Goal: Task Accomplishment & Management: Use online tool/utility

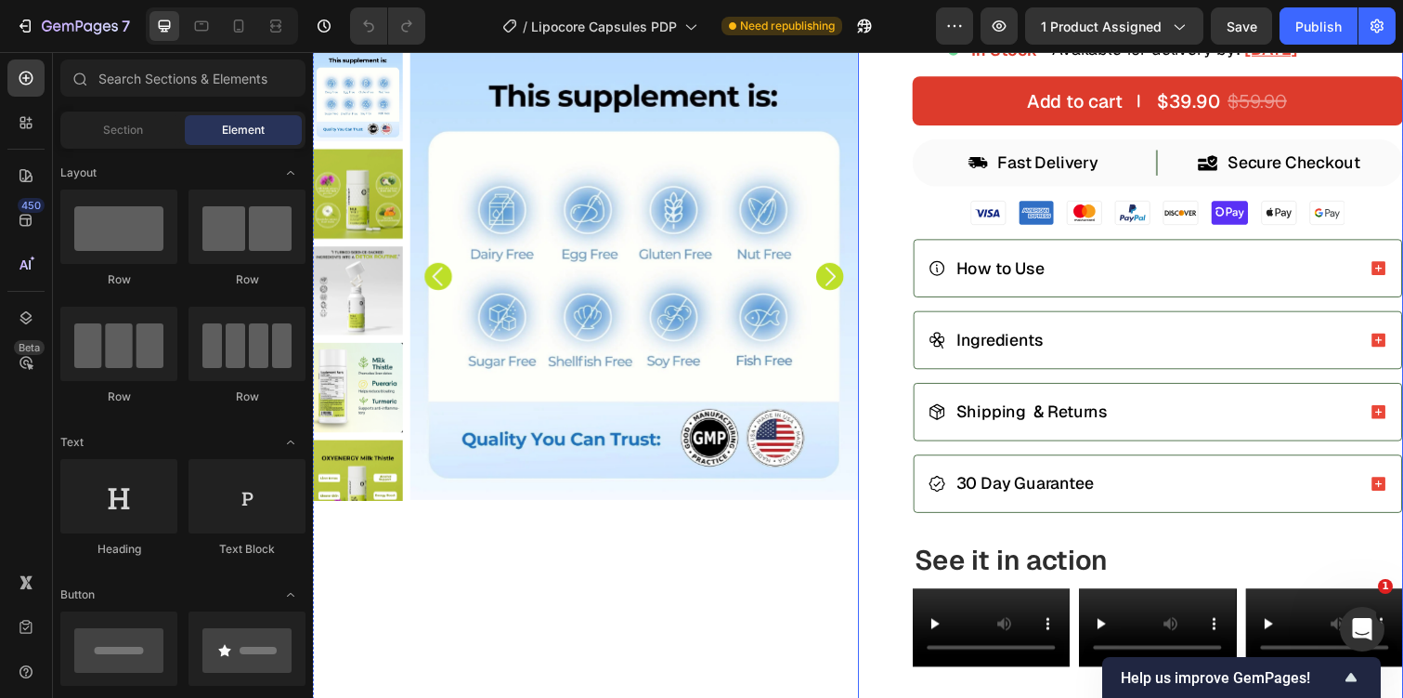
scroll to position [581, 0]
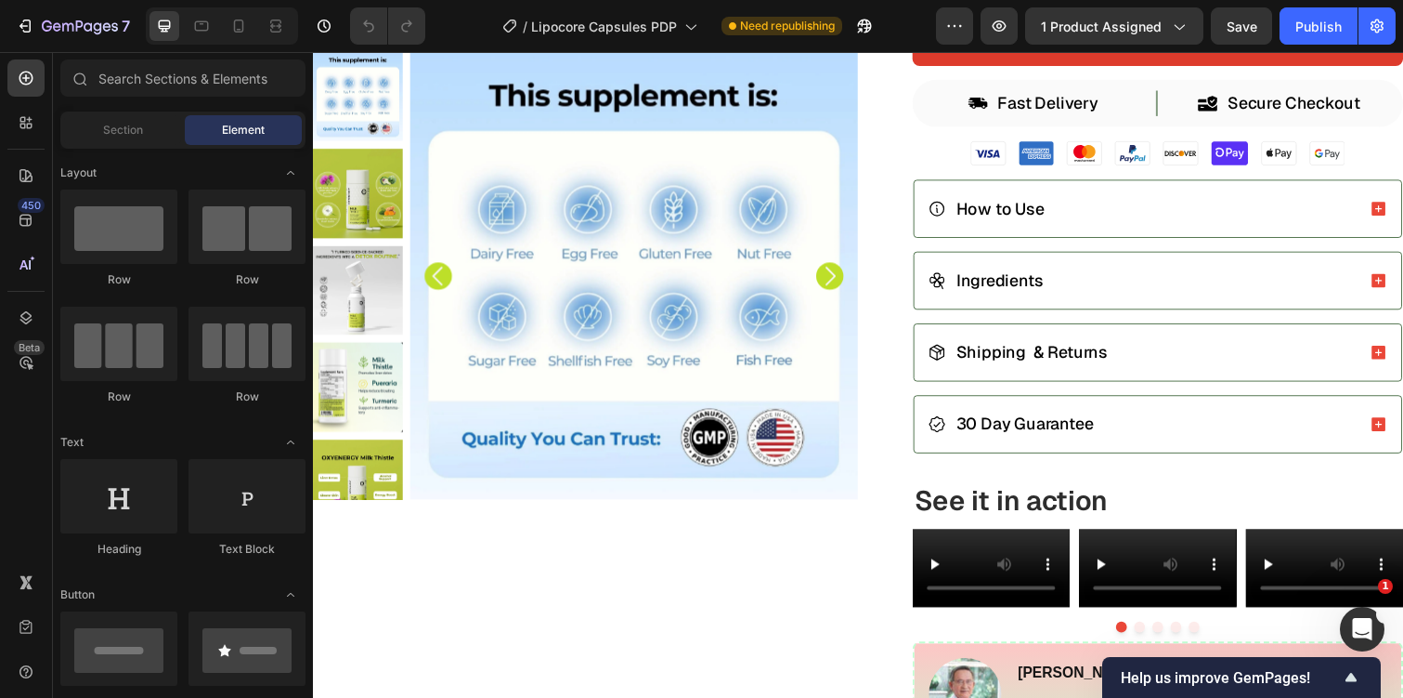
click at [293, 33] on div at bounding box center [222, 25] width 152 height 37
click at [284, 33] on icon at bounding box center [276, 26] width 19 height 19
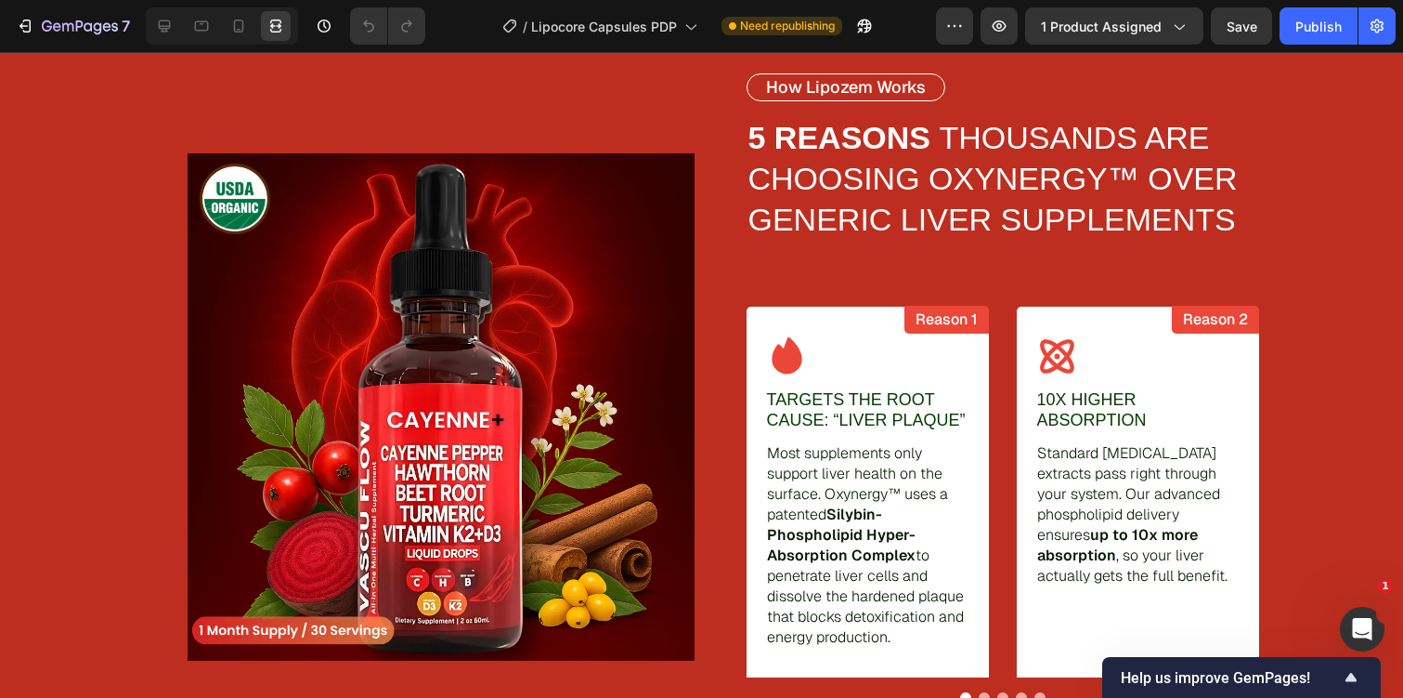
scroll to position [2693, 0]
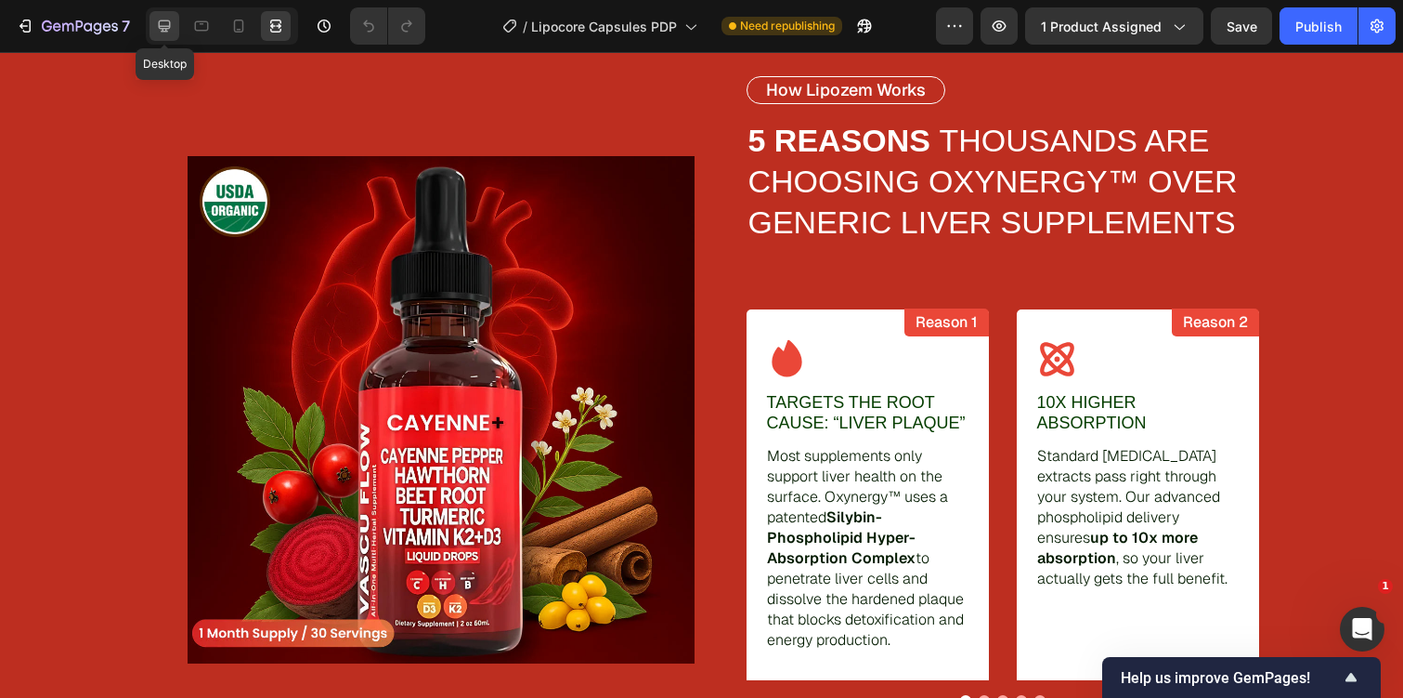
click at [156, 26] on icon at bounding box center [164, 26] width 19 height 19
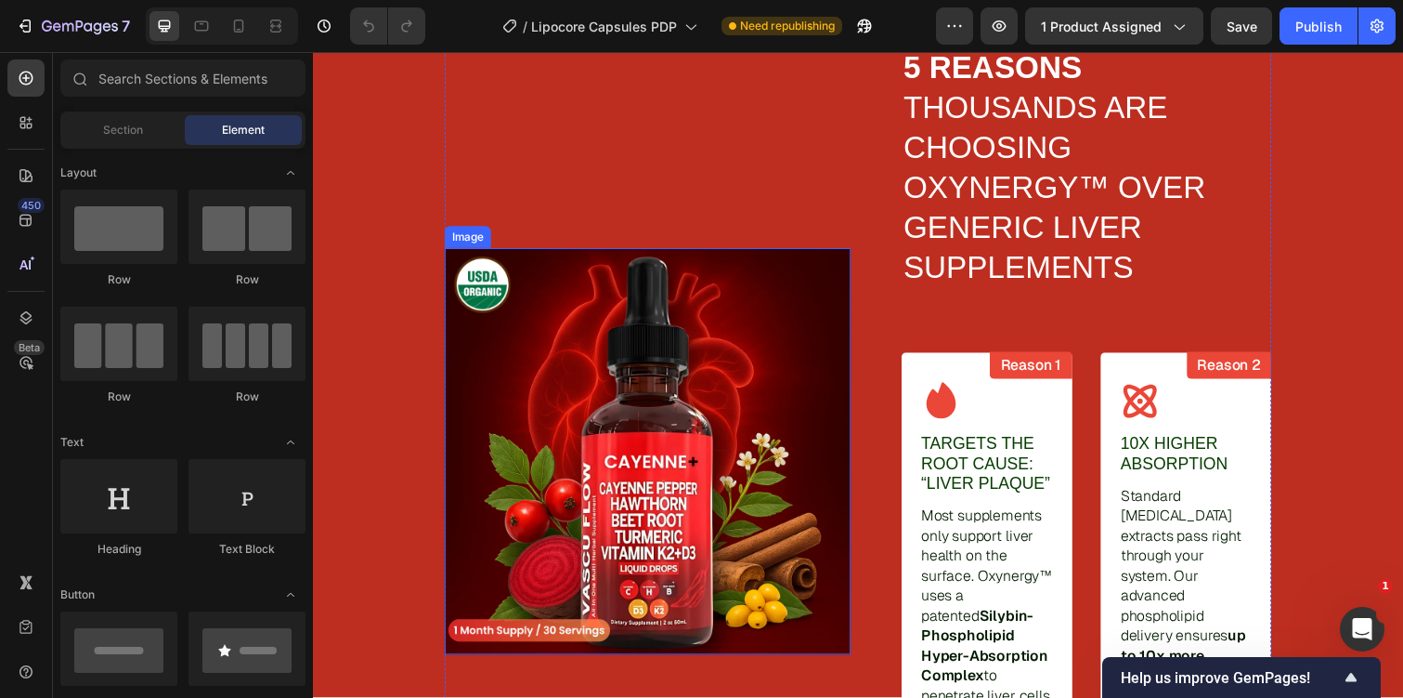
scroll to position [2760, 0]
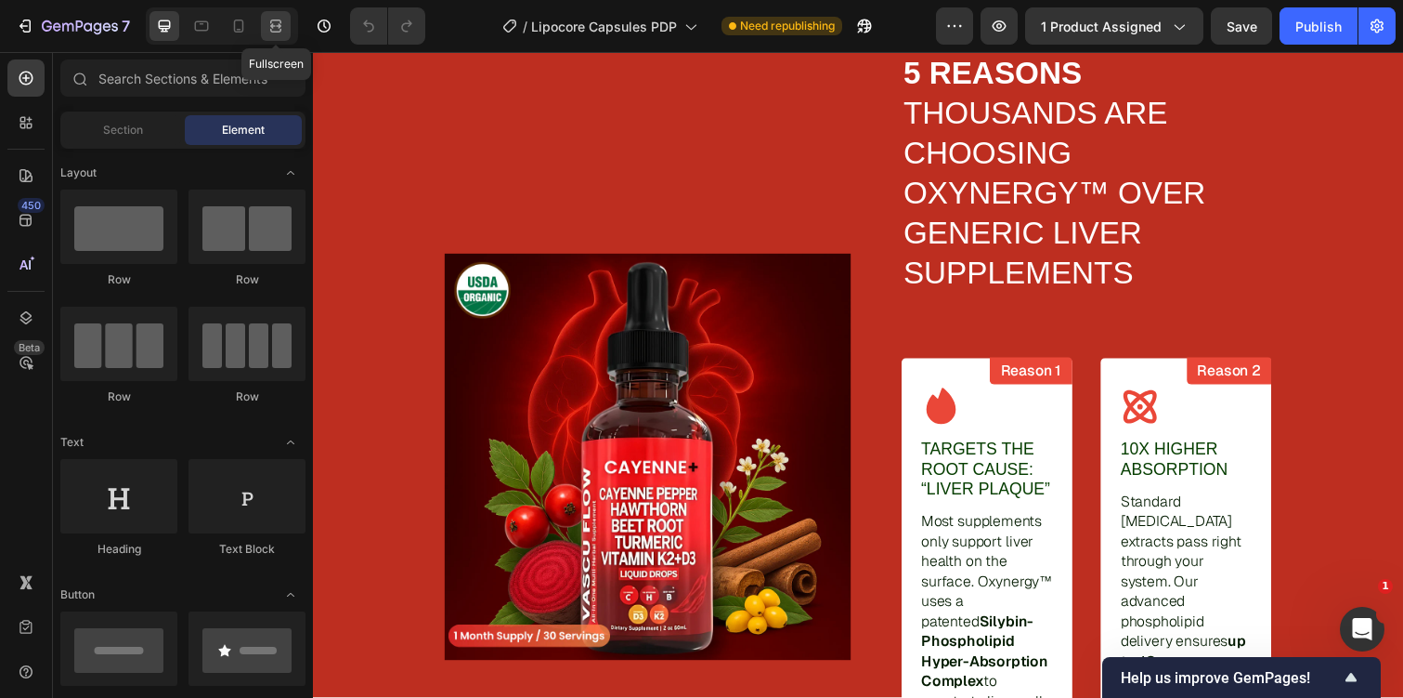
click at [288, 21] on div at bounding box center [276, 26] width 30 height 30
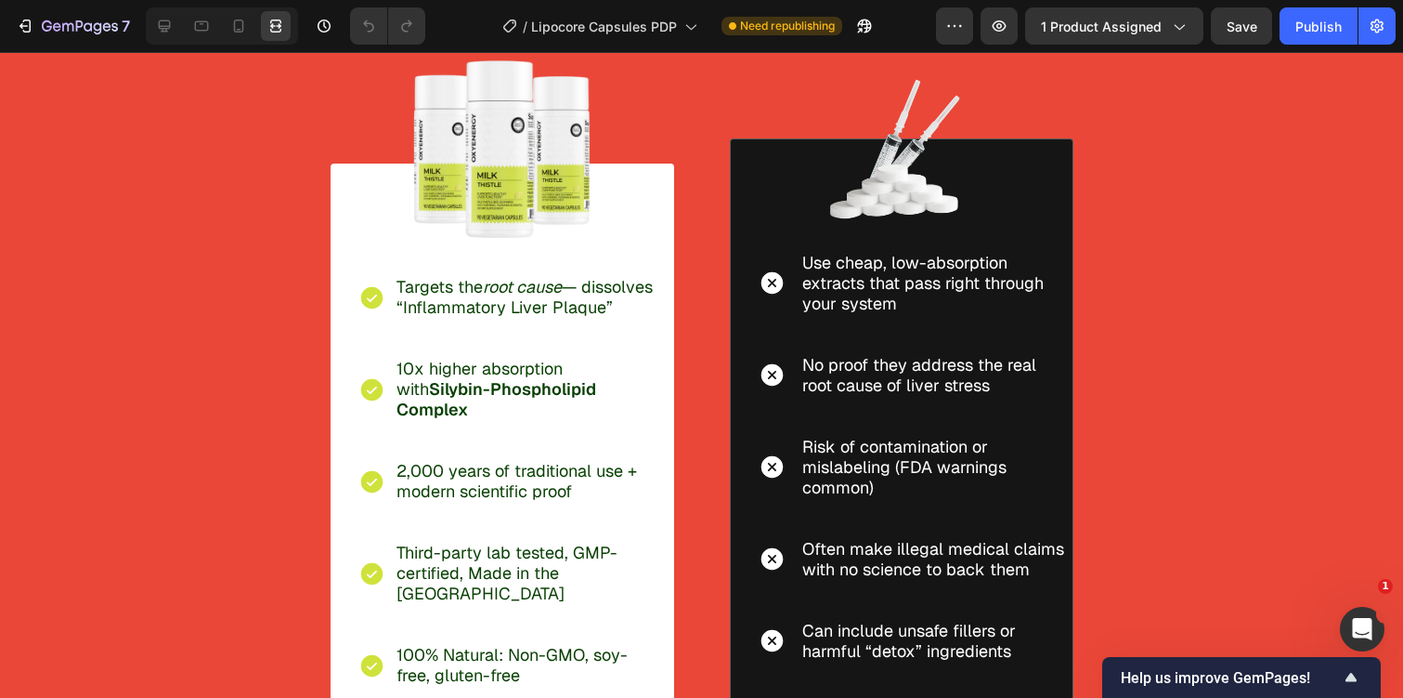
scroll to position [4325, 0]
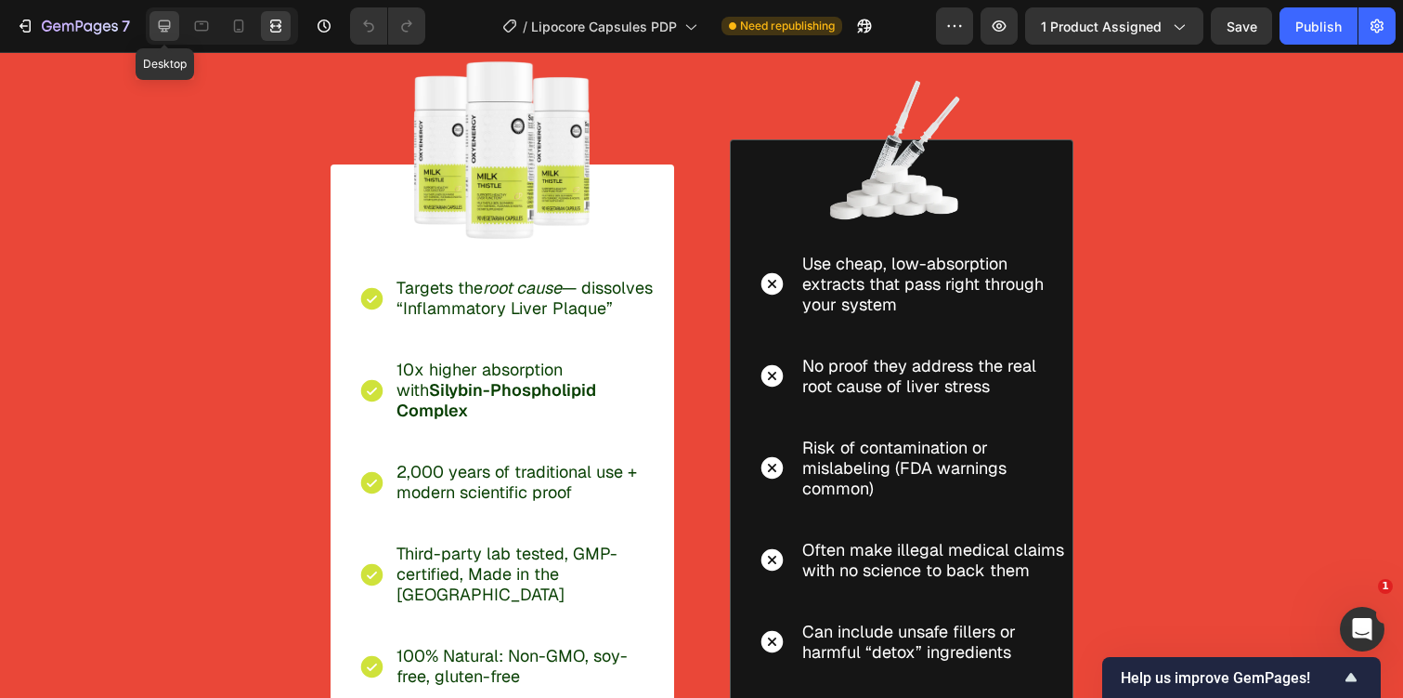
click at [164, 28] on icon at bounding box center [165, 26] width 12 height 12
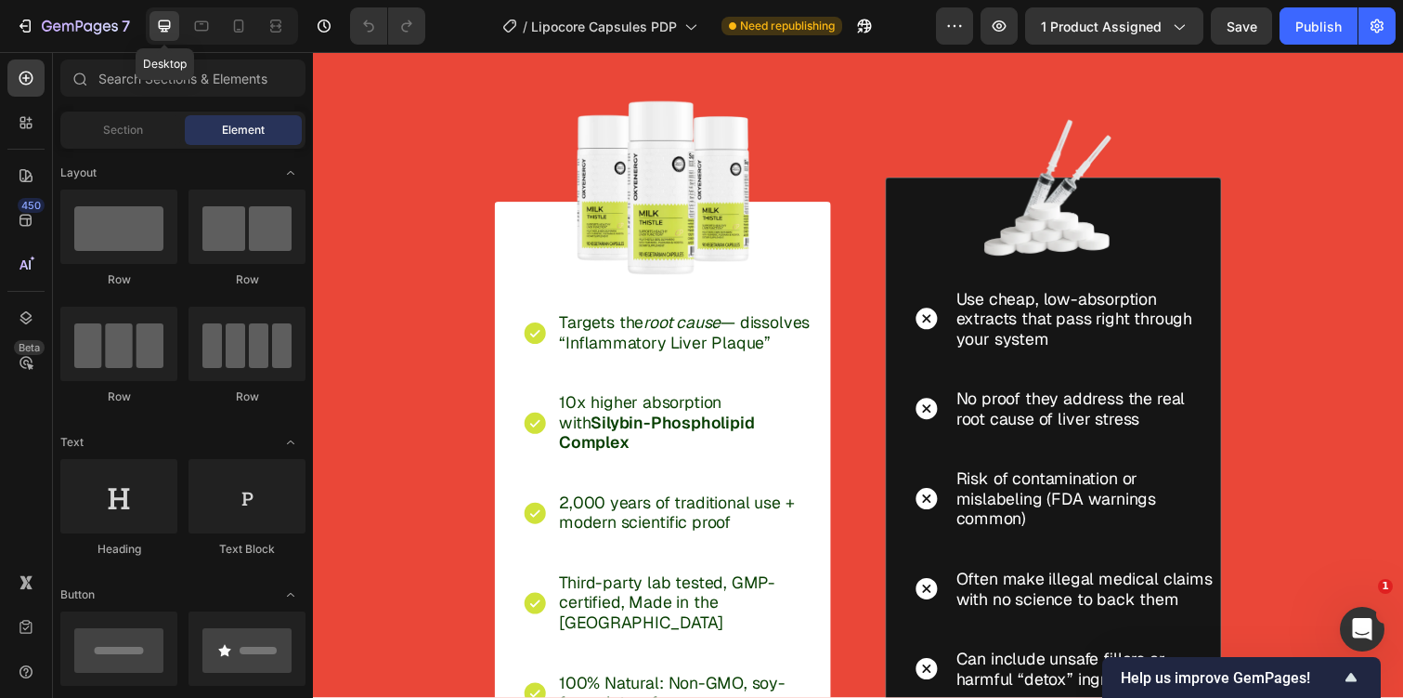
scroll to position [4366, 0]
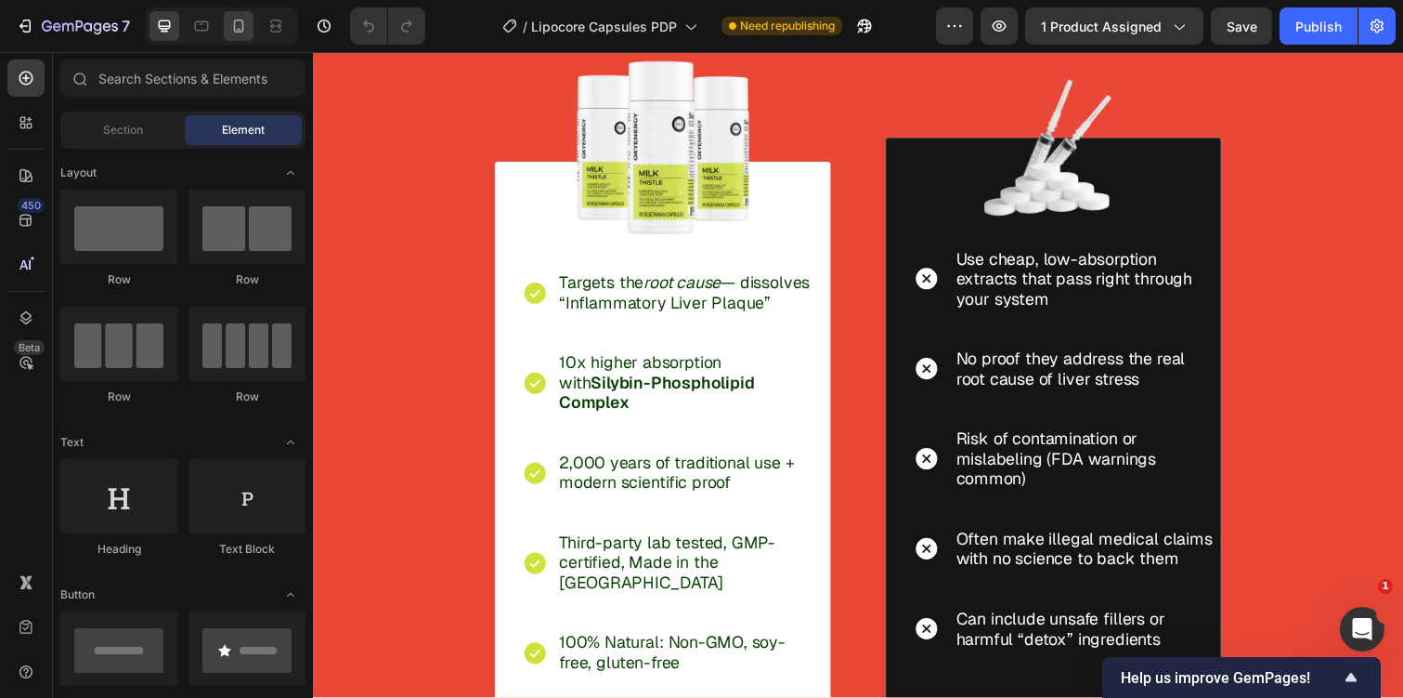
click at [234, 26] on icon at bounding box center [239, 26] width 10 height 13
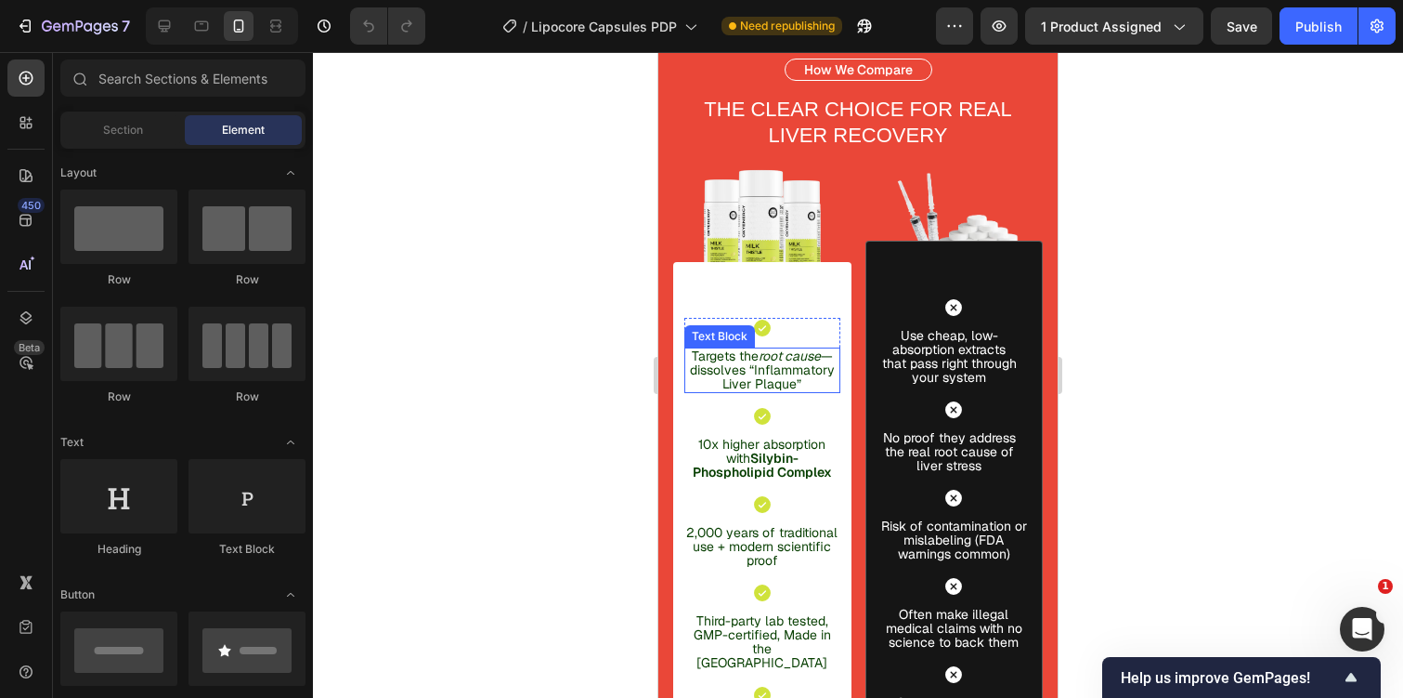
scroll to position [4257, 0]
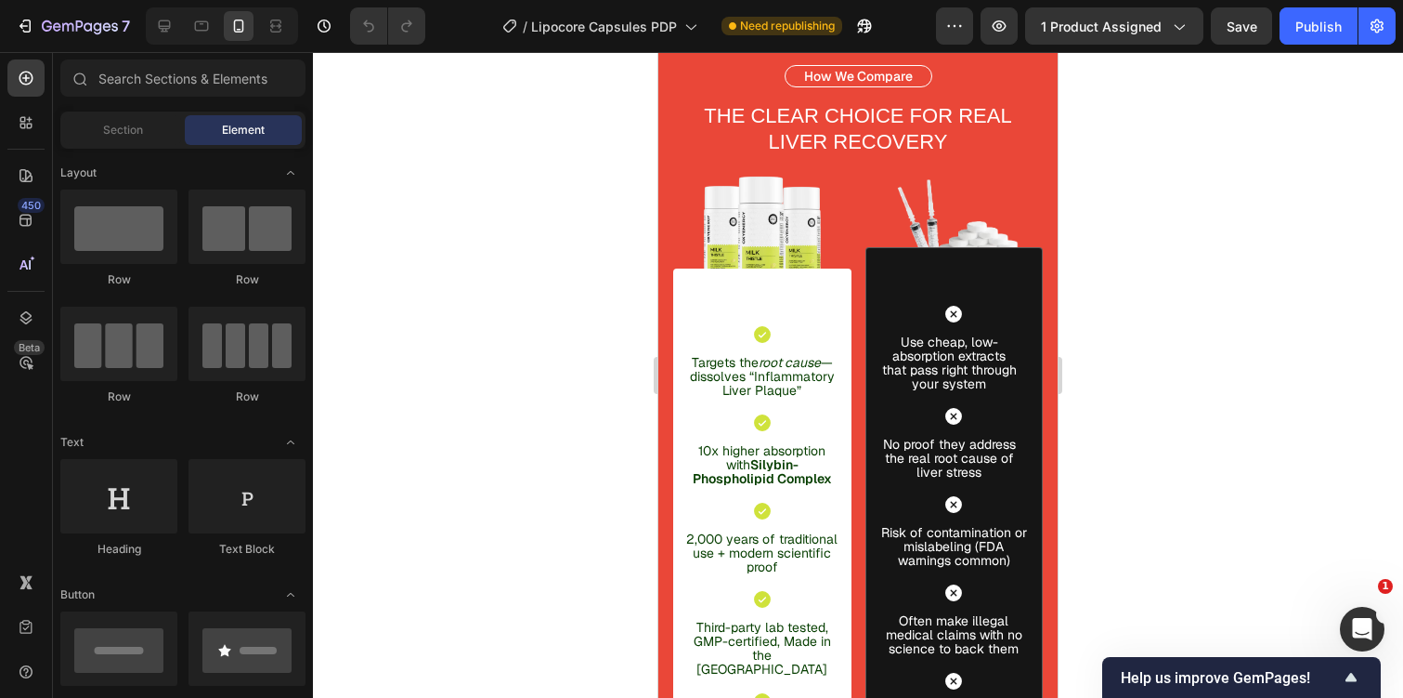
click at [1172, 219] on div at bounding box center [858, 375] width 1090 height 646
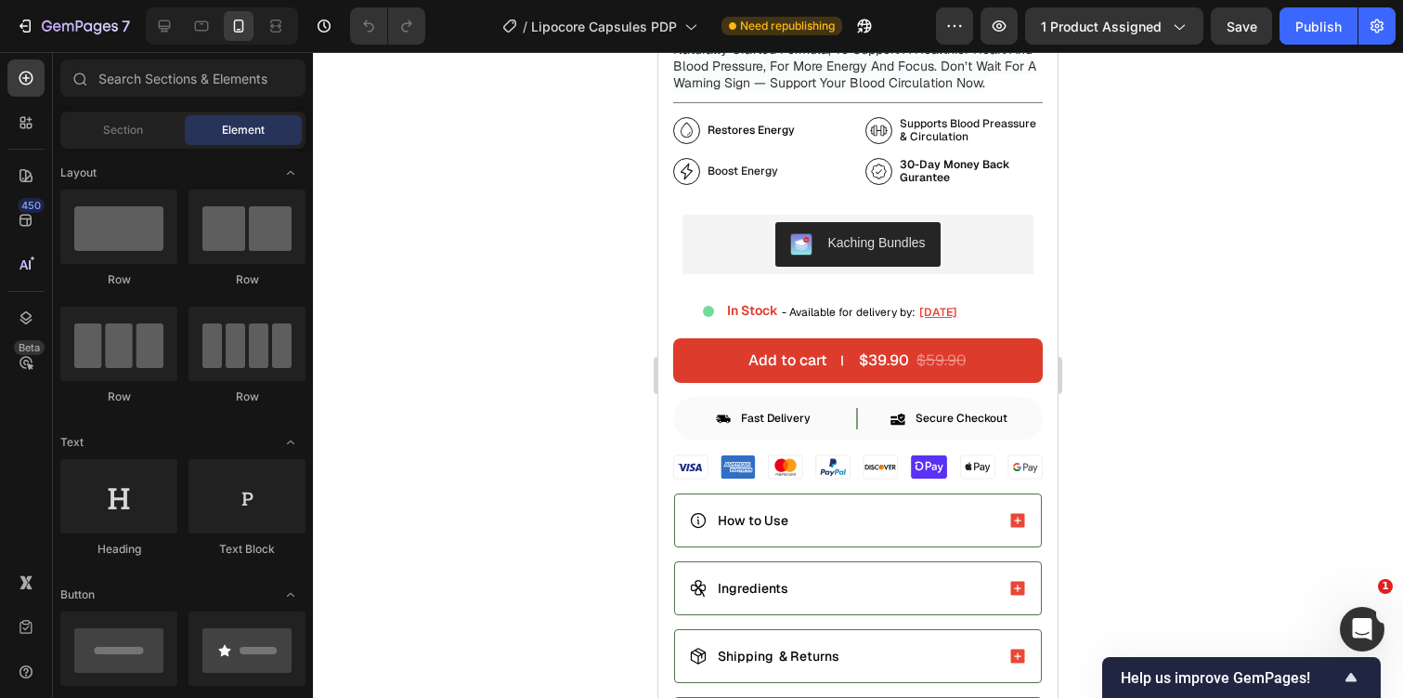
scroll to position [745, 0]
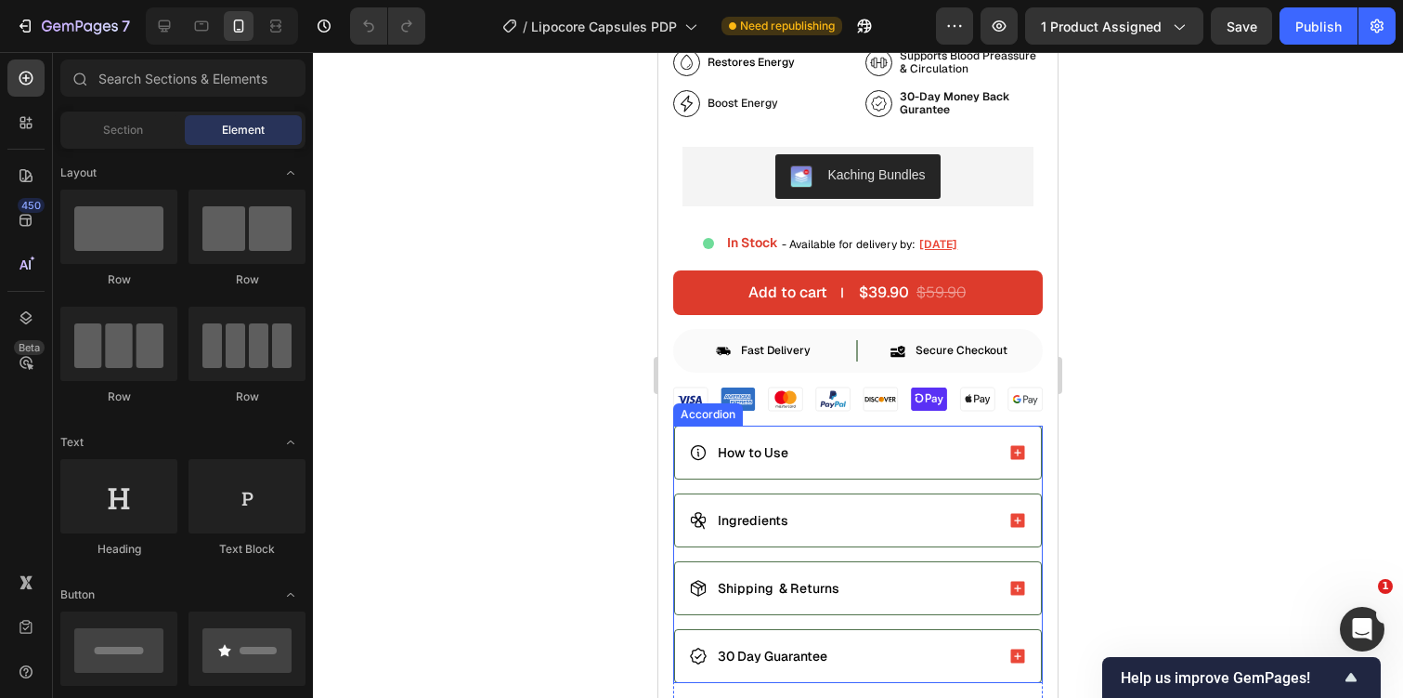
click at [869, 474] on div "How to Use" at bounding box center [858, 452] width 366 height 52
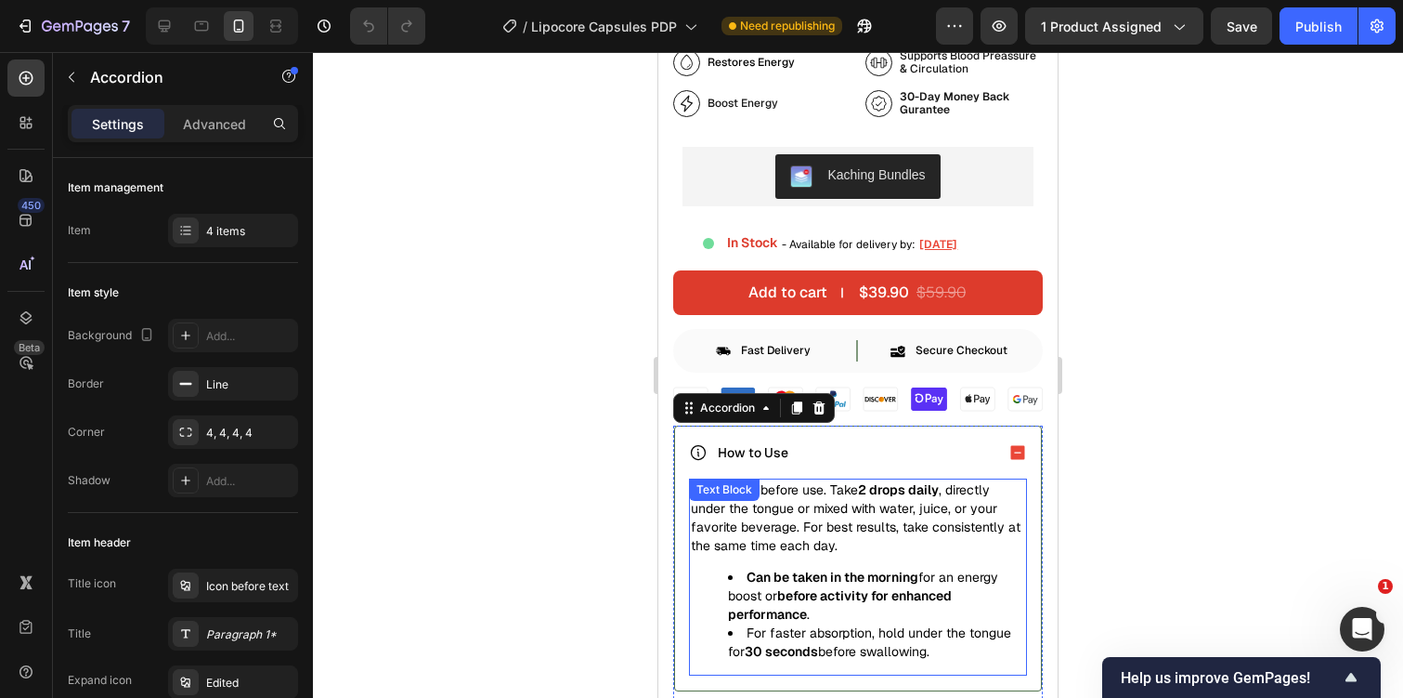
click at [842, 519] on p "Shake well before use. Take 2 drops daily , directly under the tongue or mixed …" at bounding box center [858, 517] width 334 height 74
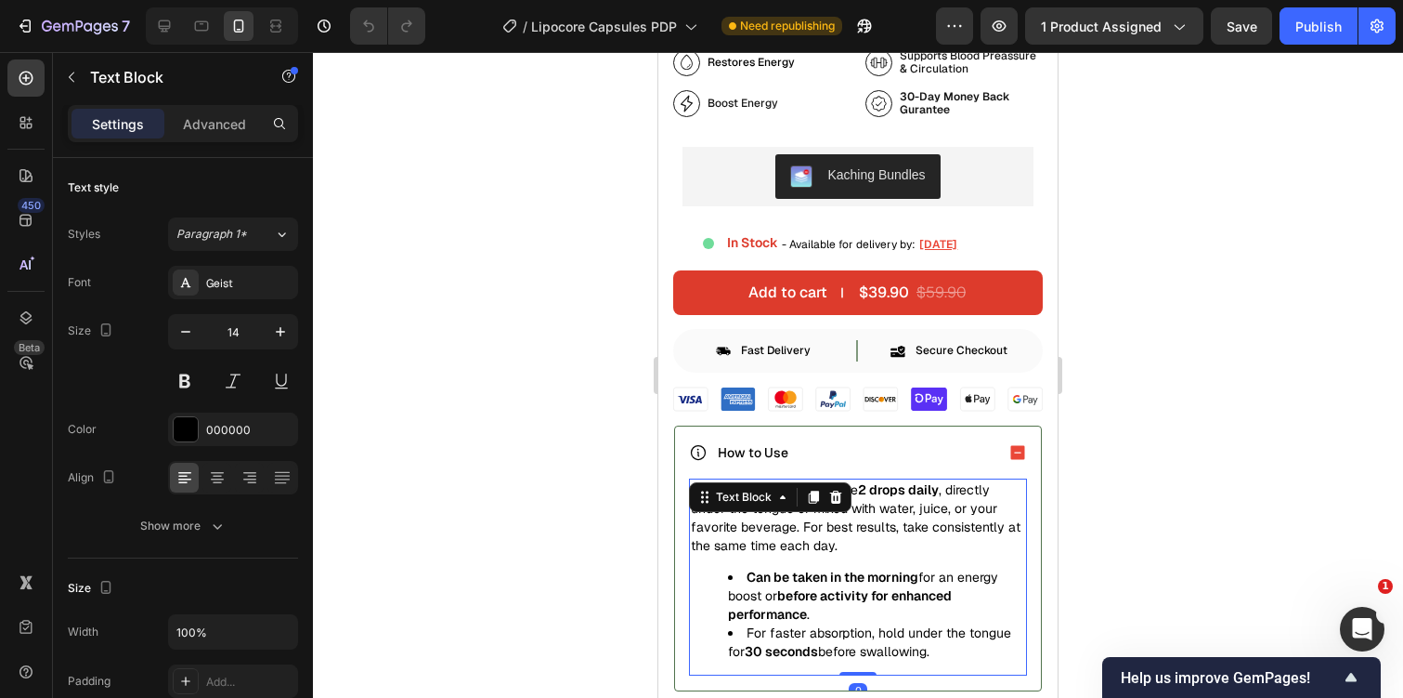
click at [842, 519] on p "Shake well before use. Take 2 drops daily , directly under the tongue or mixed …" at bounding box center [858, 517] width 334 height 74
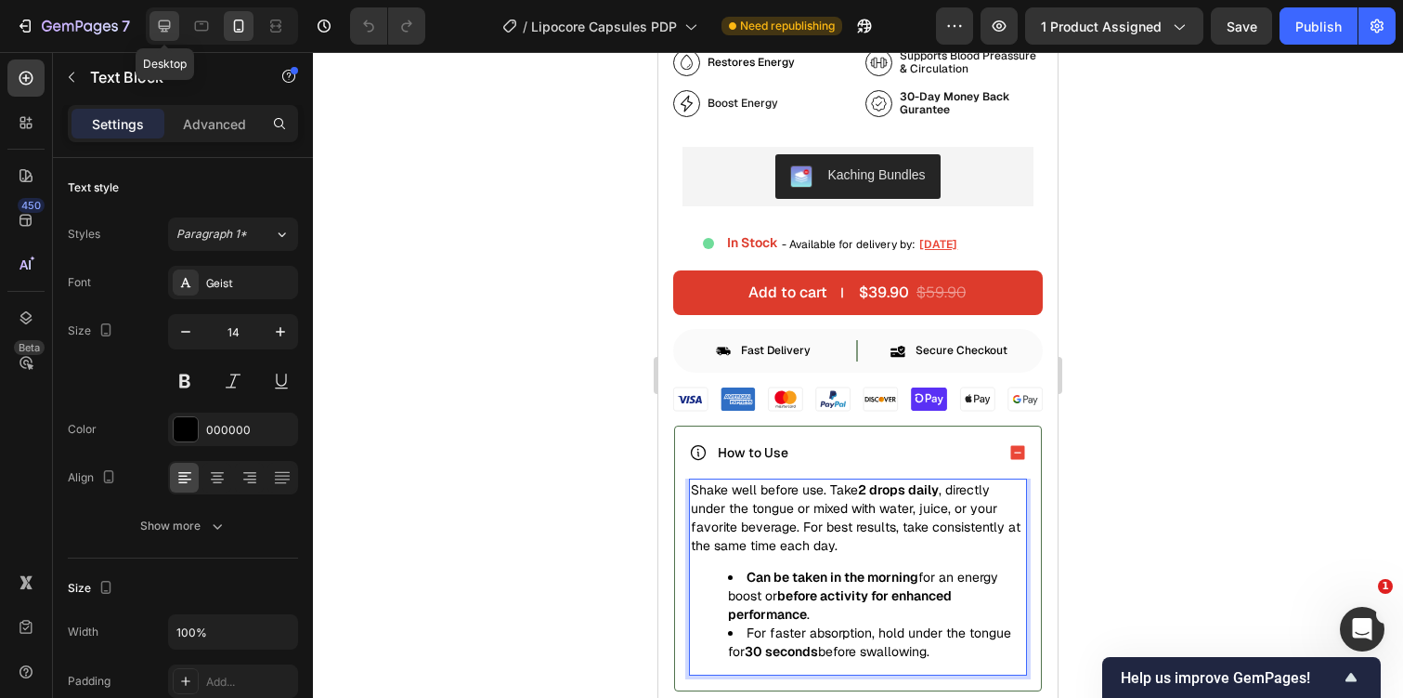
click at [159, 24] on icon at bounding box center [165, 26] width 12 height 12
type input "17"
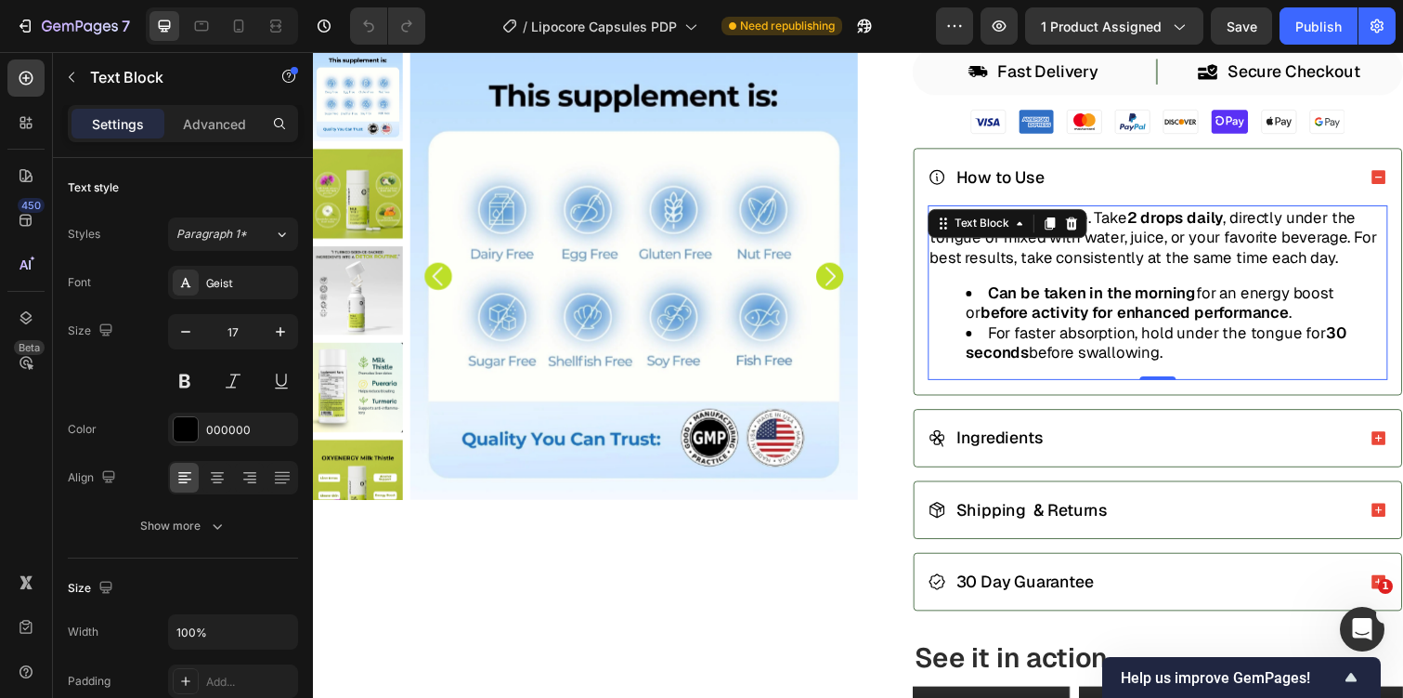
scroll to position [585, 0]
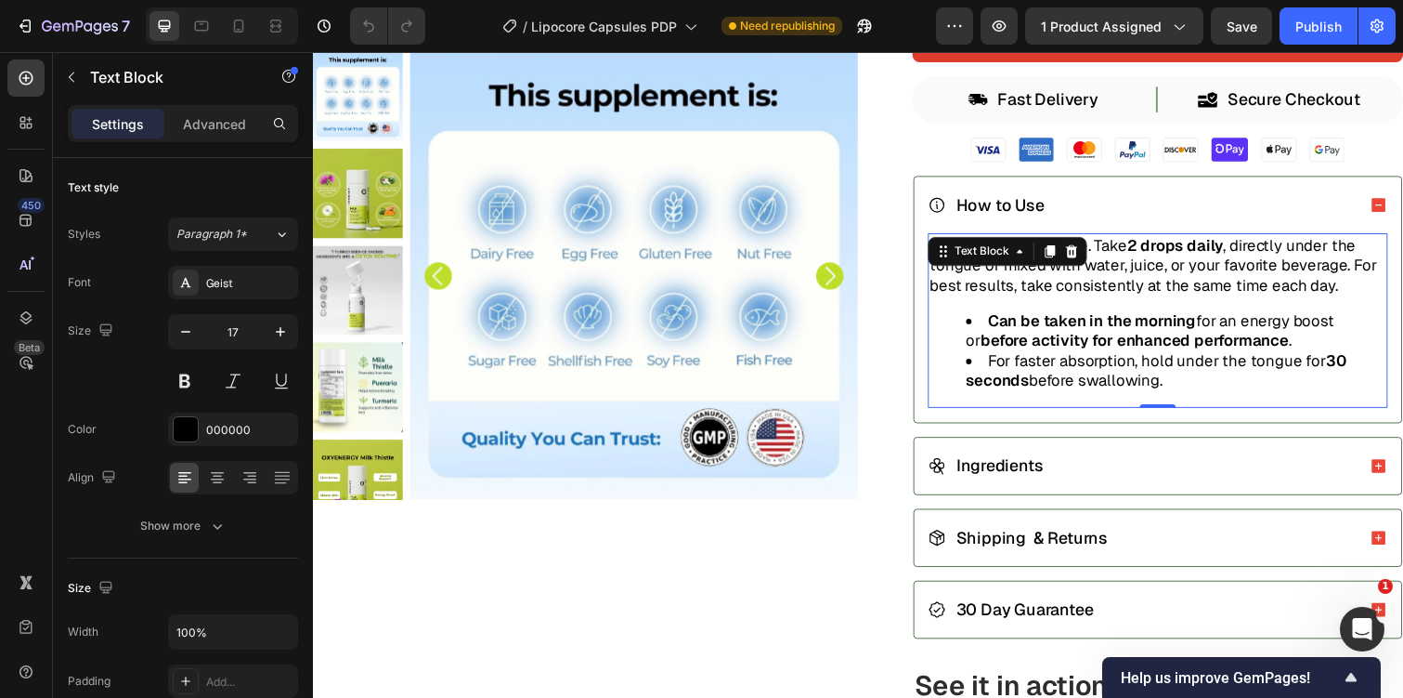
click at [1082, 356] on strong "before activity for enhanced performance" at bounding box center [1153, 347] width 315 height 20
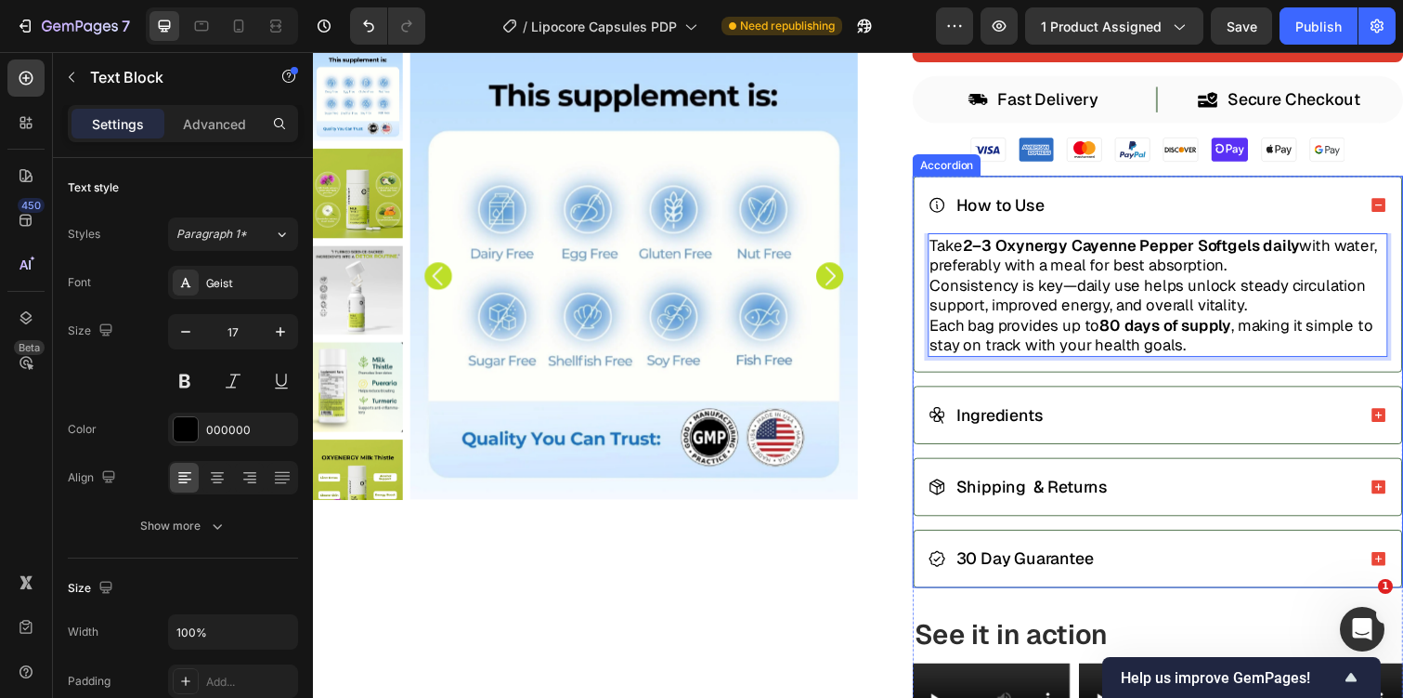
click at [1106, 406] on div "Ingredients" at bounding box center [1177, 424] width 498 height 58
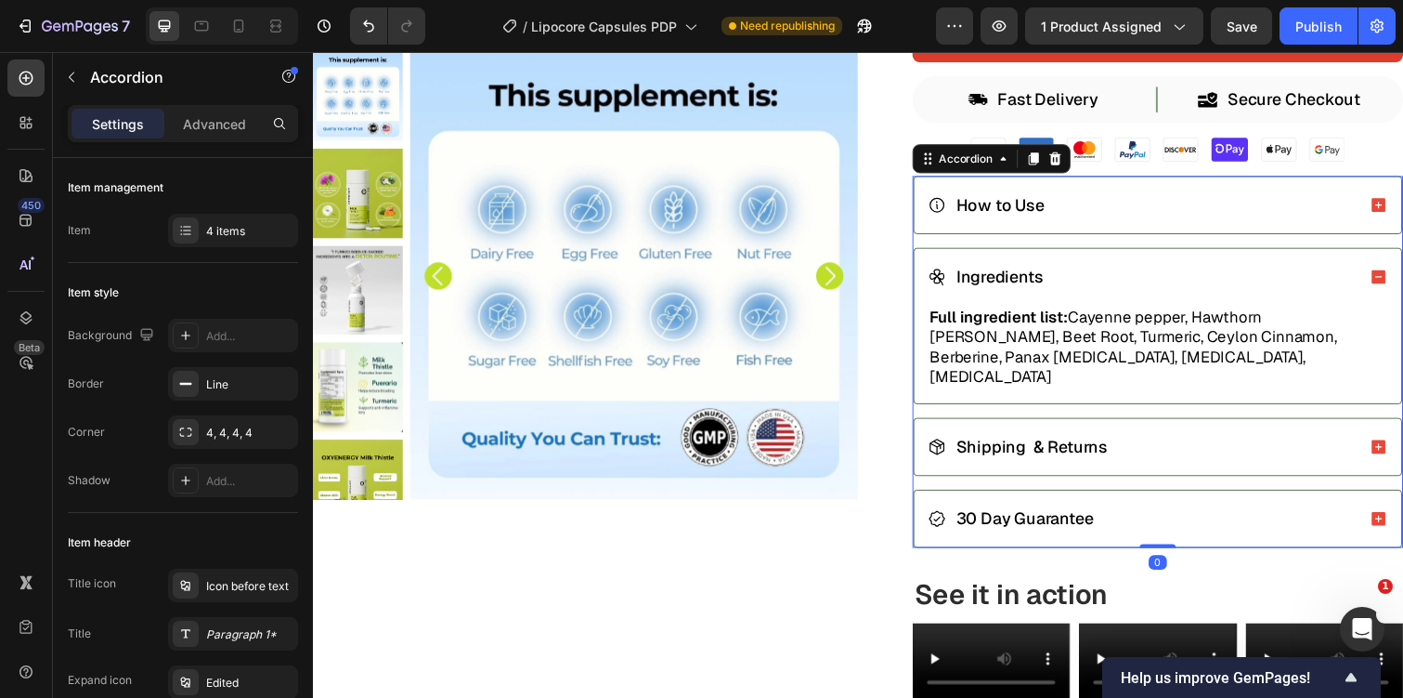
click at [1200, 226] on div "How to Use" at bounding box center [1177, 209] width 498 height 58
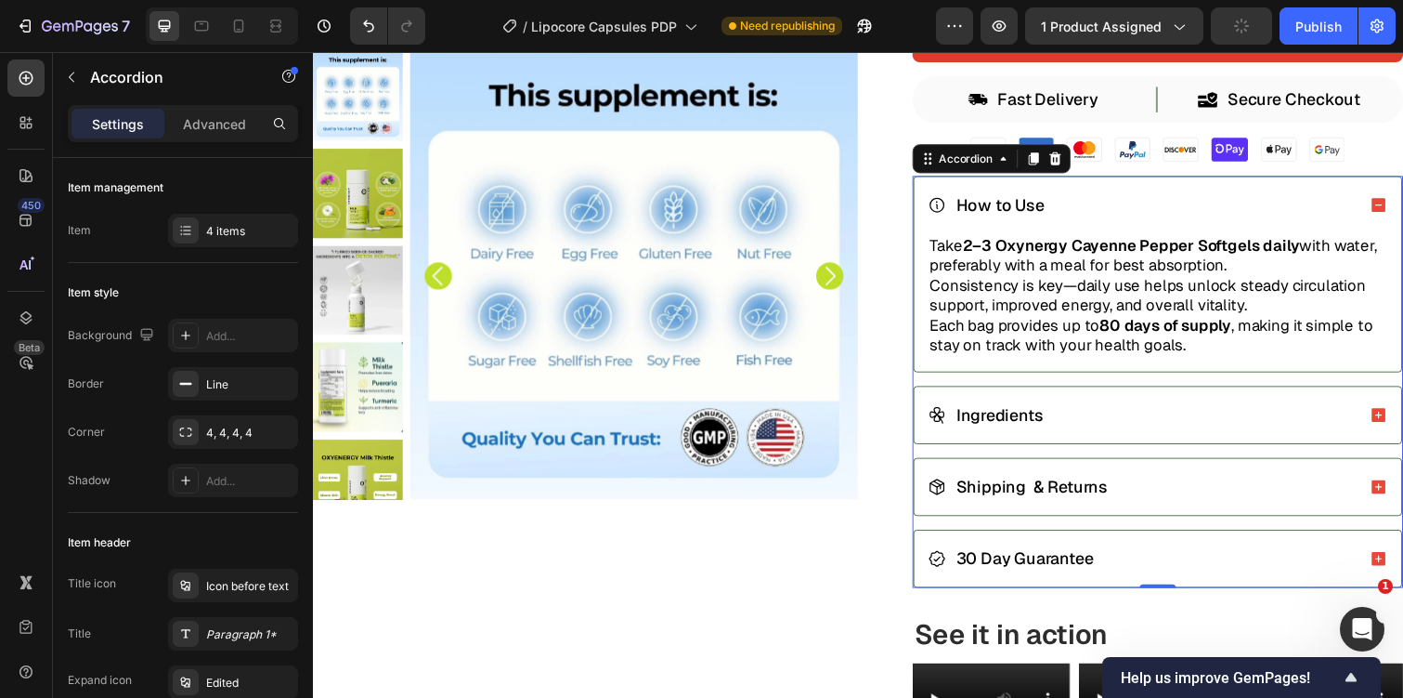
click at [1106, 438] on div "Ingredients" at bounding box center [1177, 424] width 498 height 58
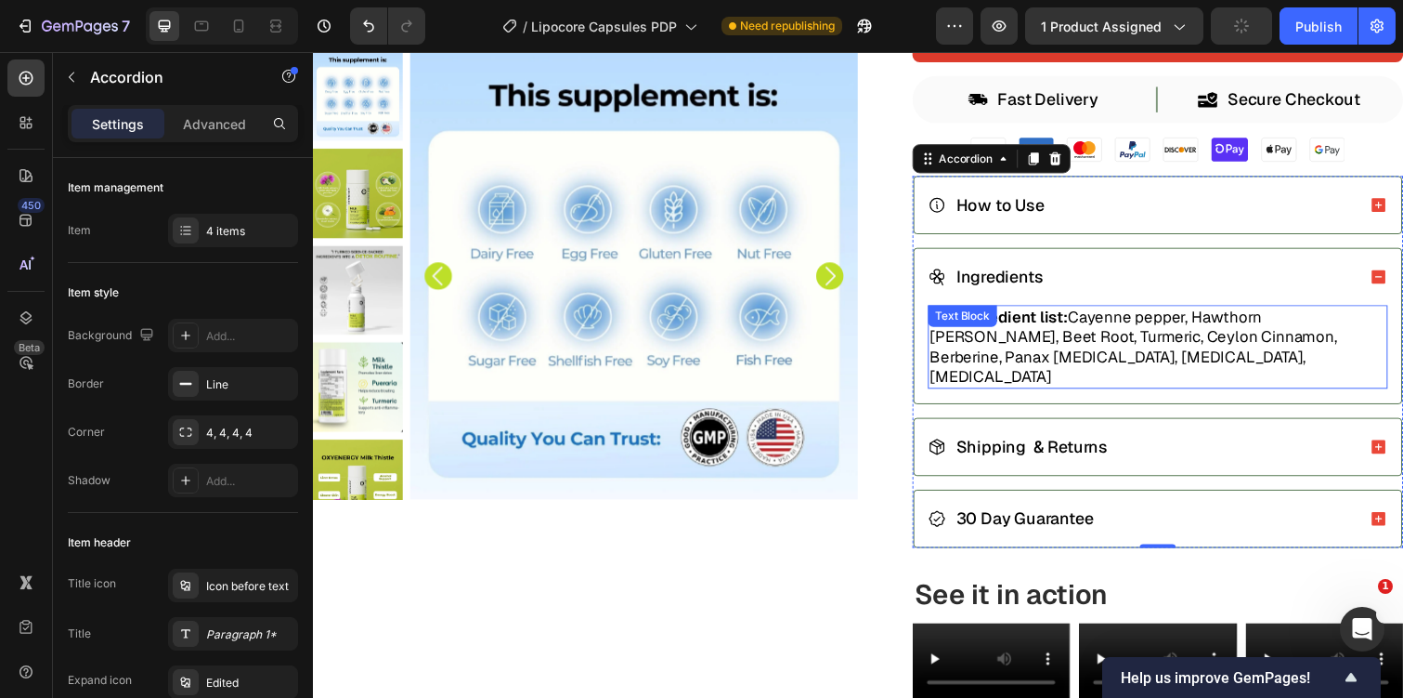
click at [1048, 351] on p "Full ingredient list: Cayenne pepper, Hawthorn Berry, Beet Root, Turmeric, Ceyl…" at bounding box center [1177, 354] width 466 height 82
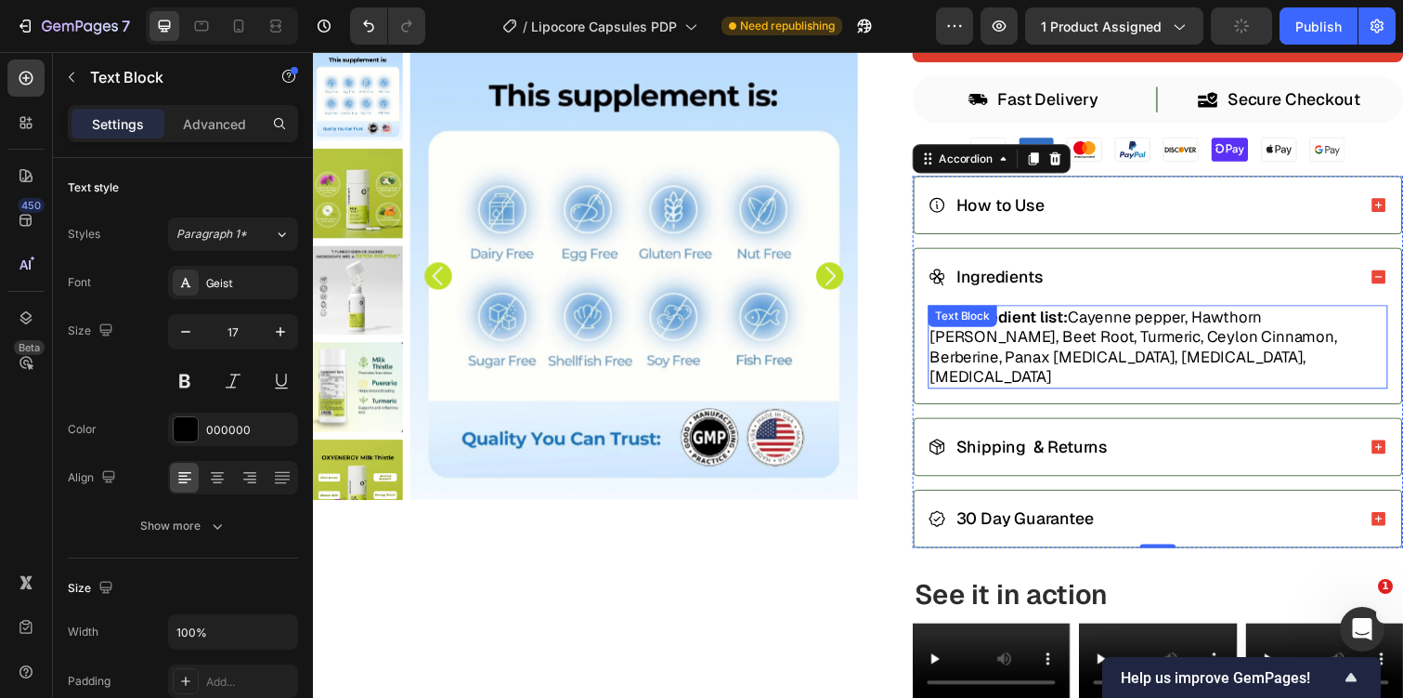
click at [1048, 351] on p "Full ingredient list: Cayenne pepper, Hawthorn Berry, Beet Root, Turmeric, Ceyl…" at bounding box center [1177, 354] width 466 height 82
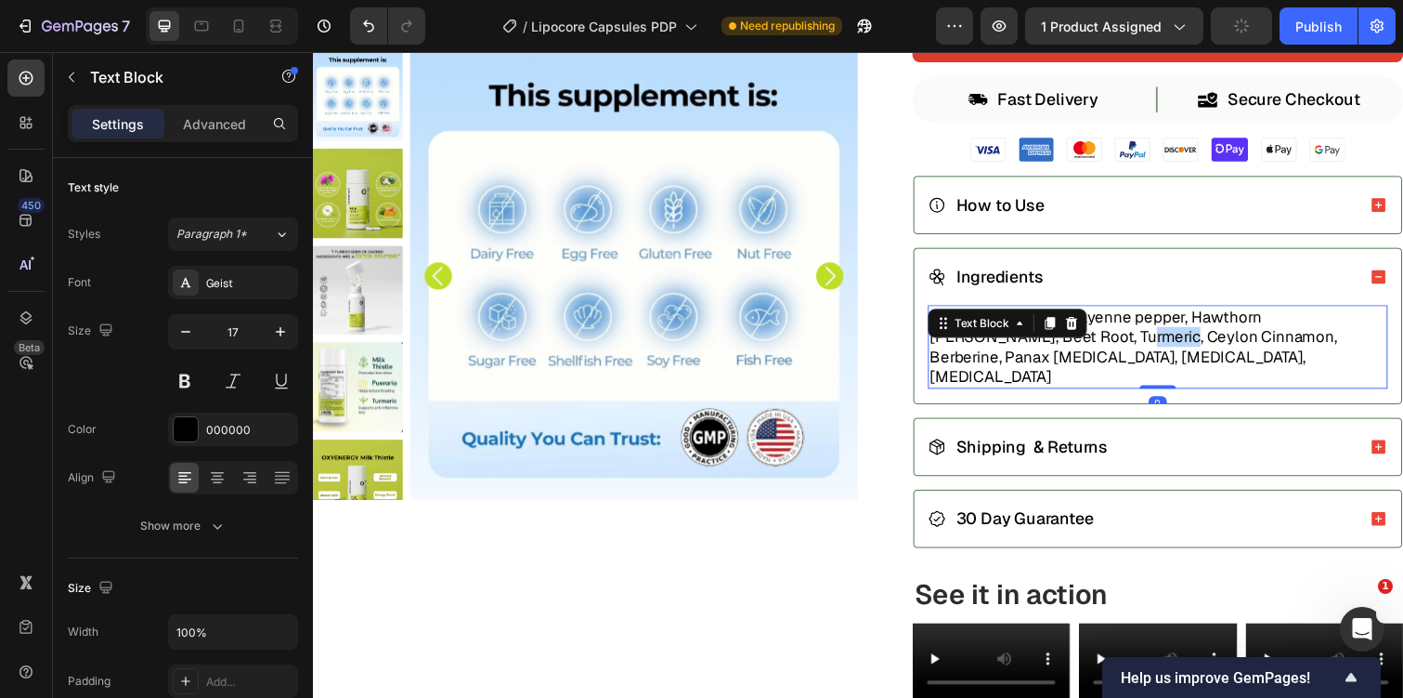
click at [1048, 351] on p "Full ingredient list: Cayenne pepper, Hawthorn Berry, Beet Root, Turmeric, Ceyl…" at bounding box center [1177, 354] width 466 height 82
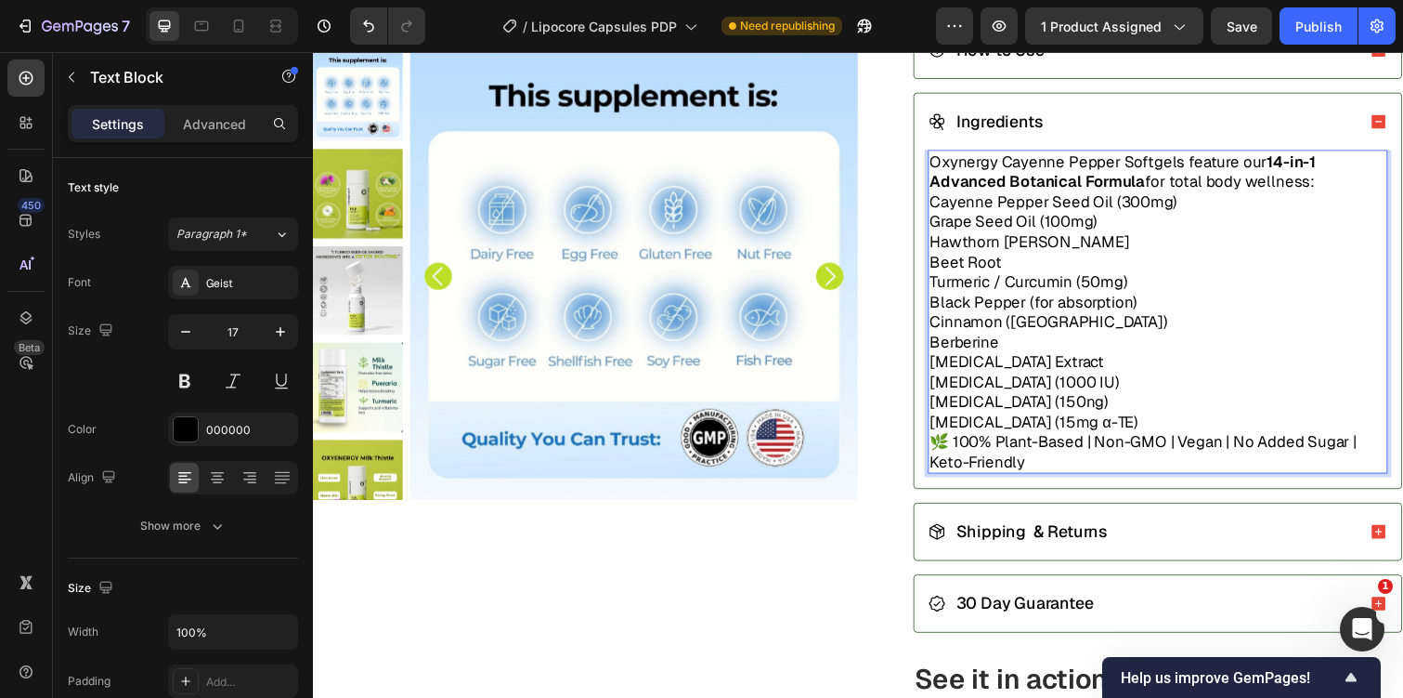
scroll to position [853, 0]
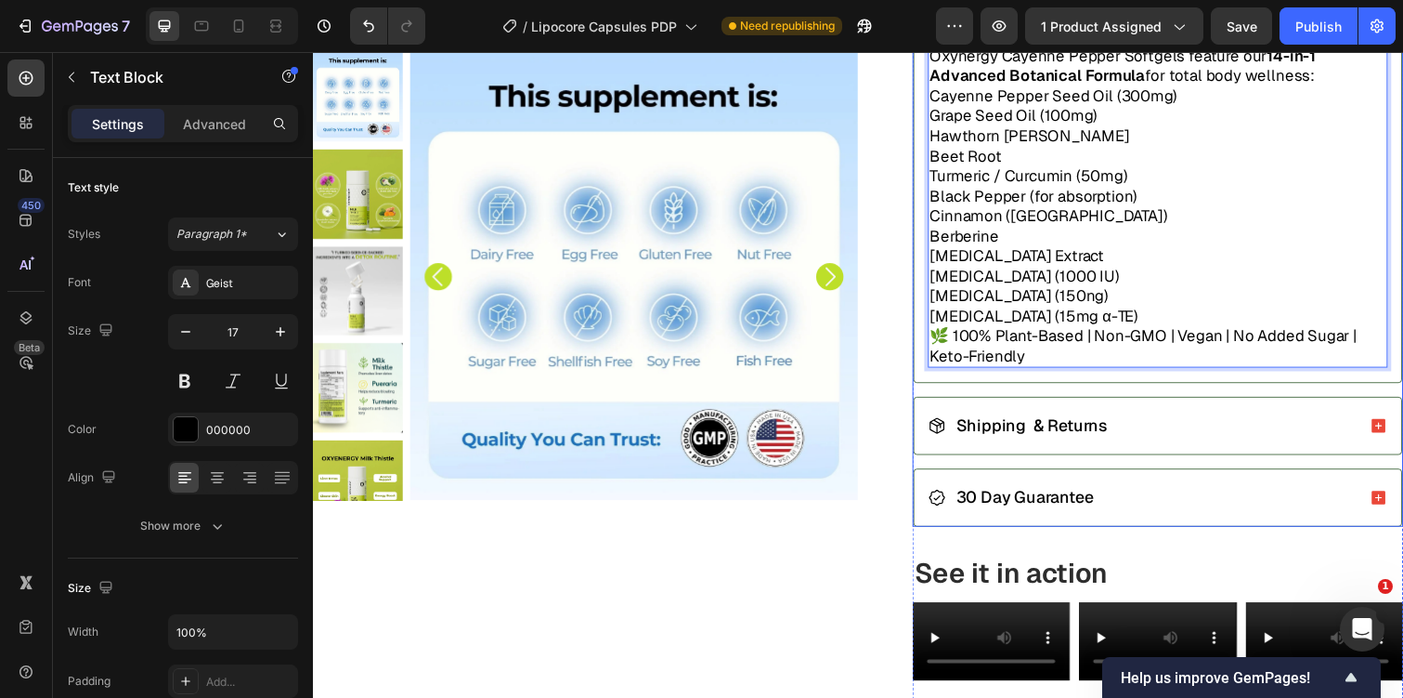
click at [1108, 438] on p "Shipping & Returns" at bounding box center [1048, 434] width 155 height 20
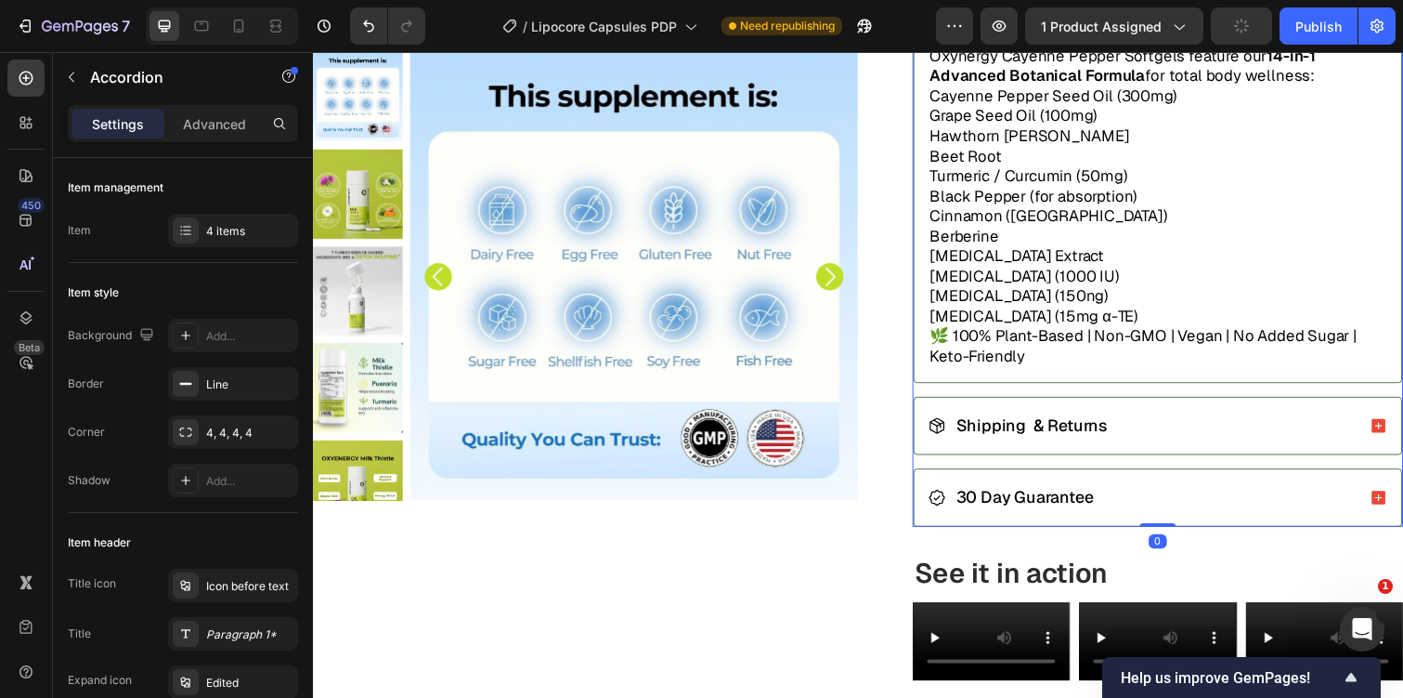
click at [1197, 438] on div "Shipping & Returns" at bounding box center [1160, 434] width 437 height 26
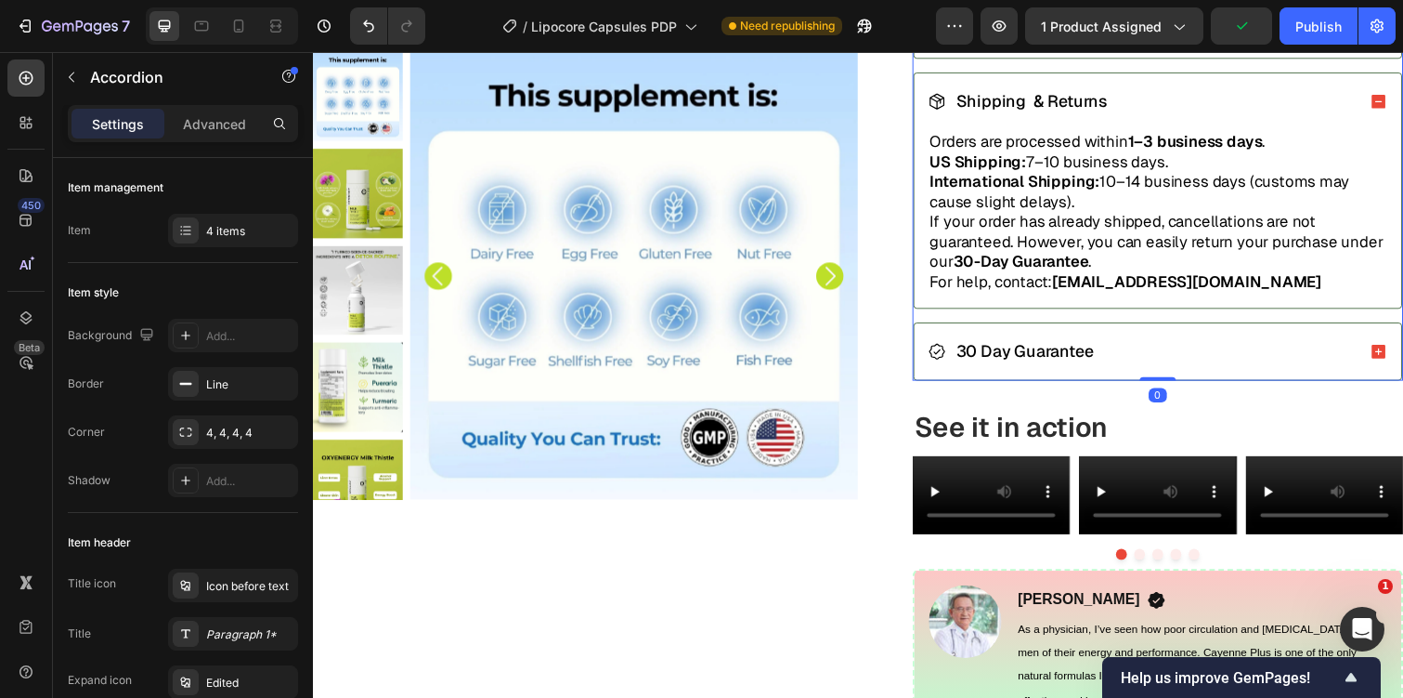
scroll to position [828, 0]
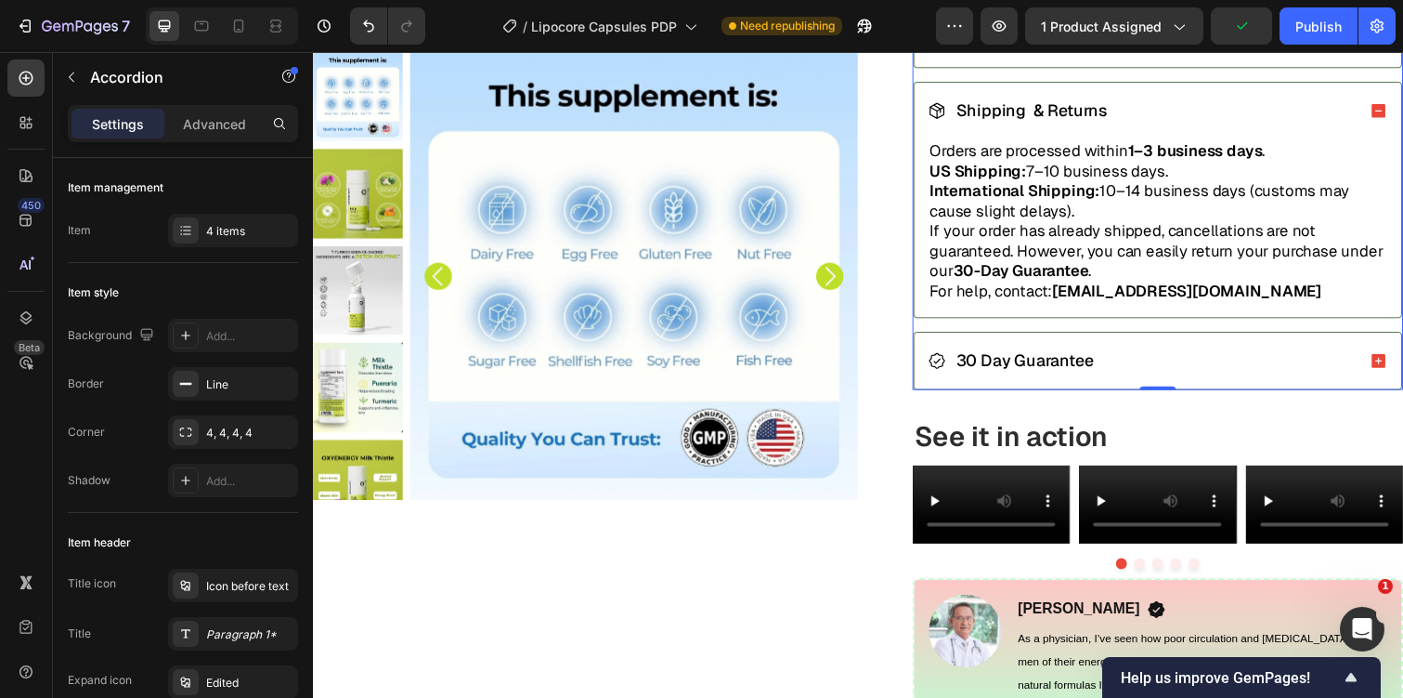
click at [1246, 365] on div "30 Day Guarantee" at bounding box center [1160, 368] width 437 height 26
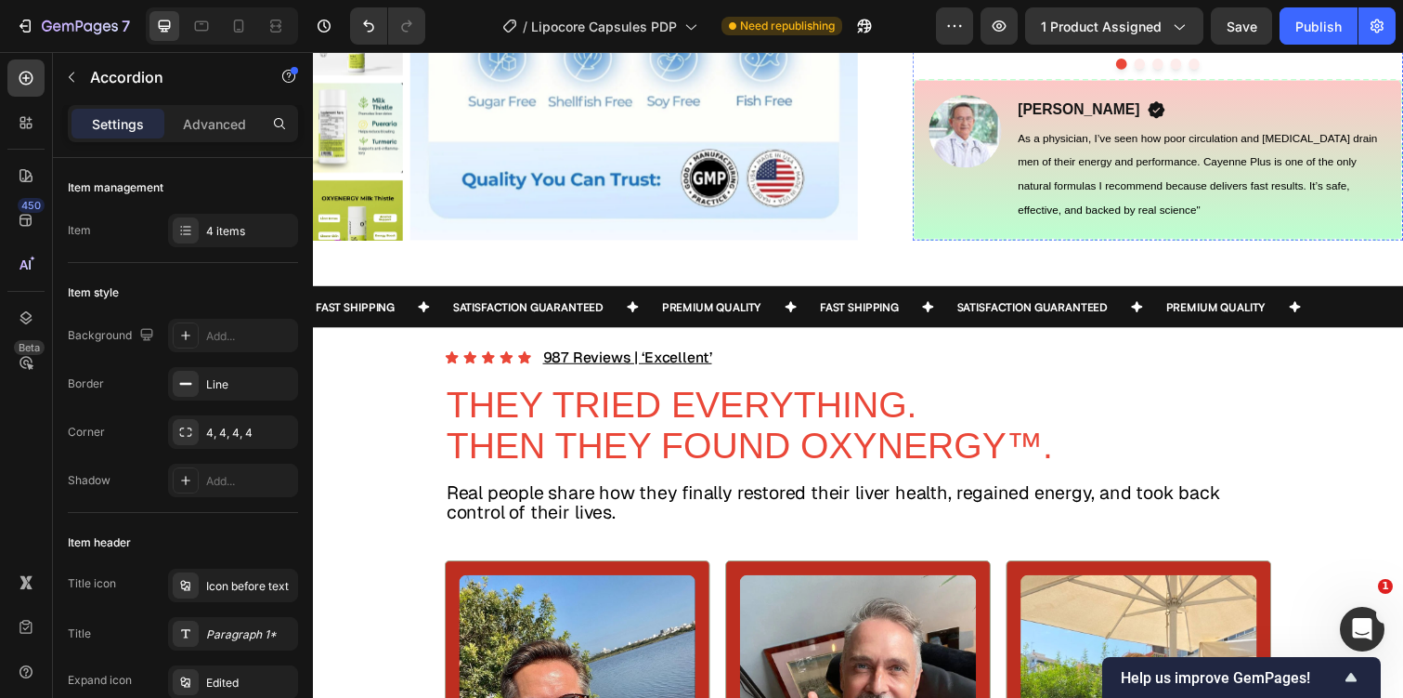
scroll to position [1285, 0]
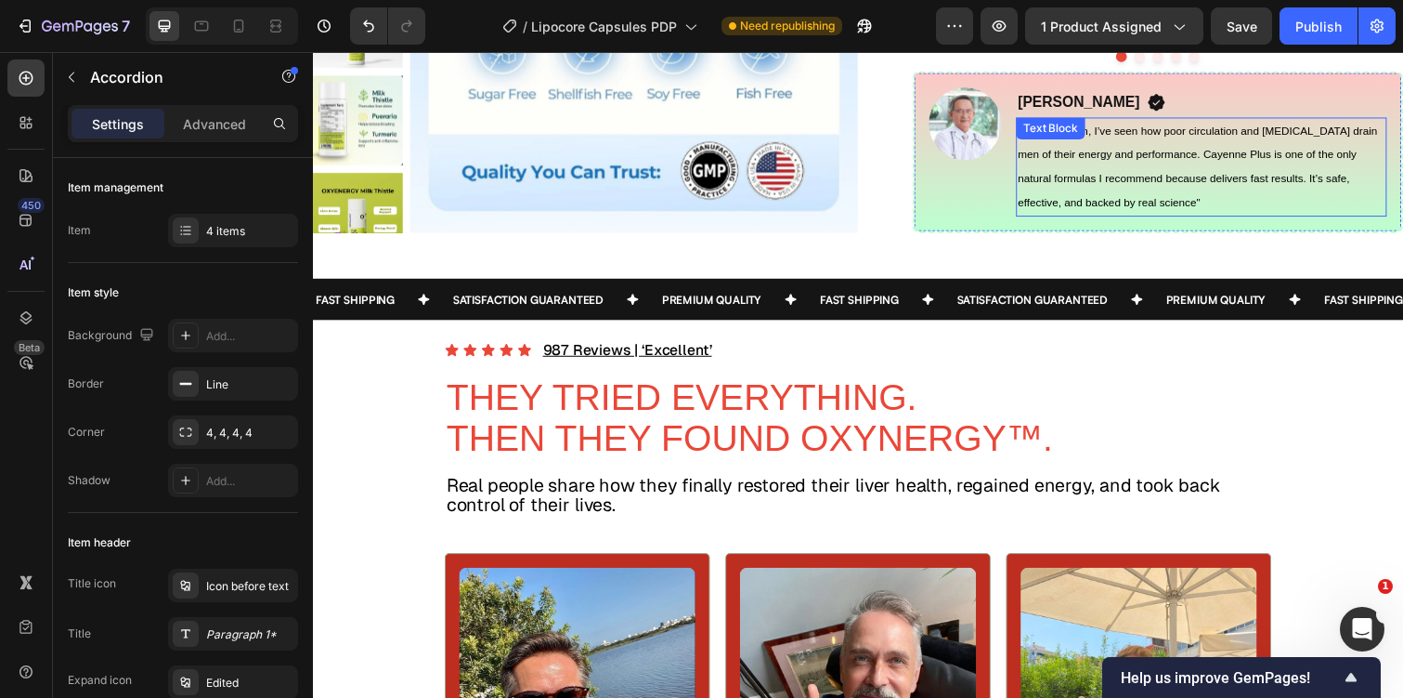
click at [1082, 213] on span "As a physician, I’ve seen how poor circulation and high blood pressure drain me…" at bounding box center [1218, 169] width 368 height 86
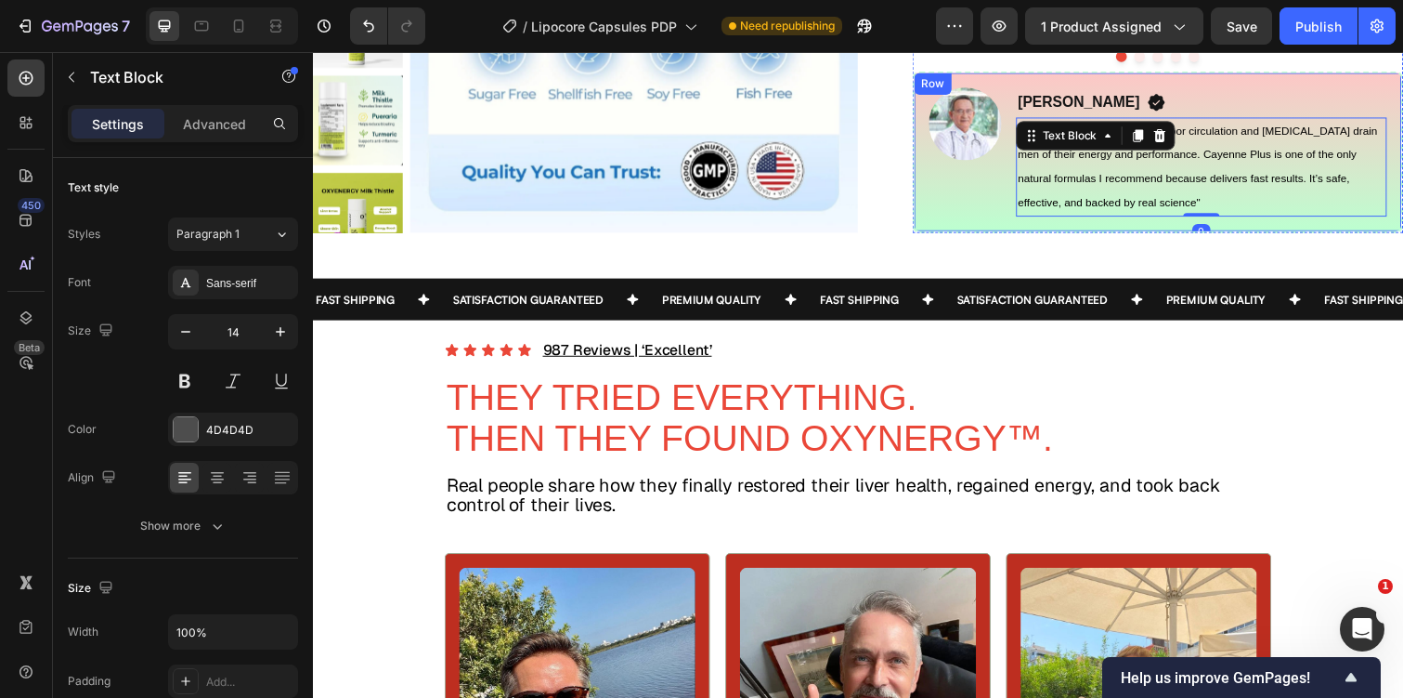
click at [947, 220] on div "Image" at bounding box center [980, 154] width 74 height 132
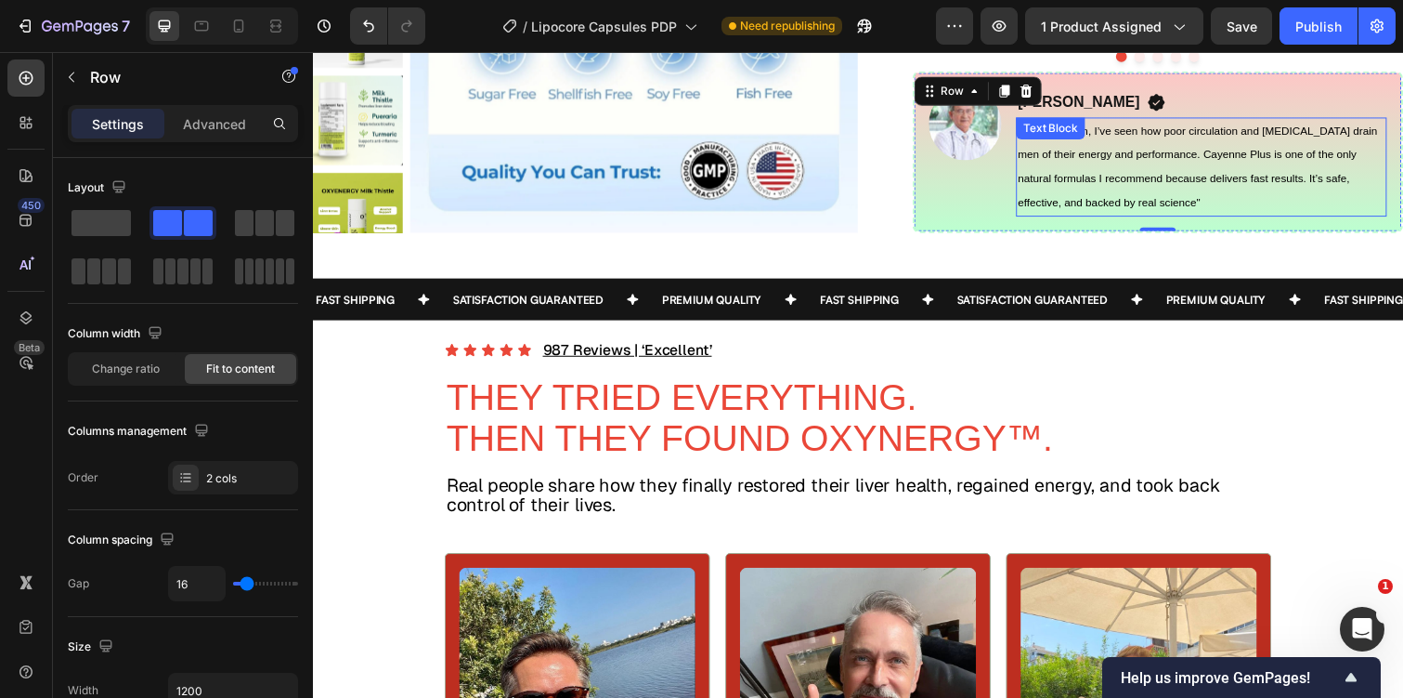
click at [1280, 218] on p "As a physician, I’ve seen how poor circulation and high blood pressure drain me…" at bounding box center [1221, 170] width 375 height 98
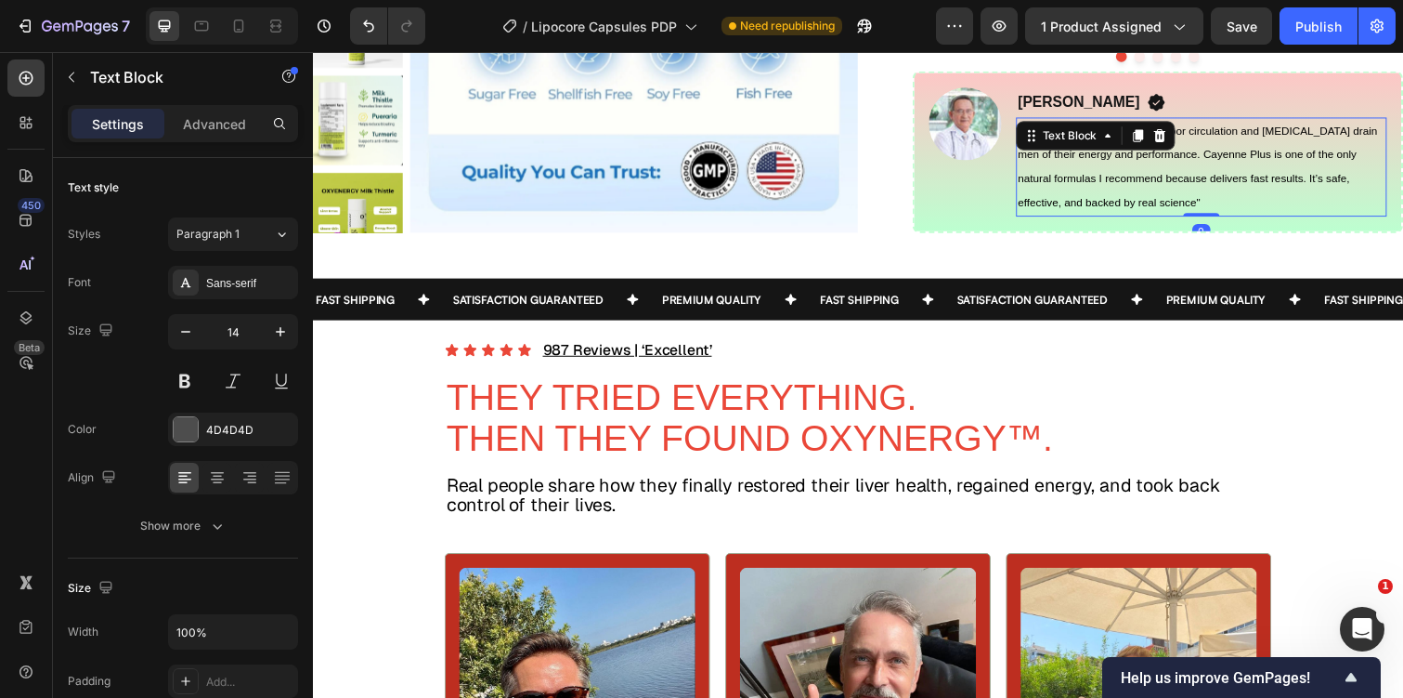
click at [1303, 213] on span "As a physician, I’ve seen how poor circulation and high blood pressure drain me…" at bounding box center [1218, 169] width 368 height 86
click at [1314, 213] on span "As a physician, I’ve seen how poor circulation and high blood pressure drain me…" at bounding box center [1218, 169] width 368 height 86
click at [1306, 213] on span "As a physician, I’ve seen how poor circulation and high blood pressure drain me…" at bounding box center [1218, 169] width 368 height 86
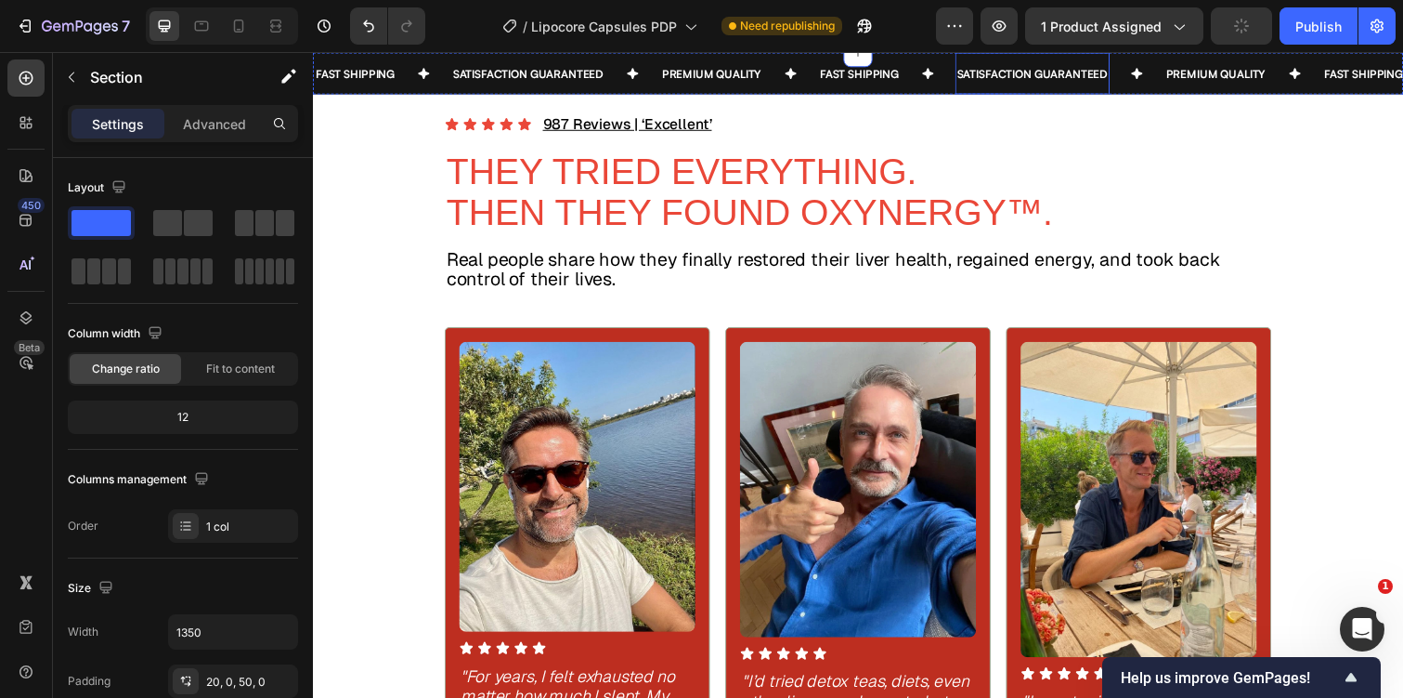
scroll to position [1664, 0]
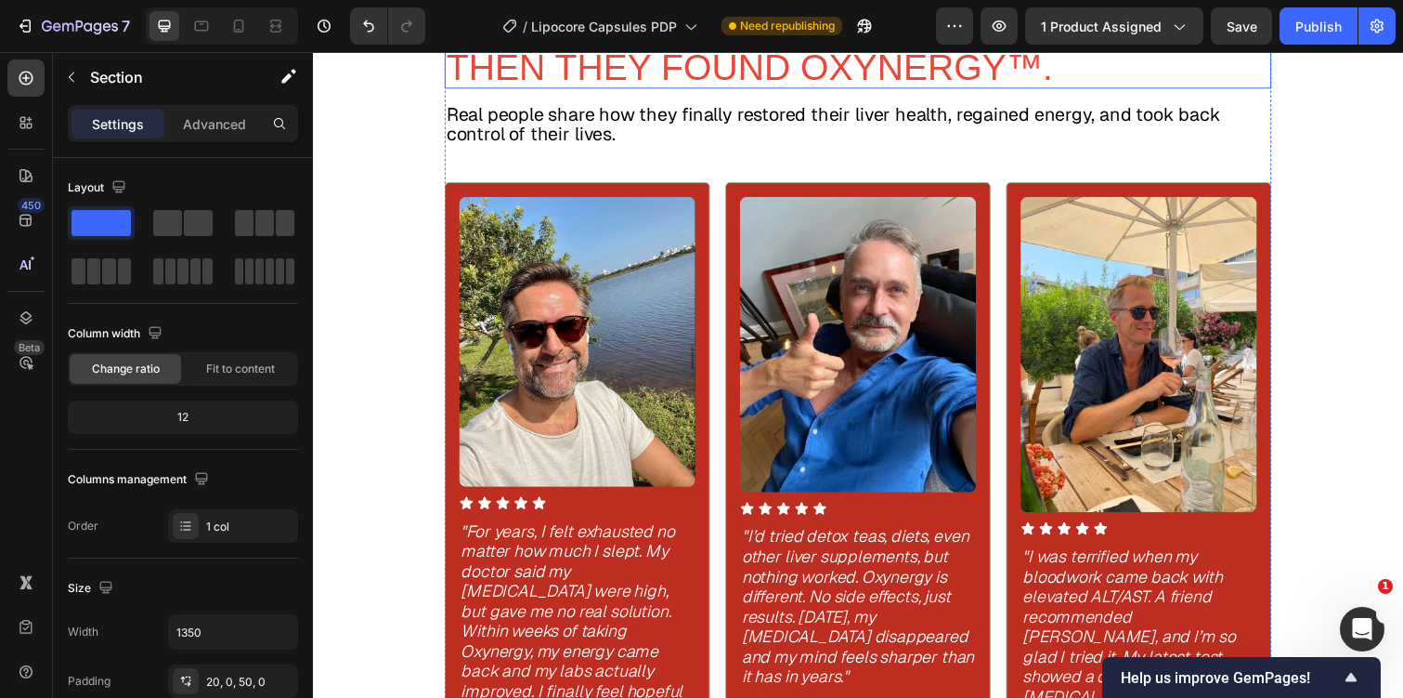
click at [608, 46] on span "THEY TRIED EVERYTHING." at bounding box center [690, 26] width 481 height 41
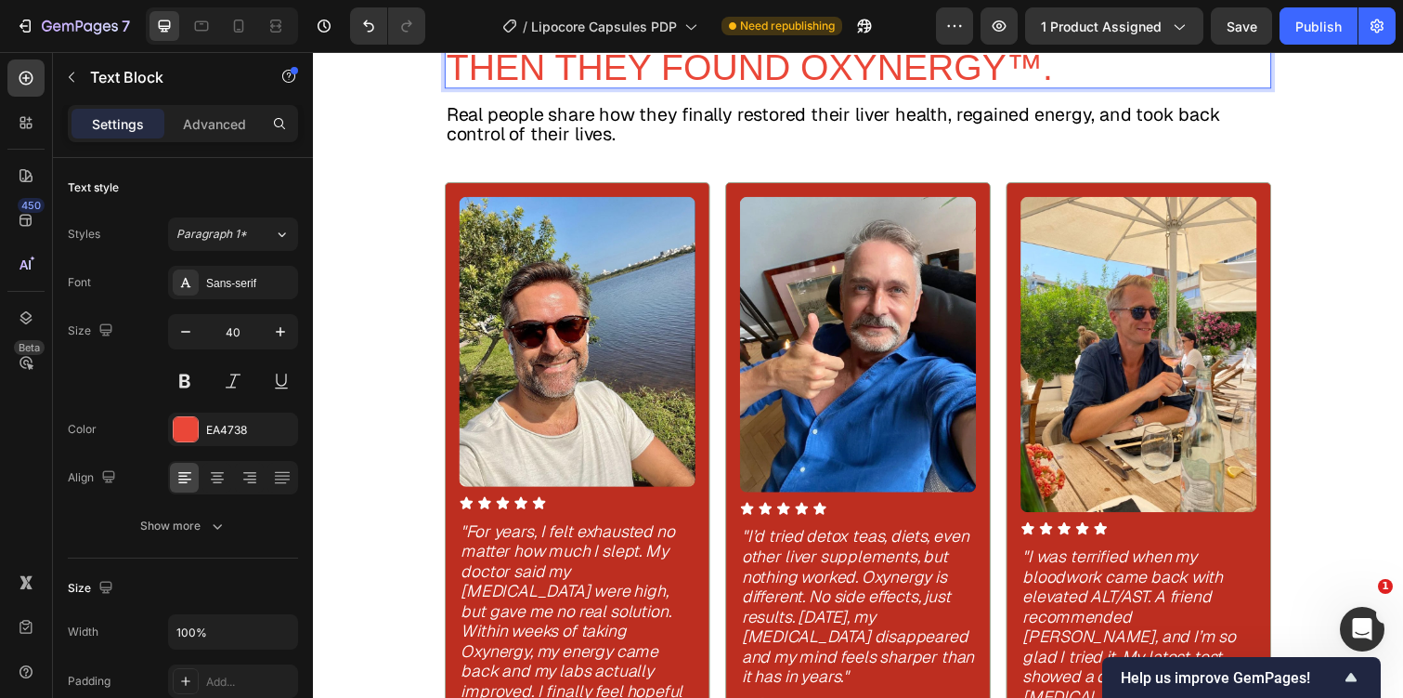
click at [608, 46] on span "THEY TRIED EVERYTHING." at bounding box center [690, 26] width 481 height 41
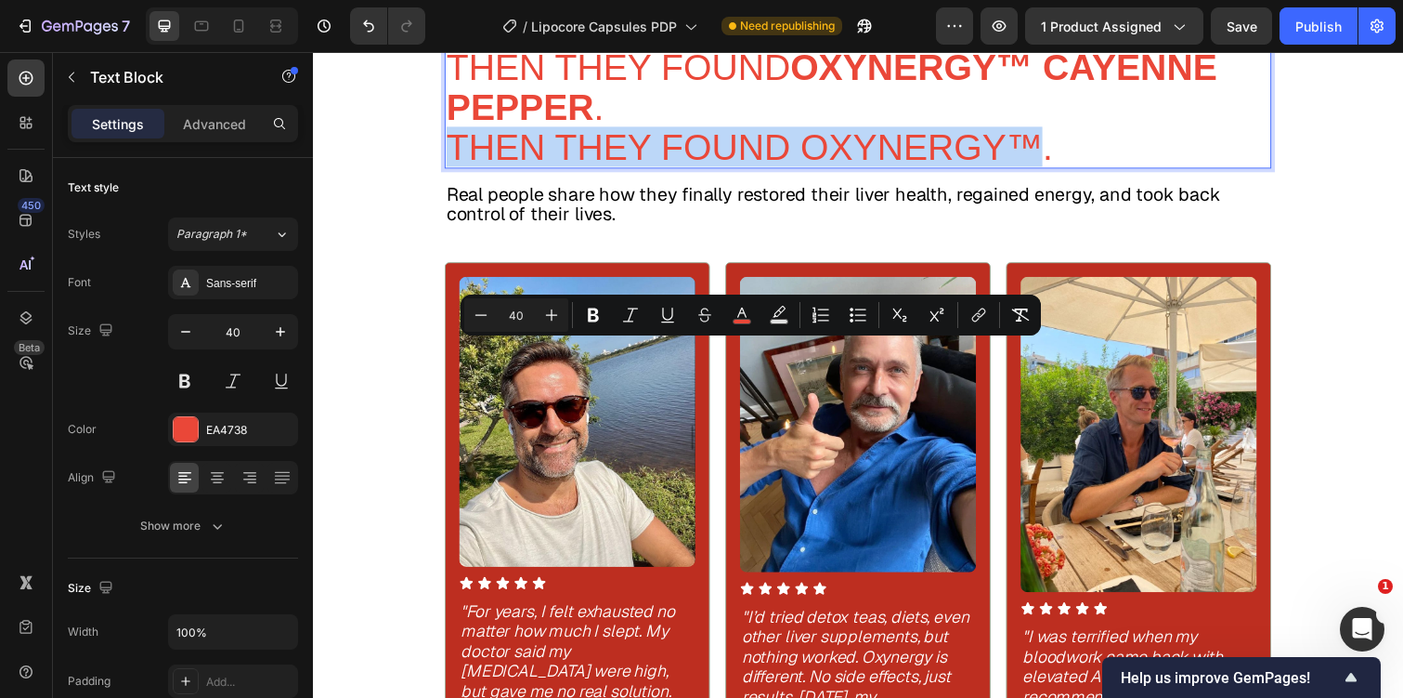
drag, startPoint x: 458, startPoint y: 359, endPoint x: 1060, endPoint y: 364, distance: 601.9
click at [1060, 169] on span "THEN THEY FOUND OXYNERGY™." at bounding box center [760, 148] width 620 height 41
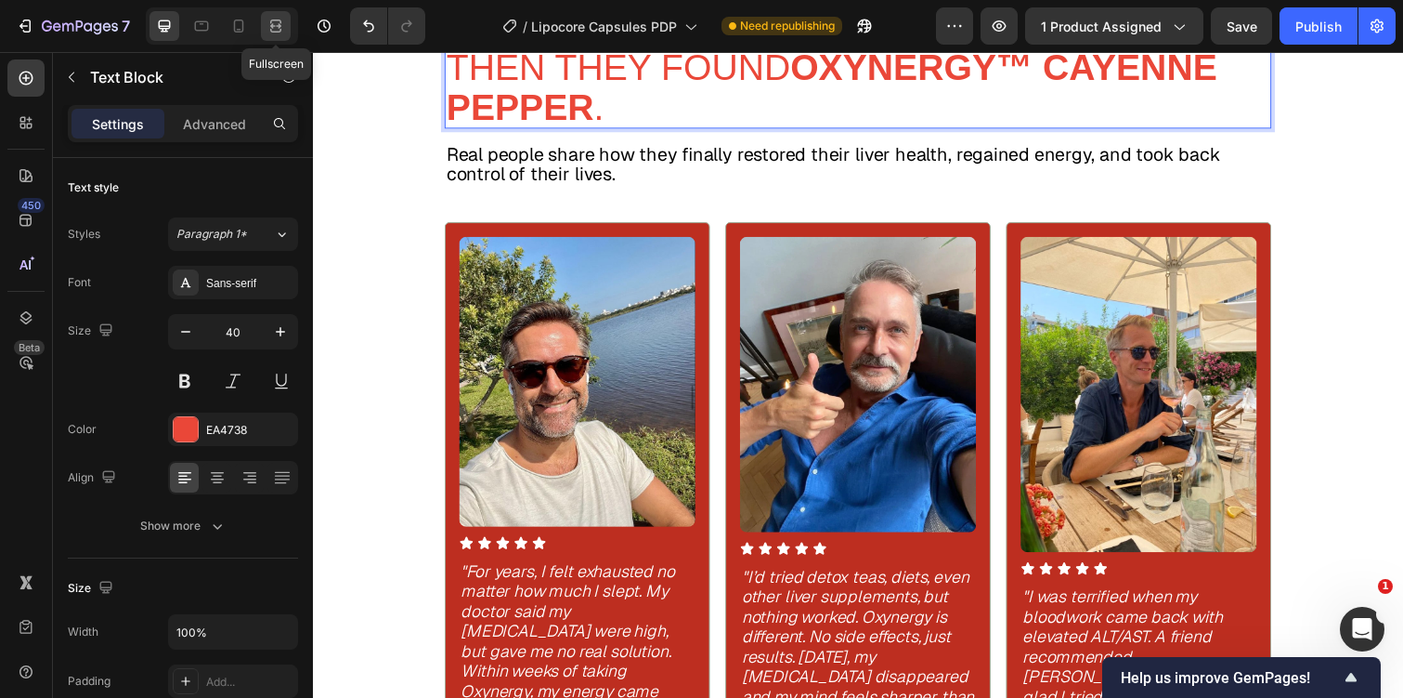
click at [284, 25] on icon at bounding box center [276, 26] width 19 height 19
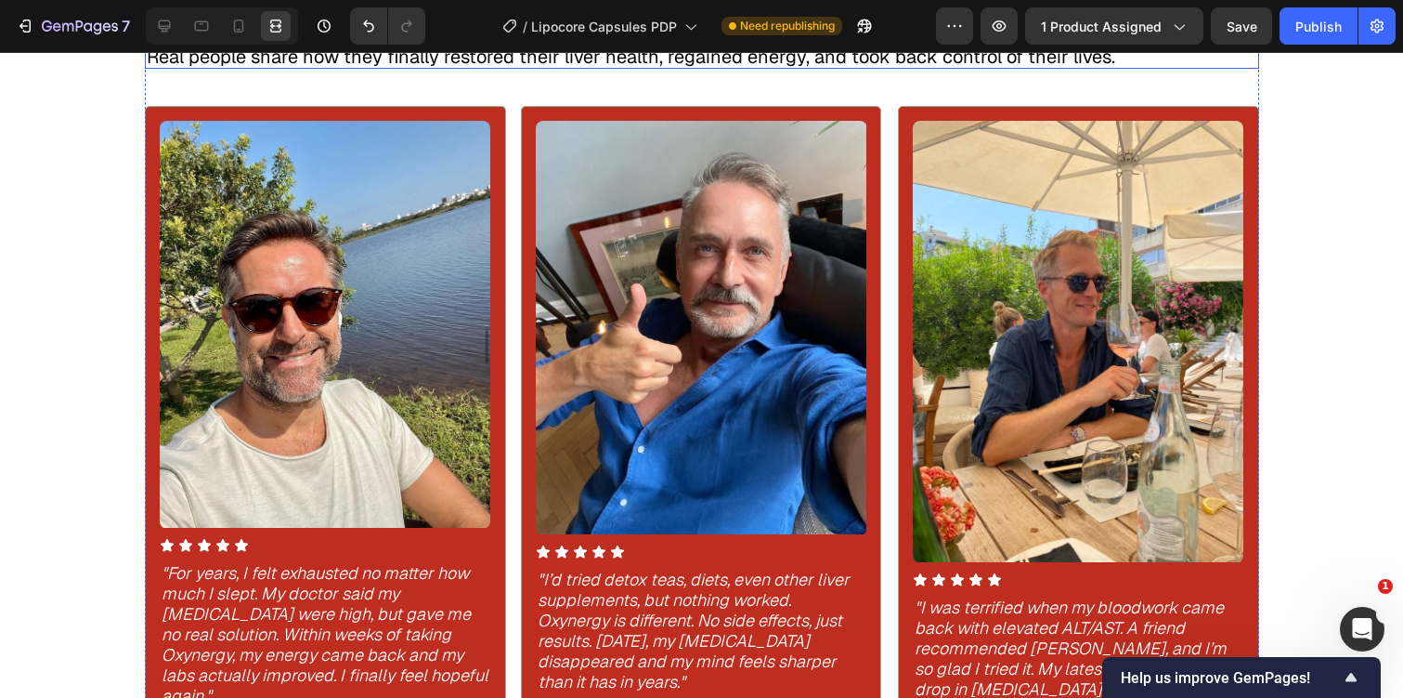
click at [427, 67] on p "Real people share how they finally restored their liver health, regained energy…" at bounding box center [702, 56] width 1111 height 20
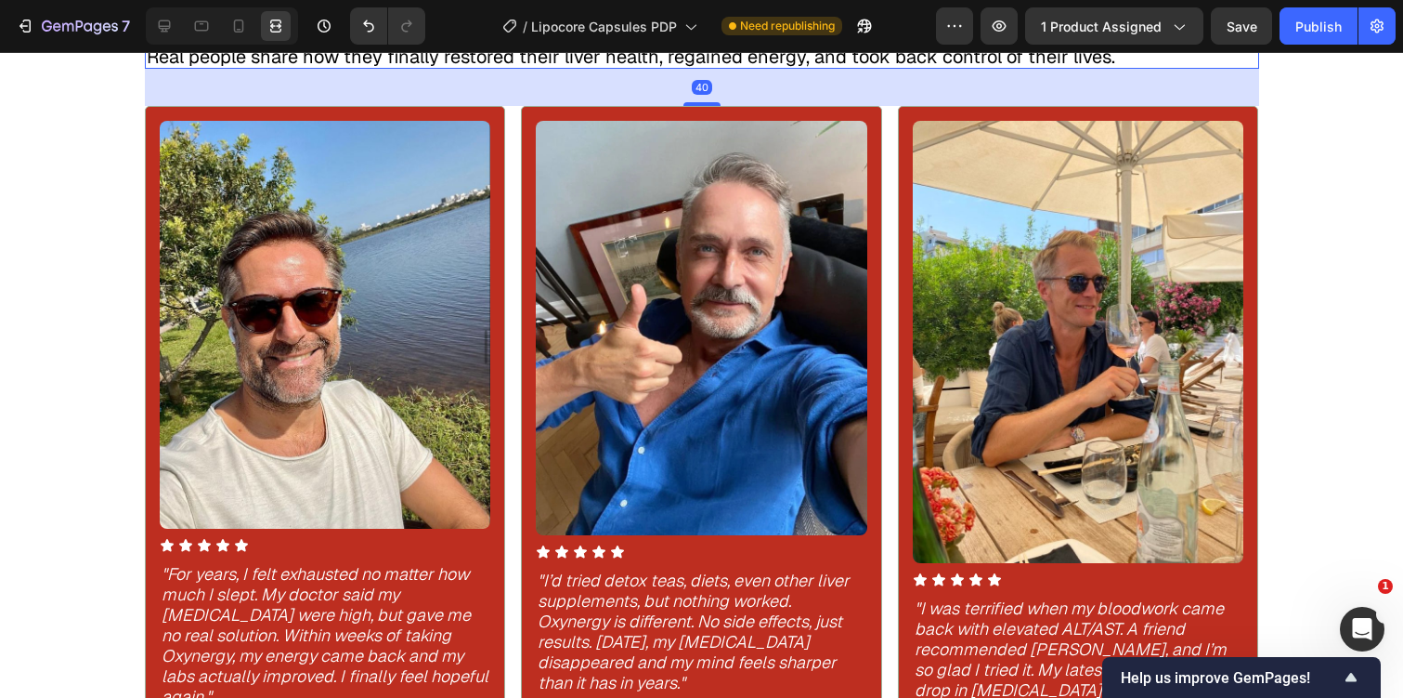
click at [427, 67] on p "Real people share how they finally restored their liver health, regained energy…" at bounding box center [702, 56] width 1111 height 20
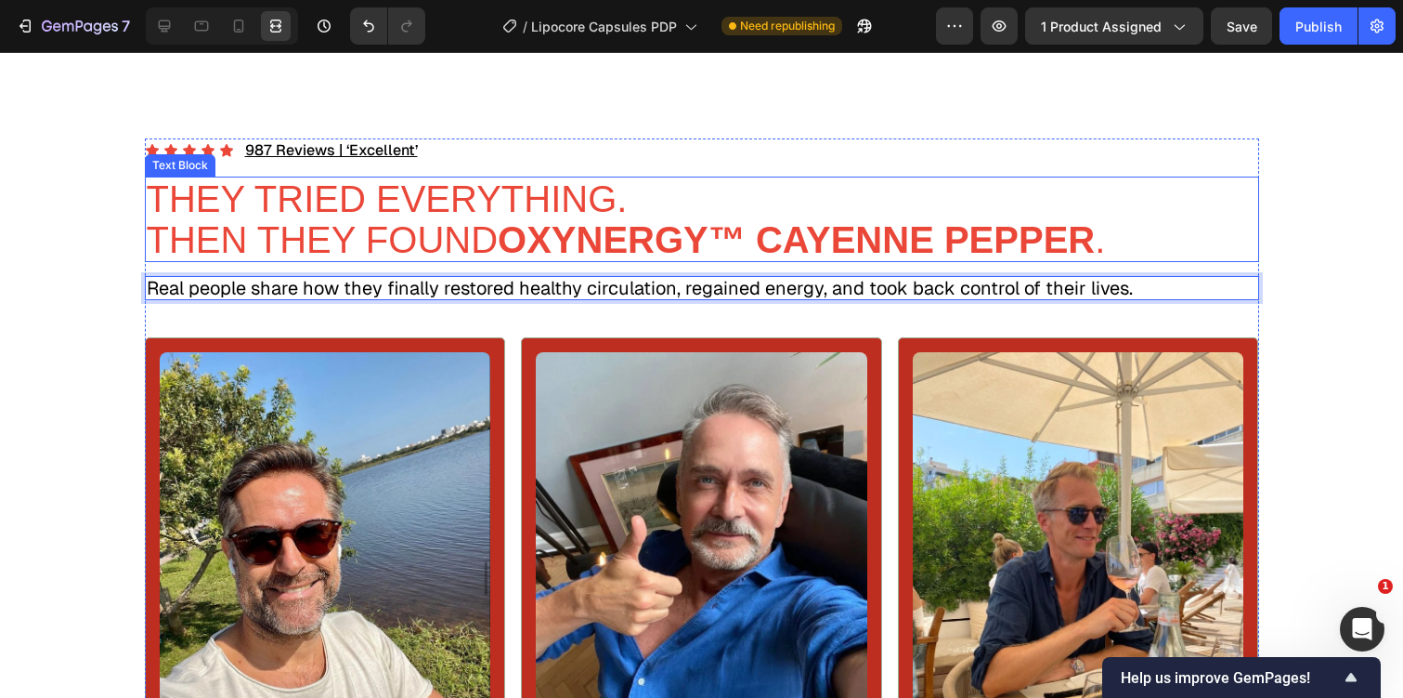
scroll to position [2190, 0]
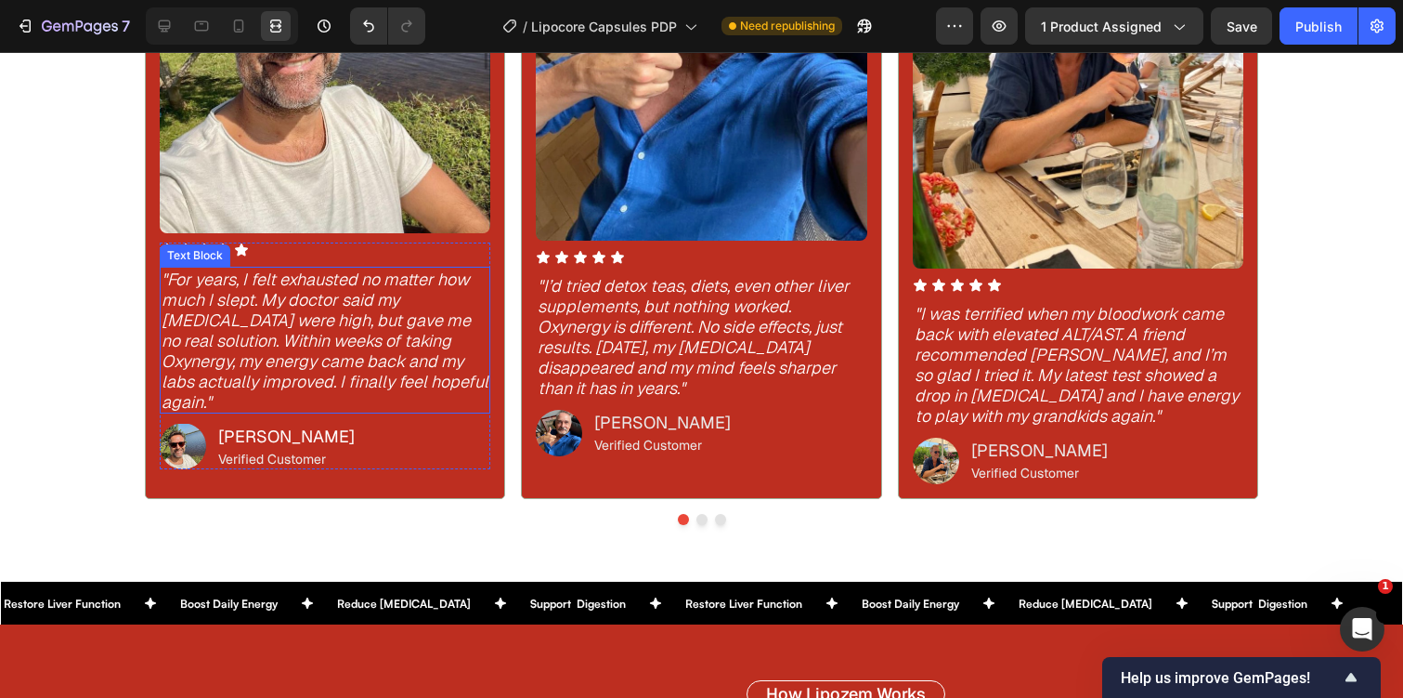
click at [310, 304] on icon ""For years, I felt exhausted no matter how much I slept. My doctor said my live…" at bounding box center [325, 339] width 327 height 144
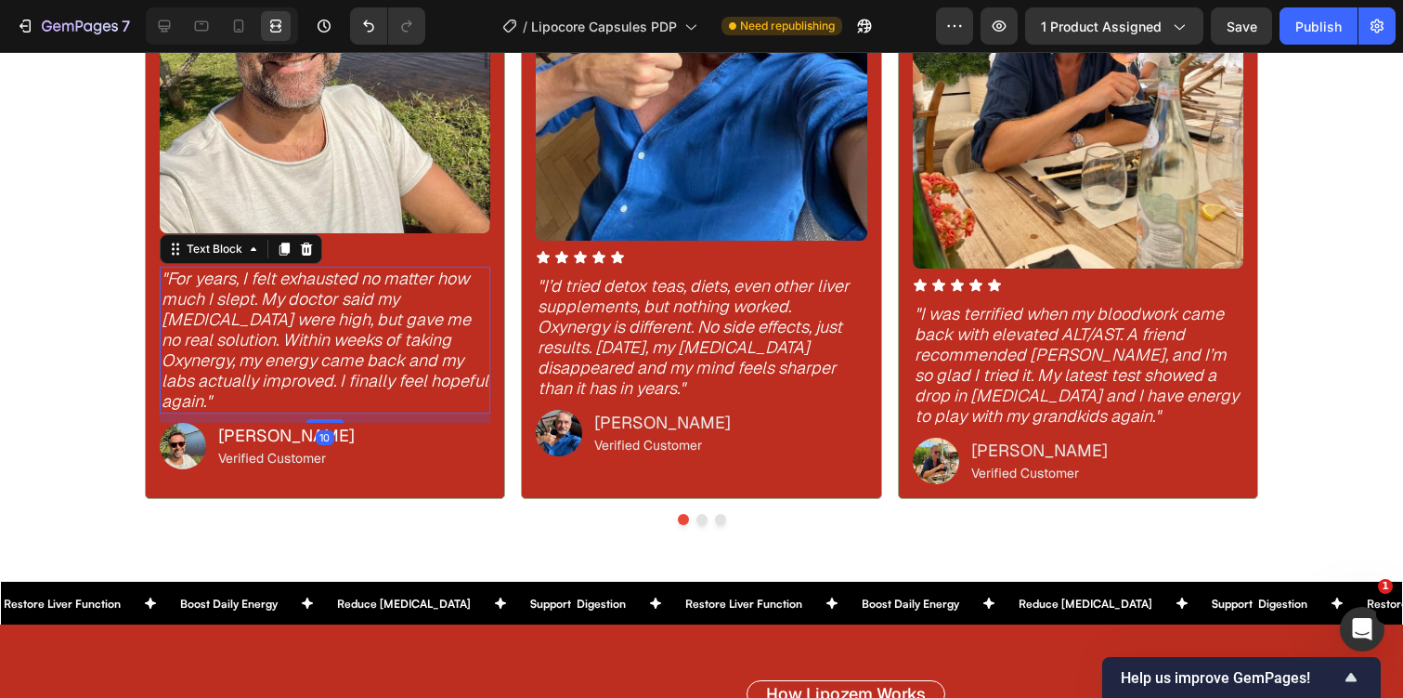
click at [310, 304] on icon ""For years, I felt exhausted no matter how much I slept. My doctor said my live…" at bounding box center [325, 339] width 327 height 144
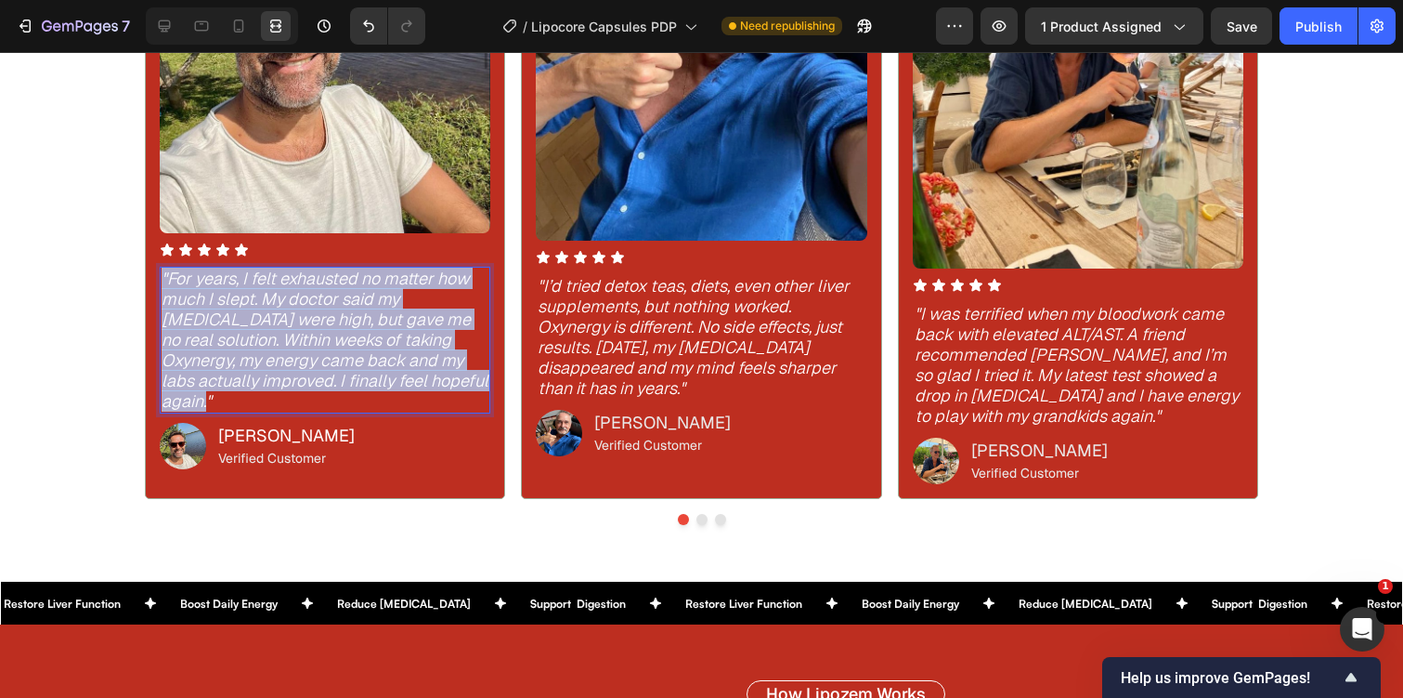
click at [310, 304] on icon ""For years, I felt exhausted no matter how much I slept. My doctor said my live…" at bounding box center [325, 339] width 327 height 144
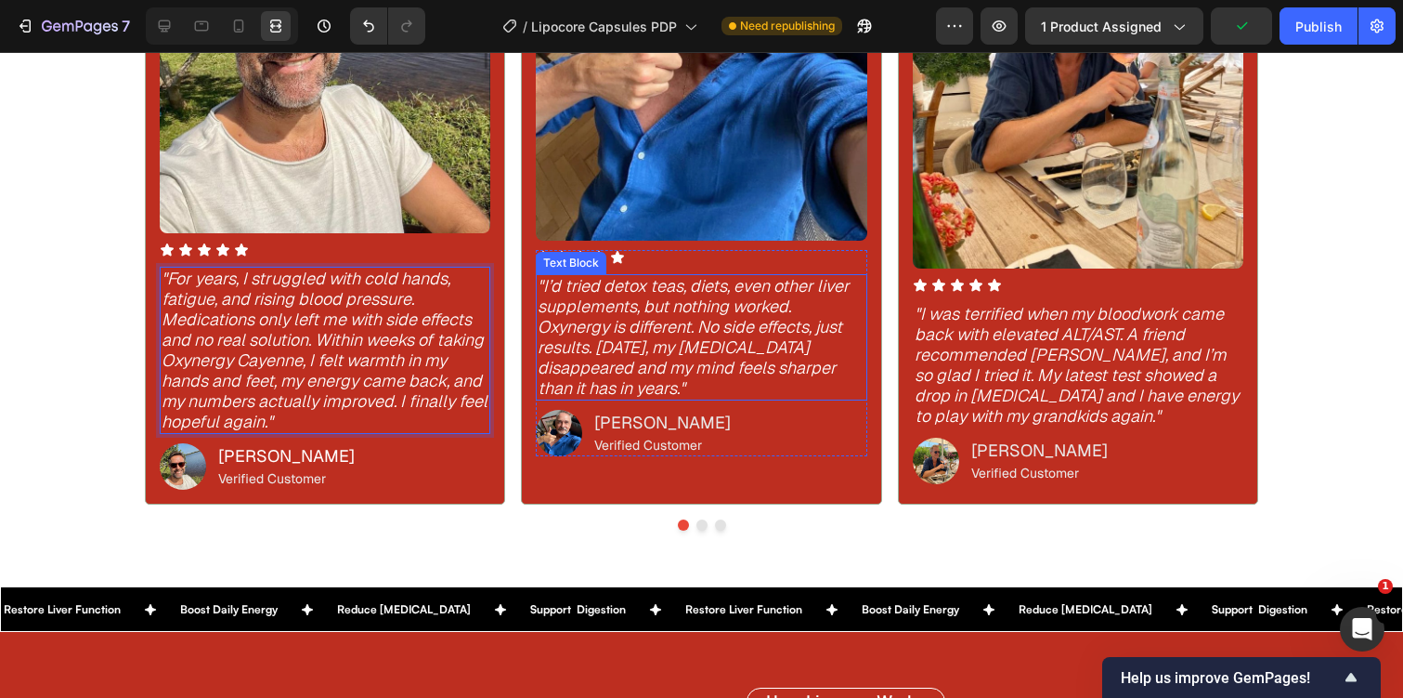
click at [659, 308] on icon ""I’d tried detox teas, diets, even other liver supplements, but nothing worked.…" at bounding box center [694, 337] width 312 height 124
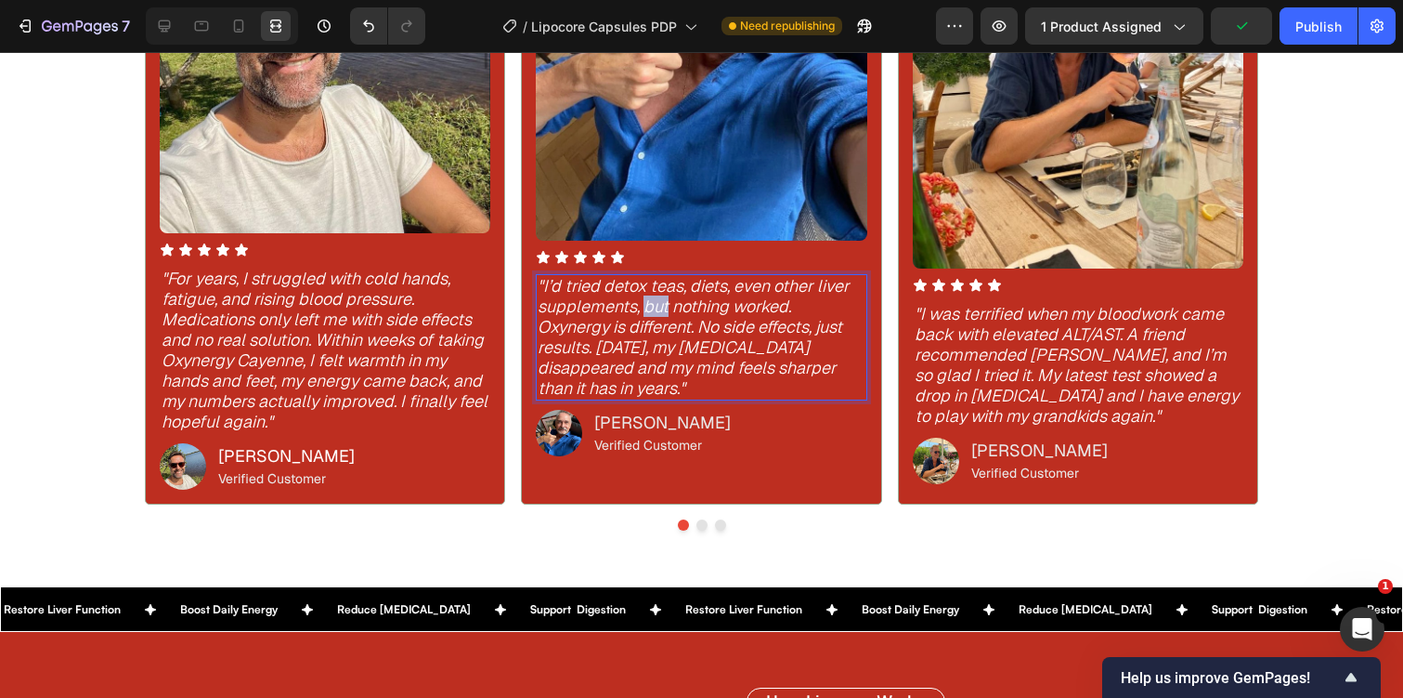
click at [659, 308] on icon ""I’d tried detox teas, diets, even other liver supplements, but nothing worked.…" at bounding box center [694, 337] width 312 height 124
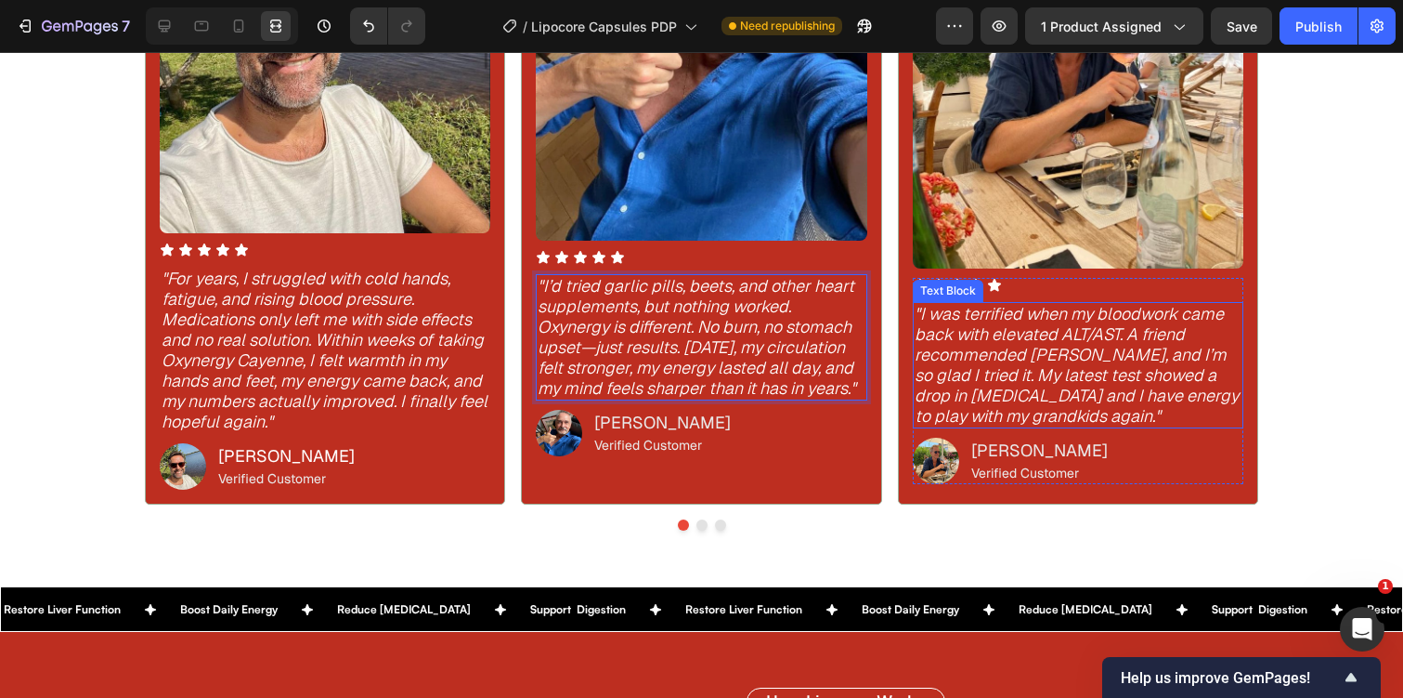
click at [948, 333] on icon ""I was terrified when my bloodwork came back with elevated ALT/AST. A friend re…" at bounding box center [1077, 365] width 324 height 124
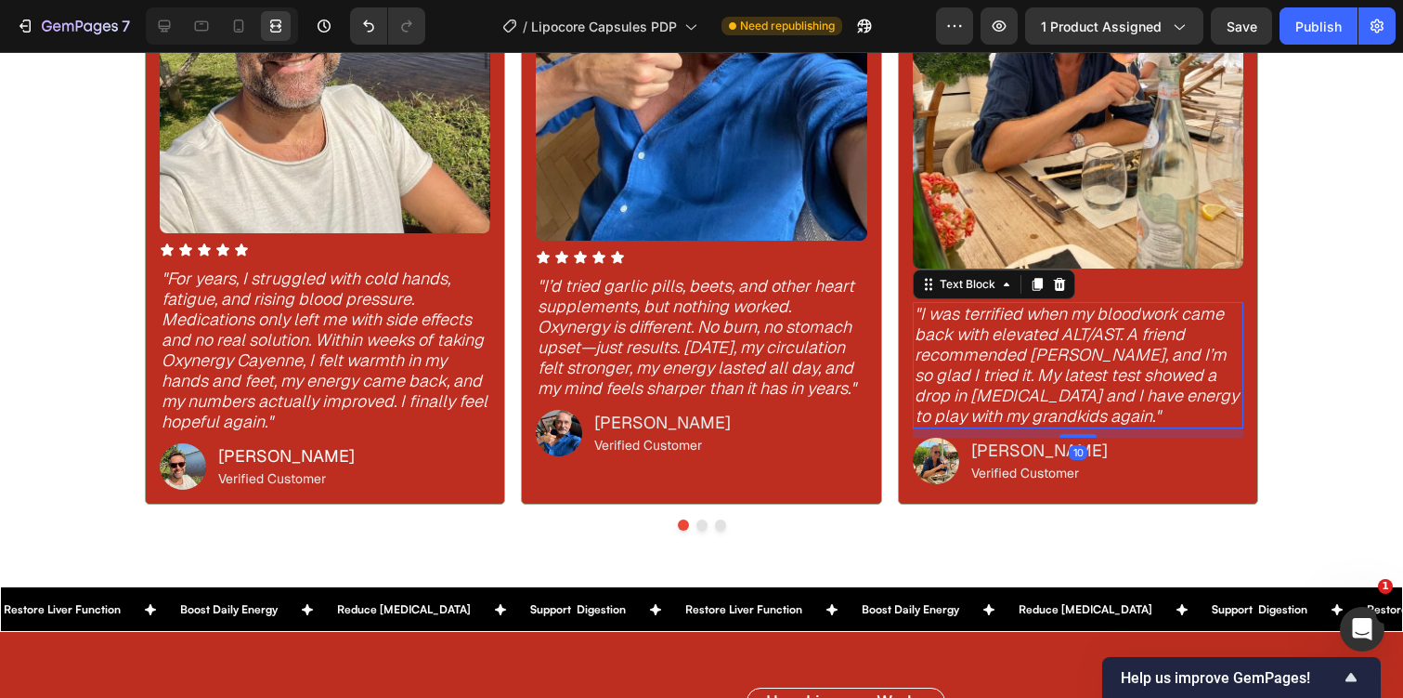
click at [948, 333] on icon ""I was terrified when my bloodwork came back with elevated ALT/AST. A friend re…" at bounding box center [1077, 365] width 324 height 124
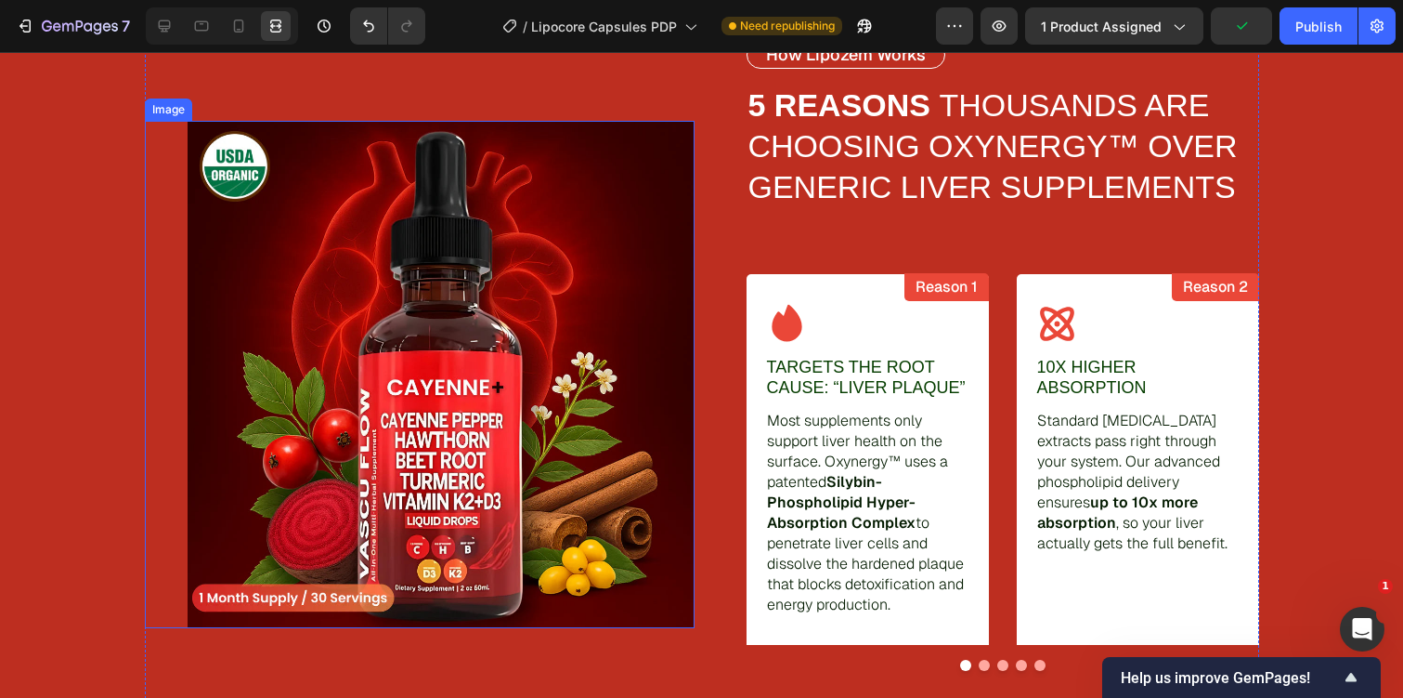
scroll to position [2552, 0]
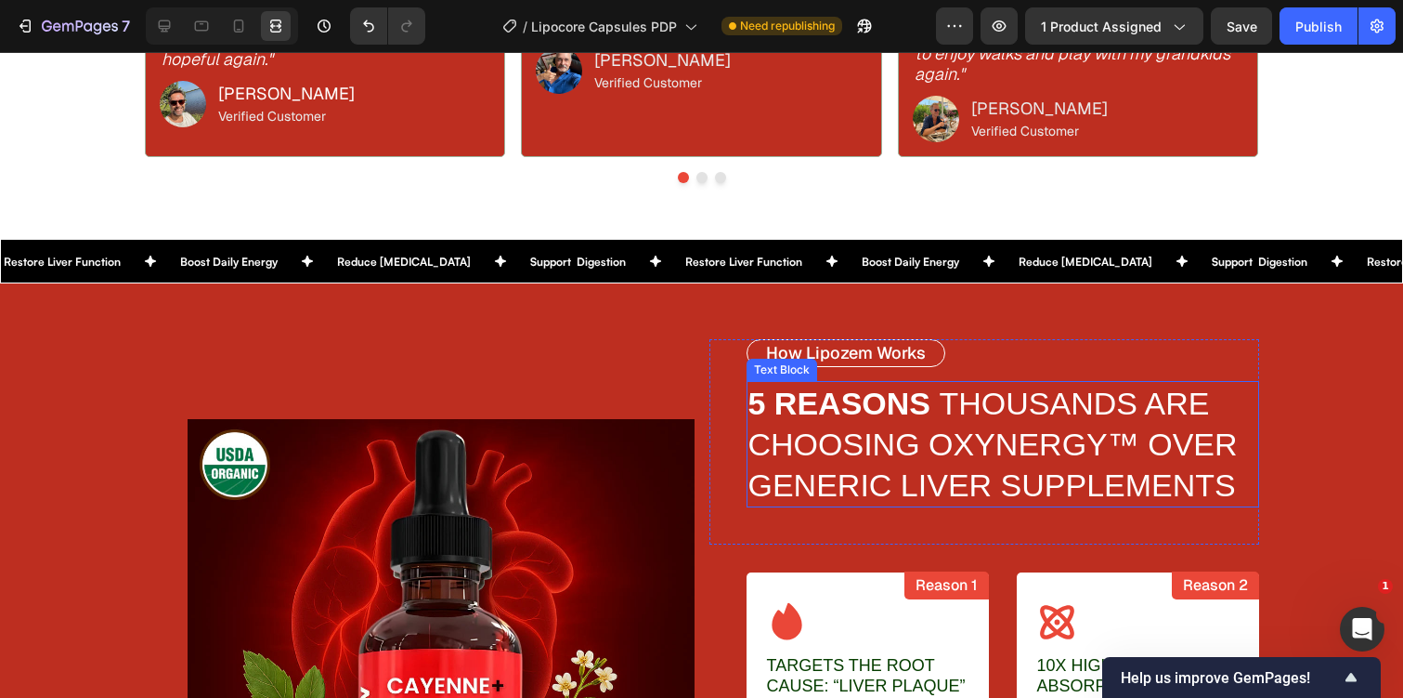
click at [923, 431] on span "THOUSANDS ARE CHOOSING OXYNERGY™ OVER GENERIC LIVER SUPPLEMENTS" at bounding box center [993, 443] width 489 height 117
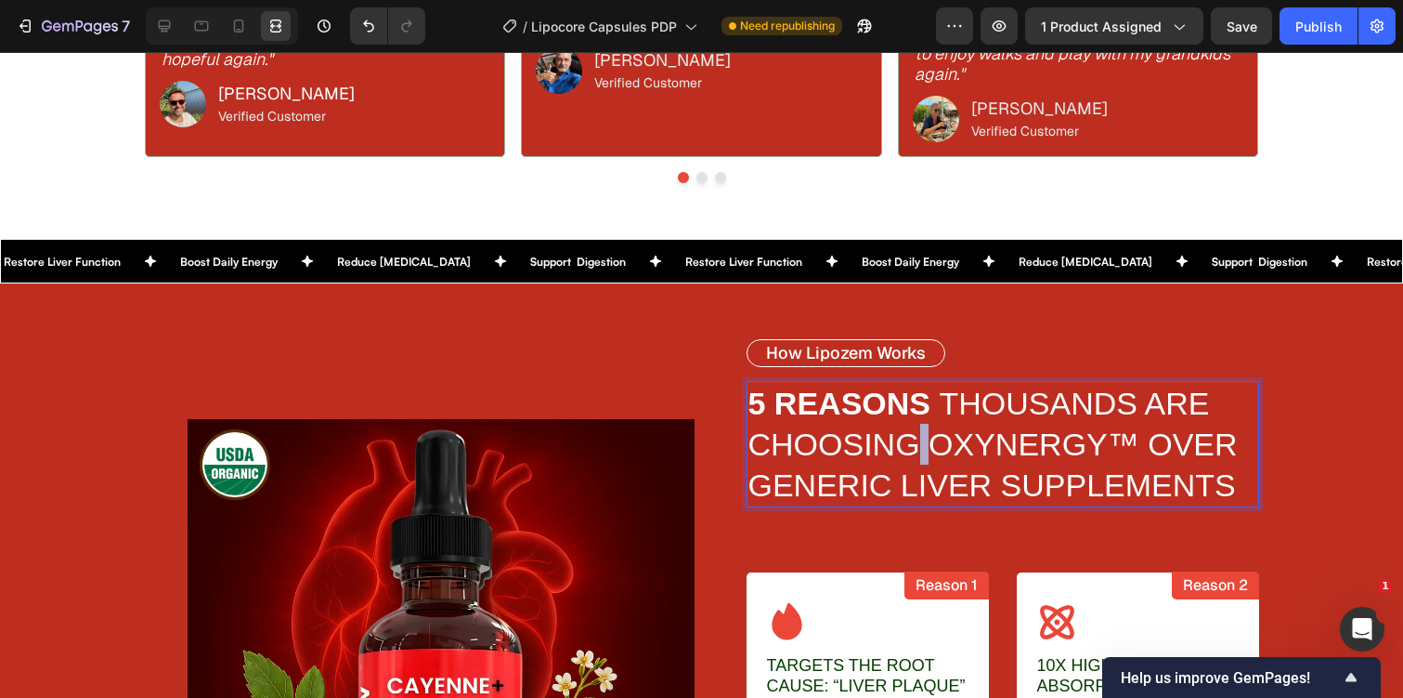
click at [923, 431] on span "THOUSANDS ARE CHOOSING OXYNERGY™ OVER GENERIC LIVER SUPPLEMENTS" at bounding box center [993, 443] width 489 height 117
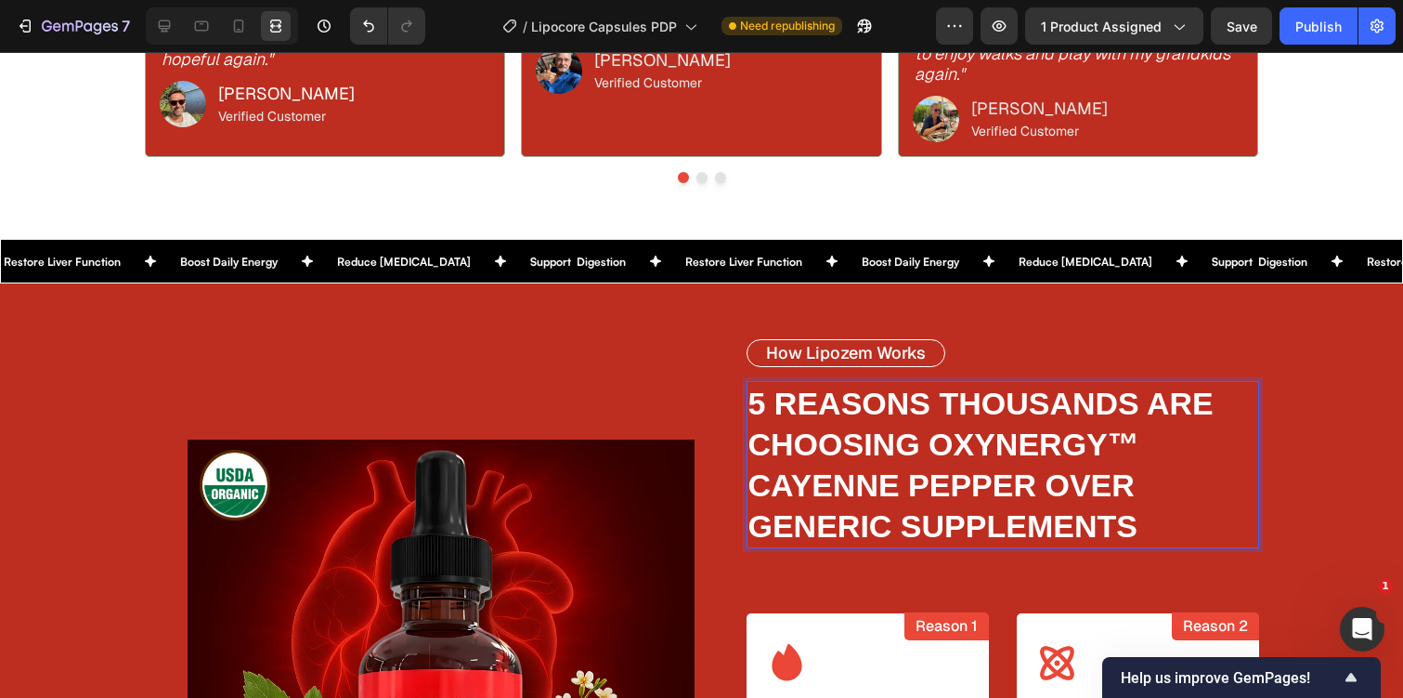
click at [910, 403] on strong "5 REASONS THOUSANDS ARE CHOOSING OXYNERGY™ CAYENNE PEPPER OVER GENERIC SUPPLEME…" at bounding box center [981, 464] width 465 height 158
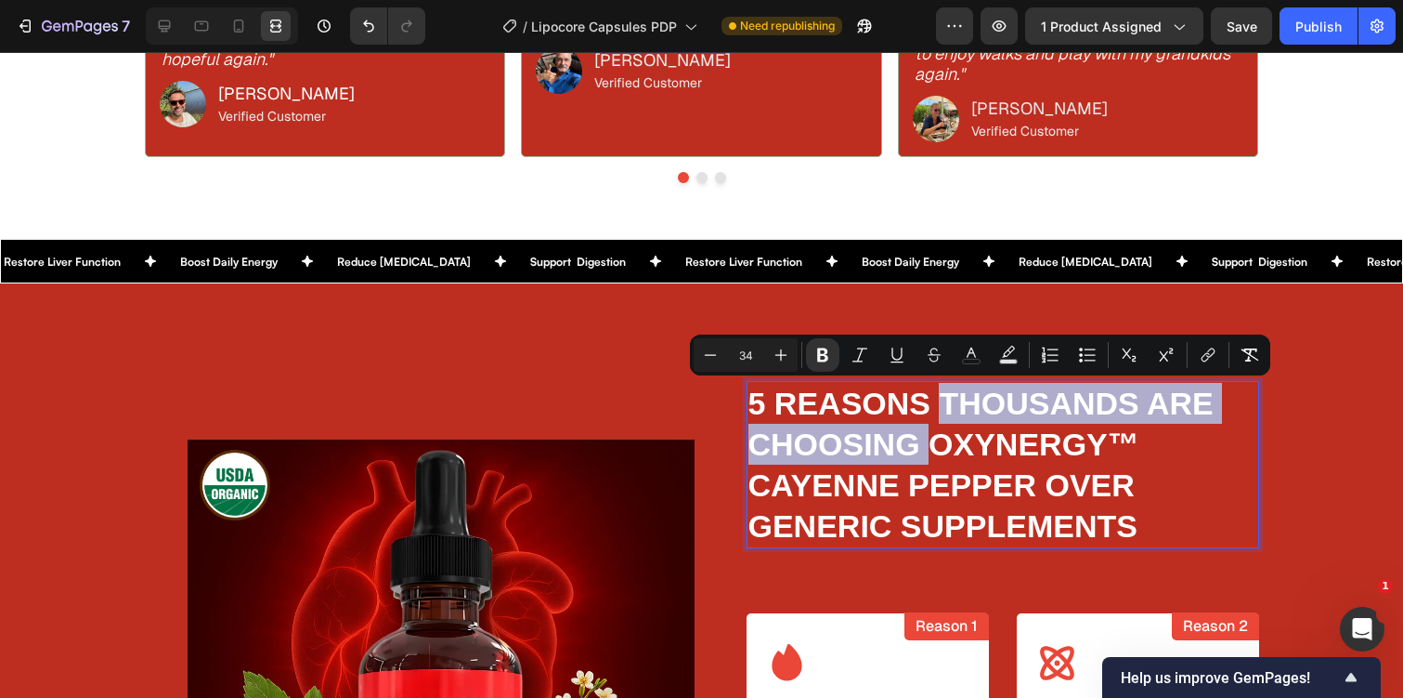
drag, startPoint x: 941, startPoint y: 400, endPoint x: 933, endPoint y: 426, distance: 27.0
click at [933, 426] on strong "5 REASONS THOUSANDS ARE CHOOSING OXYNERGY™ CAYENNE PEPPER OVER GENERIC SUPPLEME…" at bounding box center [981, 464] width 465 height 158
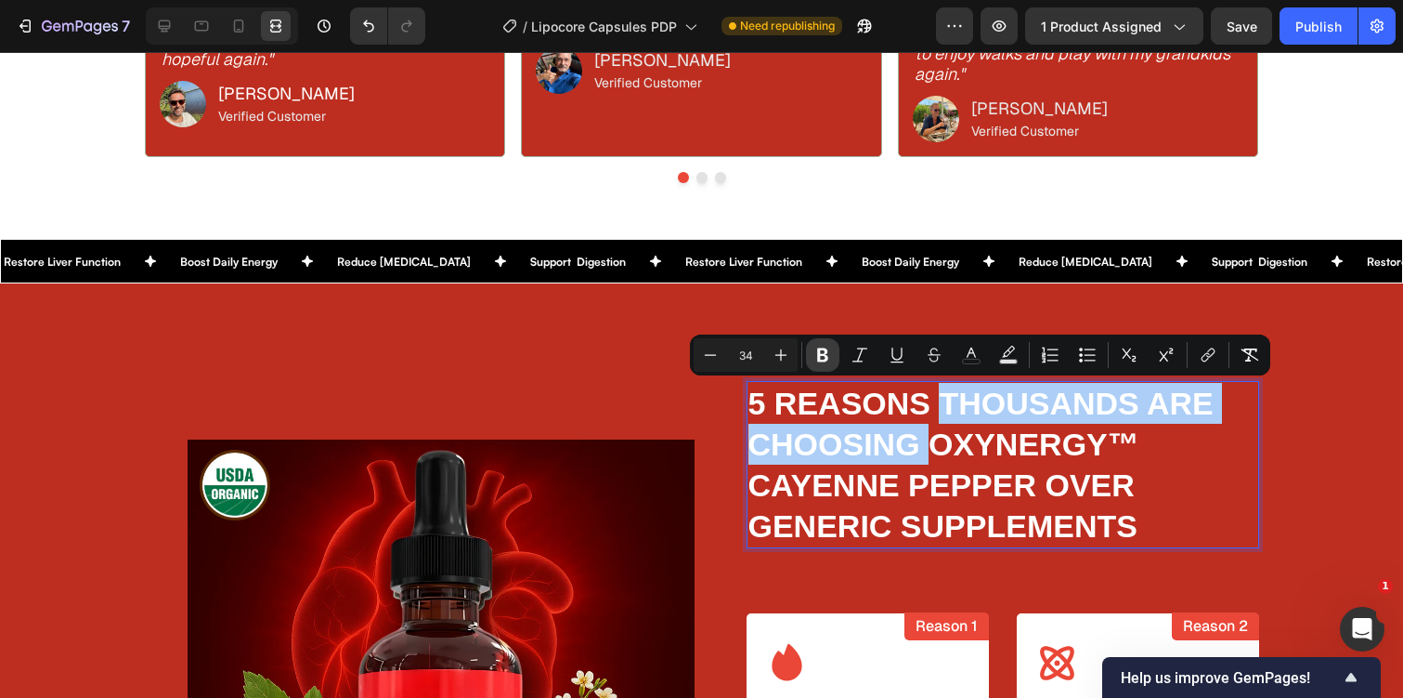
click at [827, 352] on icon "Editor contextual toolbar" at bounding box center [822, 355] width 11 height 14
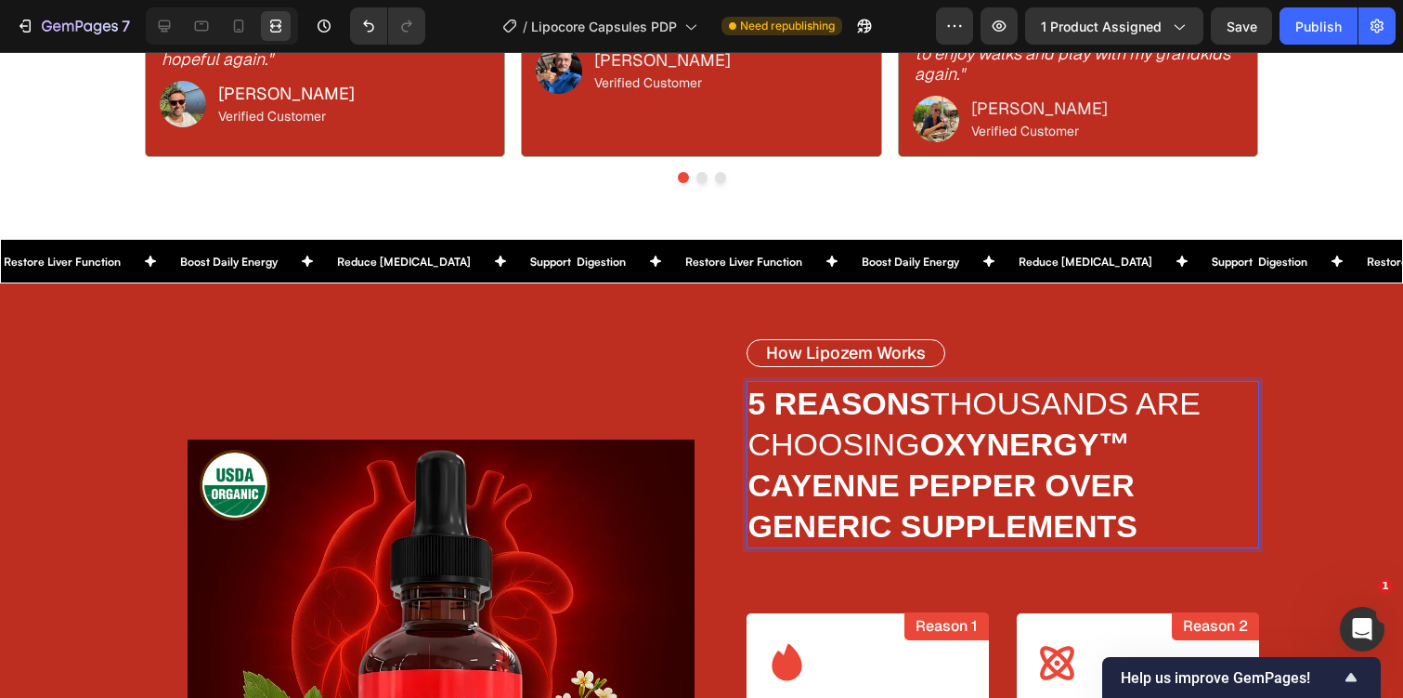
click at [948, 510] on strong "OXYNERGY™ CAYENNE PEPPER OVER GENERIC SUPPLEMENTS" at bounding box center [943, 484] width 389 height 117
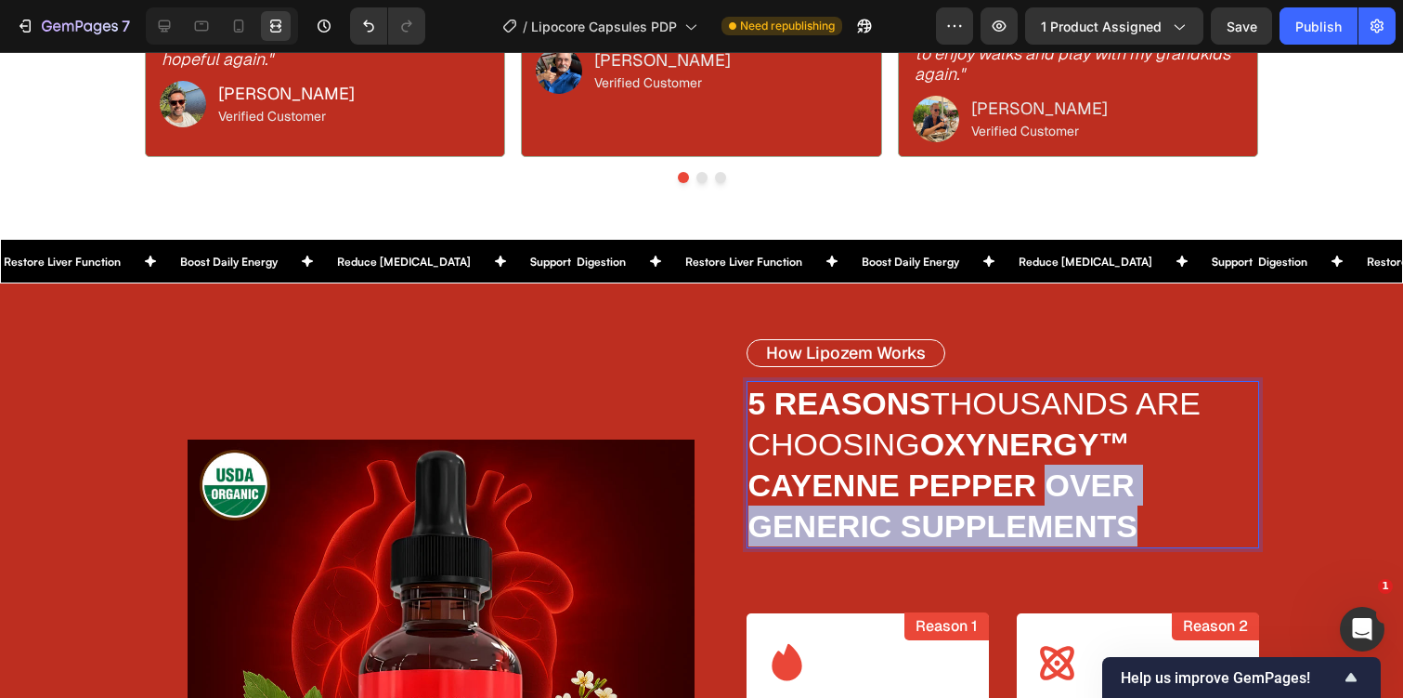
drag, startPoint x: 1053, startPoint y: 476, endPoint x: 1141, endPoint y: 529, distance: 102.9
click at [1142, 529] on p "5 REASONS THOUSANDS ARE CHOOSING OXYNERGY™ CAYENNE PEPPER OVER GENERIC SUPPLEME…" at bounding box center [1003, 464] width 509 height 163
click at [1059, 495] on strong "OXYNERGY™ CAYENNE PEPPER OVER GENERIC SUPPLEMENTS" at bounding box center [943, 484] width 389 height 117
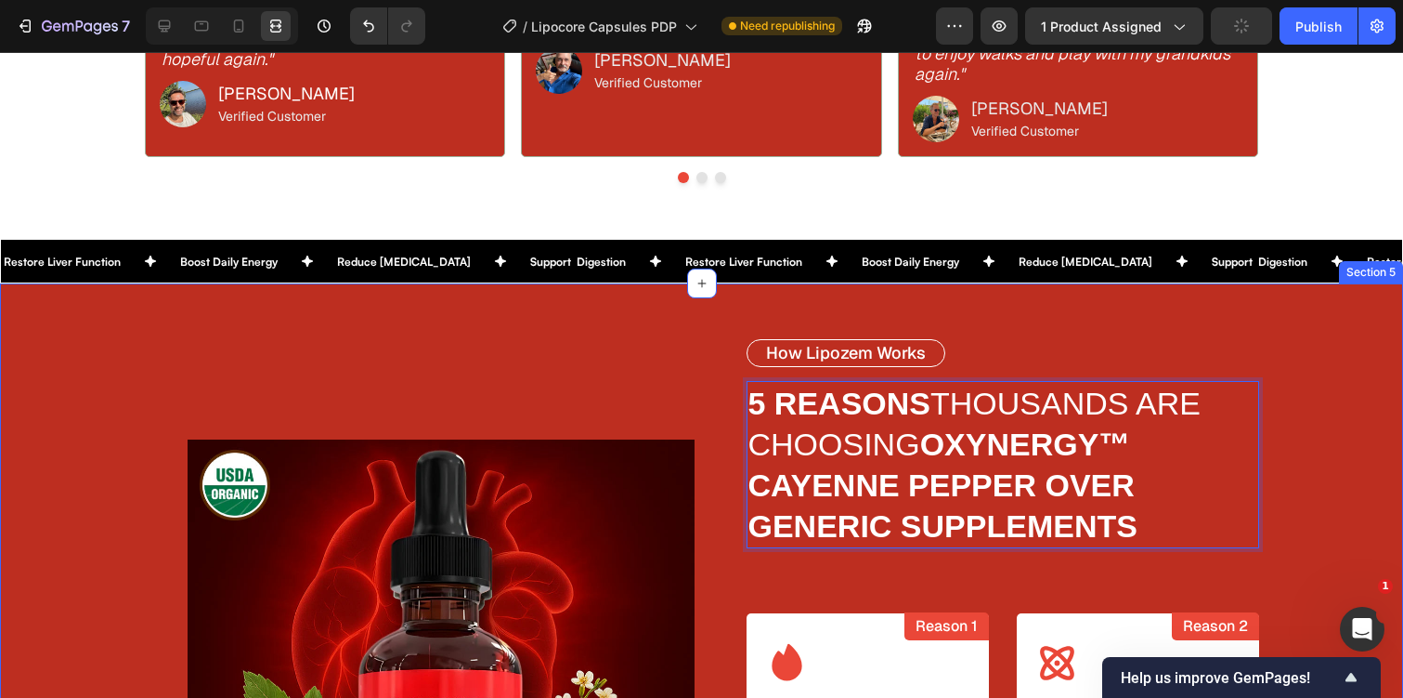
click at [1373, 463] on div "Image How Lipozem Works Text Block 5 REASONS THOUSANDS ARE CHOOSING OXYNERGY™ C…" at bounding box center [701, 683] width 1403 height 801
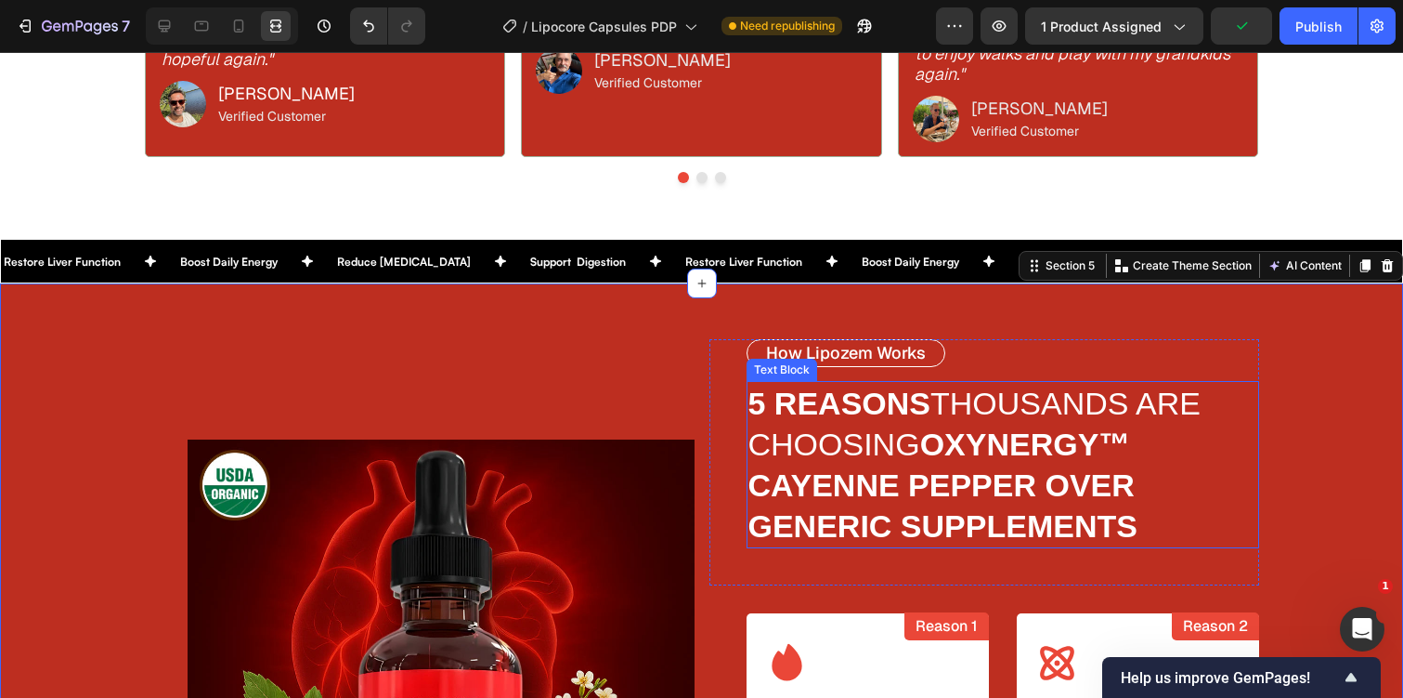
click at [1045, 481] on strong "OXYNERGY™ CAYENNE PEPPER OVER GENERIC SUPPLEMENTS" at bounding box center [943, 484] width 389 height 117
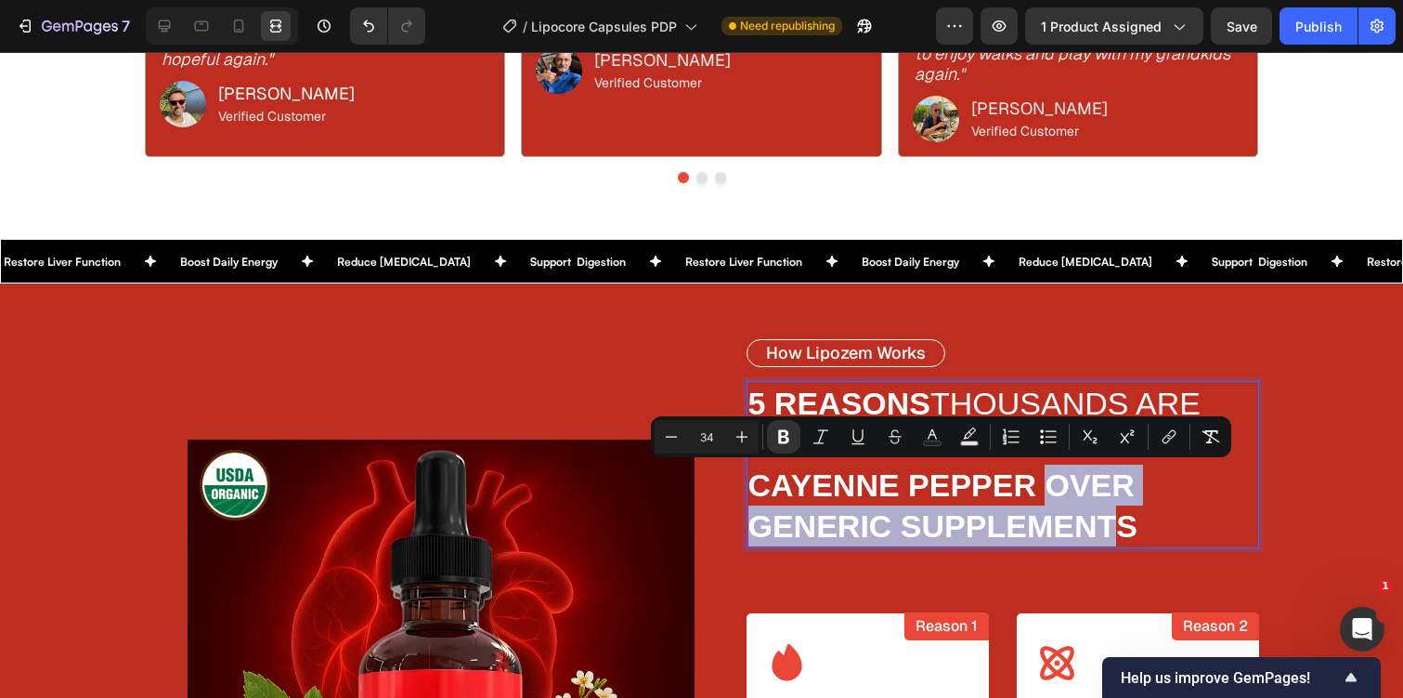
drag, startPoint x: 1045, startPoint y: 481, endPoint x: 1120, endPoint y: 530, distance: 89.9
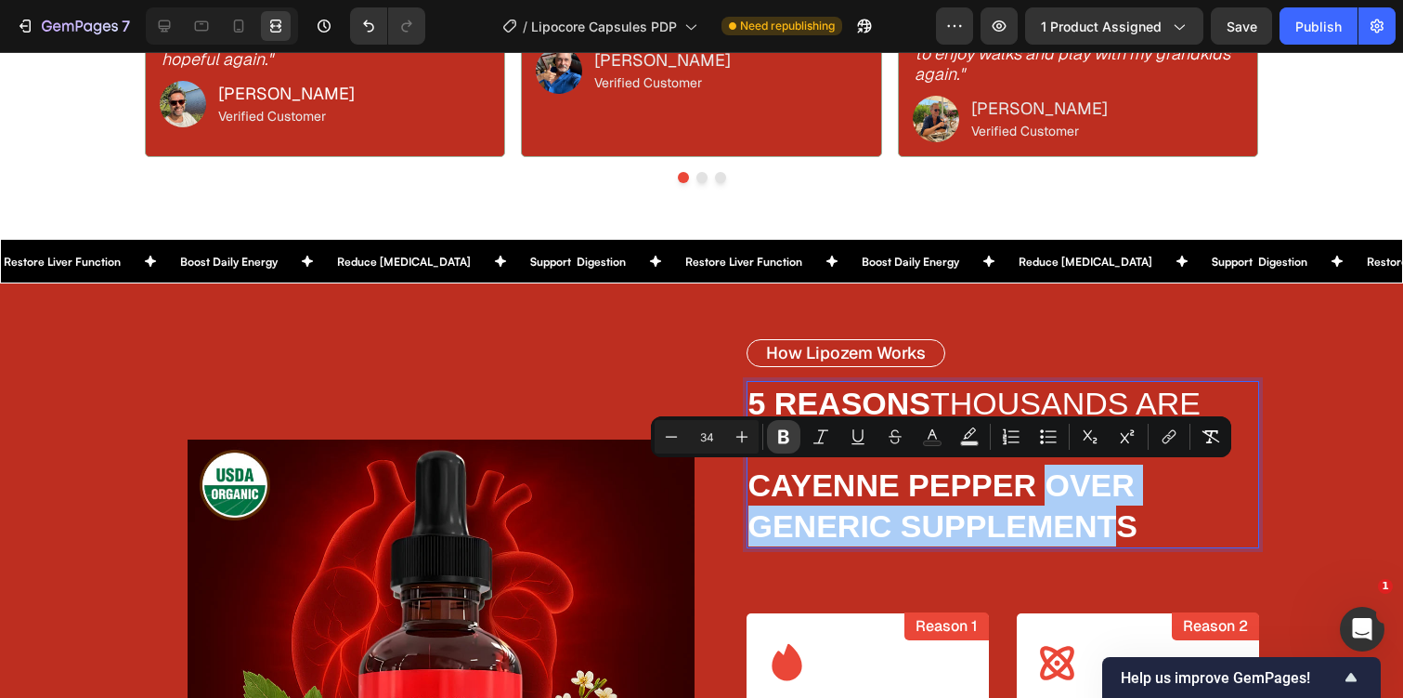
click at [796, 434] on button "Bold" at bounding box center [783, 436] width 33 height 33
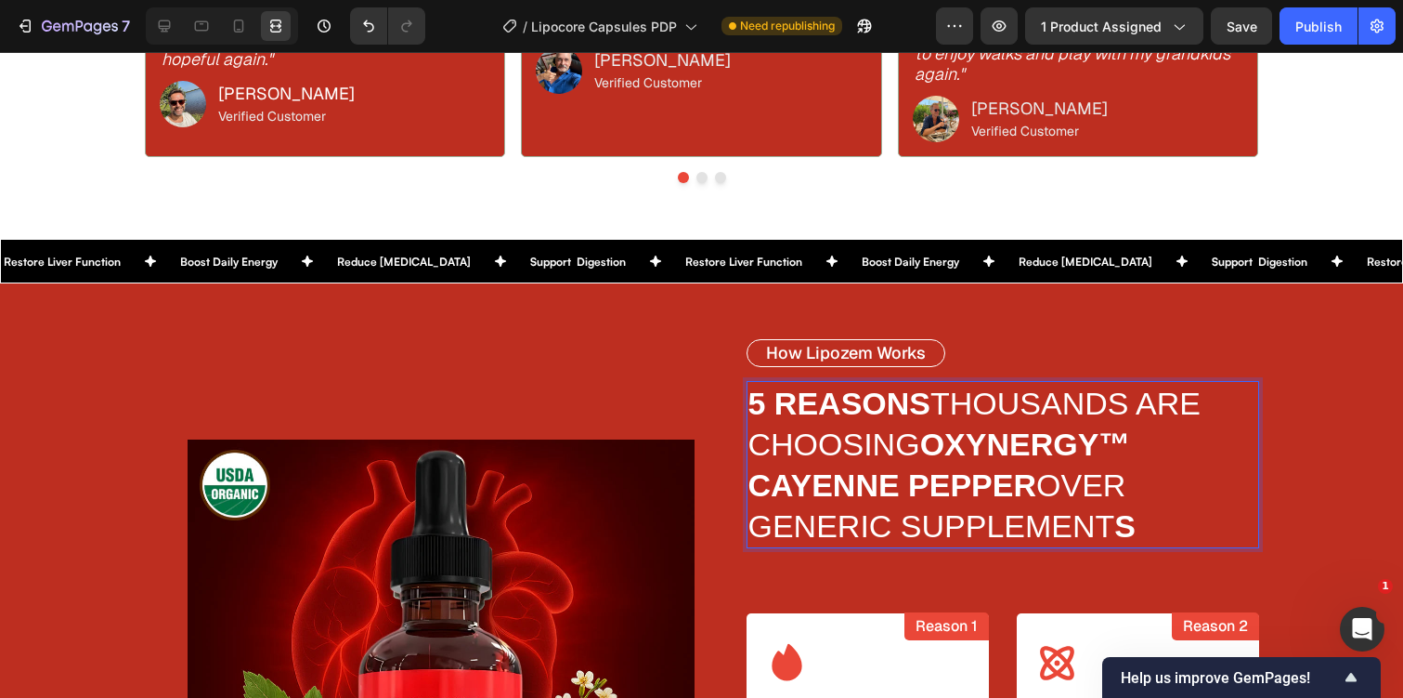
click at [1127, 533] on strong "S" at bounding box center [1125, 525] width 21 height 35
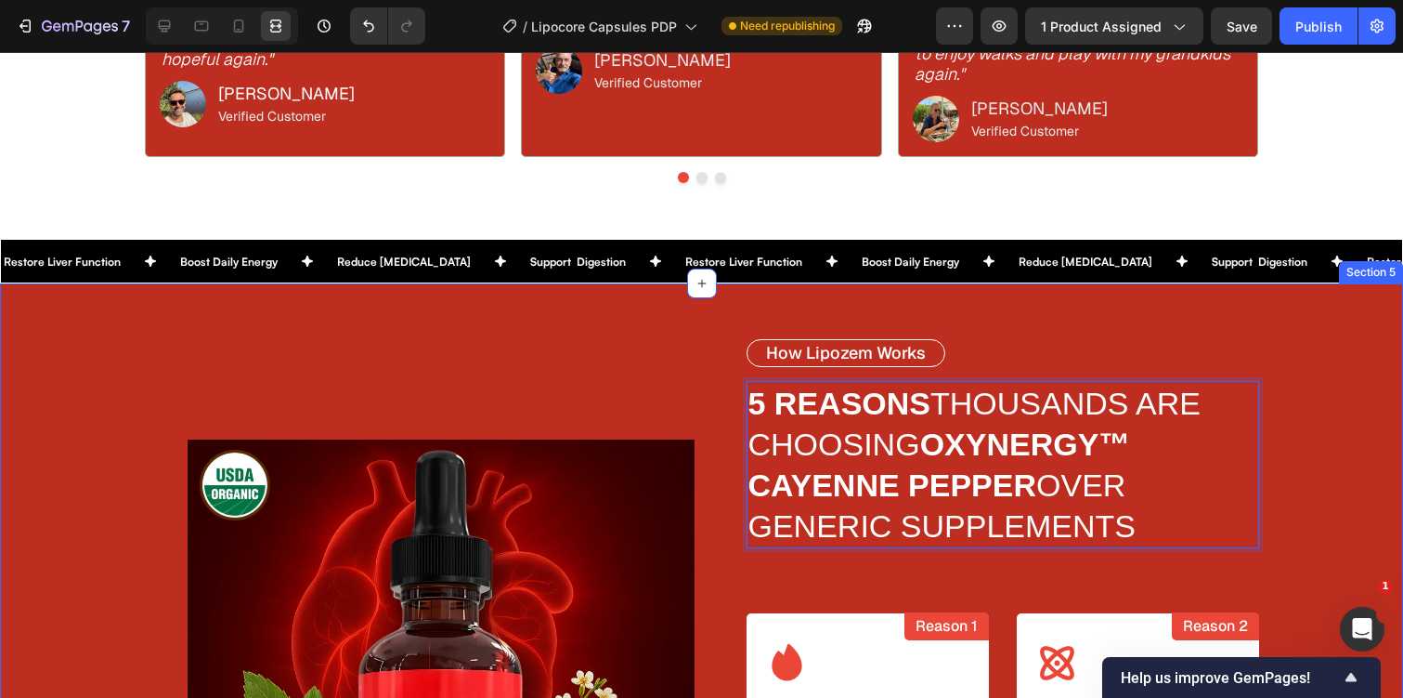
click at [1337, 425] on div "Image How Lipozem Works Text Block 5 REASONS THOUSANDS ARE CHOOSING OXYNERGY™ C…" at bounding box center [701, 683] width 1403 height 801
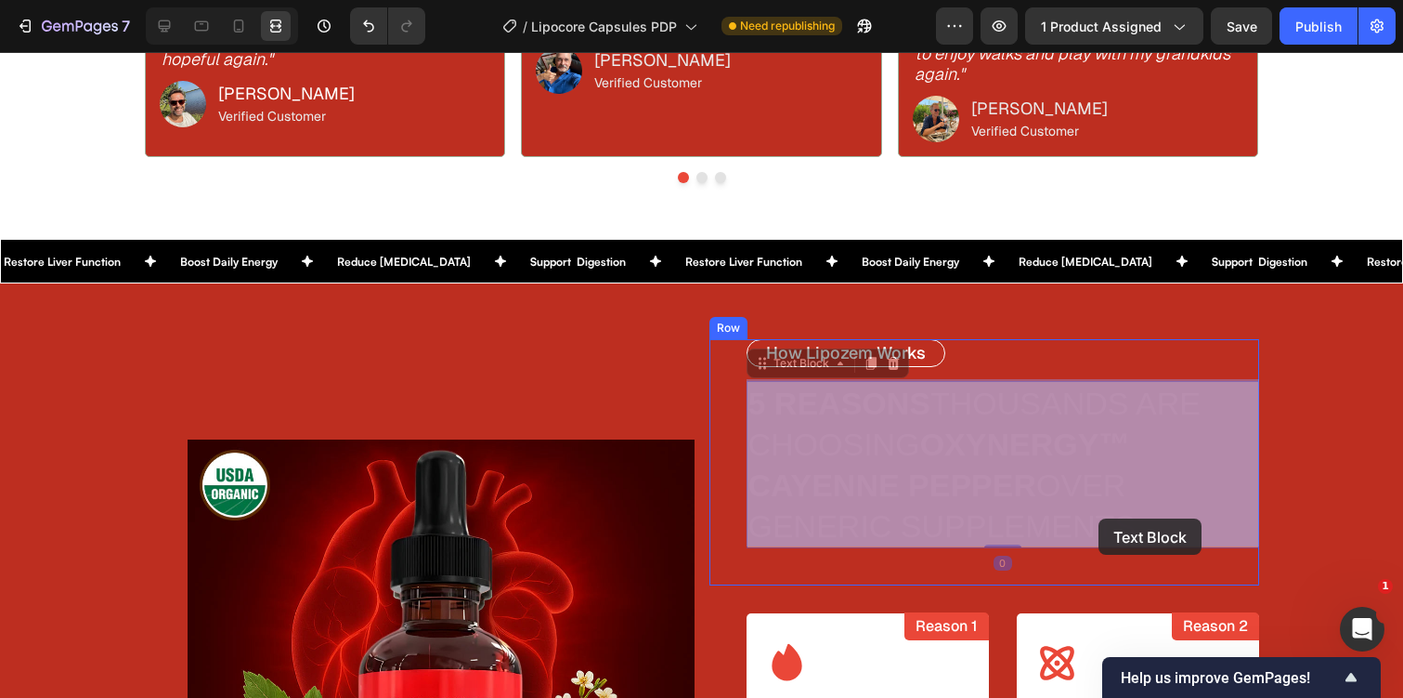
drag, startPoint x: 1154, startPoint y: 513, endPoint x: 1116, endPoint y: 496, distance: 41.6
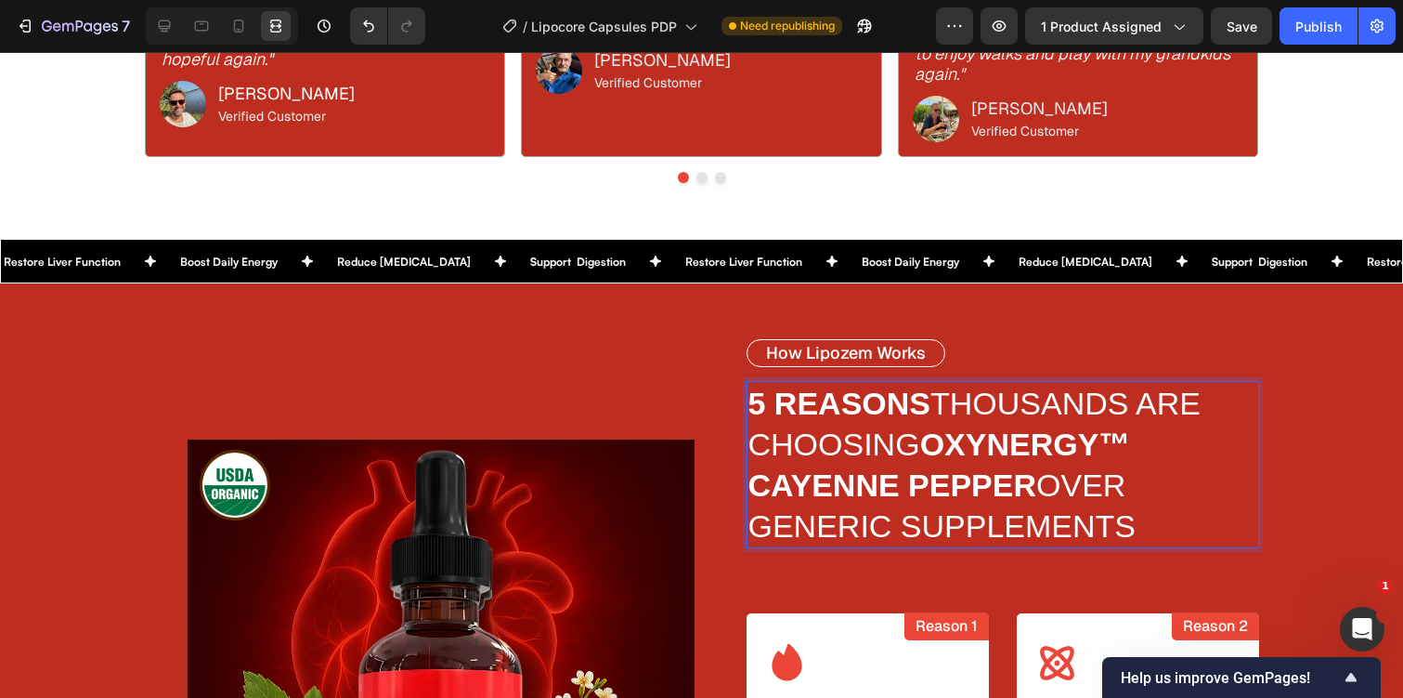
click at [1094, 528] on p "5 REASONS THOUSANDS ARE CHOOSING OXYNERGY™ CAYENNE PEPPER OVER GENERIC SUPPLEME…" at bounding box center [1003, 464] width 509 height 163
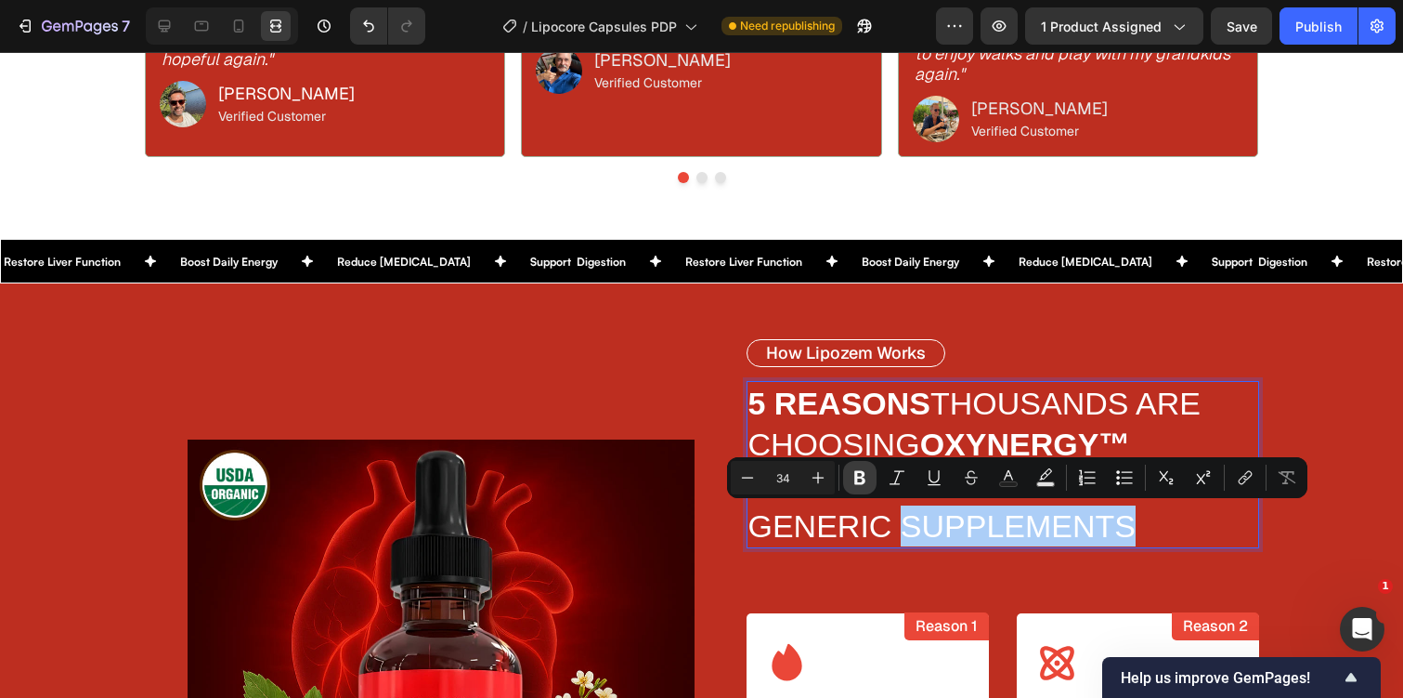
click at [864, 472] on icon "Editor contextual toolbar" at bounding box center [860, 477] width 19 height 19
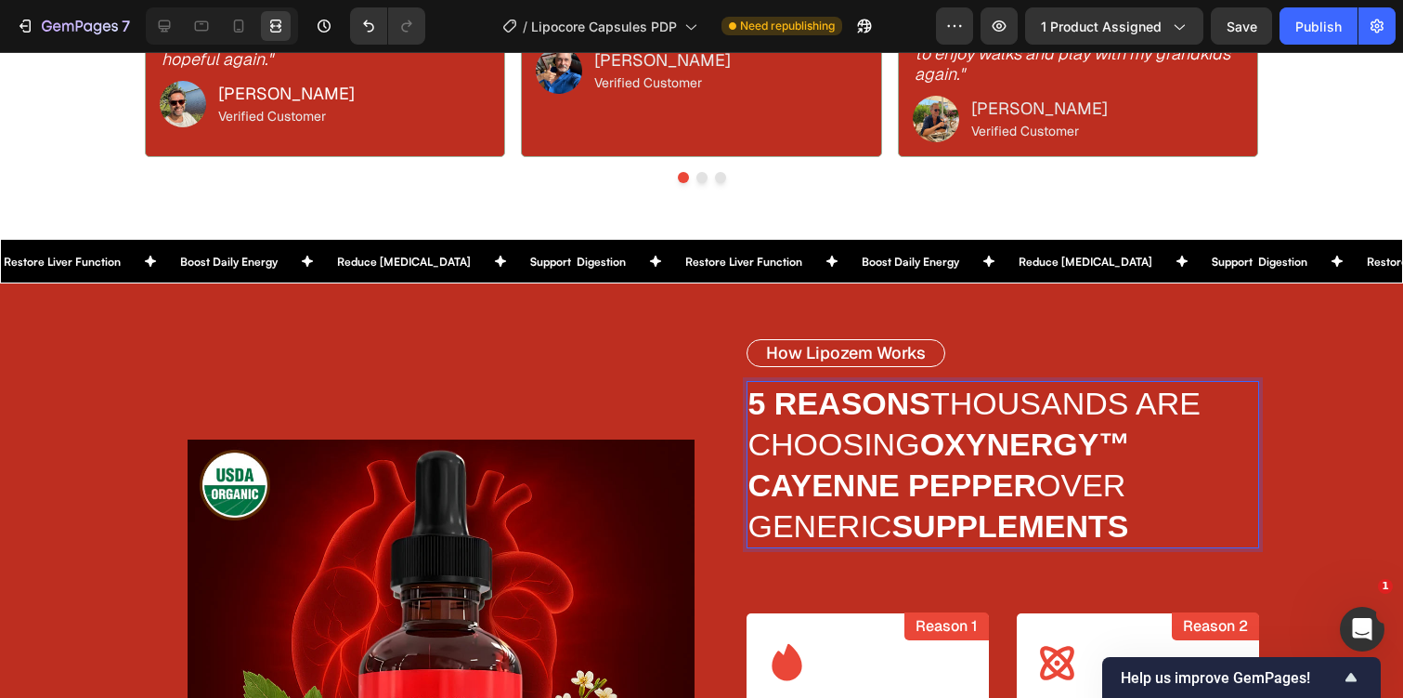
click at [864, 472] on strong "OXYNERGY™ CAYENNE PEPPER" at bounding box center [940, 464] width 383 height 76
click at [953, 510] on strong "SUPPLEMENTs" at bounding box center [1010, 525] width 237 height 35
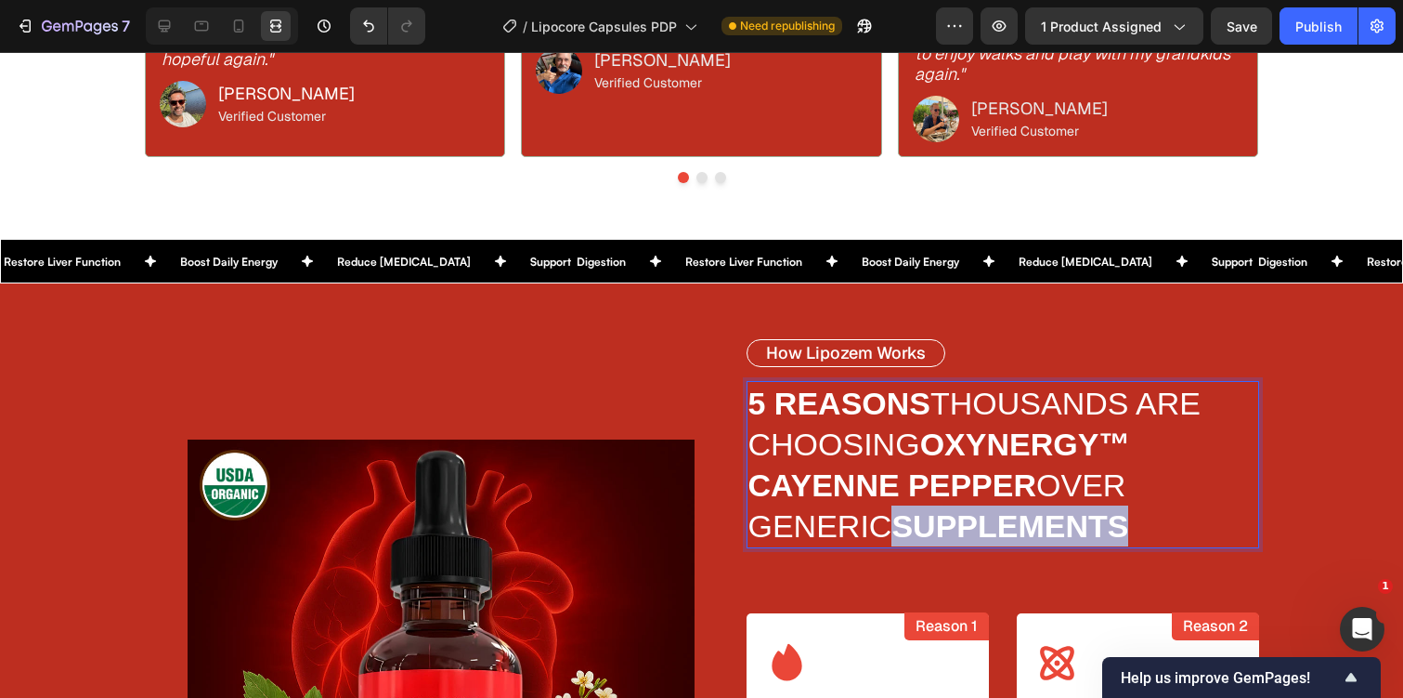
click at [996, 530] on strong "SUPPLEMENTs" at bounding box center [1010, 525] width 237 height 35
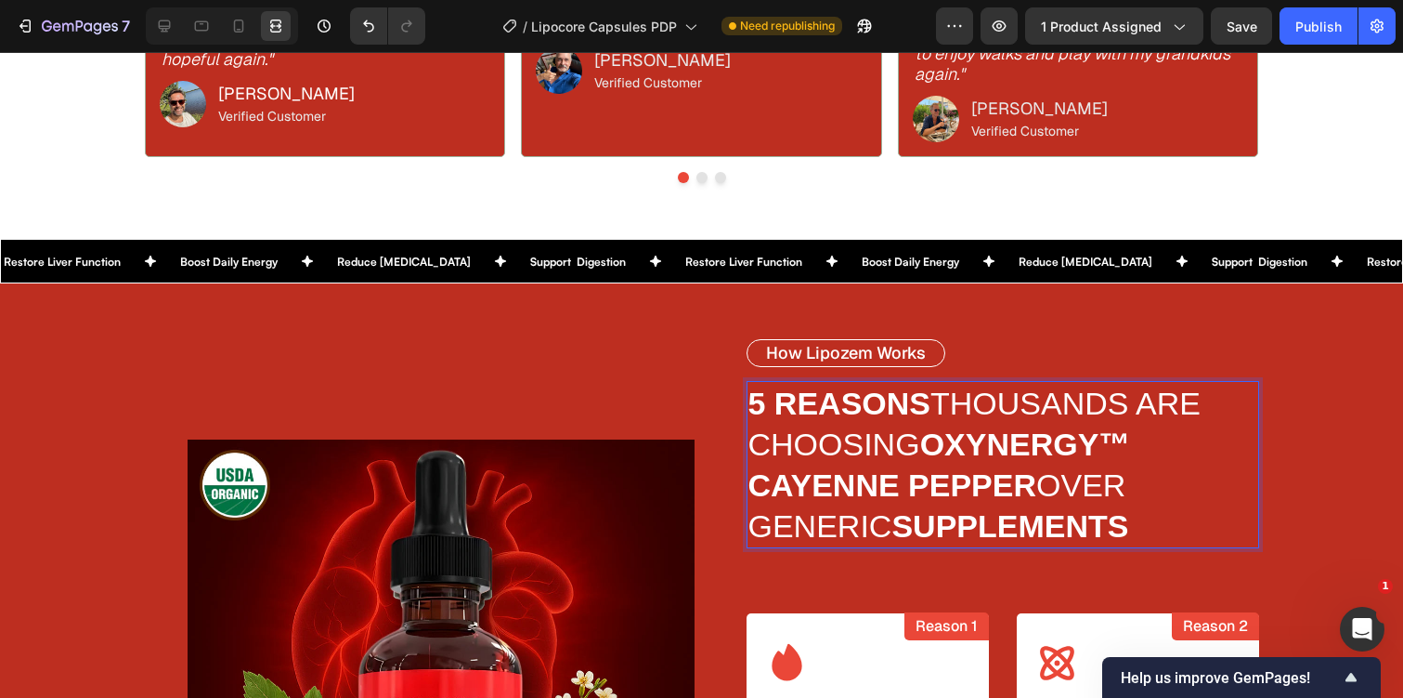
click at [1291, 415] on div "Image How Lipozem Works Text Block 5 REASONS THOUSANDS ARE CHOOSING OXYNERGY™ C…" at bounding box center [701, 683] width 1403 height 801
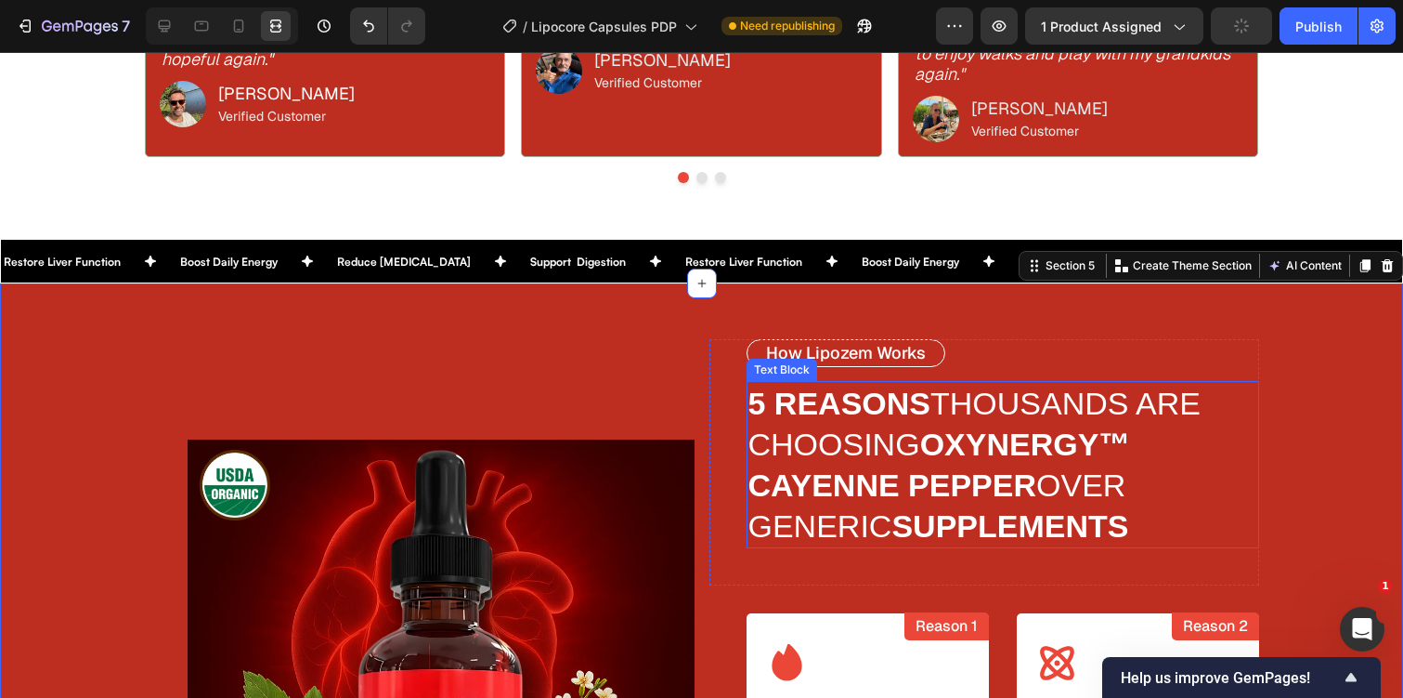
click at [1087, 503] on p "5 REASONS THOUSANDS ARE CHOOSING OXYNERGY™ CAYENNE PEPPER OVER GENERIC SUPPLEME…" at bounding box center [1003, 464] width 509 height 163
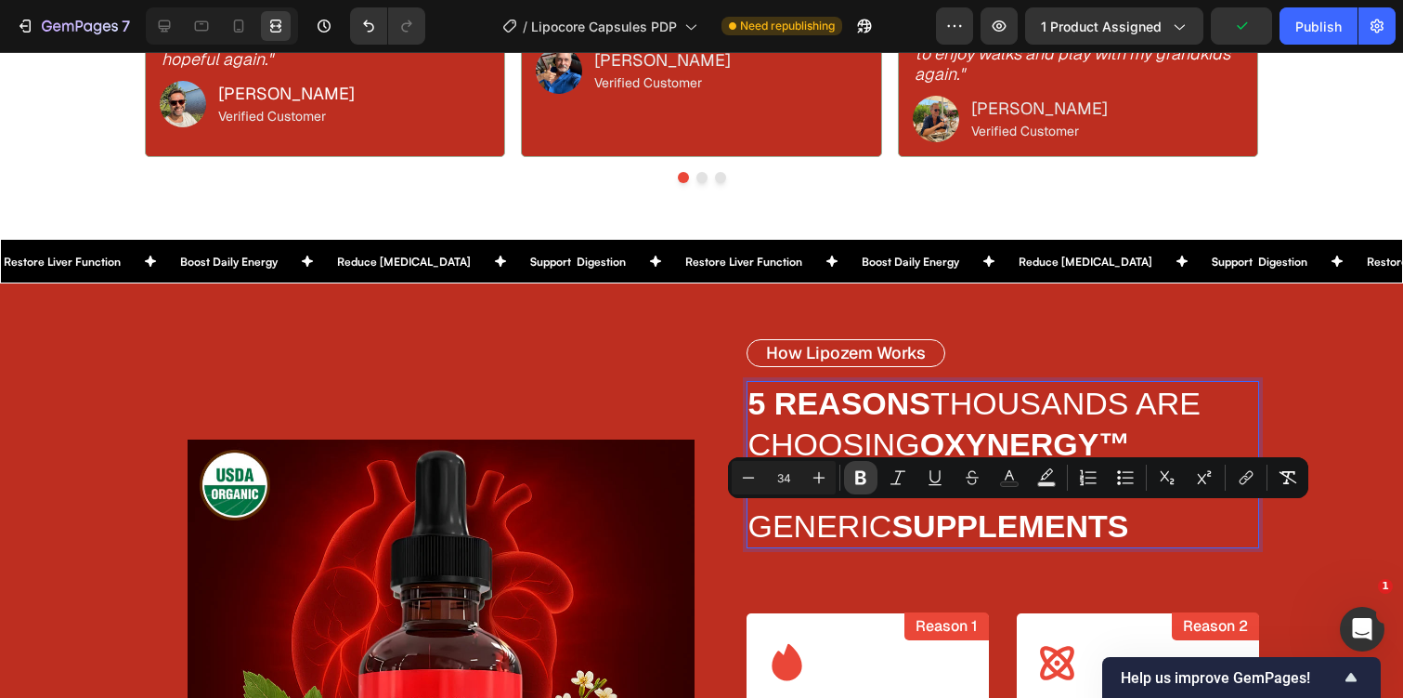
click at [869, 466] on button "Bold" at bounding box center [860, 477] width 33 height 33
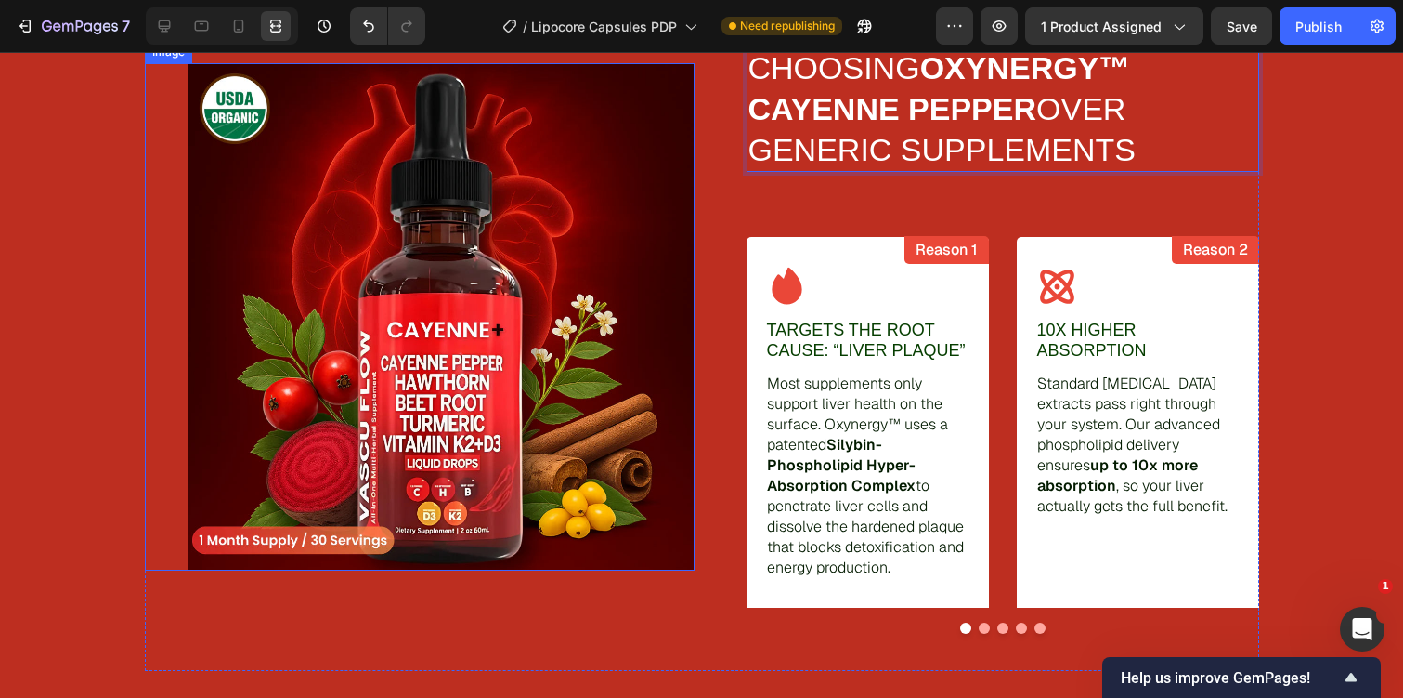
scroll to position [2928, 0]
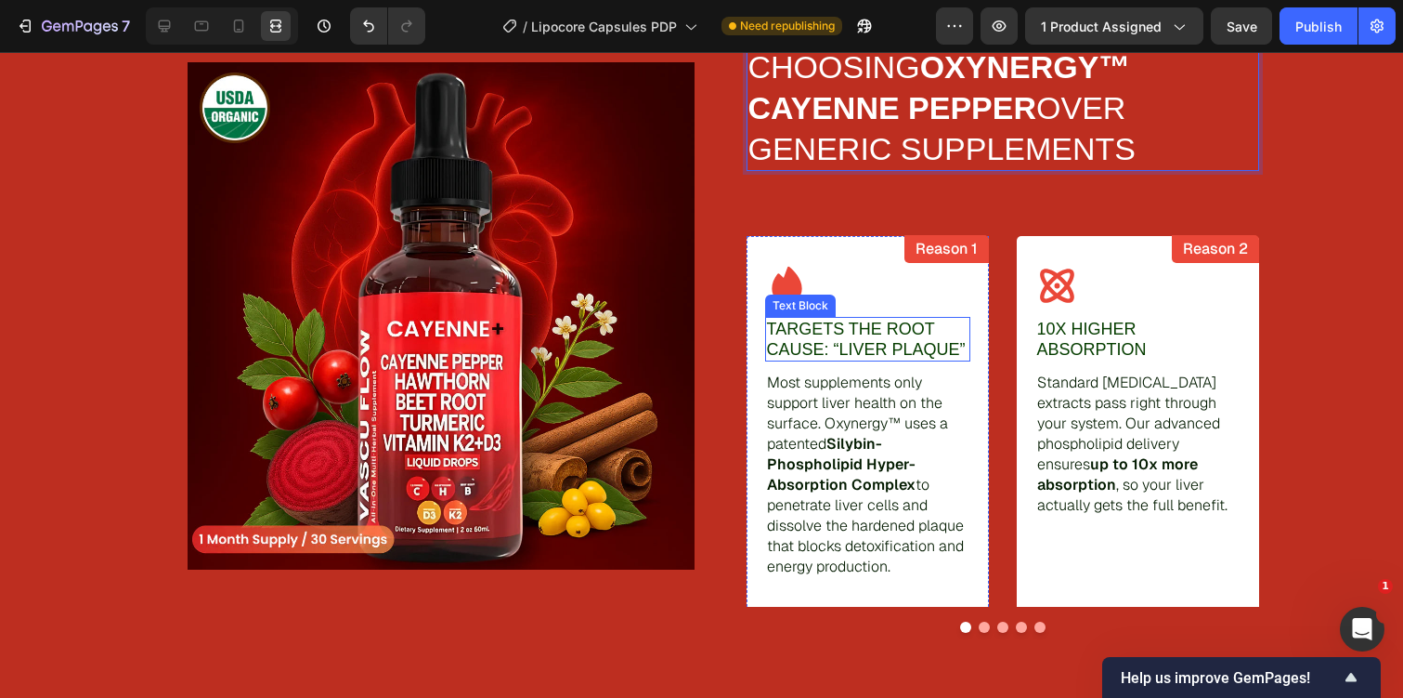
click at [894, 346] on p "Targets the Root Cause: “Liver Plaque”" at bounding box center [868, 339] width 202 height 41
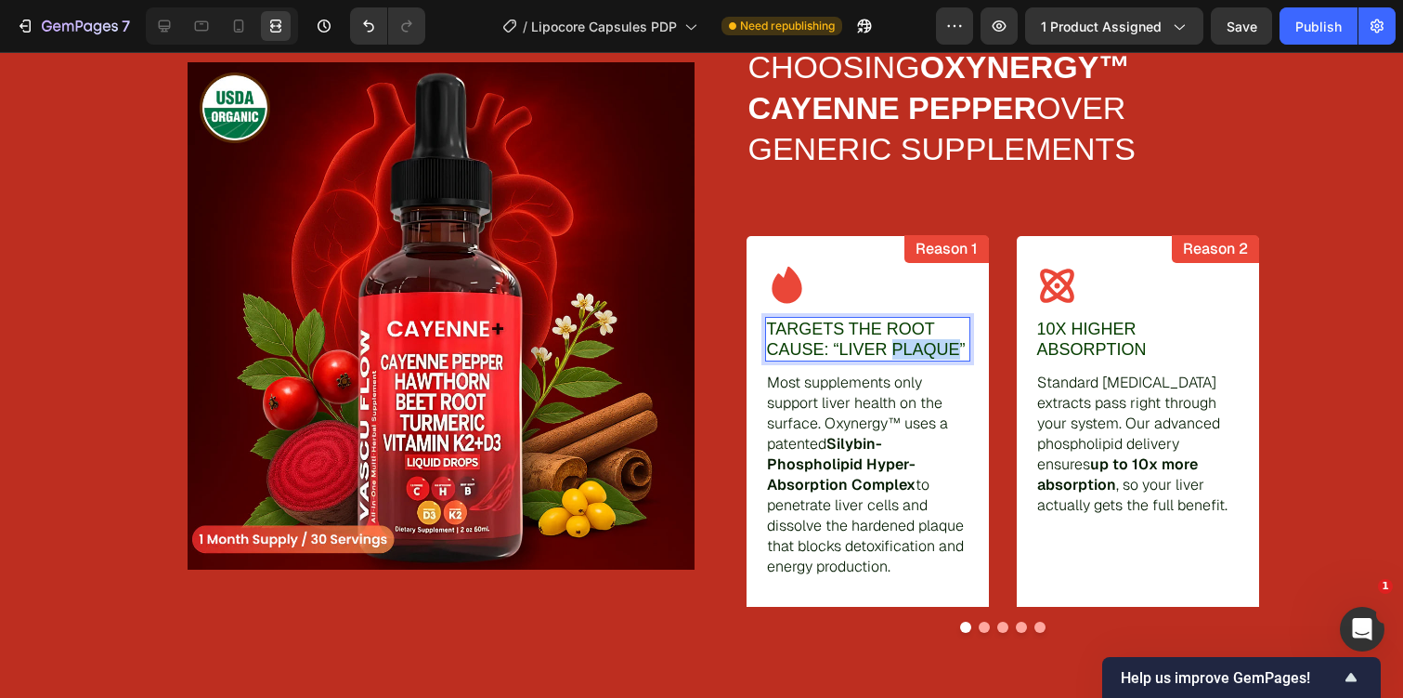
click at [894, 346] on p "Targets the Root Cause: “Liver Plaque”" at bounding box center [868, 339] width 202 height 41
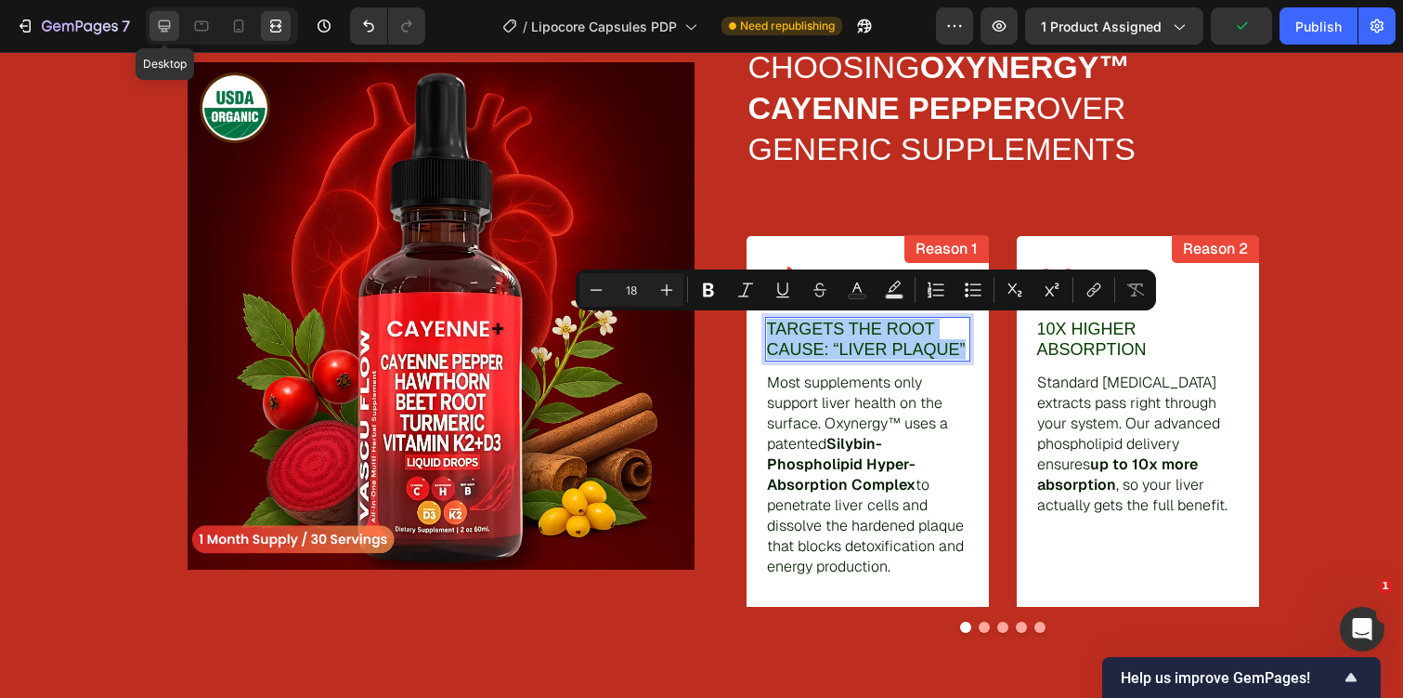
click at [175, 20] on div at bounding box center [165, 26] width 30 height 30
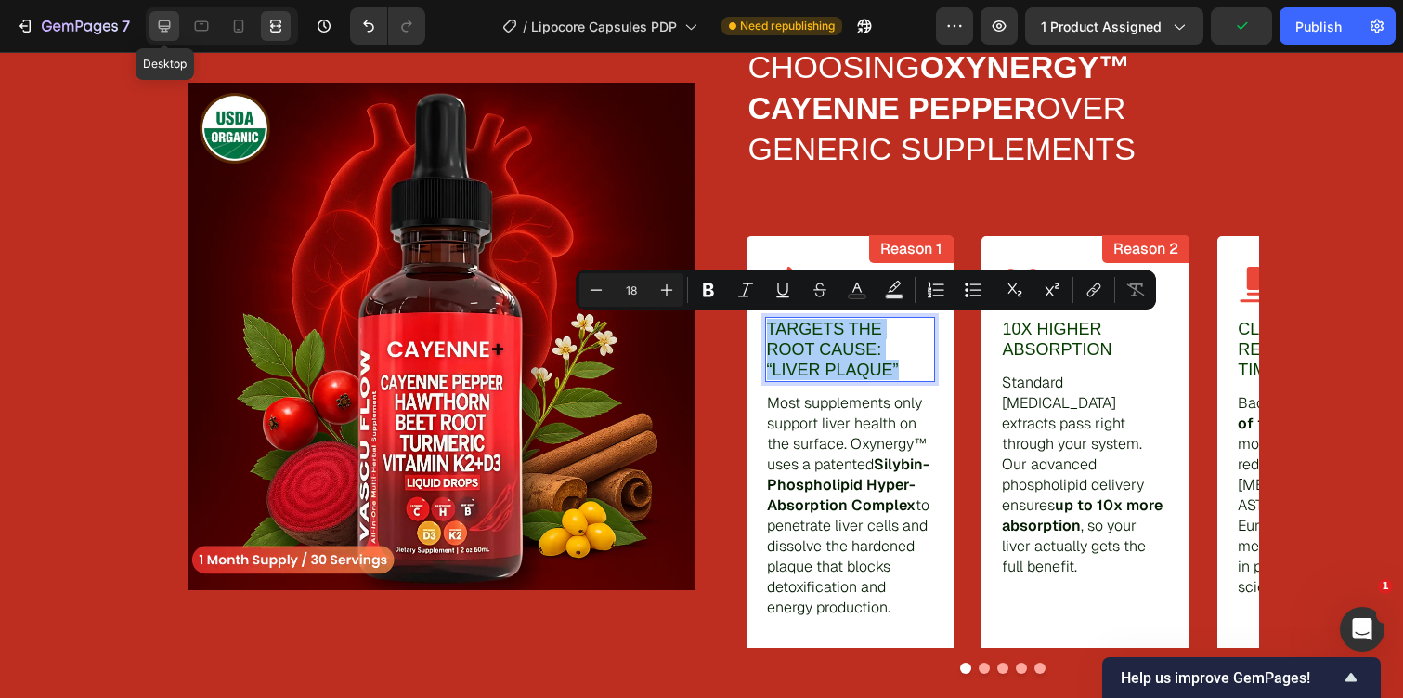
scroll to position [3097, 0]
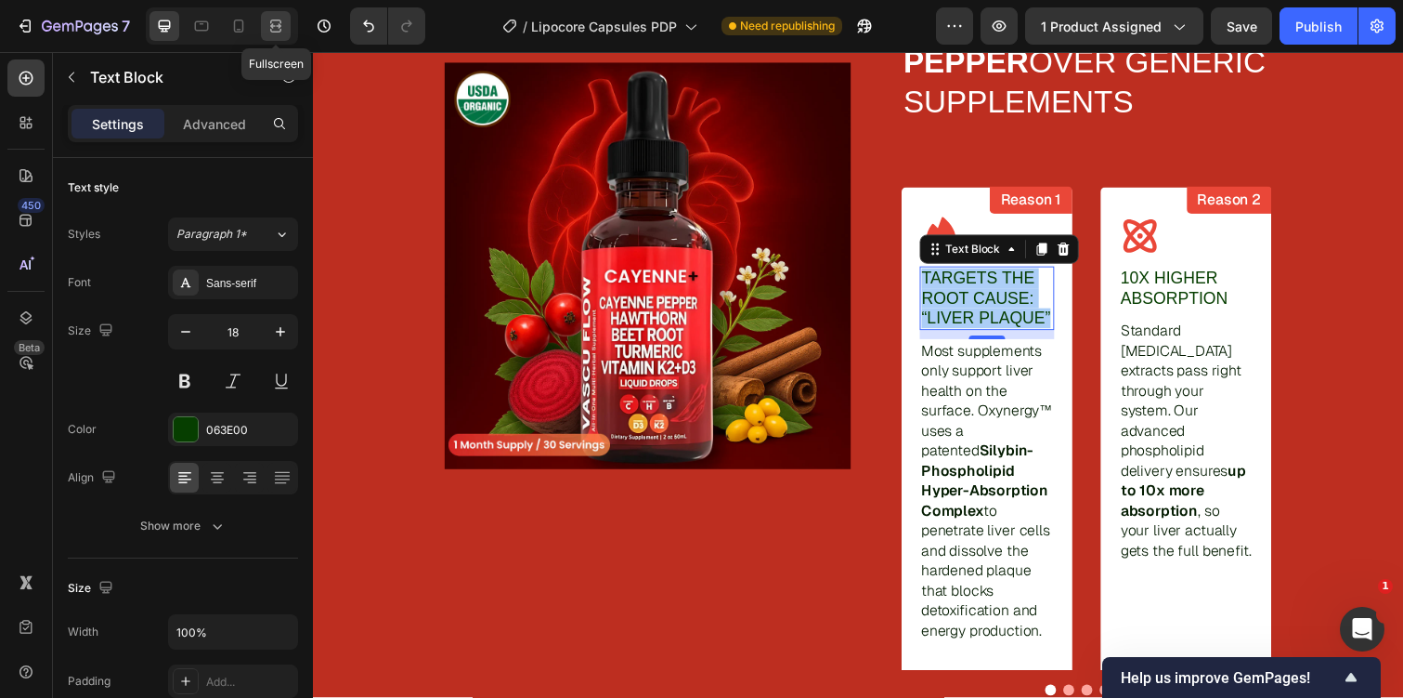
click at [280, 20] on icon at bounding box center [275, 22] width 11 height 4
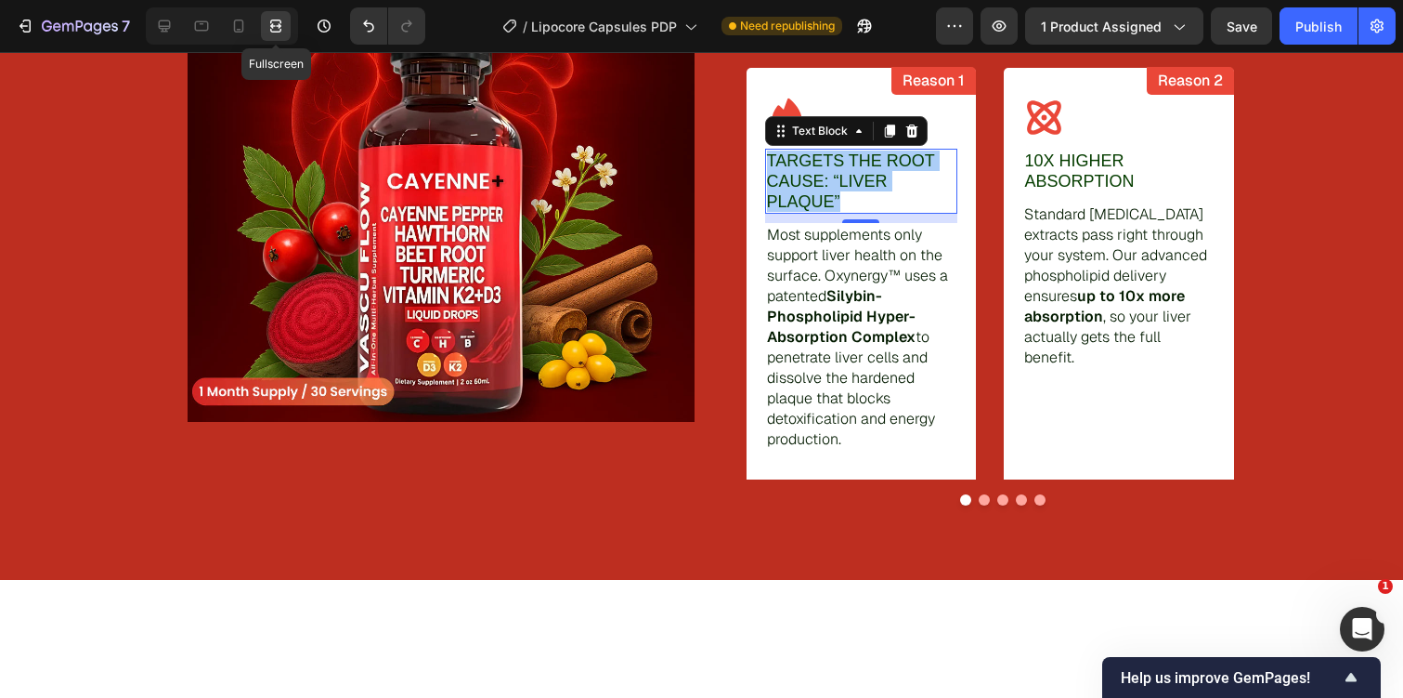
scroll to position [2928, 0]
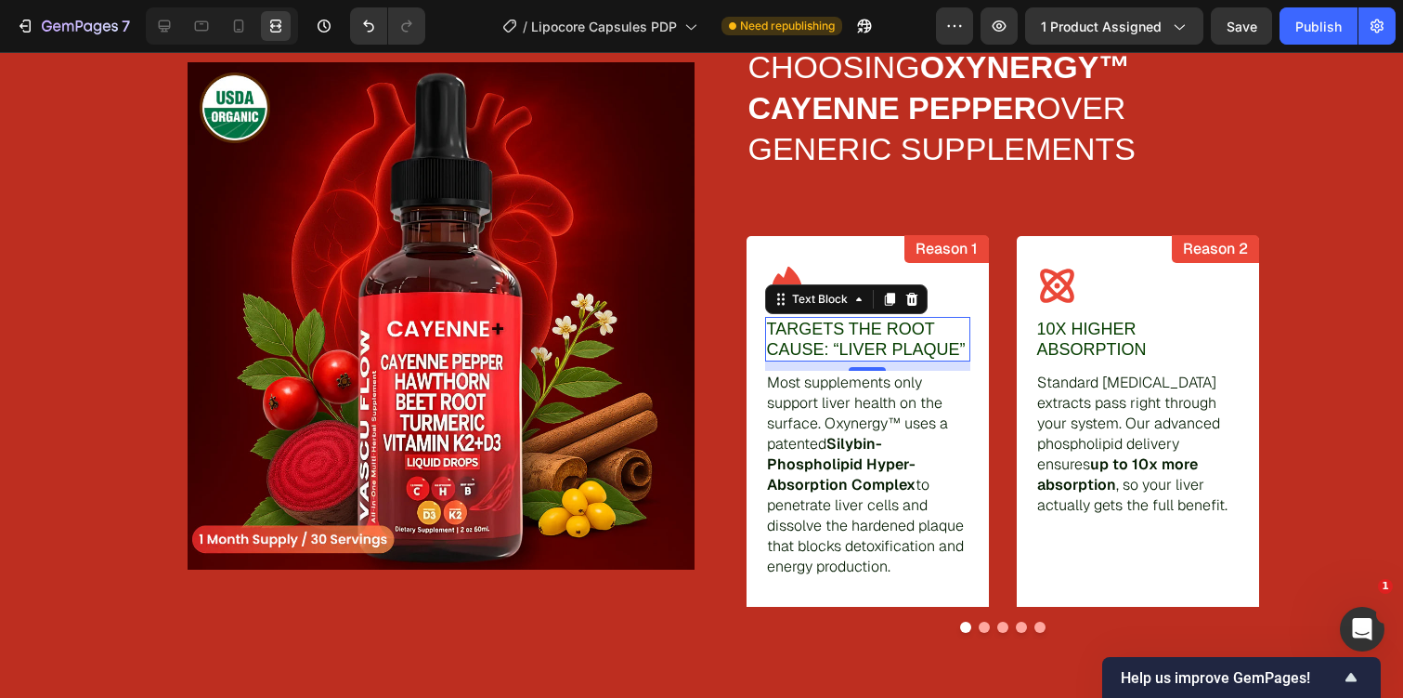
click at [778, 327] on p "Targets the Root Cause: “Liver Plaque”" at bounding box center [868, 339] width 202 height 41
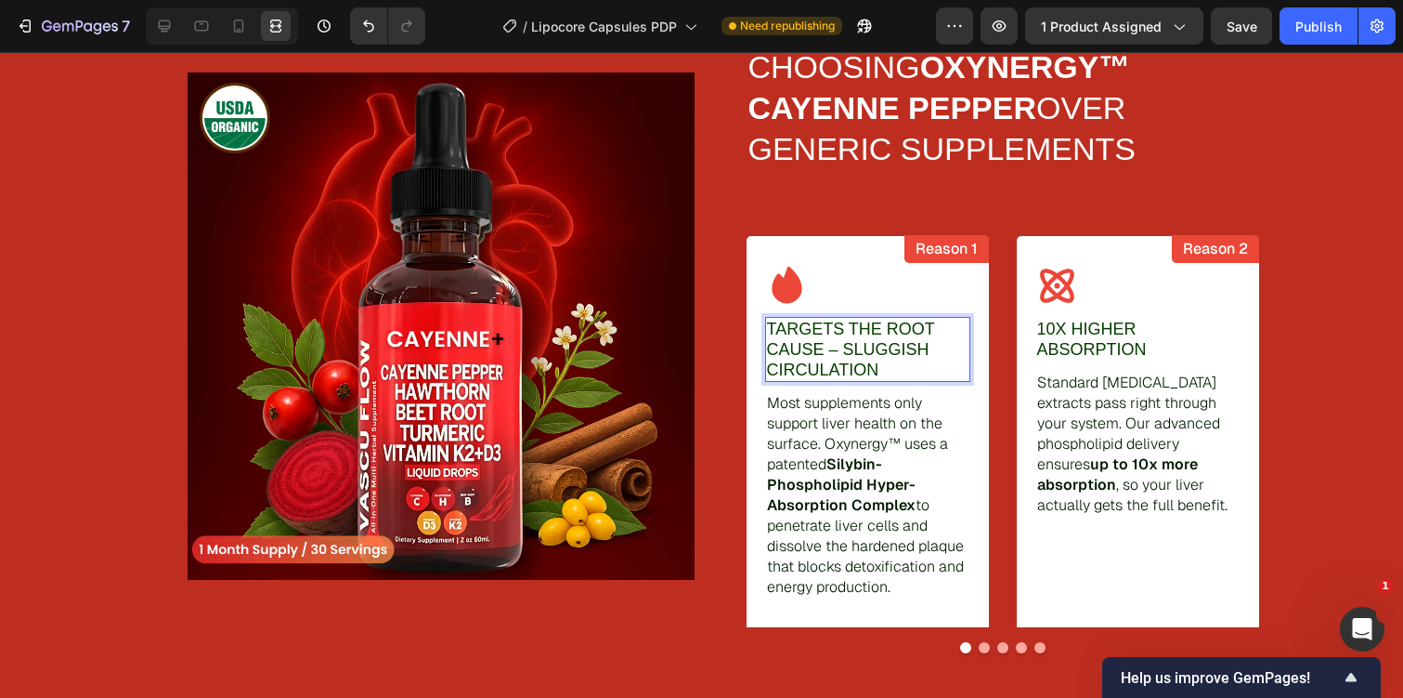
click at [823, 345] on p "Targets the Root Cause – Sluggish Circulation" at bounding box center [868, 349] width 202 height 61
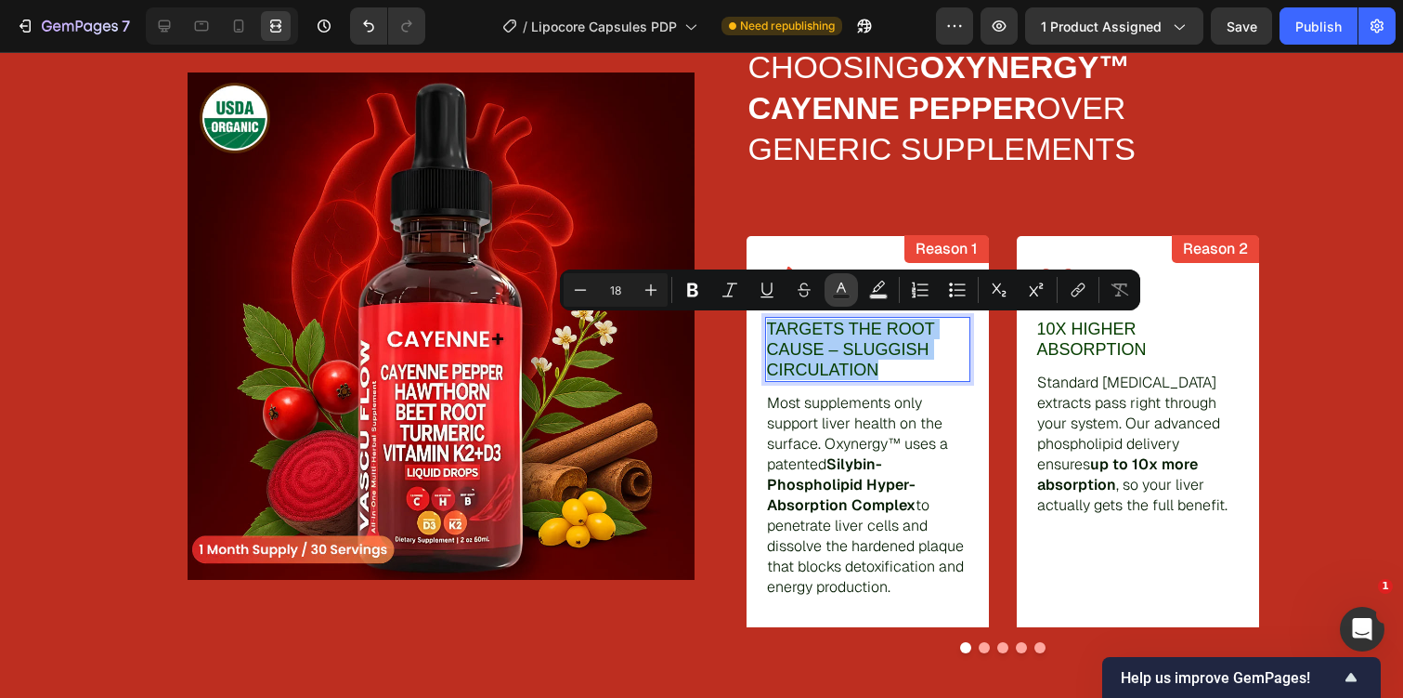
click at [837, 291] on icon "Editor contextual toolbar" at bounding box center [841, 287] width 9 height 10
type input "063E00"
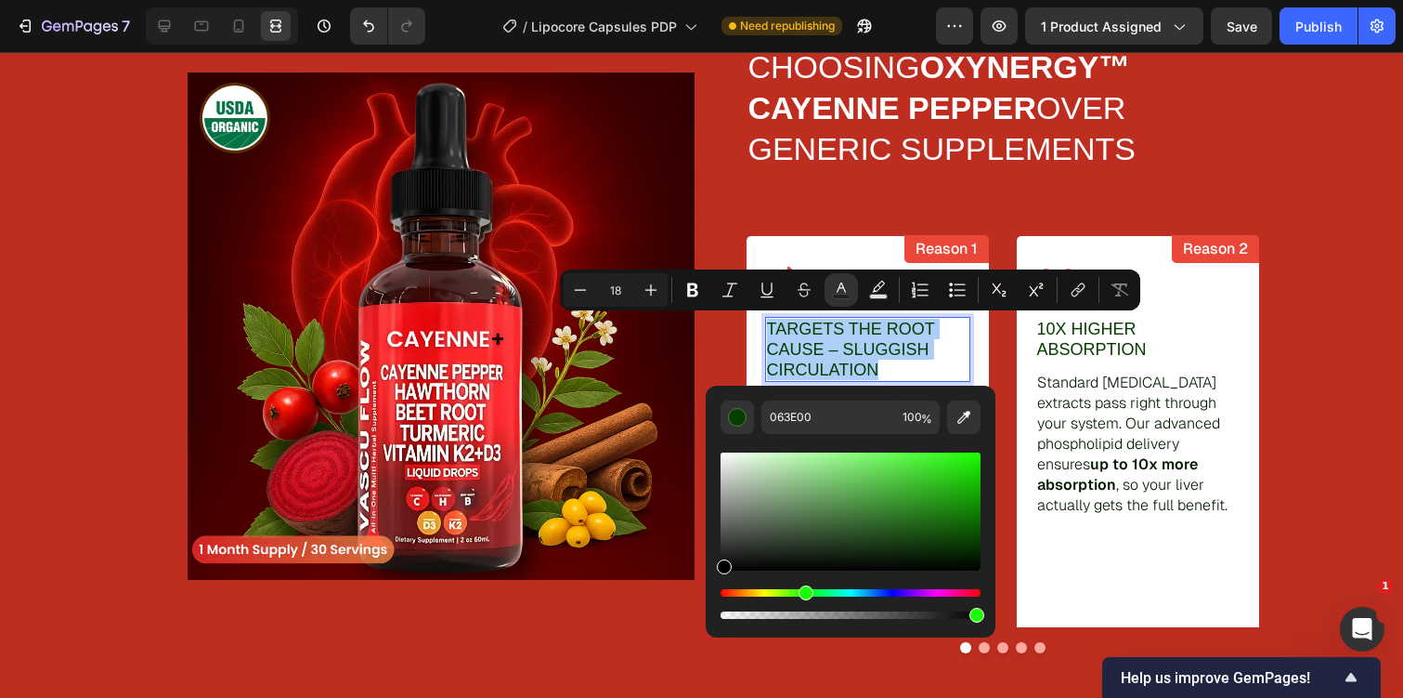
drag, startPoint x: 743, startPoint y: 473, endPoint x: 705, endPoint y: 621, distance: 153.4
click at [706, 622] on div "063E00 100 %" at bounding box center [851, 511] width 290 height 252
type input "000000"
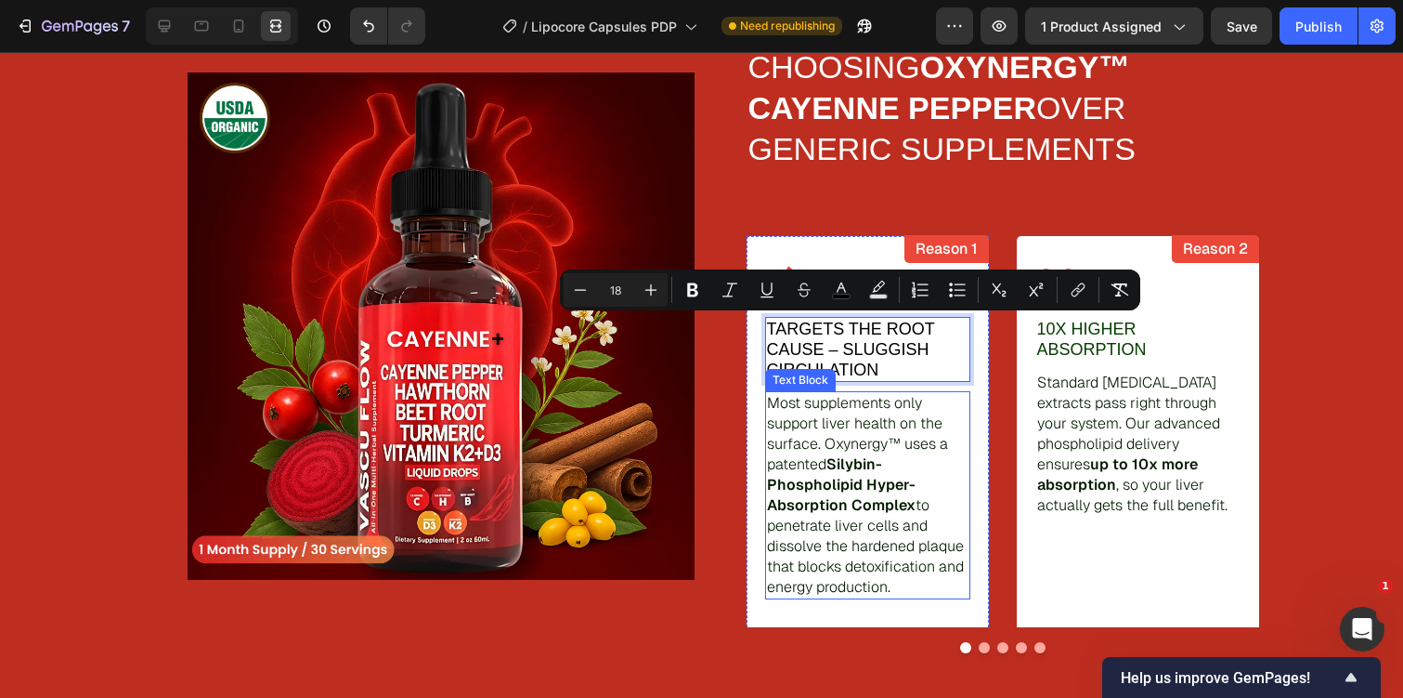
click at [828, 429] on p "Most supplements only support liver health on the surface. Oxynergy™ uses a pat…" at bounding box center [868, 495] width 202 height 204
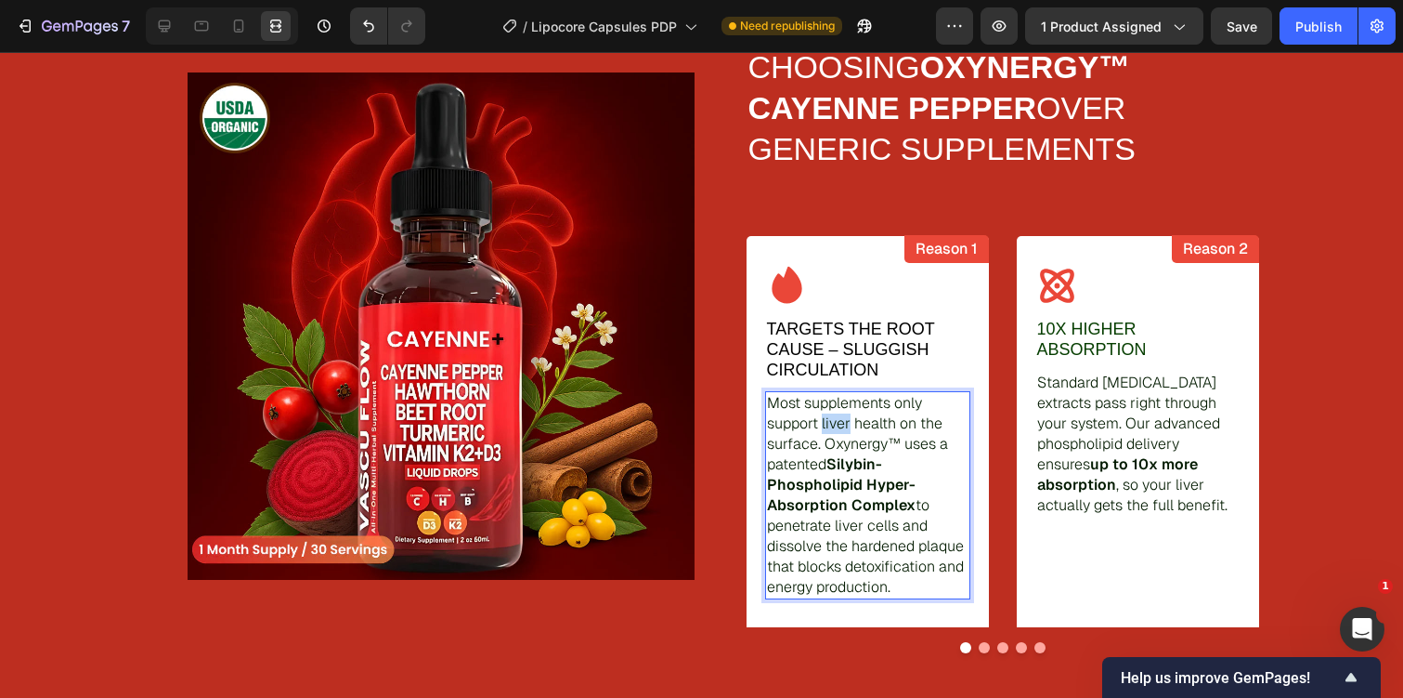
click at [828, 429] on p "Most supplements only support liver health on the surface. Oxynergy™ uses a pat…" at bounding box center [868, 495] width 202 height 204
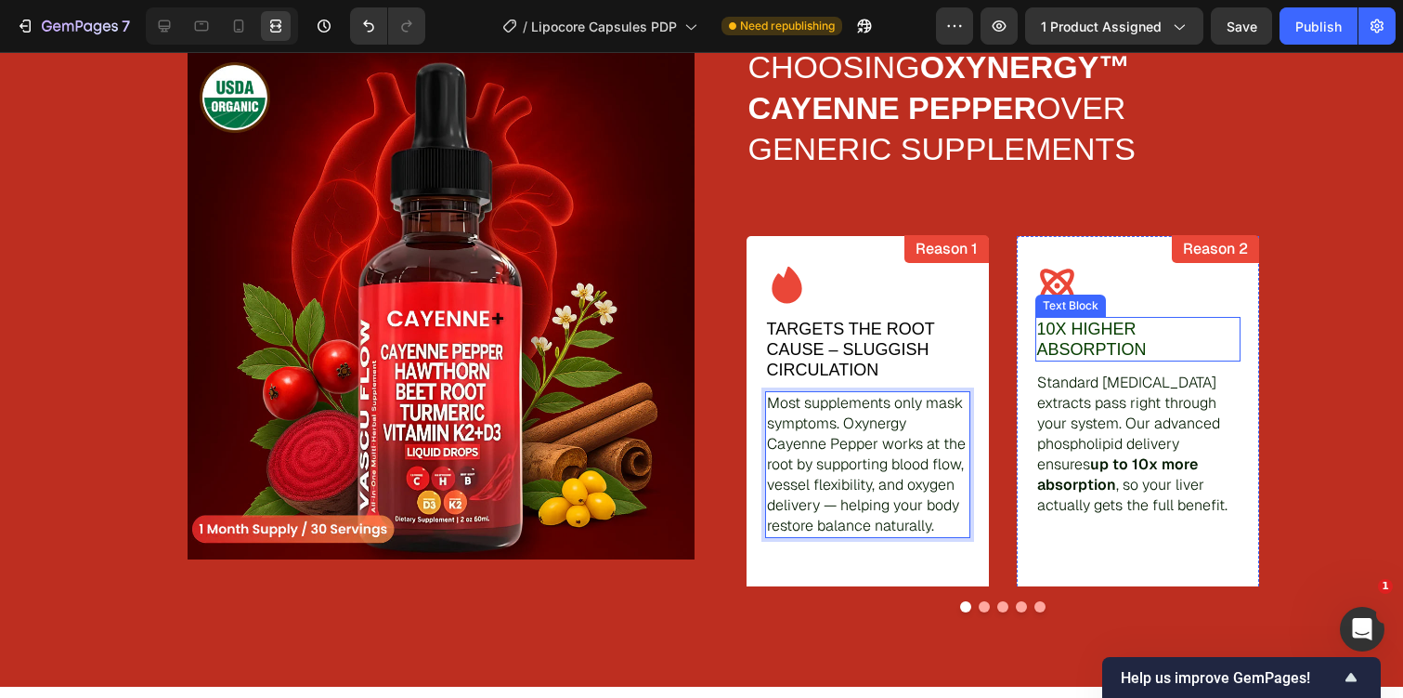
click at [1095, 328] on p "10x Higher Absorption" at bounding box center [1138, 339] width 202 height 41
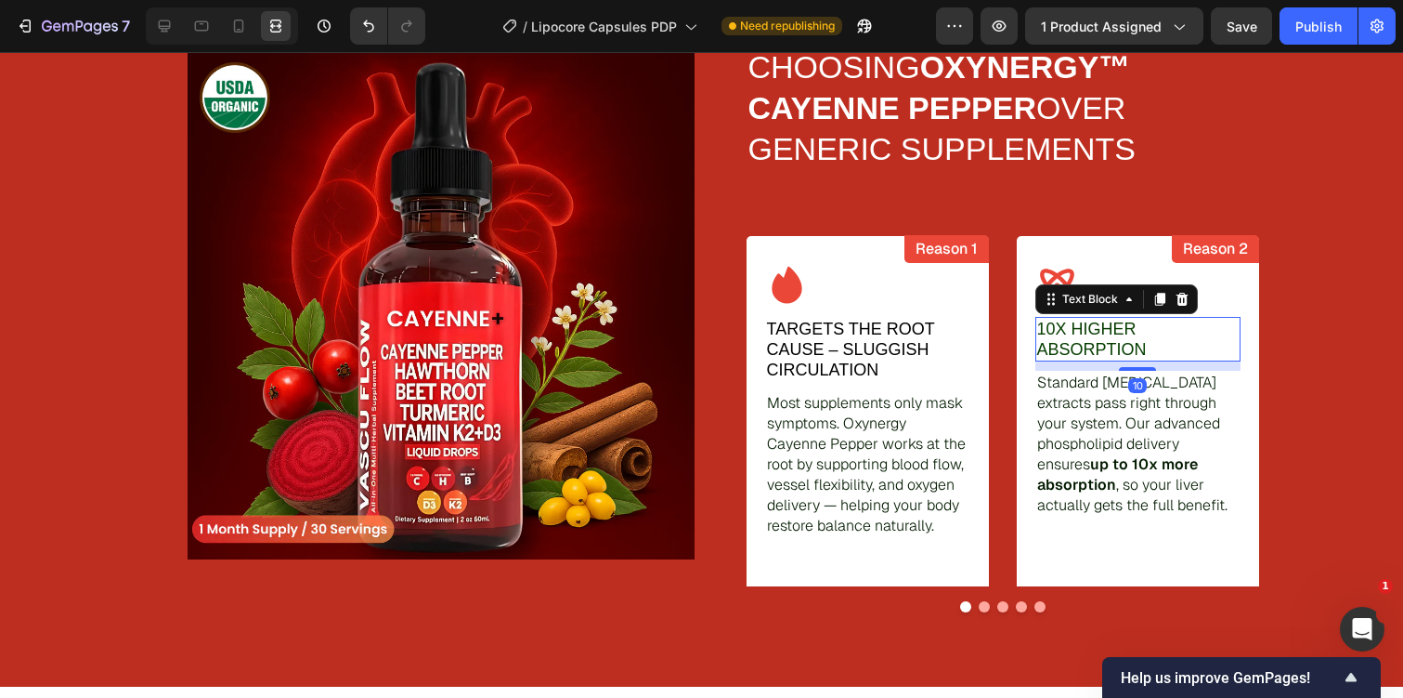
click at [1095, 328] on p "10x Higher Absorption" at bounding box center [1138, 339] width 202 height 41
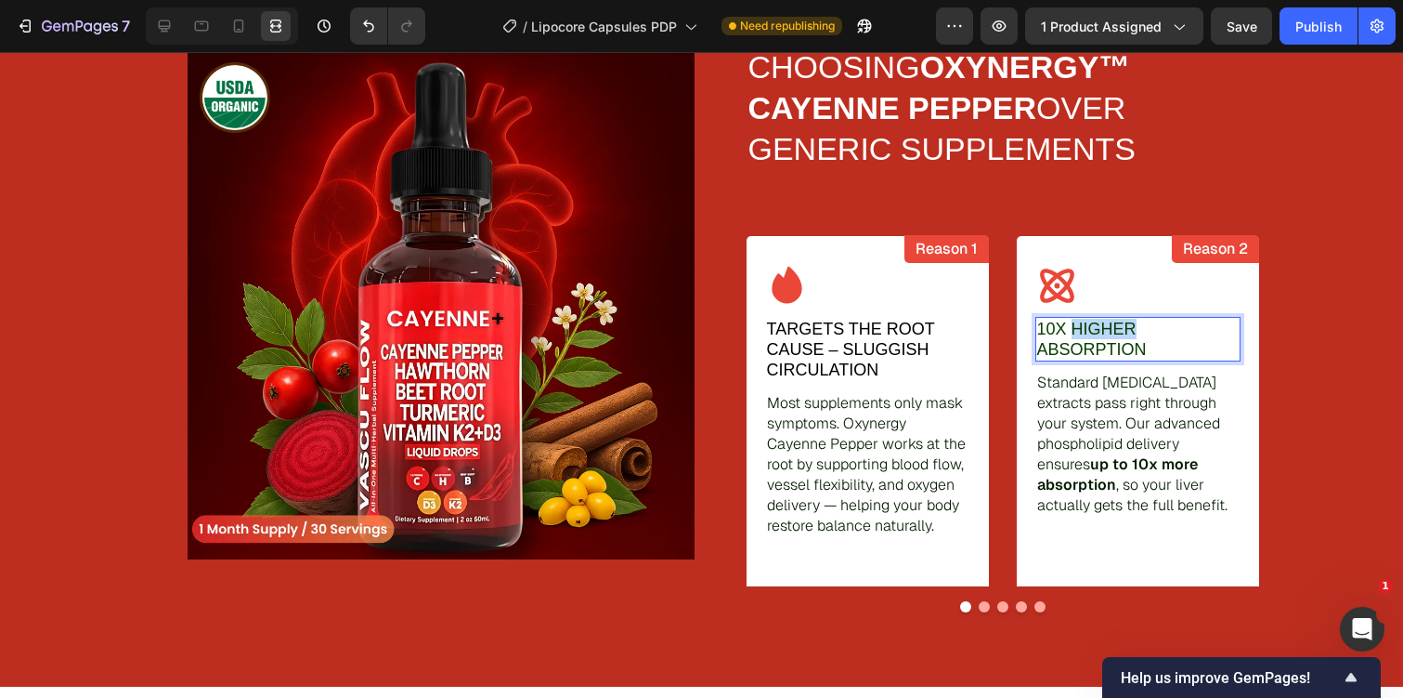
click at [1095, 328] on p "10x Higher Absorption" at bounding box center [1138, 339] width 202 height 41
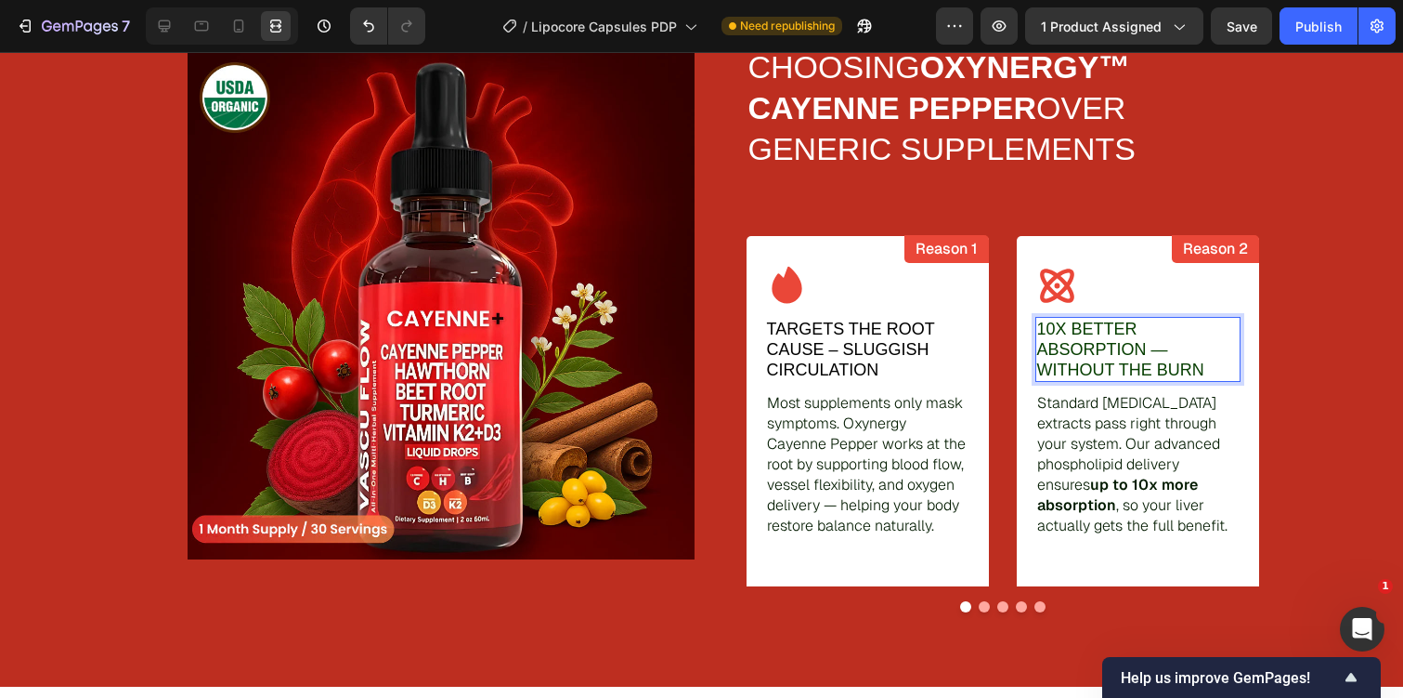
click at [1086, 347] on p "10X Better Absorption — Without the Burn" at bounding box center [1138, 349] width 202 height 61
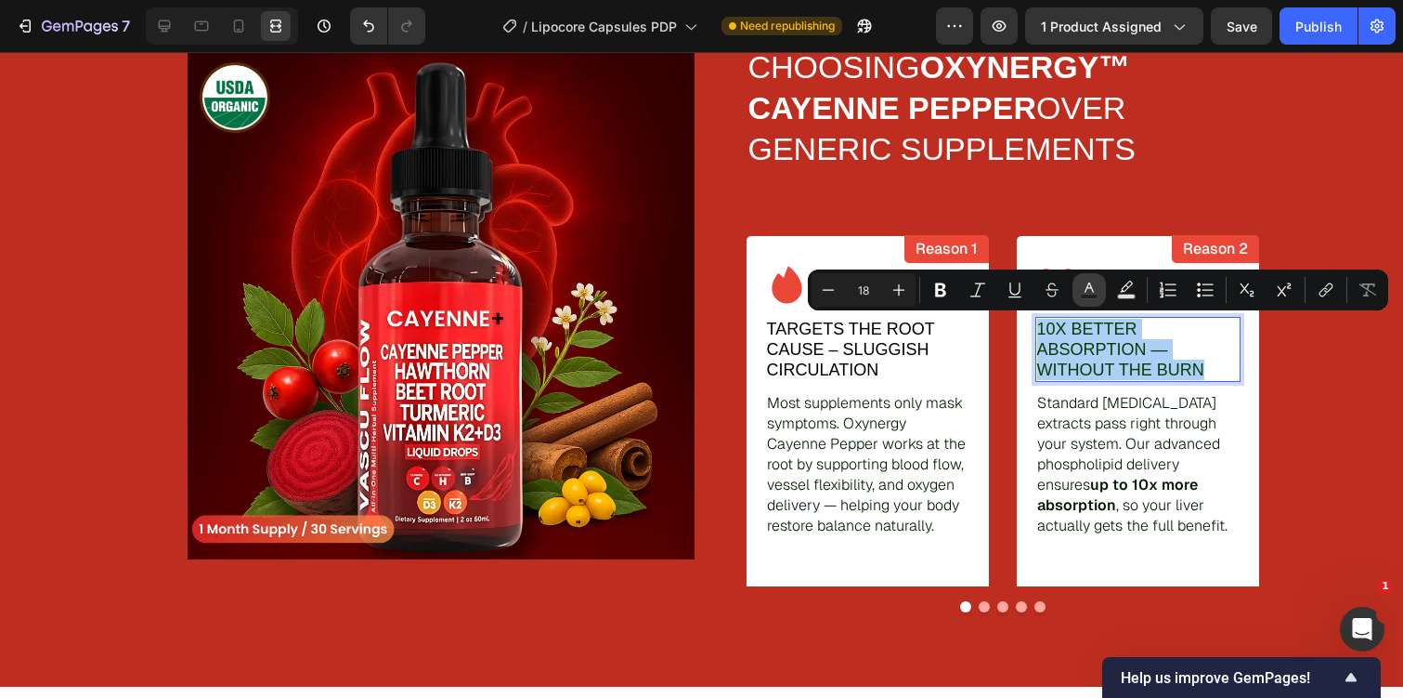
click at [1087, 295] on rect "Editor contextual toolbar" at bounding box center [1090, 296] width 18 height 5
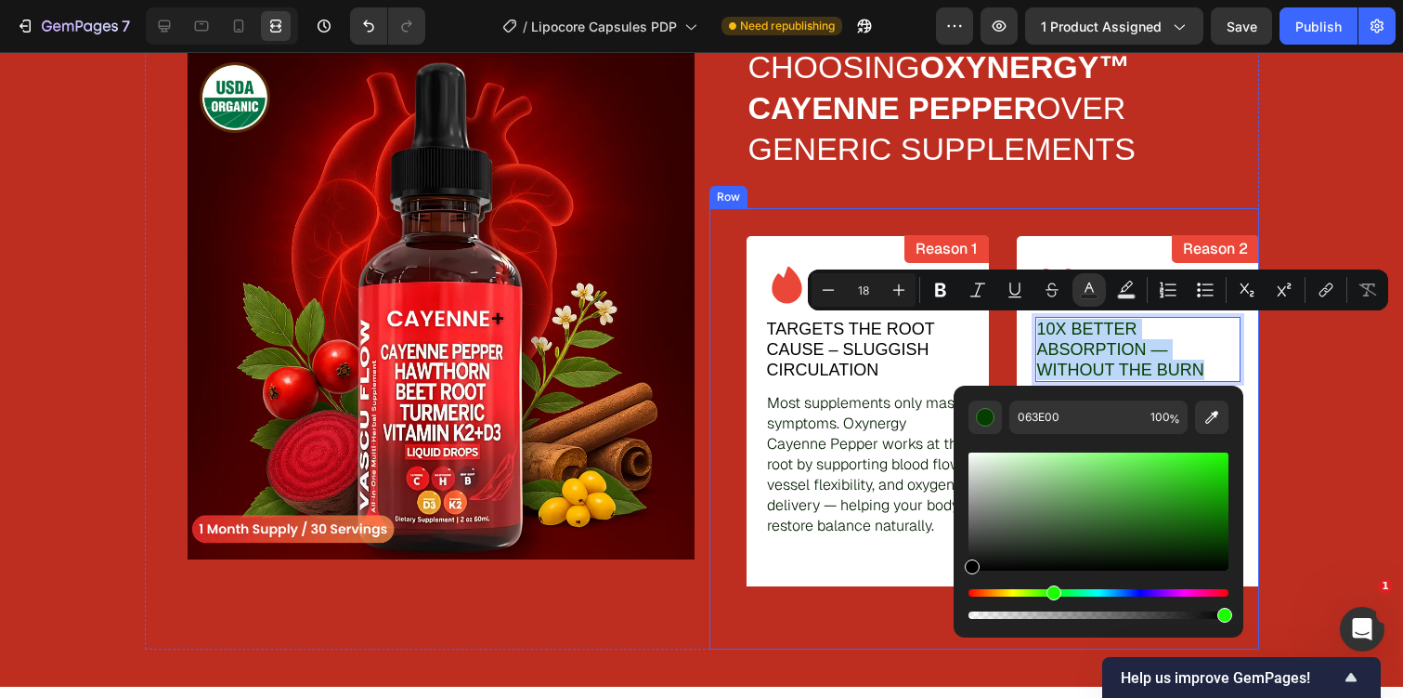
type input "000000"
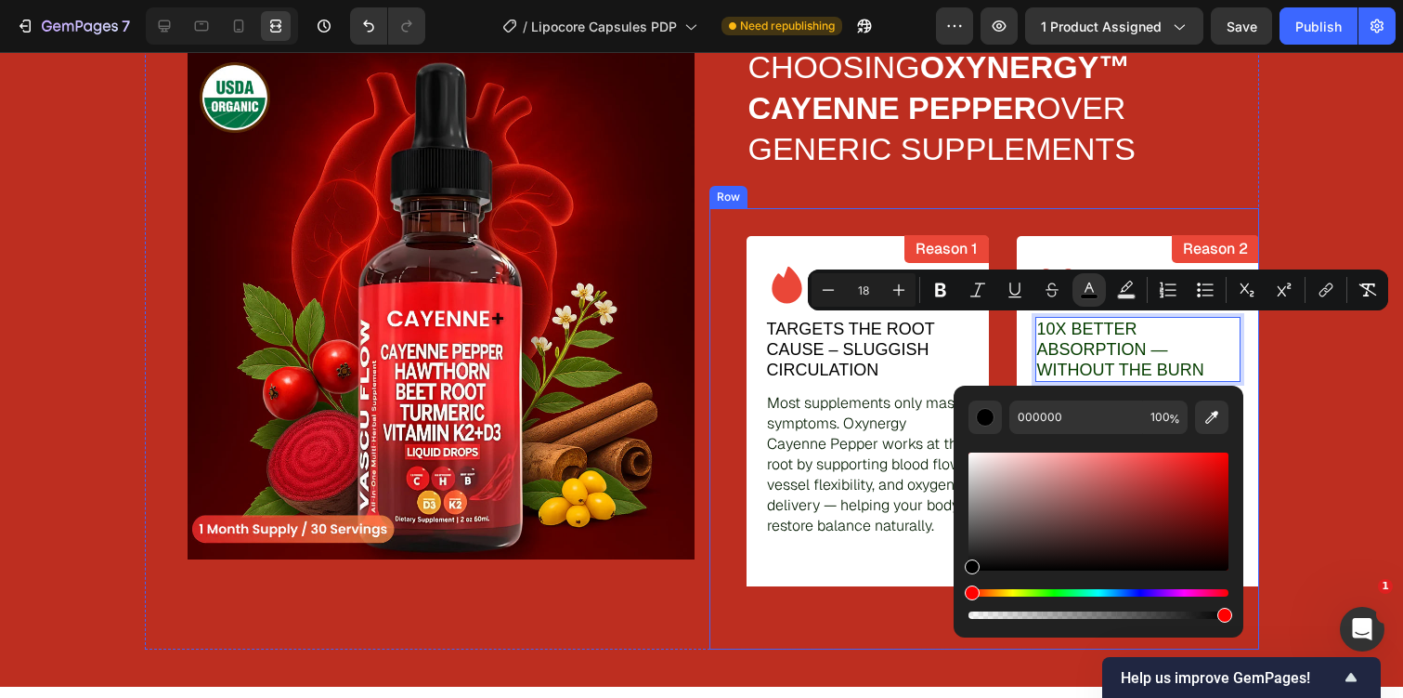
drag, startPoint x: 1040, startPoint y: 559, endPoint x: 916, endPoint y: 606, distance: 133.2
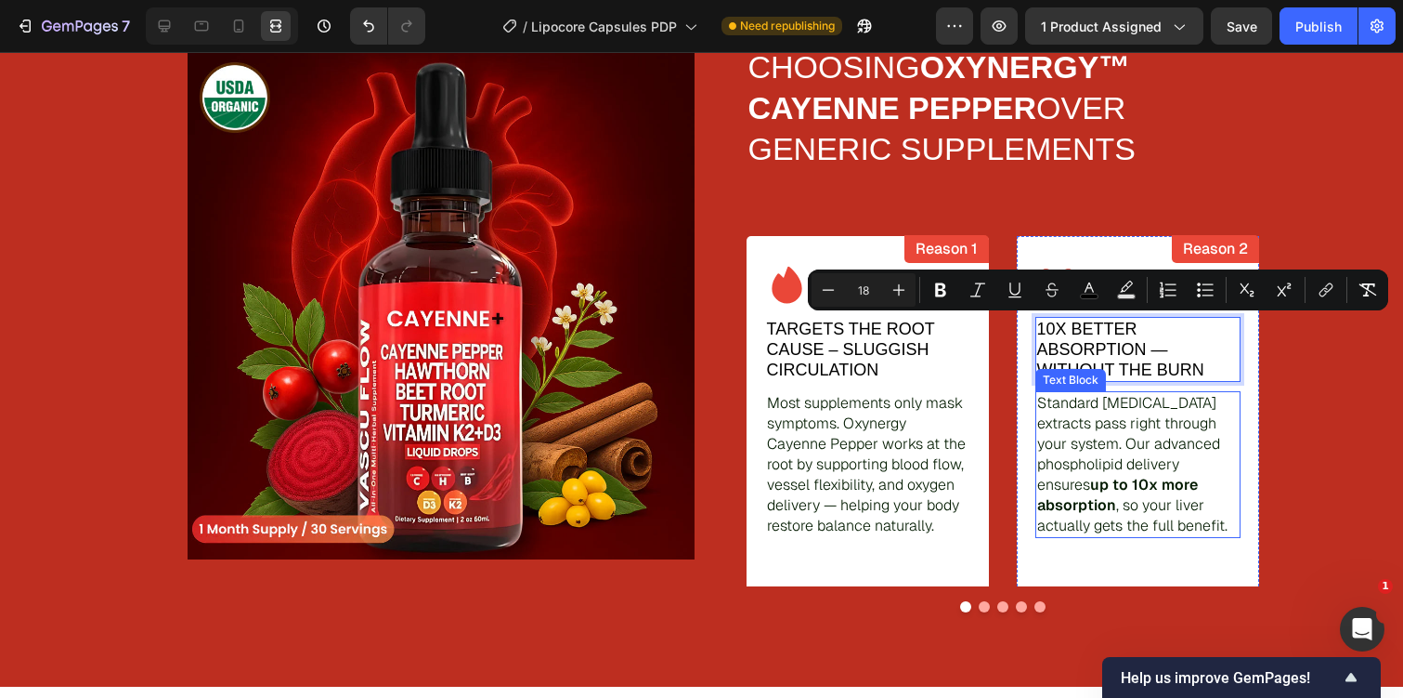
click at [1089, 427] on p "Standard Milk Thistle extracts pass right through your system. Our advanced pho…" at bounding box center [1138, 464] width 202 height 143
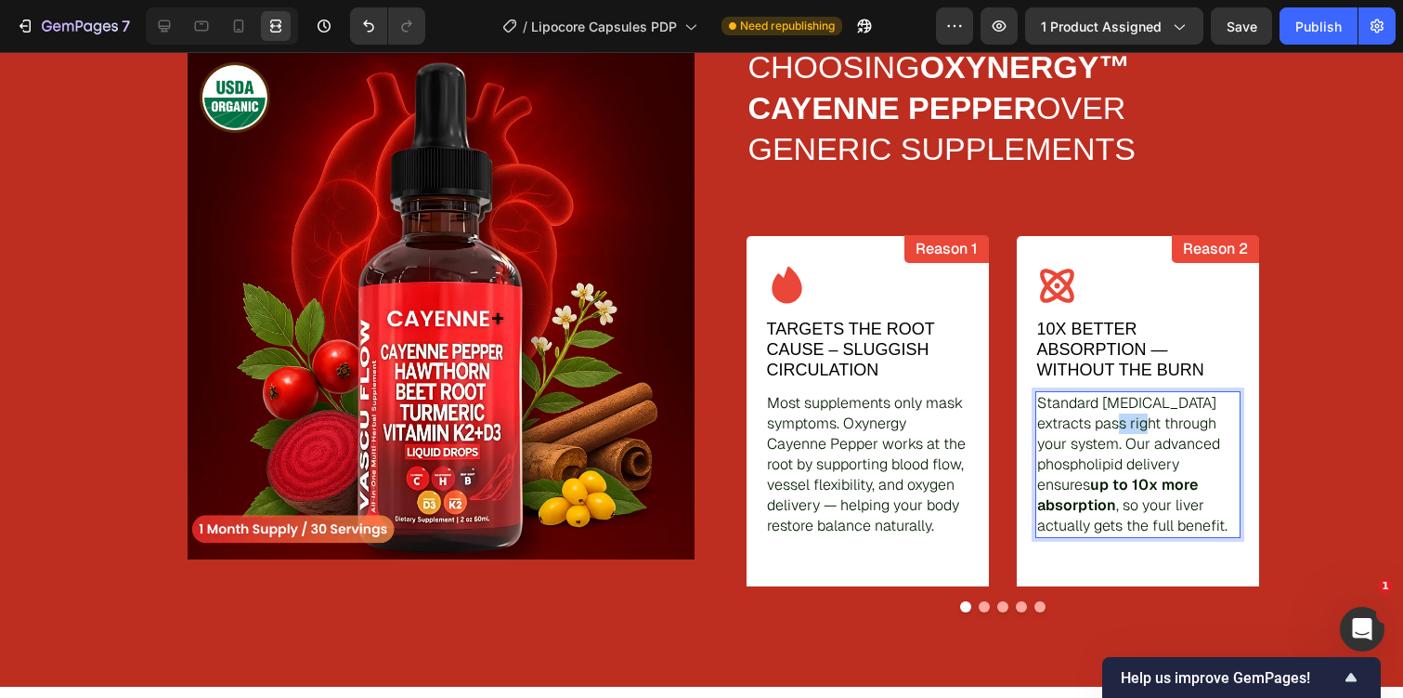
click at [1089, 427] on p "Standard Milk Thistle extracts pass right through your system. Our advanced pho…" at bounding box center [1138, 464] width 202 height 143
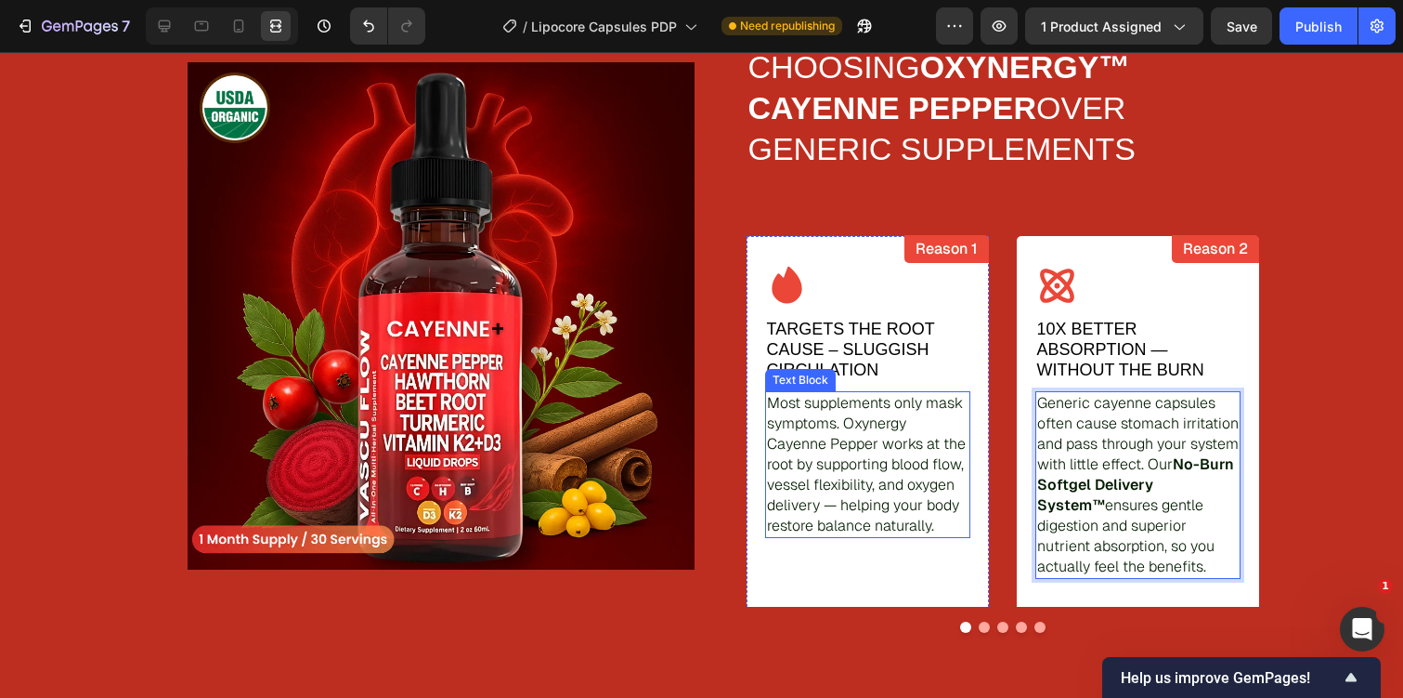
click at [946, 440] on p "Most supplements only mask symptoms. Oxynergy Cayenne Pepper works at the root …" at bounding box center [868, 464] width 202 height 143
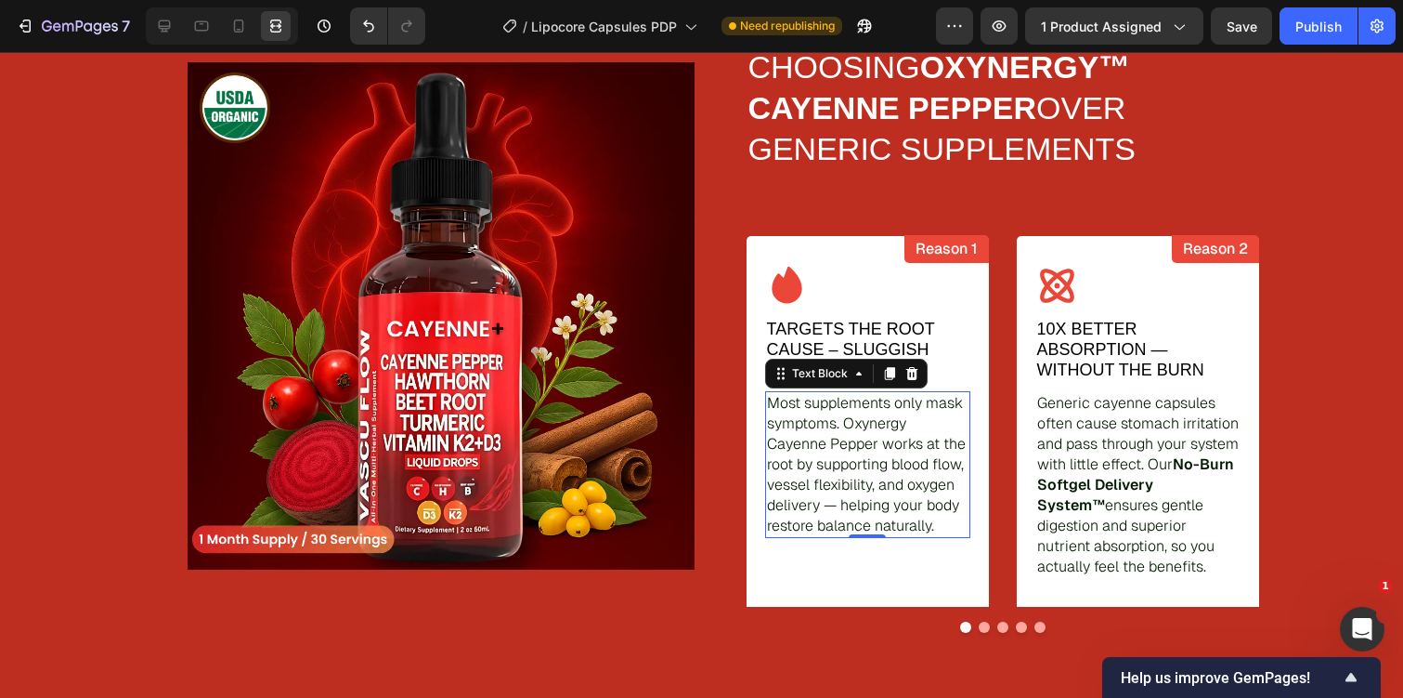
click at [946, 440] on p "Most supplements only mask symptoms. Oxynergy Cayenne Pepper works at the root …" at bounding box center [868, 464] width 202 height 143
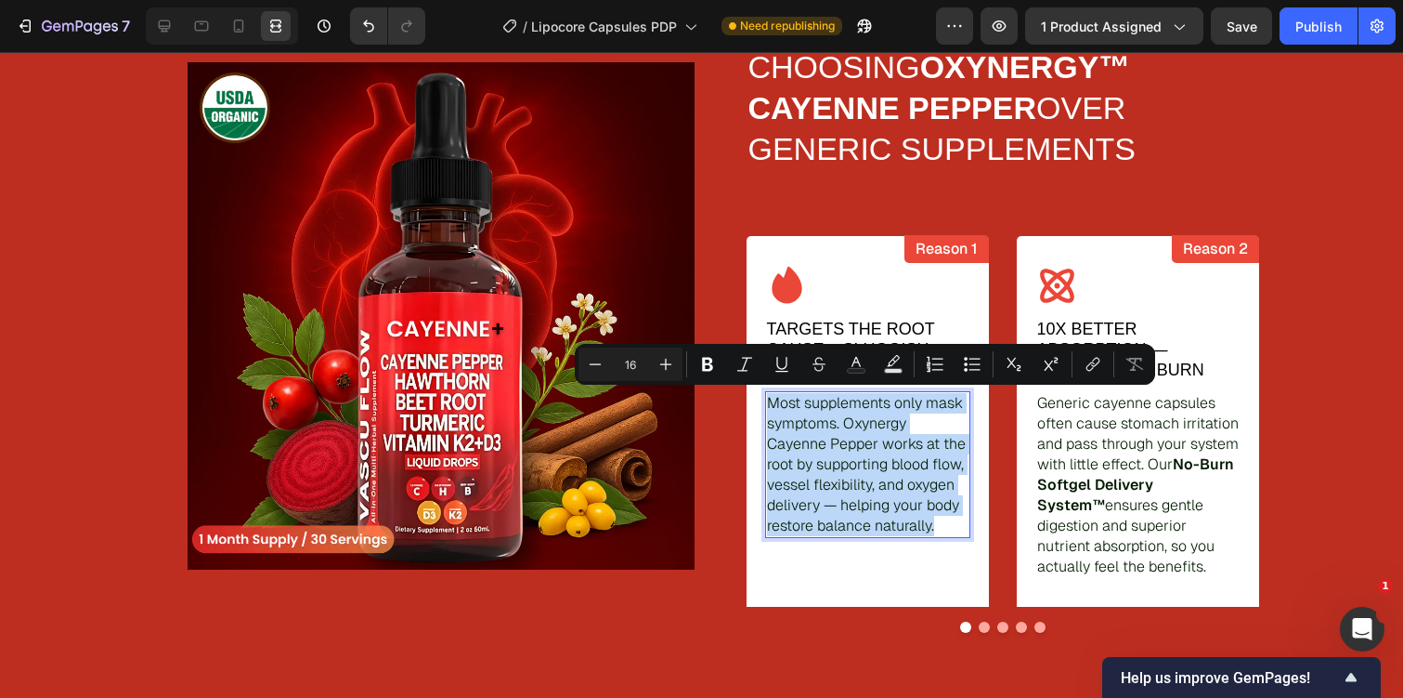
click at [926, 530] on p "Most supplements only mask symptoms. Oxynergy Cayenne Pepper works at the root …" at bounding box center [868, 464] width 202 height 143
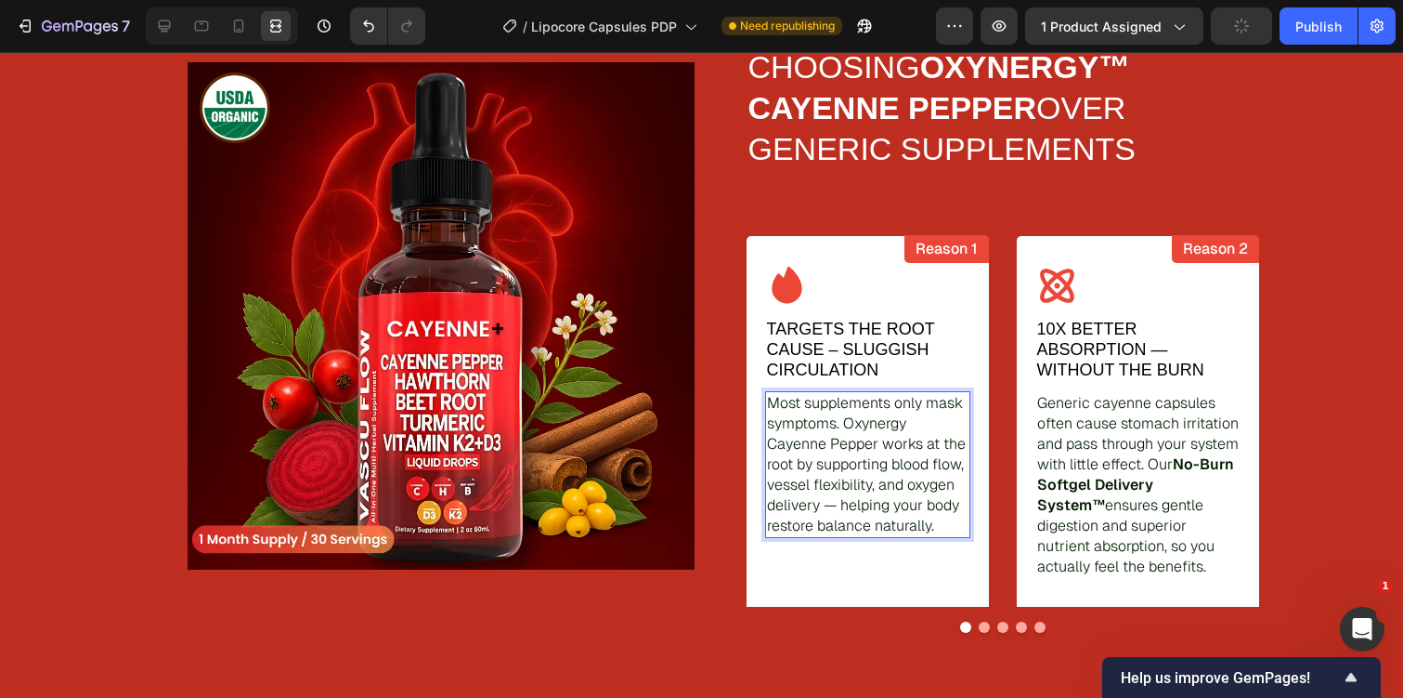
click at [859, 515] on p "Most supplements only mask symptoms. Oxynergy Cayenne Pepper works at the root …" at bounding box center [868, 464] width 202 height 143
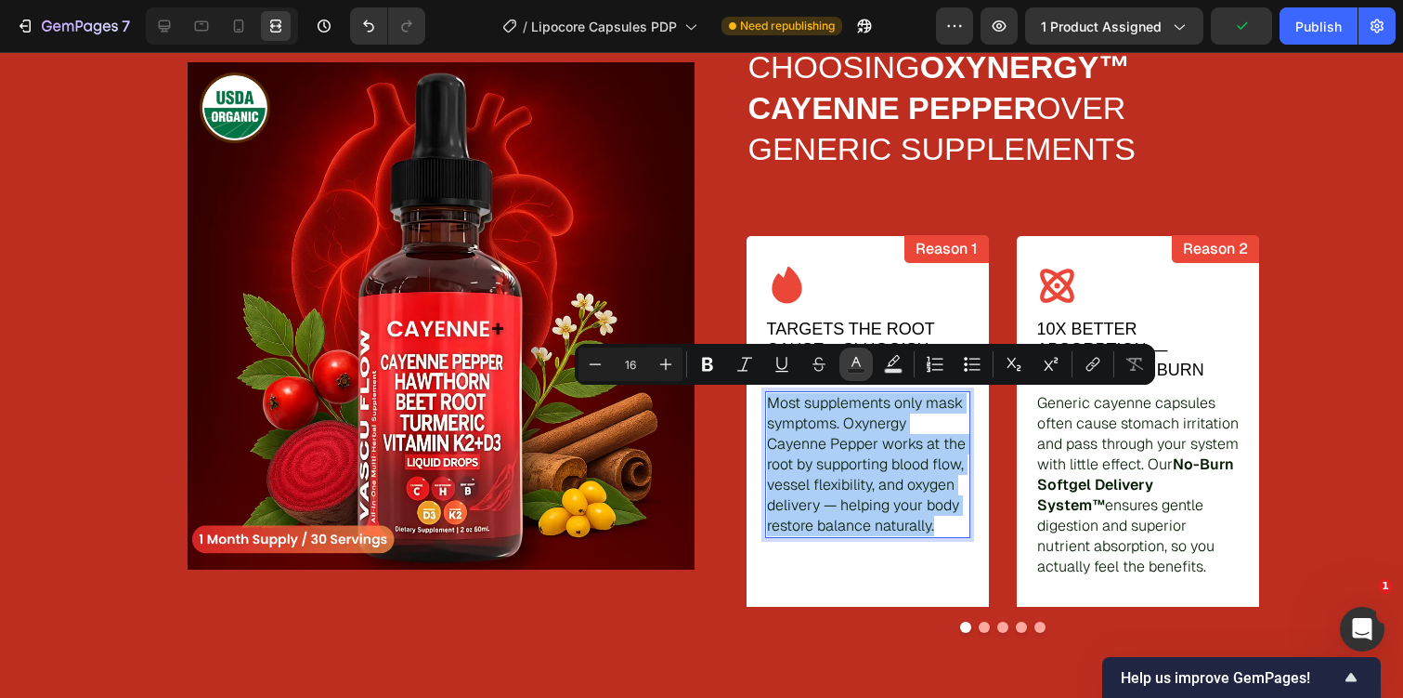
click at [853, 356] on icon "Editor contextual toolbar" at bounding box center [856, 364] width 19 height 19
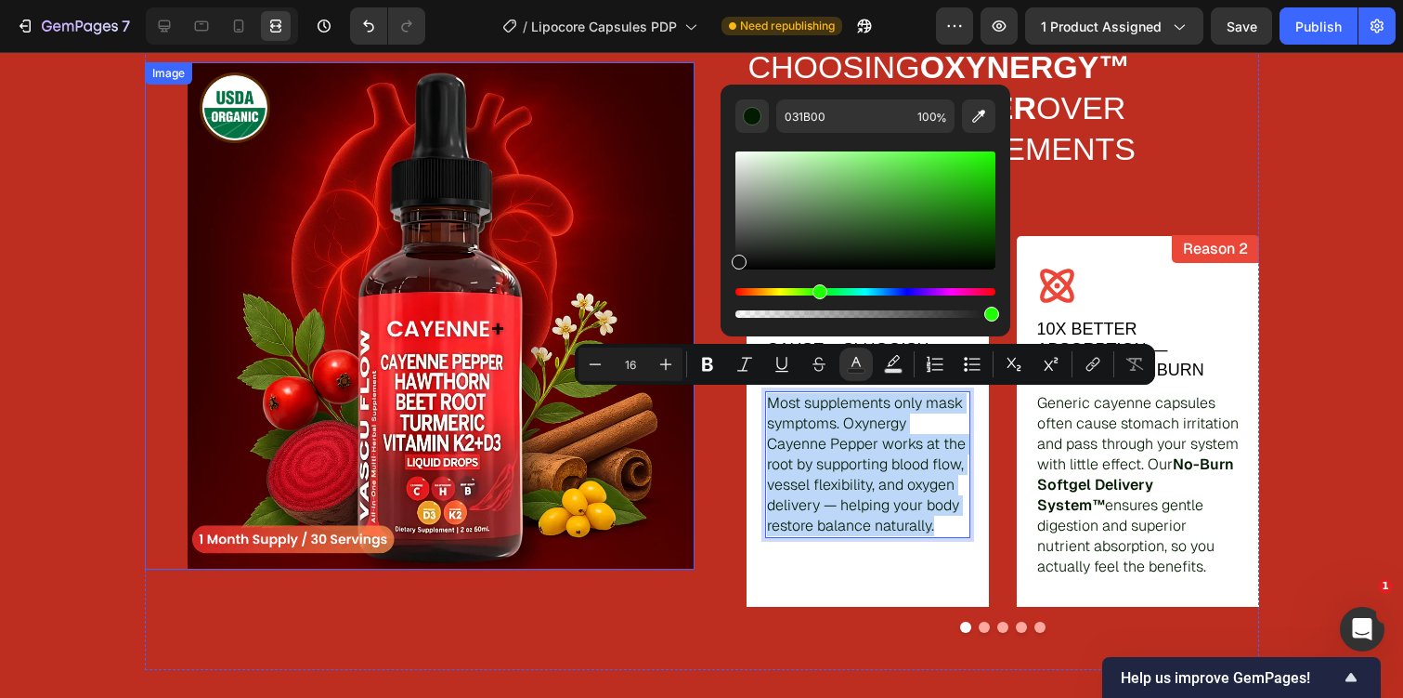
type input "161616"
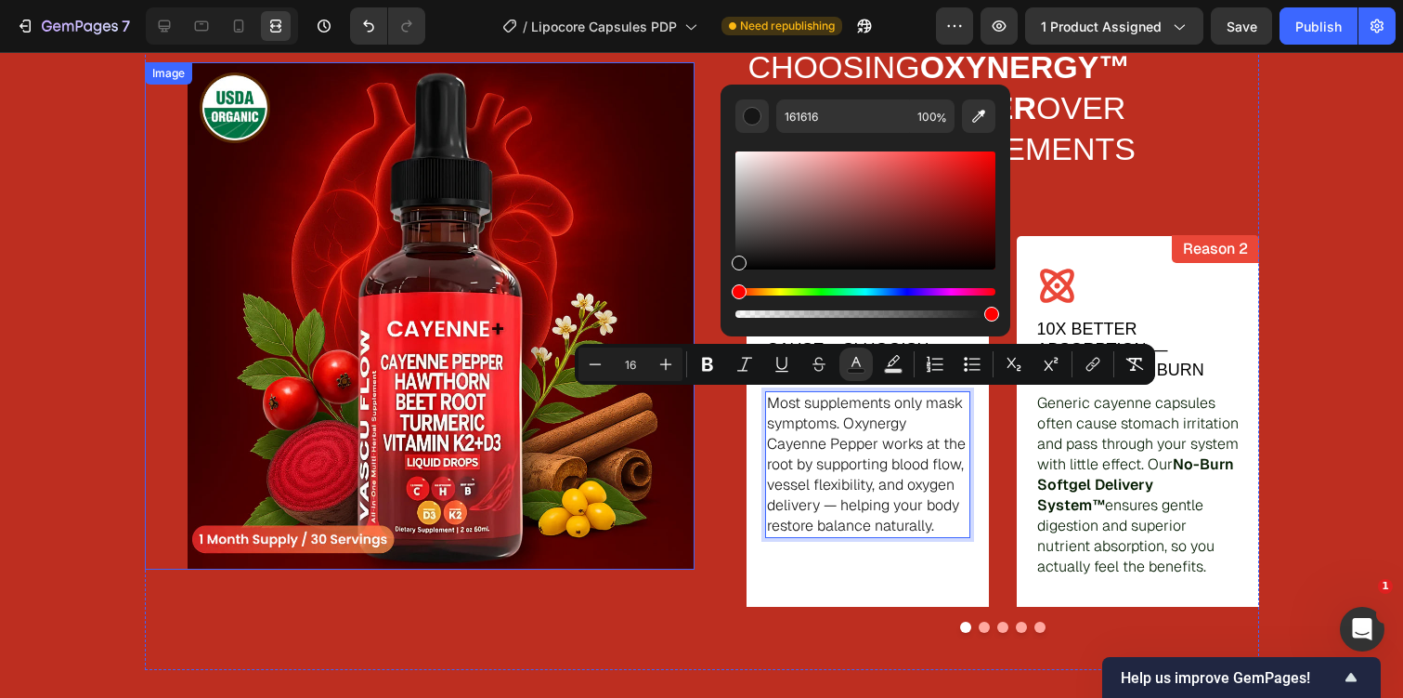
drag, startPoint x: 908, startPoint y: 310, endPoint x: 676, endPoint y: 285, distance: 233.5
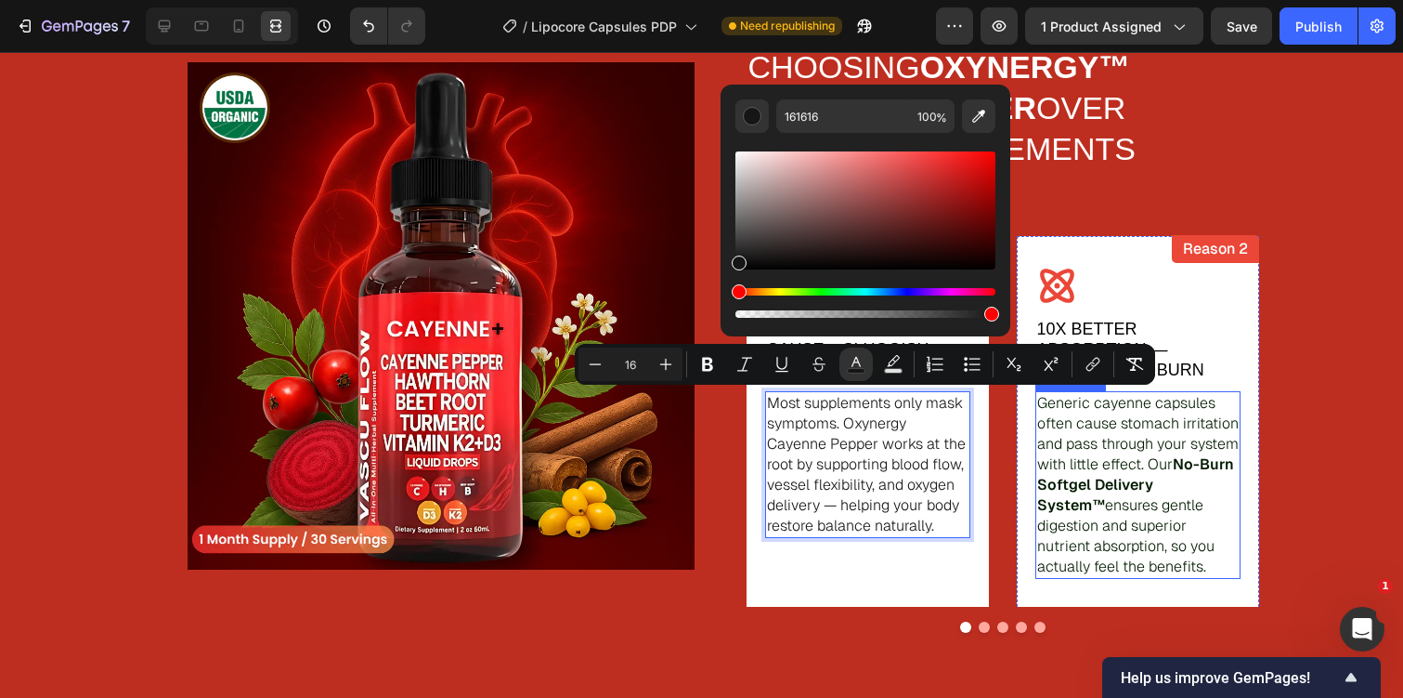
click at [1117, 489] on strong "No-Burn Softgel Delivery System™" at bounding box center [1135, 484] width 197 height 60
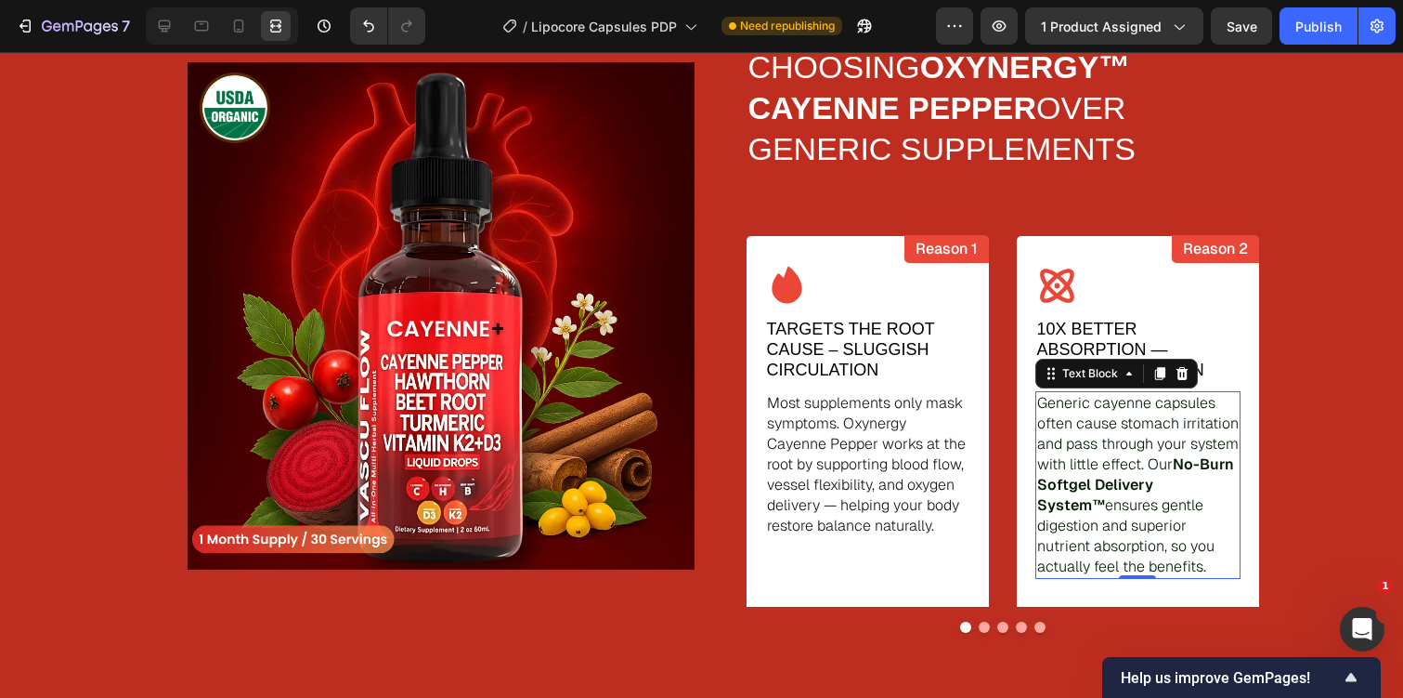
click at [1117, 489] on strong "No-Burn Softgel Delivery System™" at bounding box center [1135, 484] width 197 height 60
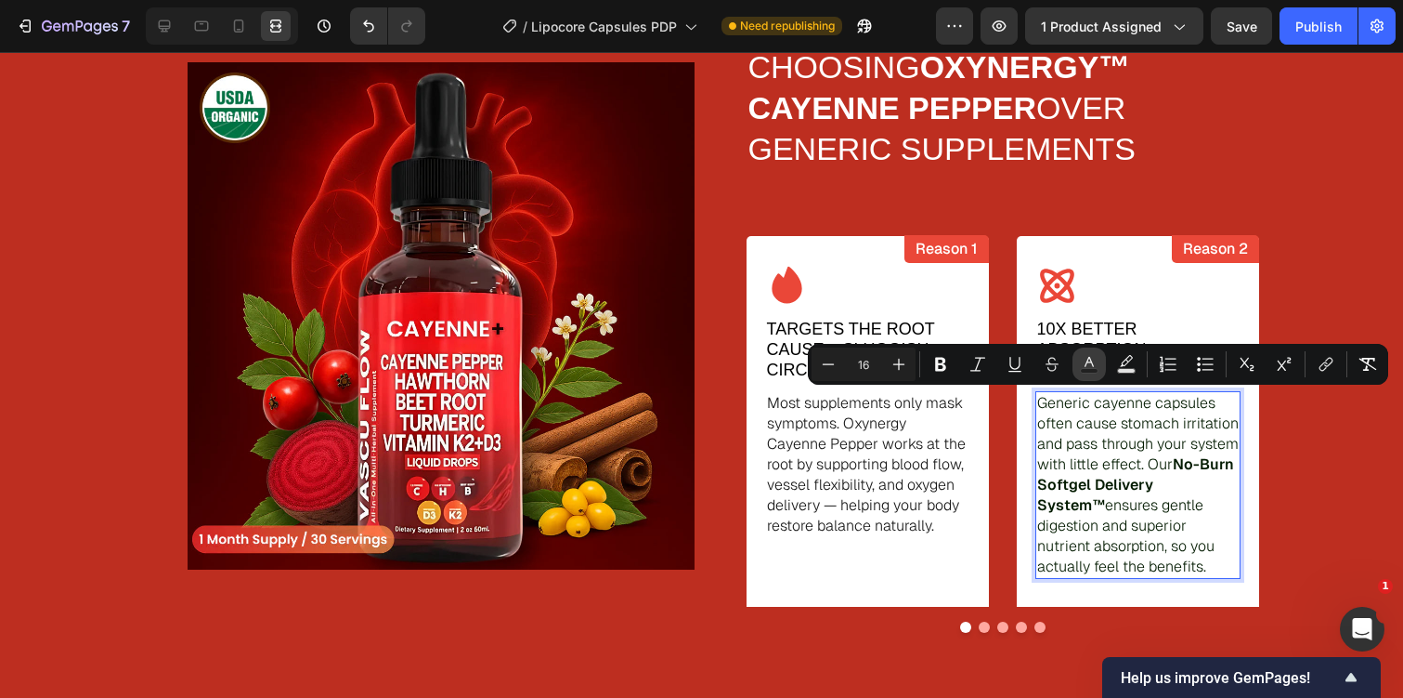
click at [1085, 359] on icon "Editor contextual toolbar" at bounding box center [1089, 364] width 19 height 19
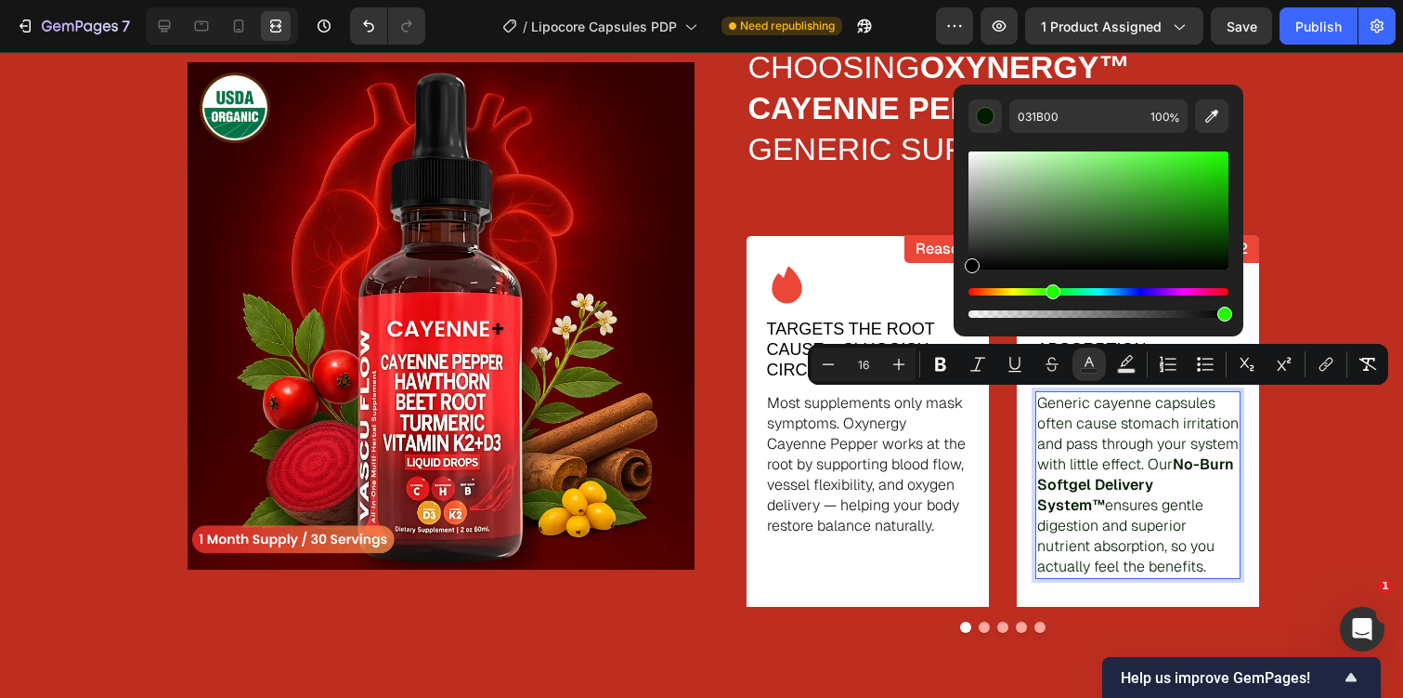
type input "000000"
drag, startPoint x: 1044, startPoint y: 287, endPoint x: 933, endPoint y: 293, distance: 110.7
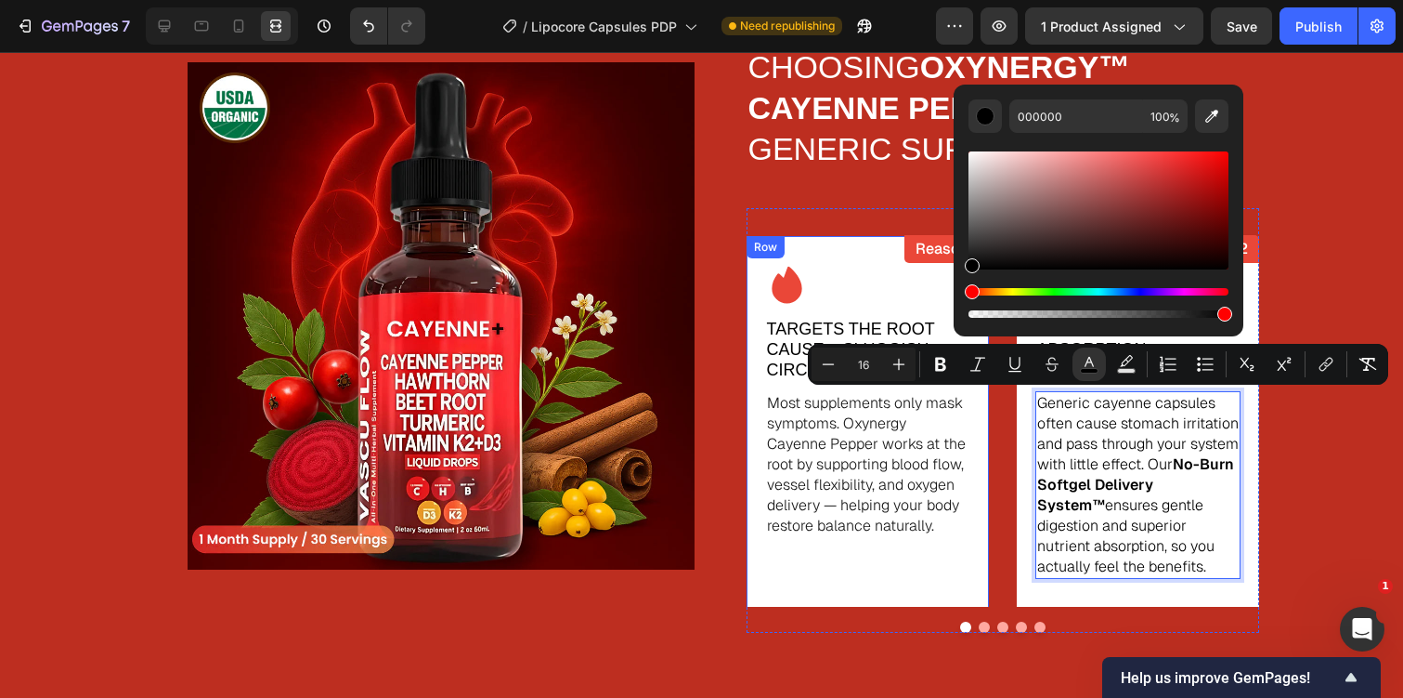
click at [906, 568] on div "Icon Targets the Root Cause – Sluggish Circulation Text Block Most supplements …" at bounding box center [867, 435] width 205 height 343
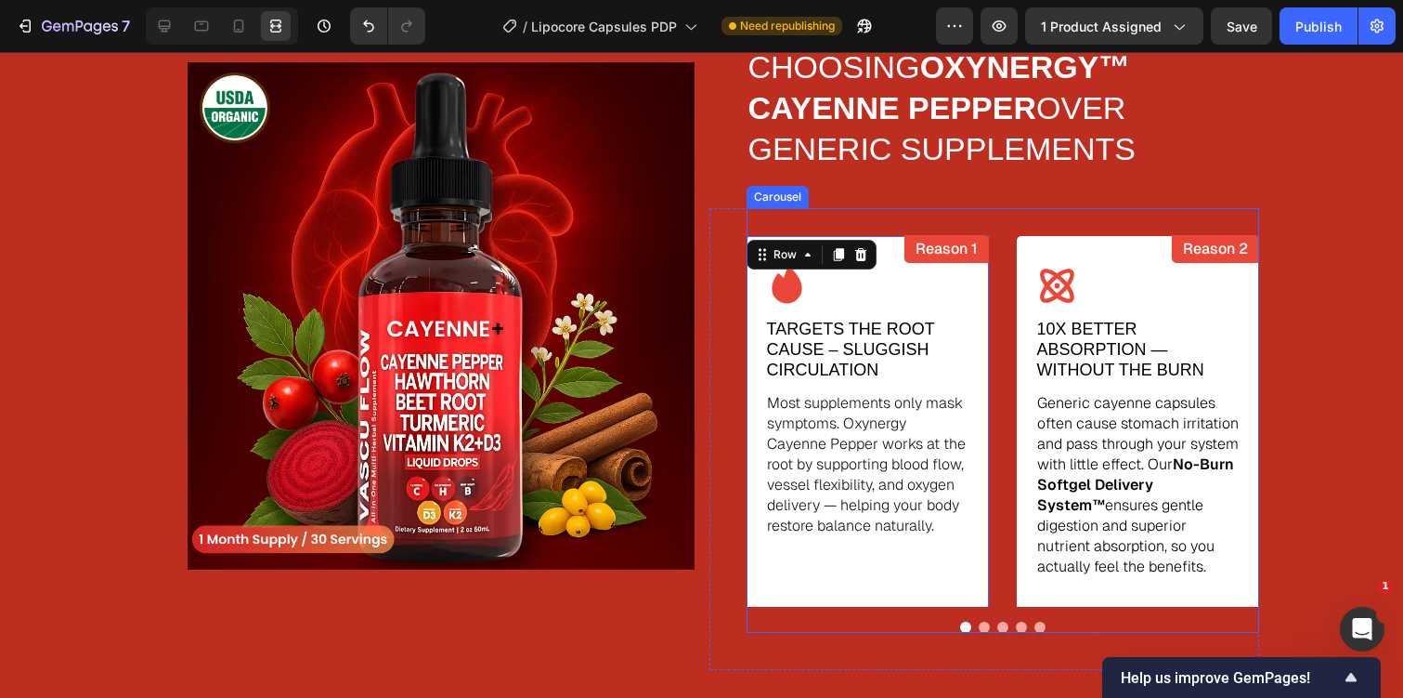
click at [1000, 626] on button "Dot" at bounding box center [1003, 626] width 11 height 11
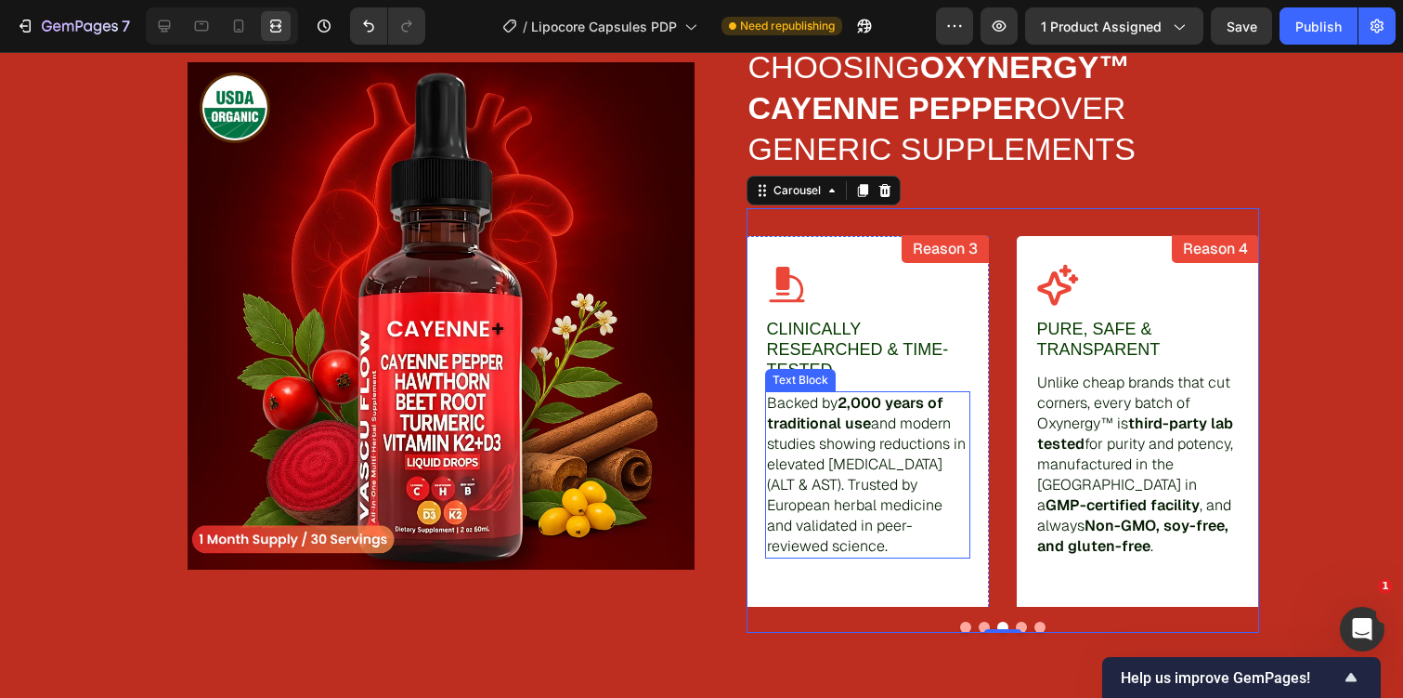
click at [893, 439] on p "Backed by 2,000 years of traditional use and modern studies showing reductions …" at bounding box center [868, 474] width 202 height 163
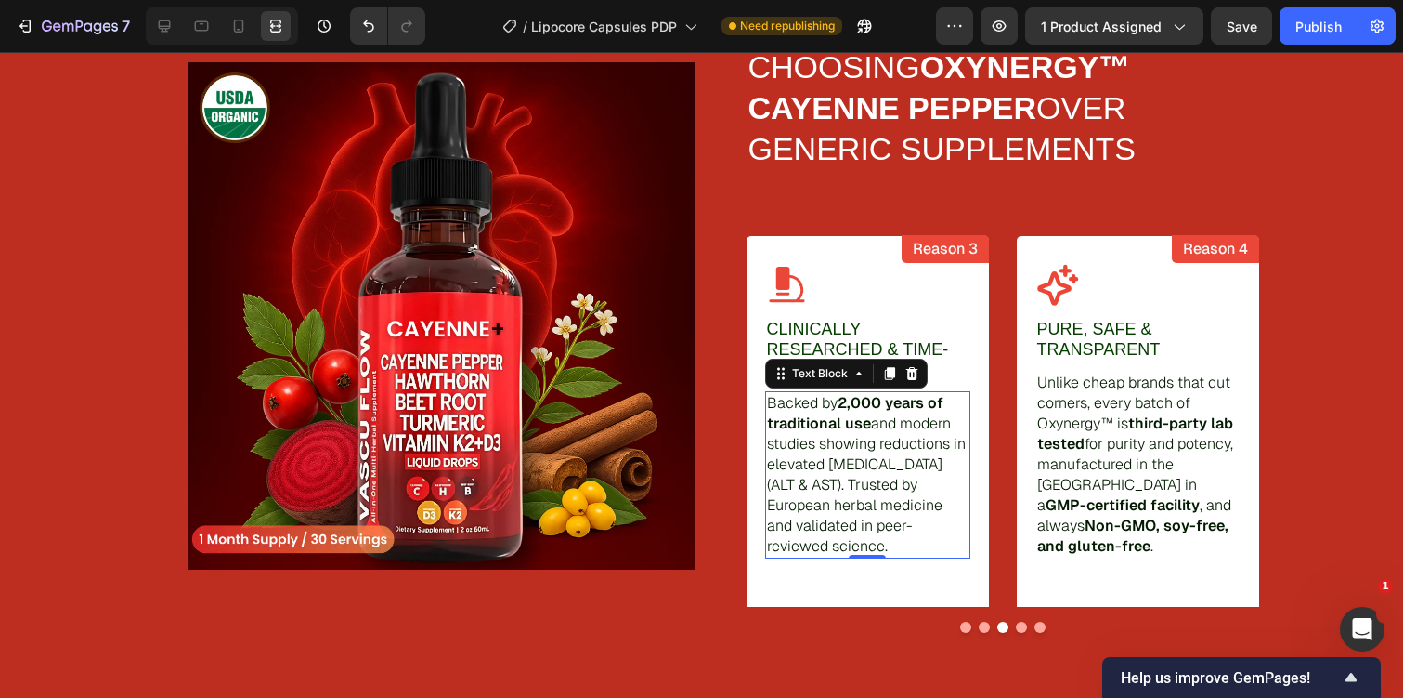
click at [893, 439] on p "Backed by 2,000 years of traditional use and modern studies showing reductions …" at bounding box center [868, 474] width 202 height 163
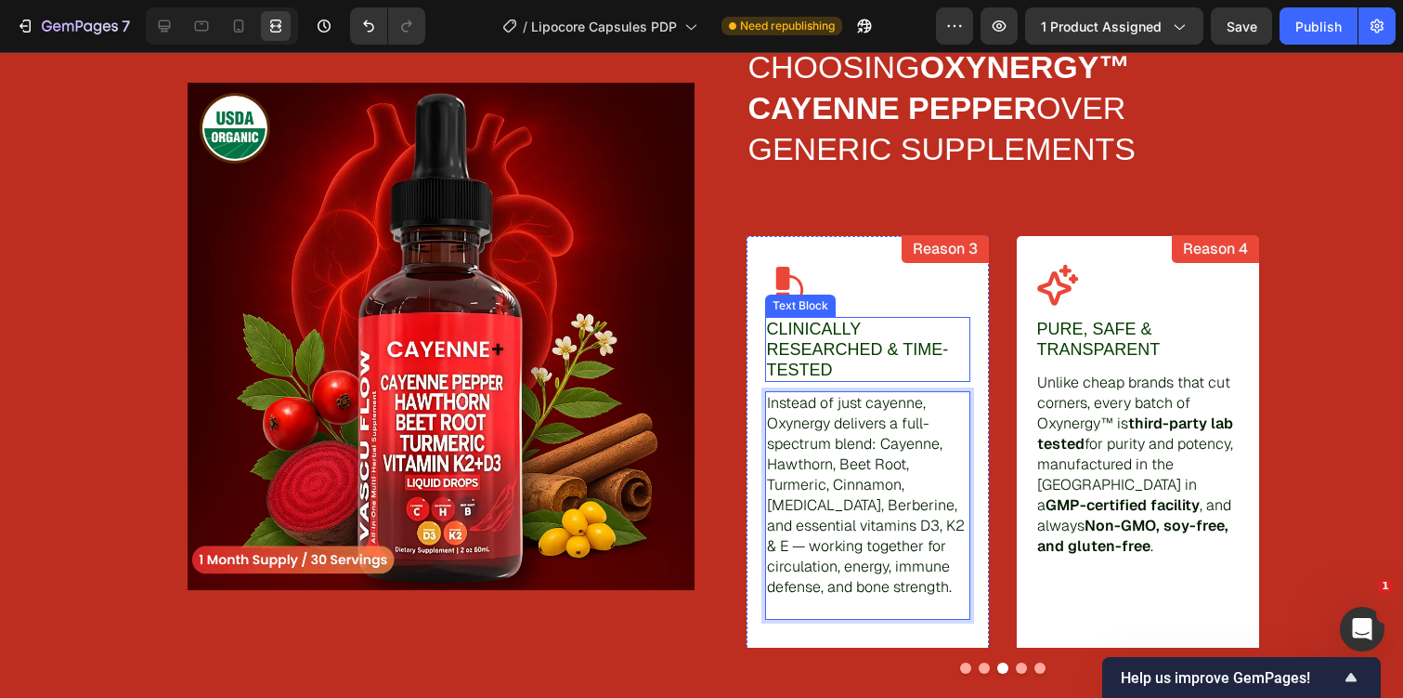
click at [838, 358] on p "Clinically Researched & Time-Tested" at bounding box center [868, 349] width 202 height 61
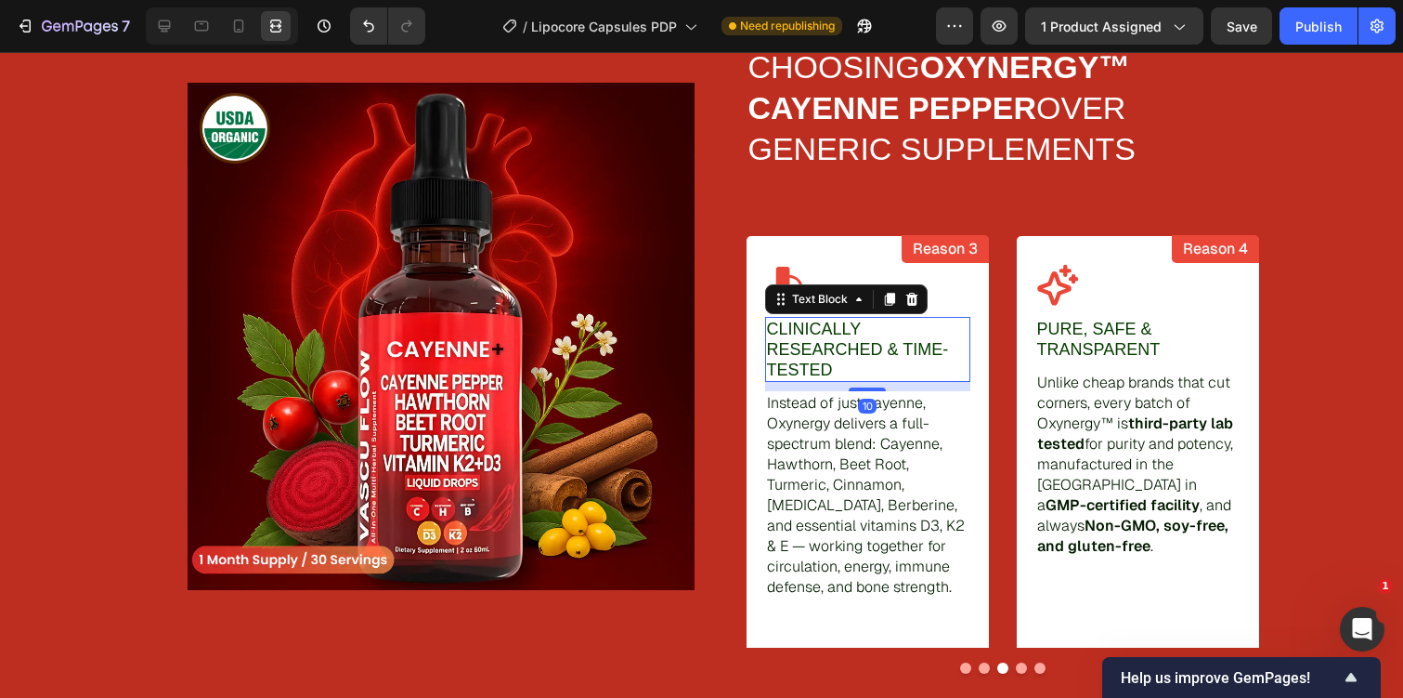
click at [838, 358] on p "Clinically Researched & Time-Tested" at bounding box center [868, 349] width 202 height 61
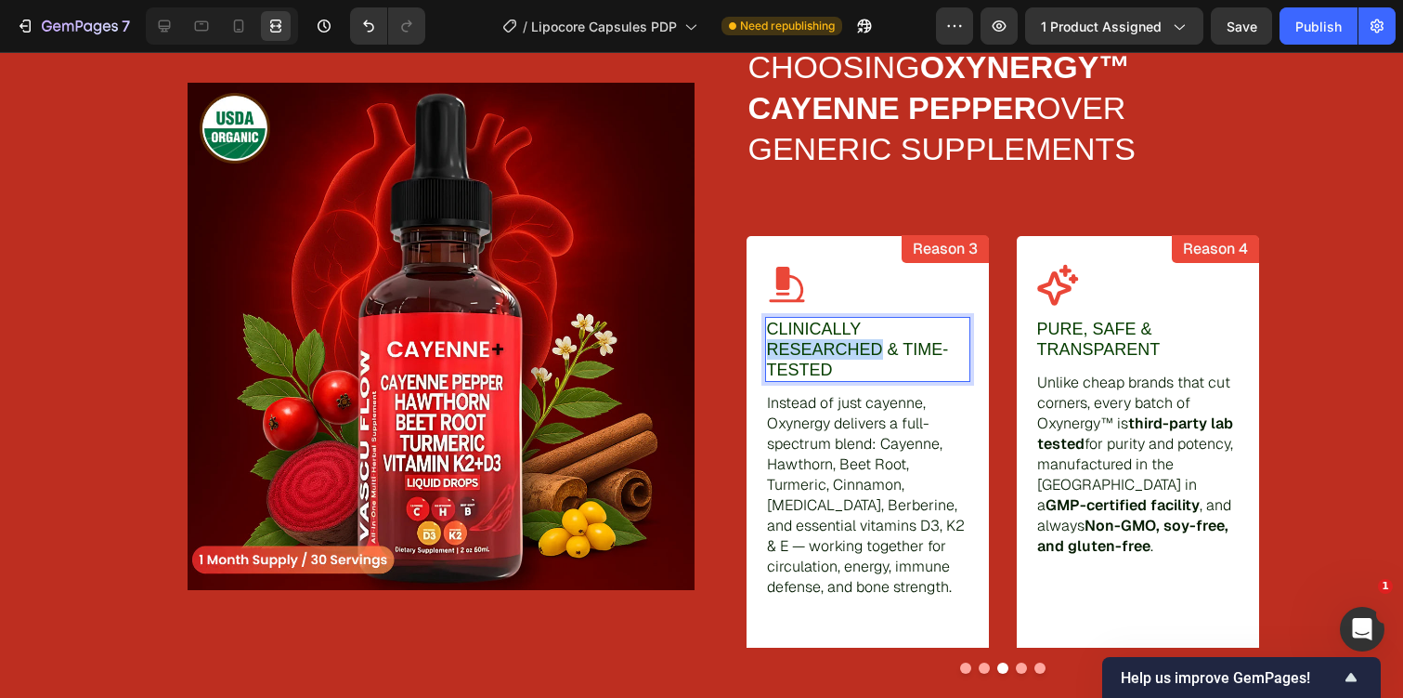
click at [838, 358] on p "Clinically Researched & Time-Tested" at bounding box center [868, 349] width 202 height 61
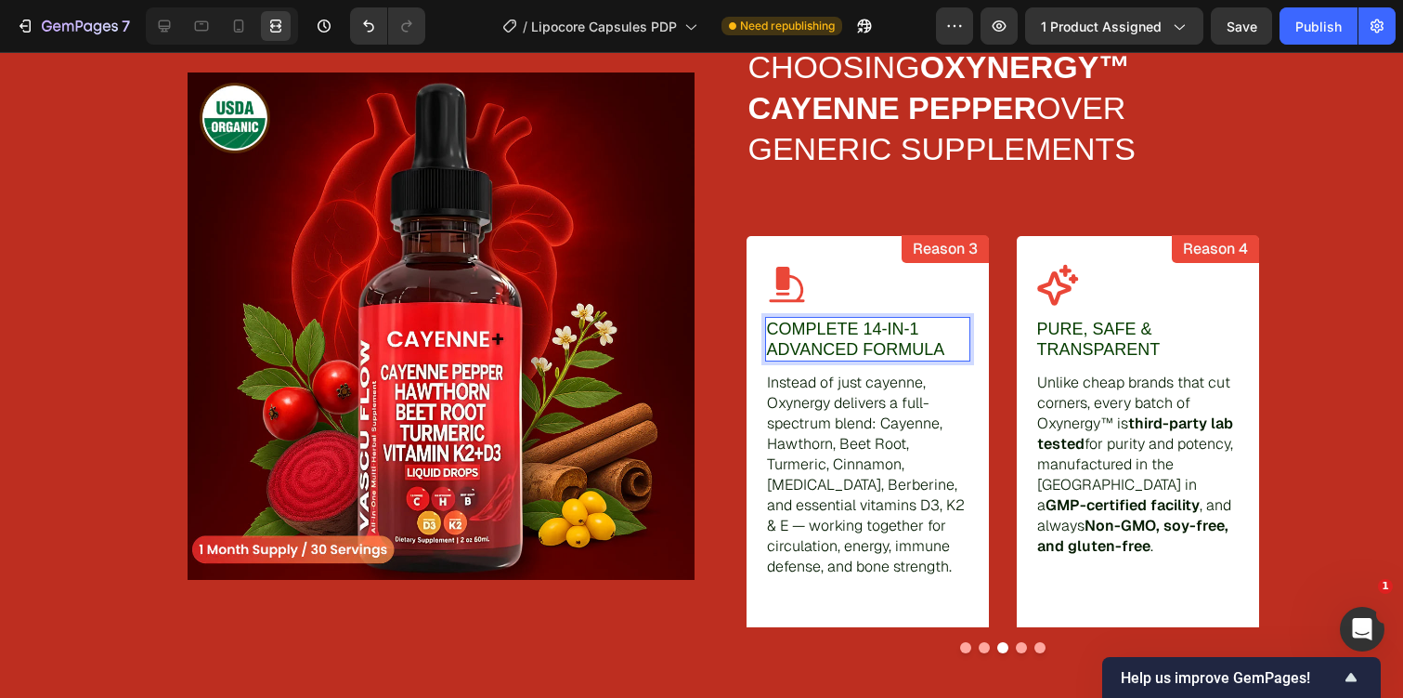
click at [838, 358] on p "Complete 14-in-1 Advanced Formula" at bounding box center [868, 339] width 202 height 41
click at [850, 349] on p "Complete 14-in-1 Advanced Formula" at bounding box center [868, 339] width 202 height 41
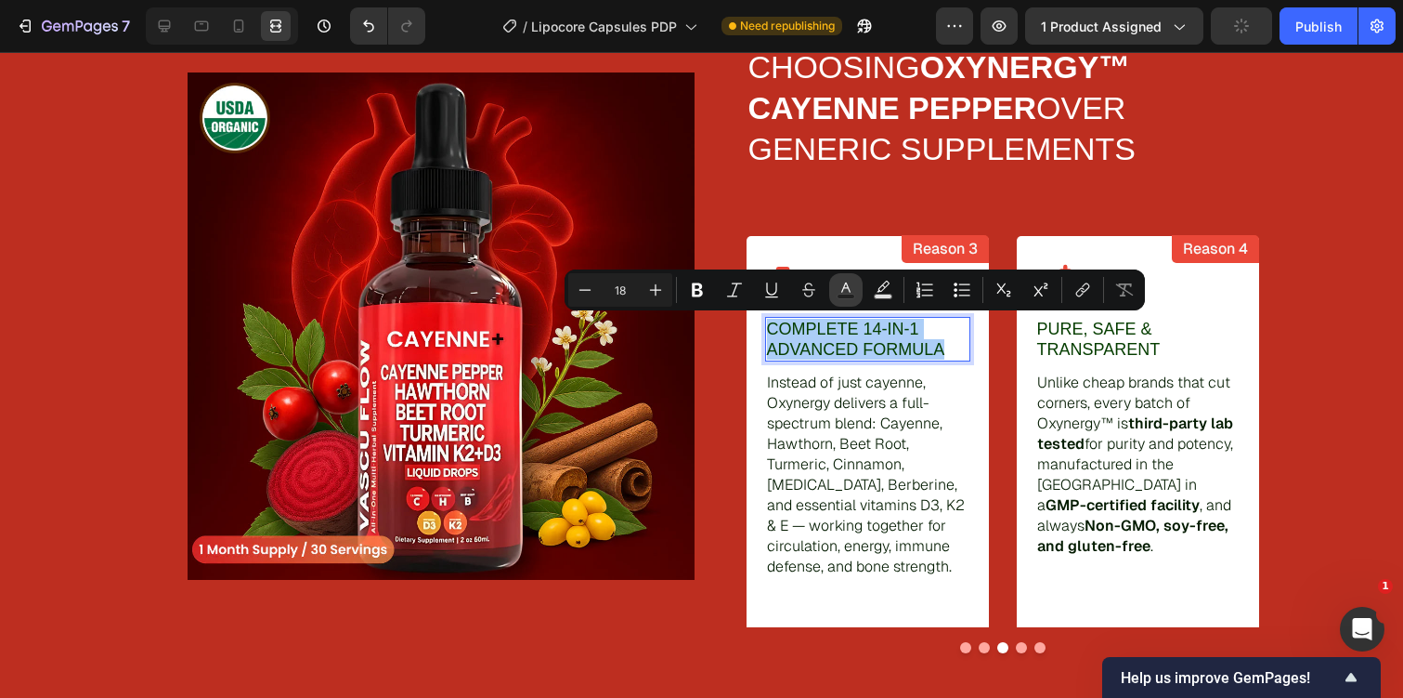
click at [850, 297] on rect "Editor contextual toolbar" at bounding box center [847, 296] width 18 height 5
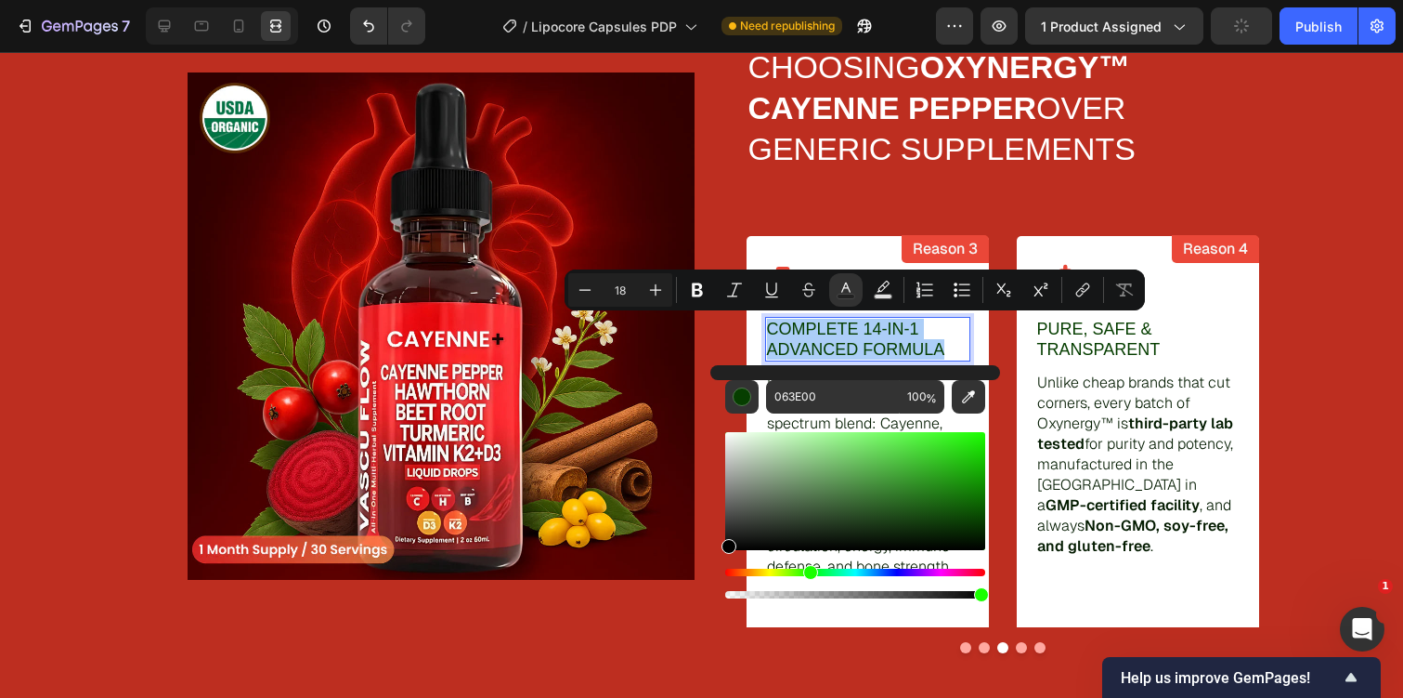
drag, startPoint x: 771, startPoint y: 522, endPoint x: 719, endPoint y: 562, distance: 65.6
click at [719, 562] on div "063E00 100 %" at bounding box center [856, 483] width 290 height 237
type input "000000"
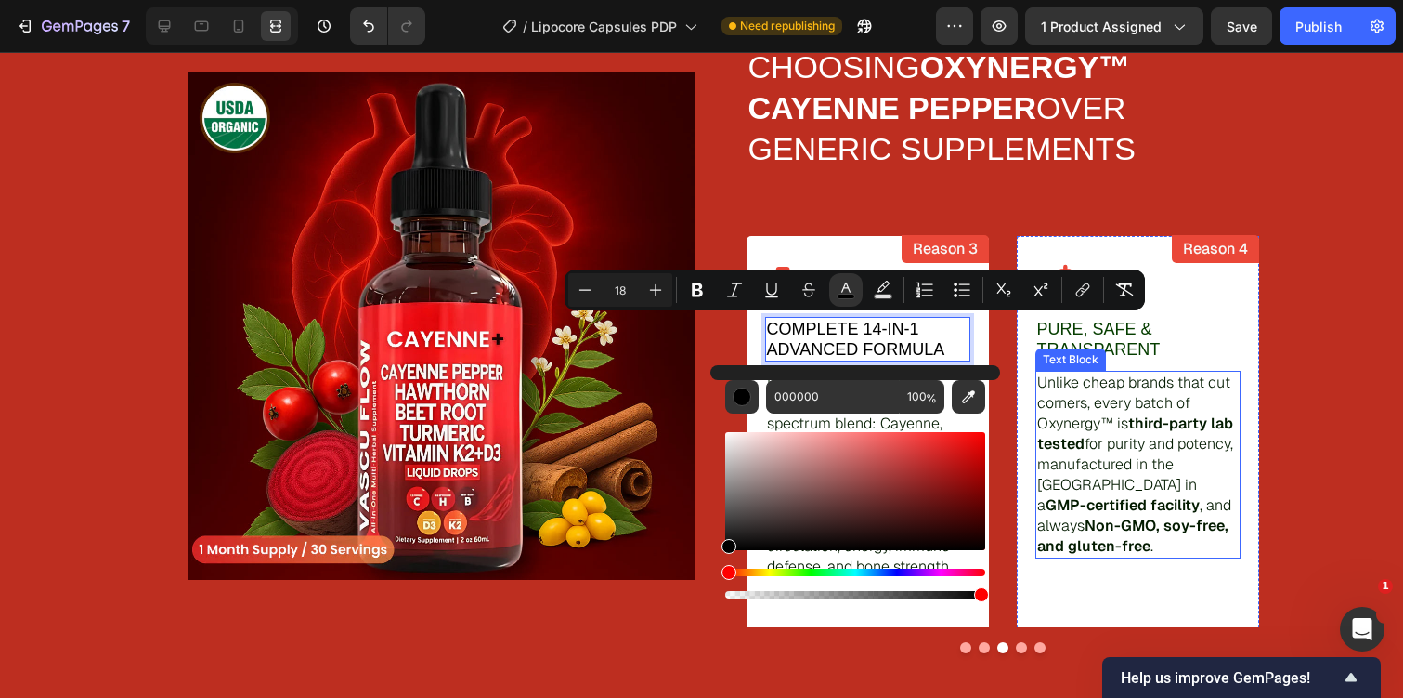
click at [1054, 495] on strong "GMP-certified facility" at bounding box center [1123, 505] width 154 height 20
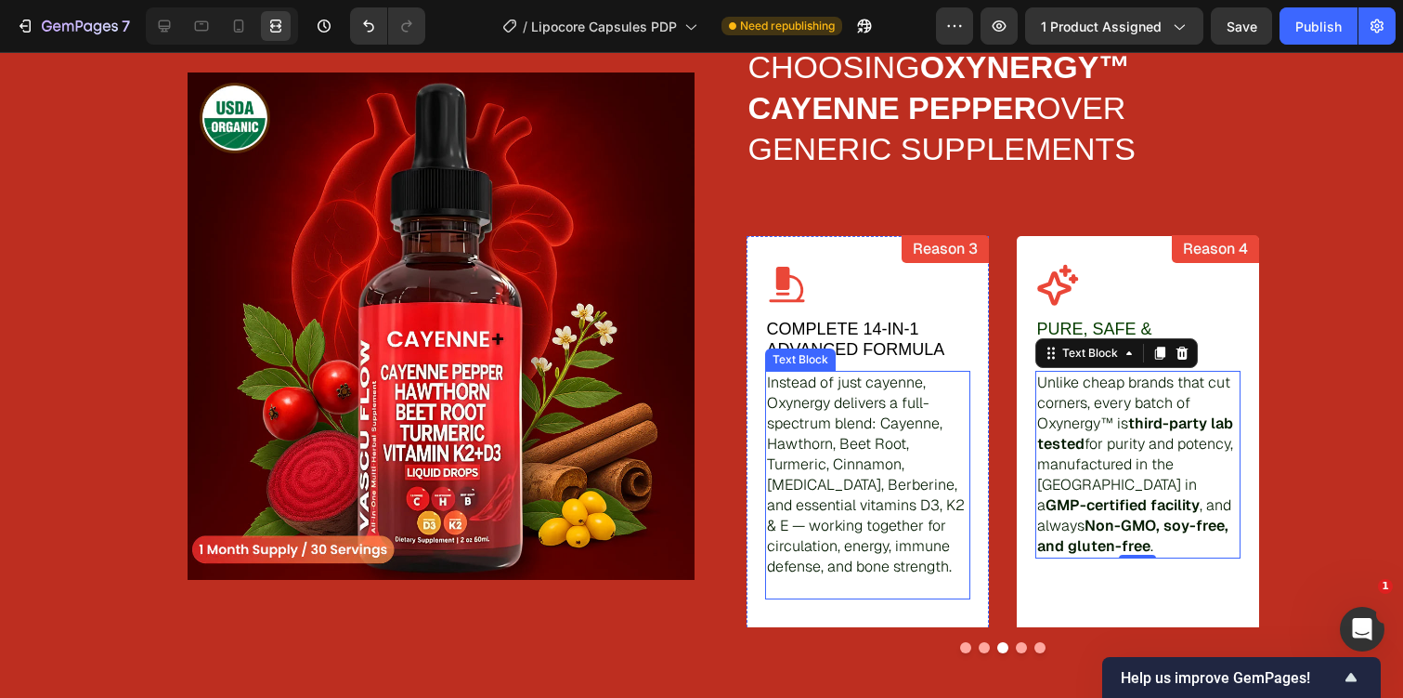
click at [903, 489] on p "Instead of just cayenne, Oxynergy delivers a full-spectrum blend: Cayenne, Hawt…" at bounding box center [868, 474] width 202 height 204
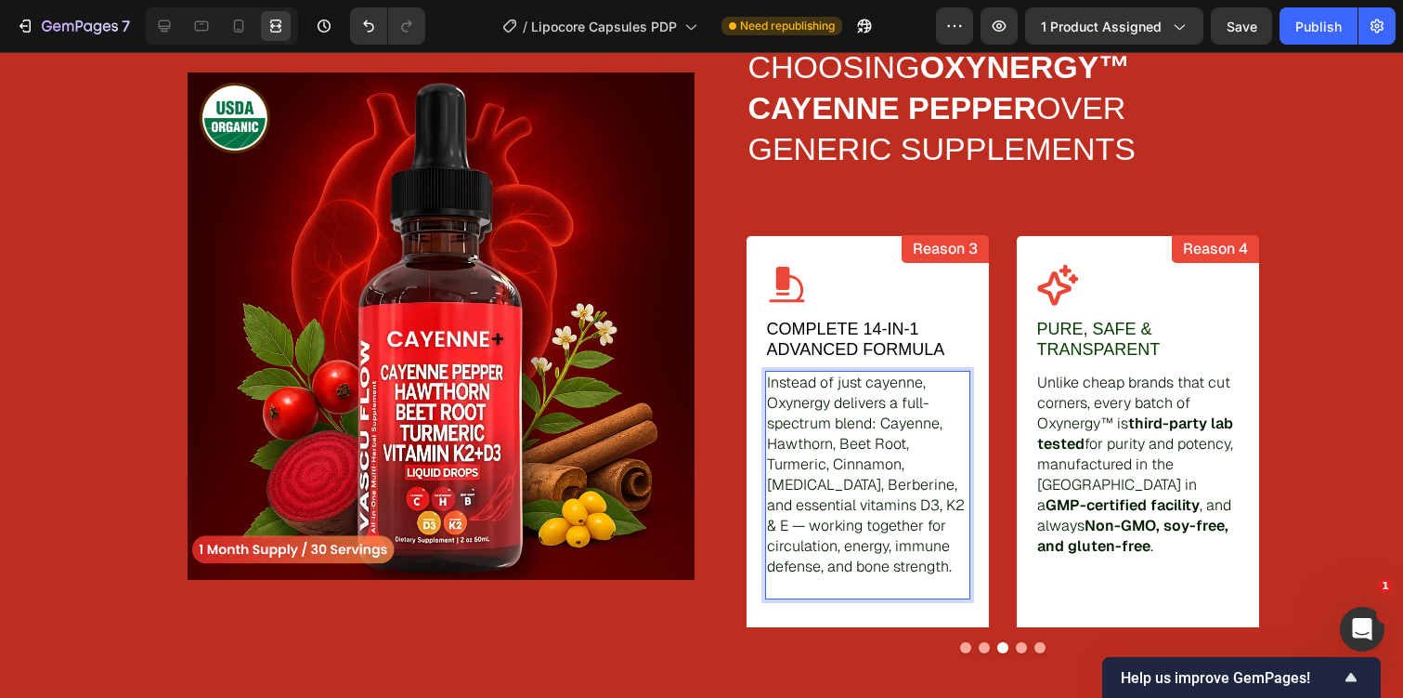
click at [903, 489] on p "Instead of just cayenne, Oxynergy delivers a full-spectrum blend: Cayenne, Hawt…" at bounding box center [868, 474] width 202 height 204
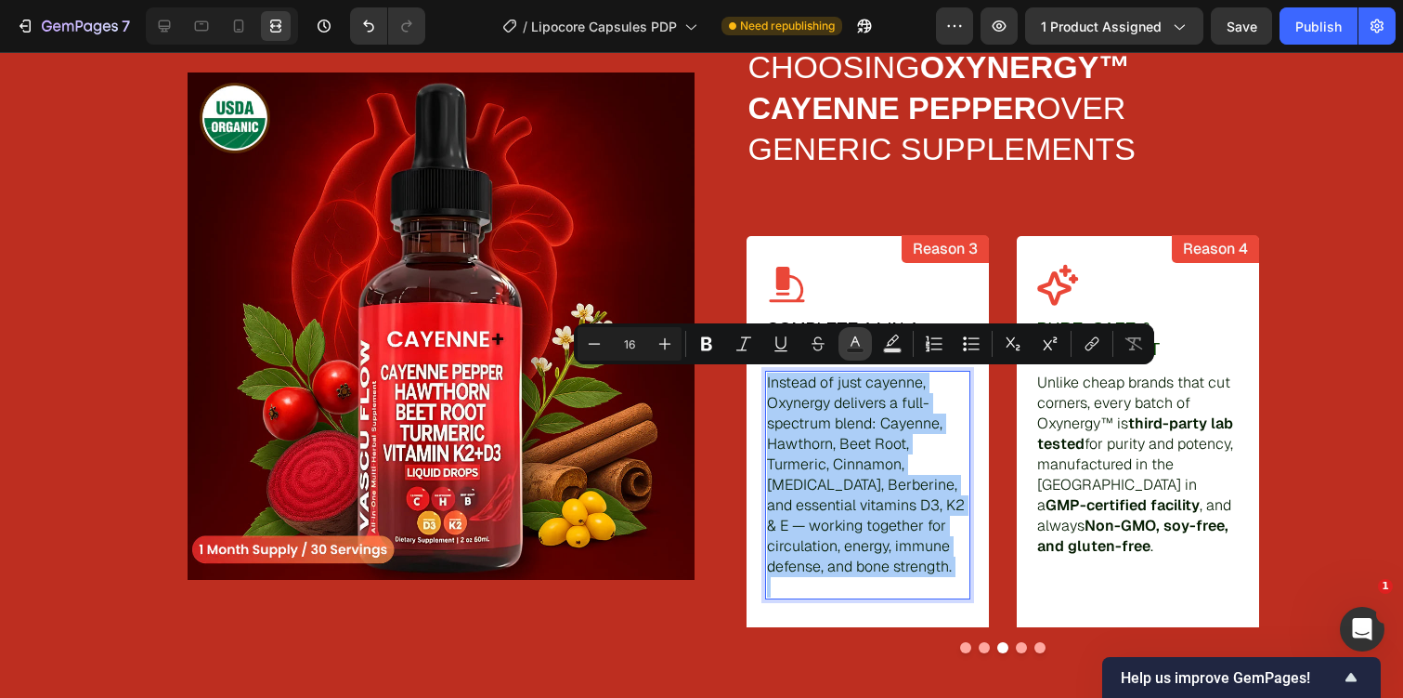
click at [864, 352] on icon "Editor contextual toolbar" at bounding box center [855, 343] width 19 height 19
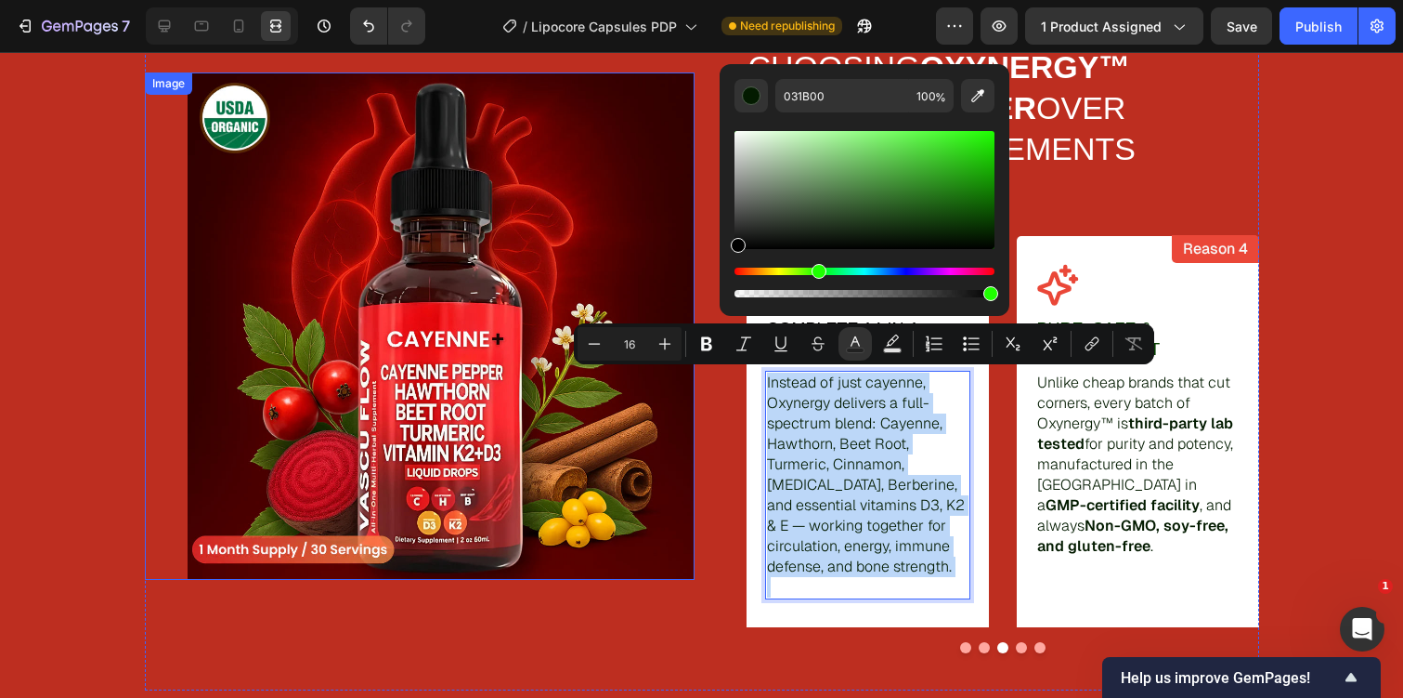
type input "000000"
drag, startPoint x: 773, startPoint y: 300, endPoint x: 646, endPoint y: 283, distance: 128.3
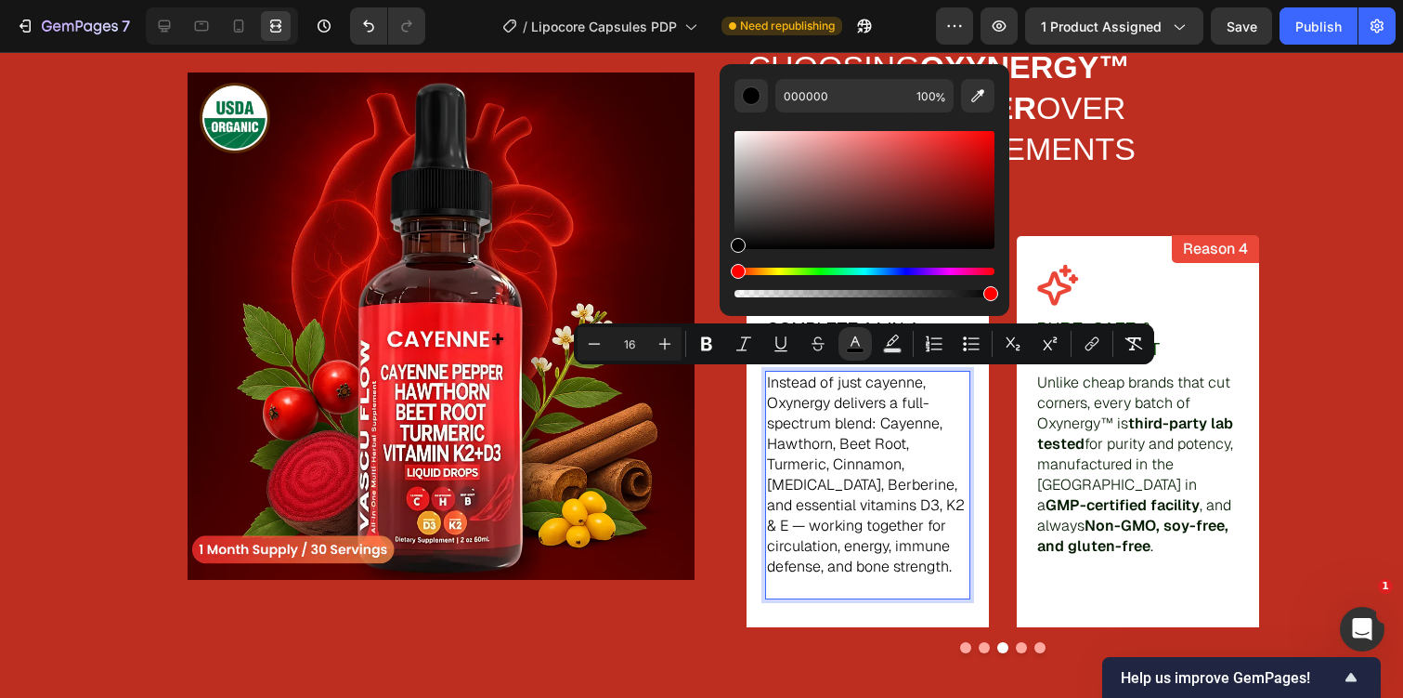
click at [813, 582] on p "Rich Text Editor. Editing area: main" at bounding box center [868, 587] width 202 height 20
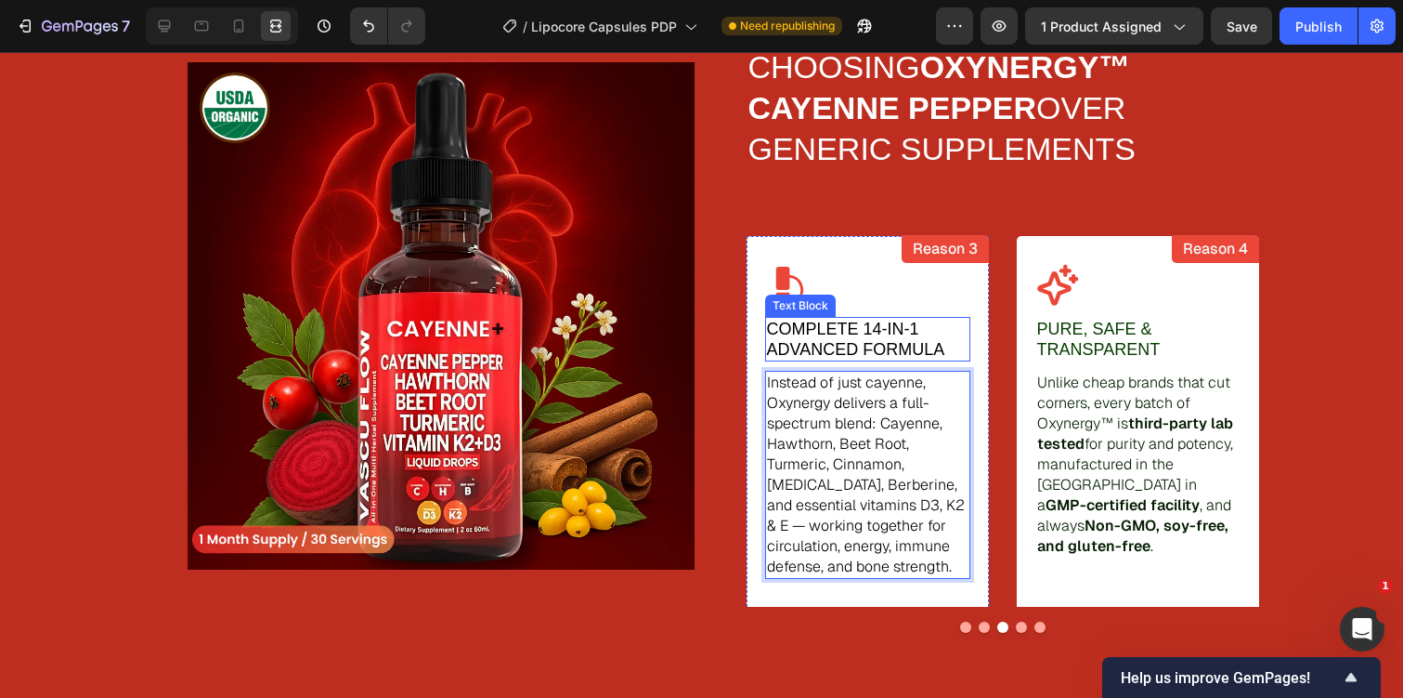
click at [888, 340] on span "Complete 14-in-1 Advanced Formula" at bounding box center [856, 339] width 178 height 39
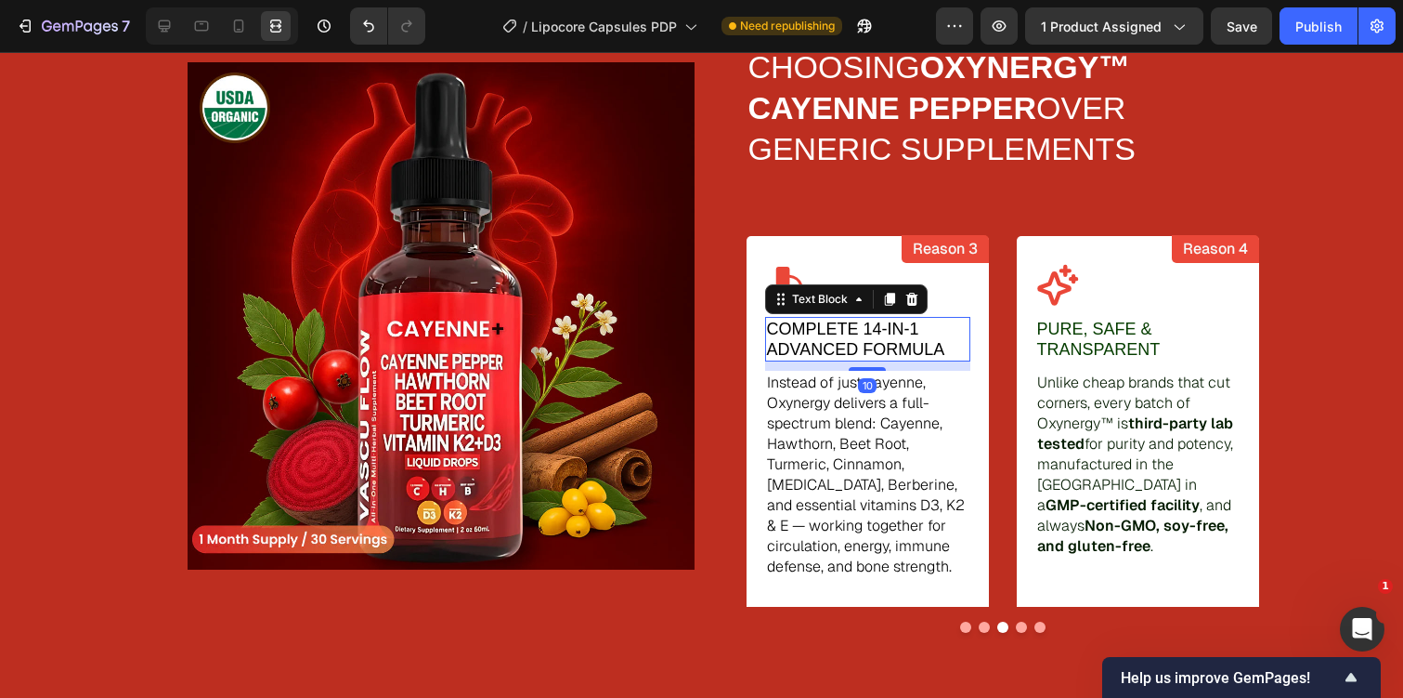
click at [888, 340] on span "Complete 14-in-1 Advanced Formula" at bounding box center [856, 339] width 178 height 39
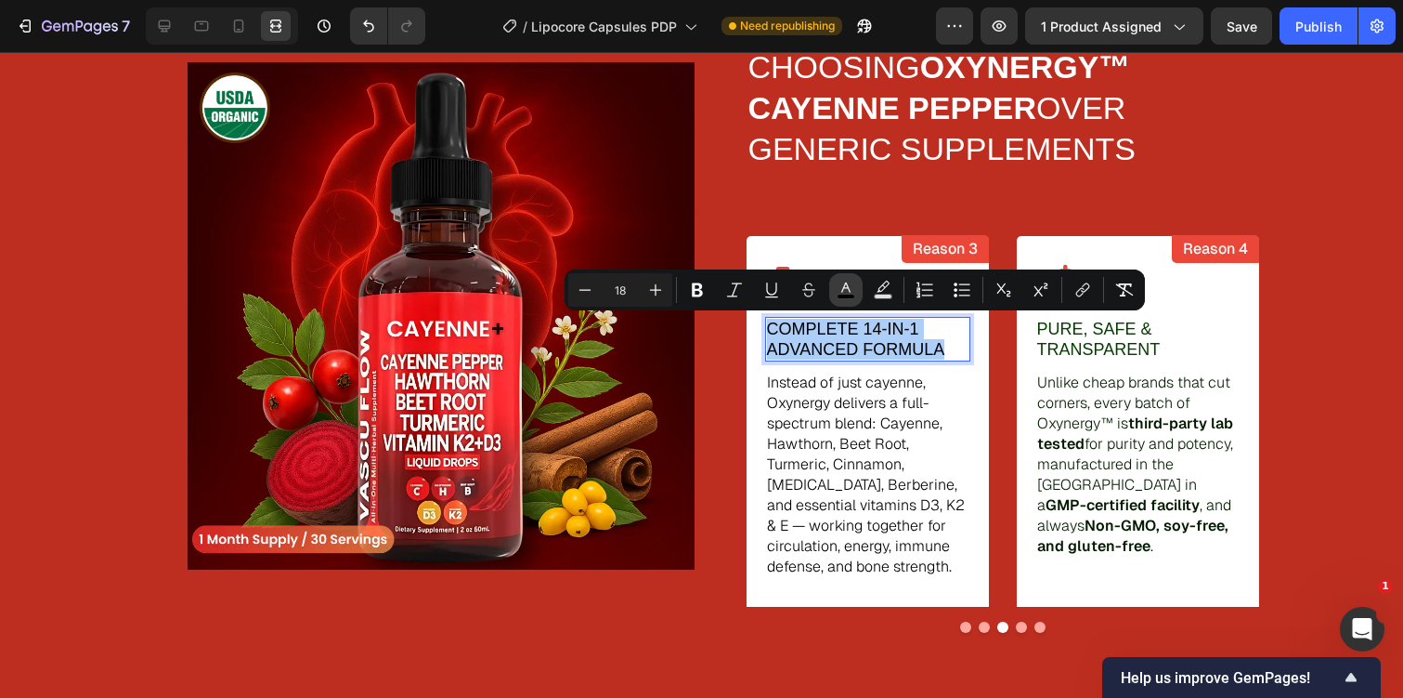
click at [848, 294] on rect "Editor contextual toolbar" at bounding box center [847, 296] width 18 height 5
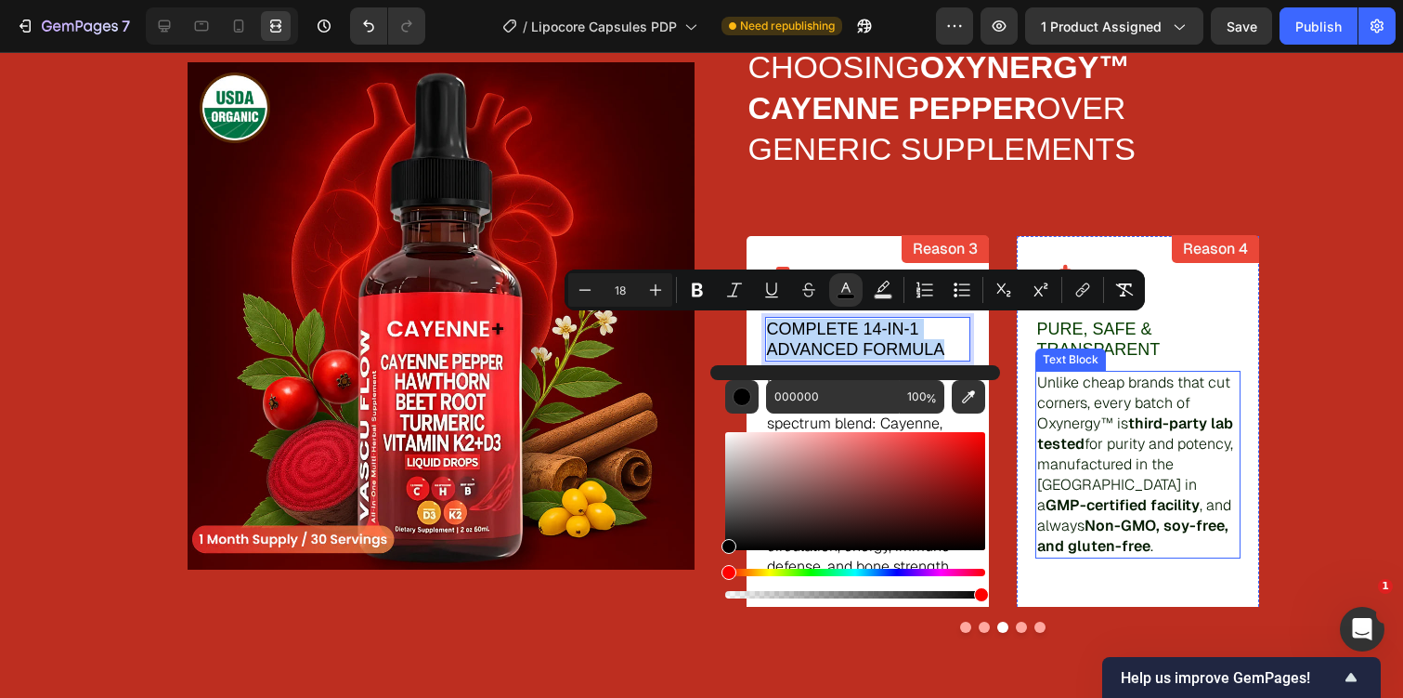
click at [1152, 384] on p "Unlike cheap brands that cut corners, every batch of Oxynergy™ is third-party l…" at bounding box center [1138, 464] width 202 height 184
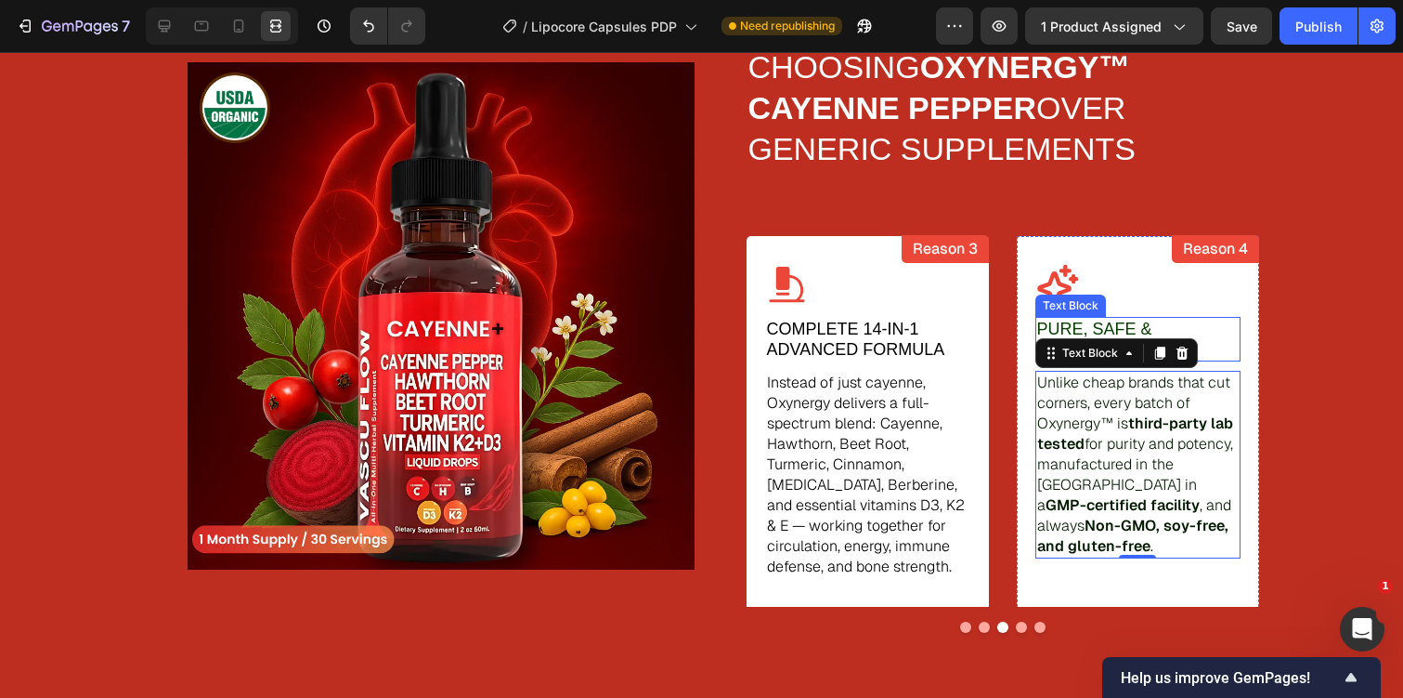
click at [1091, 329] on p "Pure, Safe & Transparent" at bounding box center [1138, 339] width 202 height 41
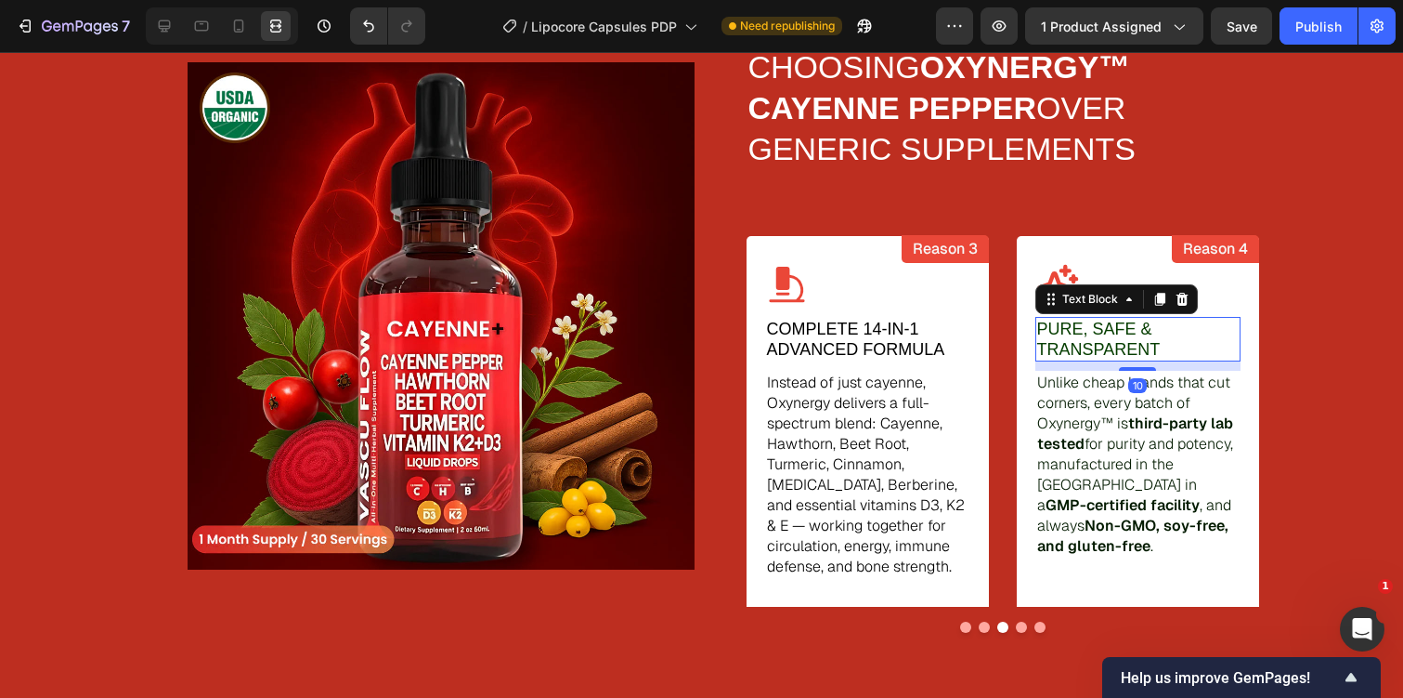
click at [1091, 329] on p "Pure, Safe & Transparent" at bounding box center [1138, 339] width 202 height 41
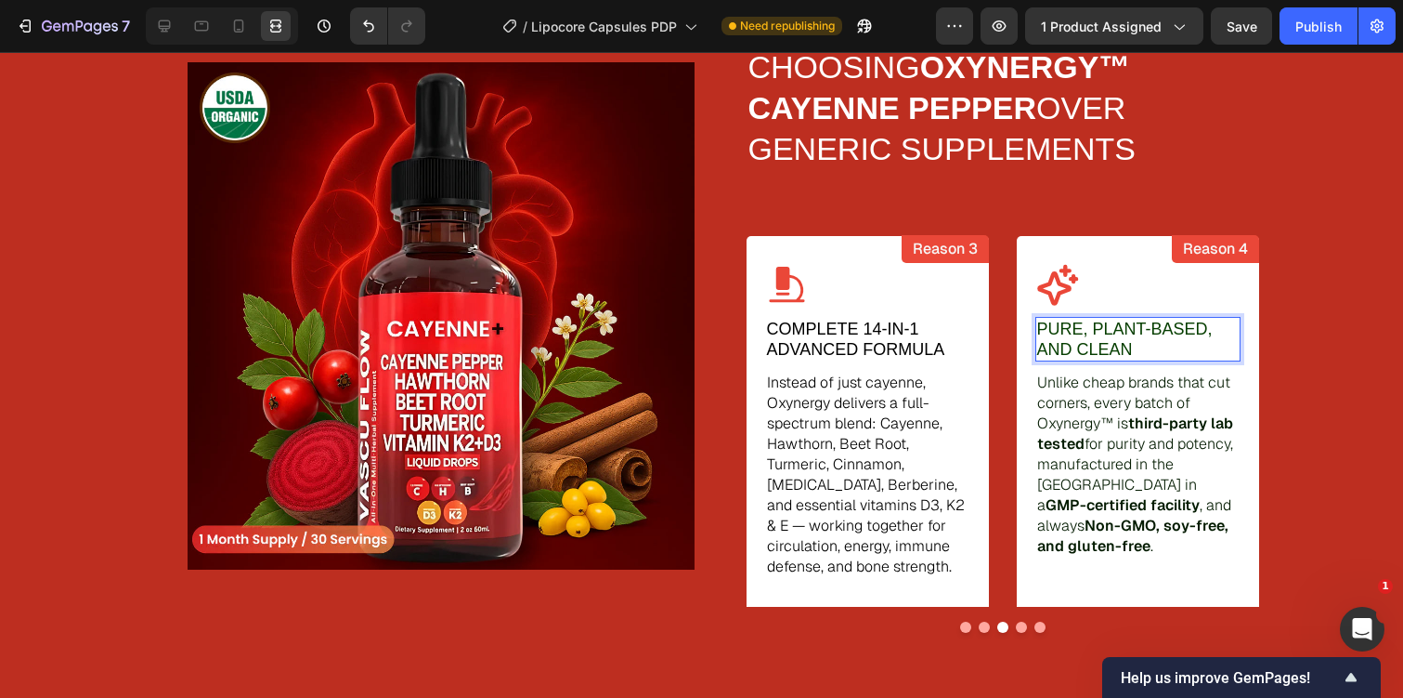
click at [1076, 338] on p "Pure, Plant-Based, and Clean" at bounding box center [1138, 339] width 202 height 41
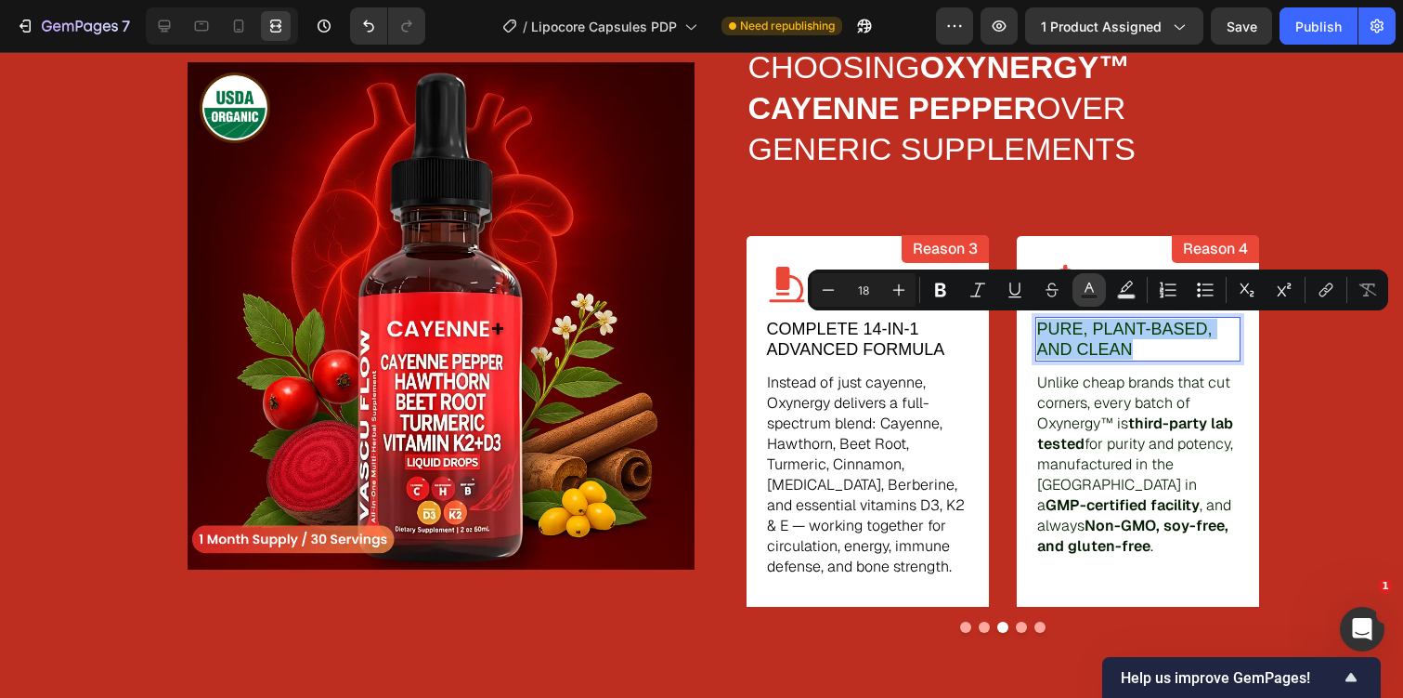
click at [1091, 291] on icon "Editor contextual toolbar" at bounding box center [1089, 289] width 19 height 19
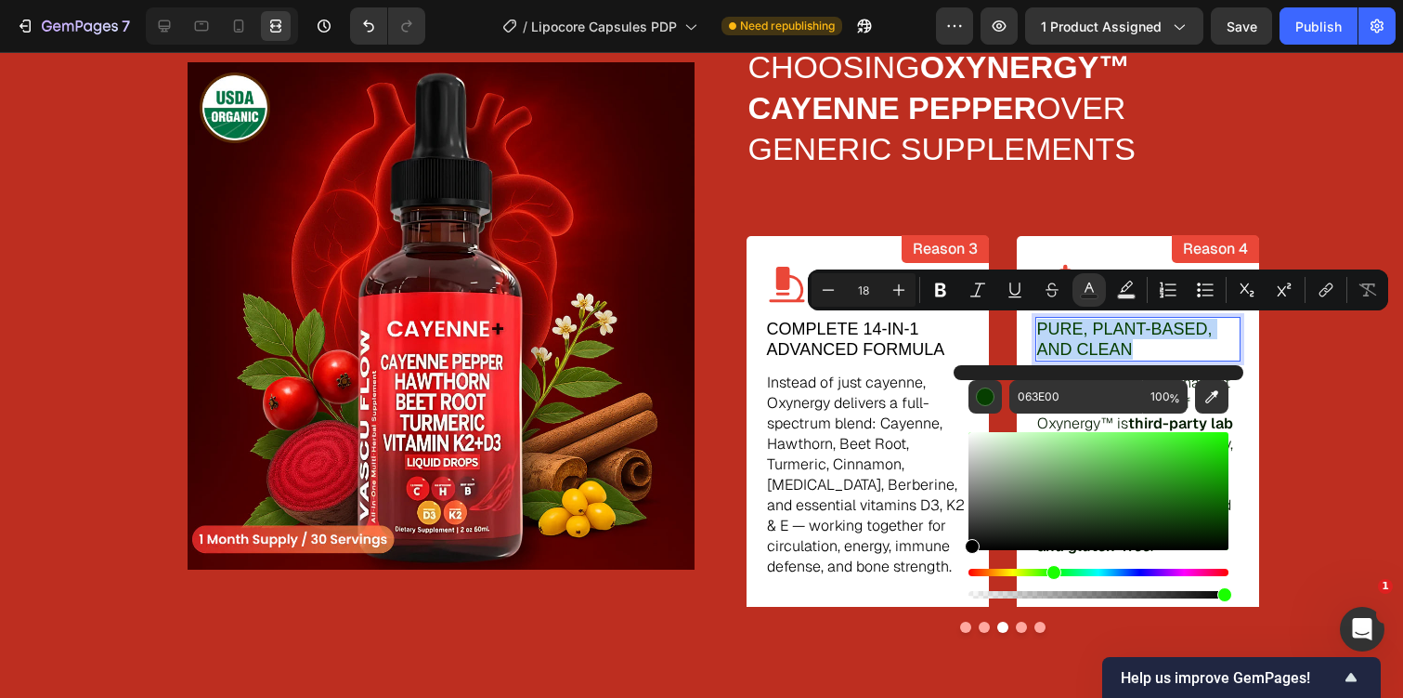
type input "000000"
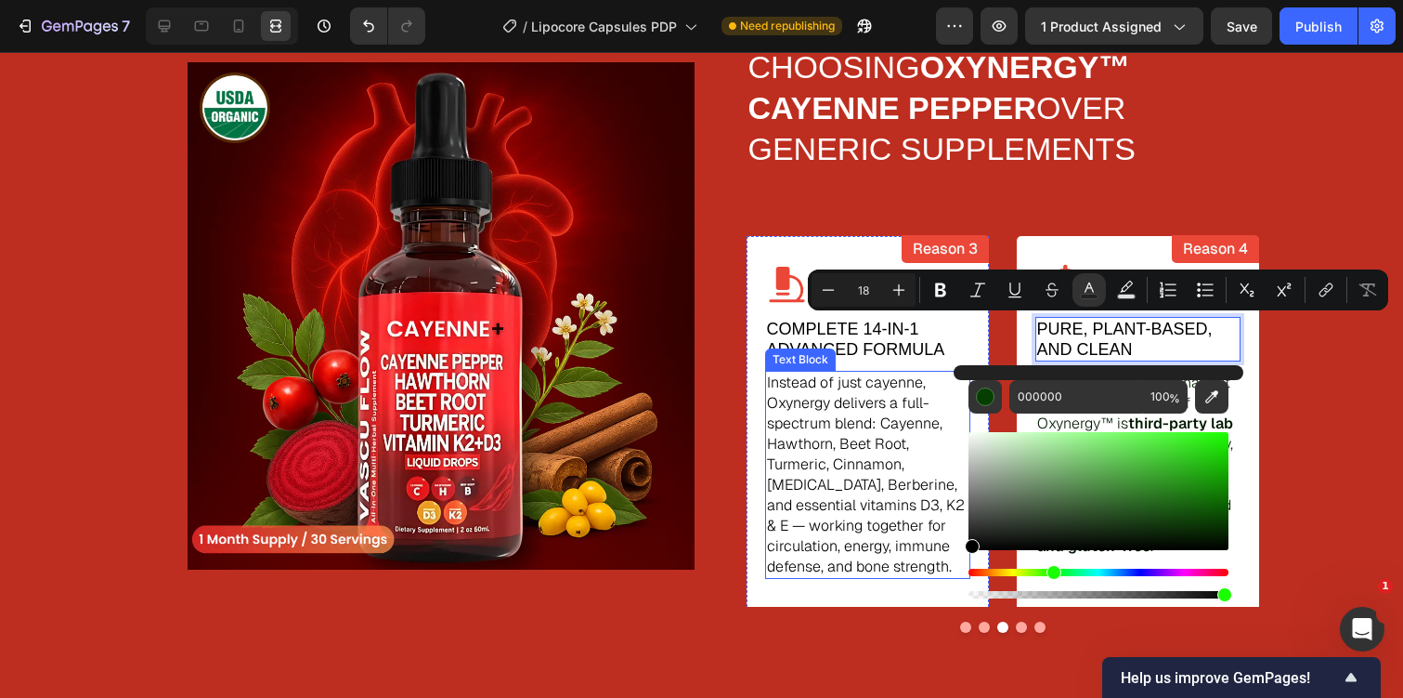
drag, startPoint x: 1040, startPoint y: 553, endPoint x: 936, endPoint y: 572, distance: 105.8
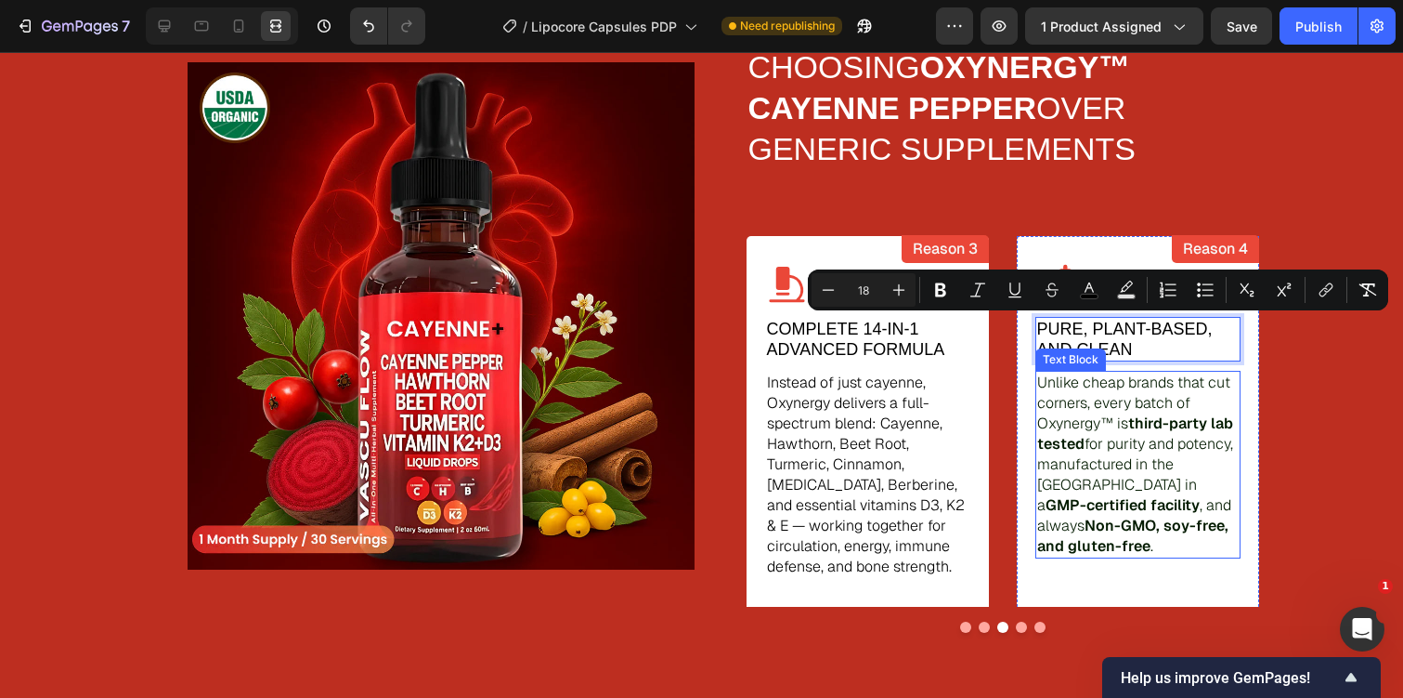
click at [1115, 495] on strong "GMP-certified facility" at bounding box center [1123, 505] width 154 height 20
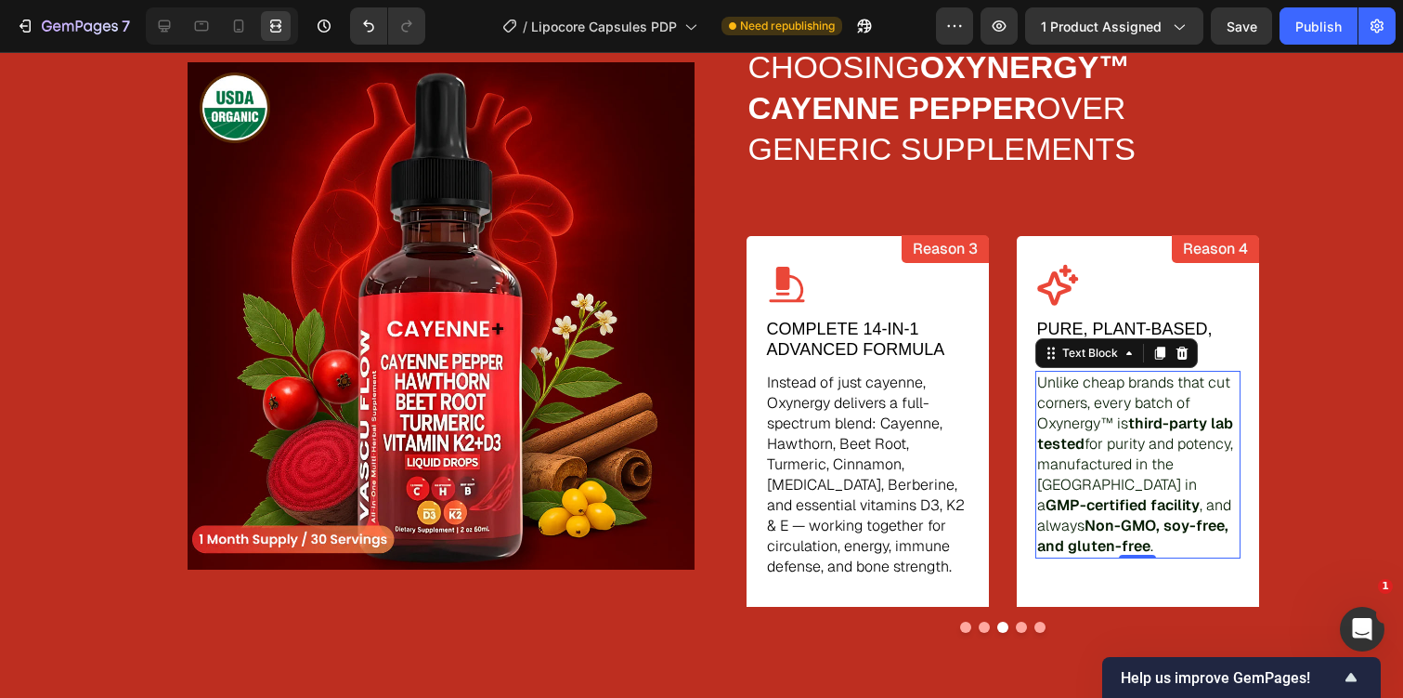
click at [1115, 495] on strong "GMP-certified facility" at bounding box center [1123, 505] width 154 height 20
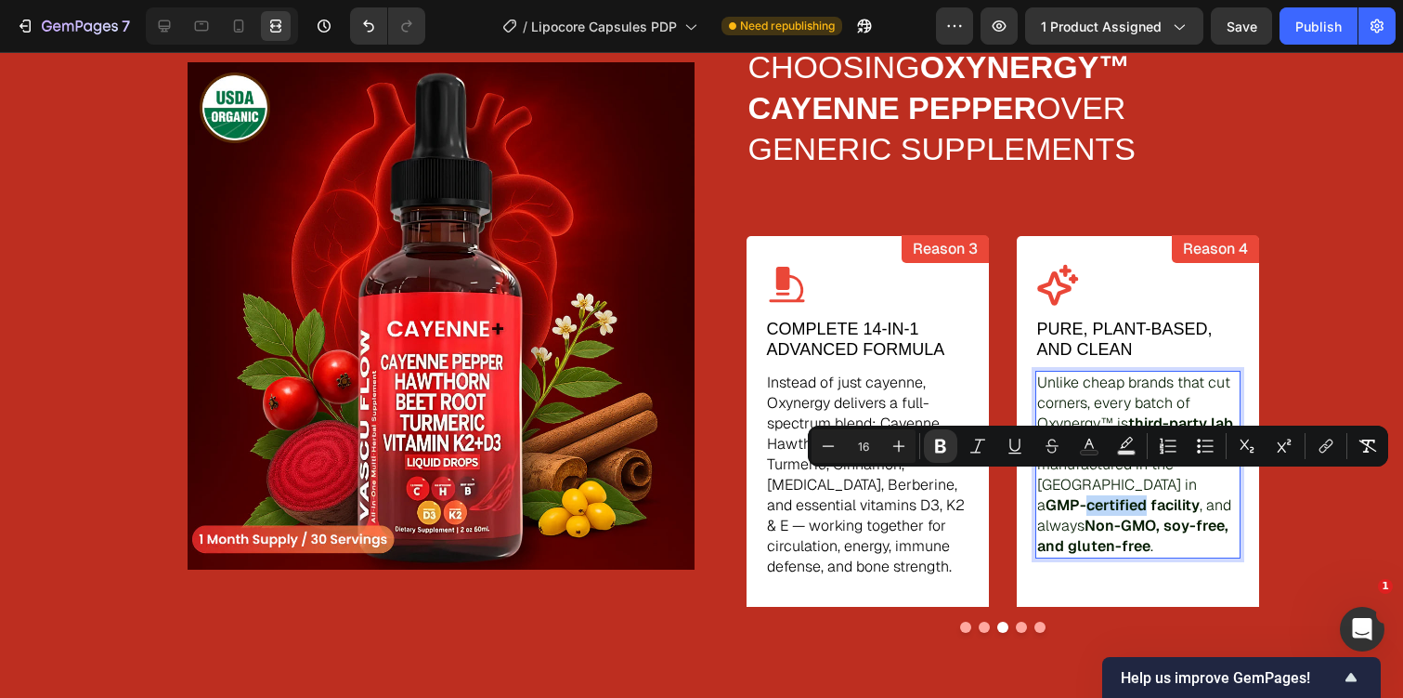
click at [1115, 495] on strong "GMP-certified facility" at bounding box center [1123, 505] width 154 height 20
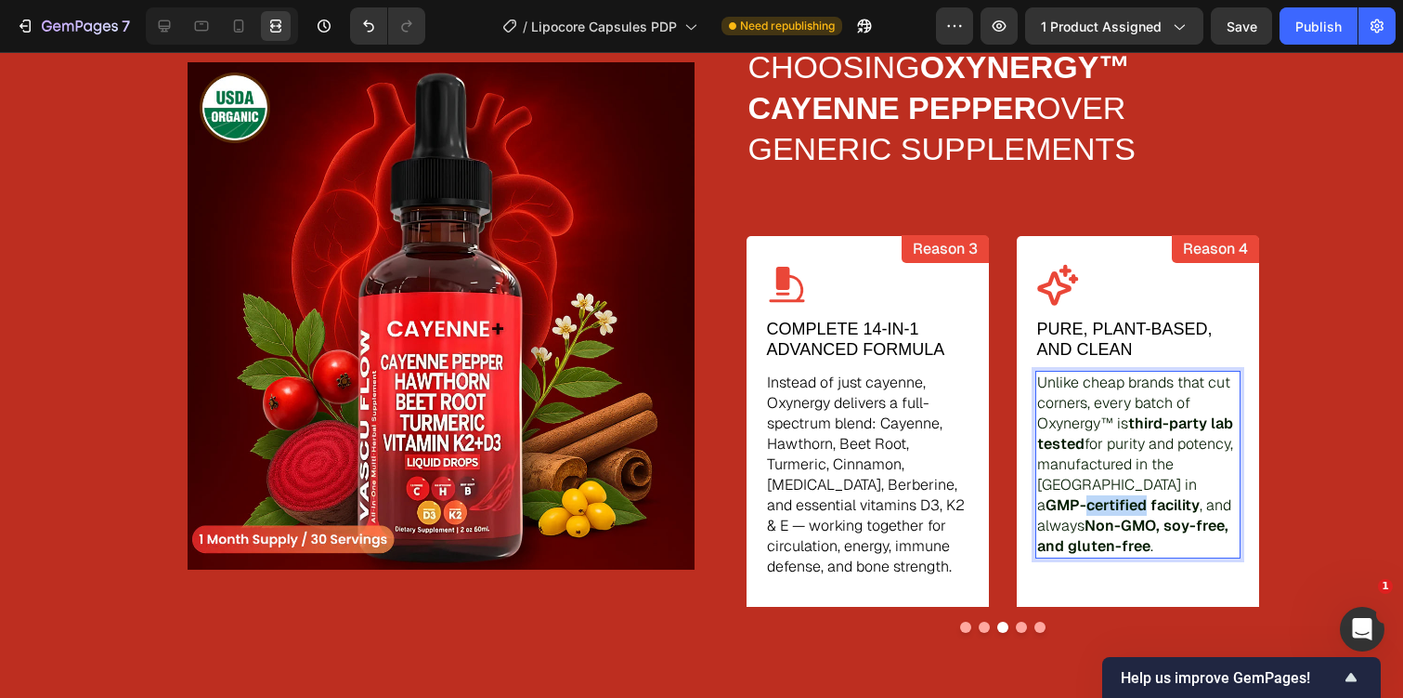
click at [1115, 495] on strong "GMP-certified facility" at bounding box center [1123, 505] width 154 height 20
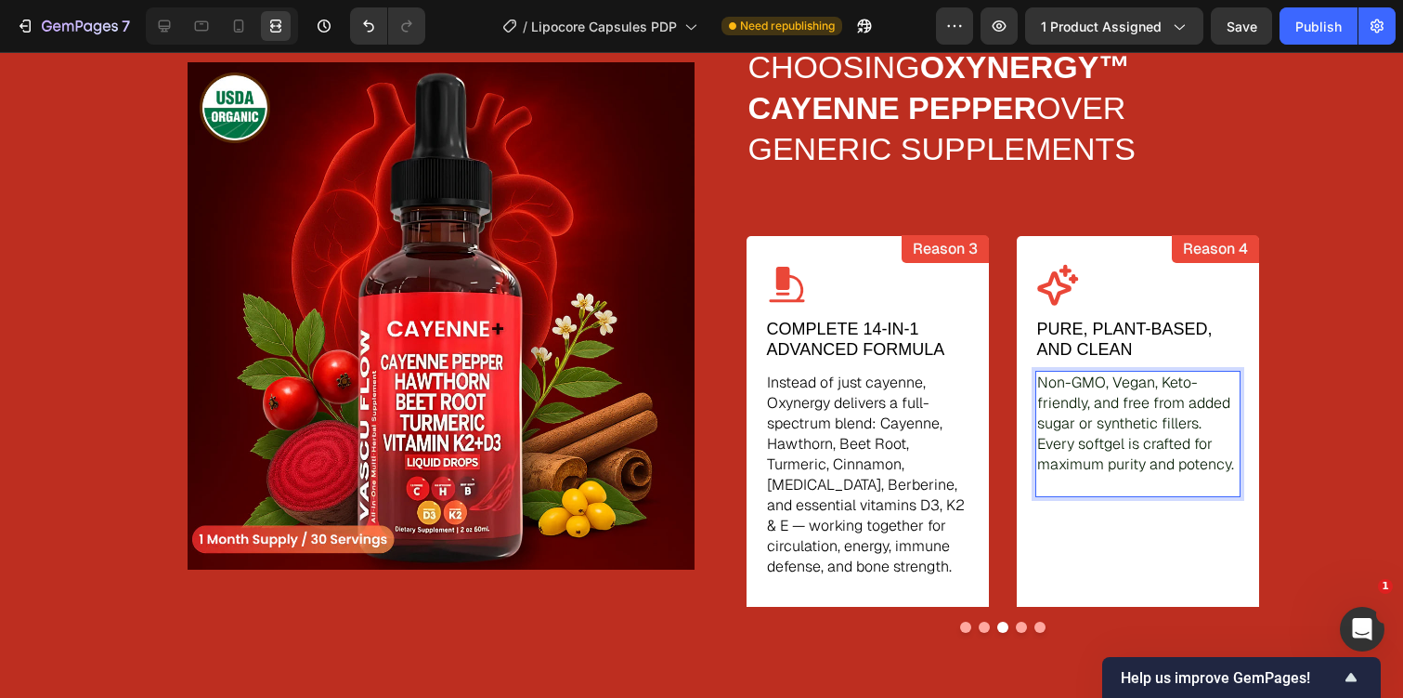
click at [1115, 411] on p "Non-GMO, Vegan, Keto-friendly, and free from added sugar or synthetic fillers. …" at bounding box center [1138, 423] width 202 height 102
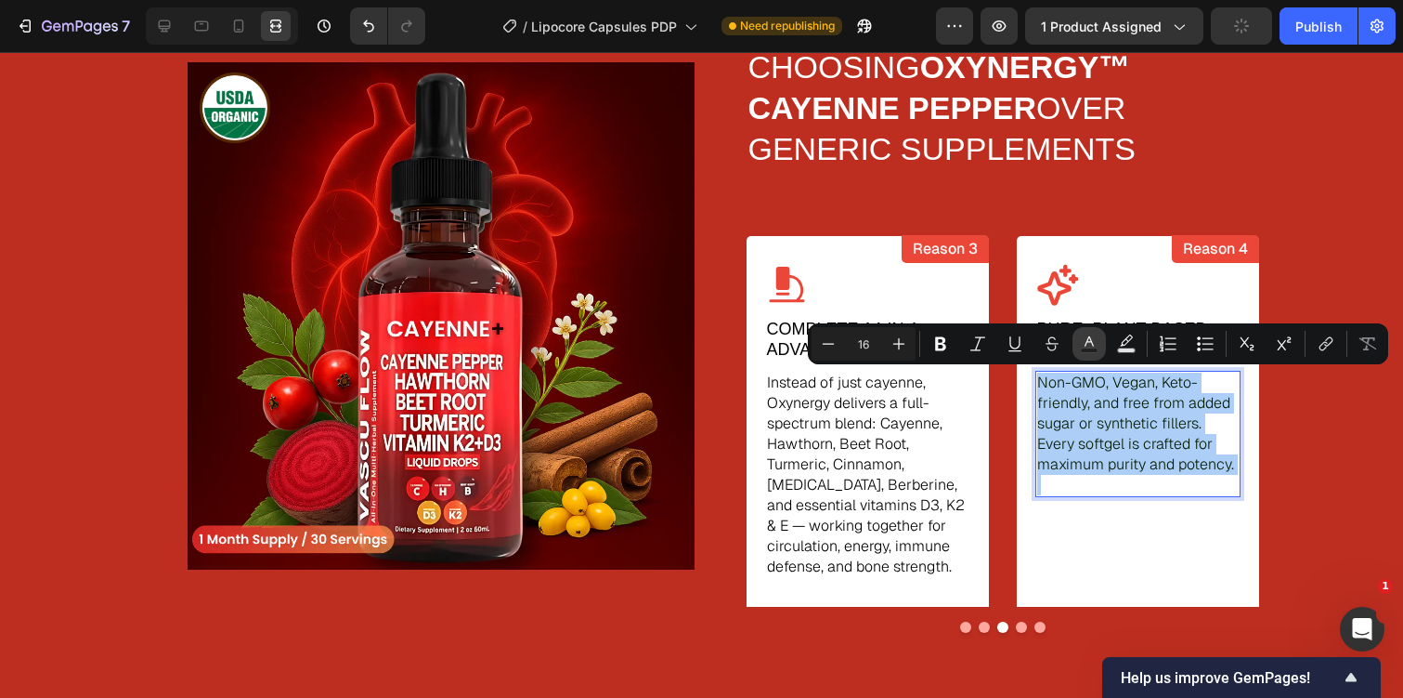
click at [1091, 343] on icon "Editor contextual toolbar" at bounding box center [1089, 341] width 9 height 10
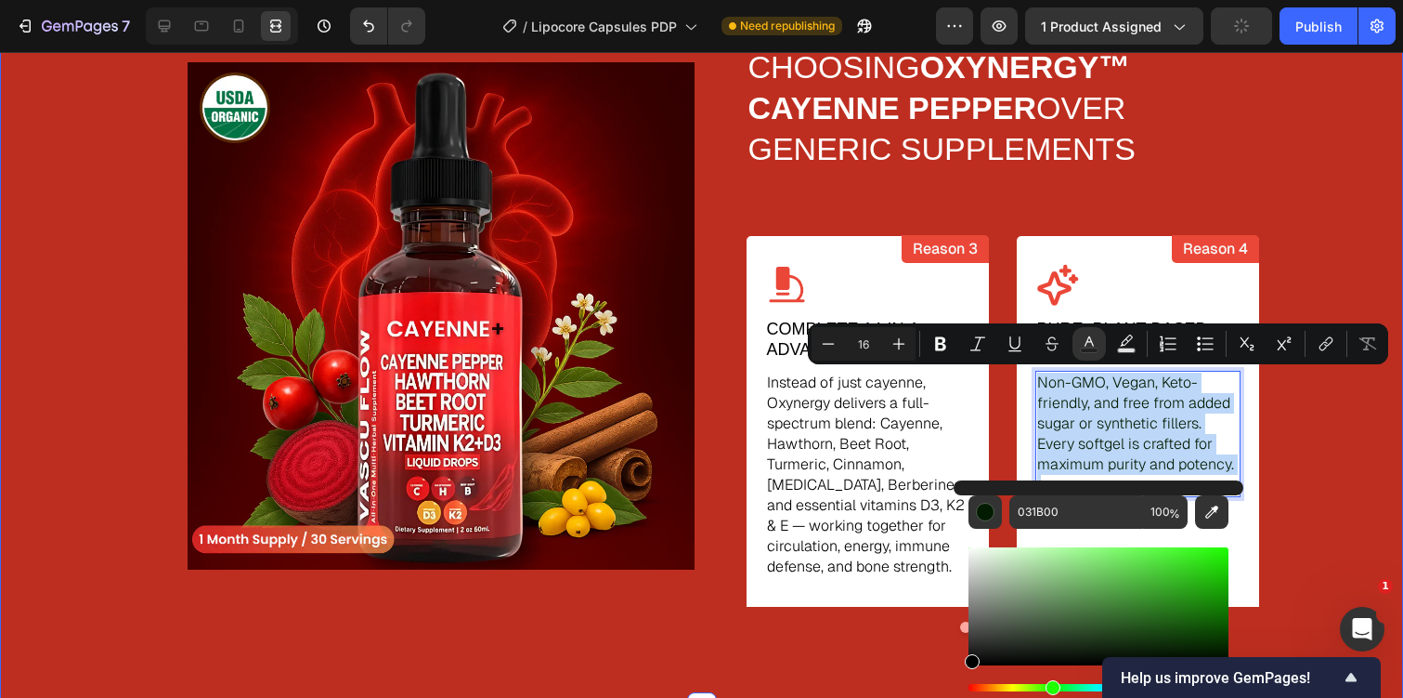
drag, startPoint x: 999, startPoint y: 640, endPoint x: 947, endPoint y: 691, distance: 72.9
type input "000000"
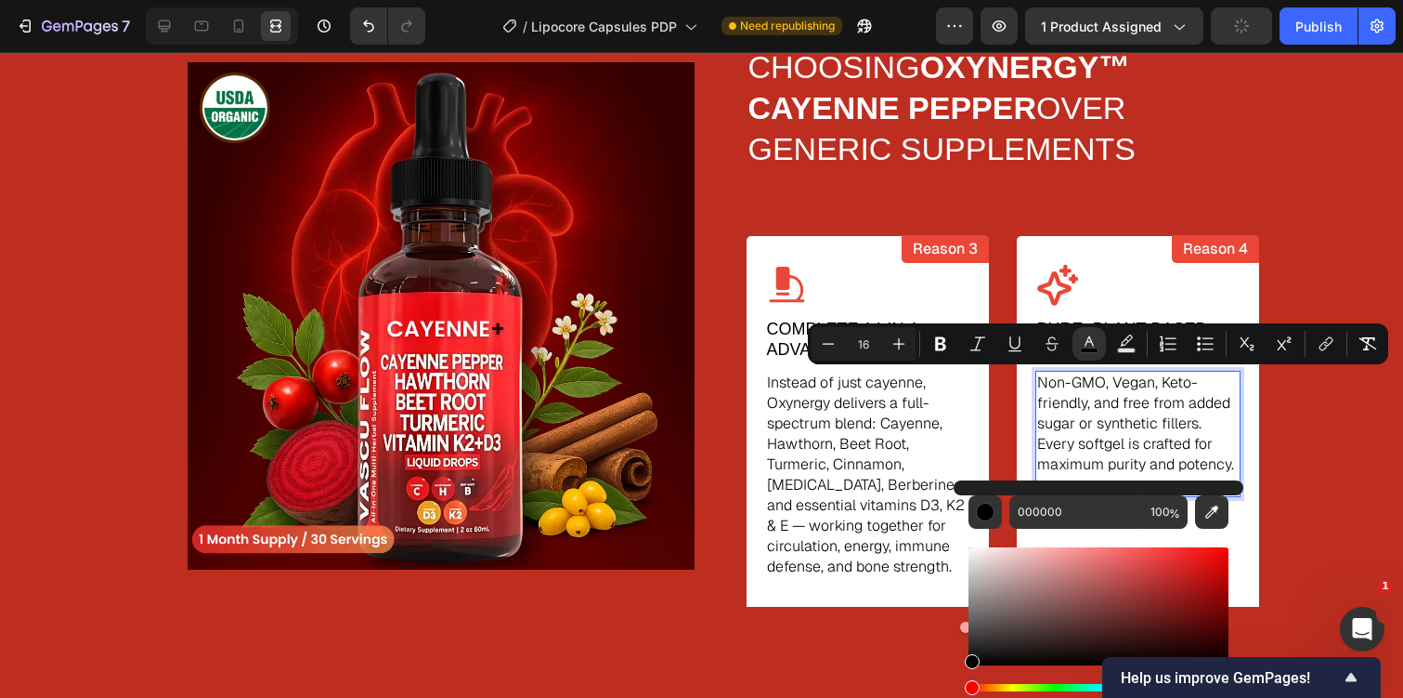
click at [1158, 454] on span "Non-GMO, Vegan, Keto-friendly, and free from added sugar or synthetic fillers. …" at bounding box center [1135, 422] width 197 height 101
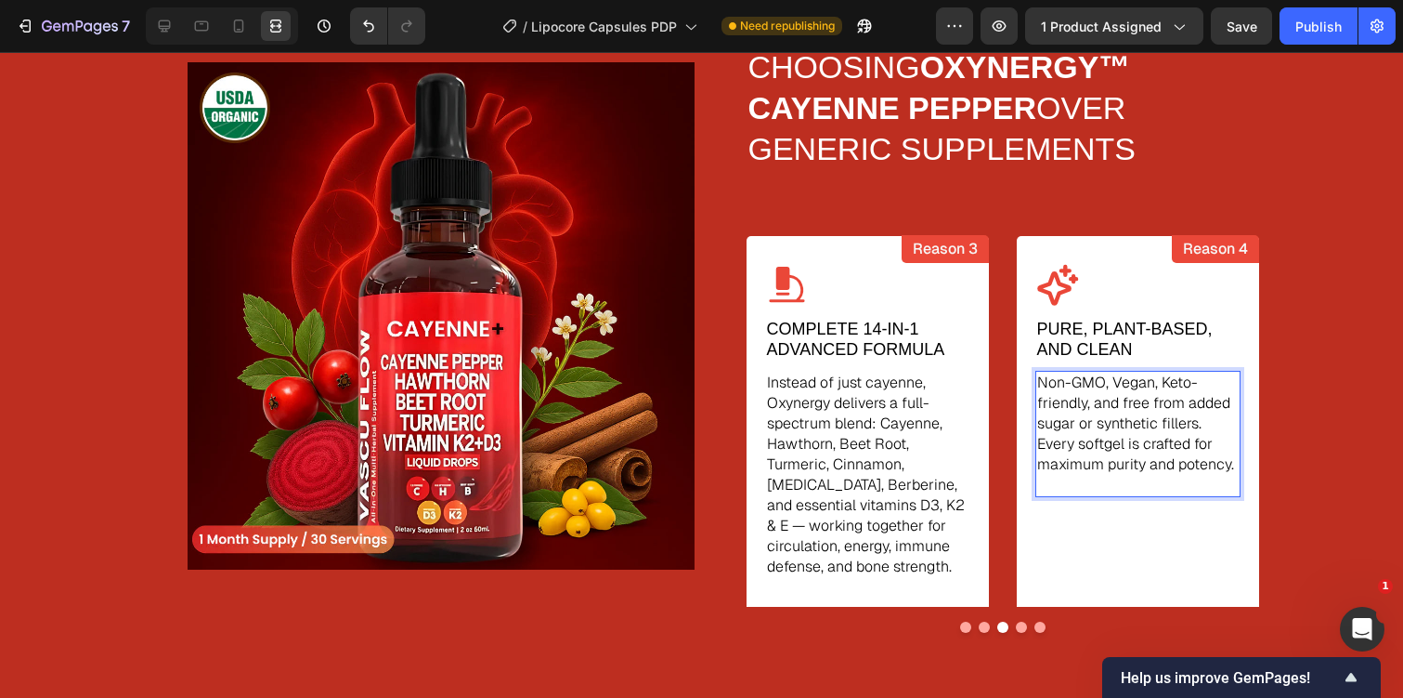
click at [1154, 479] on p "Rich Text Editor. Editing area: main" at bounding box center [1138, 485] width 202 height 20
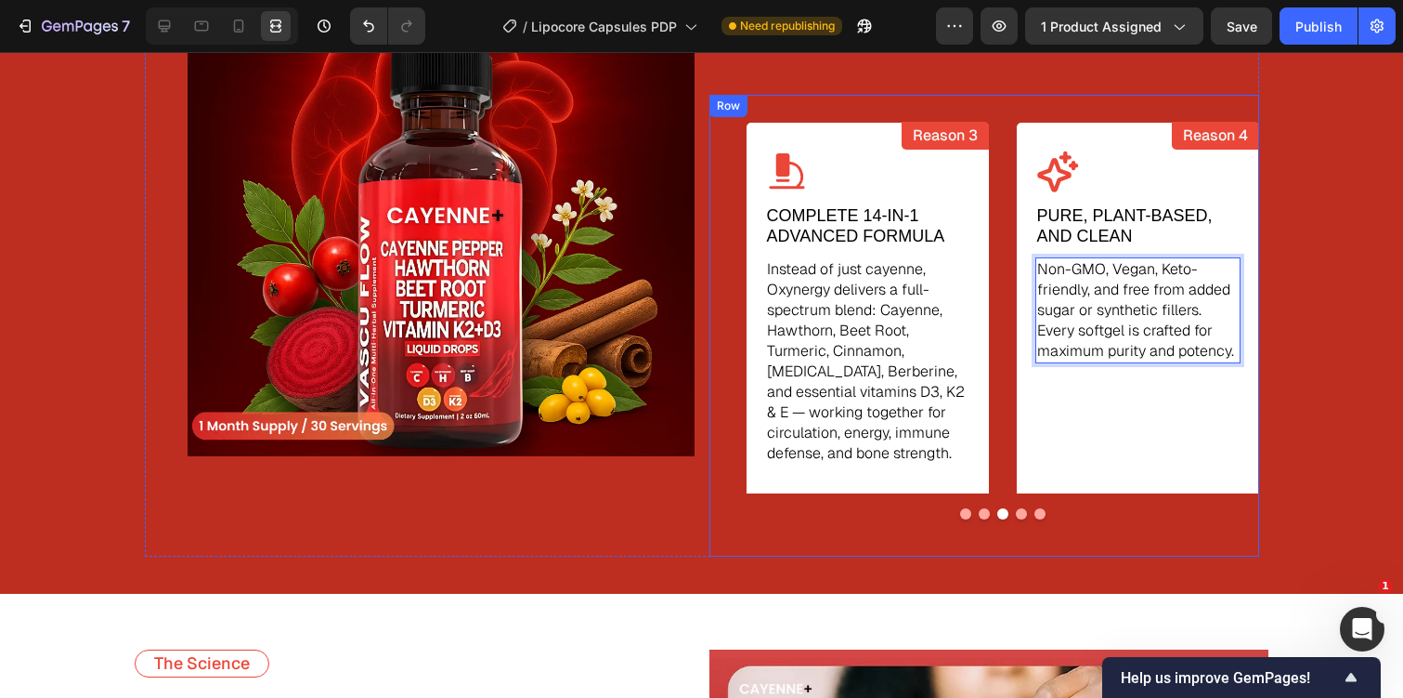
scroll to position [3147, 0]
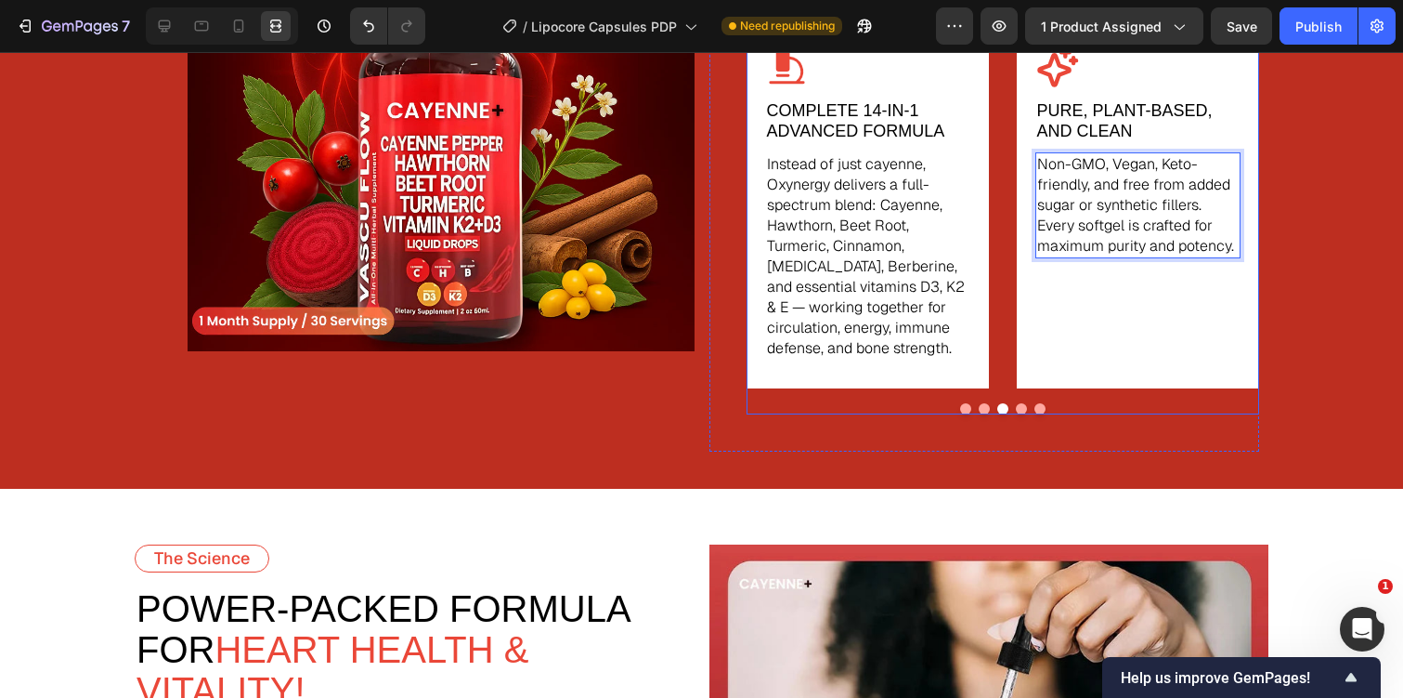
click at [1022, 407] on button "Dot" at bounding box center [1021, 408] width 11 height 11
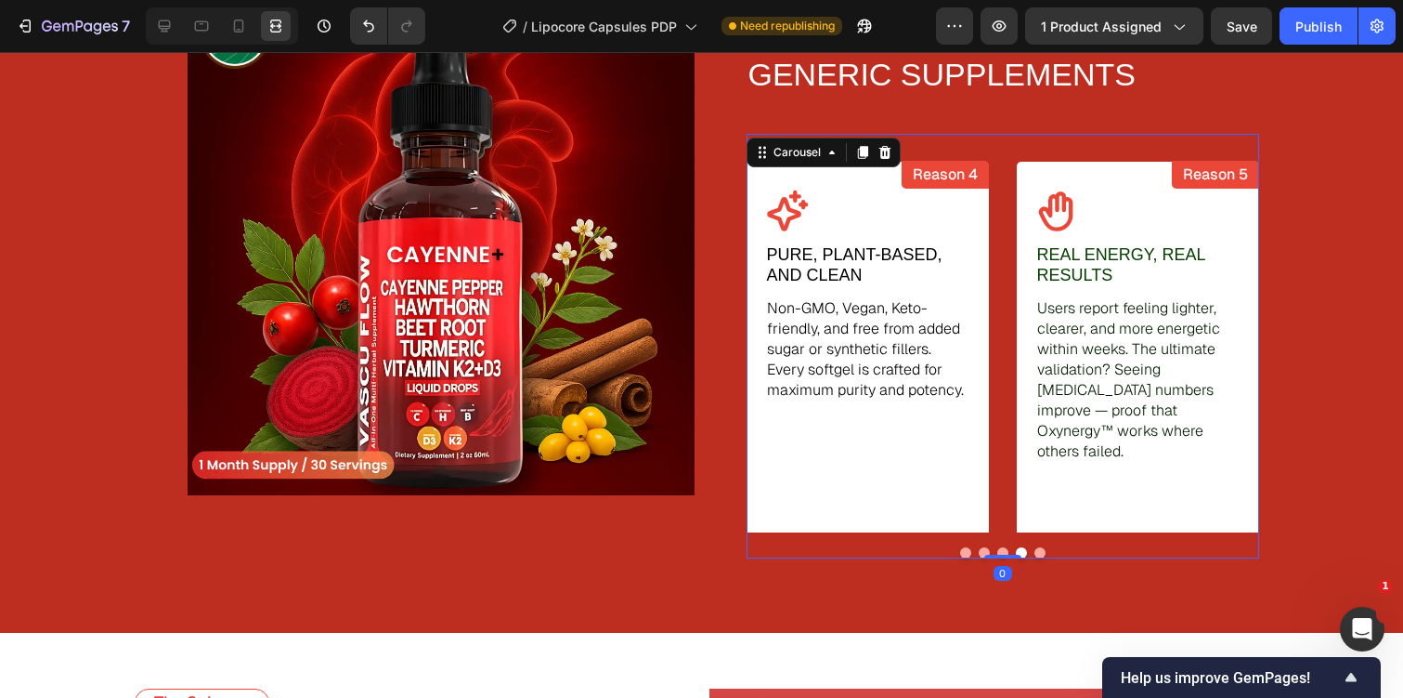
scroll to position [2928, 0]
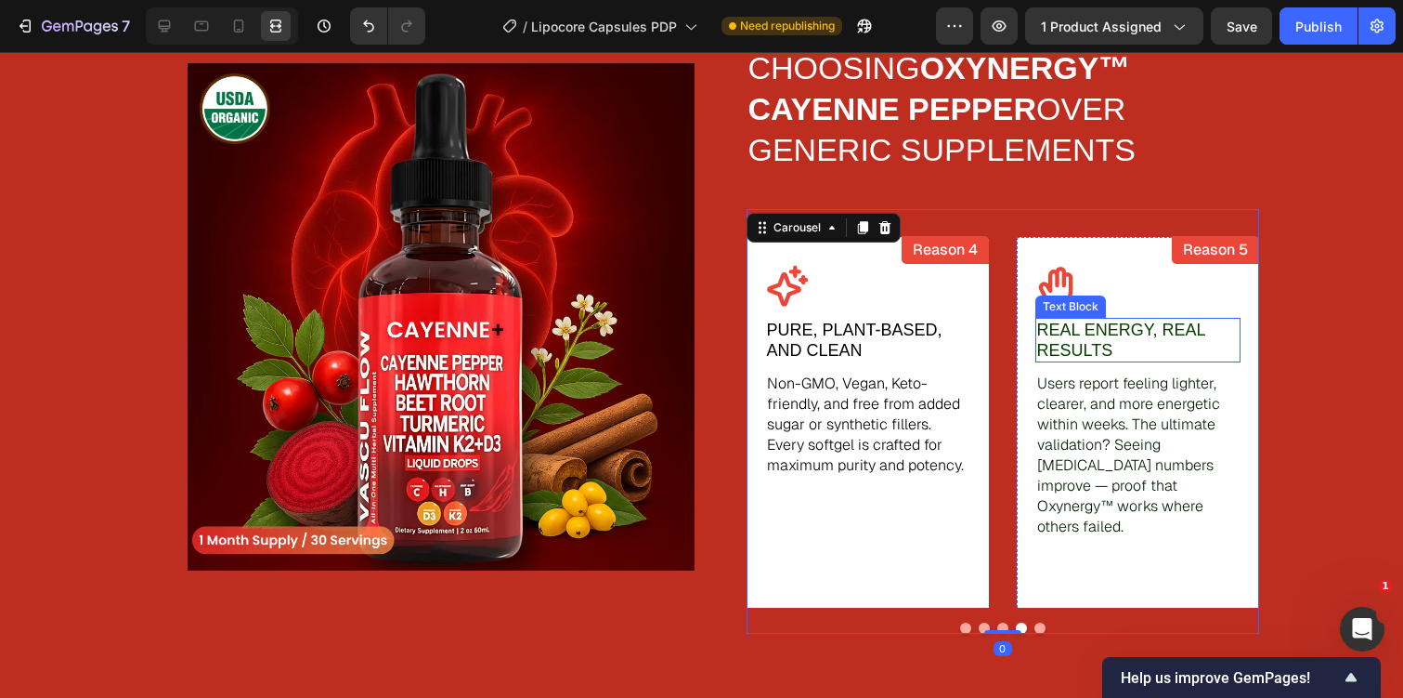
click at [1109, 339] on p "Real Energy, Real Results" at bounding box center [1138, 340] width 202 height 41
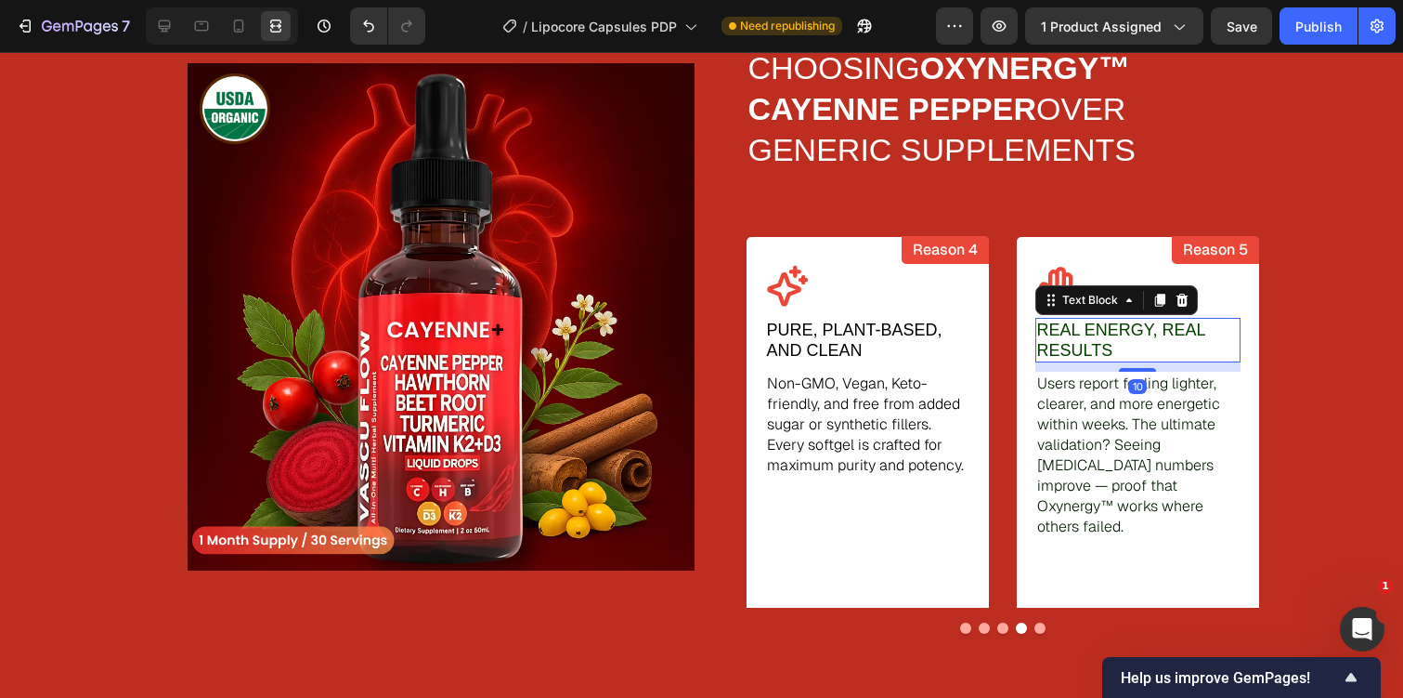
click at [1109, 339] on p "Real Energy, Real Results" at bounding box center [1138, 340] width 202 height 41
click at [1104, 350] on p "Real Results You Can Feel" at bounding box center [1138, 340] width 202 height 41
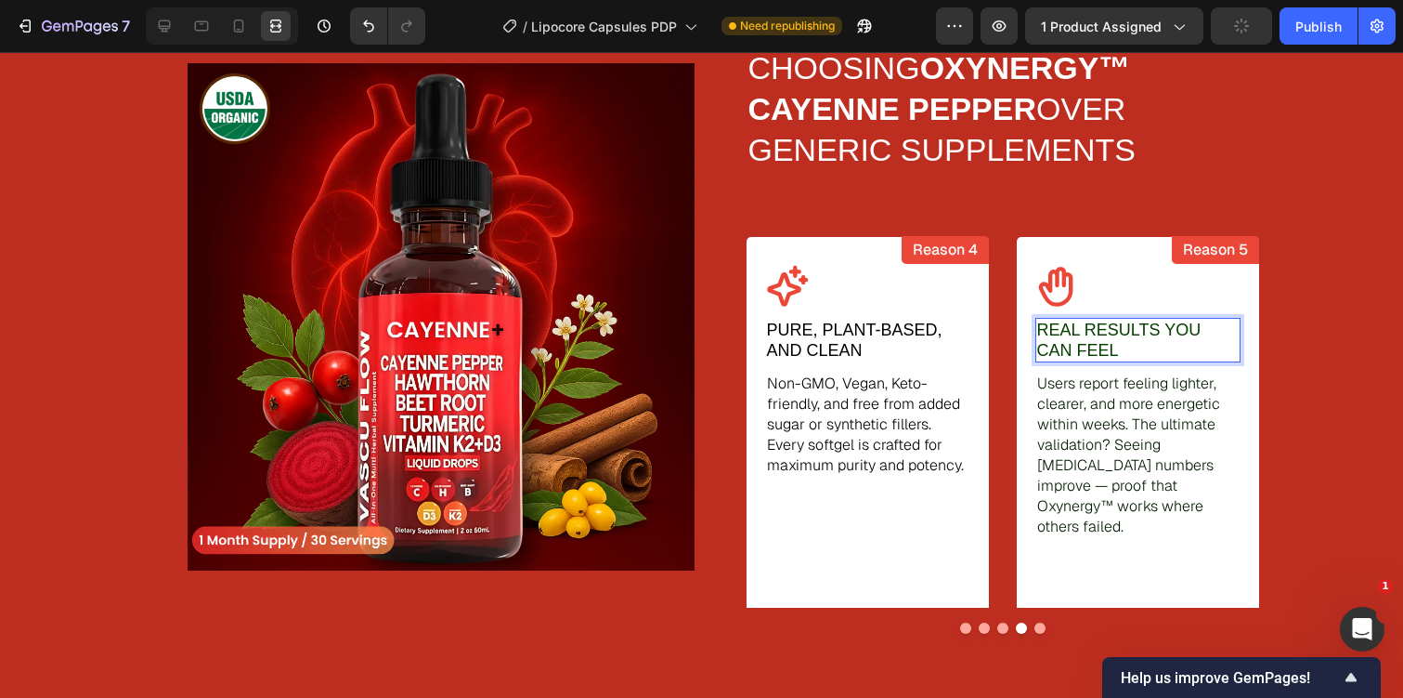
click at [1104, 350] on p "Real Results You Can Feel" at bounding box center [1138, 340] width 202 height 41
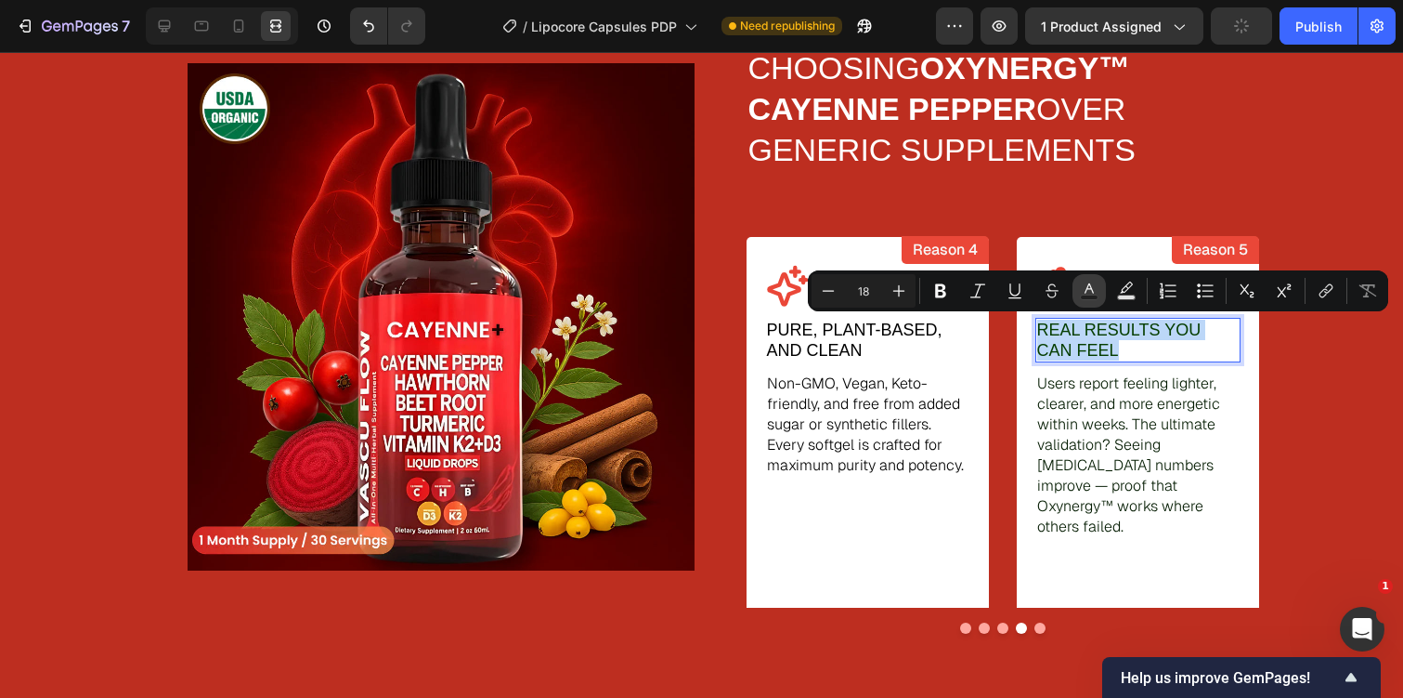
click at [1095, 297] on rect "Editor contextual toolbar" at bounding box center [1090, 297] width 18 height 5
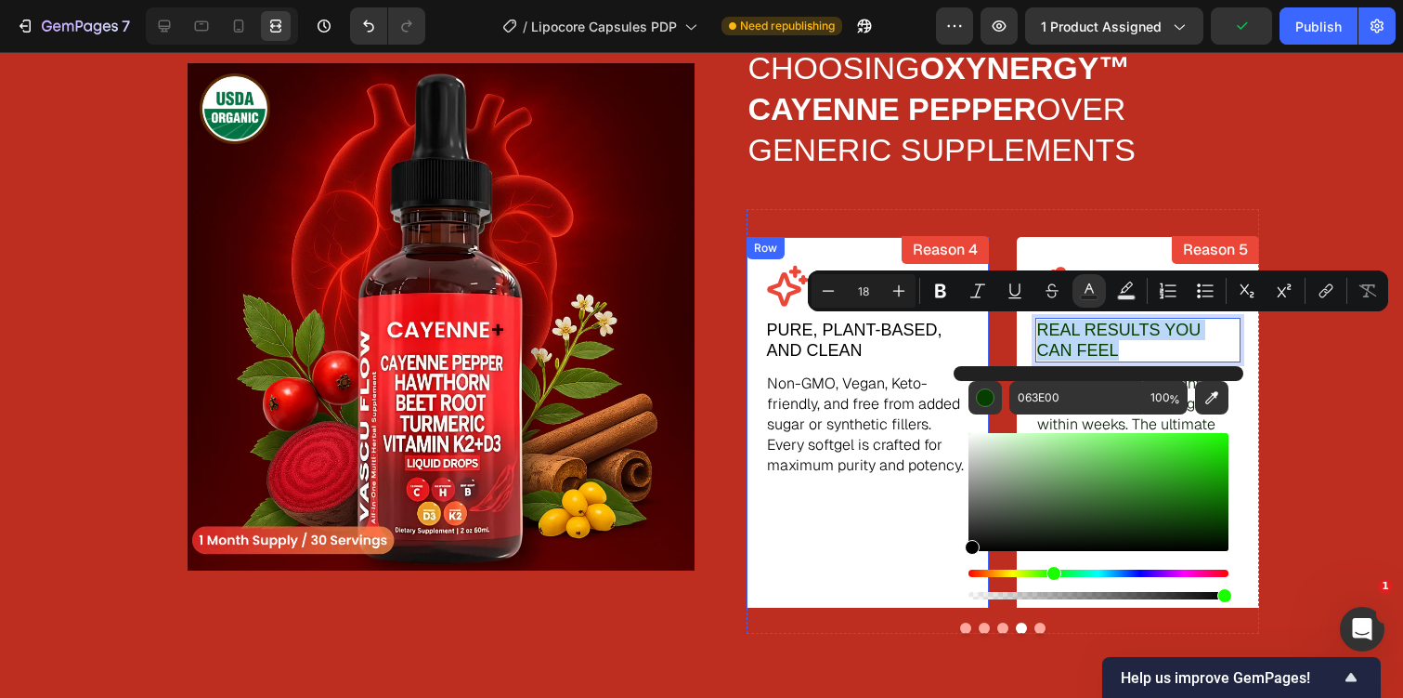
drag, startPoint x: 1049, startPoint y: 518, endPoint x: 944, endPoint y: 584, distance: 124.0
type input "000000"
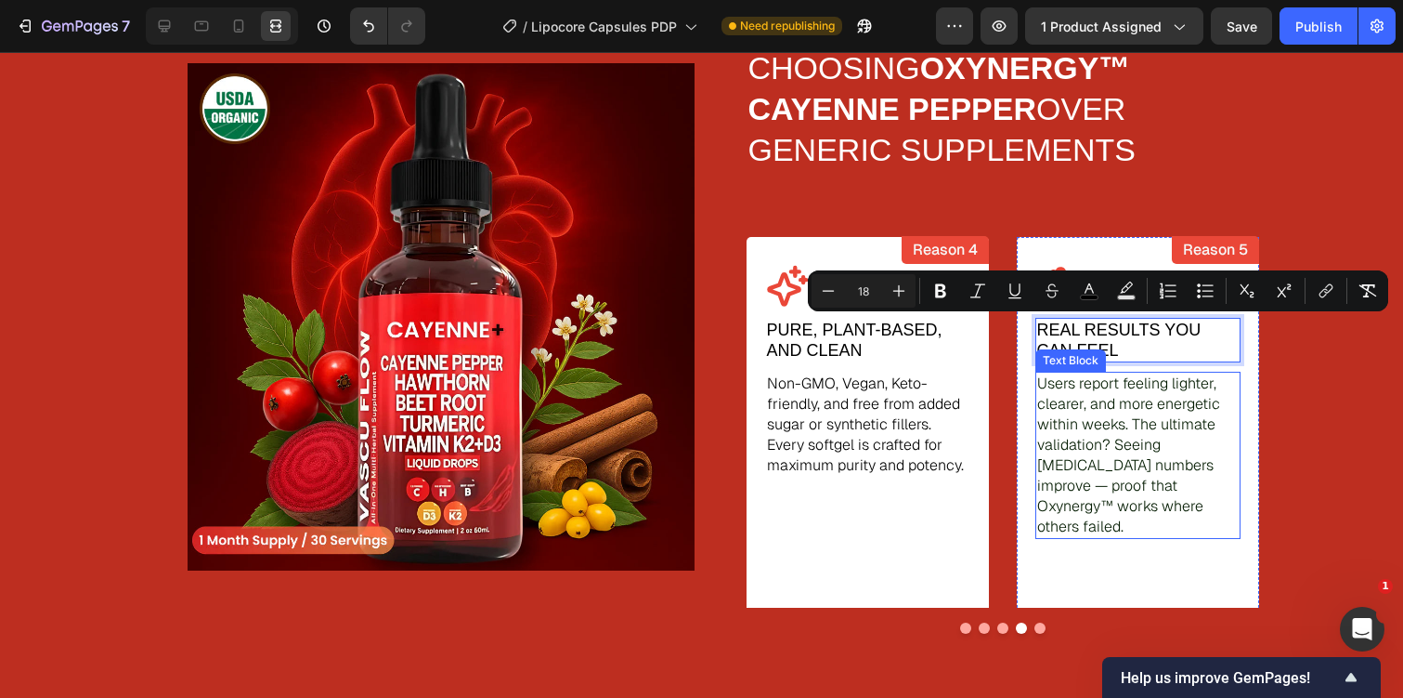
click at [1123, 440] on p "Users report feeling lighter, clearer, and more energetic within weeks. The ult…" at bounding box center [1138, 454] width 202 height 163
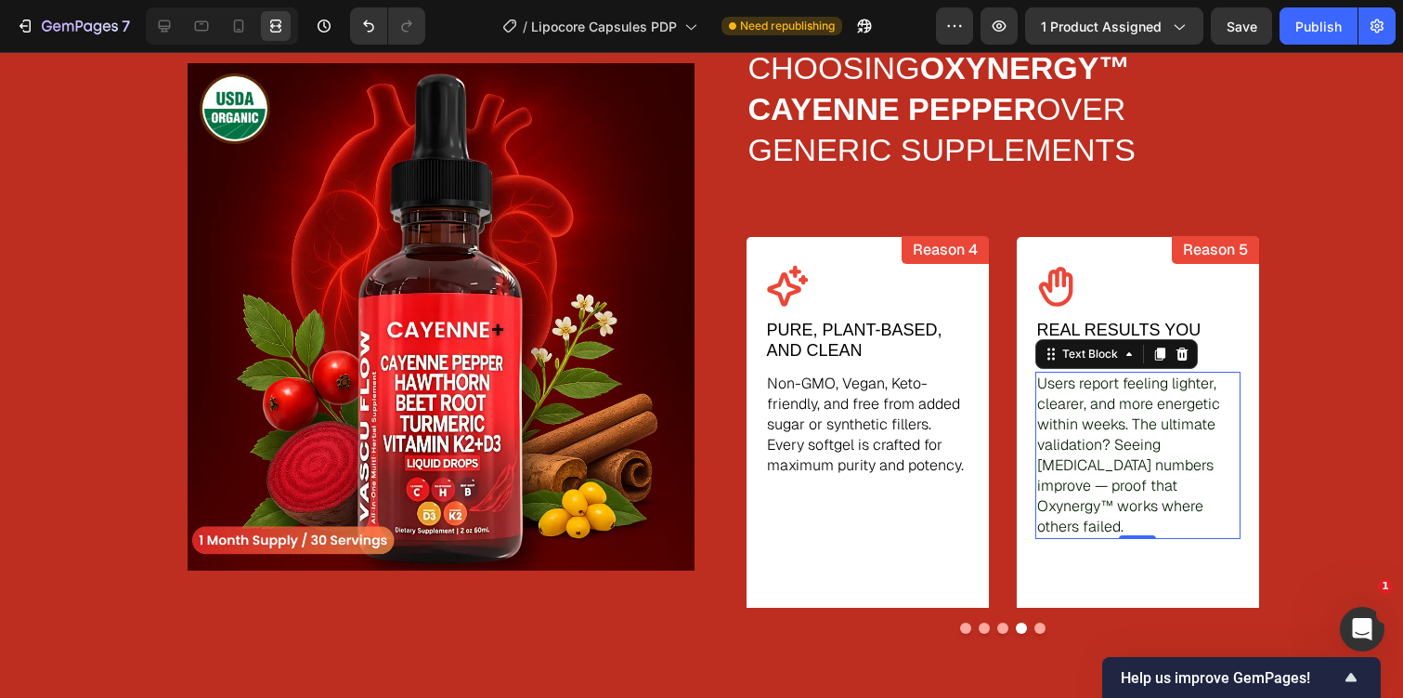
click at [1123, 440] on p "Users report feeling lighter, clearer, and more energetic within weeks. The ult…" at bounding box center [1138, 454] width 202 height 163
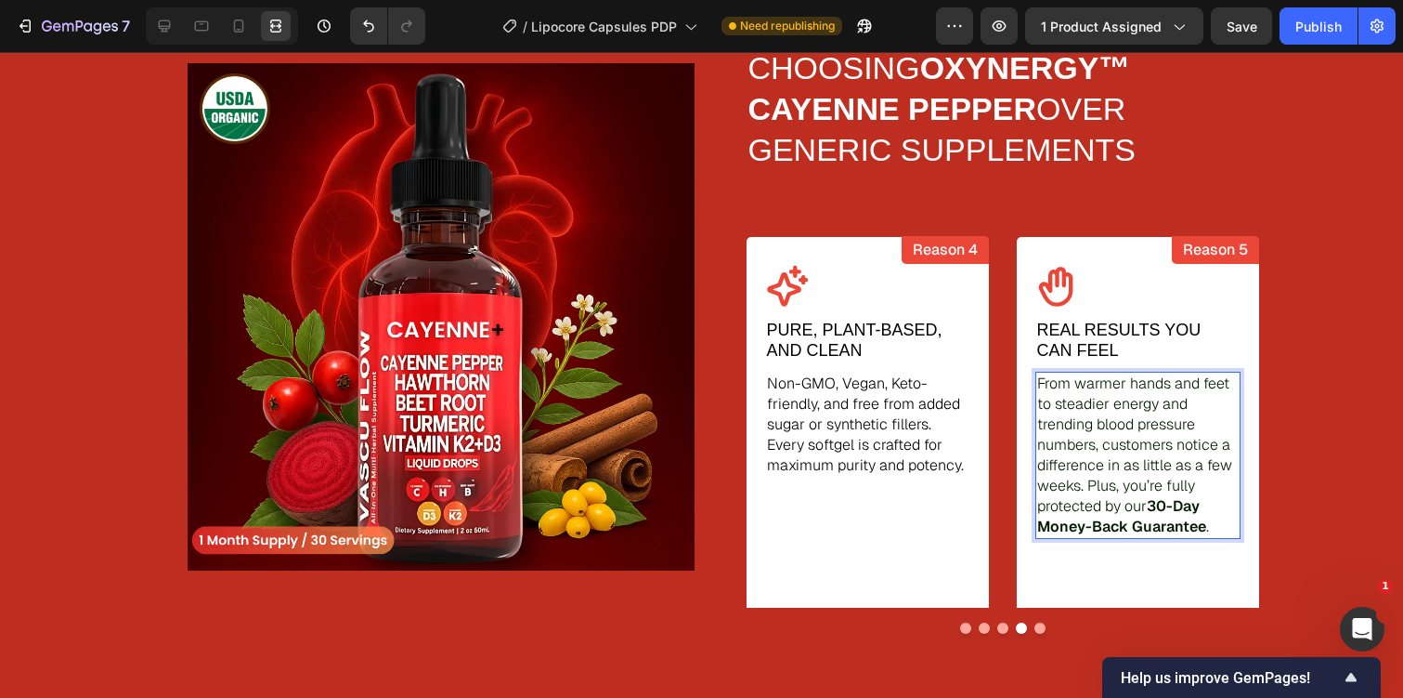
click at [1102, 481] on p "From warmer hands and feet to steadier energy and trending blood pressure numbe…" at bounding box center [1138, 454] width 202 height 163
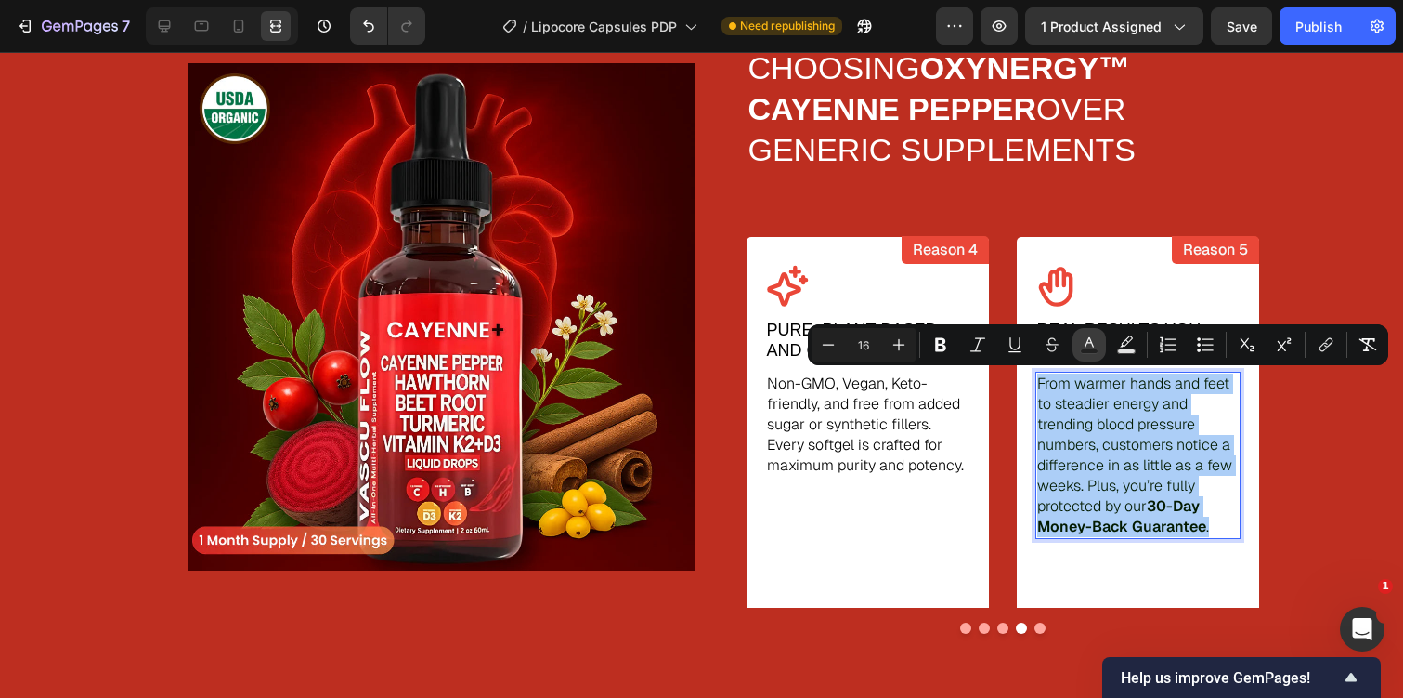
click at [1086, 336] on icon "Editor contextual toolbar" at bounding box center [1089, 344] width 19 height 19
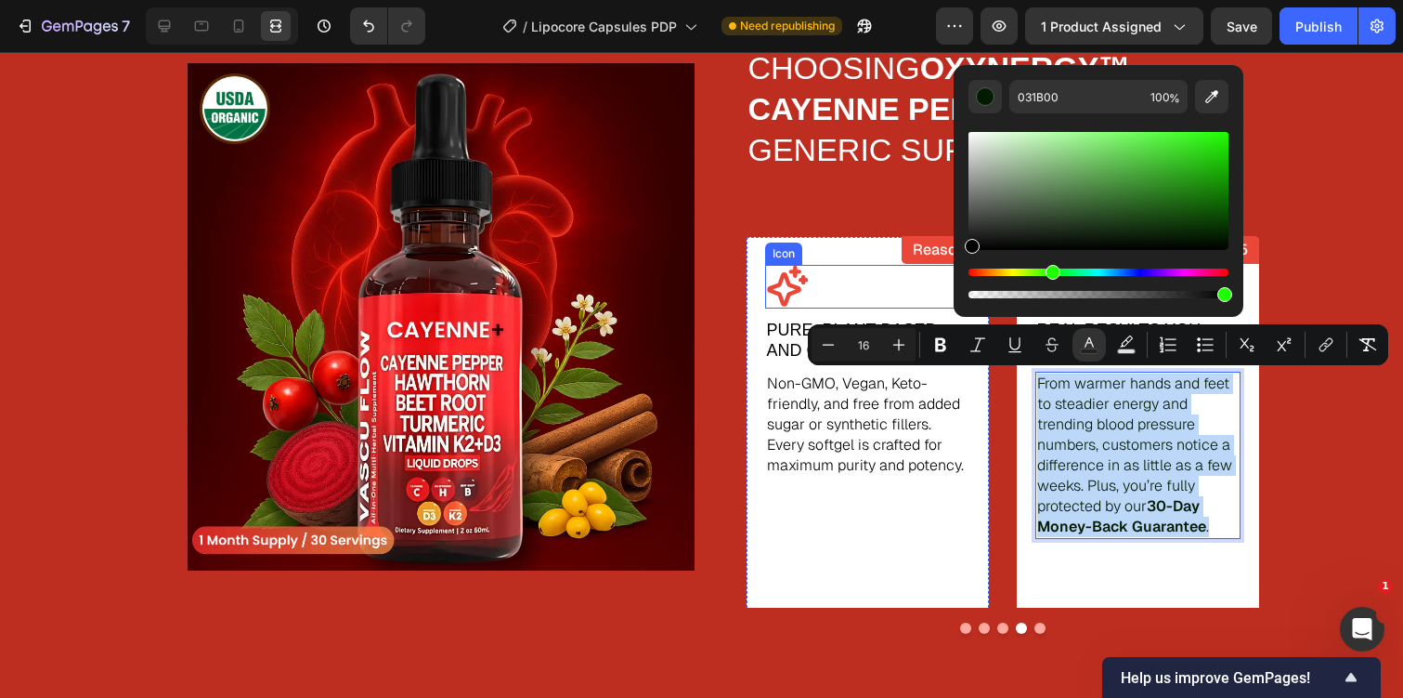
type input "000000"
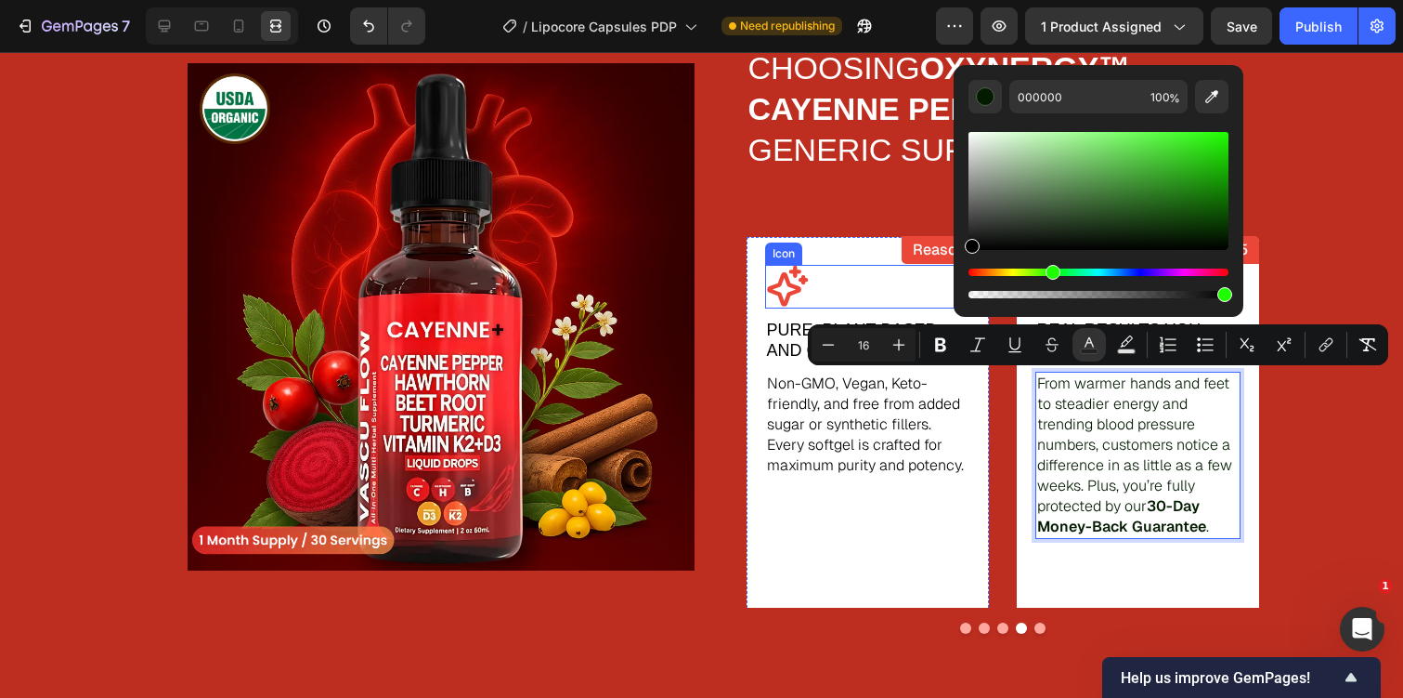
drag, startPoint x: 1002, startPoint y: 293, endPoint x: 917, endPoint y: 273, distance: 87.6
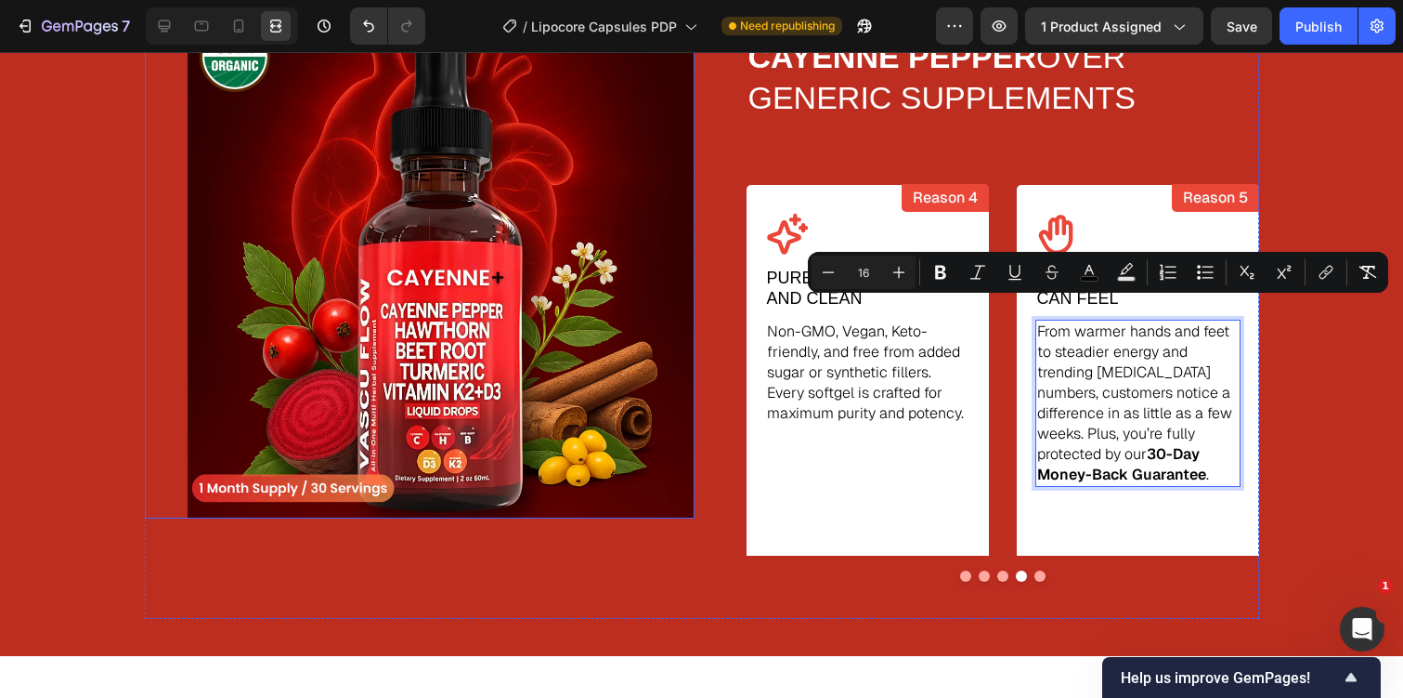
scroll to position [3002, 0]
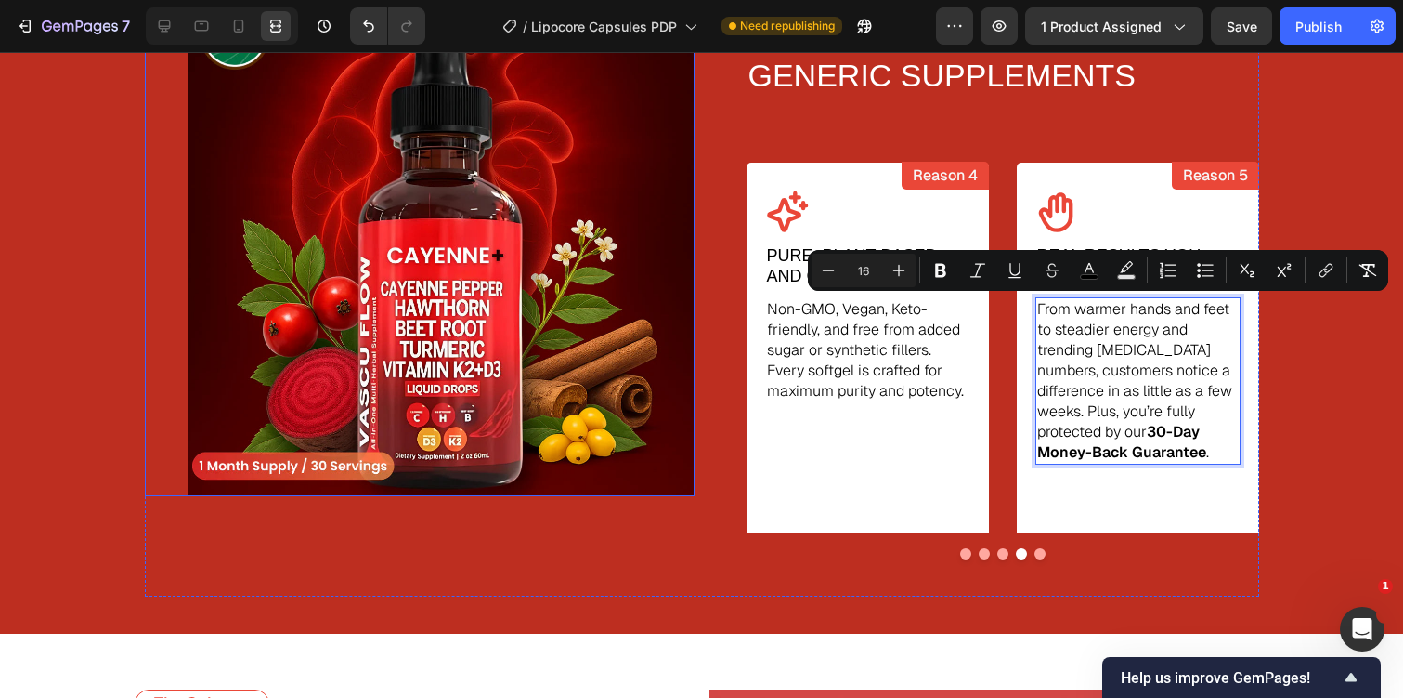
click at [634, 360] on img at bounding box center [441, 242] width 507 height 507
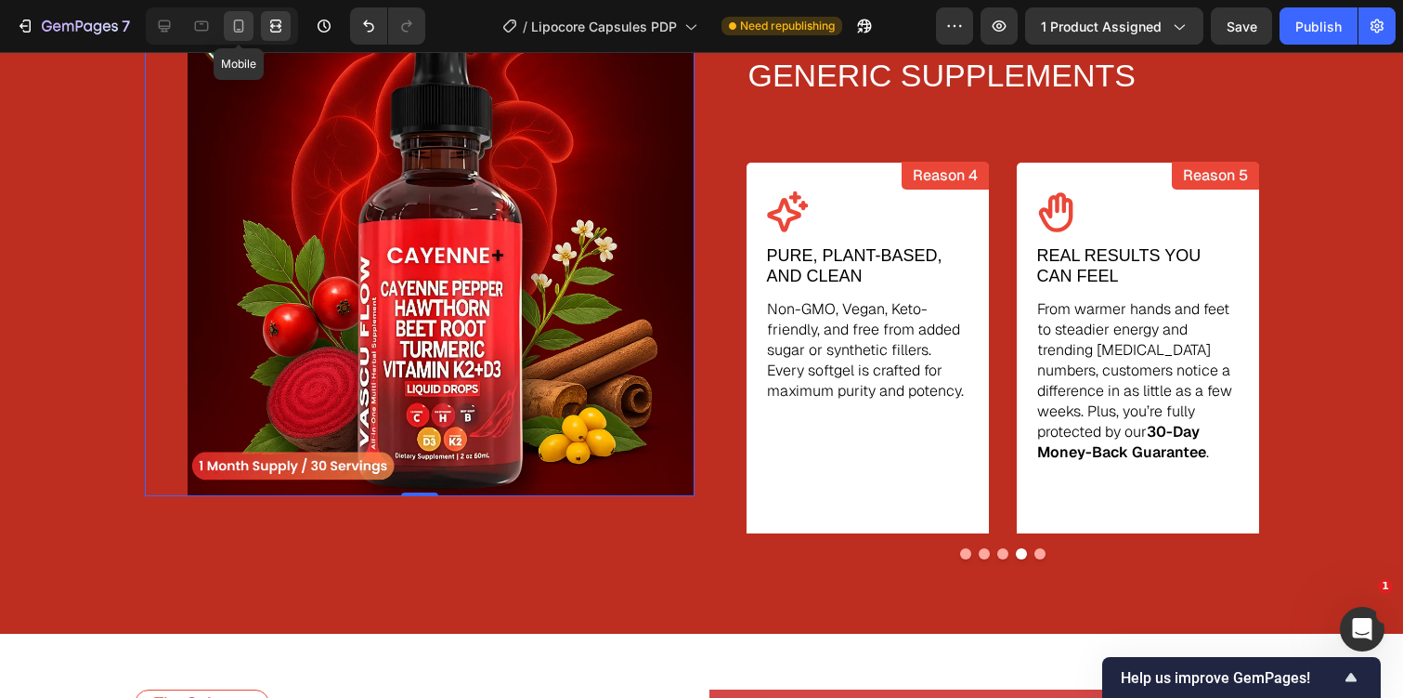
click at [239, 21] on icon at bounding box center [238, 26] width 19 height 19
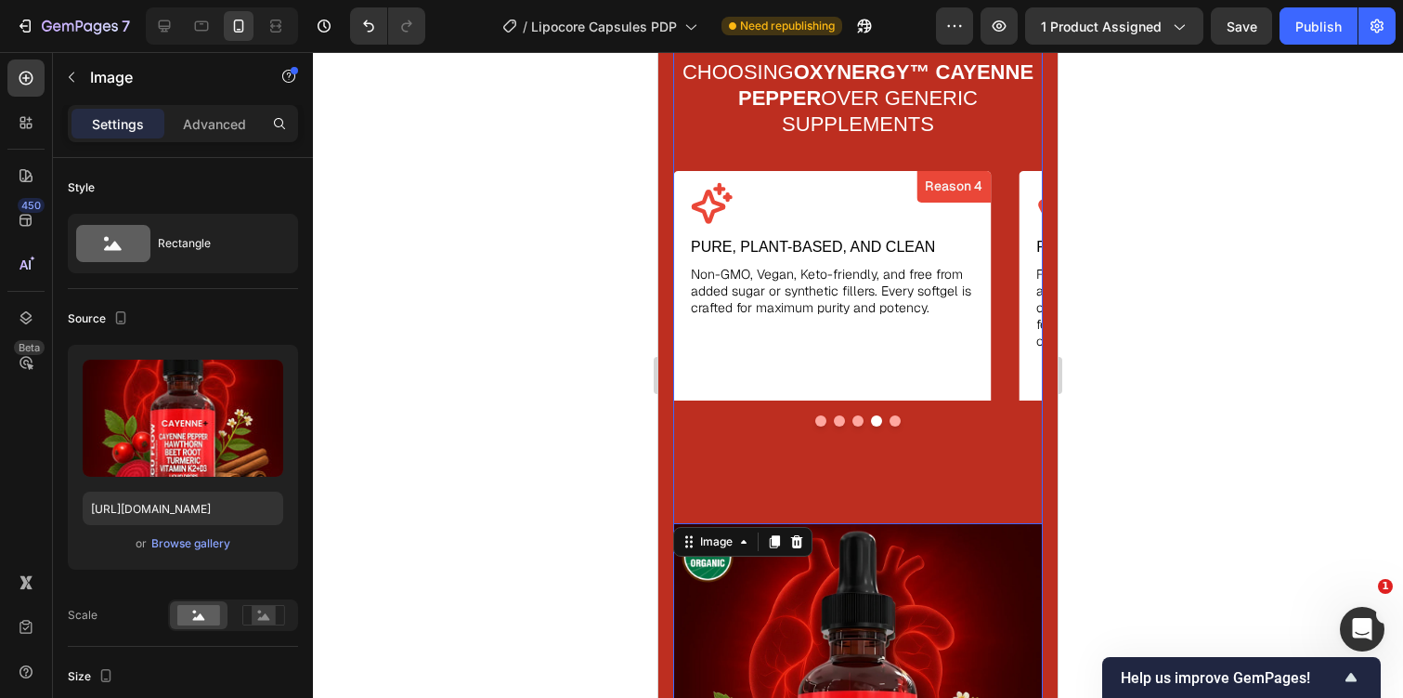
scroll to position [2850, 0]
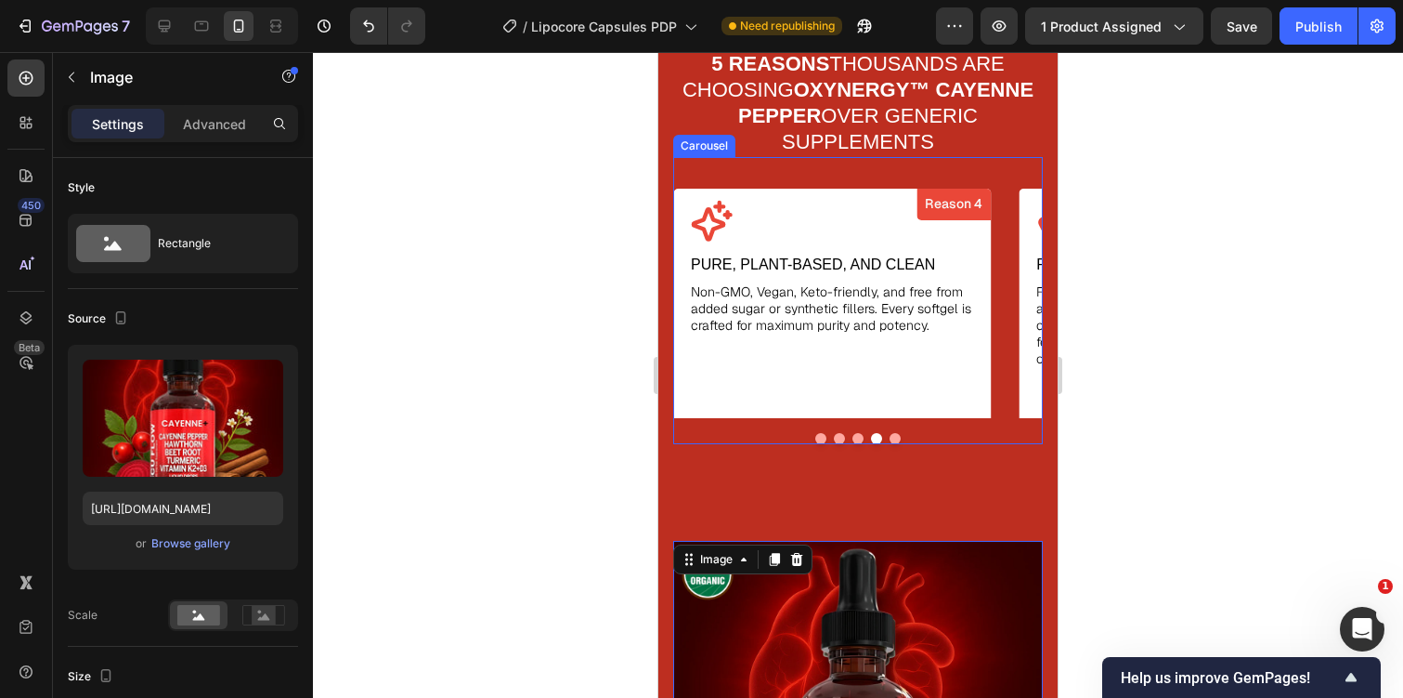
click at [825, 435] on button "Dot" at bounding box center [820, 438] width 11 height 11
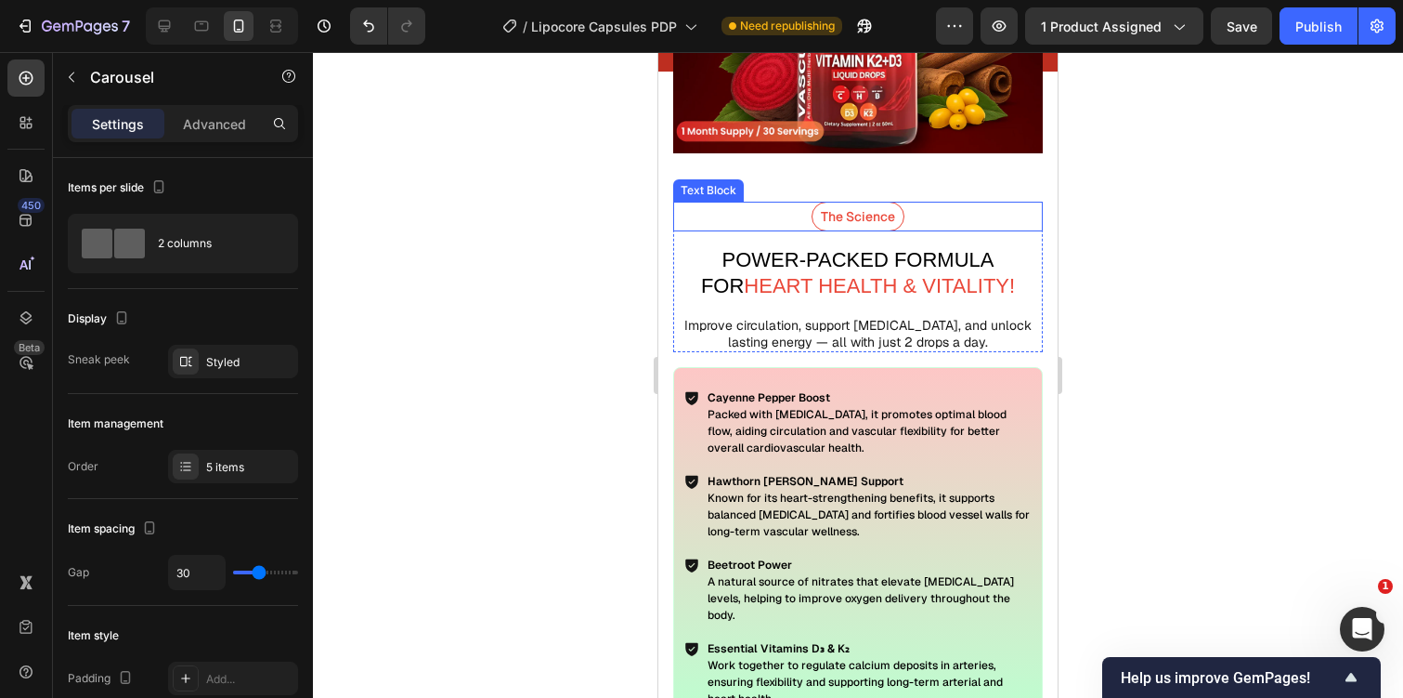
scroll to position [3457, 0]
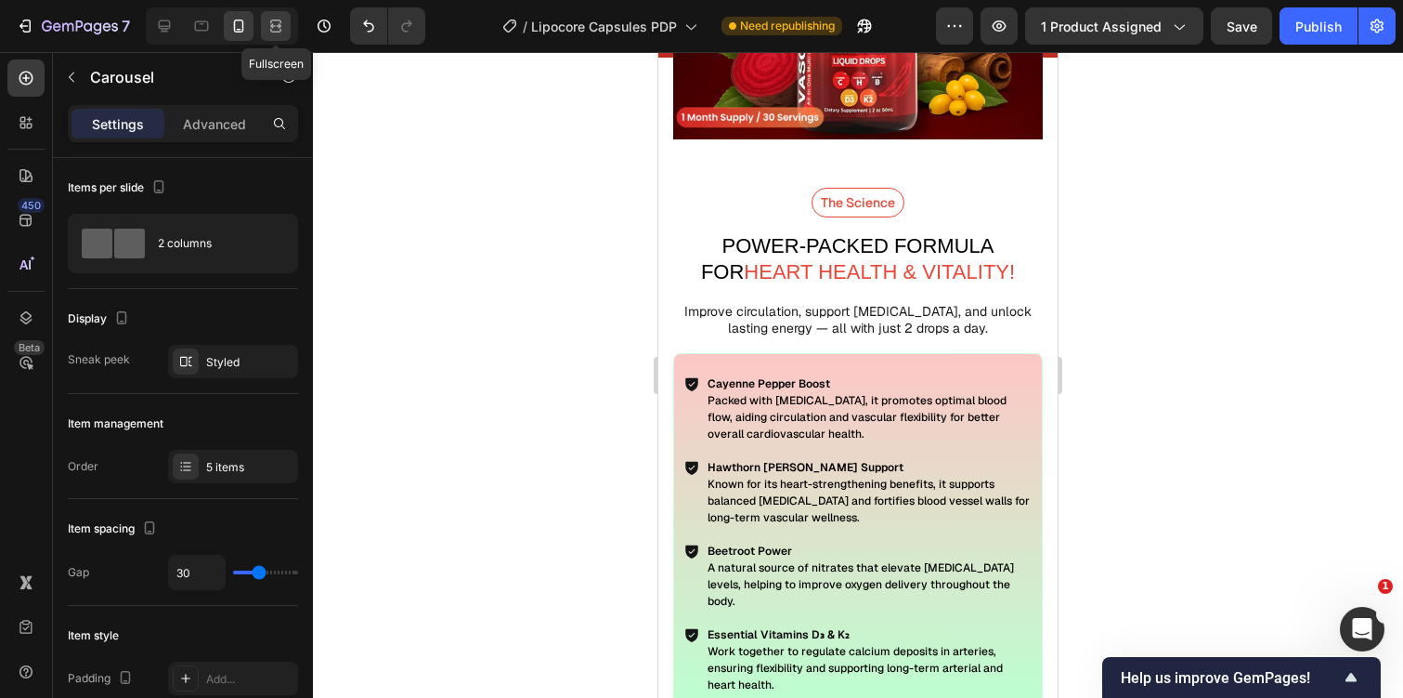
click at [280, 22] on icon at bounding box center [275, 22] width 11 height 4
type input "1200"
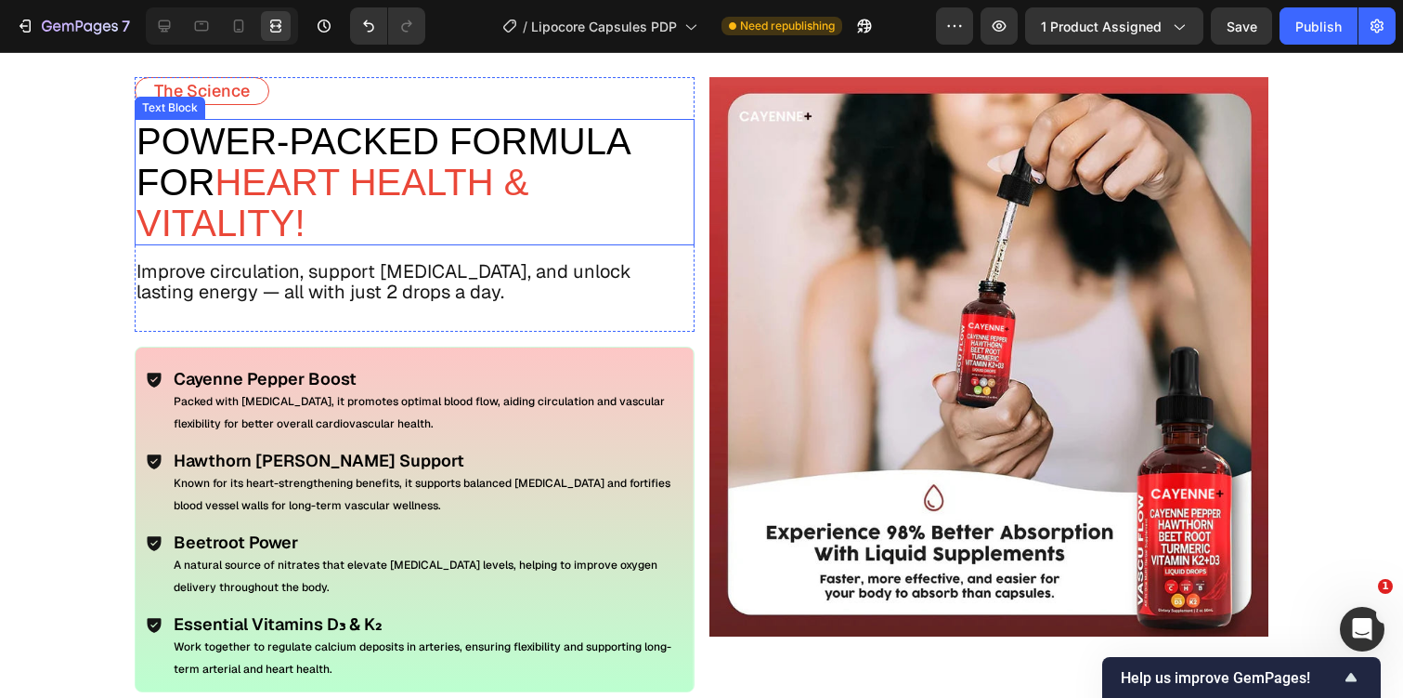
scroll to position [3397, 0]
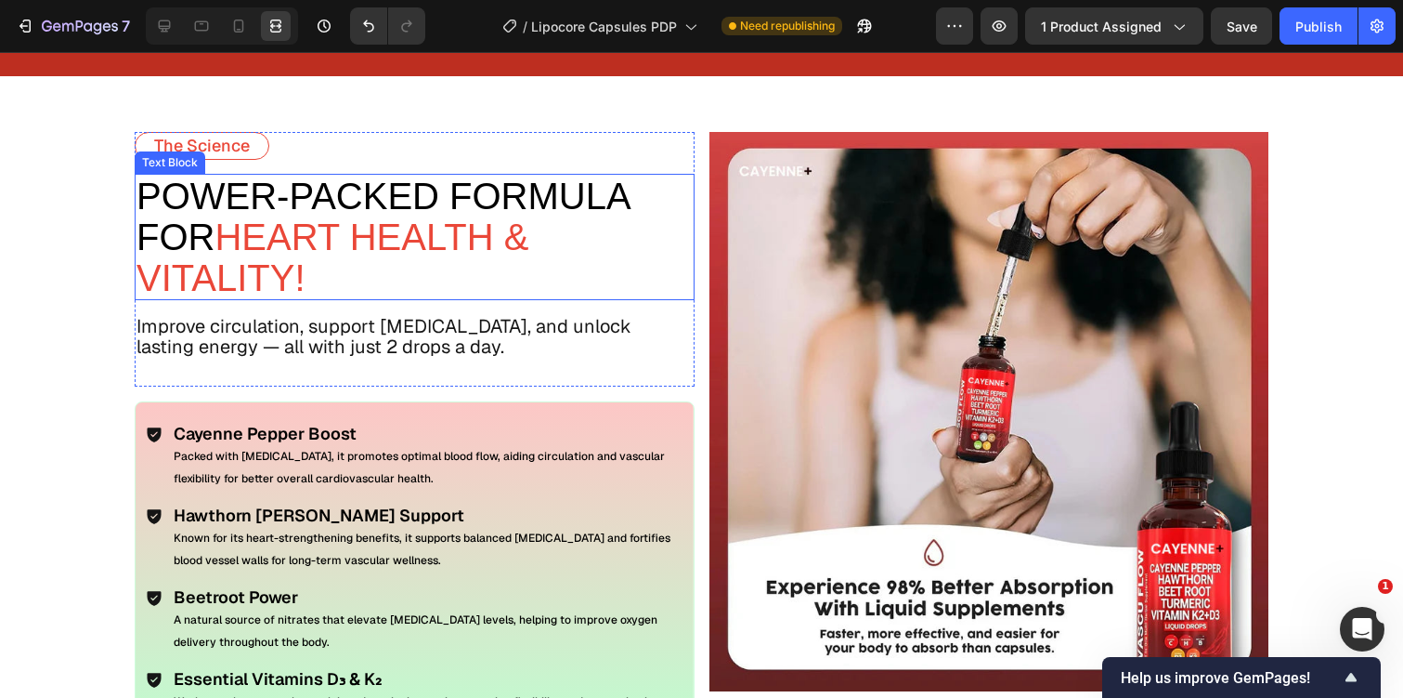
click at [369, 204] on span "power-Packed Formula For" at bounding box center [383, 217] width 492 height 82
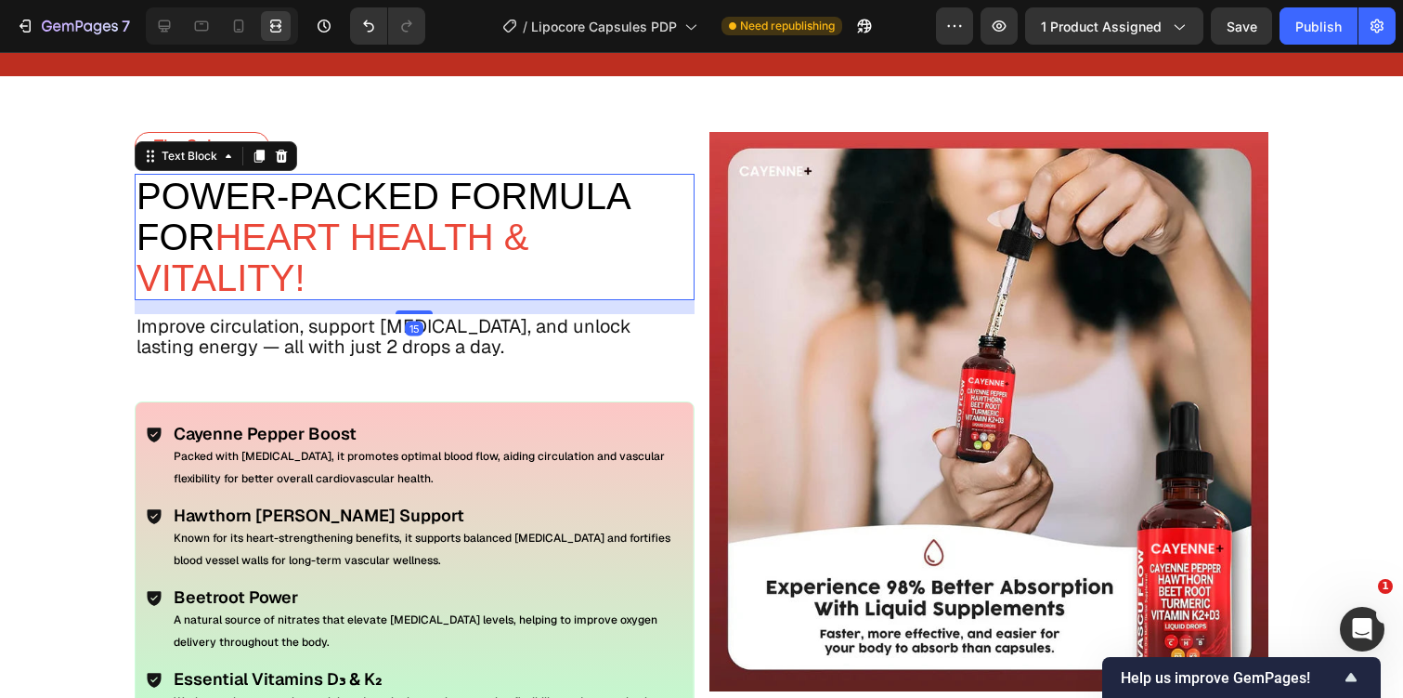
click at [369, 204] on span "power-Packed Formula For" at bounding box center [383, 217] width 492 height 82
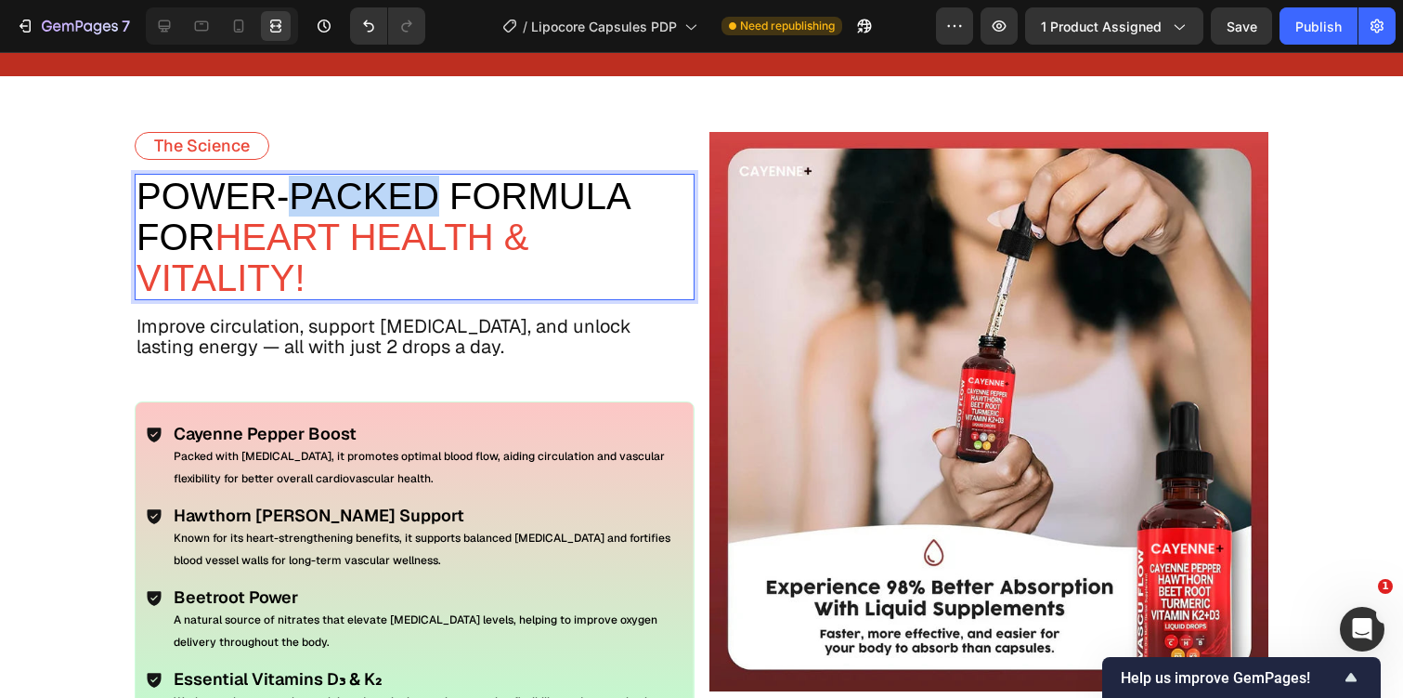
click at [369, 204] on span "power-Packed Formula For" at bounding box center [383, 217] width 492 height 82
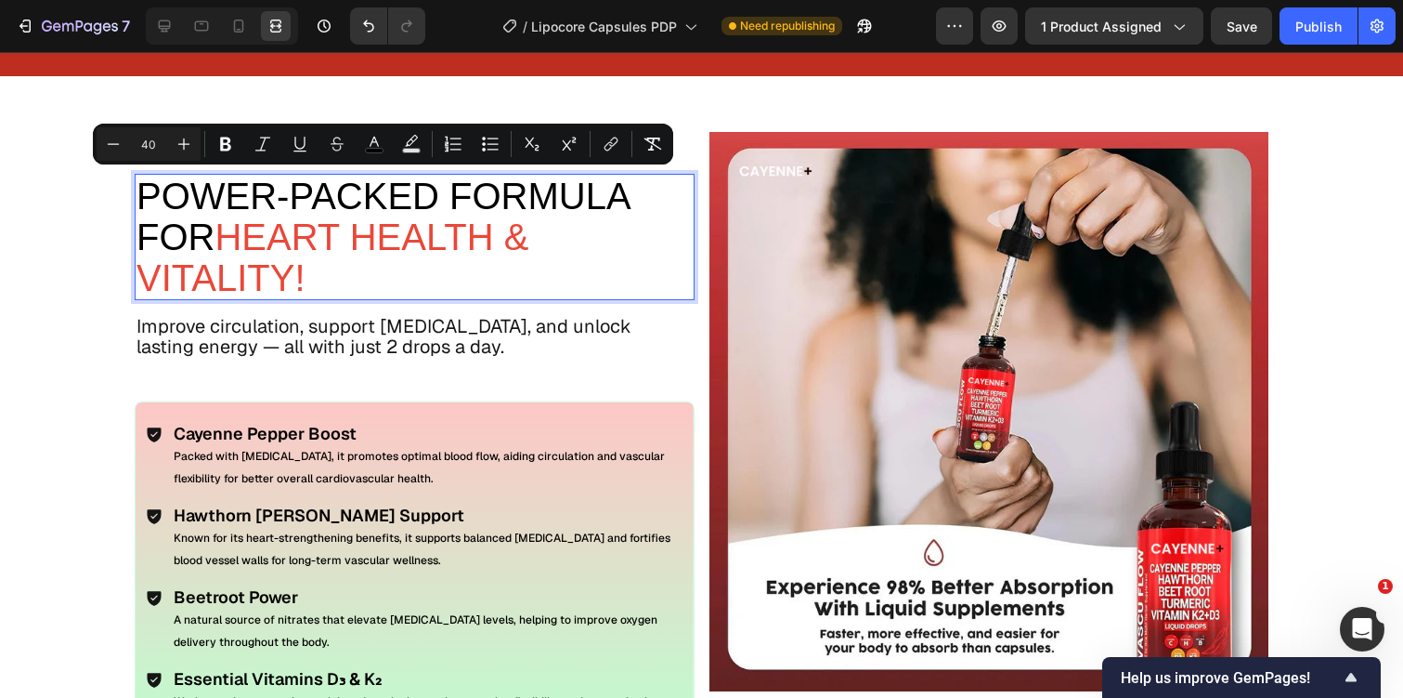
click at [387, 244] on span "Heart Health & Vitality!" at bounding box center [333, 257] width 392 height 82
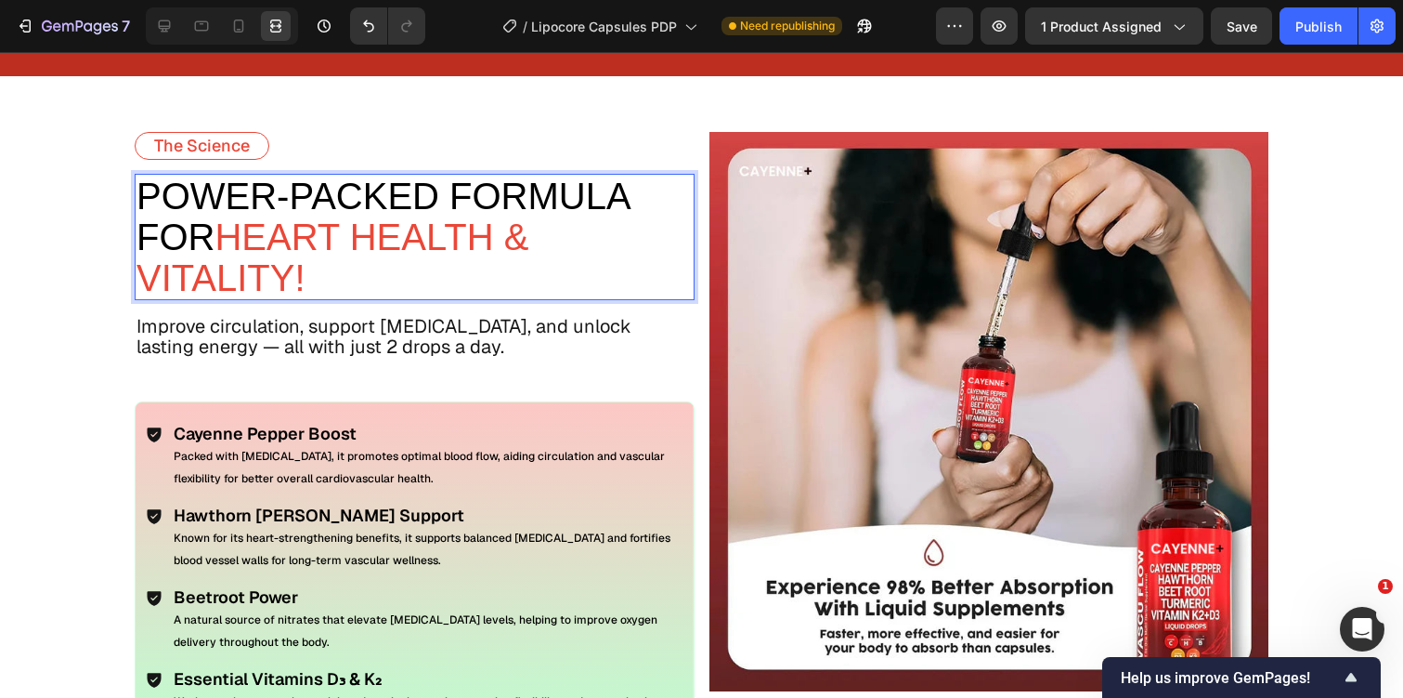
click at [387, 244] on span "Heart Health & Vitality!" at bounding box center [333, 257] width 392 height 82
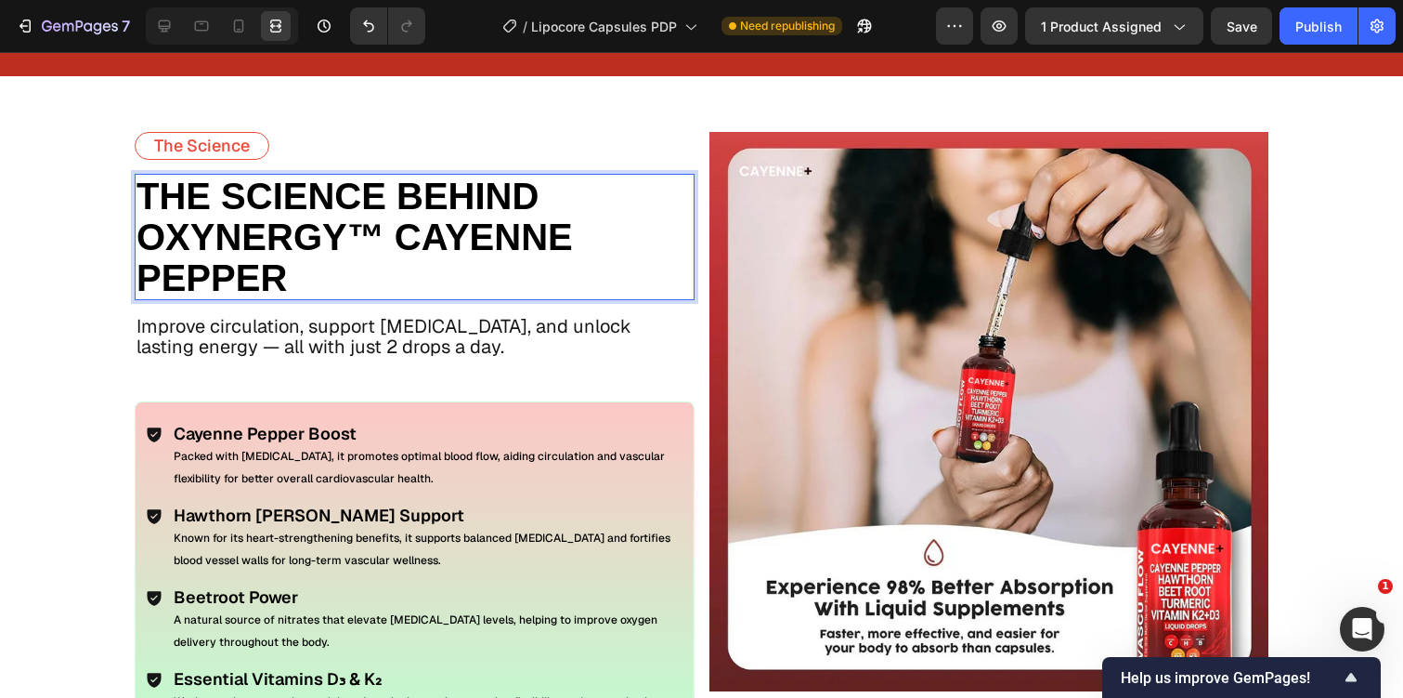
click at [343, 241] on strong "THE SCIENCE BEHIND OXYNERGY™ CAYENNE PEPPER" at bounding box center [355, 237] width 437 height 123
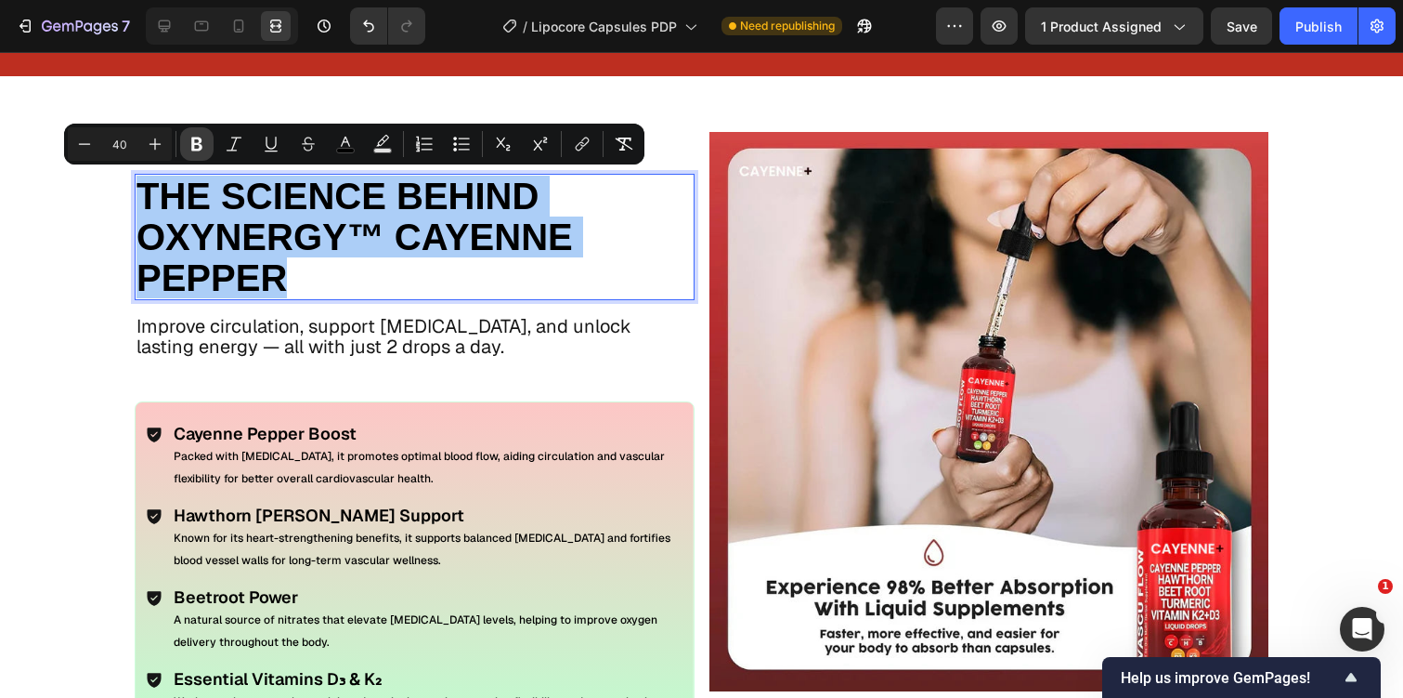
click at [202, 143] on icon "Editor contextual toolbar" at bounding box center [197, 144] width 19 height 19
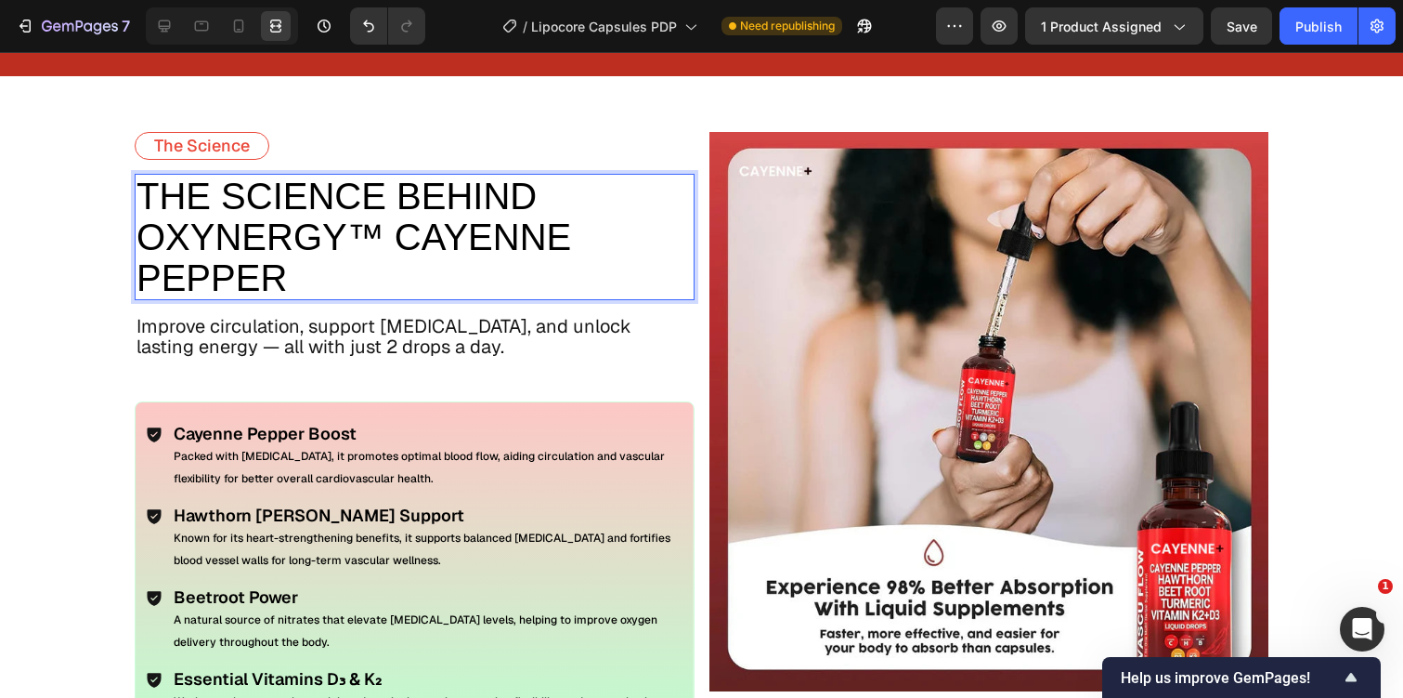
click at [293, 228] on span "THE SCIENCE BEHIND OXYNERGY™ CAYENNE PEPPER" at bounding box center [354, 237] width 435 height 123
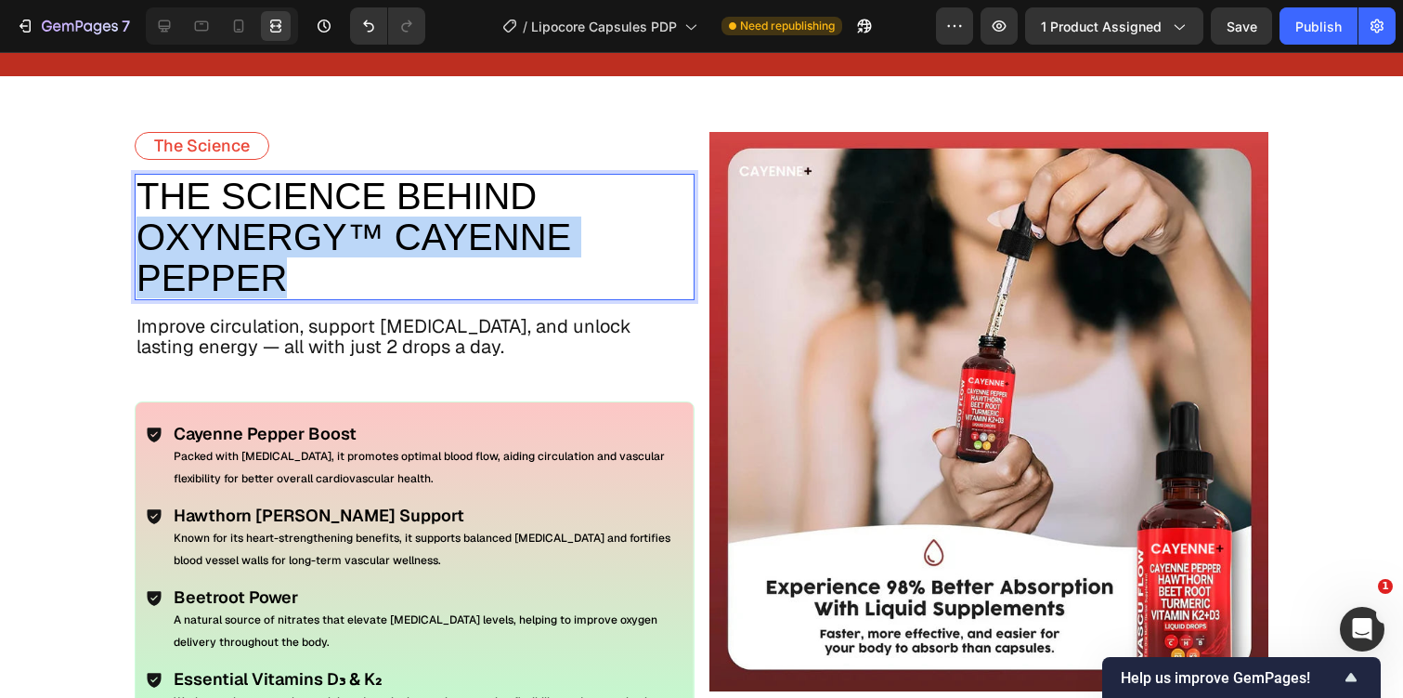
drag, startPoint x: 138, startPoint y: 221, endPoint x: 315, endPoint y: 271, distance: 183.5
click at [316, 274] on p "THE SCIENCE BEHIND OXYNERGY™ CAYENNE PEPPER" at bounding box center [415, 237] width 556 height 123
click at [403, 219] on span "THE SCIENCE BEHIND OXYNERGY™ CAYENNE PEPPER" at bounding box center [354, 237] width 435 height 123
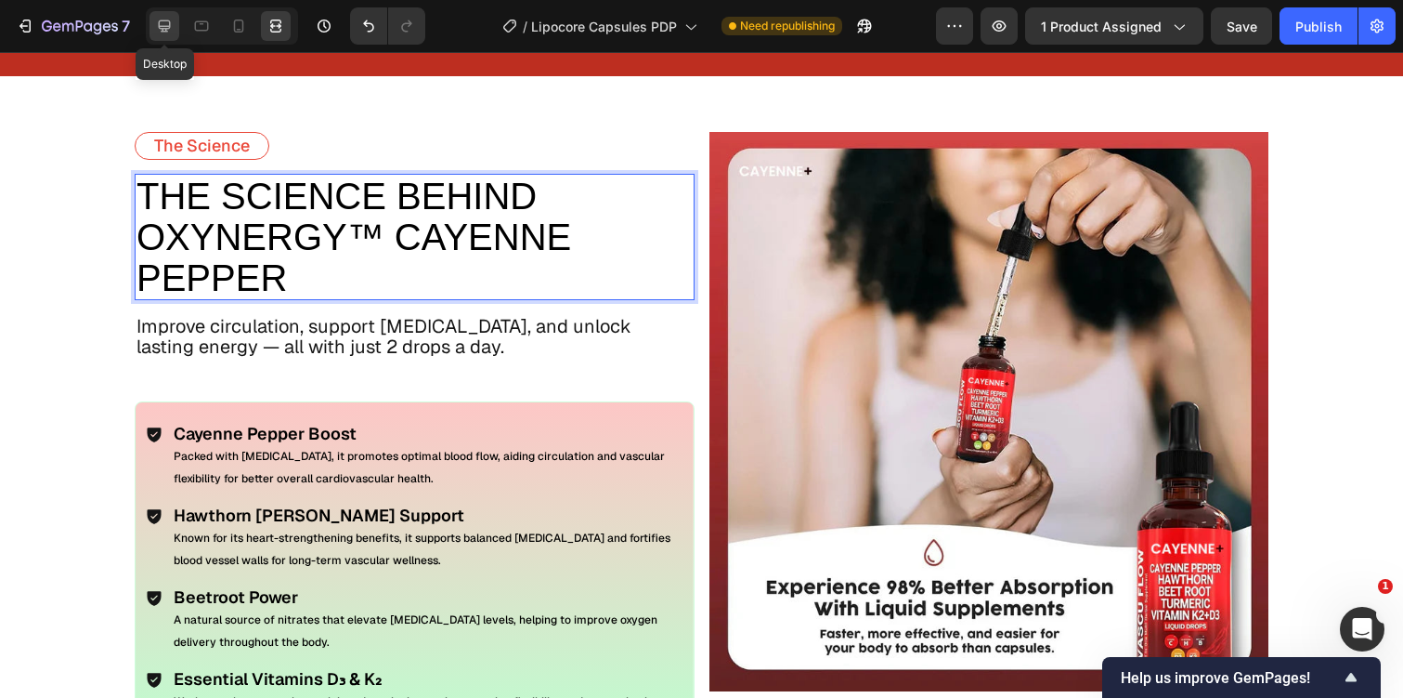
click at [166, 20] on icon at bounding box center [165, 26] width 12 height 12
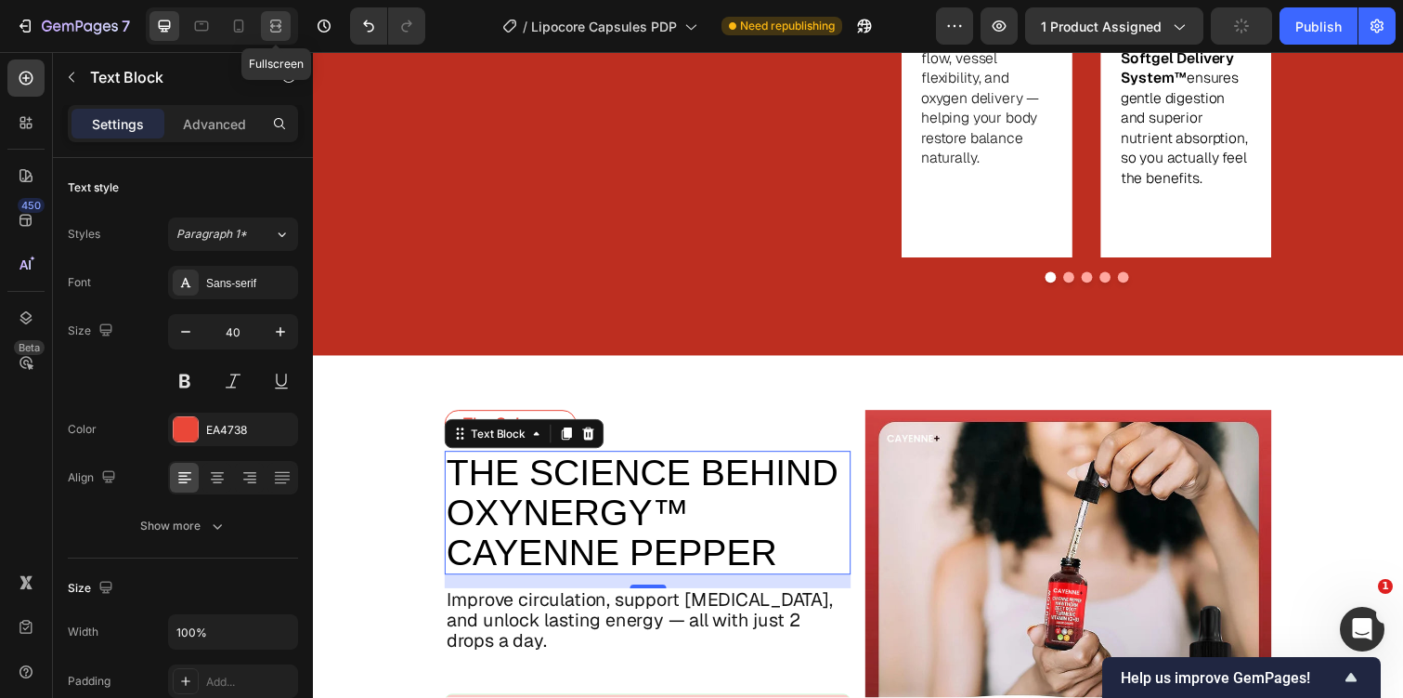
click at [271, 19] on icon at bounding box center [276, 26] width 19 height 19
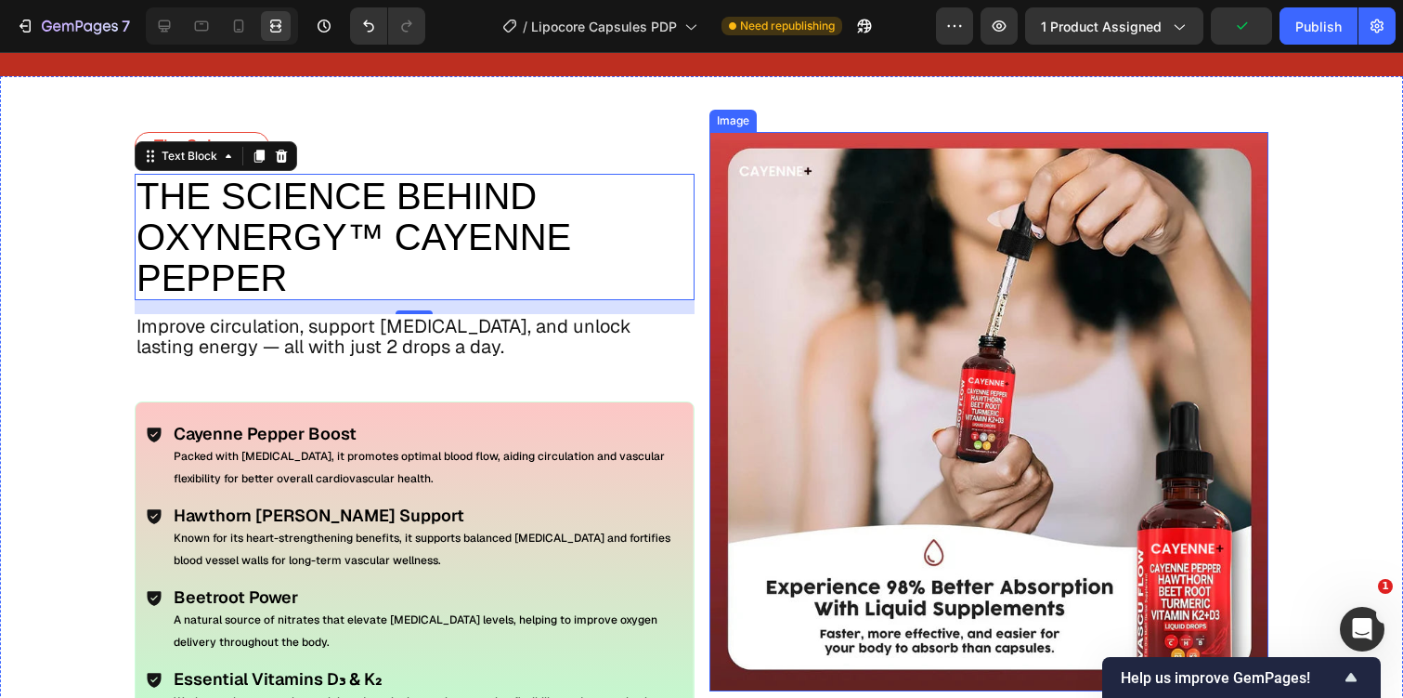
click at [738, 364] on img at bounding box center [990, 412] width 560 height 560
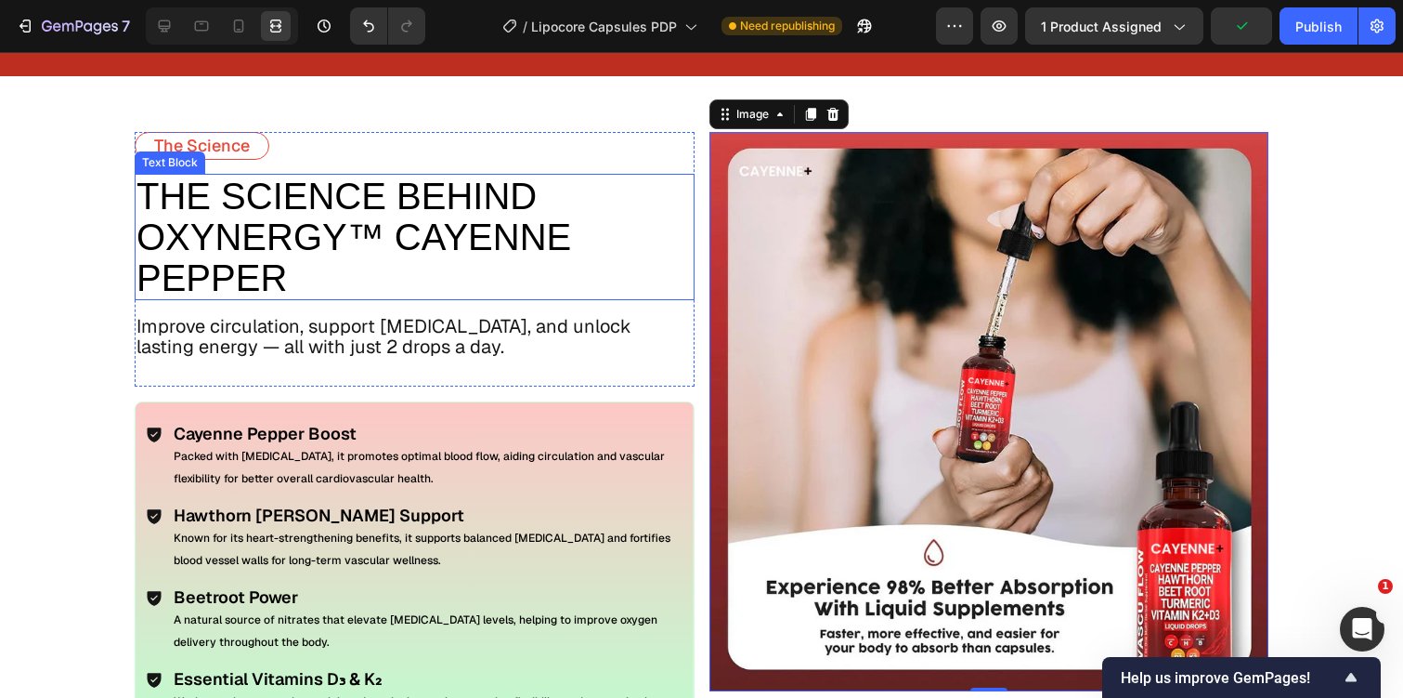
click at [516, 236] on span "THE SCIENCE BEHIND OXYNERGY™ CAYENNE PEPPER" at bounding box center [354, 237] width 435 height 123
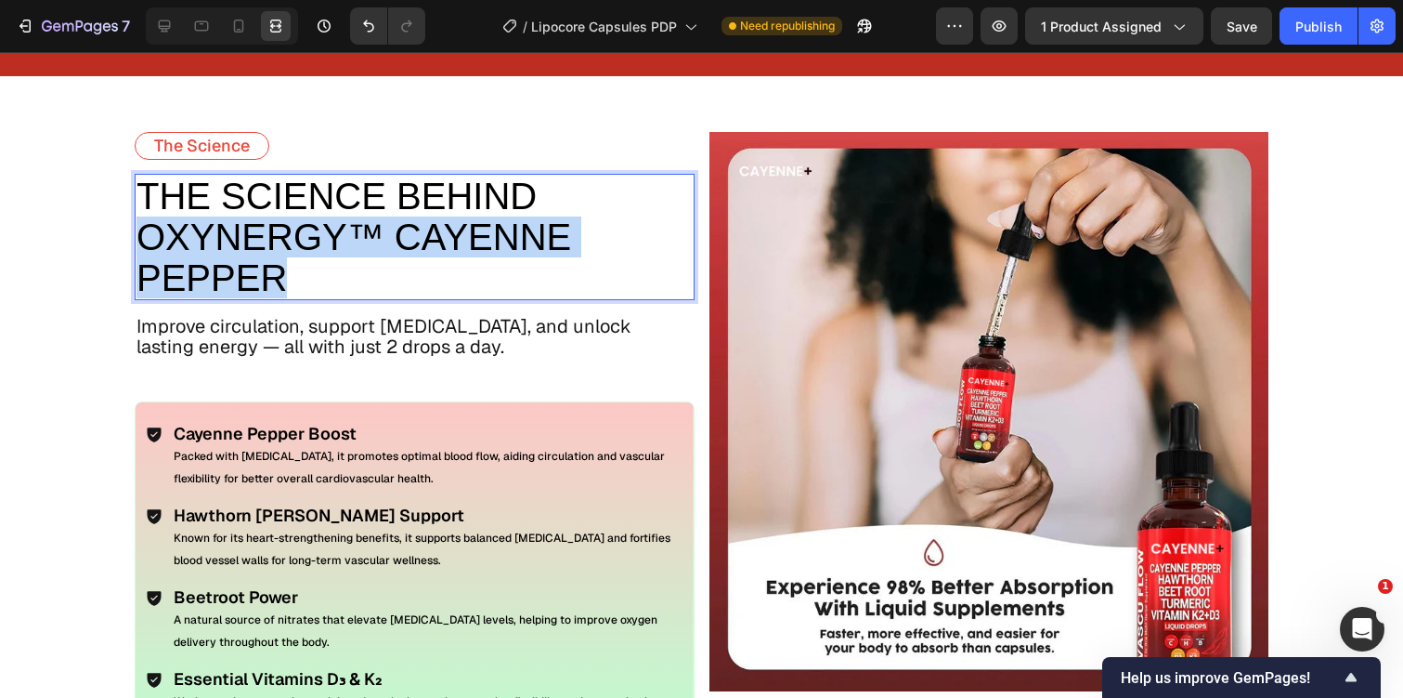
drag, startPoint x: 145, startPoint y: 236, endPoint x: 280, endPoint y: 280, distance: 142.7
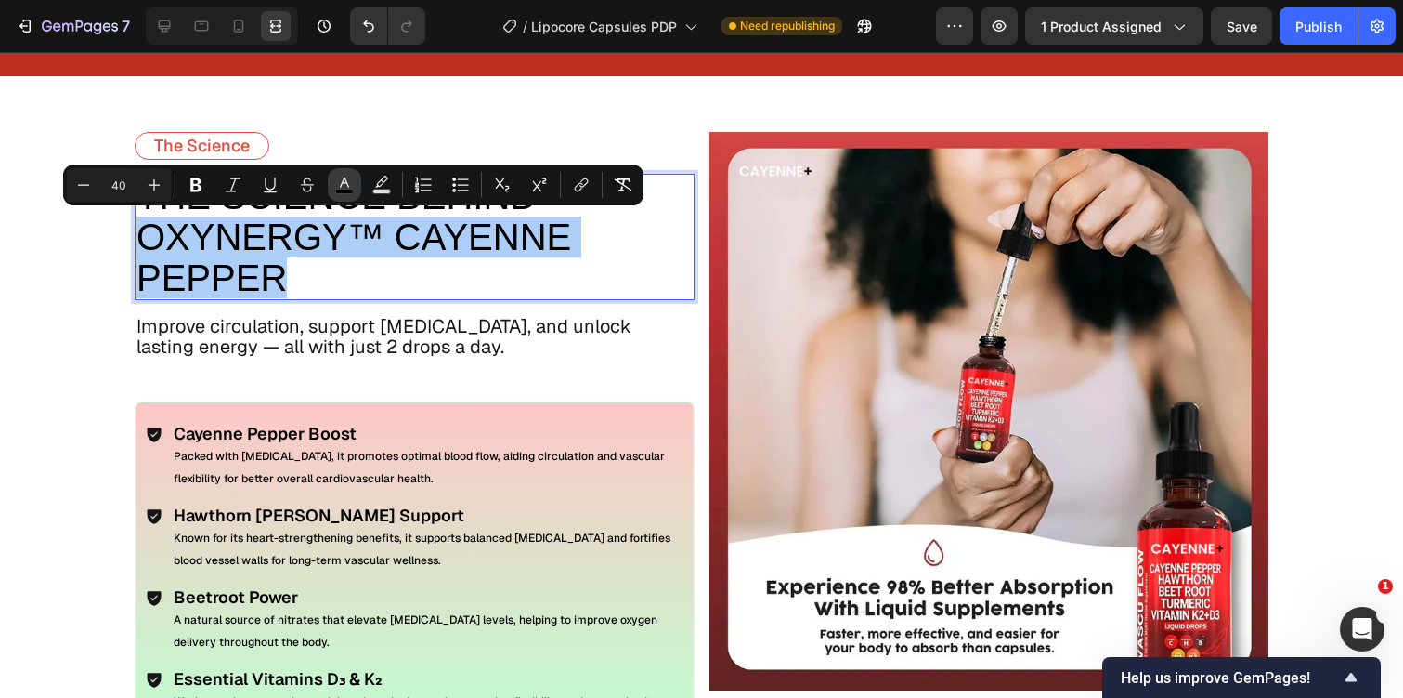
click at [342, 179] on icon "Editor contextual toolbar" at bounding box center [344, 185] width 19 height 19
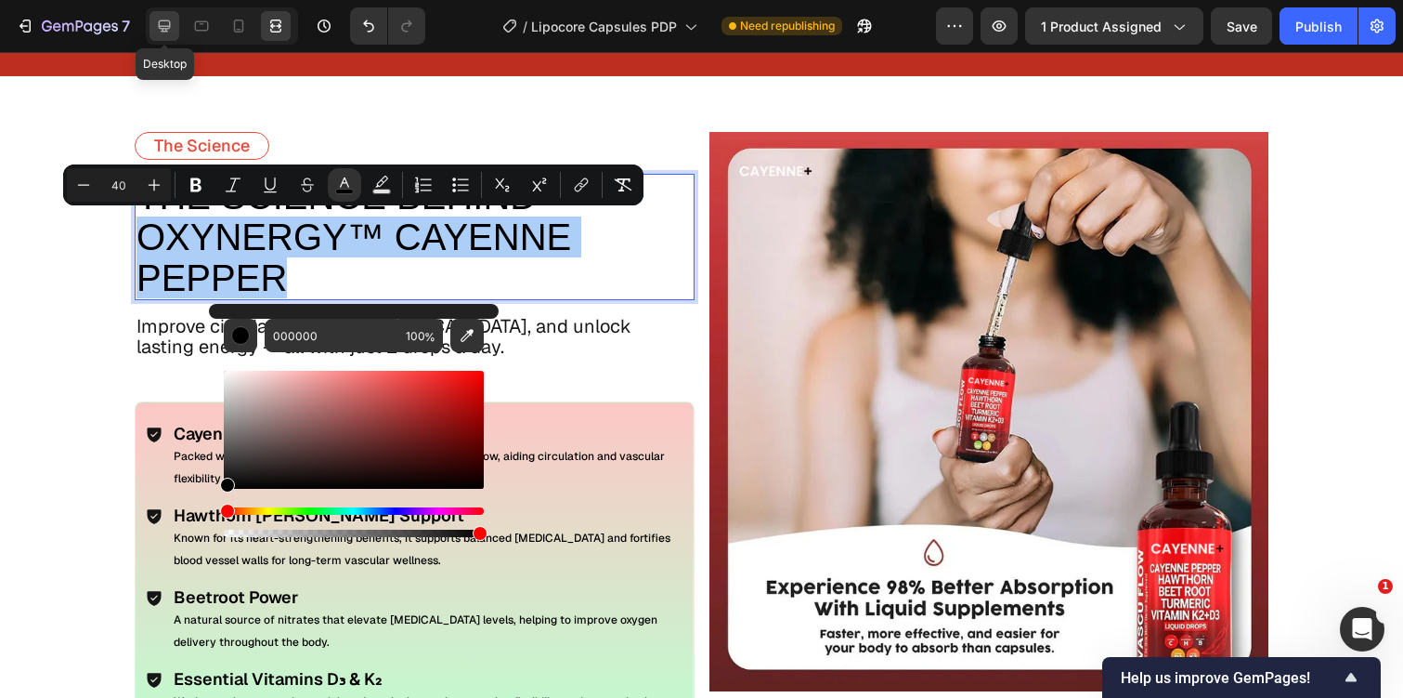
click at [158, 27] on icon at bounding box center [164, 26] width 19 height 19
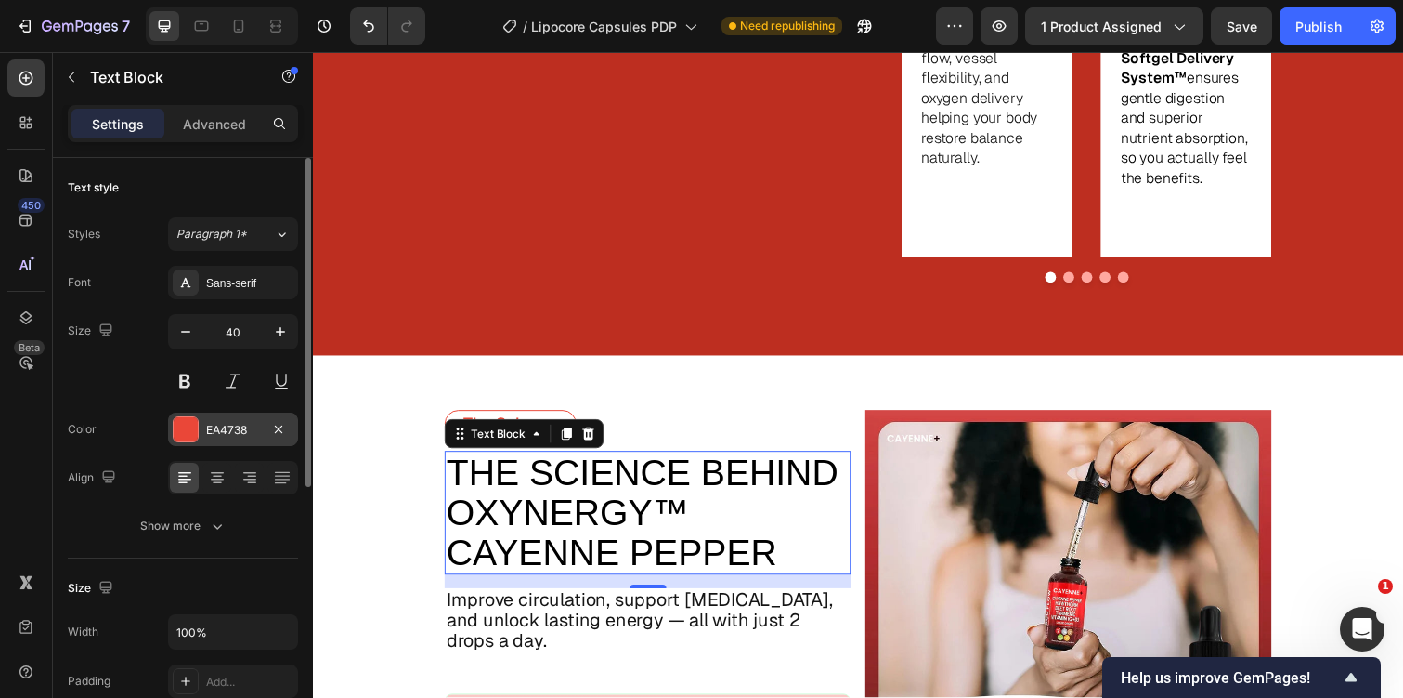
click at [234, 425] on div "EA4738" at bounding box center [233, 430] width 54 height 17
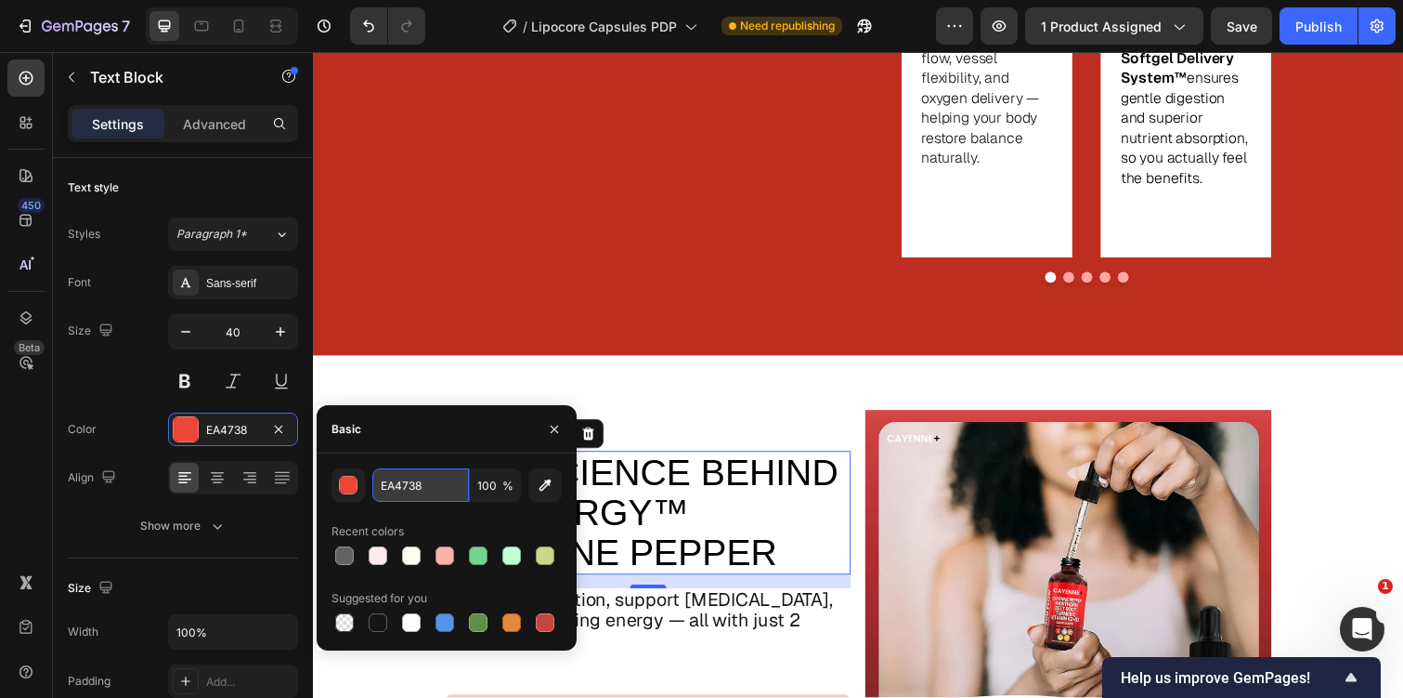
click at [411, 487] on input "EA4738" at bounding box center [420, 484] width 97 height 33
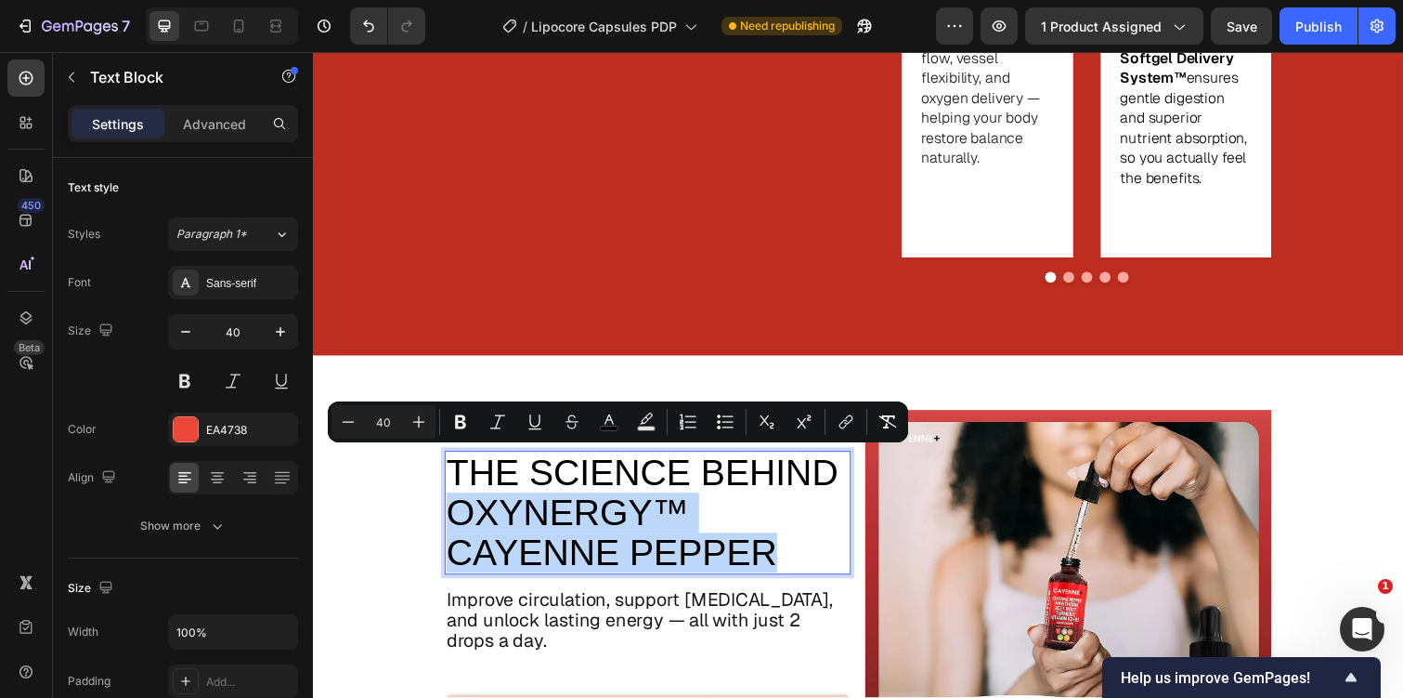
drag, startPoint x: 459, startPoint y: 474, endPoint x: 815, endPoint y: 524, distance: 360.2
click at [815, 524] on p "THE SCIENCE BEHIND OXYNERGY™ CAYENNE PEPPER" at bounding box center [655, 523] width 411 height 123
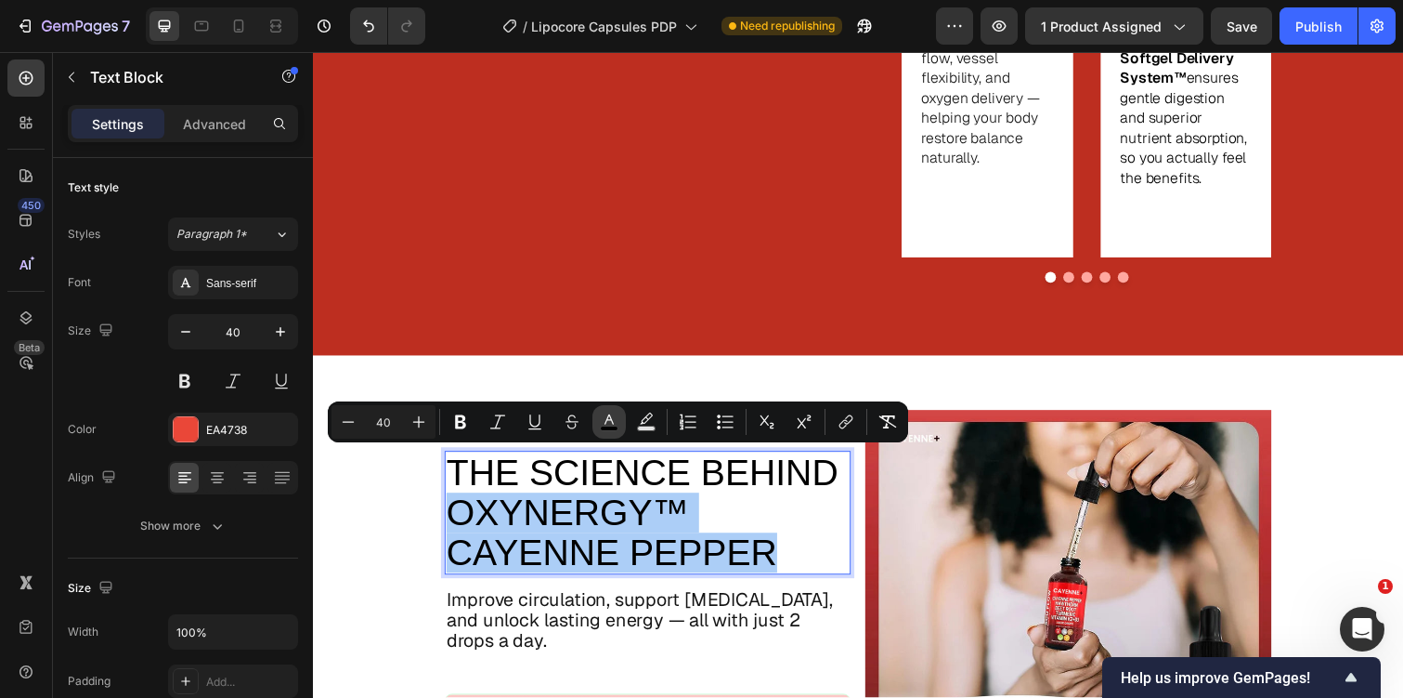
click at [598, 417] on button "color" at bounding box center [609, 421] width 33 height 33
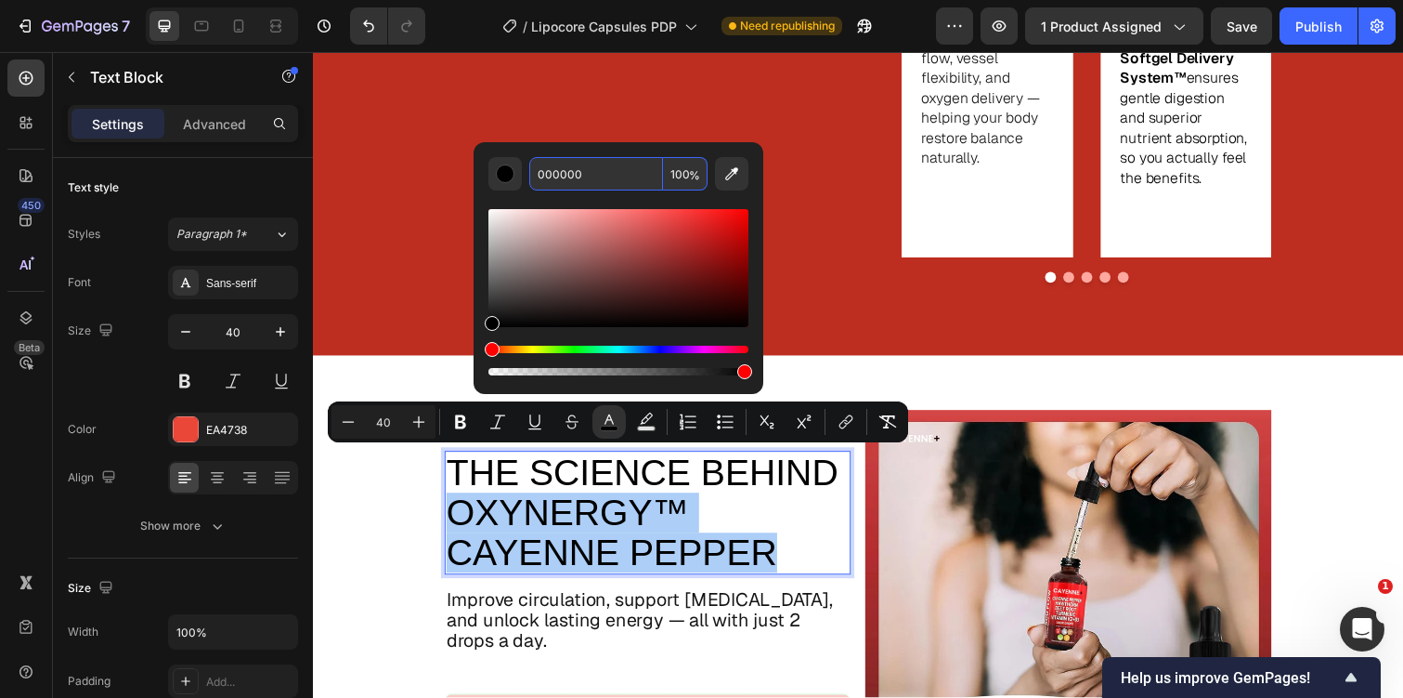
click at [587, 182] on input "000000" at bounding box center [596, 173] width 134 height 33
paste input "EA4738"
type input "EA4738"
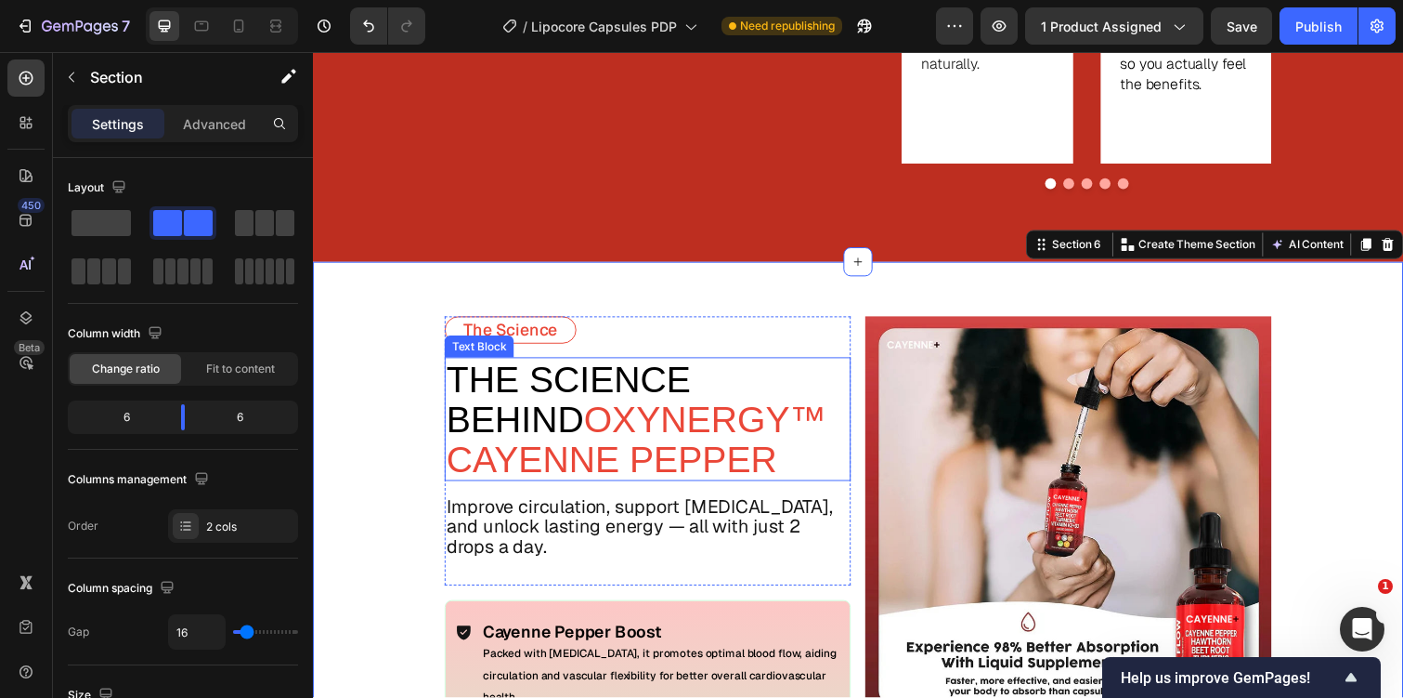
scroll to position [3515, 0]
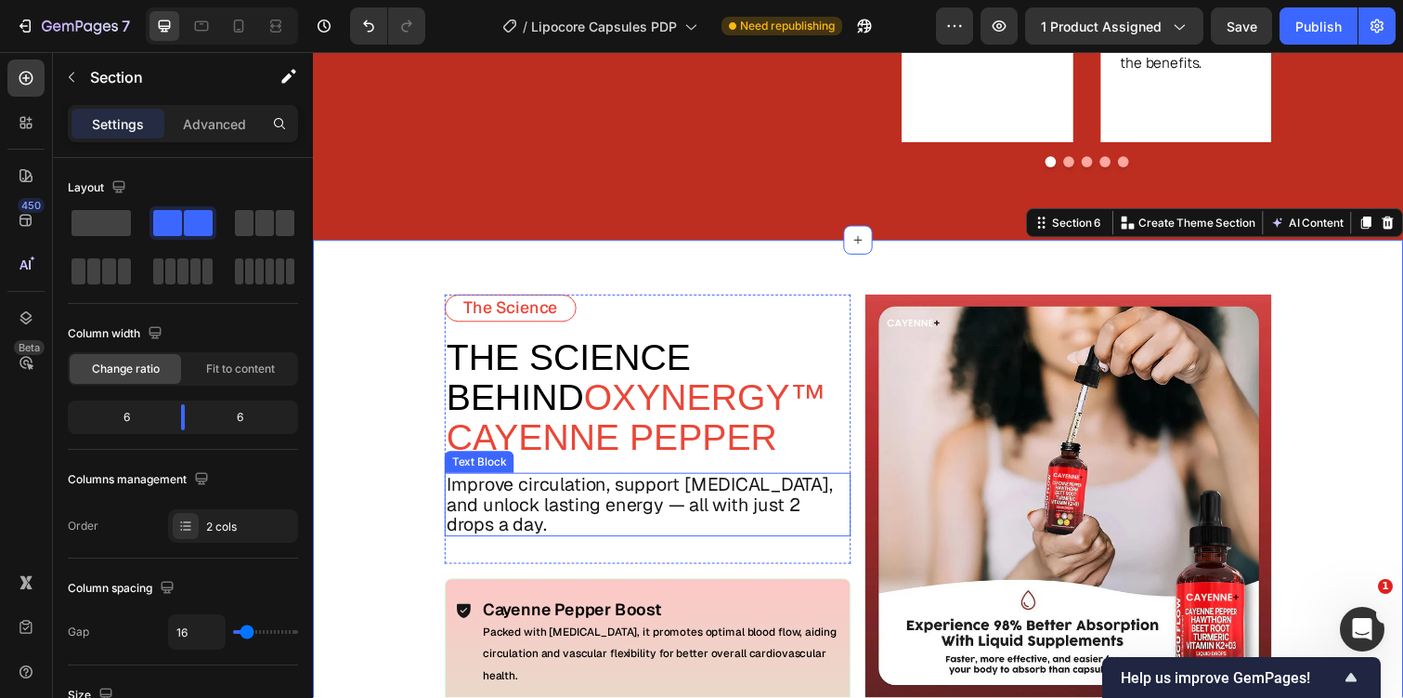
click at [564, 484] on p "Improve circulation, support blood pressure, and unlock lasting energy — all wi…" at bounding box center [655, 514] width 411 height 61
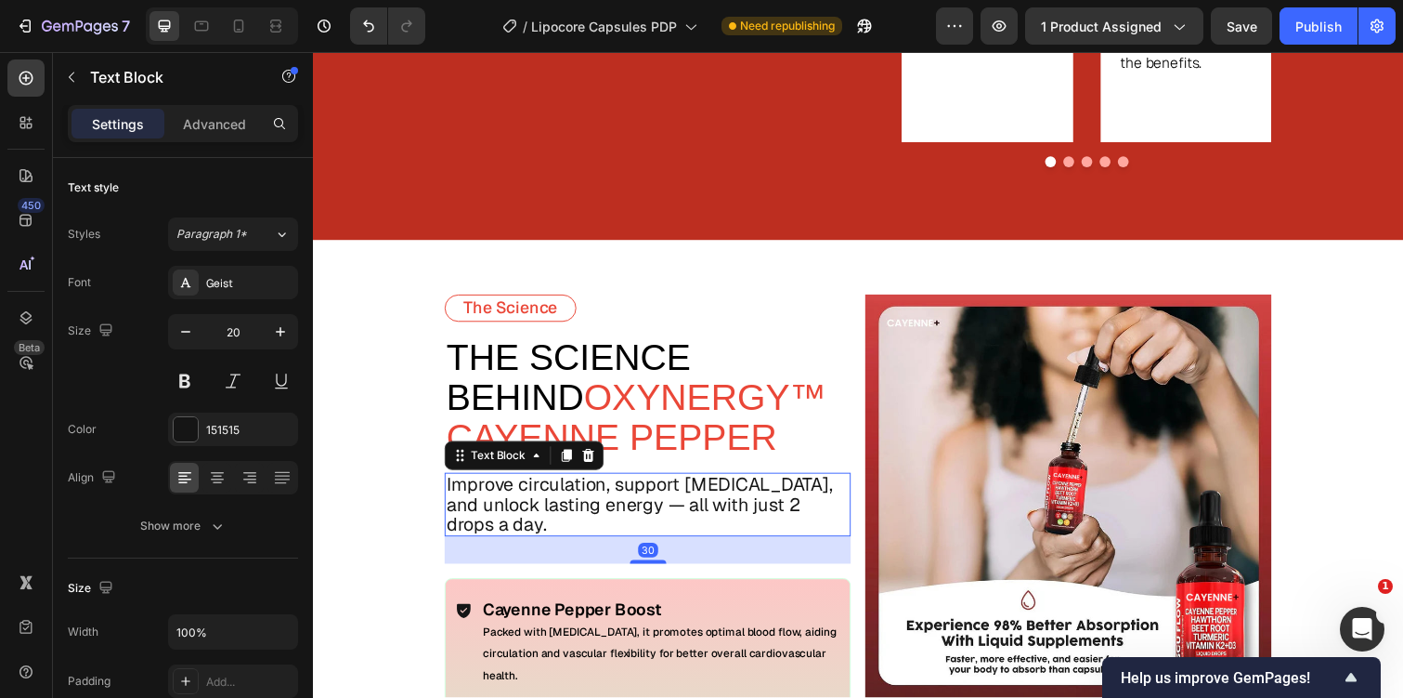
click at [564, 484] on p "Improve circulation, support blood pressure, and unlock lasting energy — all wi…" at bounding box center [655, 514] width 411 height 61
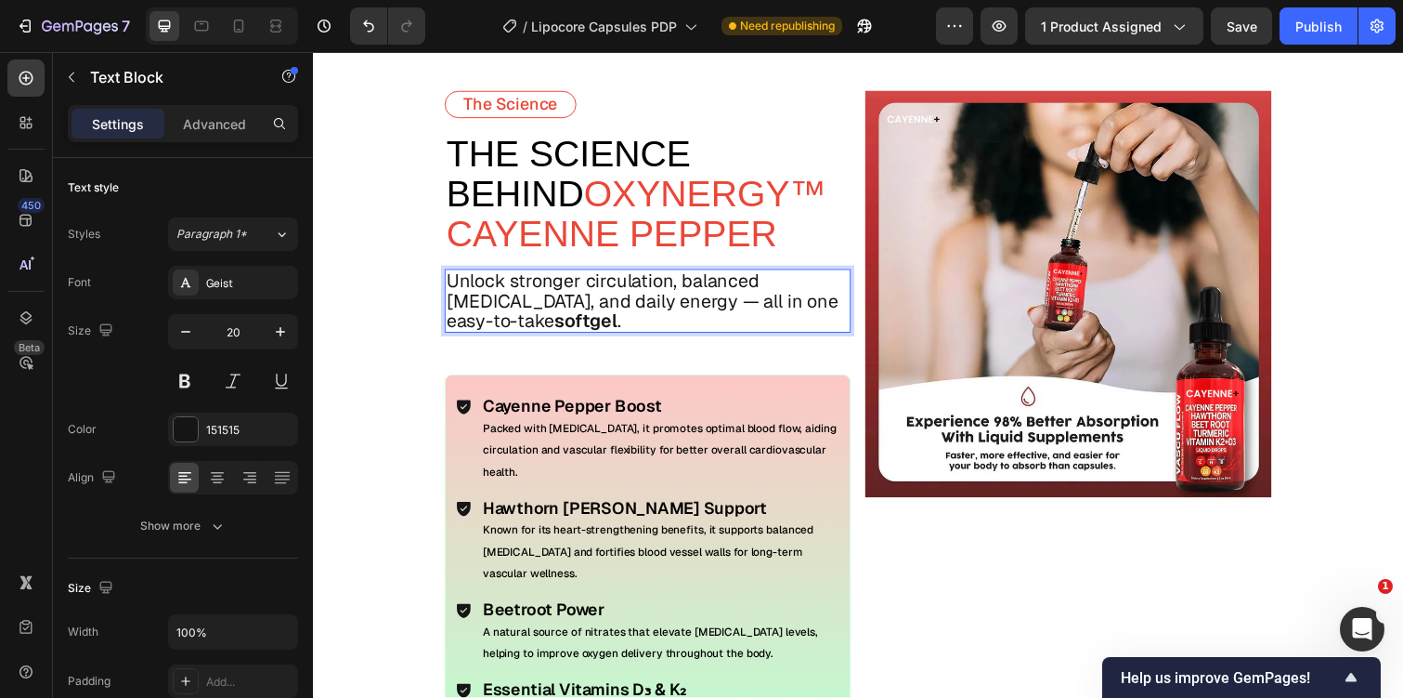
scroll to position [3727, 0]
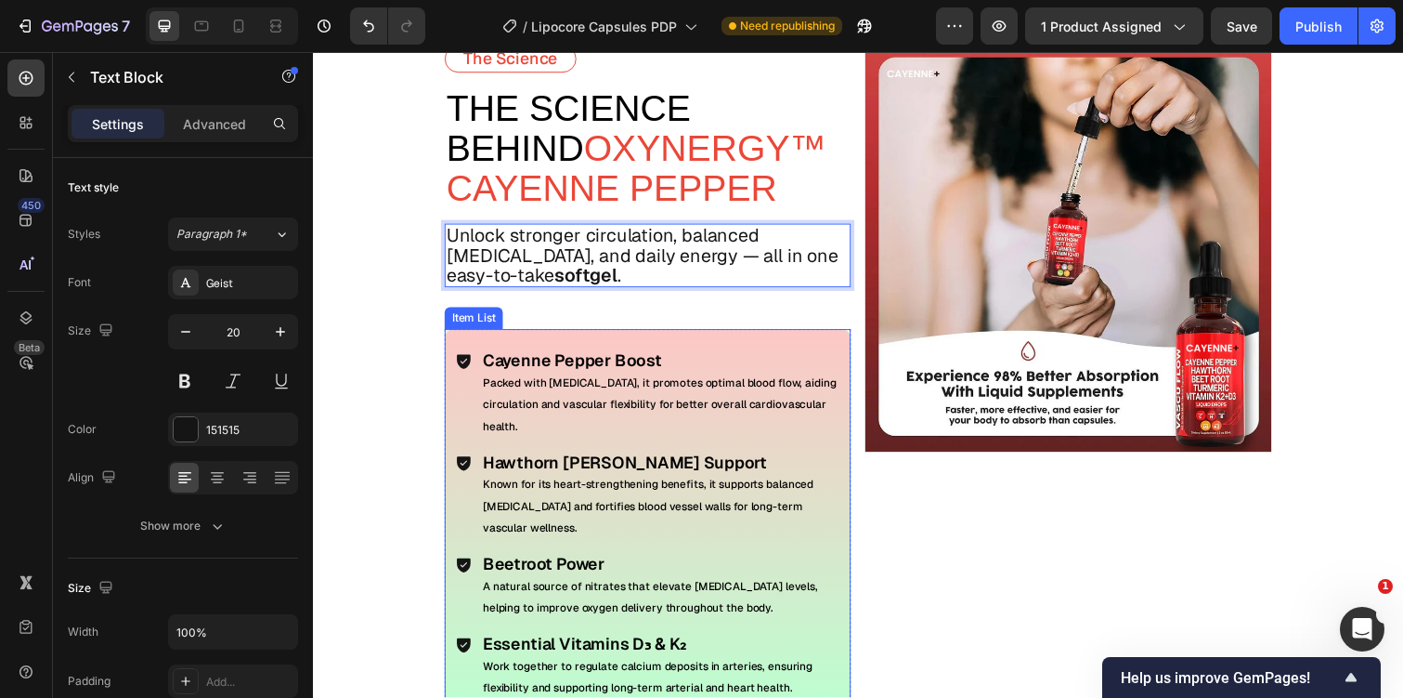
click at [577, 405] on span "Packed with [MEDICAL_DATA], it promotes optimal blood flow, aiding circulation …" at bounding box center [667, 412] width 361 height 59
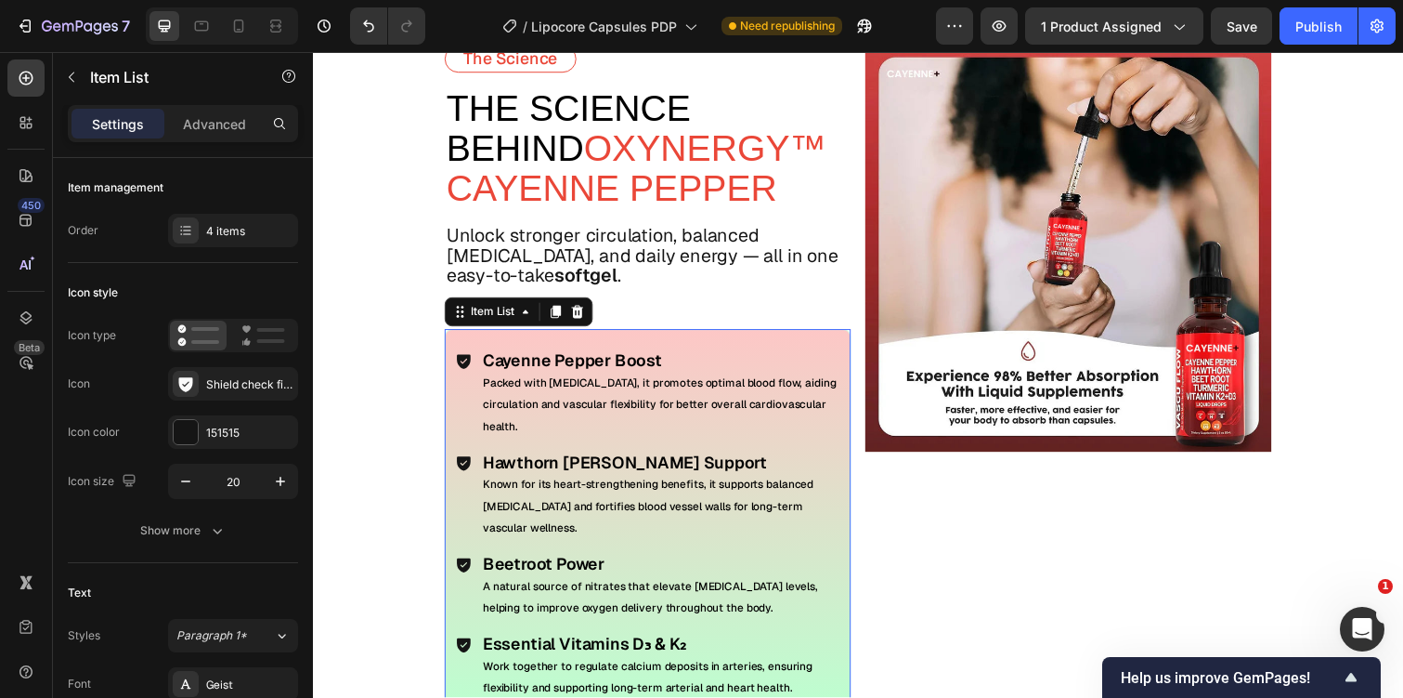
click at [577, 405] on span "Packed with [MEDICAL_DATA], it promotes optimal blood flow, aiding circulation …" at bounding box center [667, 412] width 361 height 59
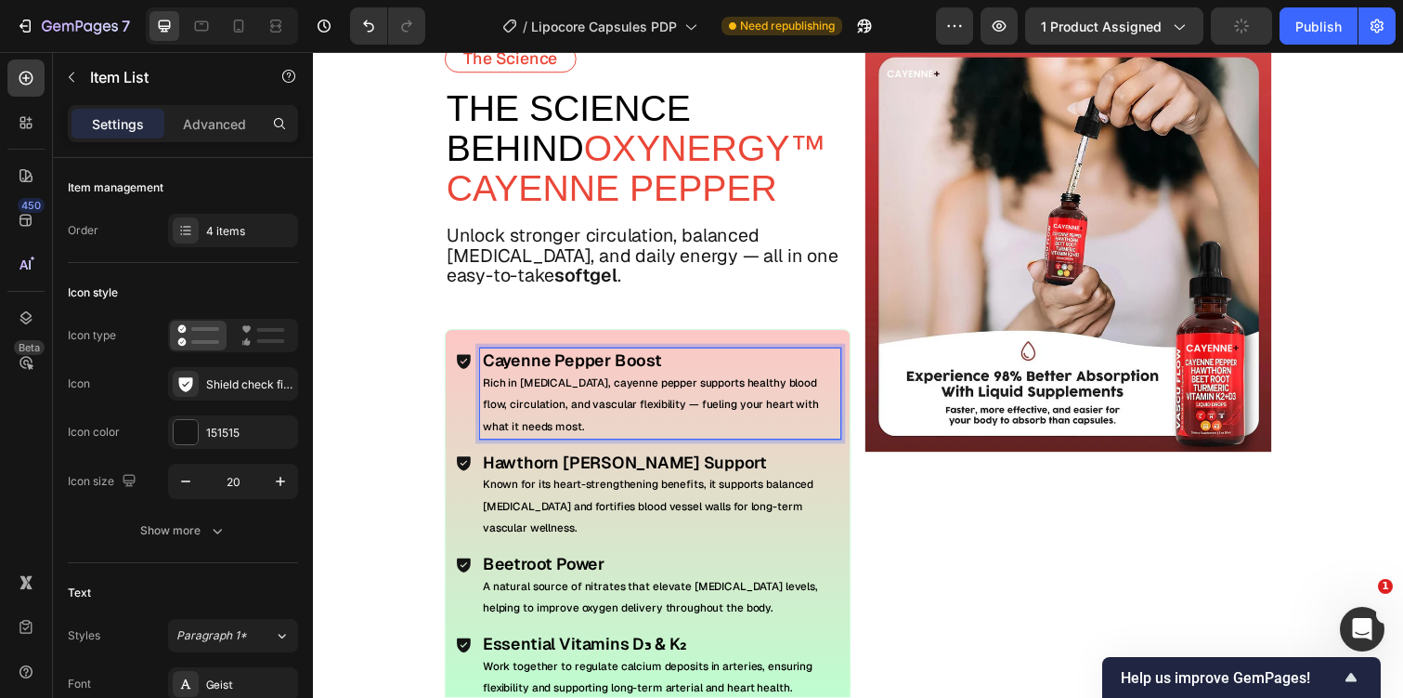
scroll to position [3864, 0]
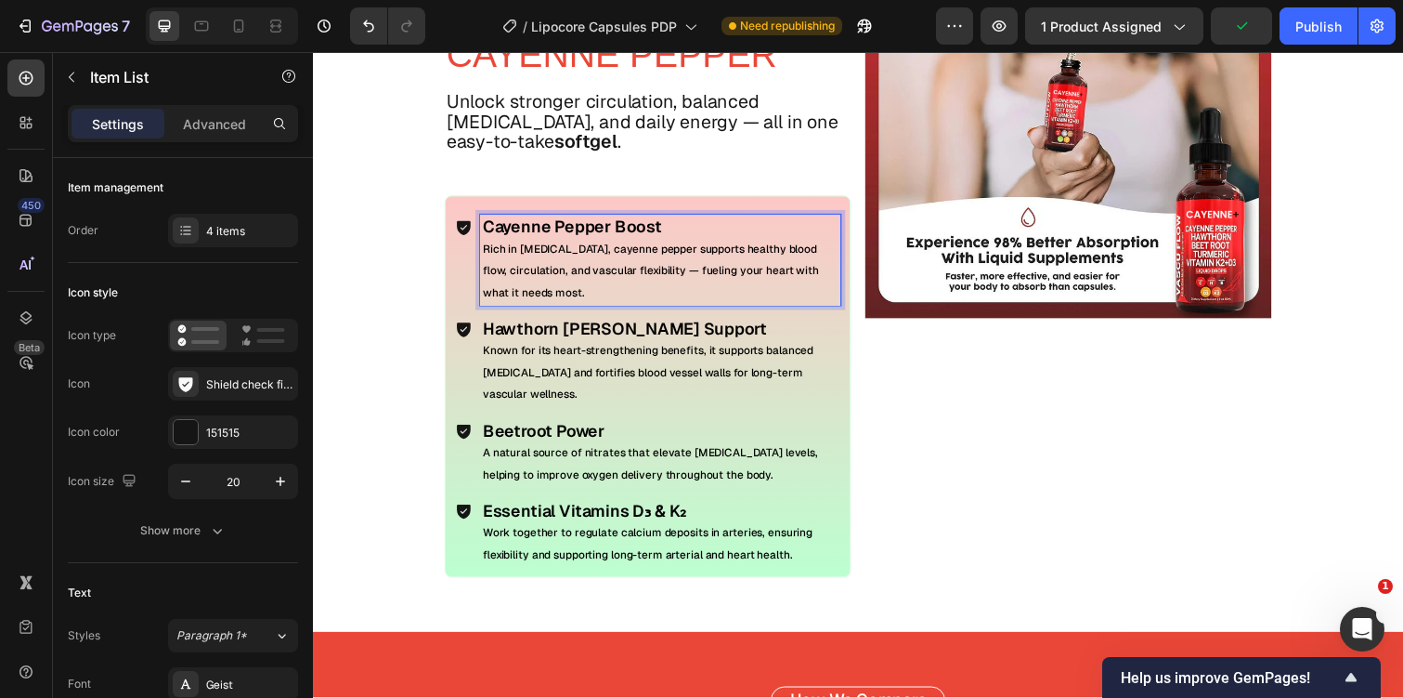
click at [560, 399] on p "Known for its heart-strengthening benefits, it supports balanced blood pressure…" at bounding box center [668, 379] width 363 height 67
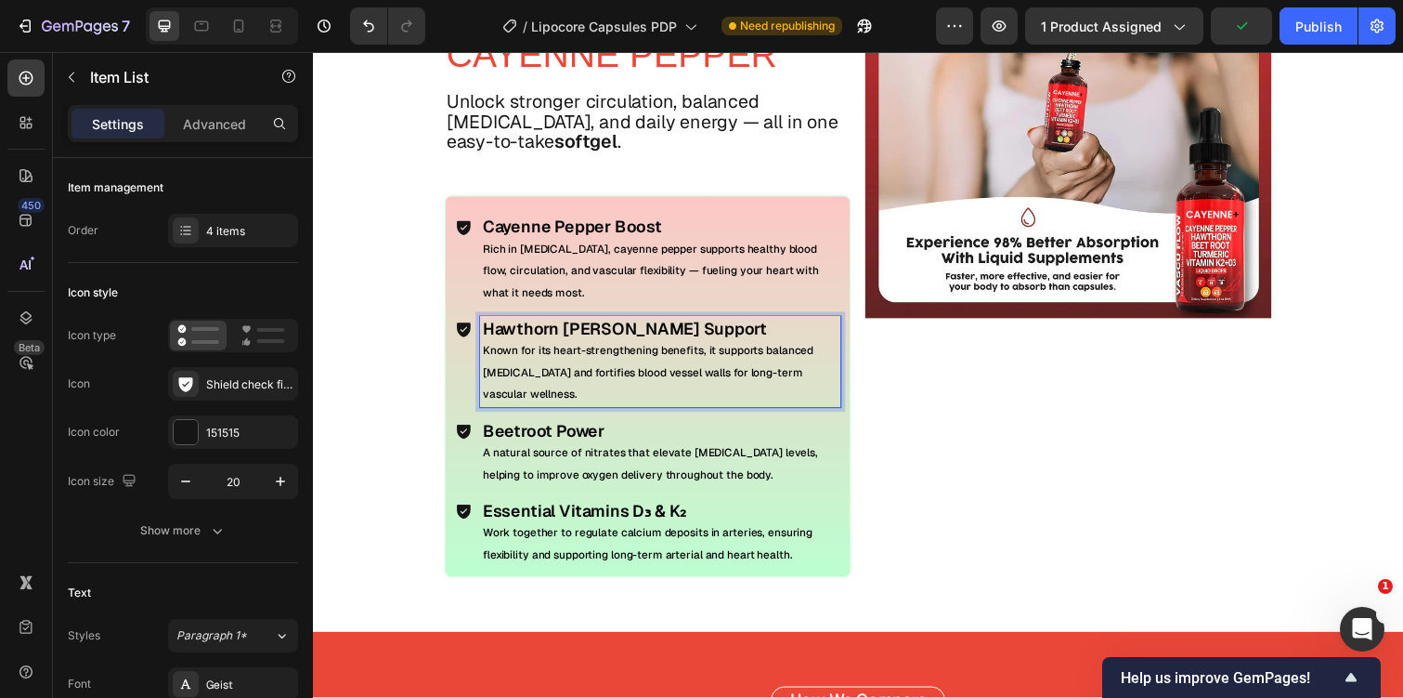
click at [560, 399] on p "Known for its heart-strengthening benefits, it supports balanced blood pressure…" at bounding box center [668, 379] width 363 height 67
click at [547, 472] on p "A natural source of nitrates that elevate [MEDICAL_DATA] levels, helping to imp…" at bounding box center [668, 472] width 363 height 45
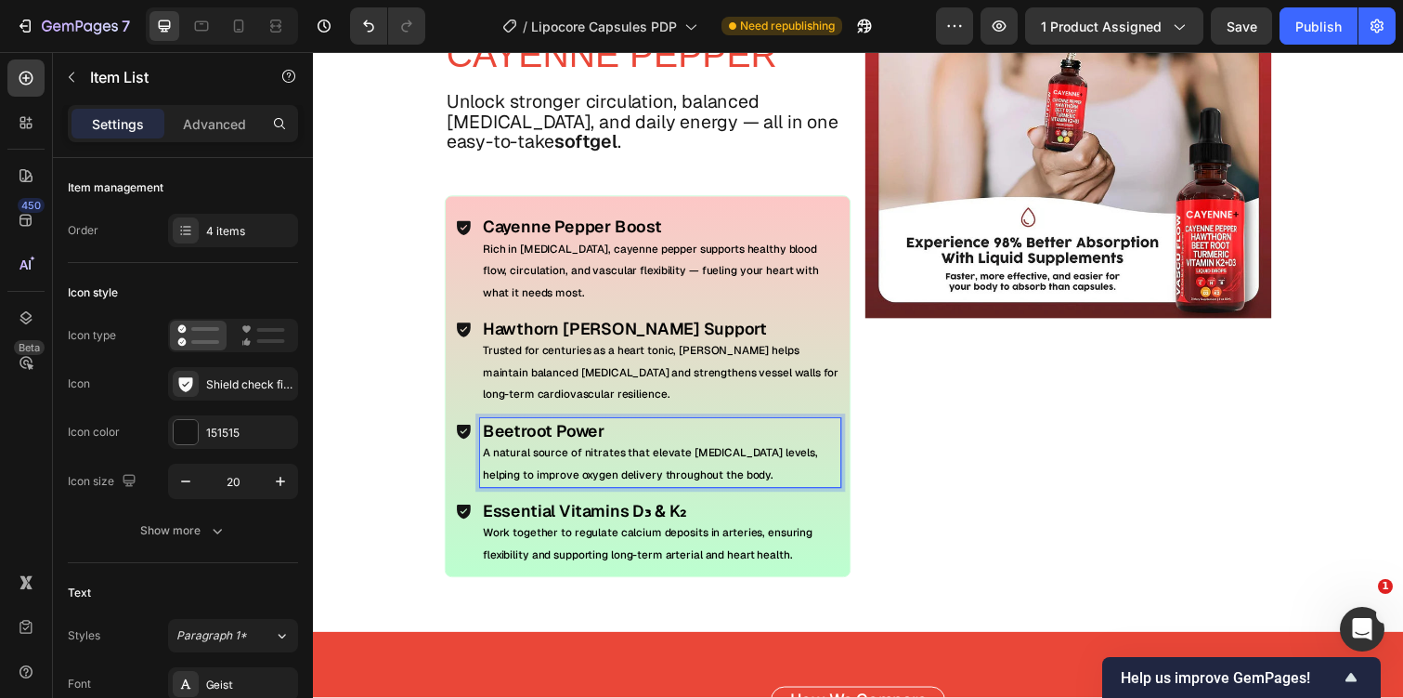
click at [547, 472] on p "A natural source of nitrates that elevate [MEDICAL_DATA] levels, helping to imp…" at bounding box center [668, 472] width 363 height 45
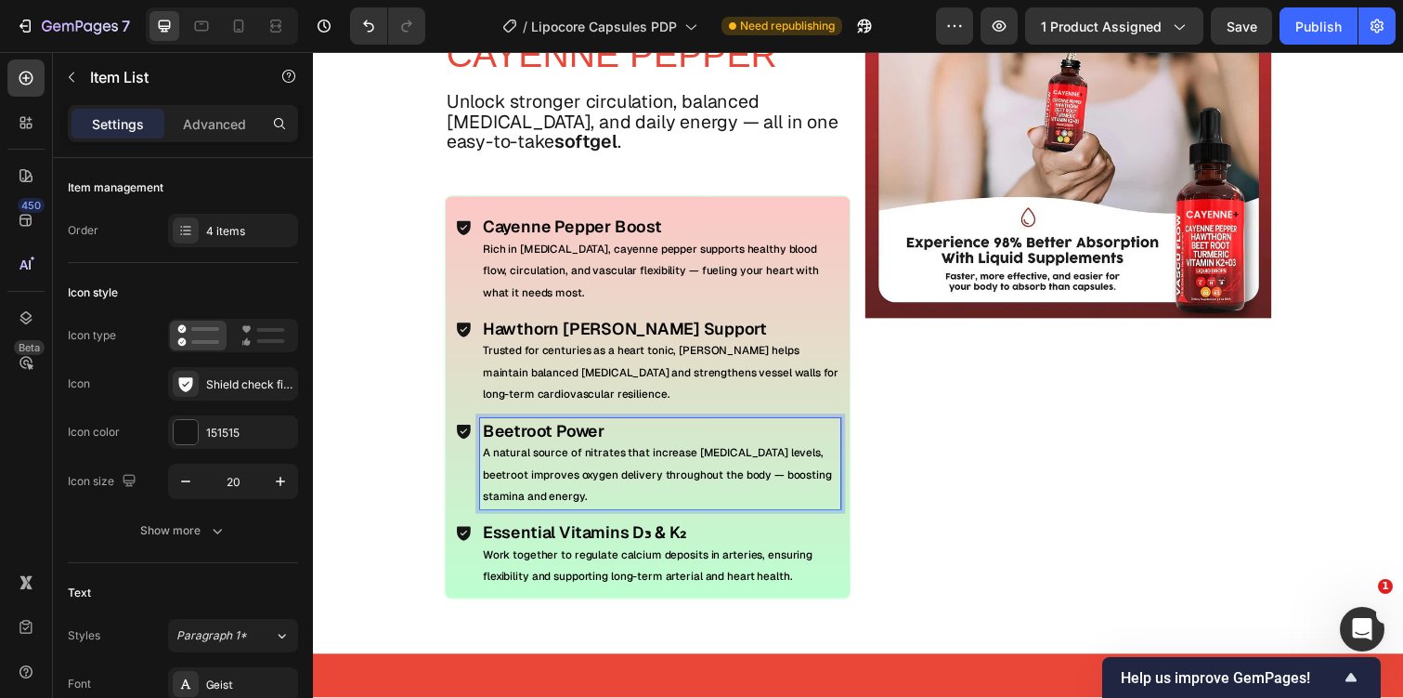
click at [533, 575] on p "Work together to regulate calcium deposits in arteries, ensuring flexibility an…" at bounding box center [668, 576] width 363 height 45
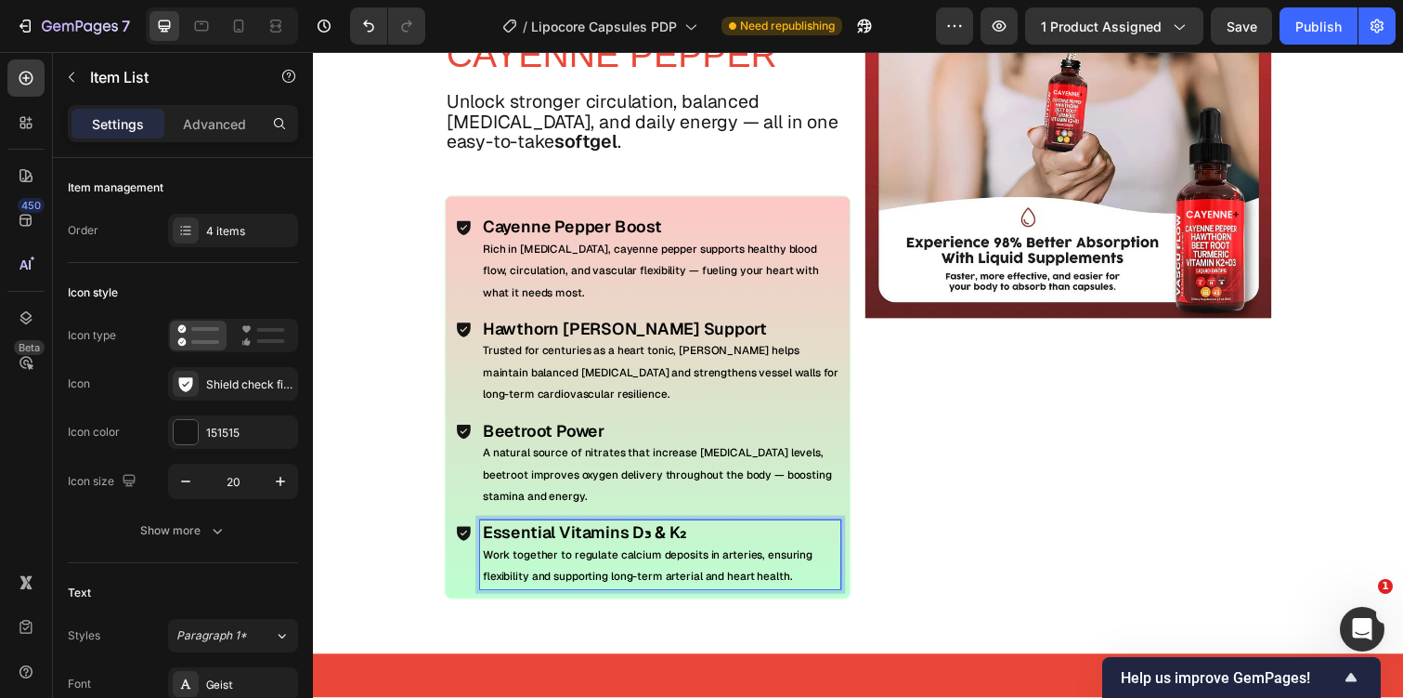
click at [533, 575] on p "Work together to regulate calcium deposits in arteries, ensuring flexibility an…" at bounding box center [668, 576] width 363 height 45
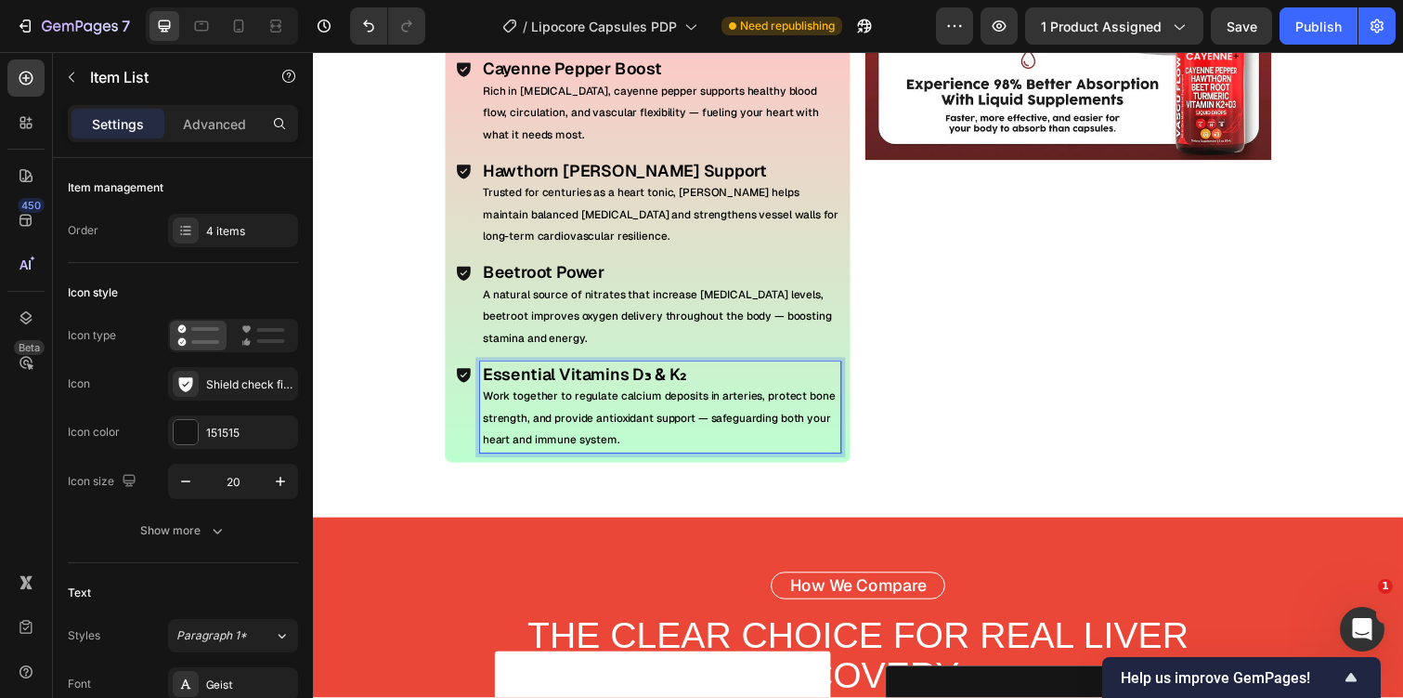
scroll to position [4062, 0]
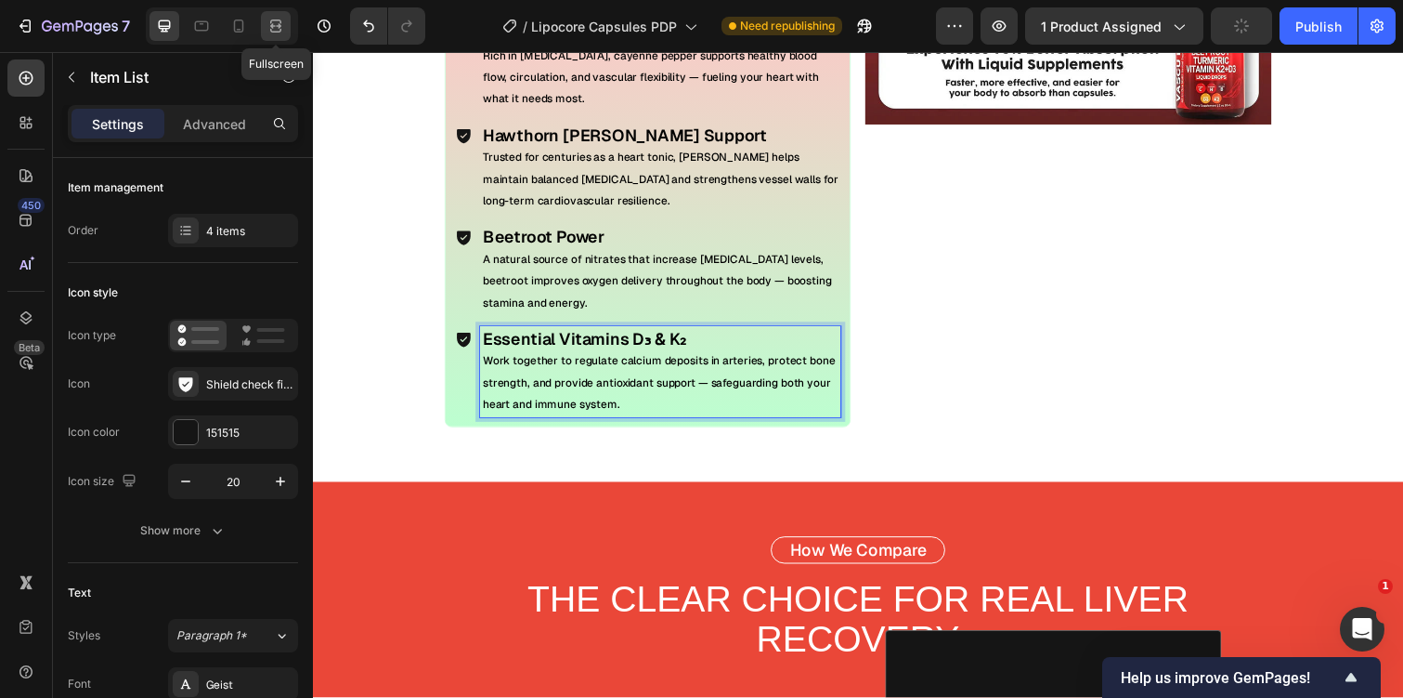
click at [274, 27] on icon at bounding box center [276, 26] width 19 height 19
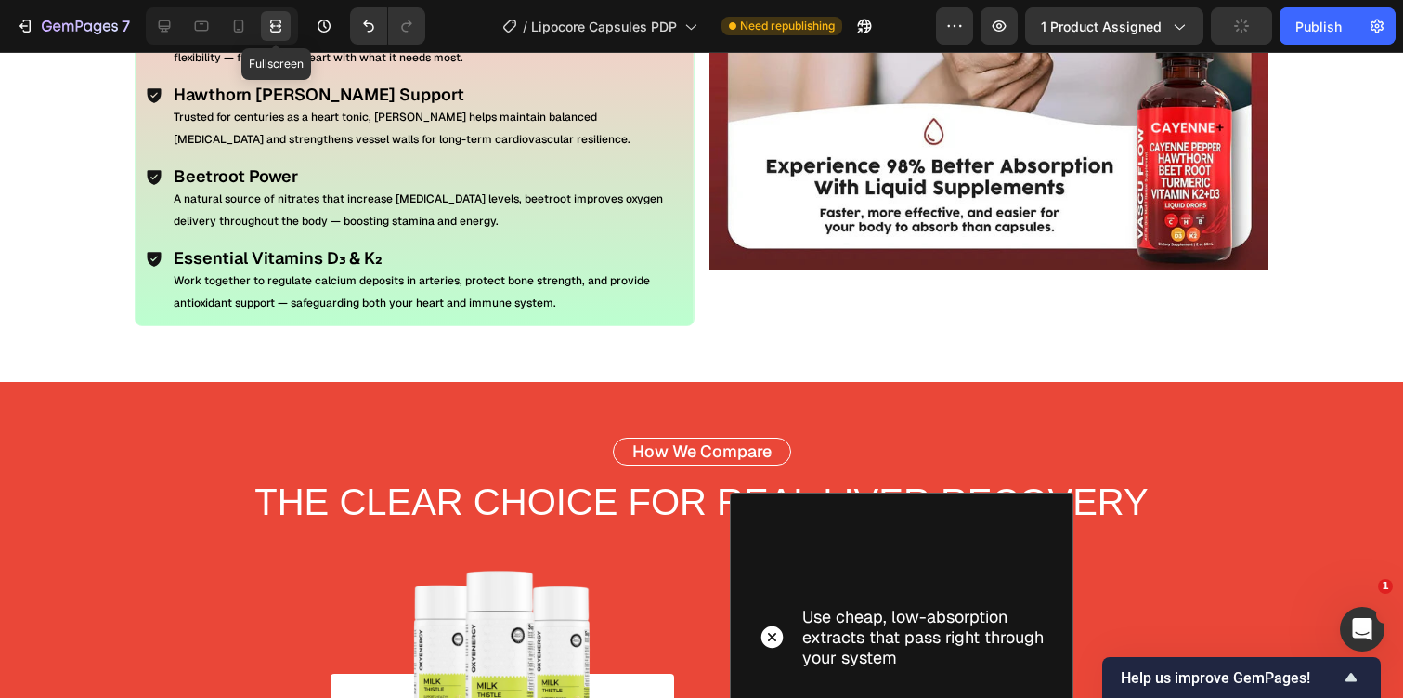
scroll to position [4041, 0]
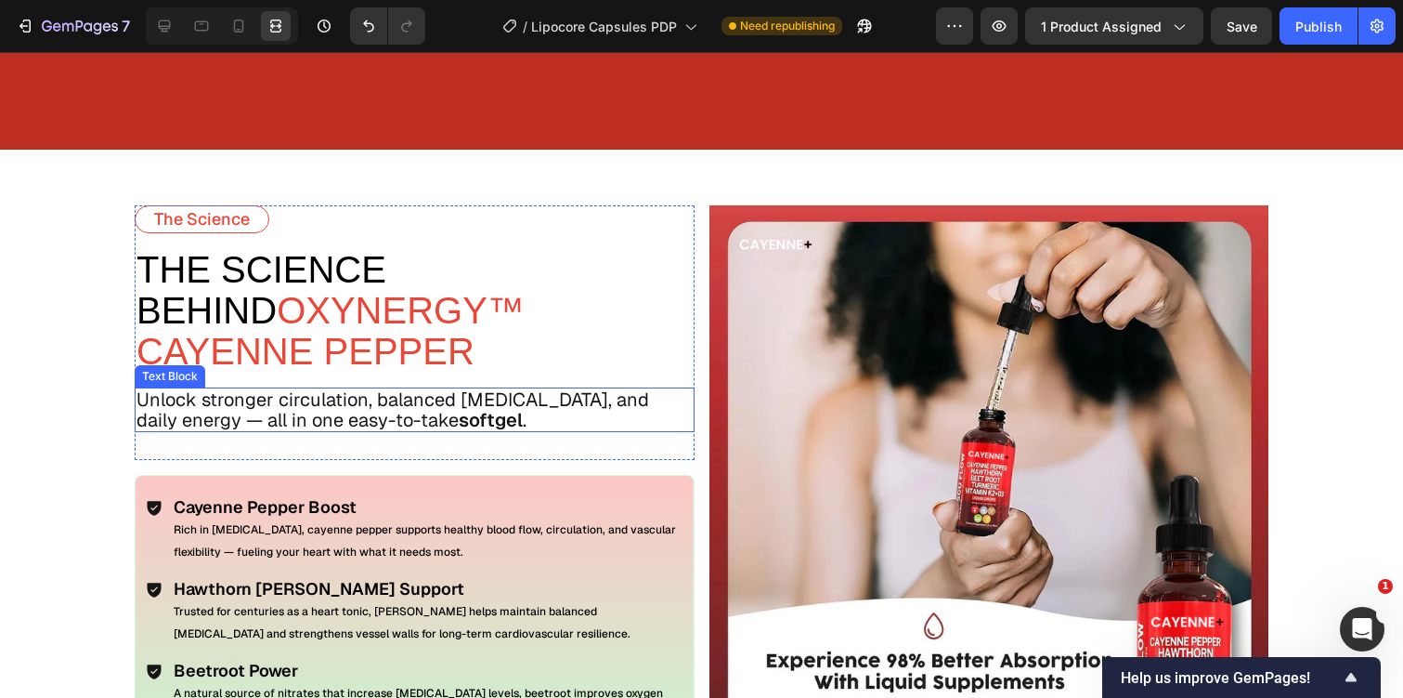
scroll to position [3541, 0]
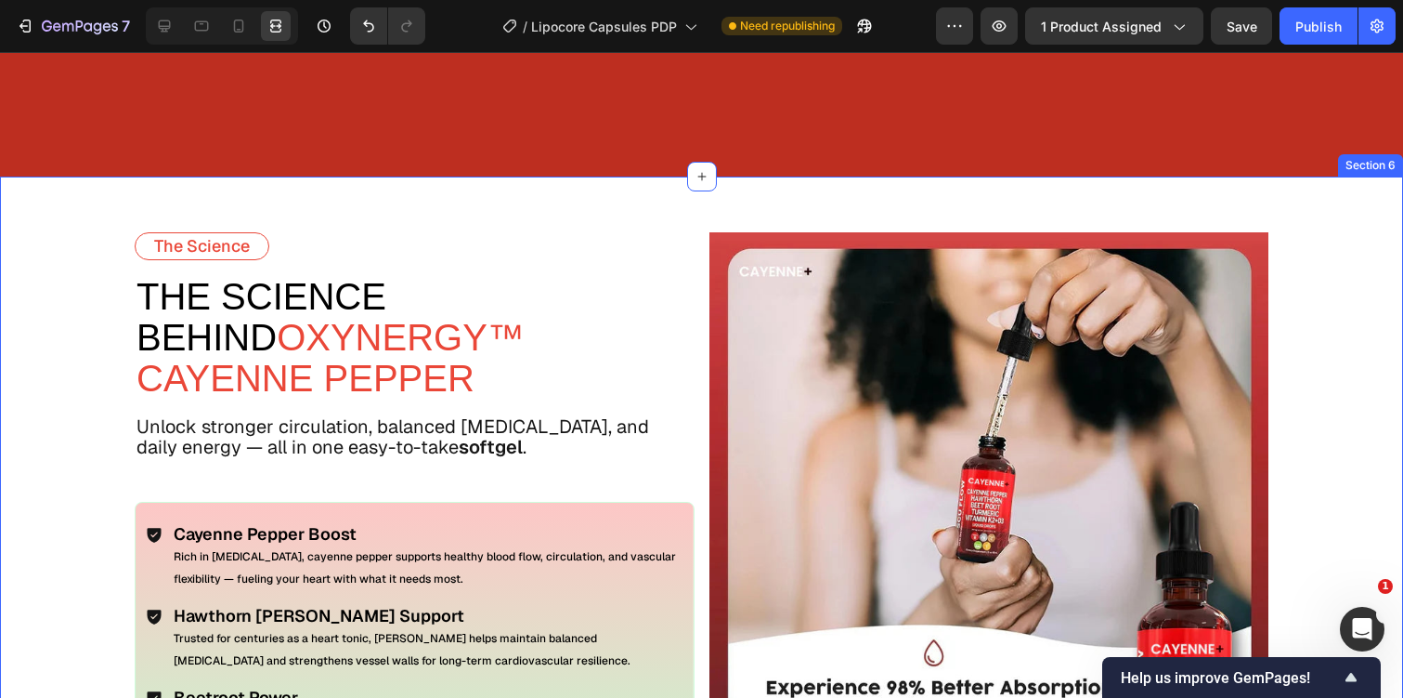
click at [699, 255] on div "The Science Text Block THE SCIENCE BEHIND OXYNERGY™ CAYENNE PEPPER Text Block U…" at bounding box center [701, 539] width 1403 height 726
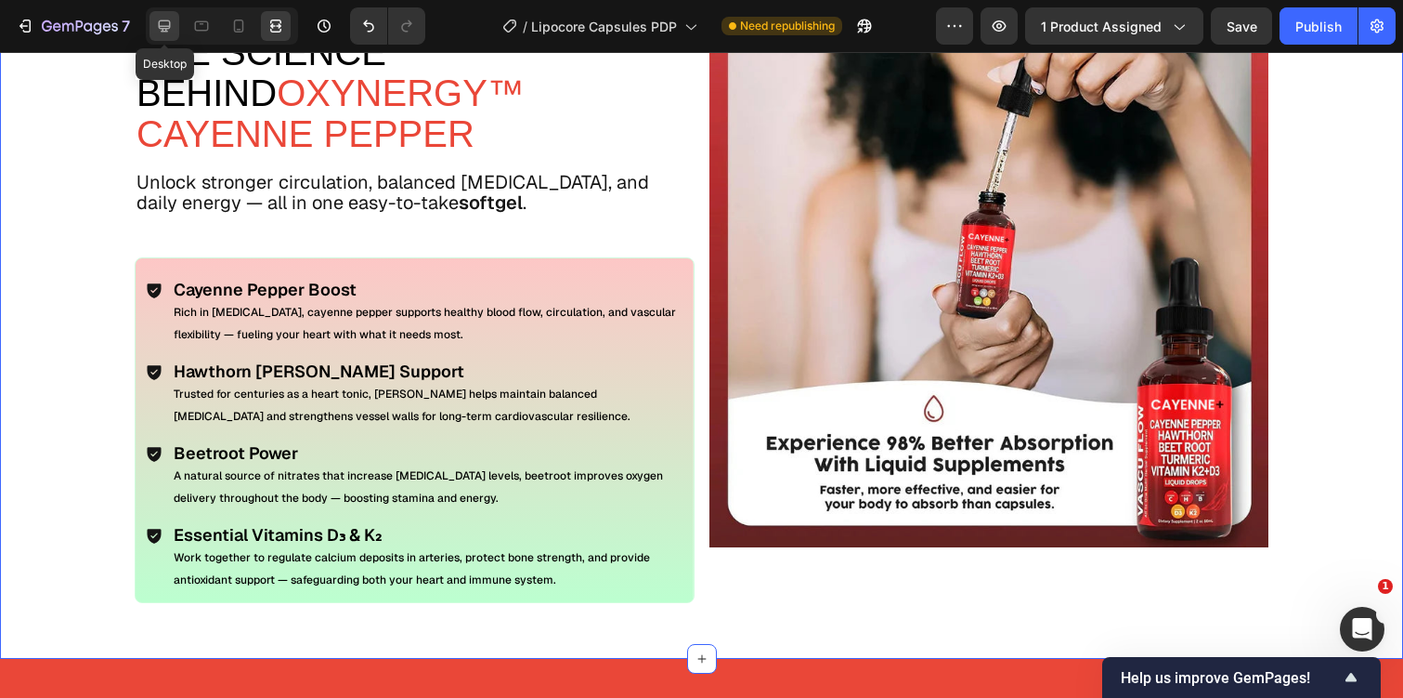
click at [170, 24] on icon at bounding box center [165, 26] width 12 height 12
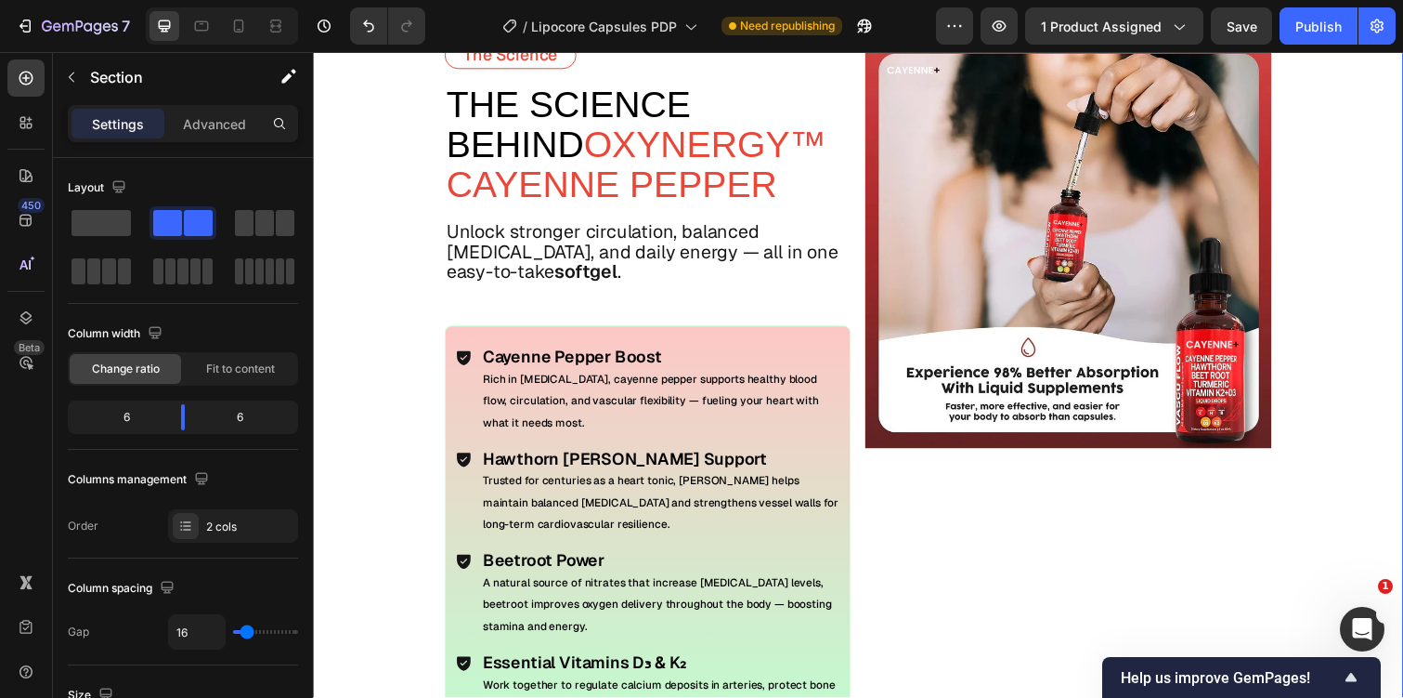
scroll to position [3249, 0]
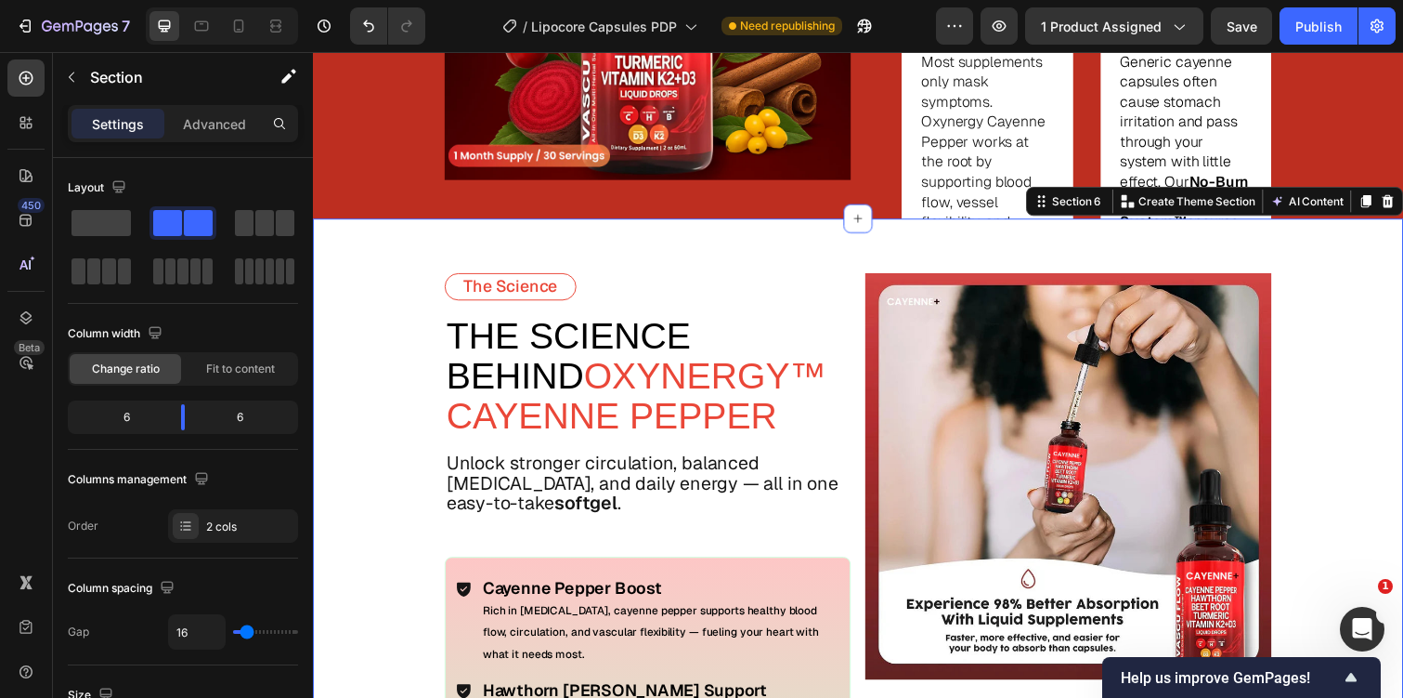
click at [415, 331] on div "The Science Text Block THE SCIENCE BEHIND OXYNERGY™ CAYENNE PEPPER Text Block U…" at bounding box center [870, 641] width 1115 height 836
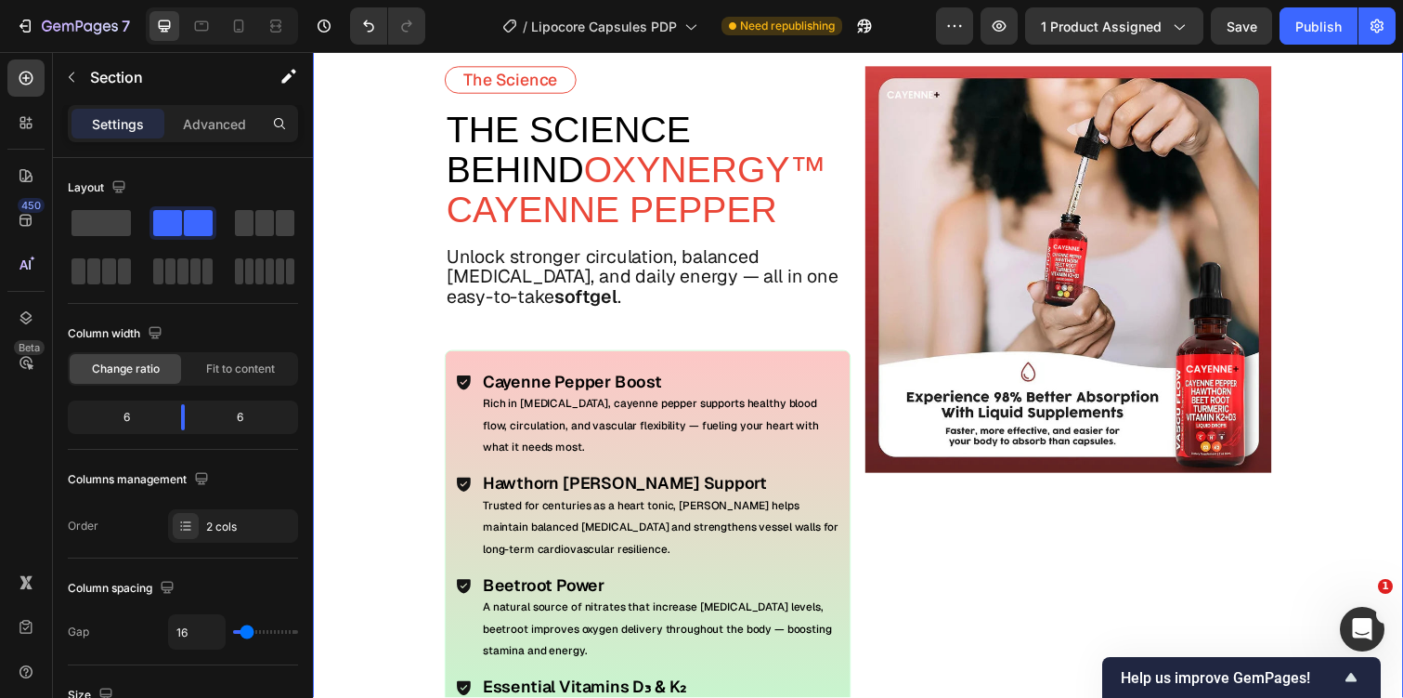
scroll to position [3724, 0]
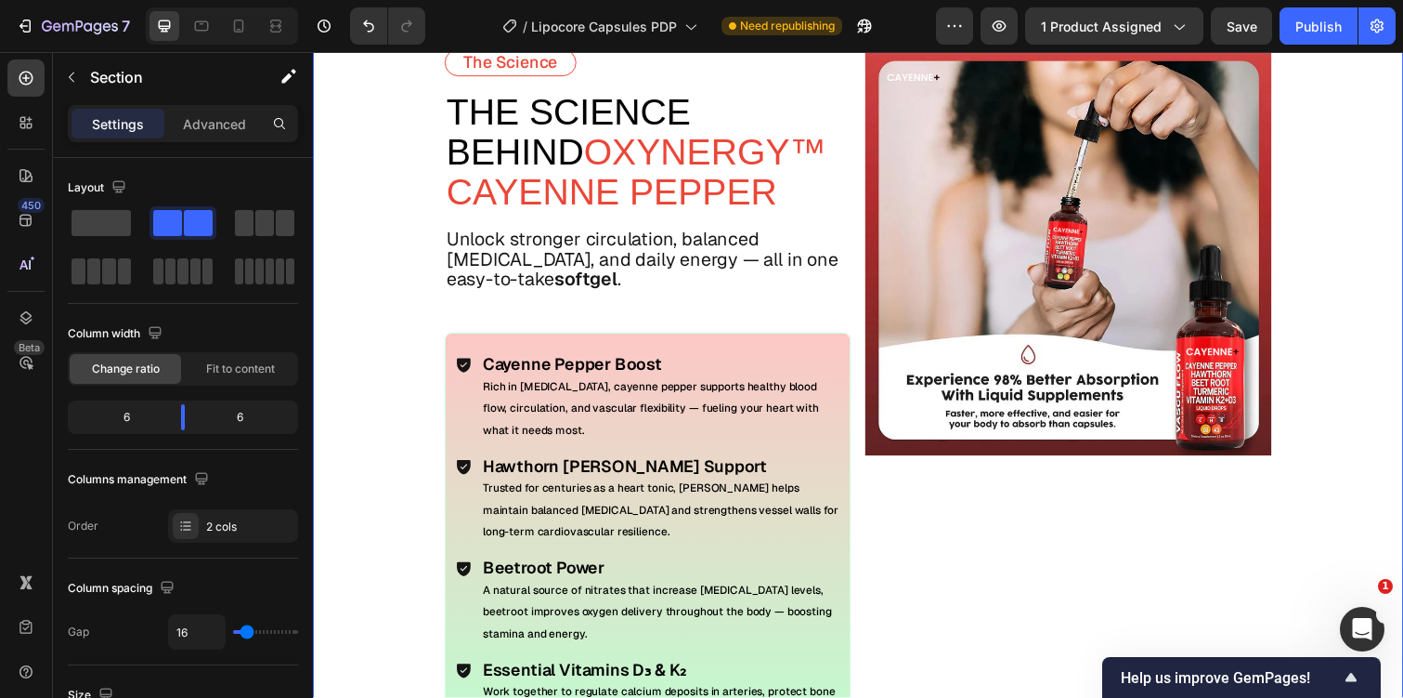
click at [992, 623] on div "Image" at bounding box center [1085, 411] width 415 height 724
click at [974, 560] on div "Image" at bounding box center [1085, 411] width 415 height 724
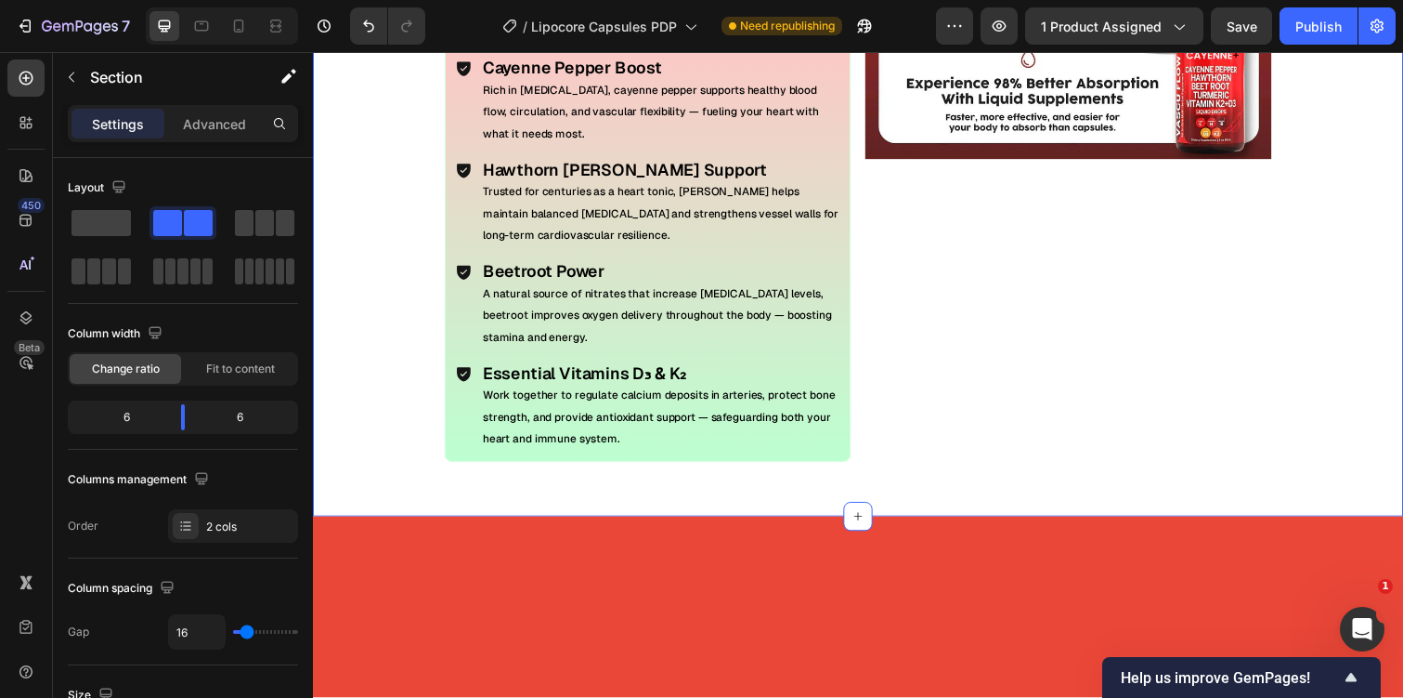
scroll to position [3788, 0]
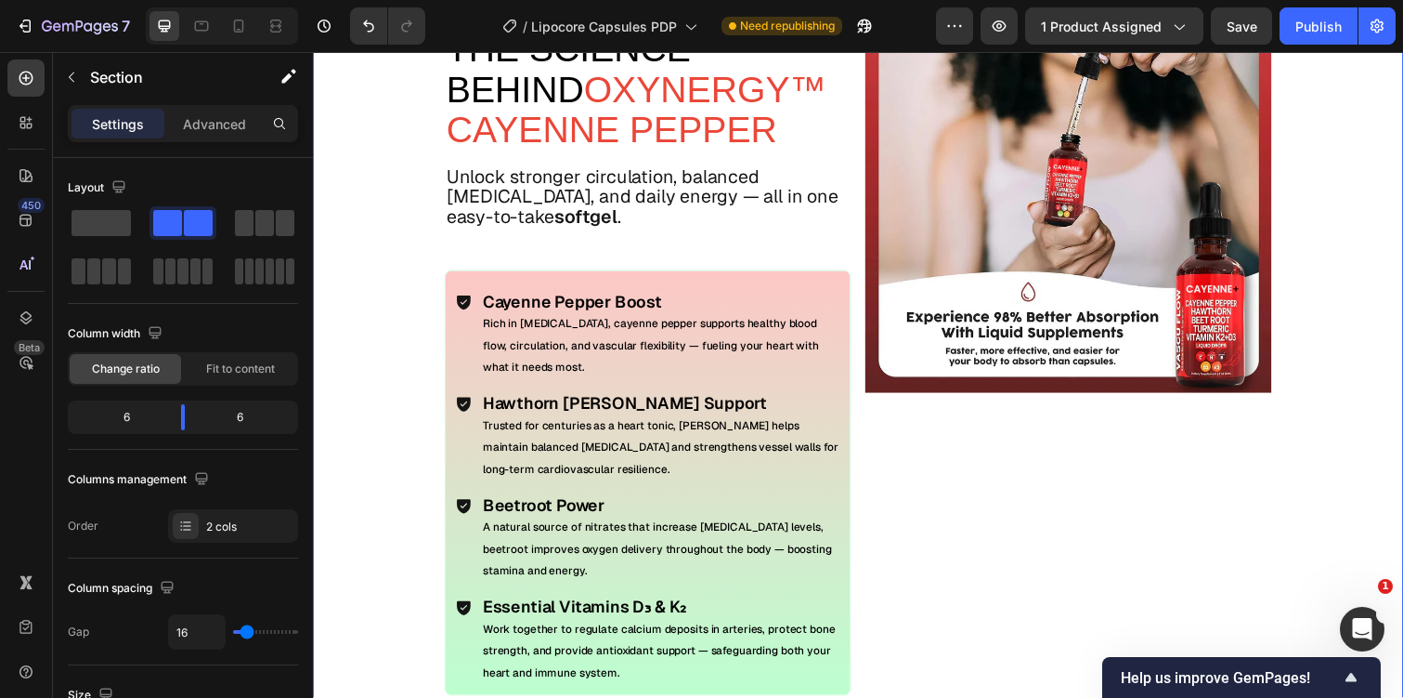
click at [864, 267] on div "The Science Text Block THE SCIENCE BEHIND OXYNERGY™ CAYENNE PEPPER Text Block U…" at bounding box center [870, 347] width 1115 height 836
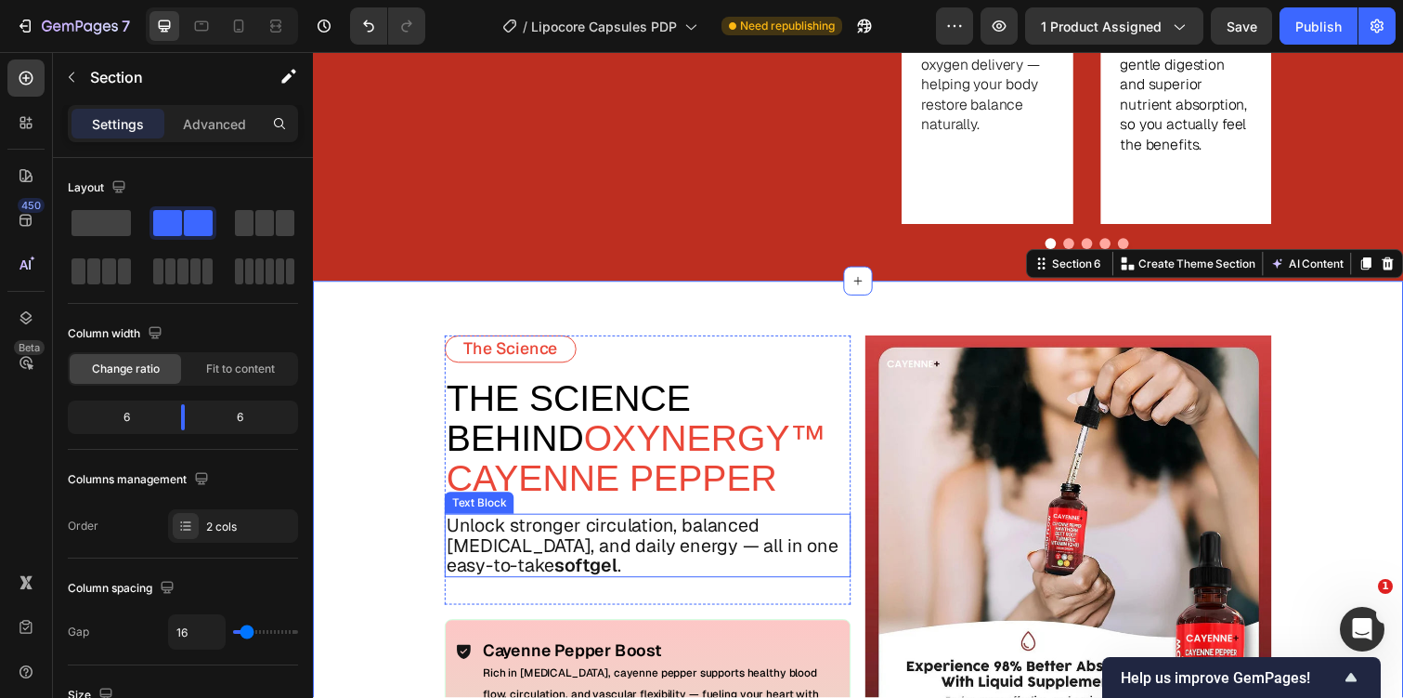
scroll to position [3453, 0]
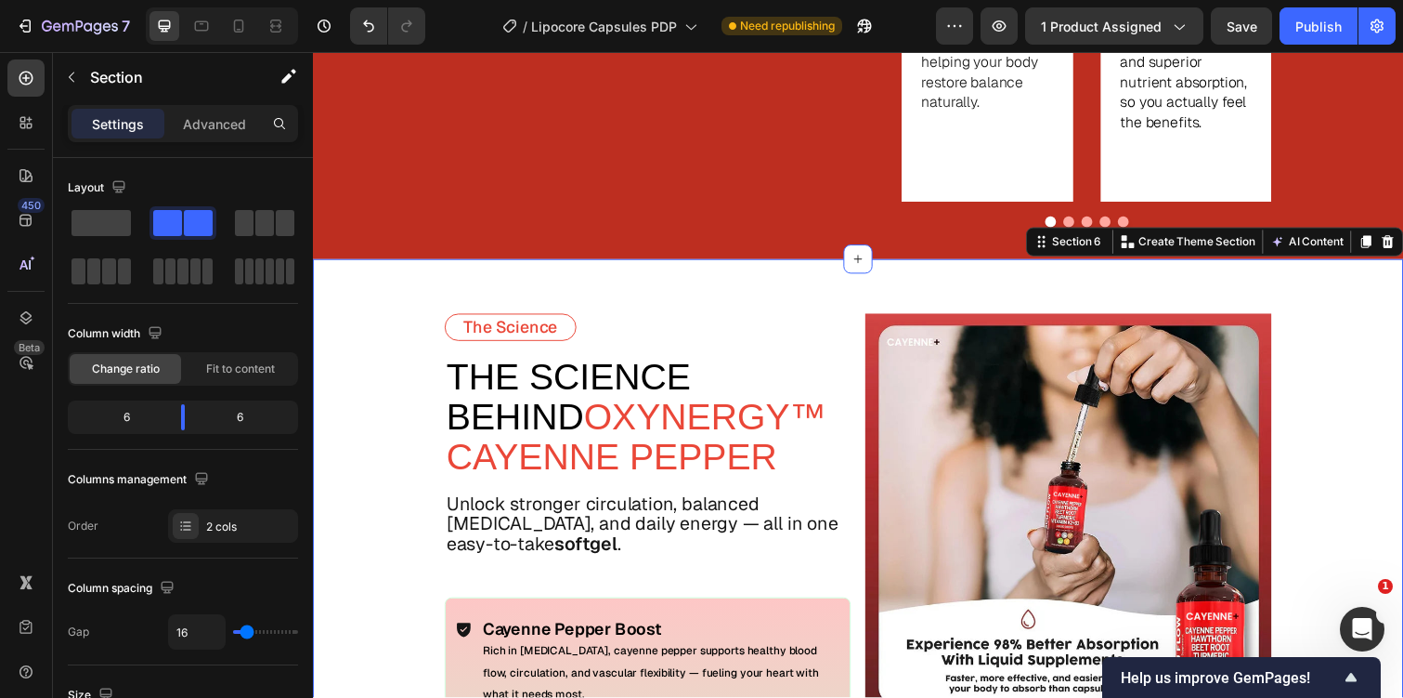
click at [1333, 300] on div "The Science Text Block THE SCIENCE BEHIND OXYNERGY™ CAYENNE PEPPER Text Block U…" at bounding box center [870, 682] width 1115 height 836
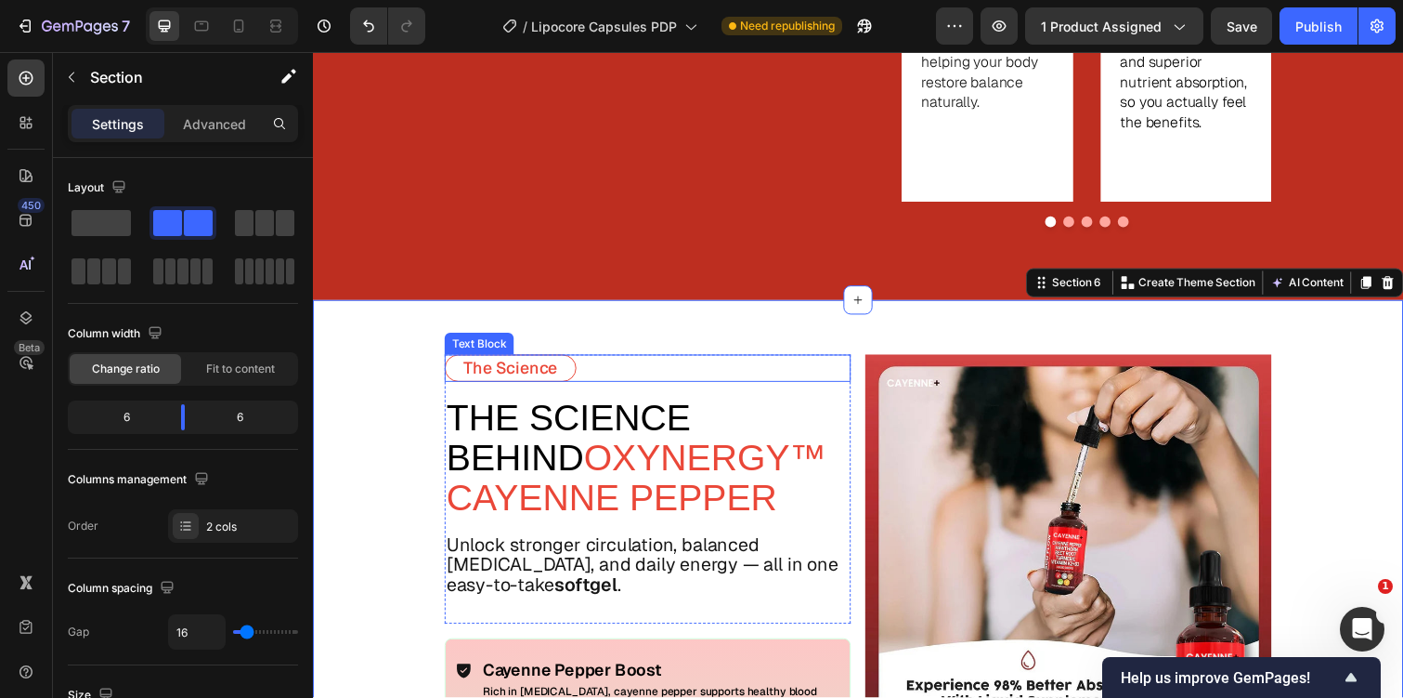
click at [575, 405] on span "THE SCIENCE BEHIND" at bounding box center [575, 446] width 250 height 82
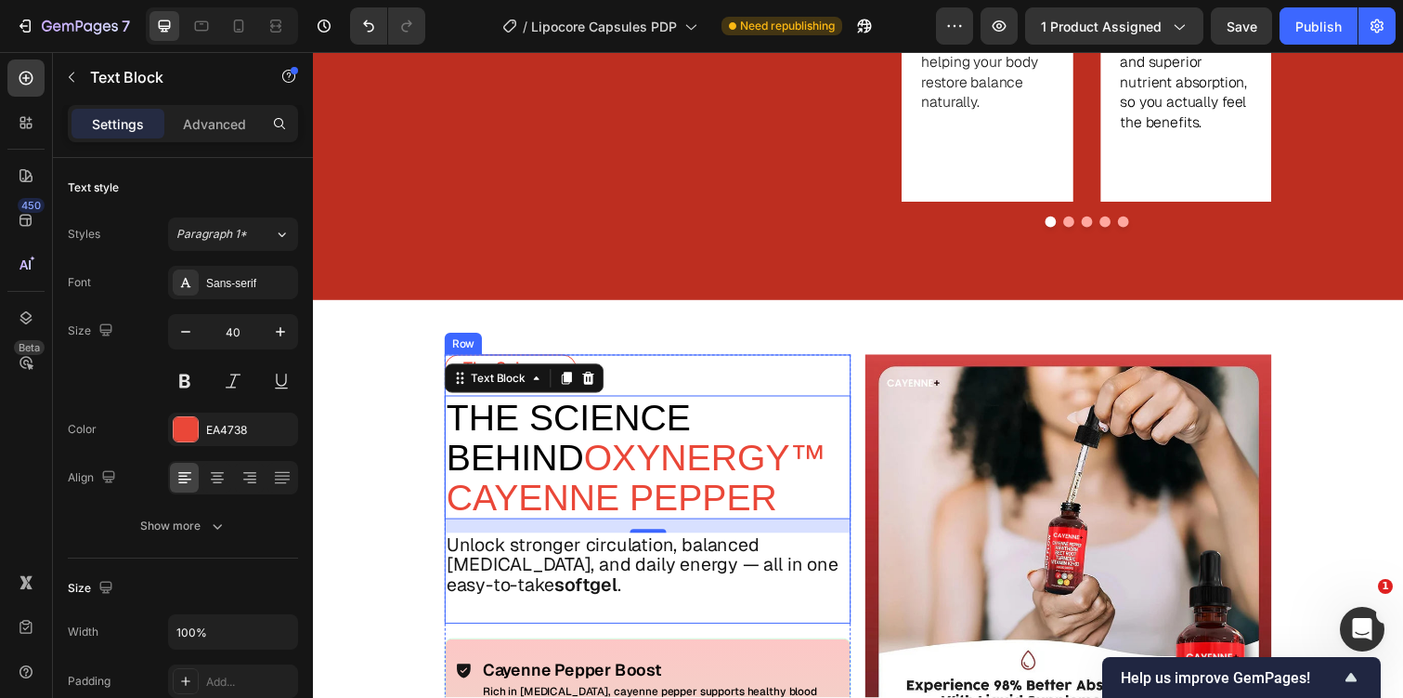
click at [830, 361] on div "The Science Text Block THE SCIENCE BEHIND OXYNERGY™ CAYENNE PEPPER Text Block 1…" at bounding box center [655, 498] width 415 height 275
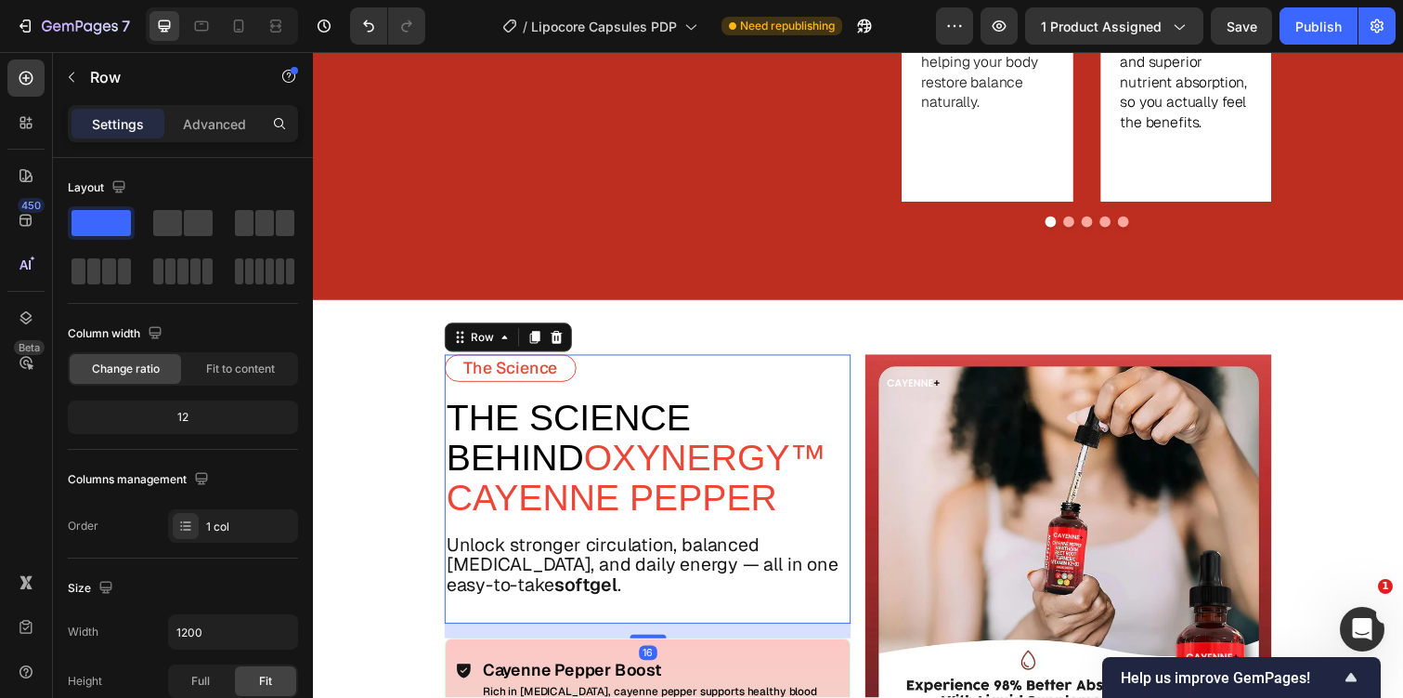
click at [492, 329] on div "Row" at bounding box center [513, 344] width 130 height 30
click at [488, 335] on div "Row" at bounding box center [486, 343] width 31 height 17
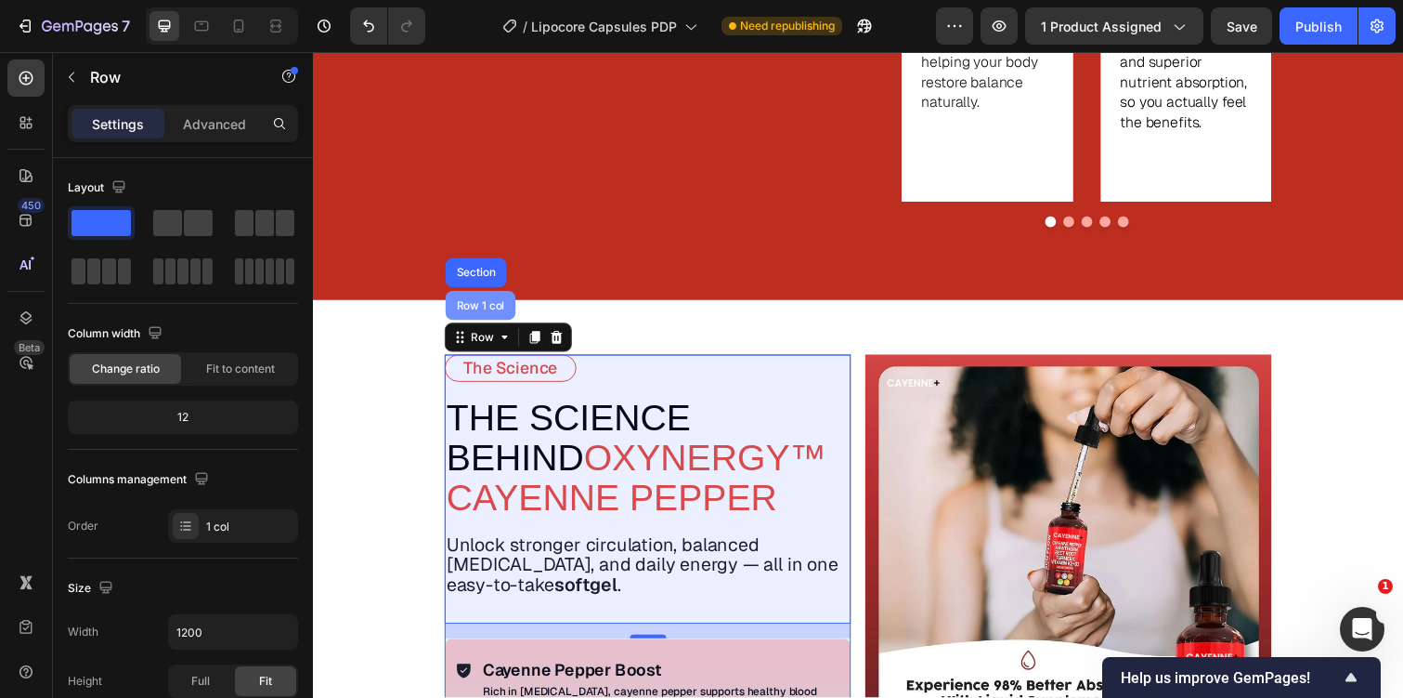
click at [501, 296] on div "Row 1 col" at bounding box center [485, 311] width 72 height 30
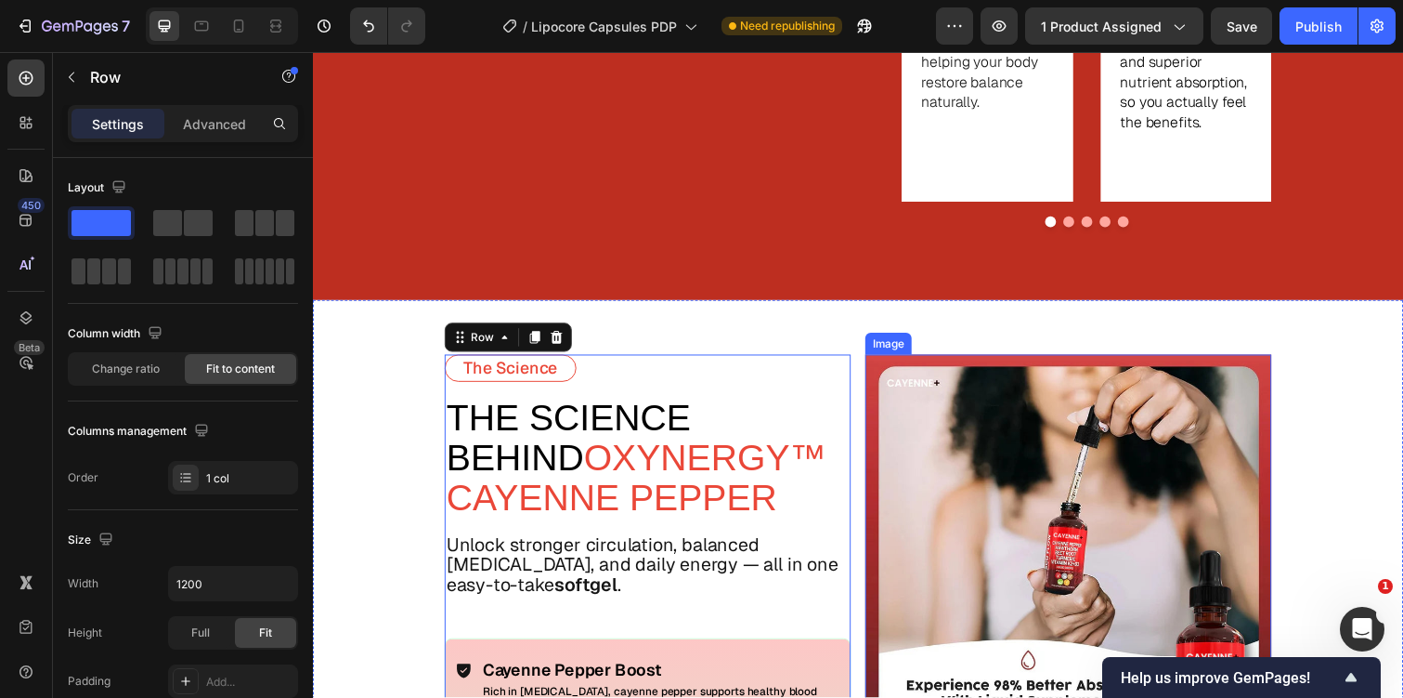
click at [896, 415] on img at bounding box center [1085, 568] width 415 height 415
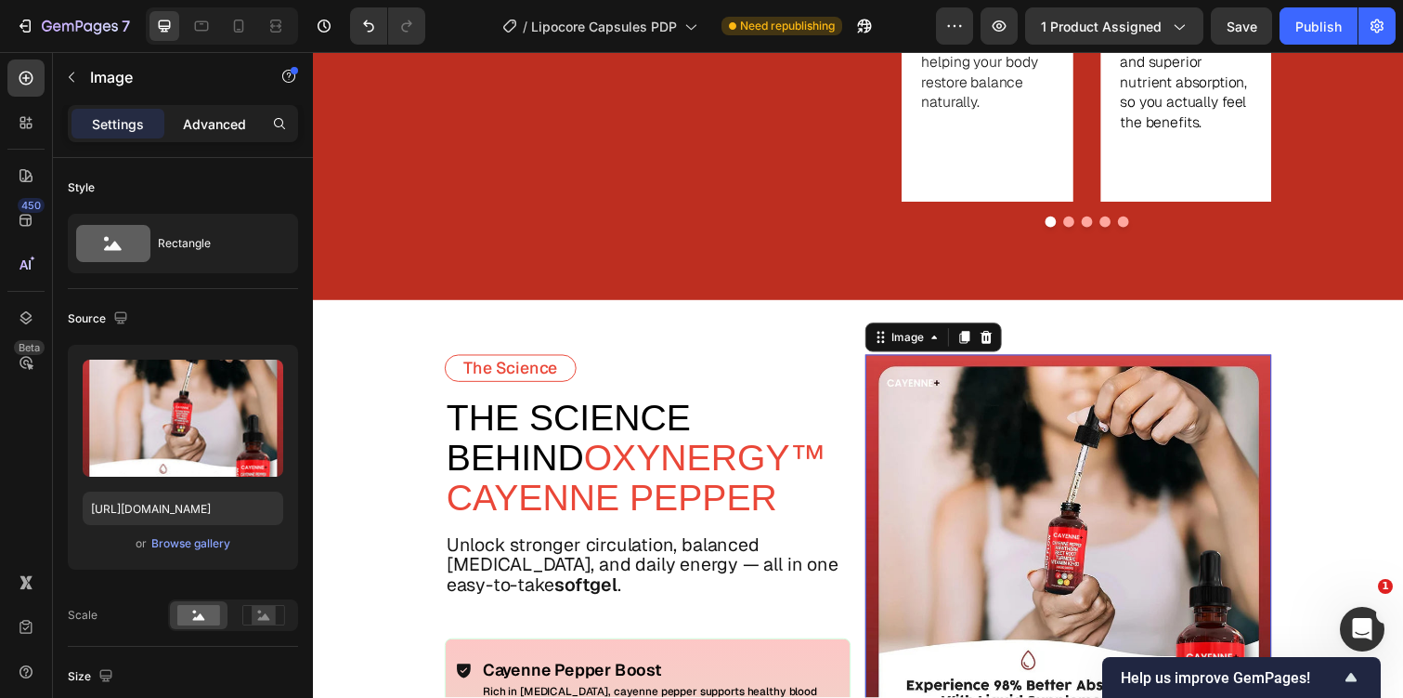
click at [189, 121] on p "Advanced" at bounding box center [214, 124] width 63 height 20
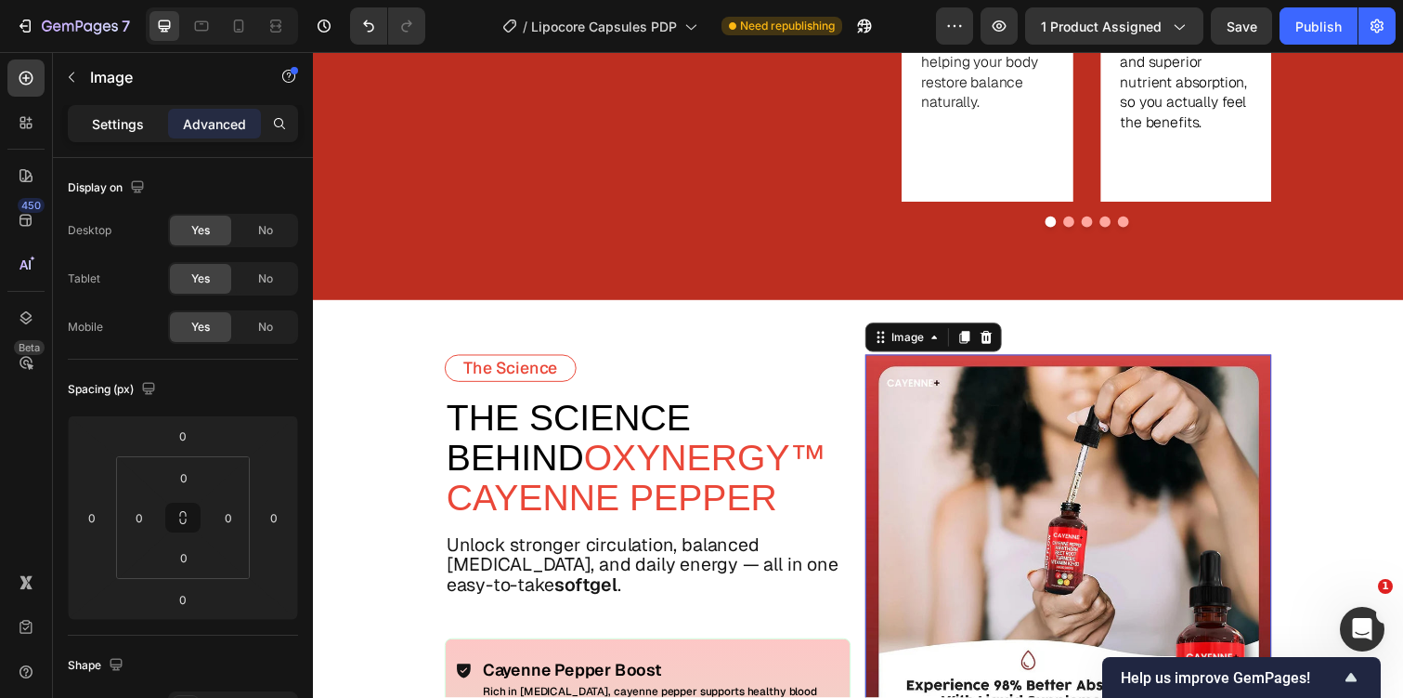
click at [96, 114] on p "Settings" at bounding box center [118, 124] width 52 height 20
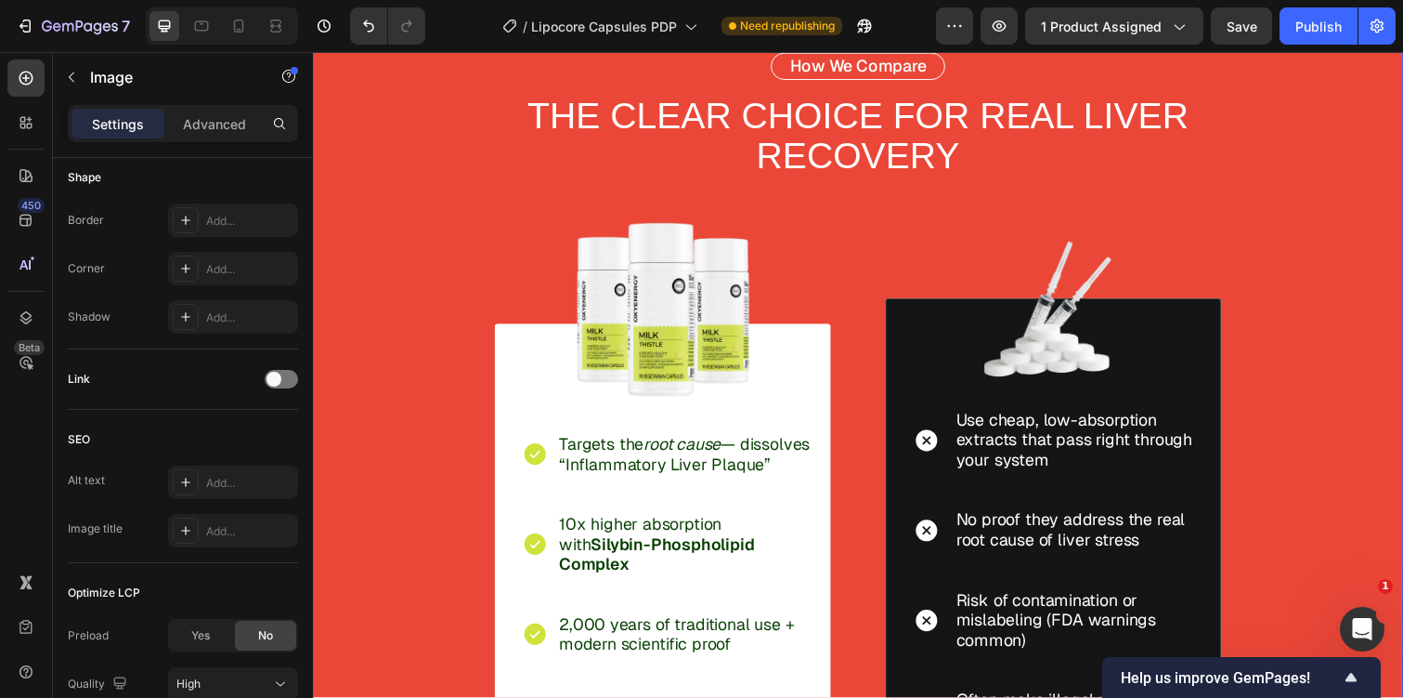
scroll to position [4415, 0]
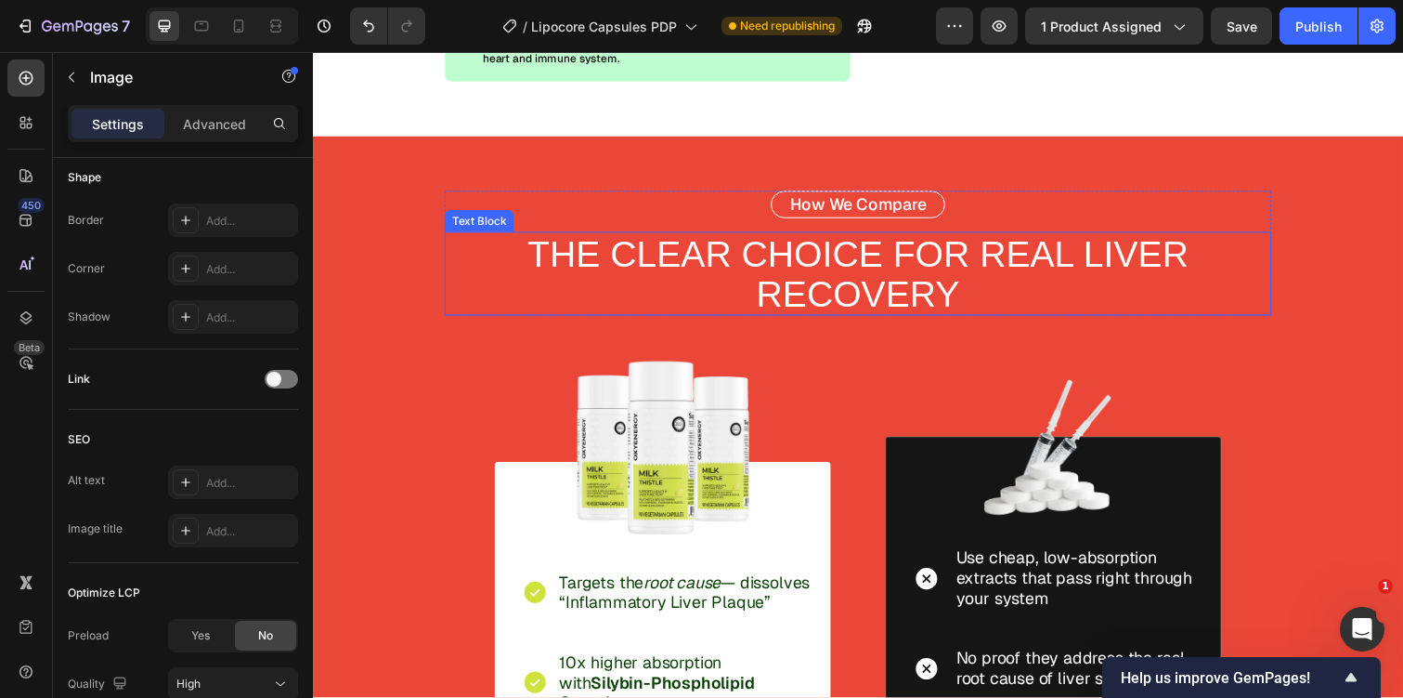
click at [775, 266] on p "THE CLEAR CHOICE FOR REAL LIVER RECOVERY" at bounding box center [870, 279] width 841 height 82
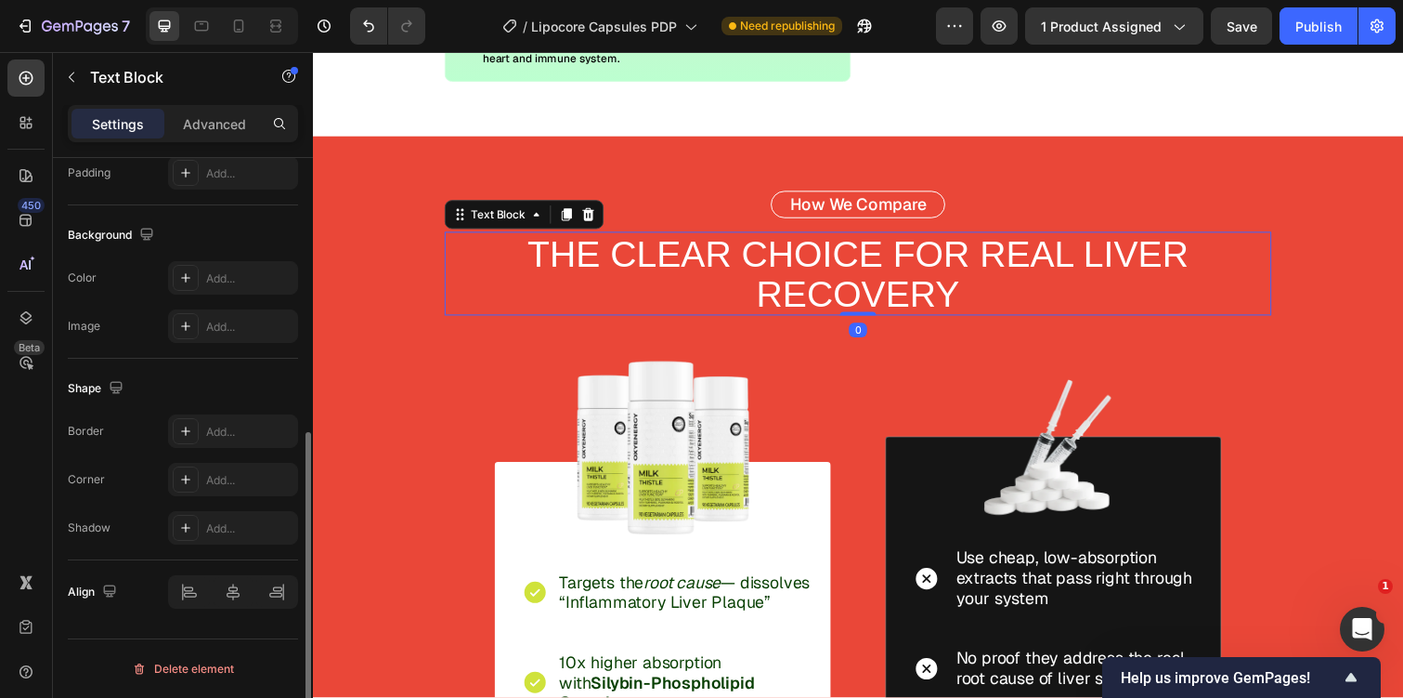
scroll to position [0, 0]
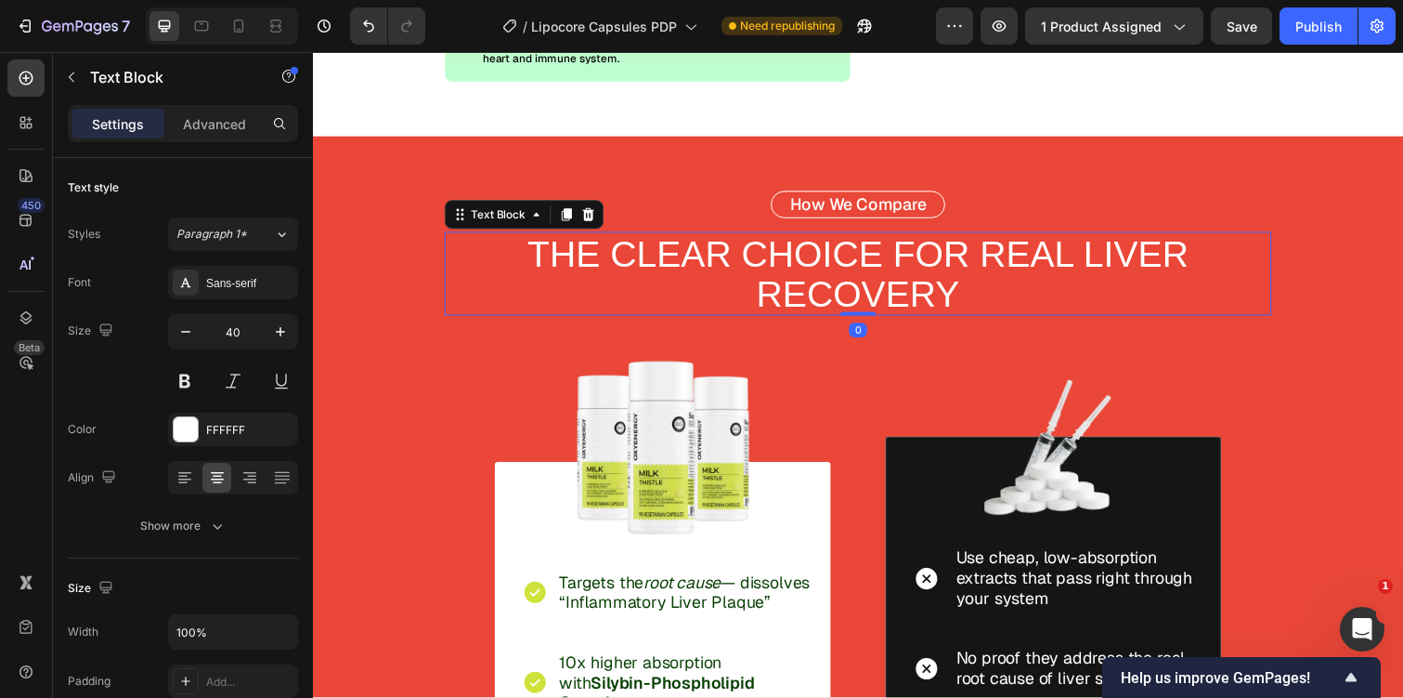
click at [775, 266] on p "THE CLEAR CHOICE FOR REAL LIVER RECOVERY" at bounding box center [870, 279] width 841 height 82
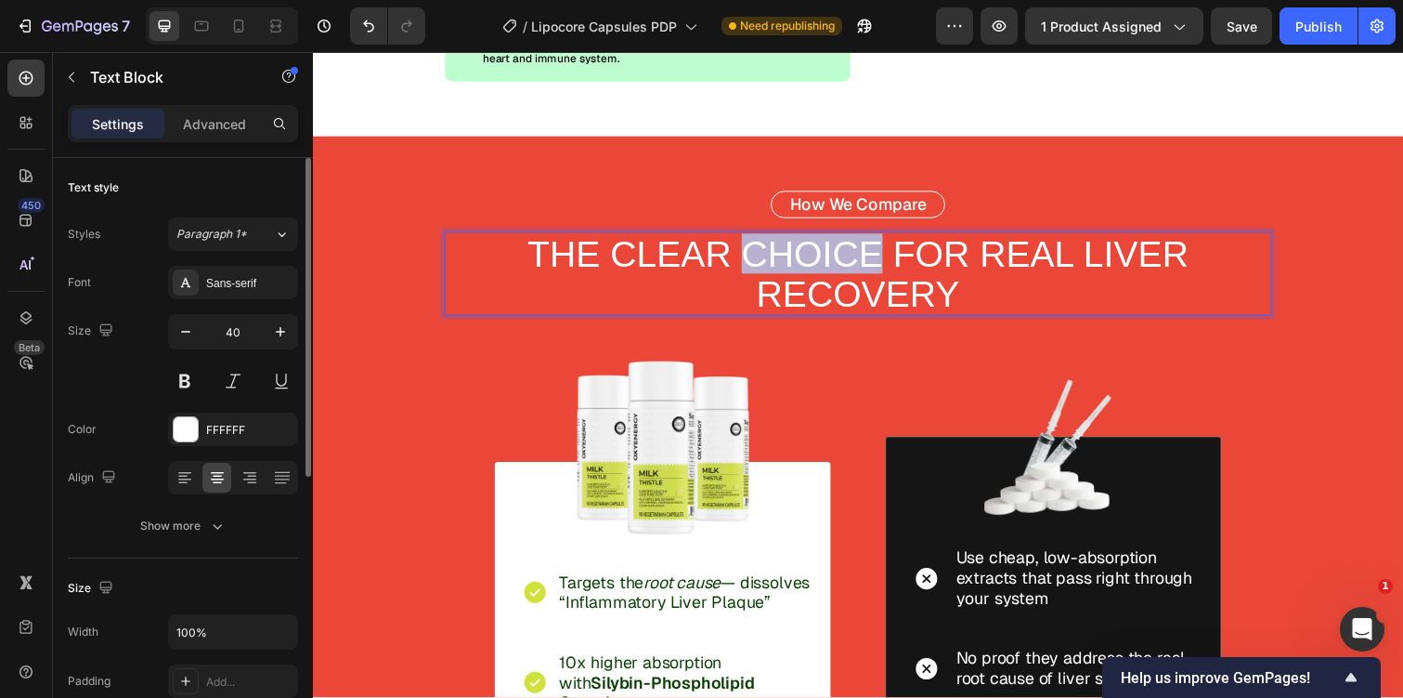
click at [775, 266] on p "THE CLEAR CHOICE FOR REAL LIVER RECOVERY" at bounding box center [870, 279] width 841 height 82
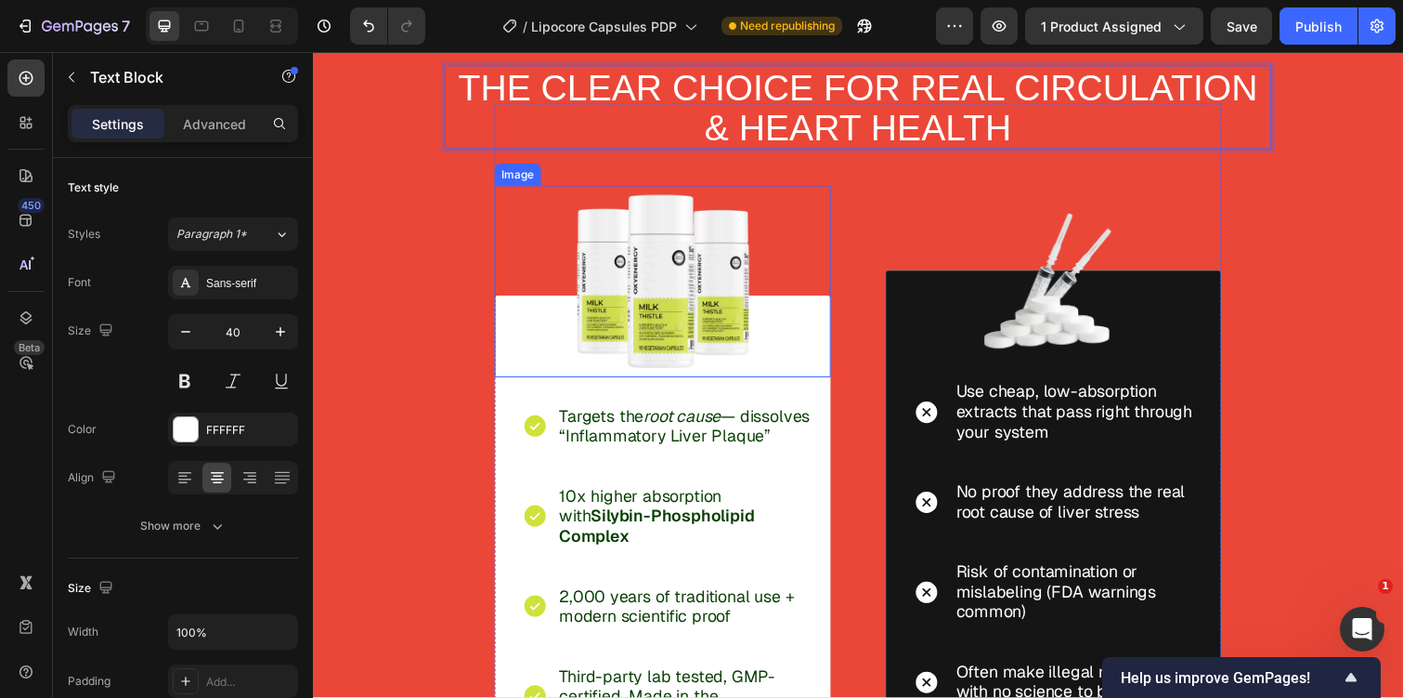
scroll to position [4646, 0]
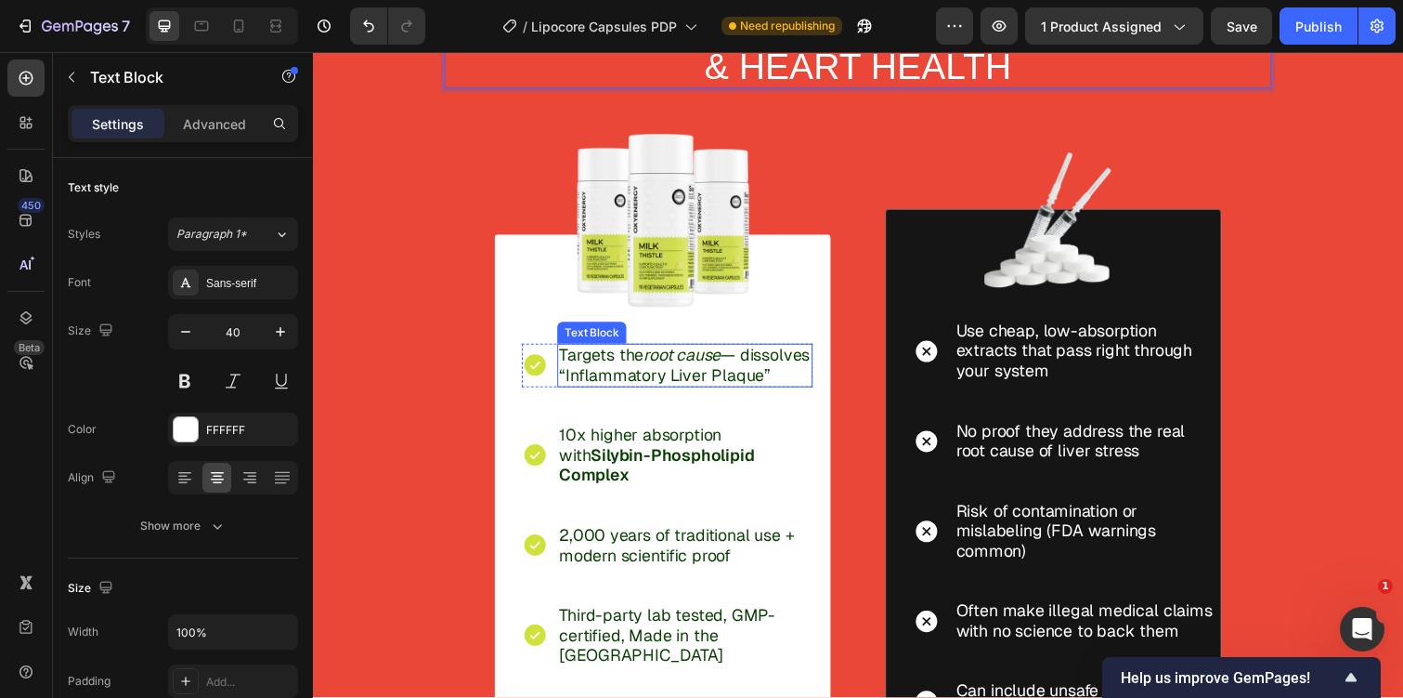
click at [617, 384] on p "Targets the root cause — dissolves “Inflammatory Liver Plaque”" at bounding box center [693, 372] width 257 height 41
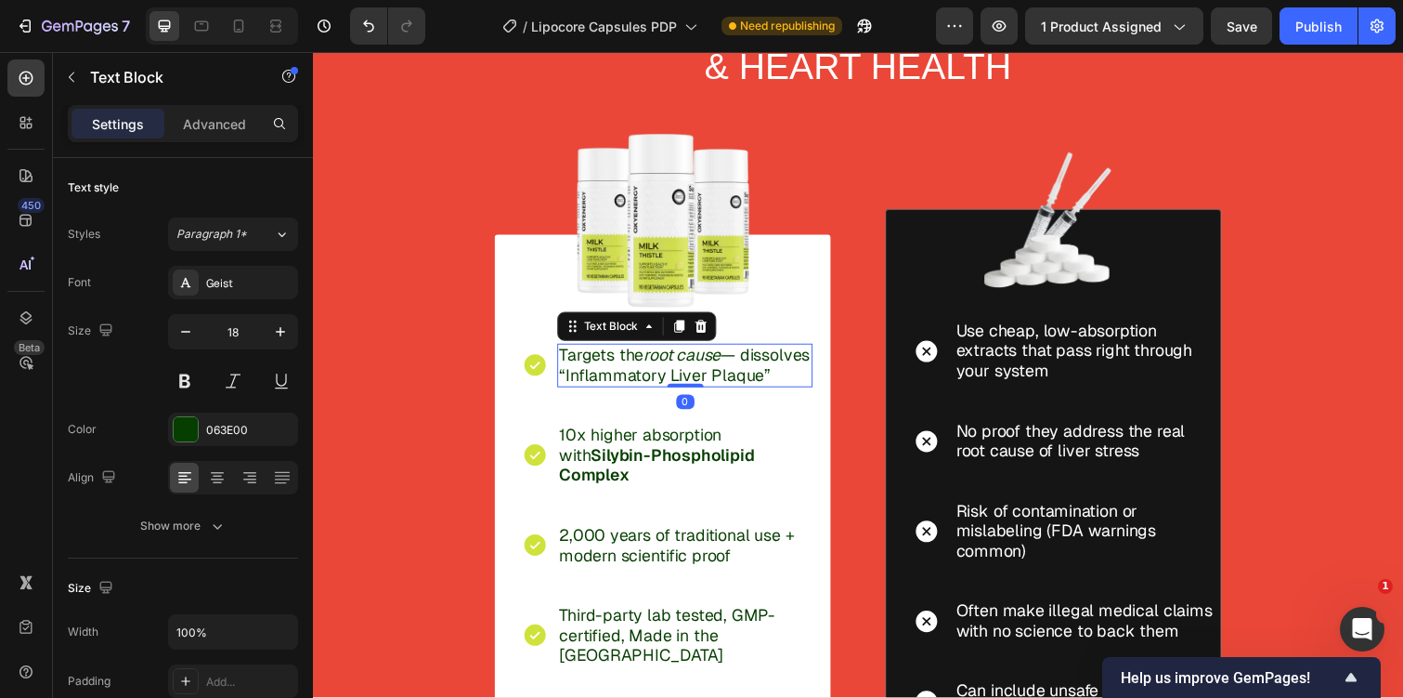
click at [617, 384] on p "Targets the root cause — dissolves “Inflammatory Liver Plaque”" at bounding box center [693, 372] width 257 height 41
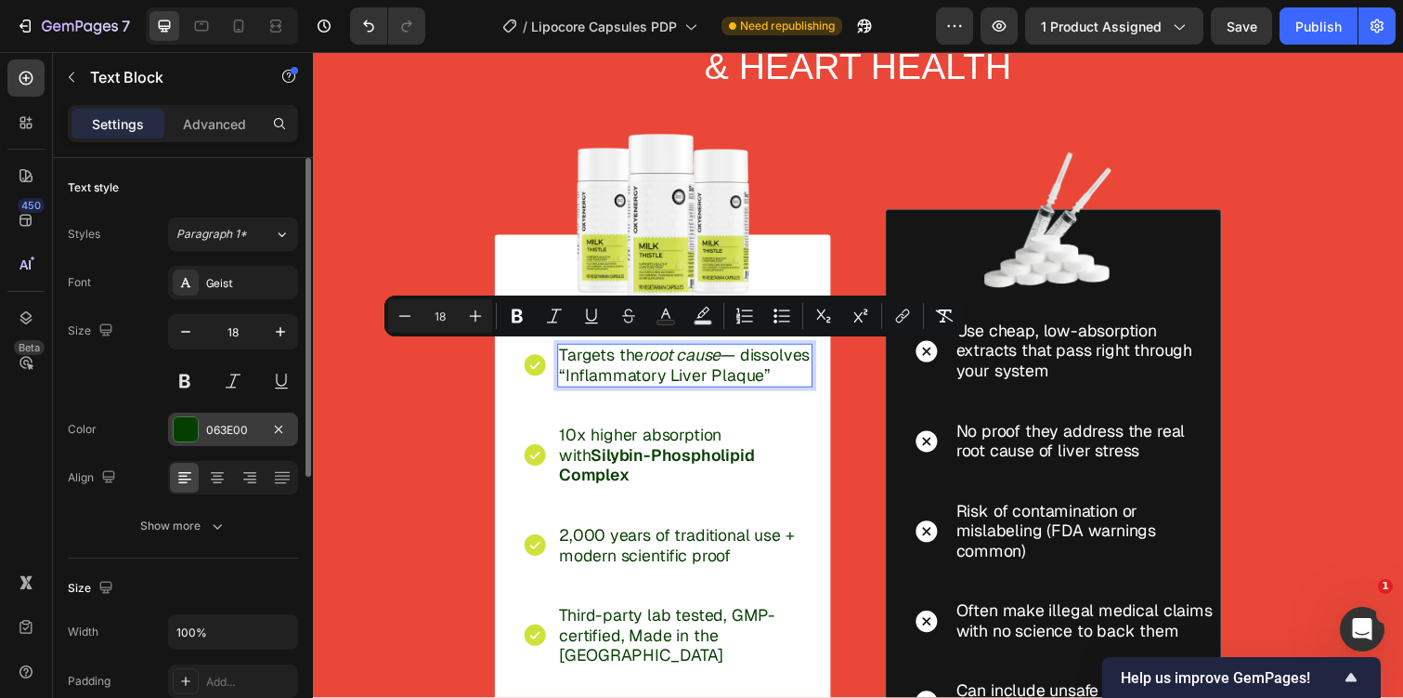
click at [248, 435] on div "063E00" at bounding box center [233, 430] width 54 height 17
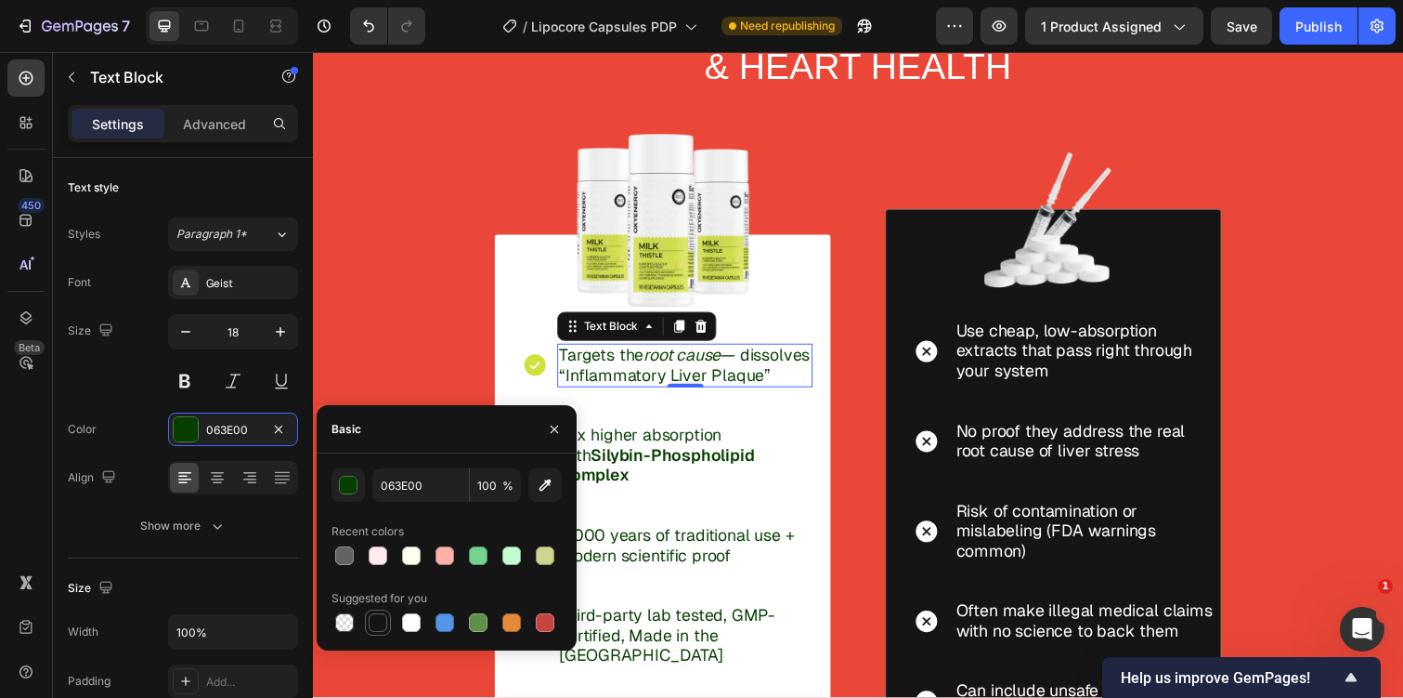
click at [383, 616] on div at bounding box center [378, 622] width 19 height 19
type input "151515"
click at [681, 457] on p "10x higher absorption with Silybin-Phospholipid Complex" at bounding box center [693, 464] width 257 height 61
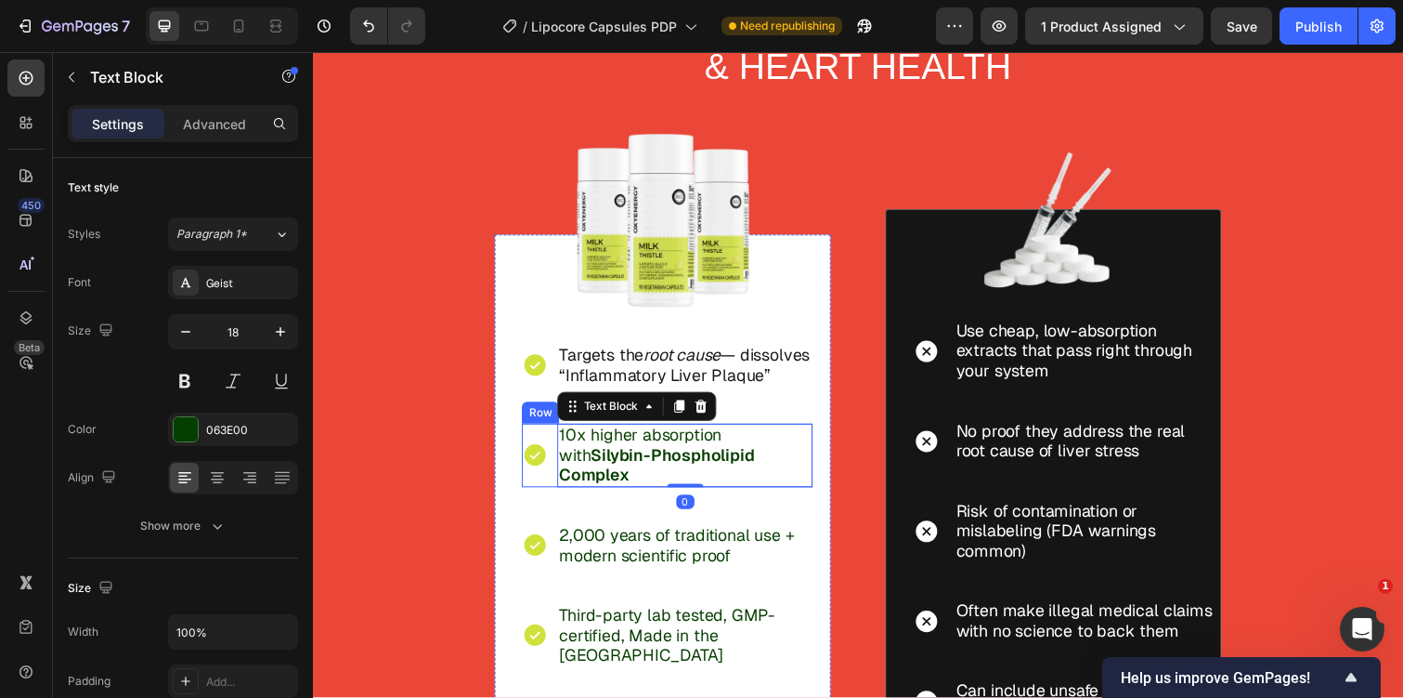
click at [554, 474] on div "Icon 10x higher absorption with Silybin-Phospholipid Complex Text Block 0 Row" at bounding box center [675, 464] width 297 height 65
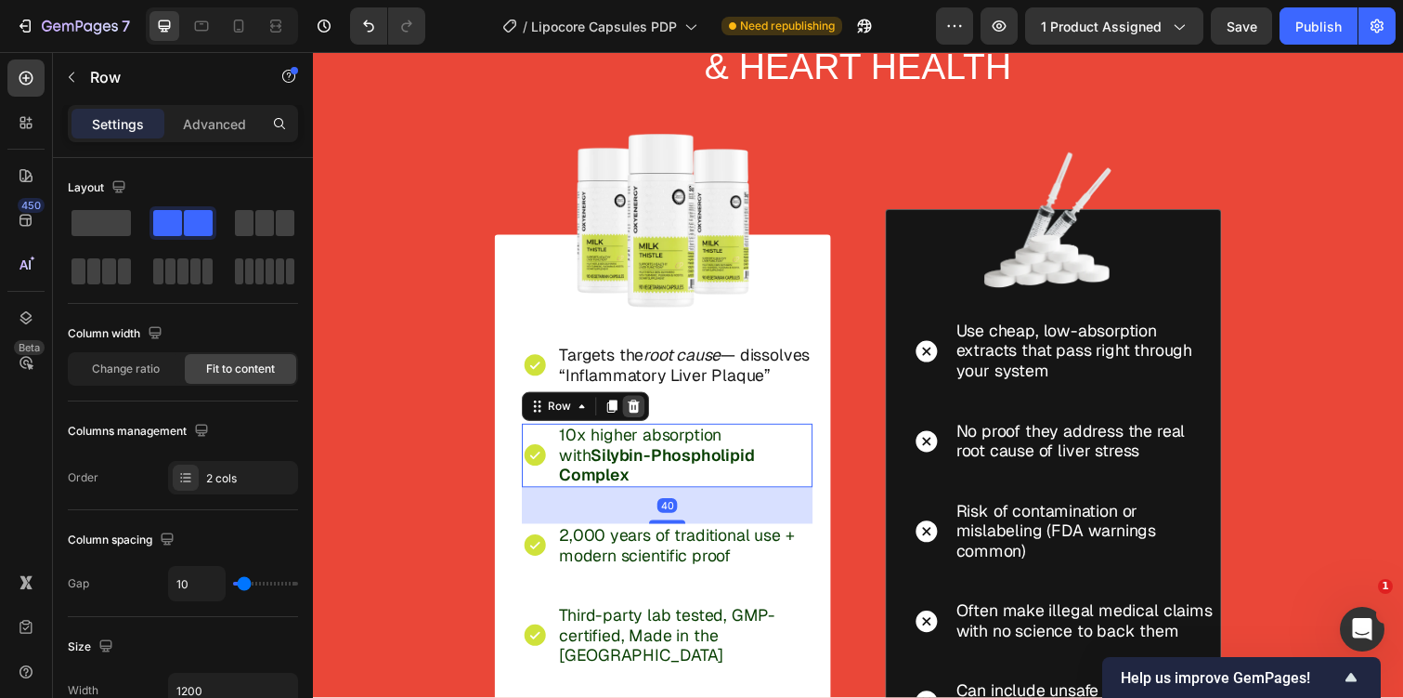
click at [637, 421] on icon at bounding box center [641, 414] width 12 height 13
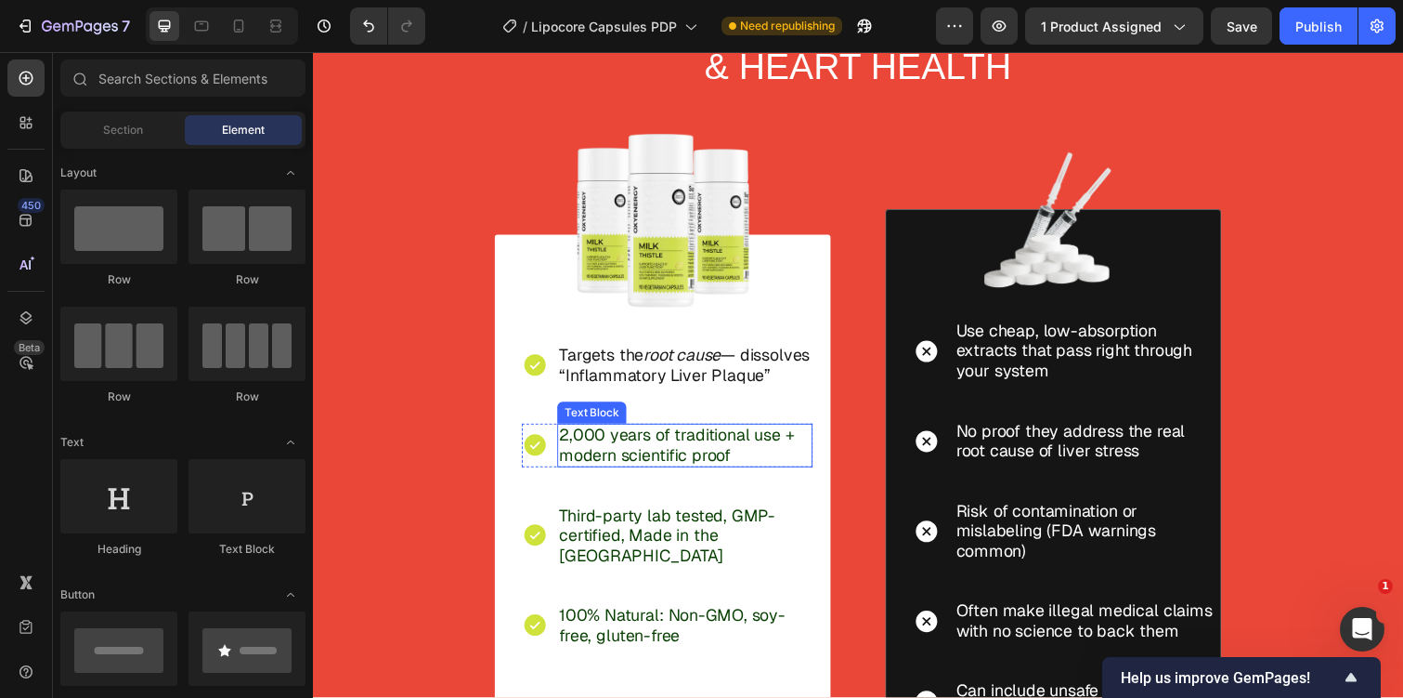
click at [563, 476] on div "2,000 years of traditional use + modern scientific proof" at bounding box center [693, 454] width 261 height 45
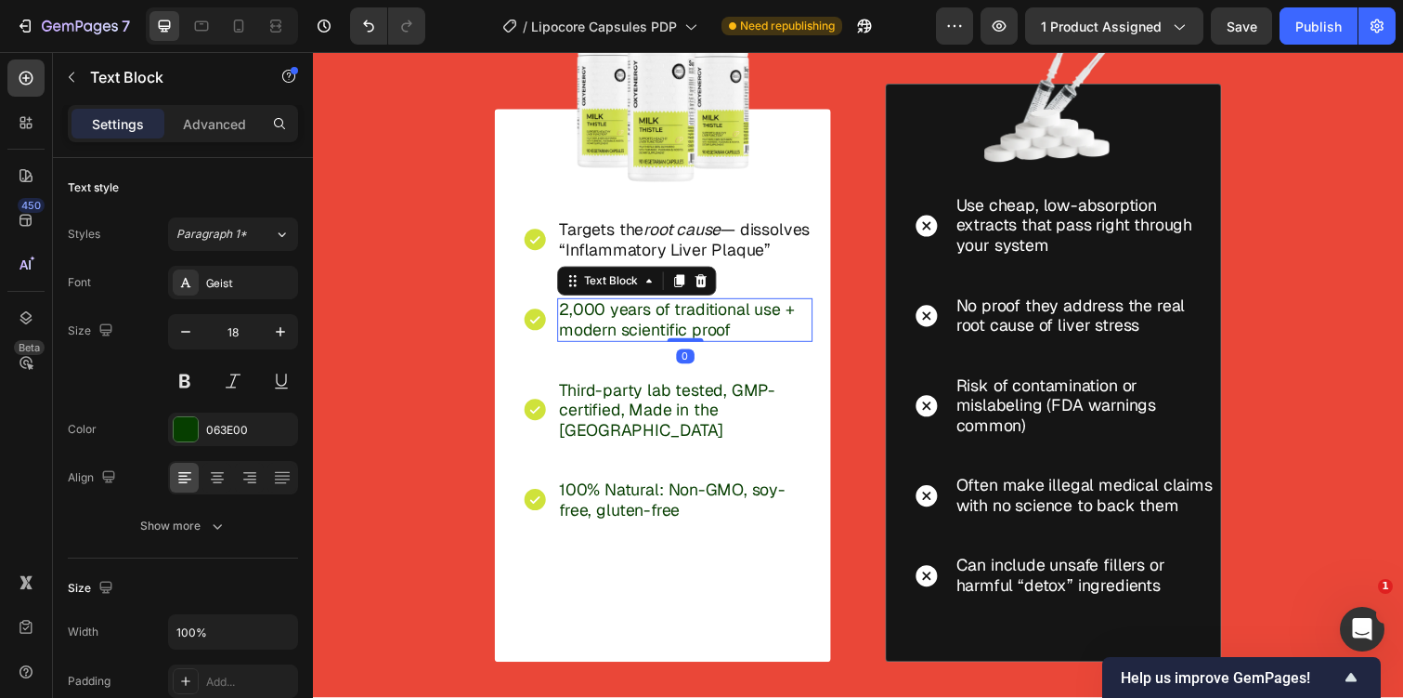
scroll to position [4896, 0]
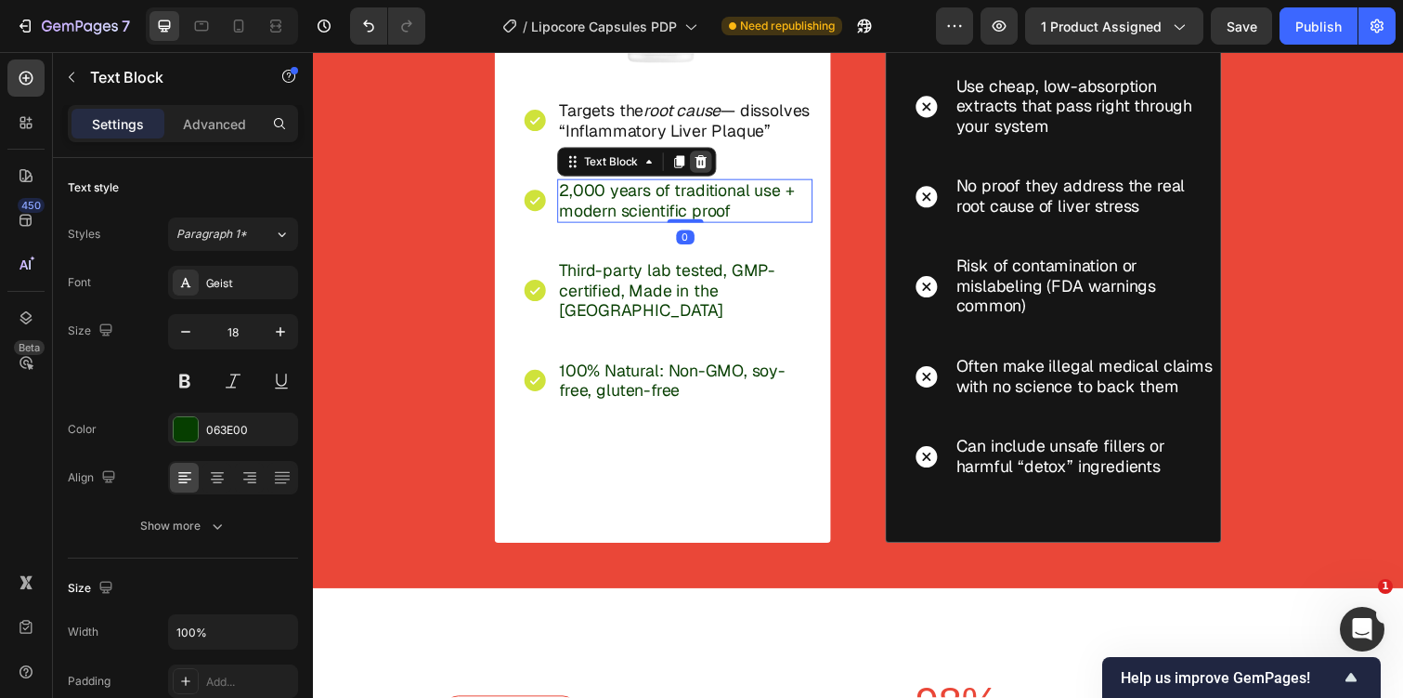
click at [704, 172] on icon at bounding box center [709, 164] width 15 height 15
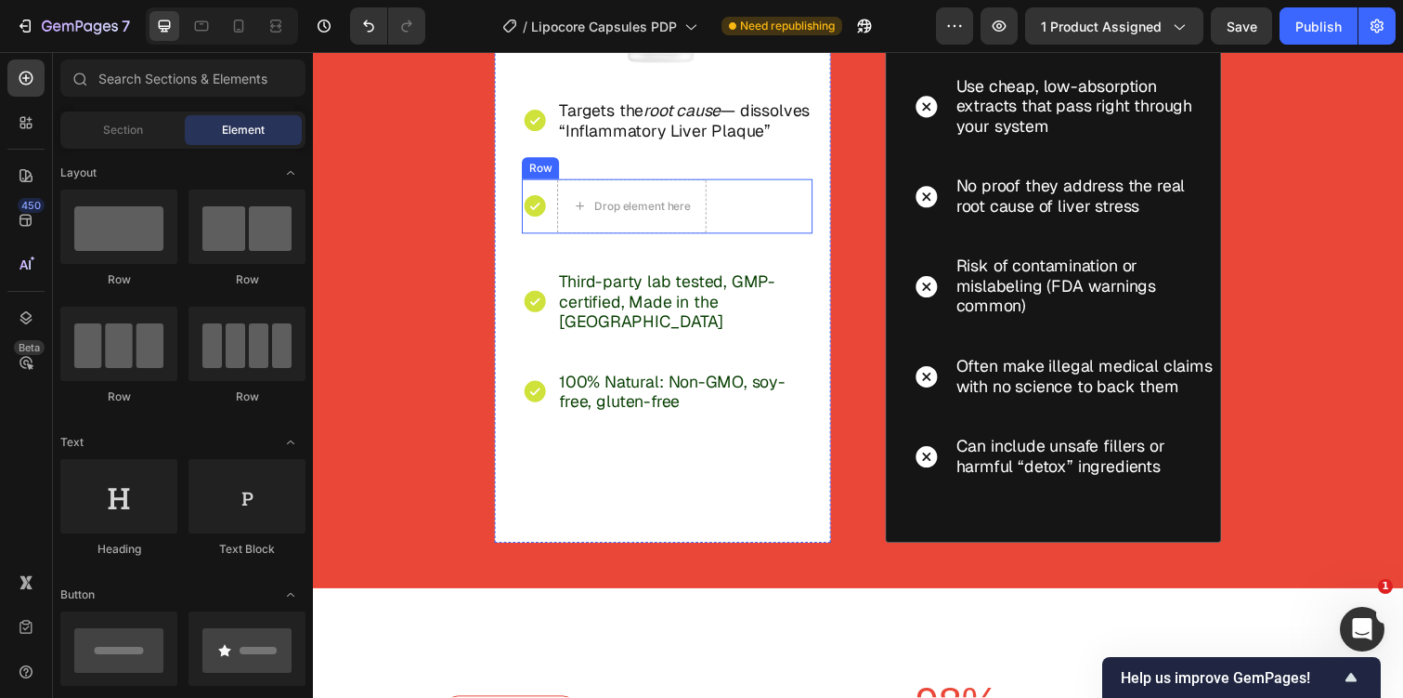
click at [559, 229] on div "Icon Drop element here Row" at bounding box center [675, 210] width 297 height 56
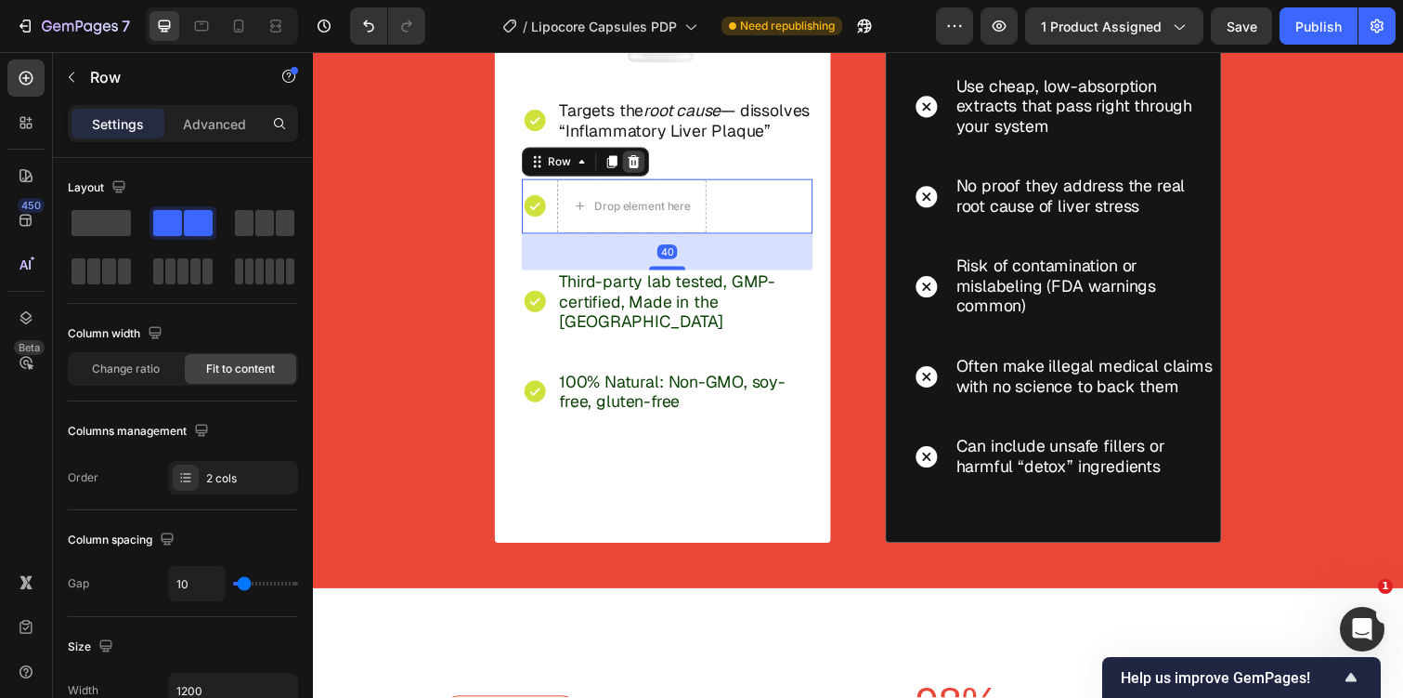
click at [640, 171] on icon at bounding box center [641, 164] width 12 height 13
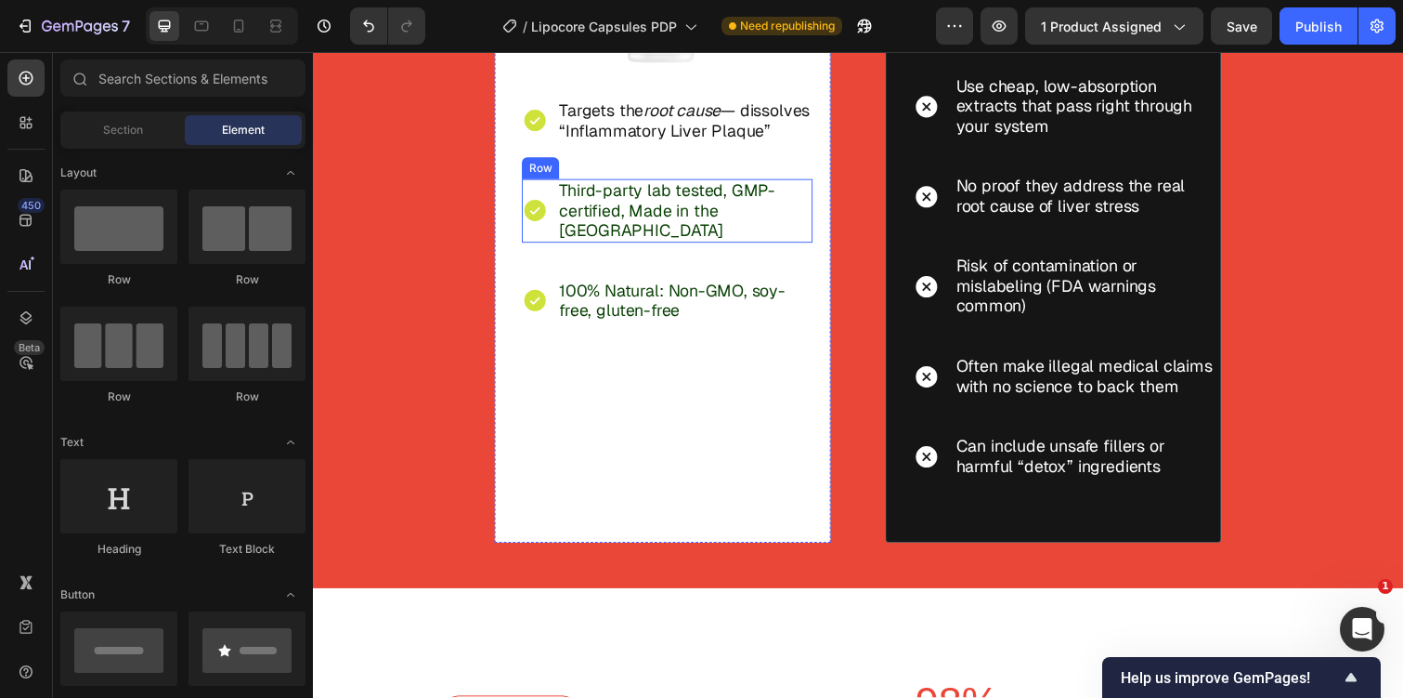
click at [554, 239] on div "Icon Third-party lab tested, GMP-certified, Made in the USA Text Block Row" at bounding box center [675, 214] width 297 height 65
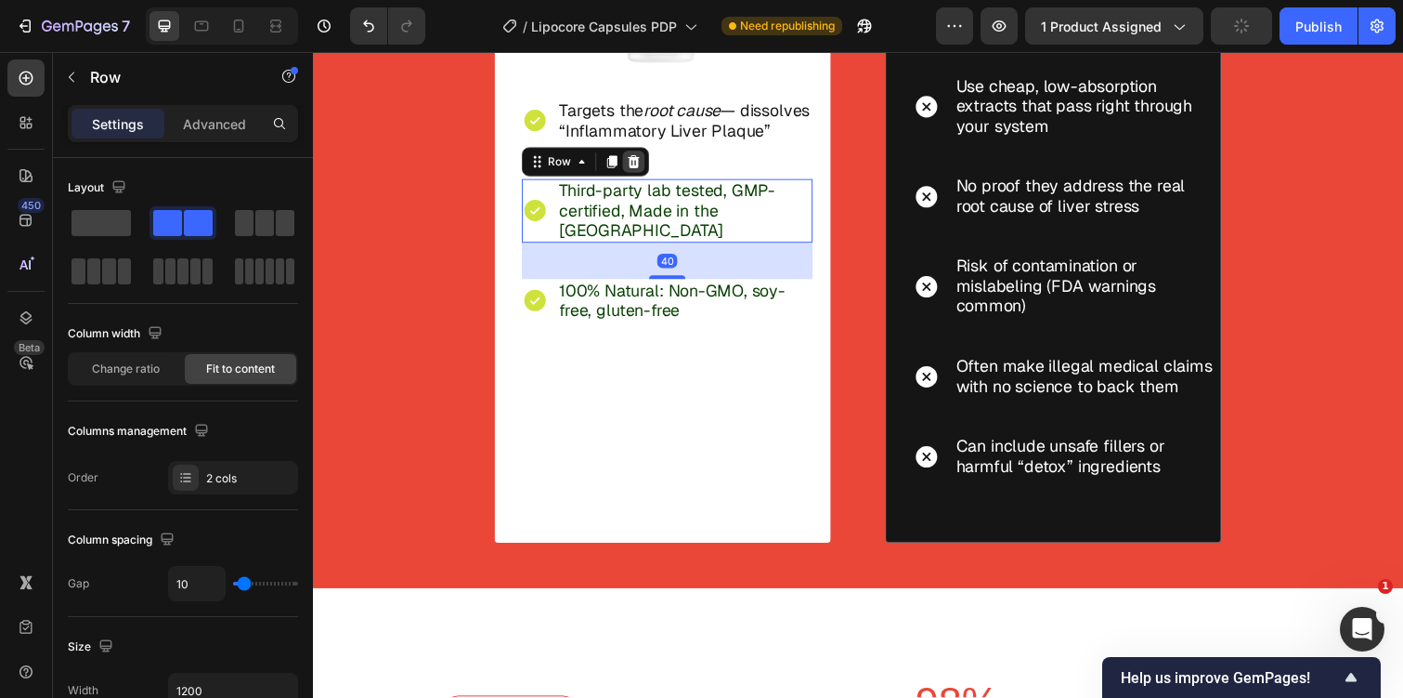
click at [636, 175] on div at bounding box center [641, 164] width 22 height 22
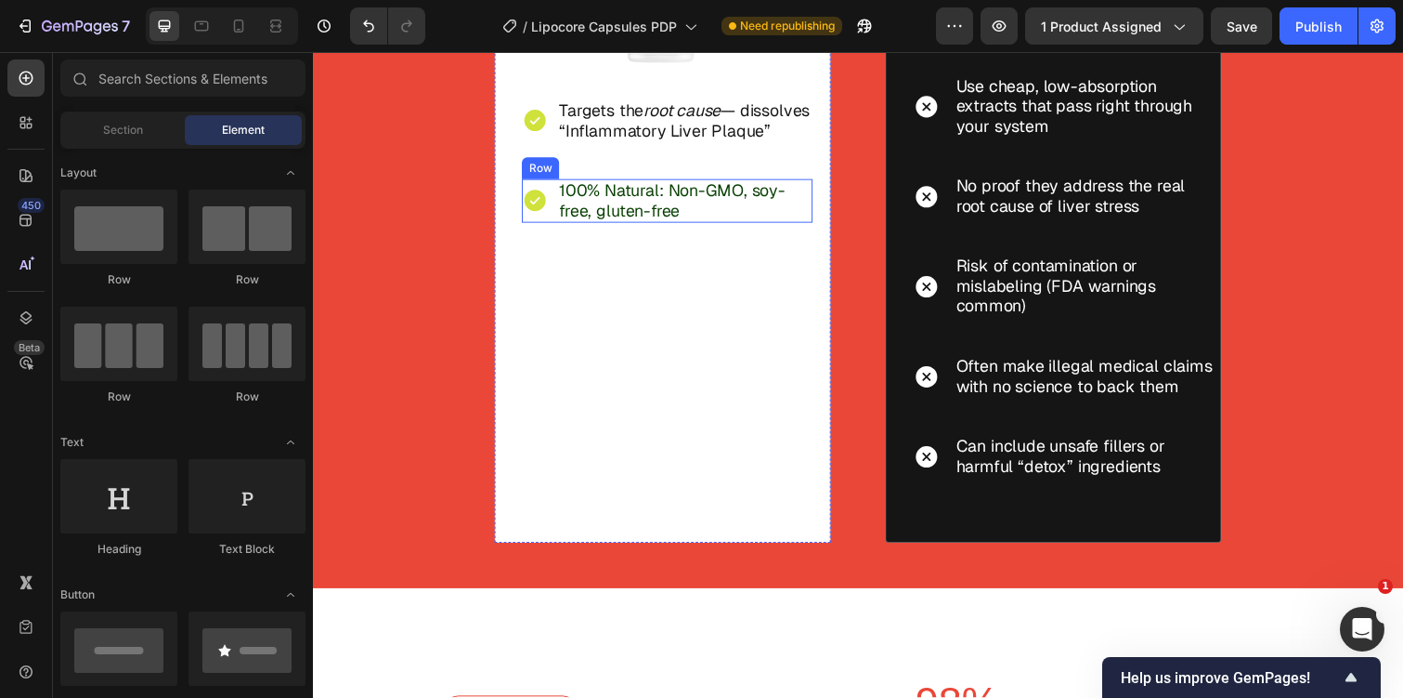
click at [550, 227] on div "Icon" at bounding box center [540, 204] width 27 height 45
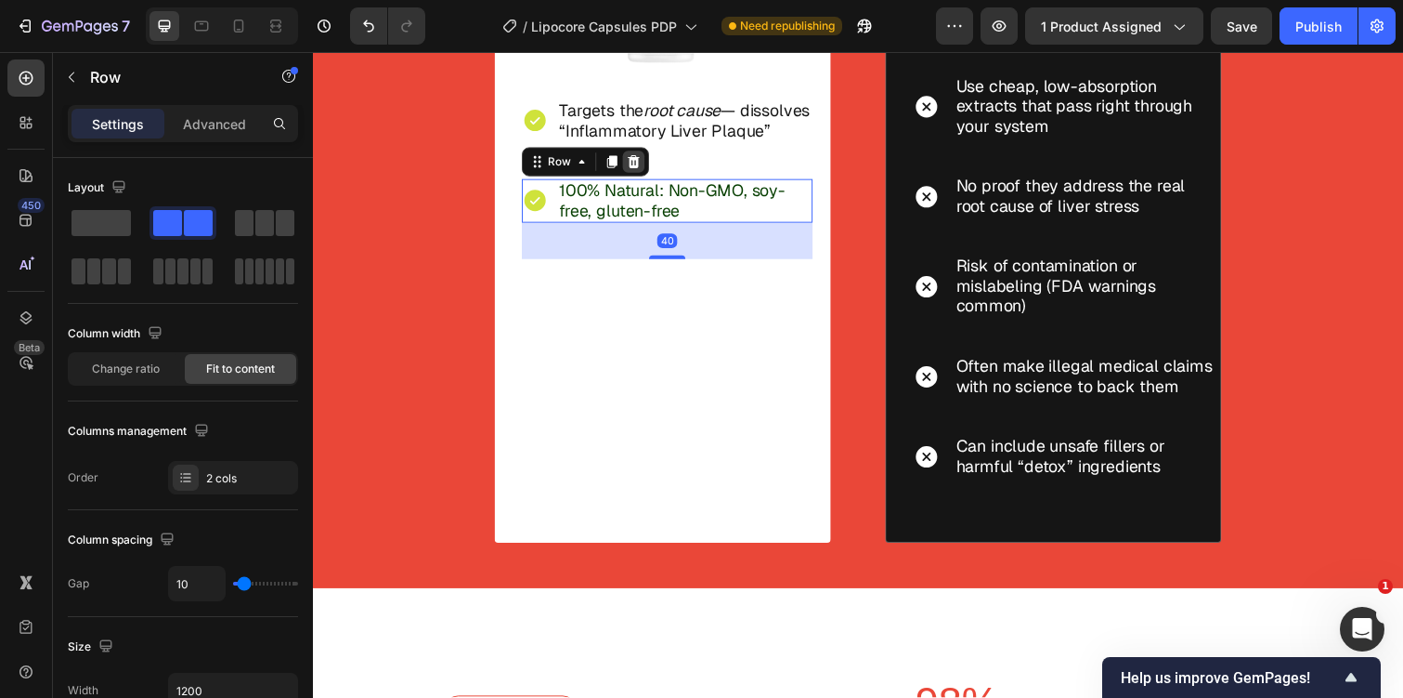
click at [639, 172] on icon at bounding box center [640, 164] width 15 height 15
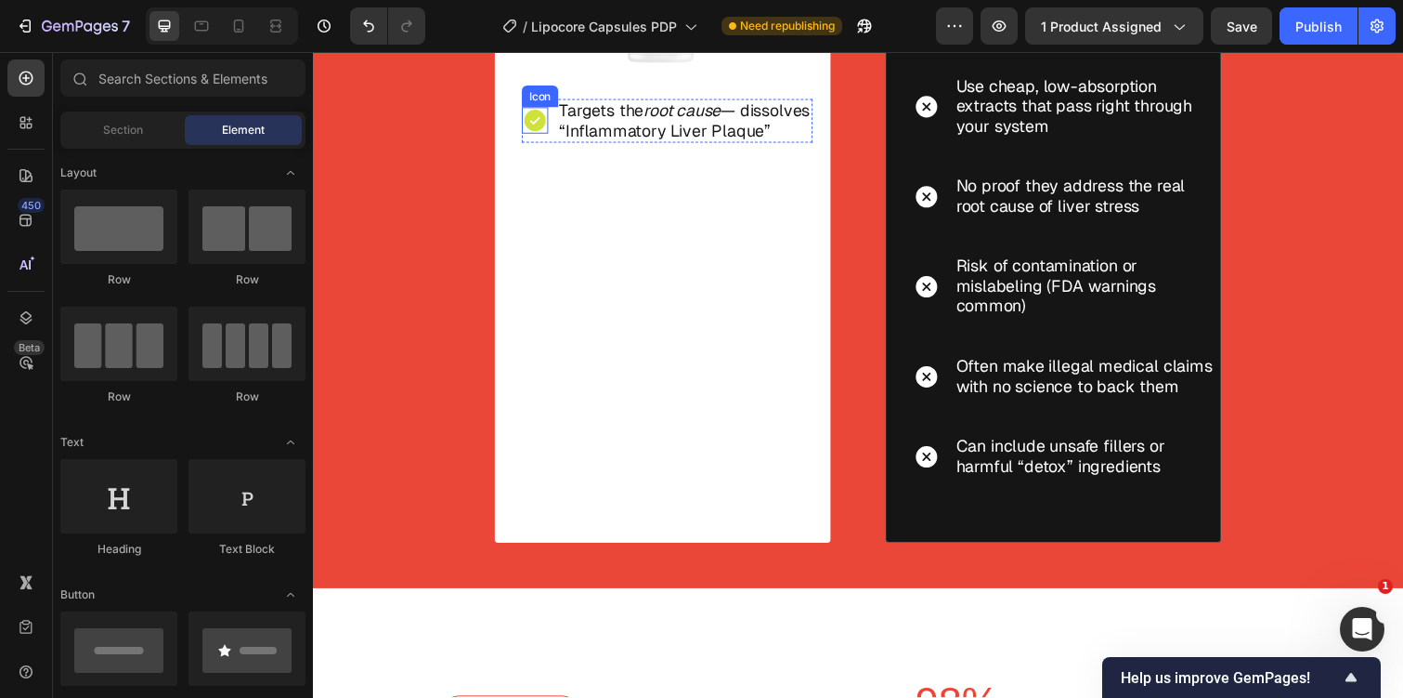
click at [542, 134] on icon at bounding box center [540, 122] width 22 height 22
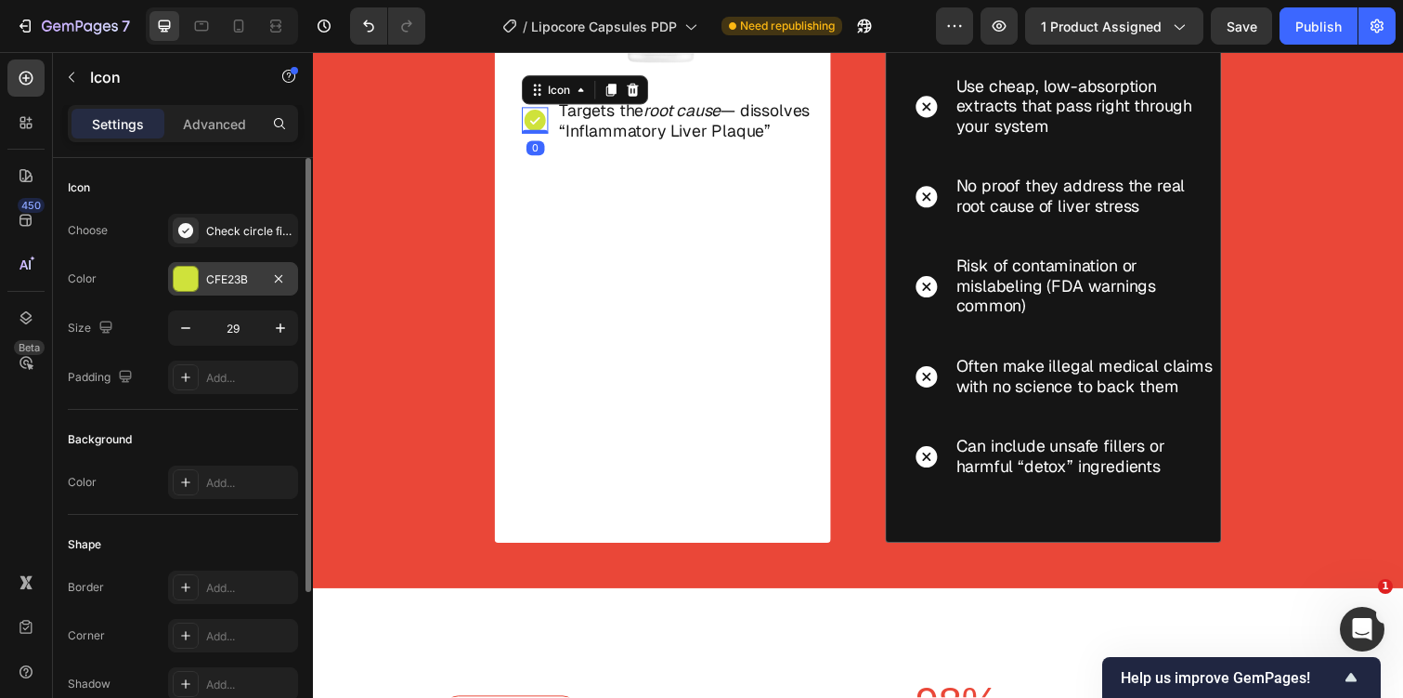
click at [228, 284] on div "CFE23B" at bounding box center [233, 279] width 54 height 17
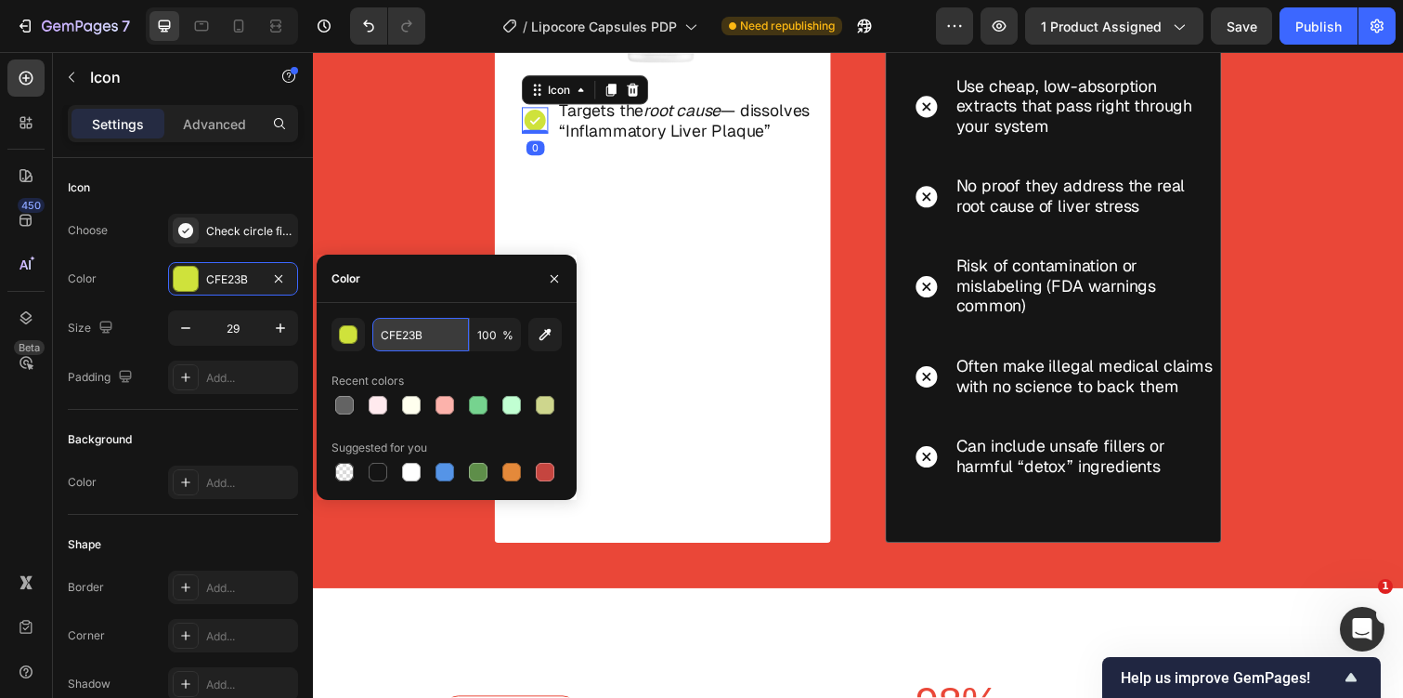
click at [392, 334] on input "CFE23B" at bounding box center [420, 334] width 97 height 33
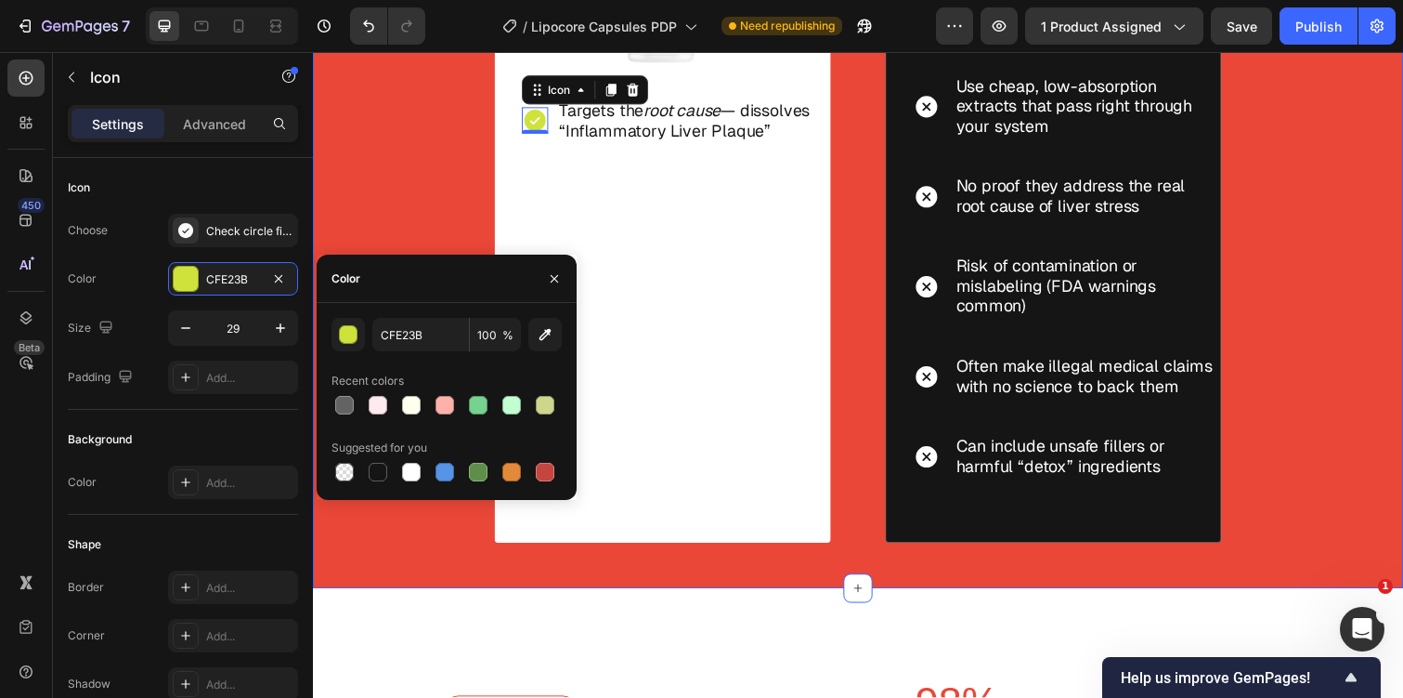
click at [362, 172] on div "How We Compare Text Block The Clear Choice for Real Circulation & Heart Health …" at bounding box center [870, 128] width 1115 height 944
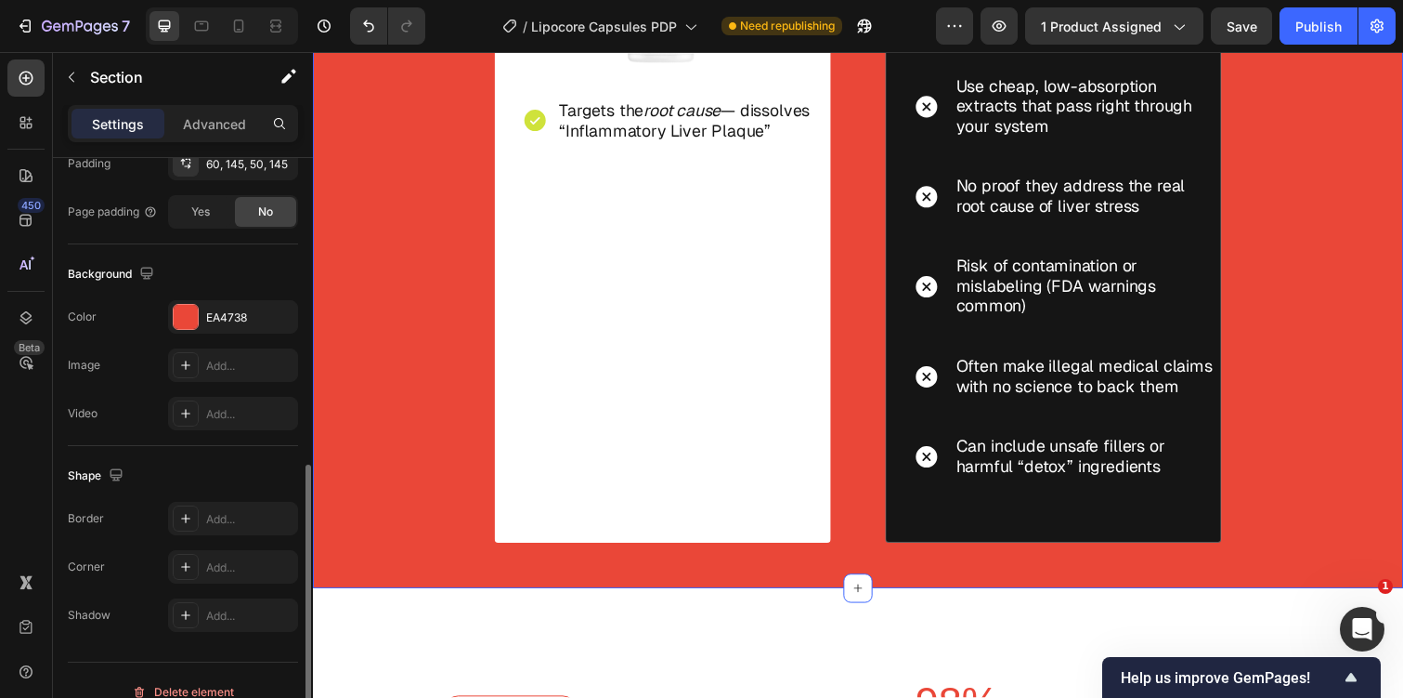
scroll to position [541, 0]
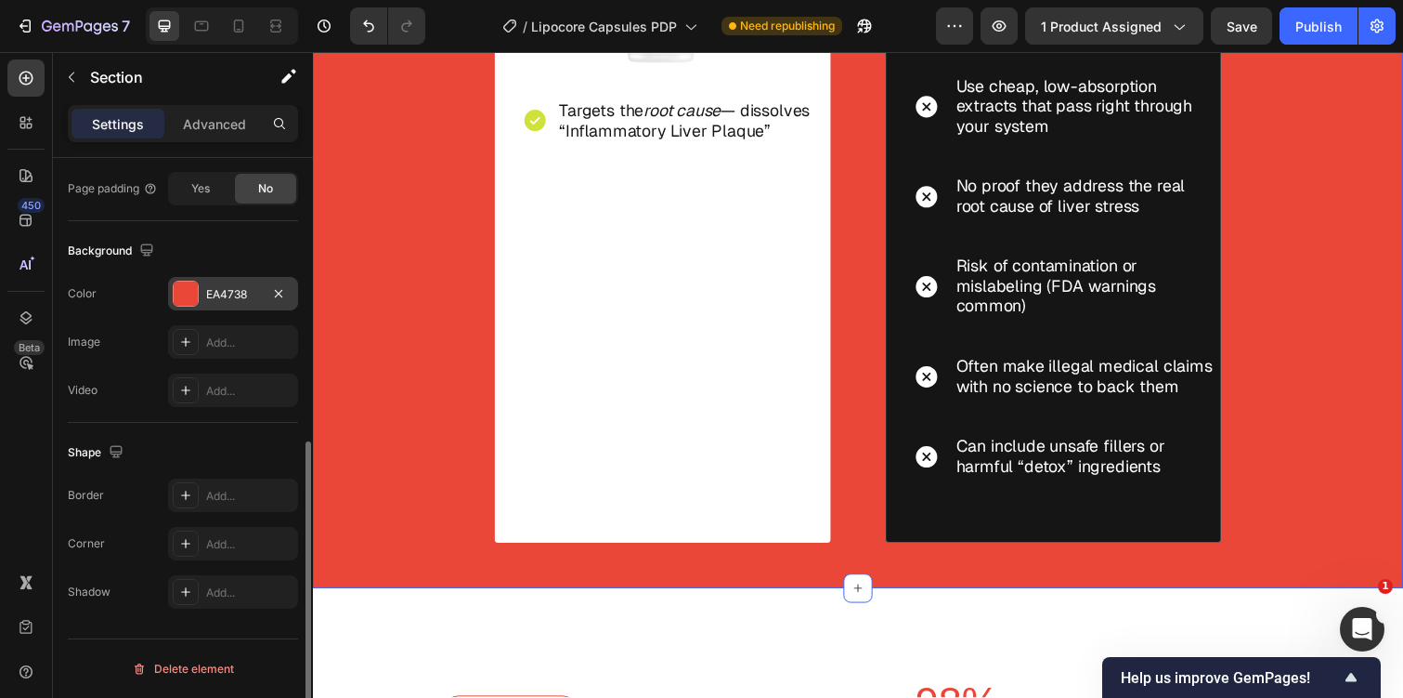
click at [216, 286] on div "EA4738" at bounding box center [233, 294] width 54 height 17
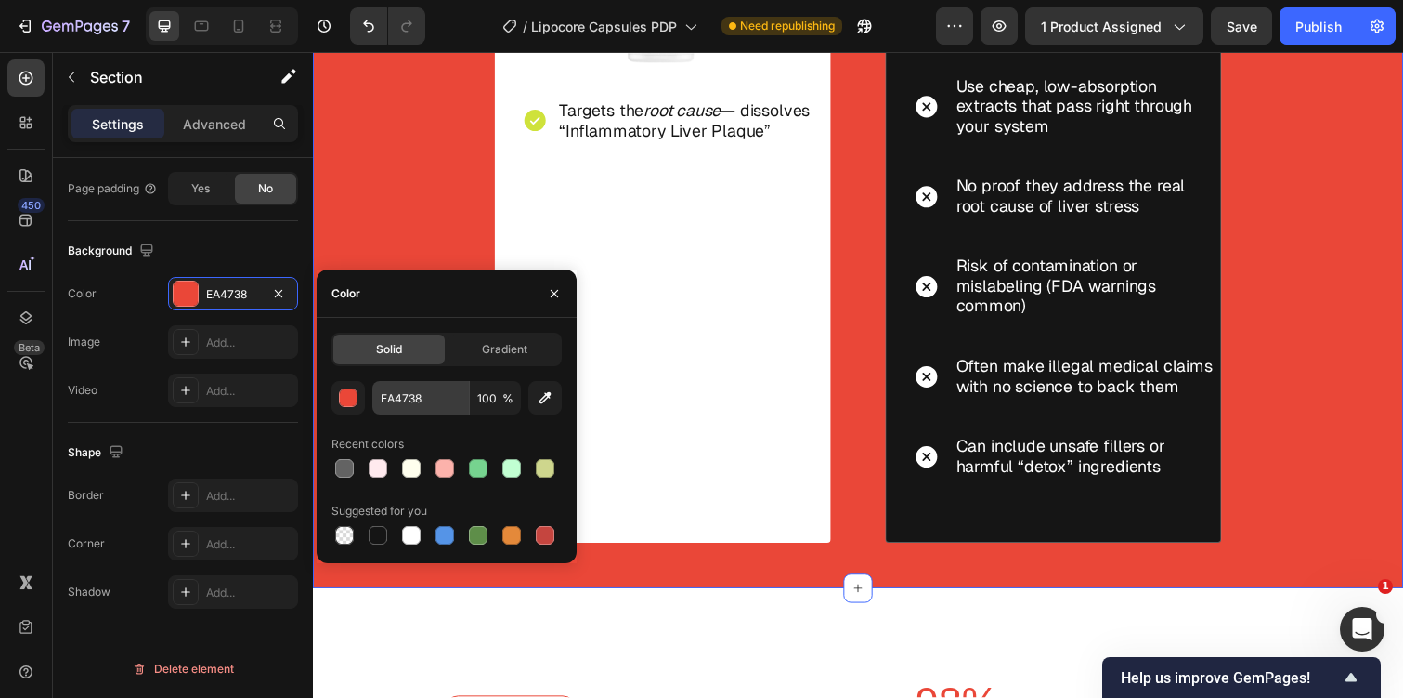
click at [385, 397] on input "EA4738" at bounding box center [420, 397] width 97 height 33
click at [541, 116] on div "Icon" at bounding box center [540, 122] width 27 height 45
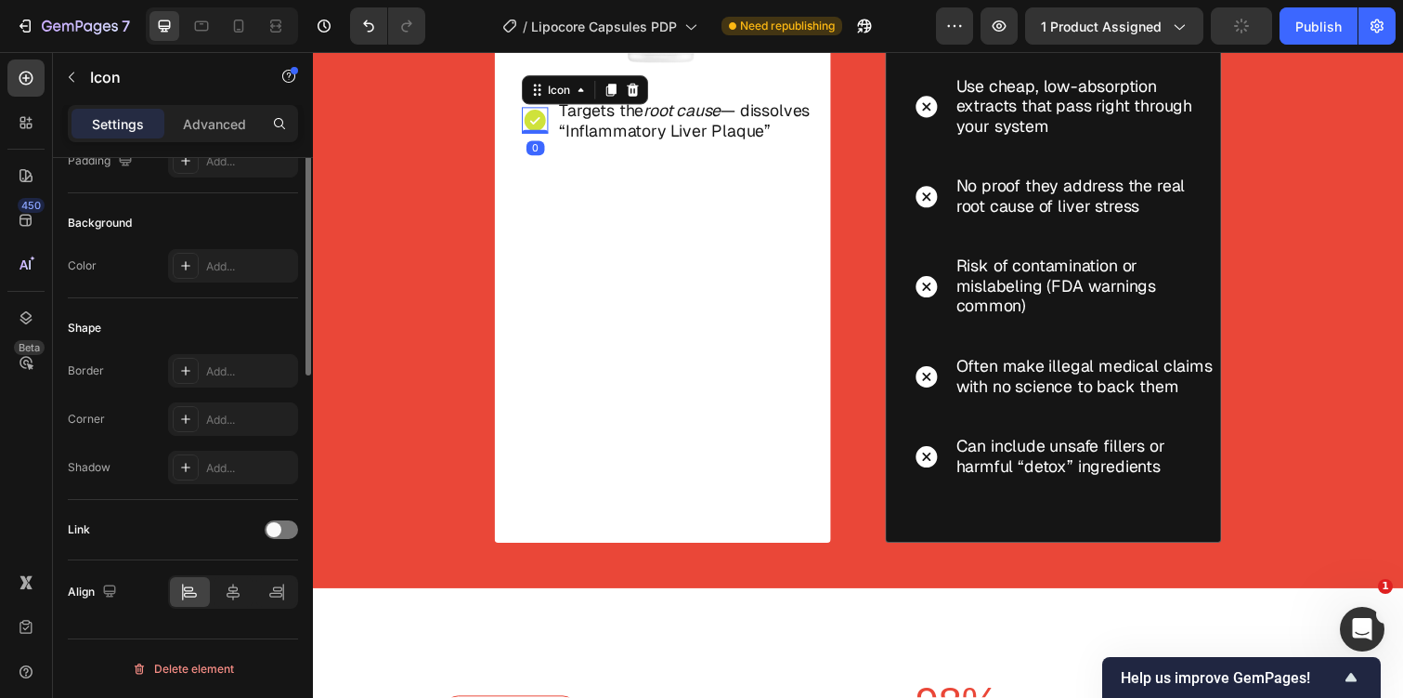
scroll to position [0, 0]
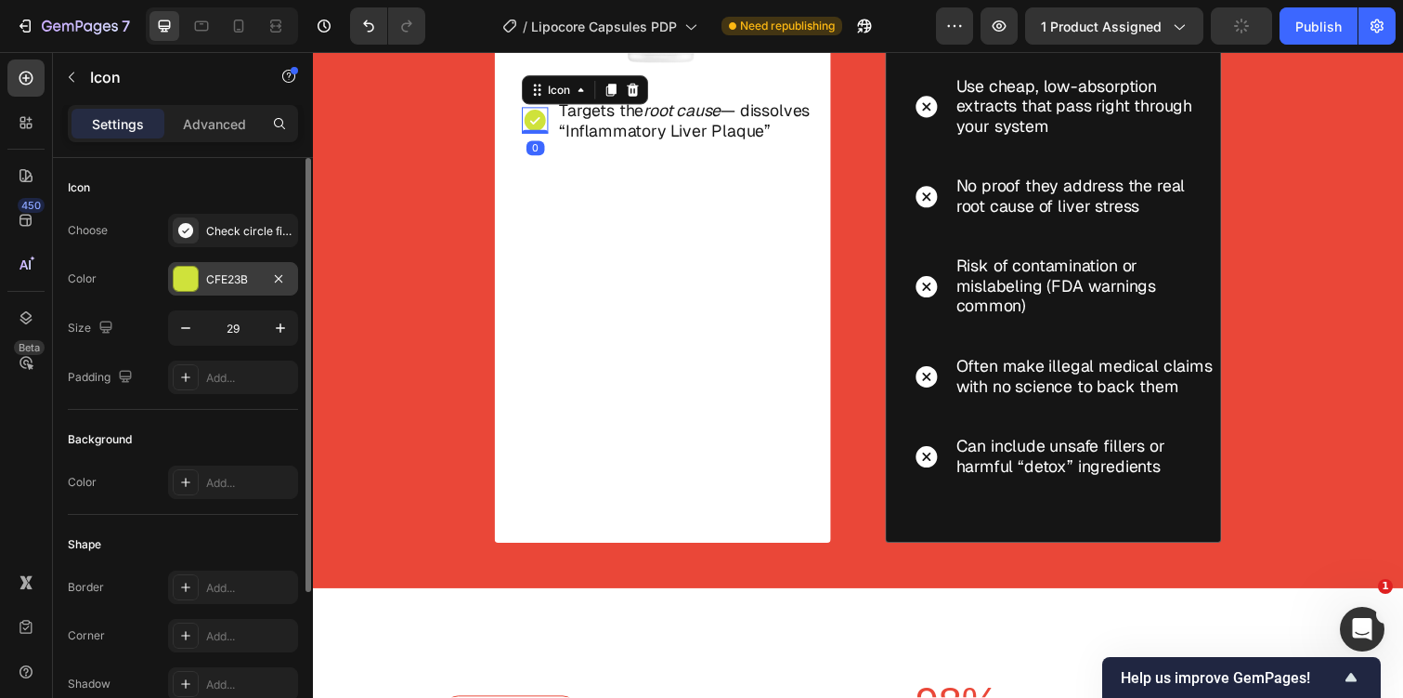
click at [243, 277] on div "CFE23B" at bounding box center [233, 279] width 54 height 17
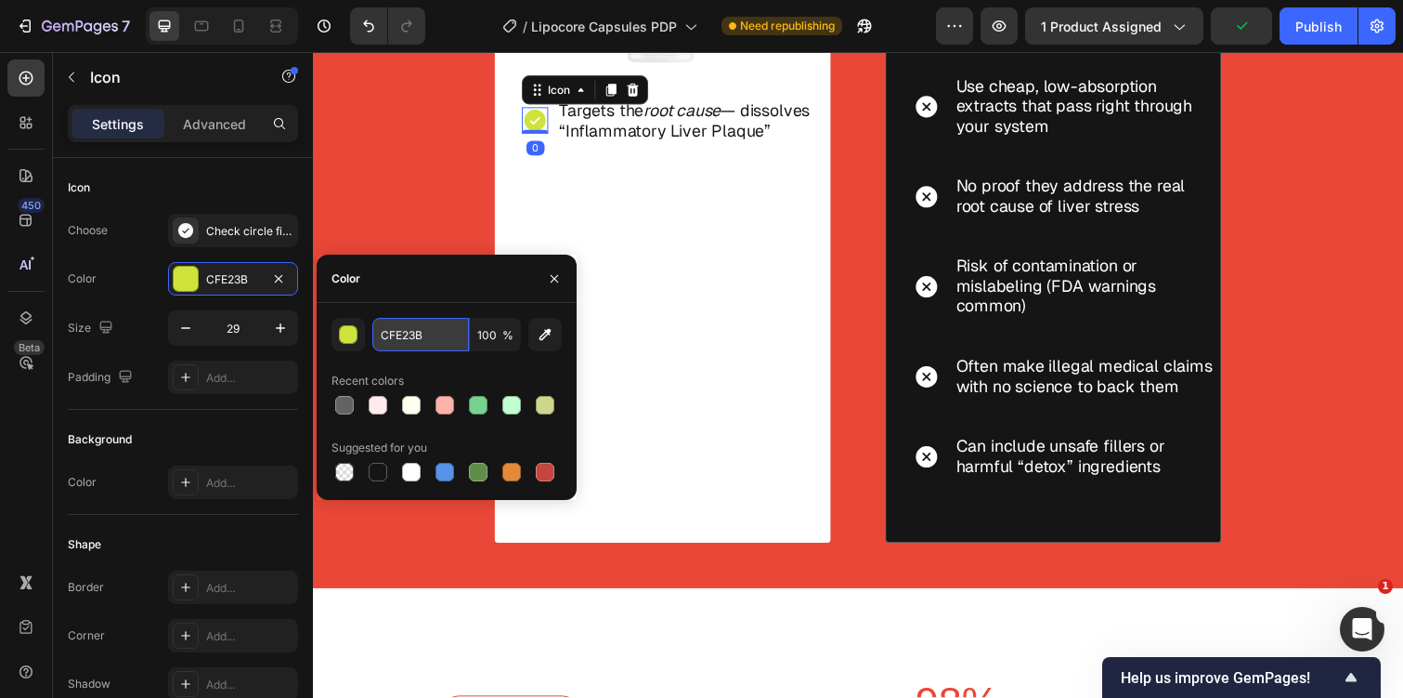
click at [413, 334] on input "CFE23B" at bounding box center [420, 334] width 97 height 33
paste input "EA4738"
type input "EA4738"
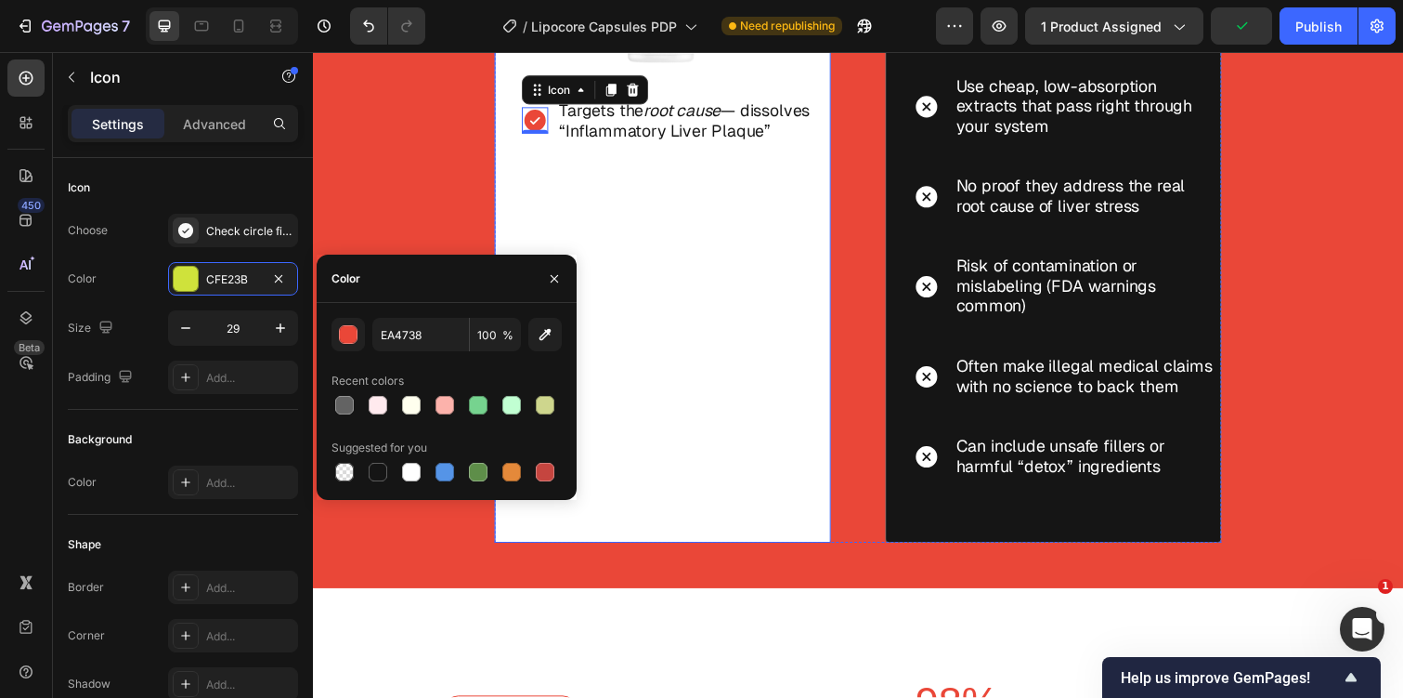
click at [641, 310] on div "Icon 0 Targets the root cause — dissolves “Inflammatory Liver Plaque” Text Bloc…" at bounding box center [675, 304] width 297 height 444
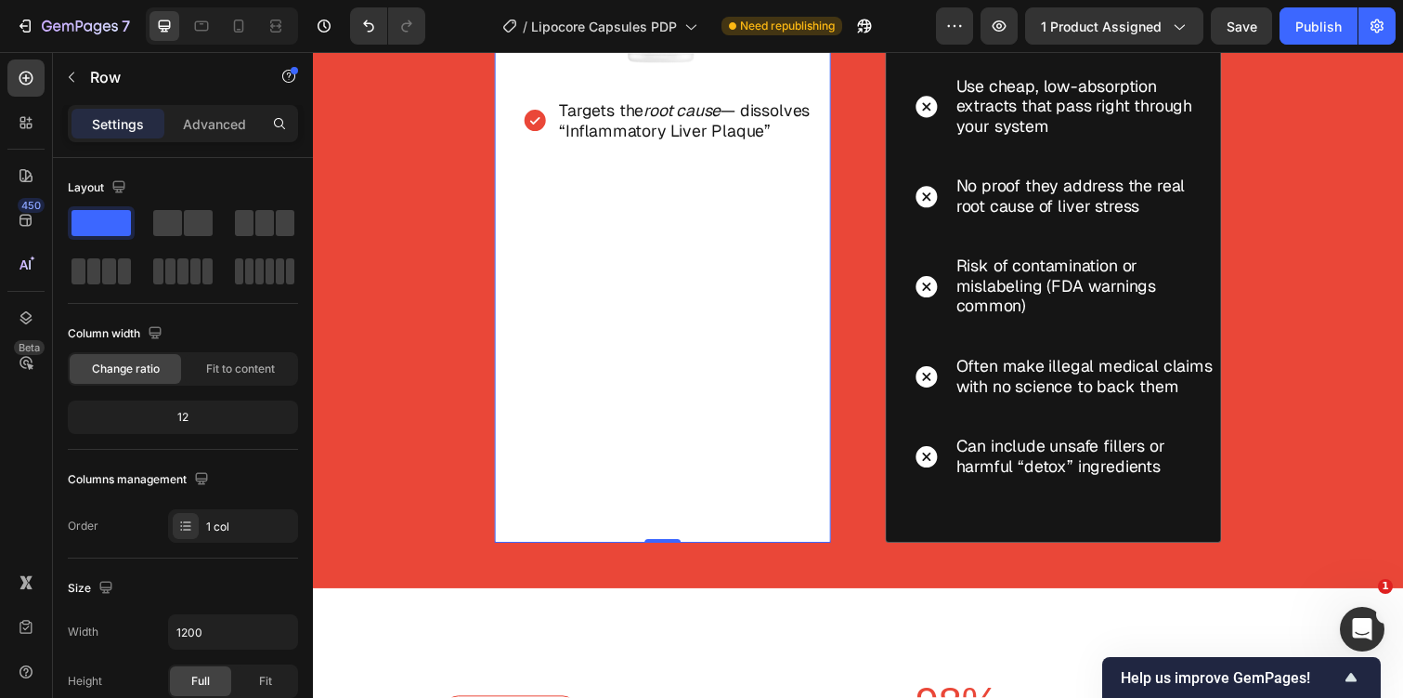
click at [641, 310] on div "Icon Targets the root cause — dissolves “Inflammatory Liver Plaque” Text Block …" at bounding box center [675, 304] width 297 height 444
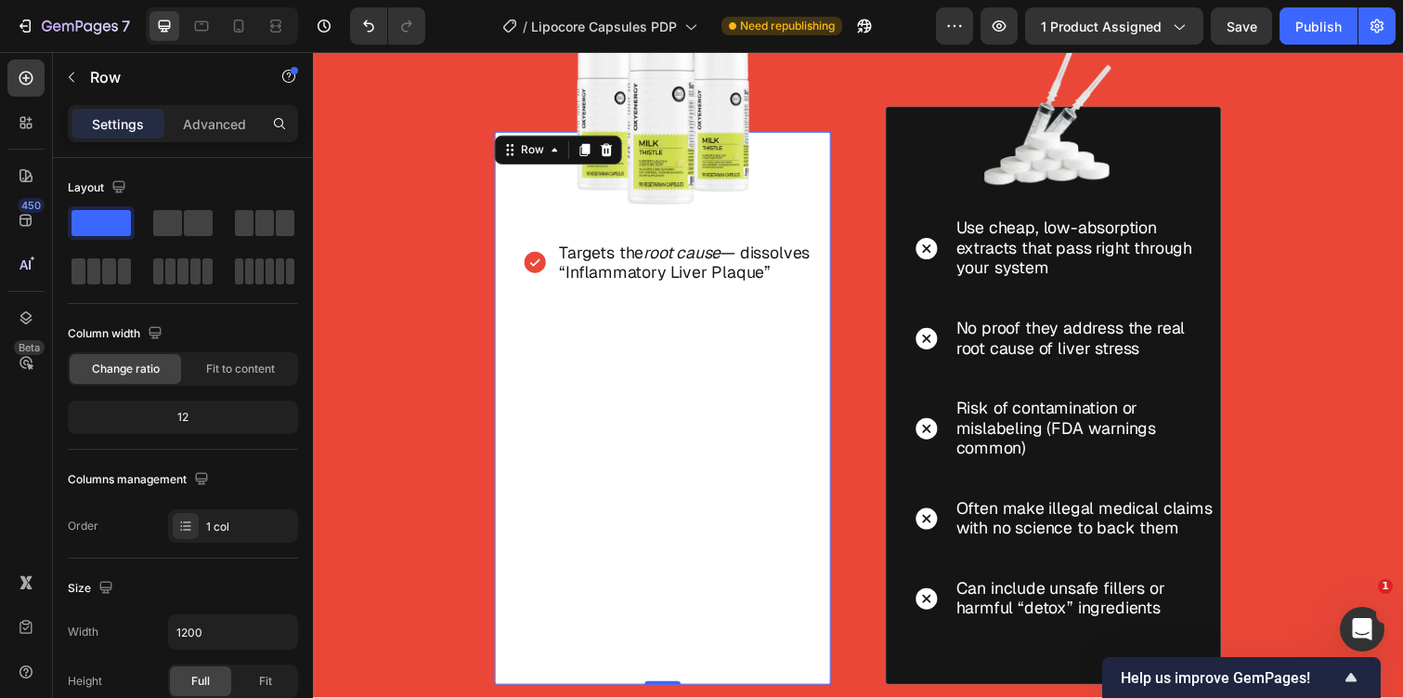
scroll to position [4703, 0]
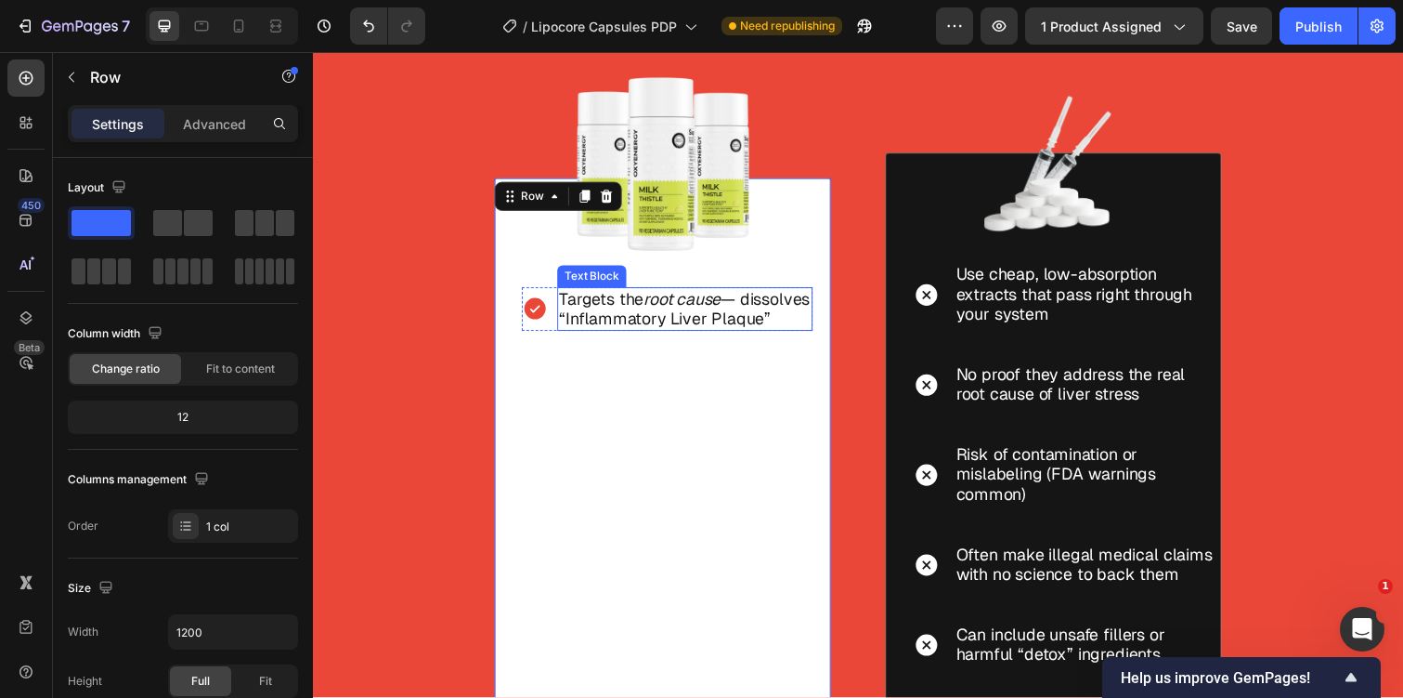
click at [636, 333] on p "Targets the root cause — dissolves “Inflammatory Liver Plaque”" at bounding box center [693, 314] width 257 height 41
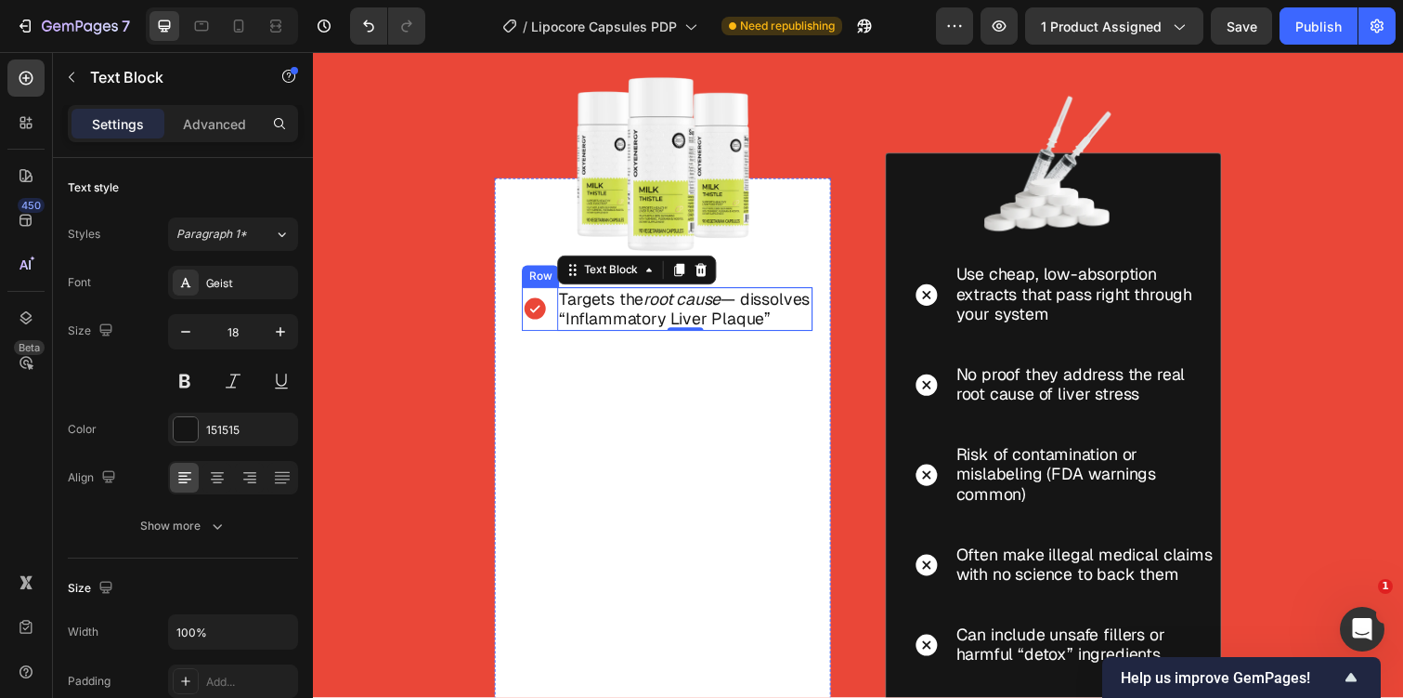
click at [555, 337] on div "Icon Targets the root cause — dissolves “Inflammatory Liver Plaque” Text Block …" at bounding box center [675, 315] width 297 height 45
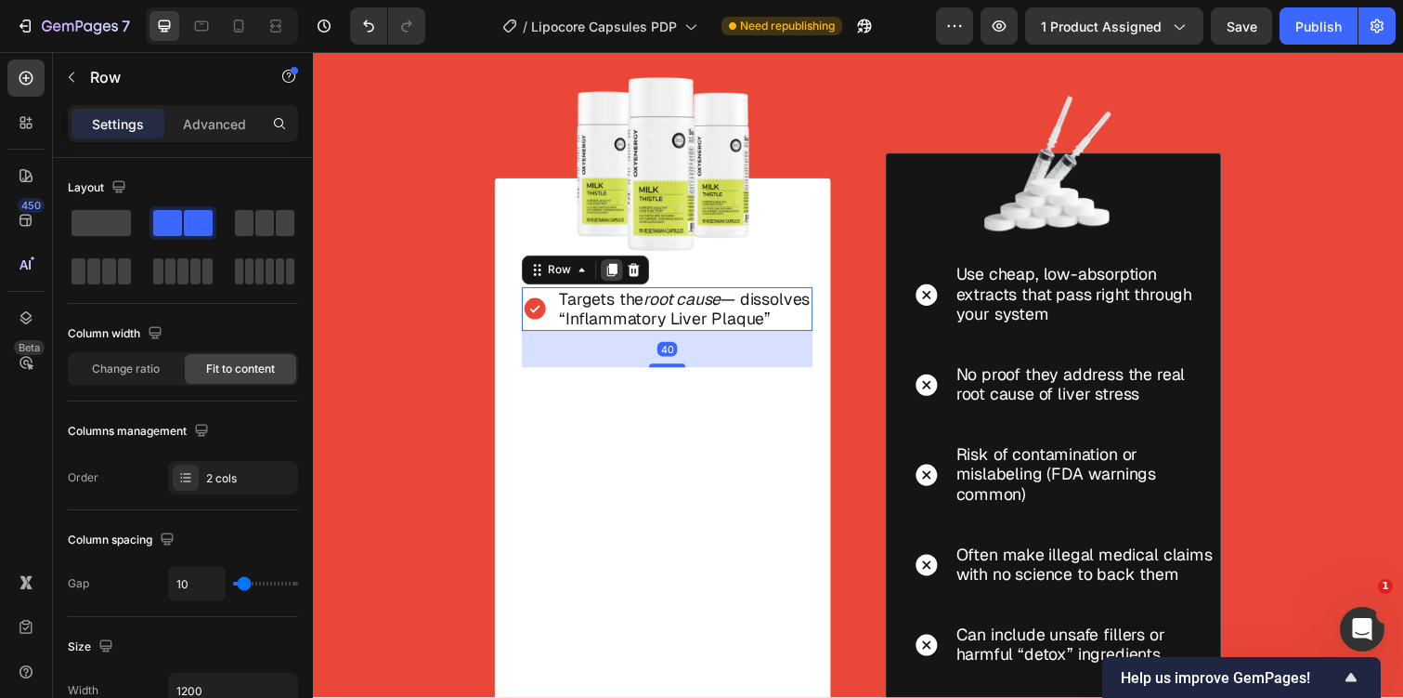
click at [620, 275] on icon at bounding box center [619, 274] width 10 height 13
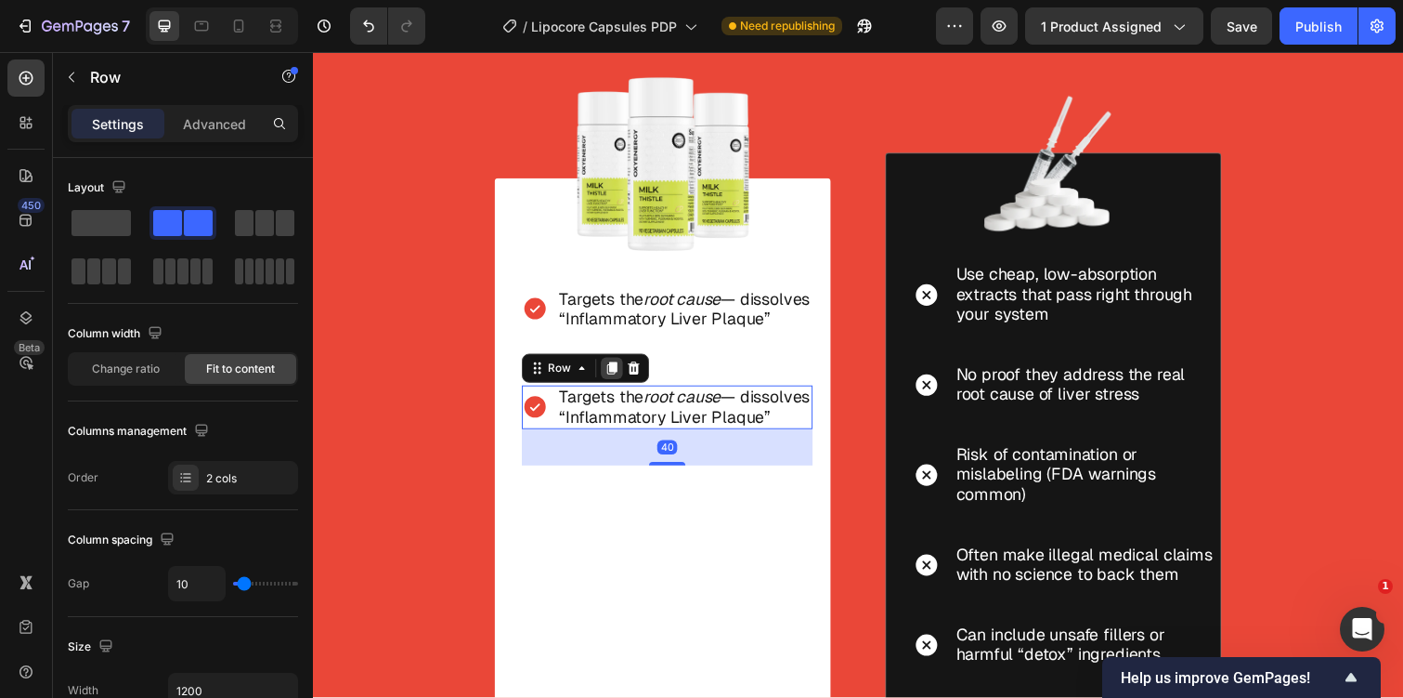
click at [617, 382] on icon at bounding box center [619, 375] width 10 height 13
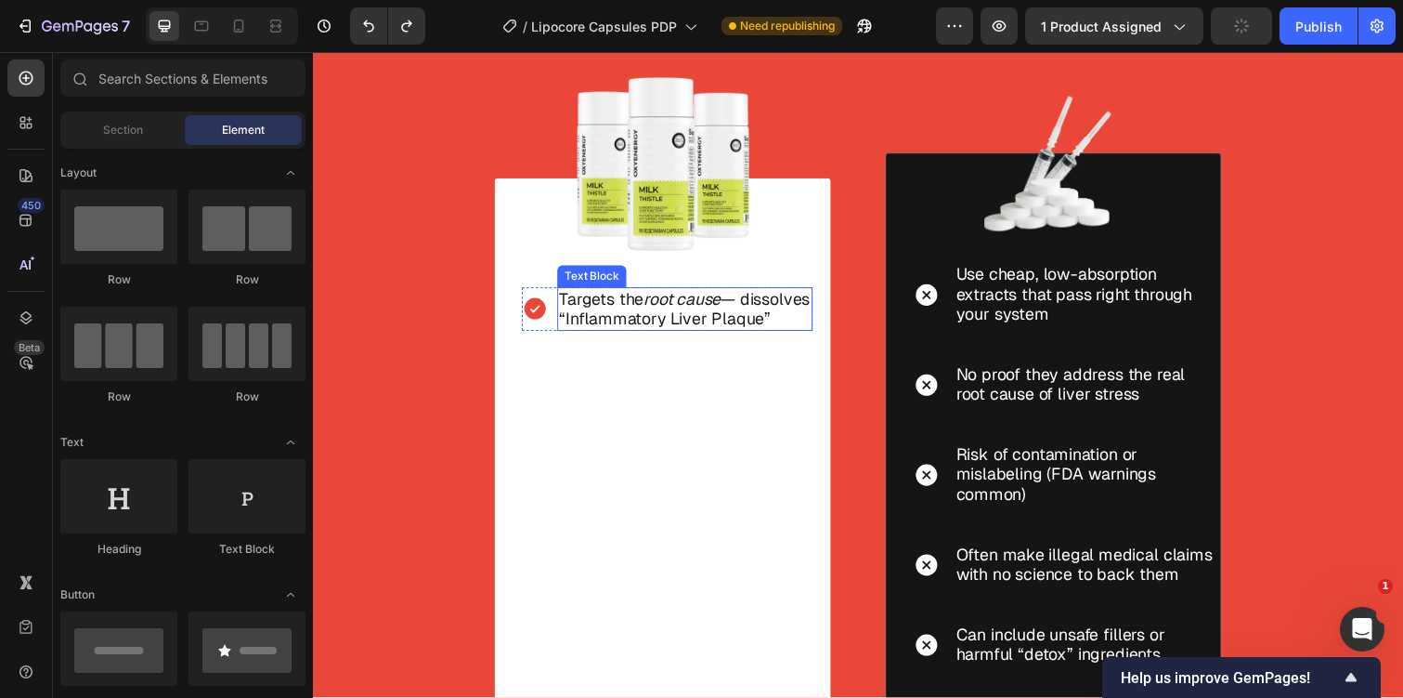
click at [663, 335] on p "Targets the root cause — dissolves “Inflammatory Liver Plaque”" at bounding box center [693, 314] width 257 height 41
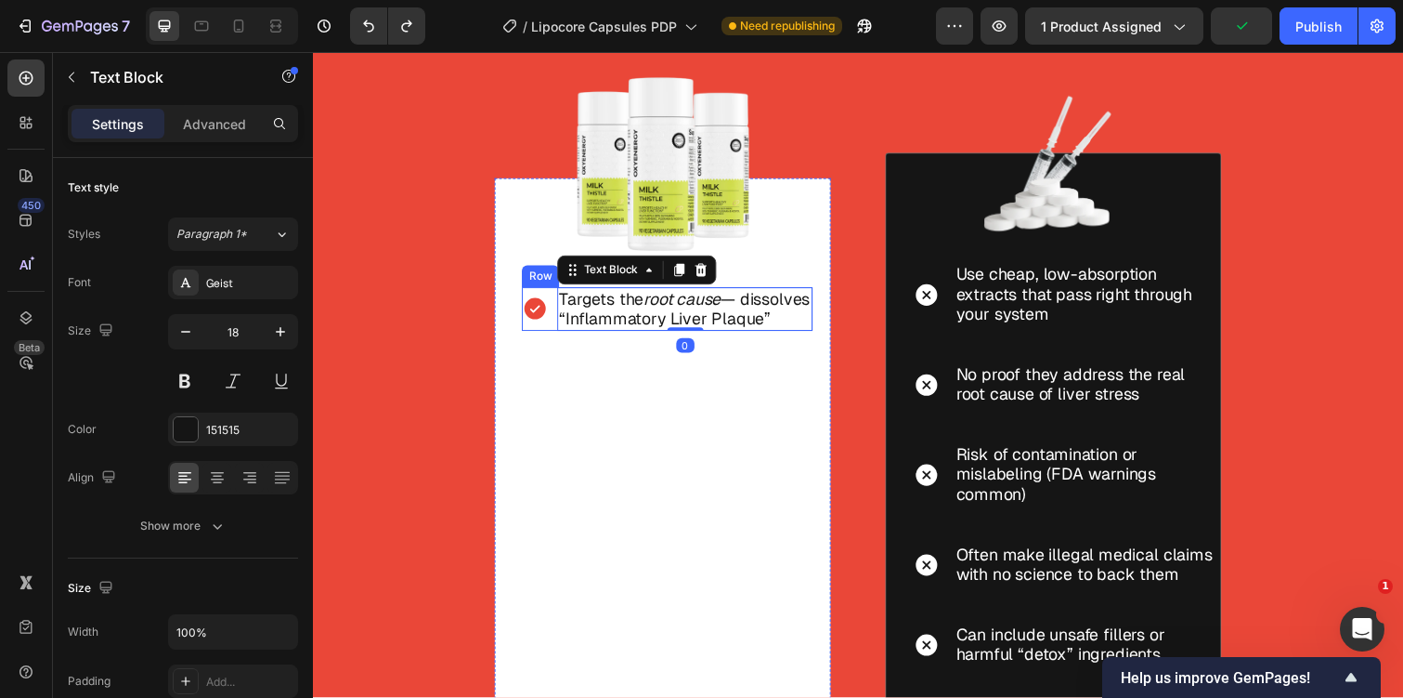
click at [561, 337] on div "Icon Targets the root cause — dissolves “Inflammatory Liver Plaque” Text Block …" at bounding box center [675, 315] width 297 height 45
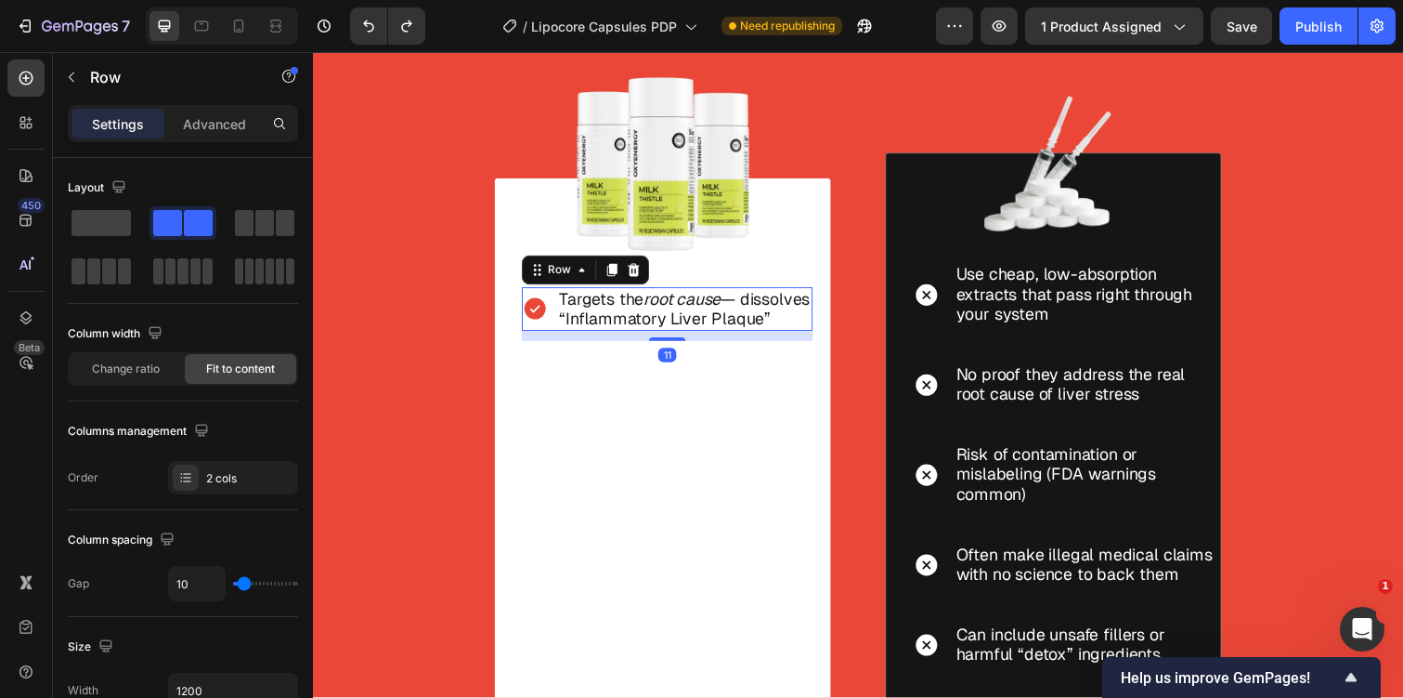
drag, startPoint x: 682, startPoint y: 390, endPoint x: 685, endPoint y: 355, distance: 35.5
click at [686, 347] on div at bounding box center [675, 346] width 37 height 4
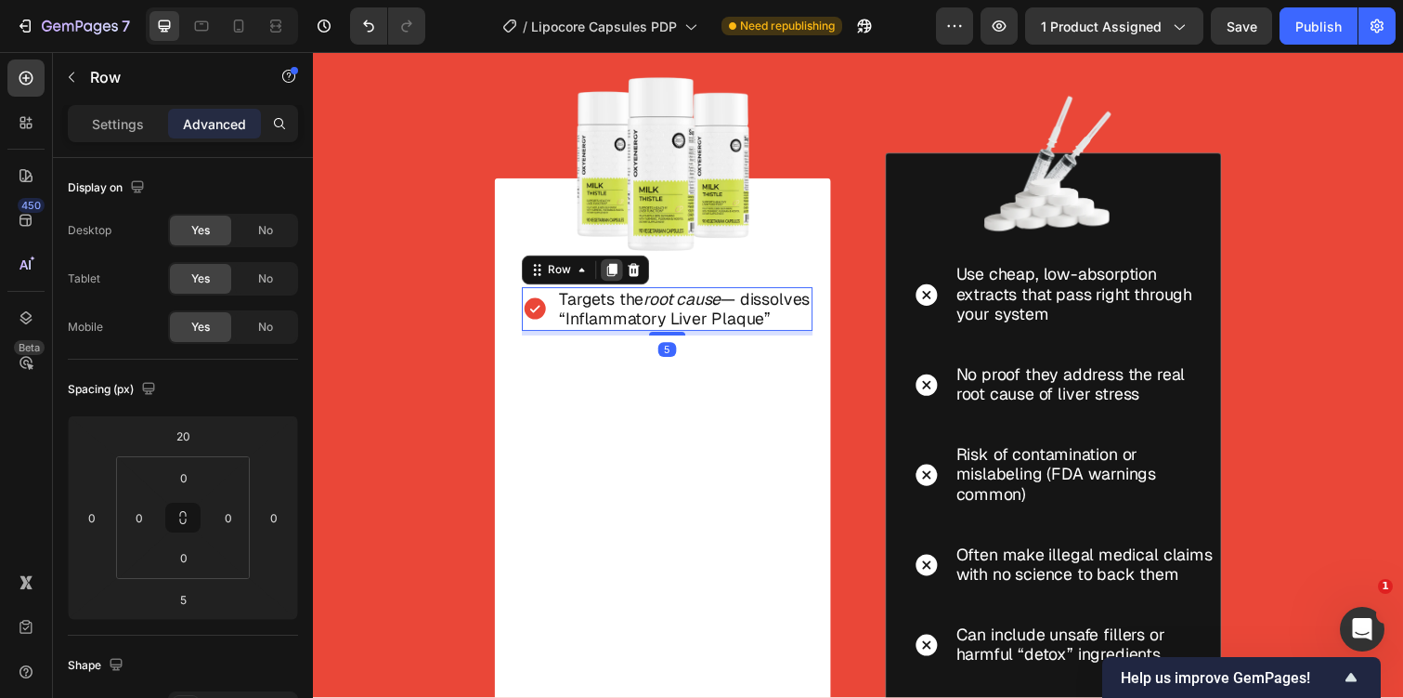
click at [612, 273] on icon at bounding box center [618, 274] width 15 height 15
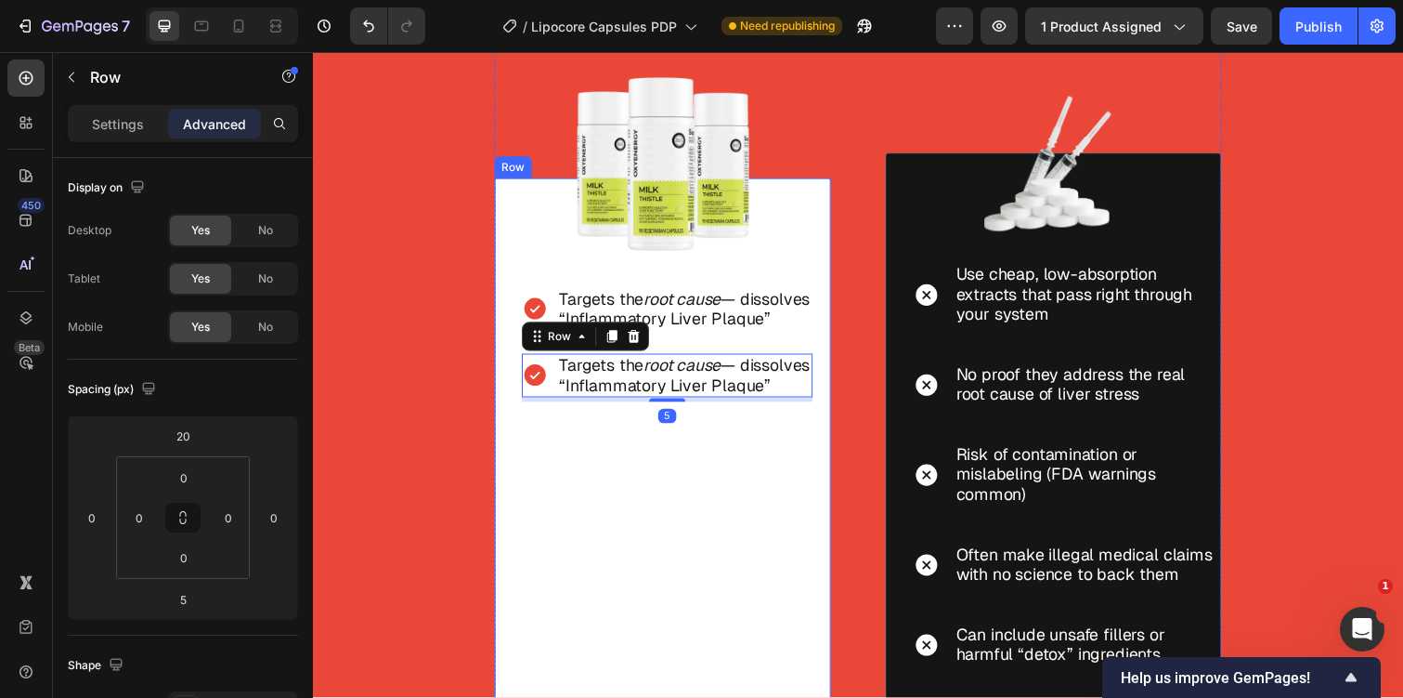
click at [728, 515] on div "Icon Targets the root cause — dissolves “Inflammatory Liver Plaque” Text Block …" at bounding box center [675, 496] width 297 height 444
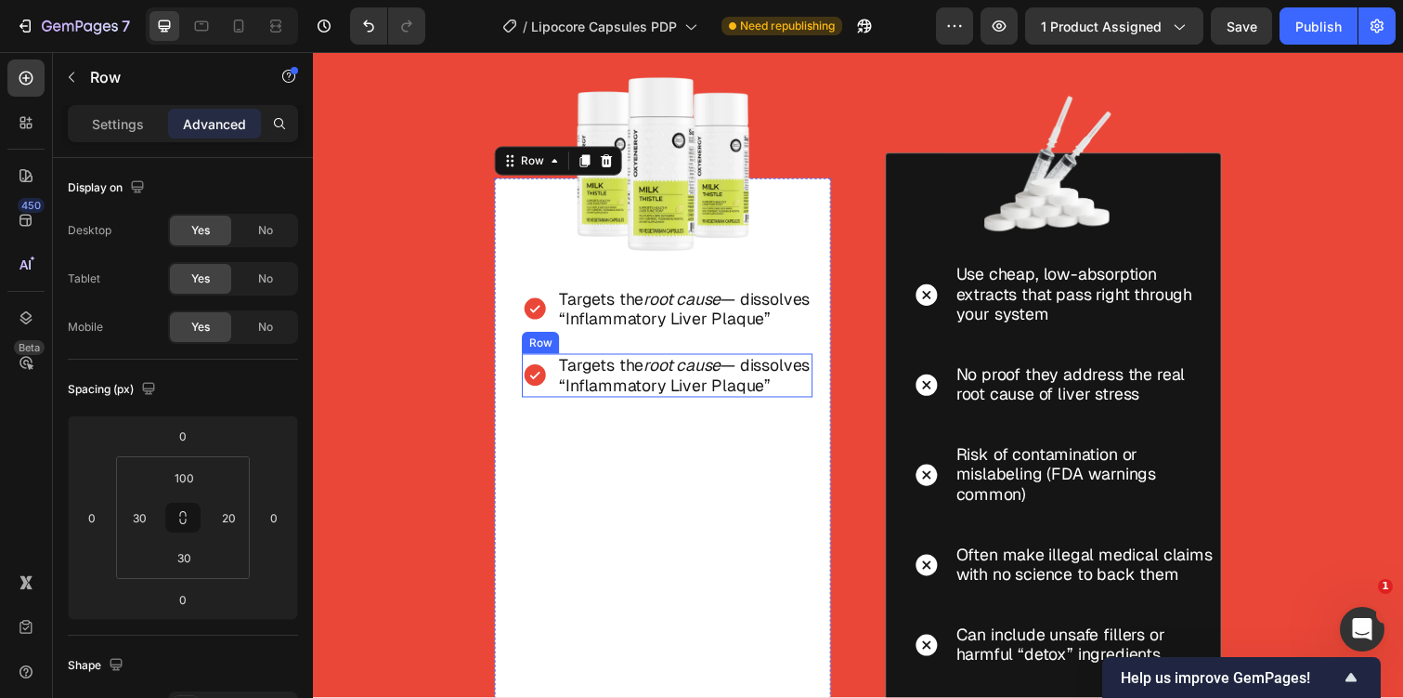
click at [554, 382] on div "Icon Targets the root cause — dissolves “Inflammatory Liver Plaque” Text Block …" at bounding box center [675, 382] width 297 height 45
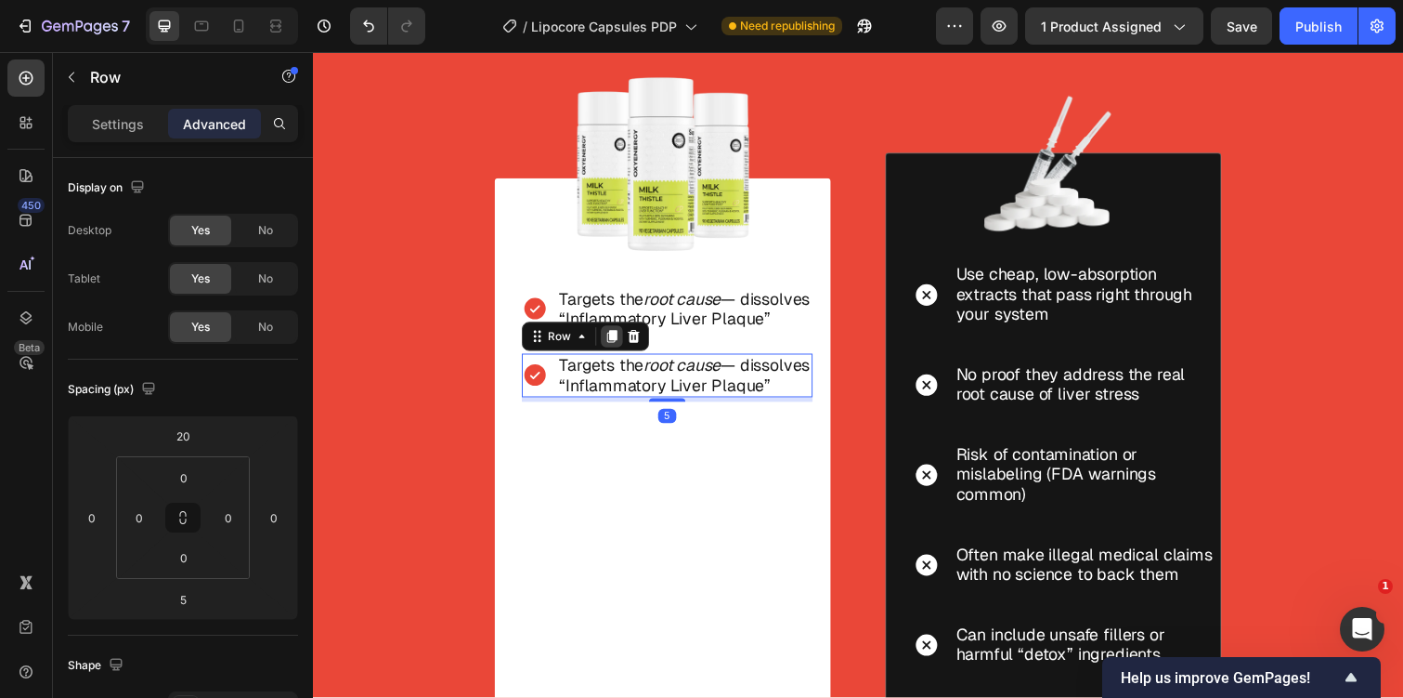
click at [620, 349] on icon at bounding box center [619, 342] width 10 height 13
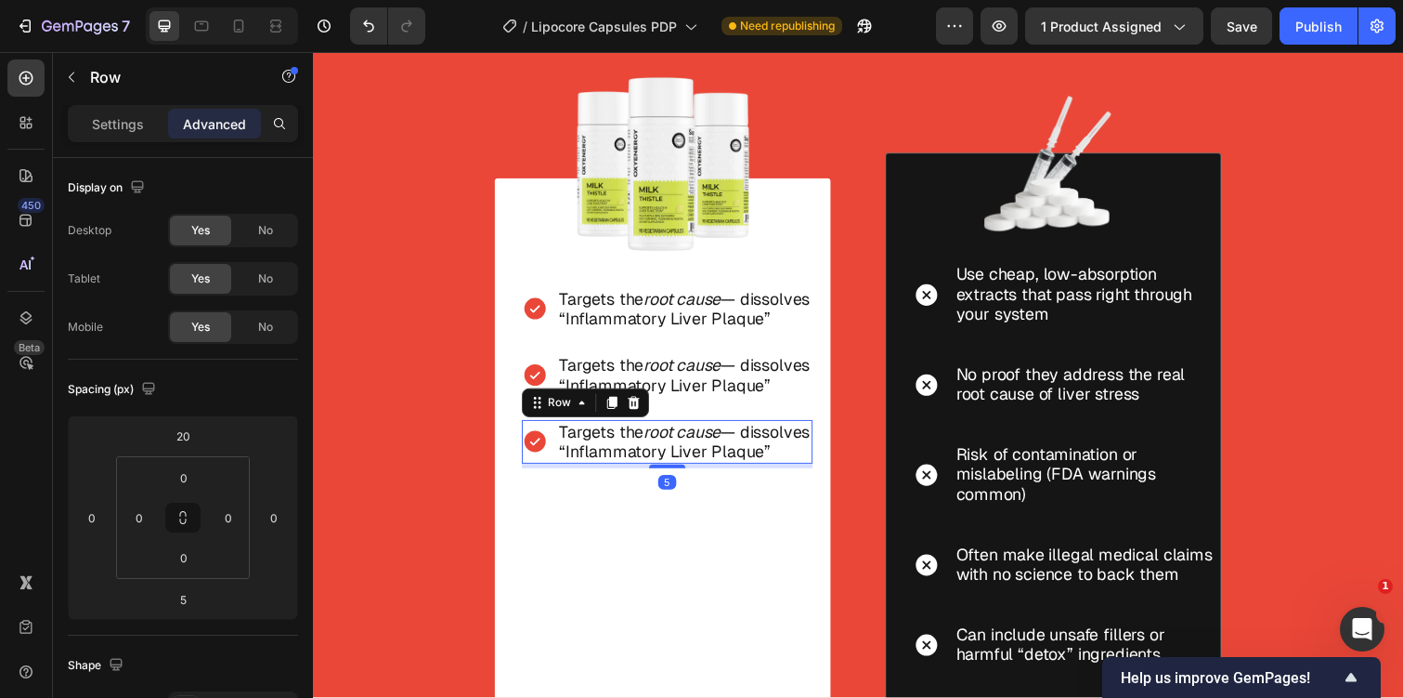
click at [614, 425] on div "Row" at bounding box center [592, 411] width 130 height 30
click at [621, 422] on div at bounding box center [618, 410] width 22 height 22
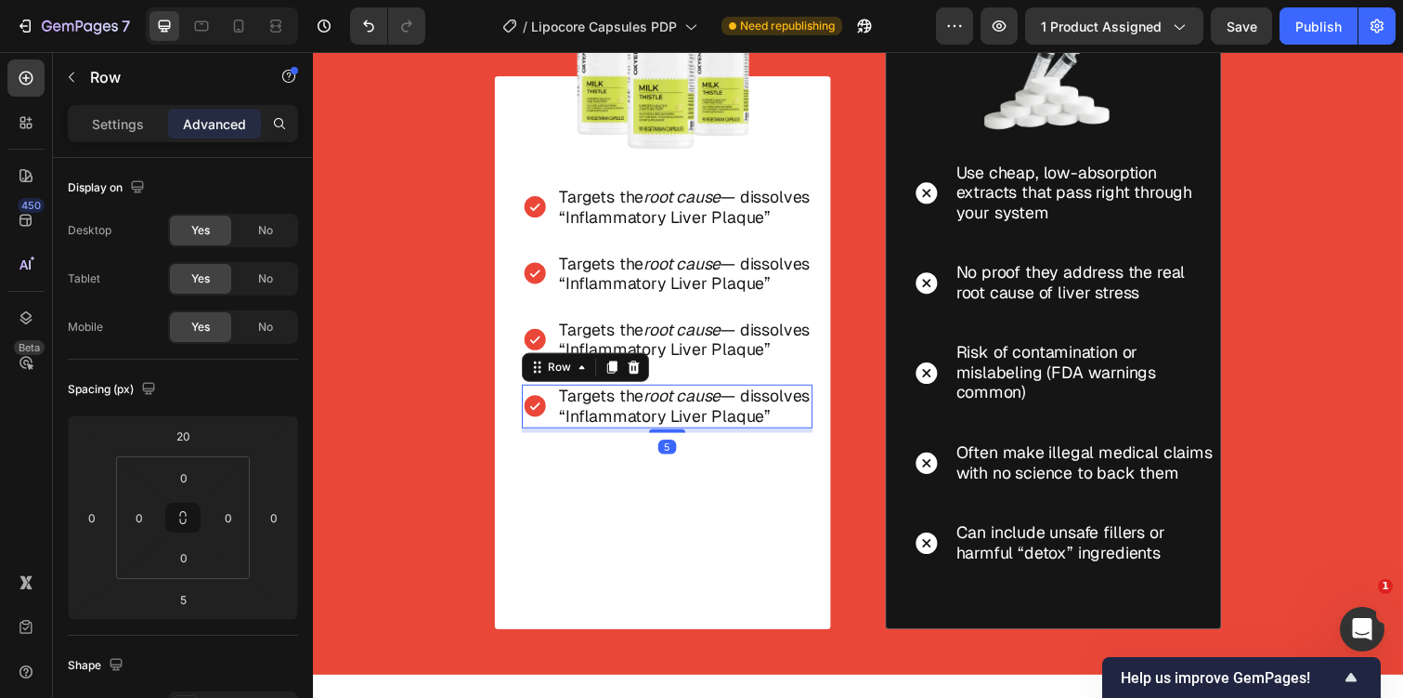
scroll to position [4870, 0]
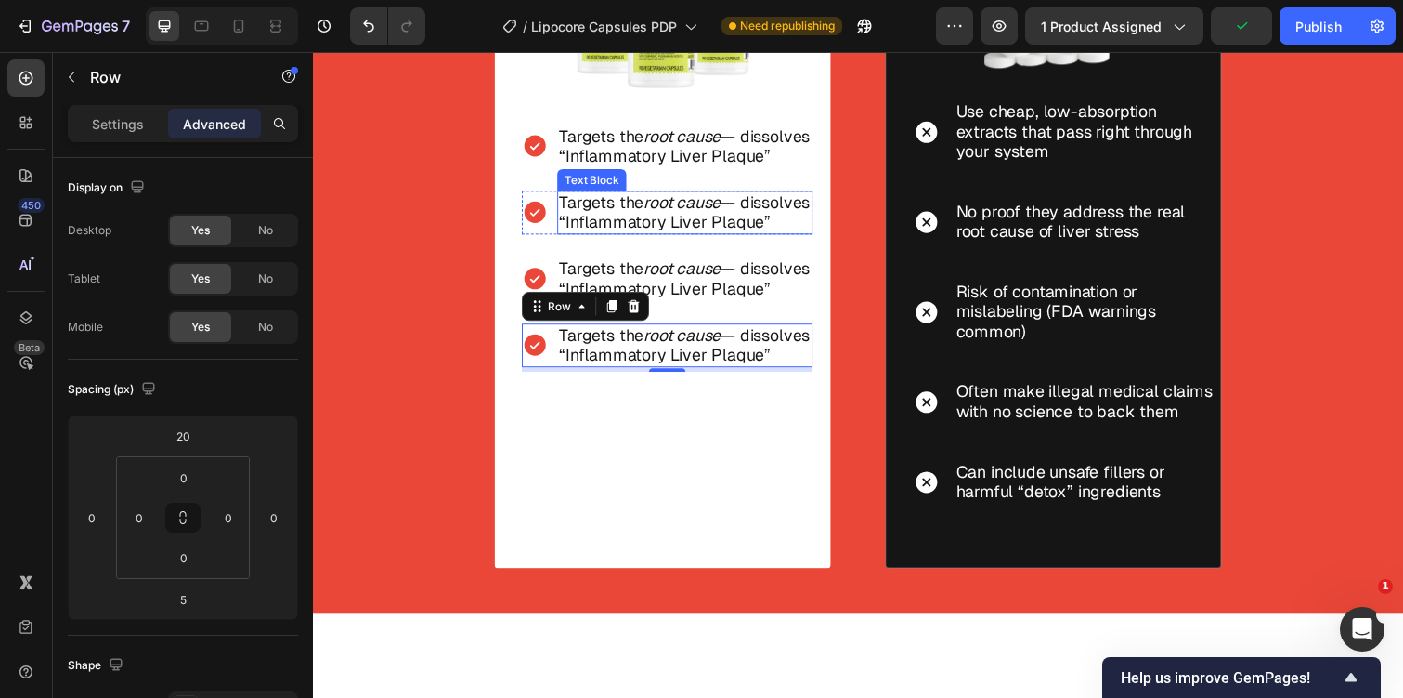
click at [630, 237] on p "Targets the root cause — dissolves “Inflammatory Liver Plaque”" at bounding box center [693, 216] width 257 height 41
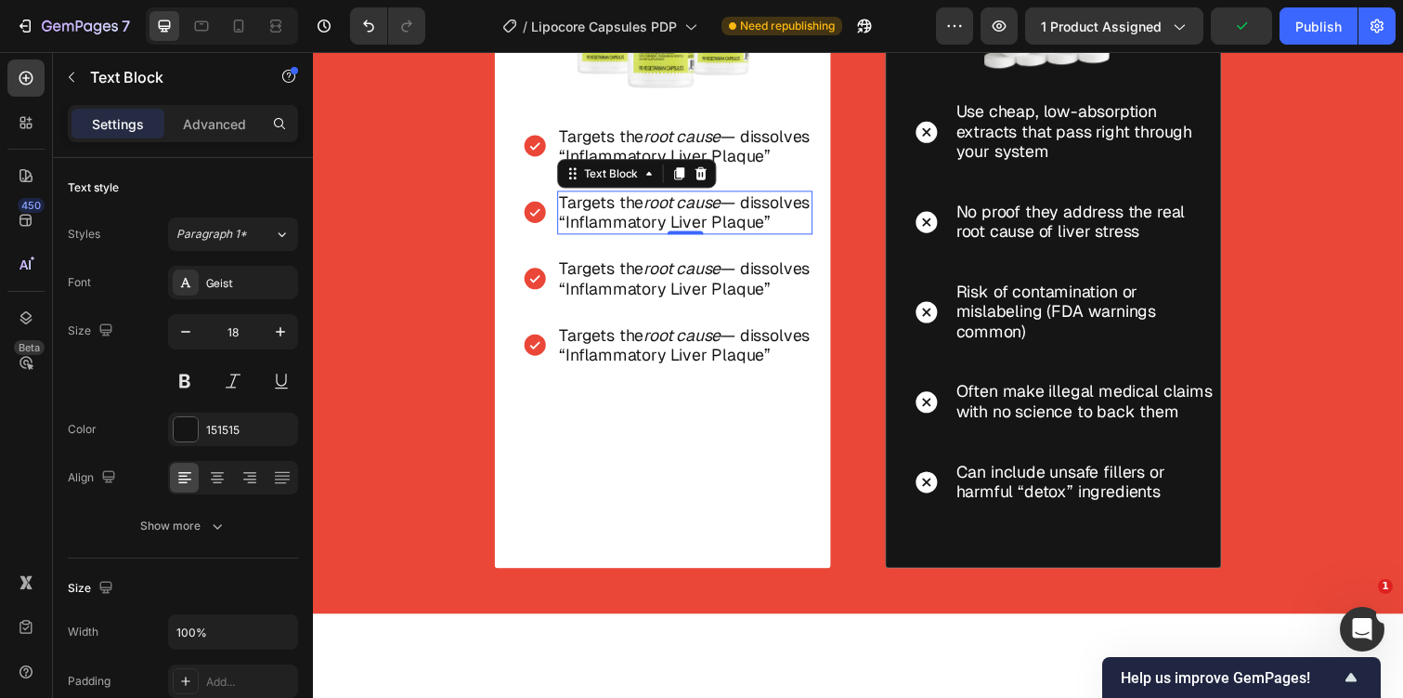
click at [630, 237] on p "Targets the root cause — dissolves “Inflammatory Liver Plaque”" at bounding box center [693, 216] width 257 height 41
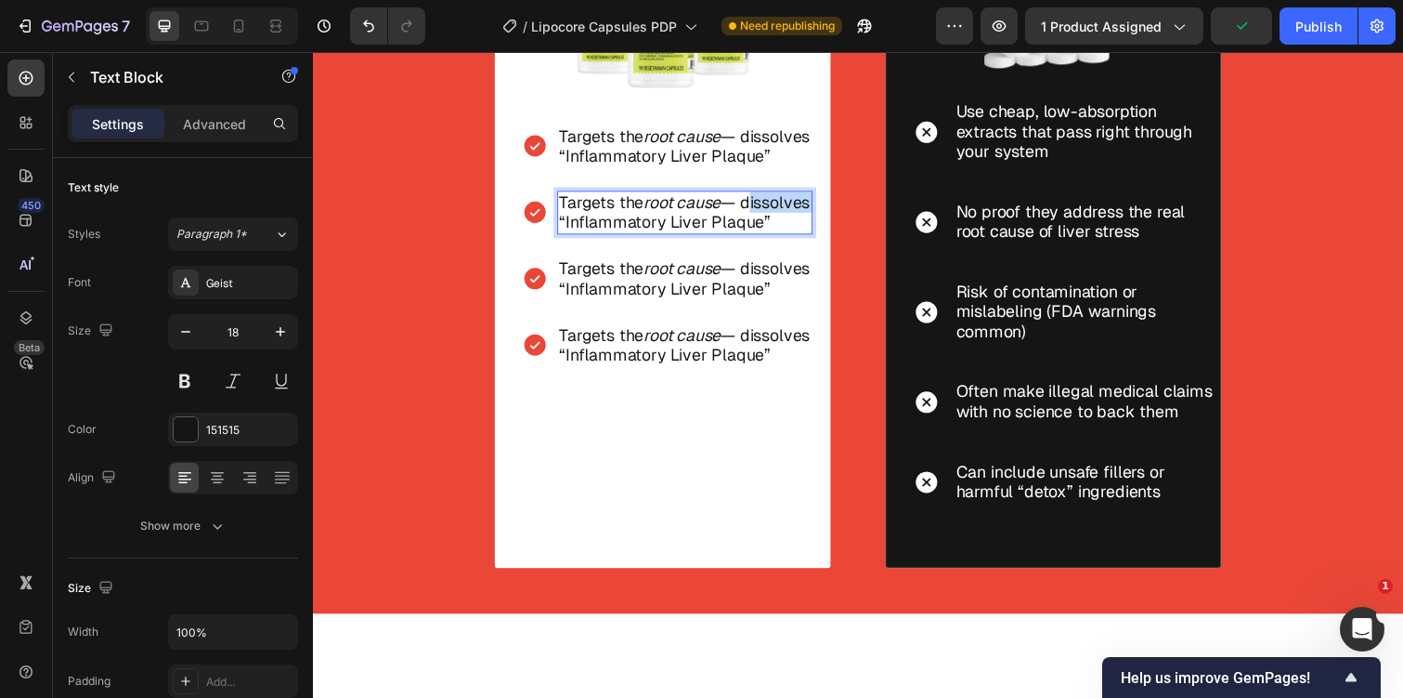
click at [630, 237] on p "Targets the root cause — dissolves “Inflammatory Liver Plaque”" at bounding box center [693, 216] width 257 height 41
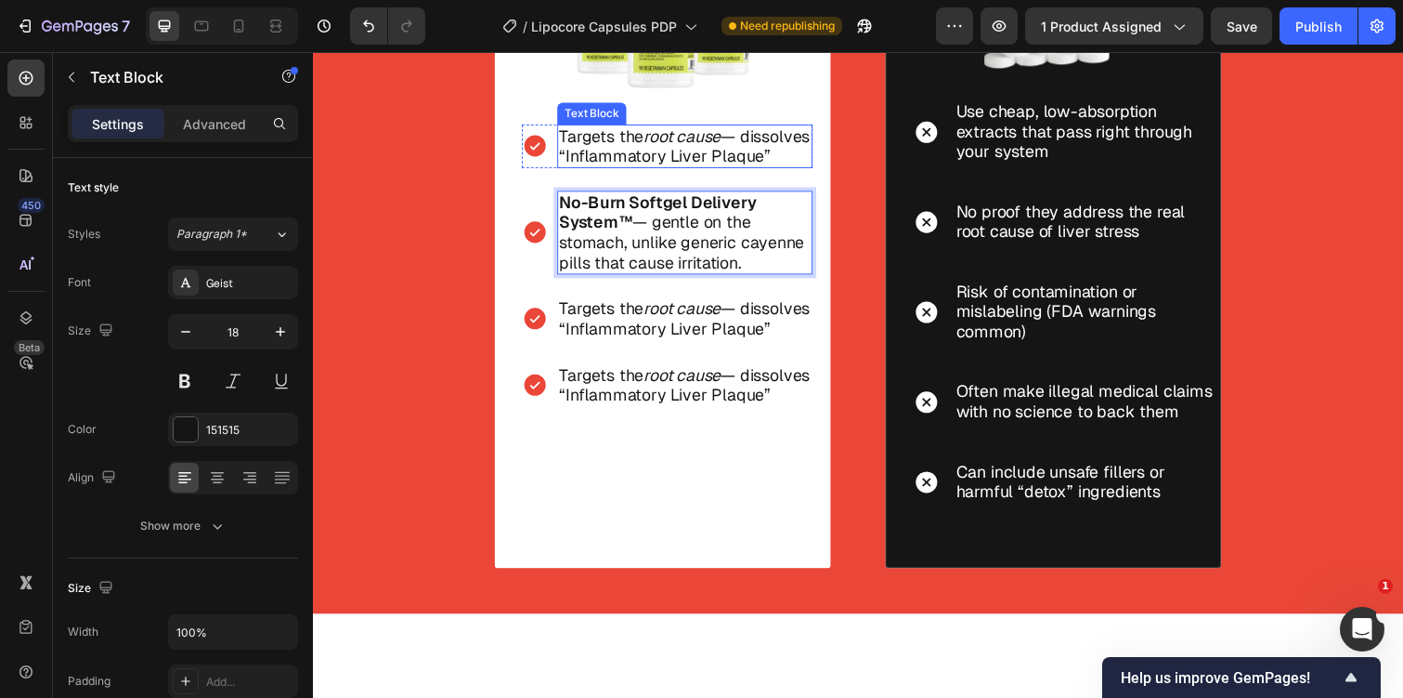
click at [600, 162] on p "Targets the root cause — dissolves “Inflammatory Liver Plaque”" at bounding box center [693, 148] width 257 height 41
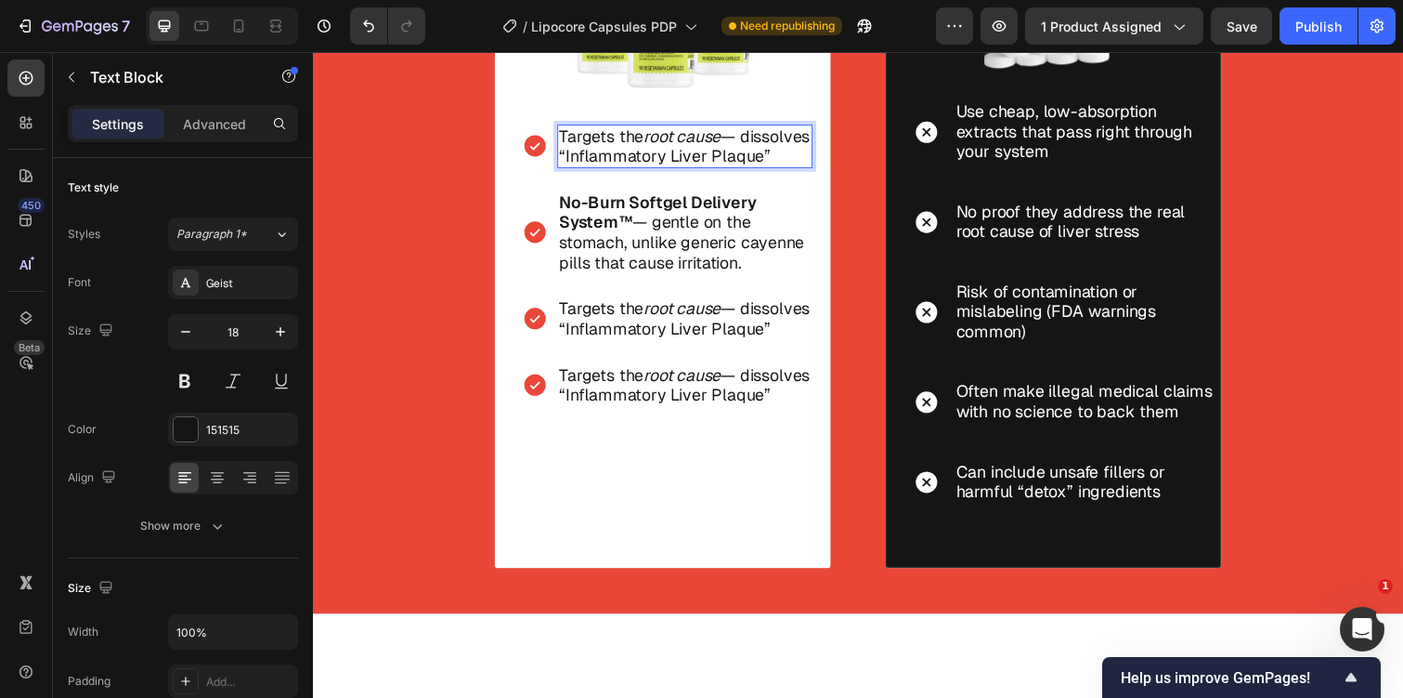
click at [600, 162] on p "Targets the root cause — dissolves “Inflammatory Liver Plaque”" at bounding box center [693, 148] width 257 height 41
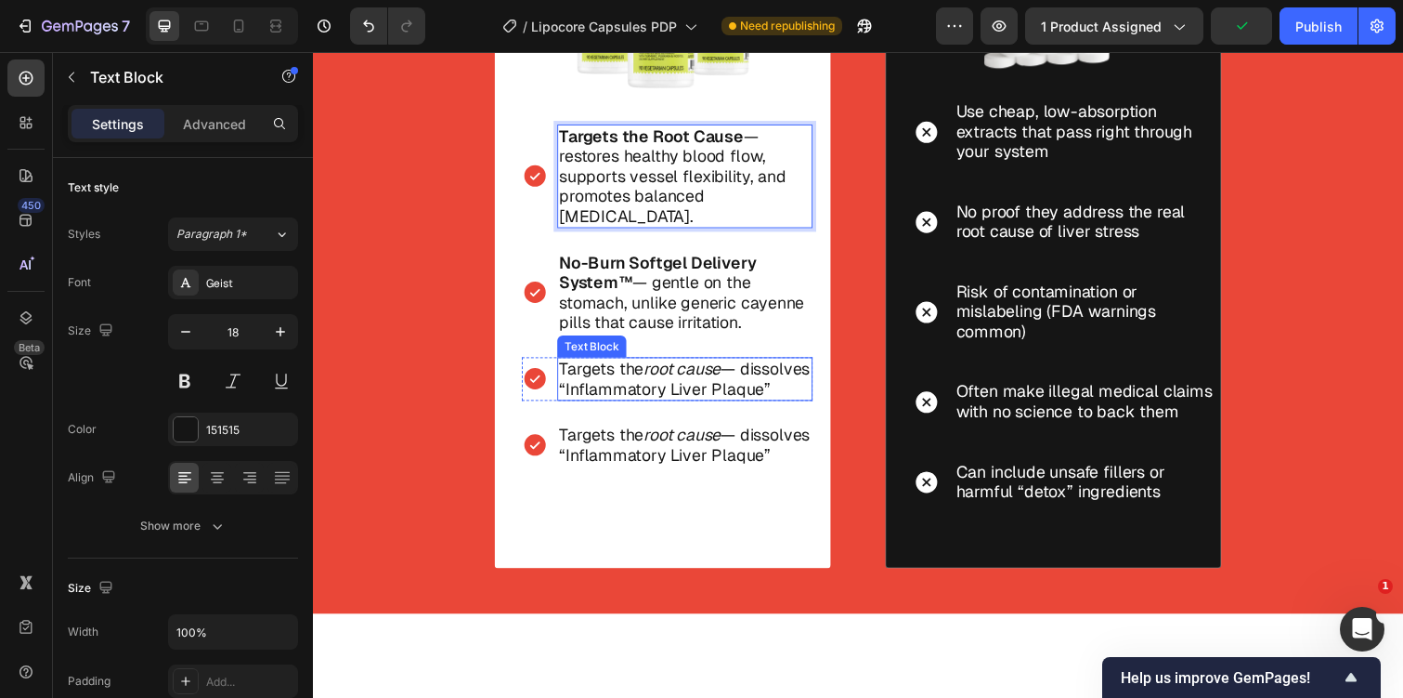
click at [605, 394] on p "Targets the root cause — dissolves “Inflammatory Liver Plaque”" at bounding box center [693, 386] width 257 height 41
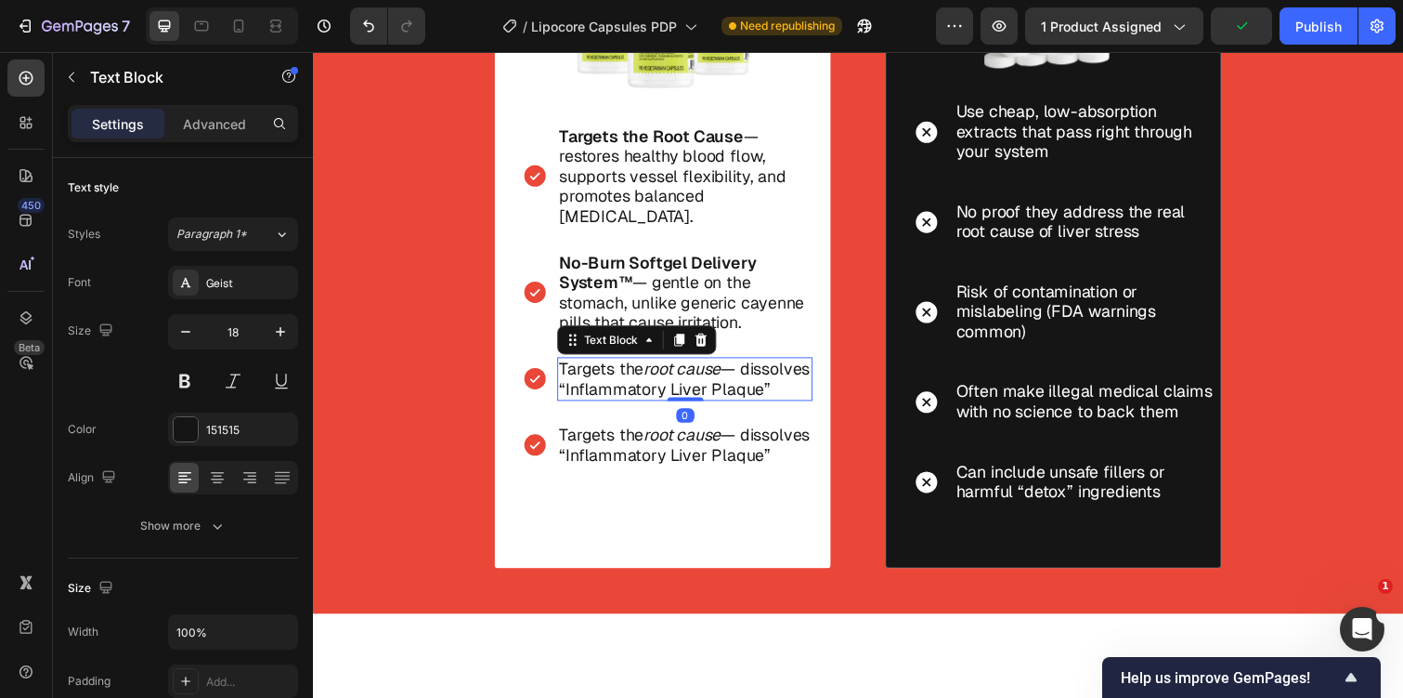
click at [605, 394] on p "Targets the root cause — dissolves “Inflammatory Liver Plaque”" at bounding box center [693, 386] width 257 height 41
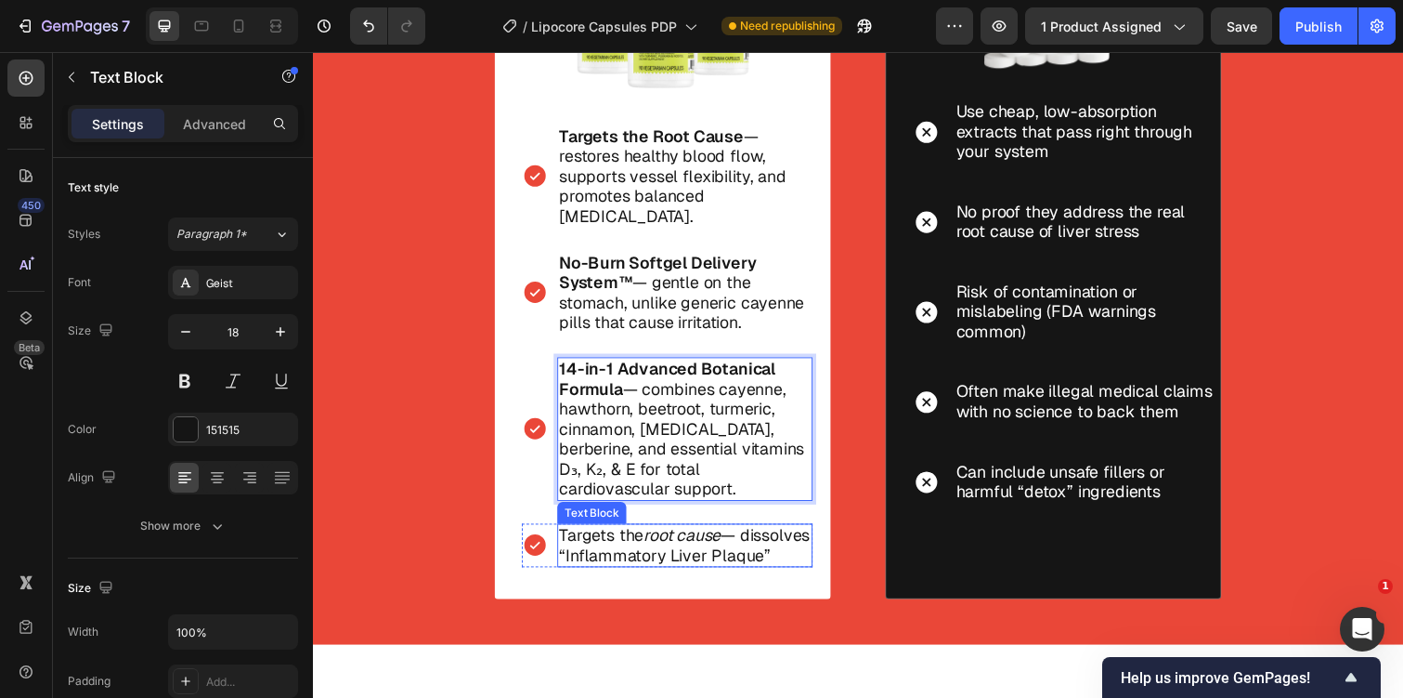
click at [626, 549] on p "Targets the root cause — dissolves “Inflammatory Liver Plaque”" at bounding box center [693, 556] width 257 height 41
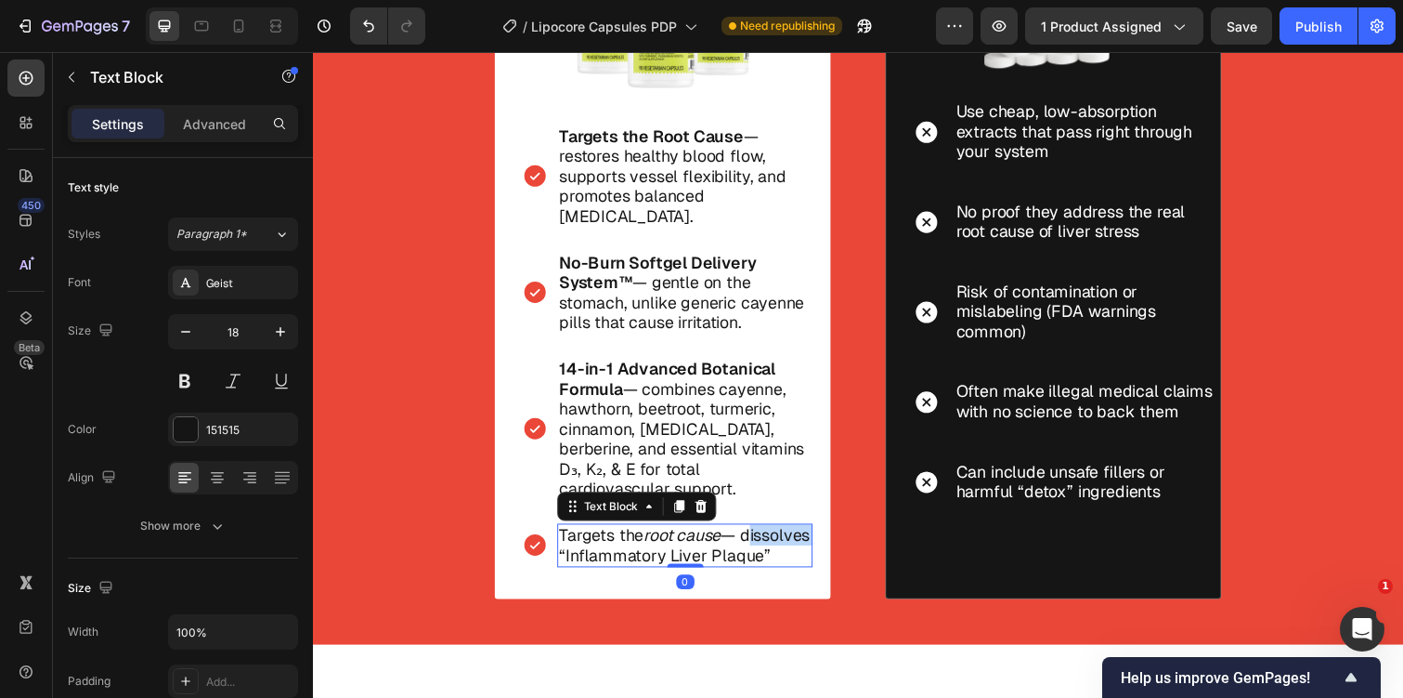
click at [626, 549] on p "Targets the root cause — dissolves “Inflammatory Liver Plaque”" at bounding box center [693, 556] width 257 height 41
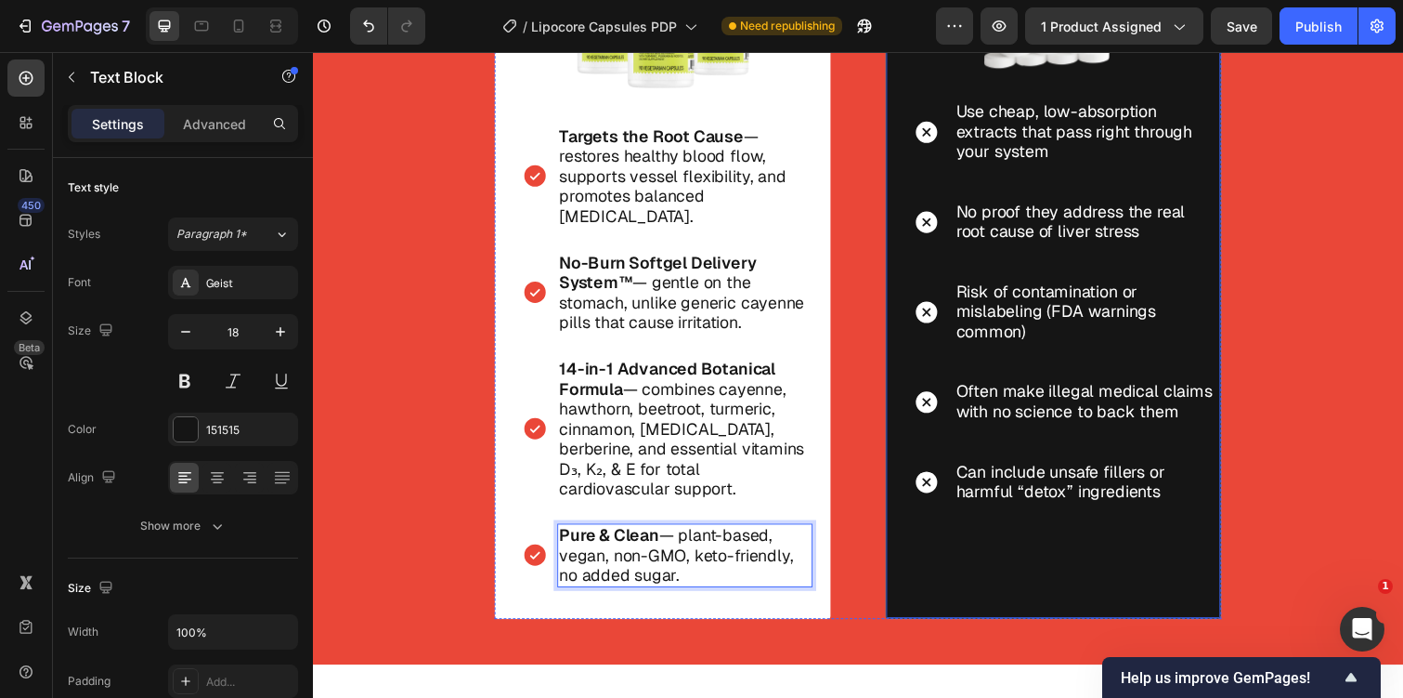
click at [1024, 367] on div "Icon Use cheap, low-absorption extracts that pass right through your system Tex…" at bounding box center [1084, 343] width 314 height 520
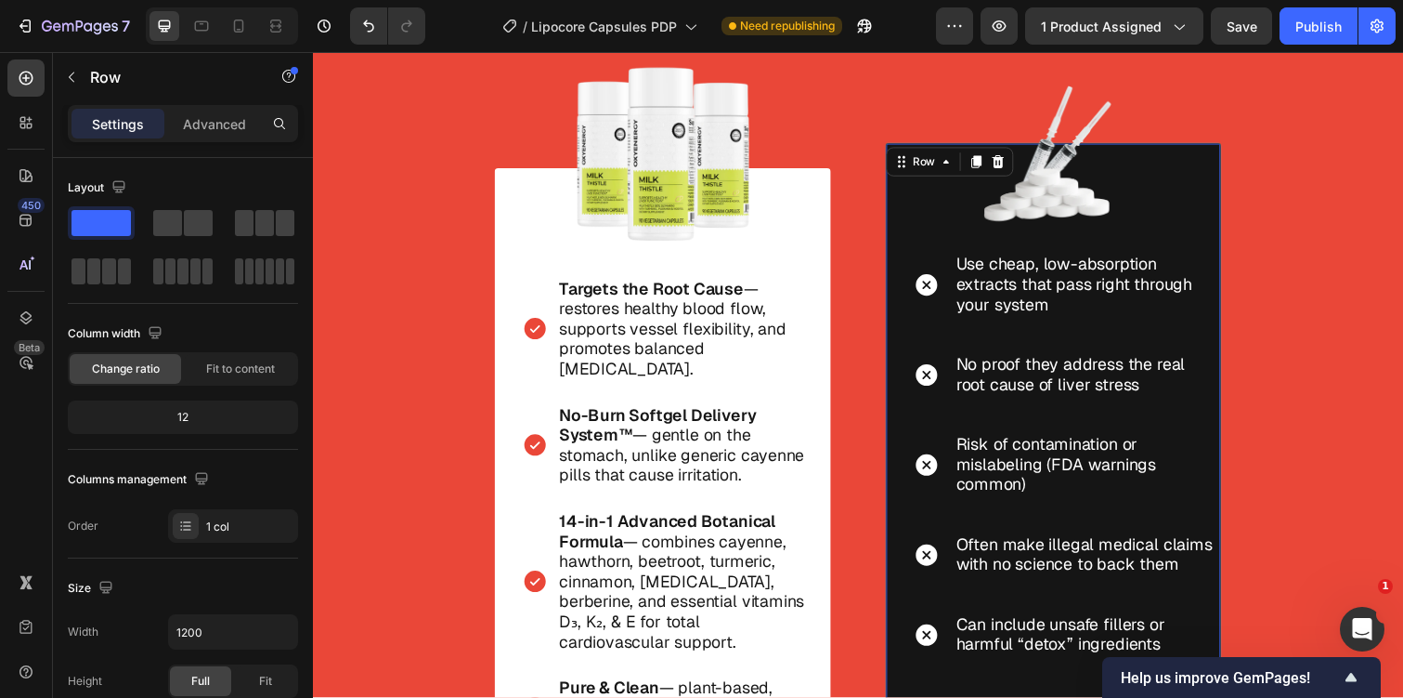
scroll to position [4701, 0]
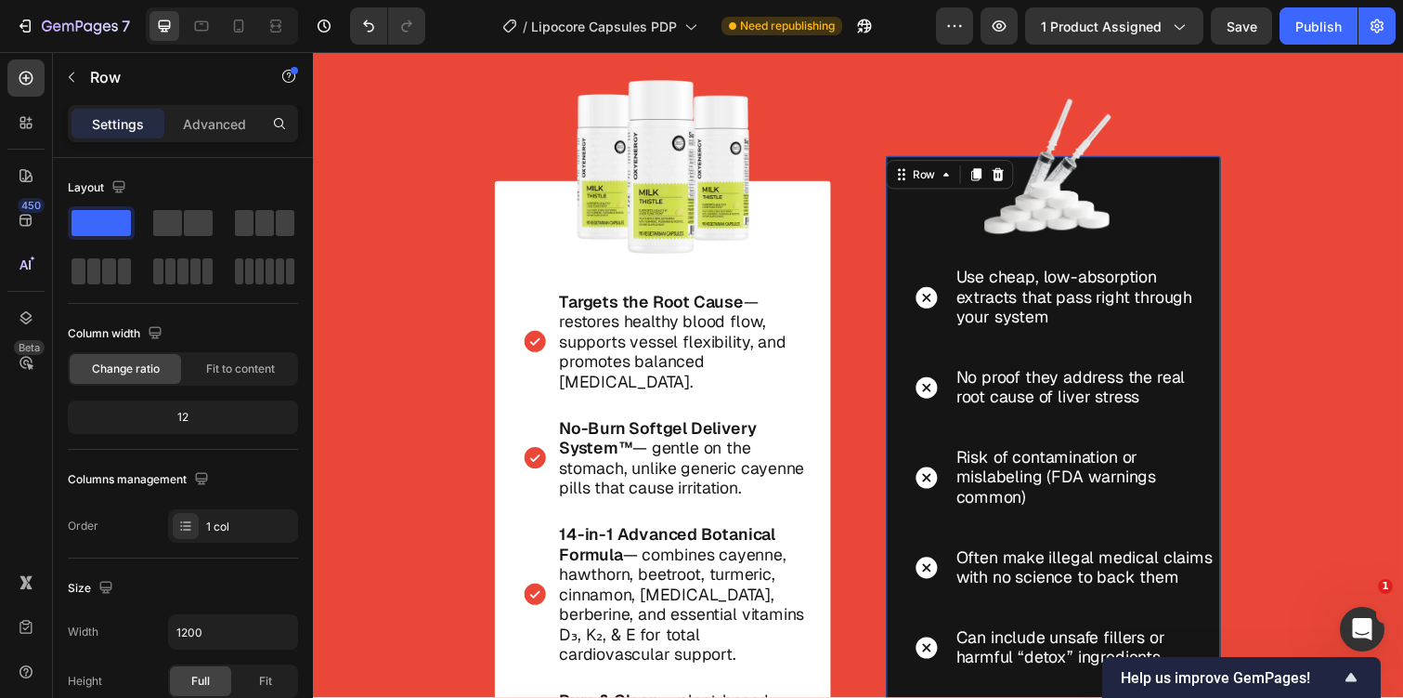
click at [257, 28] on div at bounding box center [222, 25] width 152 height 37
click at [244, 28] on icon at bounding box center [238, 26] width 19 height 19
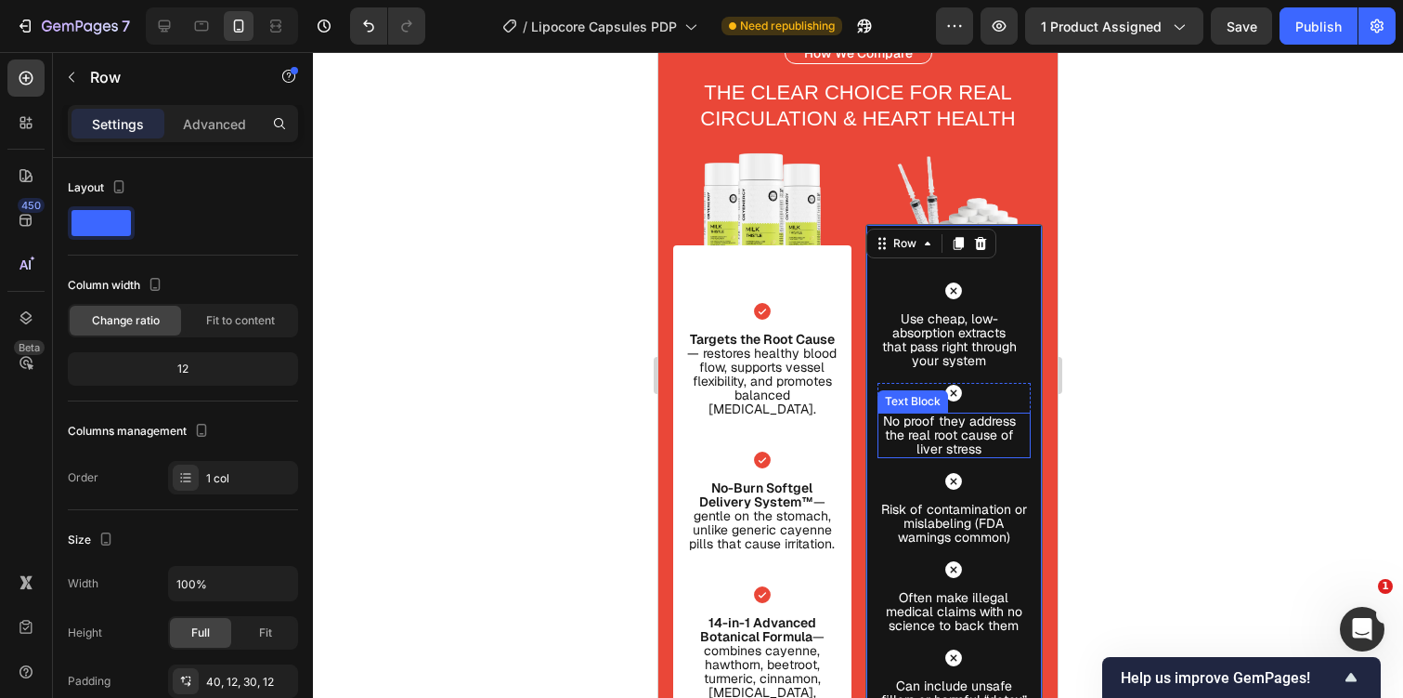
scroll to position [4619, 0]
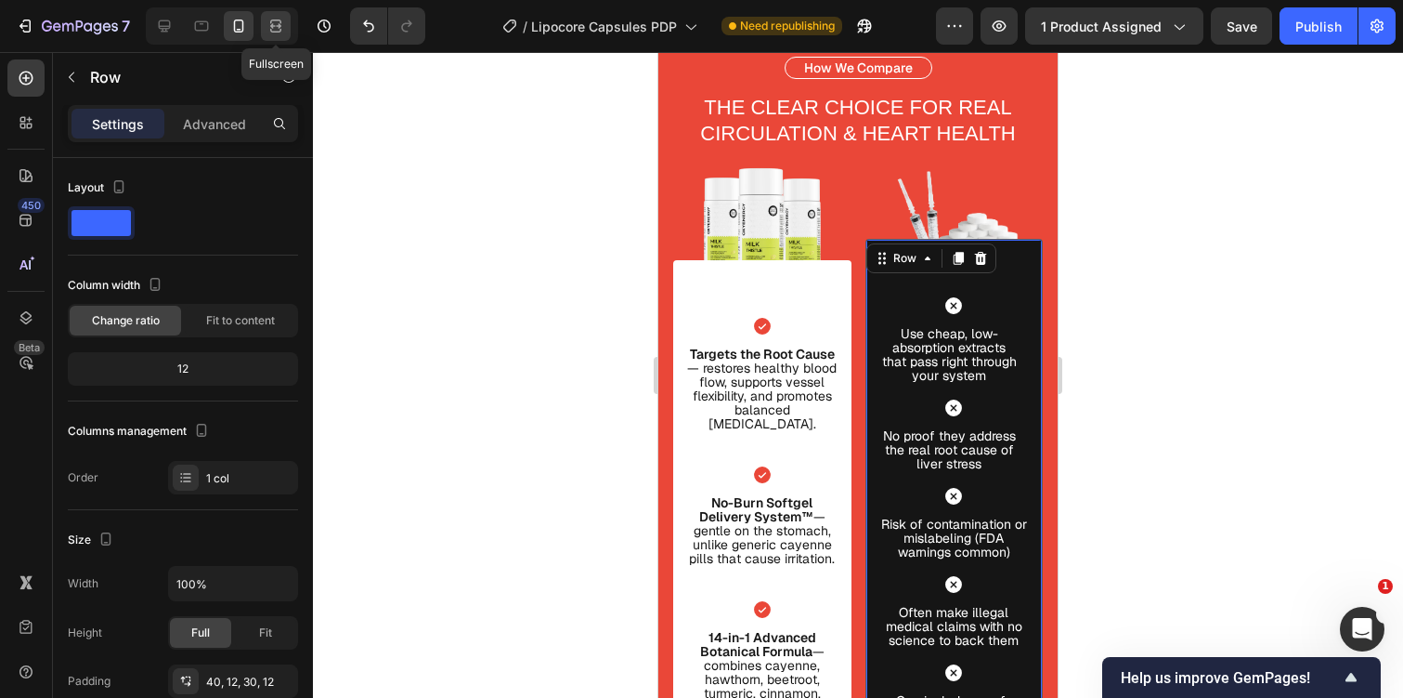
click at [267, 15] on div at bounding box center [276, 26] width 30 height 30
type input "1200"
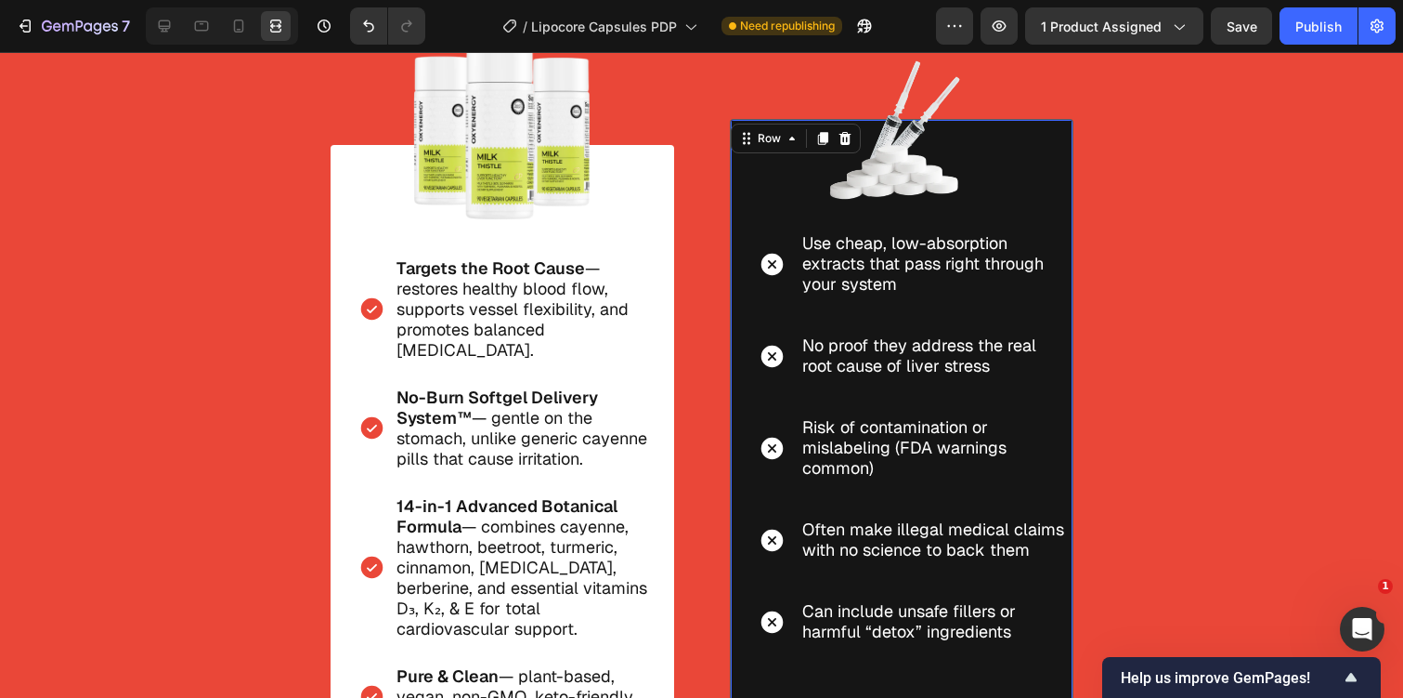
scroll to position [4741, 0]
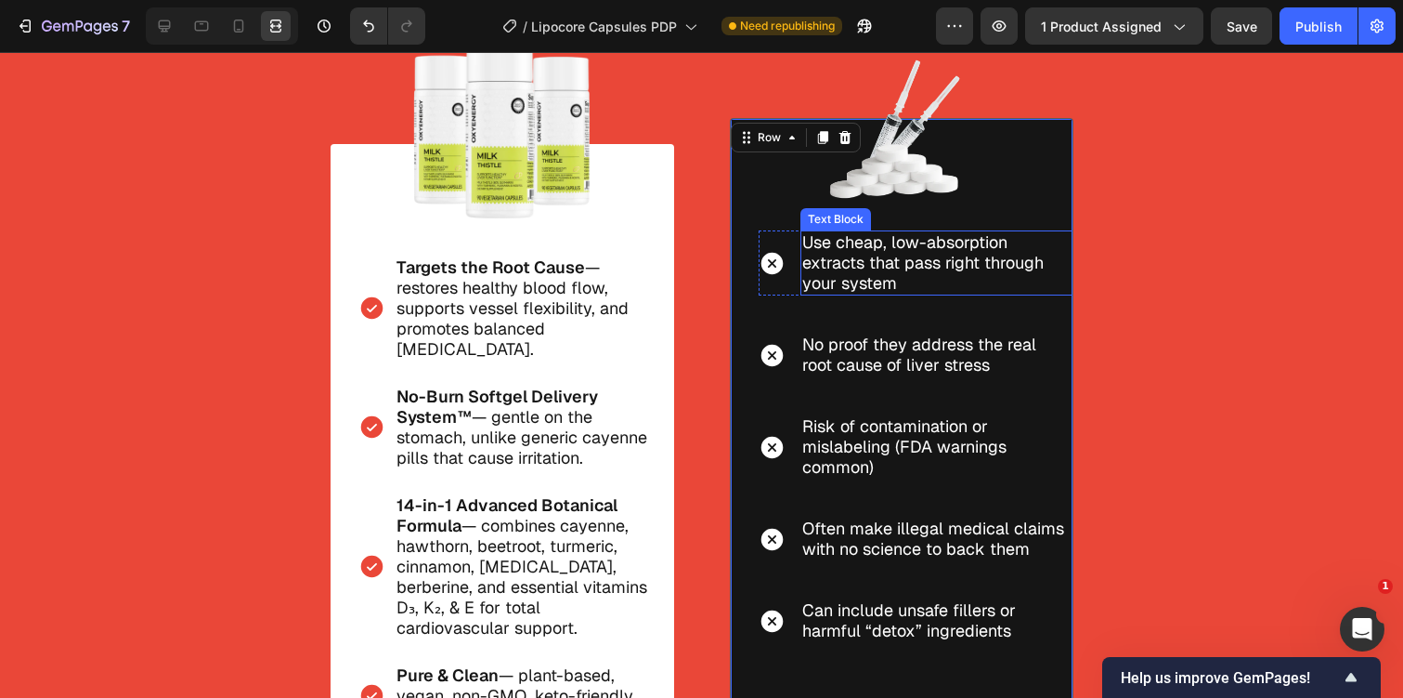
click at [853, 284] on p "Use cheap, low-absorption extracts that pass right through your system" at bounding box center [931, 262] width 259 height 61
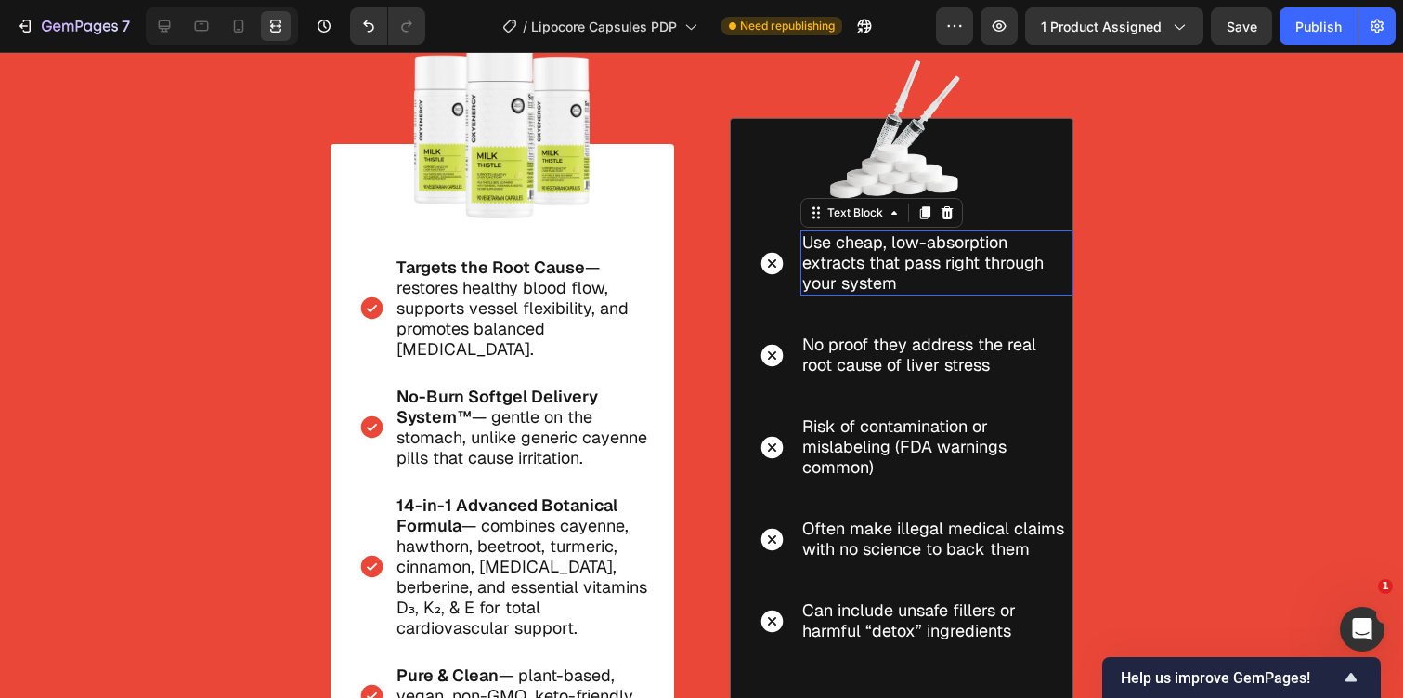
click at [853, 284] on p "Use cheap, low-absorption extracts that pass right through your system" at bounding box center [931, 262] width 259 height 61
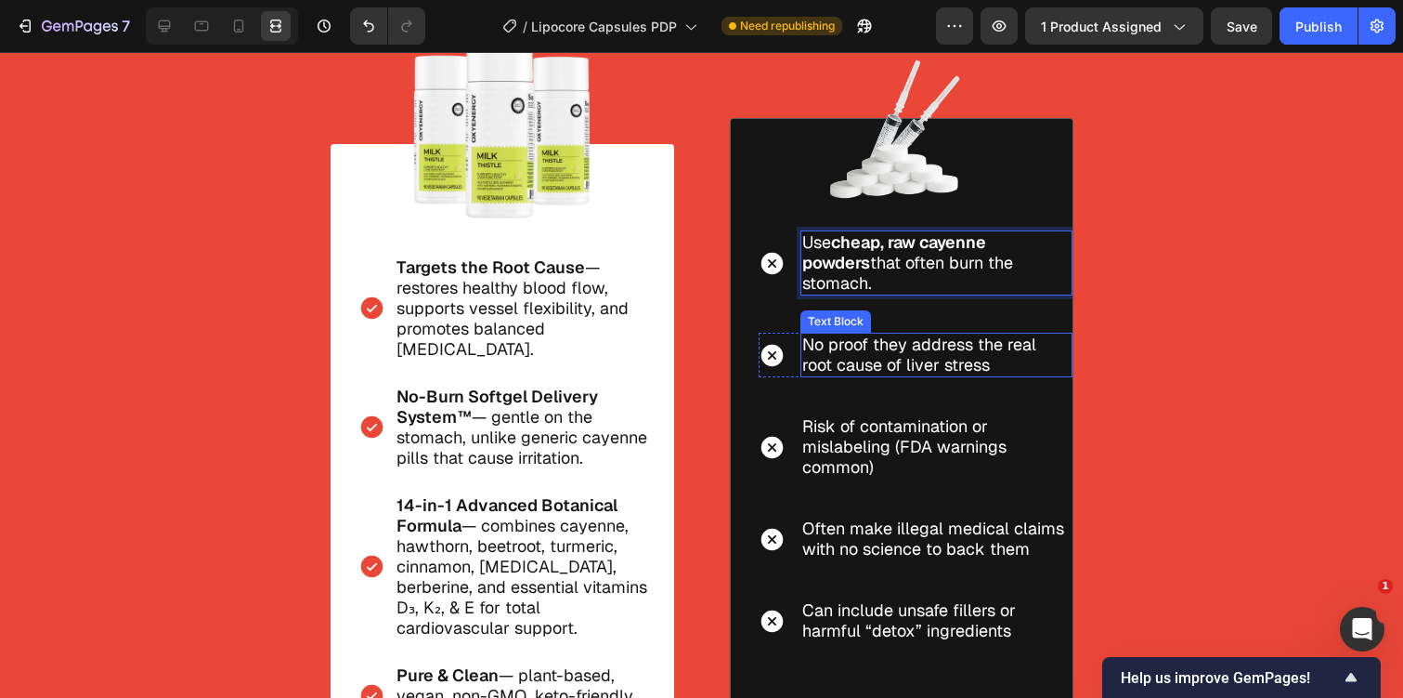
click at [950, 358] on p "No proof they address the real root cause of liver stress" at bounding box center [931, 354] width 259 height 41
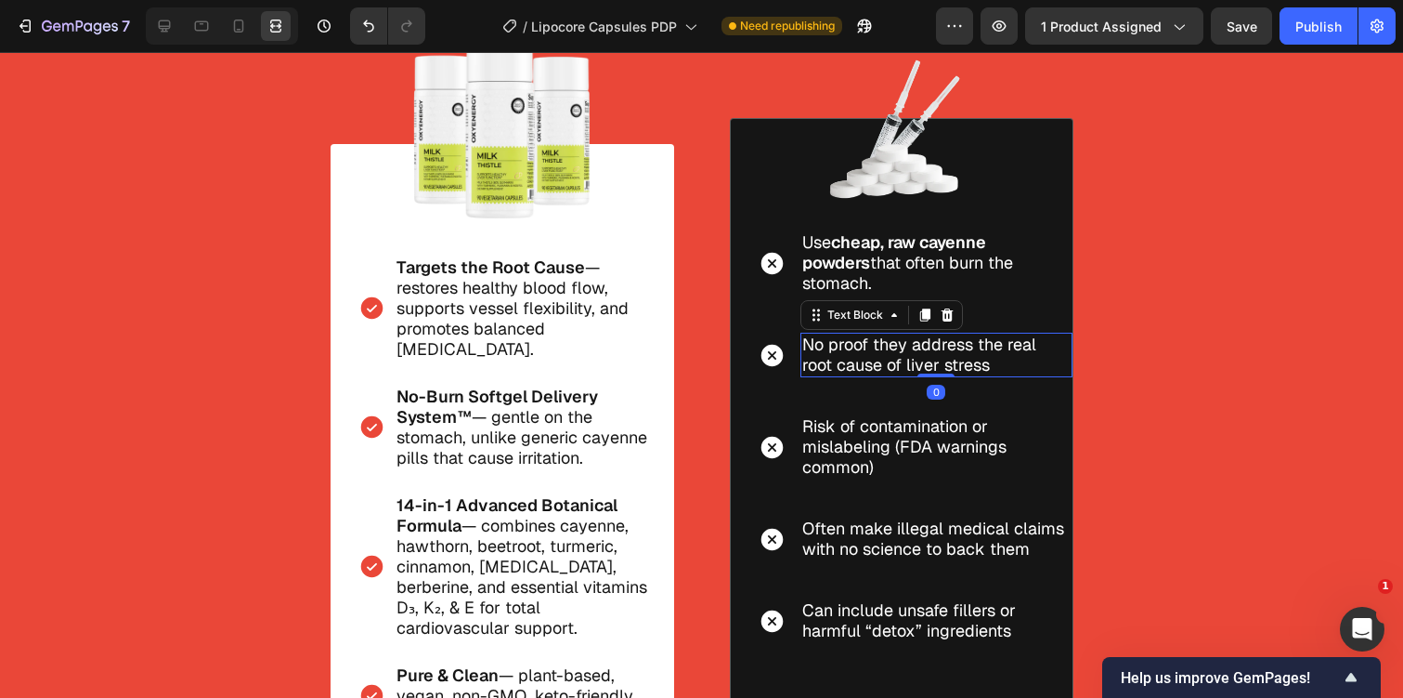
click at [950, 358] on p "No proof they address the real root cause of liver stress" at bounding box center [931, 354] width 259 height 41
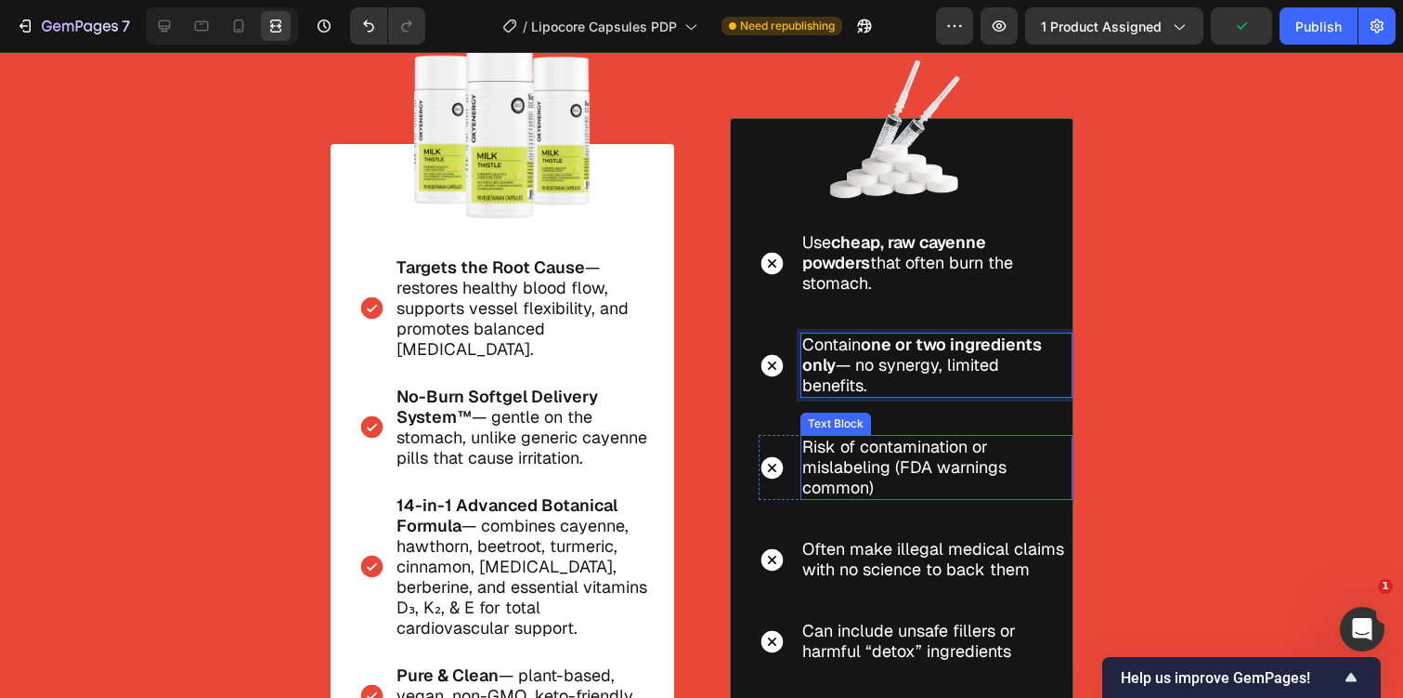
click at [852, 445] on p "Risk of contamination or mislabeling (FDA warnings common)" at bounding box center [936, 467] width 268 height 61
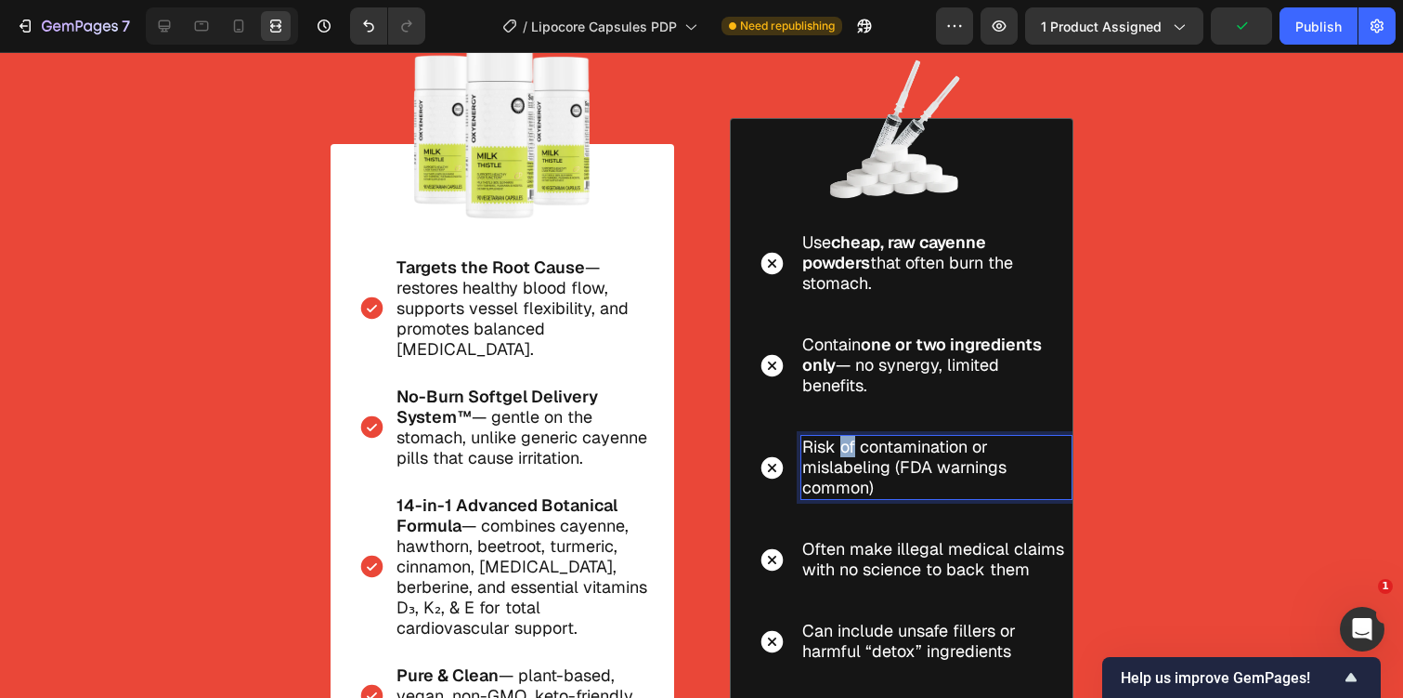
click at [852, 445] on p "Risk of contamination or mislabeling (FDA warnings common)" at bounding box center [936, 467] width 268 height 61
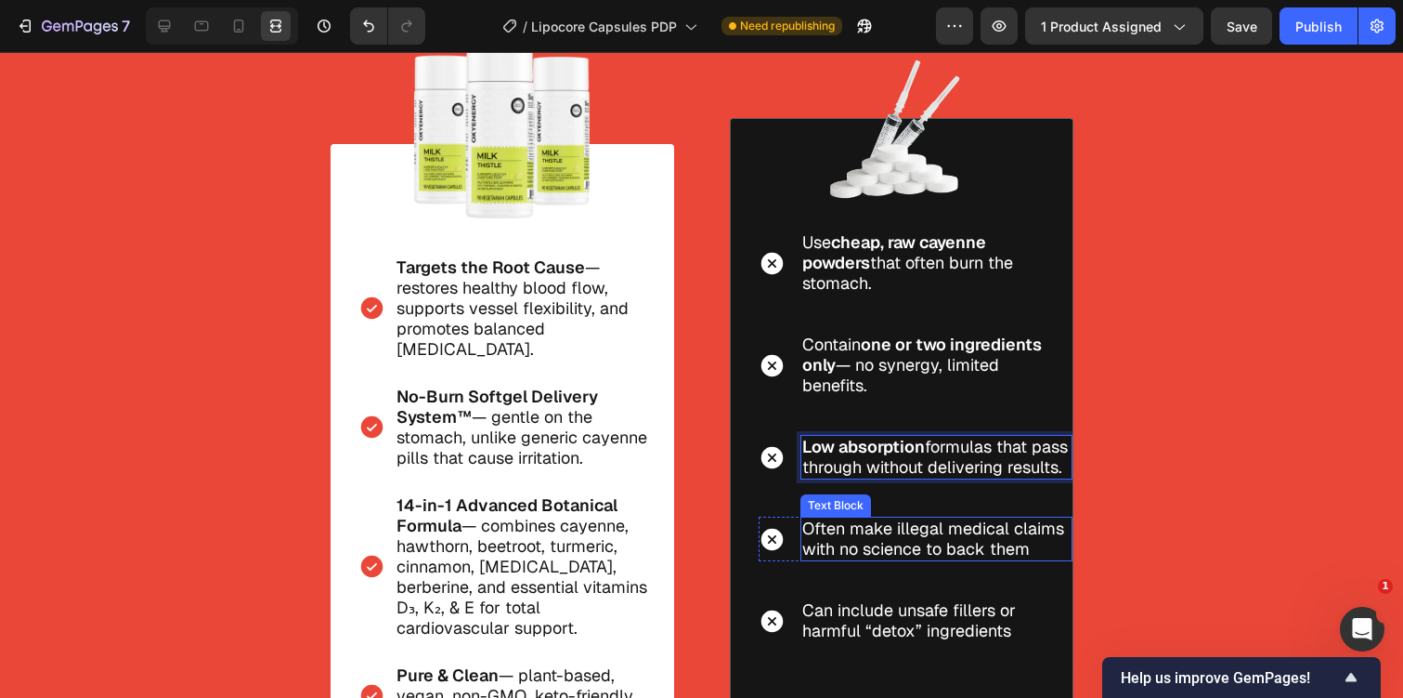
click at [946, 537] on p "Often make illegal medical claims with no science to back them" at bounding box center [936, 538] width 268 height 41
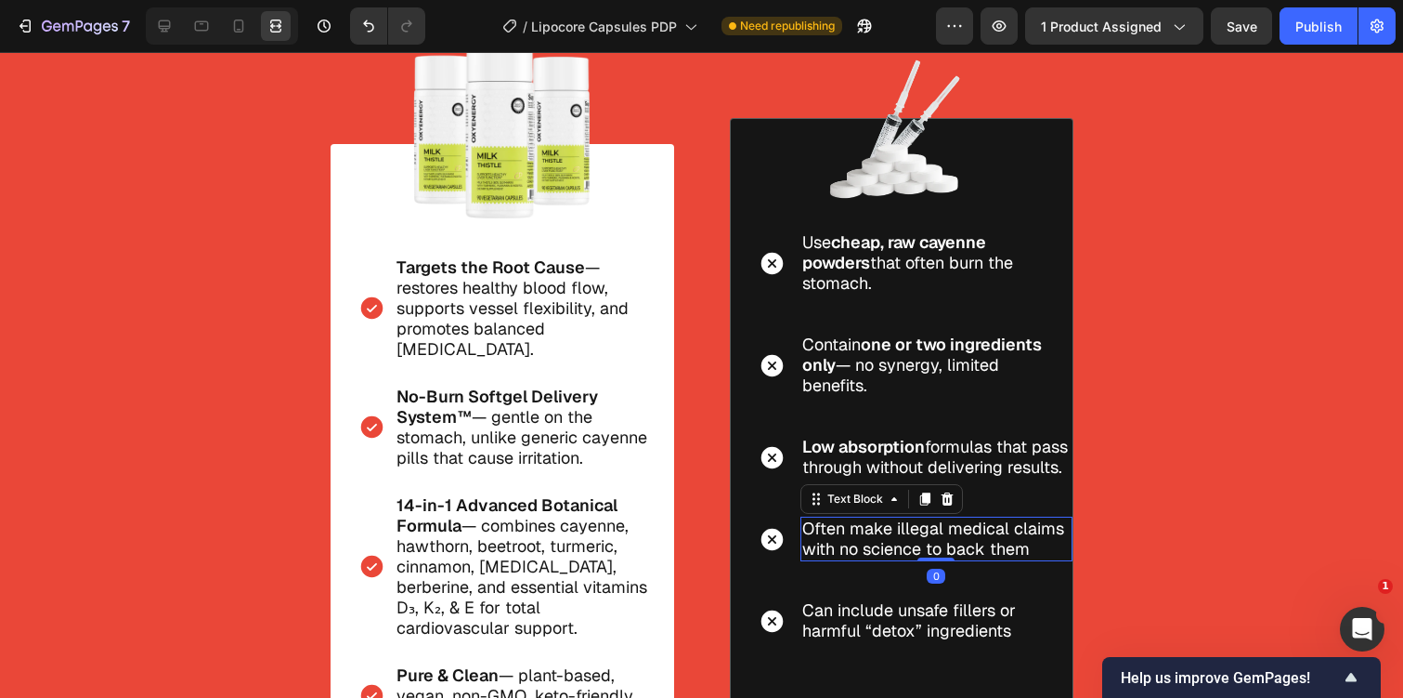
click at [946, 552] on p "Often make illegal medical claims with no science to back them" at bounding box center [936, 538] width 268 height 41
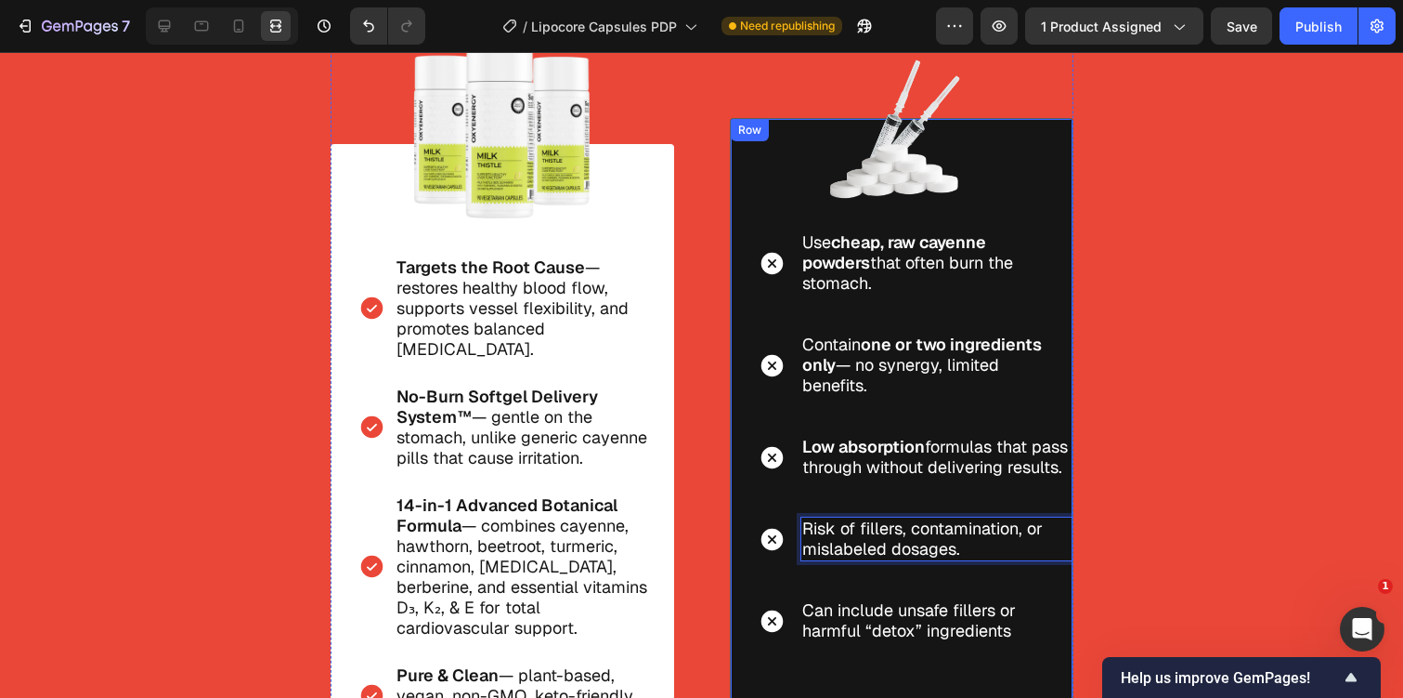
click at [865, 641] on p "Can include unsafe fillers or harmful “detox” ingredients" at bounding box center [936, 620] width 268 height 41
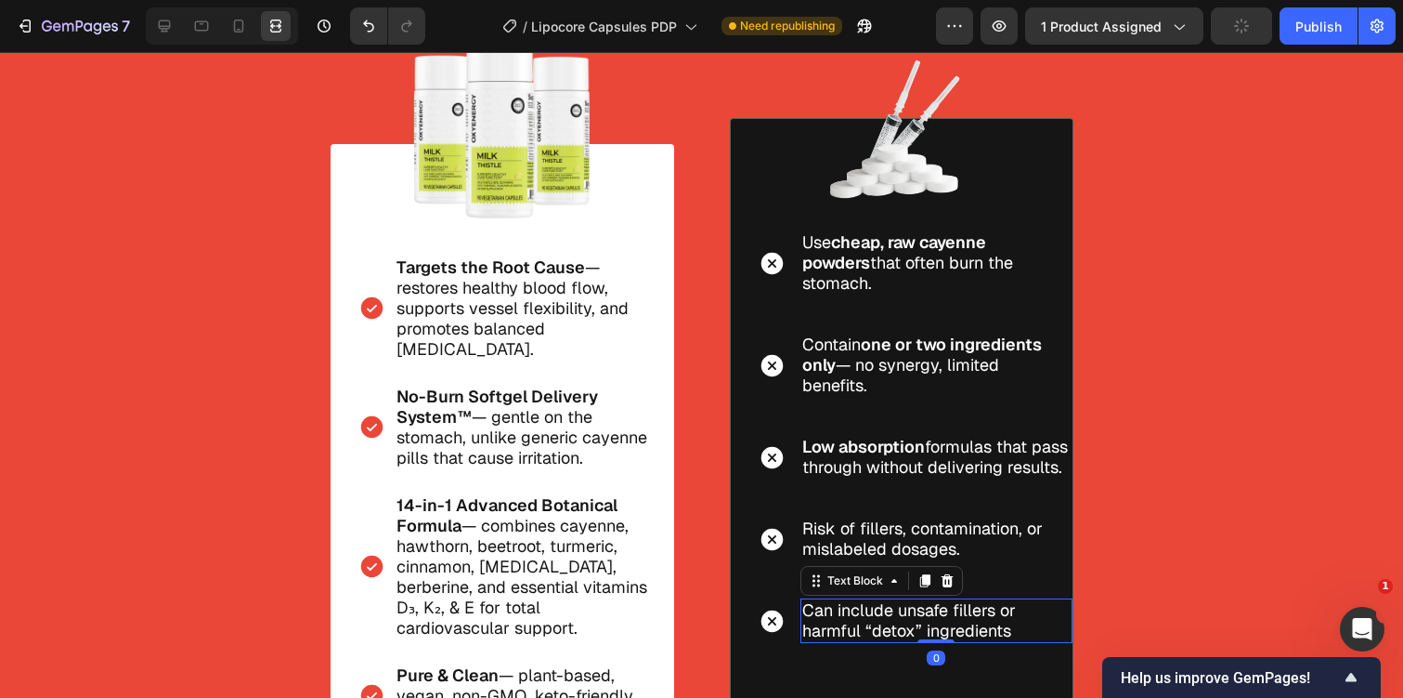
click at [865, 641] on p "Can include unsafe fillers or harmful “detox” ingredients" at bounding box center [936, 620] width 268 height 41
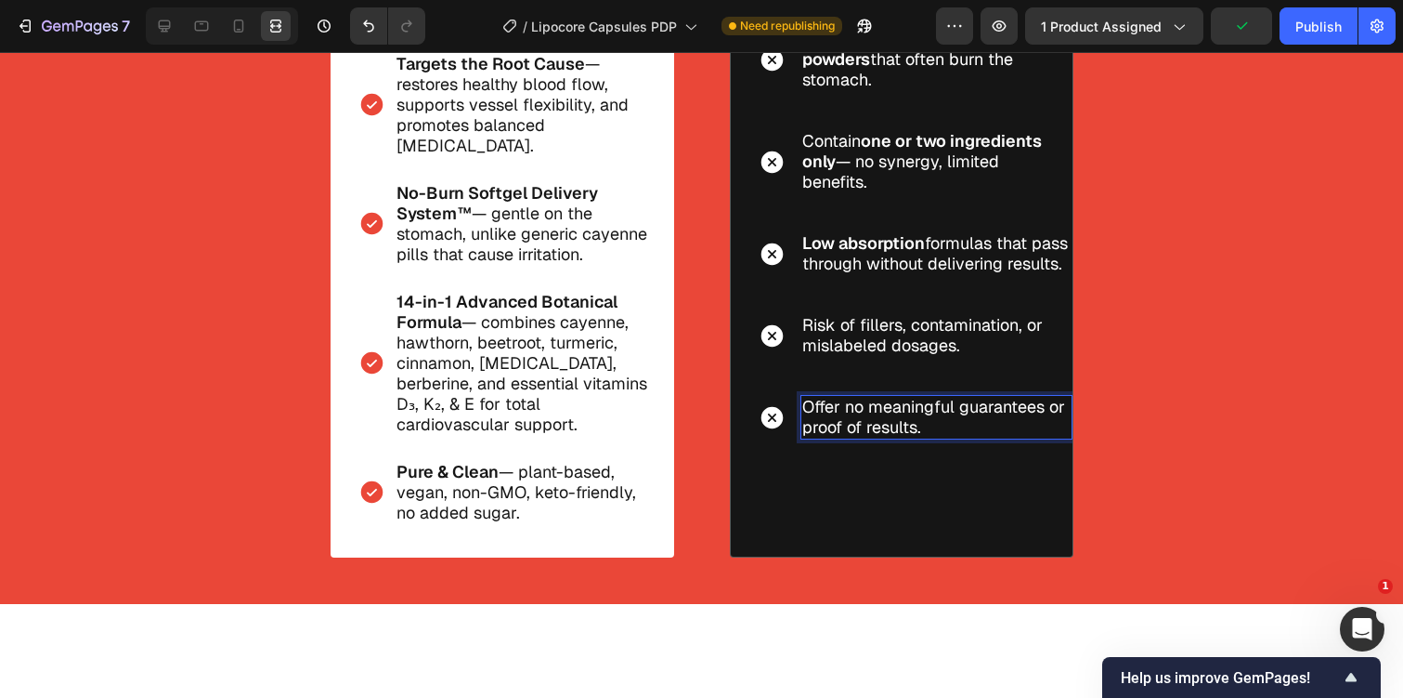
scroll to position [4950, 0]
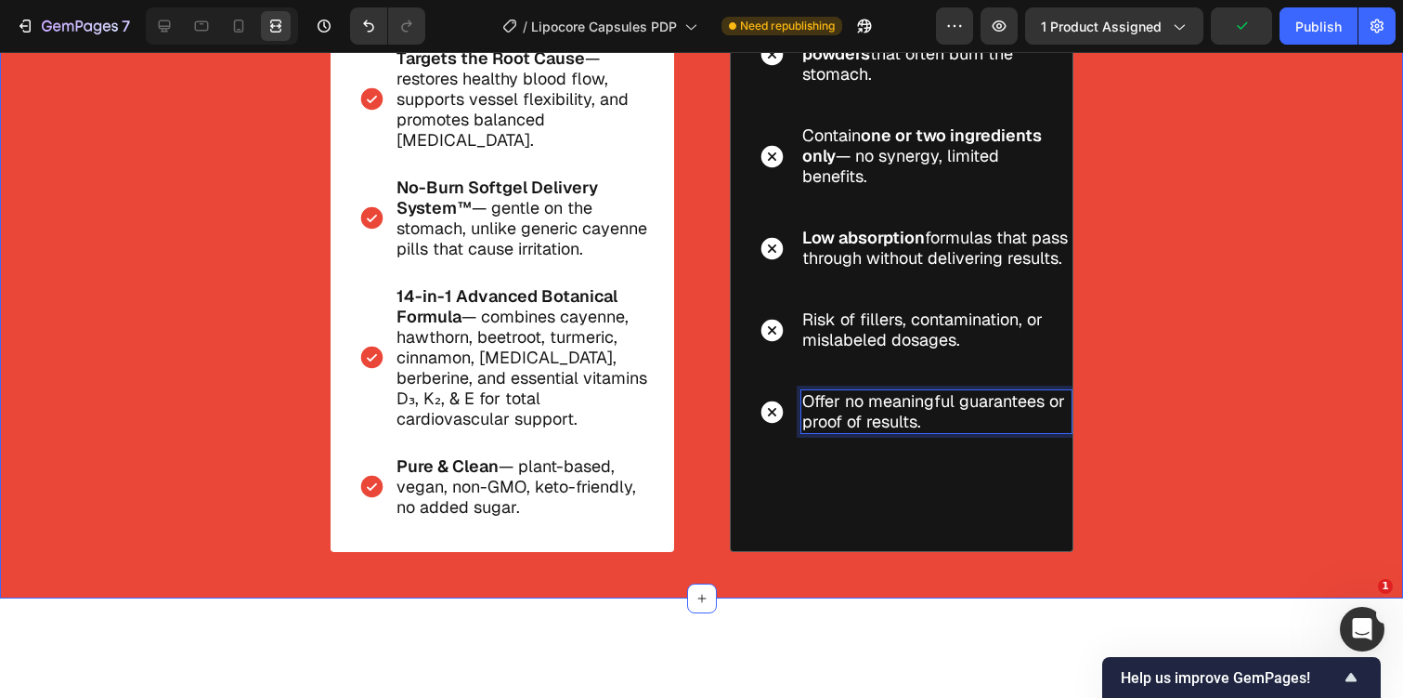
click at [1138, 412] on div "How We Compare Text Block The Clear Choice for Real Circulation & Heart Health …" at bounding box center [702, 104] width 1134 height 893
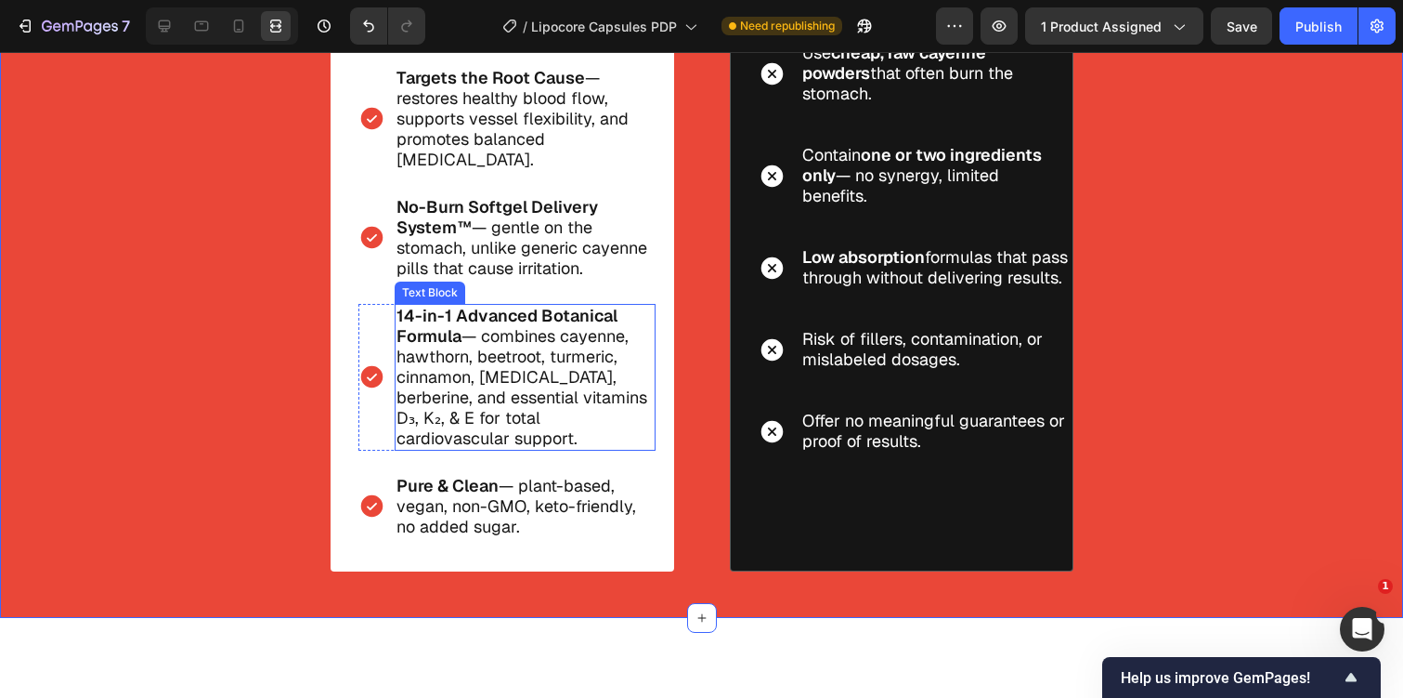
scroll to position [4977, 0]
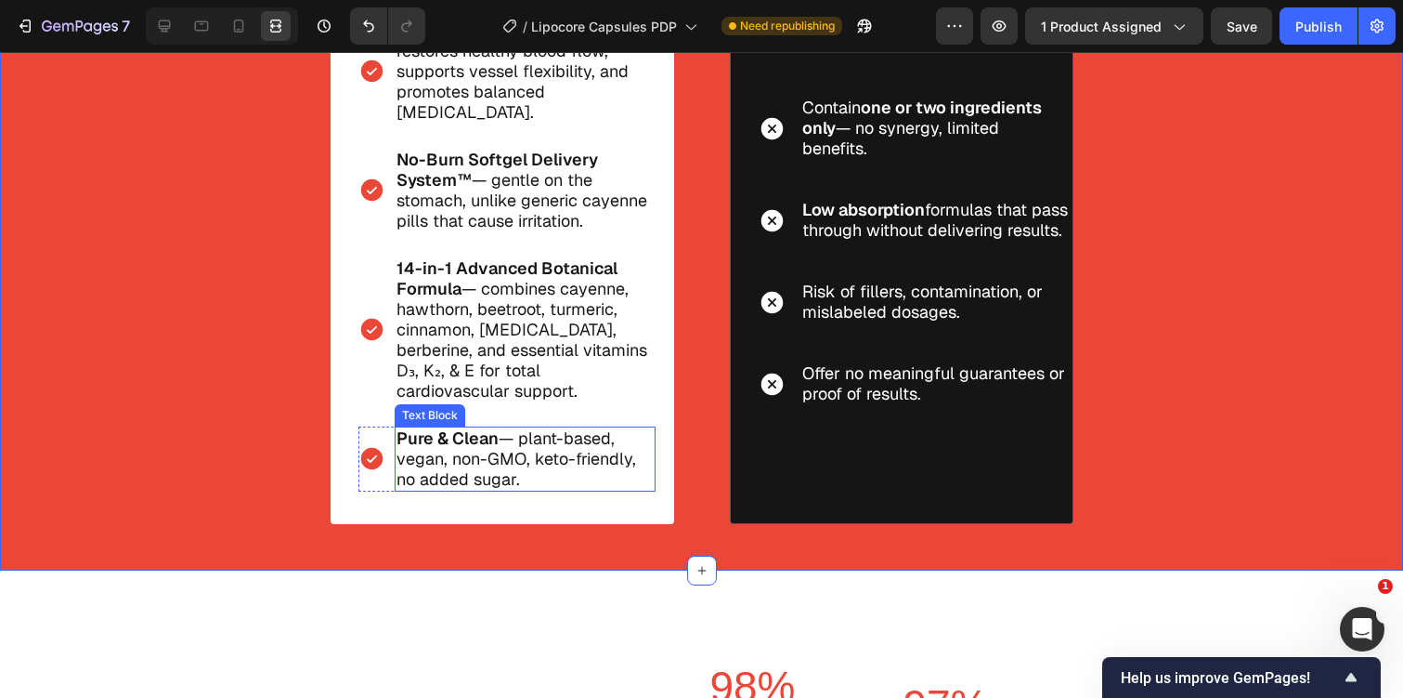
click at [515, 428] on p "Pure & Clean — plant-based, vegan, non-GMO, keto-friendly, no added sugar." at bounding box center [525, 458] width 257 height 61
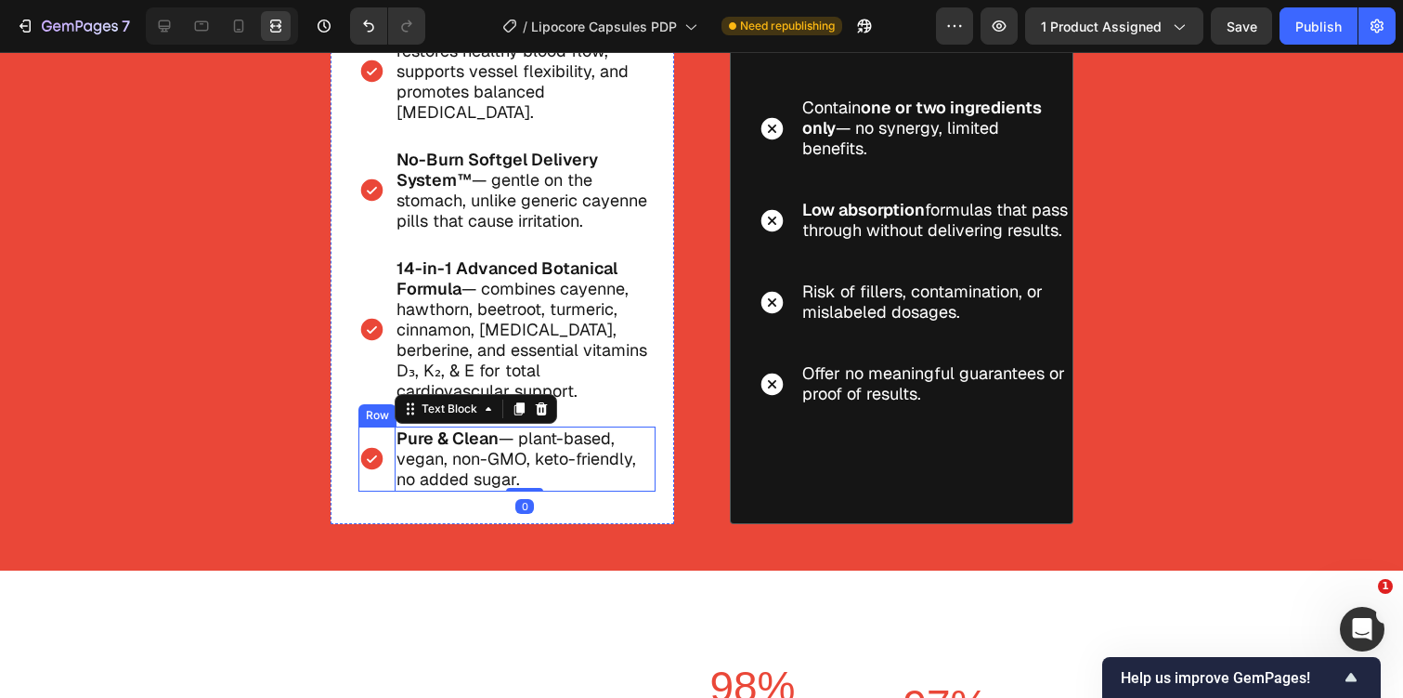
click at [391, 446] on div "Icon Pure & Clean — plant-based, vegan, non-GMO, keto-friendly, no added sugar.…" at bounding box center [507, 458] width 297 height 65
click at [449, 401] on icon at bounding box center [450, 408] width 15 height 15
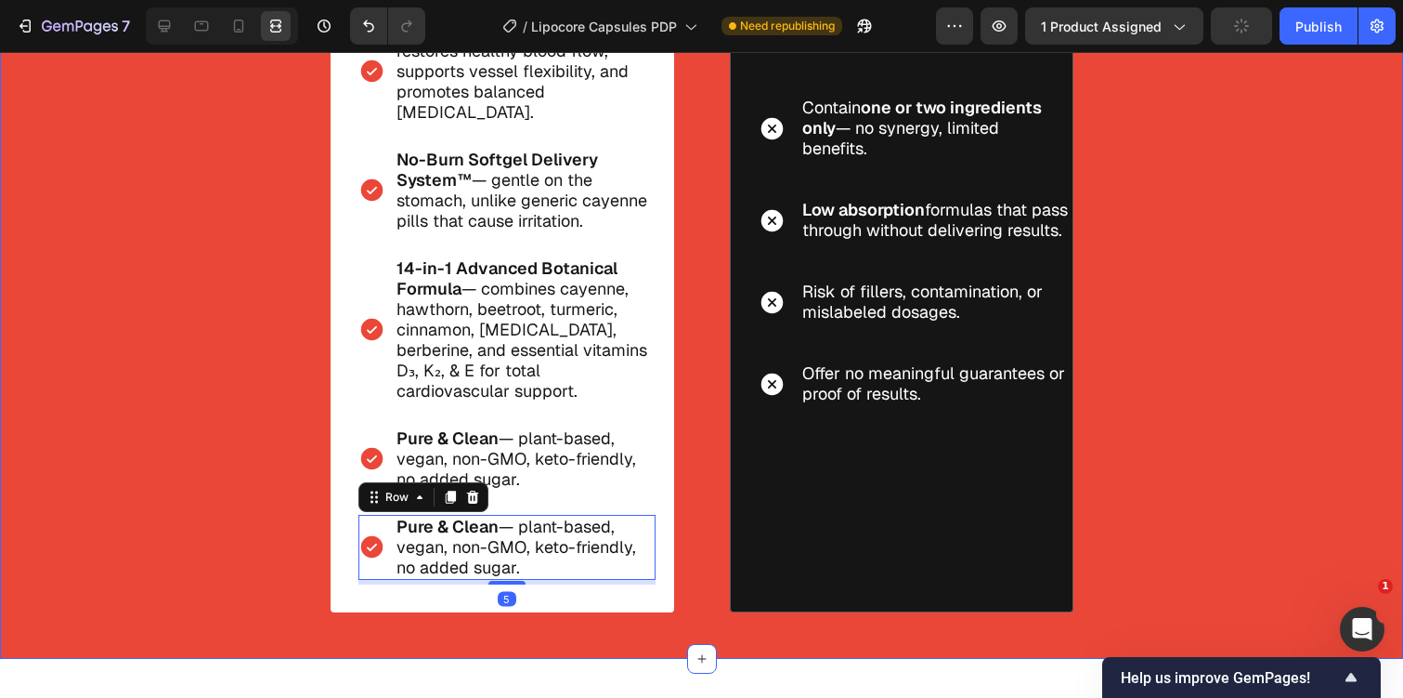
click at [1189, 329] on div "How We Compare Text Block The Clear Choice for Real Circulation & Heart Health …" at bounding box center [702, 121] width 1134 height 982
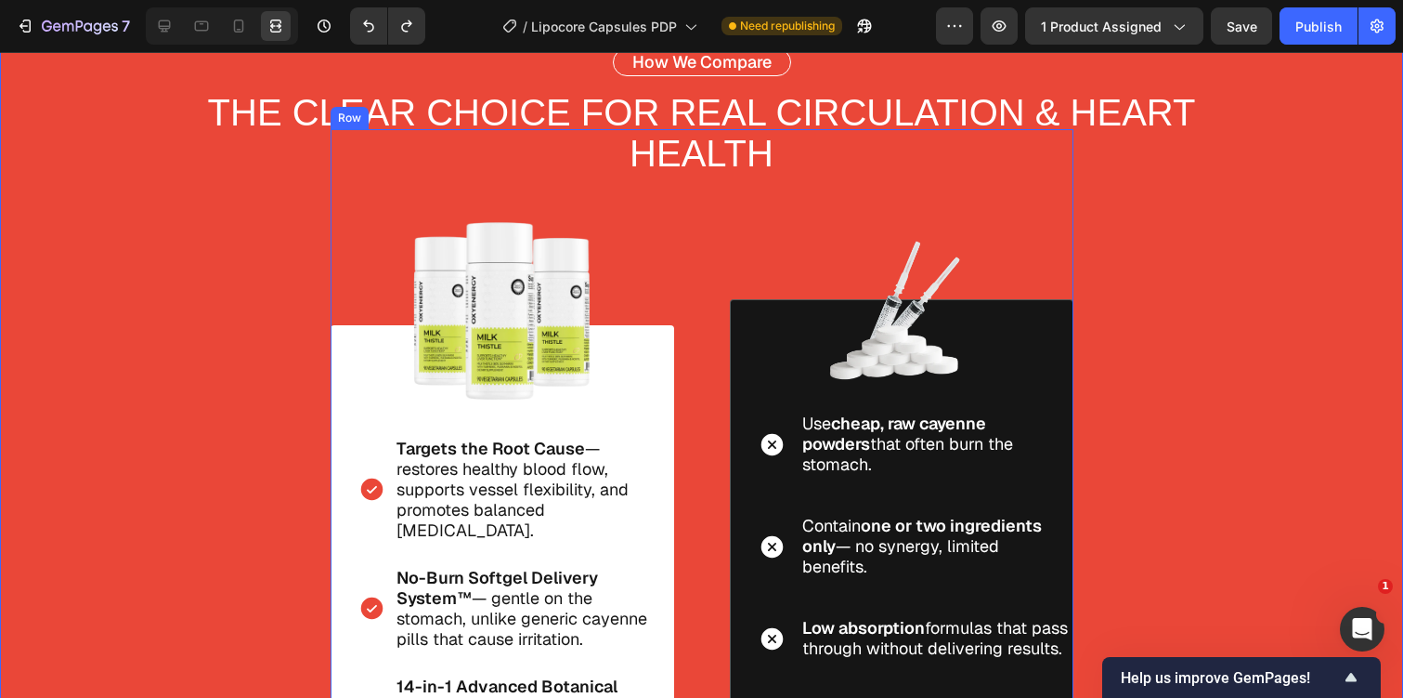
scroll to position [4558, 0]
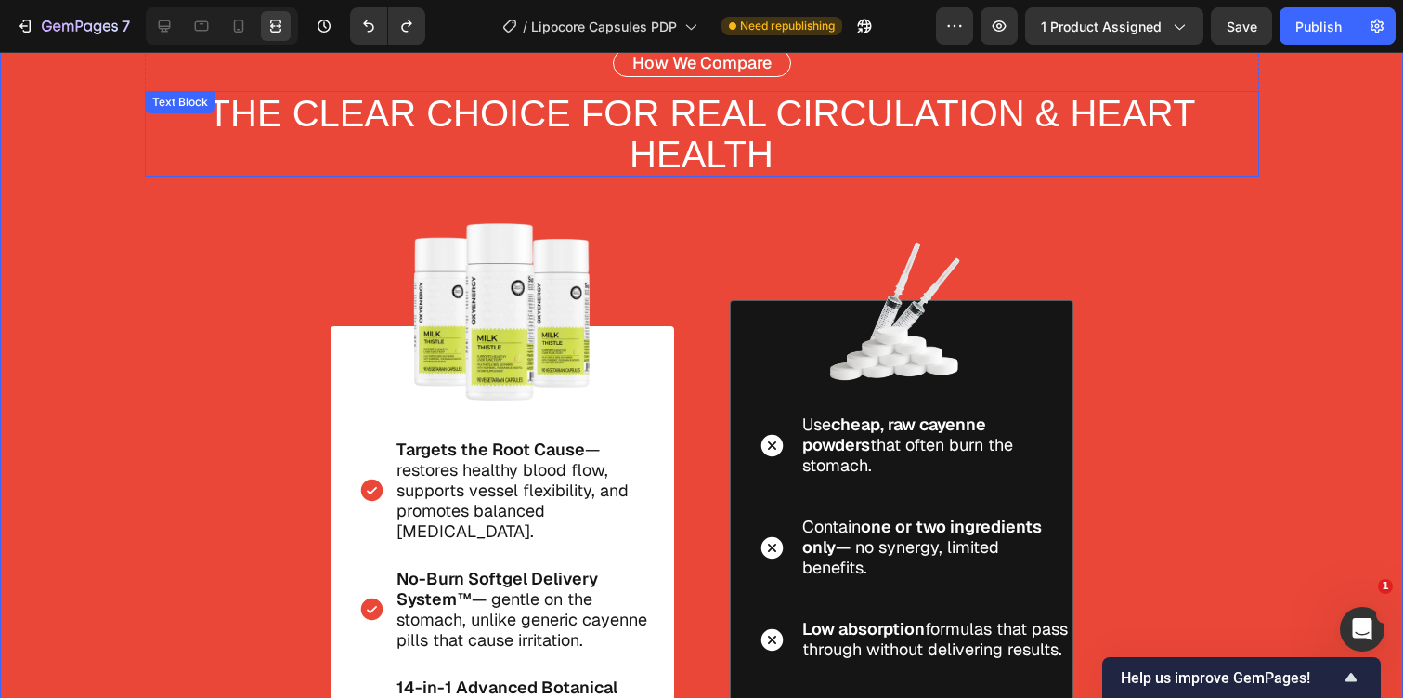
click at [1123, 143] on p "The Clear Choice for Real Circulation & Heart Health" at bounding box center [702, 134] width 1111 height 82
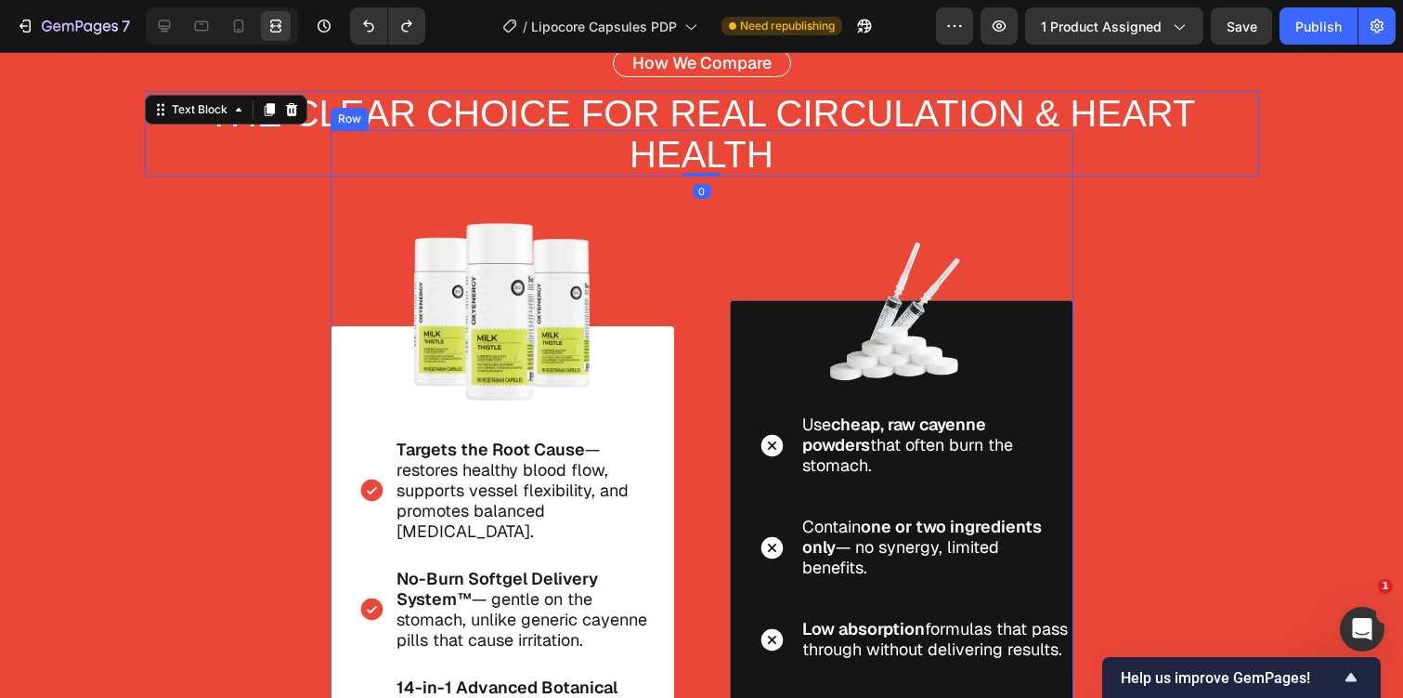
click at [738, 202] on div "Image Icon Use cheap, raw cayenne powders that often burn the stomach. Text Blo…" at bounding box center [902, 536] width 344 height 813
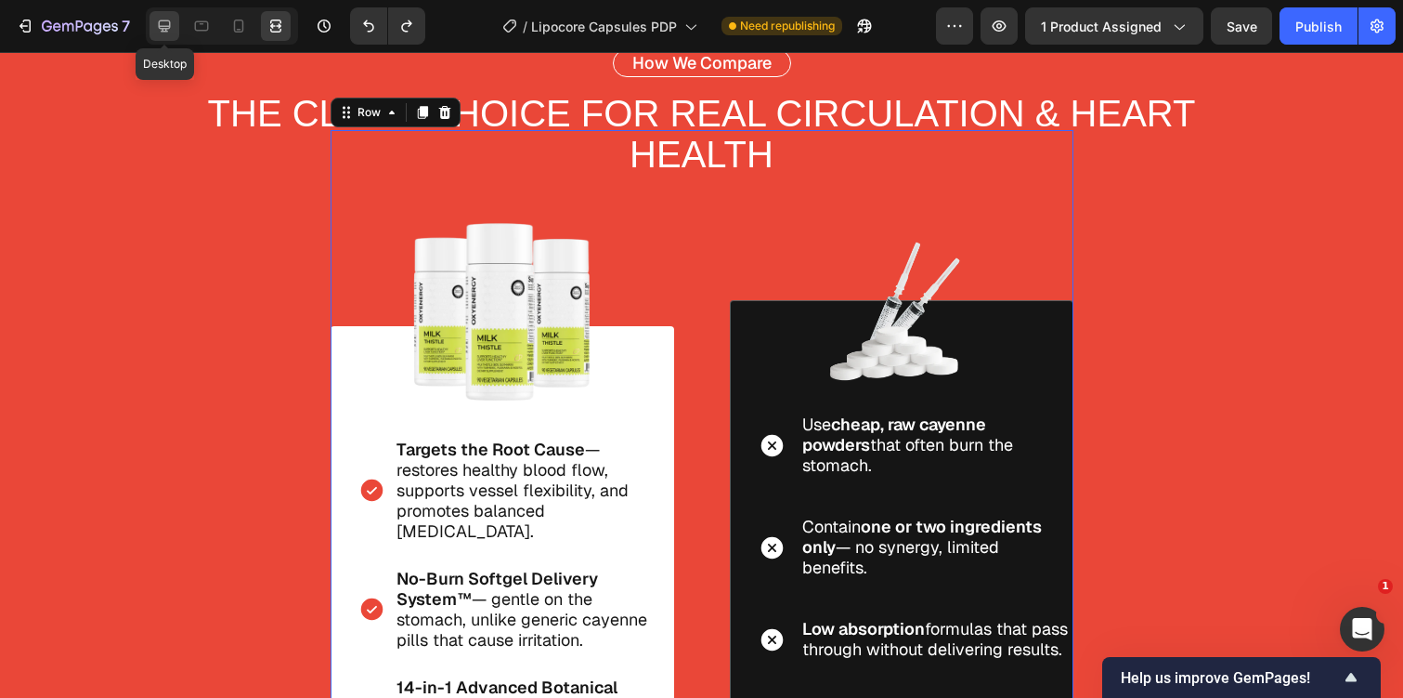
click at [162, 29] on icon at bounding box center [165, 26] width 12 height 12
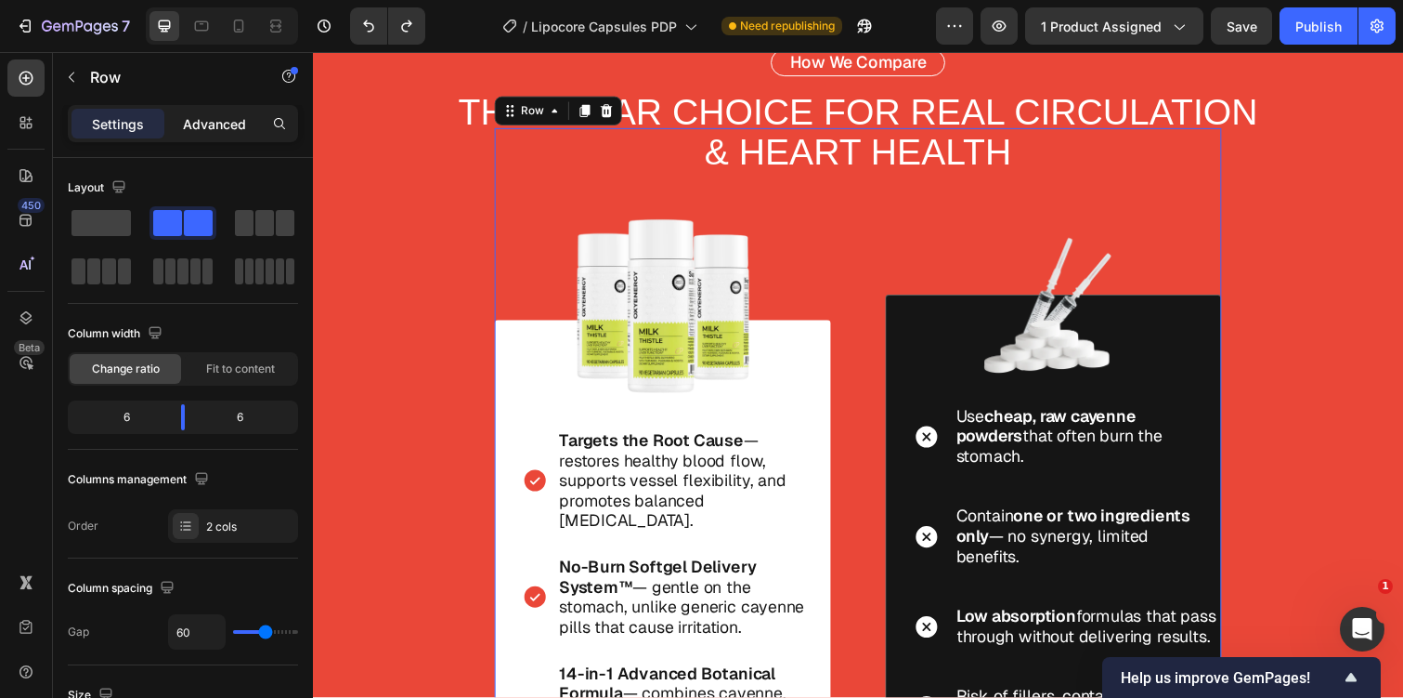
click at [214, 111] on div "Advanced" at bounding box center [214, 124] width 93 height 30
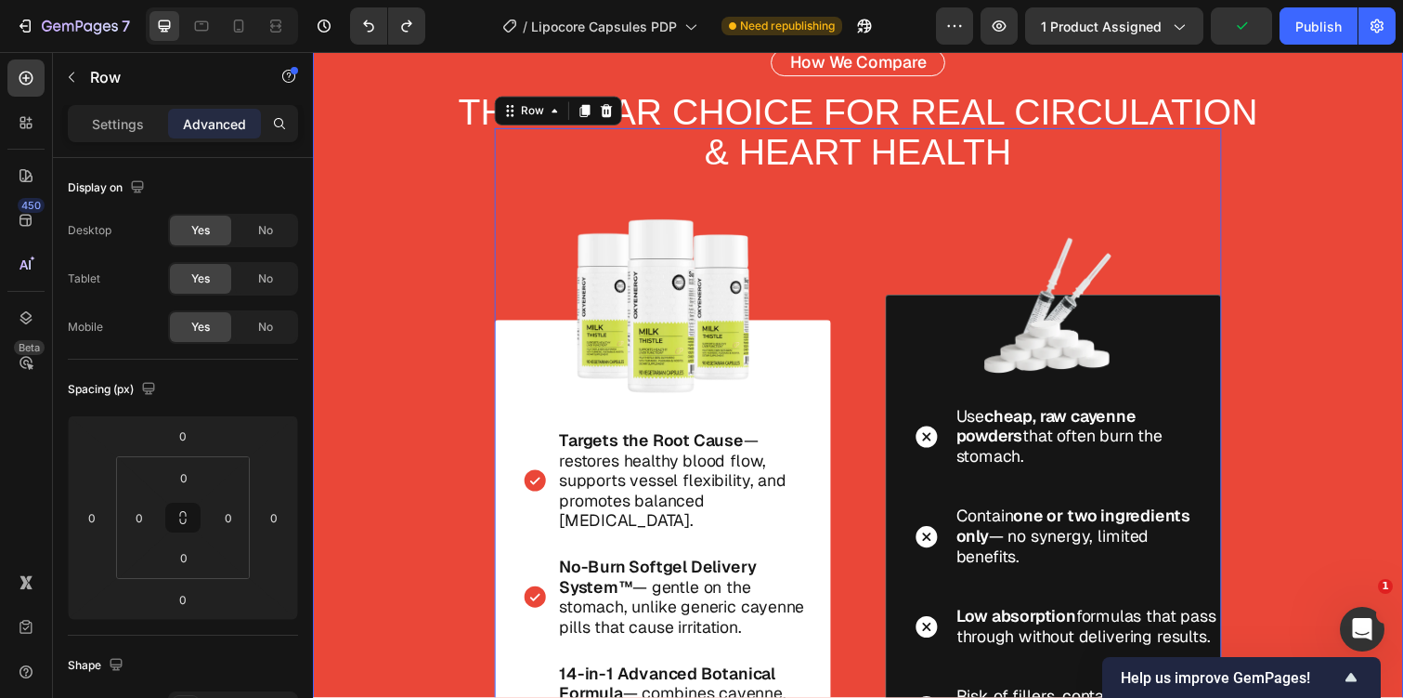
scroll to position [4471, 0]
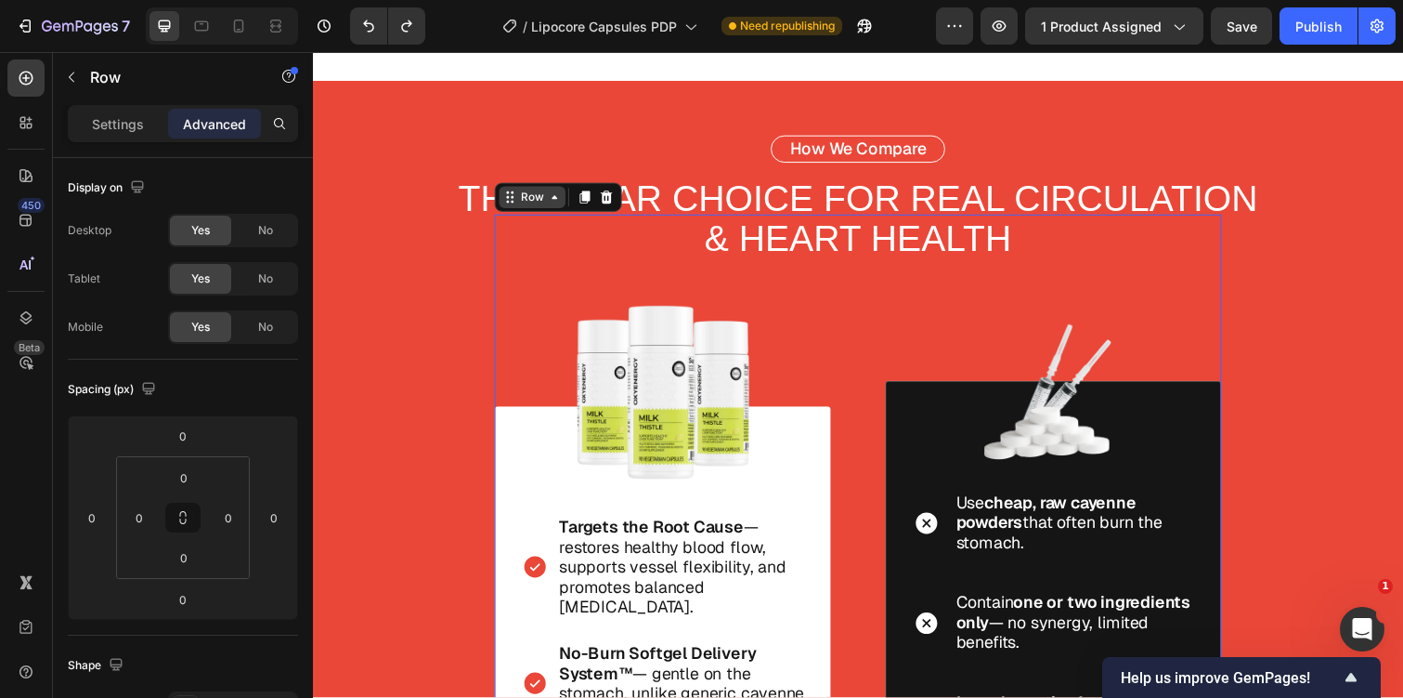
click at [550, 202] on div "Row" at bounding box center [537, 200] width 31 height 17
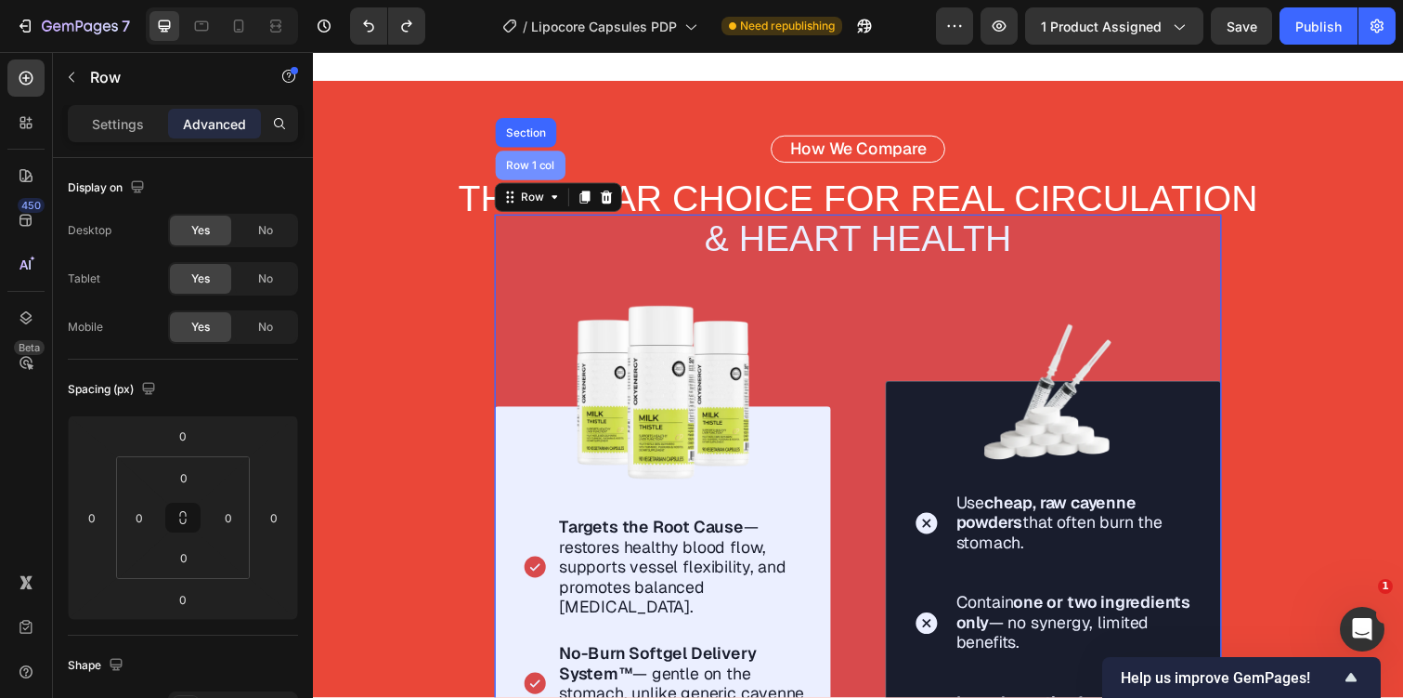
click at [561, 163] on div "Row 1 col" at bounding box center [535, 168] width 57 height 11
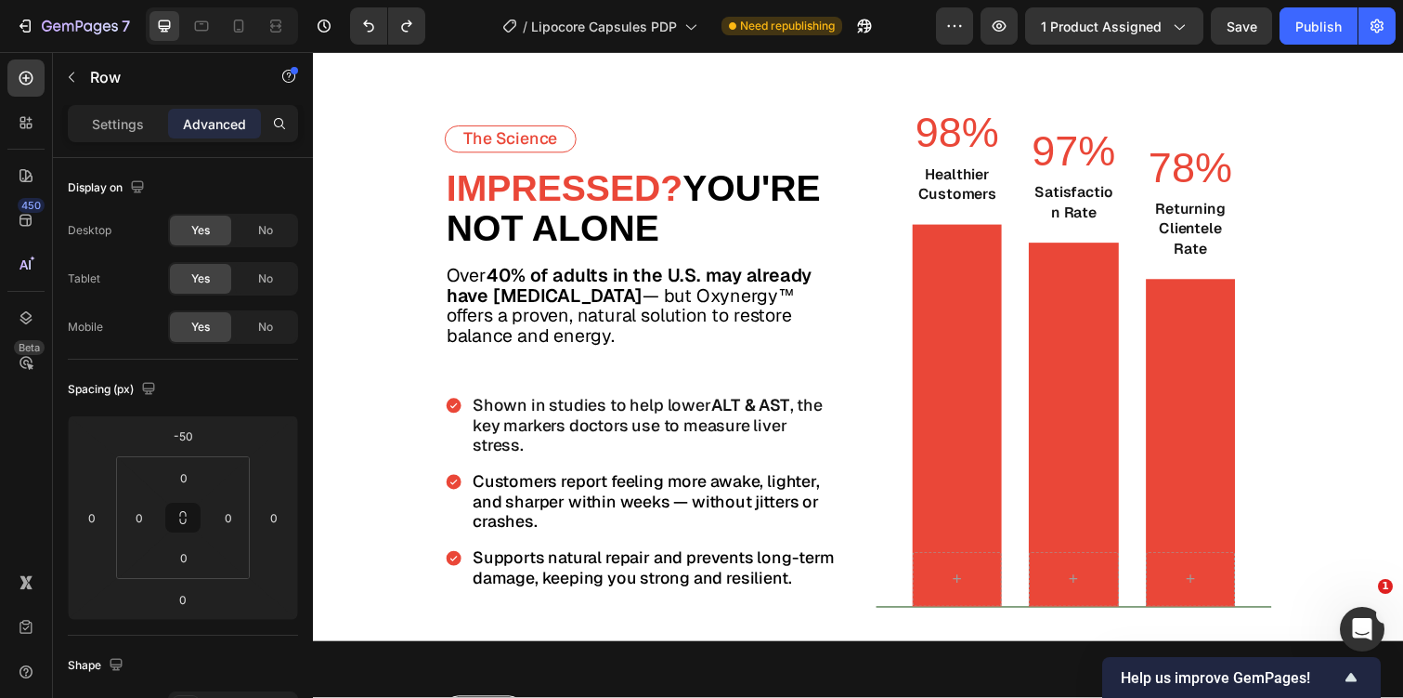
scroll to position [5501, 0]
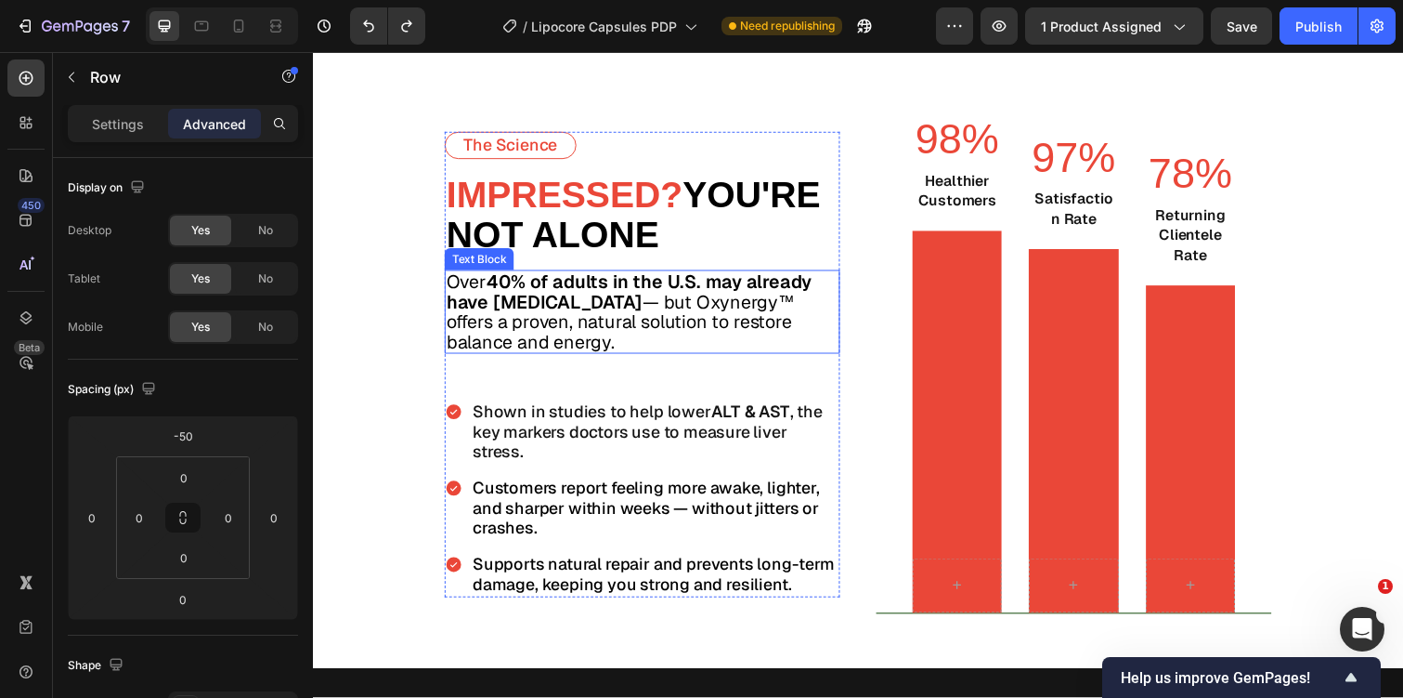
click at [589, 342] on span "Over 40% of adults in the U.S. may already have fatty liver disease — but Oxyne…" at bounding box center [636, 317] width 373 height 85
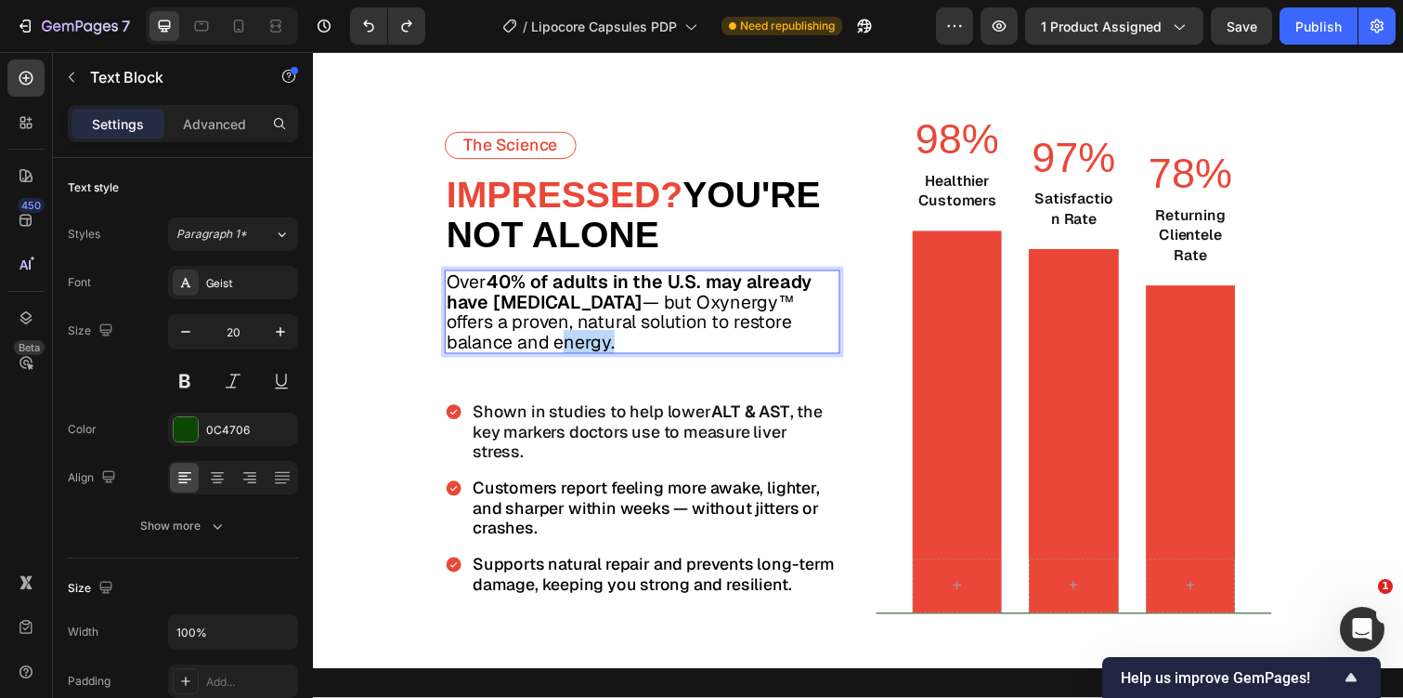
click at [589, 342] on span "Over 40% of adults in the U.S. may already have fatty liver disease — but Oxyne…" at bounding box center [636, 317] width 373 height 85
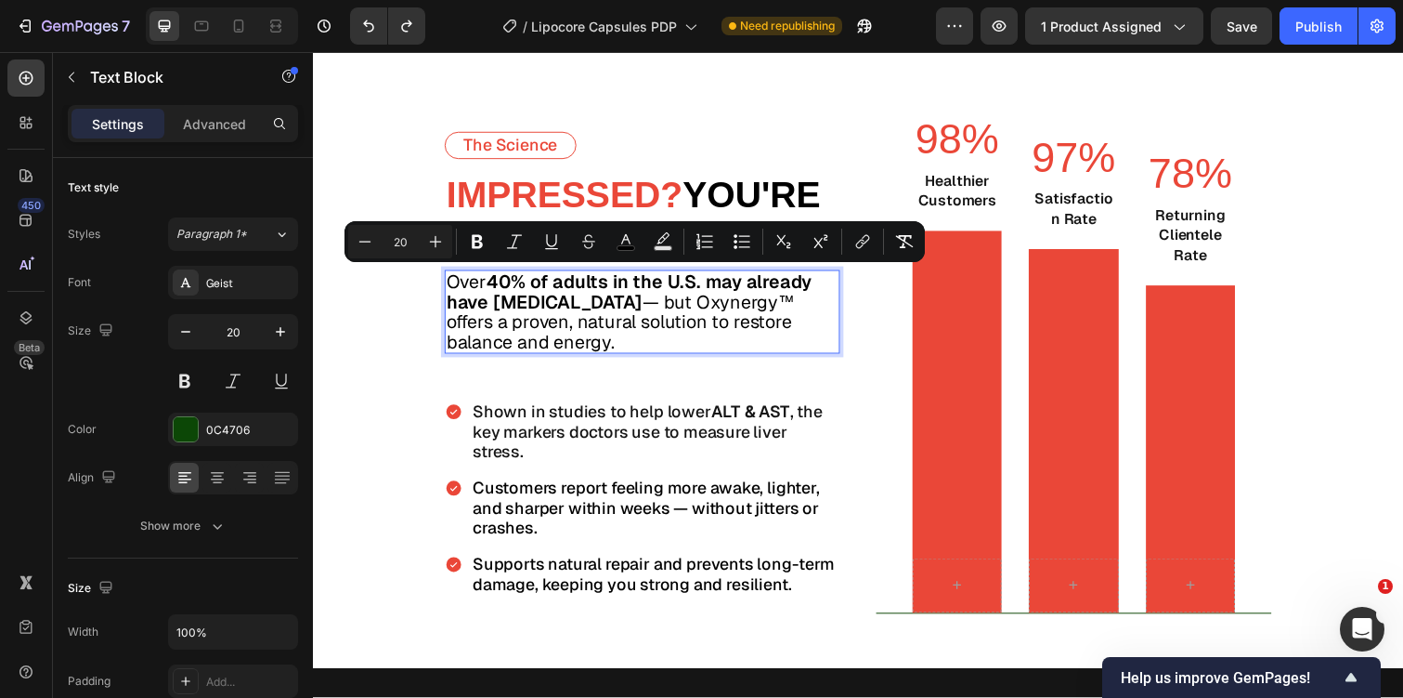
scroll to position [5484, 0]
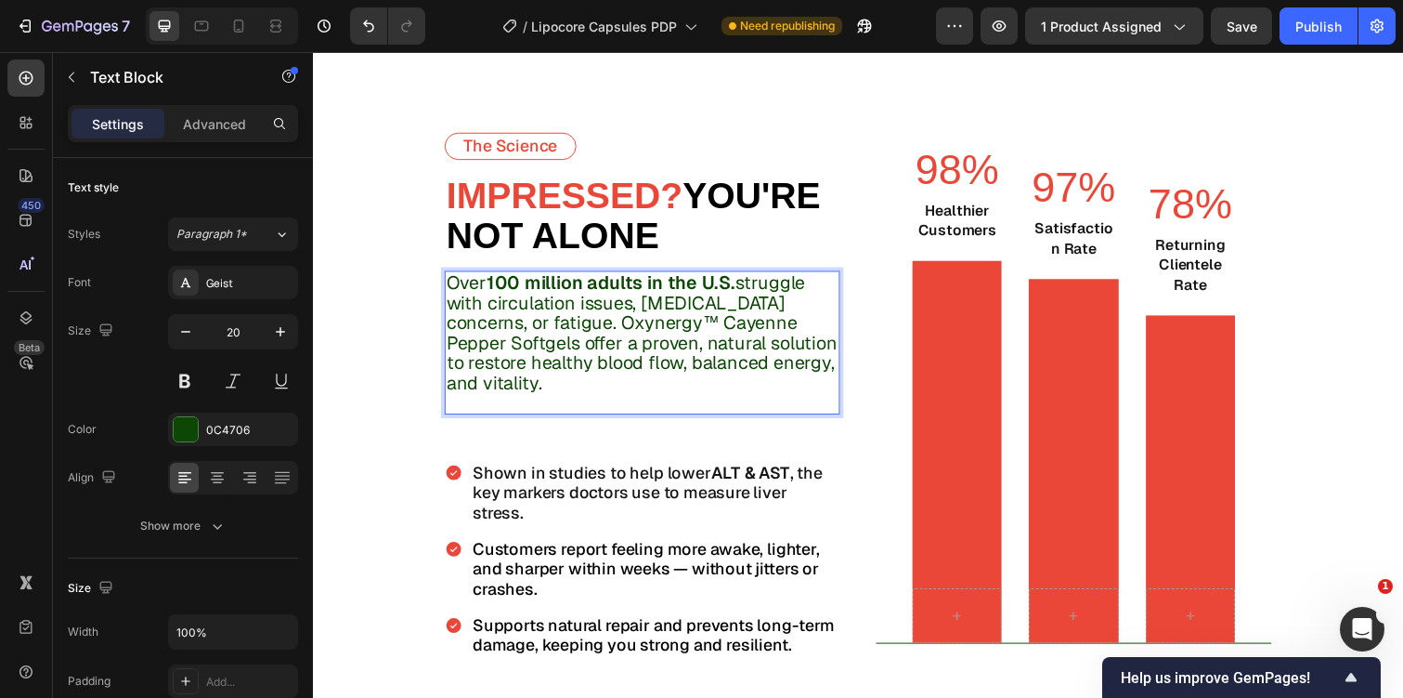
click at [589, 342] on p "Over 100 million adults in the U.S. struggle with circulation issues, blood pre…" at bounding box center [650, 339] width 400 height 123
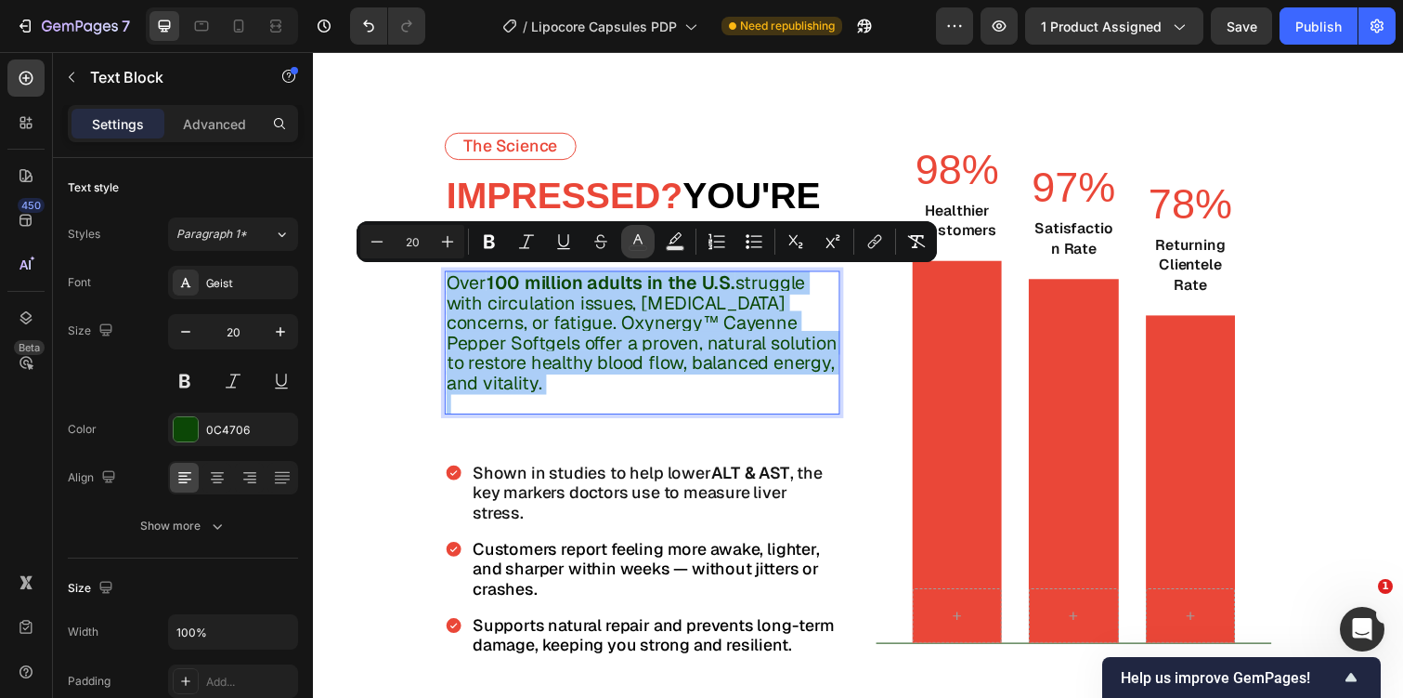
click at [624, 241] on button "color" at bounding box center [637, 241] width 33 height 33
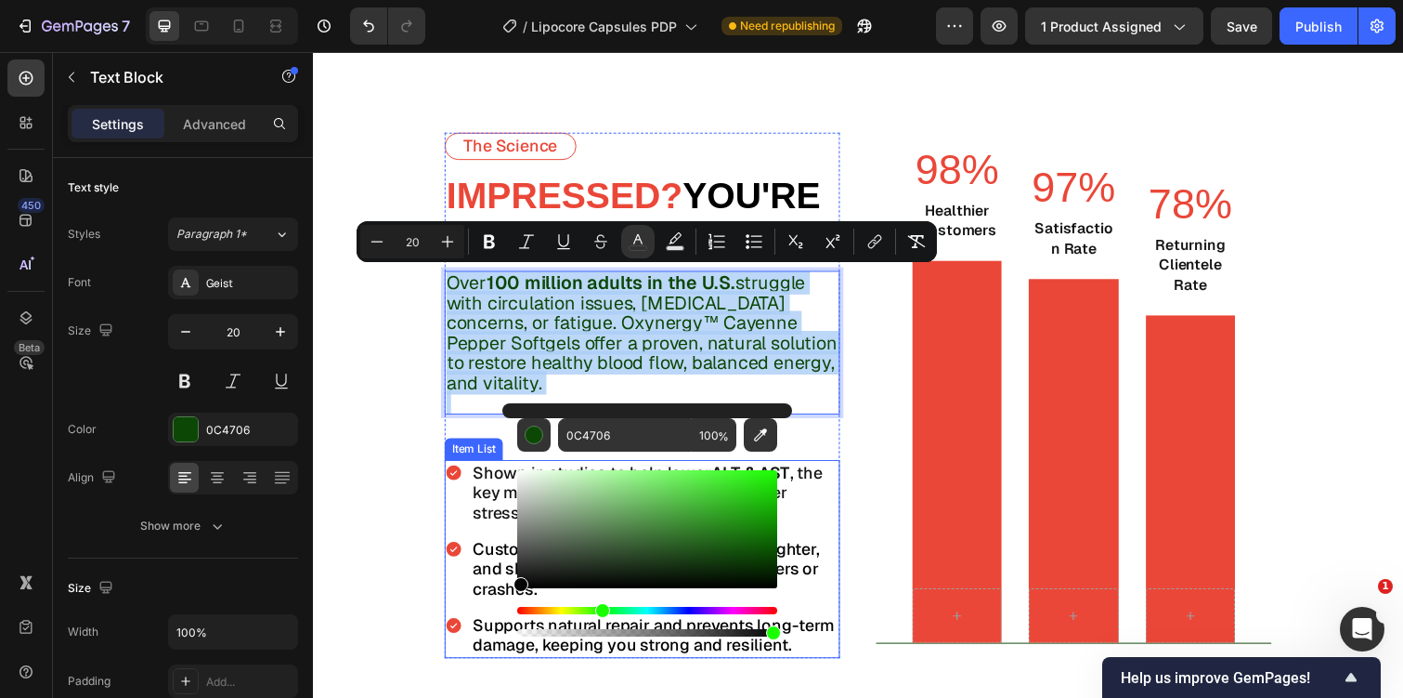
type input "050505"
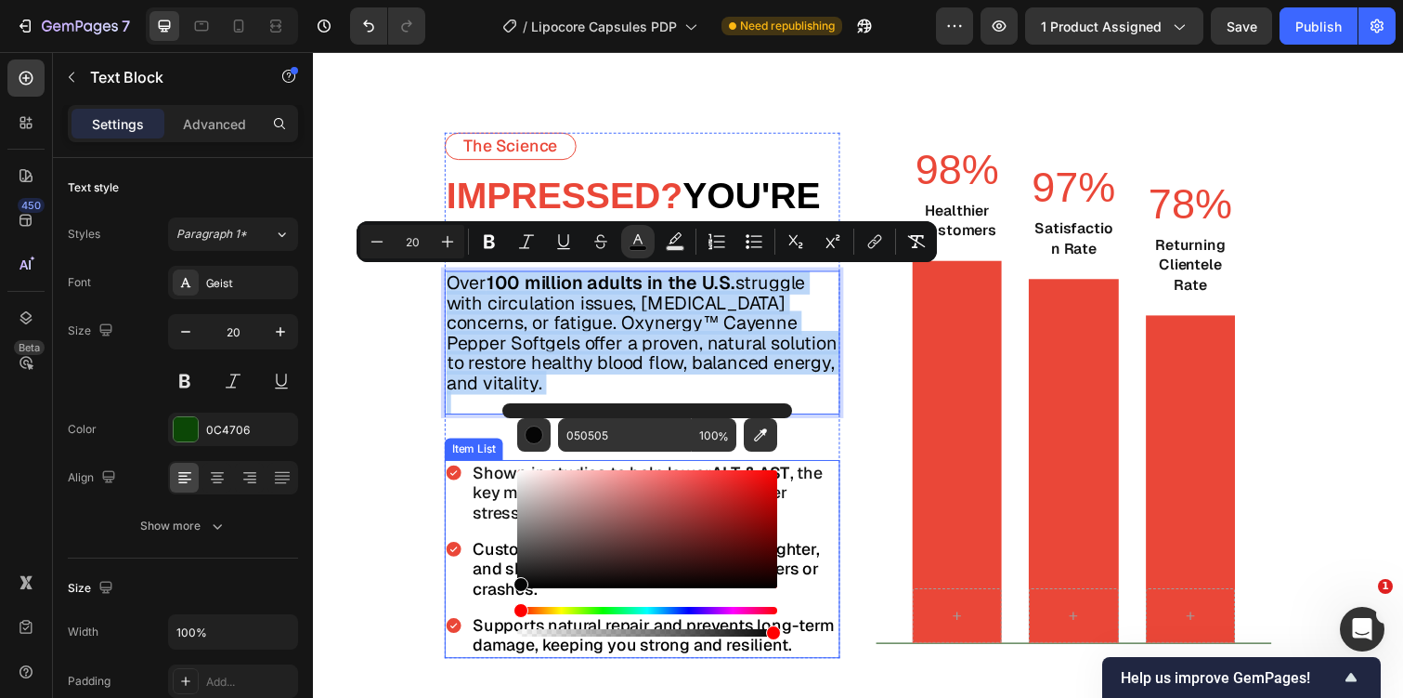
drag, startPoint x: 857, startPoint y: 557, endPoint x: 472, endPoint y: 600, distance: 387.8
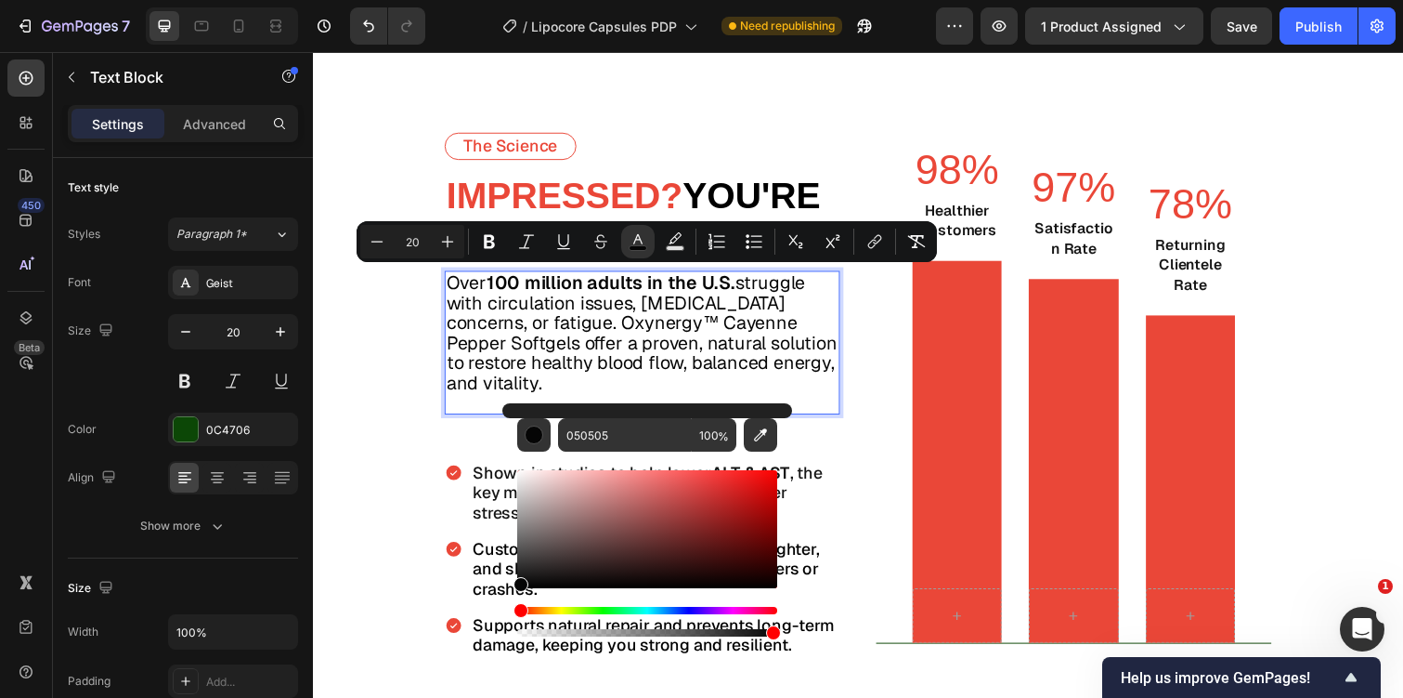
click at [472, 413] on p "Rich Text Editor. Editing area: main" at bounding box center [650, 410] width 400 height 20
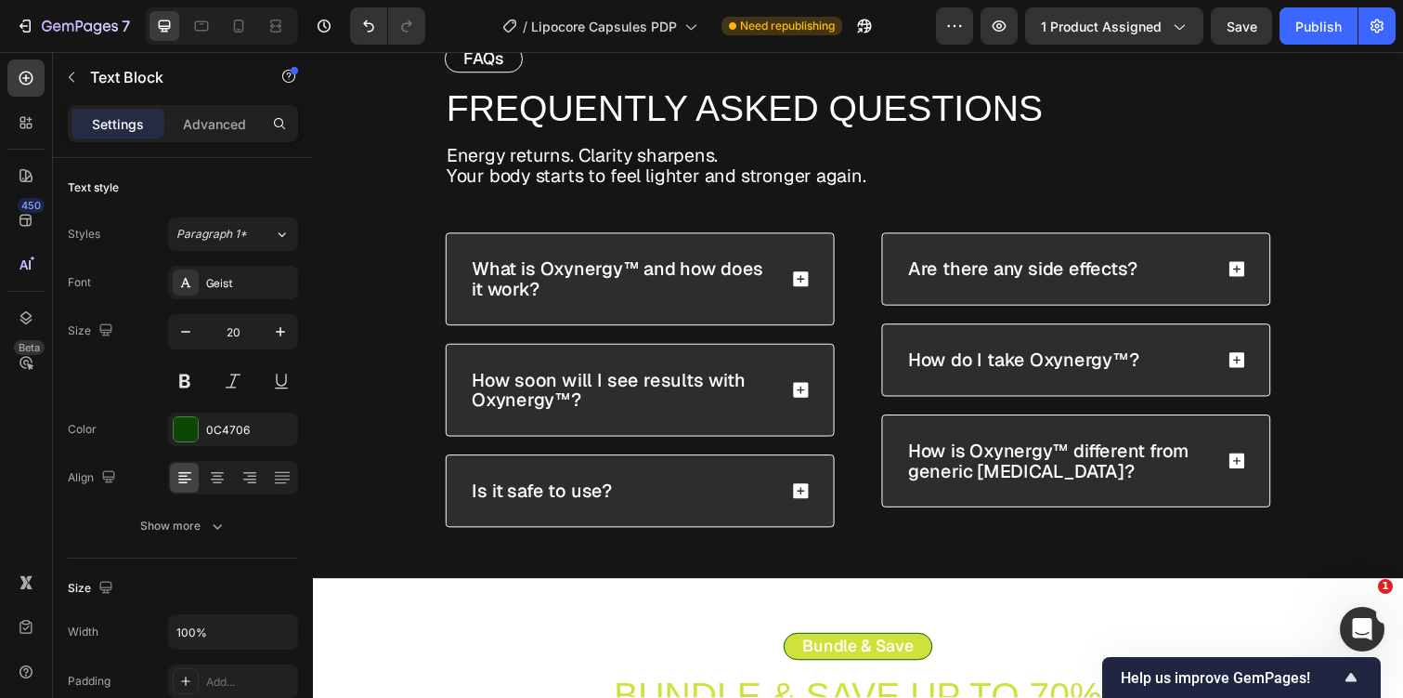
scroll to position [6179, 0]
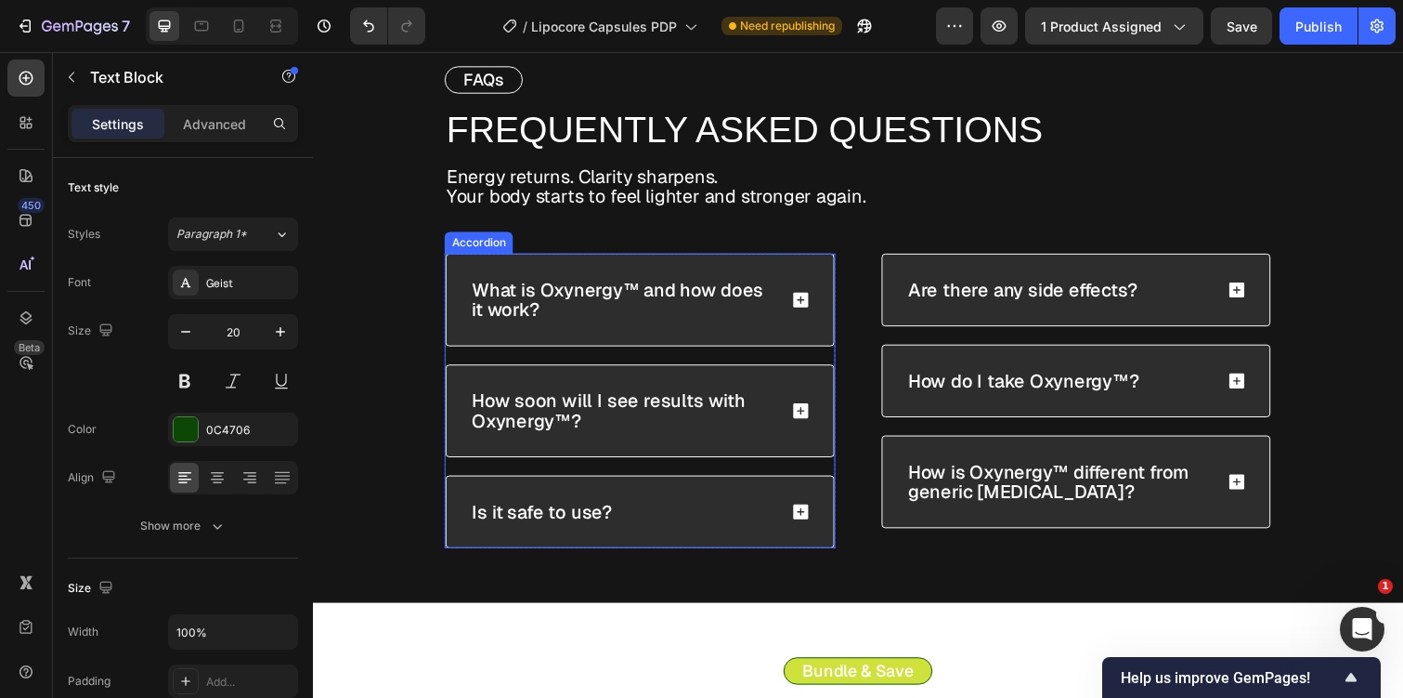
click at [595, 292] on p "What is Oxynergy™ and how does it work?" at bounding box center [630, 305] width 308 height 41
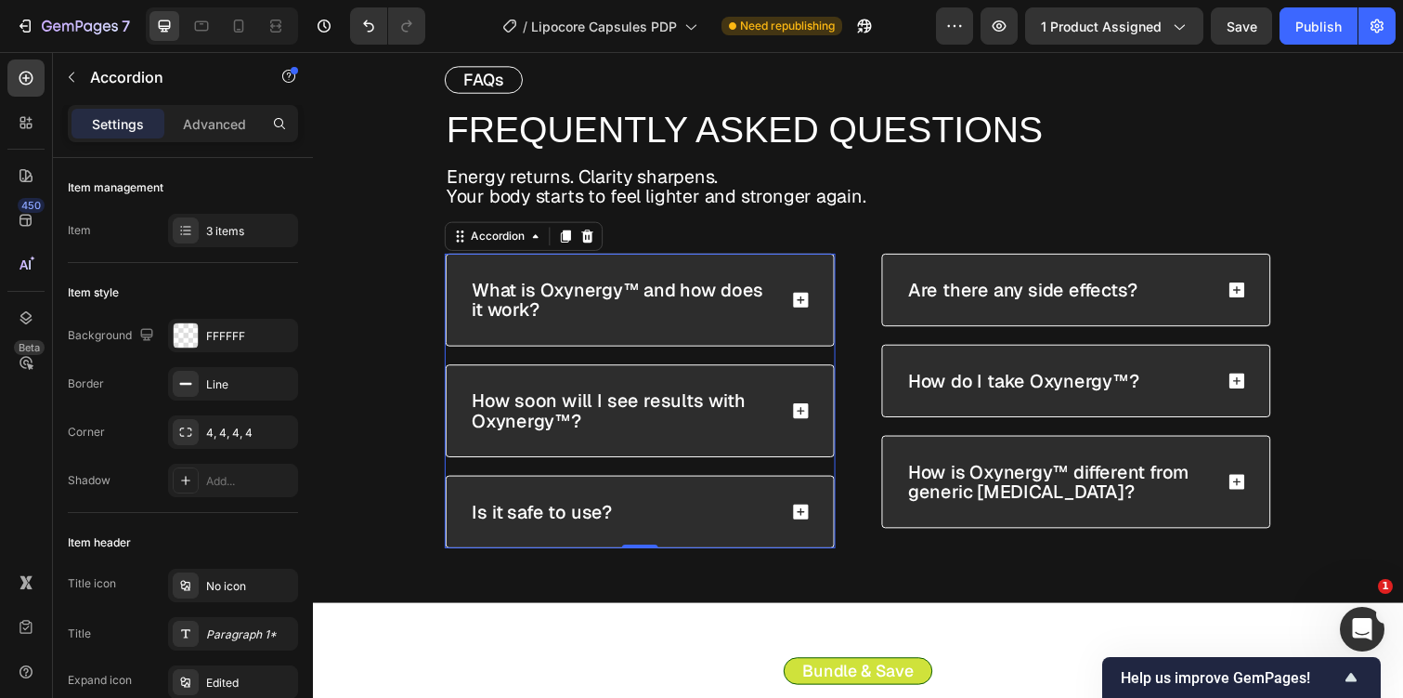
click at [595, 292] on p "What is Oxynergy™ and how does it work?" at bounding box center [630, 305] width 308 height 41
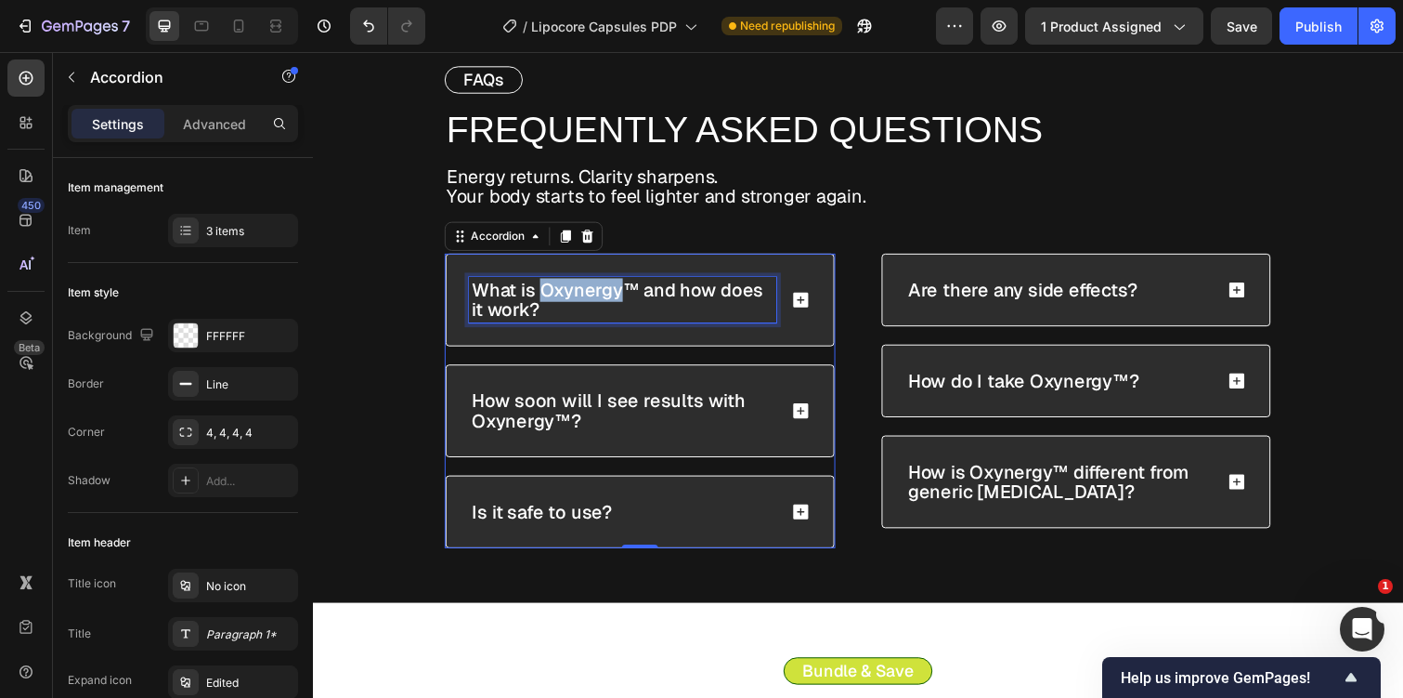
click at [595, 292] on p "What is Oxynergy™ and how does it work?" at bounding box center [630, 305] width 308 height 41
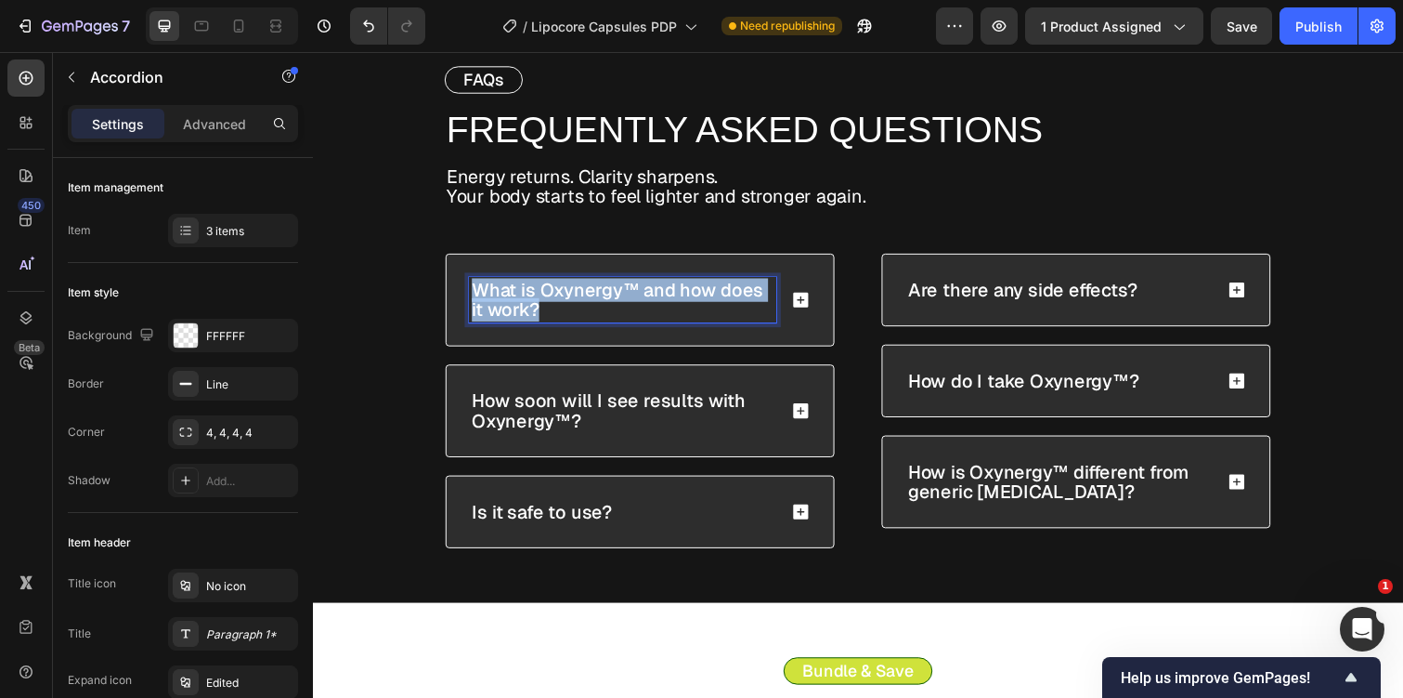
click at [595, 292] on p "What is Oxynergy™ and how does it work?" at bounding box center [630, 305] width 308 height 41
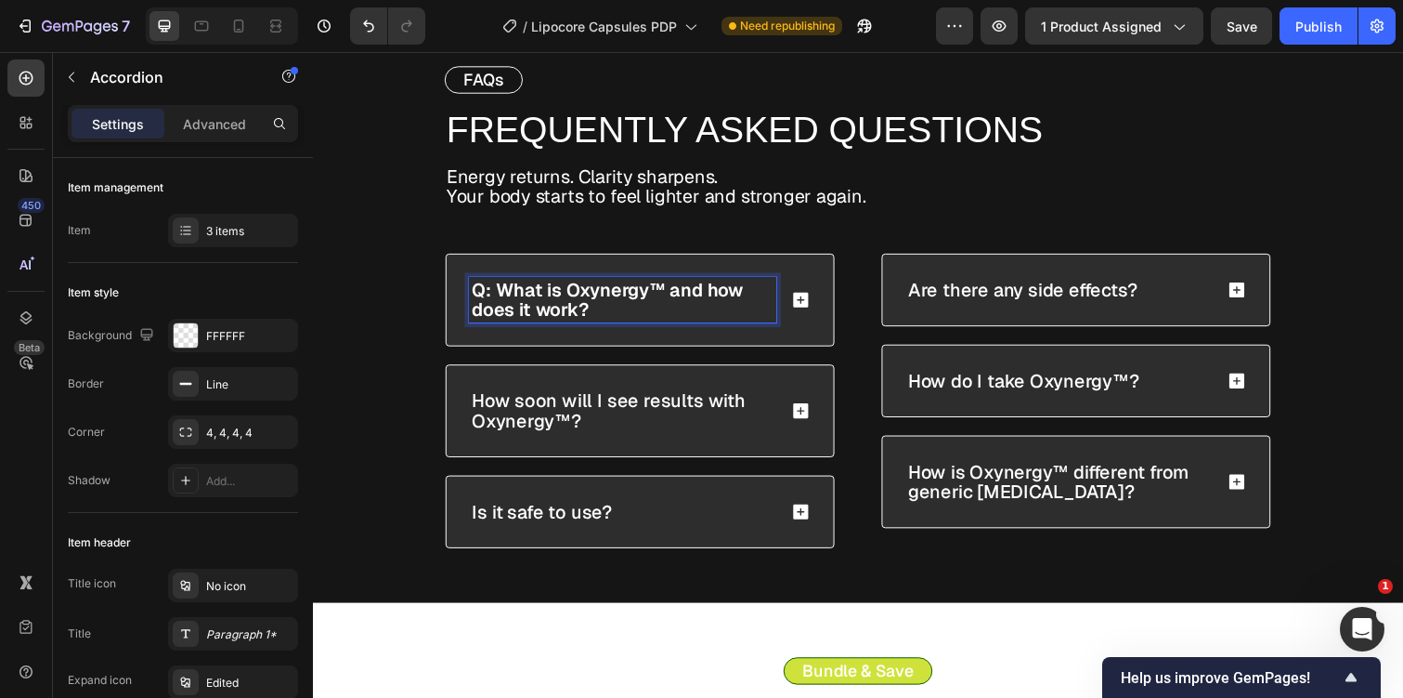
click at [814, 295] on icon at bounding box center [812, 305] width 20 height 20
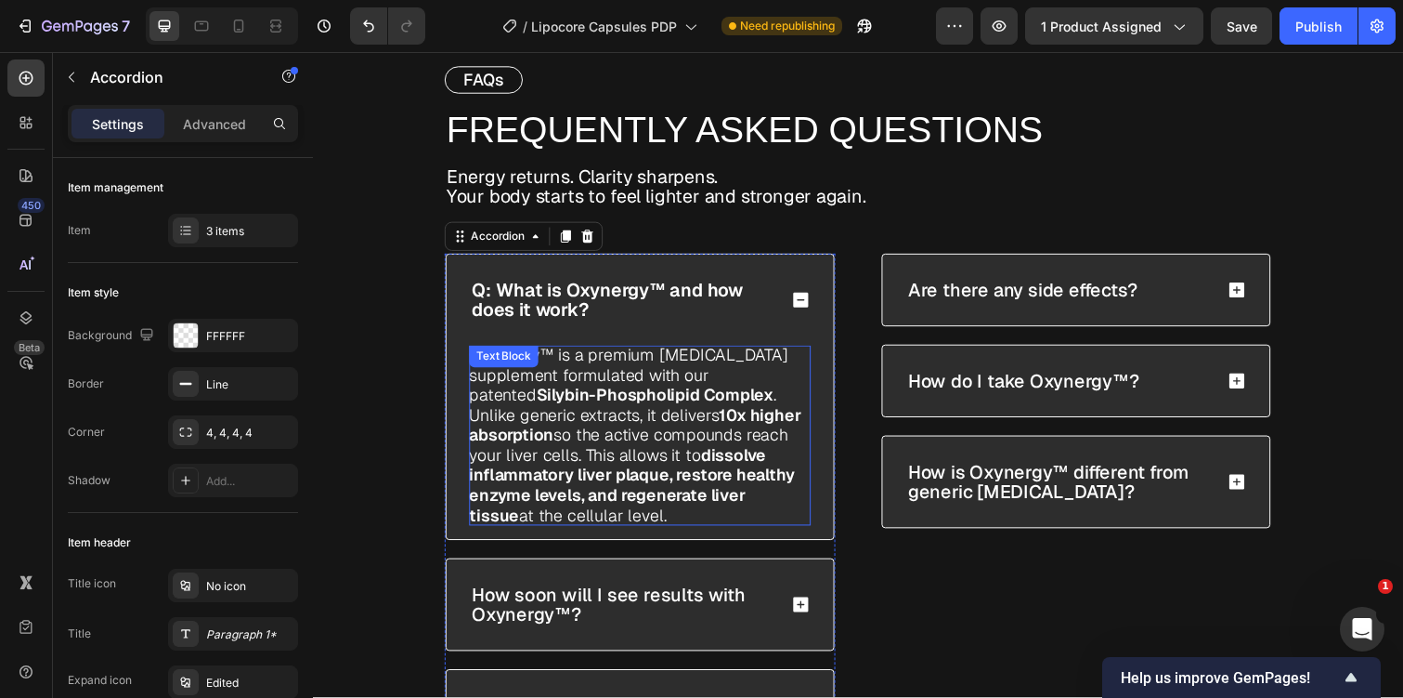
click at [636, 395] on strong "Silybin-Phospholipid Complex" at bounding box center [662, 402] width 242 height 21
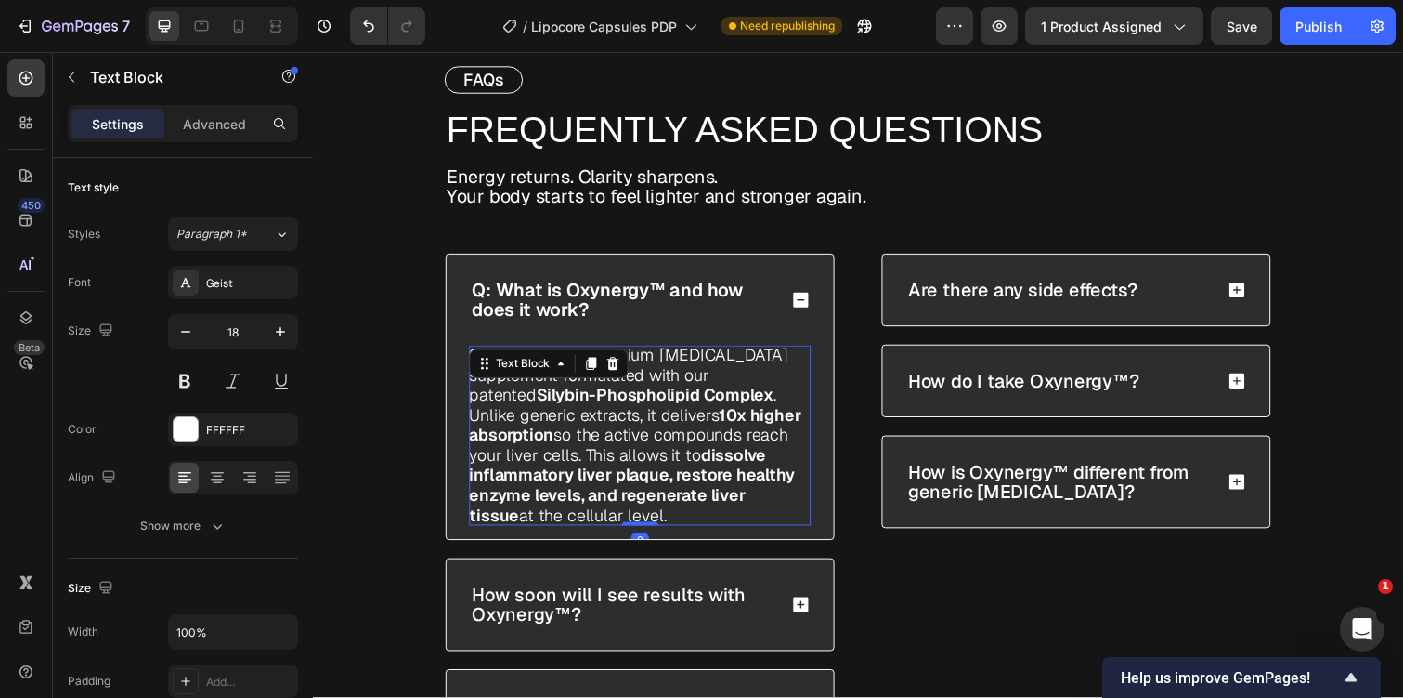
click at [636, 395] on strong "Silybin-Phospholipid Complex" at bounding box center [662, 402] width 242 height 21
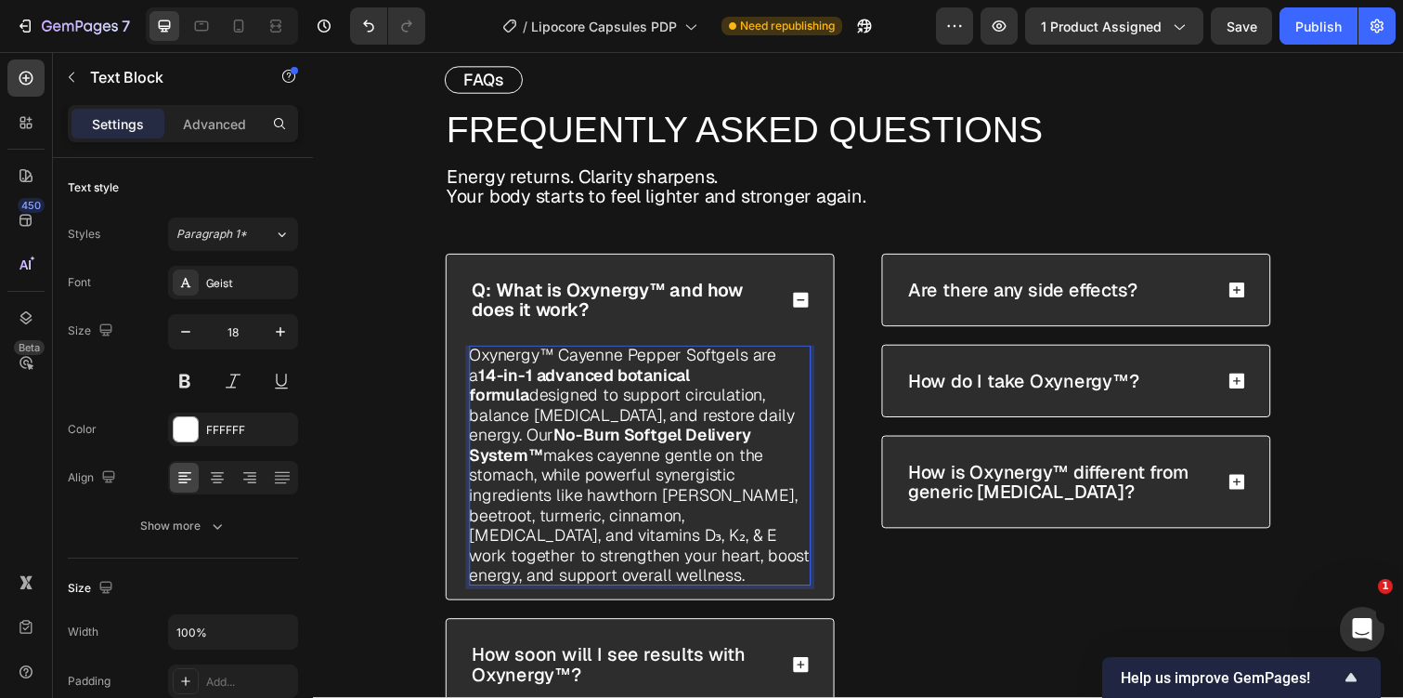
scroll to position [6474, 0]
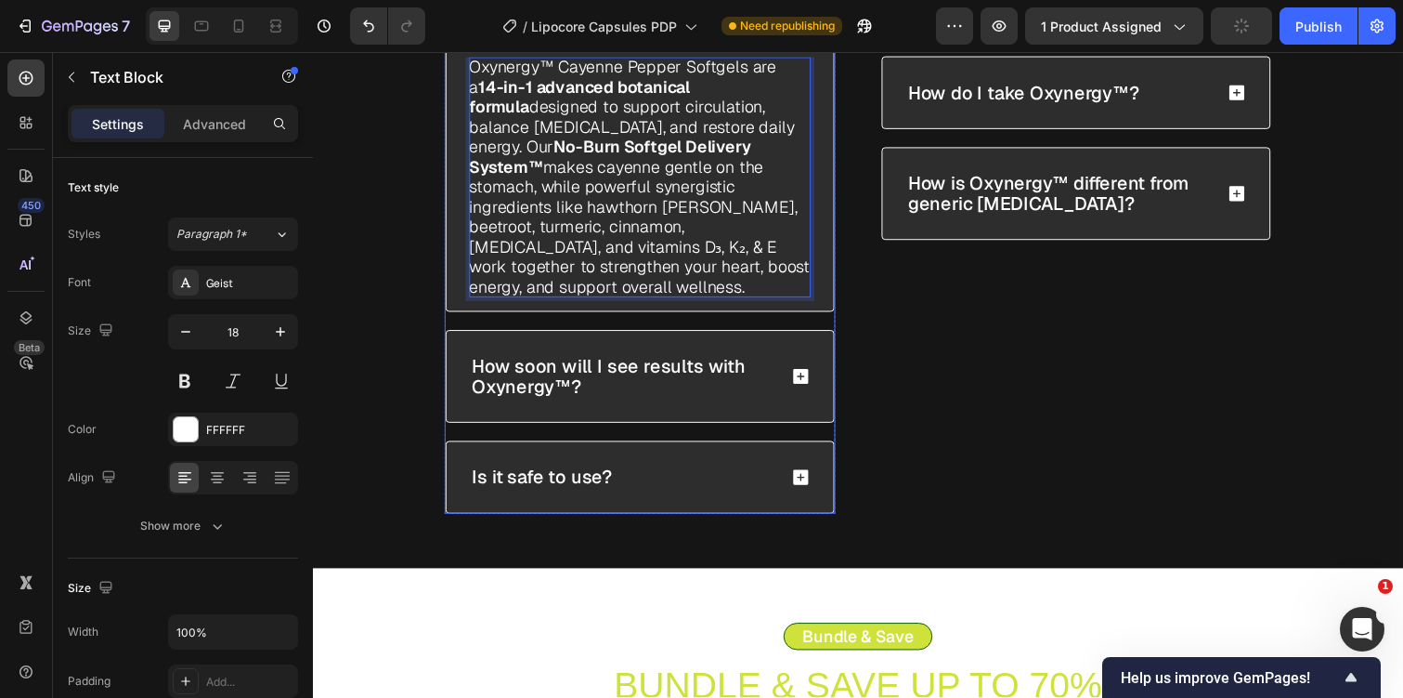
click at [634, 365] on p "How soon will I see results with Oxynergy™?" at bounding box center [630, 383] width 308 height 41
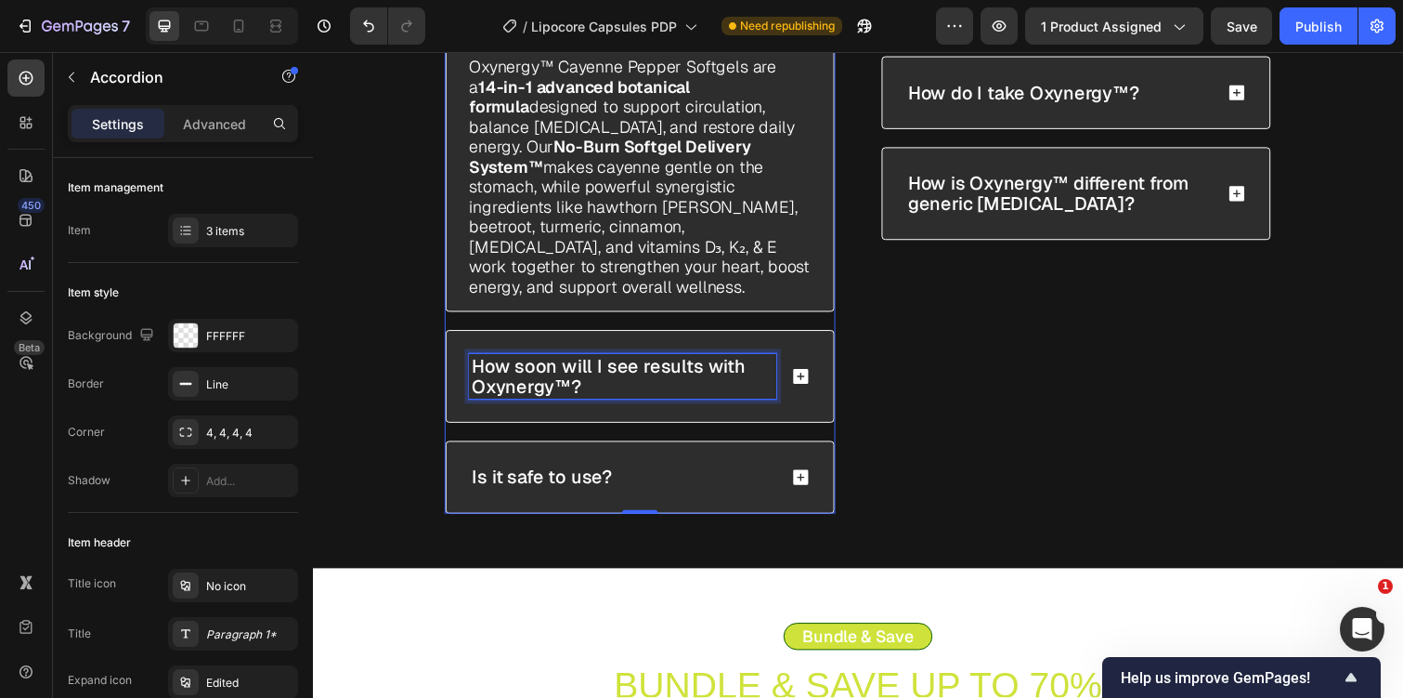
click at [629, 363] on p "How soon will I see results with Oxynergy™?" at bounding box center [630, 383] width 308 height 41
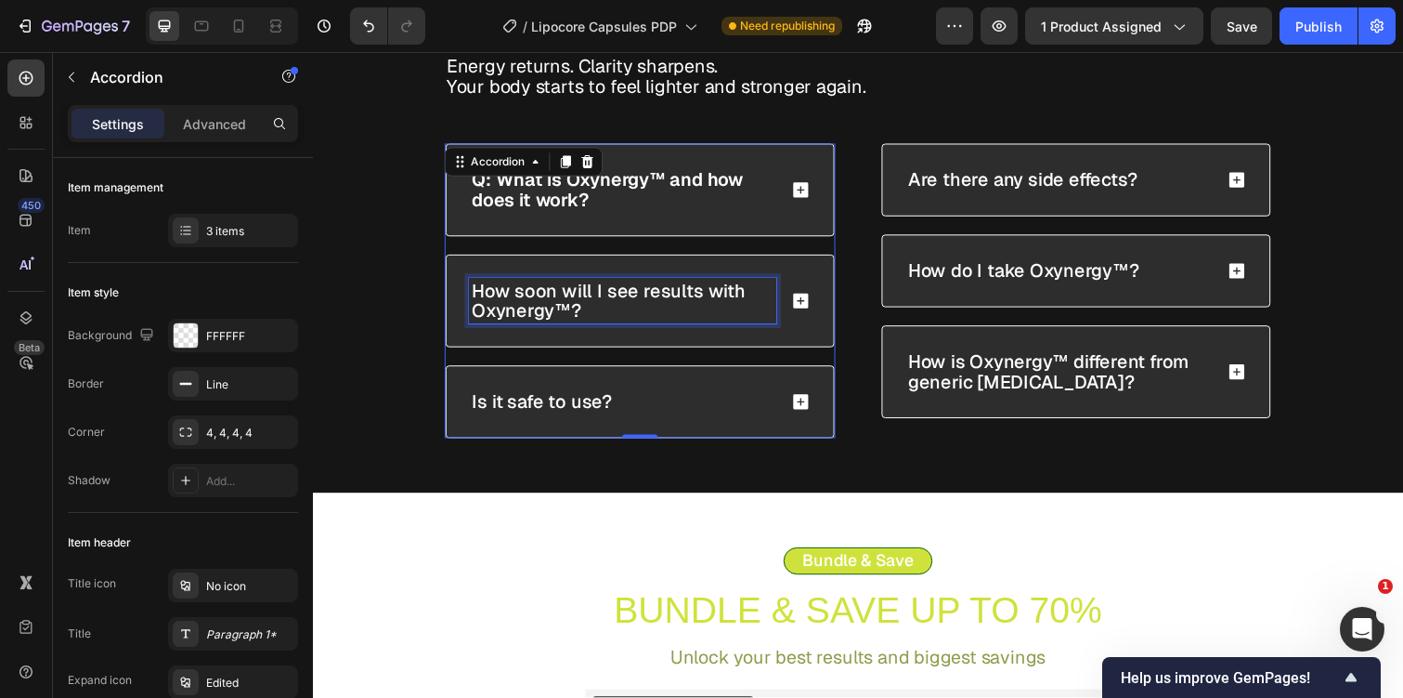
scroll to position [6235, 0]
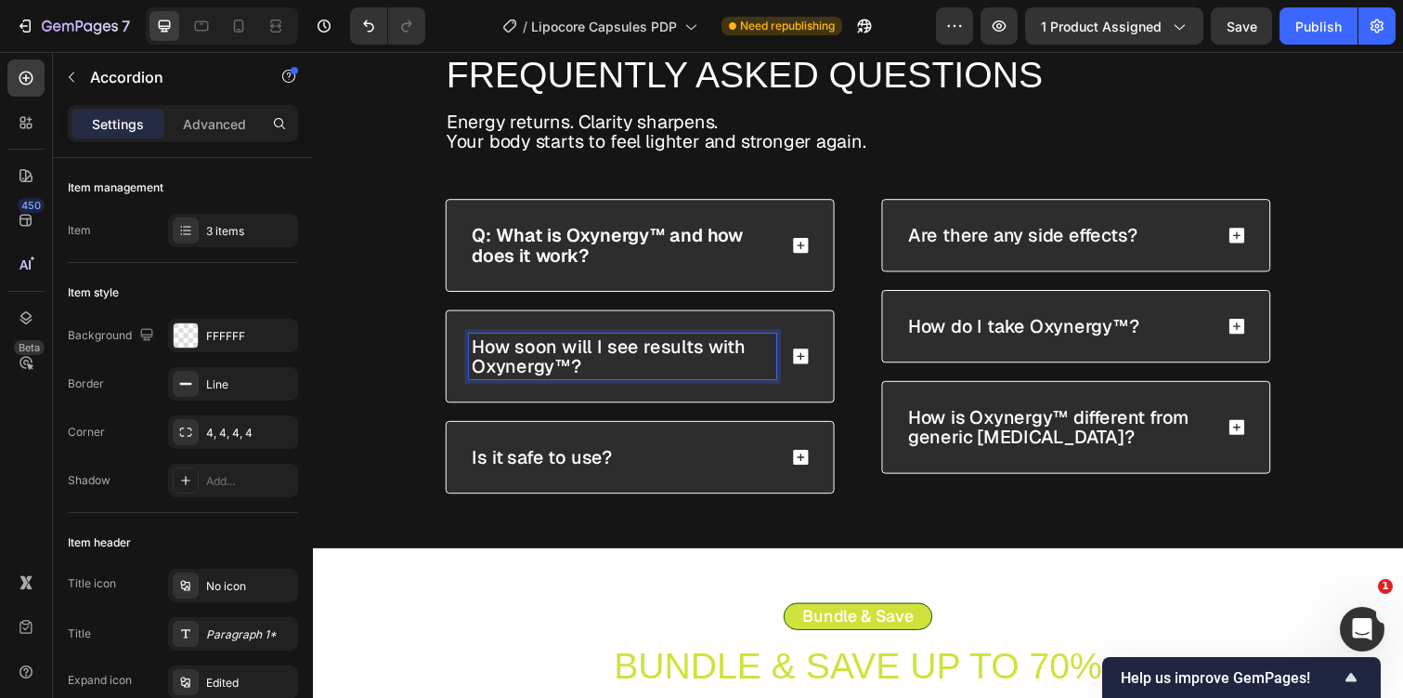
click at [815, 372] on div "How soon will I see results with Oxynergy™?" at bounding box center [648, 363] width 396 height 93
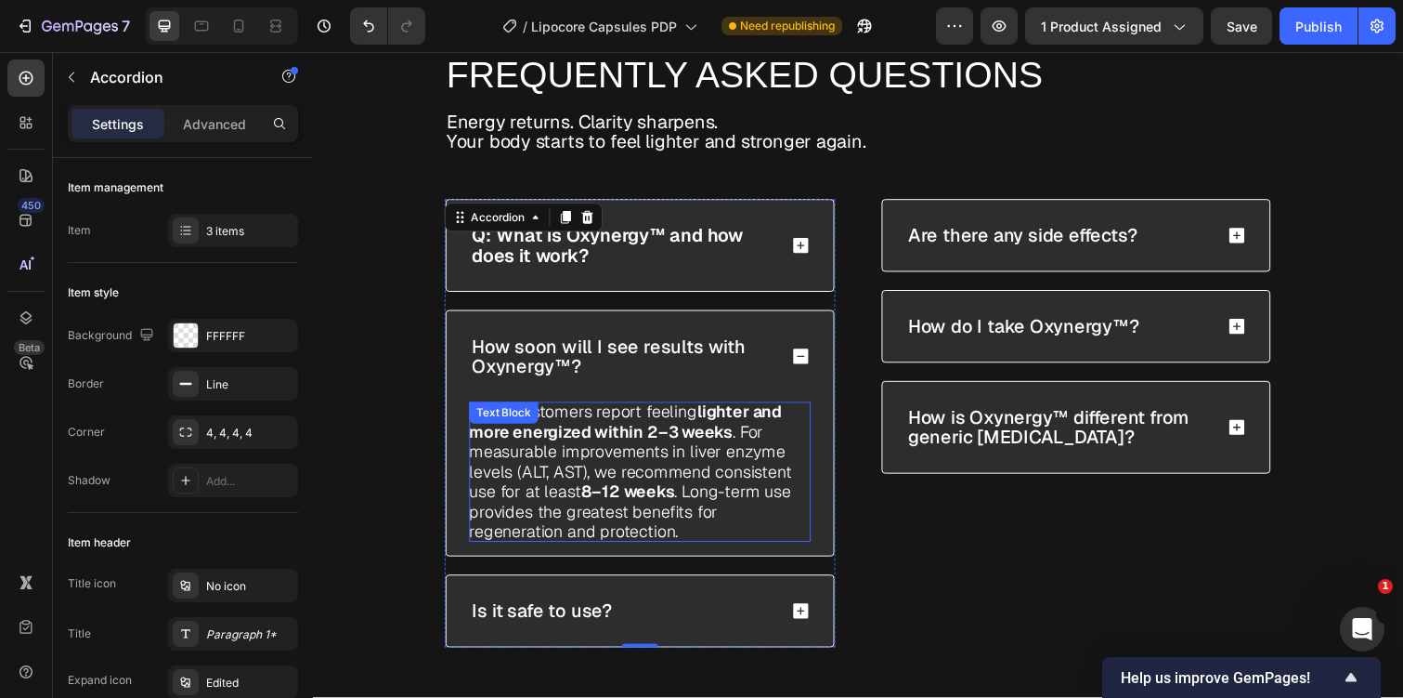
click at [625, 451] on p "Many customers report feeling lighter and more energized within 2–3 weeks . For…" at bounding box center [647, 481] width 349 height 143
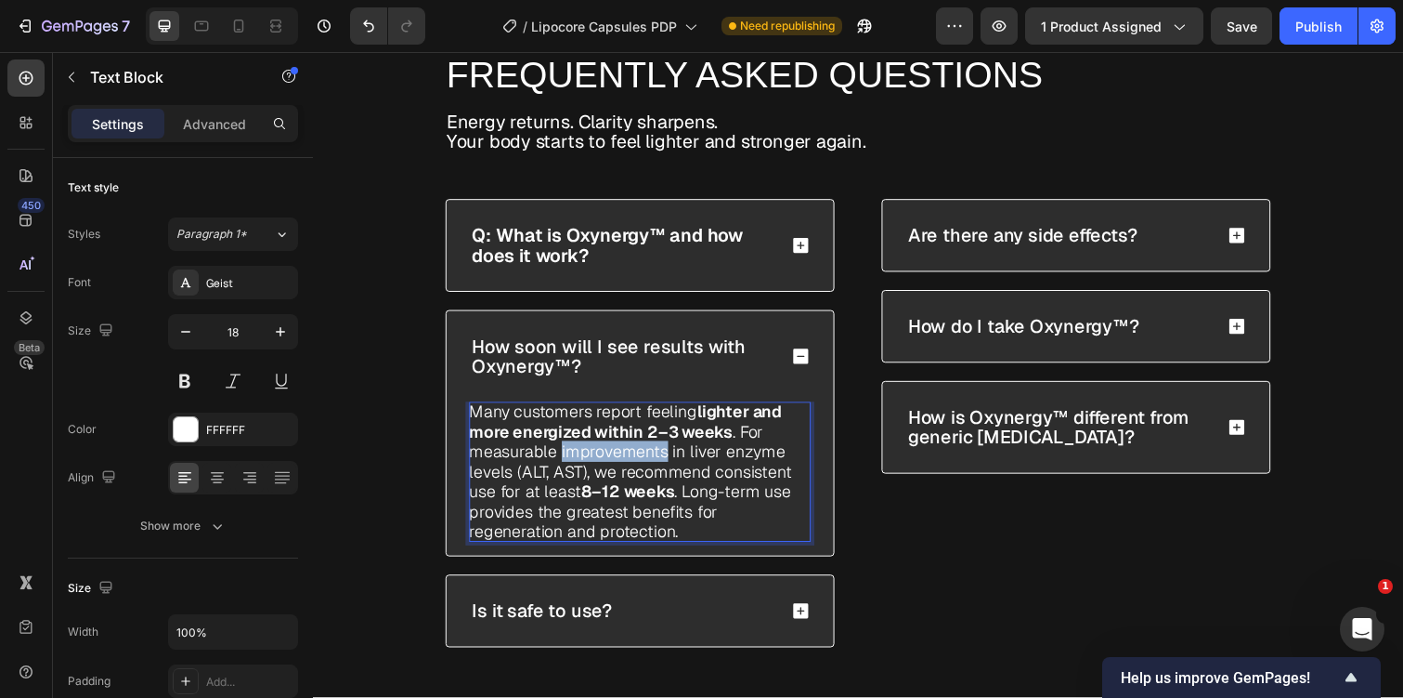
click at [625, 451] on p "Many customers report feeling lighter and more energized within 2–3 weeks . For…" at bounding box center [647, 481] width 349 height 143
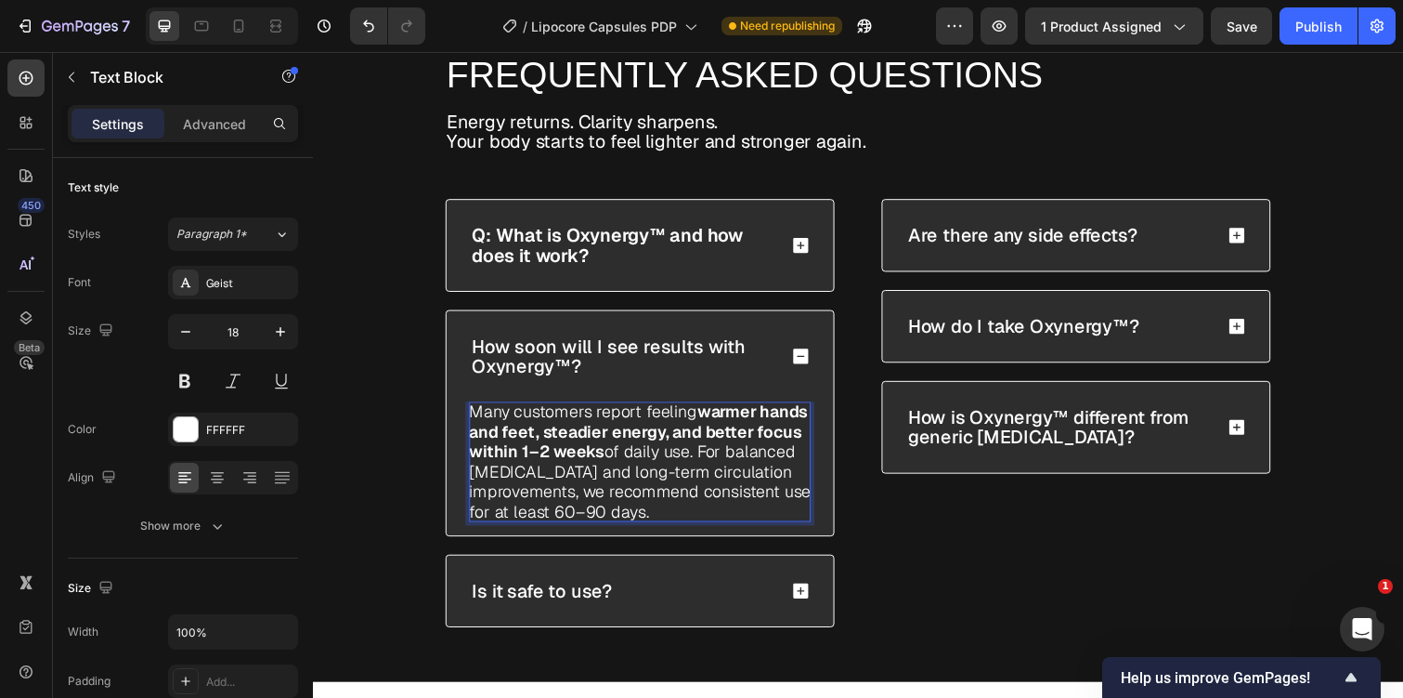
scroll to position [0, 0]
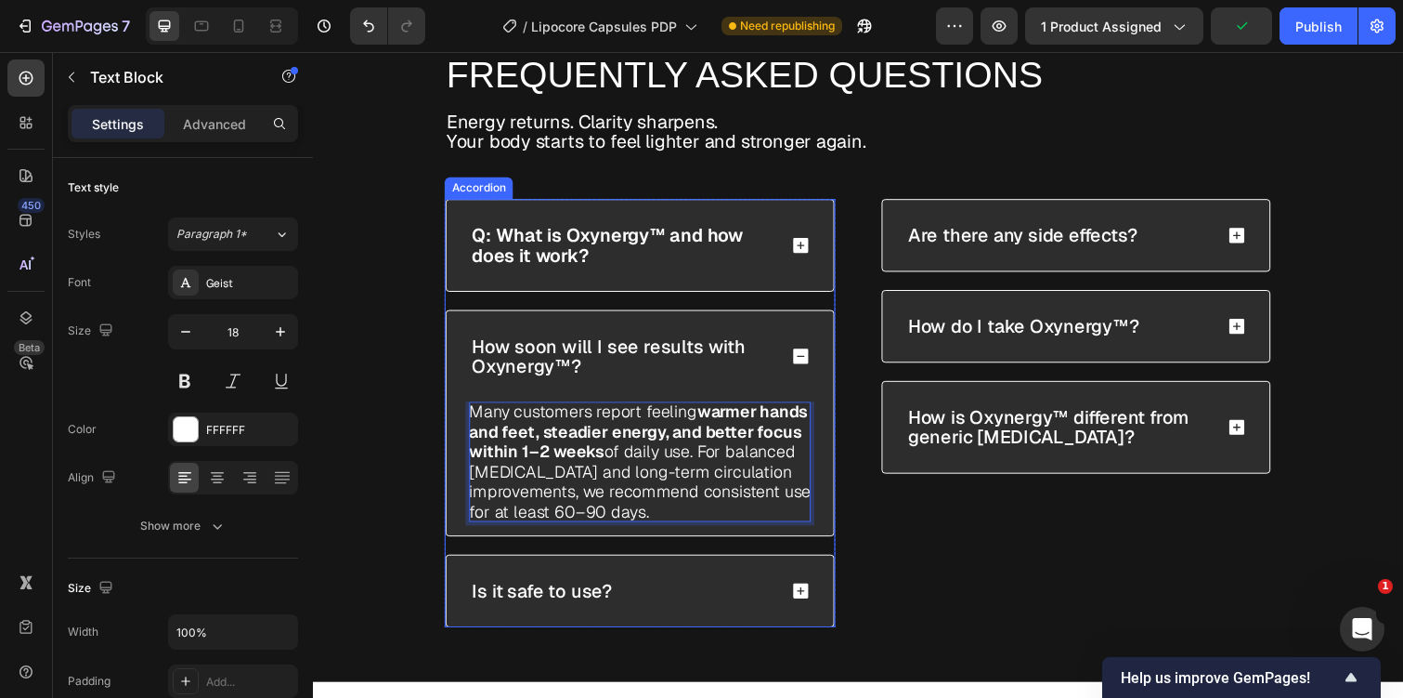
click at [592, 579] on div "Is it safe to use?" at bounding box center [648, 603] width 396 height 72
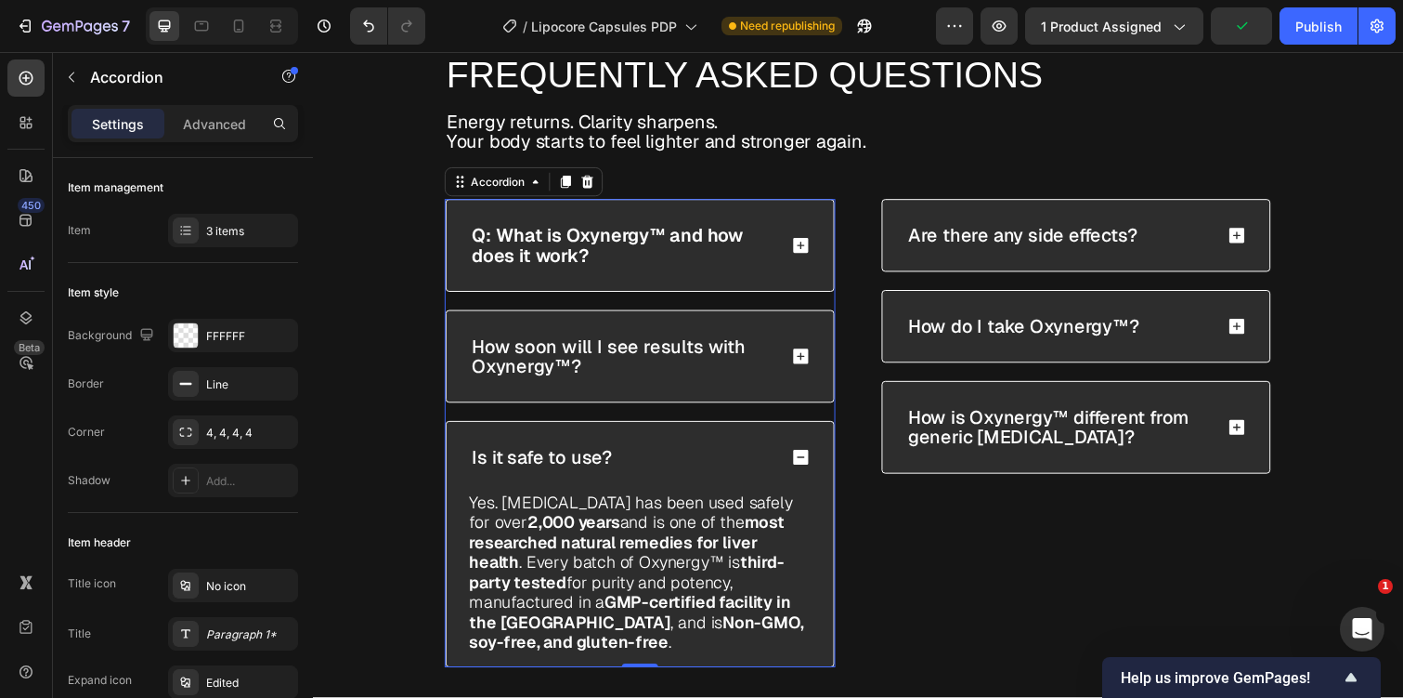
scroll to position [6456, 0]
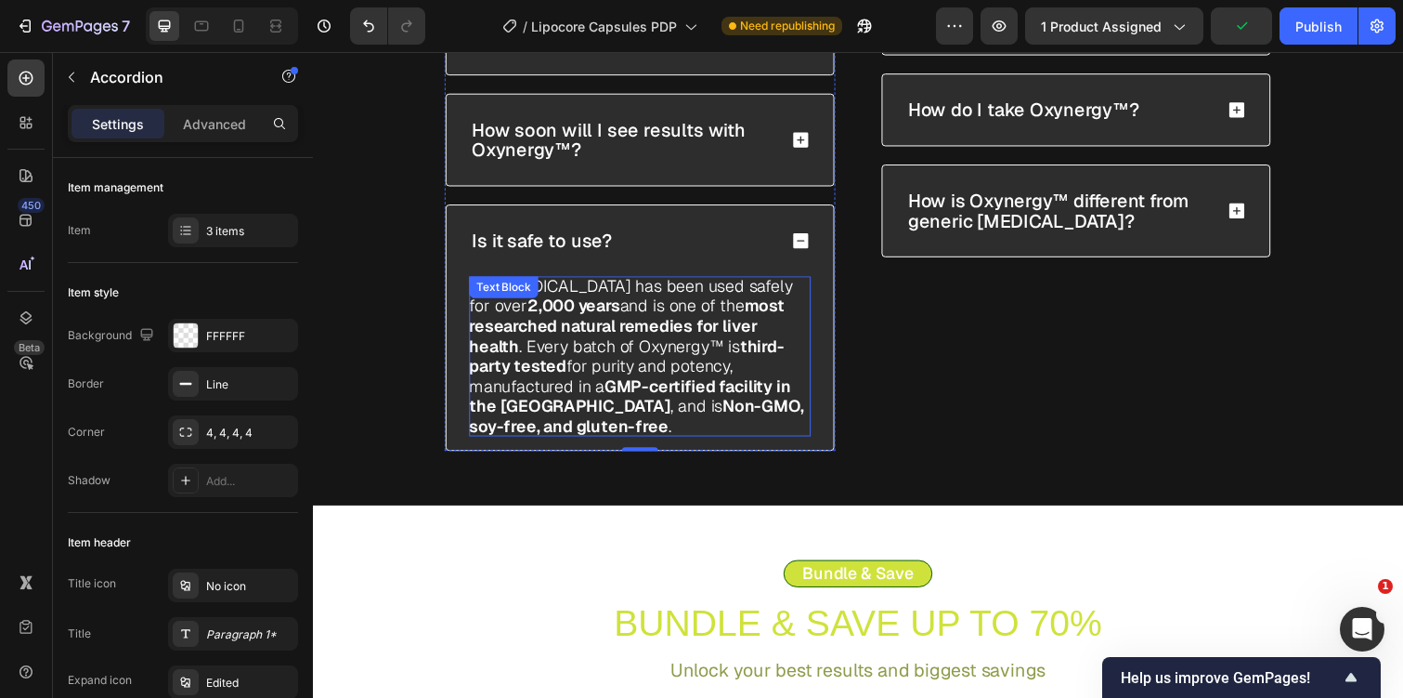
click at [624, 362] on p "Yes. Milk Thistle has been used safely for over 2,000 years and is one of the m…" at bounding box center [647, 362] width 349 height 163
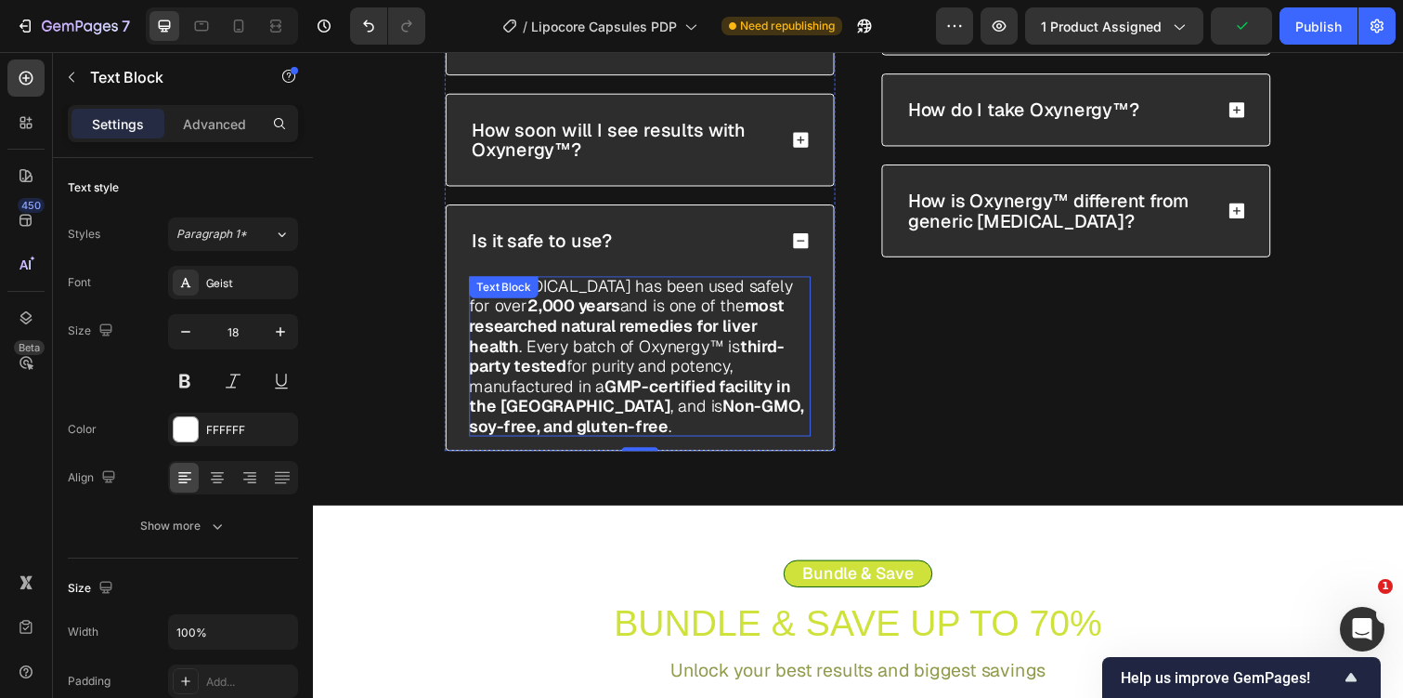
click at [624, 362] on p "Yes. Milk Thistle has been used safely for over 2,000 years and is one of the m…" at bounding box center [647, 362] width 349 height 163
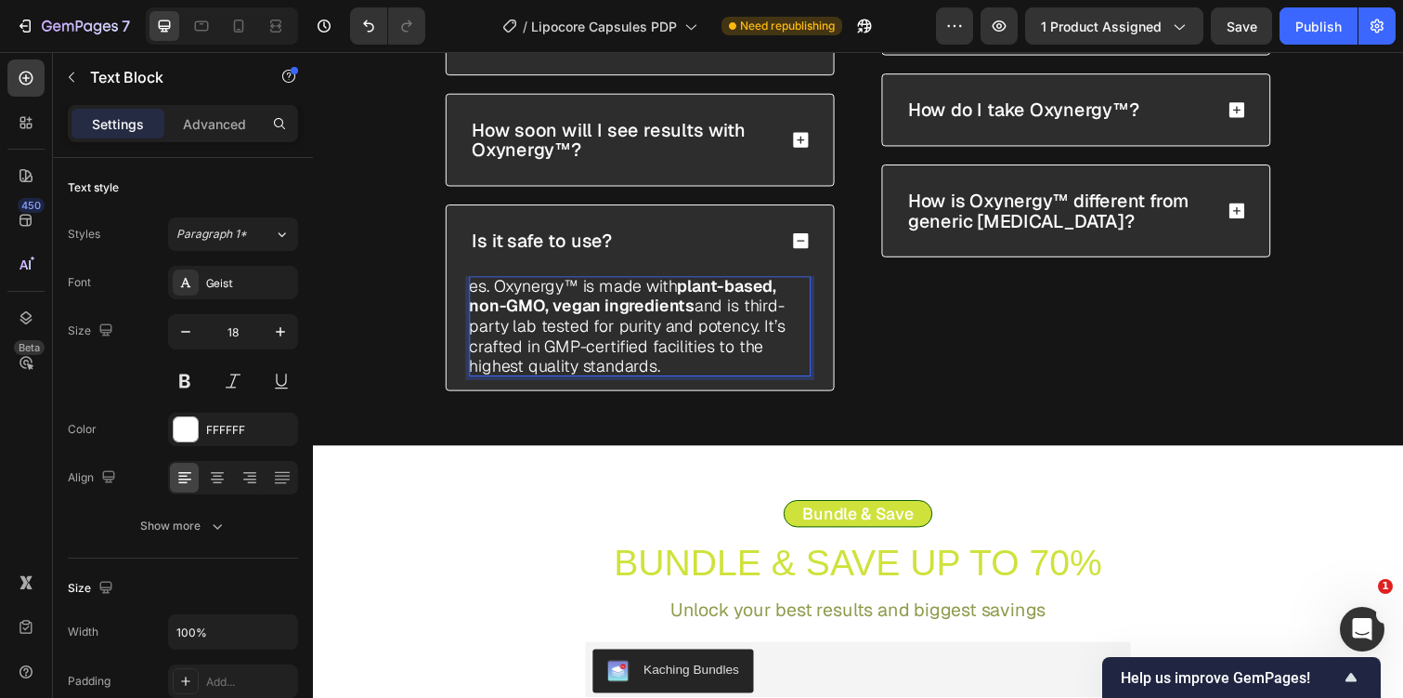
click at [479, 282] on p "es. Oxynergy™ is made with plant-based, non-GMO, vegan ingredients and is third…" at bounding box center [647, 332] width 349 height 102
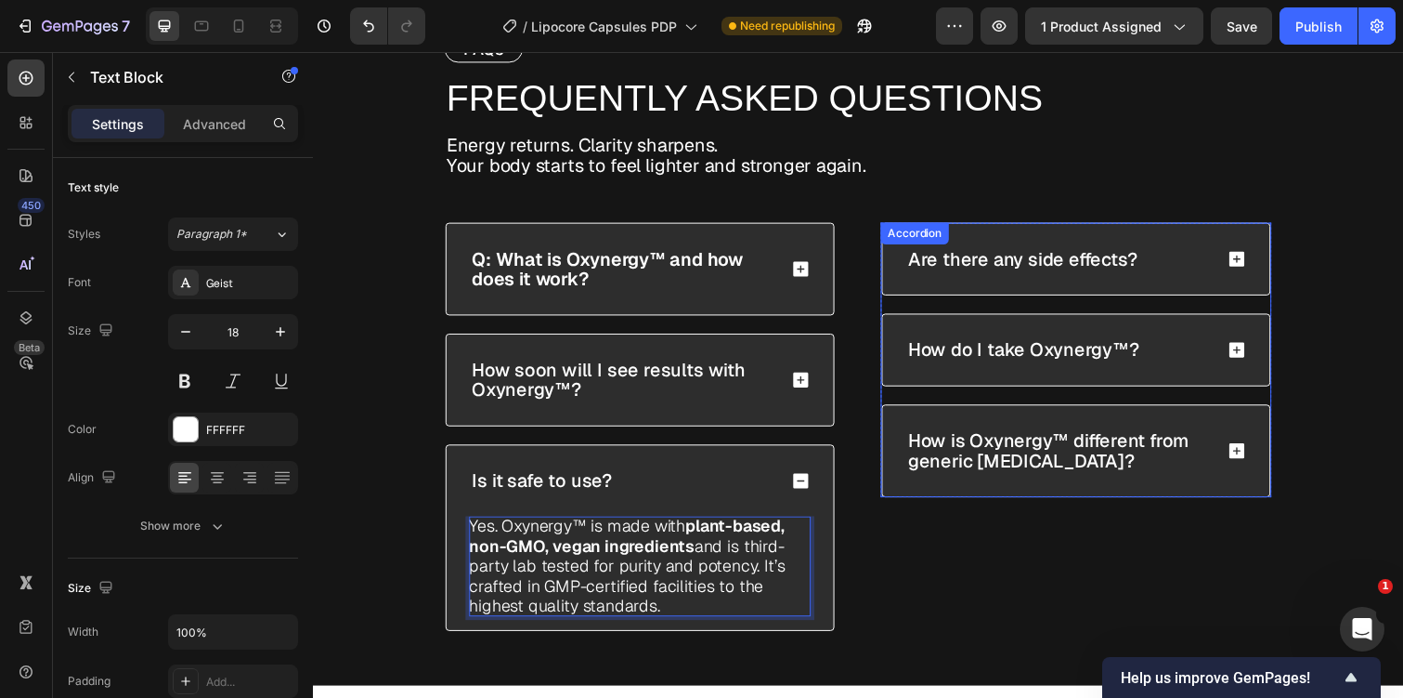
scroll to position [6114, 0]
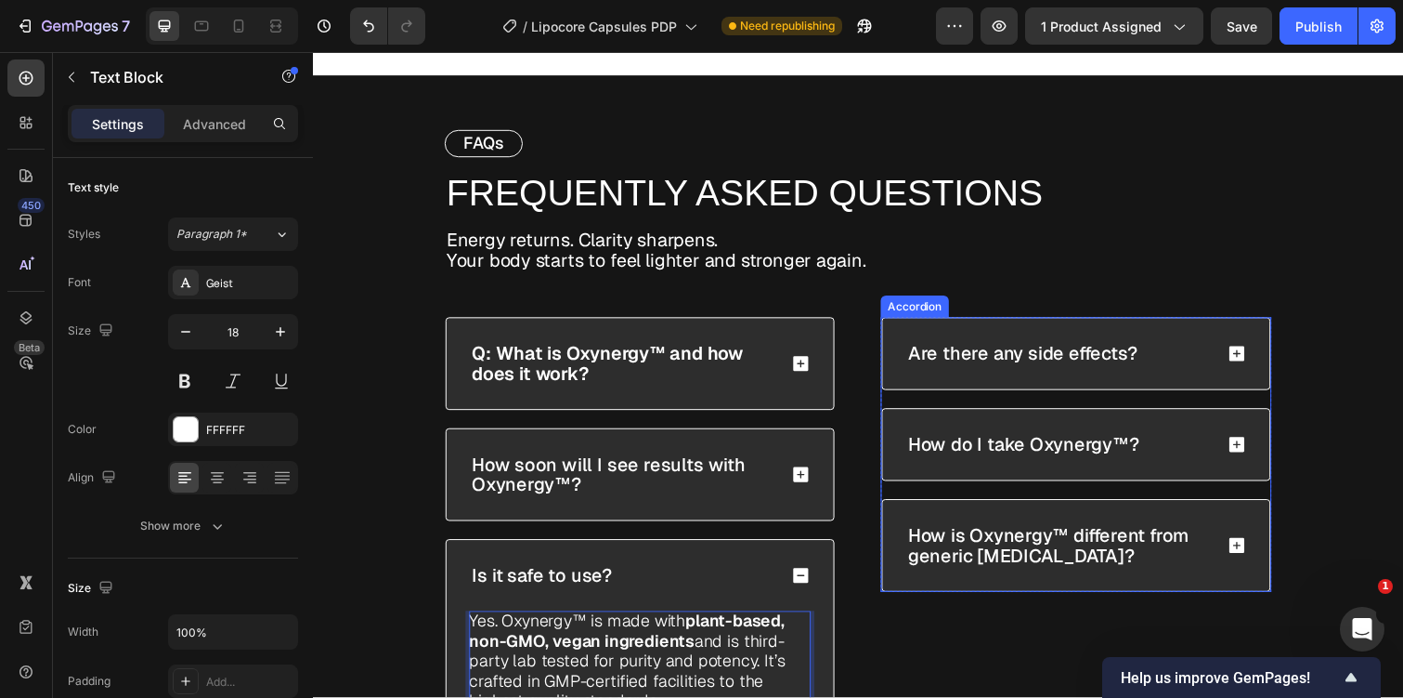
click at [1045, 404] on div "Are there any side effects? How do I take Oxynergy™? How is Oxynergy™ different…" at bounding box center [1092, 463] width 399 height 280
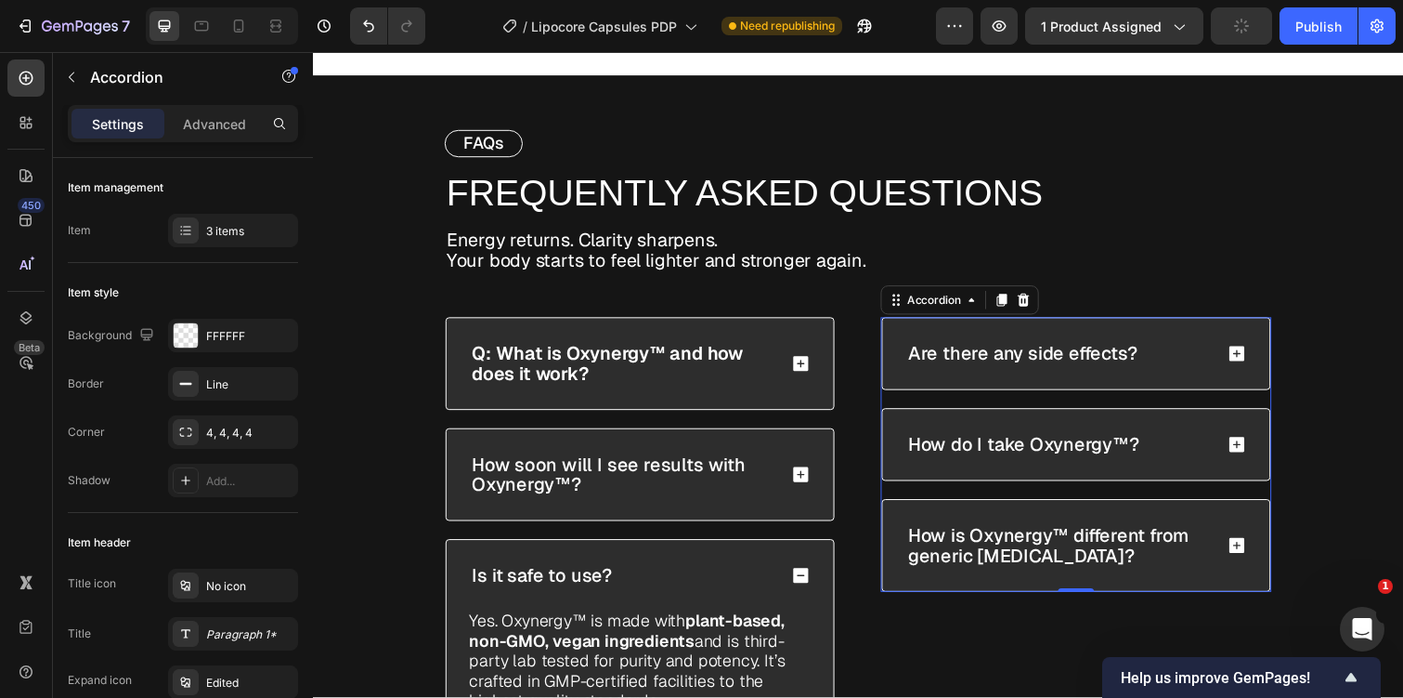
click at [1161, 364] on div "Are there any side effects?" at bounding box center [1076, 360] width 314 height 26
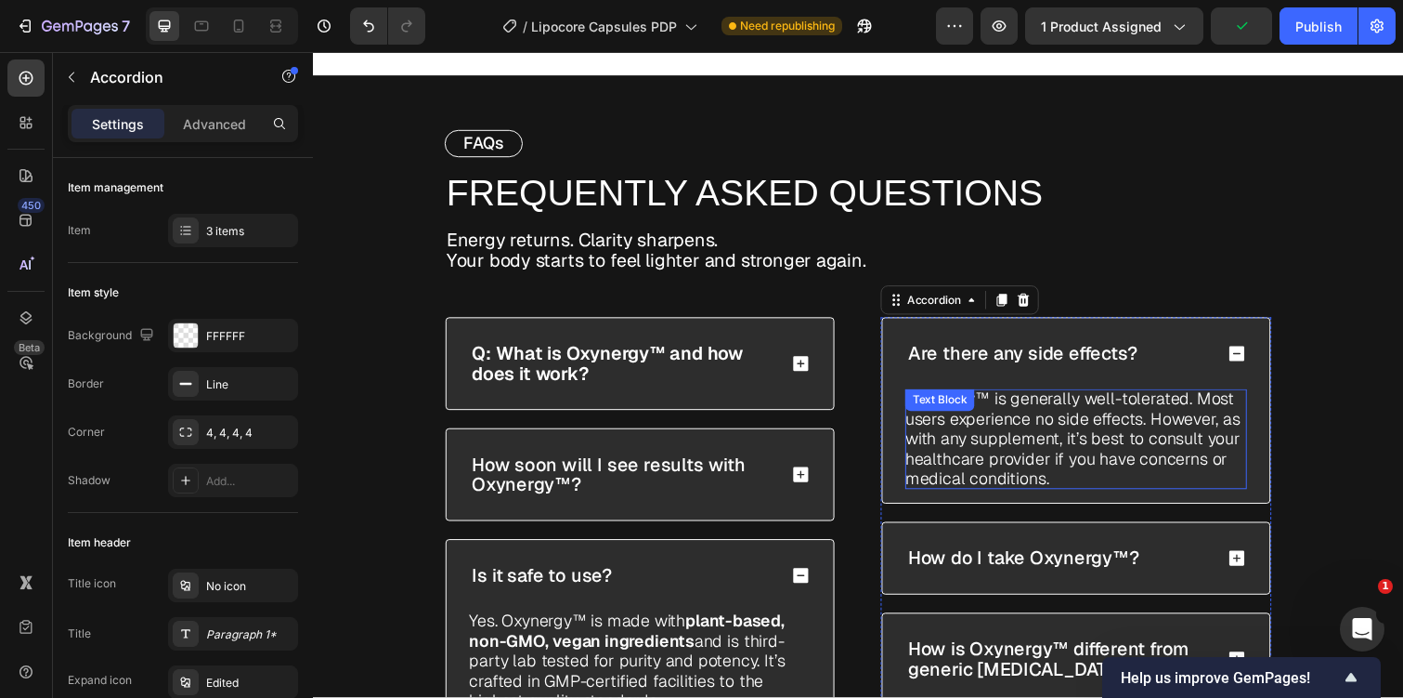
click at [1080, 434] on p "Oxynergy™ is generally well-tolerated. Most users experience no side effects. H…" at bounding box center [1093, 448] width 349 height 102
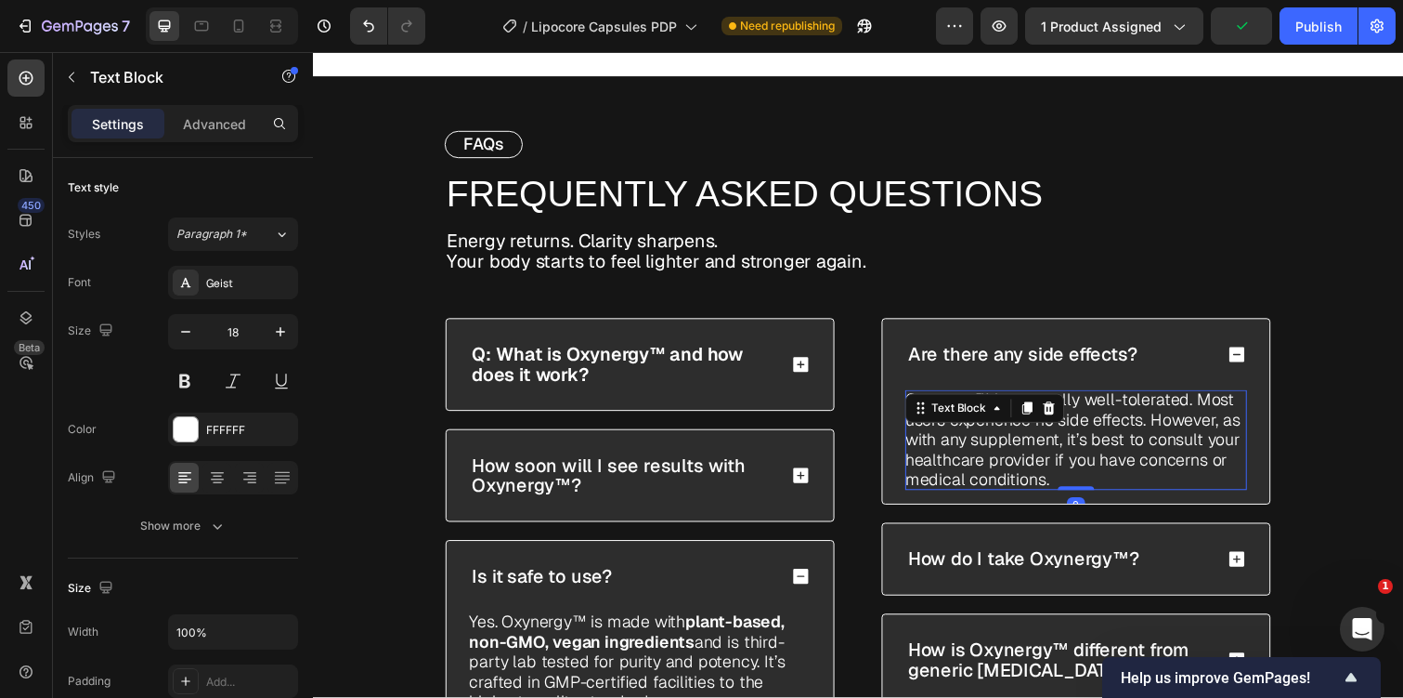
click at [1080, 434] on p "Oxynergy™ is generally well-tolerated. Most users experience no side effects. H…" at bounding box center [1093, 449] width 349 height 102
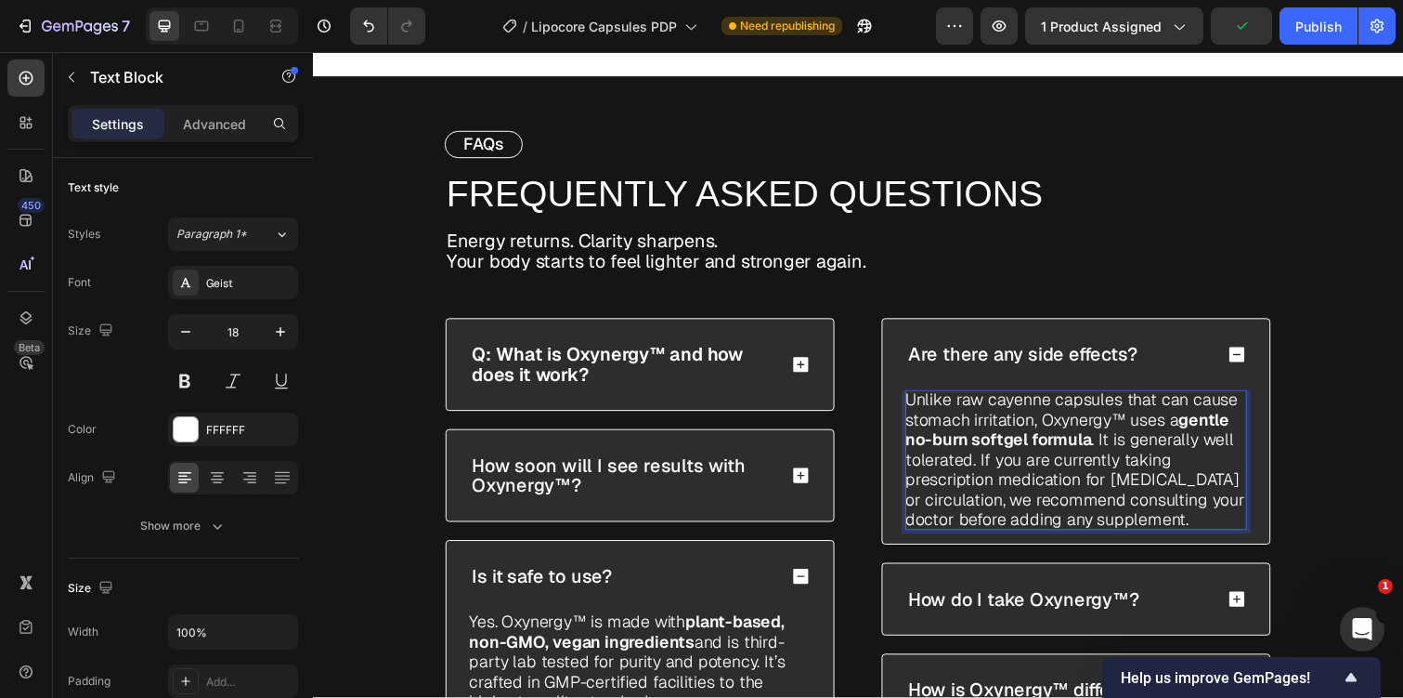
scroll to position [0, 0]
click at [1063, 569] on div "Are there any side effects? Unlike raw cayenne capsules that can cause stomach …" at bounding box center [1092, 542] width 399 height 437
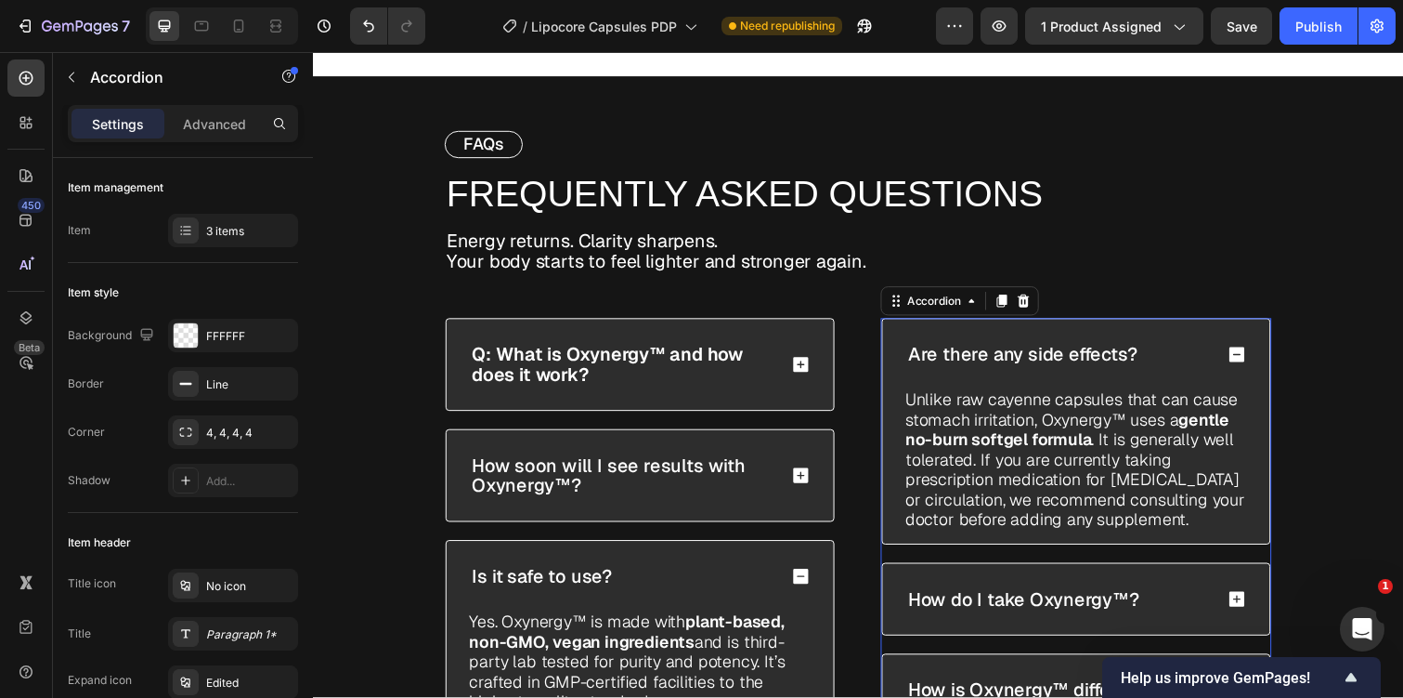
click at [1063, 601] on p "How do I take Oxynergy™?" at bounding box center [1039, 611] width 236 height 20
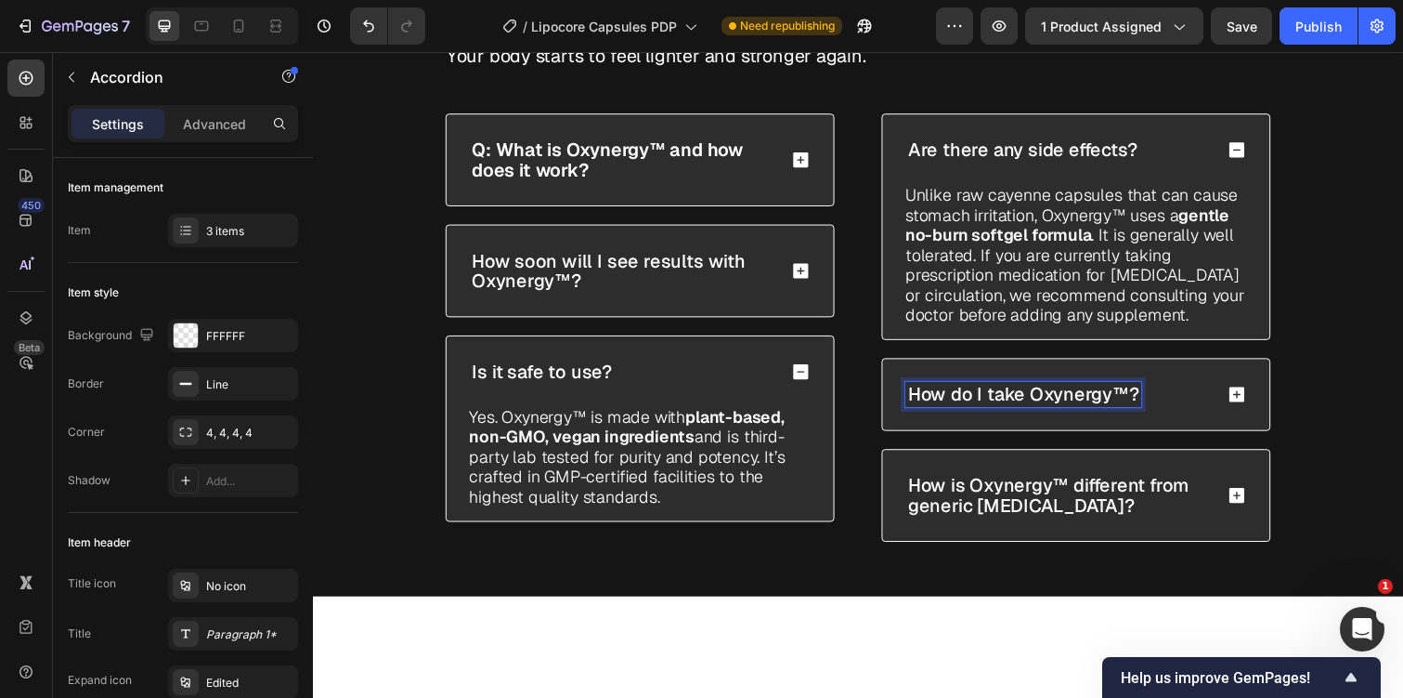
scroll to position [6388, 0]
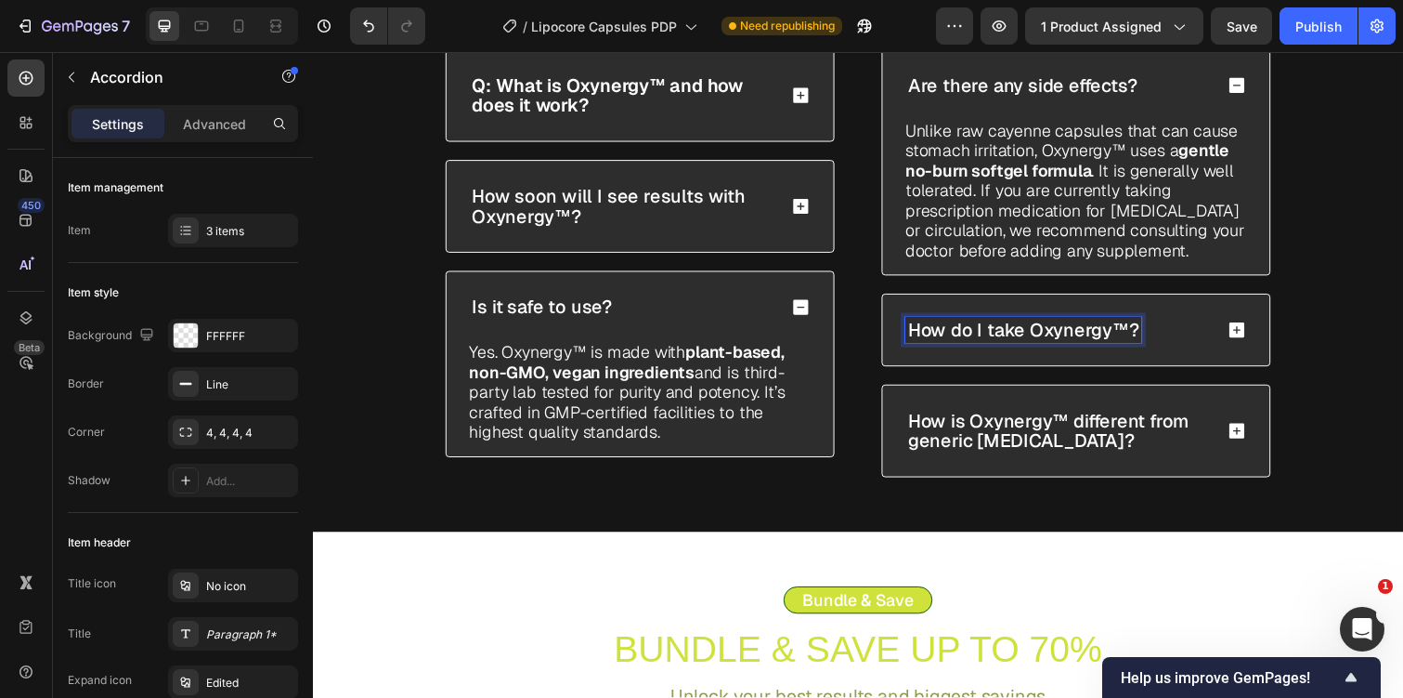
click at [1210, 302] on div "How do I take Oxynergy™?" at bounding box center [1093, 336] width 396 height 72
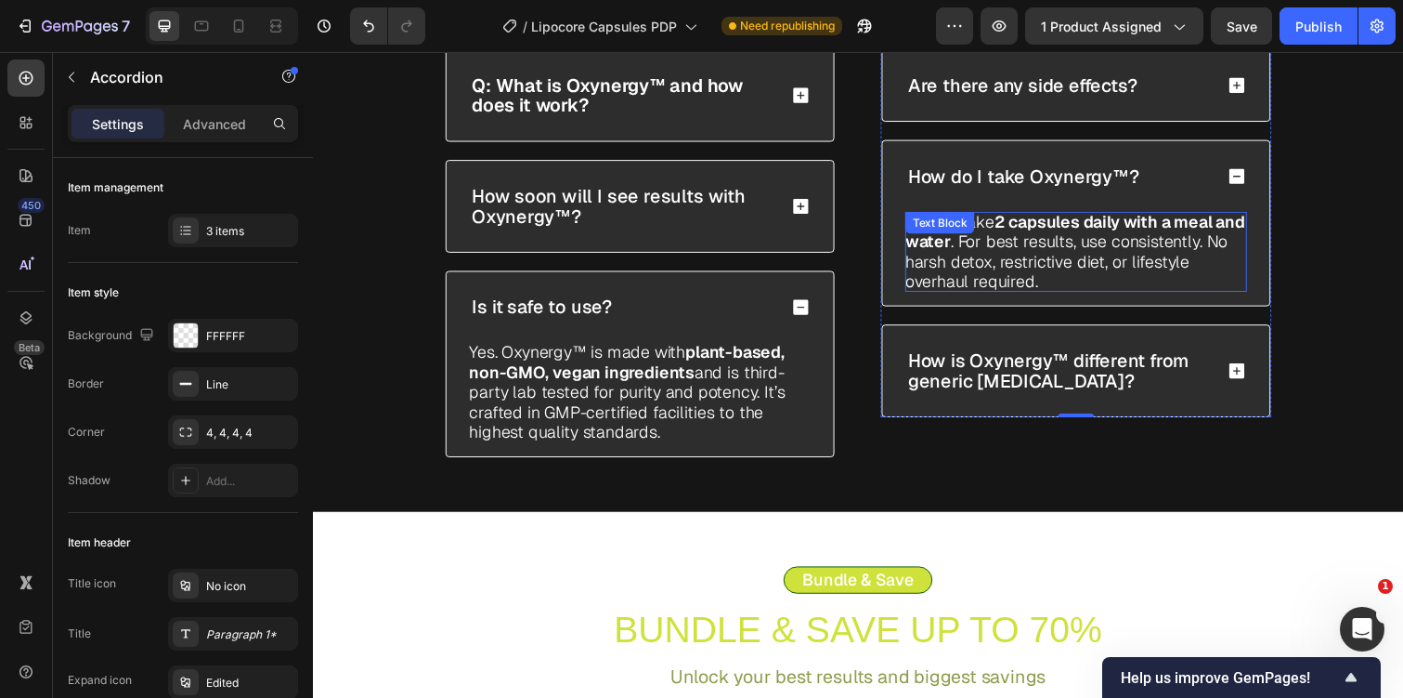
click at [1096, 241] on p "Simply take 2 capsules daily with a meal and water . For best results, use cons…" at bounding box center [1093, 256] width 349 height 82
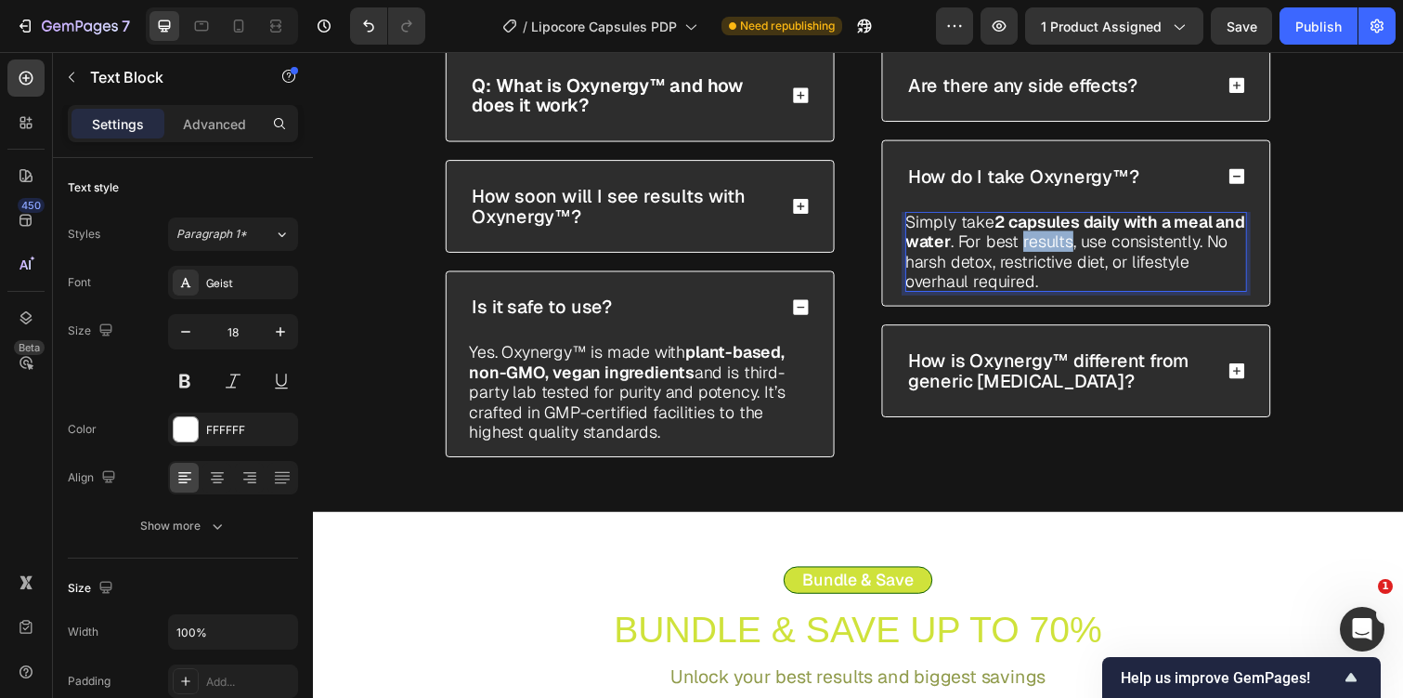
click at [1096, 241] on p "Simply take 2 capsules daily with a meal and water . For best results, use cons…" at bounding box center [1093, 256] width 349 height 82
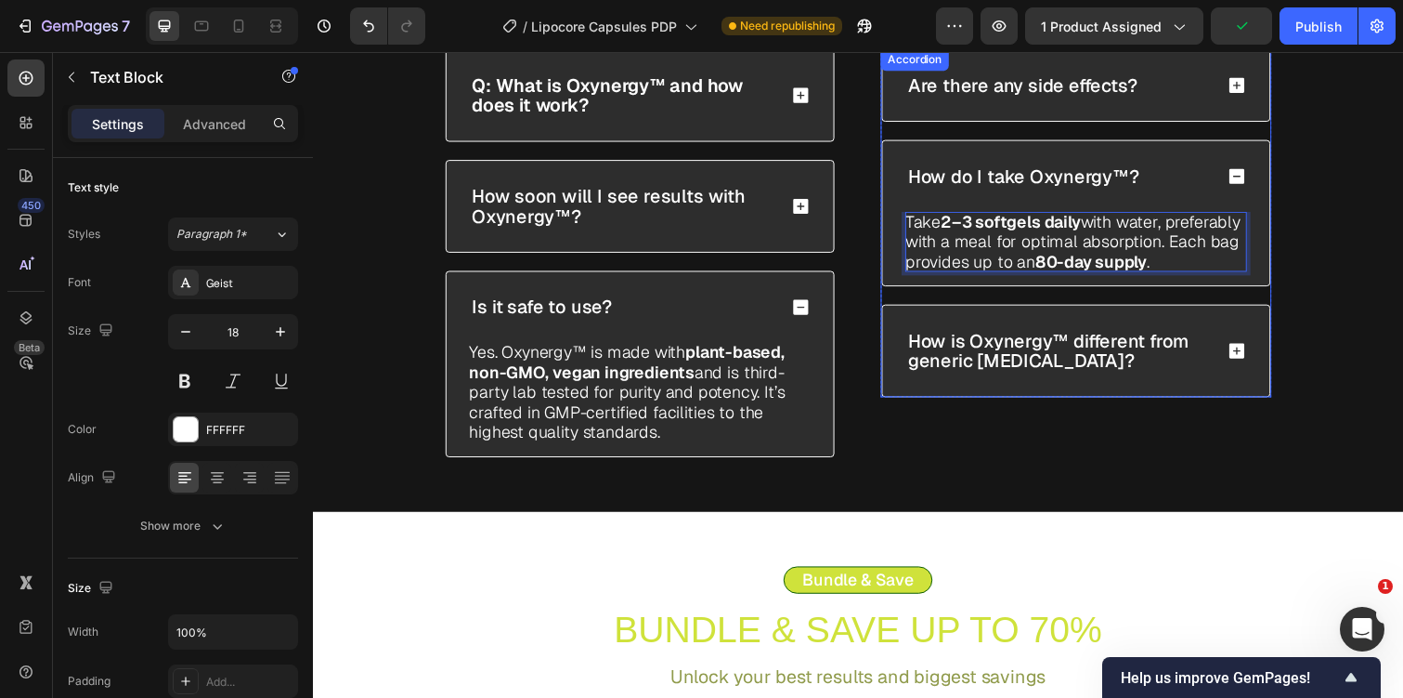
click at [1127, 346] on p "How is Oxynergy™ different from generic Milk Thistle?" at bounding box center [1075, 357] width 308 height 41
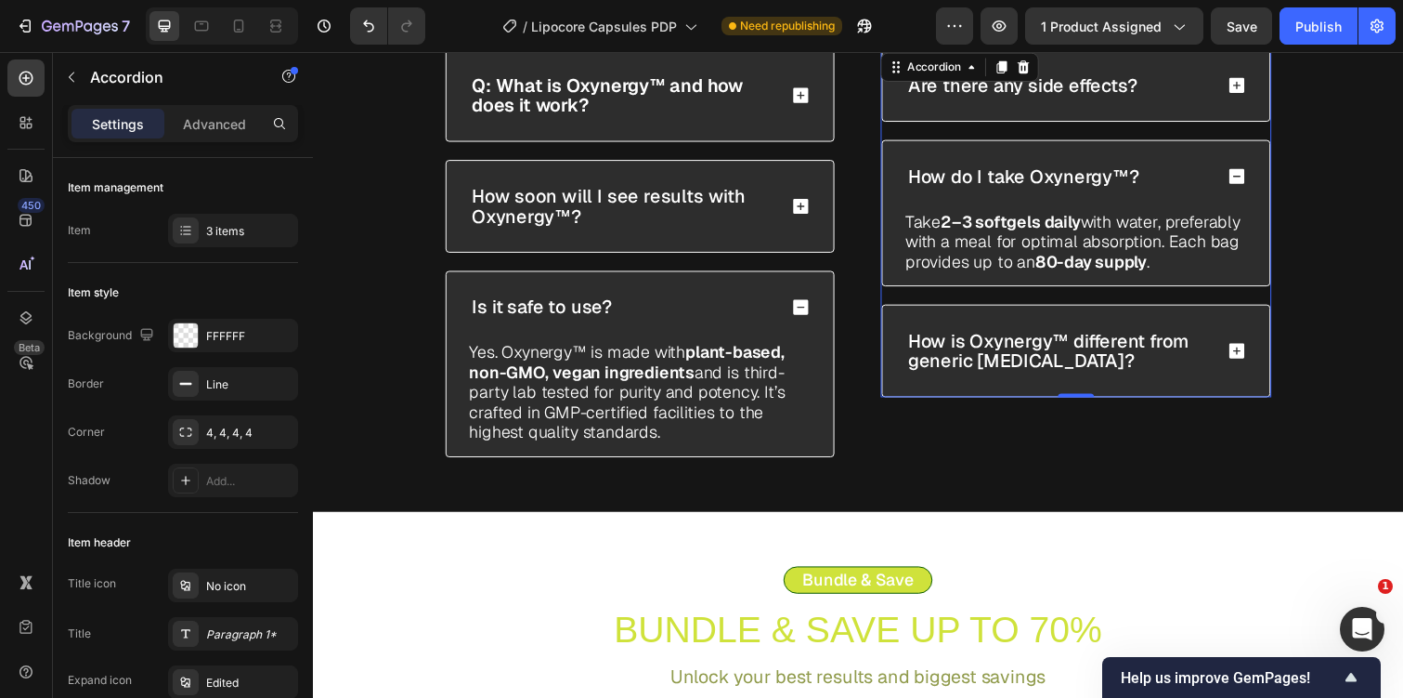
click at [1154, 389] on div "How is Oxynergy™ different from generic Milk Thistle?" at bounding box center [1093, 357] width 396 height 93
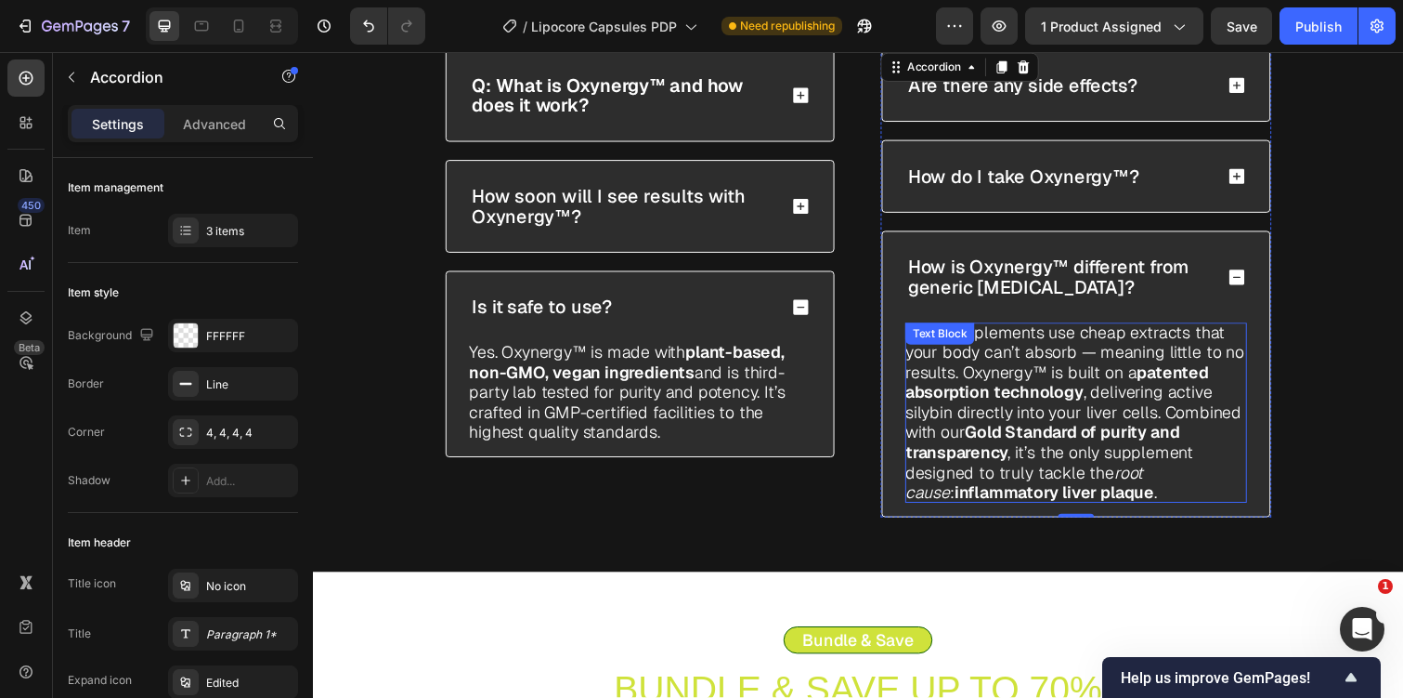
click at [1118, 403] on p "Most supplements use cheap extracts that your body can’t absorb — meaning littl…" at bounding box center [1093, 421] width 349 height 184
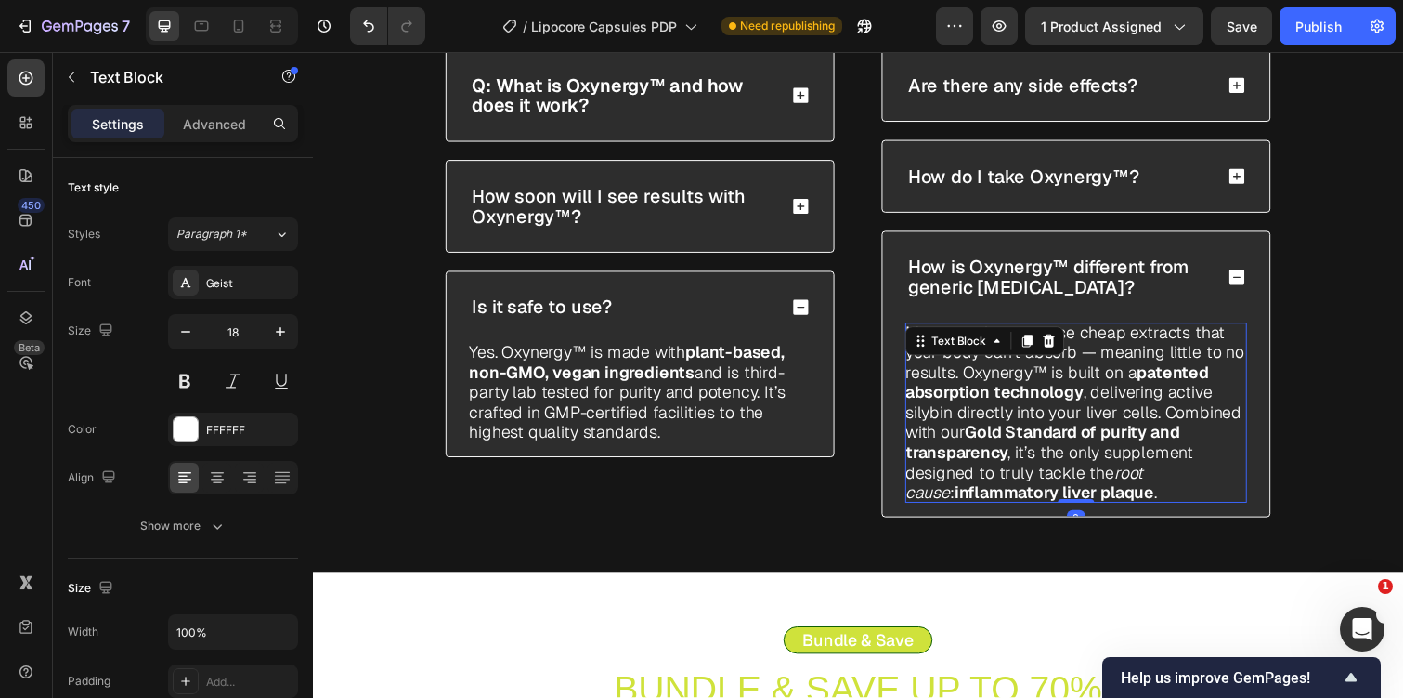
click at [1118, 403] on p "Most supplements use cheap extracts that your body can’t absorb — meaning littl…" at bounding box center [1093, 421] width 349 height 184
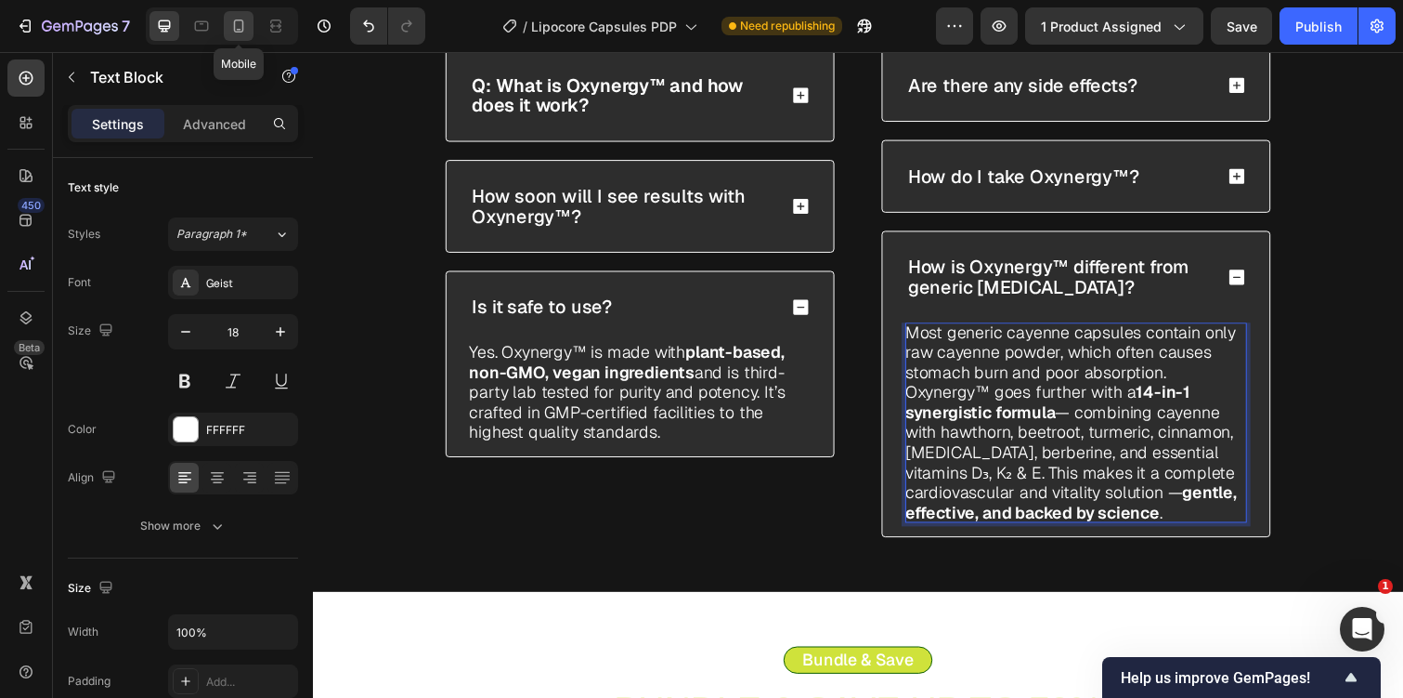
click at [246, 39] on div at bounding box center [239, 26] width 30 height 30
type input "14"
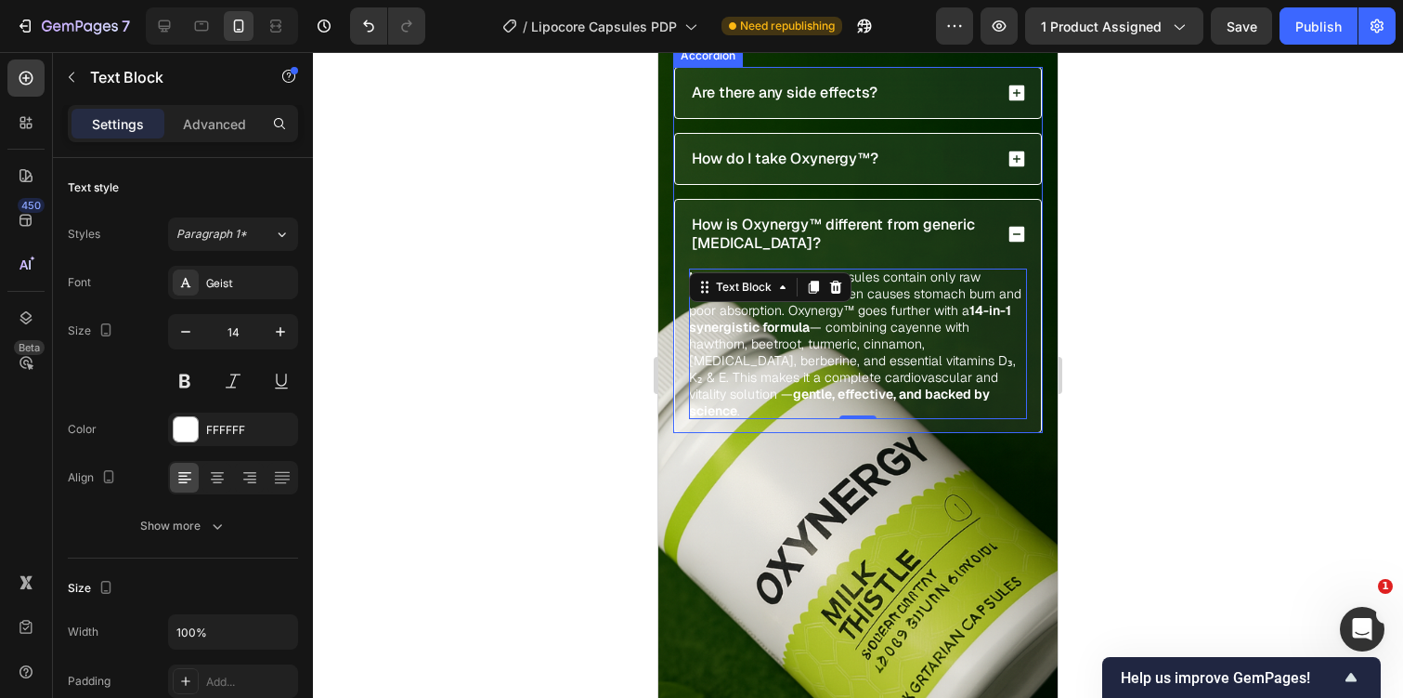
scroll to position [6638, 0]
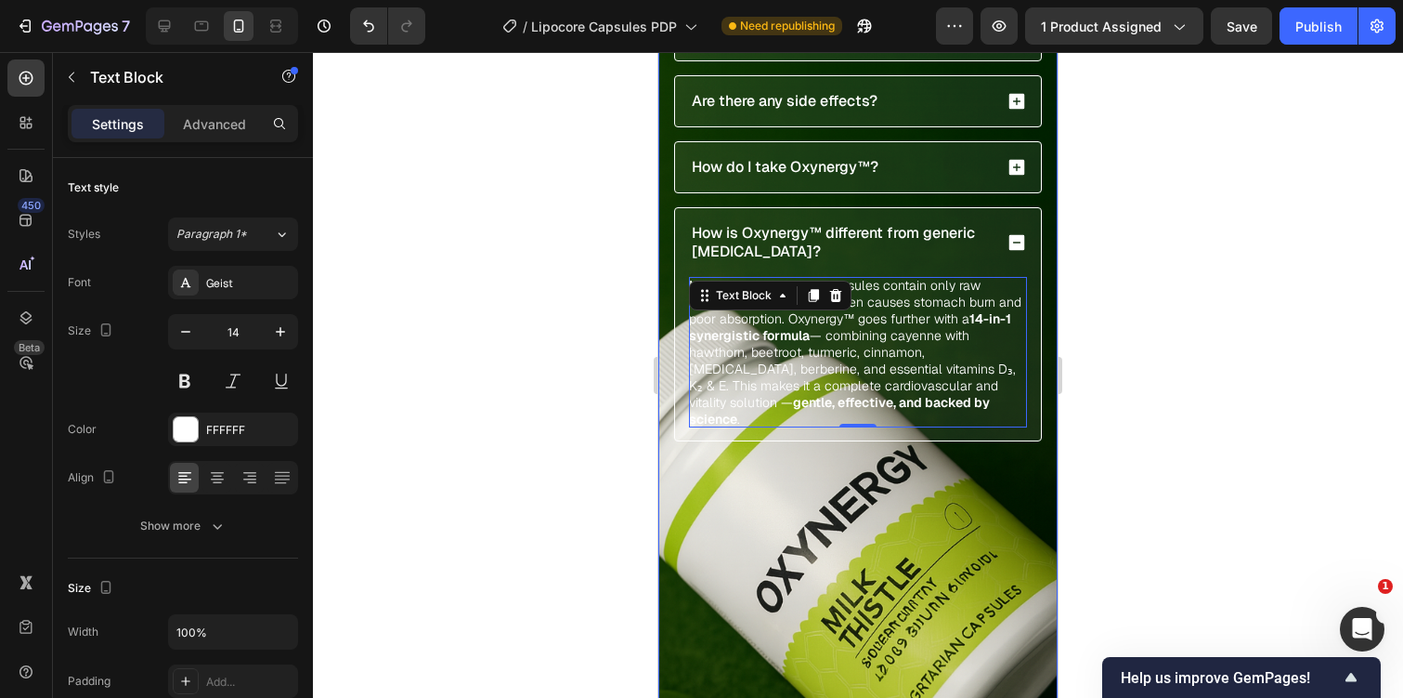
click at [731, 509] on div "FAQs Text Block FREQUENTLY ASKED QUESTIONS Text Block Energy returns. Clarity s…" at bounding box center [858, 191] width 399 height 1092
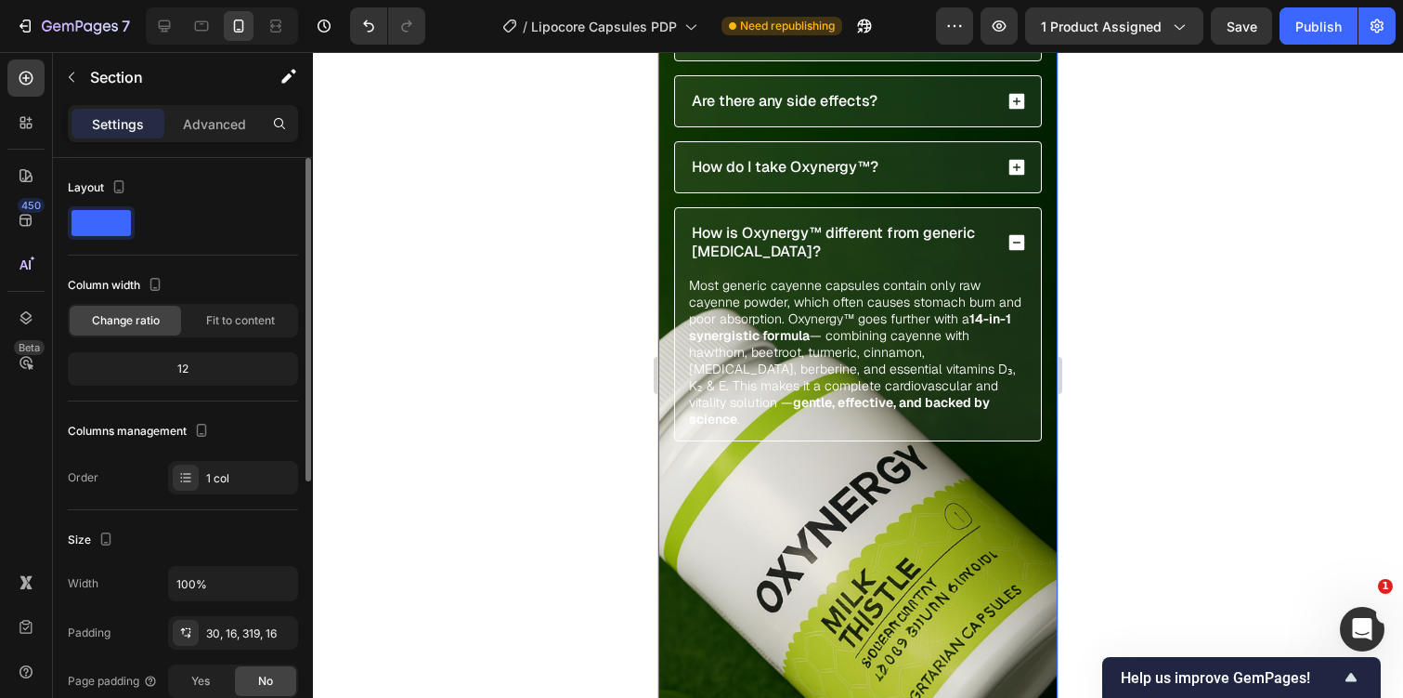
scroll to position [492, 0]
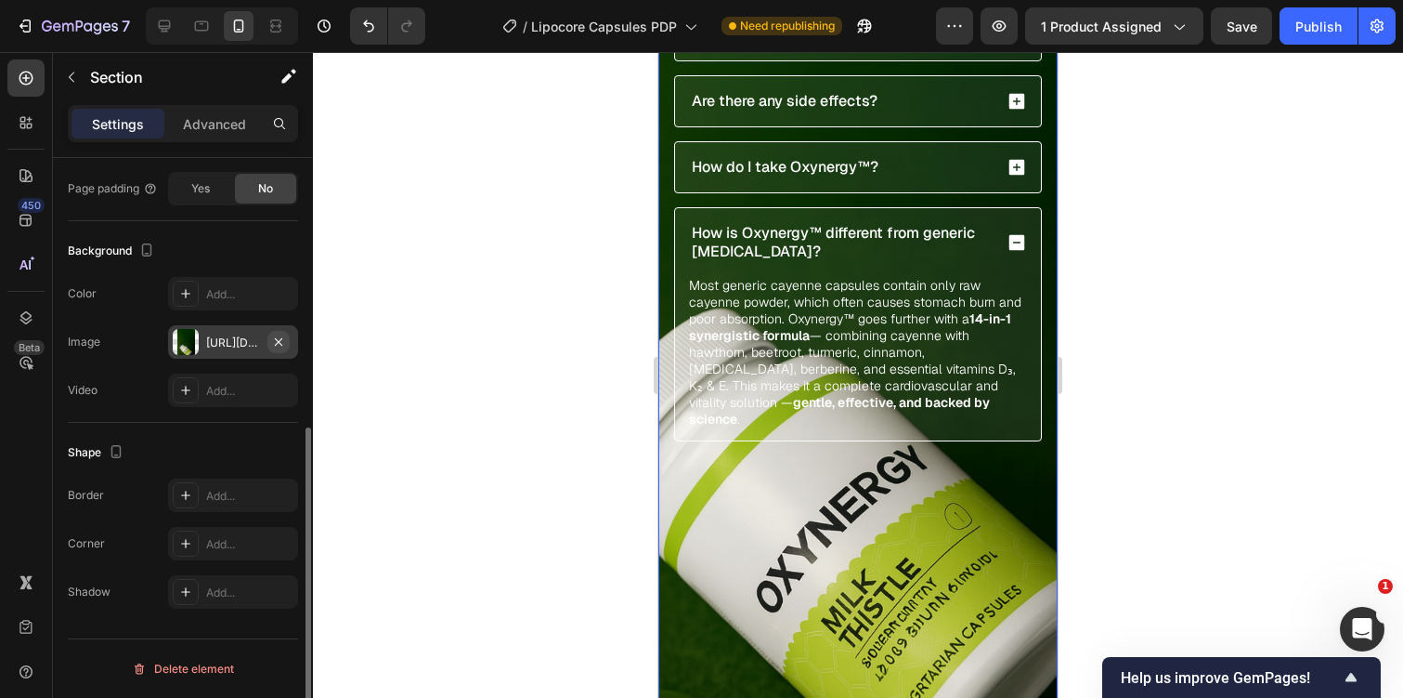
click at [272, 345] on icon "button" at bounding box center [278, 341] width 15 height 15
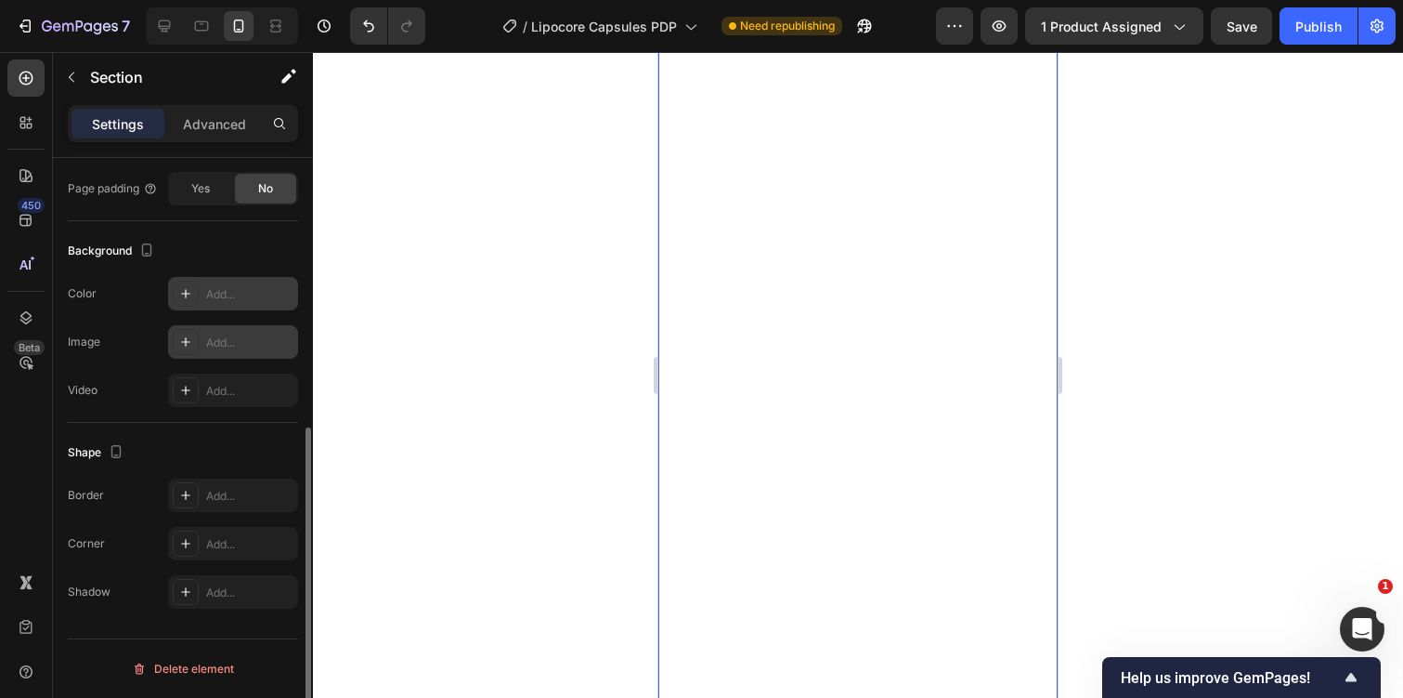
click at [193, 280] on div at bounding box center [186, 293] width 26 height 26
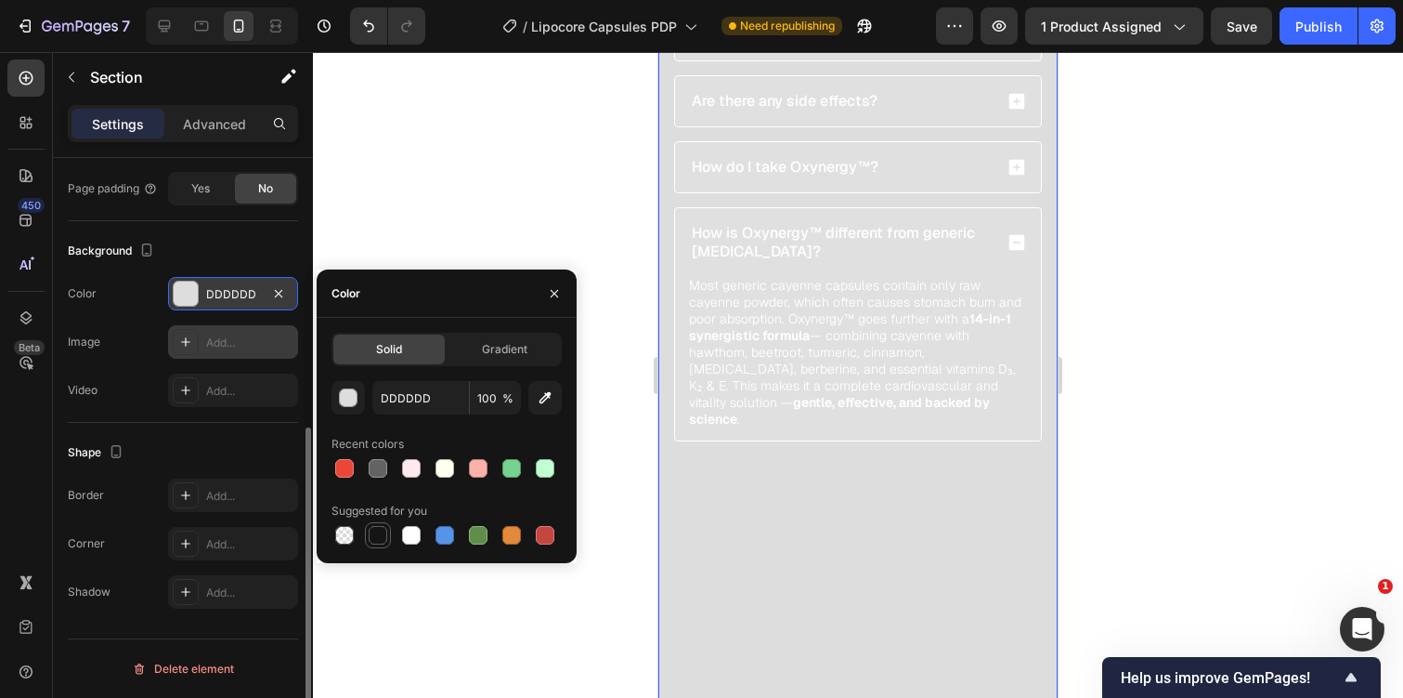
click at [373, 540] on div at bounding box center [378, 535] width 19 height 19
type input "151515"
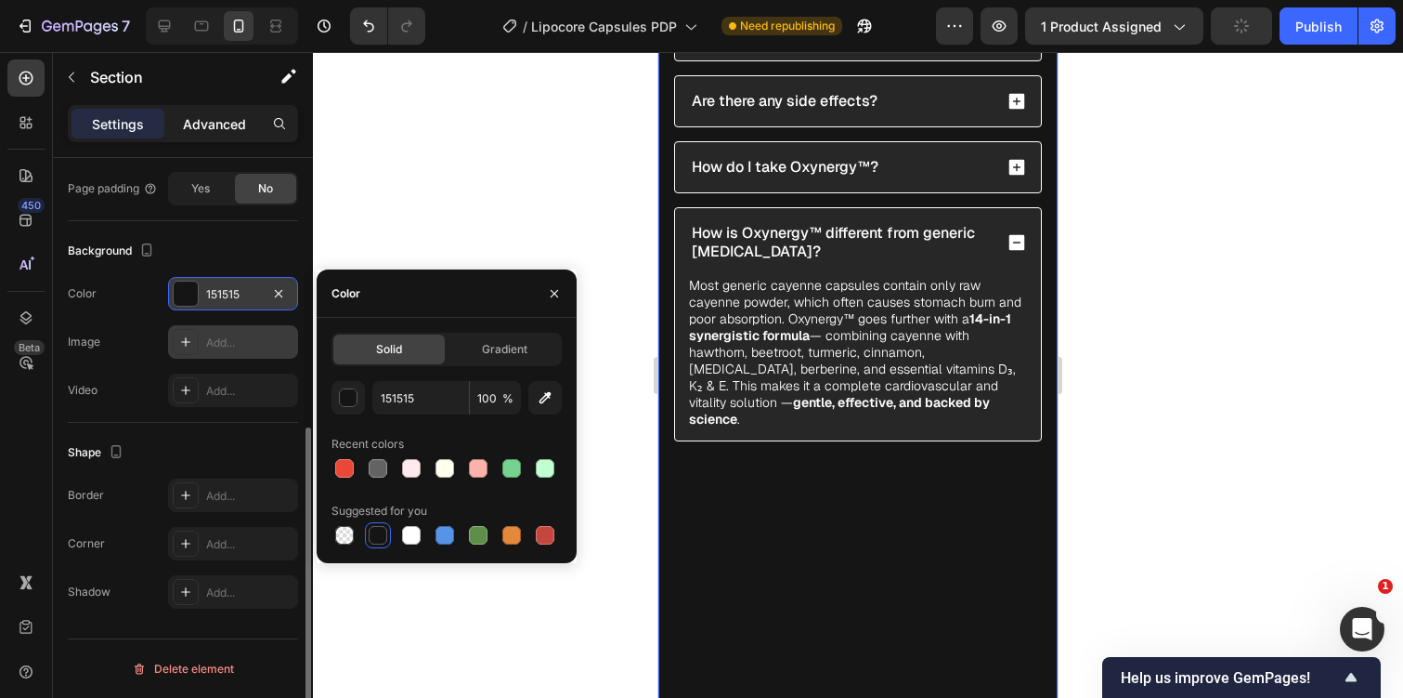
click at [206, 109] on div "Advanced" at bounding box center [214, 124] width 93 height 30
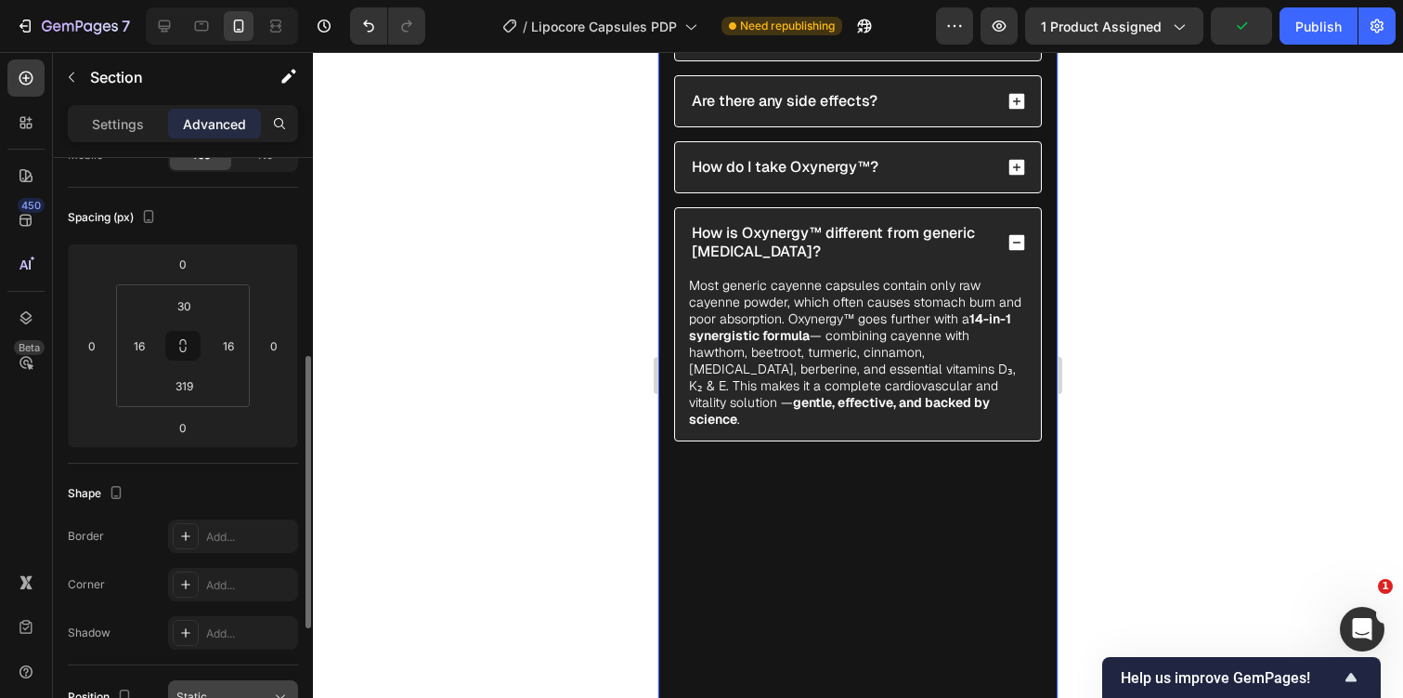
scroll to position [0, 0]
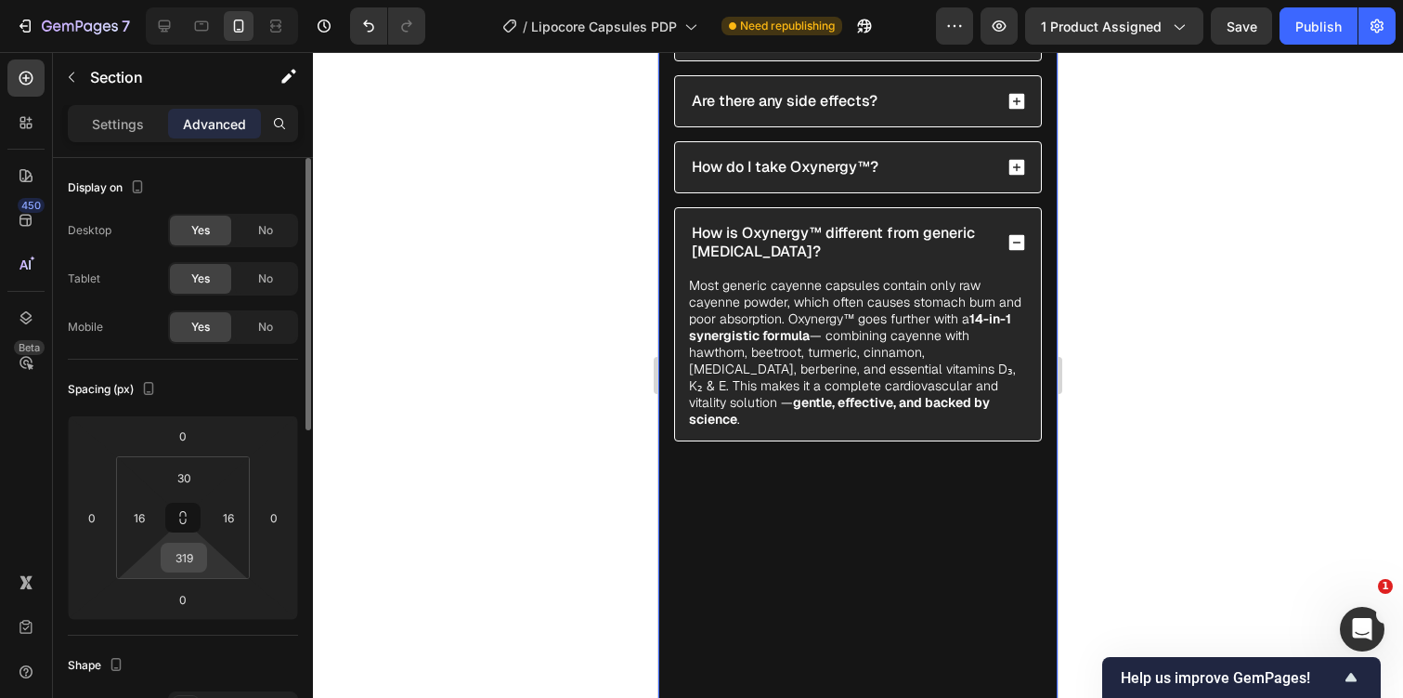
click at [187, 560] on input "319" at bounding box center [183, 557] width 37 height 28
type input "0"
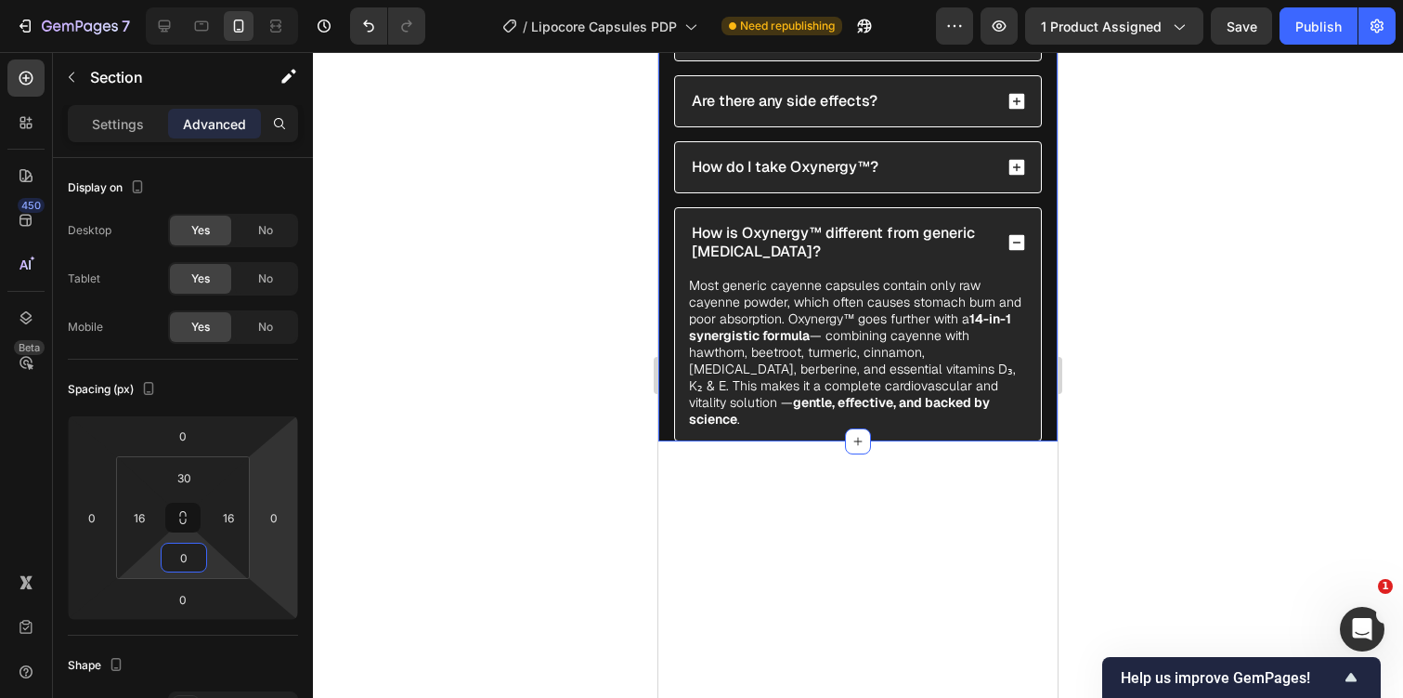
click at [451, 488] on div at bounding box center [858, 375] width 1090 height 646
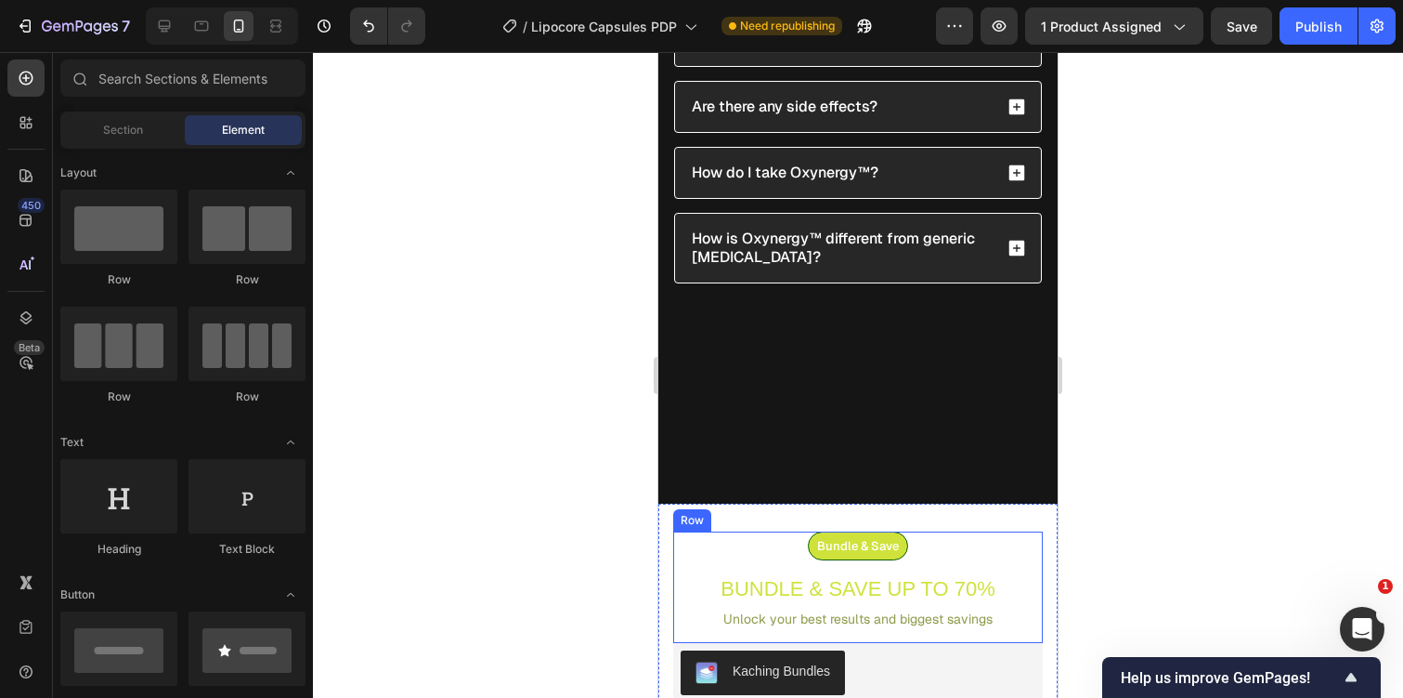
scroll to position [6537, 0]
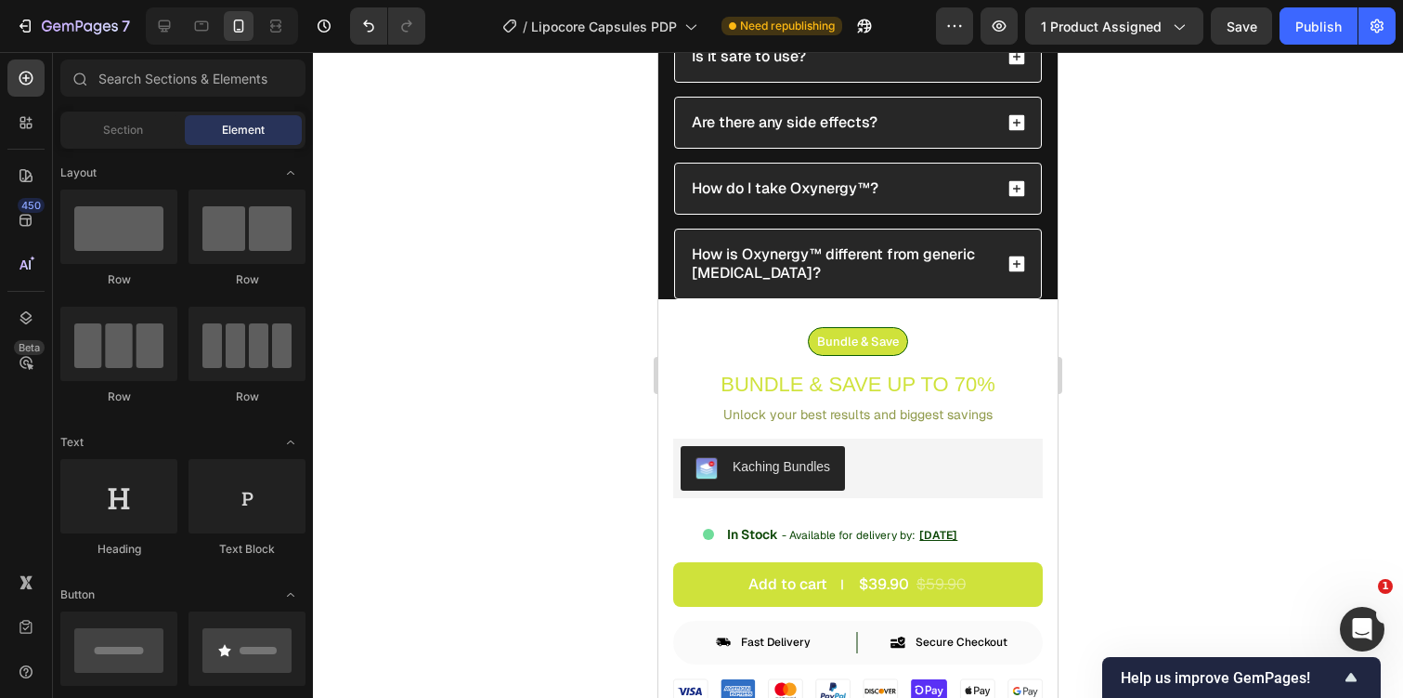
click at [1187, 320] on div at bounding box center [858, 375] width 1090 height 646
click at [663, 257] on div "FAQs Text Block FREQUENTLY ASKED QUESTIONS Text Block Energy returns. Clarity s…" at bounding box center [858, 22] width 399 height 553
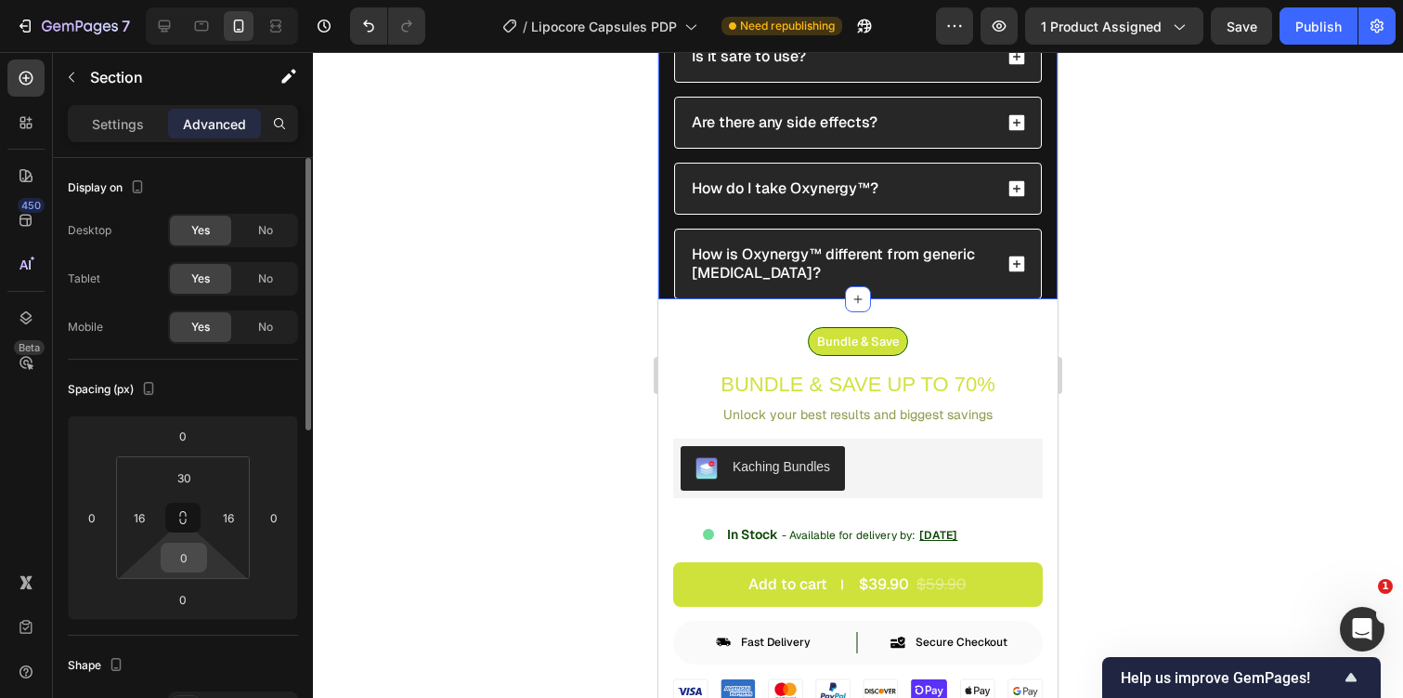
click at [199, 546] on input "0" at bounding box center [183, 557] width 37 height 28
type input "30"
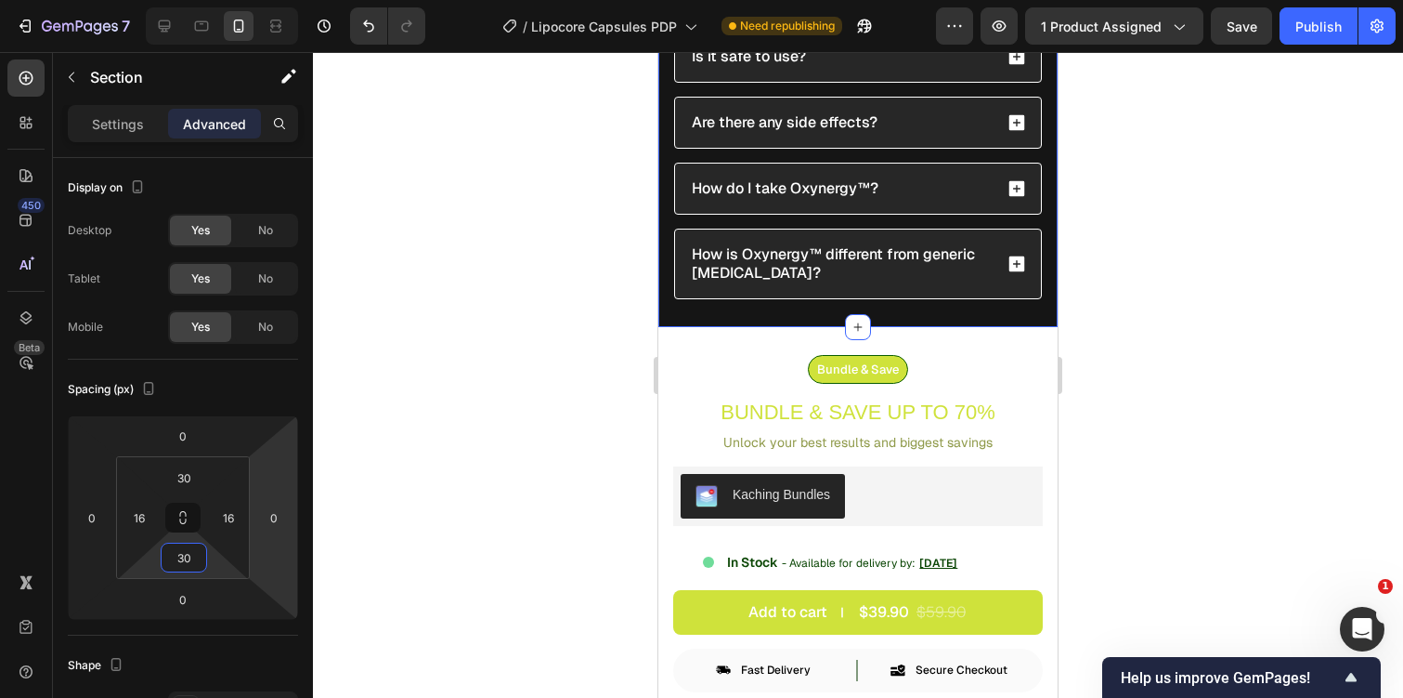
click at [322, 497] on div at bounding box center [858, 375] width 1090 height 646
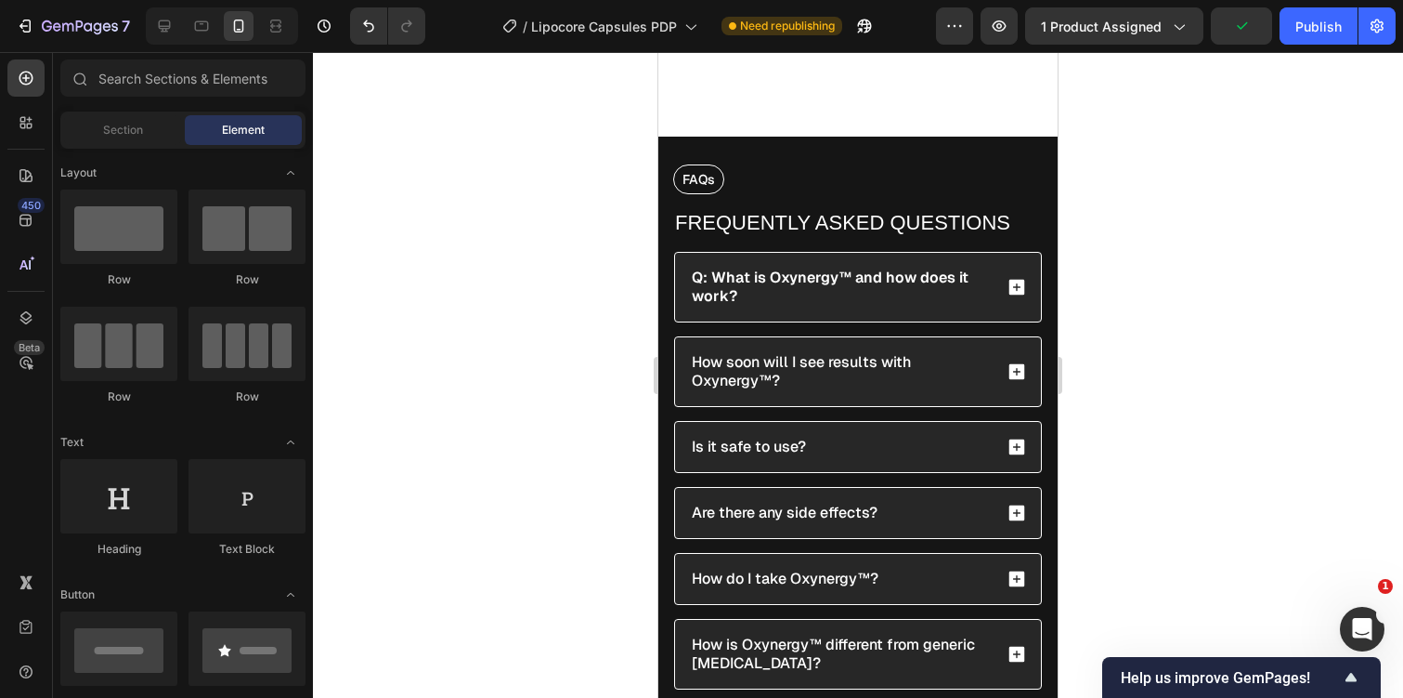
scroll to position [6136, 0]
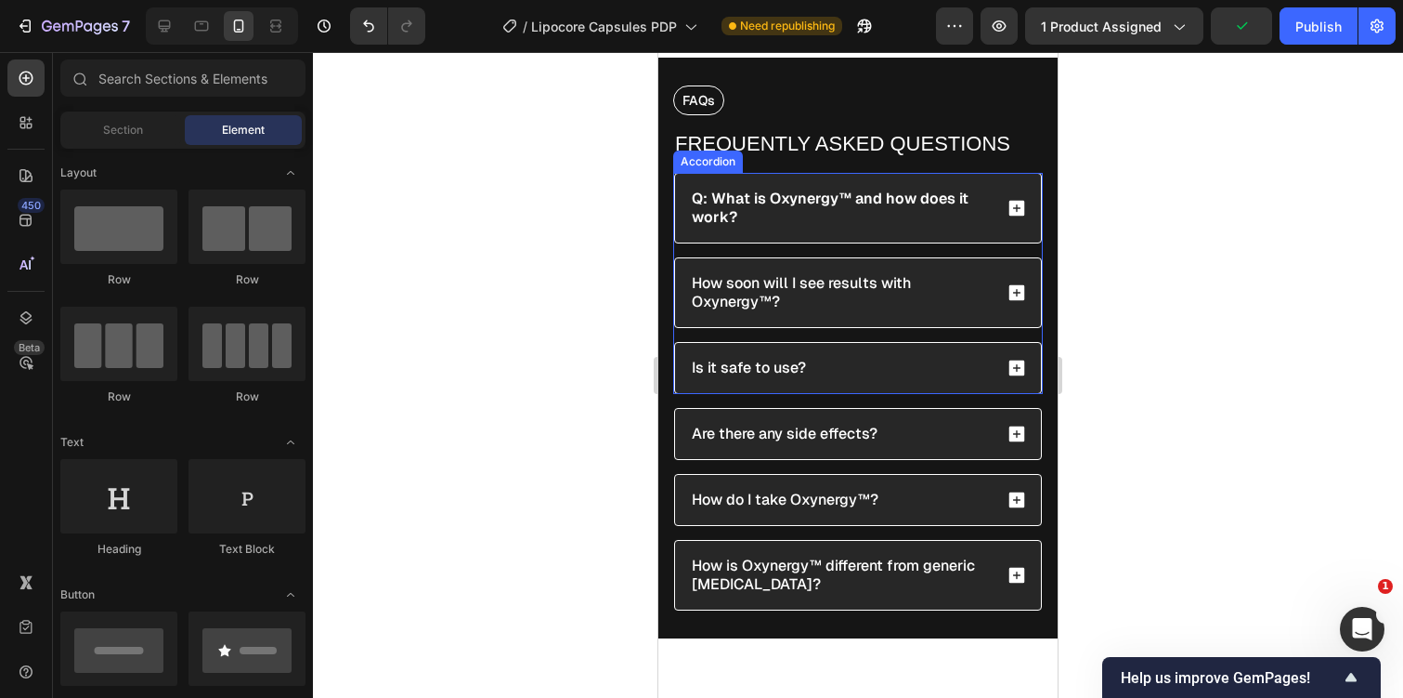
click at [1013, 304] on div "How soon will I see results with Oxynergy™?" at bounding box center [858, 292] width 366 height 69
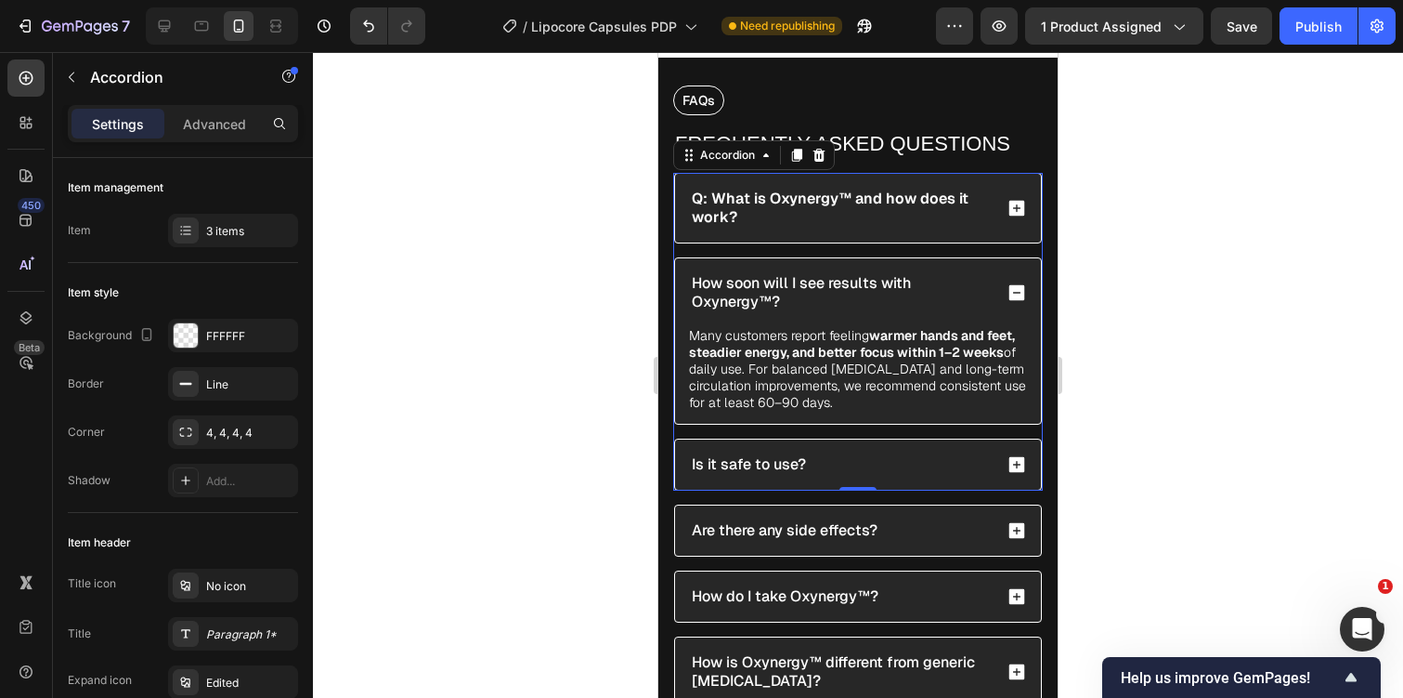
click at [1020, 228] on div "Q: What is Oxynergy™ and how does it work?" at bounding box center [858, 208] width 366 height 69
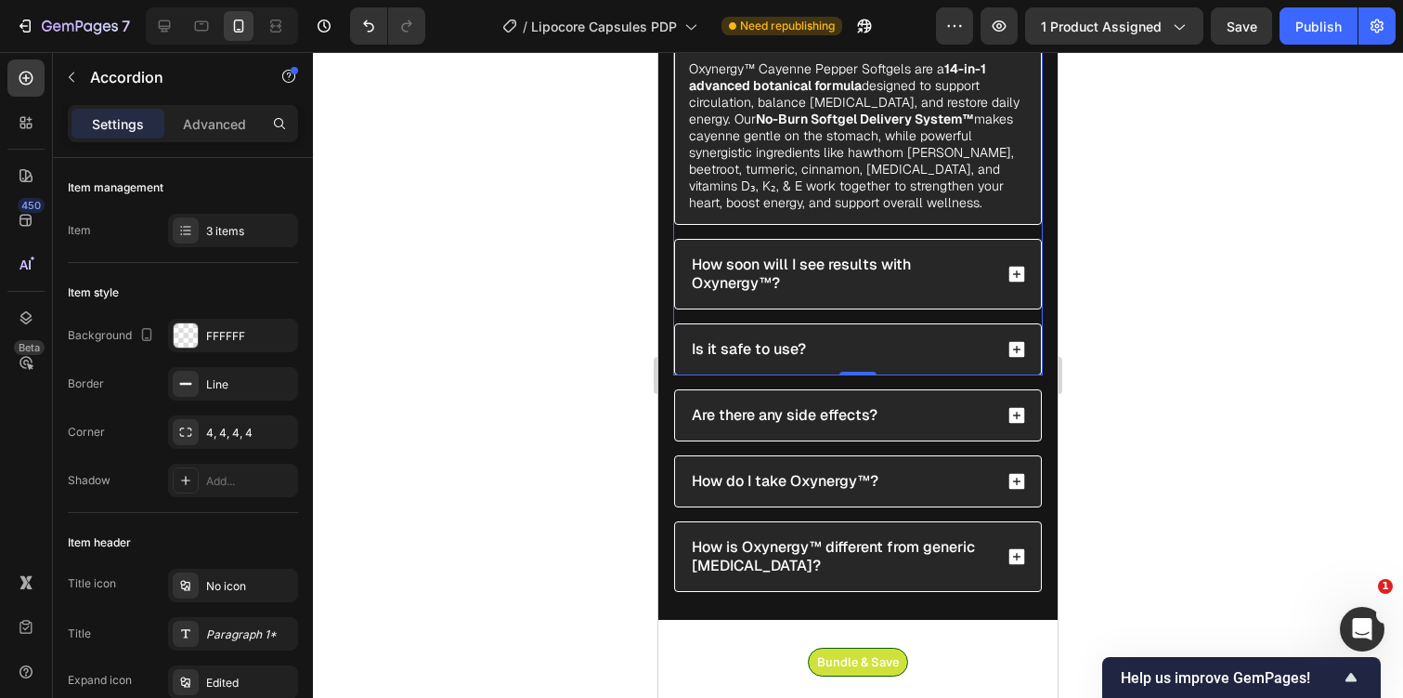
scroll to position [6324, 0]
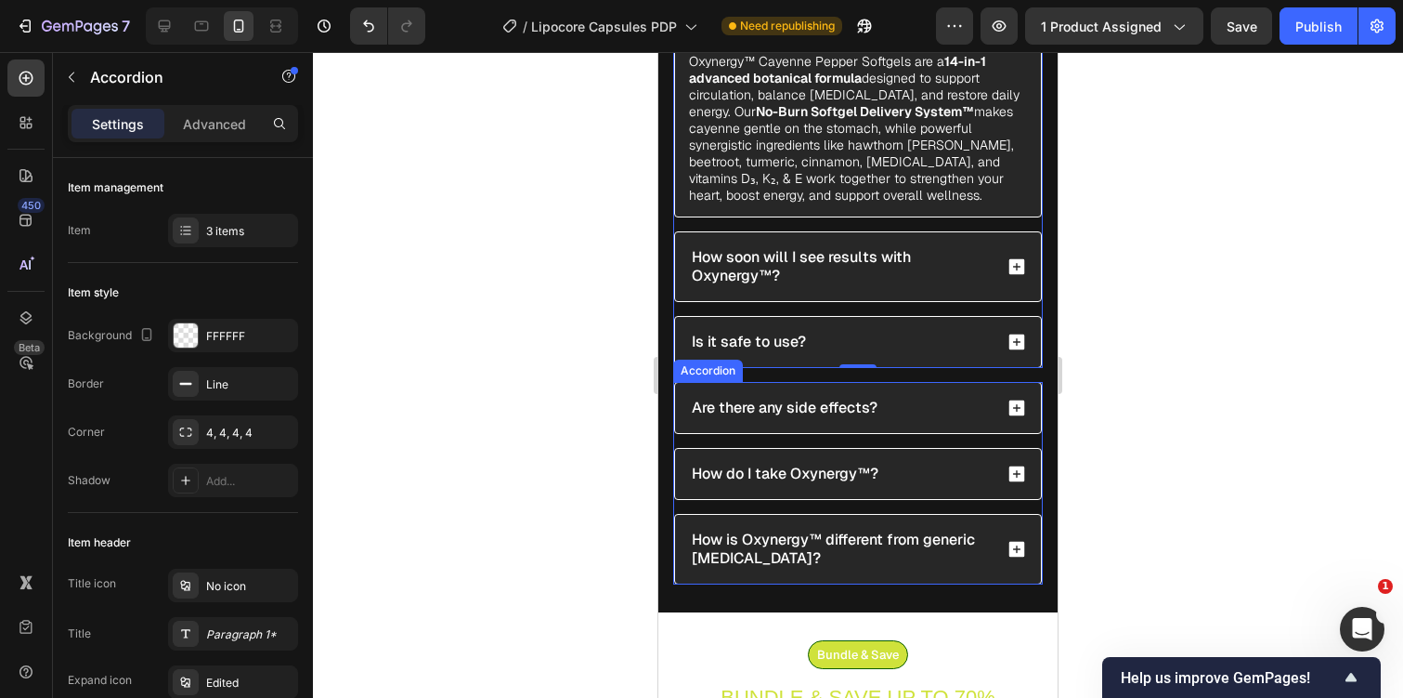
click at [1001, 538] on div "How is Oxynergy™ different from generic Milk Thistle?" at bounding box center [858, 549] width 366 height 69
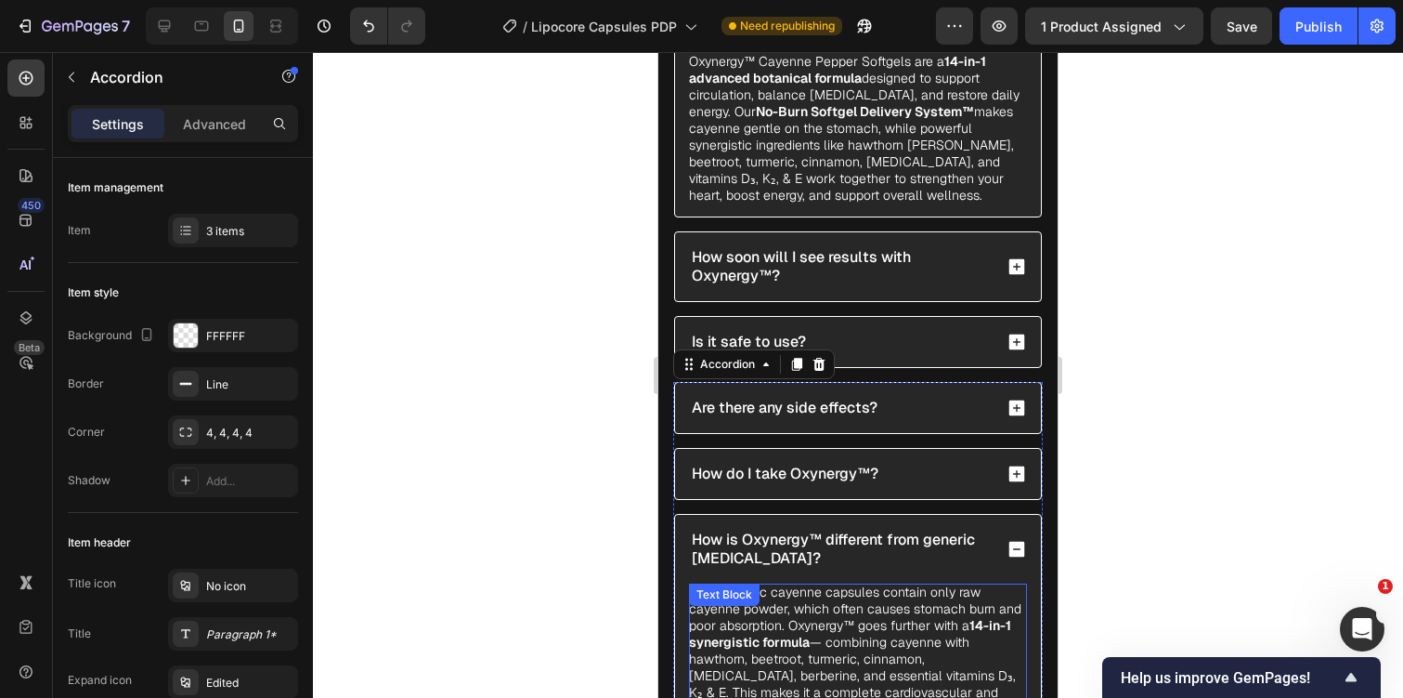
click at [828, 609] on p "Most generic cayenne capsules contain only raw cayenne powder, which often caus…" at bounding box center [858, 658] width 338 height 150
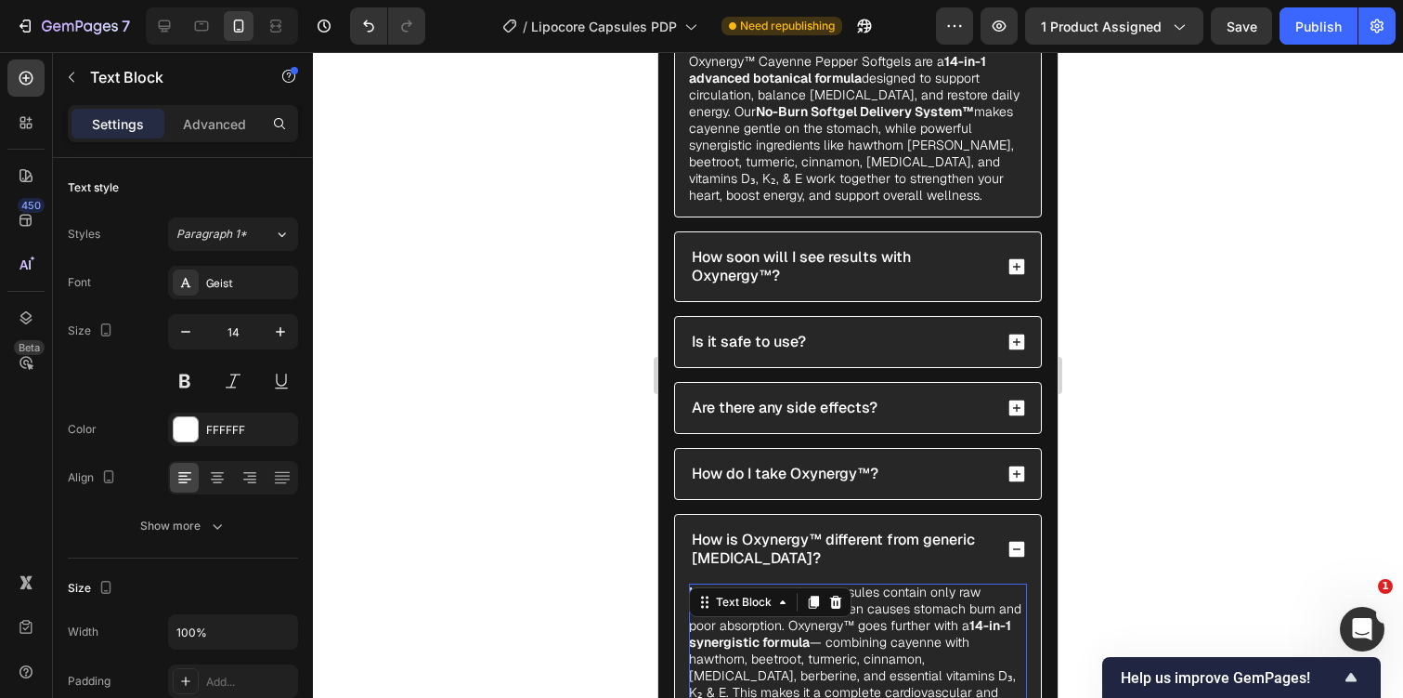
click at [828, 609] on div "Text Block" at bounding box center [770, 602] width 163 height 30
click at [848, 639] on p "Most generic cayenne capsules contain only raw cayenne powder, which often caus…" at bounding box center [858, 658] width 338 height 150
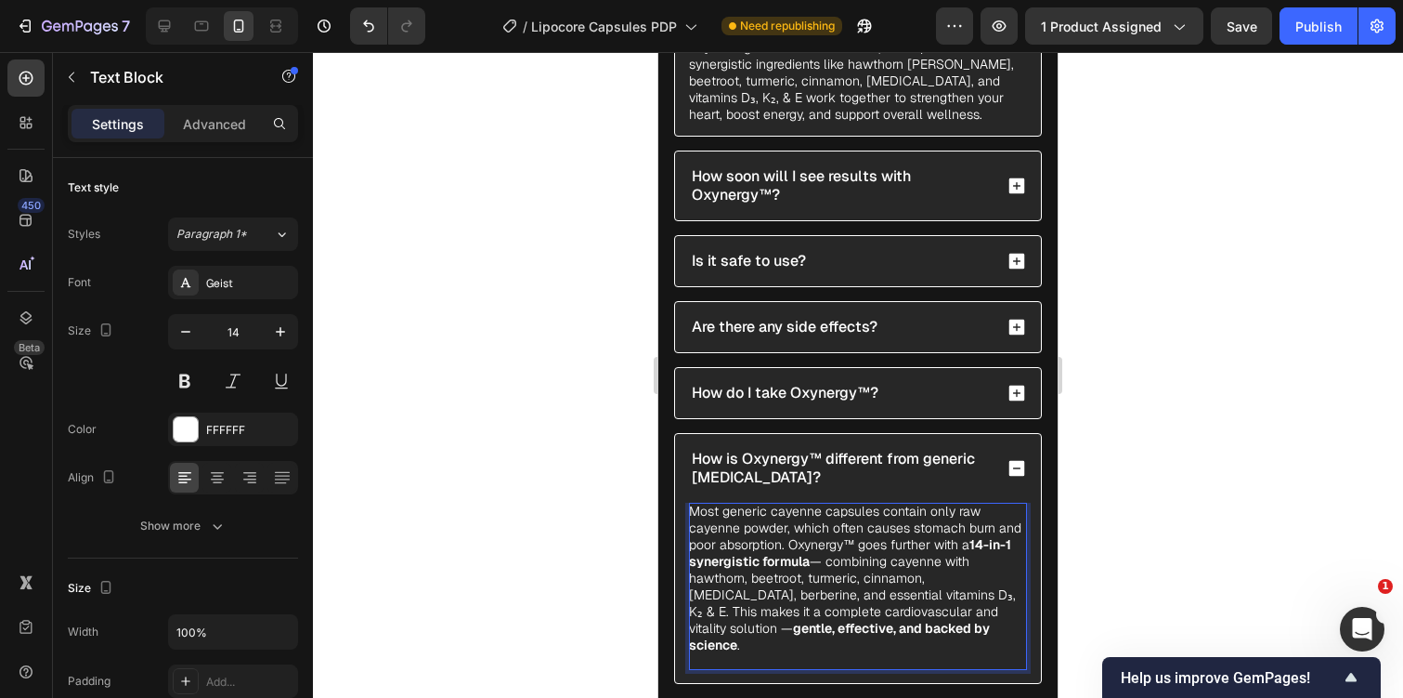
scroll to position [6406, 0]
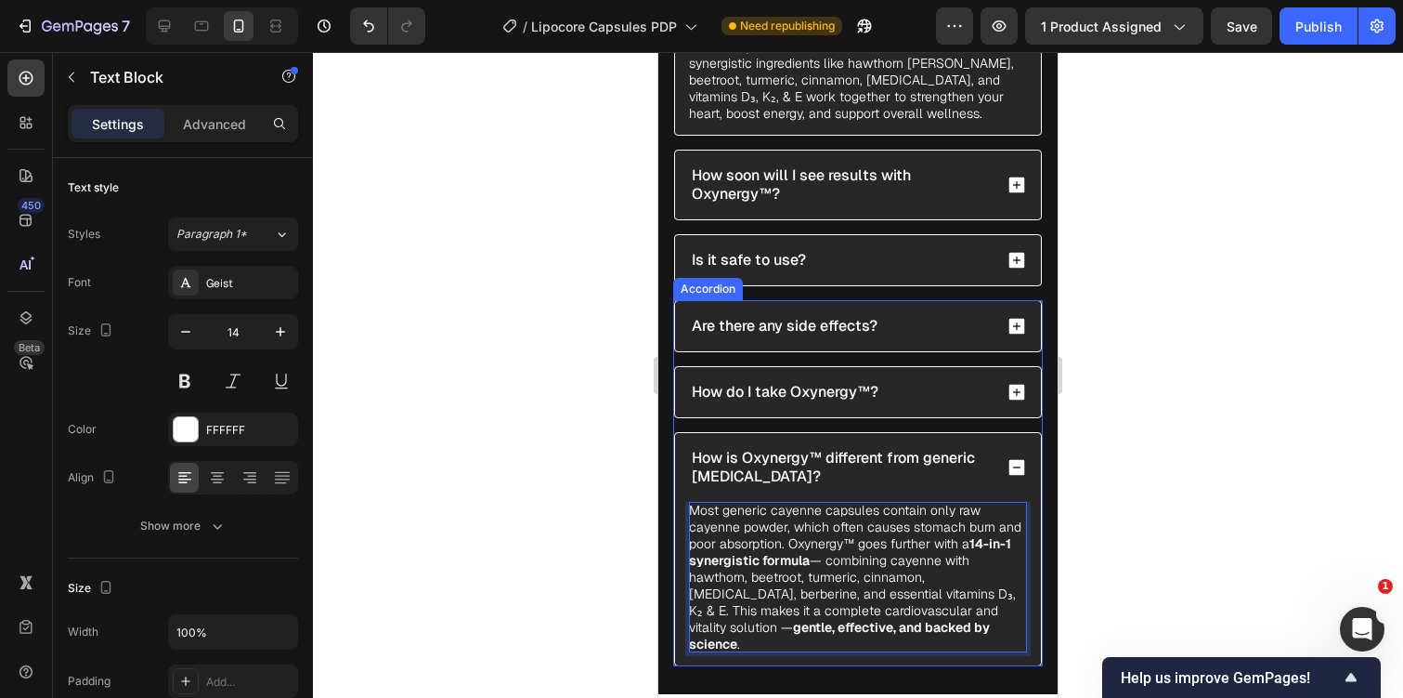
click at [808, 464] on p "How is Oxynergy™ different from generic Milk Thistle?" at bounding box center [840, 467] width 297 height 37
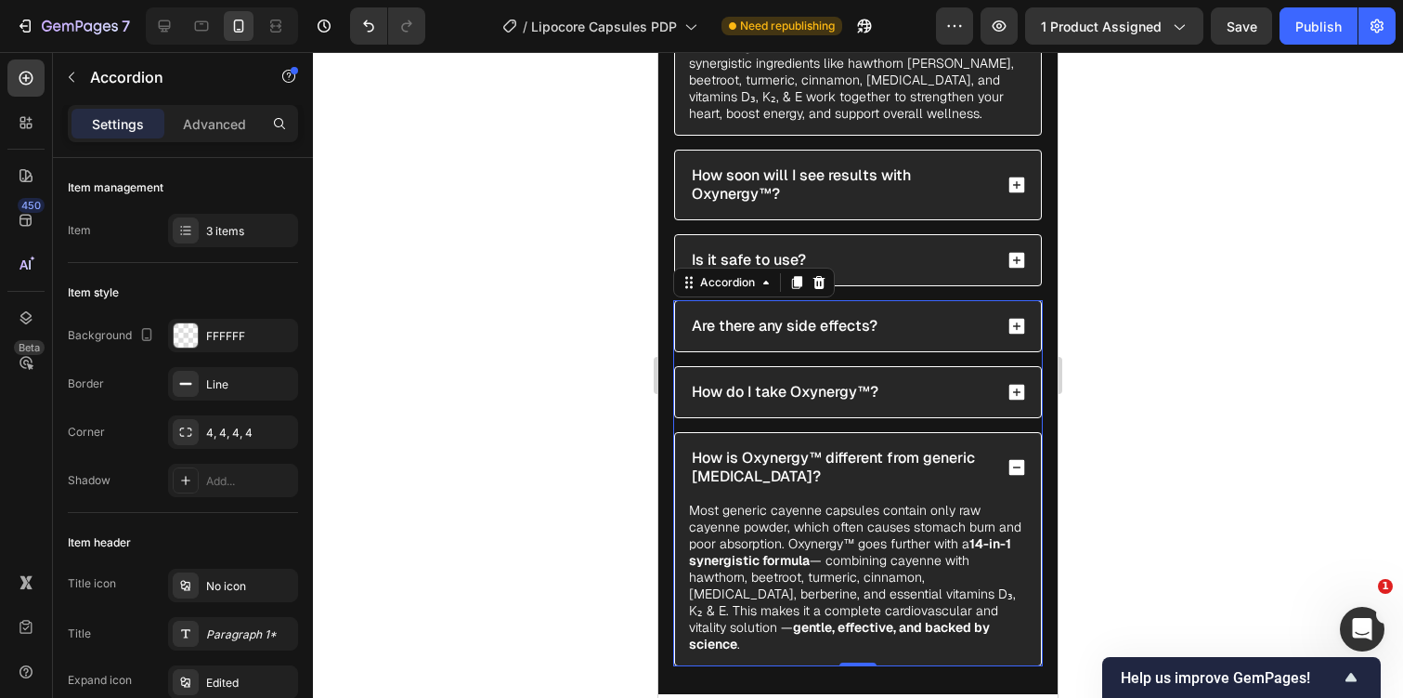
click at [808, 464] on p "How is Oxynergy™ different from generic Milk Thistle?" at bounding box center [840, 467] width 297 height 37
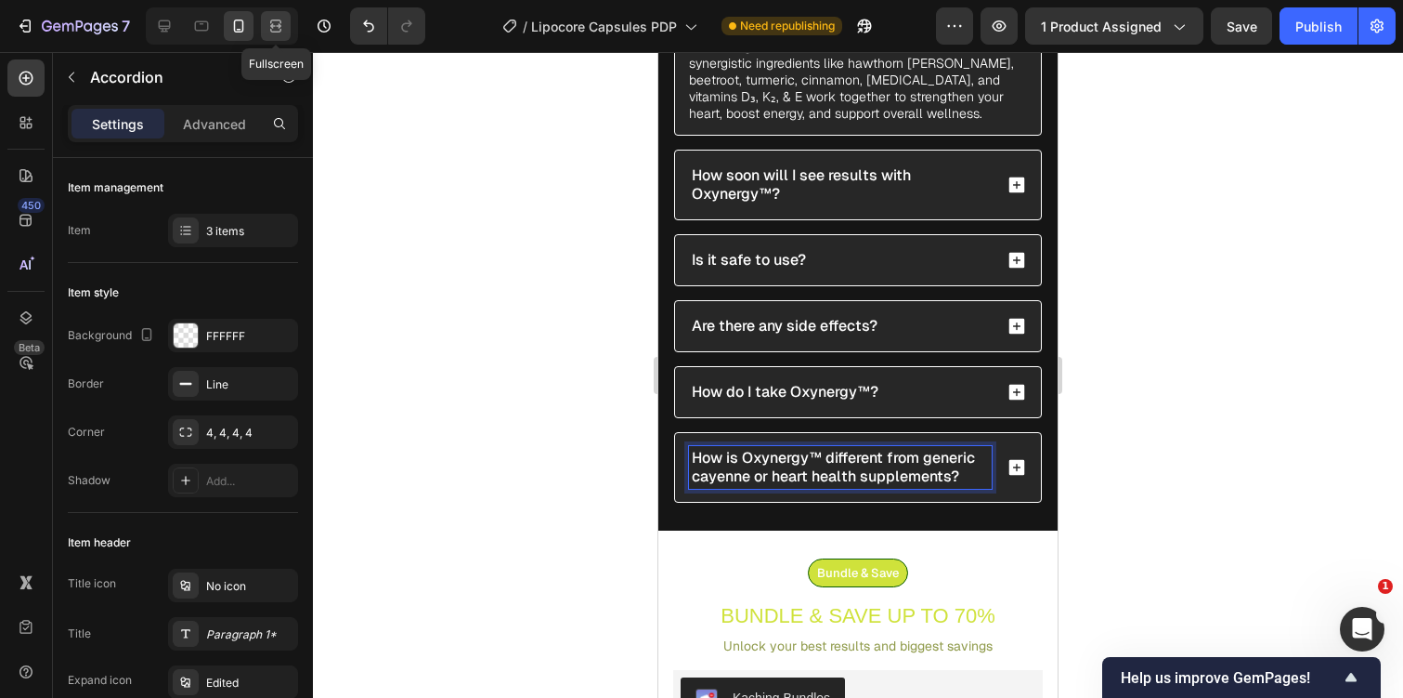
click at [281, 24] on icon at bounding box center [276, 26] width 19 height 19
type input "20"
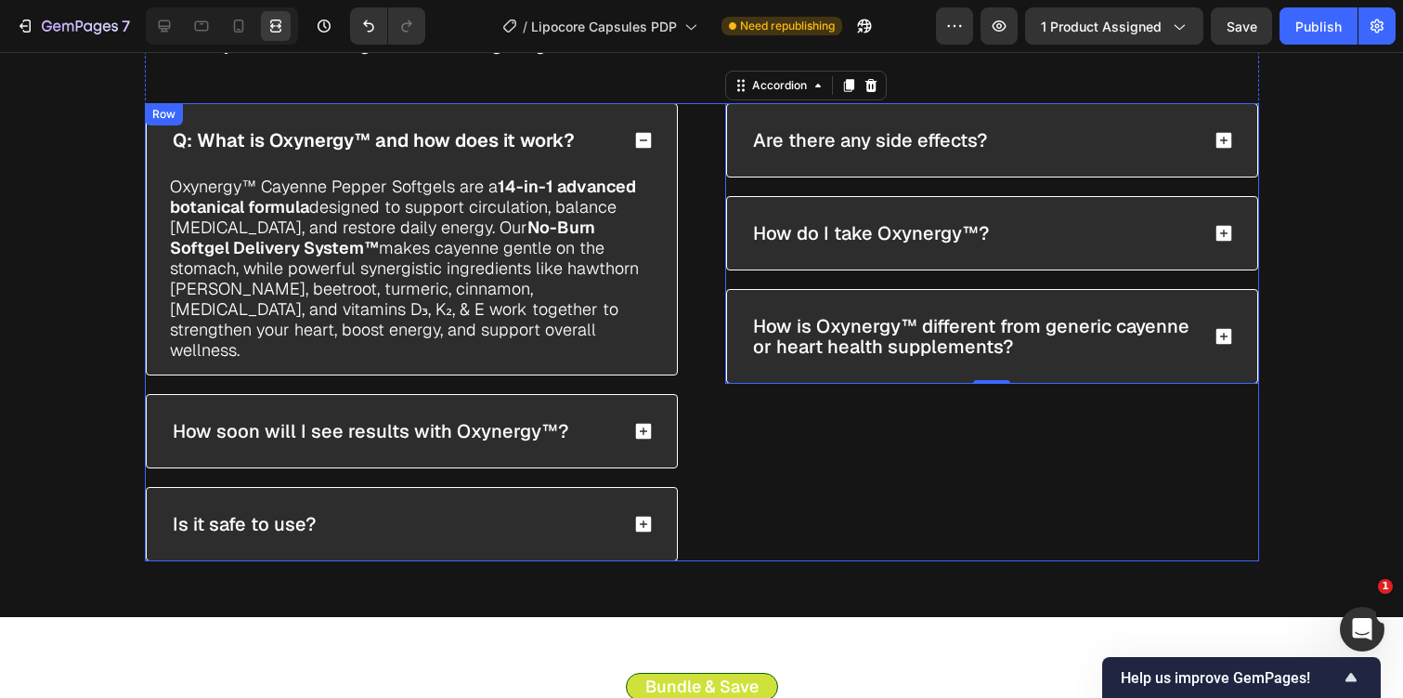
scroll to position [6228, 0]
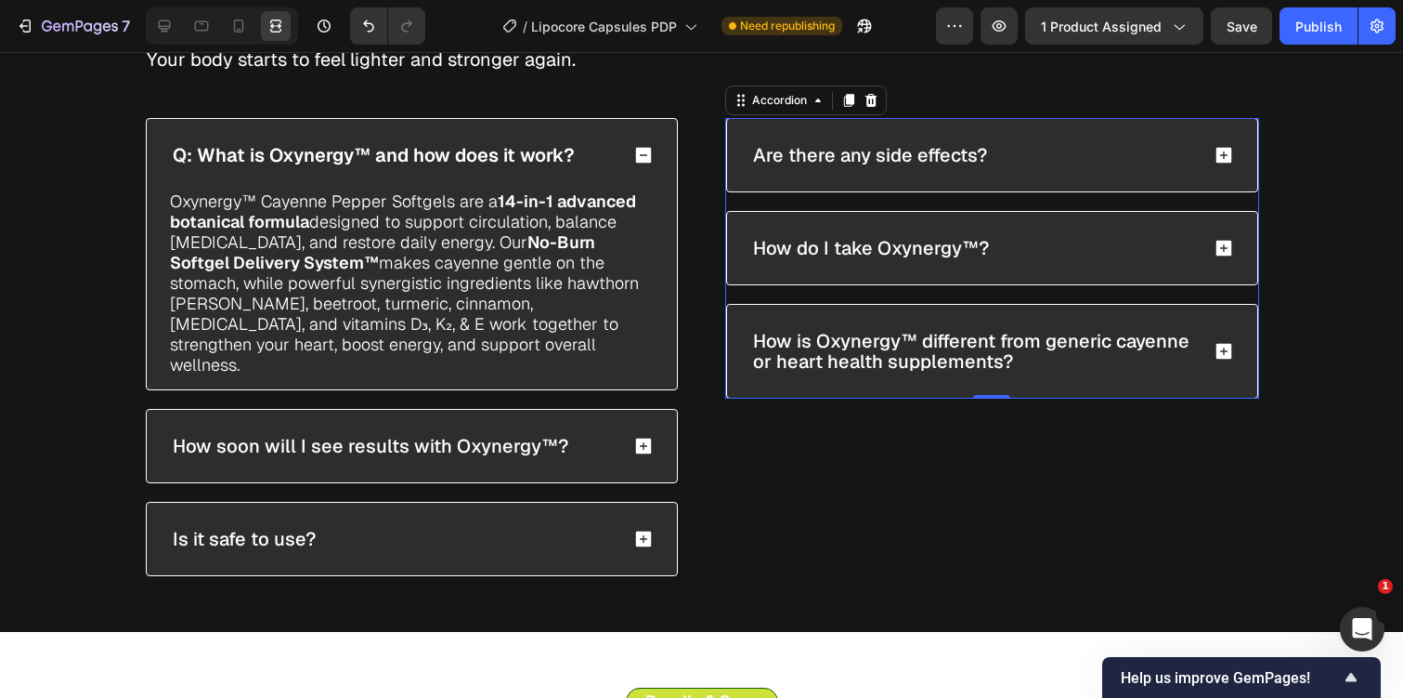
click at [906, 331] on p "How is Oxynergy™ different from generic cayenne or heart health supplements?" at bounding box center [974, 351] width 443 height 41
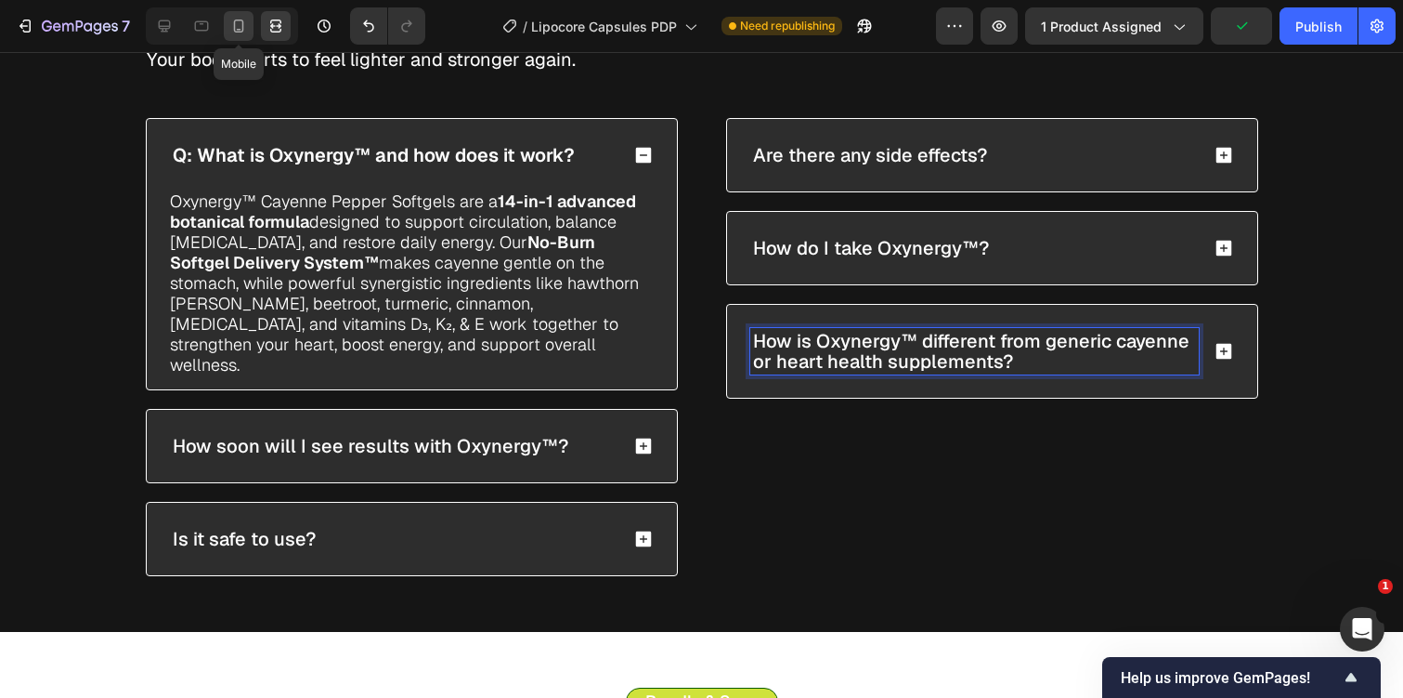
click at [245, 29] on icon at bounding box center [238, 26] width 19 height 19
type input "15"
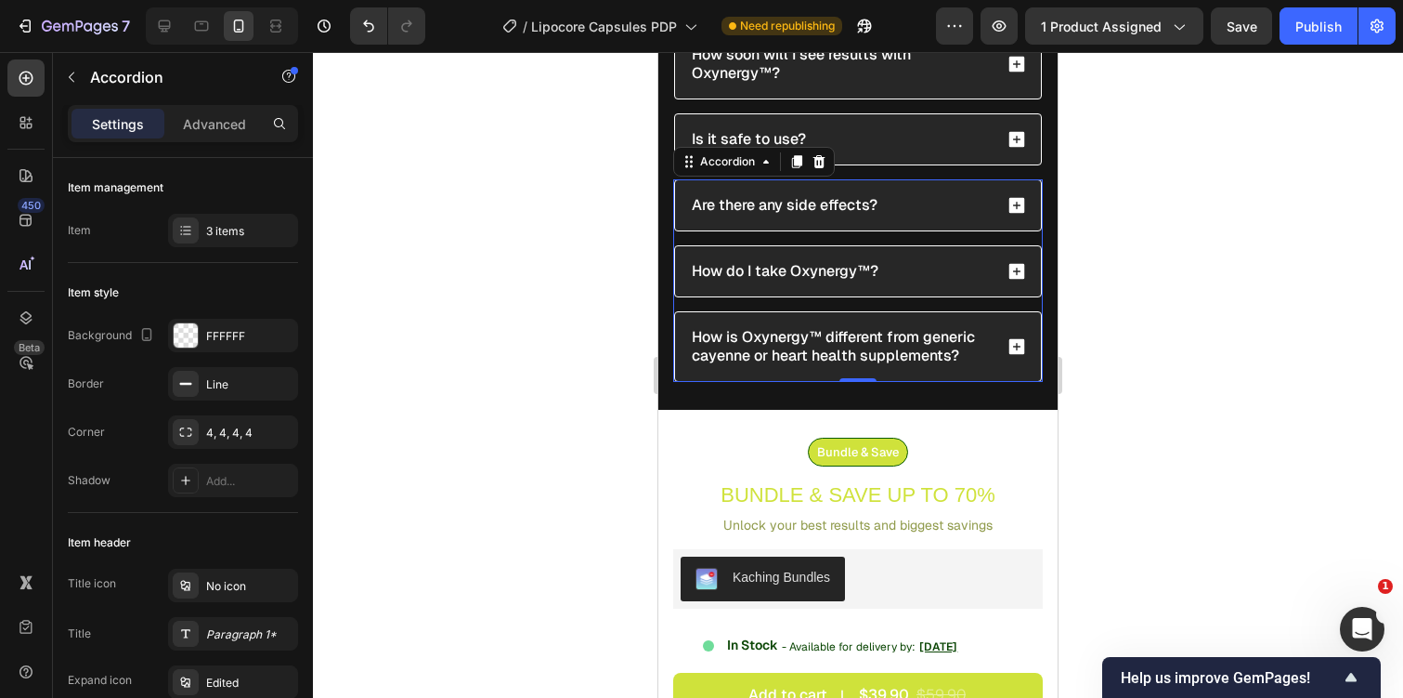
scroll to position [6585, 0]
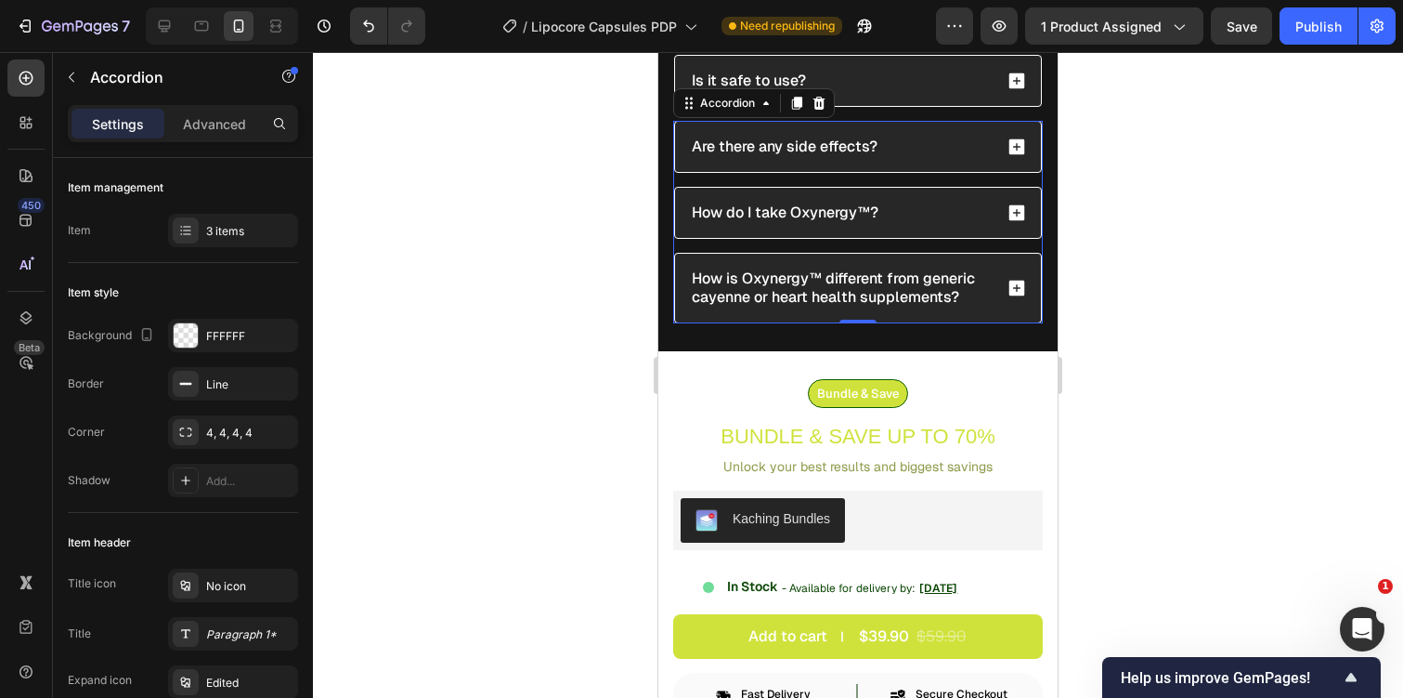
click at [922, 214] on div "How do I take Oxynergy™?" at bounding box center [840, 213] width 303 height 24
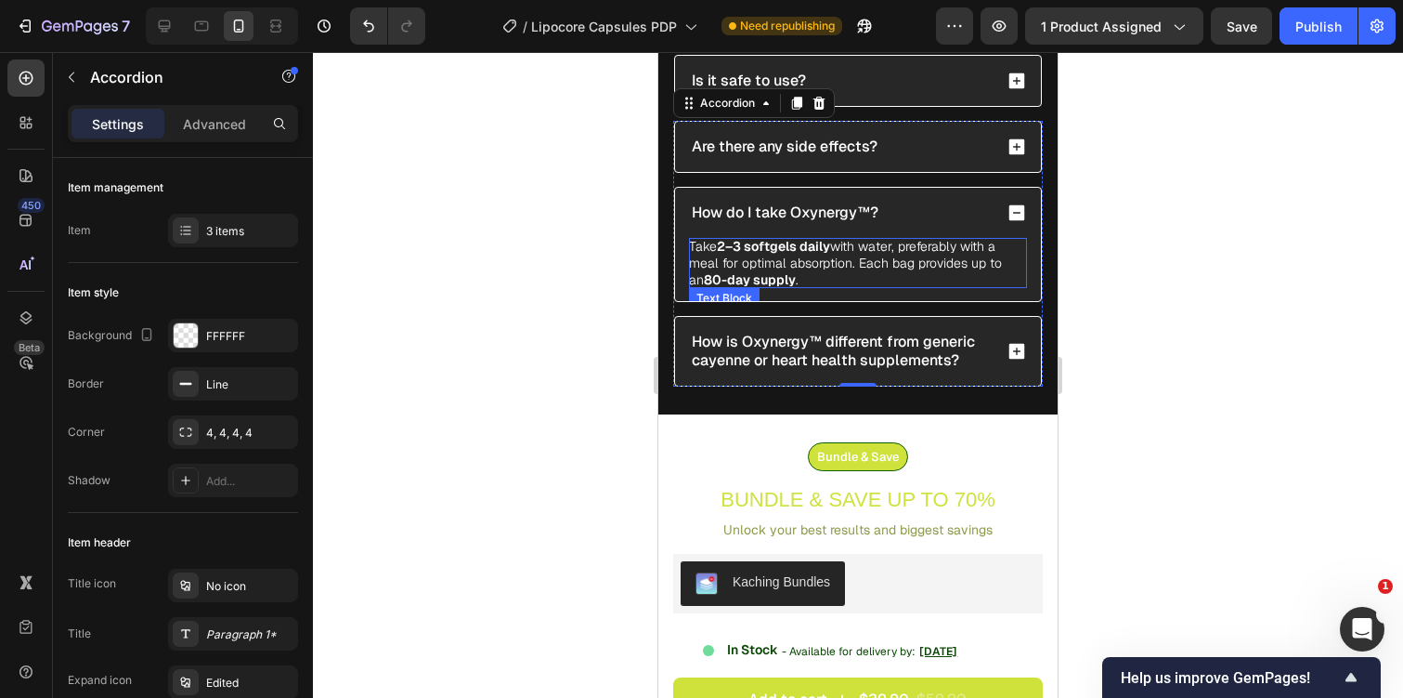
click at [851, 250] on p "Take 2–3 softgels daily with water, preferably with a meal for optimal absorpti…" at bounding box center [858, 263] width 338 height 50
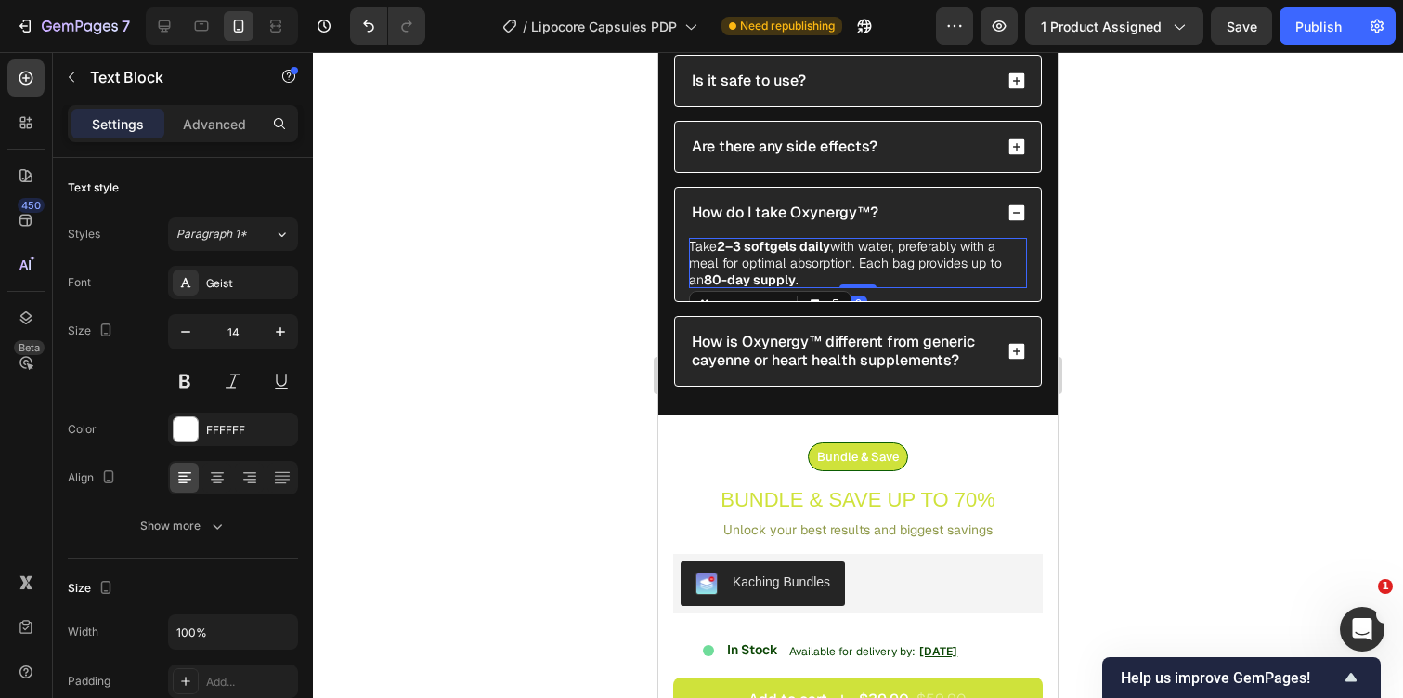
click at [851, 250] on p "Take 2–3 softgels daily with water, preferably with a meal for optimal absorpti…" at bounding box center [858, 263] width 338 height 50
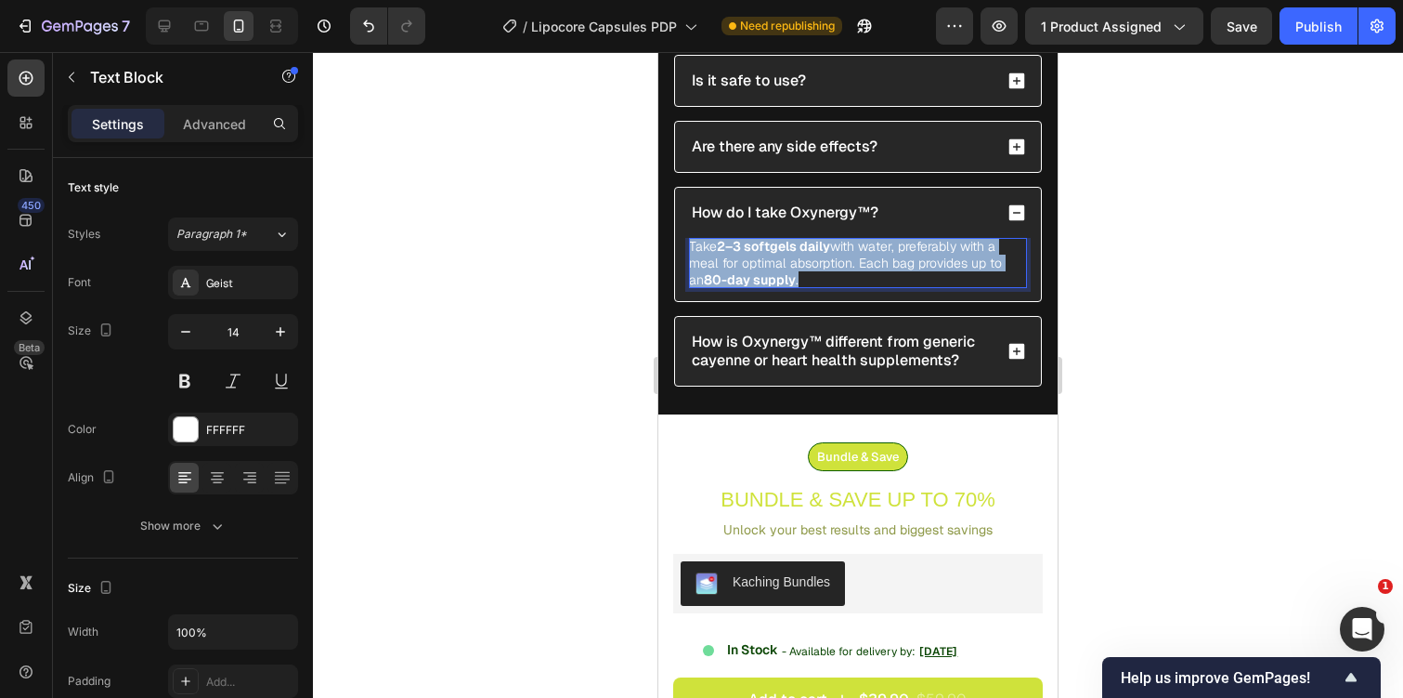
click at [851, 250] on p "Take 2–3 softgels daily with water, preferably with a meal for optimal absorpti…" at bounding box center [858, 263] width 338 height 50
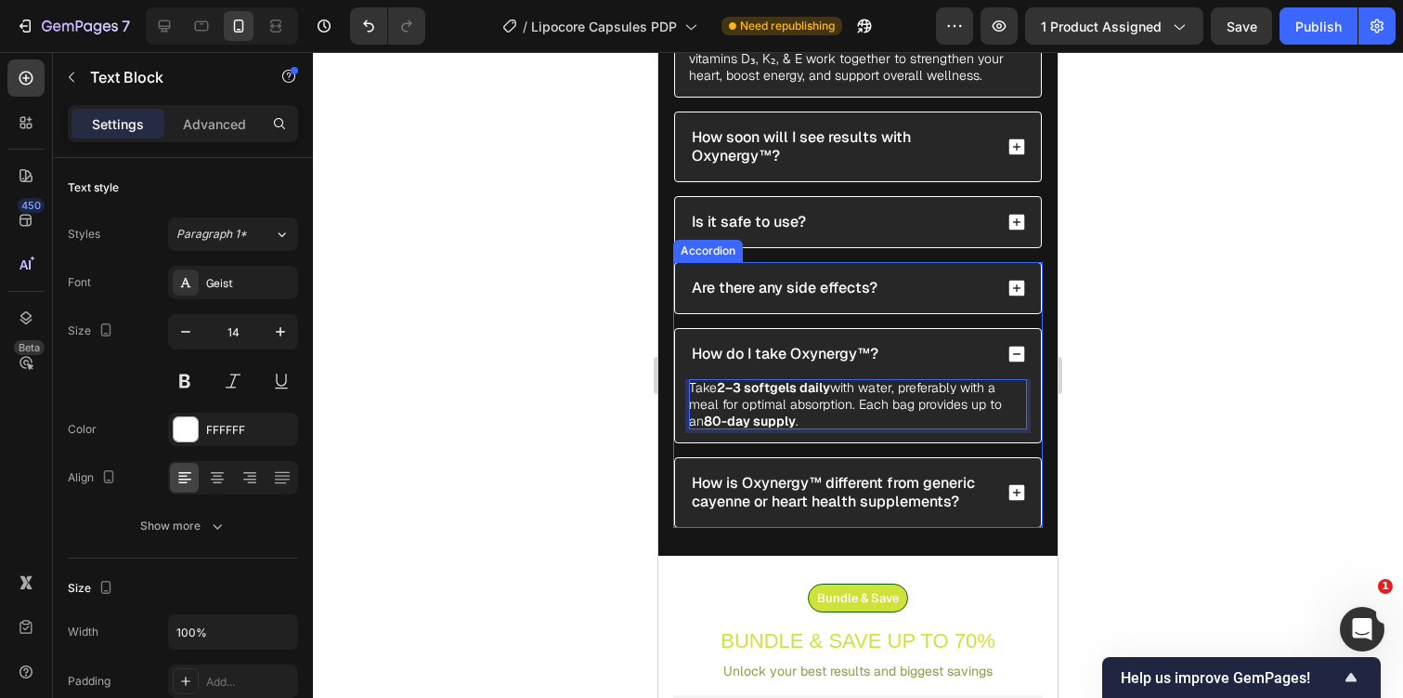
scroll to position [6425, 0]
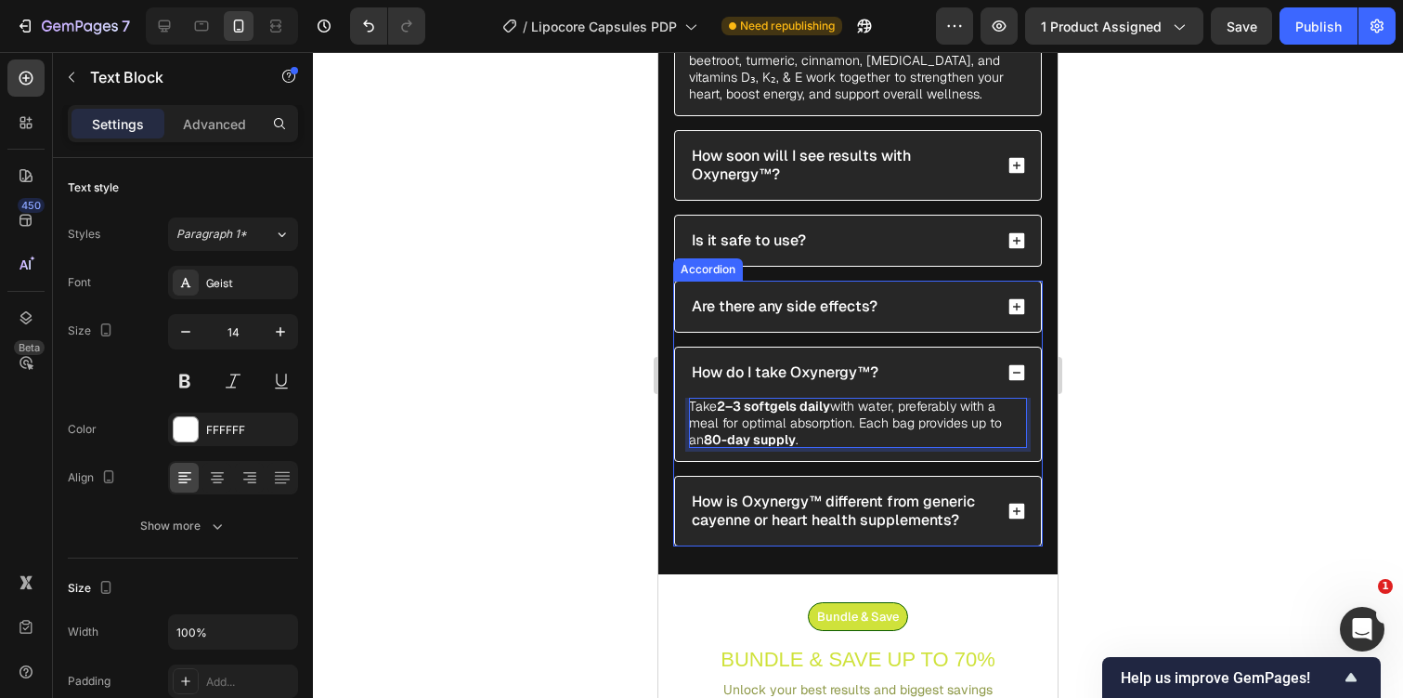
click at [921, 318] on div "Are there any side effects?" at bounding box center [858, 306] width 366 height 50
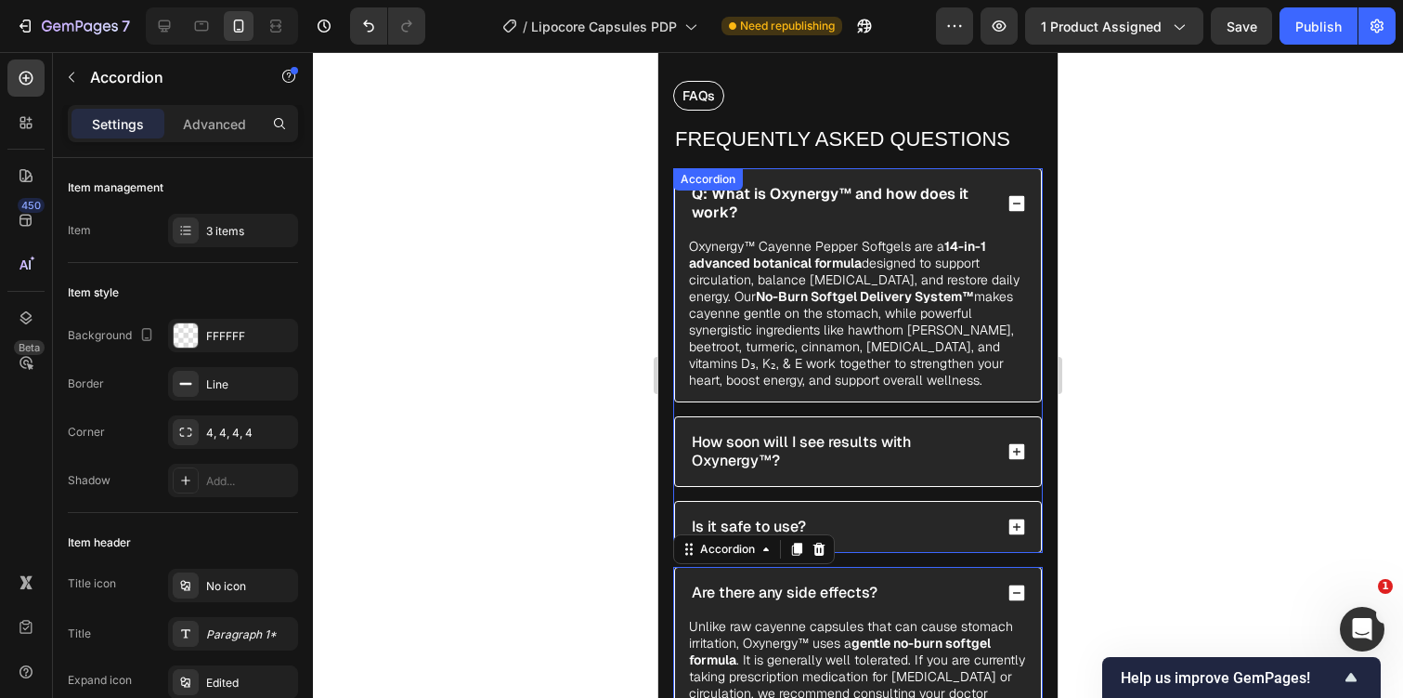
scroll to position [6106, 0]
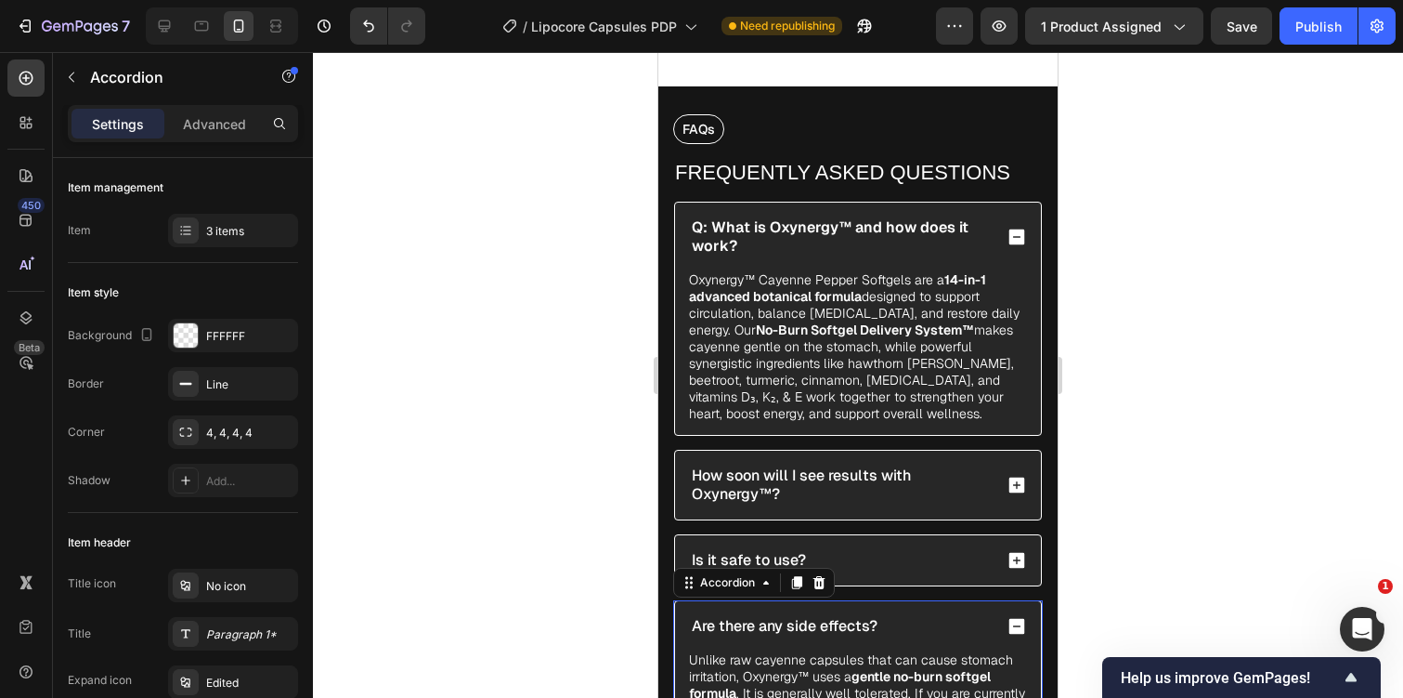
click at [1080, 203] on div at bounding box center [858, 375] width 1090 height 646
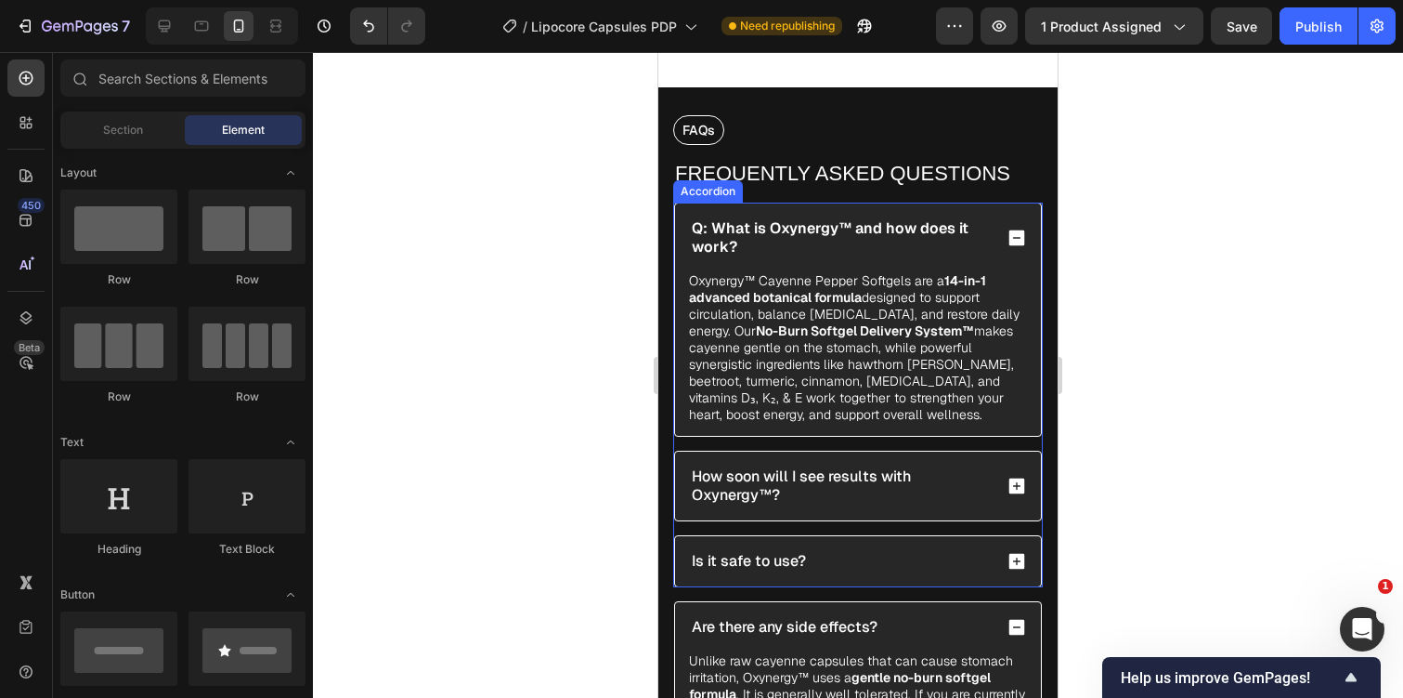
click at [982, 226] on p "Q: What is Oxynergy™ and how does it work?" at bounding box center [840, 237] width 297 height 37
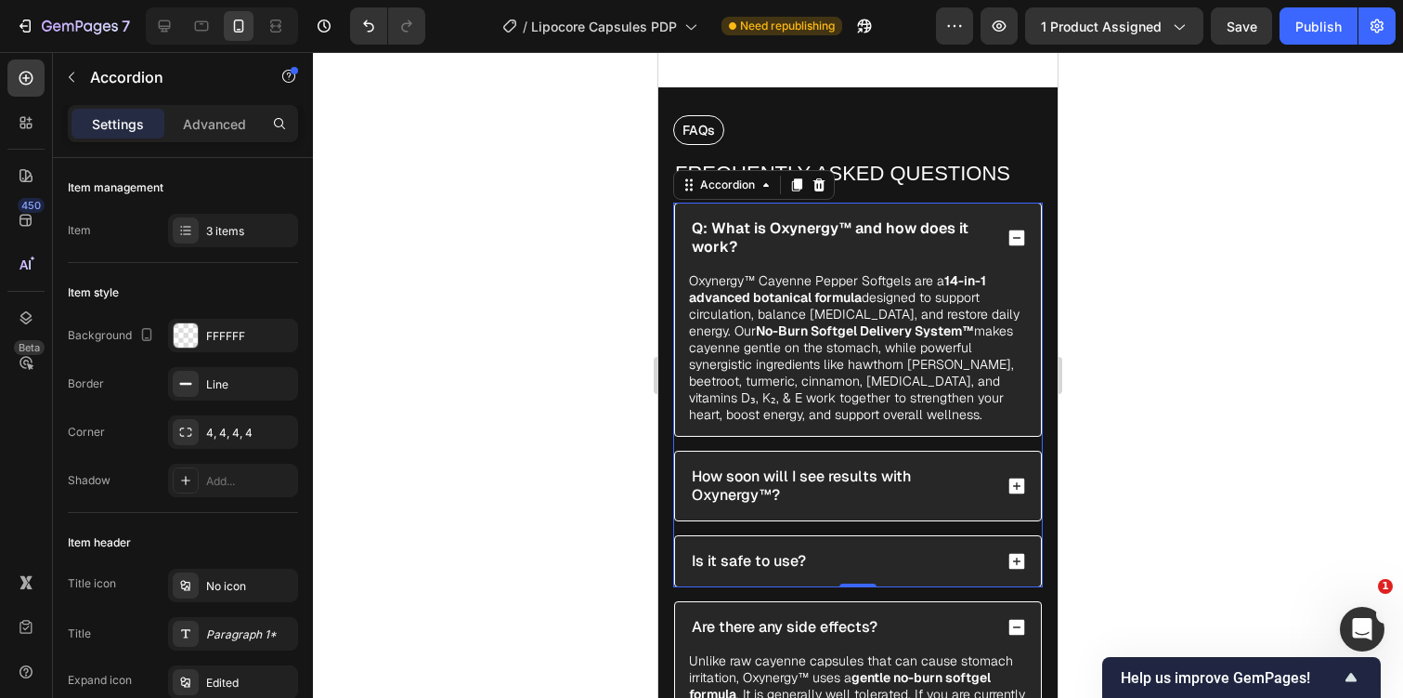
click at [1015, 213] on div "Q: What is Oxynergy™ and how does it work?" at bounding box center [858, 237] width 366 height 69
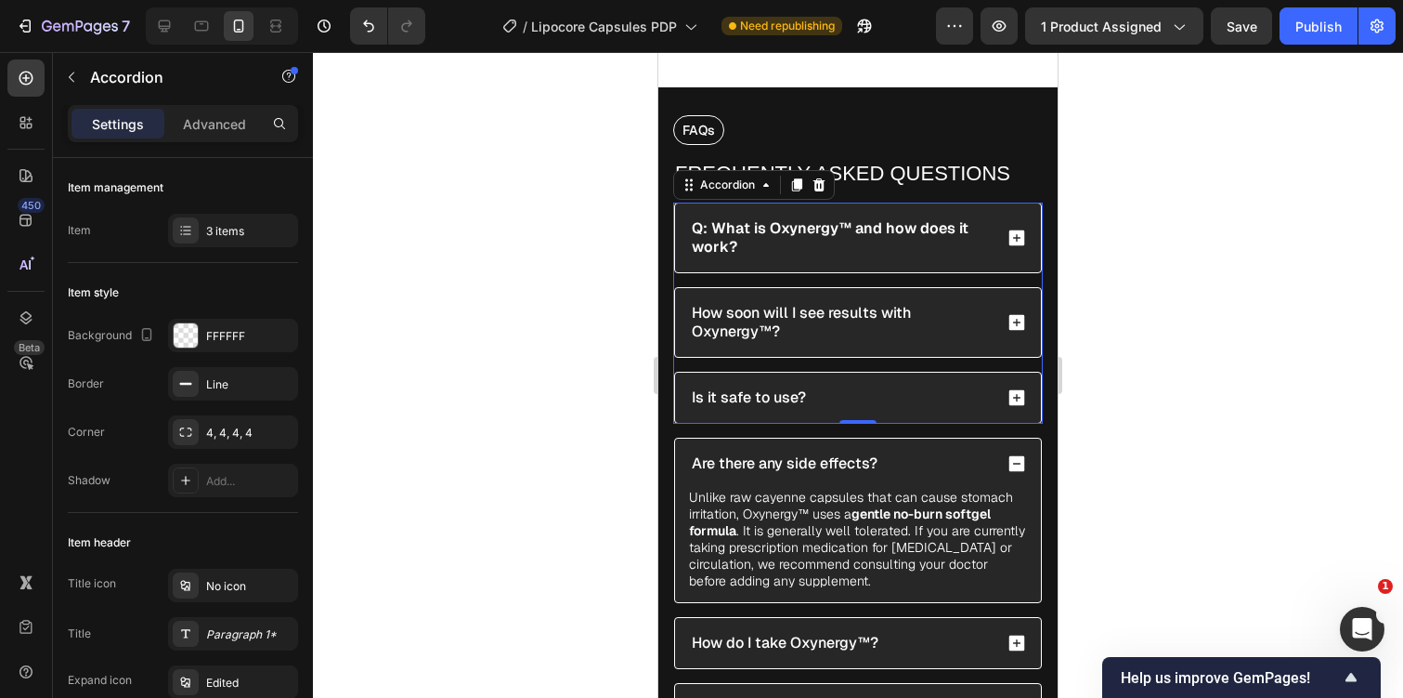
click at [1015, 213] on div "Q: What is Oxynergy™ and how does it work?" at bounding box center [858, 237] width 366 height 69
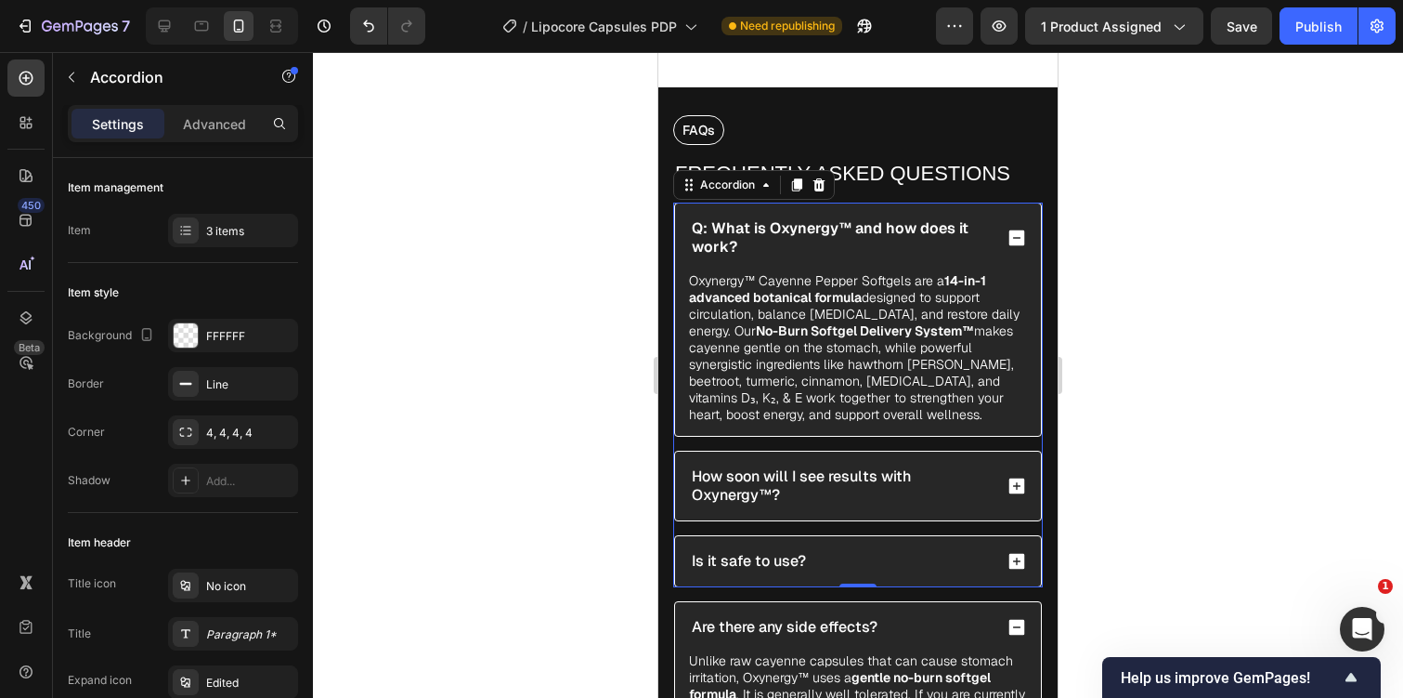
click at [1015, 213] on div "Q: What is Oxynergy™ and how does it work?" at bounding box center [858, 237] width 366 height 69
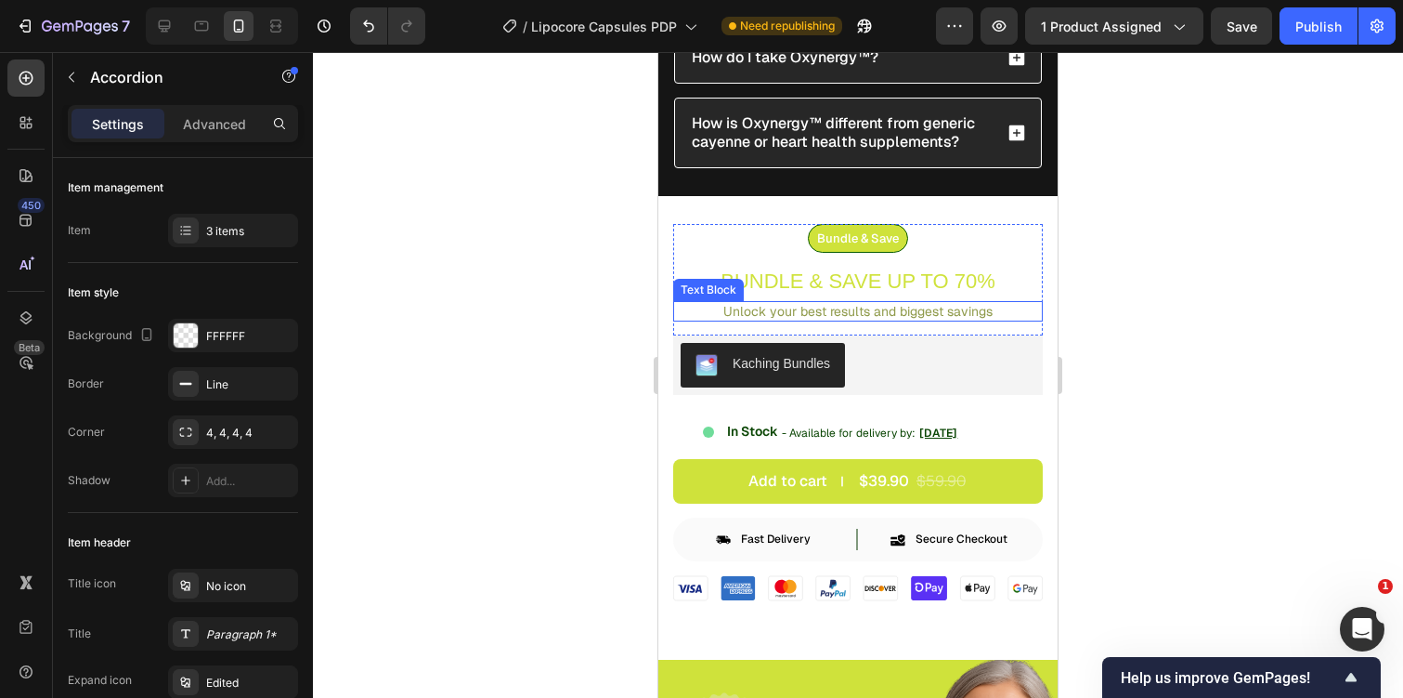
scroll to position [6693, 0]
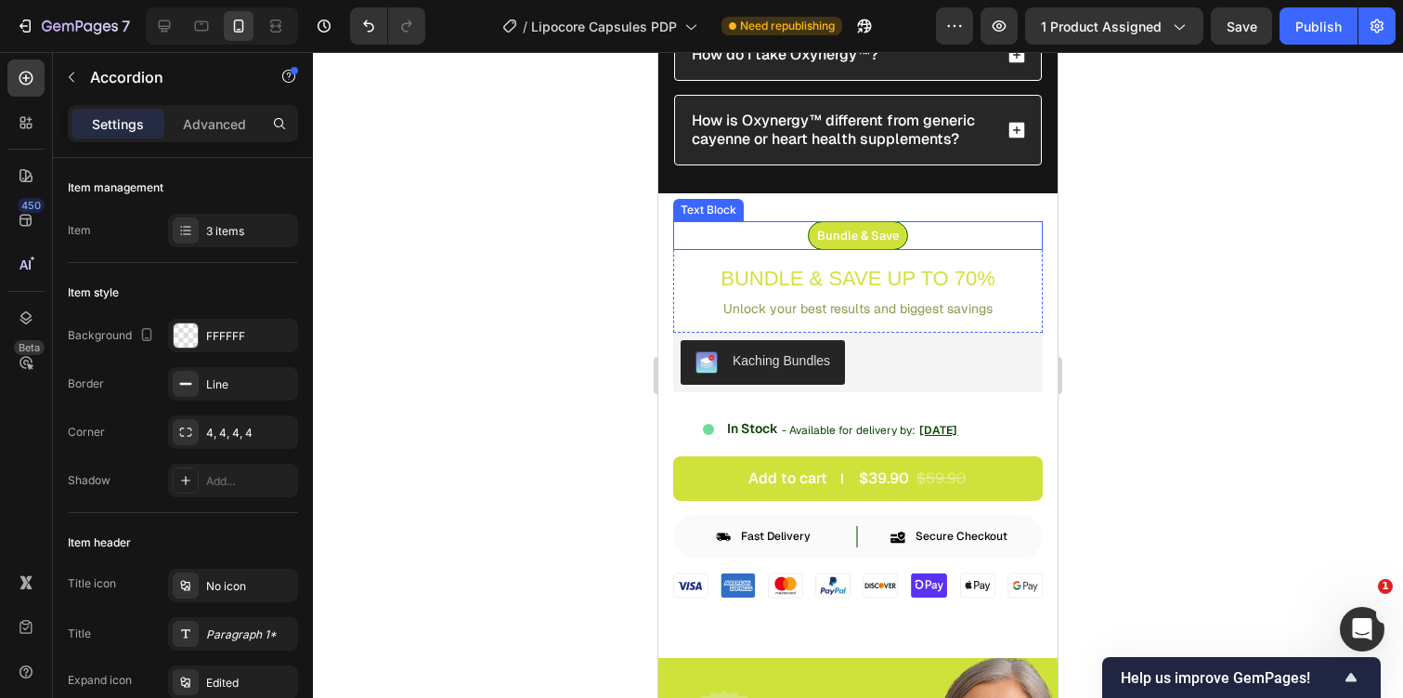
click at [889, 233] on p "Bundle & Save" at bounding box center [858, 235] width 82 height 12
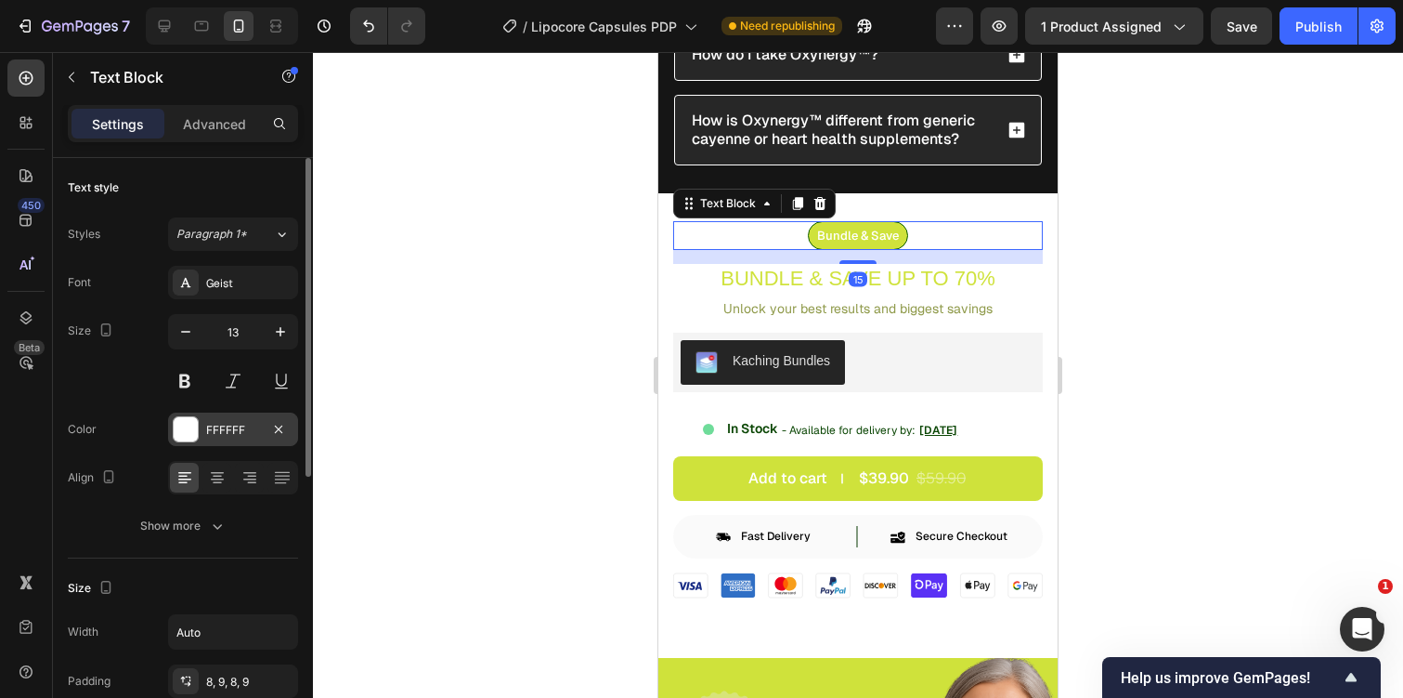
click at [231, 426] on div "FFFFFF" at bounding box center [233, 430] width 54 height 17
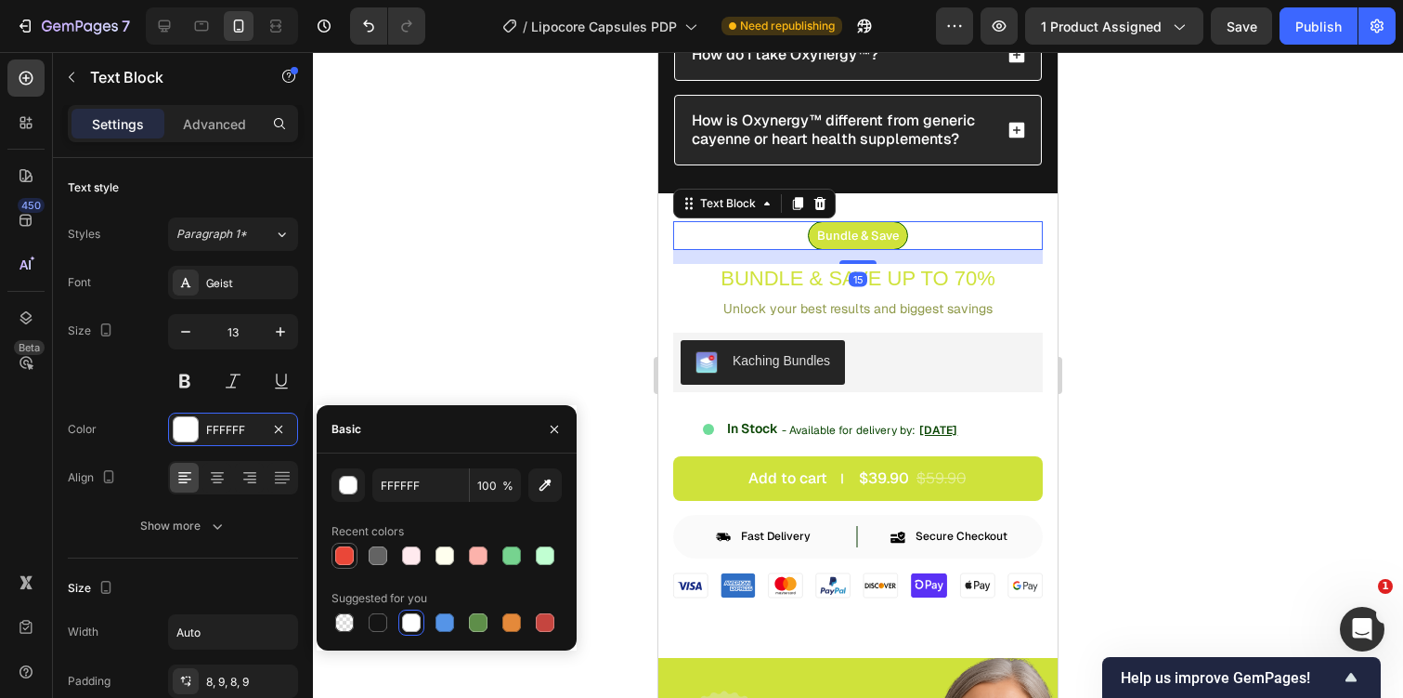
click at [340, 558] on div at bounding box center [344, 555] width 19 height 19
click at [437, 563] on div at bounding box center [445, 555] width 22 height 22
type input "FFFFEE"
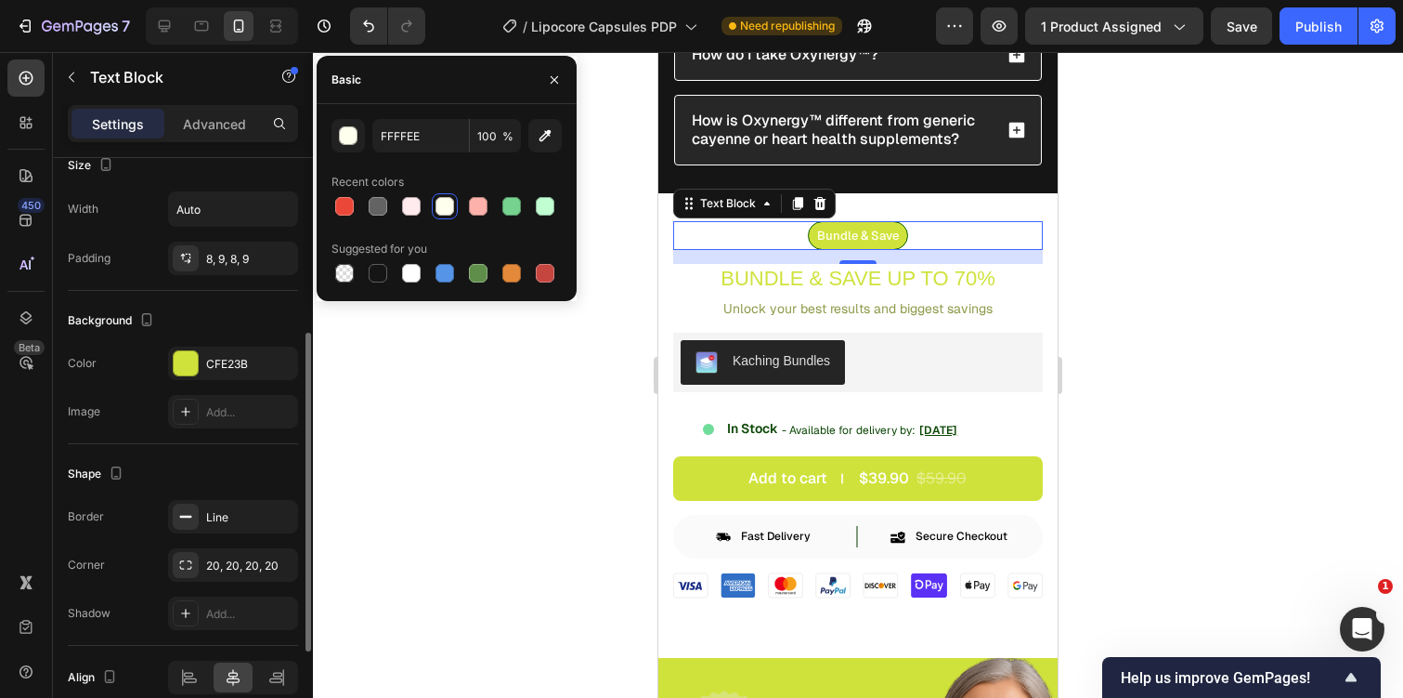
scroll to position [508, 0]
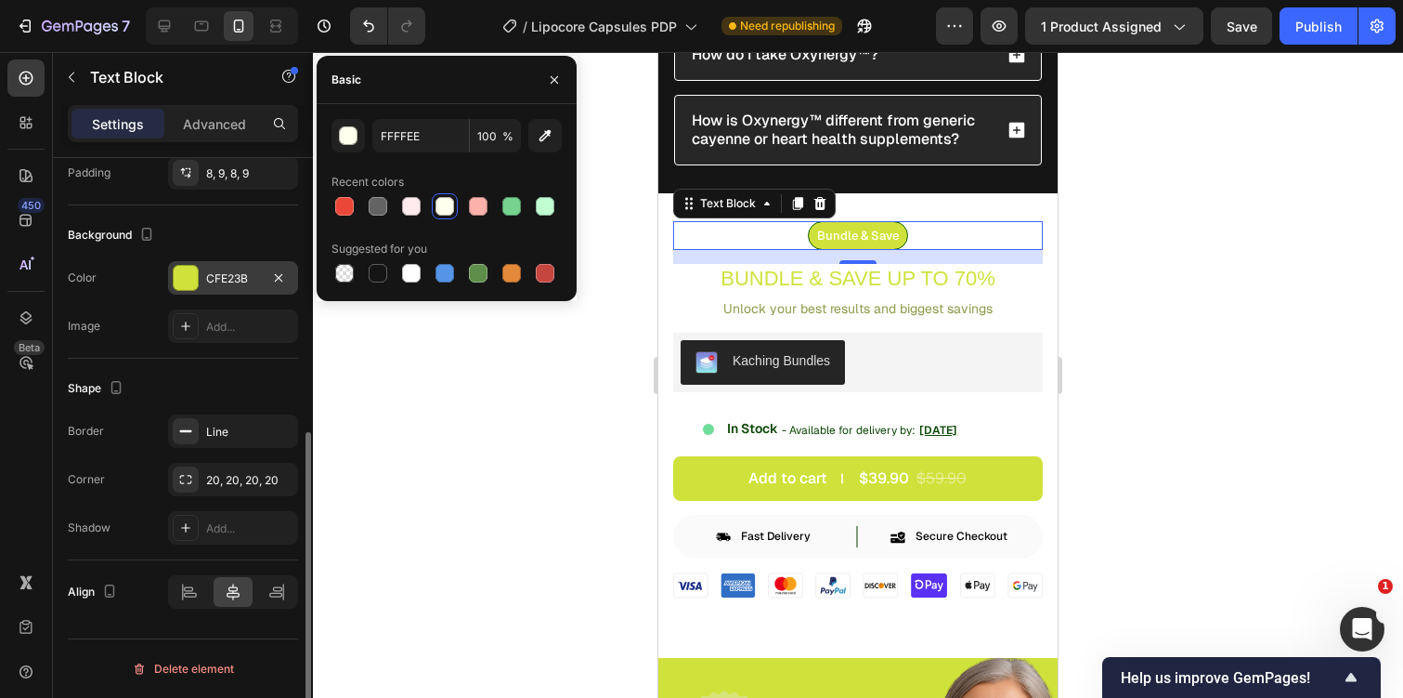
click at [232, 285] on div "CFE23B" at bounding box center [233, 278] width 54 height 17
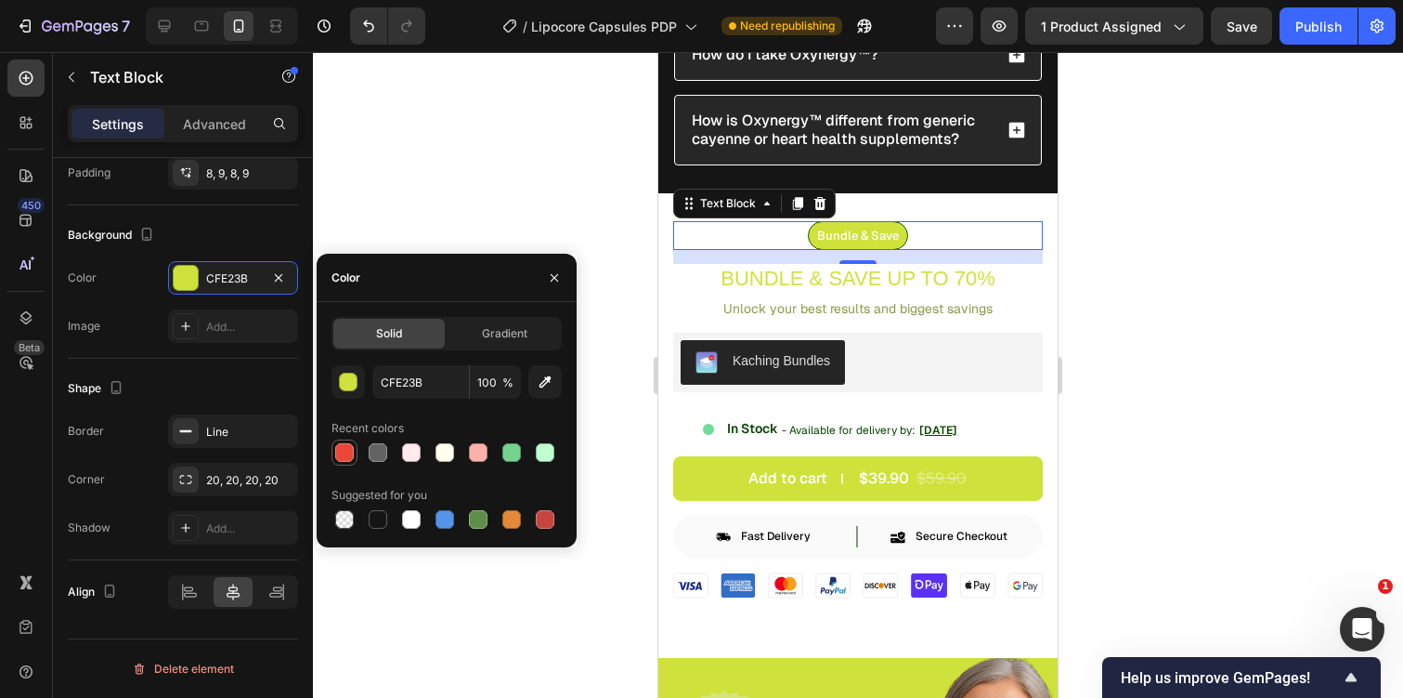
click at [347, 444] on div at bounding box center [344, 452] width 19 height 19
type input "EA4738"
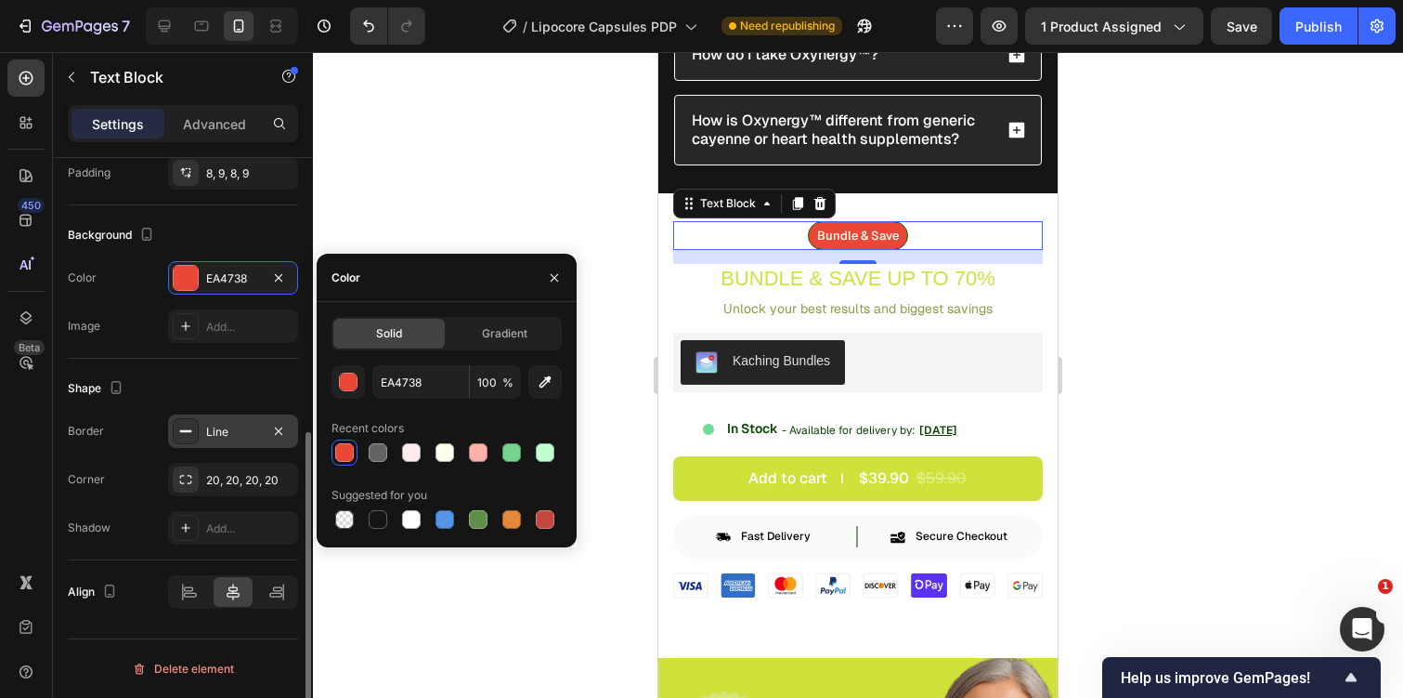
click at [189, 437] on icon at bounding box center [185, 431] width 15 height 15
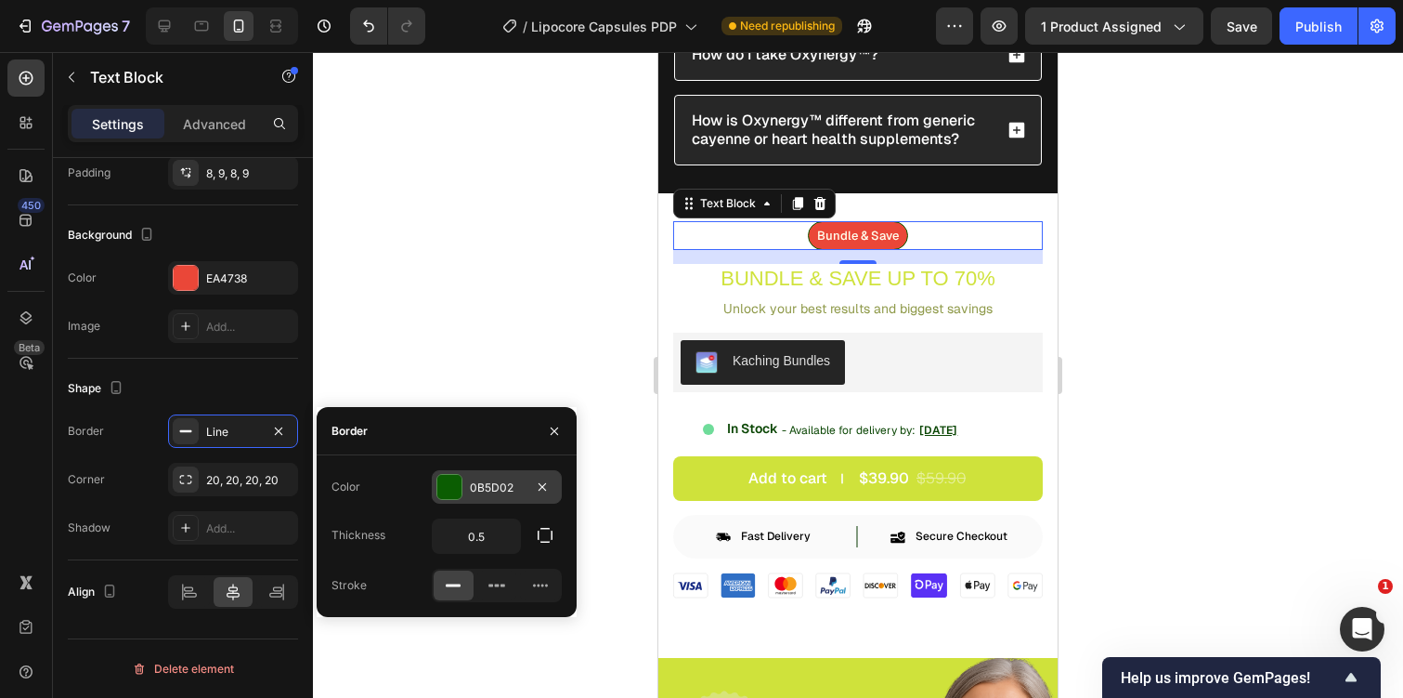
click at [465, 495] on div "0B5D02" at bounding box center [497, 486] width 130 height 33
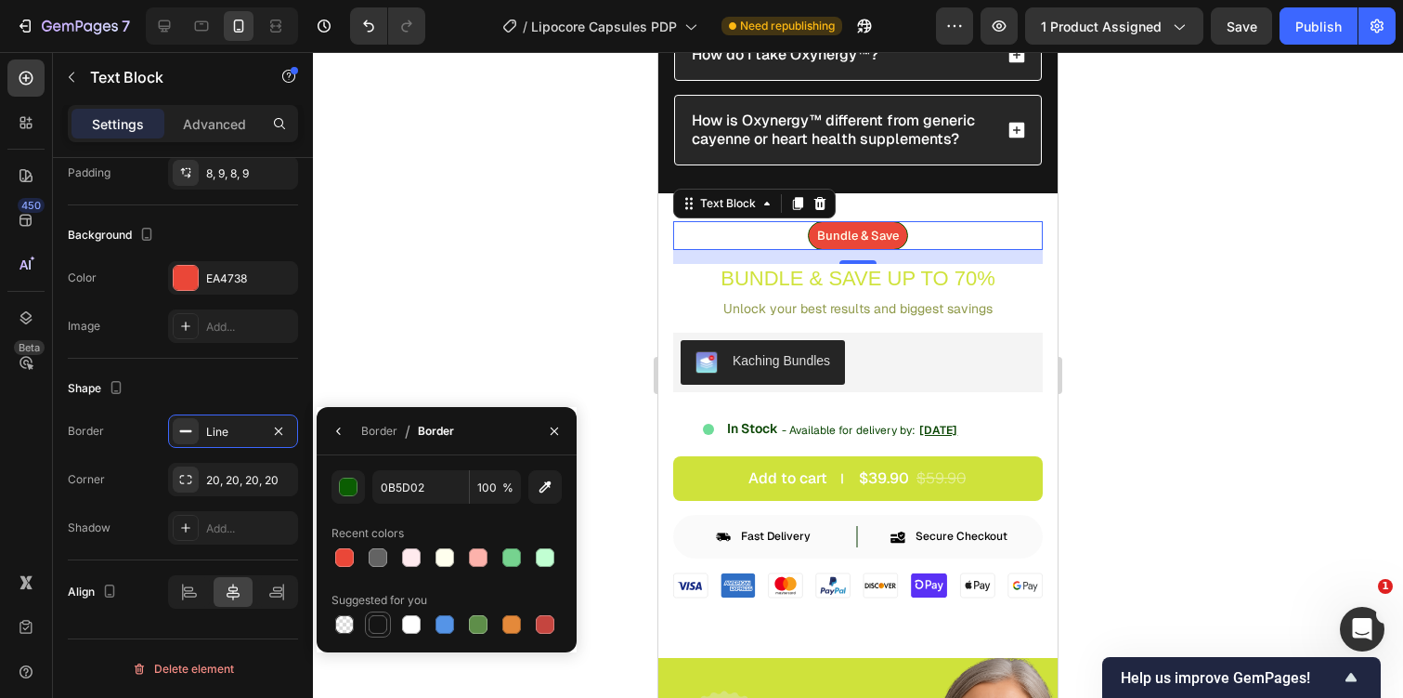
click at [374, 624] on div at bounding box center [378, 624] width 19 height 19
click at [405, 627] on div at bounding box center [411, 624] width 19 height 19
click at [381, 623] on div at bounding box center [378, 624] width 19 height 19
type input "151515"
click at [986, 341] on div "Kaching Bundles" at bounding box center [858, 362] width 355 height 45
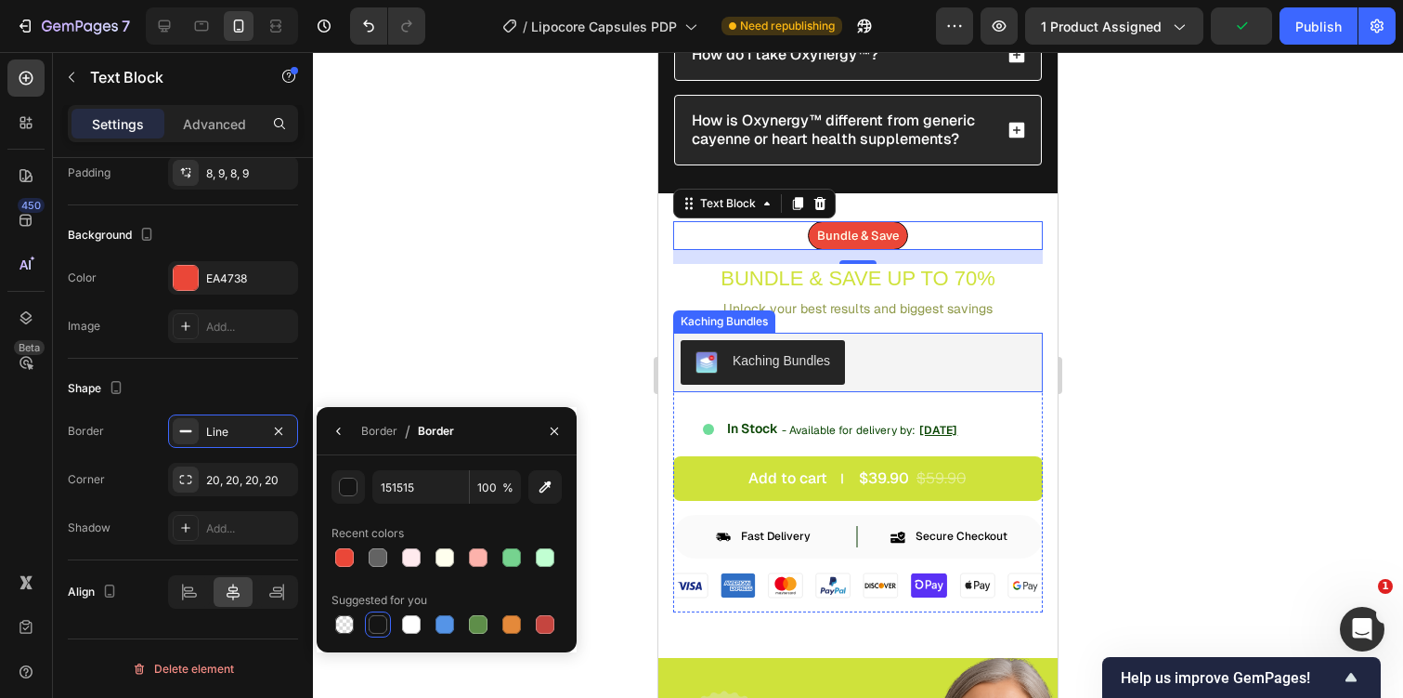
scroll to position [0, 0]
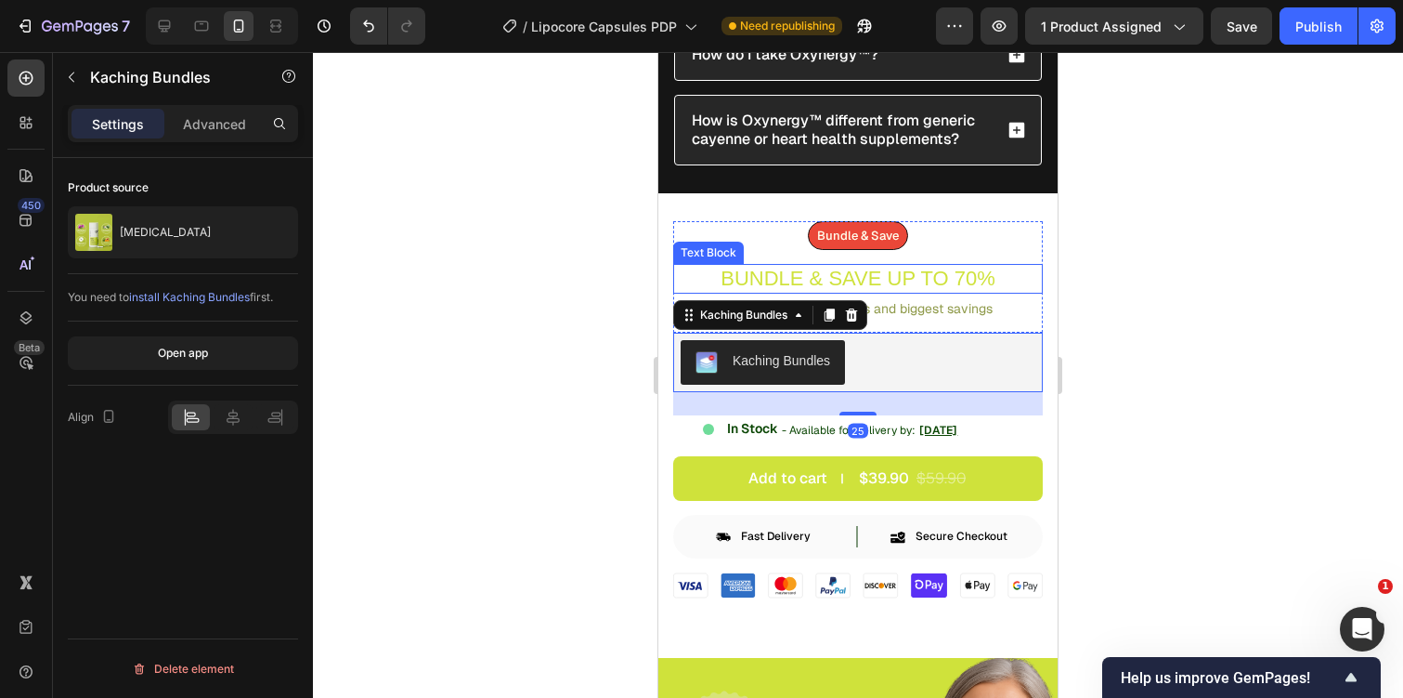
click at [968, 277] on p "Bundle & Save Up to 70%" at bounding box center [858, 279] width 366 height 26
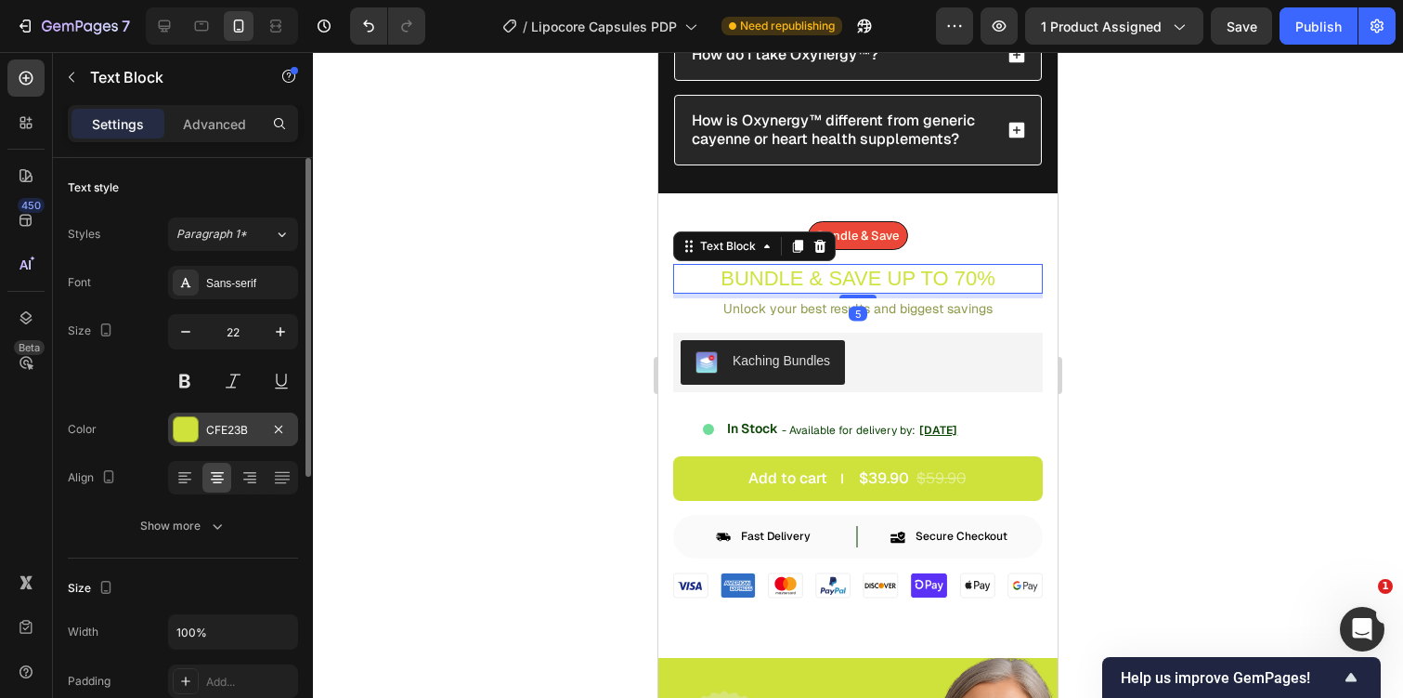
click at [218, 437] on div "CFE23B" at bounding box center [233, 430] width 54 height 17
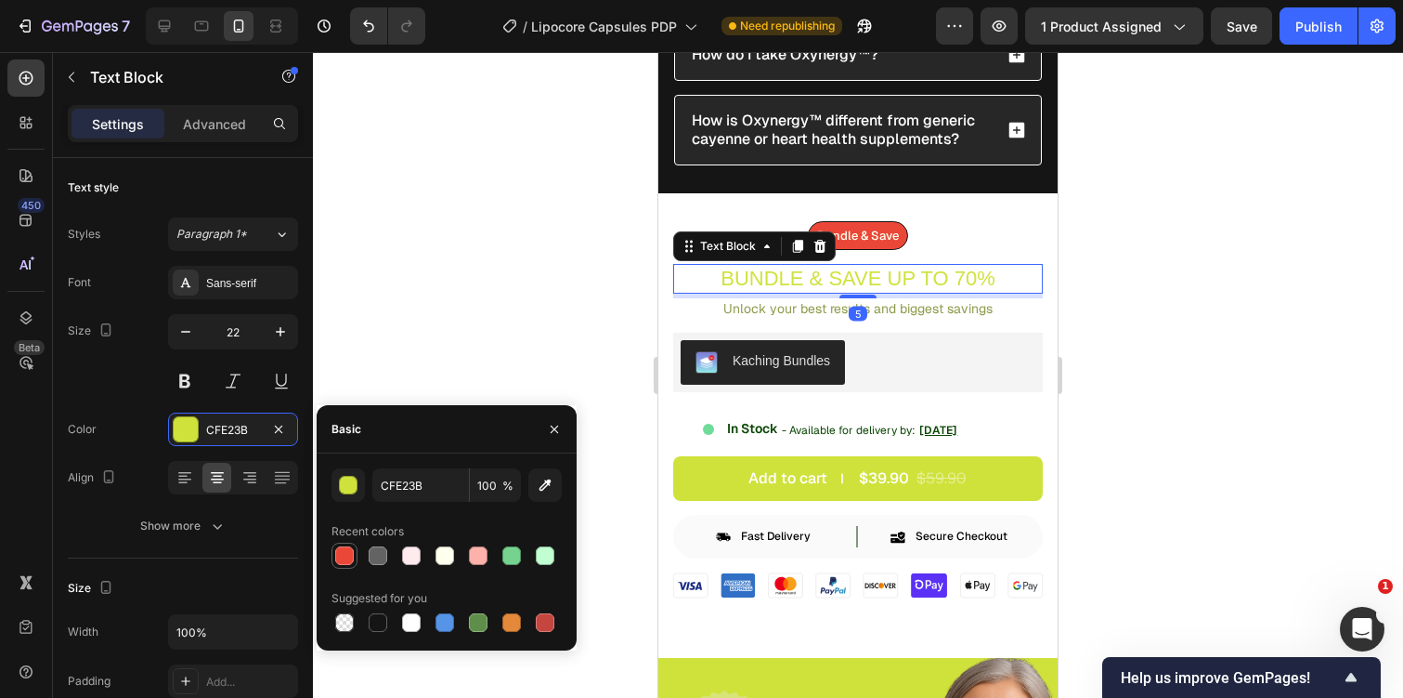
click at [333, 557] on div at bounding box center [344, 555] width 22 height 22
type input "EA4738"
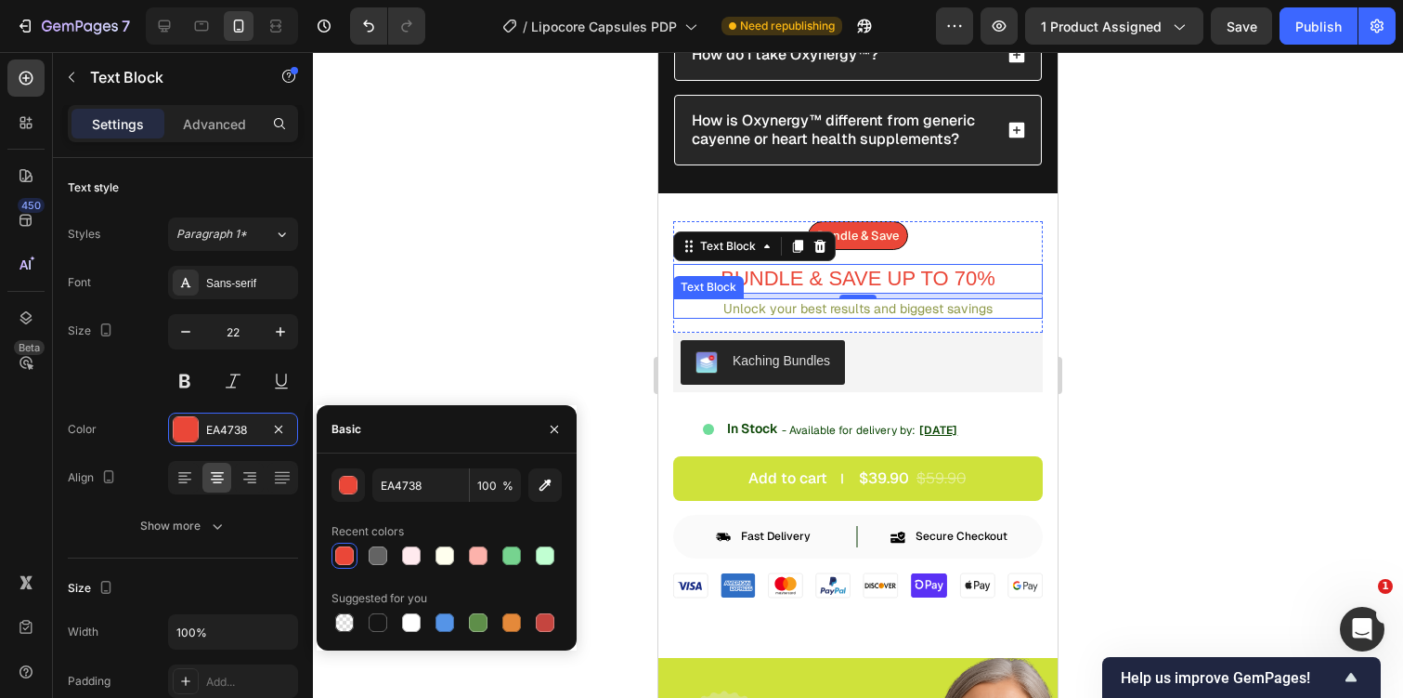
click at [895, 300] on p "Unlock your best results and biggest savings" at bounding box center [858, 308] width 366 height 17
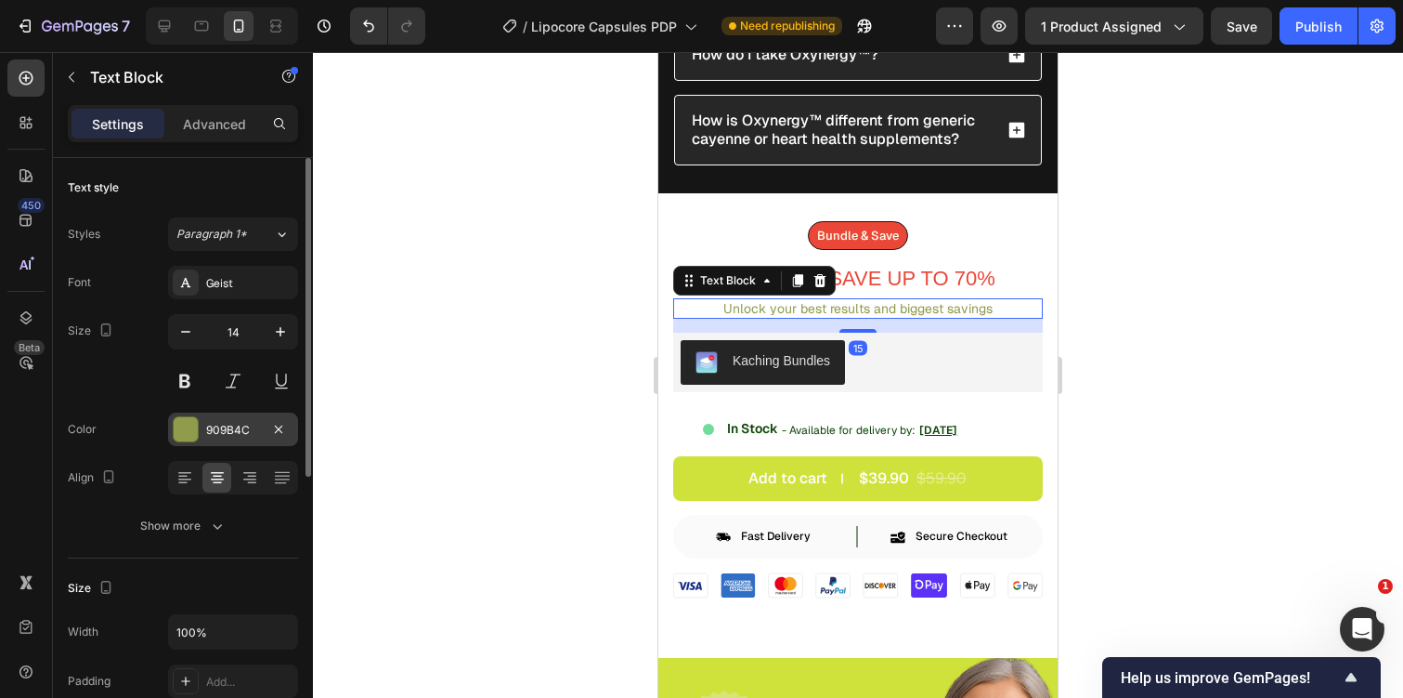
click at [214, 420] on div "909B4C" at bounding box center [233, 428] width 130 height 33
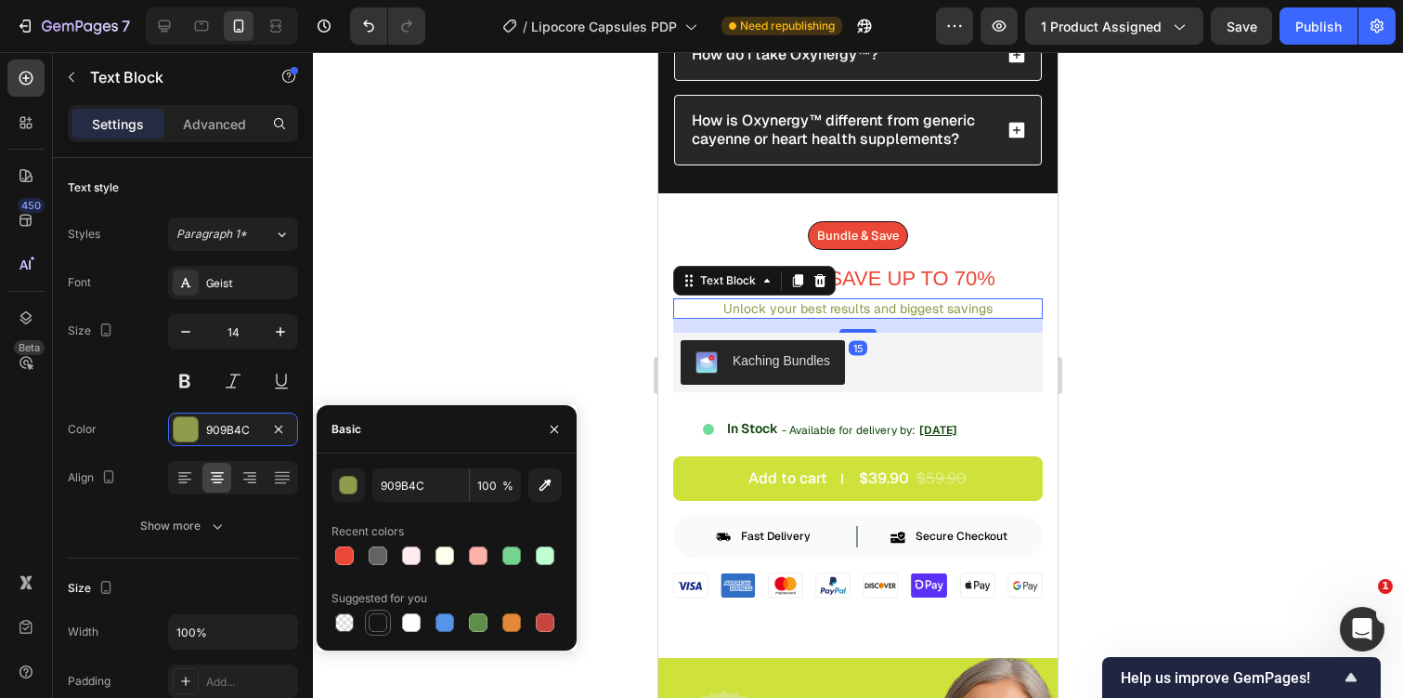
click at [377, 613] on div at bounding box center [378, 622] width 19 height 19
type input "151515"
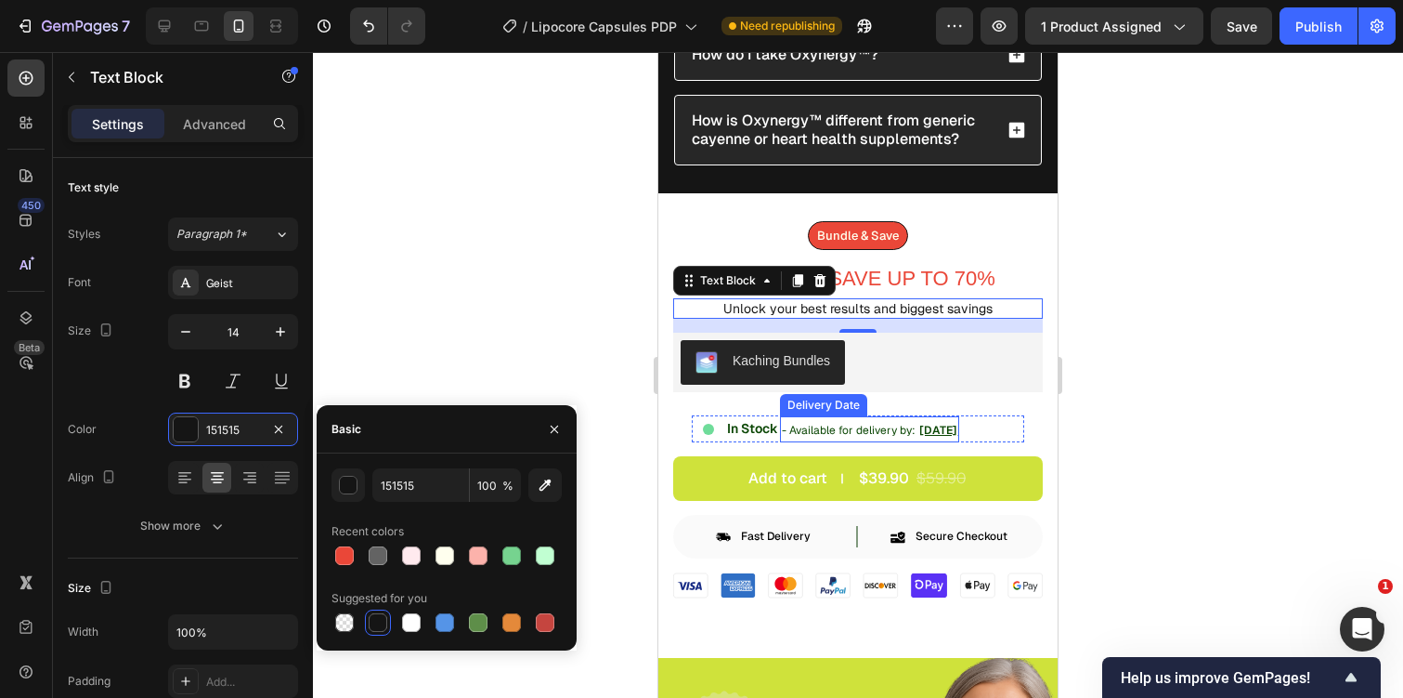
click at [926, 423] on span "[DATE]" at bounding box center [939, 430] width 38 height 15
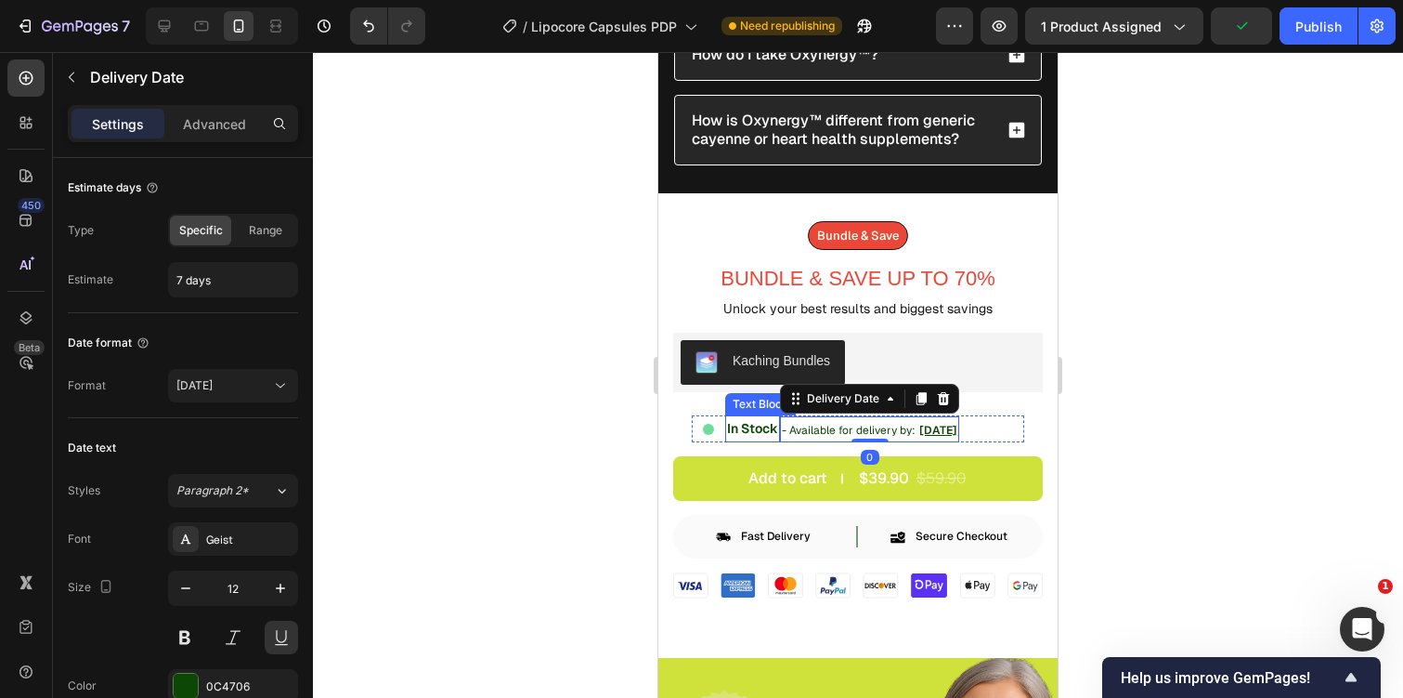
click at [755, 419] on p "In Stock" at bounding box center [752, 428] width 51 height 23
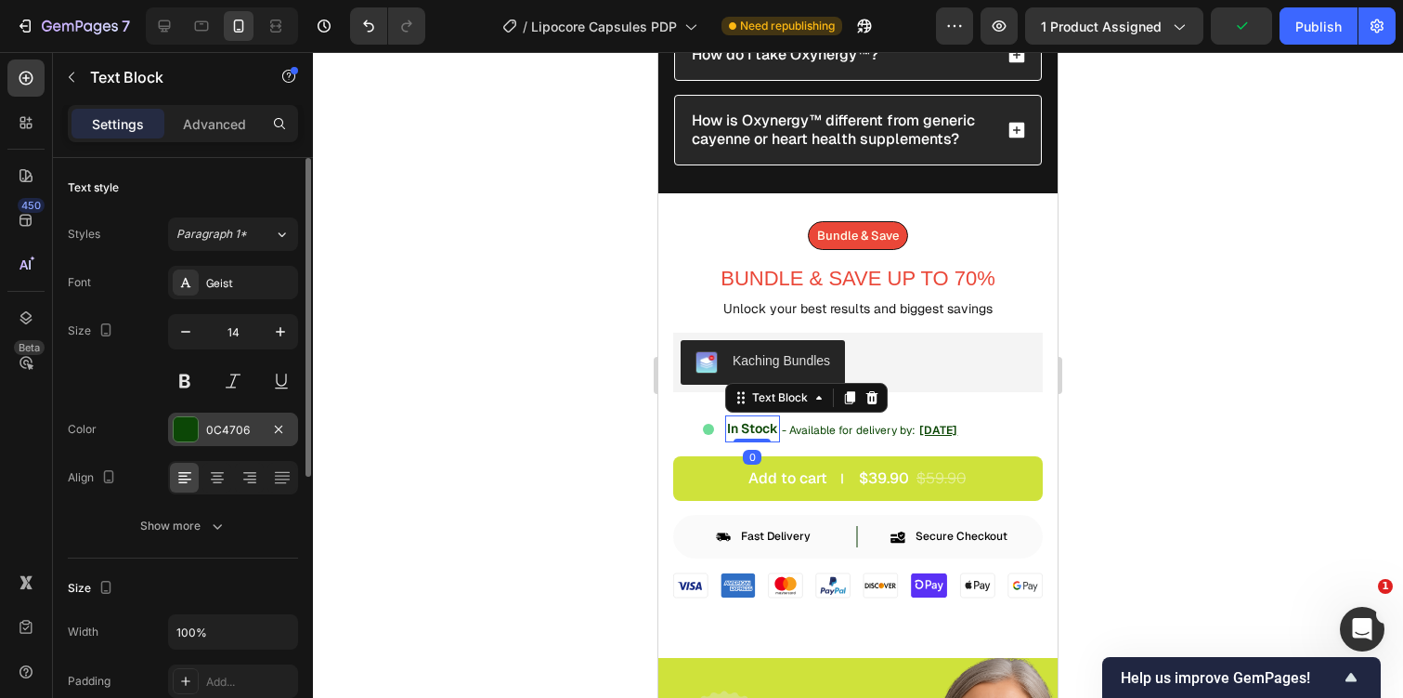
click at [247, 417] on div "0C4706" at bounding box center [233, 428] width 130 height 33
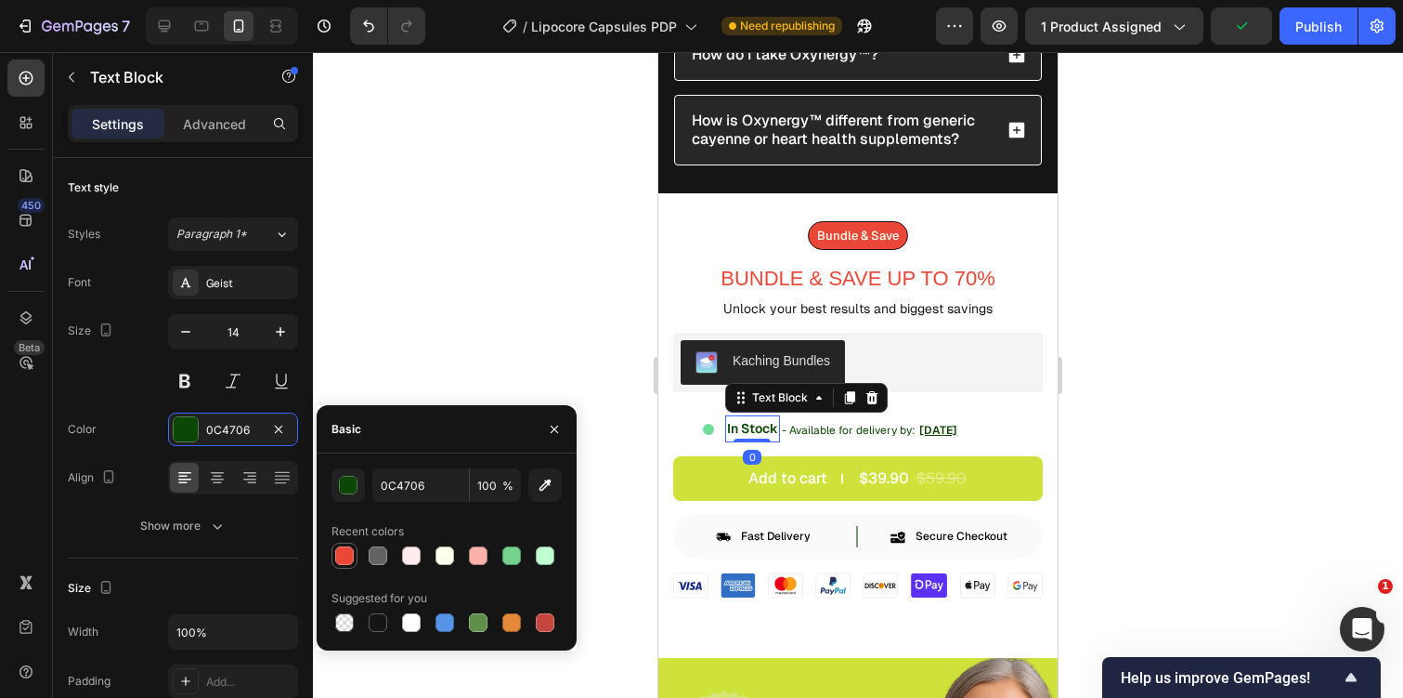
click at [344, 563] on div at bounding box center [344, 555] width 19 height 19
click at [376, 619] on div at bounding box center [378, 622] width 19 height 19
type input "151515"
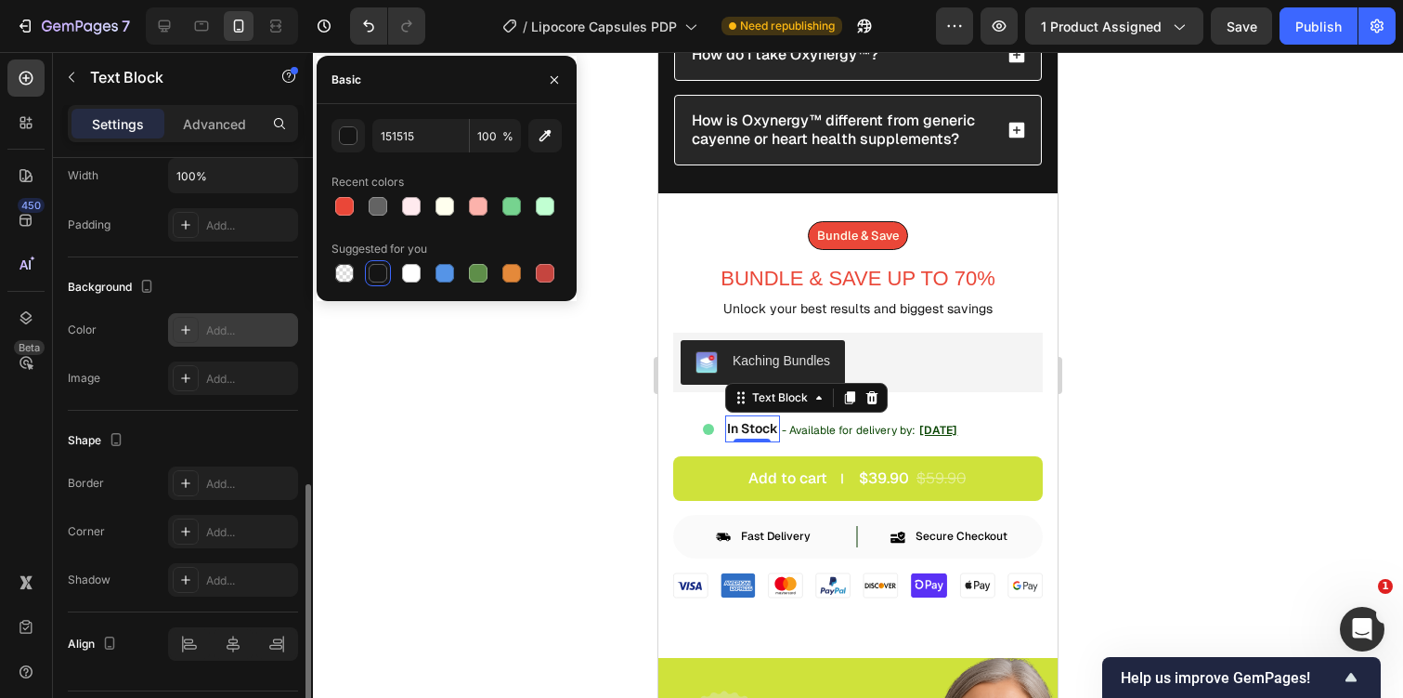
scroll to position [508, 0]
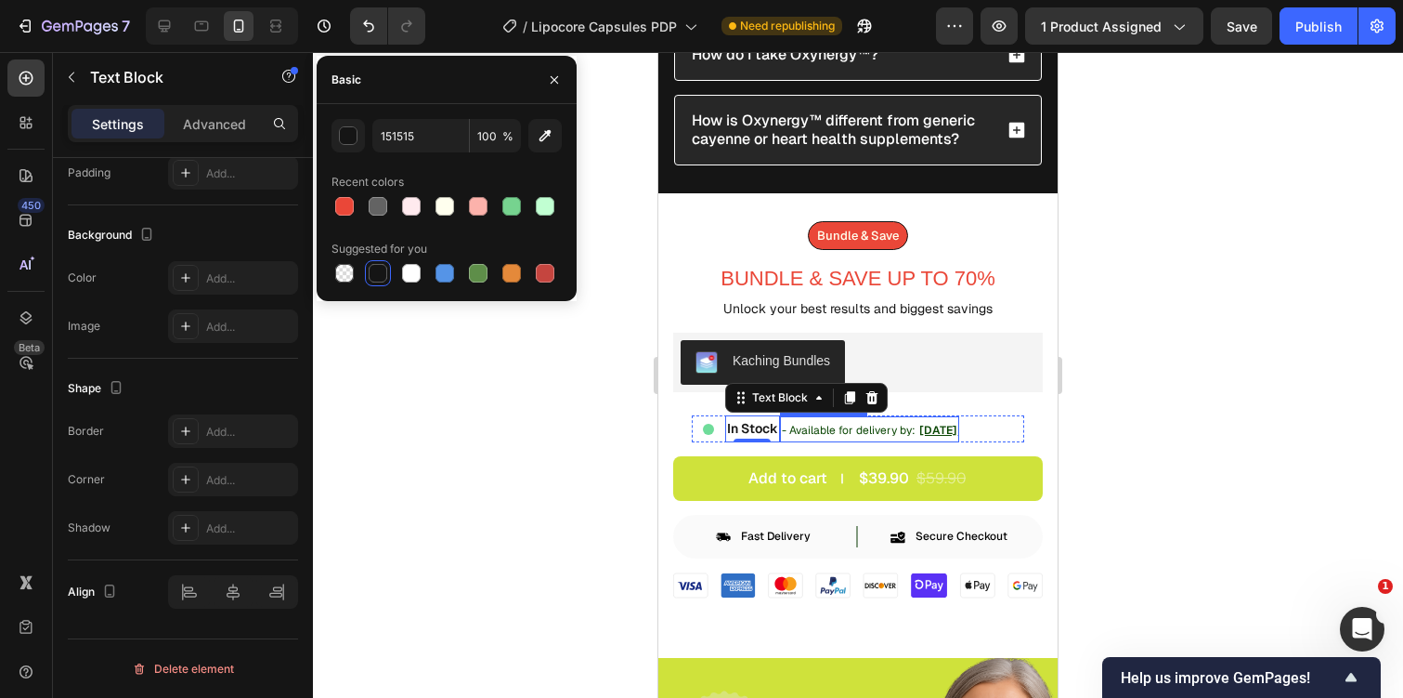
click at [854, 423] on span "- Available for delivery by:" at bounding box center [849, 430] width 134 height 15
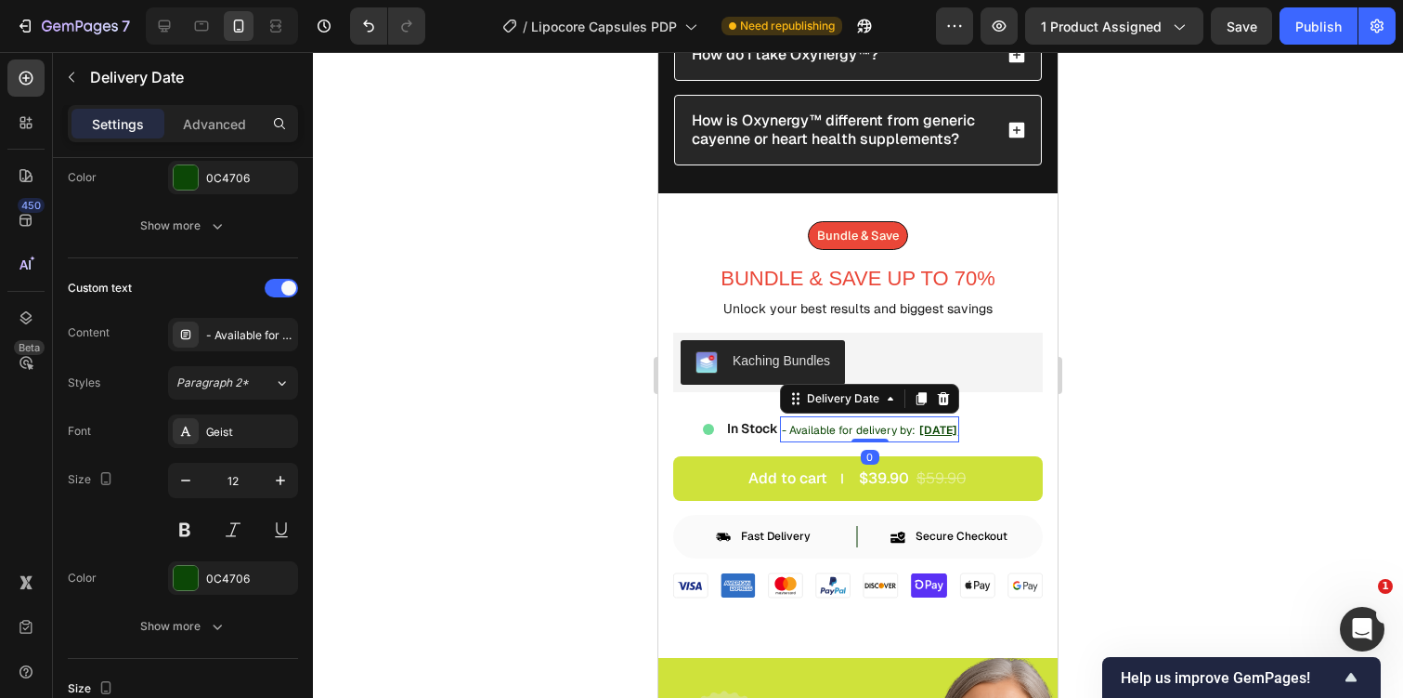
scroll to position [0, 0]
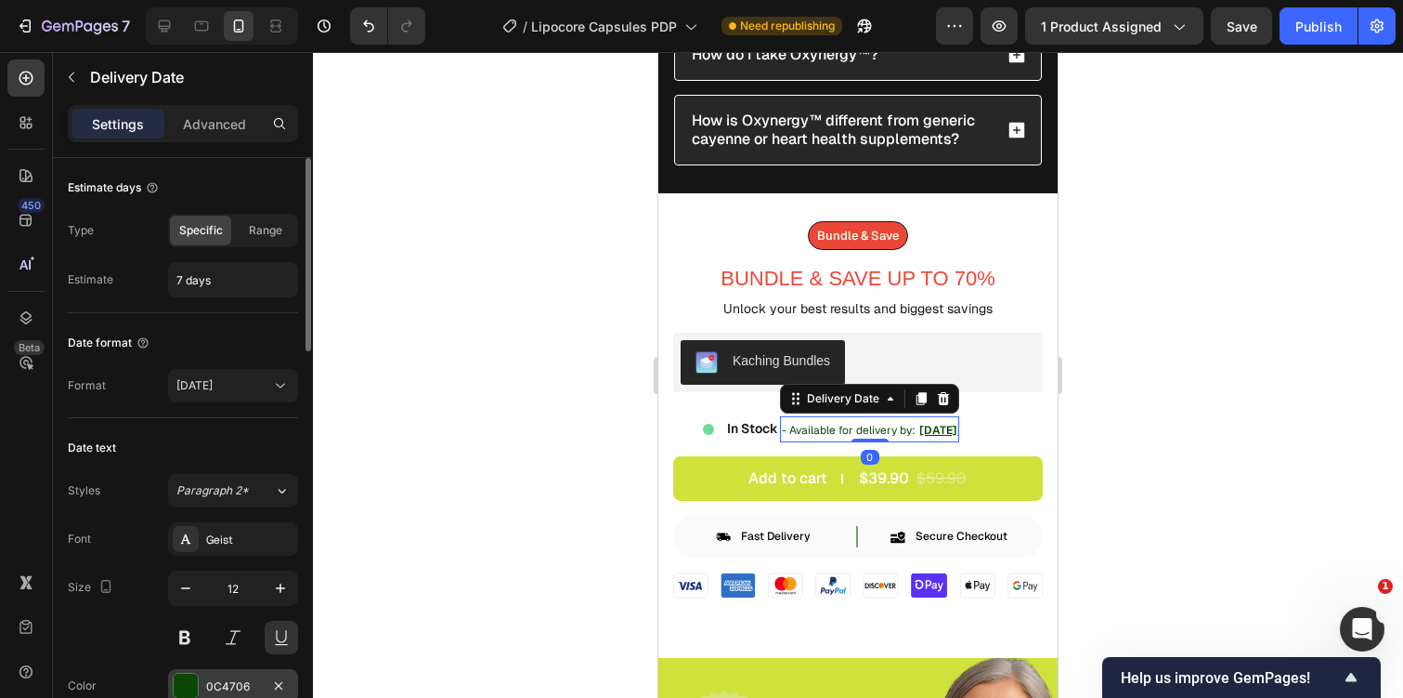
click at [214, 678] on div "0C4706" at bounding box center [233, 686] width 54 height 17
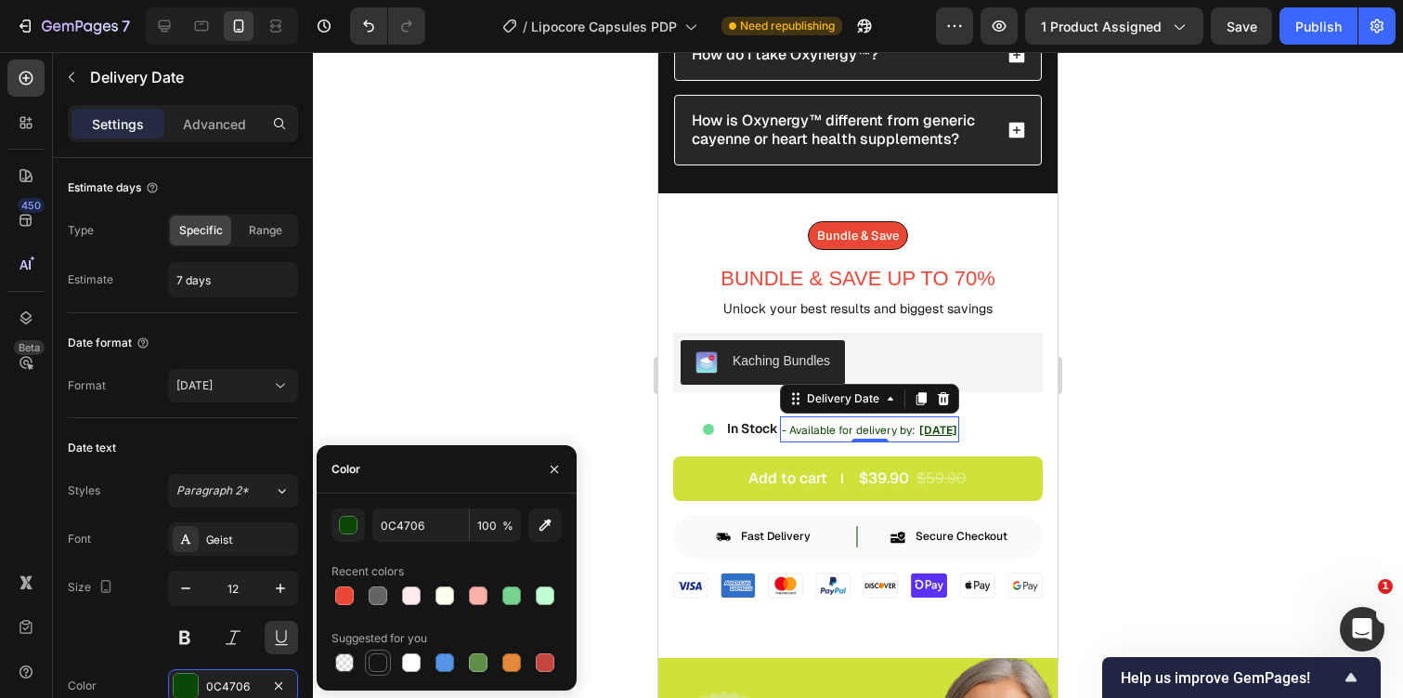
click at [376, 661] on div at bounding box center [378, 662] width 19 height 19
type input "151515"
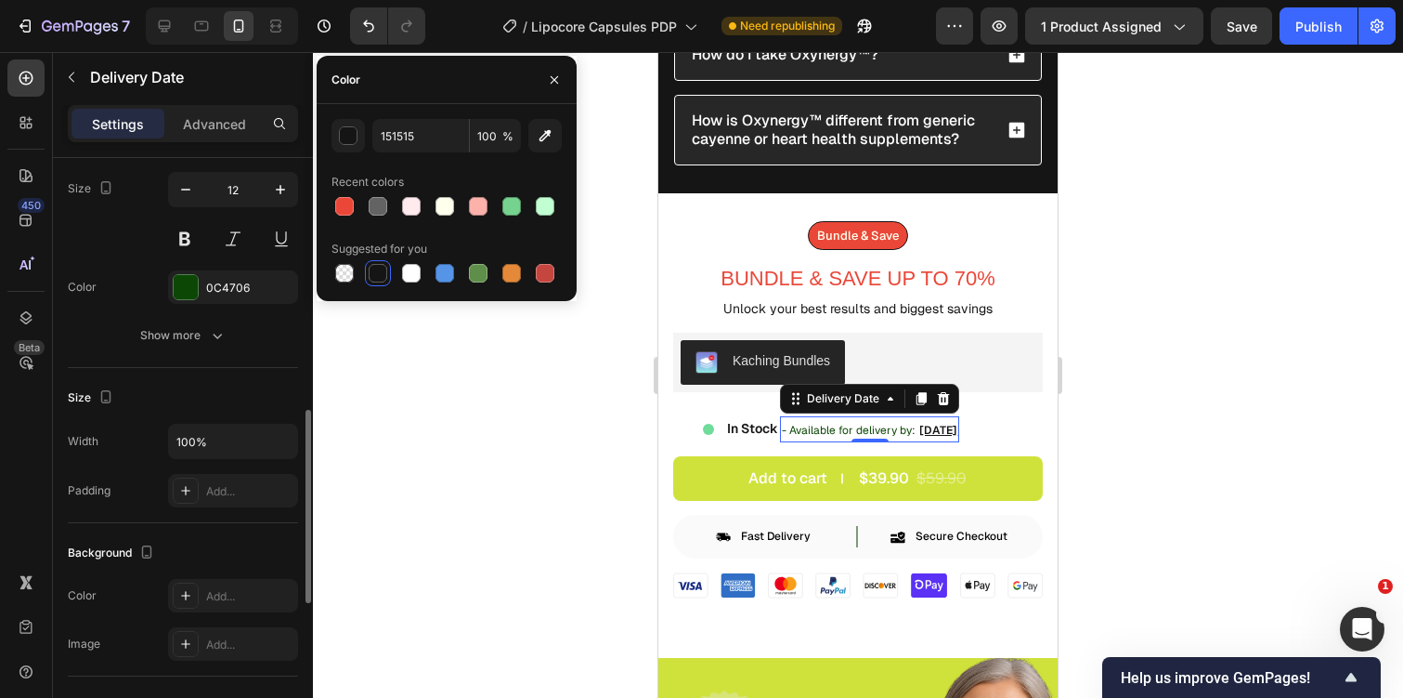
scroll to position [792, 0]
click at [228, 279] on div "0C4706" at bounding box center [233, 293] width 130 height 33
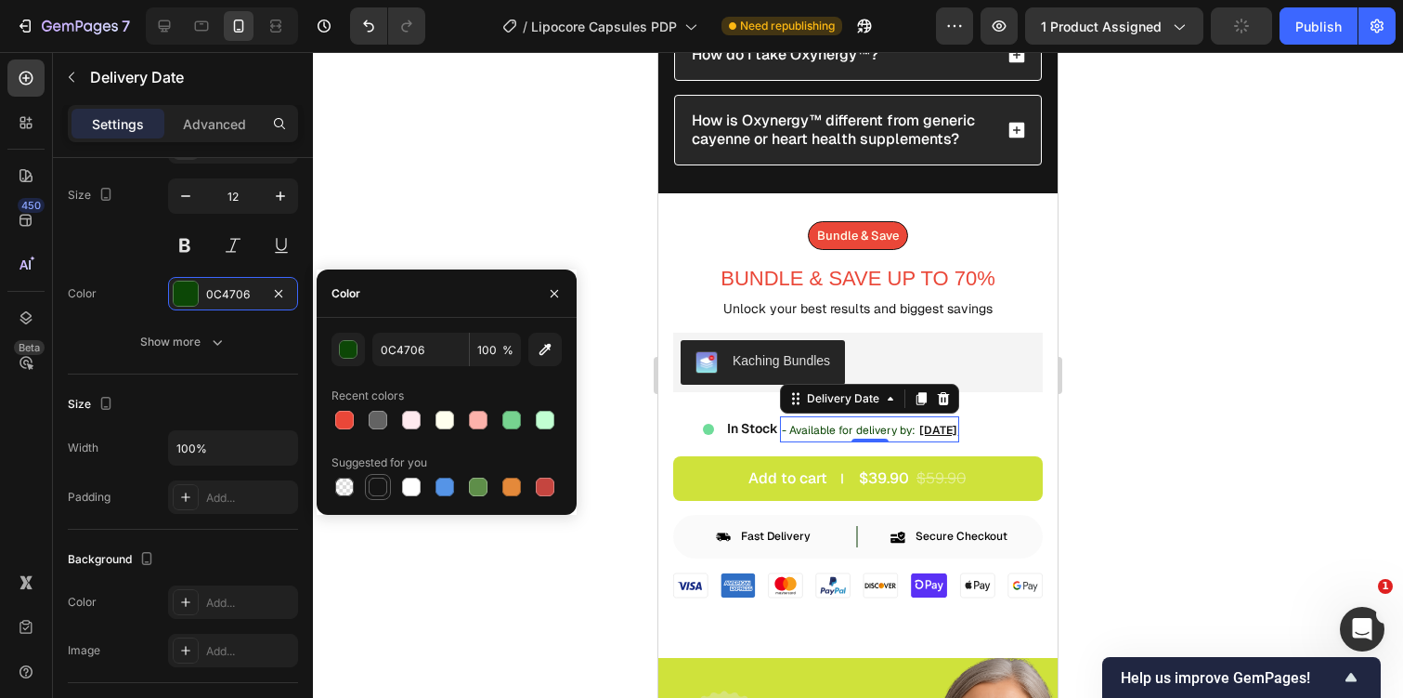
click at [377, 486] on div at bounding box center [378, 486] width 19 height 19
type input "151515"
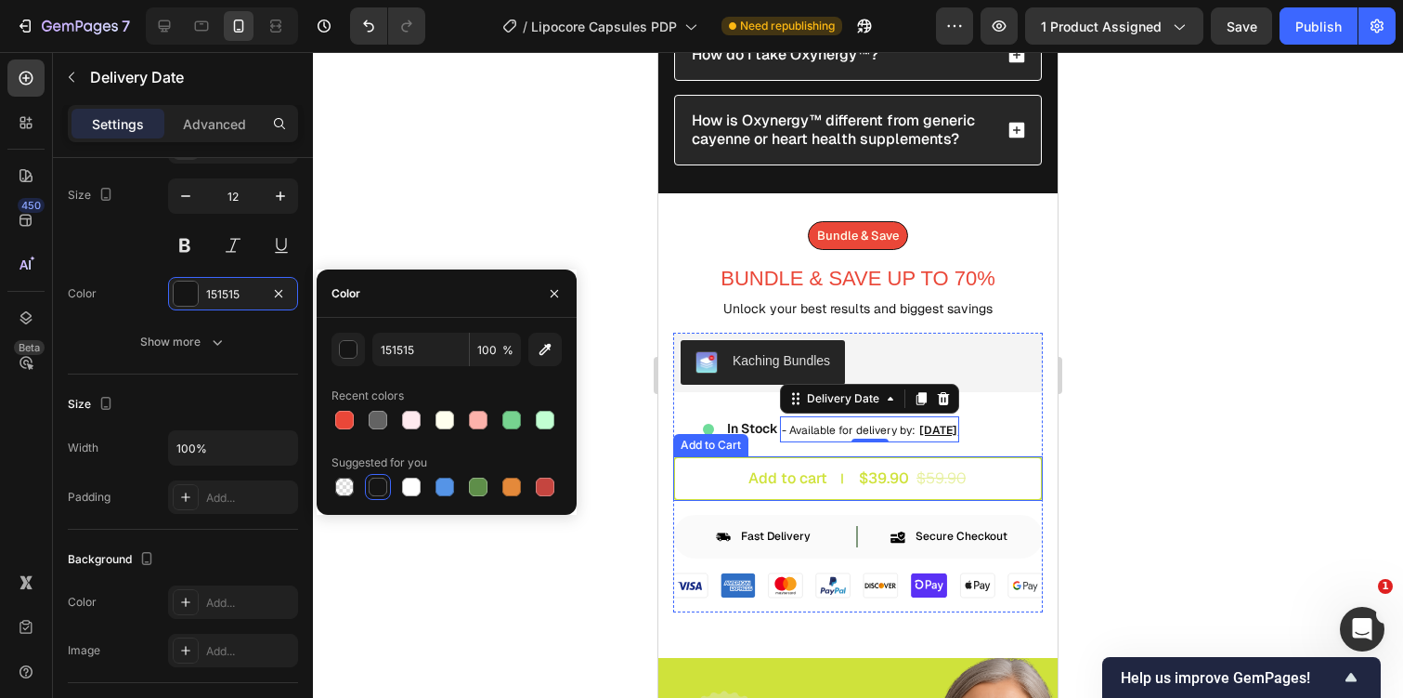
click at [925, 469] on div "$59.90" at bounding box center [941, 478] width 53 height 19
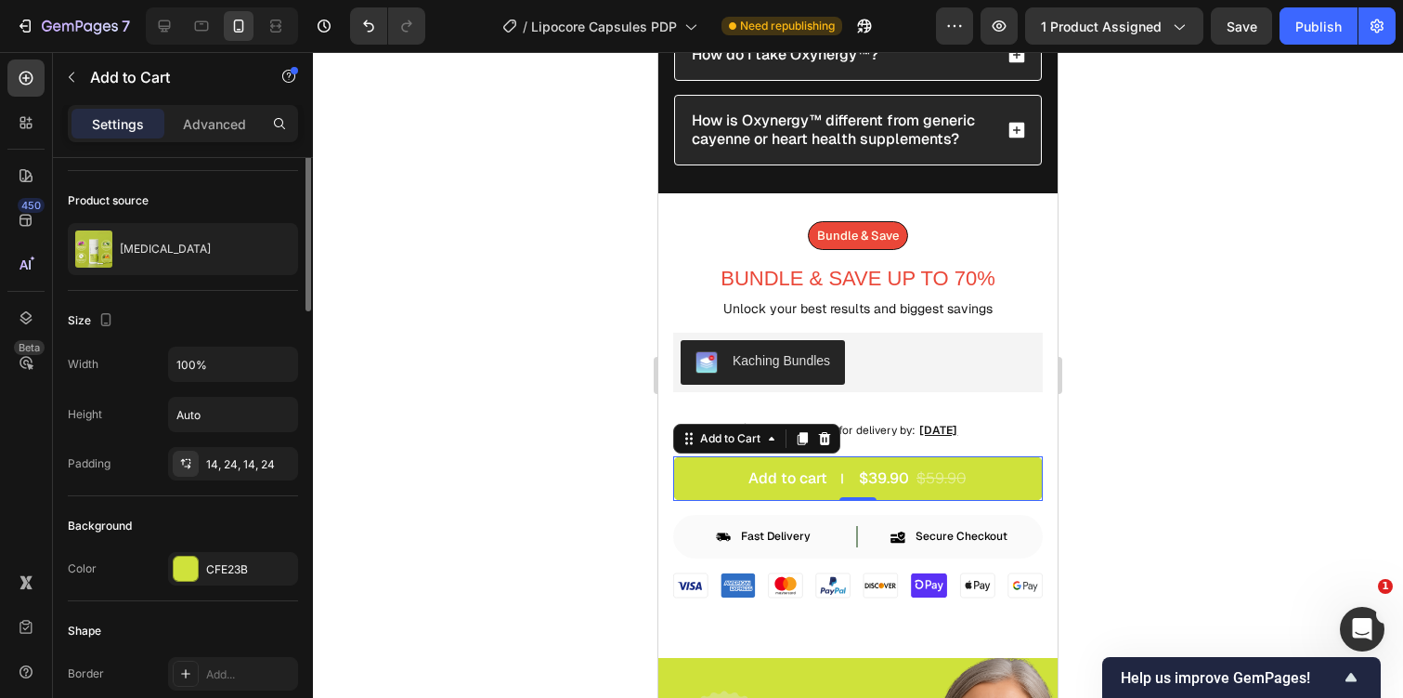
scroll to position [194, 0]
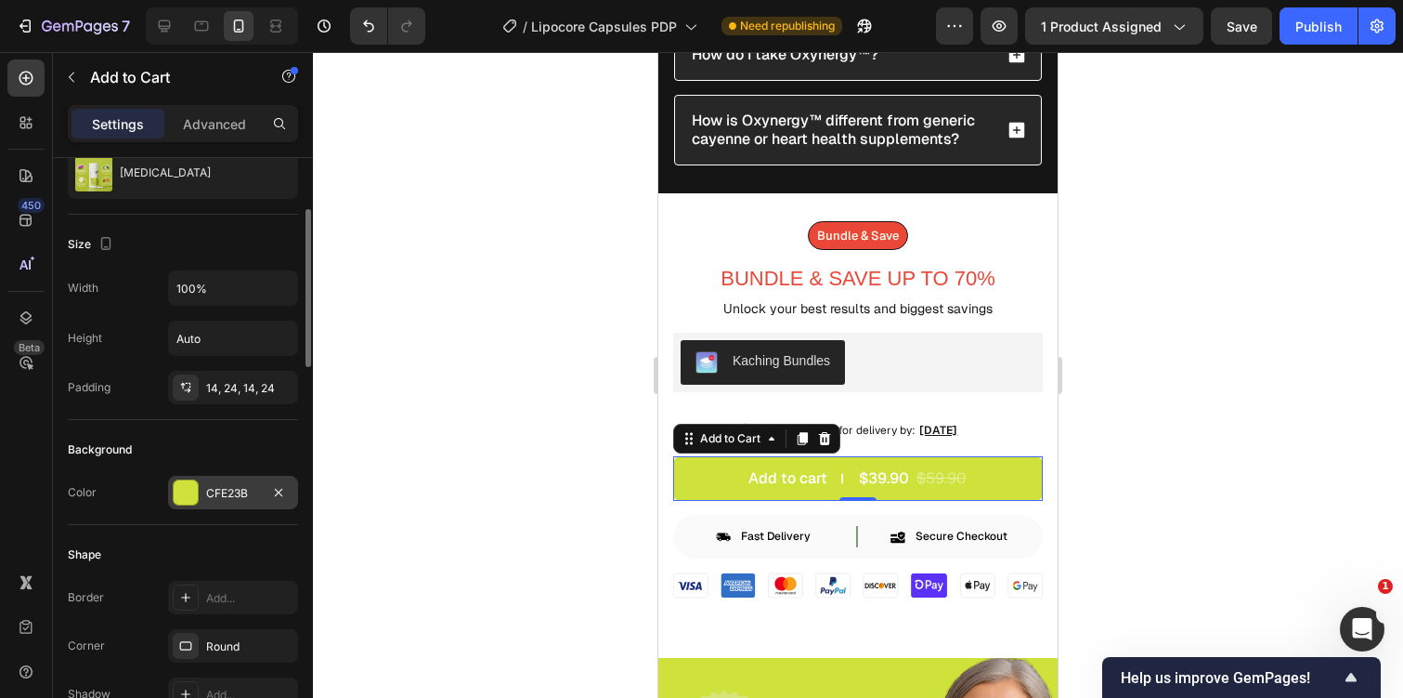
click at [238, 486] on div "CFE23B" at bounding box center [233, 493] width 54 height 17
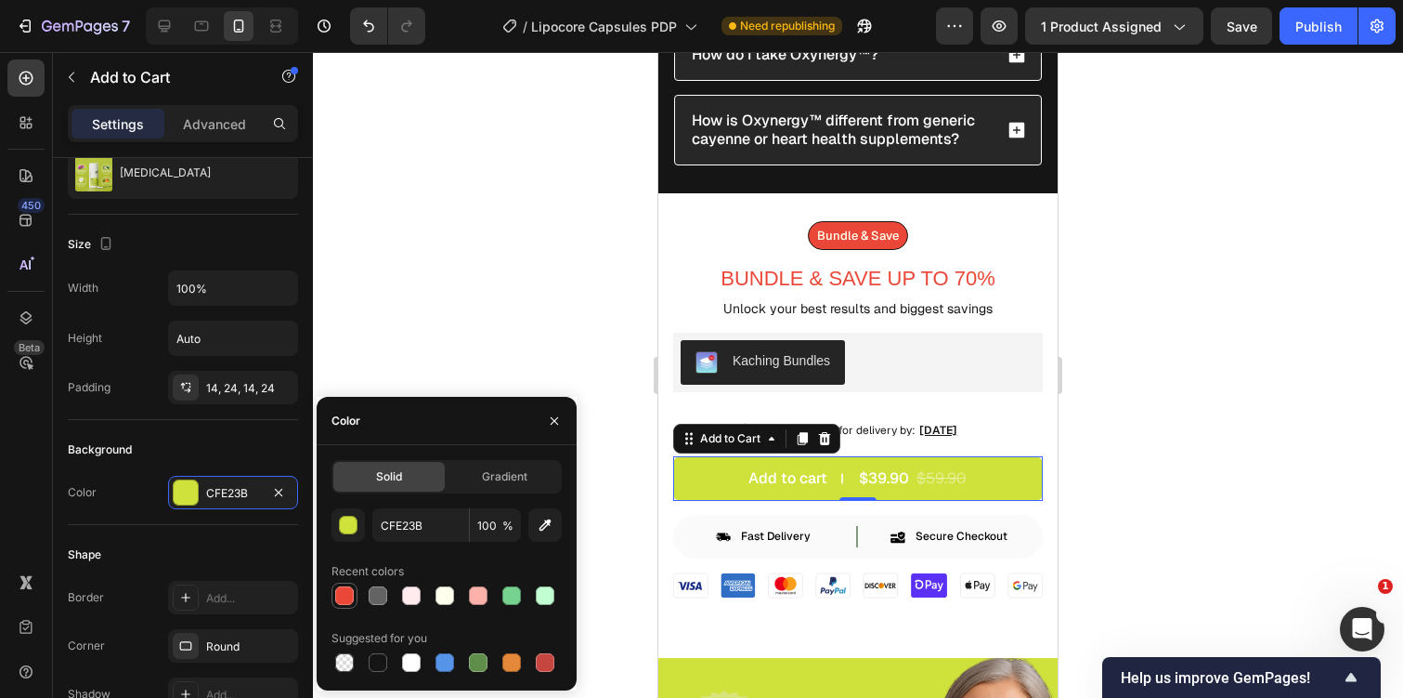
click at [349, 593] on div at bounding box center [344, 595] width 19 height 19
type input "EA4738"
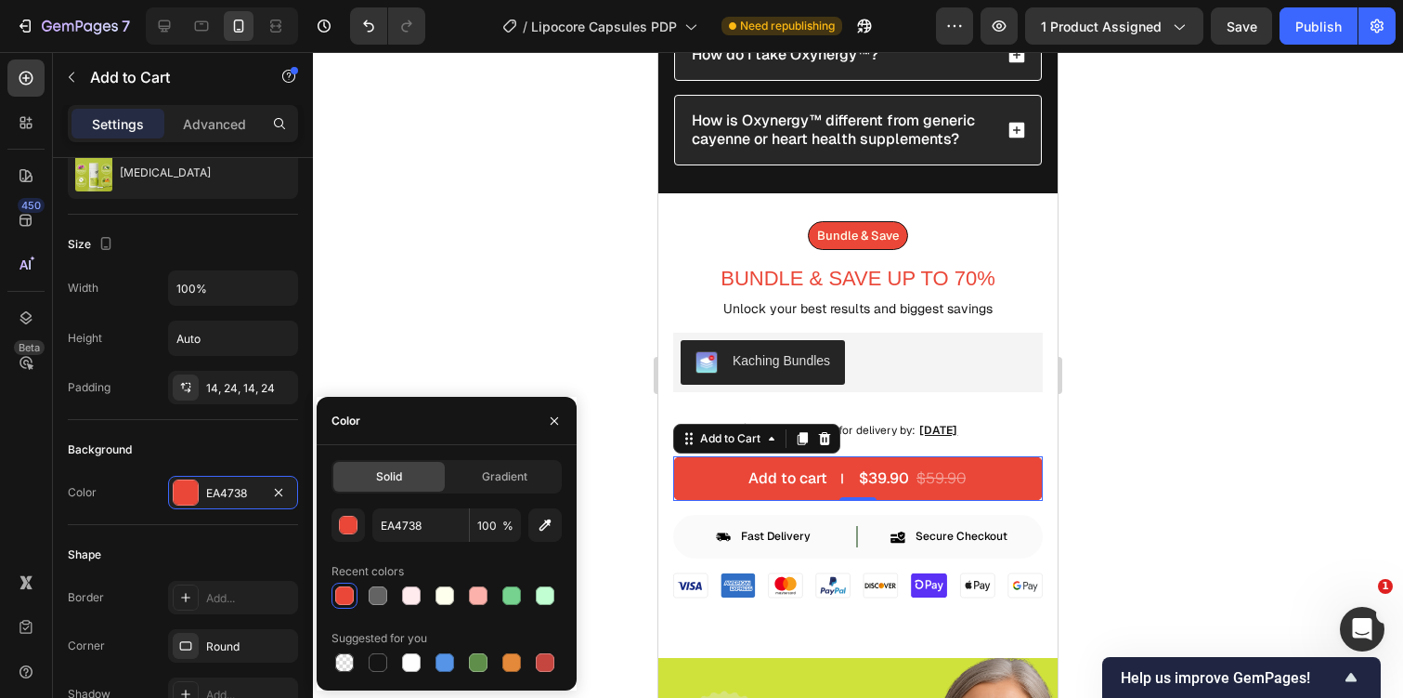
click at [264, 125] on div "Settings Advanced" at bounding box center [183, 124] width 223 height 30
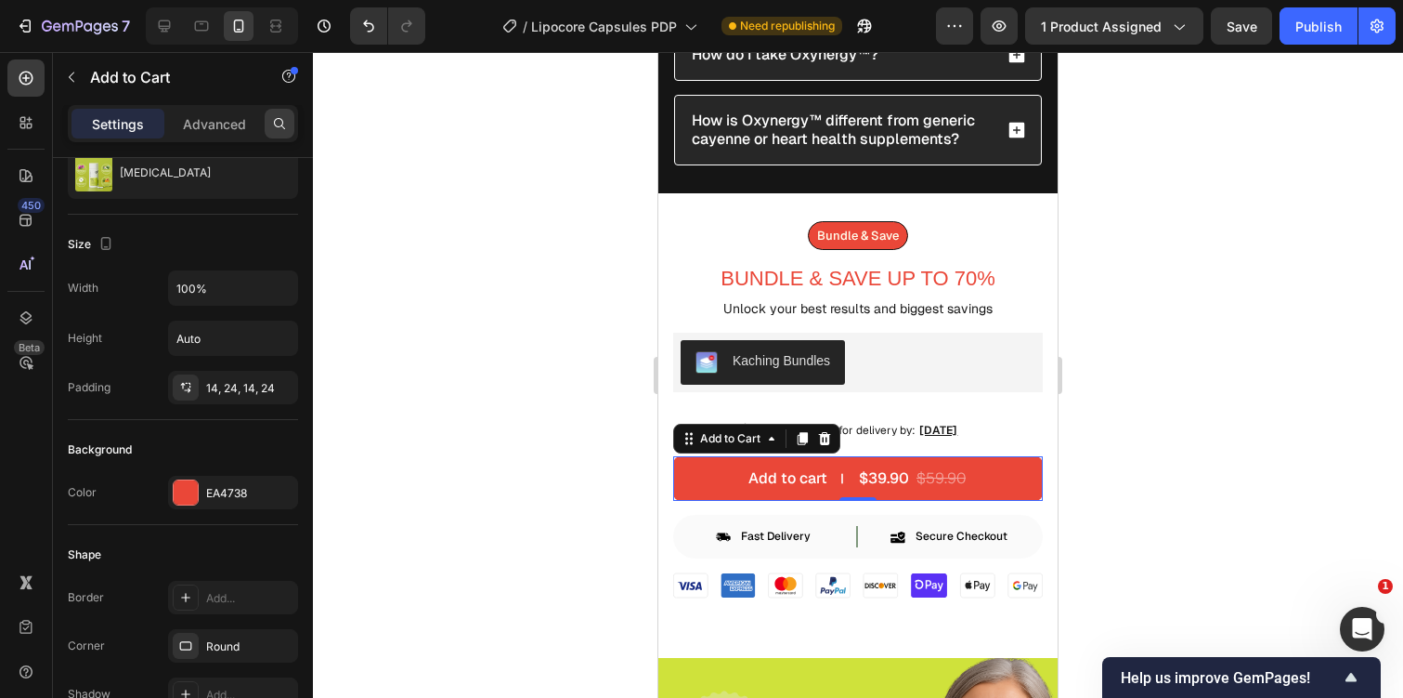
click at [281, 123] on icon at bounding box center [279, 123] width 15 height 15
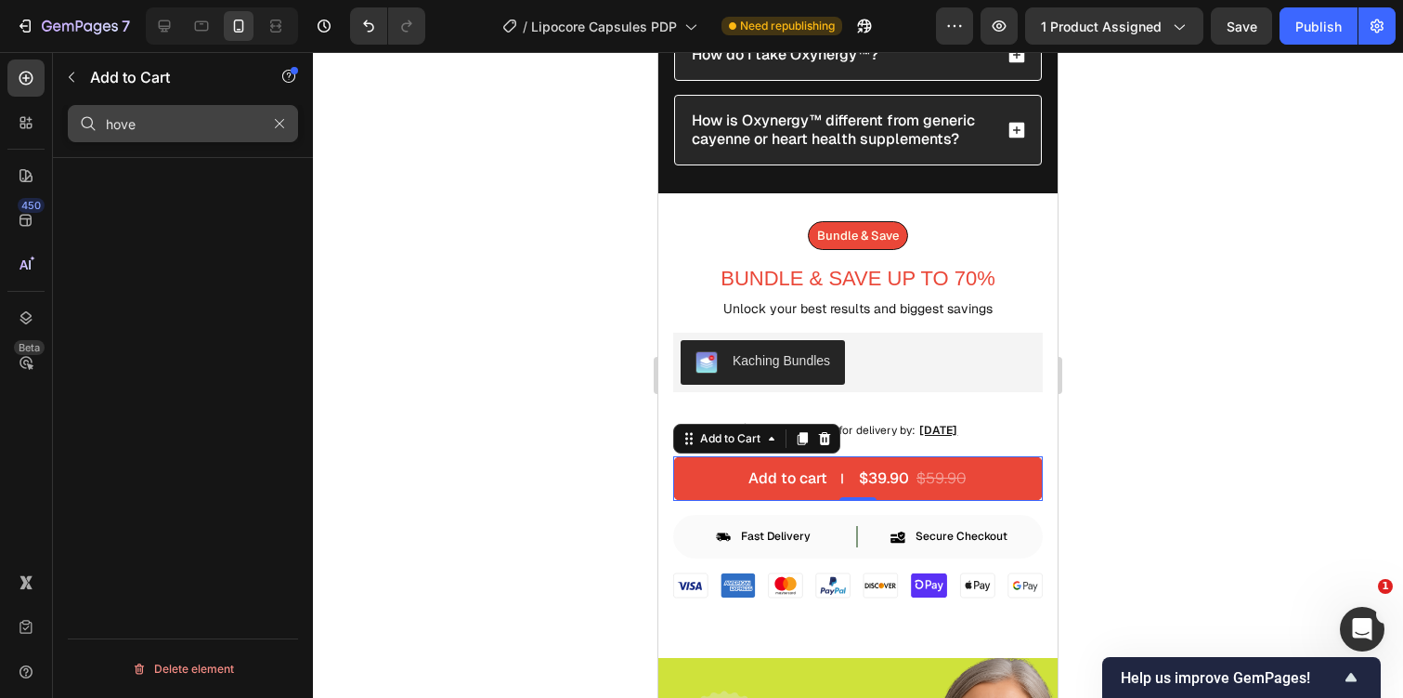
type input "hover"
click at [275, 127] on icon "button" at bounding box center [279, 123] width 9 height 9
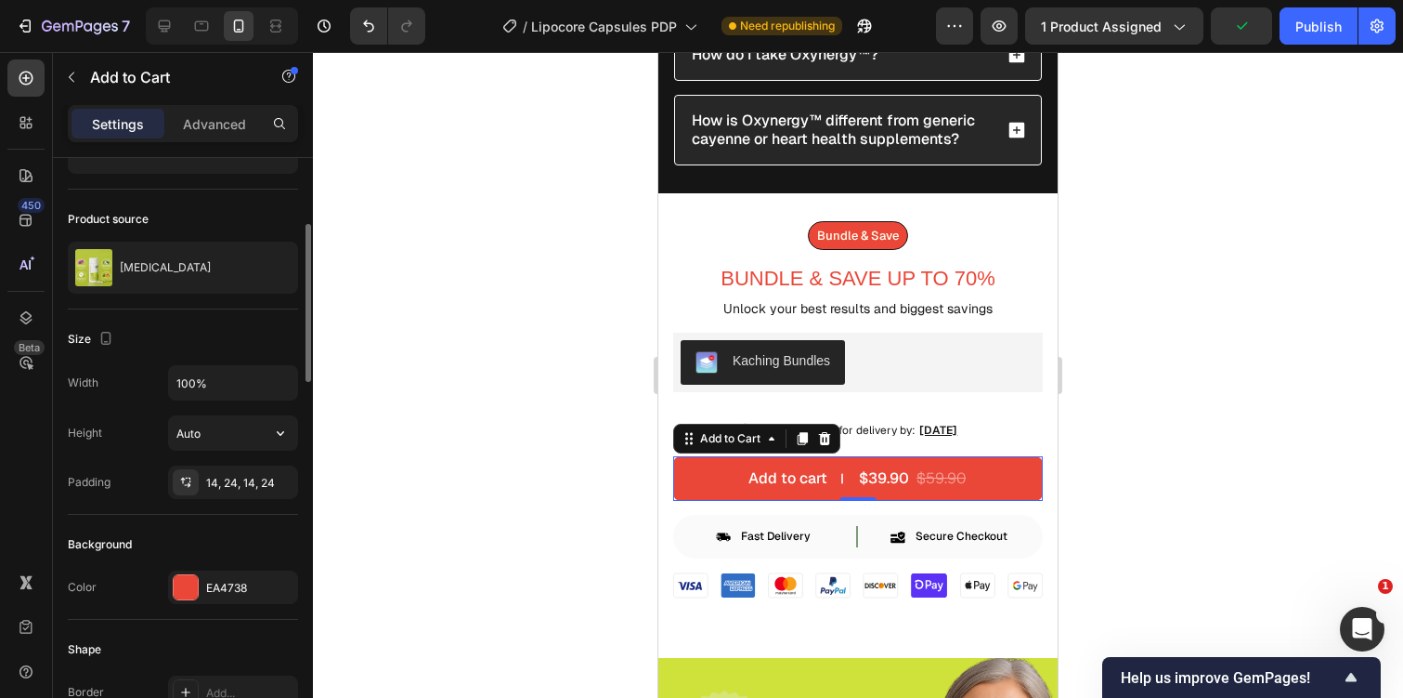
scroll to position [18, 0]
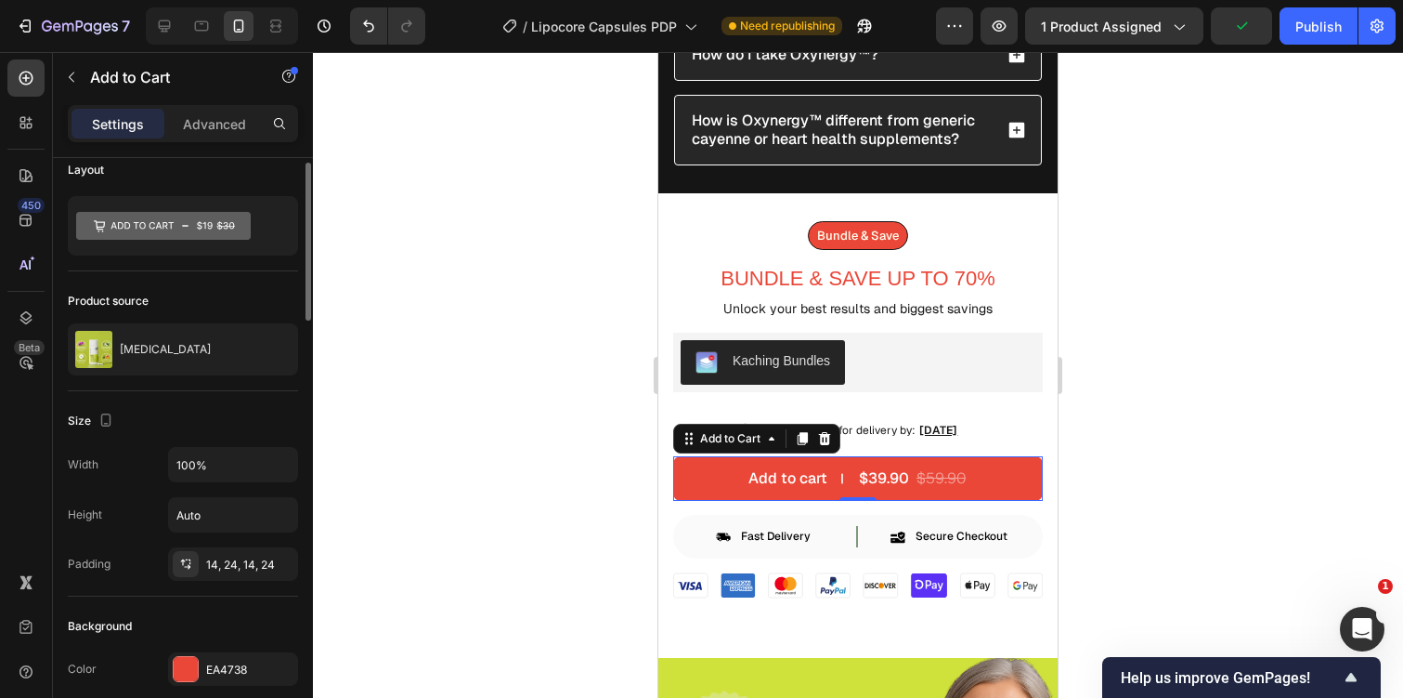
click at [732, 442] on div "Add to Cart" at bounding box center [756, 439] width 167 height 30
click at [739, 427] on div "Add to Cart" at bounding box center [730, 438] width 105 height 22
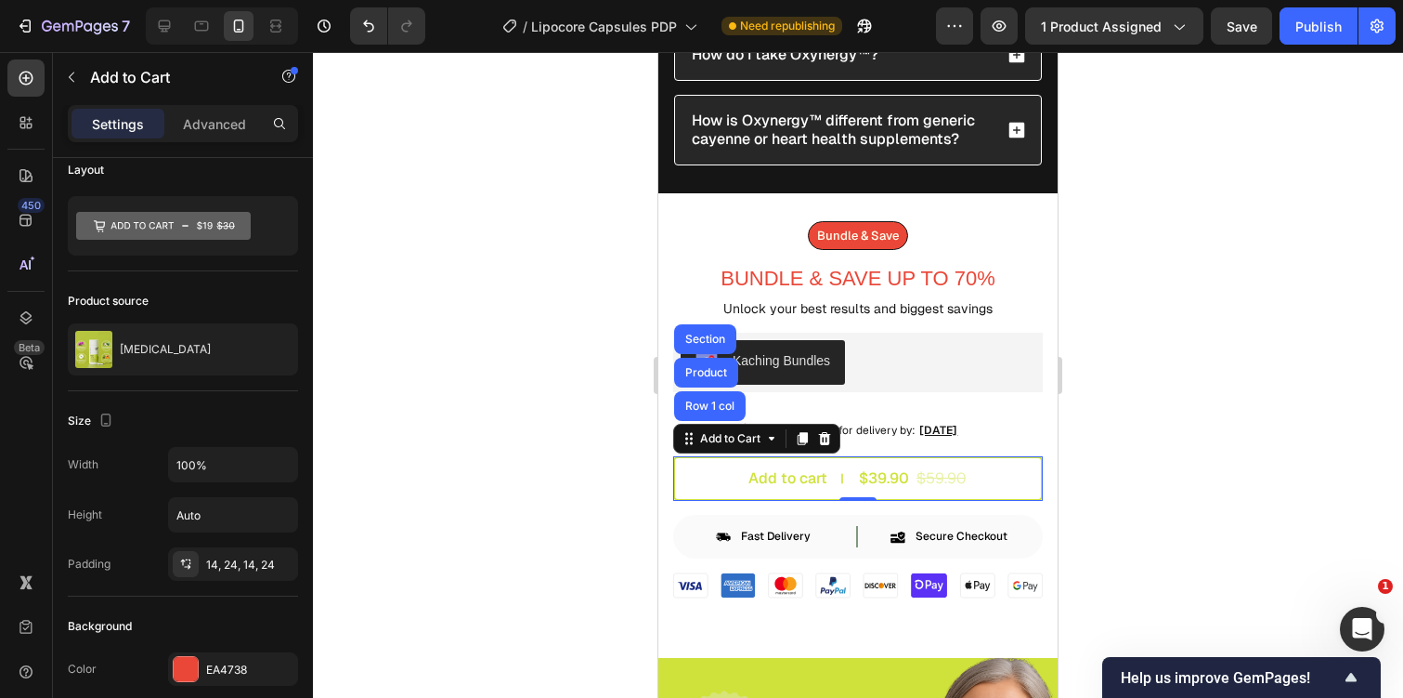
click at [714, 466] on button "Add to cart $39.90 $59.90" at bounding box center [858, 478] width 370 height 45
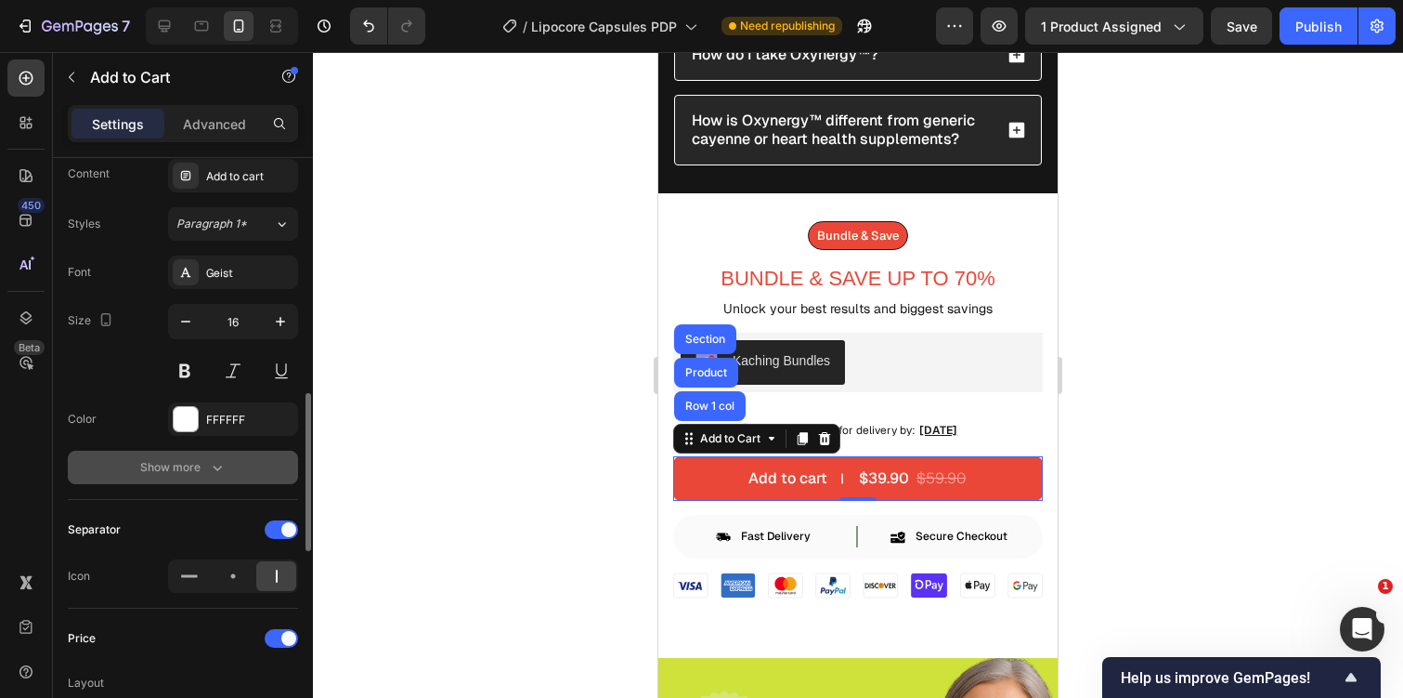
click at [198, 467] on div "Show more" at bounding box center [183, 467] width 86 height 19
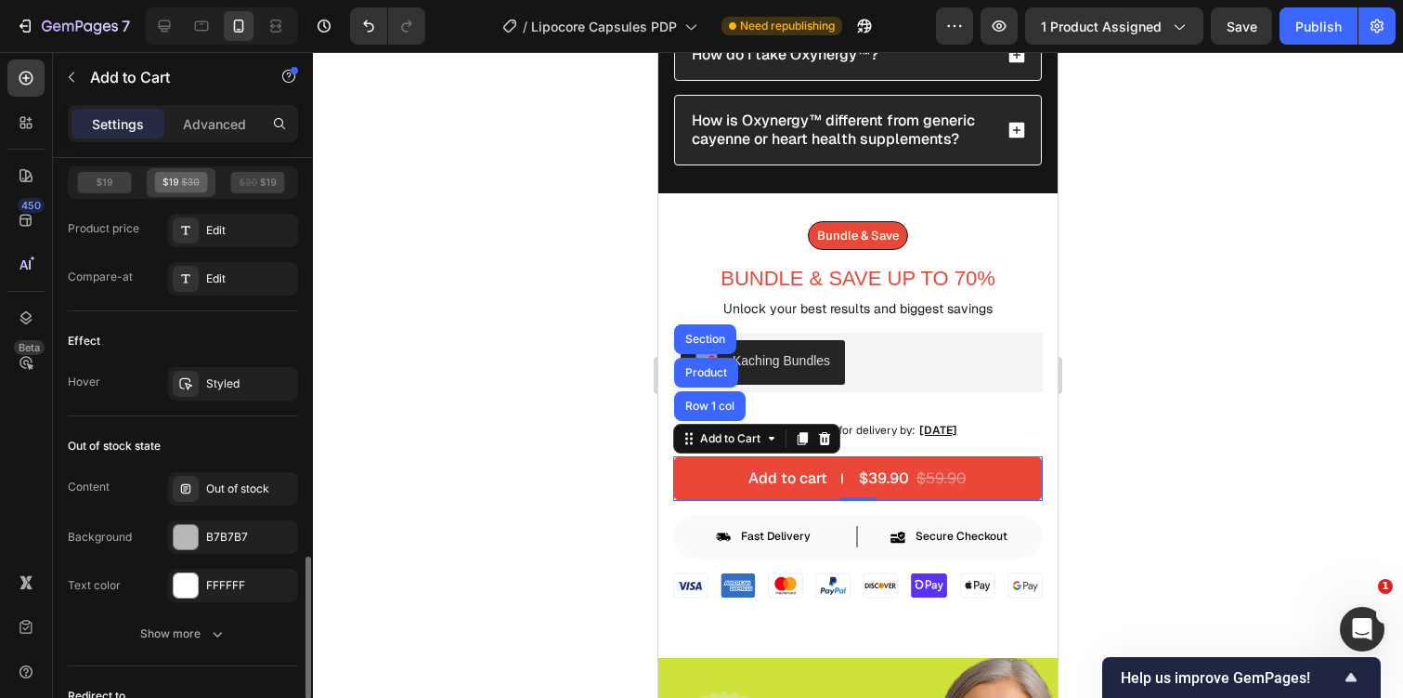
scroll to position [1657, 0]
click at [223, 372] on div "Styled" at bounding box center [233, 384] width 130 height 33
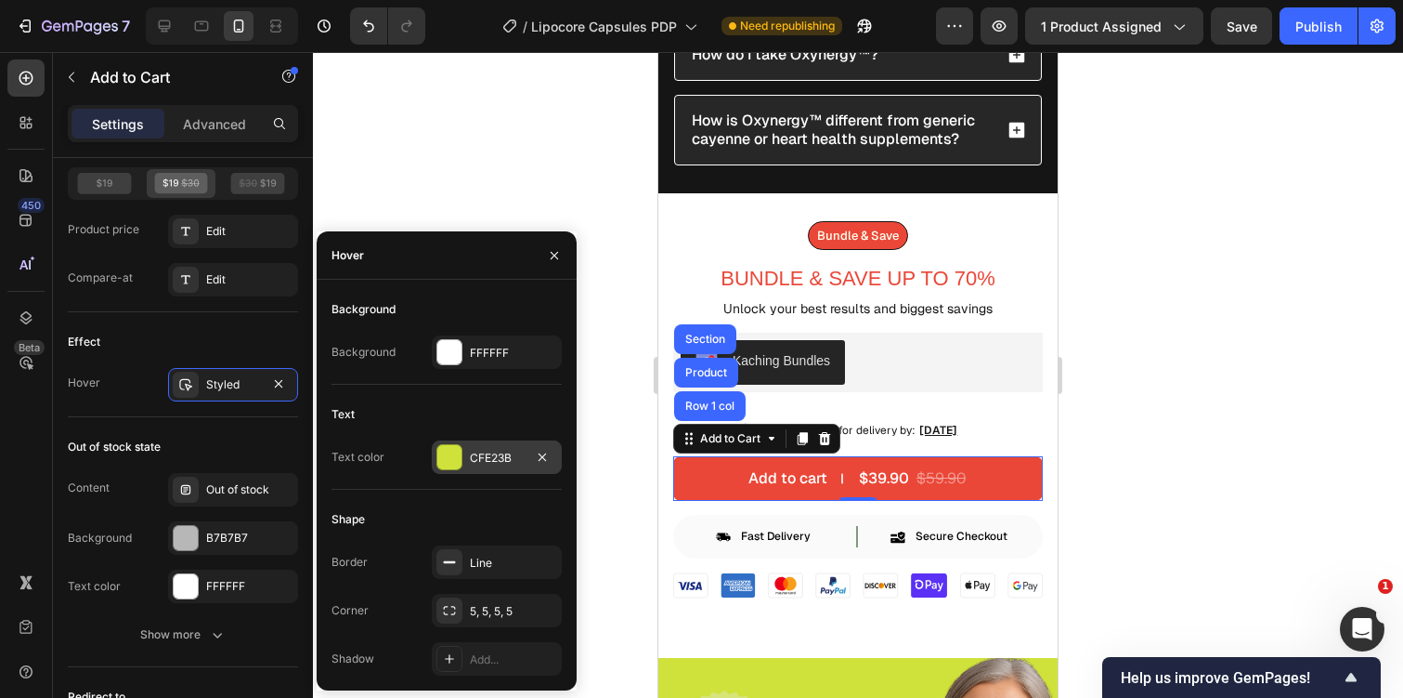
click at [485, 463] on div "CFE23B" at bounding box center [497, 458] width 54 height 17
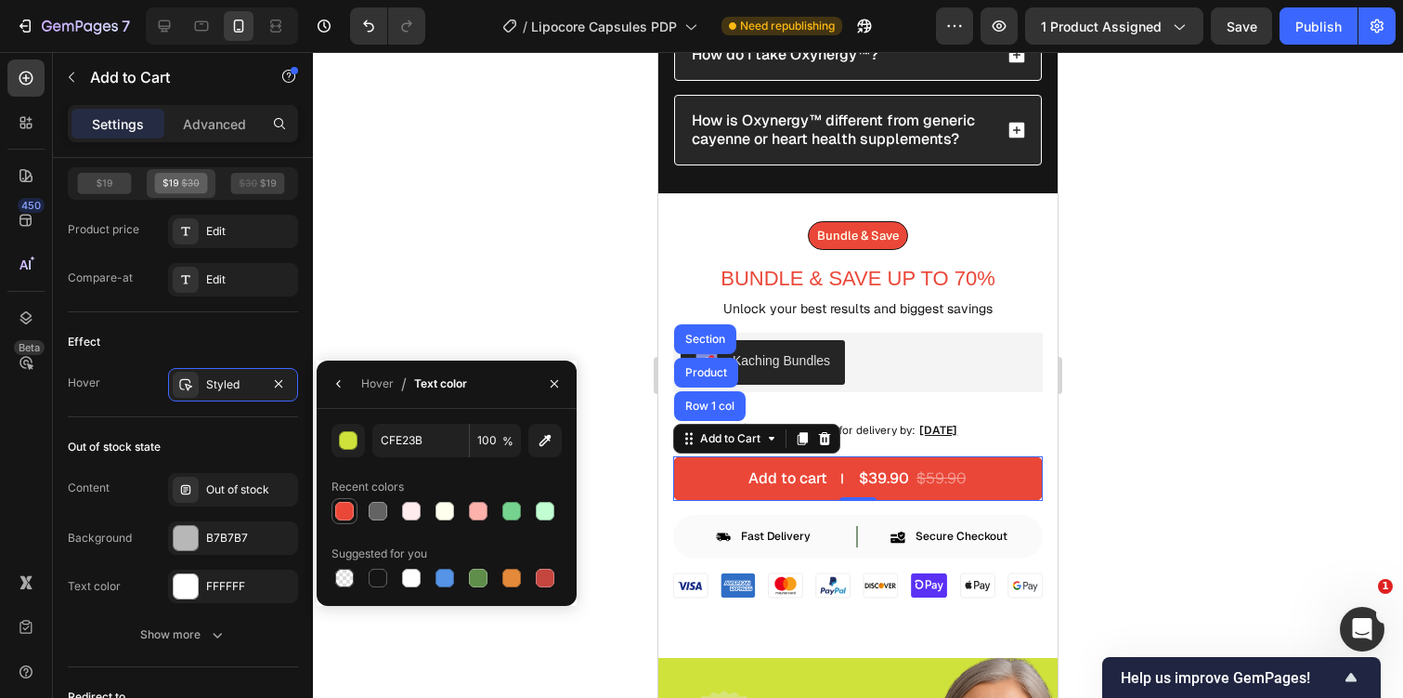
click at [353, 507] on div at bounding box center [344, 511] width 19 height 19
type input "EA4738"
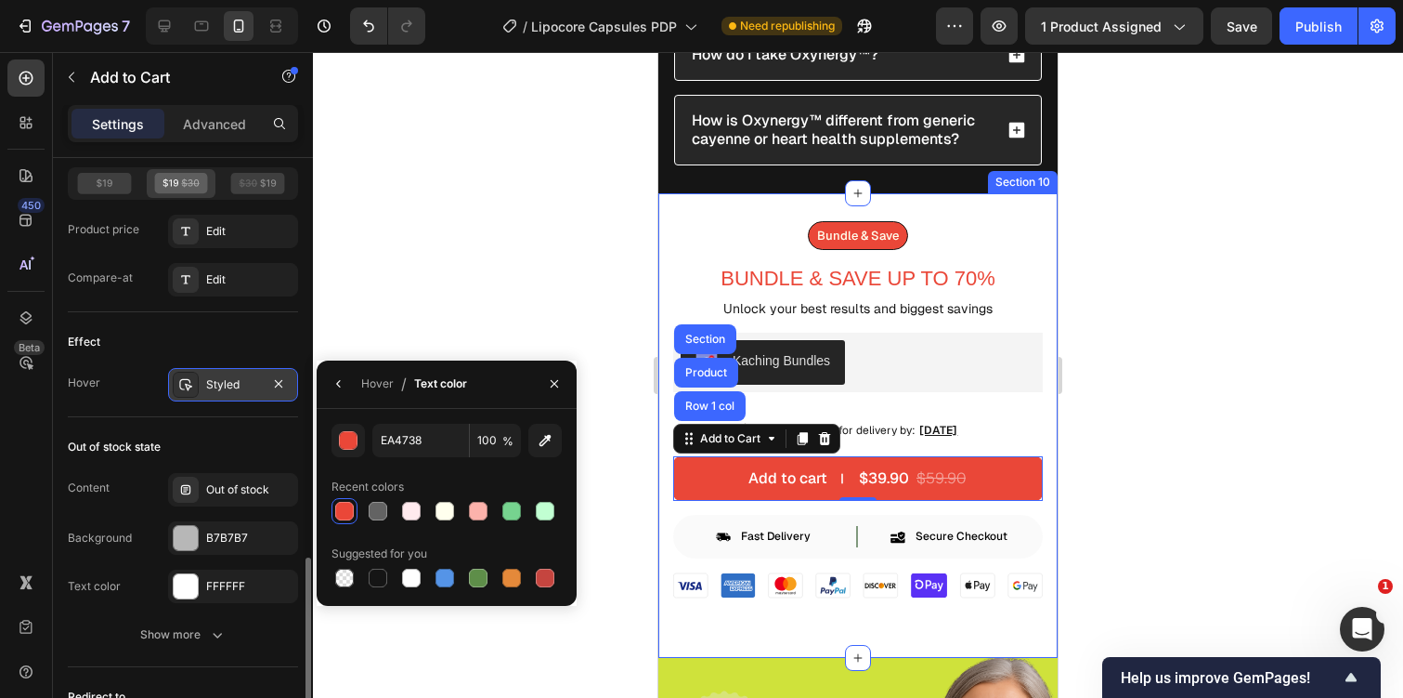
click at [226, 380] on div "Styled" at bounding box center [233, 384] width 54 height 17
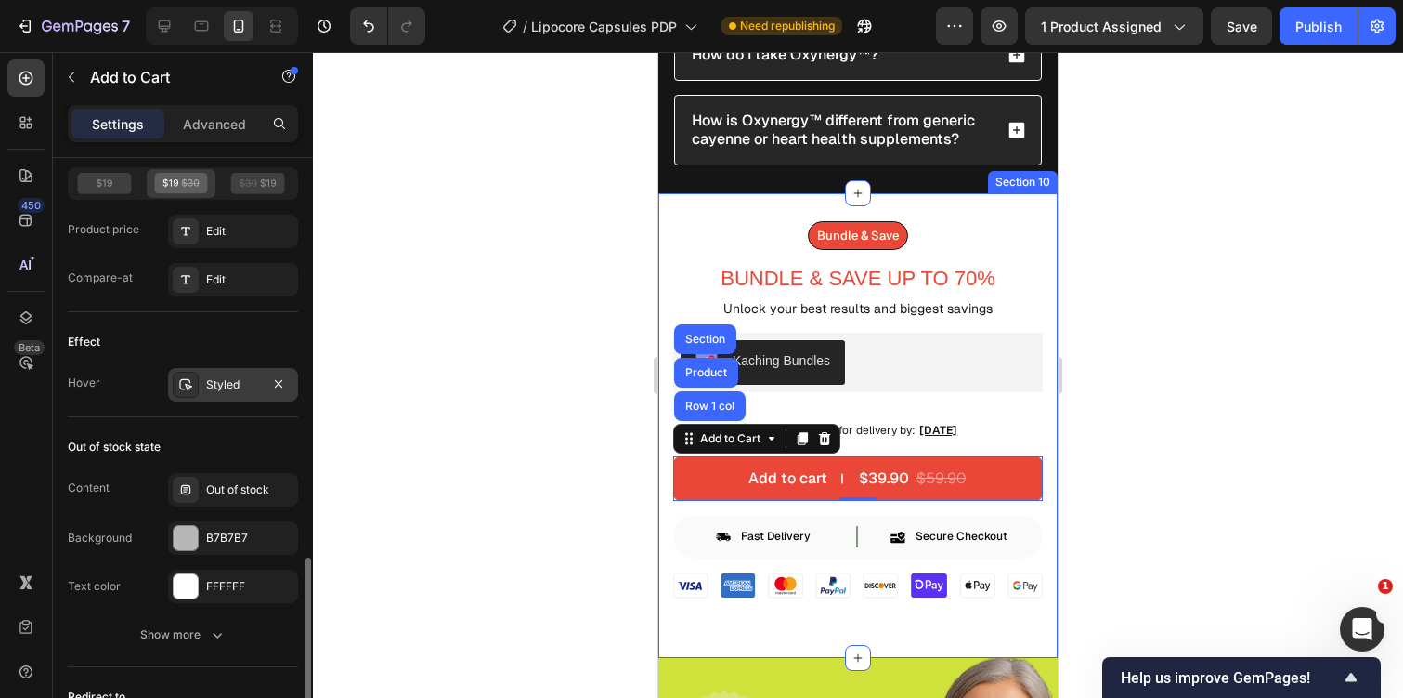
click at [226, 380] on div "Styled" at bounding box center [233, 384] width 54 height 17
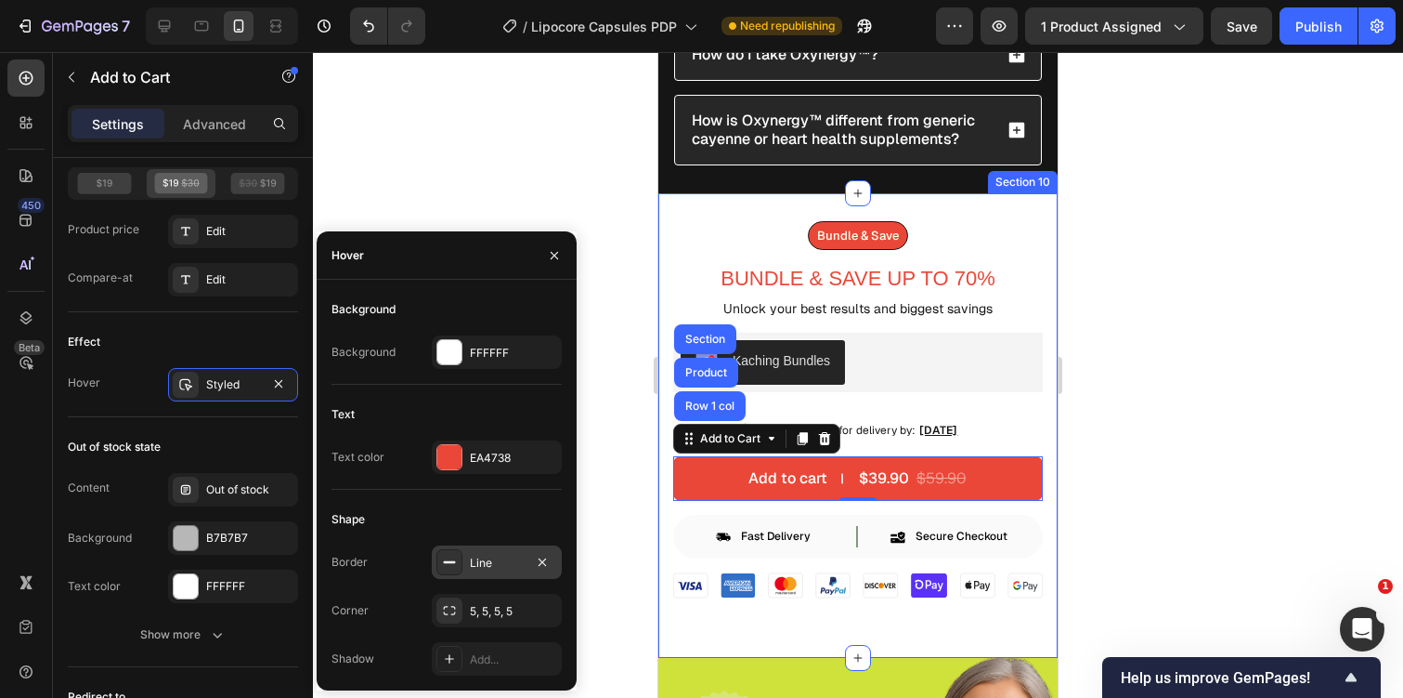
click at [461, 554] on div at bounding box center [450, 562] width 26 height 26
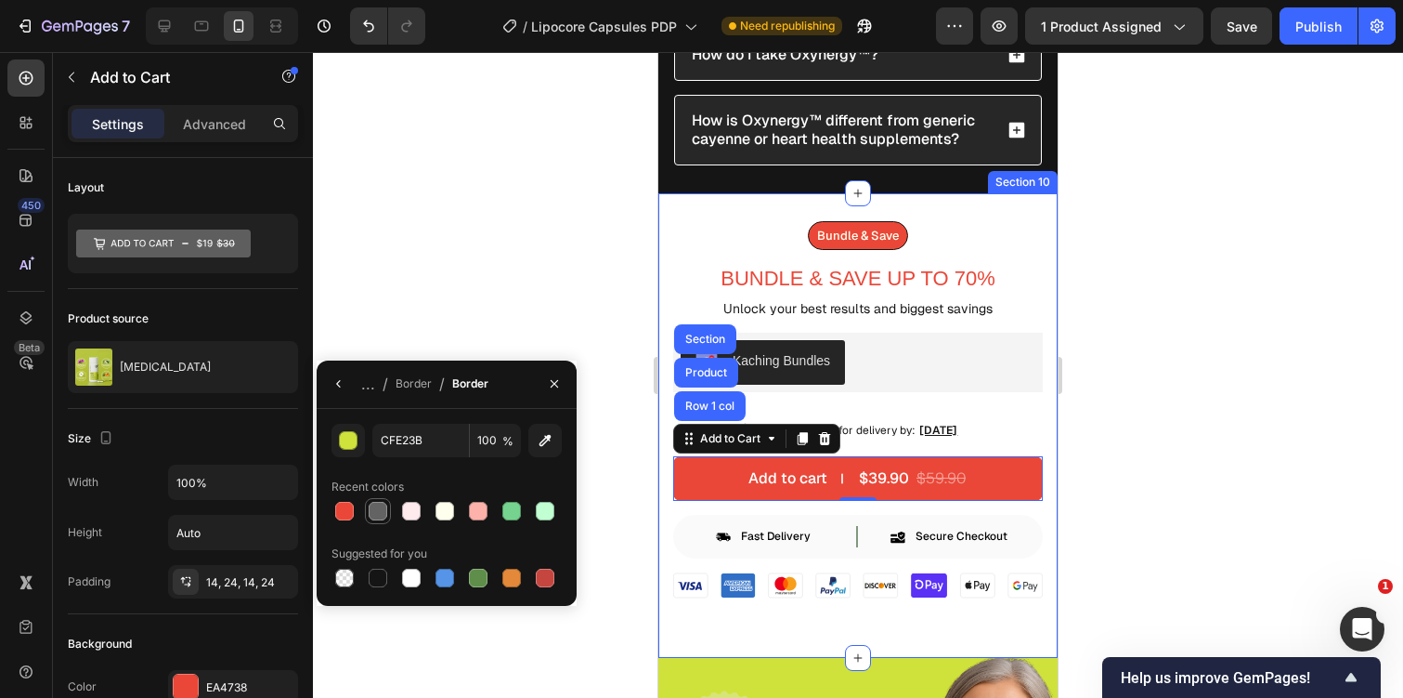
scroll to position [1657, 0]
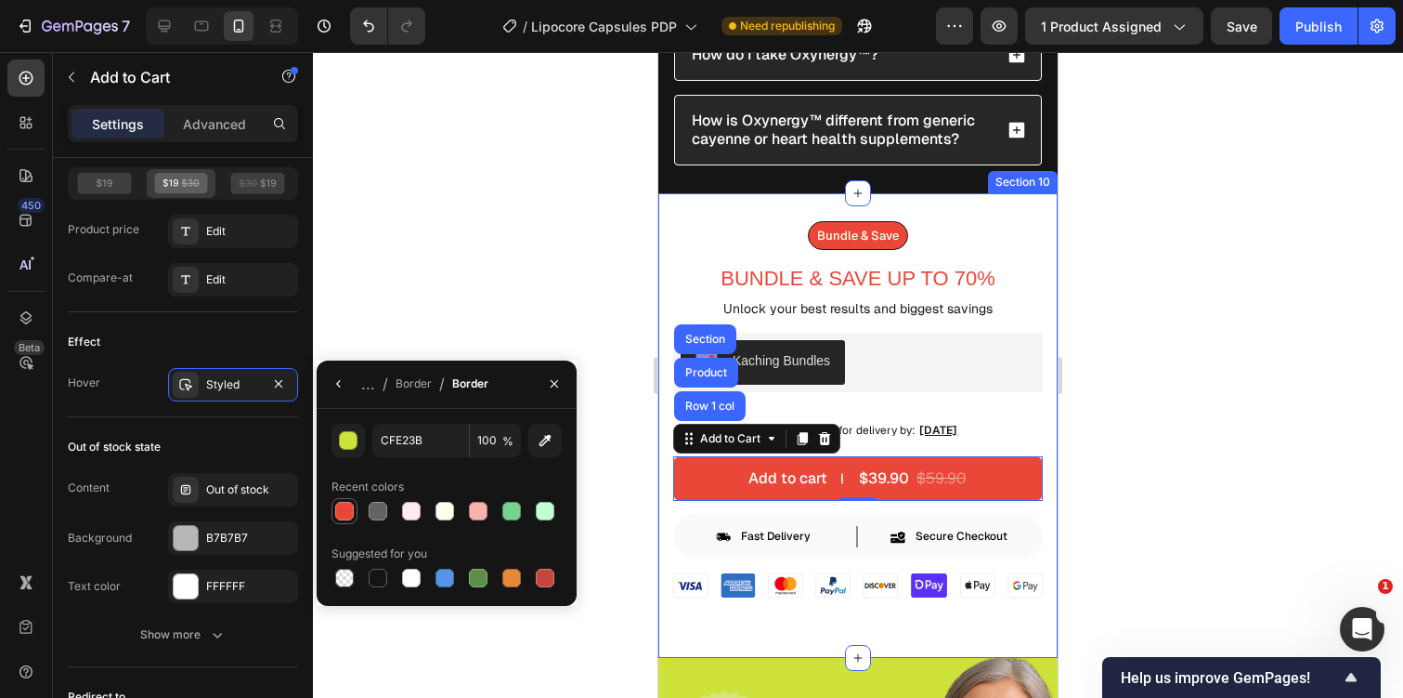
click at [339, 502] on div at bounding box center [344, 511] width 19 height 19
type input "EA4738"
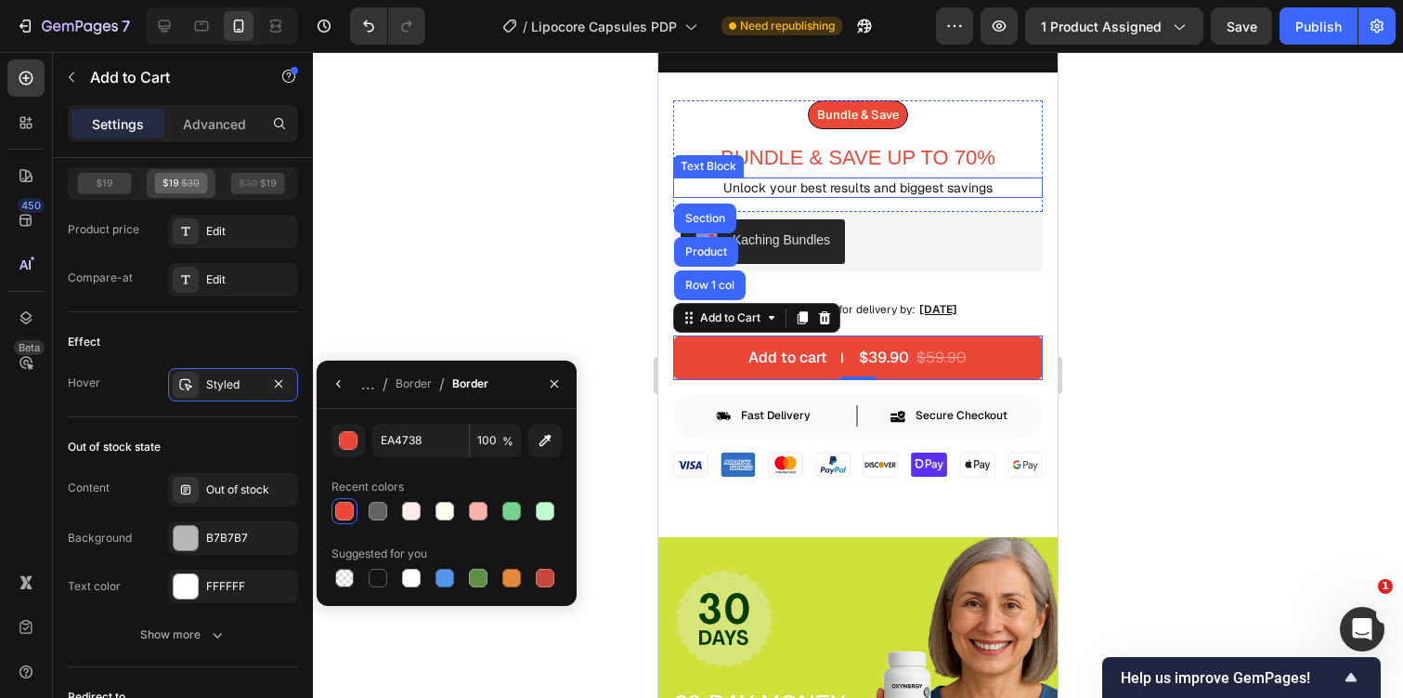
scroll to position [7026, 0]
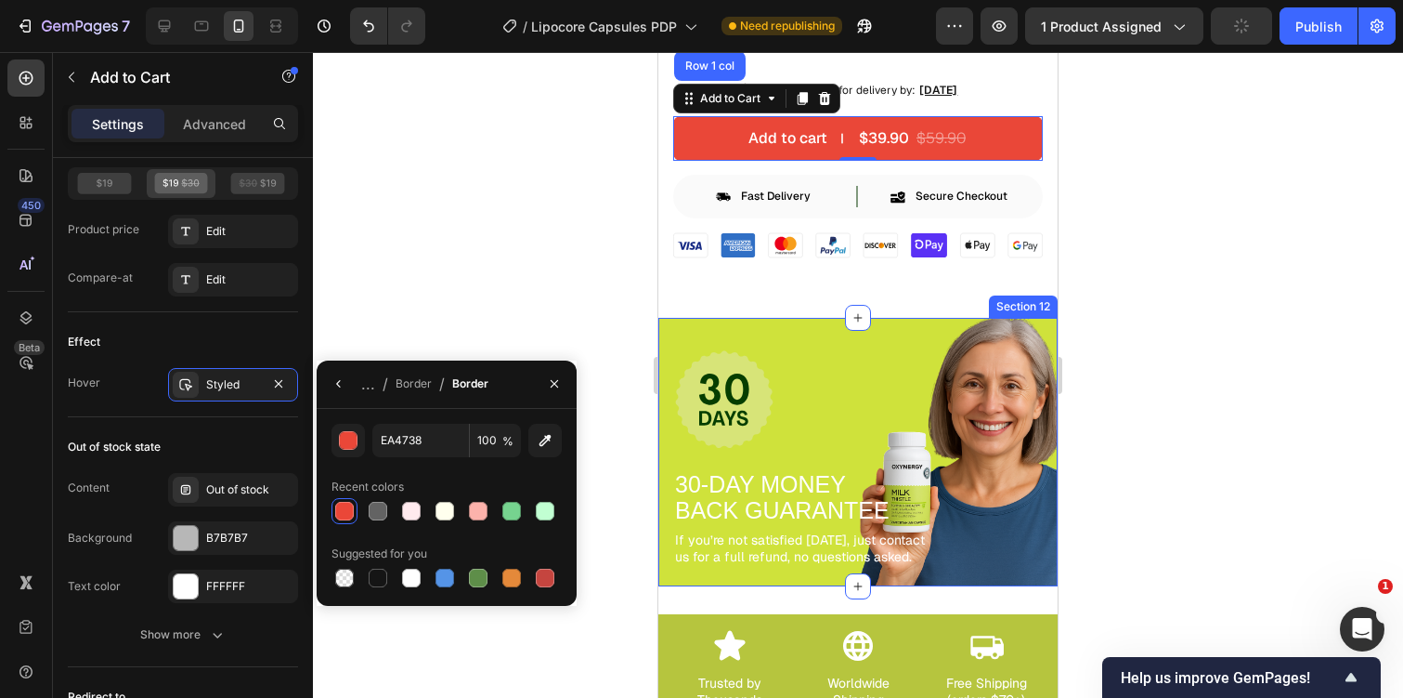
click at [806, 321] on div "Image 30-DAY MONEY BACK GUARANTEE Text Block If you’re not satisfied within 30 …" at bounding box center [858, 452] width 399 height 268
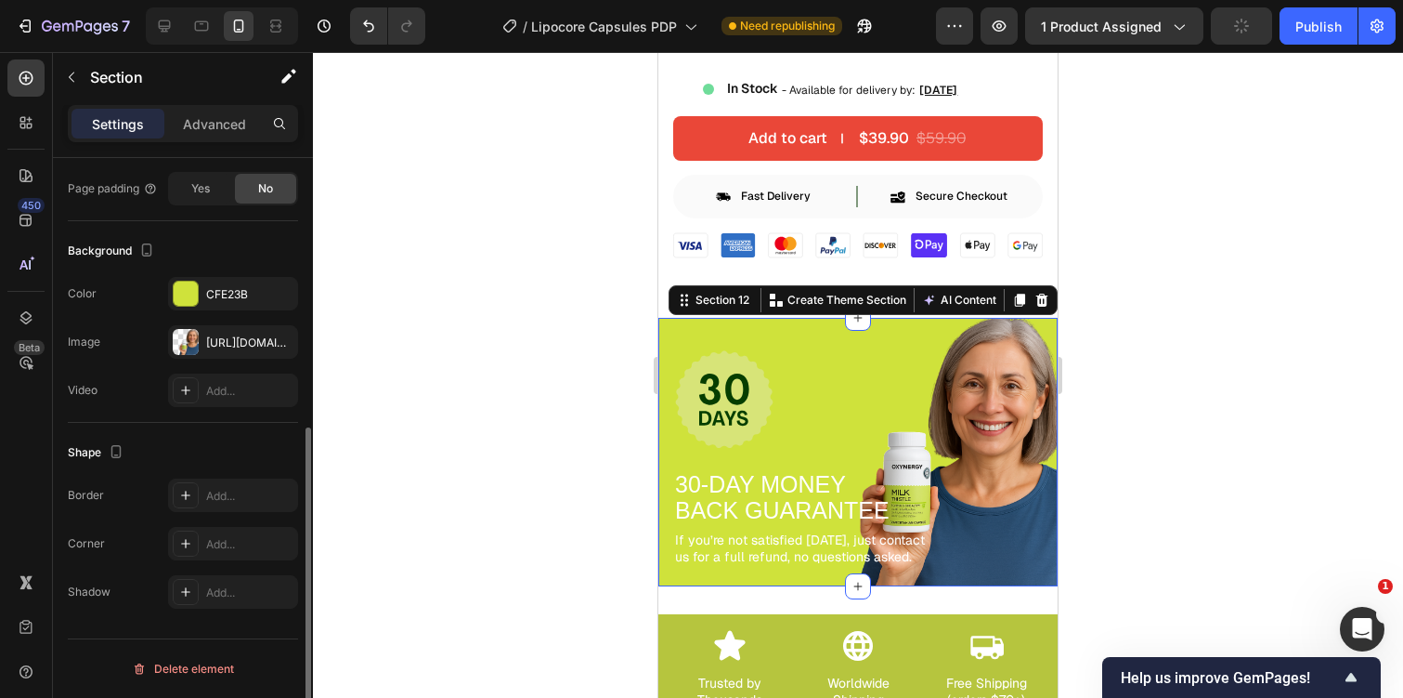
scroll to position [0, 0]
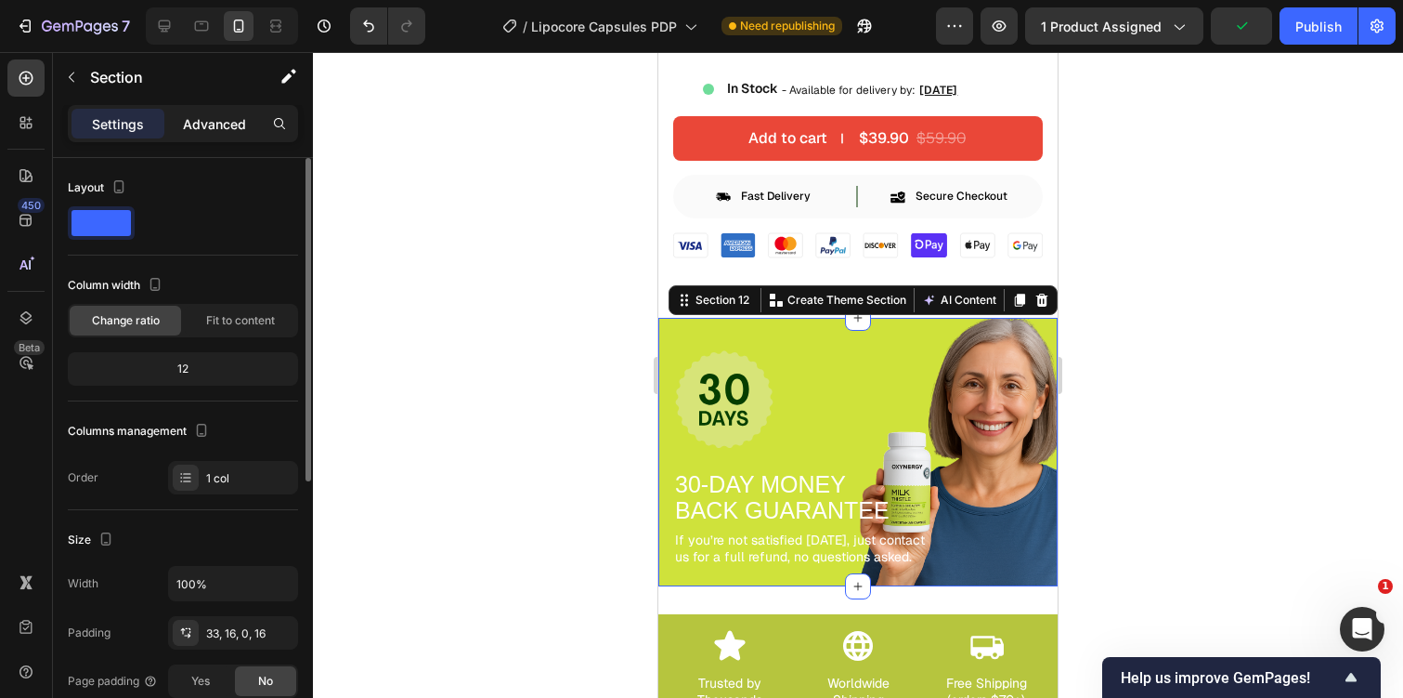
click at [210, 127] on p "Advanced" at bounding box center [214, 124] width 63 height 20
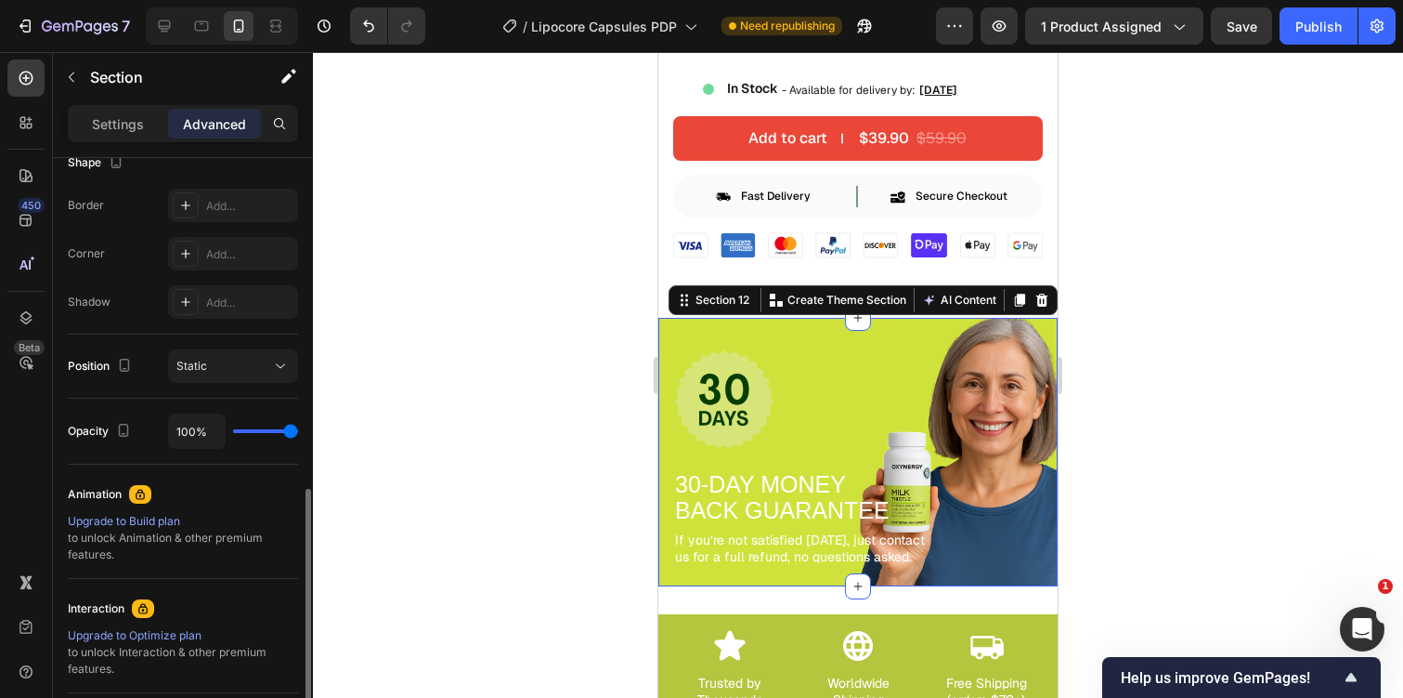
scroll to position [407, 0]
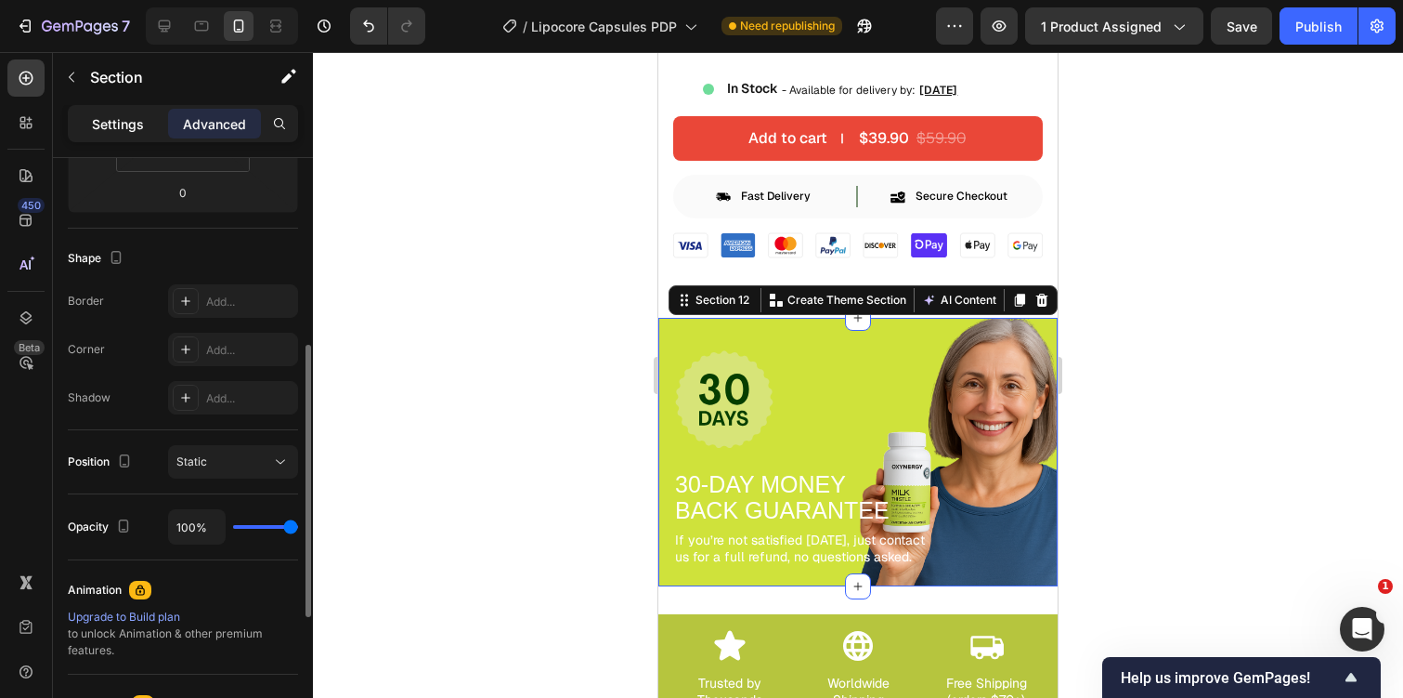
click at [118, 114] on p "Settings" at bounding box center [118, 124] width 52 height 20
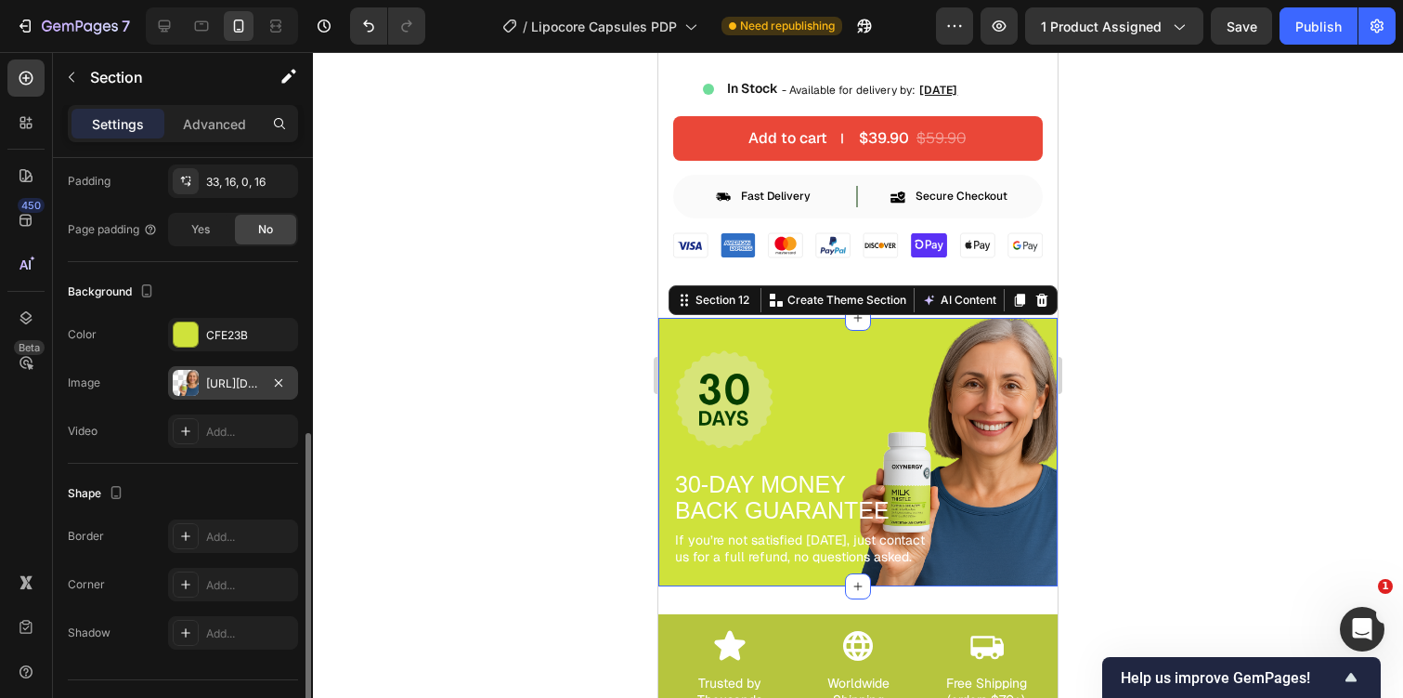
scroll to position [492, 0]
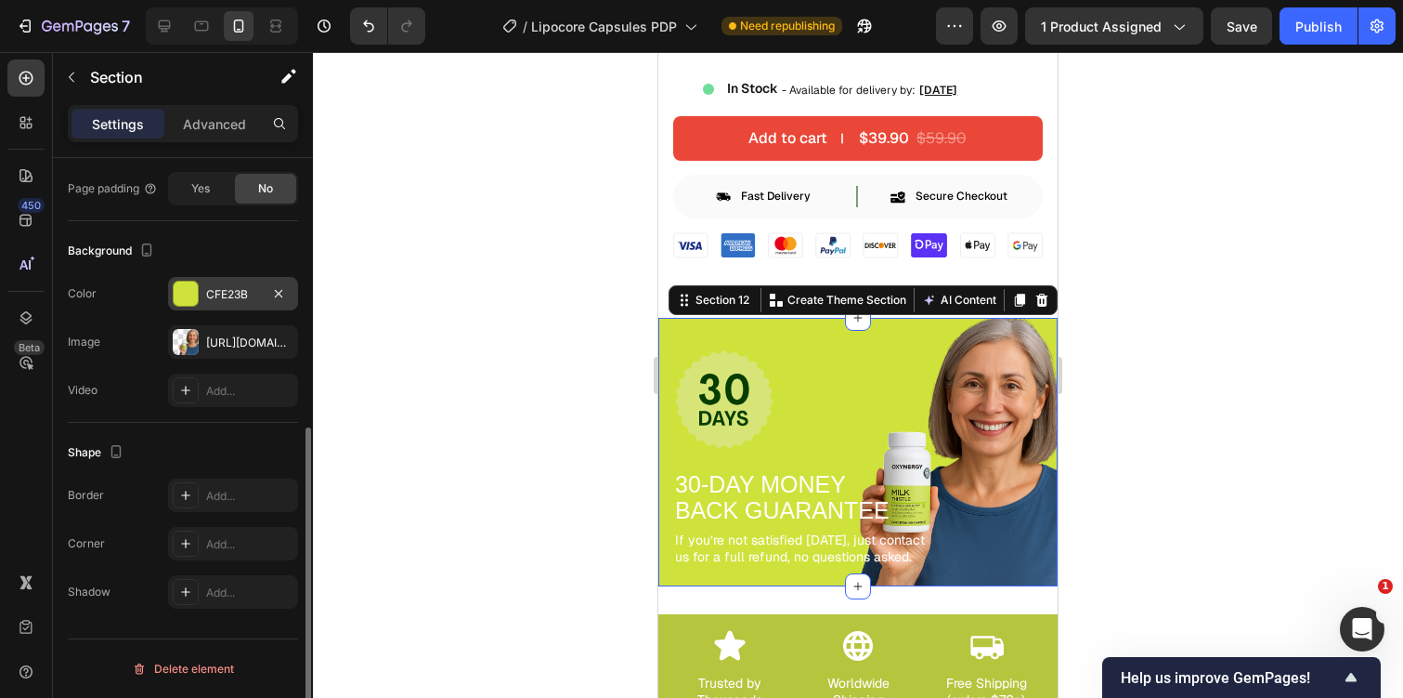
click at [230, 295] on div "CFE23B" at bounding box center [233, 294] width 54 height 17
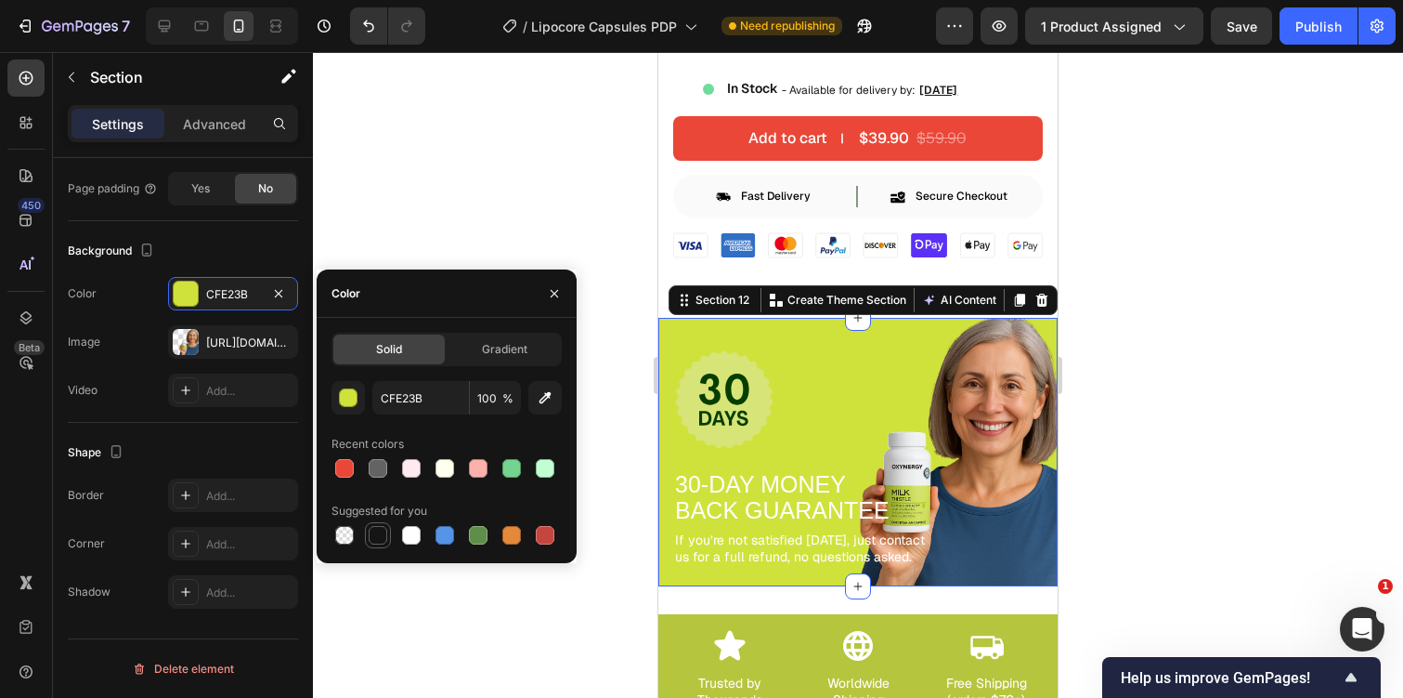
click at [377, 530] on div at bounding box center [378, 535] width 19 height 19
type input "151515"
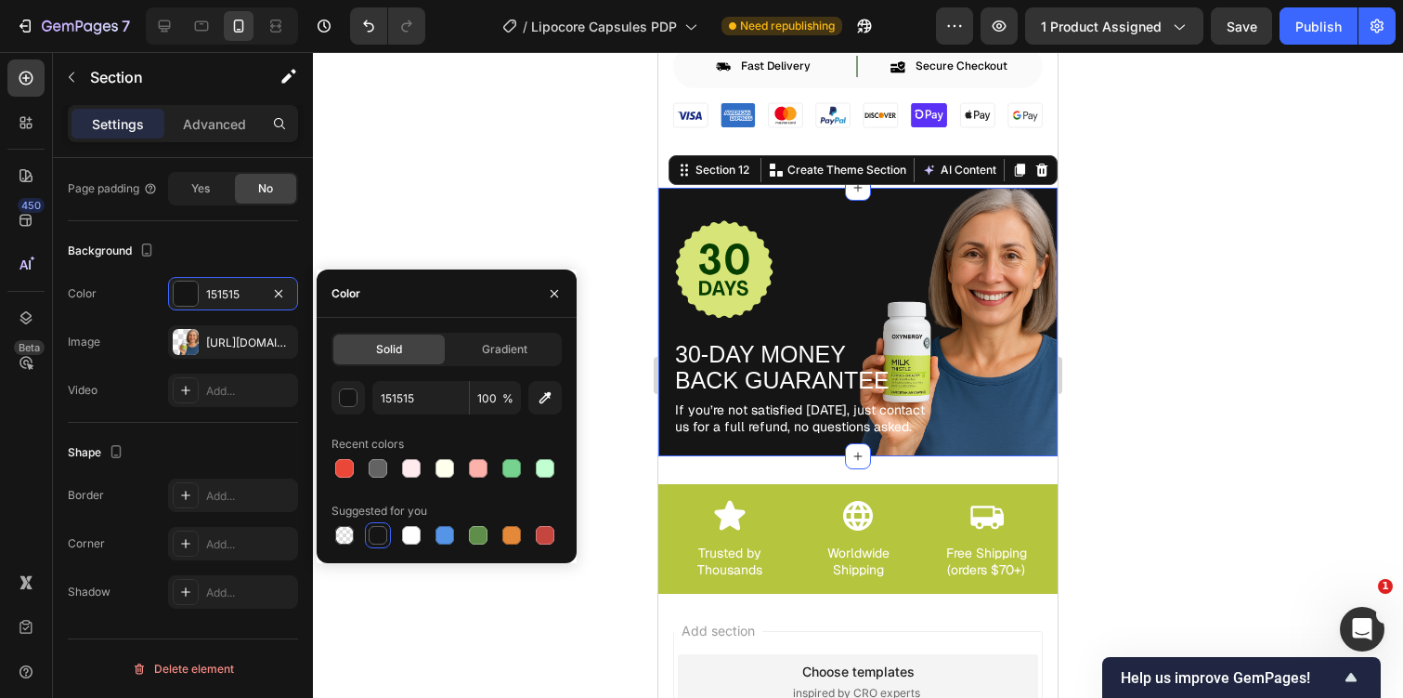
scroll to position [7207, 0]
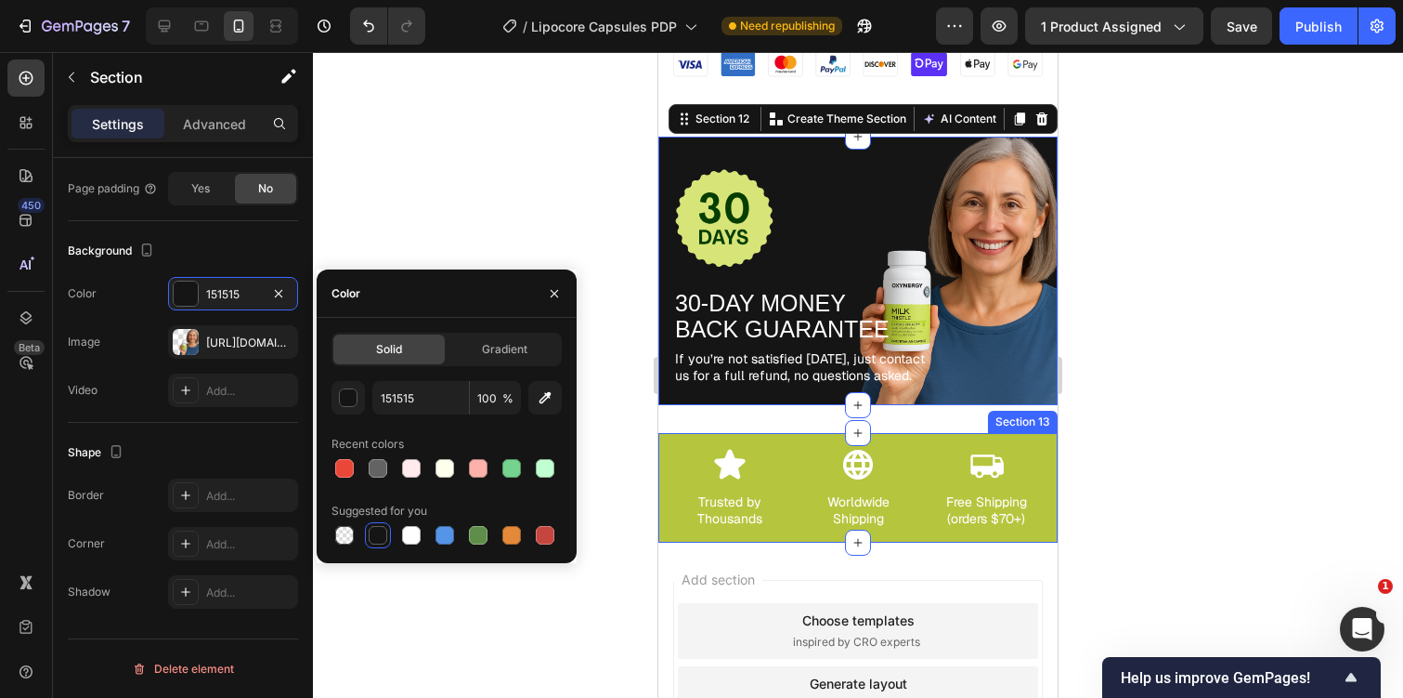
click at [669, 466] on div "Icon Trusted by Thousands Text Block Row Icon Worldwide Shipping Text Block Row…" at bounding box center [858, 488] width 399 height 110
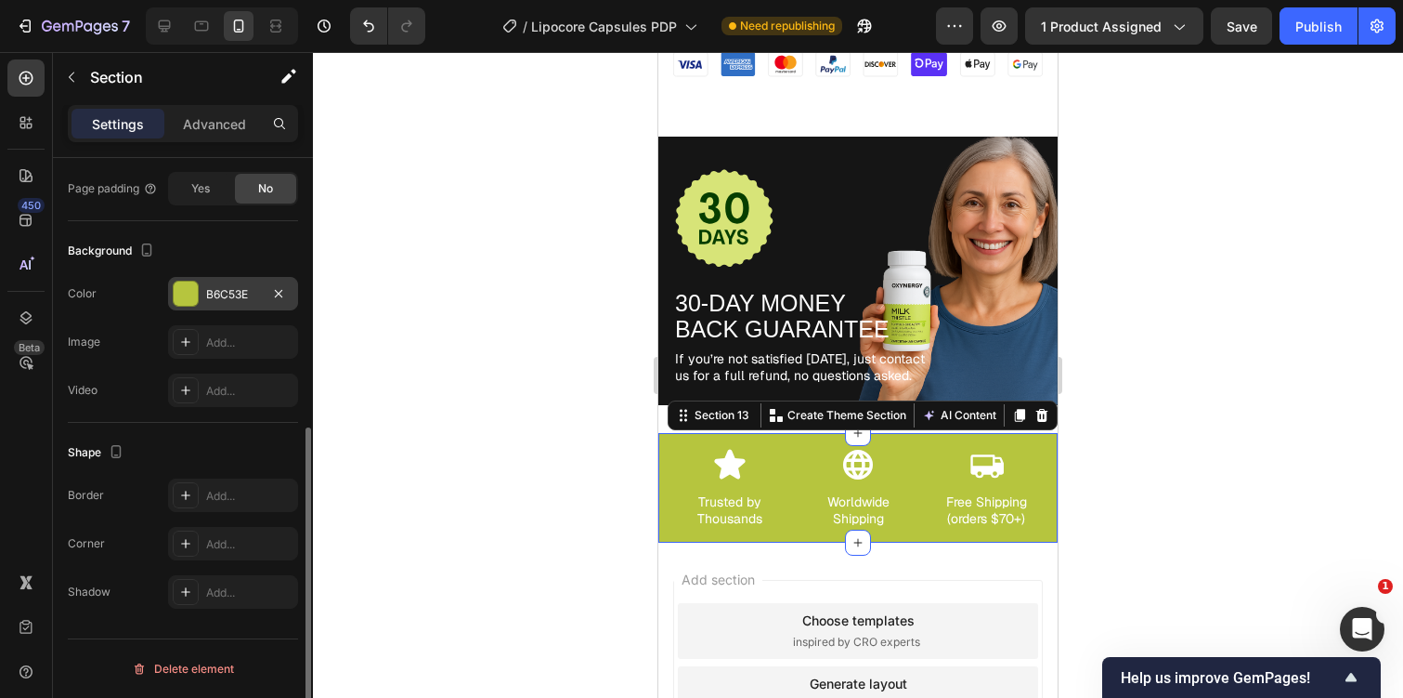
click at [229, 292] on div "B6C53E" at bounding box center [233, 294] width 54 height 17
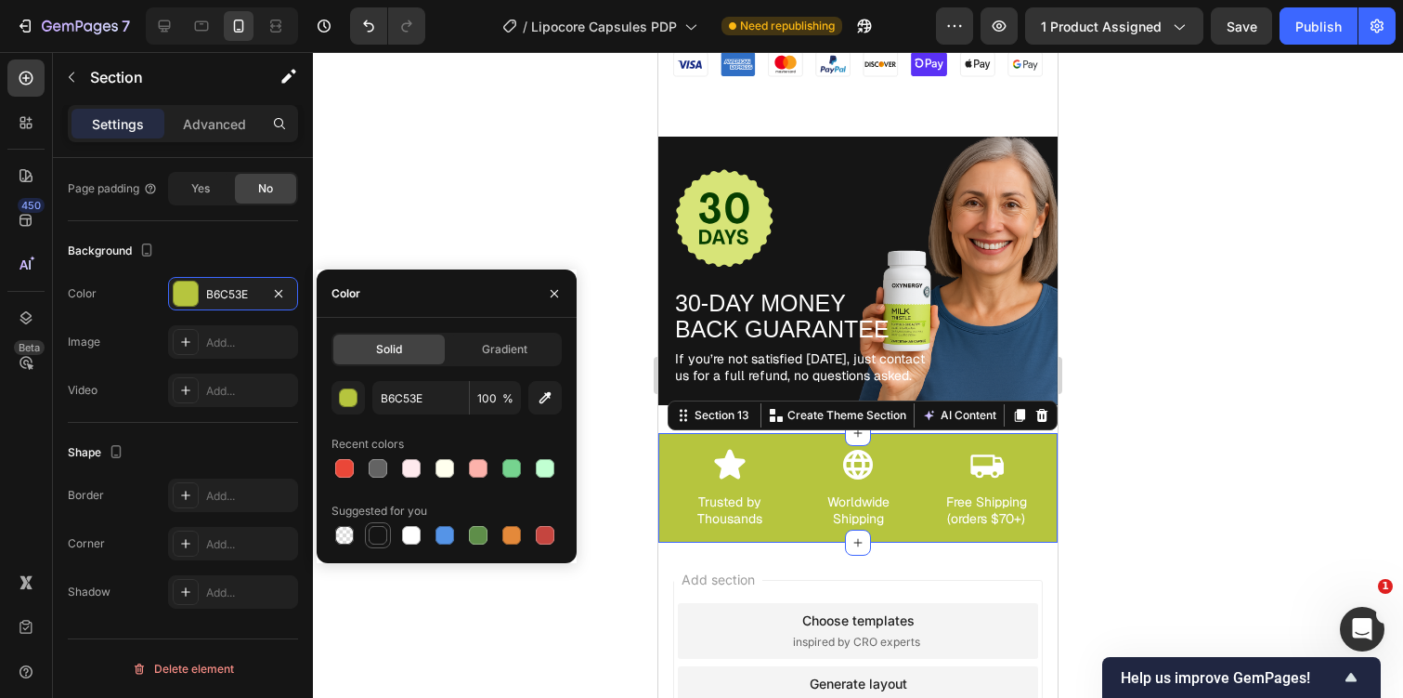
click at [376, 529] on div at bounding box center [378, 535] width 19 height 19
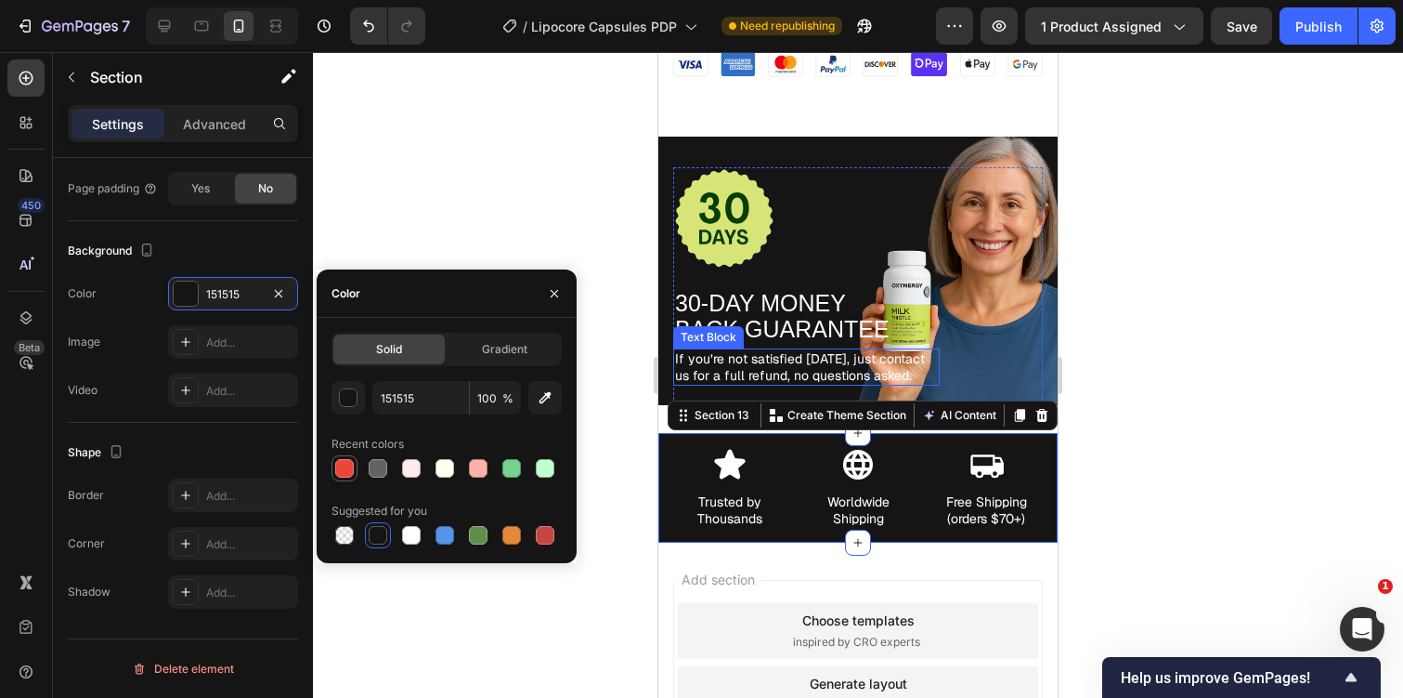
click at [340, 465] on div at bounding box center [344, 468] width 19 height 19
type input "EA4738"
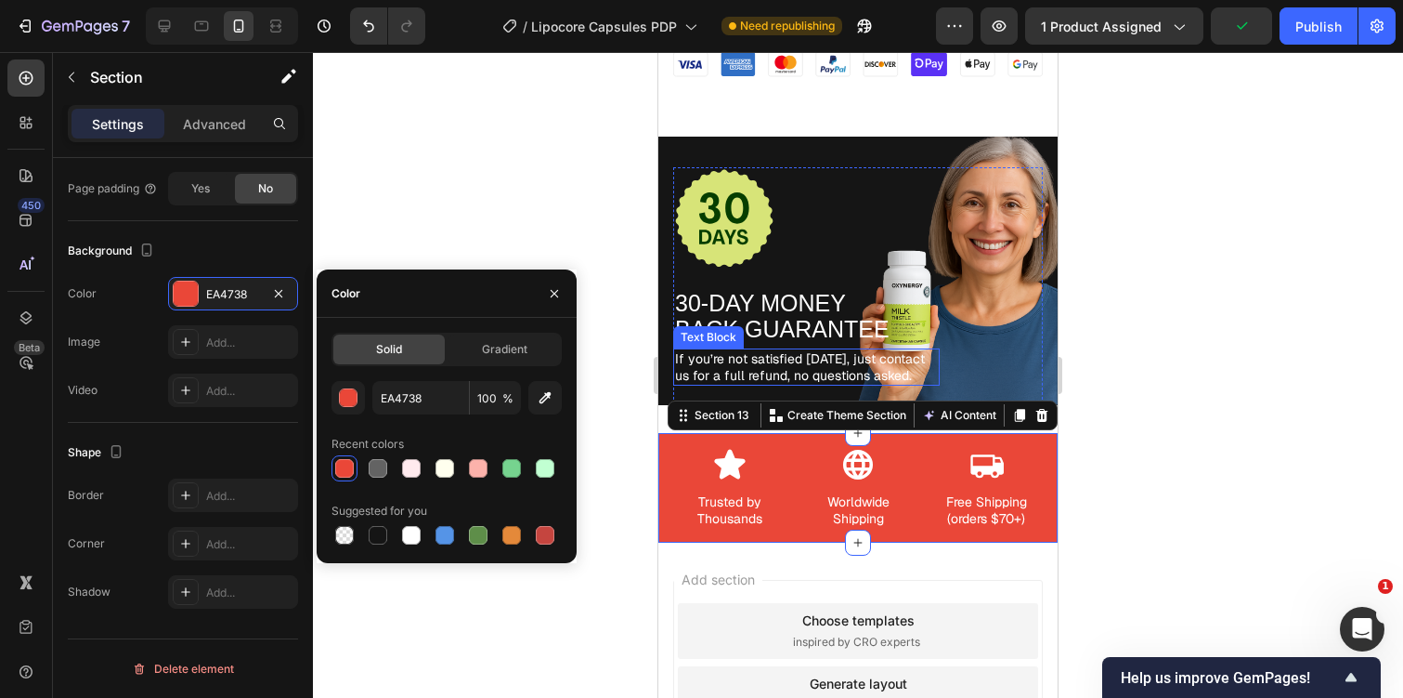
click at [419, 227] on div at bounding box center [858, 375] width 1090 height 646
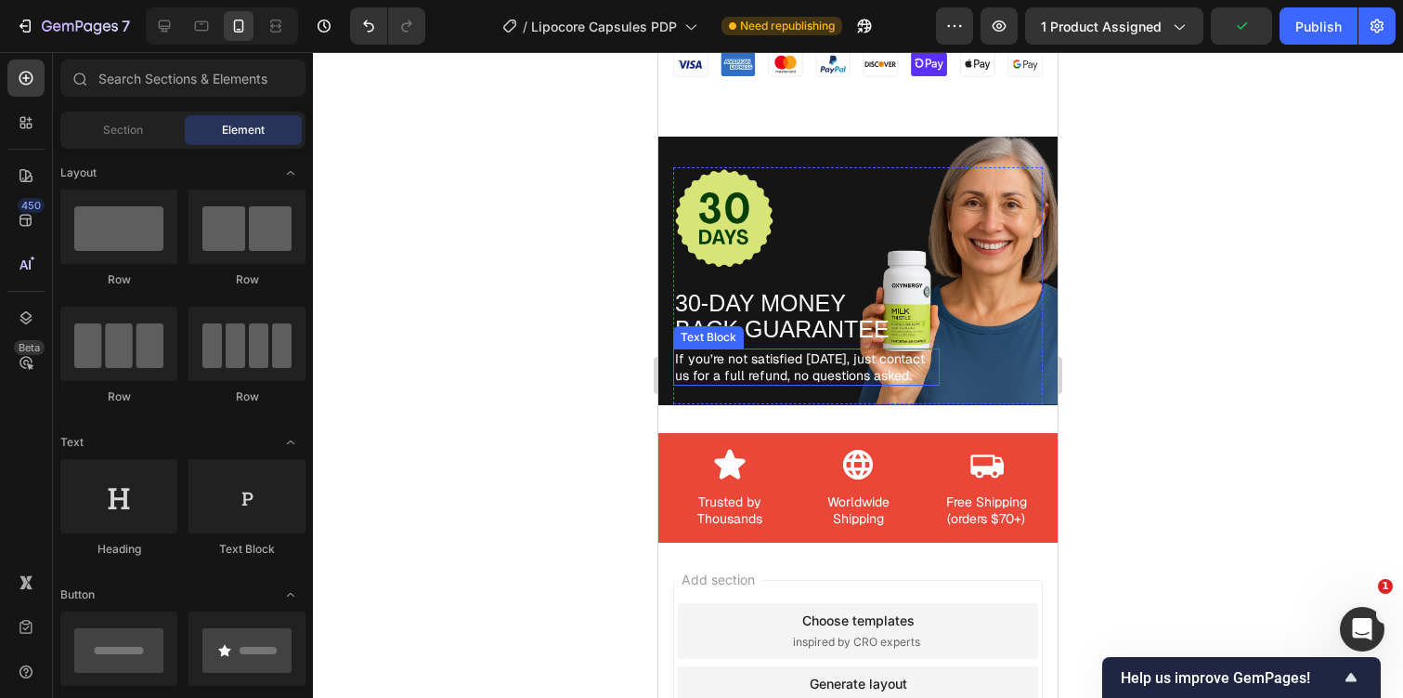
click at [510, 317] on div at bounding box center [858, 375] width 1090 height 646
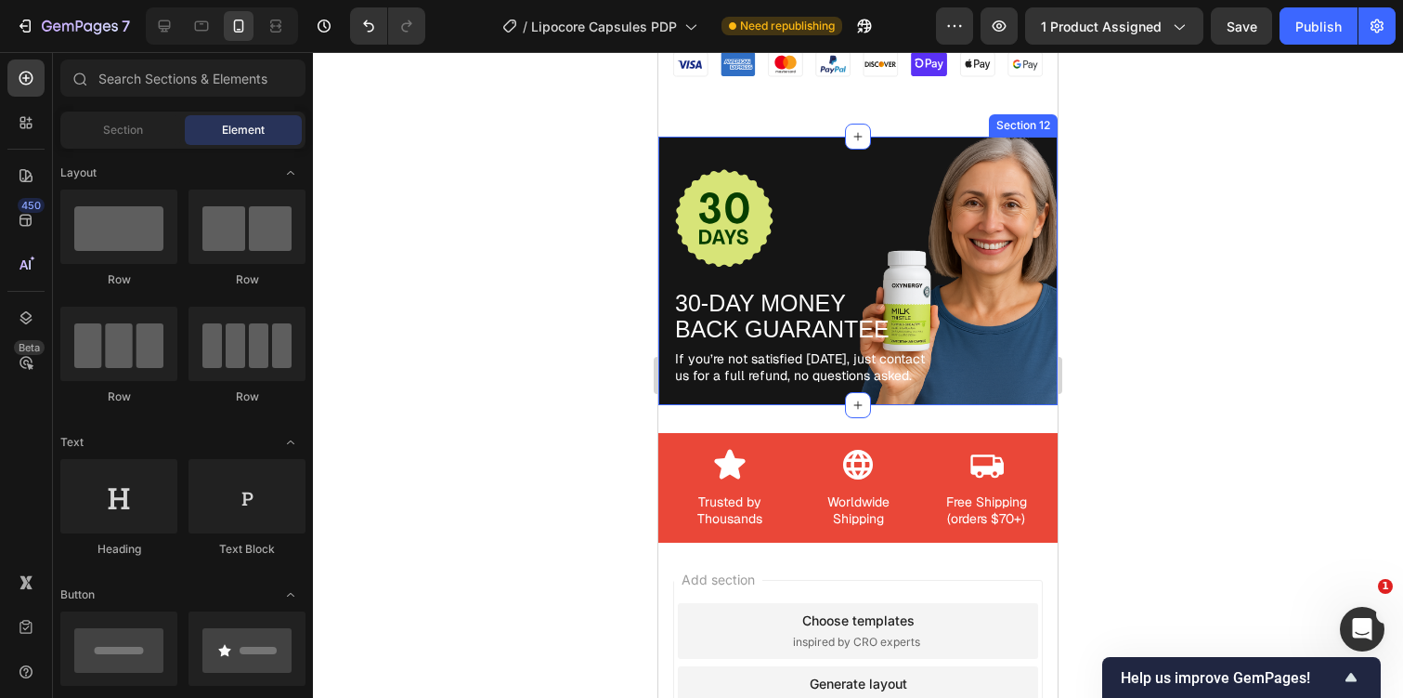
click at [1019, 152] on div "Image 30-DAY MONEY BACK GUARANTEE Text Block If you’re not satisfied within 30 …" at bounding box center [858, 271] width 399 height 268
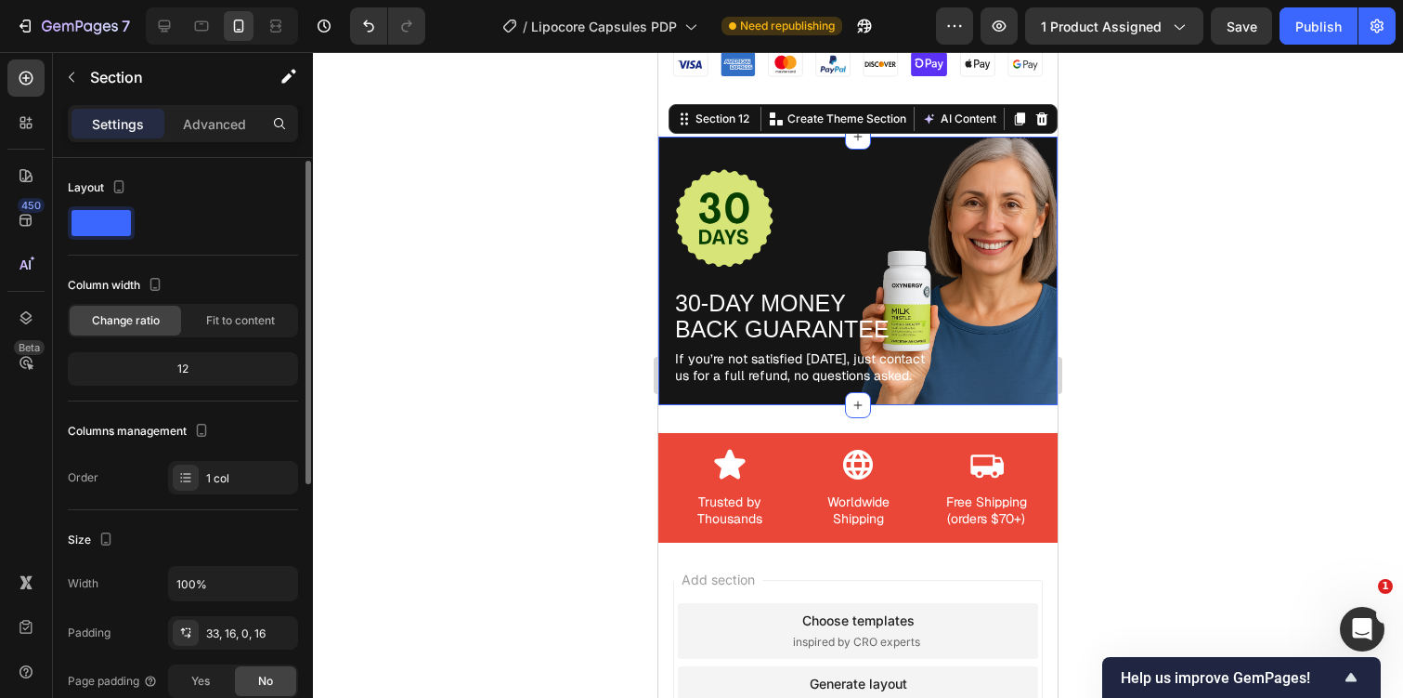
scroll to position [492, 0]
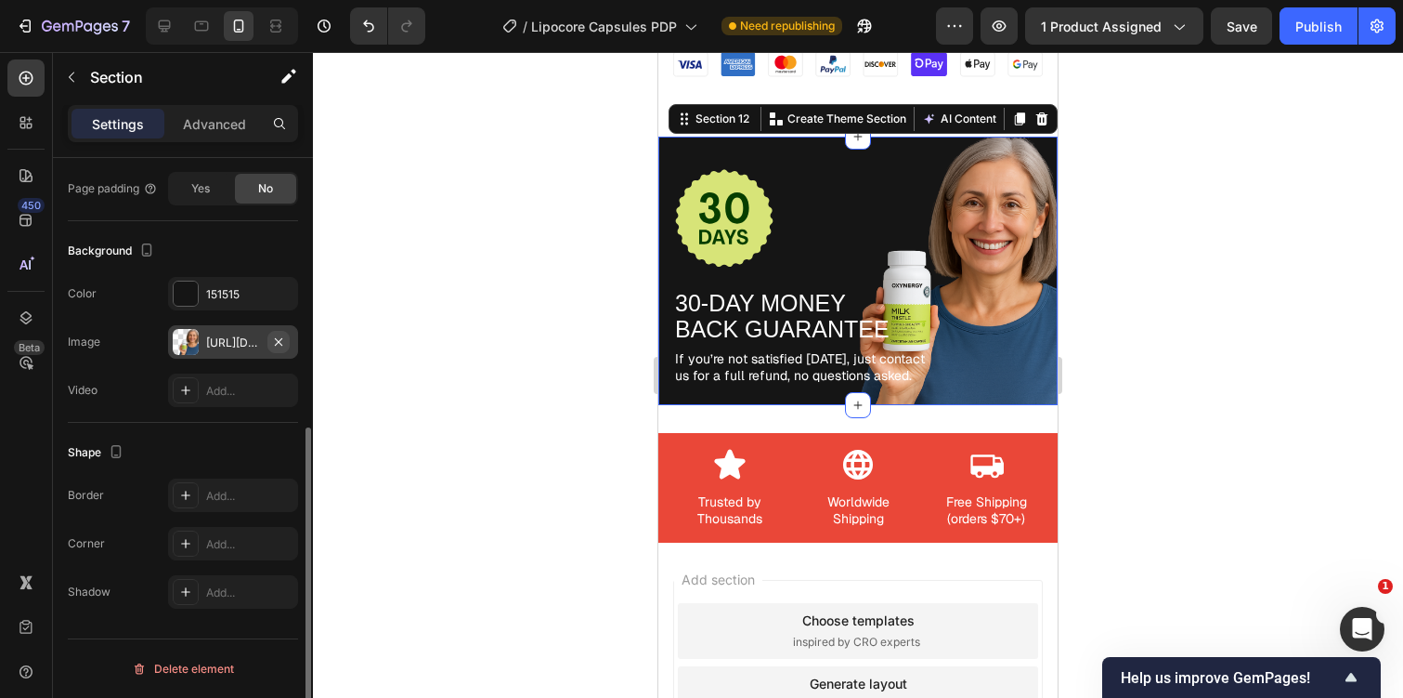
click at [280, 342] on icon "button" at bounding box center [278, 340] width 7 height 7
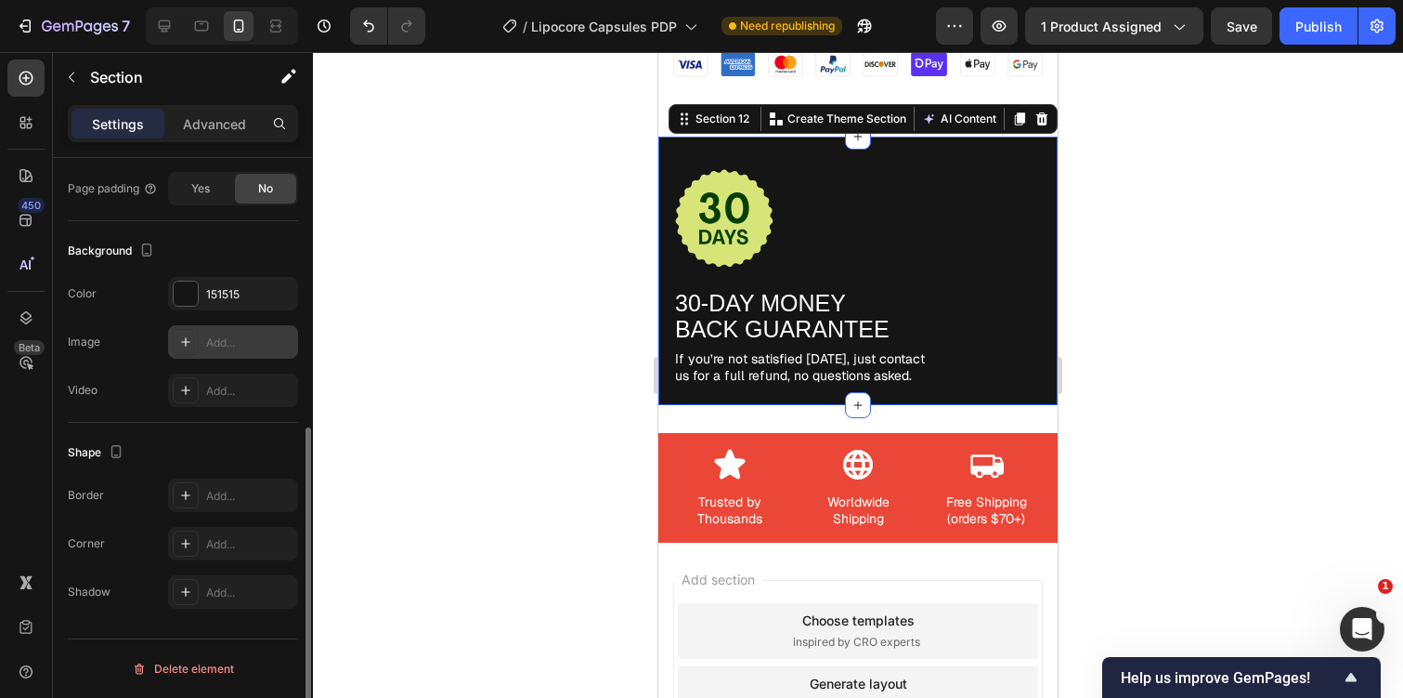
click at [1113, 251] on div at bounding box center [858, 375] width 1090 height 646
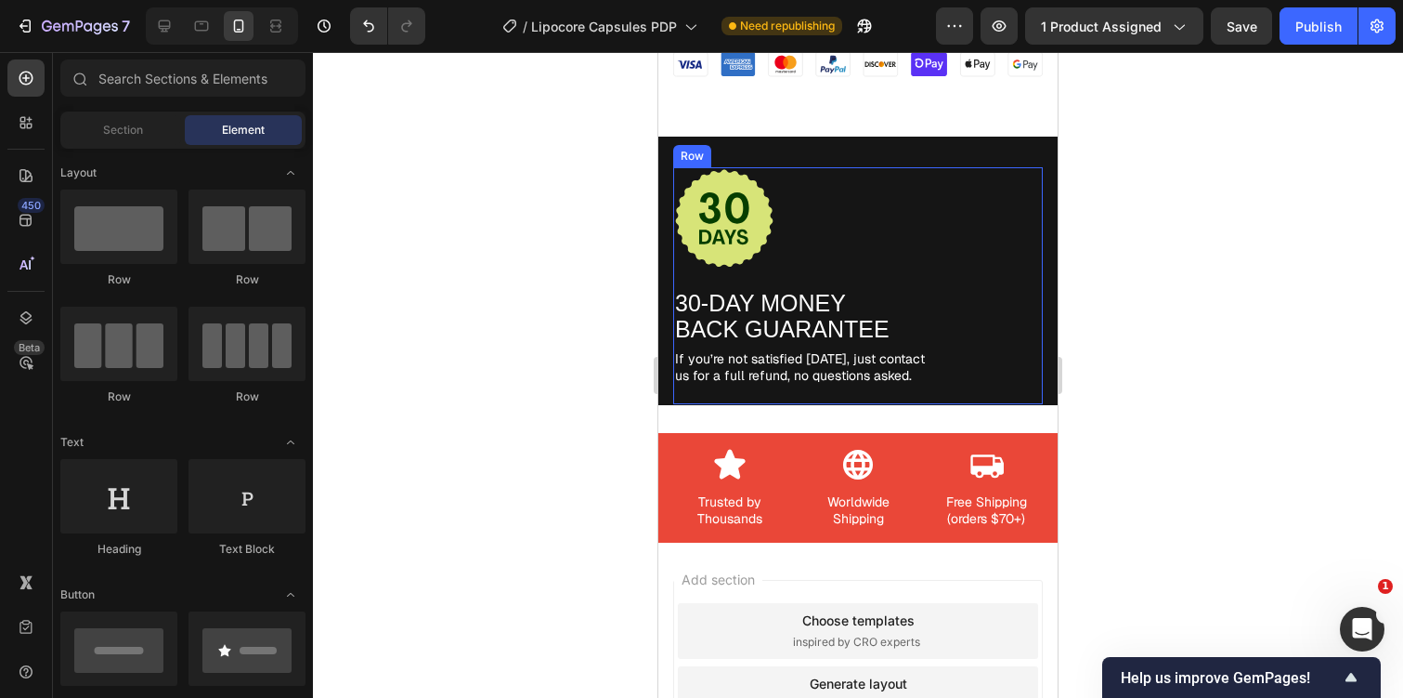
click at [955, 266] on div "Image" at bounding box center [999, 276] width 89 height 218
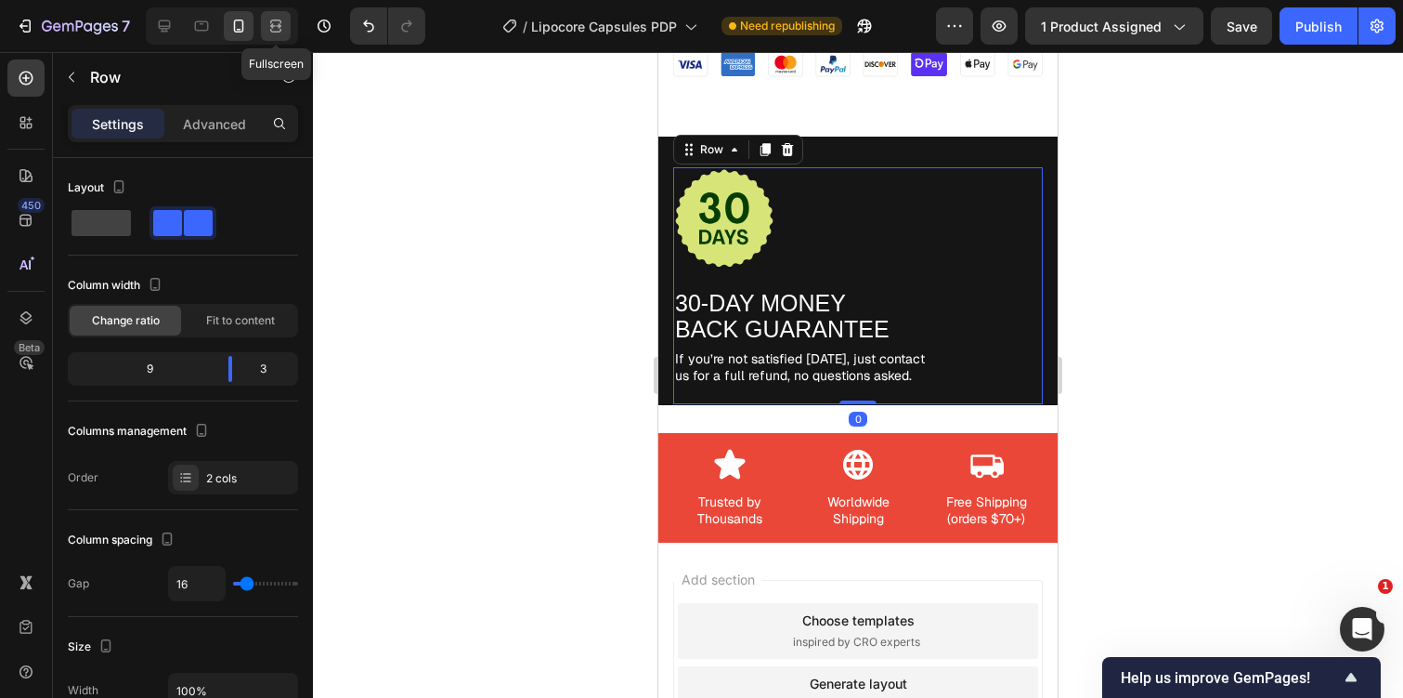
click at [288, 13] on div at bounding box center [276, 26] width 30 height 30
type input "1200"
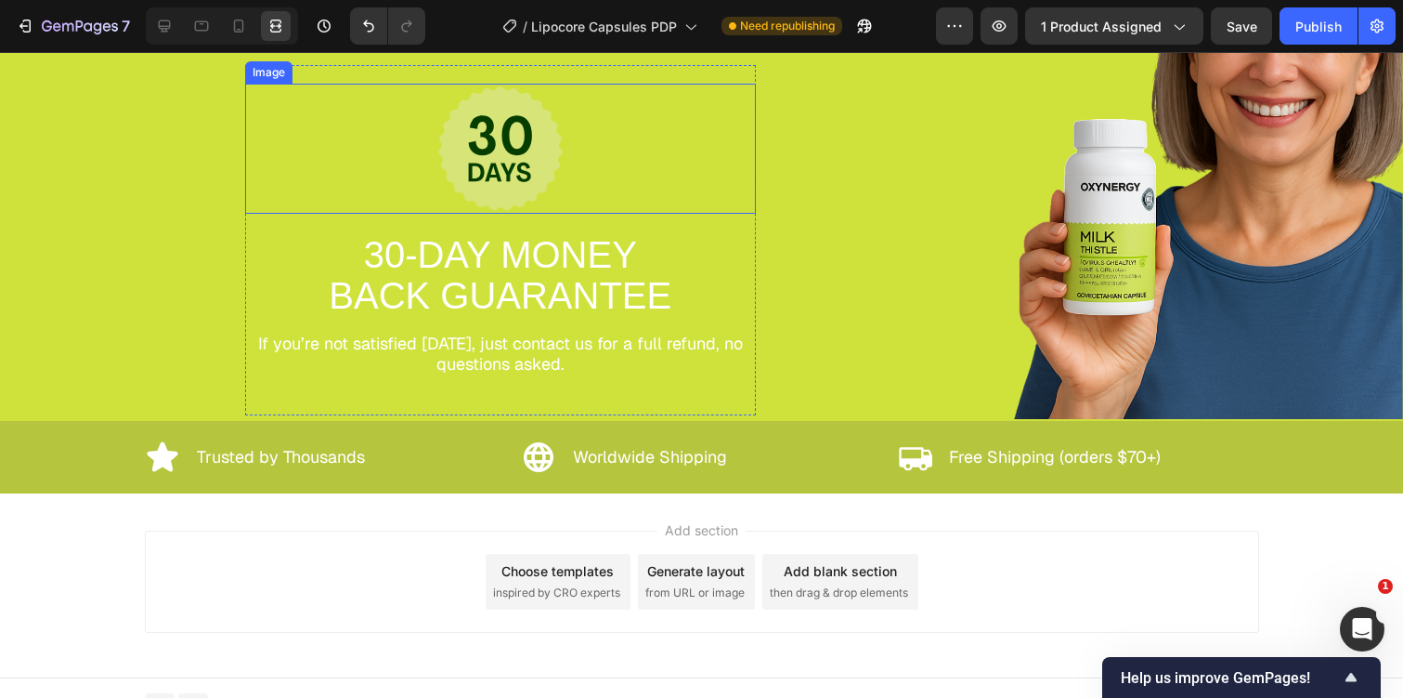
scroll to position [7241, 0]
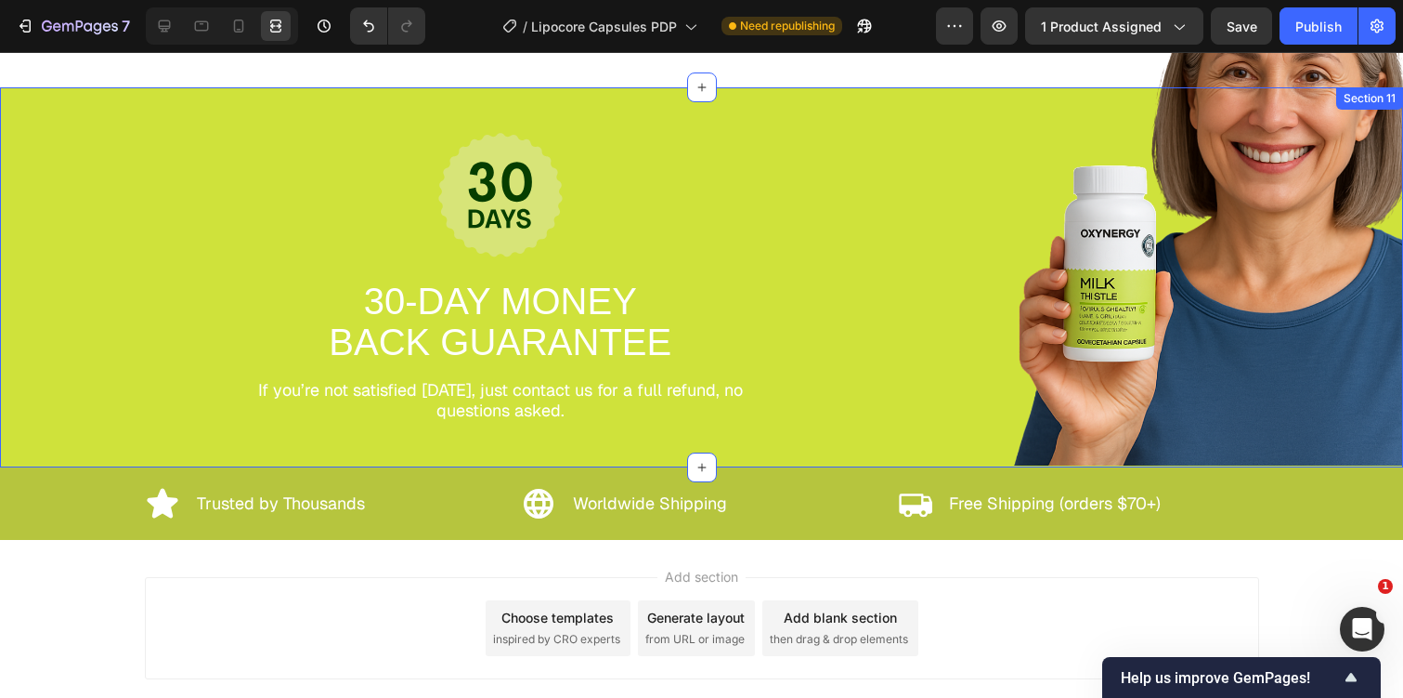
click at [73, 278] on div "Image 30-DAY MONEY BACK GUARANTEE Text Block If you’re not satisfied within 30 …" at bounding box center [701, 277] width 1403 height 380
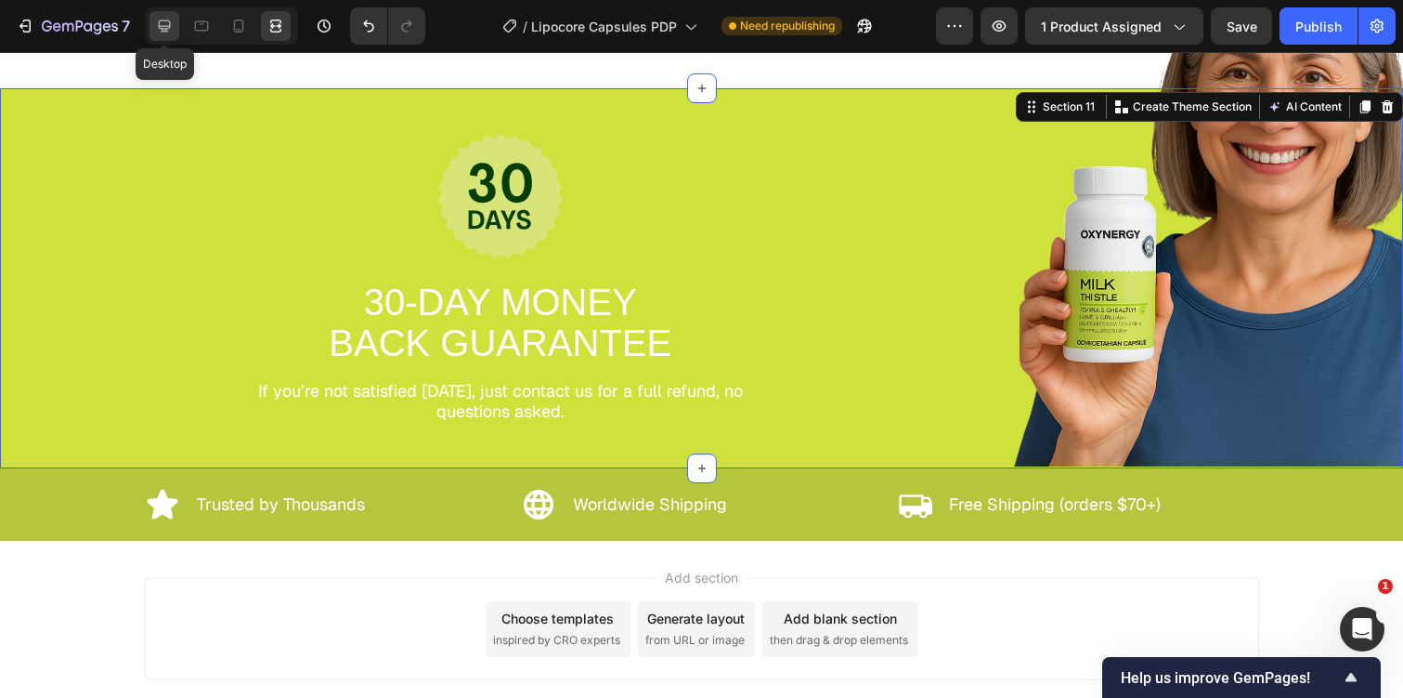
click at [162, 32] on icon at bounding box center [165, 26] width 12 height 12
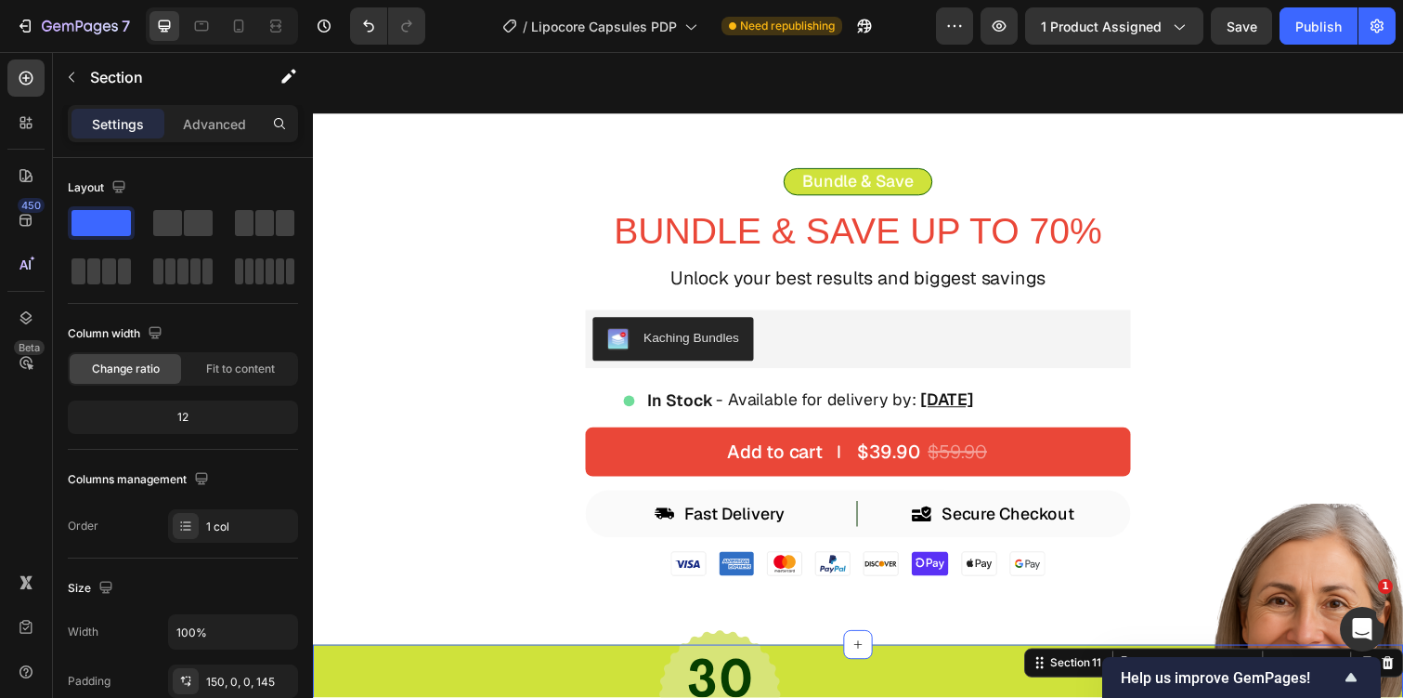
scroll to position [6647, 0]
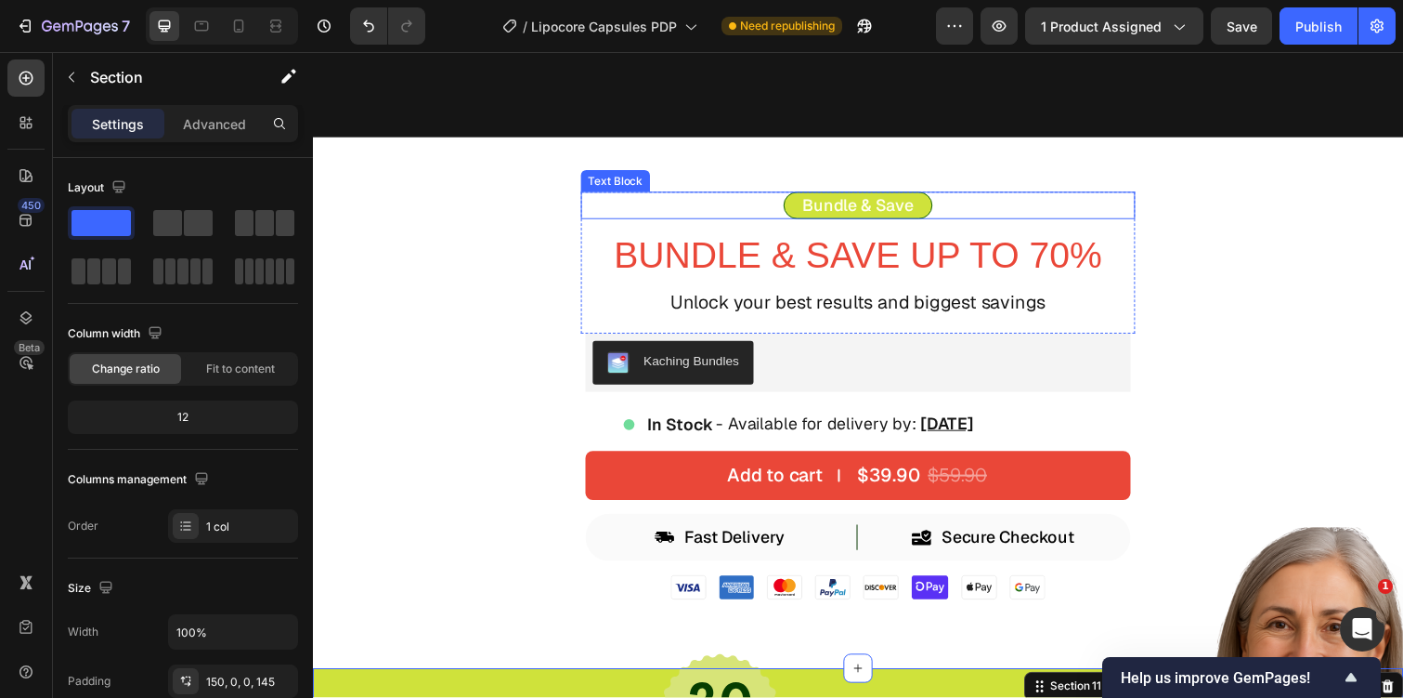
click at [869, 209] on p "Bundle & Save" at bounding box center [870, 209] width 113 height 20
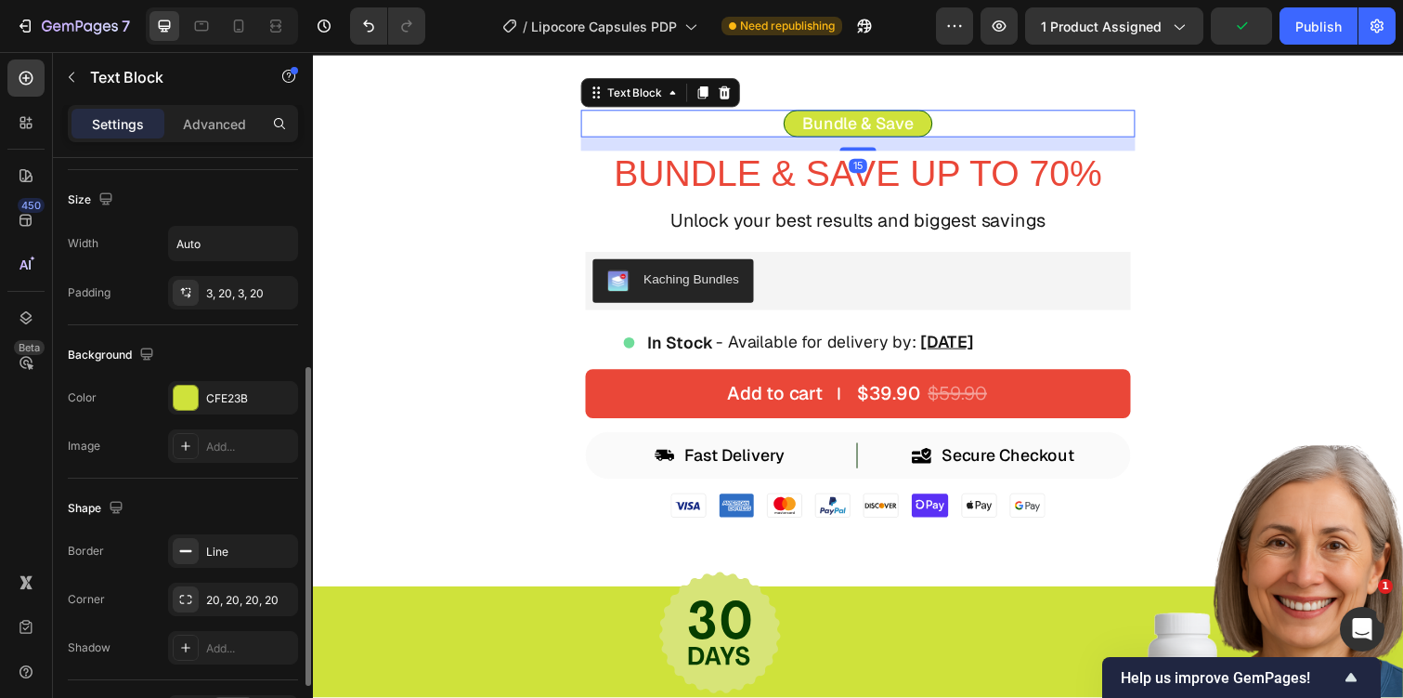
scroll to position [411, 0]
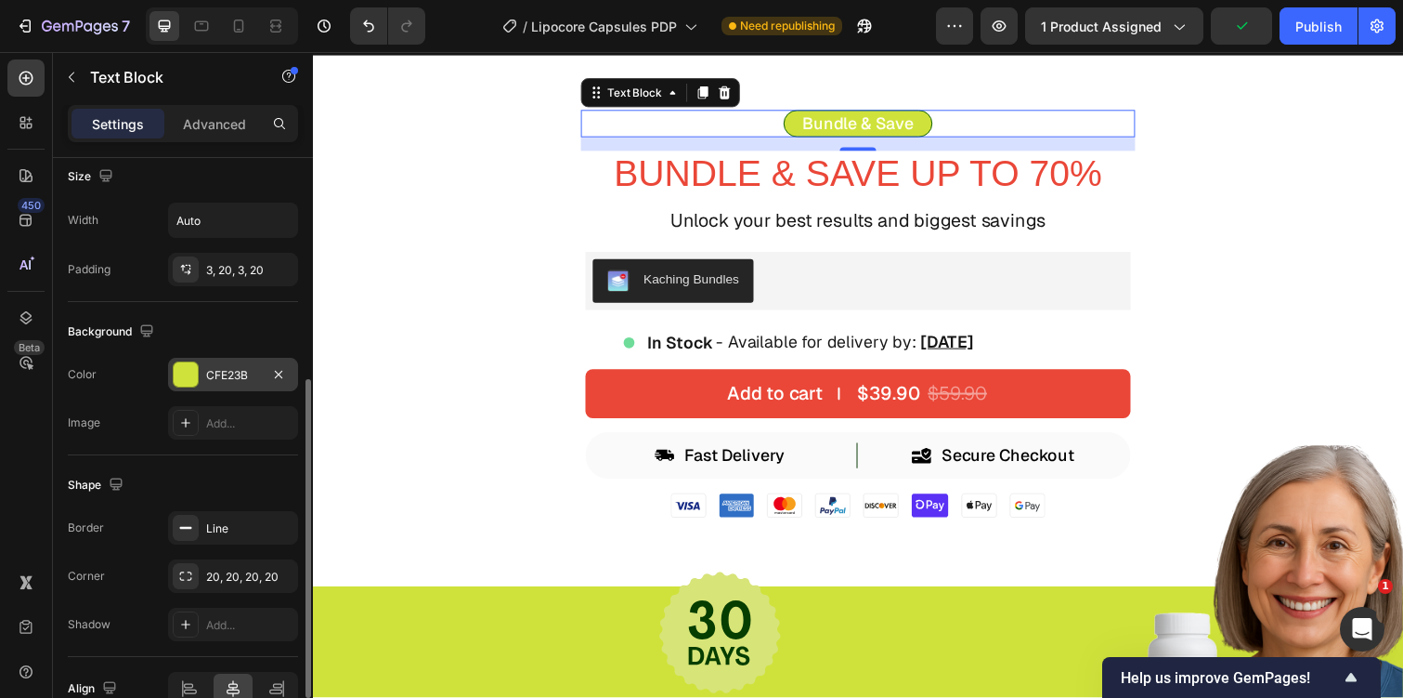
click at [212, 375] on div "CFE23B" at bounding box center [233, 375] width 54 height 17
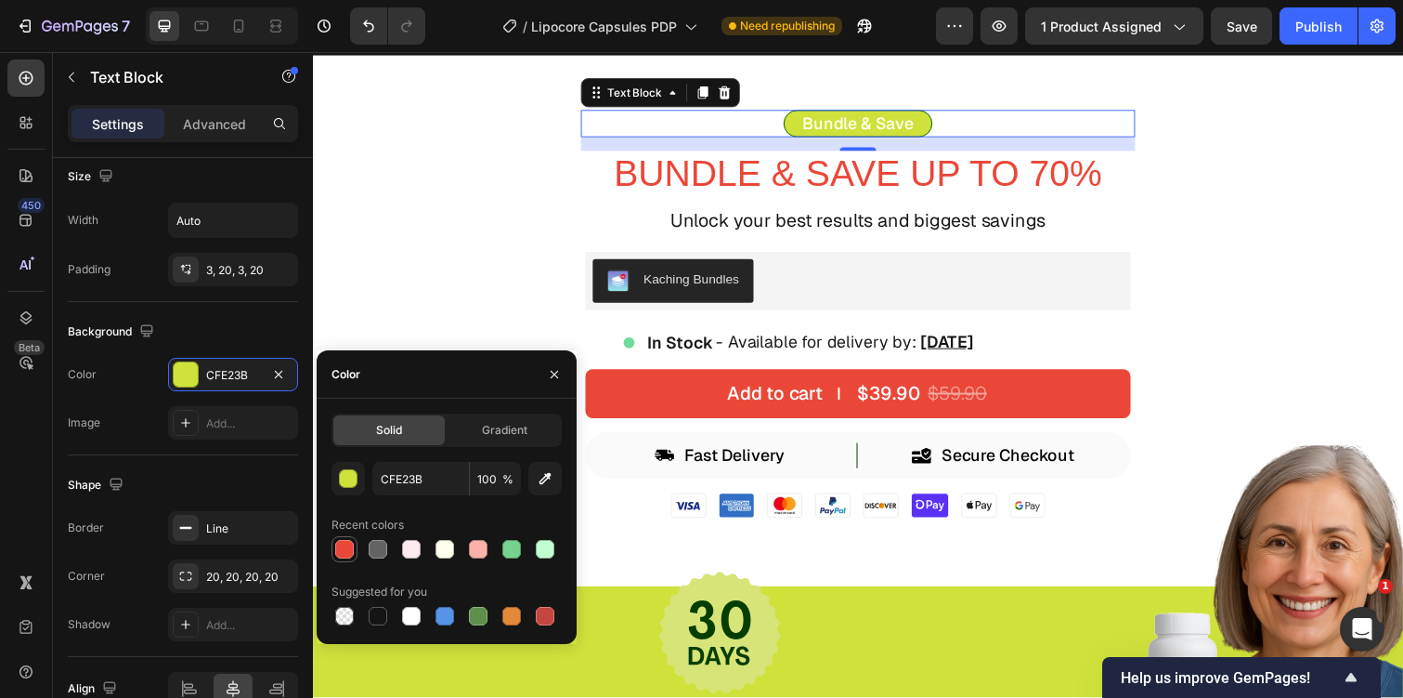
click at [335, 556] on div at bounding box center [344, 549] width 22 height 22
type input "EA4738"
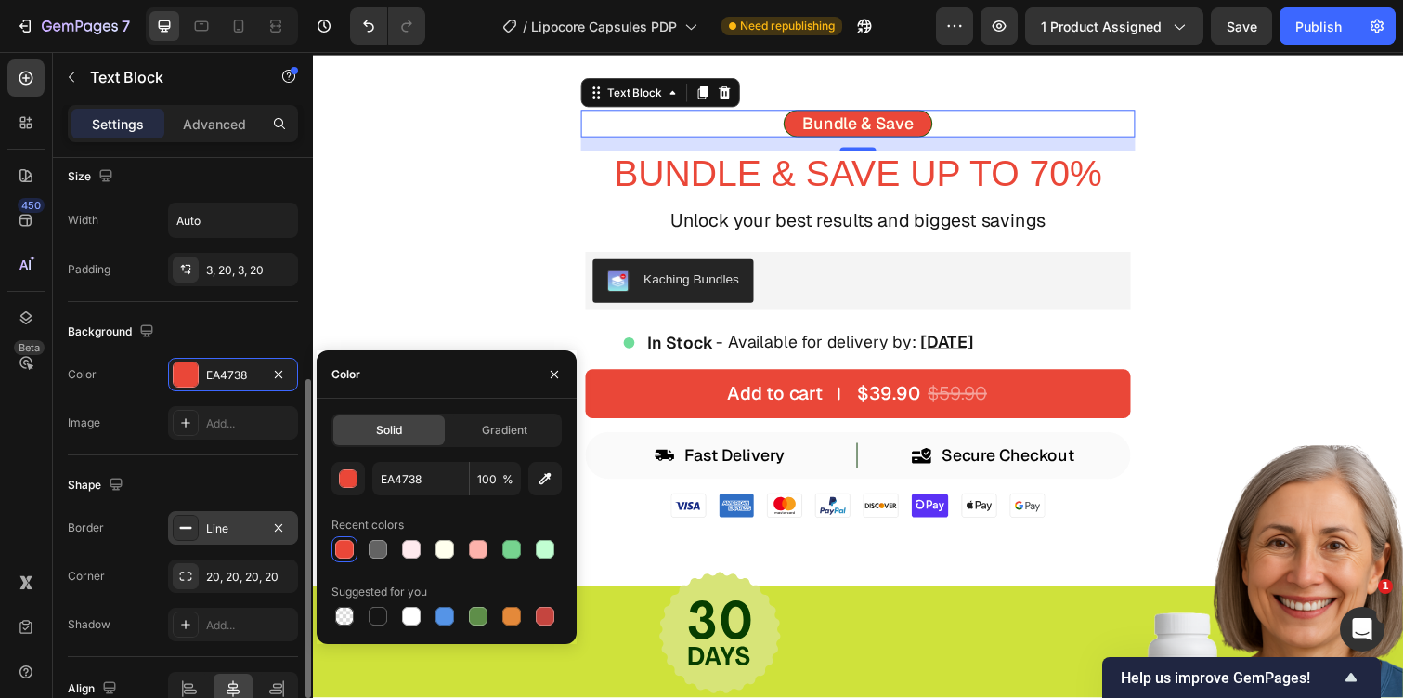
click at [230, 539] on div "Line" at bounding box center [233, 527] width 130 height 33
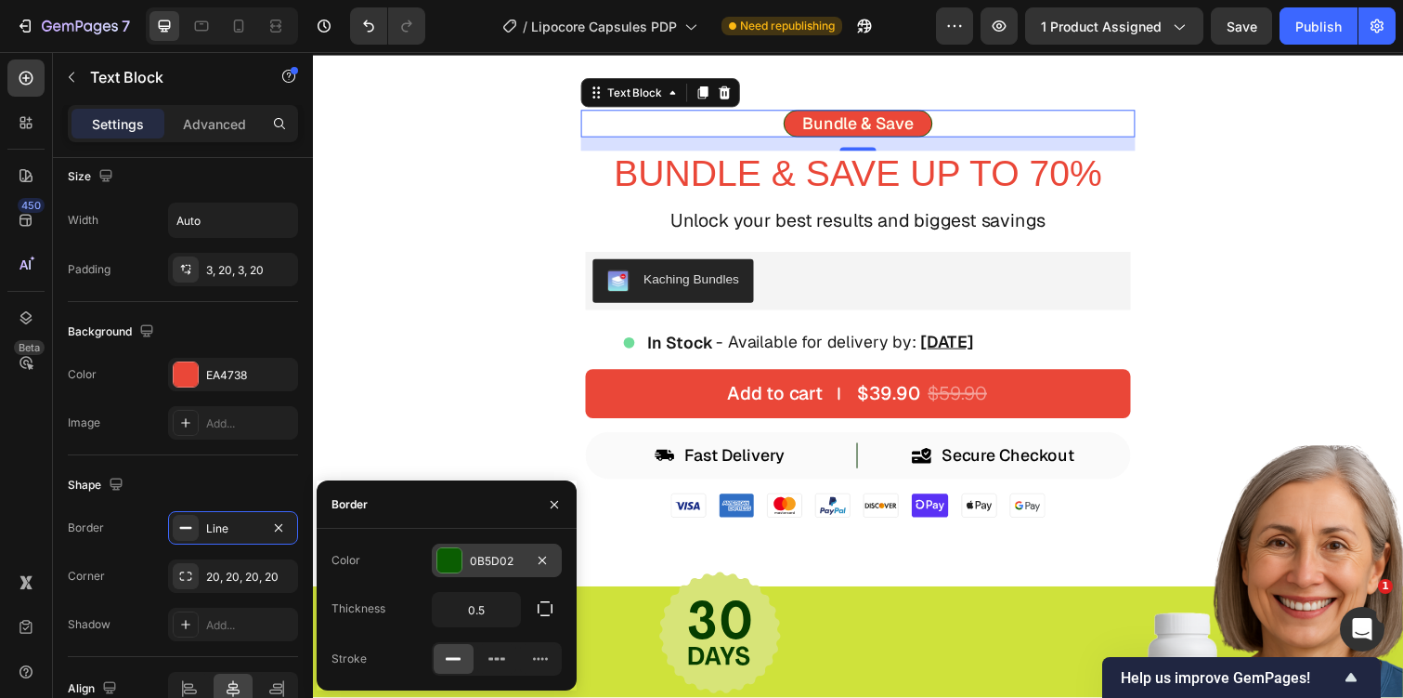
click at [457, 553] on div at bounding box center [449, 560] width 24 height 24
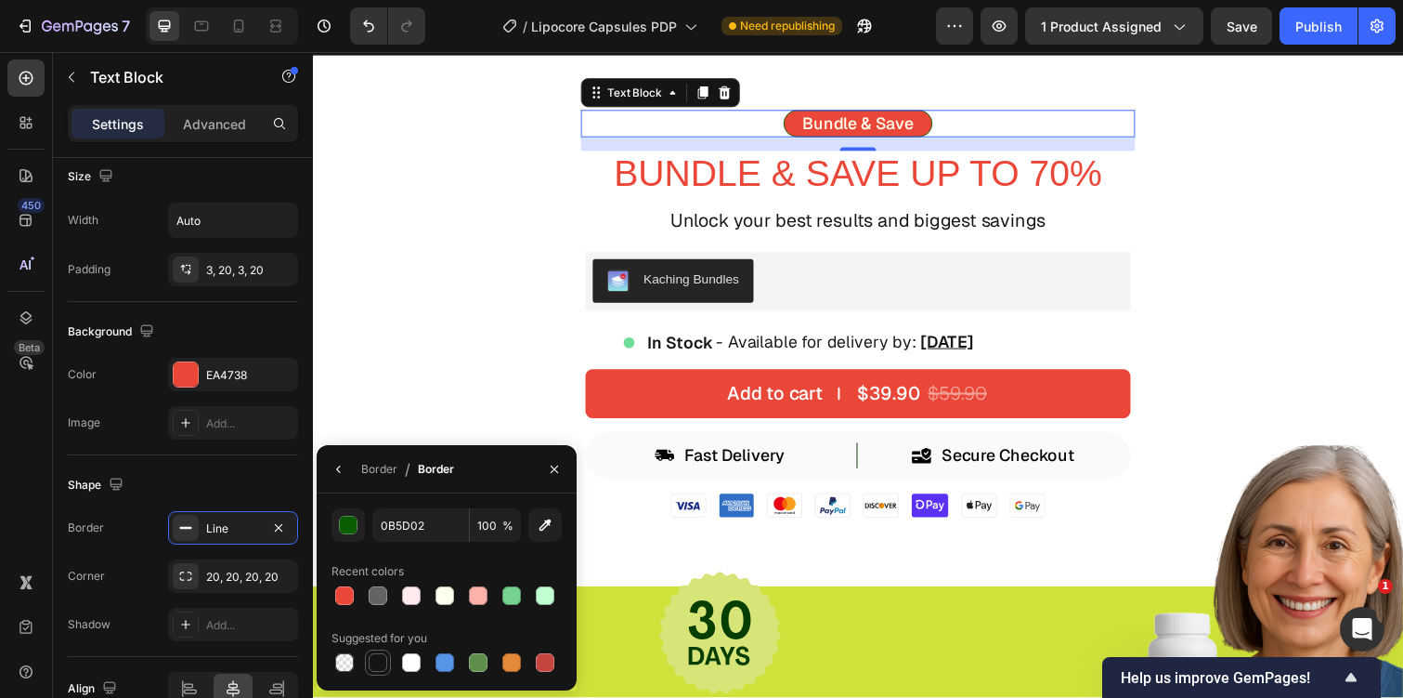
click at [386, 652] on div at bounding box center [378, 662] width 22 height 22
type input "151515"
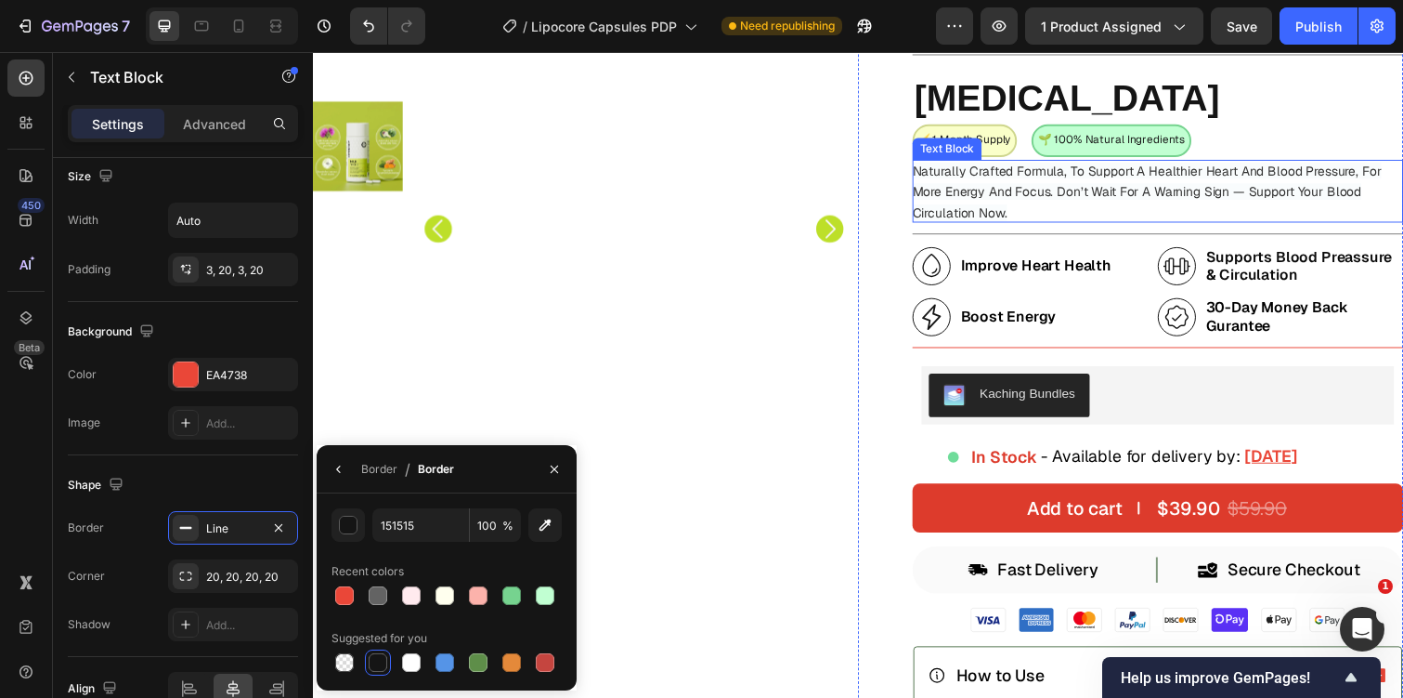
scroll to position [307, 0]
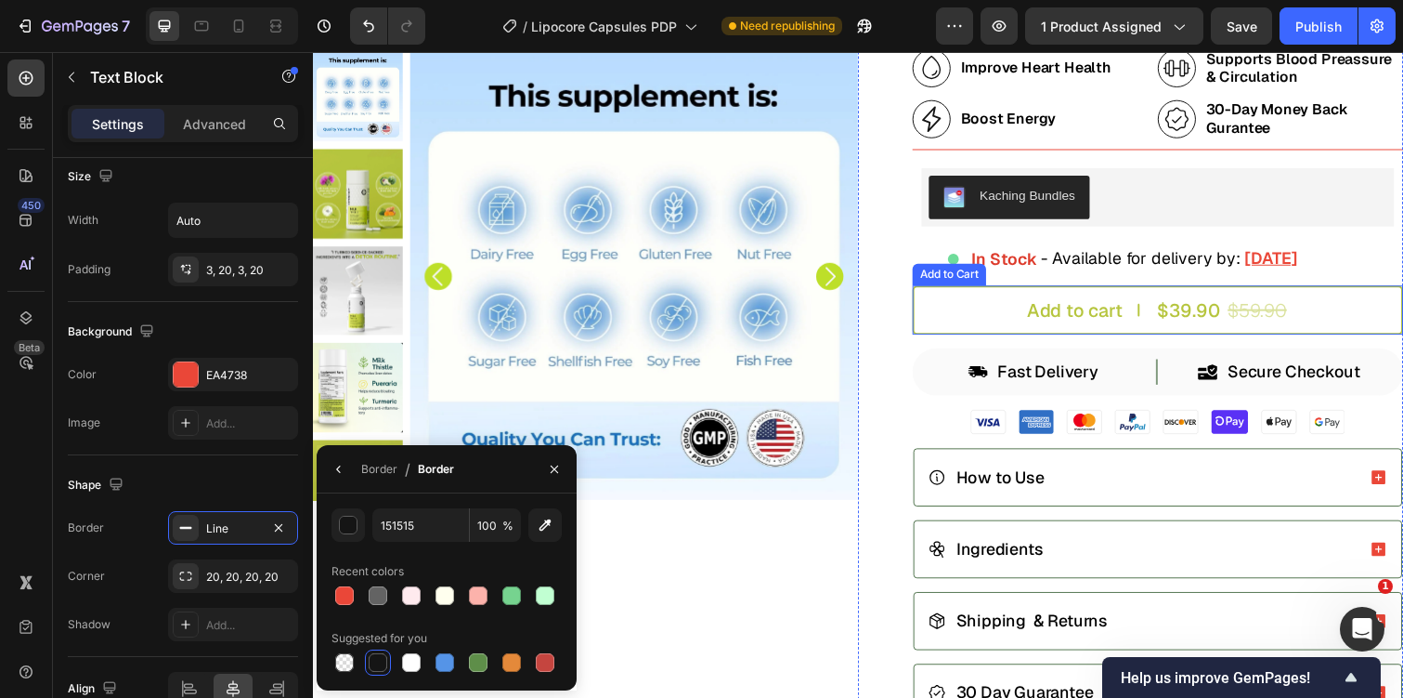
click at [1010, 331] on button "Add to cart $39.90 $59.90" at bounding box center [1177, 316] width 502 height 50
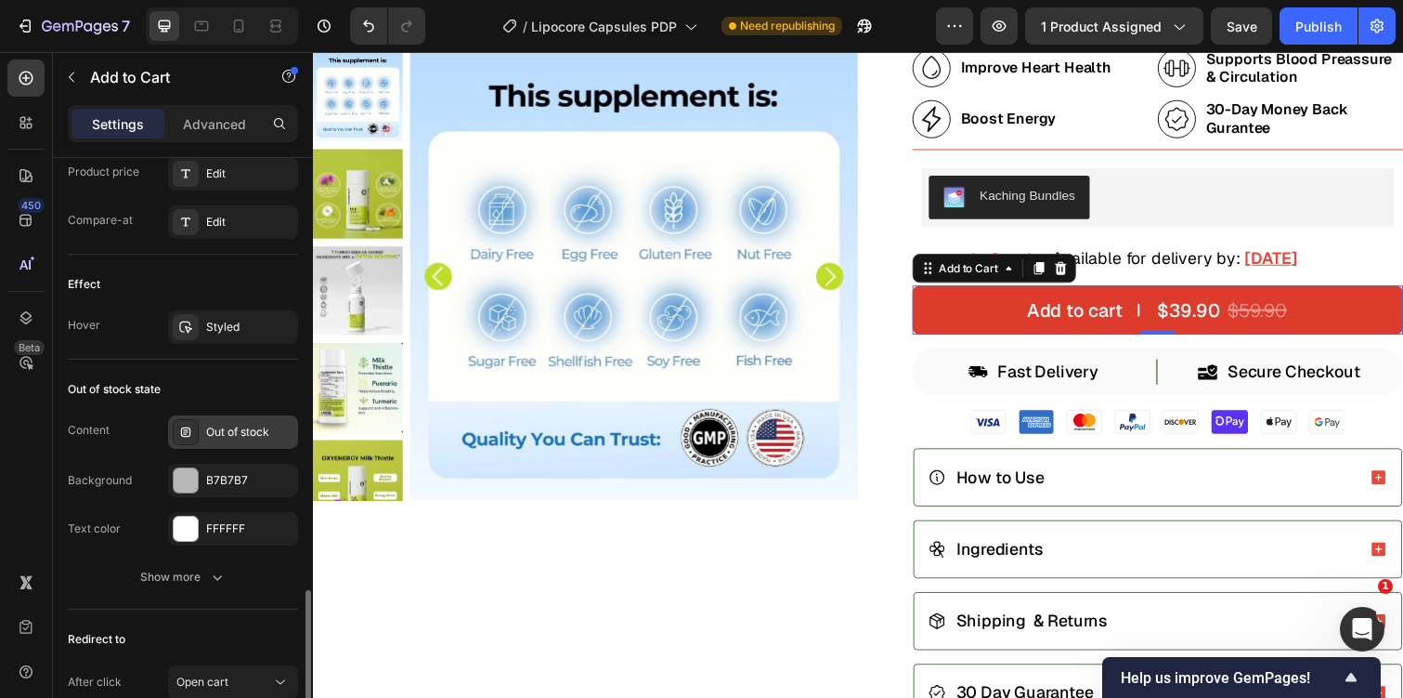
scroll to position [1395, 0]
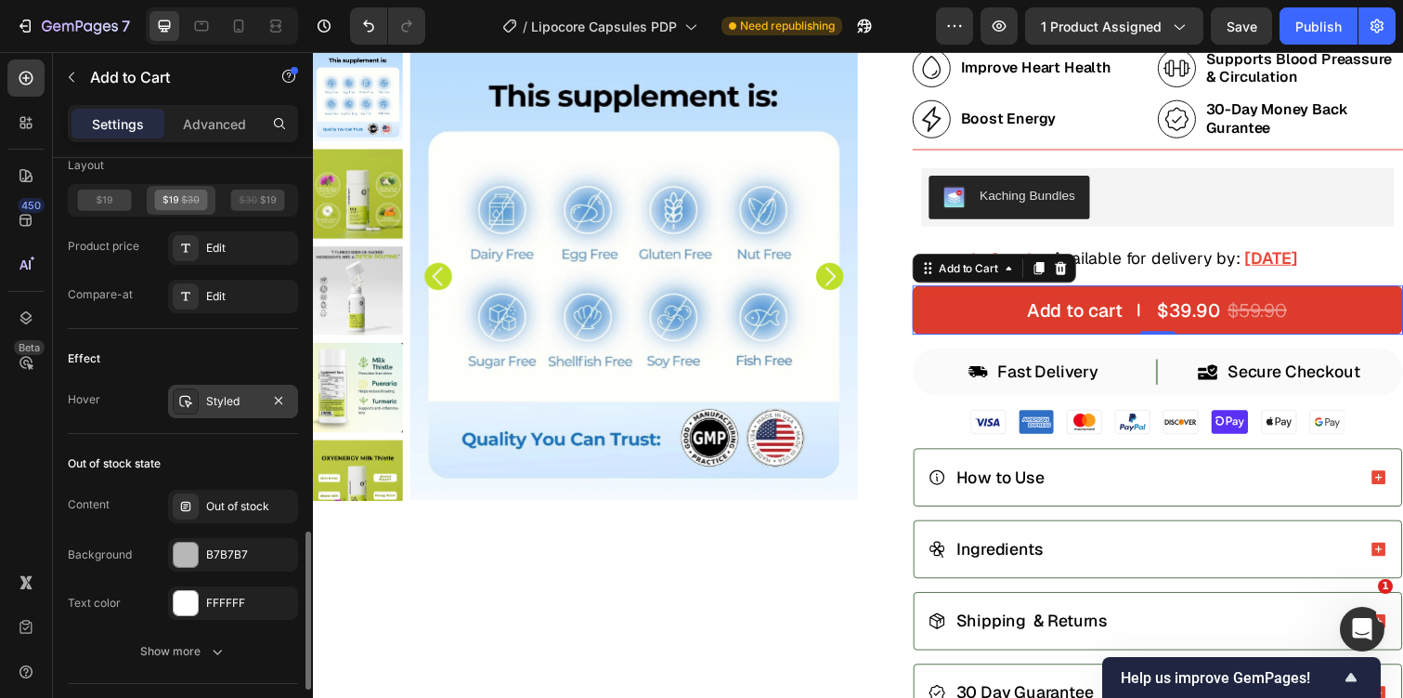
click at [217, 413] on div "Styled" at bounding box center [233, 401] width 130 height 33
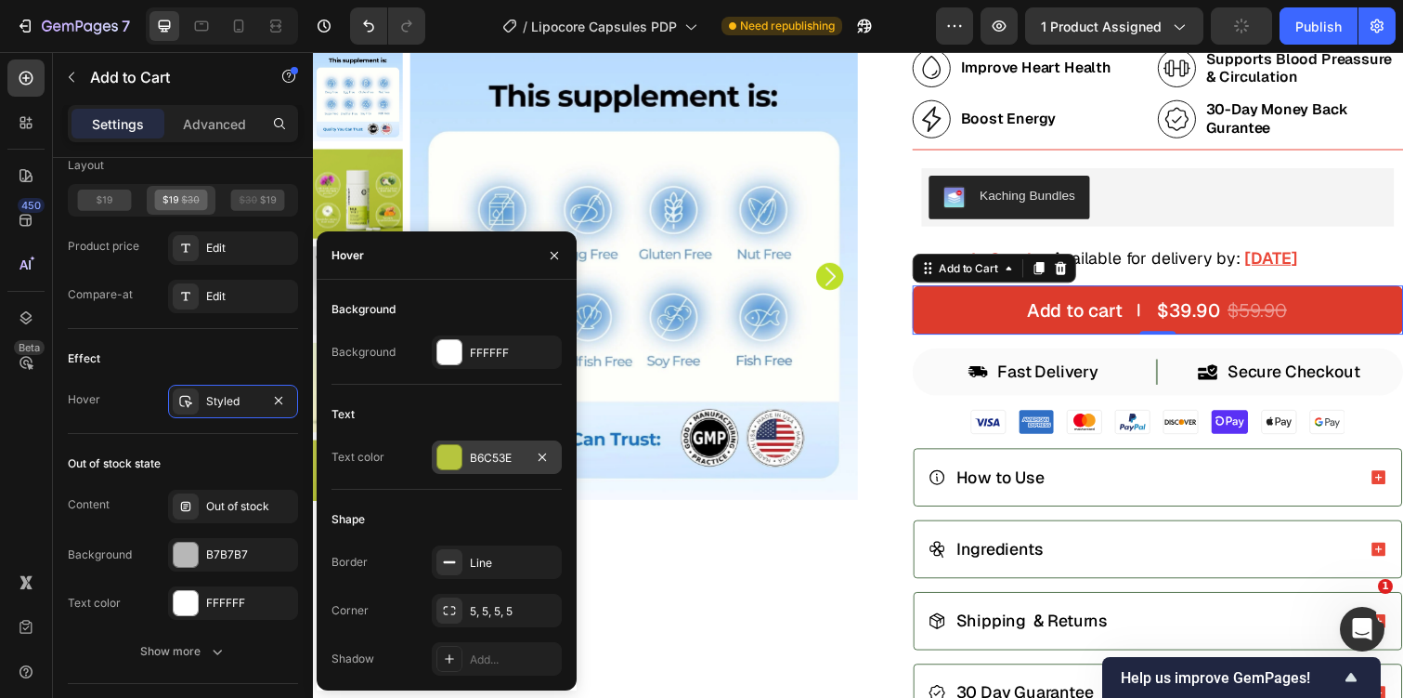
click at [496, 452] on div "B6C53E" at bounding box center [497, 458] width 54 height 17
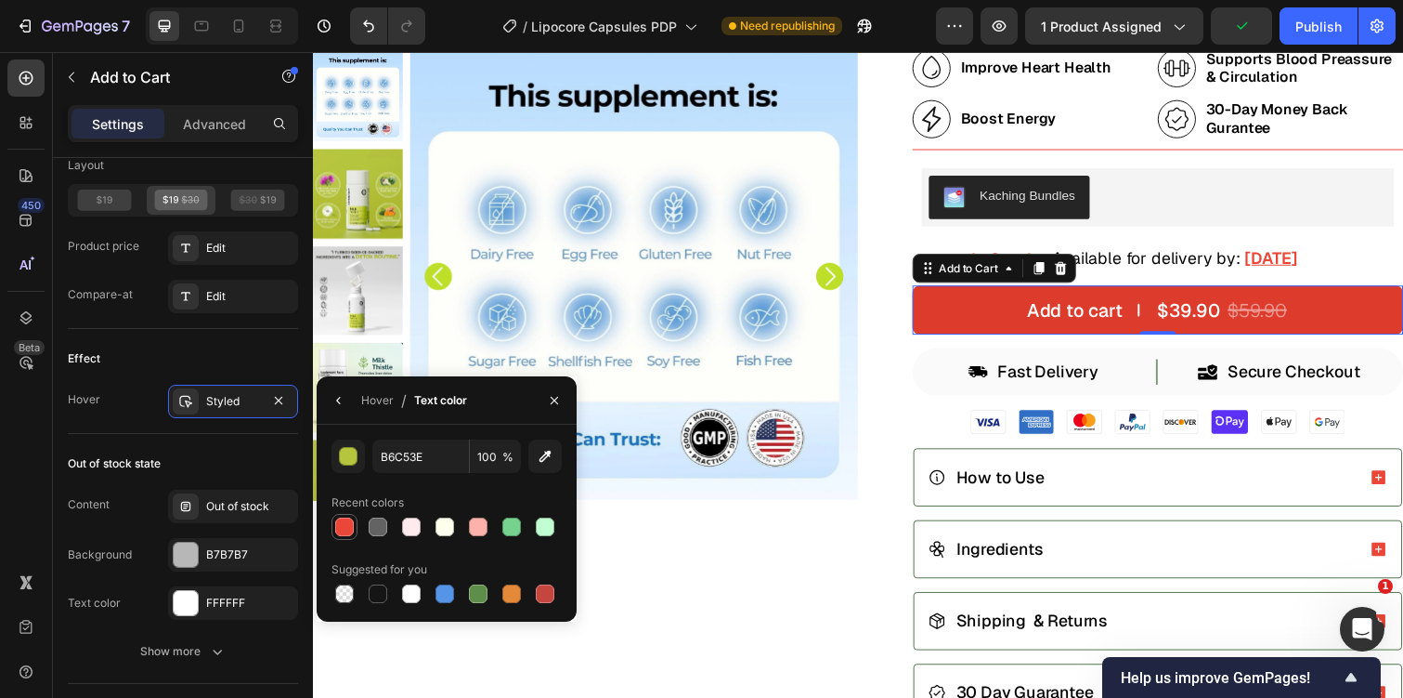
click at [348, 517] on div at bounding box center [344, 526] width 19 height 19
type input "EA4738"
click at [232, 395] on div "Styled" at bounding box center [233, 401] width 54 height 17
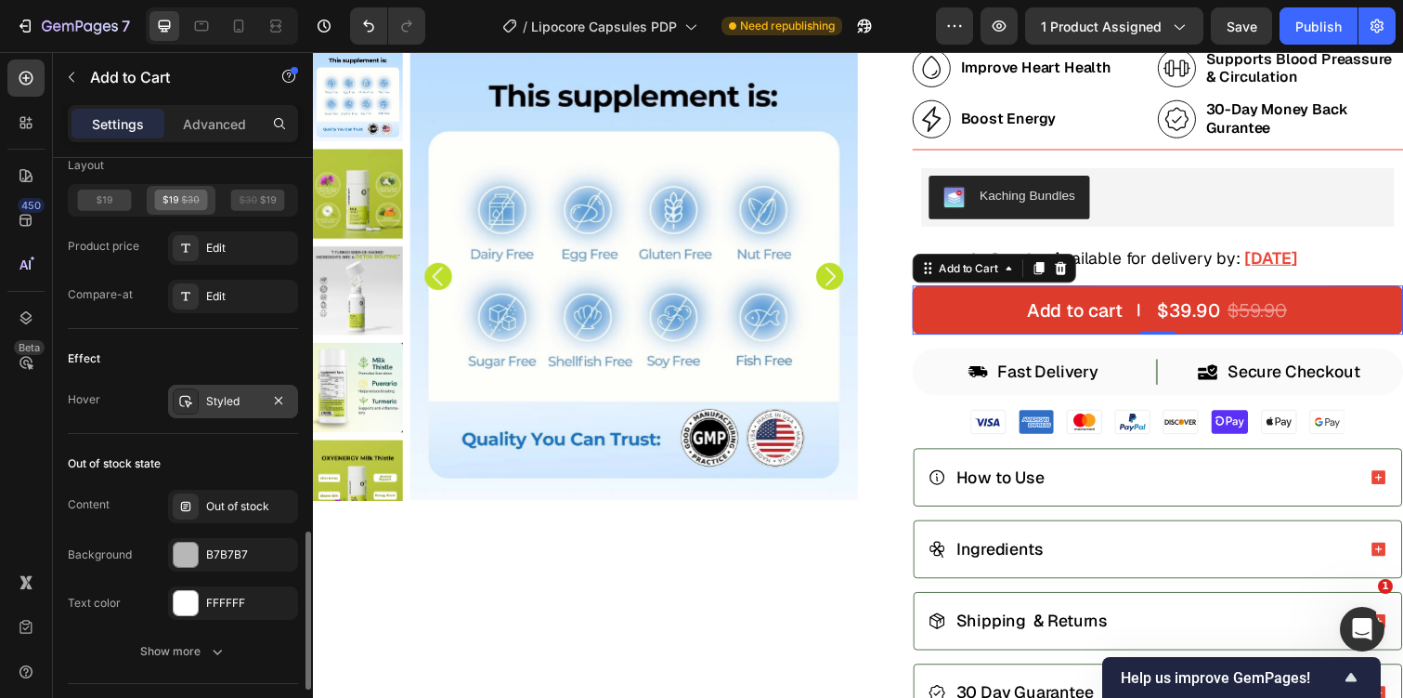
click at [232, 395] on div "Styled" at bounding box center [233, 401] width 54 height 17
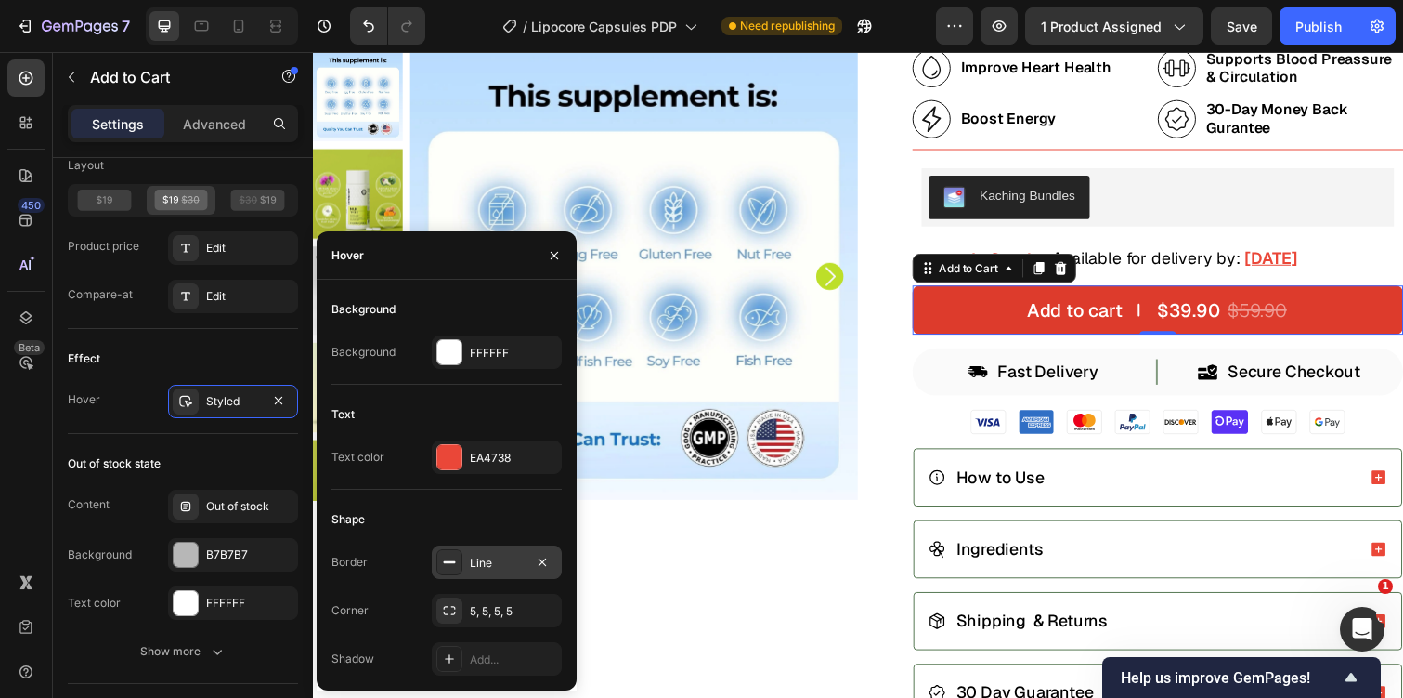
click at [457, 549] on div at bounding box center [450, 562] width 26 height 26
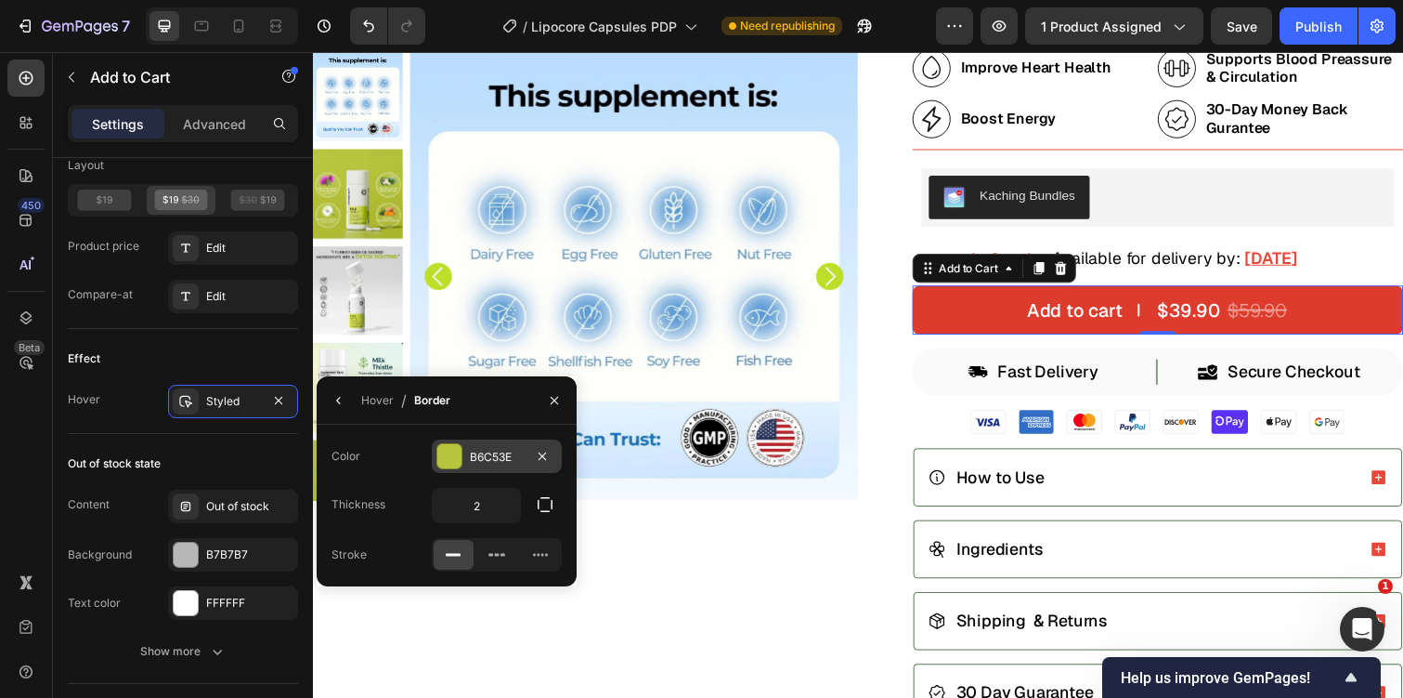
click at [478, 459] on div "B6C53E" at bounding box center [497, 457] width 54 height 17
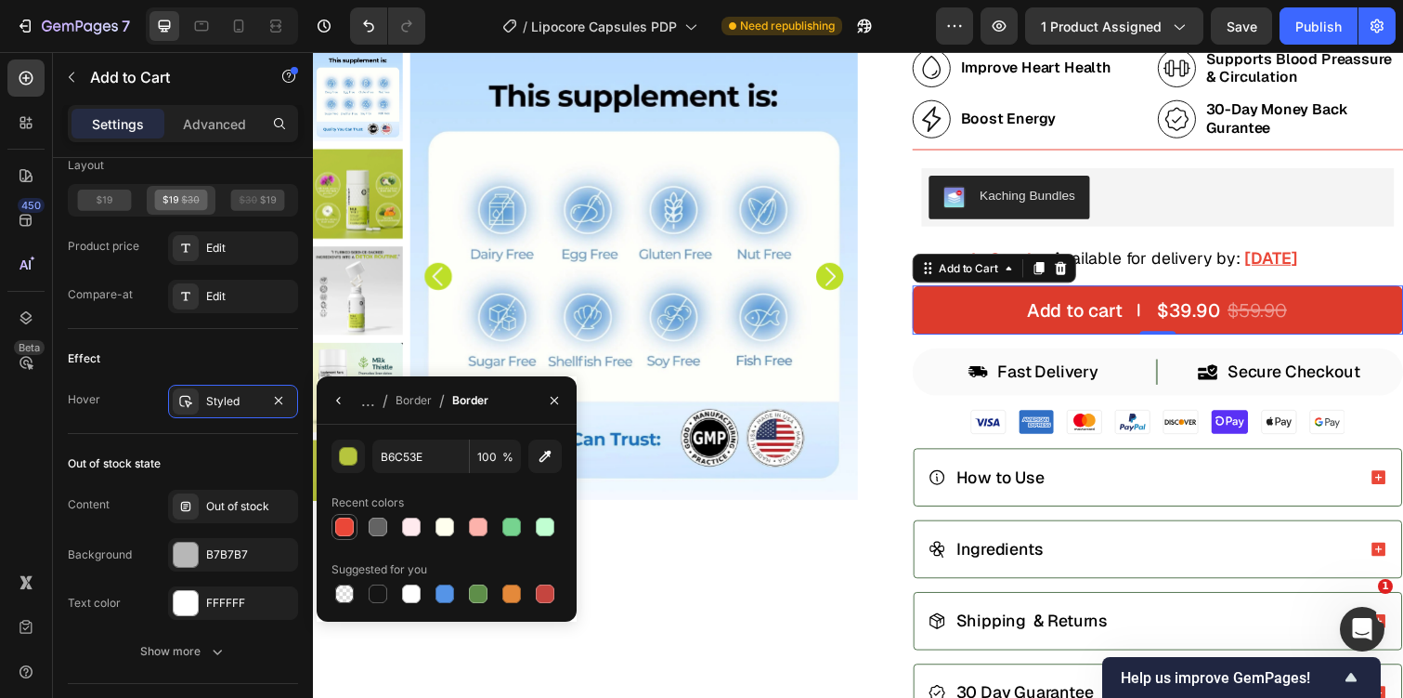
click at [357, 534] on div at bounding box center [345, 527] width 26 height 26
type input "EA4738"
click at [349, 531] on div at bounding box center [344, 526] width 19 height 19
click at [878, 502] on div "Icon Icon Icon Icon Icon Icon List Rated 4.7 (137) Text Block Happy Customer Te…" at bounding box center [1148, 447] width 557 height 1293
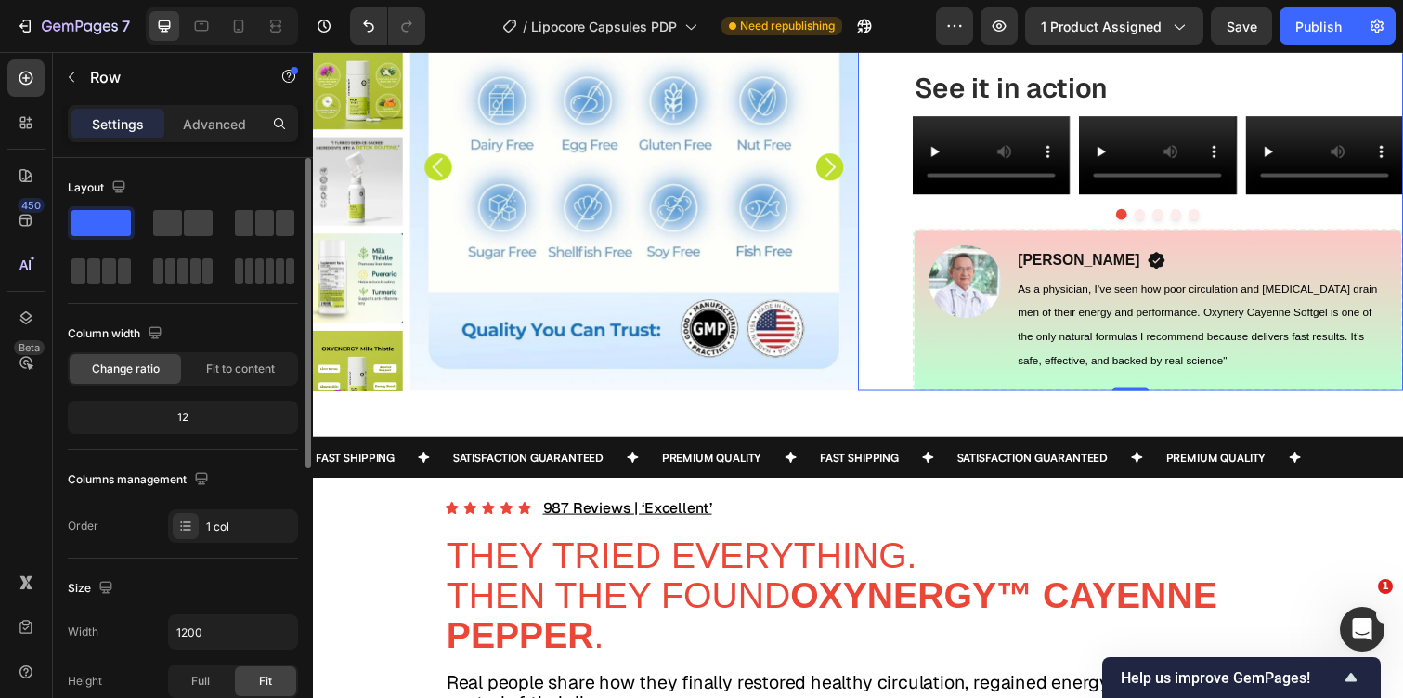
scroll to position [1064, 0]
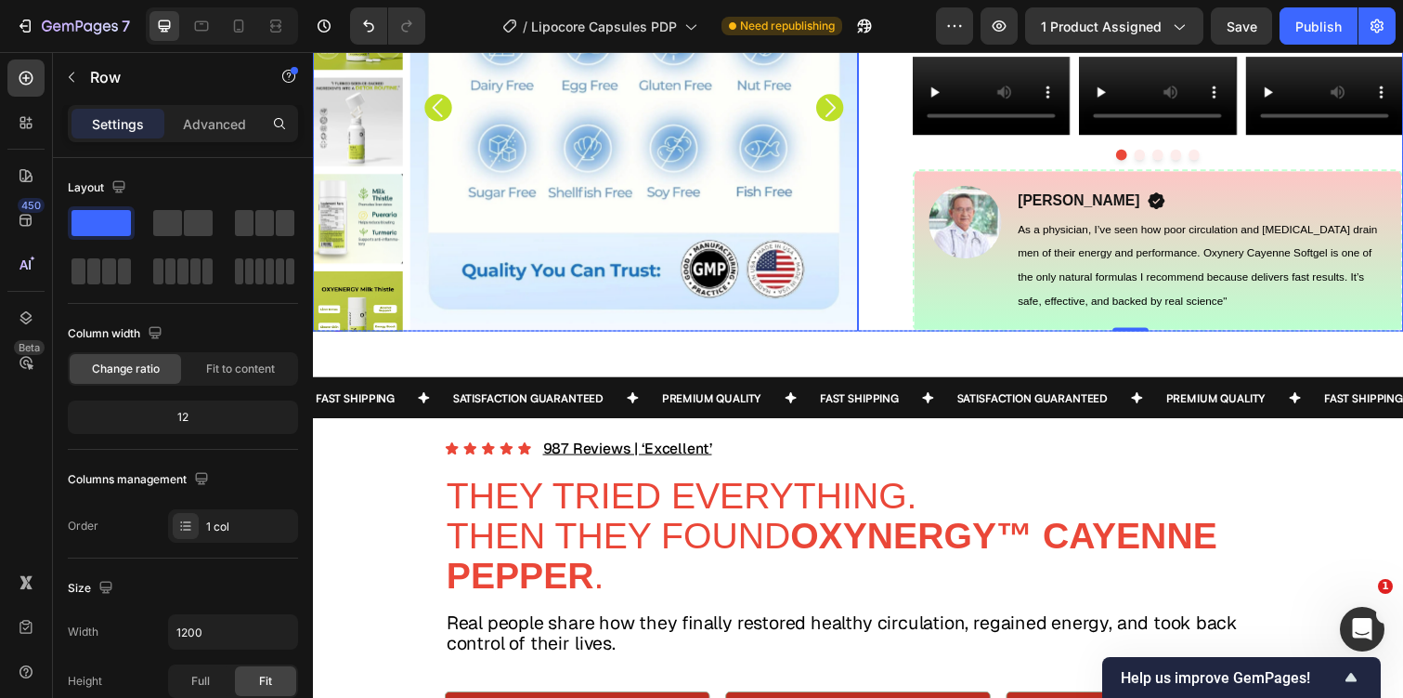
click at [817, 280] on img at bounding box center [641, 108] width 458 height 458
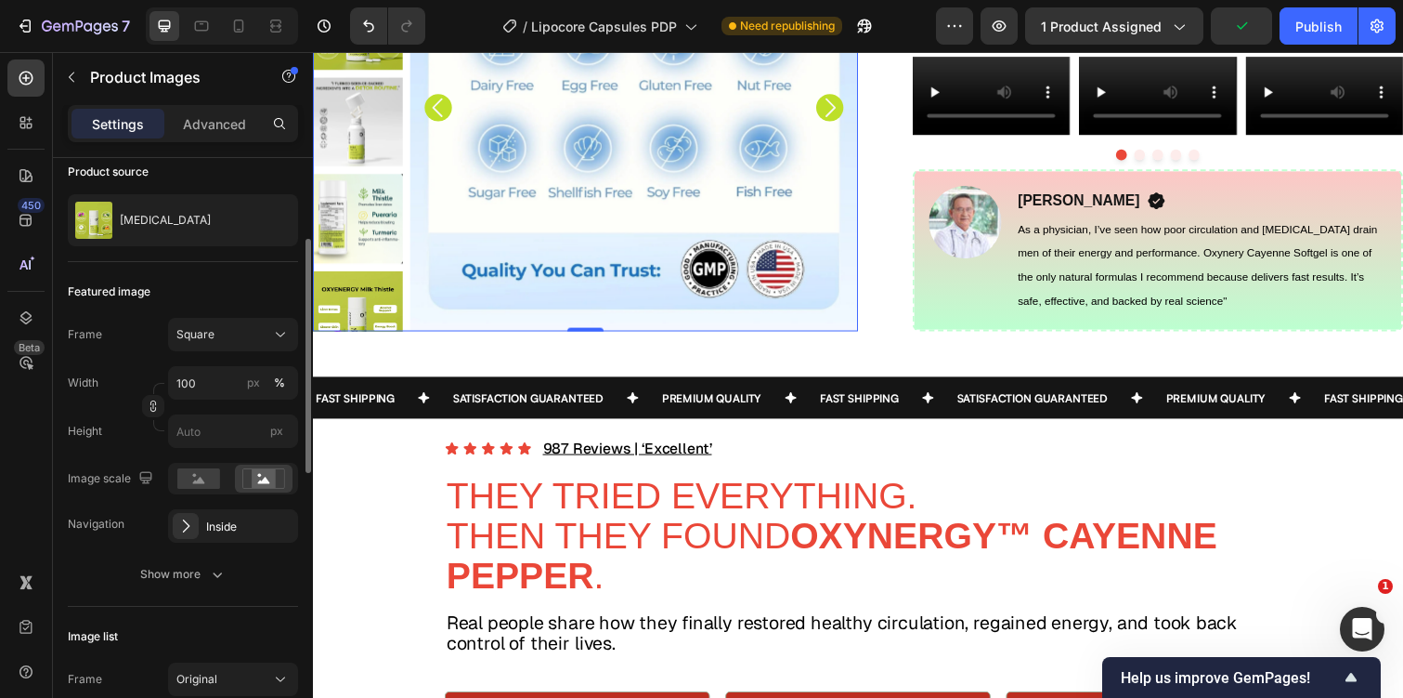
scroll to position [178, 0]
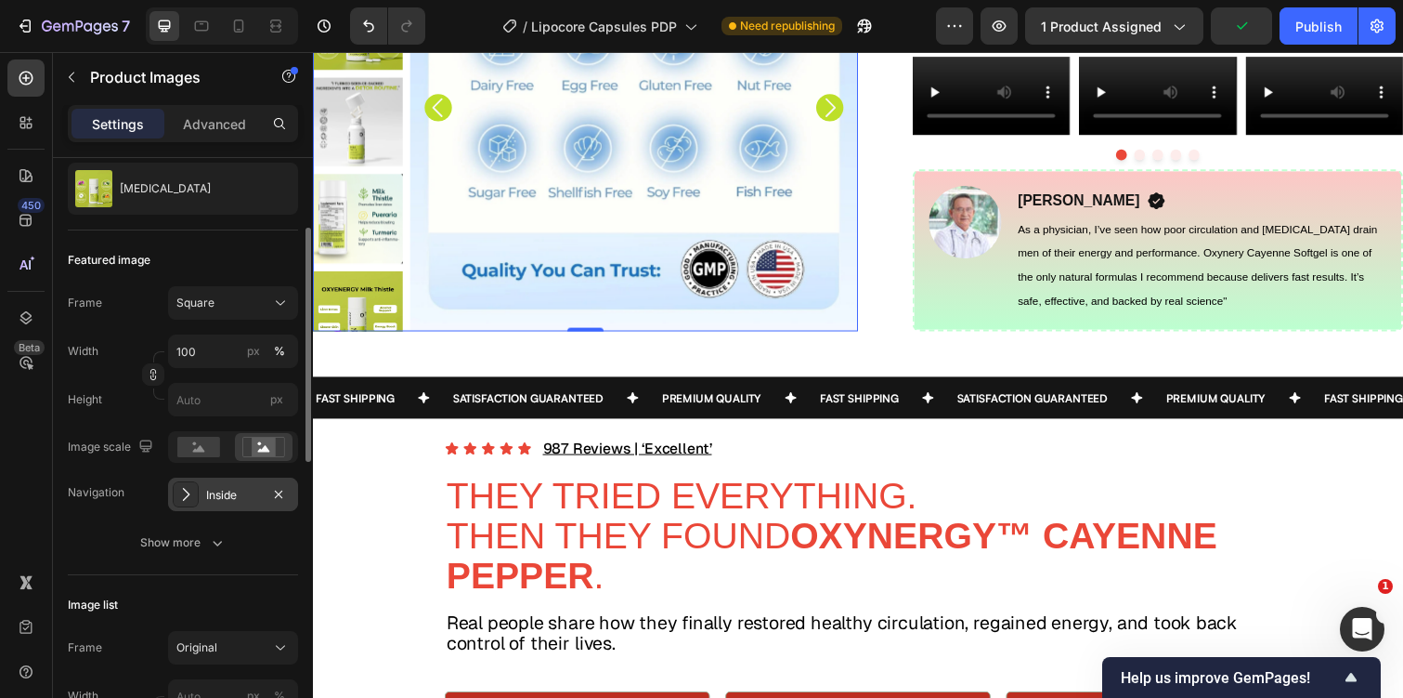
click at [181, 489] on icon at bounding box center [185, 494] width 19 height 19
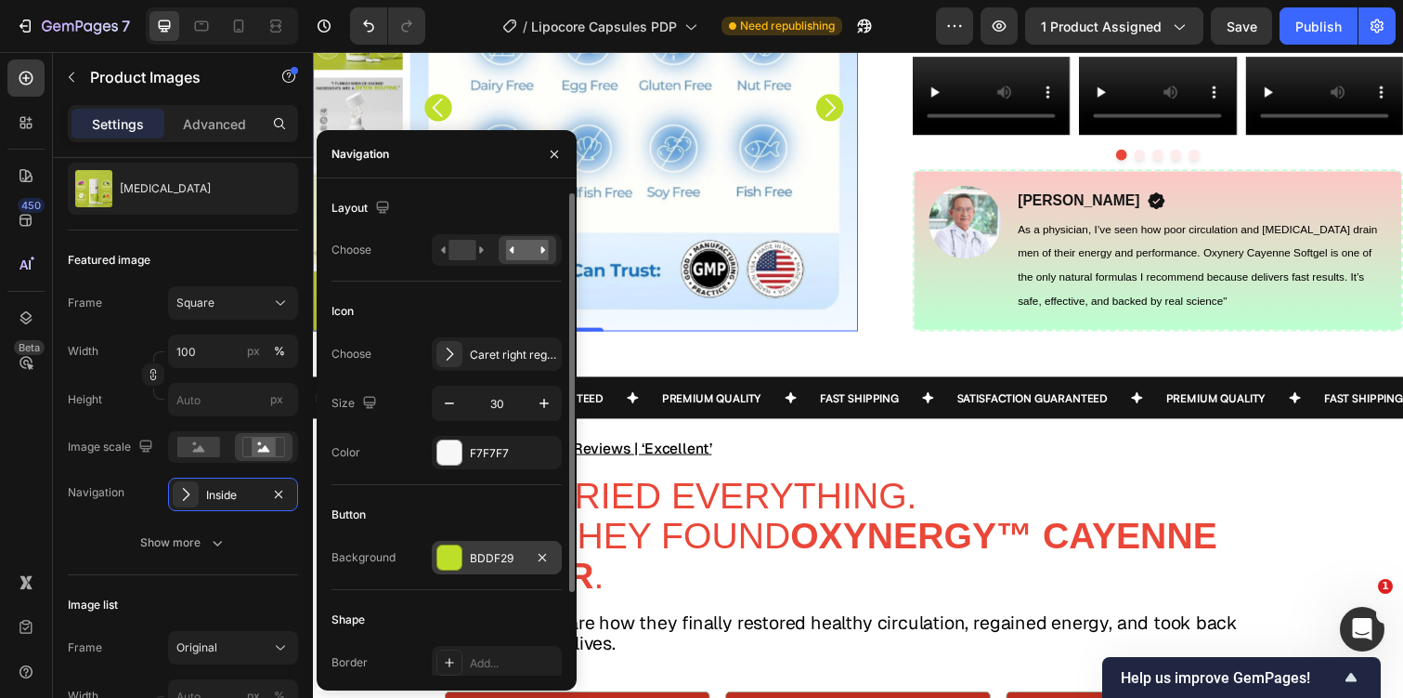
click at [521, 545] on div "BDDF29" at bounding box center [497, 557] width 130 height 33
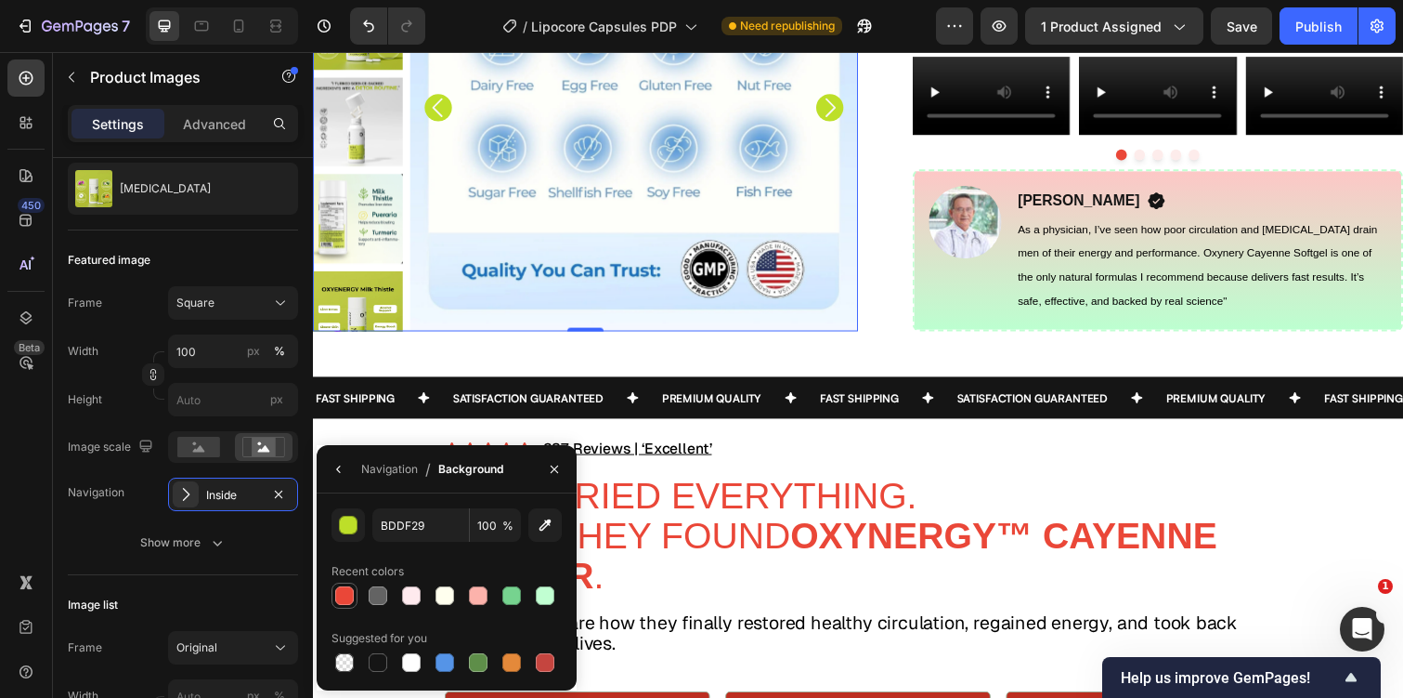
click at [338, 592] on div at bounding box center [344, 595] width 19 height 19
type input "EA4738"
click at [828, 337] on img at bounding box center [641, 108] width 458 height 458
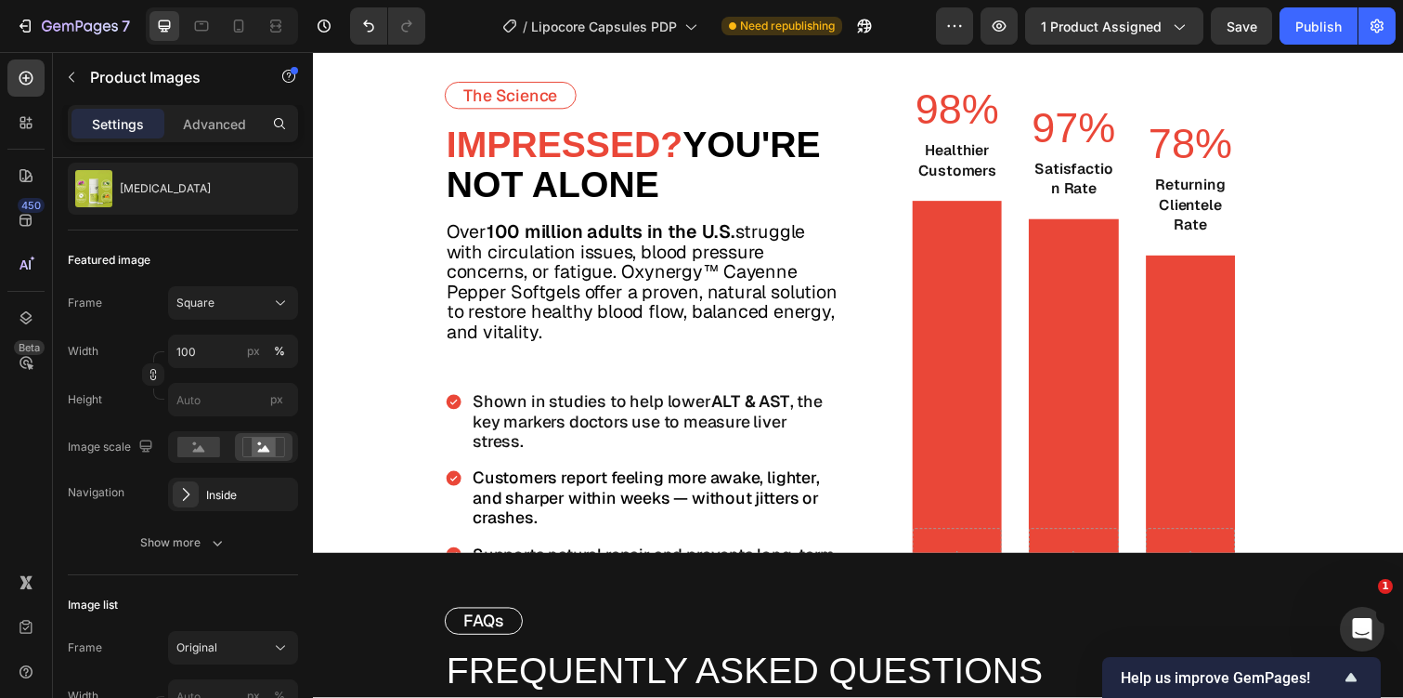
scroll to position [5578, 0]
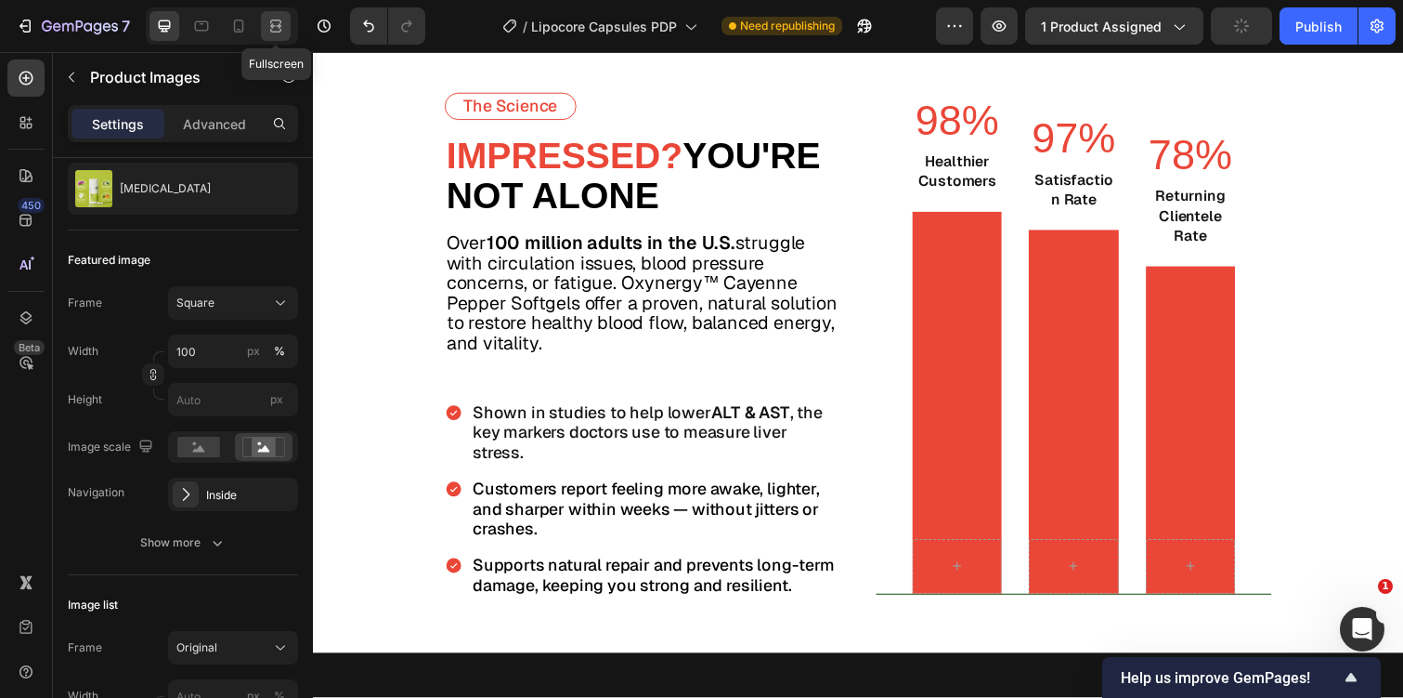
click at [278, 31] on icon at bounding box center [276, 26] width 19 height 19
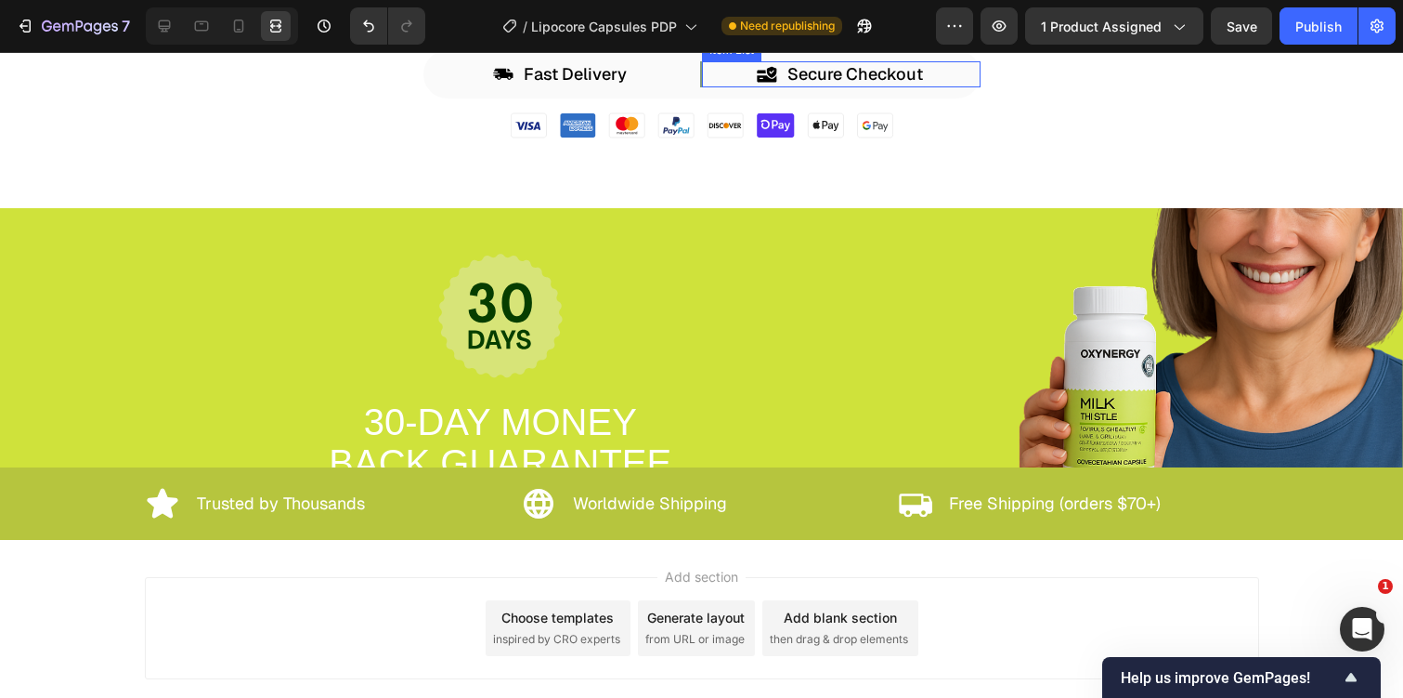
scroll to position [7193, 0]
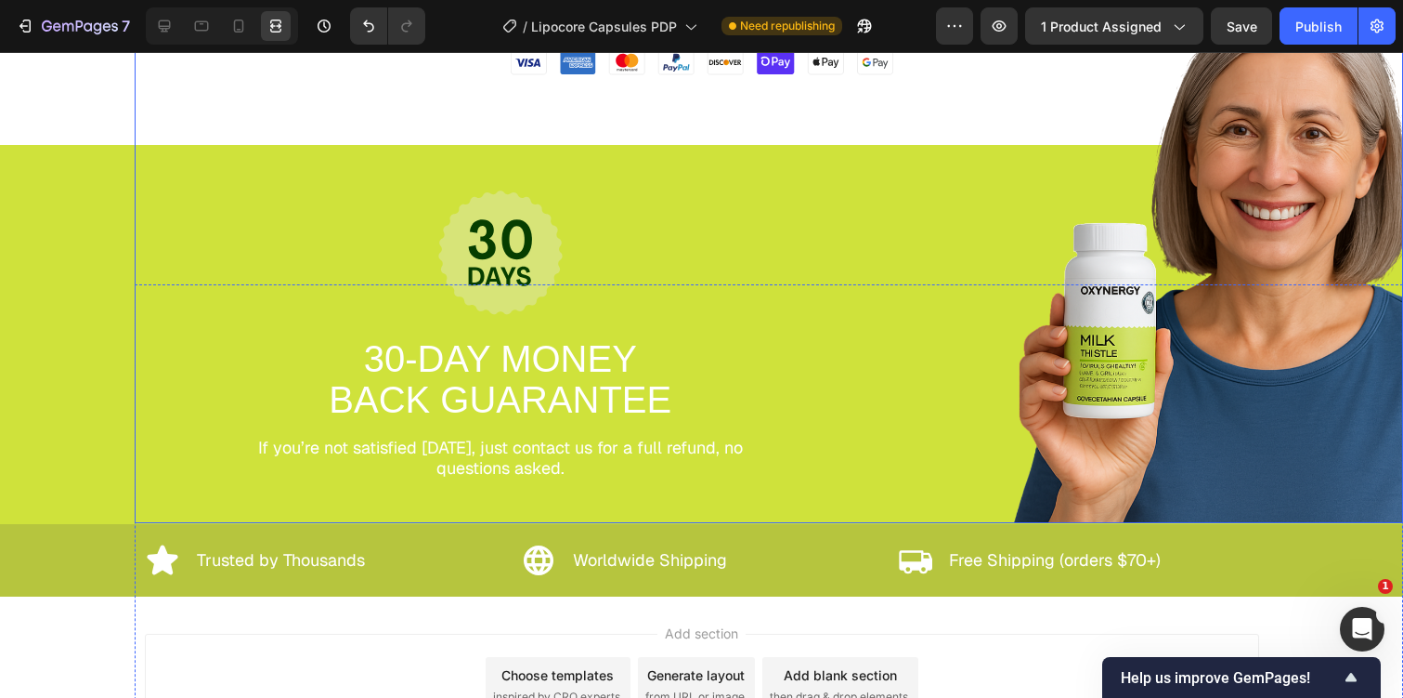
click at [91, 249] on div "Image 30-DAY MONEY BACK GUARANTEE Text Block If you’re not satisfied within 30 …" at bounding box center [701, 335] width 1403 height 380
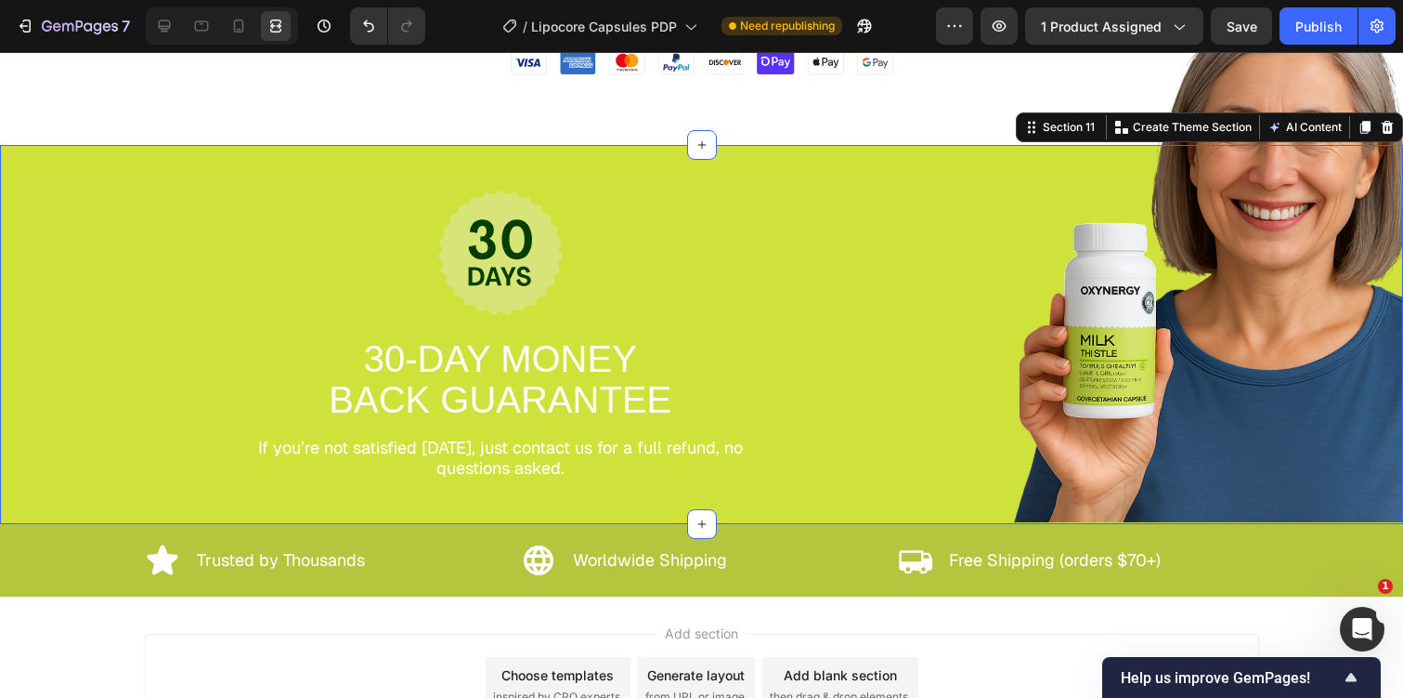
scroll to position [0, 0]
click at [168, 30] on icon at bounding box center [164, 26] width 19 height 19
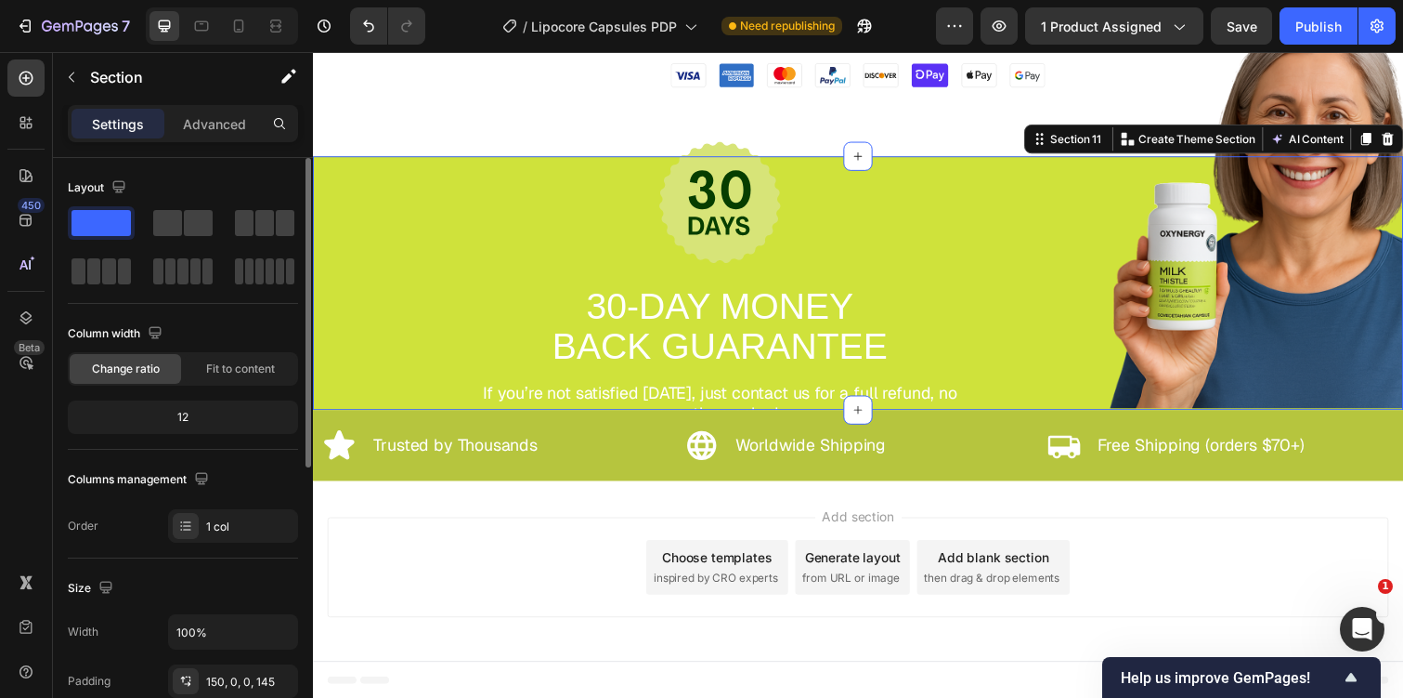
scroll to position [541, 0]
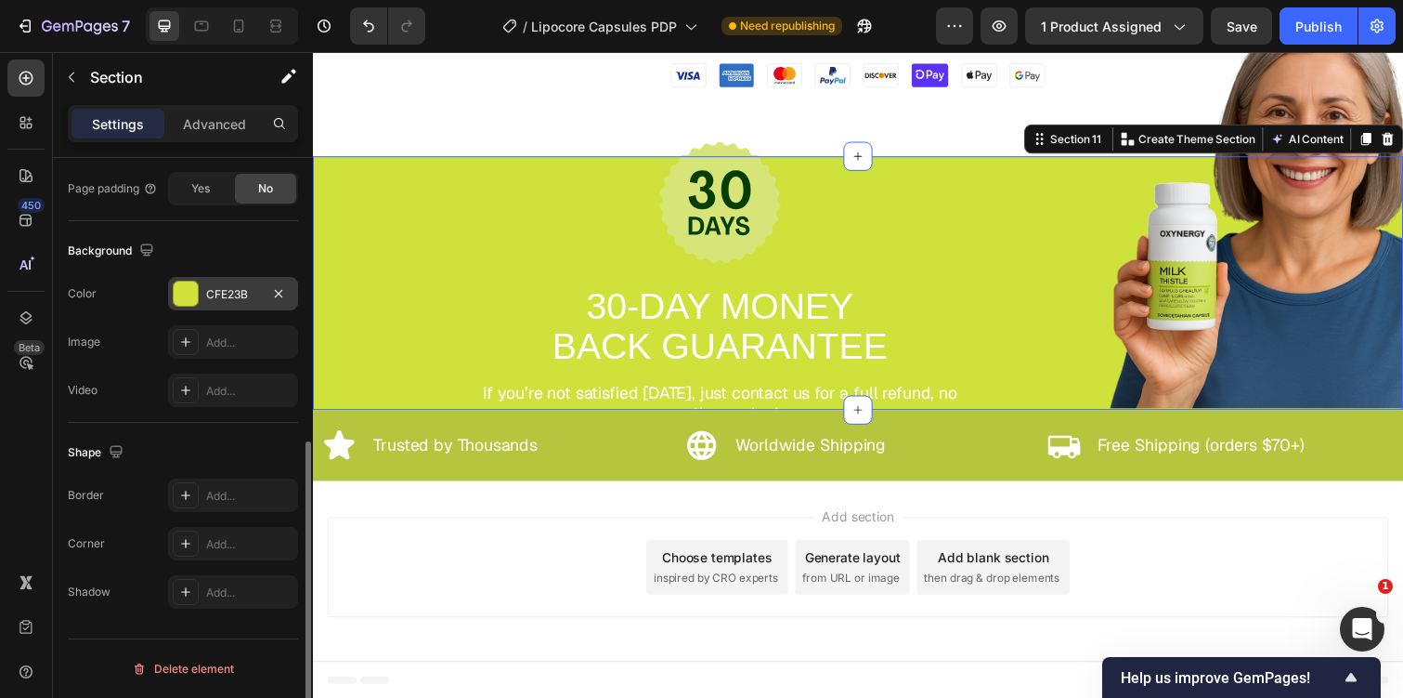
click at [239, 291] on div "CFE23B" at bounding box center [233, 294] width 54 height 17
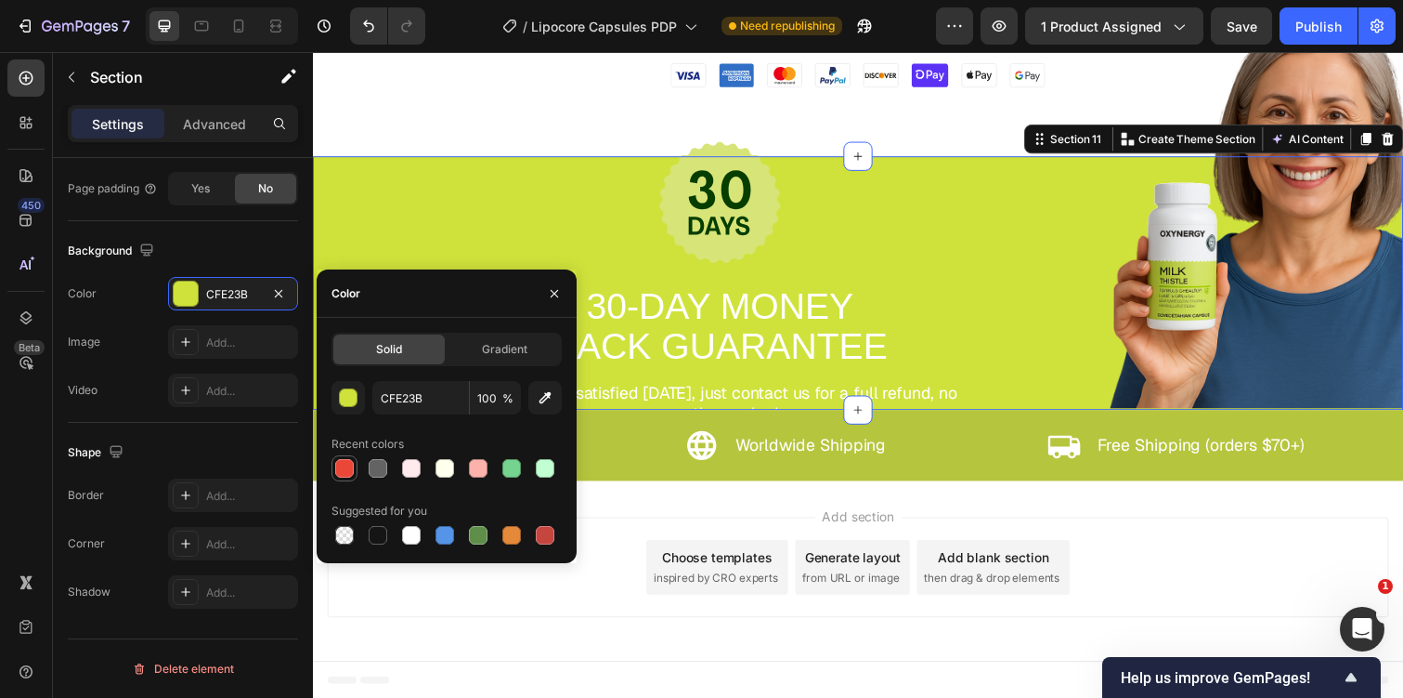
click at [338, 473] on div at bounding box center [344, 468] width 19 height 19
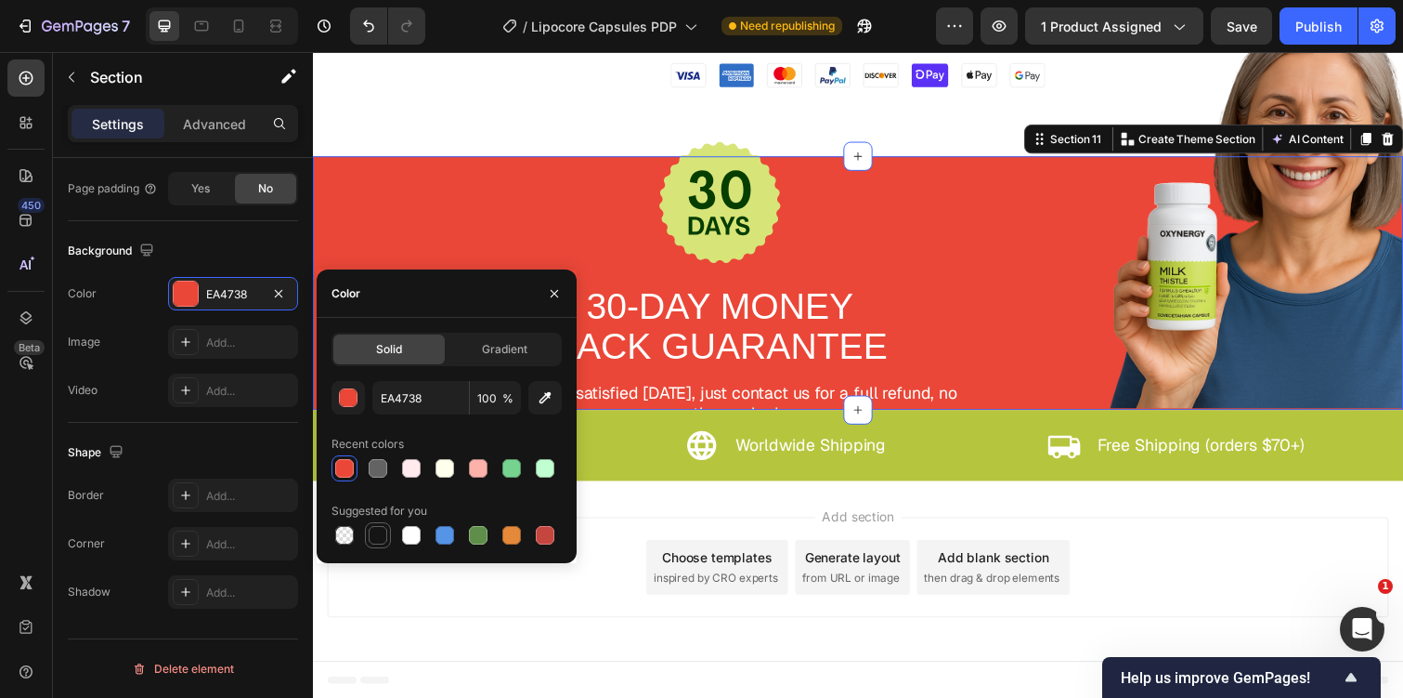
click at [375, 530] on div at bounding box center [378, 535] width 19 height 19
type input "151515"
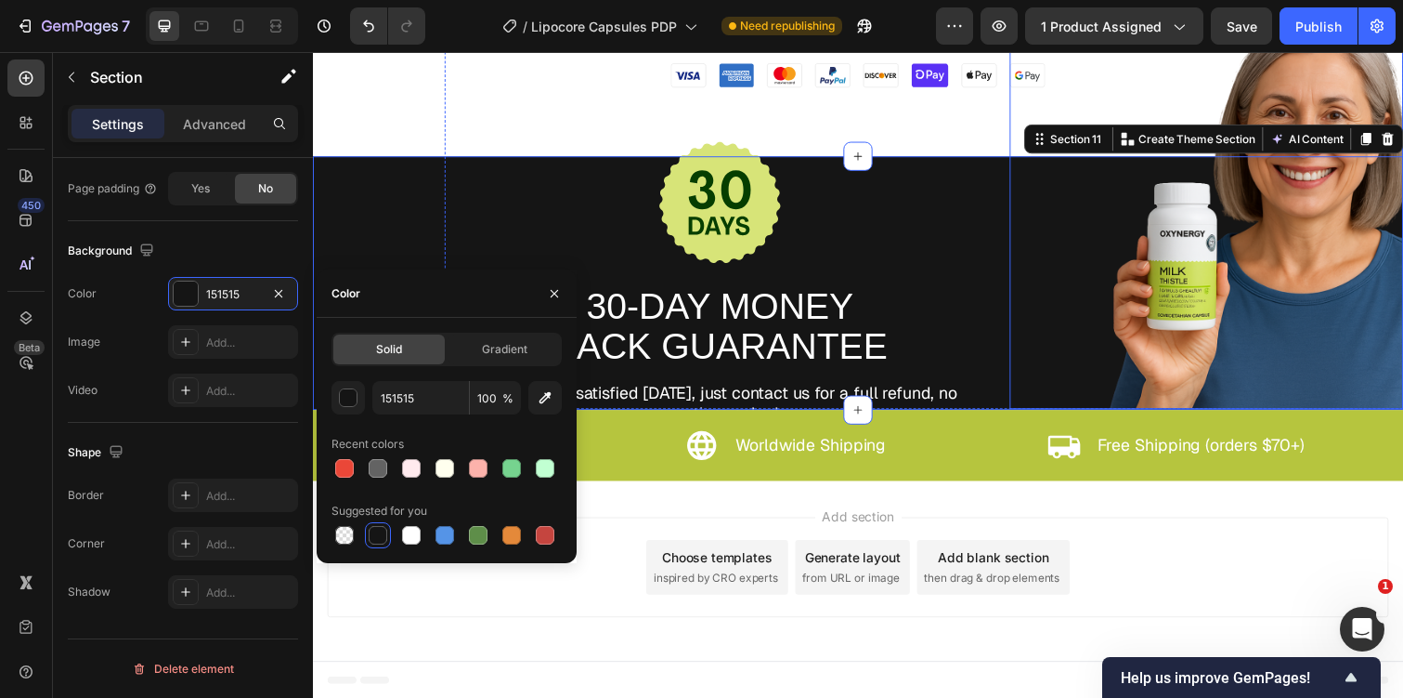
click at [1224, 307] on img at bounding box center [1226, 216] width 402 height 402
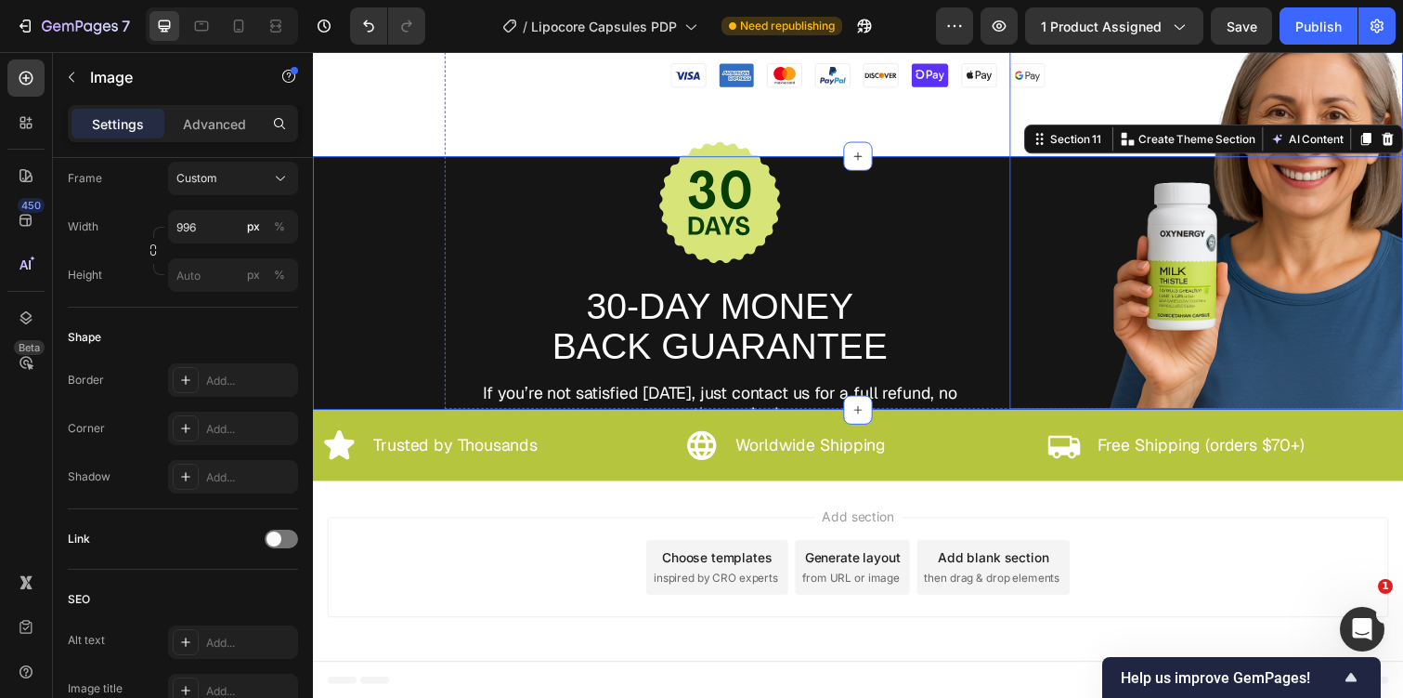
scroll to position [0, 0]
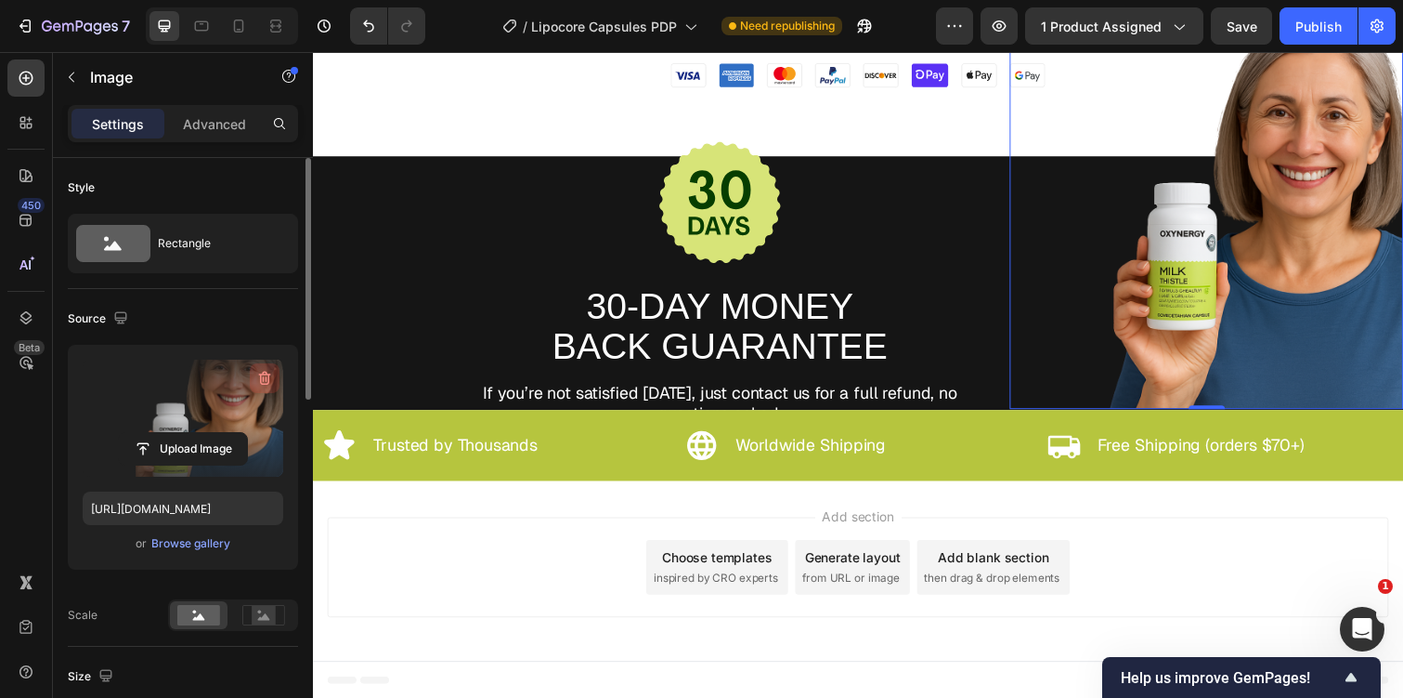
click at [260, 376] on icon "button" at bounding box center [265, 379] width 12 height 14
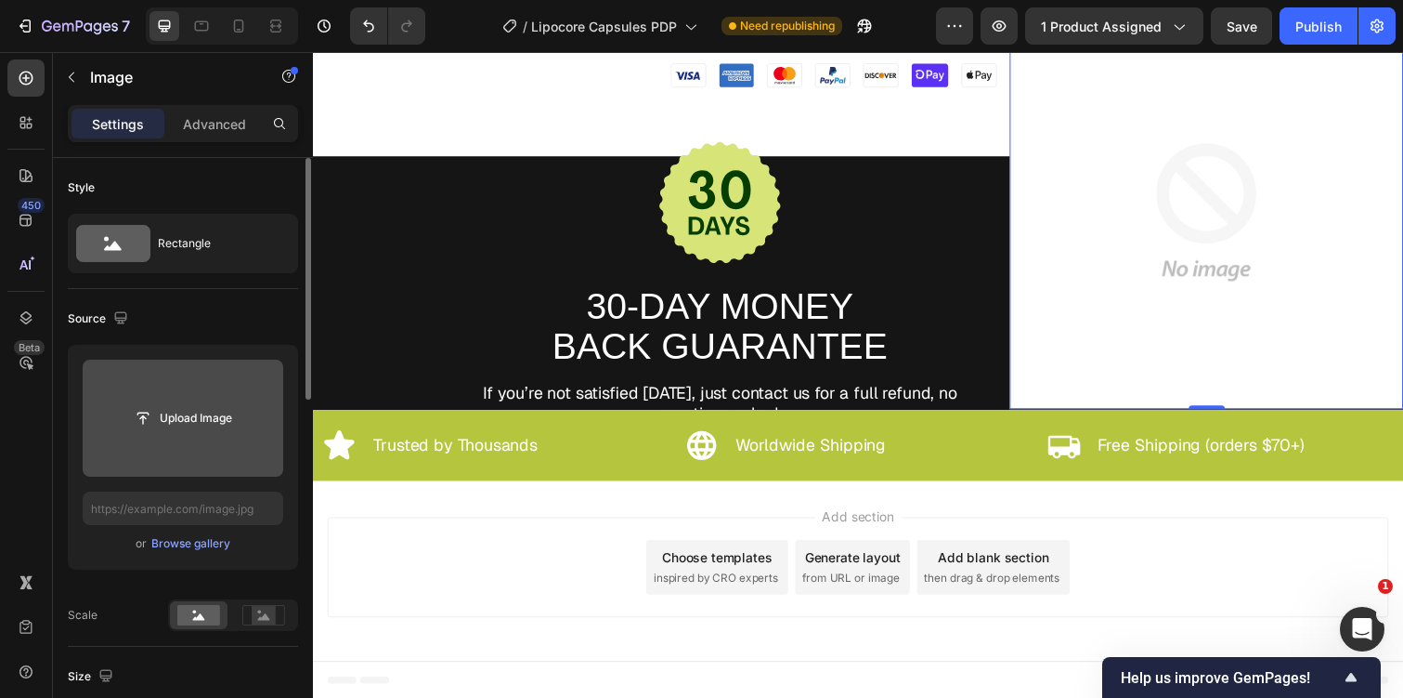
click at [1061, 235] on img at bounding box center [1226, 216] width 402 height 402
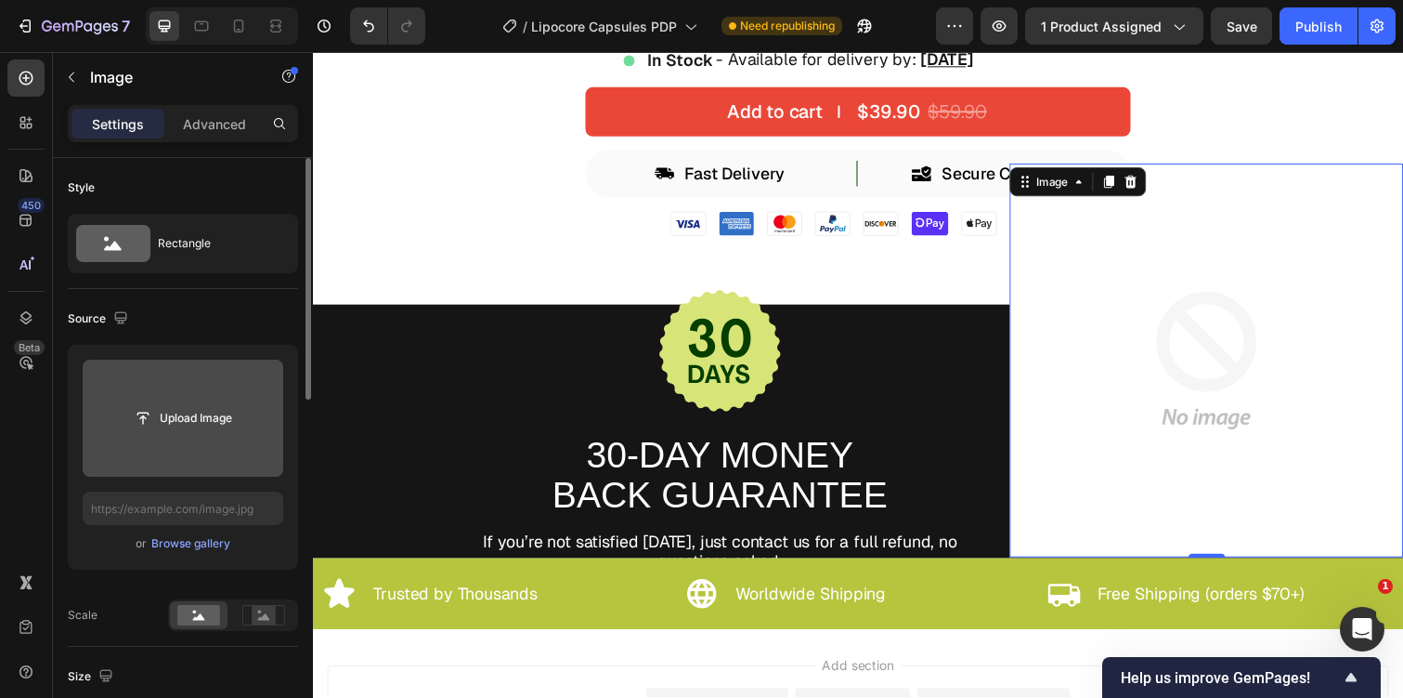
scroll to position [6987, 0]
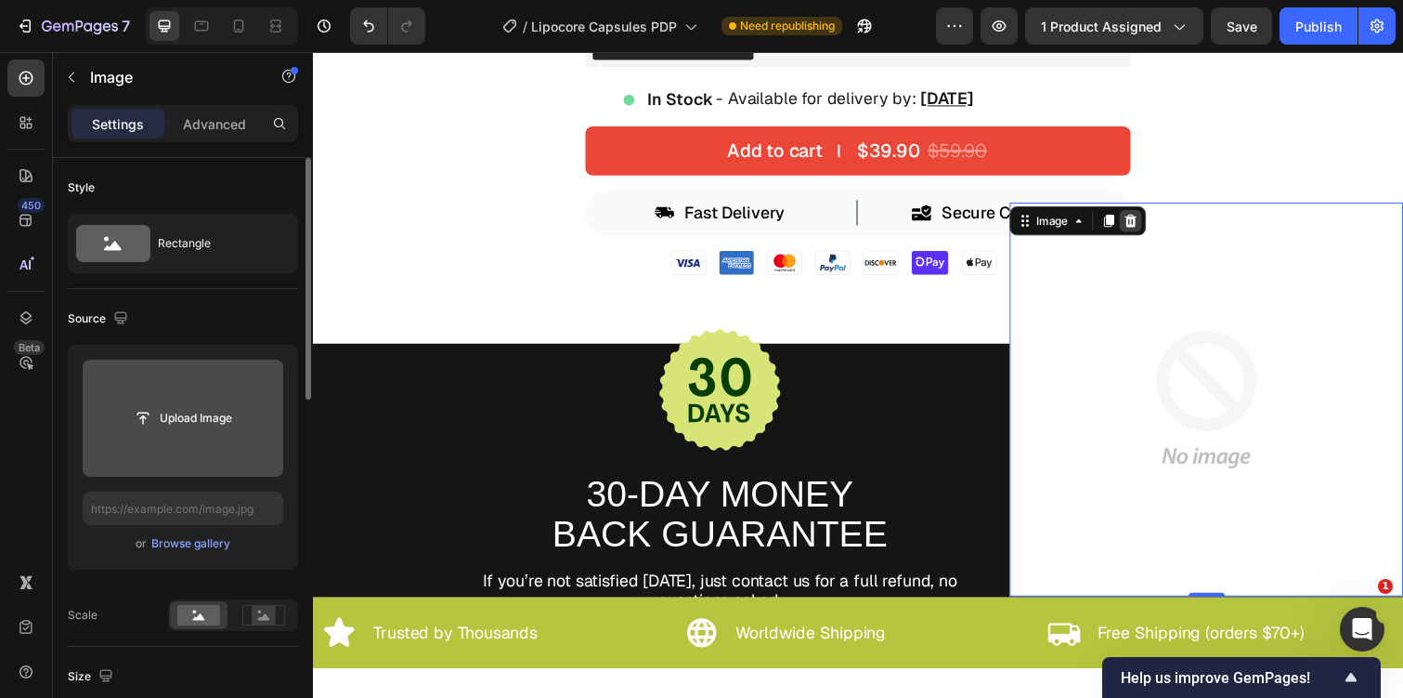
click at [1150, 228] on icon at bounding box center [1149, 224] width 12 height 13
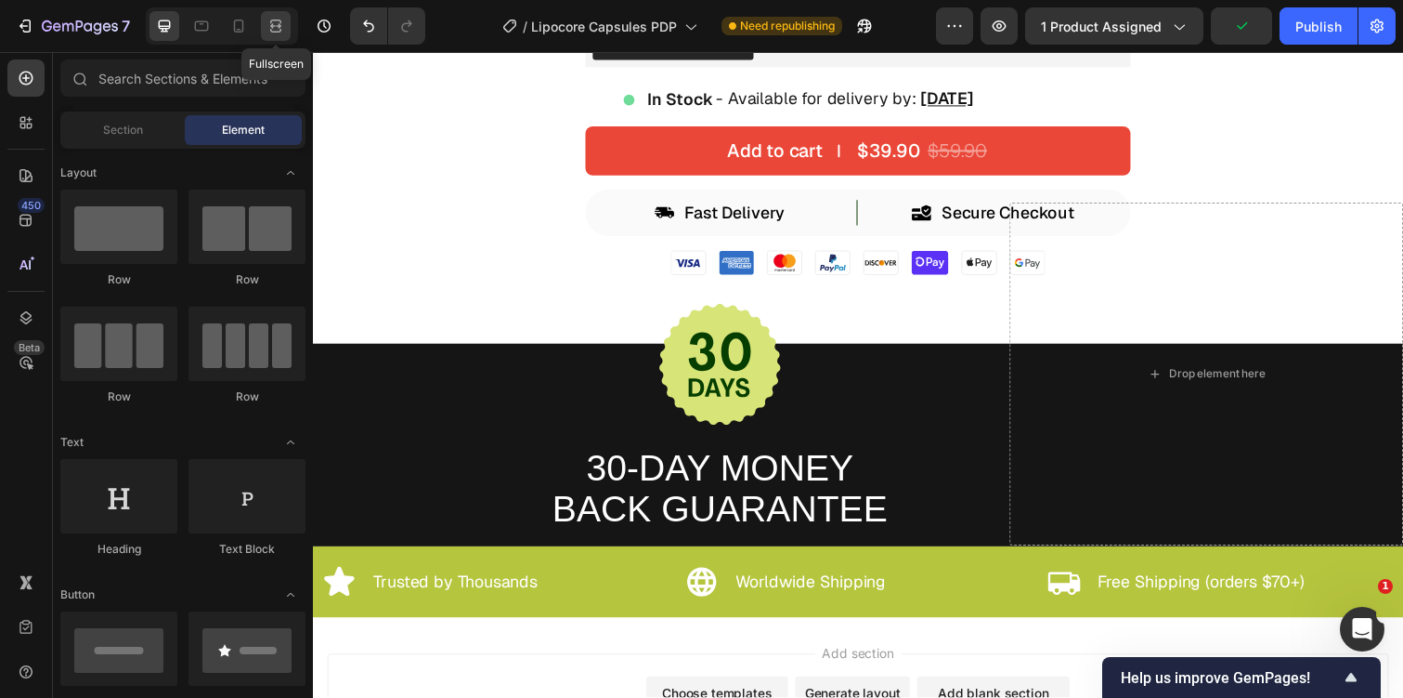
click at [272, 33] on icon at bounding box center [276, 26] width 19 height 19
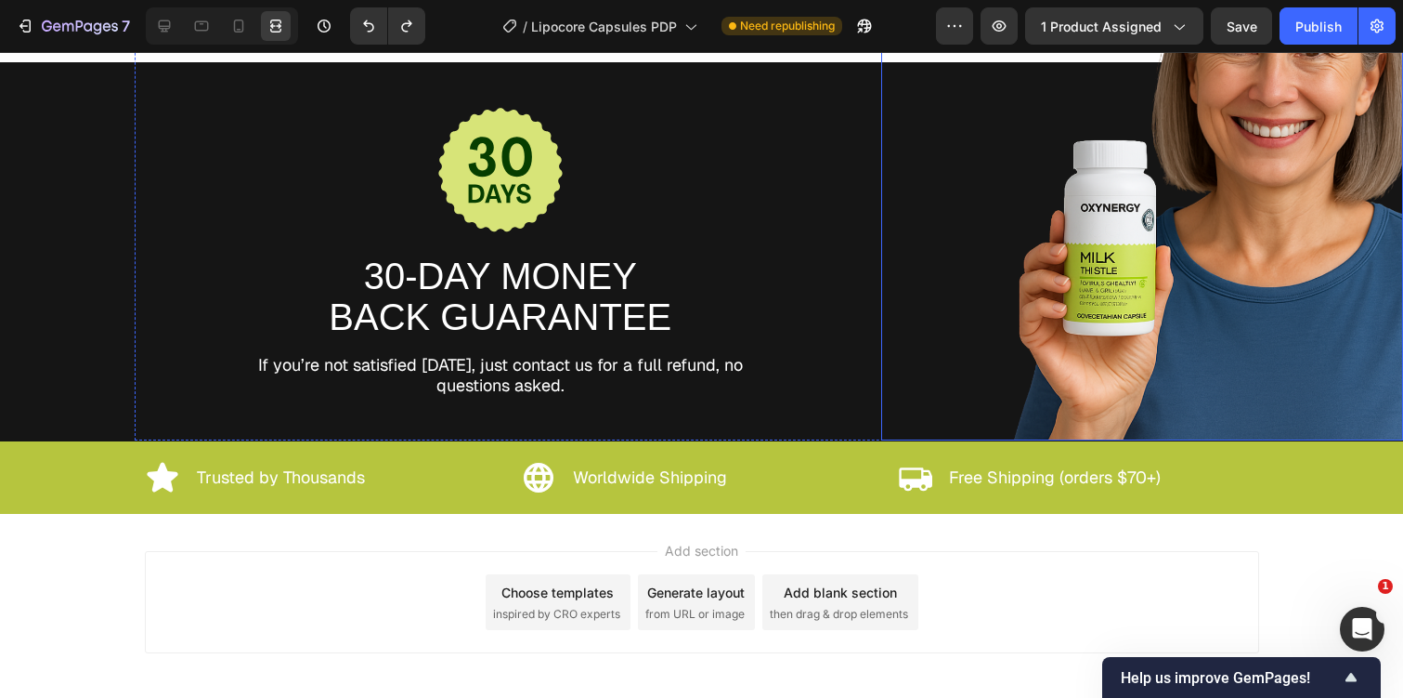
scroll to position [7307, 0]
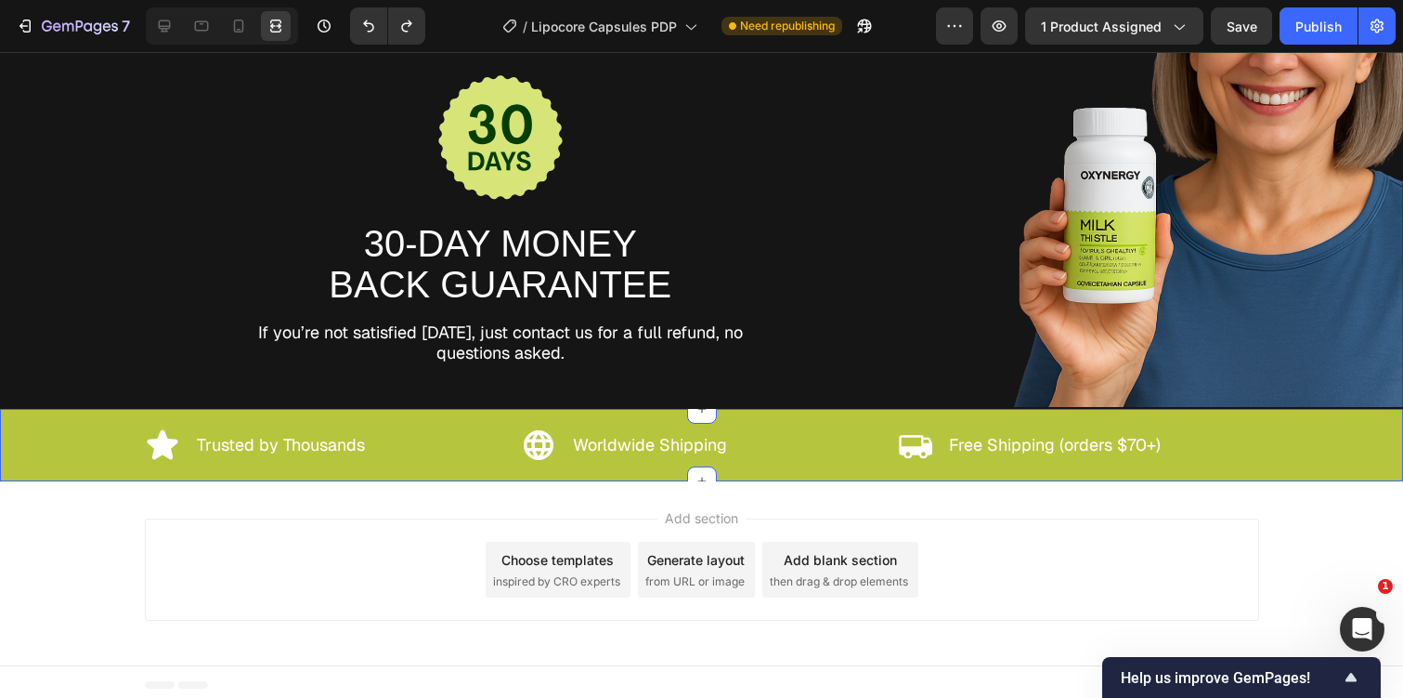
click at [72, 447] on div "Icon Trusted by Thousands Text Block Row Icon Worldwide Shipping Text Block Row…" at bounding box center [701, 444] width 1385 height 35
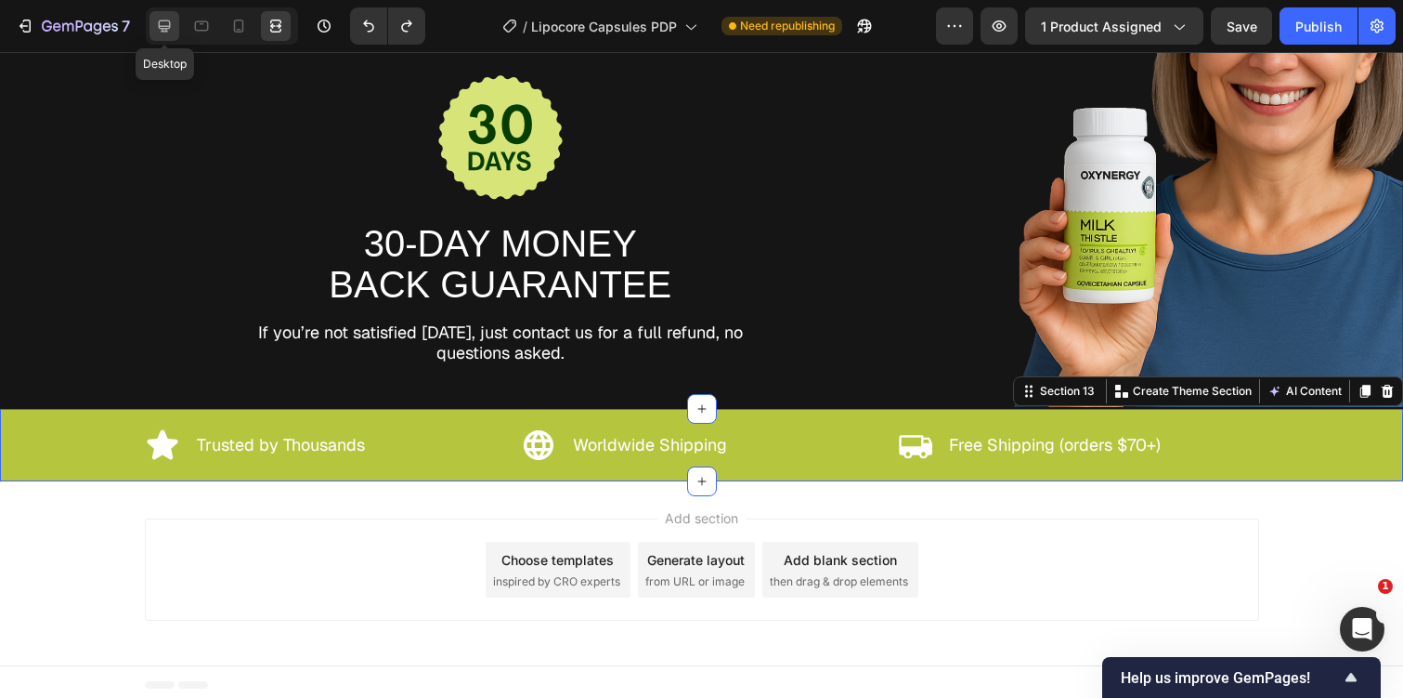
click at [150, 29] on div at bounding box center [165, 26] width 30 height 30
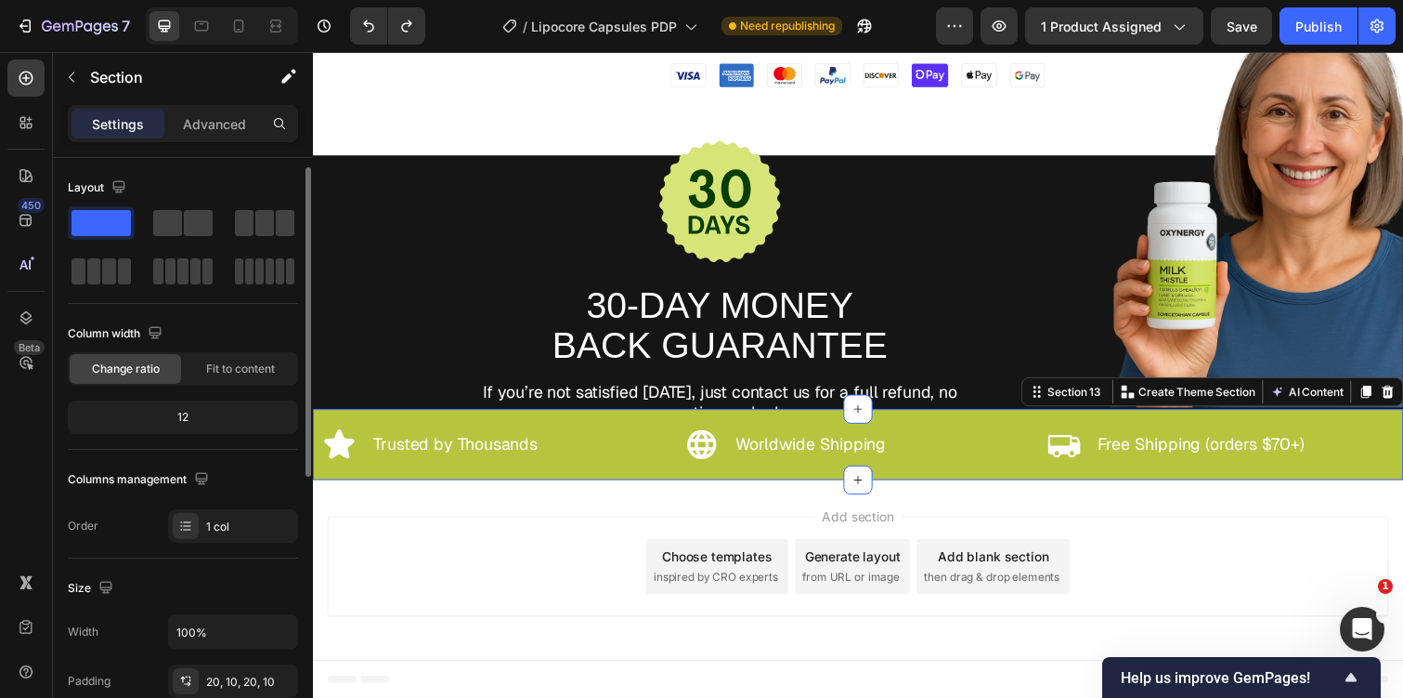
scroll to position [541, 0]
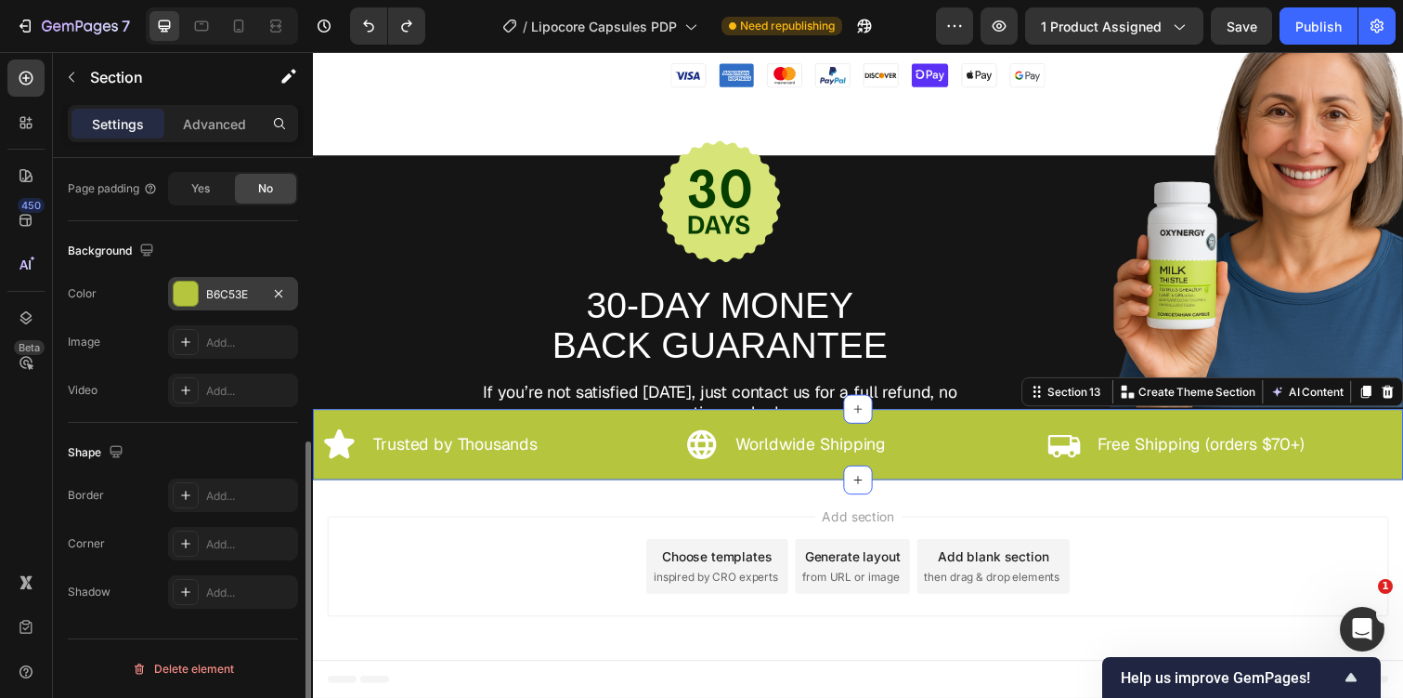
click at [221, 308] on div "B6C53E" at bounding box center [233, 293] width 130 height 33
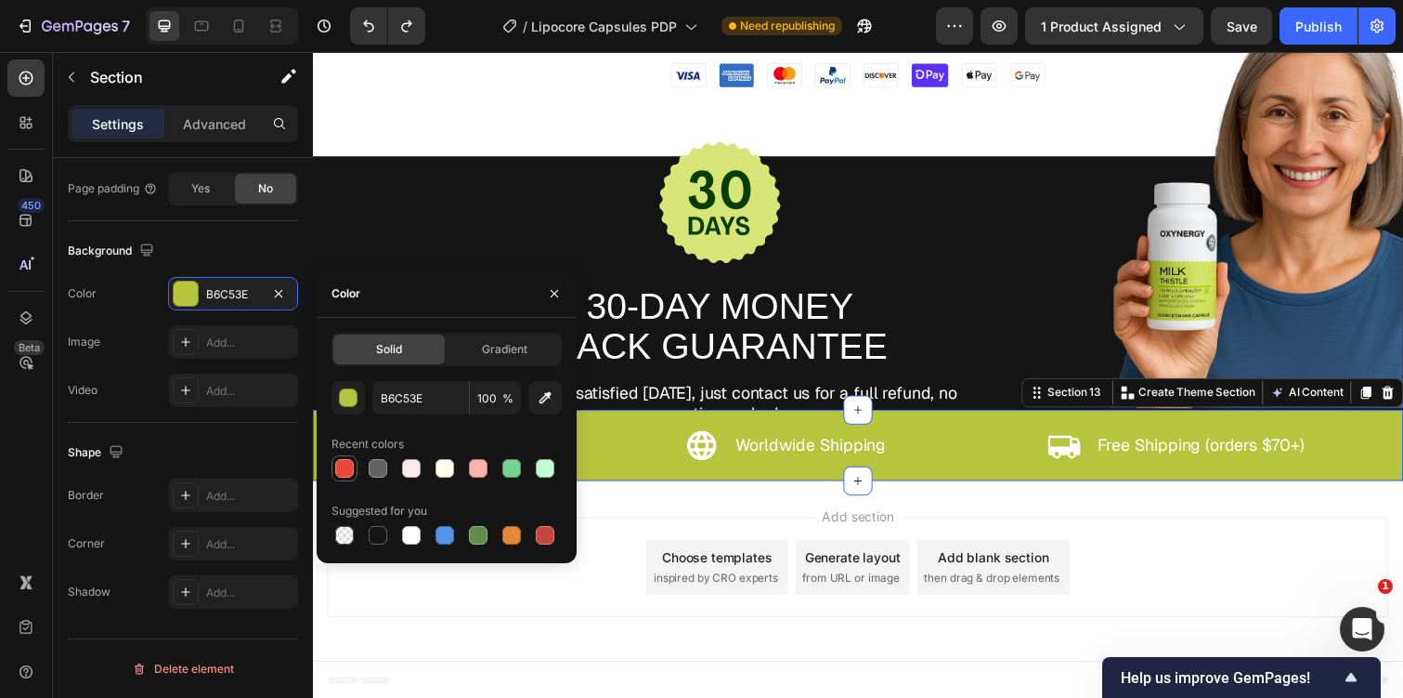
click at [340, 477] on div at bounding box center [344, 468] width 22 height 22
type input "EA4738"
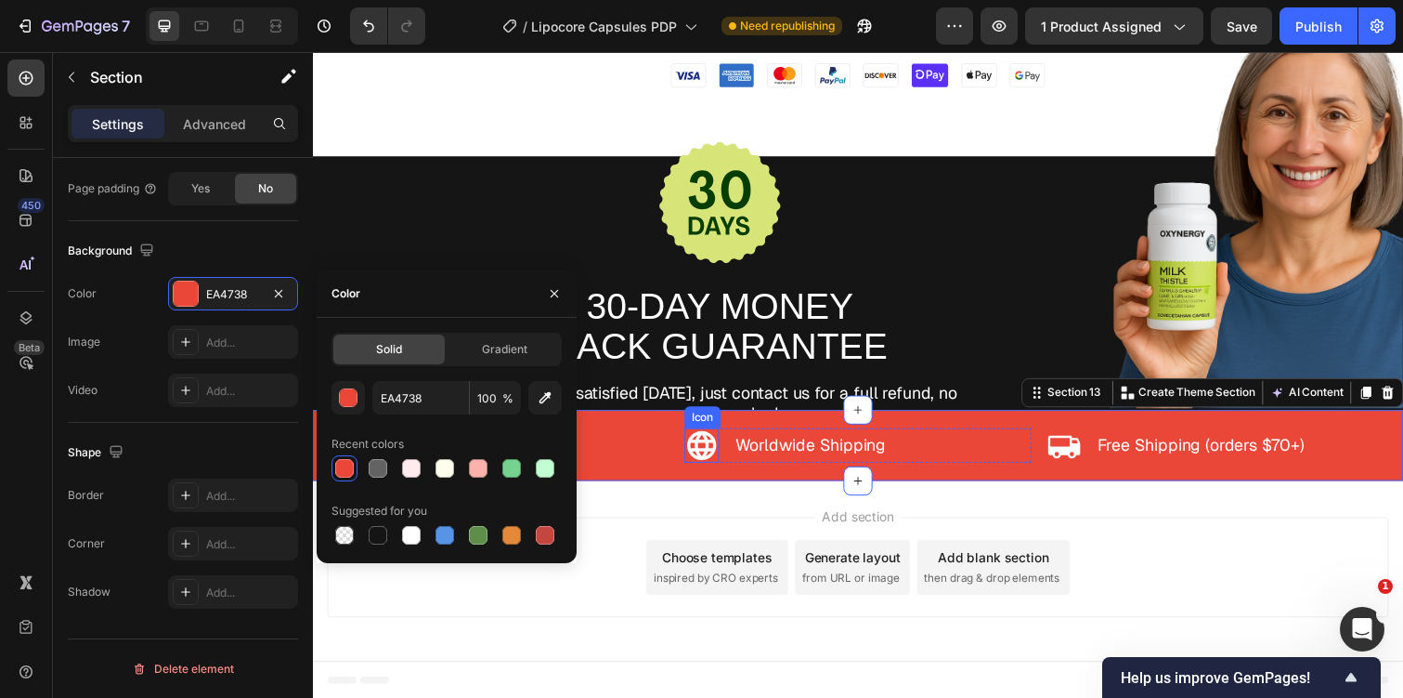
click at [709, 454] on icon at bounding box center [710, 454] width 35 height 35
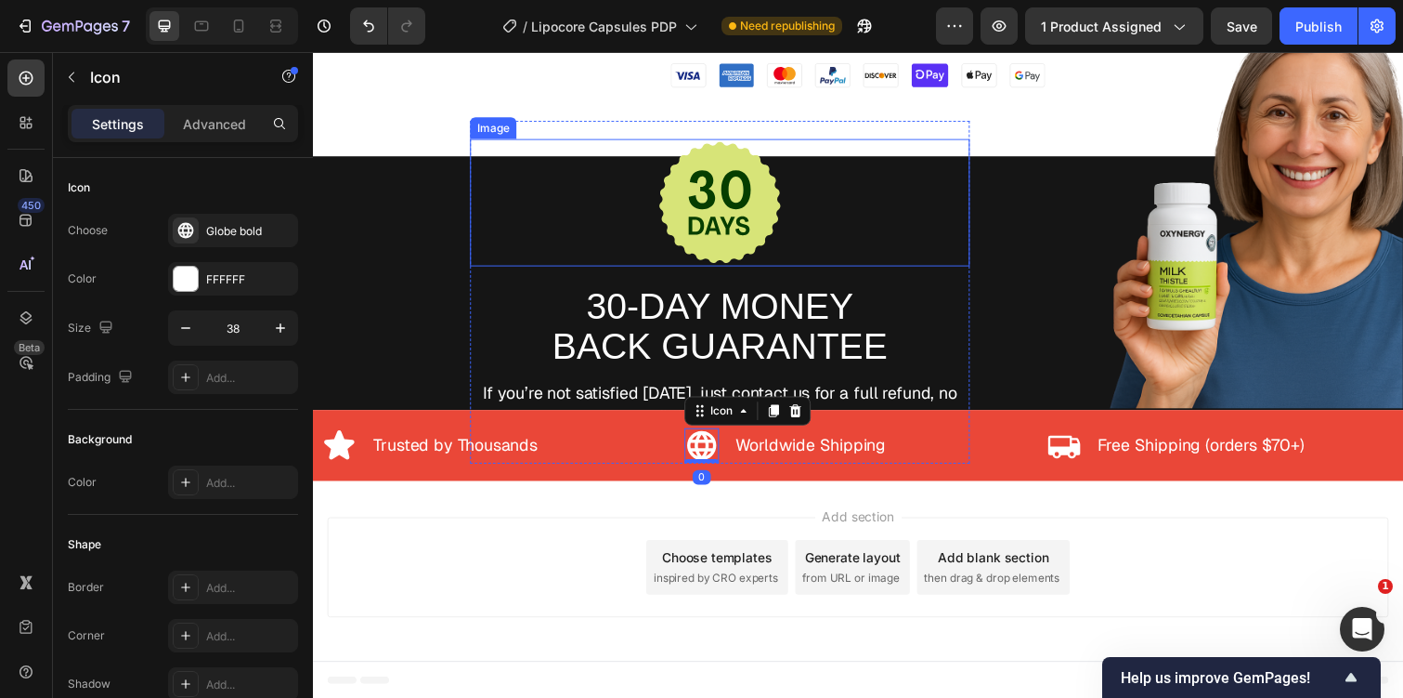
click at [720, 203] on img at bounding box center [729, 206] width 130 height 130
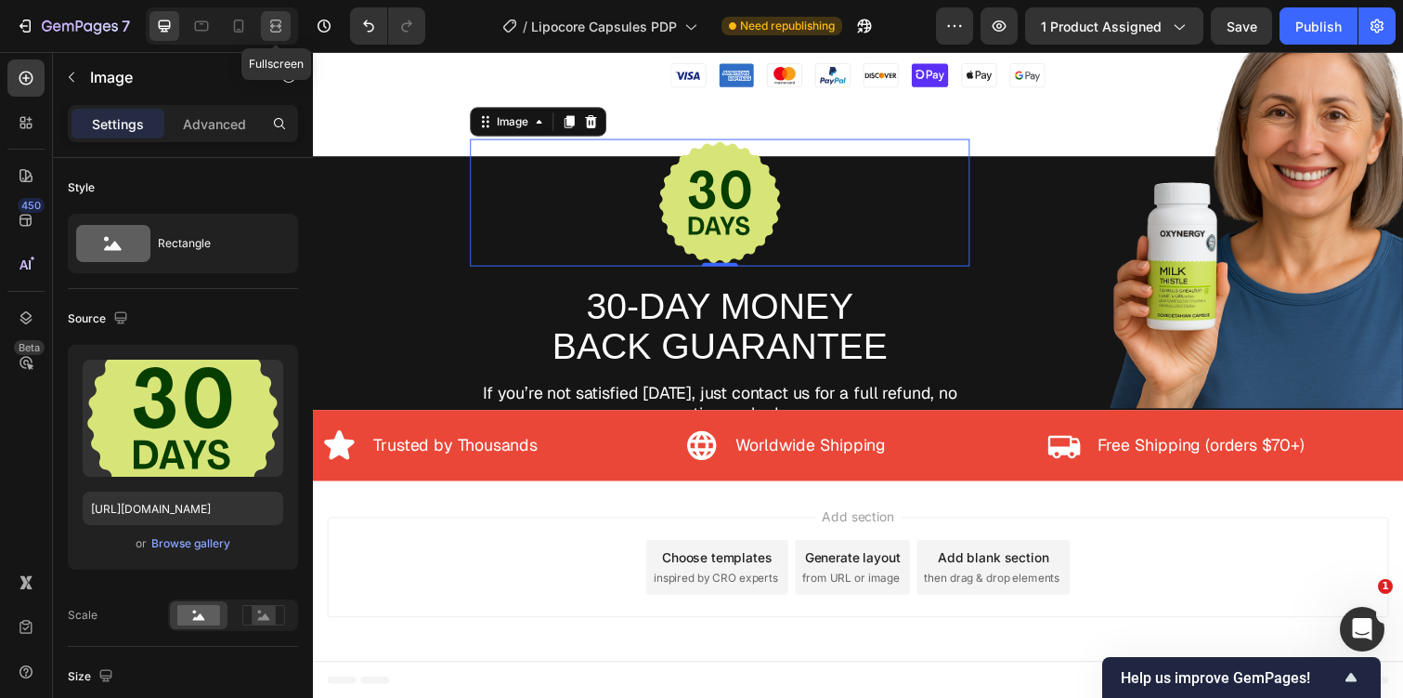
click at [267, 20] on icon at bounding box center [276, 26] width 19 height 19
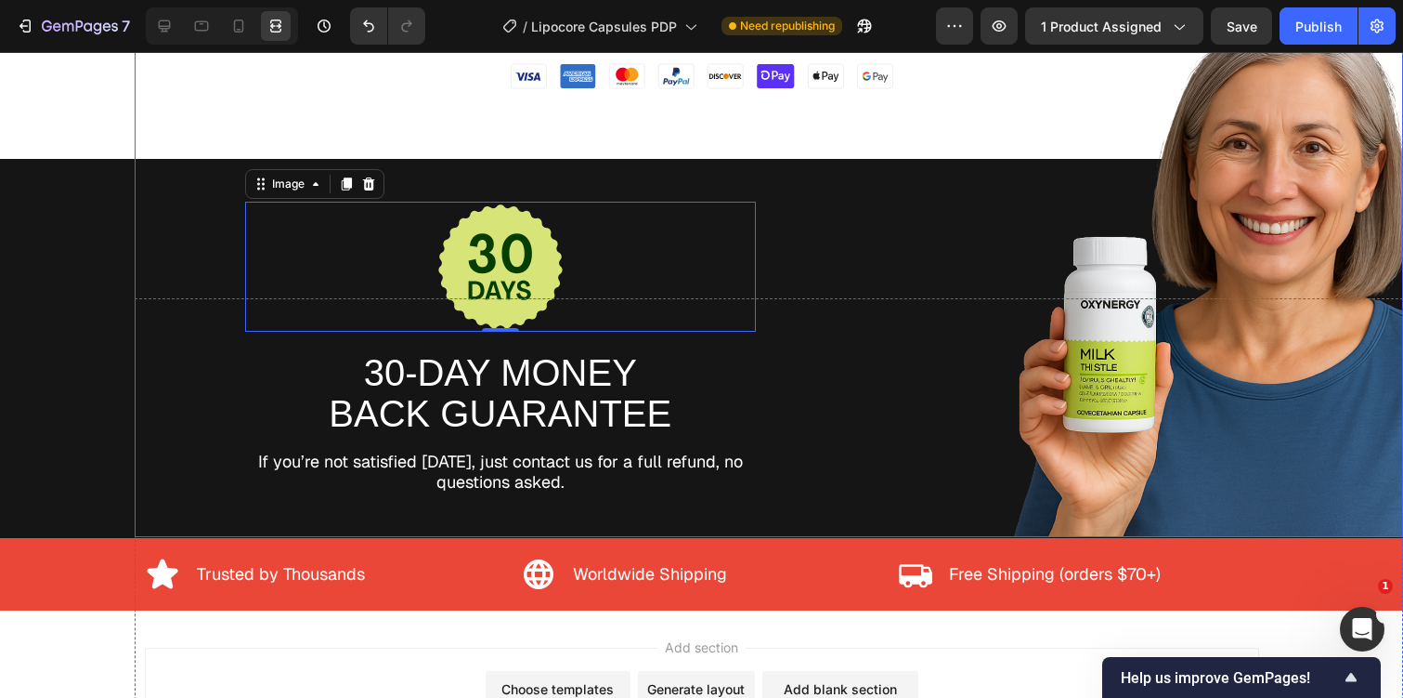
click at [240, 376] on div "Image 0 30-DAY MONEY BACK GUARANTEE Text Block If you’re not satisfied within 3…" at bounding box center [501, 276] width 732 height 523
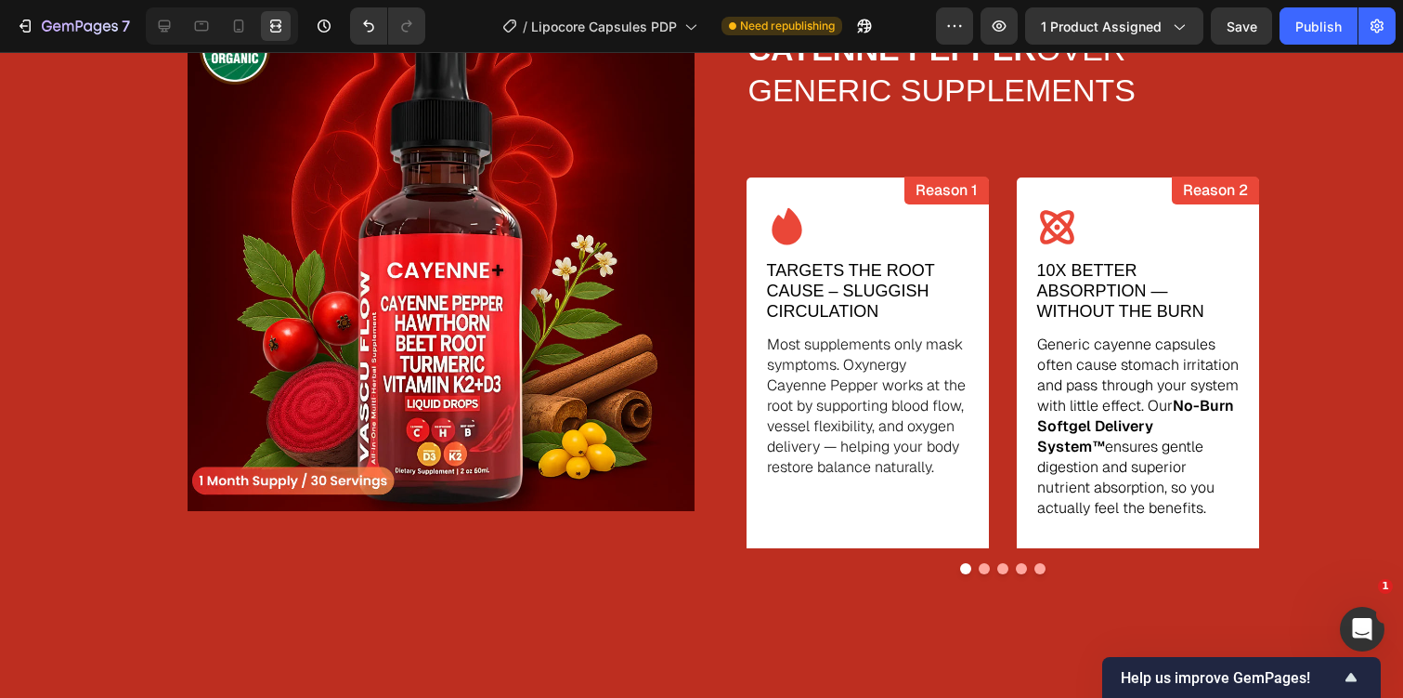
scroll to position [2856, 0]
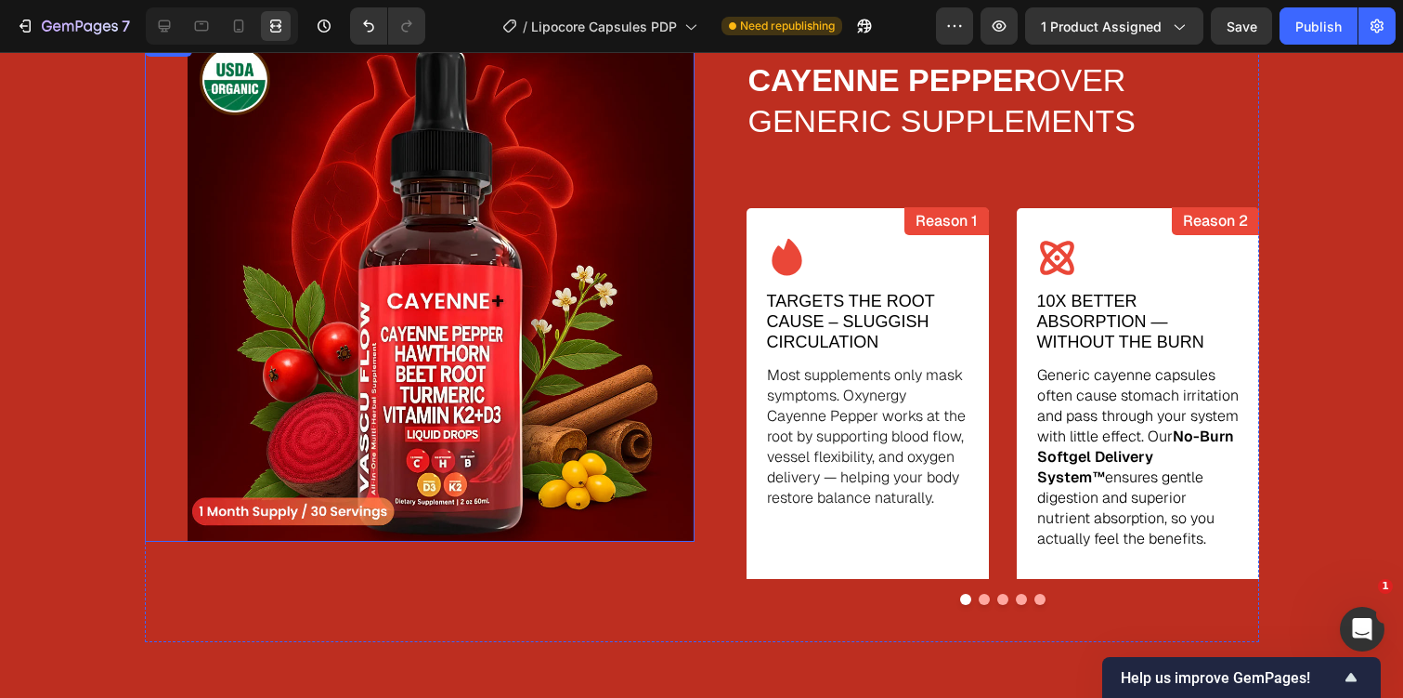
click at [592, 282] on img at bounding box center [441, 287] width 507 height 507
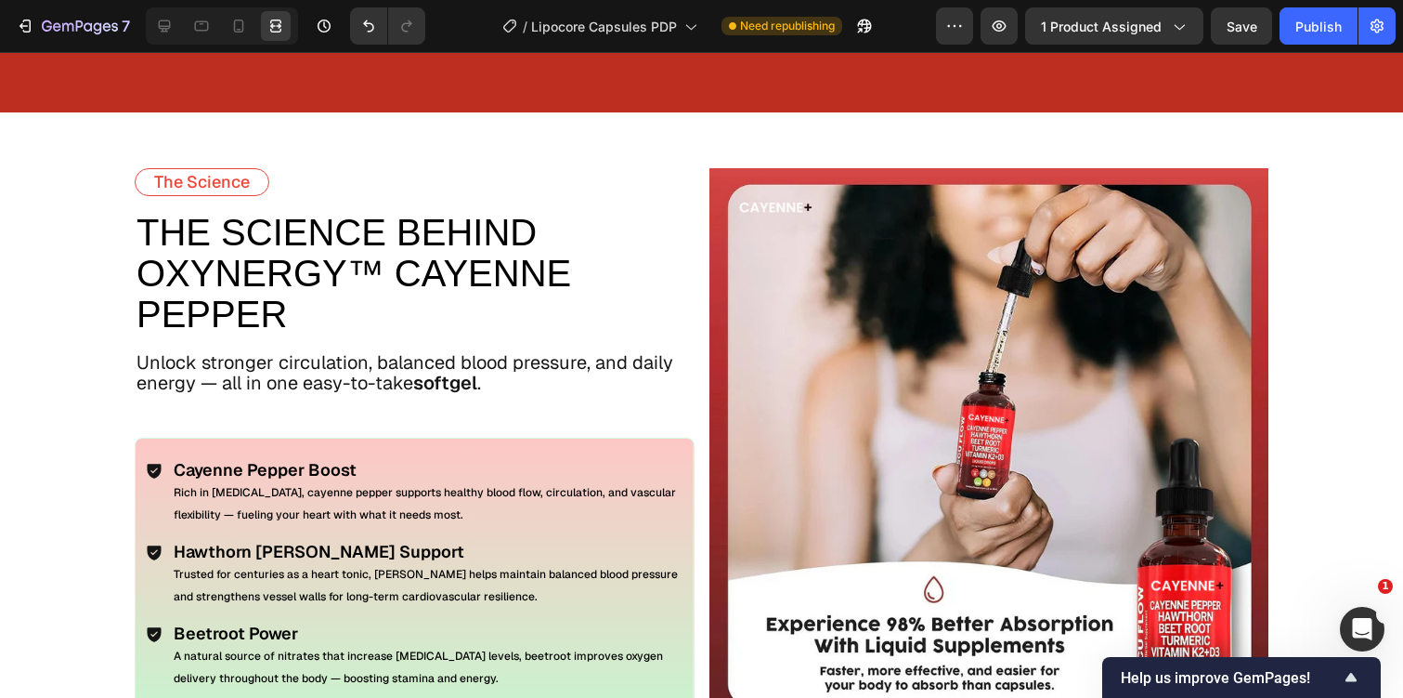
scroll to position [3525, 0]
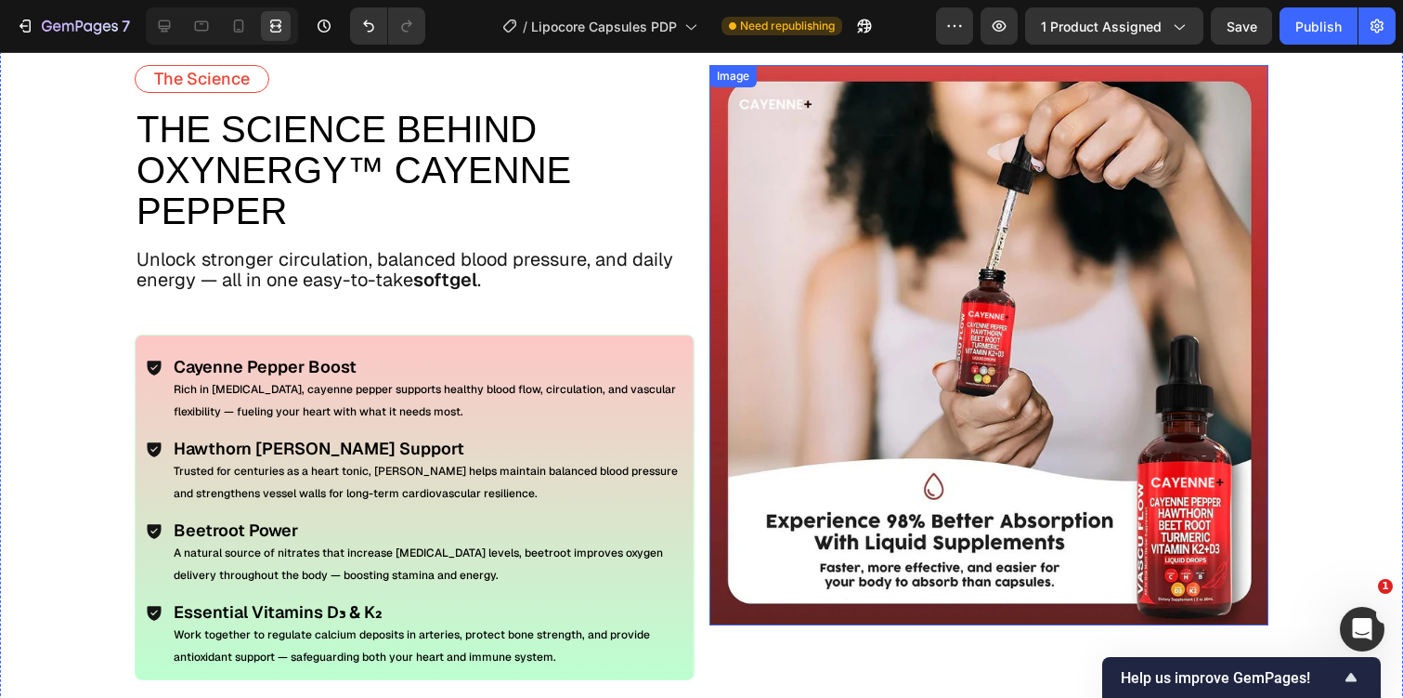
click at [909, 278] on img at bounding box center [990, 345] width 560 height 560
click at [158, 20] on icon at bounding box center [164, 26] width 19 height 19
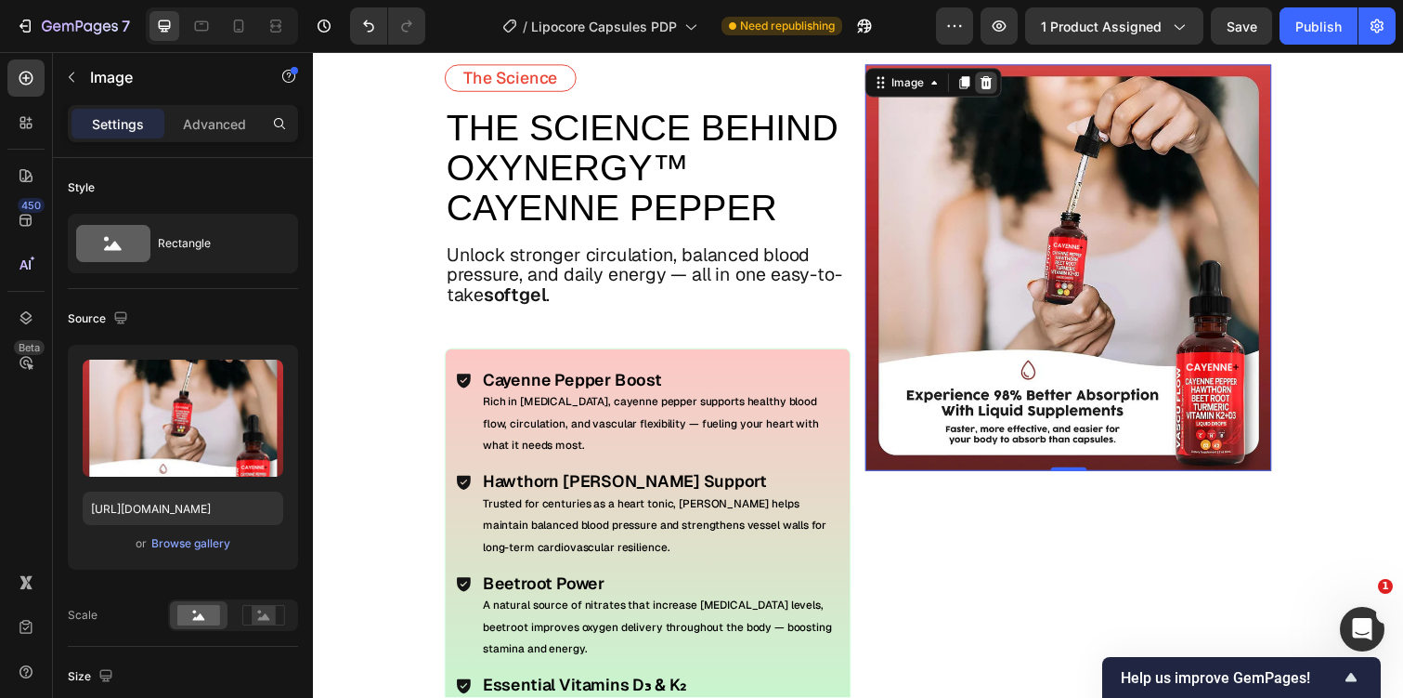
click at [991, 90] on div at bounding box center [1001, 83] width 22 height 22
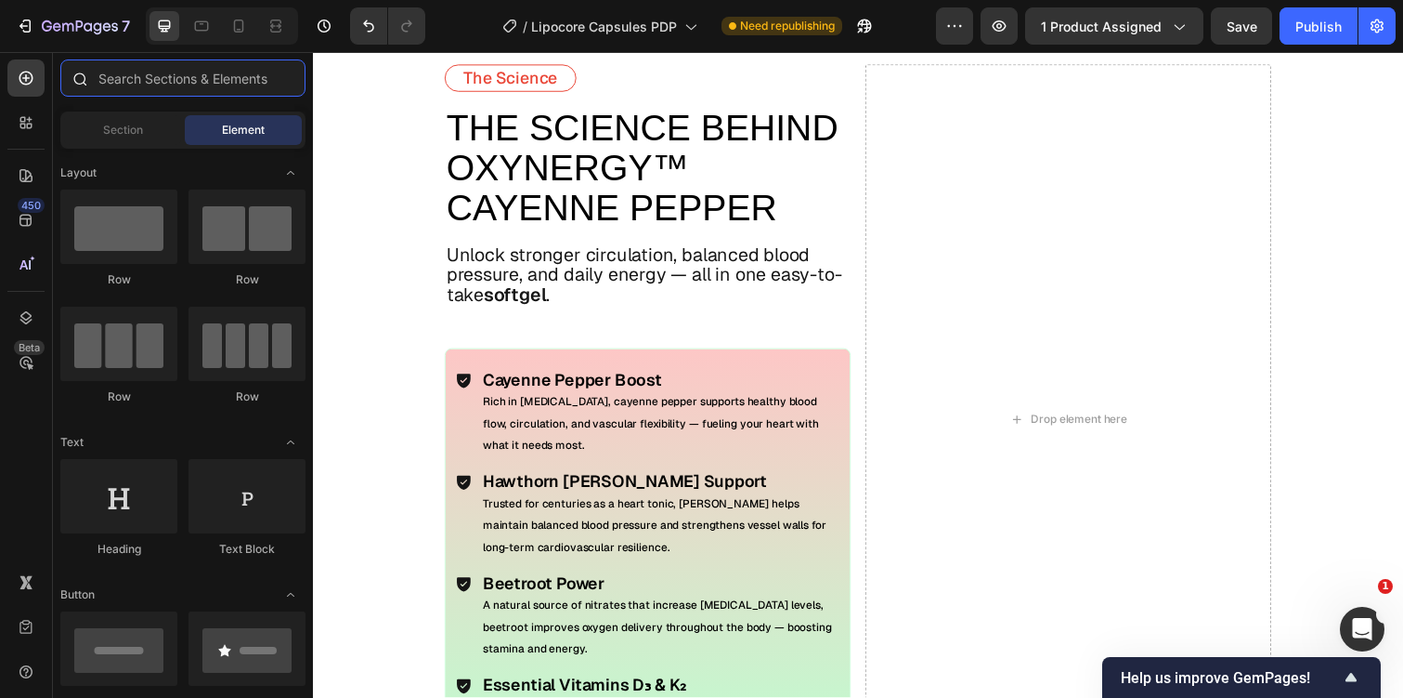
click at [149, 86] on input "text" at bounding box center [182, 77] width 245 height 37
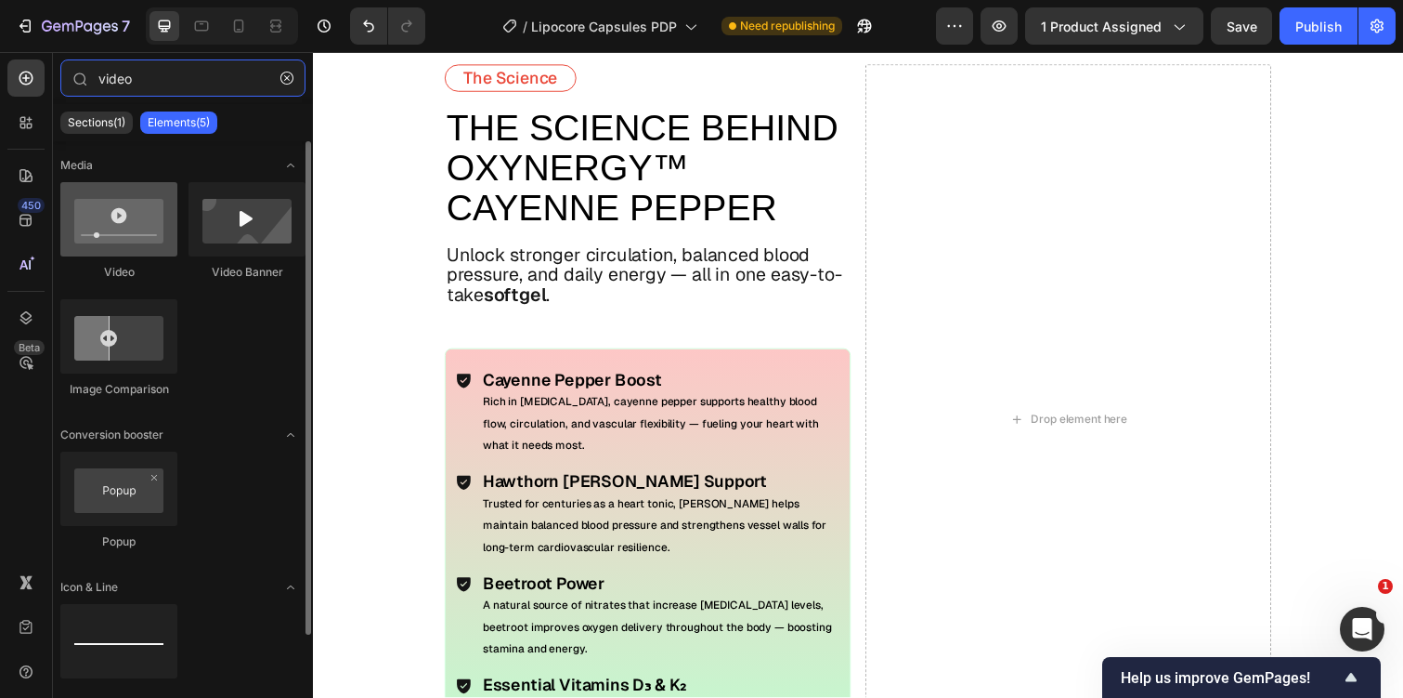
type input "video"
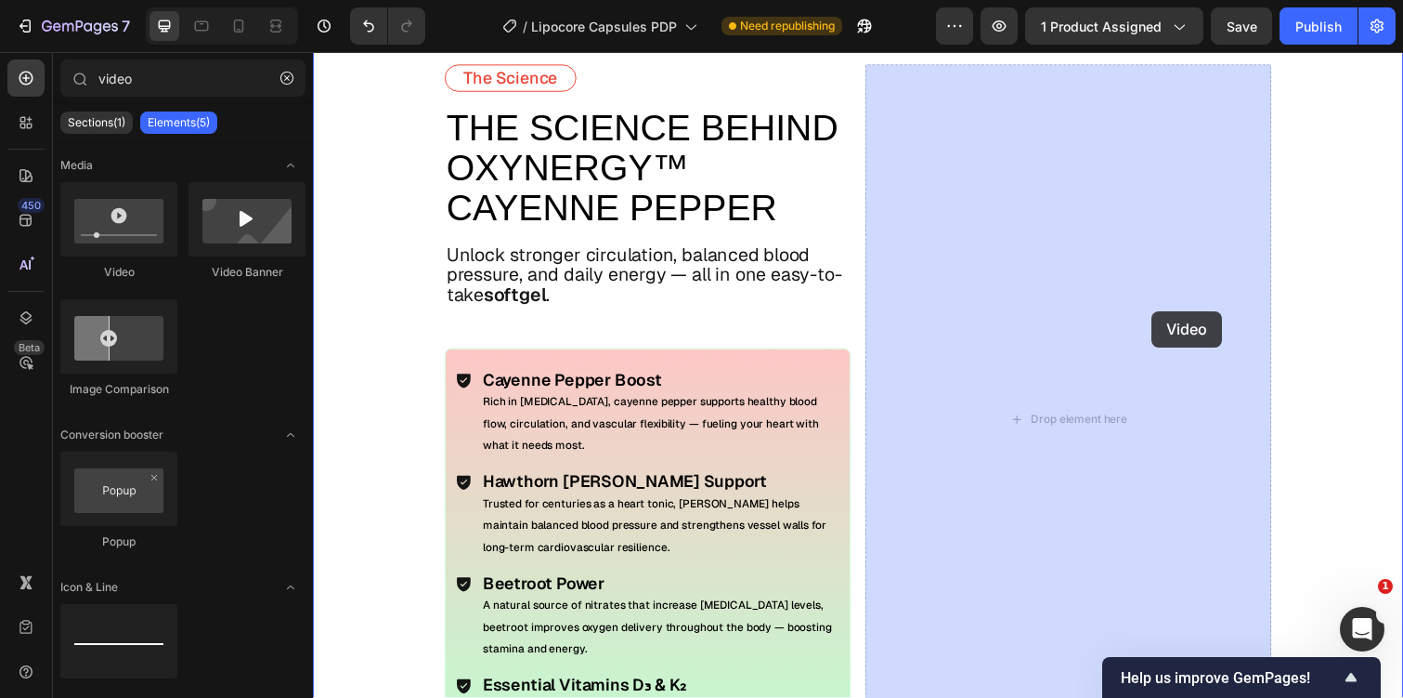
drag, startPoint x: 424, startPoint y: 275, endPoint x: 1166, endPoint y: 309, distance: 742.0
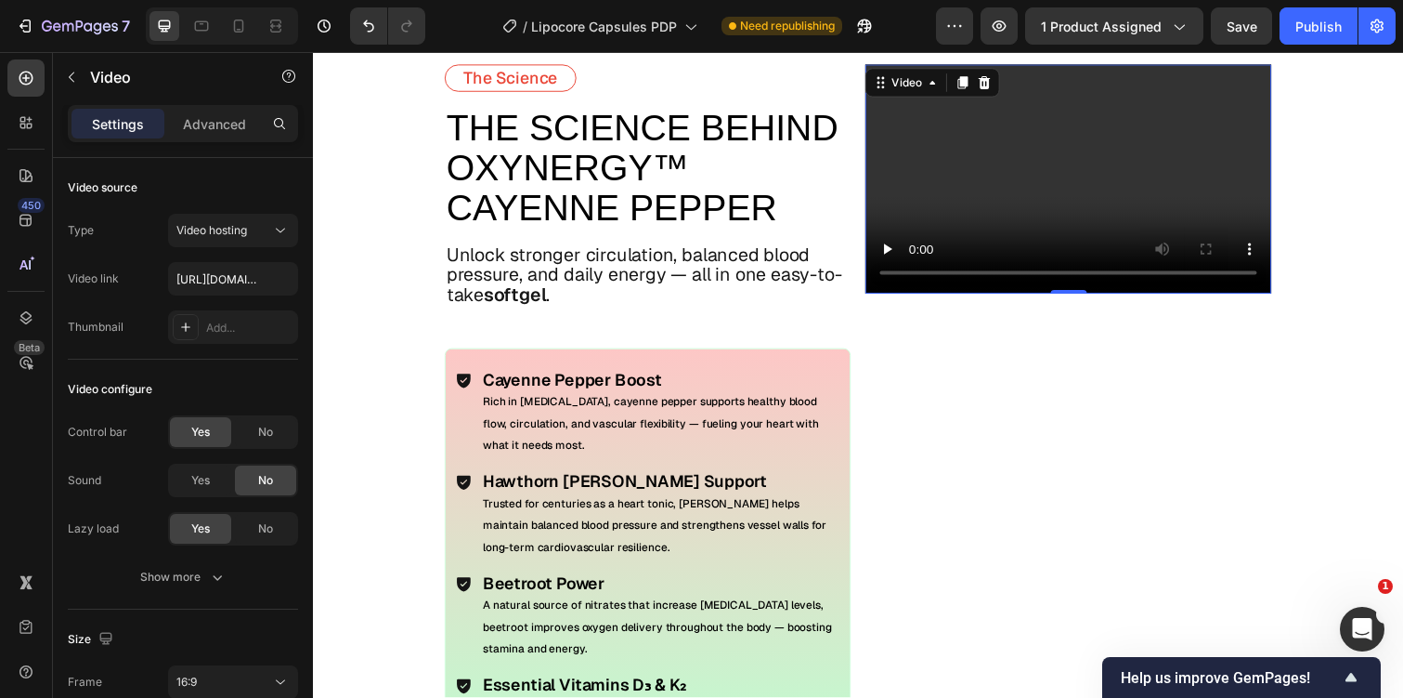
click at [997, 171] on video at bounding box center [1085, 181] width 415 height 233
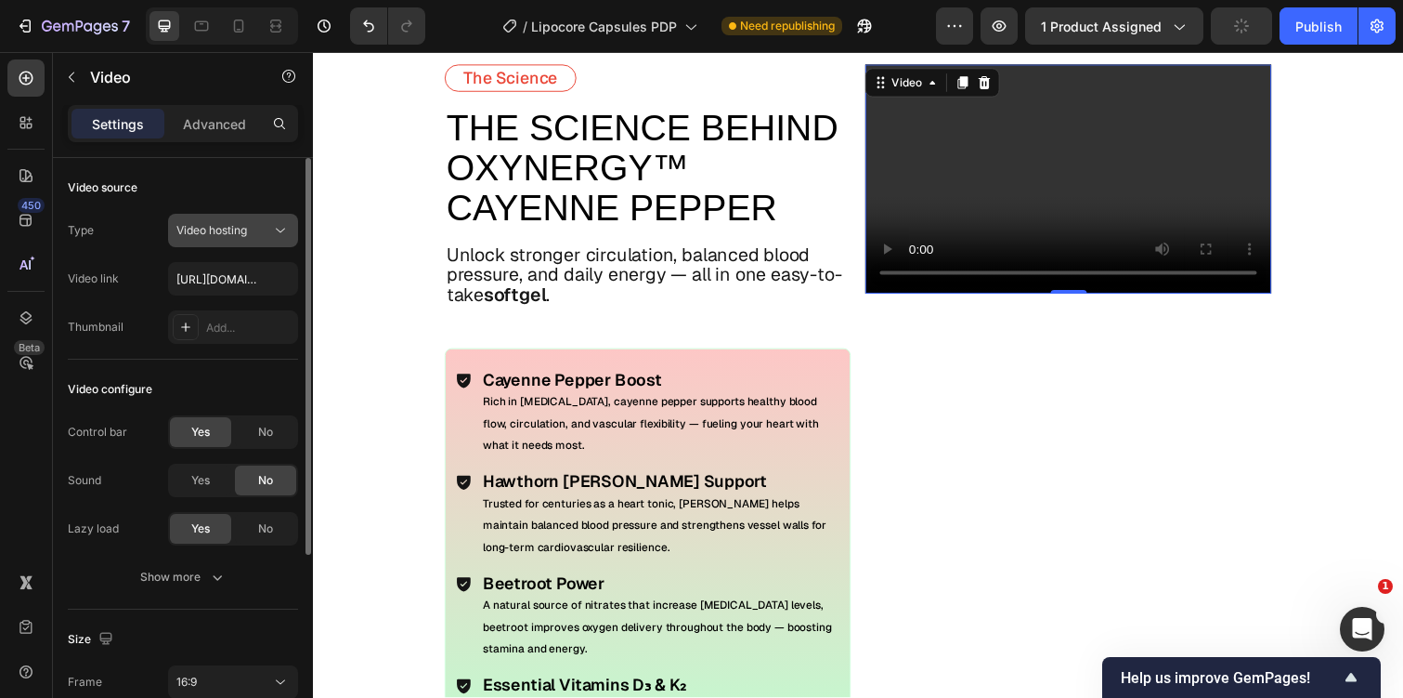
click at [259, 231] on div "Video hosting" at bounding box center [223, 230] width 95 height 17
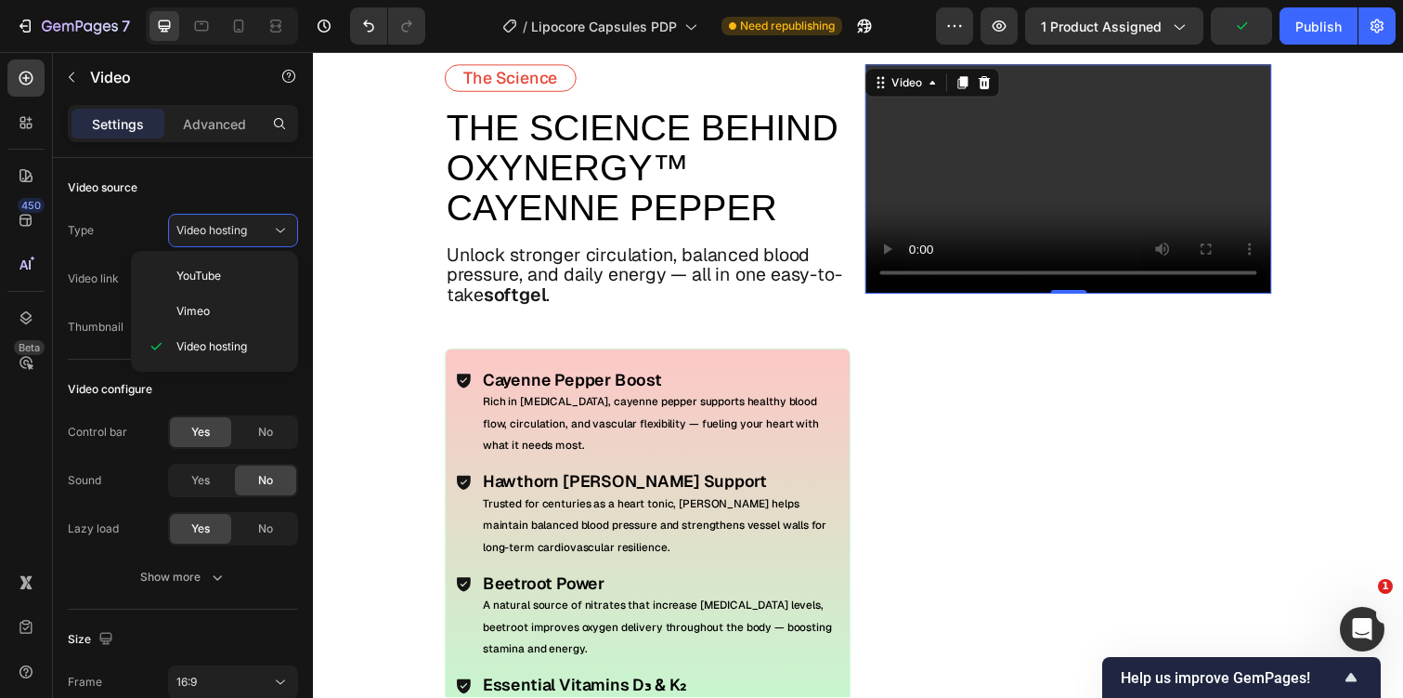
click at [131, 272] on div "YouTube Vimeo Video hosting" at bounding box center [214, 311] width 167 height 121
click at [92, 278] on div "Video link" at bounding box center [93, 278] width 51 height 17
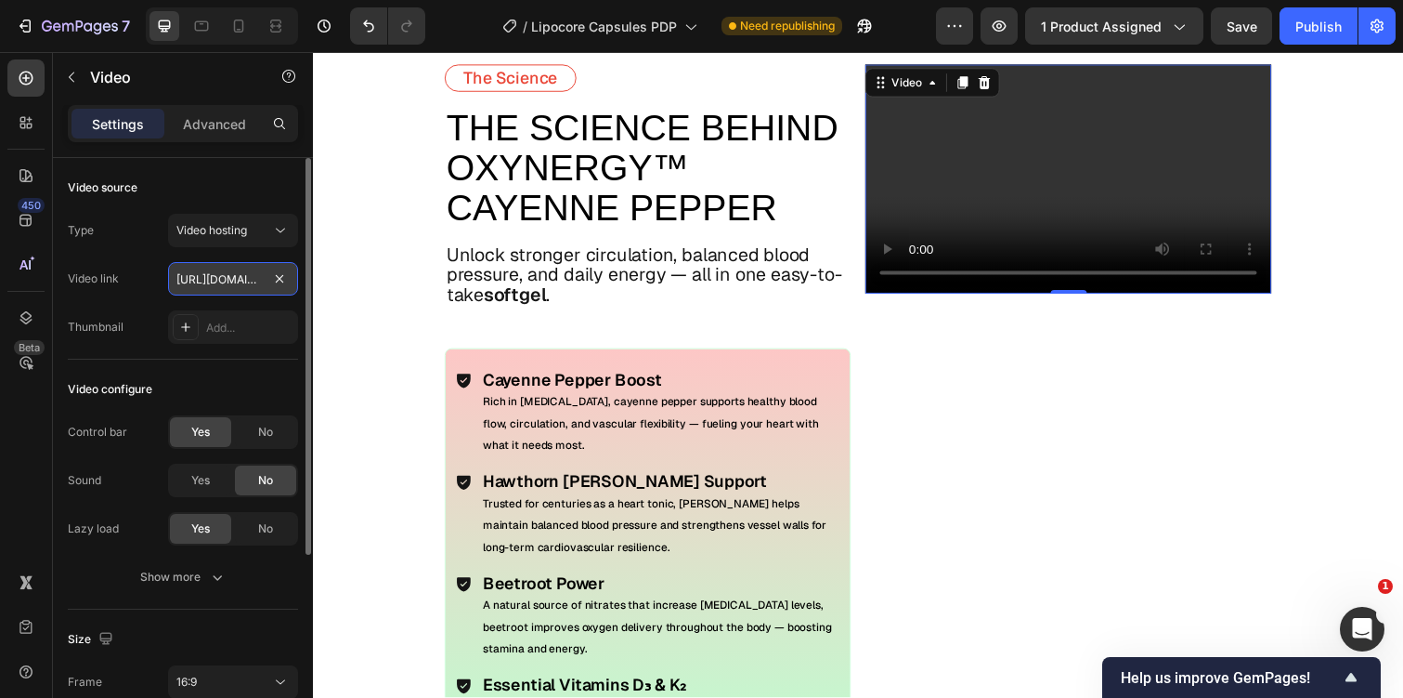
click at [227, 280] on input "https://cdn.shopify.com/videos/c/o/v/2cd3deb506b54b009063f7270ab5cf2e.mp4" at bounding box center [233, 278] width 130 height 33
paste input "dca7c87ed7d042918eff6dd692b44832"
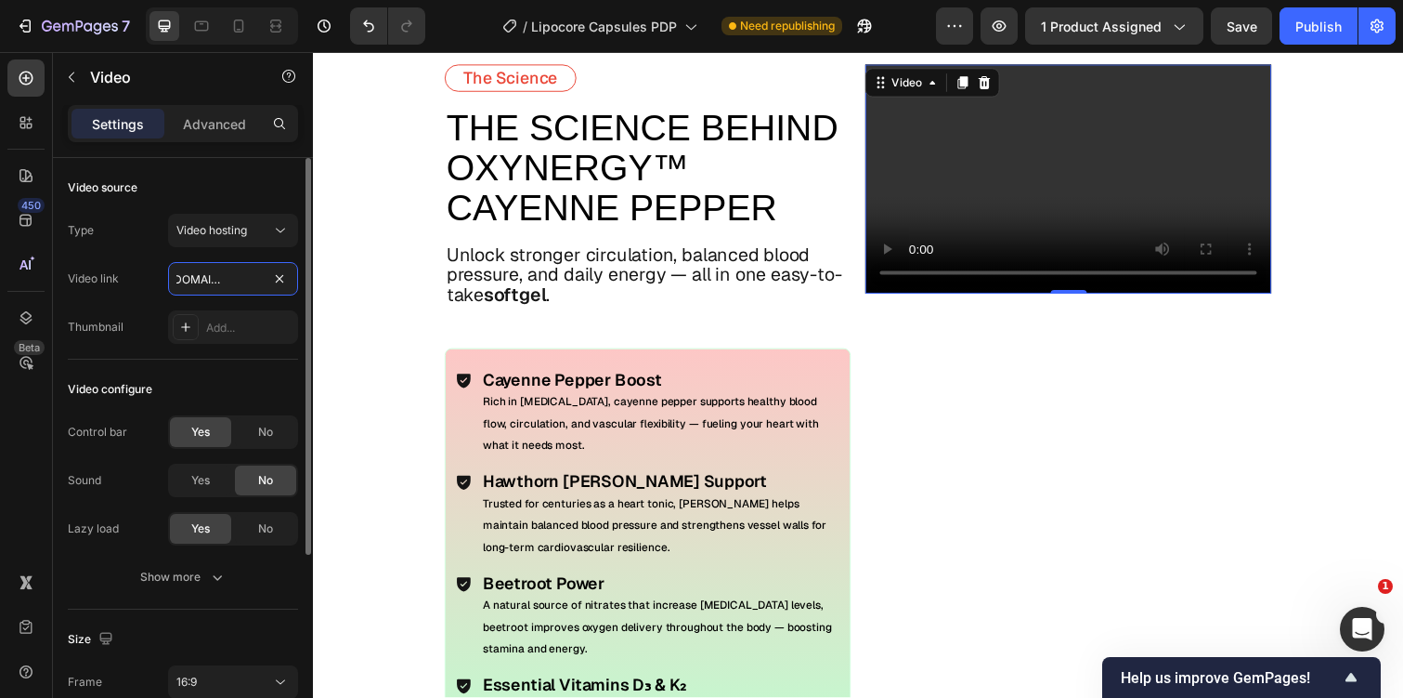
type input "https://cdn.shopify.com/videos/c/o/v/dca7c87ed7d042918eff6dd692b44832.mp4"
click at [126, 316] on div "Thumbnail Add..." at bounding box center [183, 326] width 230 height 33
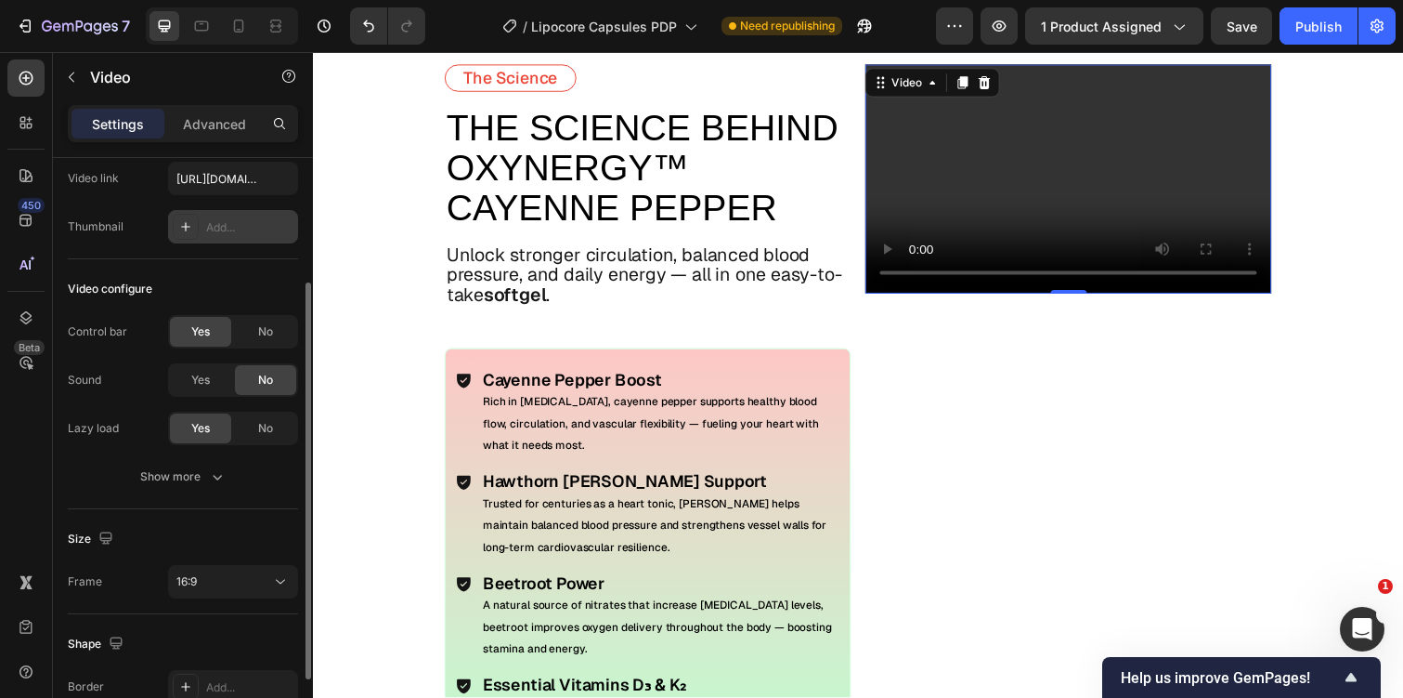
scroll to position [292, 0]
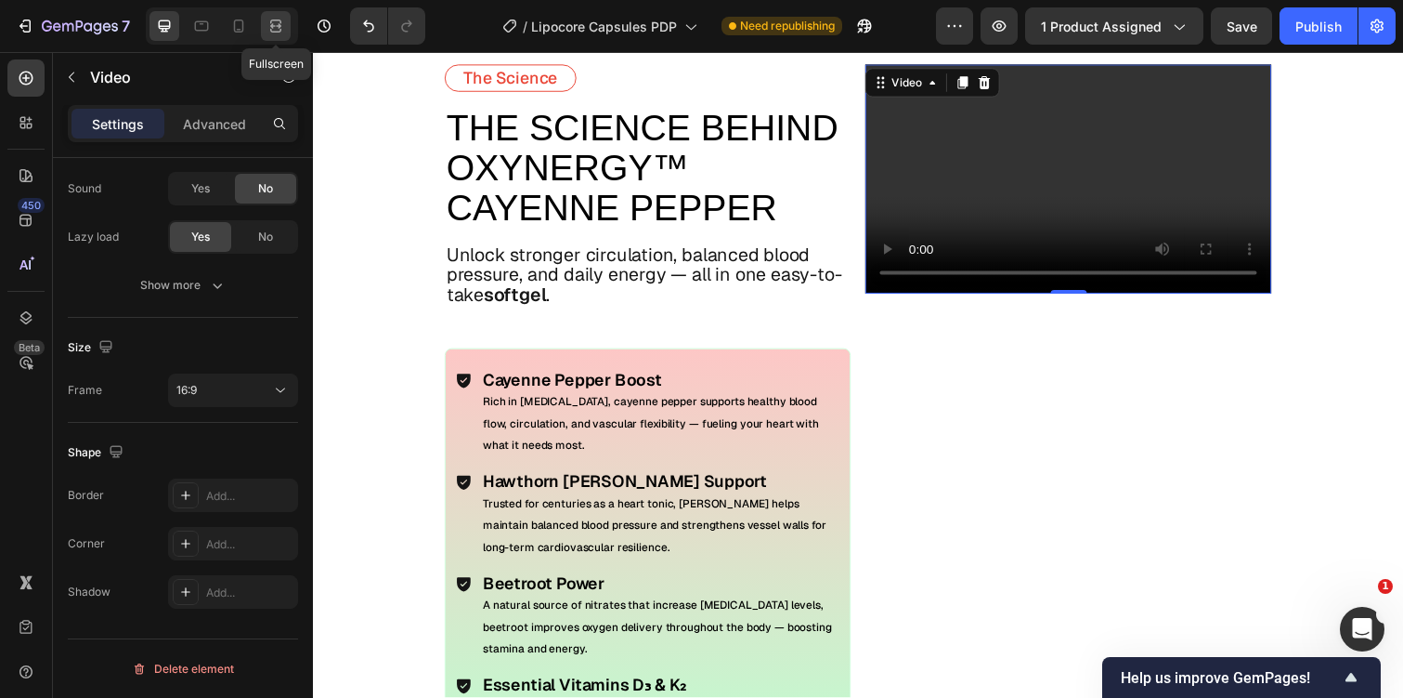
click at [280, 30] on icon at bounding box center [275, 31] width 11 height 4
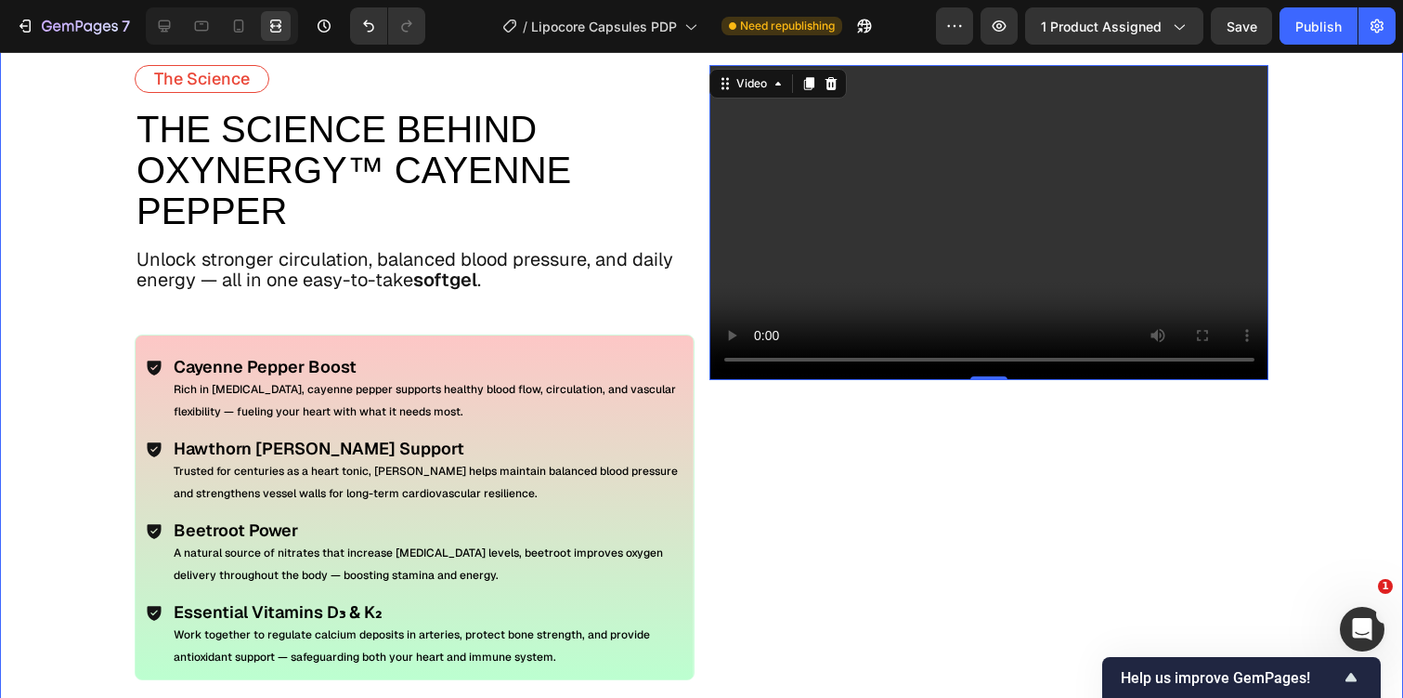
click at [763, 441] on div "Video 0" at bounding box center [990, 372] width 560 height 615
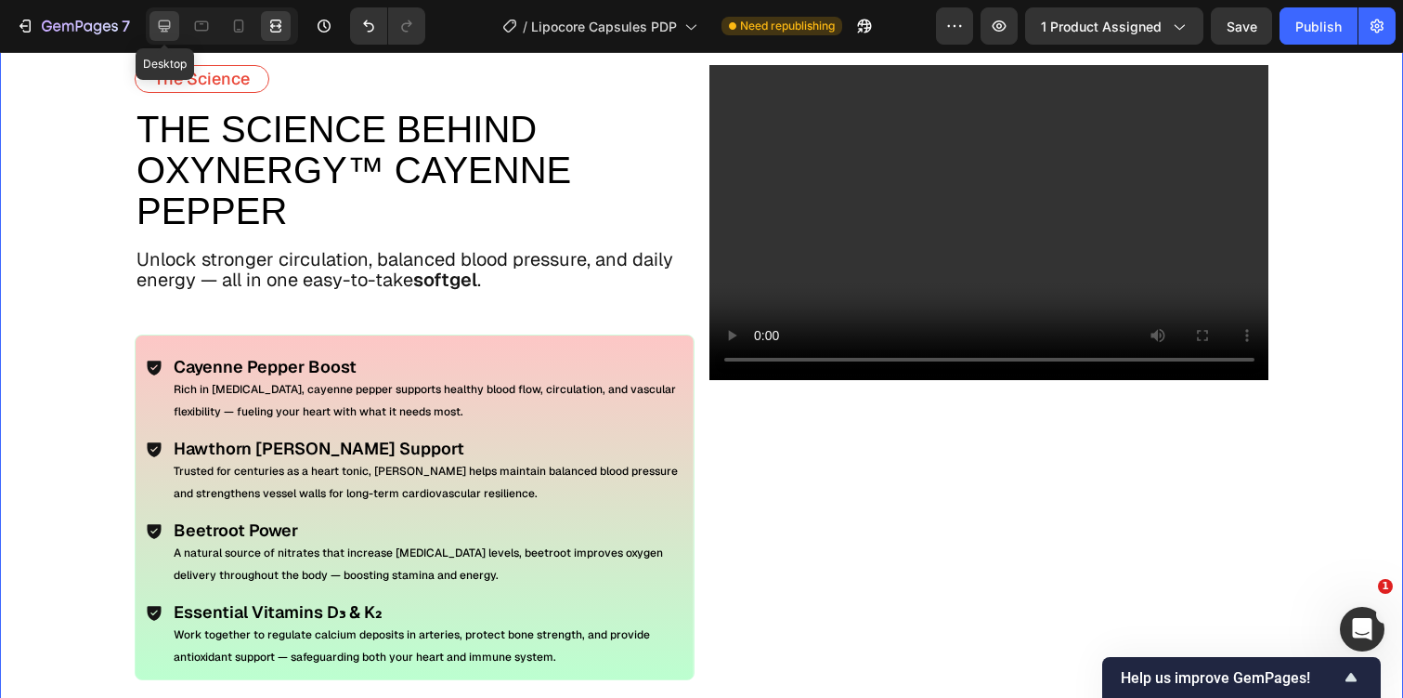
click at [163, 33] on icon at bounding box center [164, 26] width 19 height 19
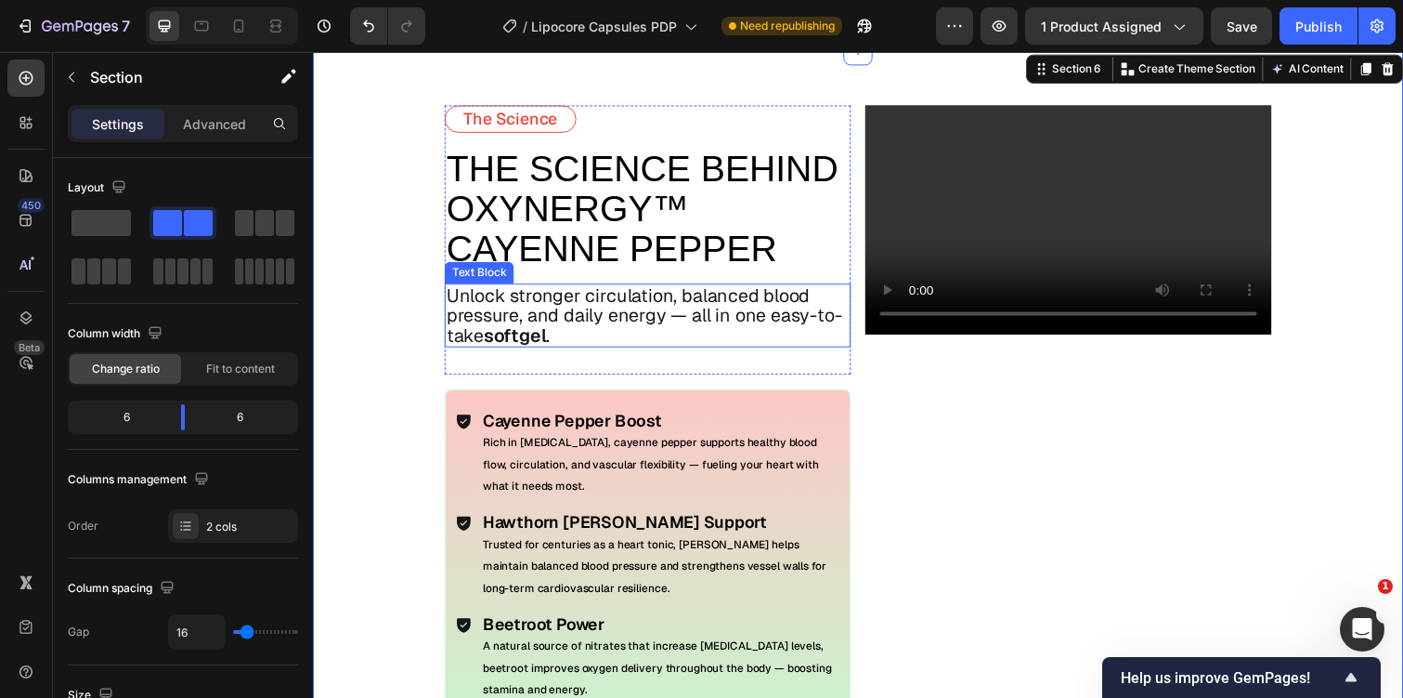
scroll to position [3331, 0]
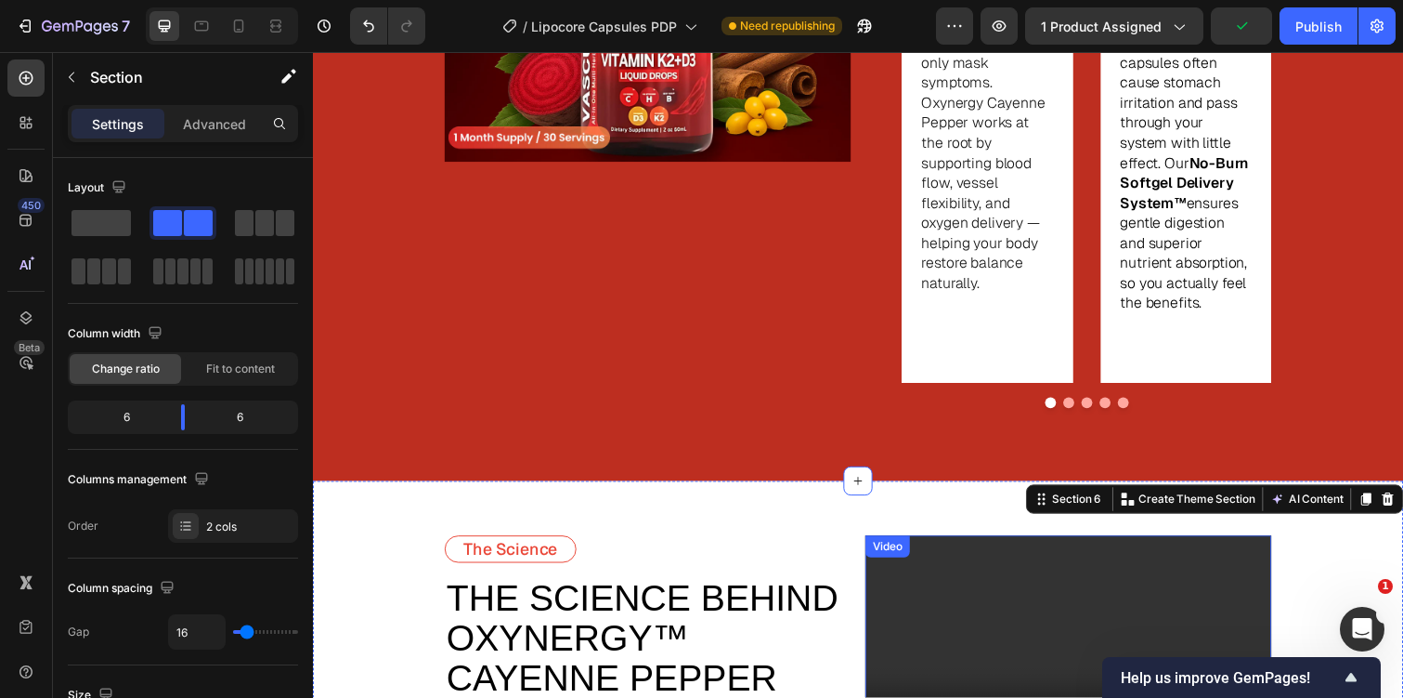
click at [947, 546] on video at bounding box center [1085, 662] width 415 height 233
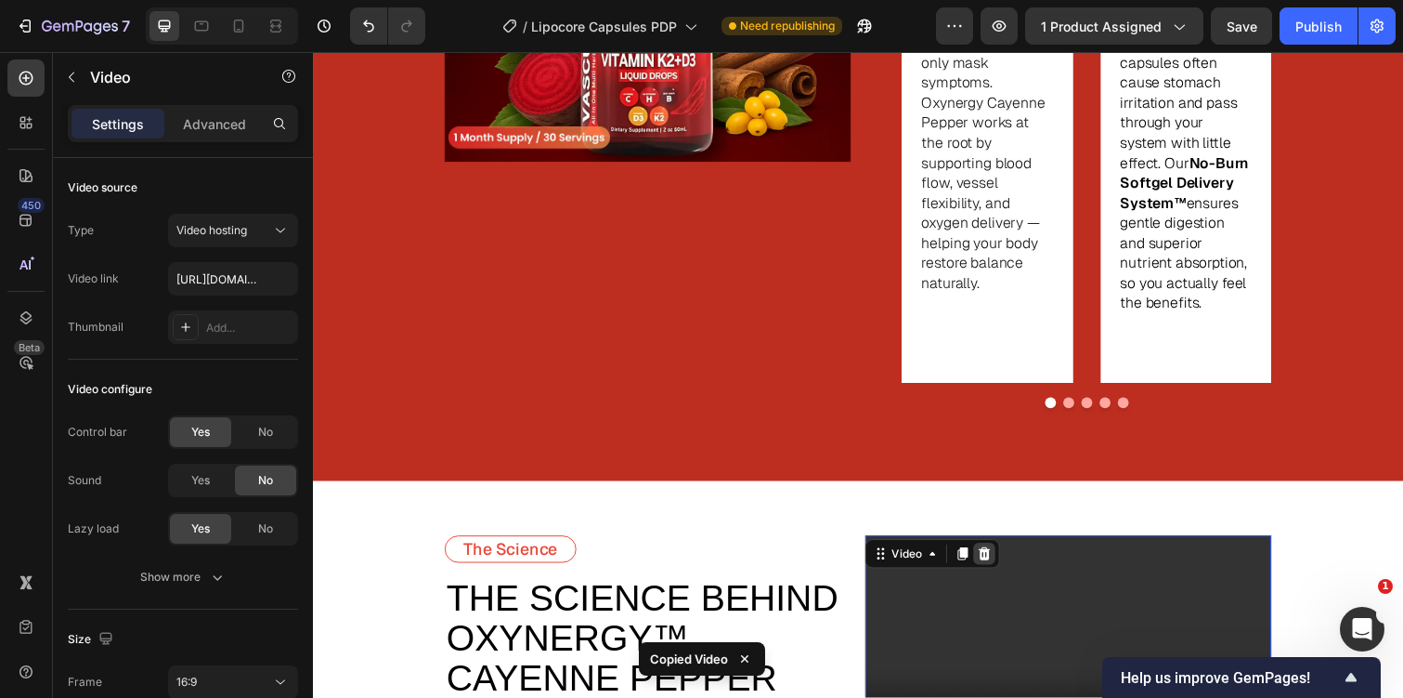
click at [1011, 554] on div at bounding box center [999, 565] width 22 height 22
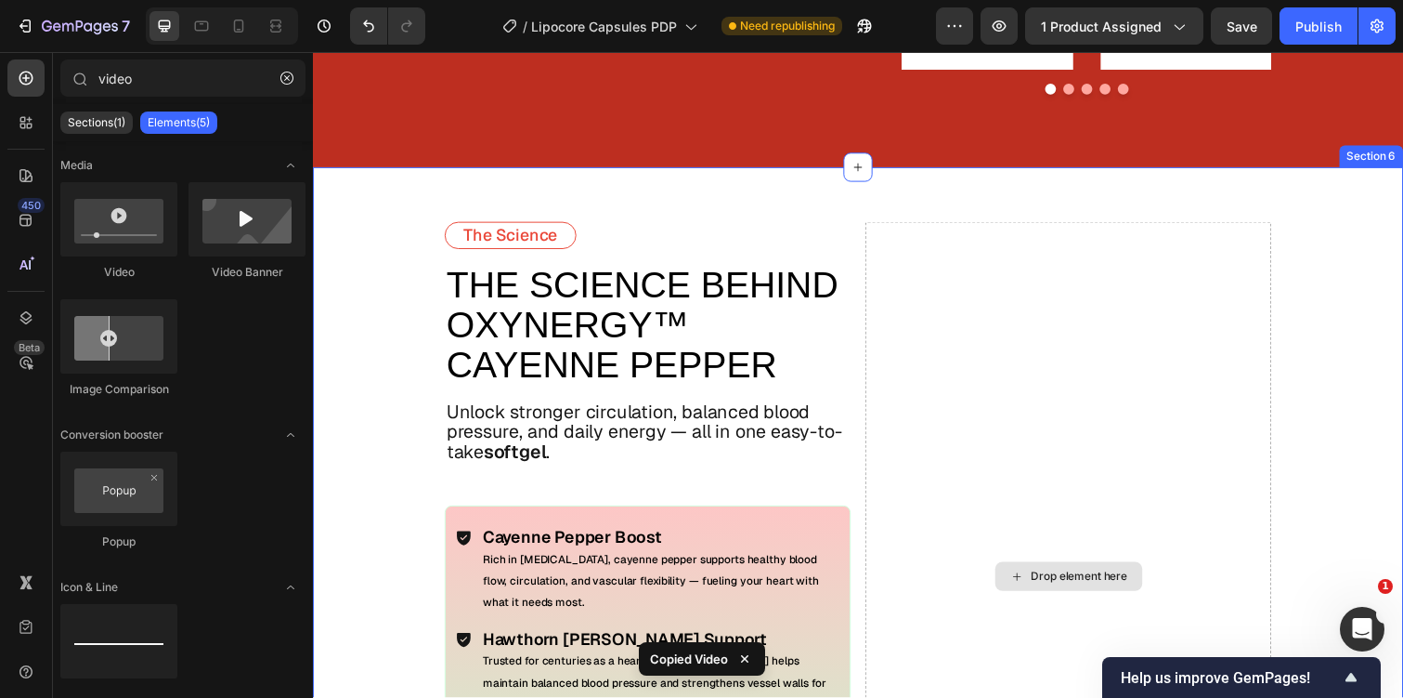
click at [985, 416] on div "Drop element here" at bounding box center [1085, 588] width 415 height 724
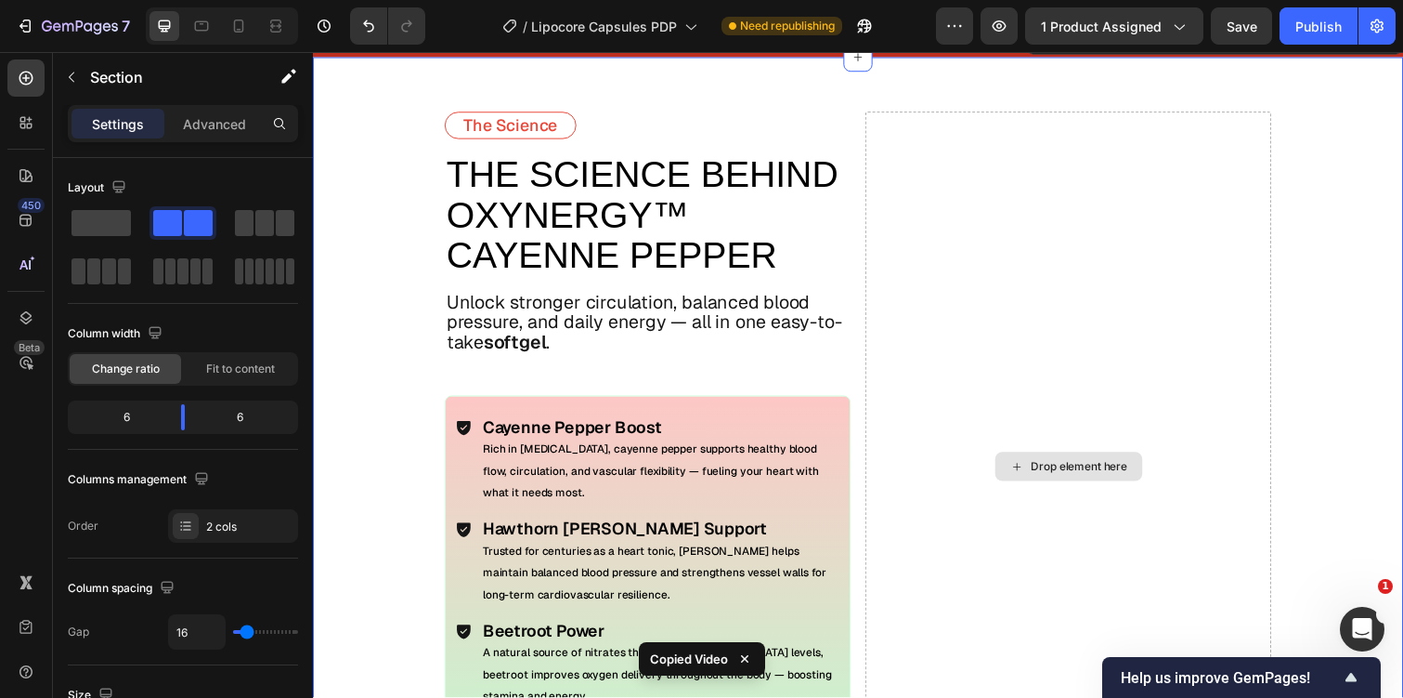
scroll to position [3634, 0]
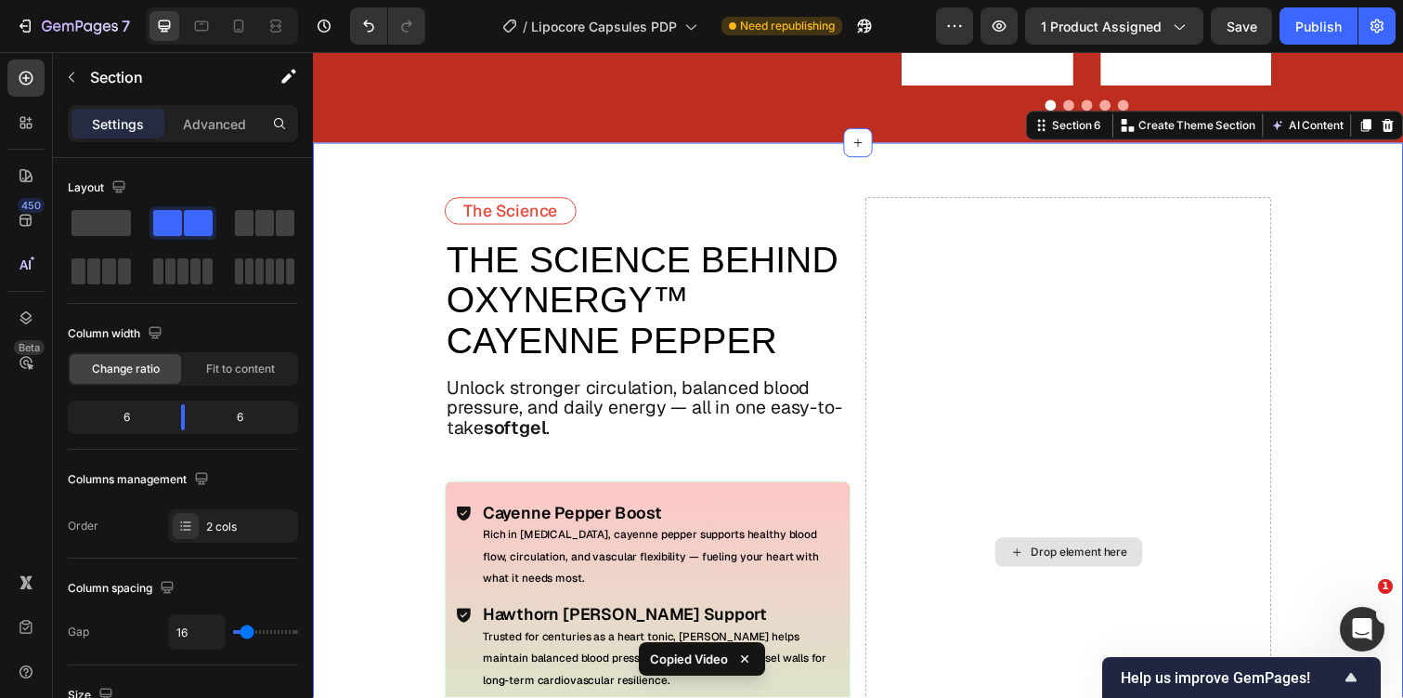
click at [937, 267] on div "Drop element here" at bounding box center [1085, 563] width 415 height 724
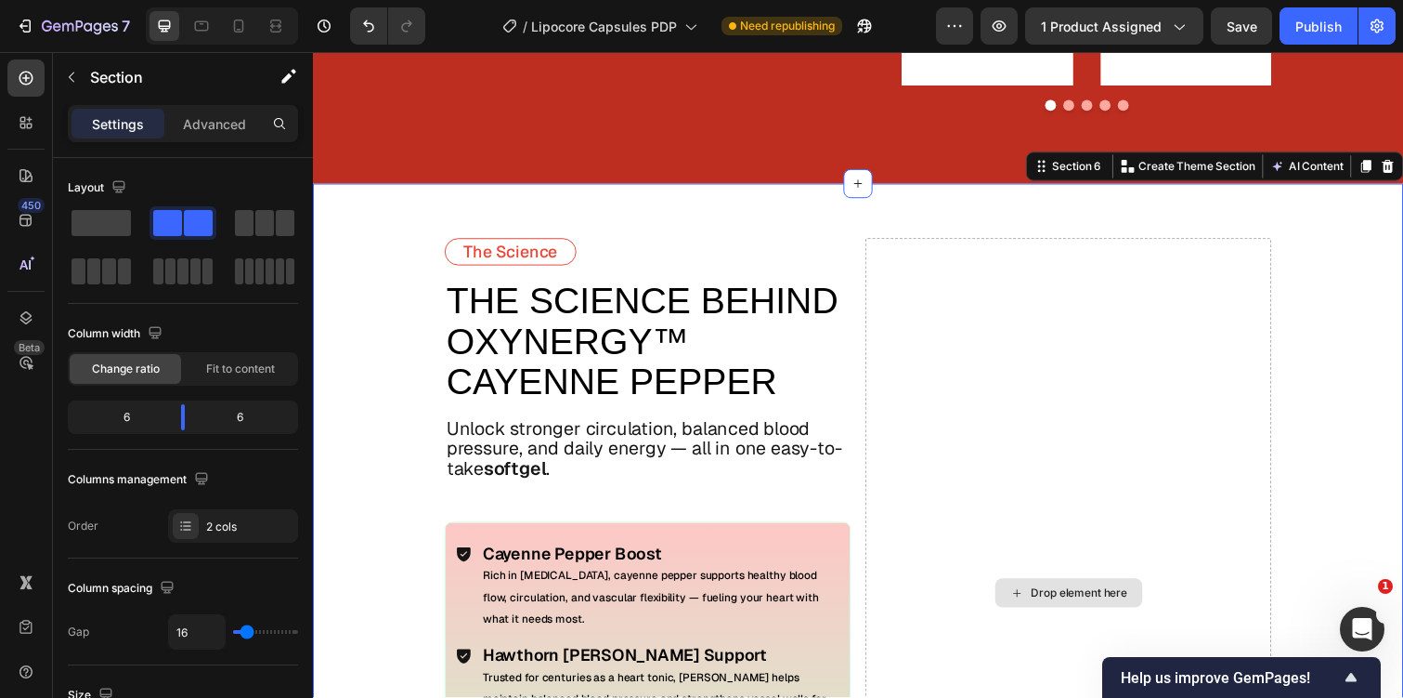
click at [1021, 519] on div "Drop element here" at bounding box center [1085, 604] width 415 height 724
click at [395, 280] on div "The Science Text Block THE SCIENCE BEHIND OXYNERGY™ CAYENNE PEPPER Text Block U…" at bounding box center [870, 605] width 1115 height 836
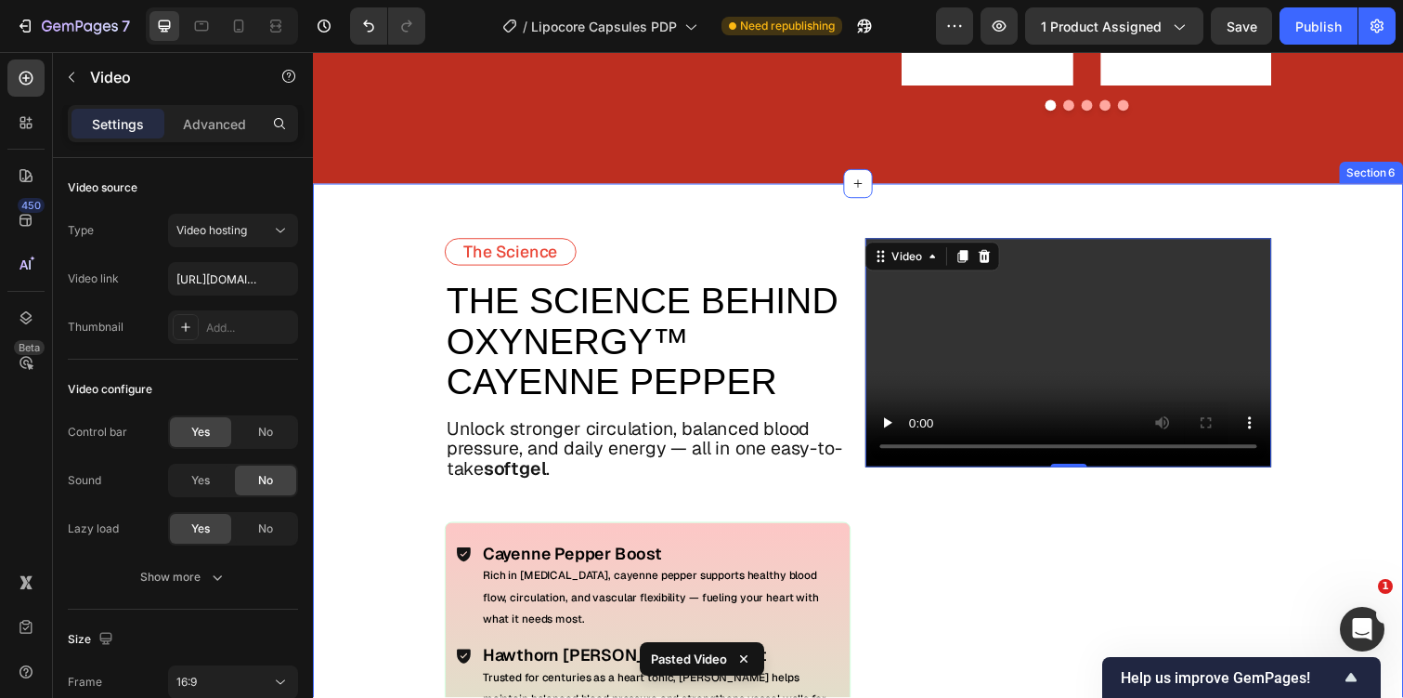
click at [385, 213] on div "The Science Text Block THE SCIENCE BEHIND OXYNERGY™ CAYENNE PEPPER Text Block U…" at bounding box center [870, 605] width 1115 height 836
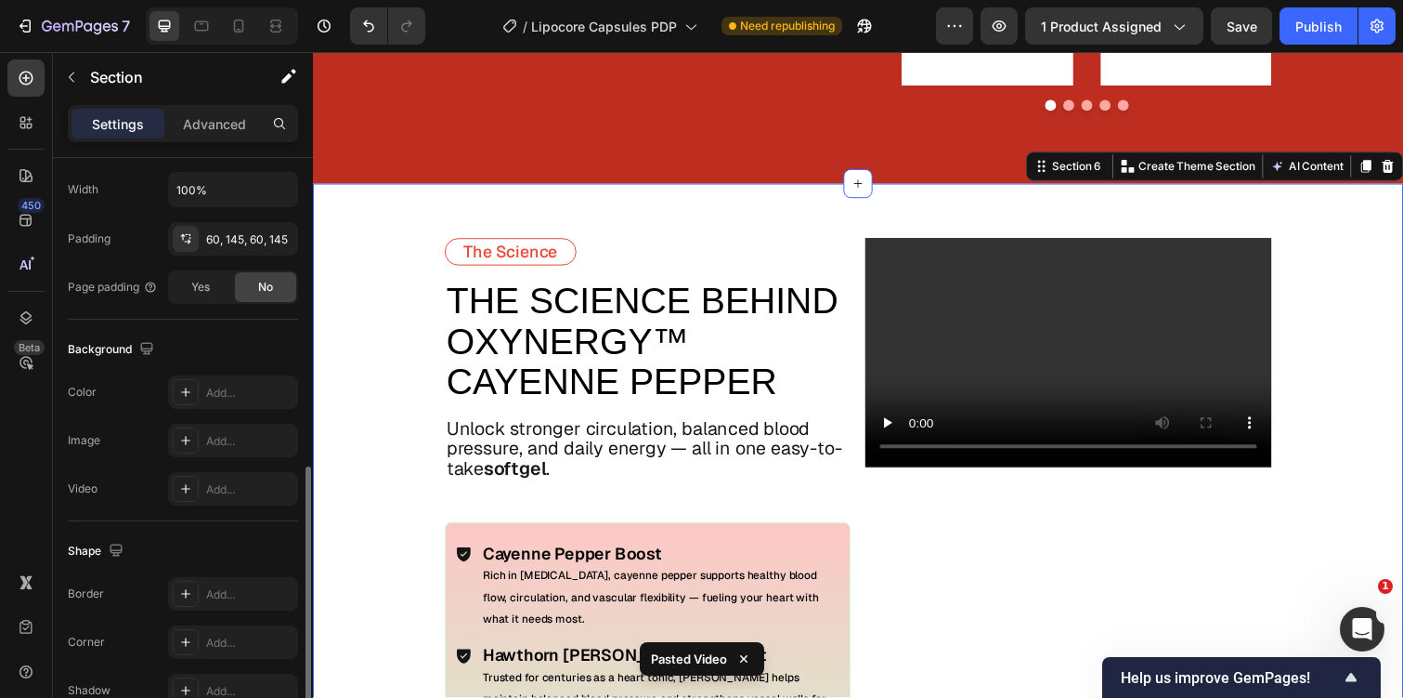
scroll to position [752, 0]
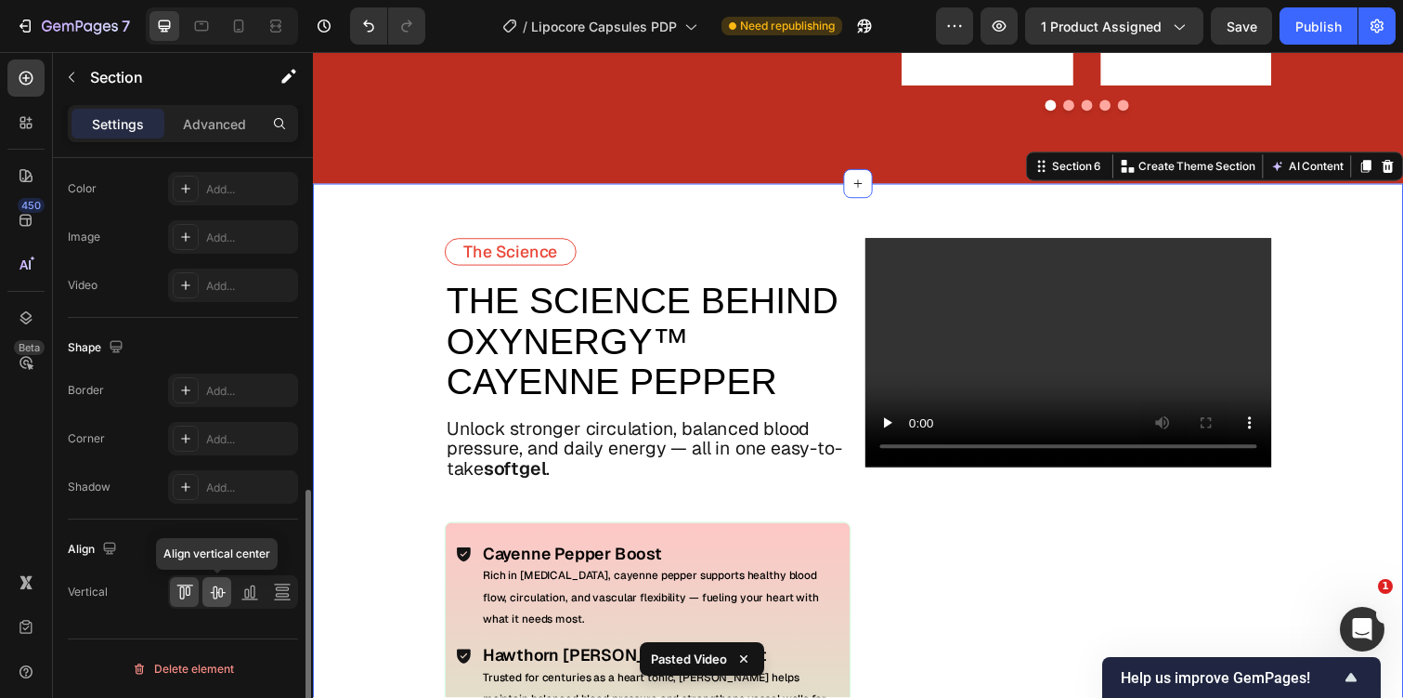
click at [215, 582] on icon at bounding box center [217, 591] width 19 height 19
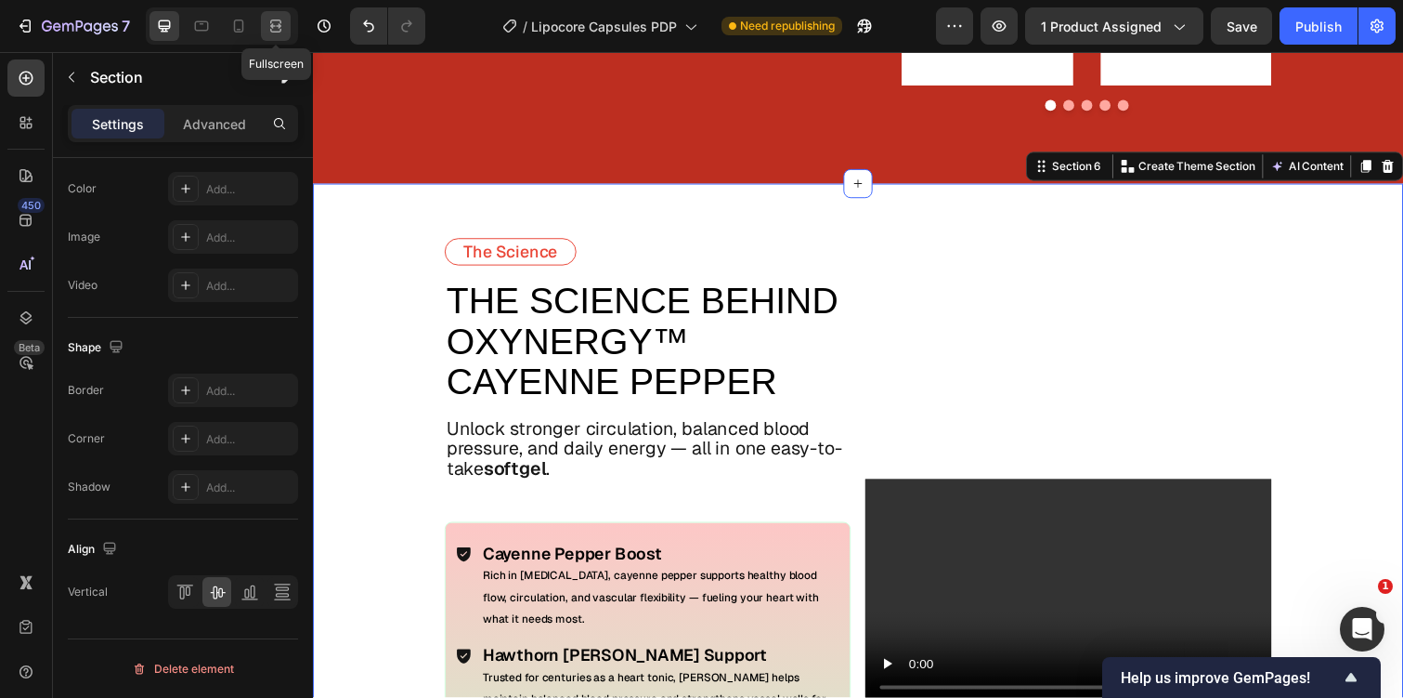
click at [274, 16] on div at bounding box center [276, 26] width 30 height 30
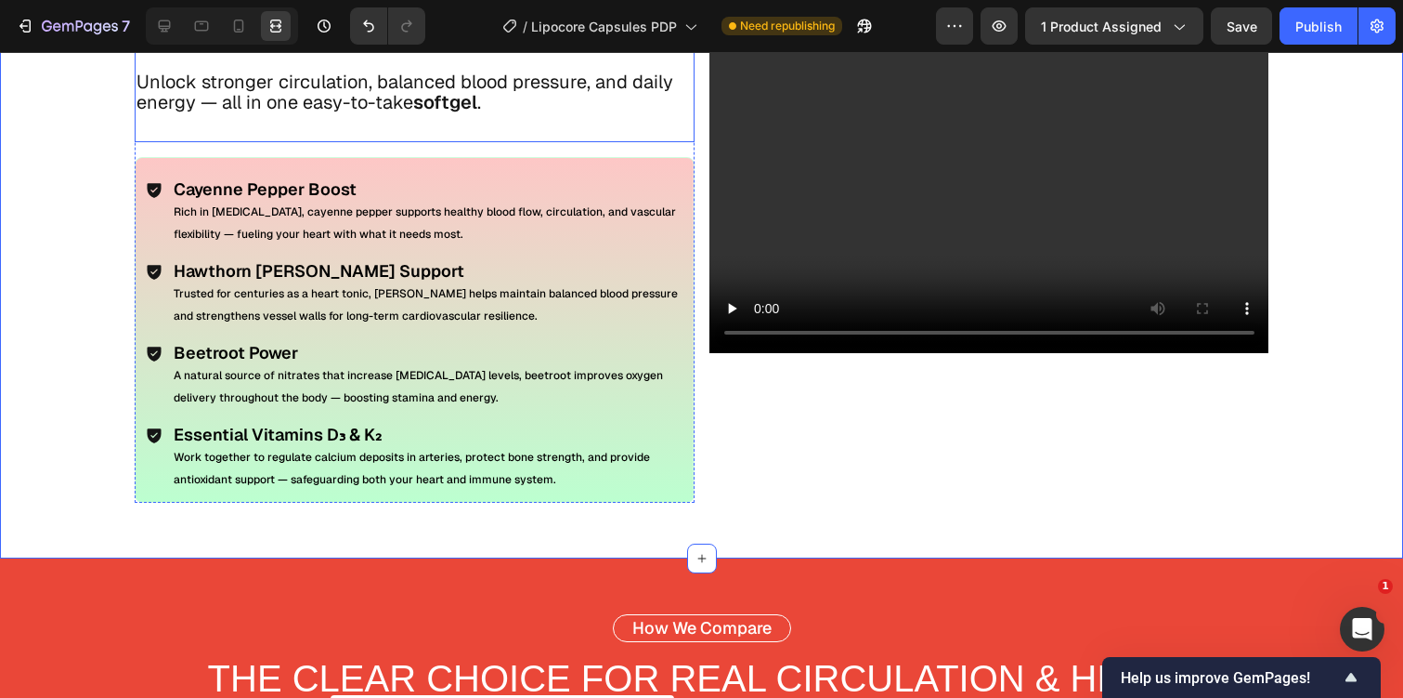
scroll to position [3859, 0]
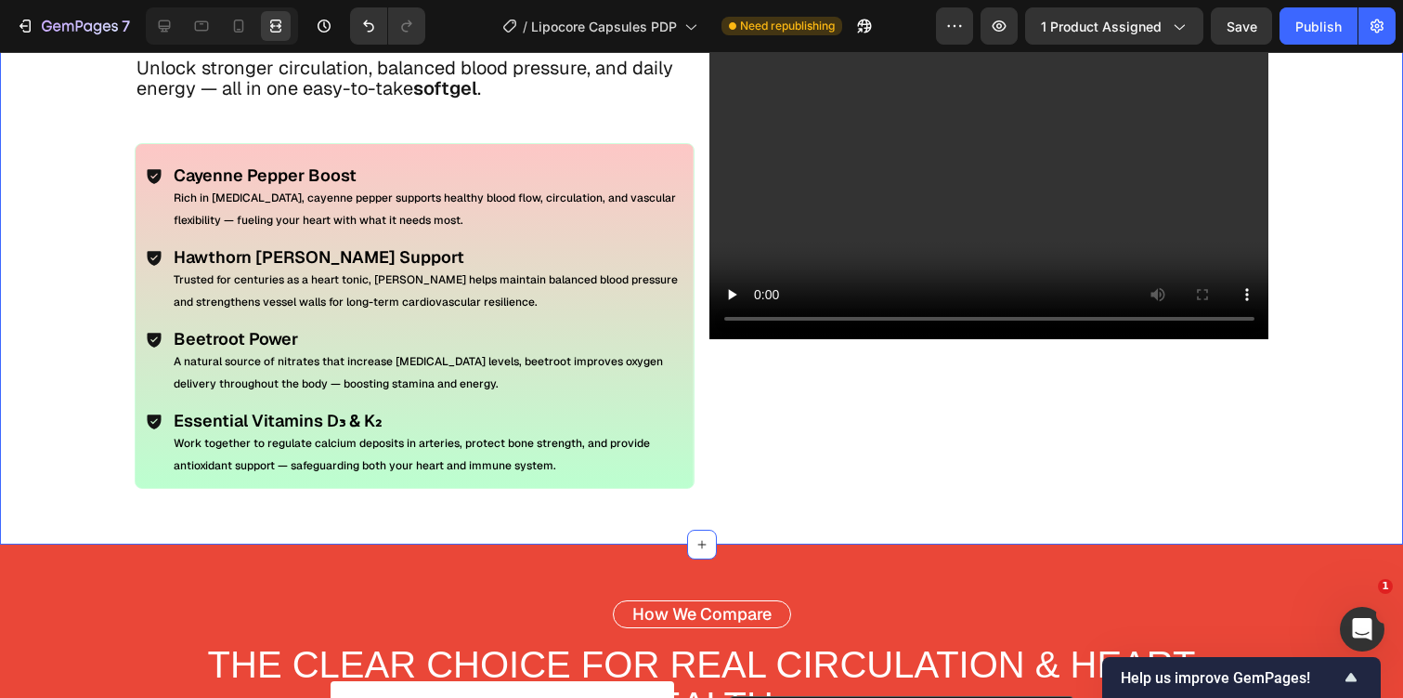
click at [929, 409] on div "Video" at bounding box center [990, 181] width 560 height 615
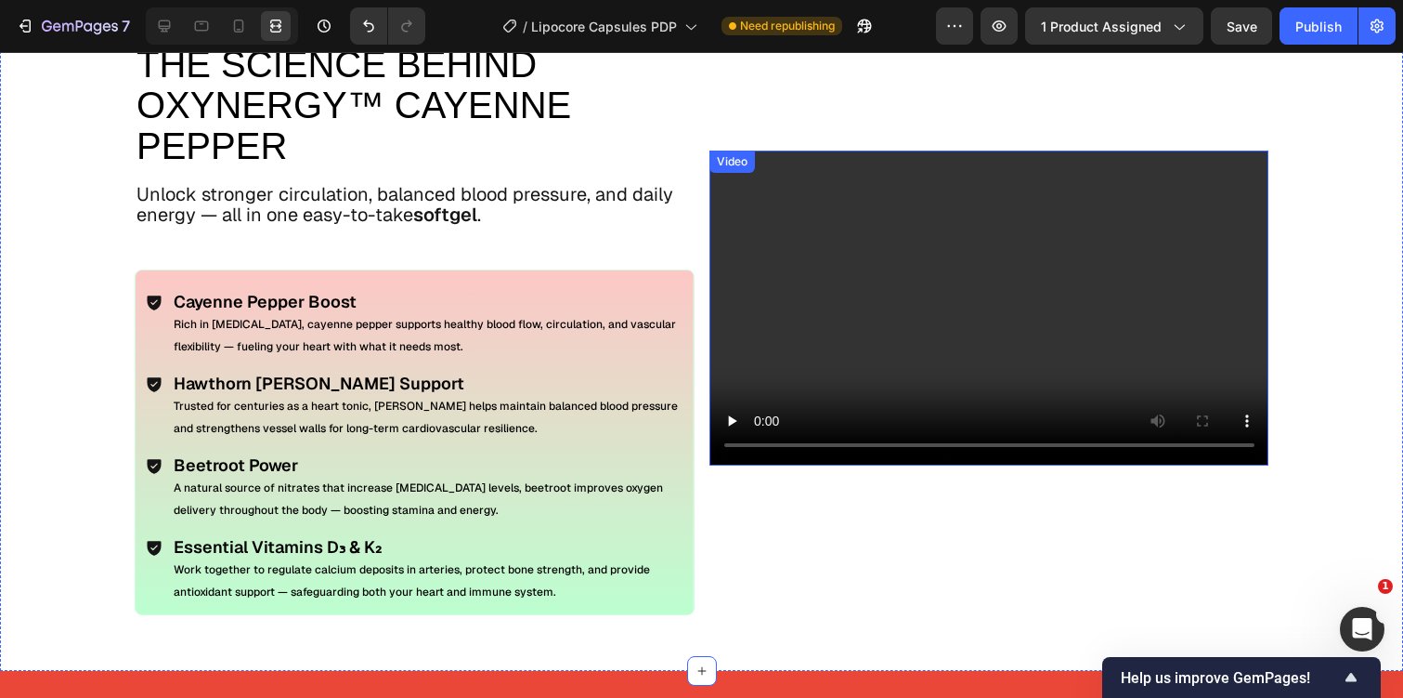
scroll to position [3717, 0]
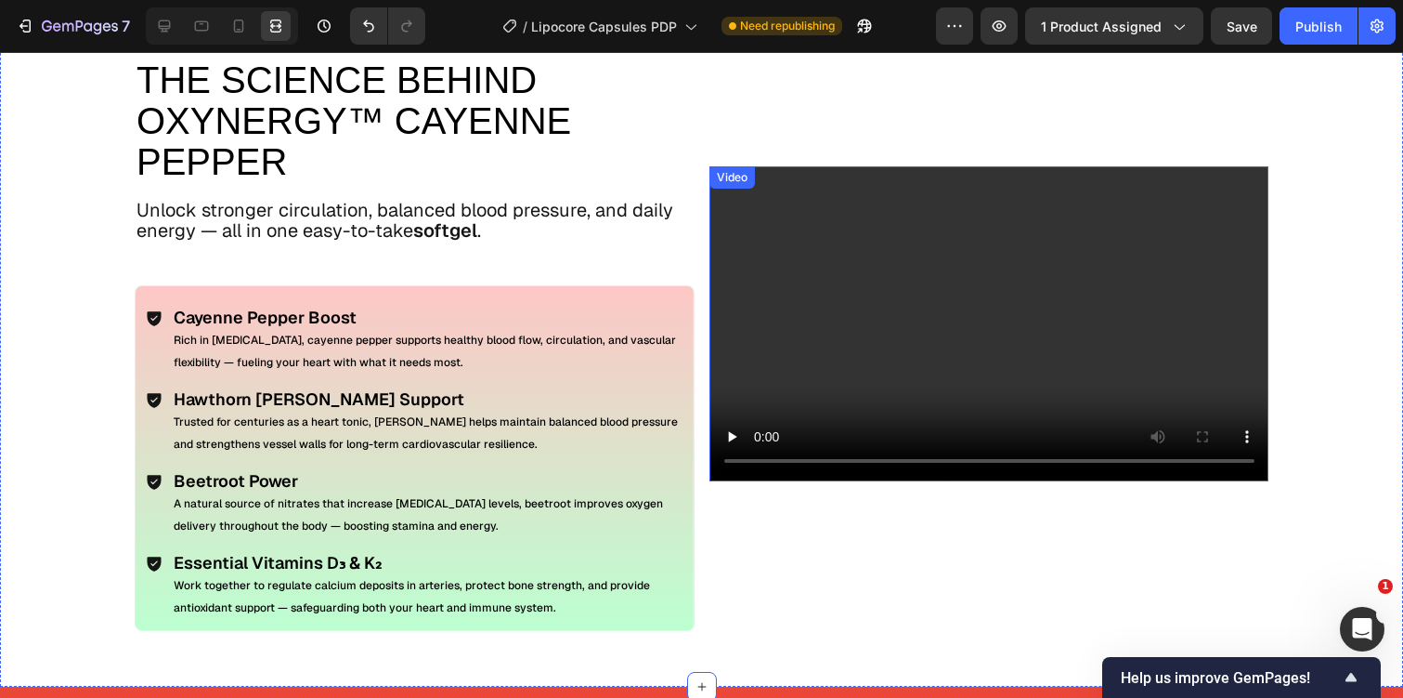
click at [934, 333] on video at bounding box center [990, 323] width 560 height 315
click at [172, 26] on icon at bounding box center [164, 26] width 19 height 19
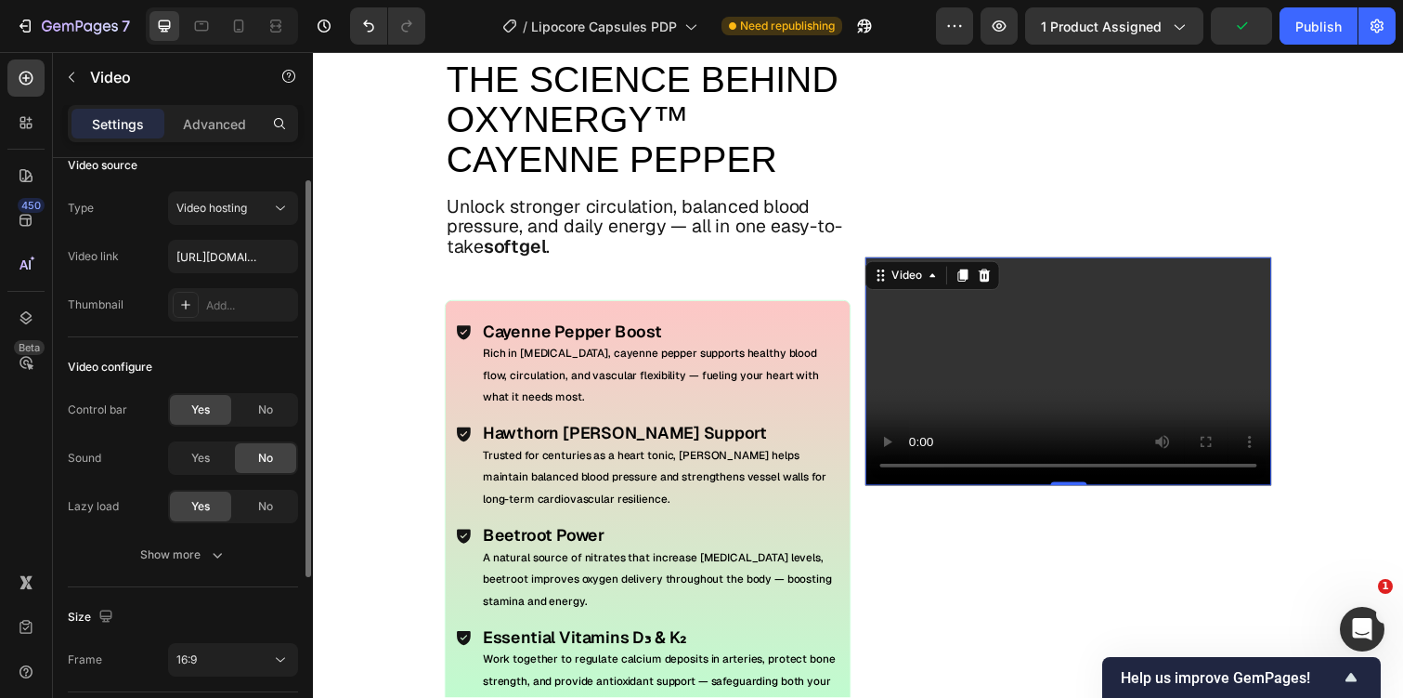
scroll to position [35, 0]
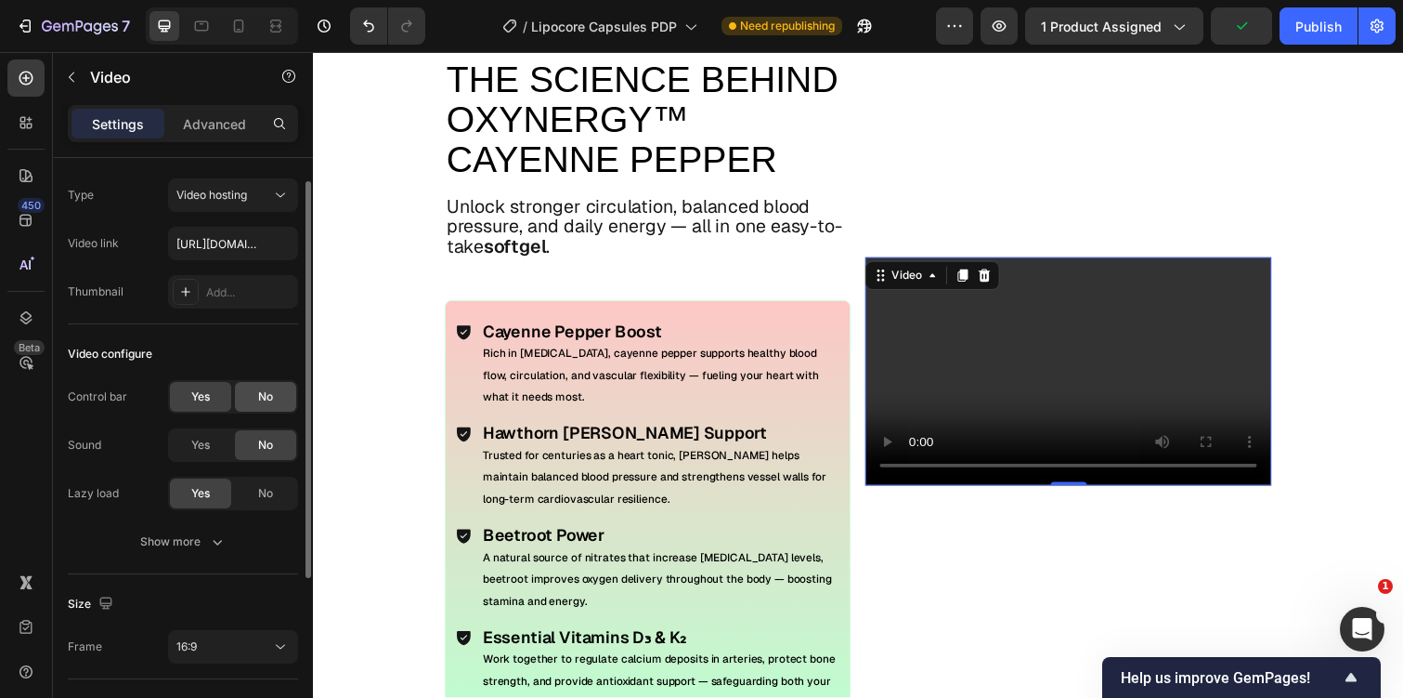
click at [243, 403] on div "No" at bounding box center [265, 397] width 61 height 30
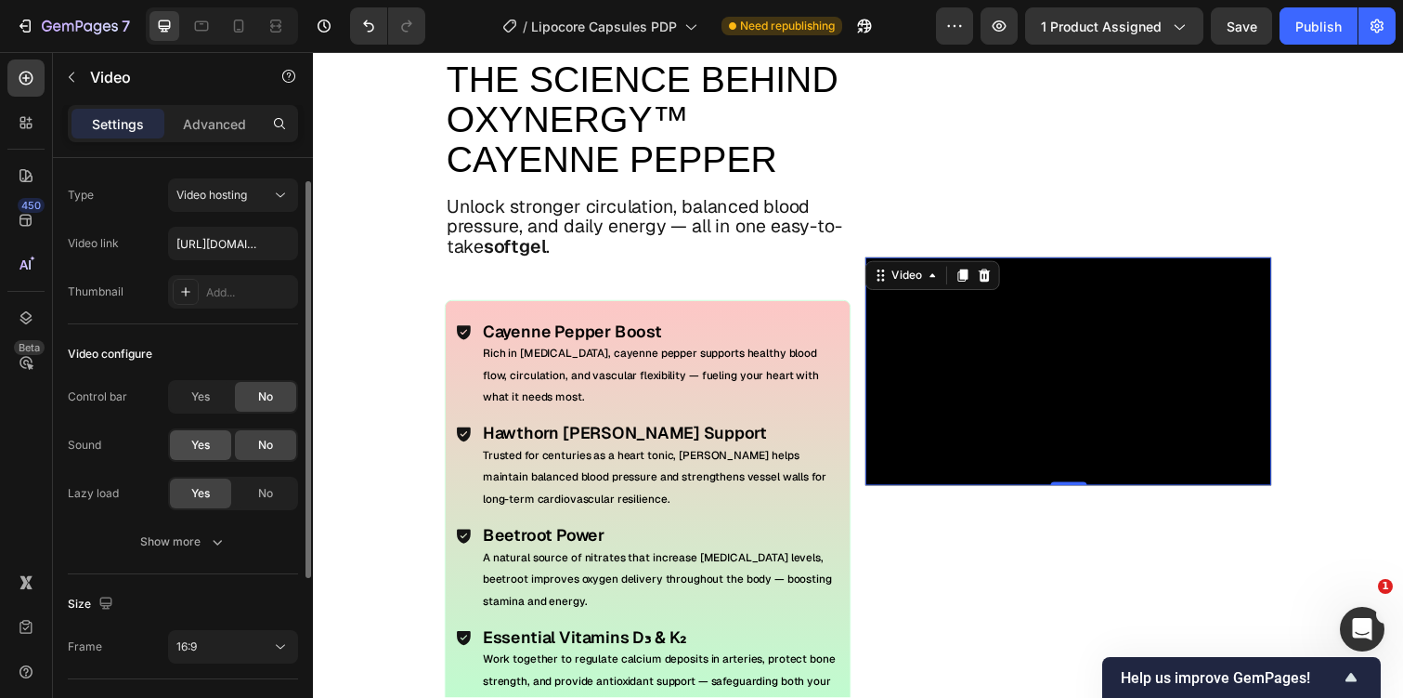
click at [191, 459] on div "Yes" at bounding box center [200, 445] width 61 height 30
click at [197, 555] on button "Show more" at bounding box center [183, 541] width 230 height 33
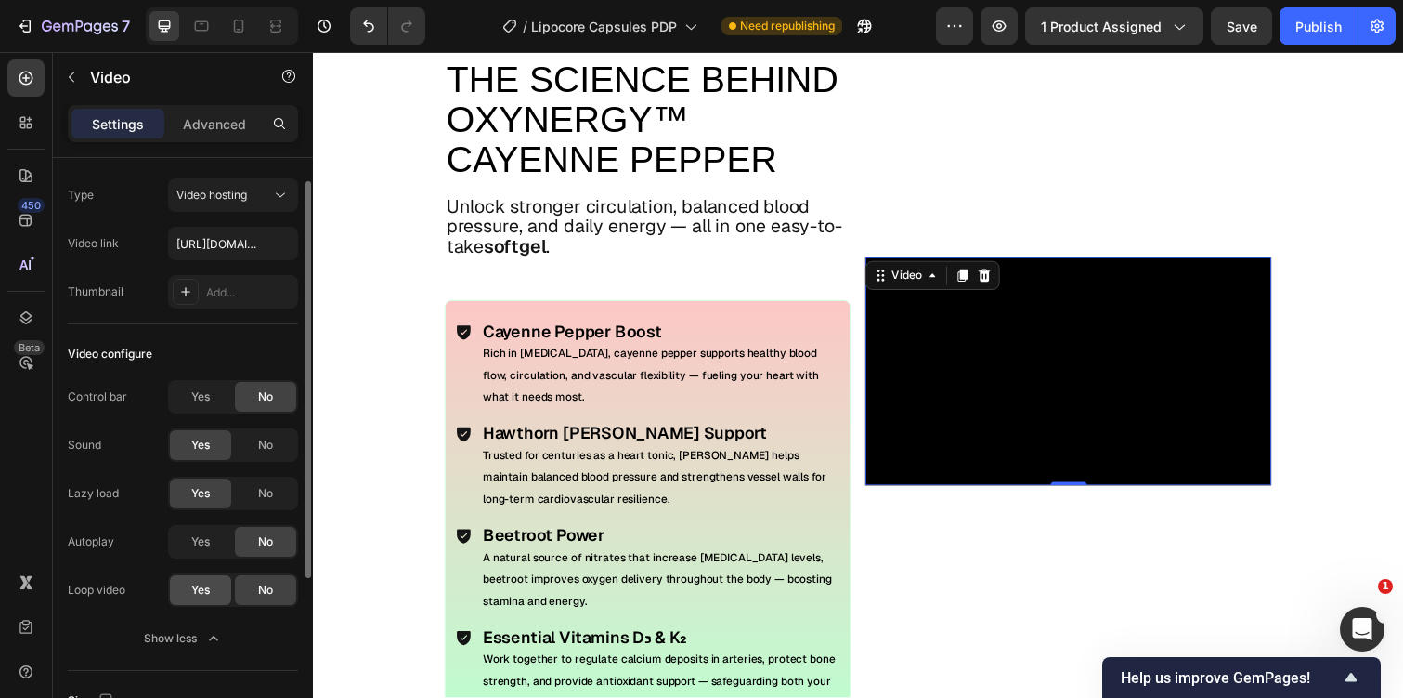
click at [204, 591] on span "Yes" at bounding box center [200, 589] width 19 height 17
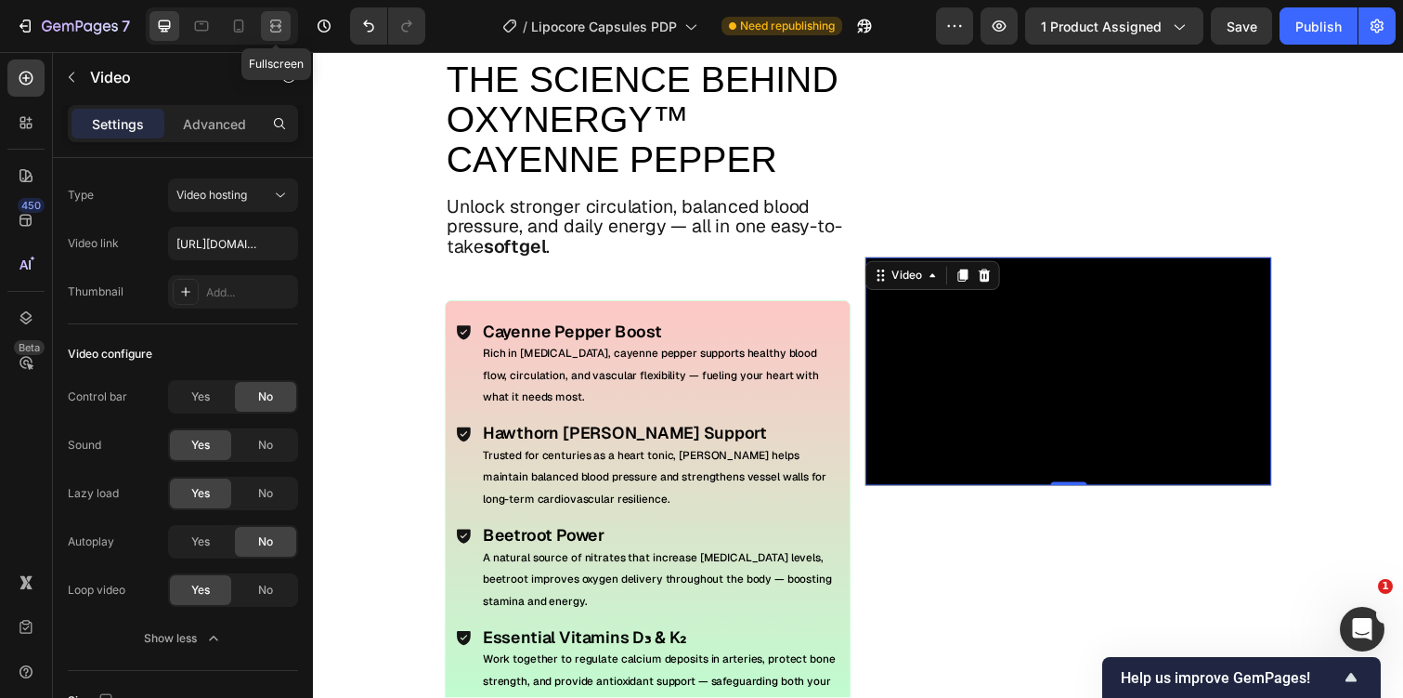
click at [285, 33] on div at bounding box center [276, 26] width 30 height 30
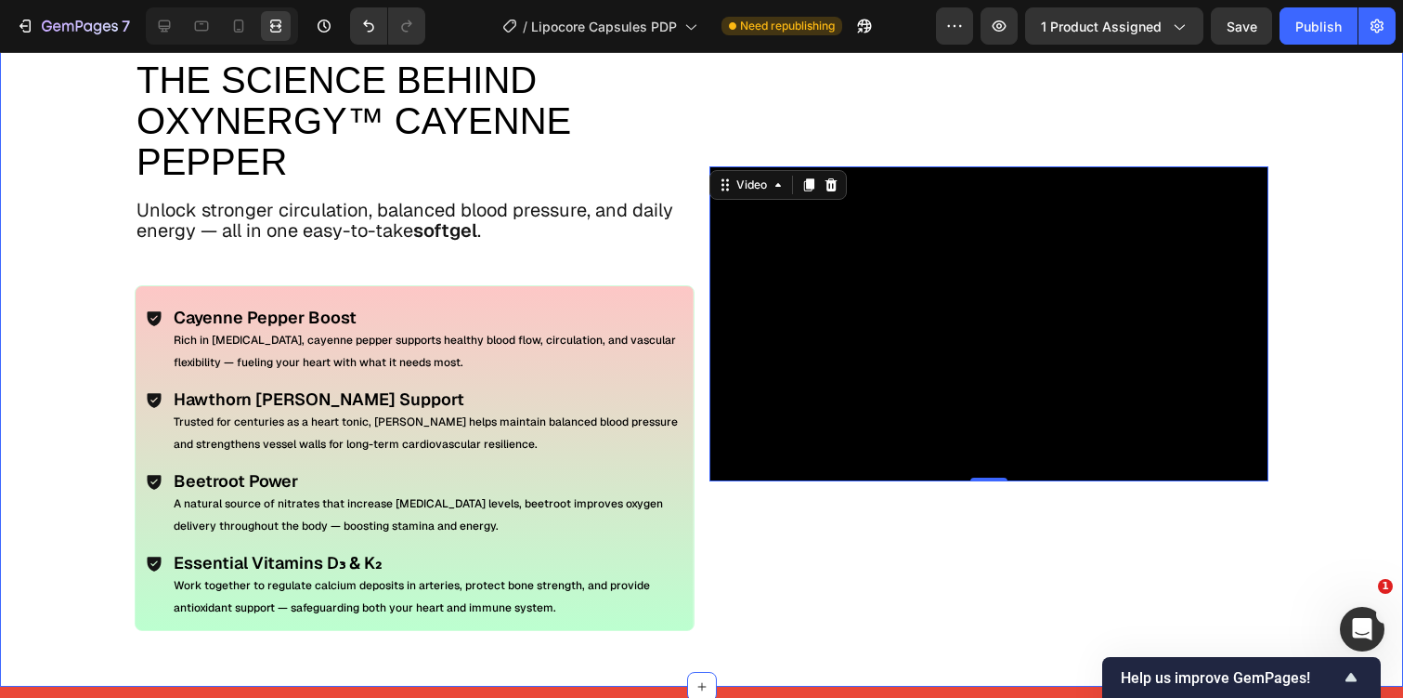
click at [776, 497] on div "Video 0" at bounding box center [990, 323] width 560 height 615
click at [801, 346] on video at bounding box center [990, 323] width 560 height 315
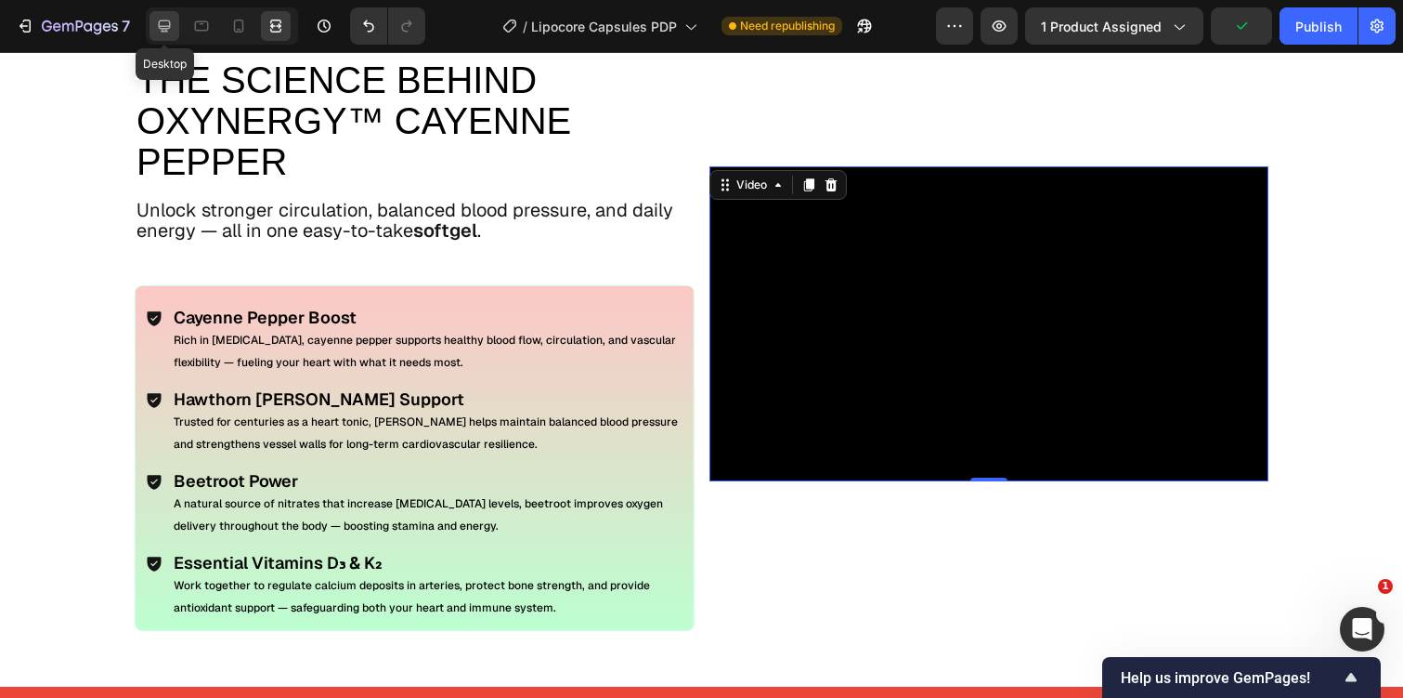
click at [169, 20] on icon at bounding box center [165, 26] width 12 height 12
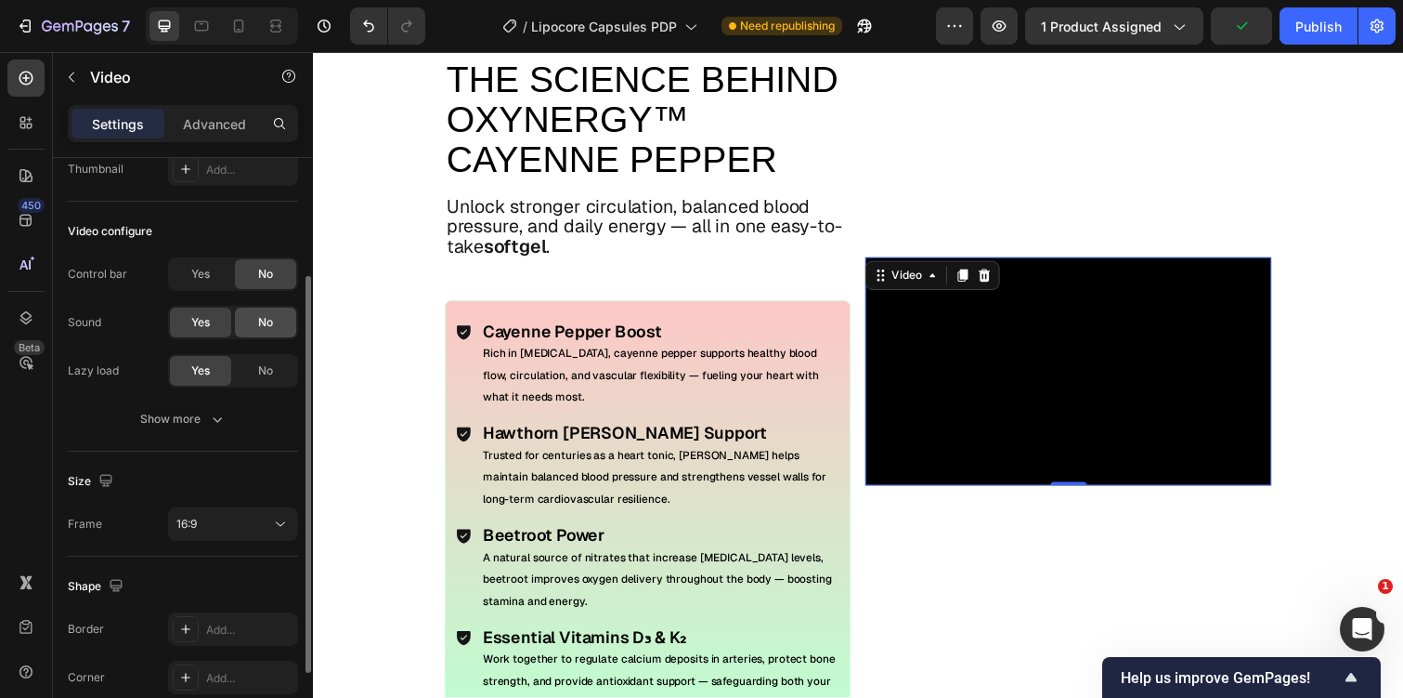
scroll to position [292, 0]
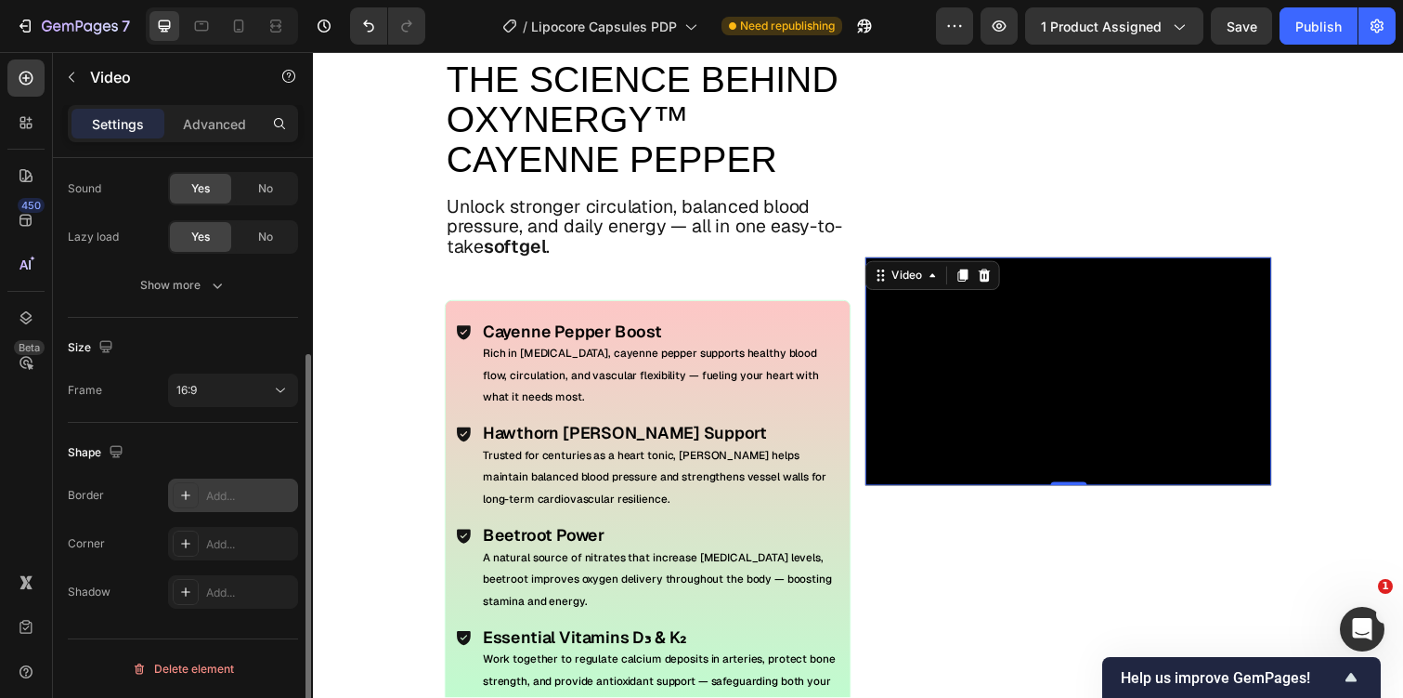
click at [213, 479] on div "Add..." at bounding box center [233, 494] width 130 height 33
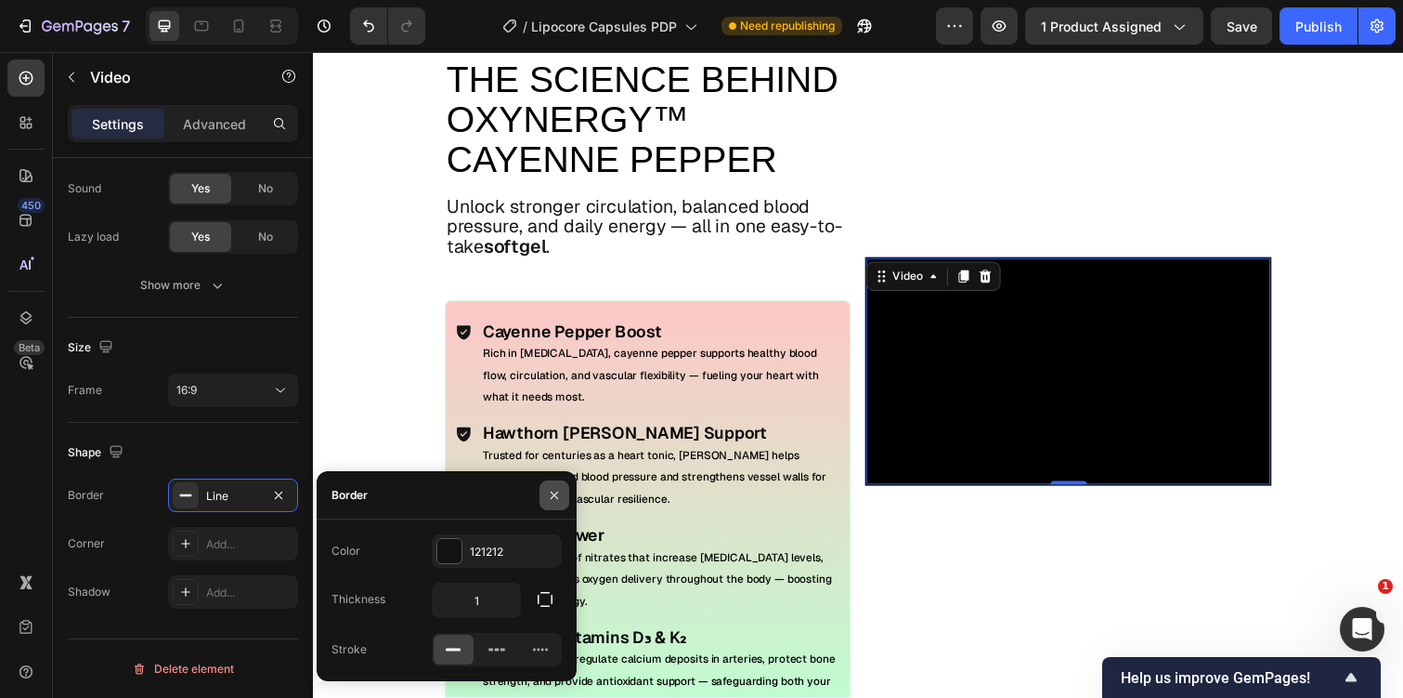
click at [563, 499] on button "button" at bounding box center [555, 495] width 30 height 30
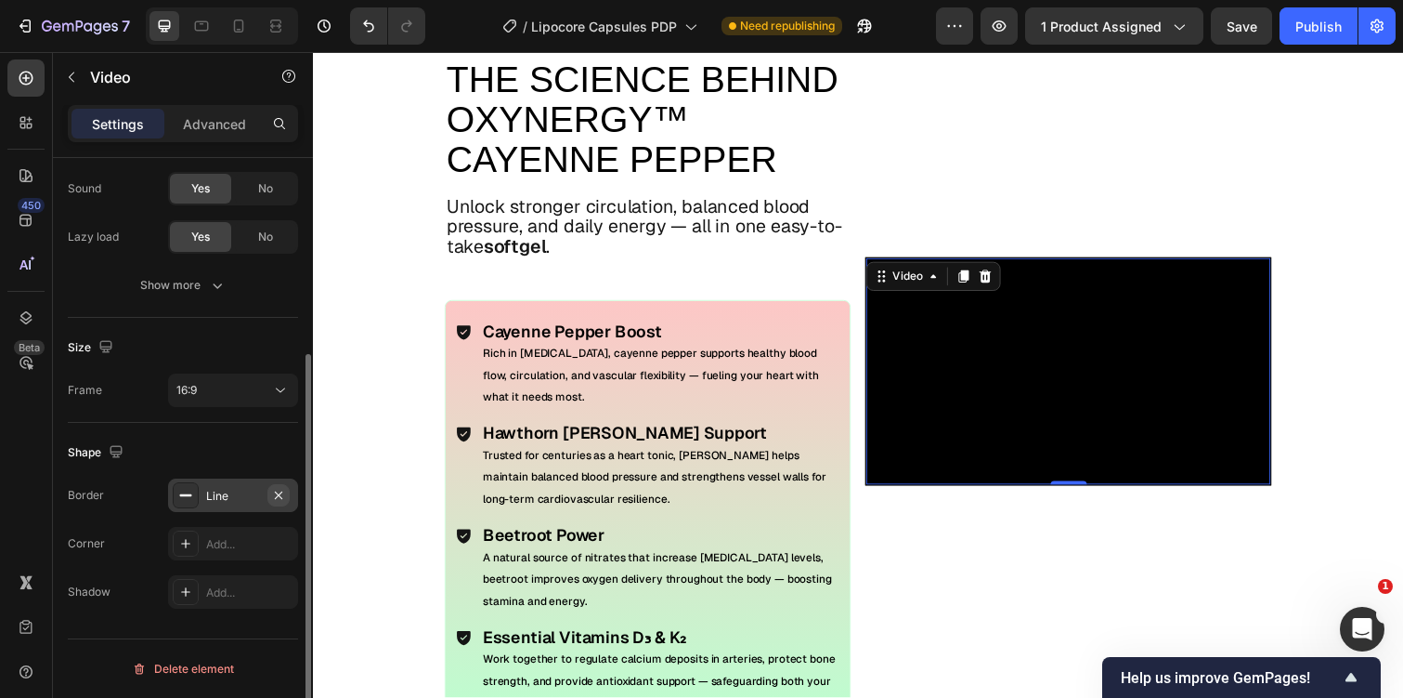
click at [277, 497] on icon "button" at bounding box center [278, 495] width 15 height 15
click at [218, 539] on div "Add..." at bounding box center [249, 544] width 87 height 17
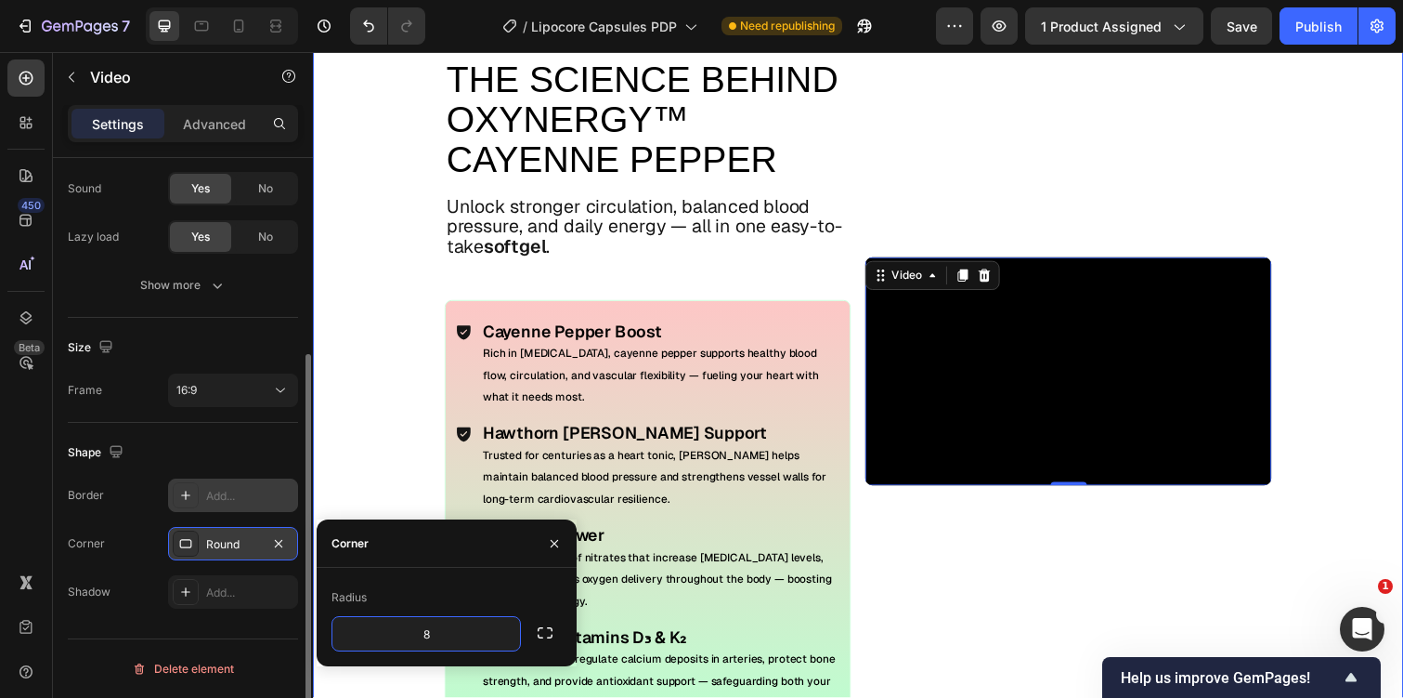
click at [970, 199] on div "Video 0" at bounding box center [1085, 378] width 415 height 724
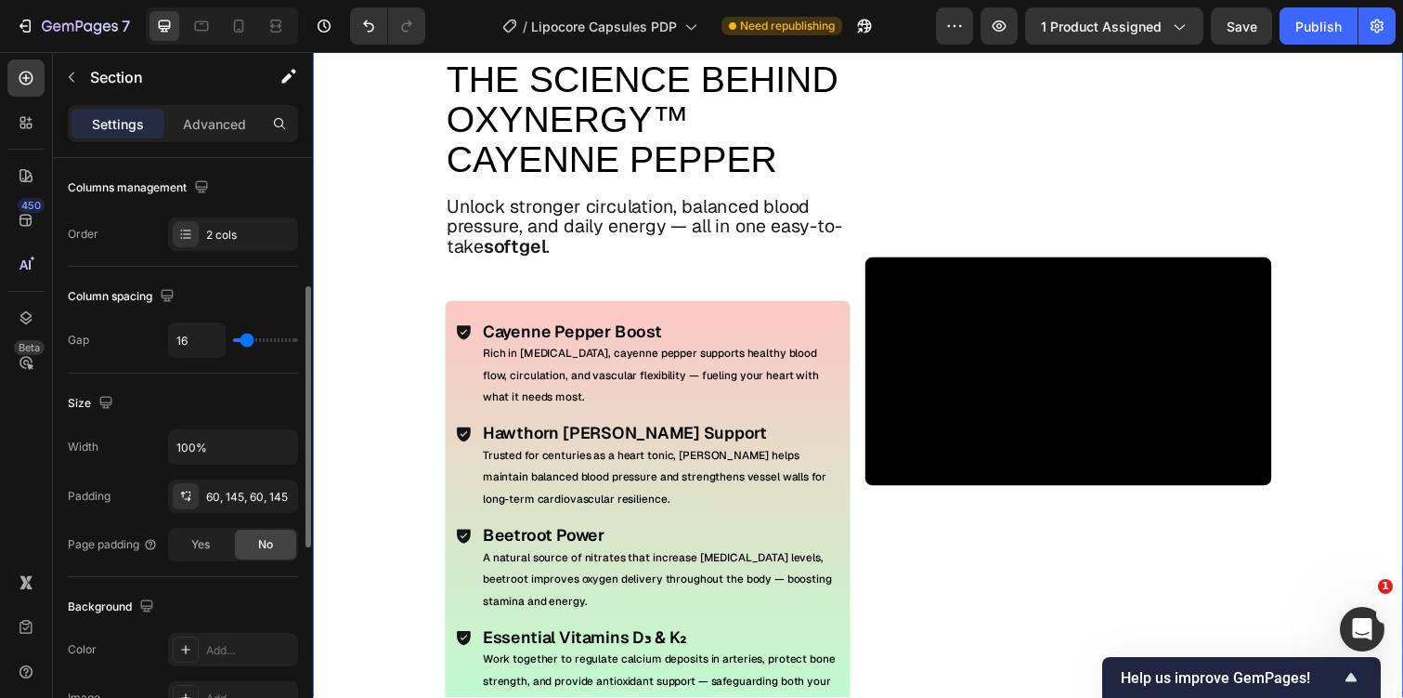
scroll to position [0, 0]
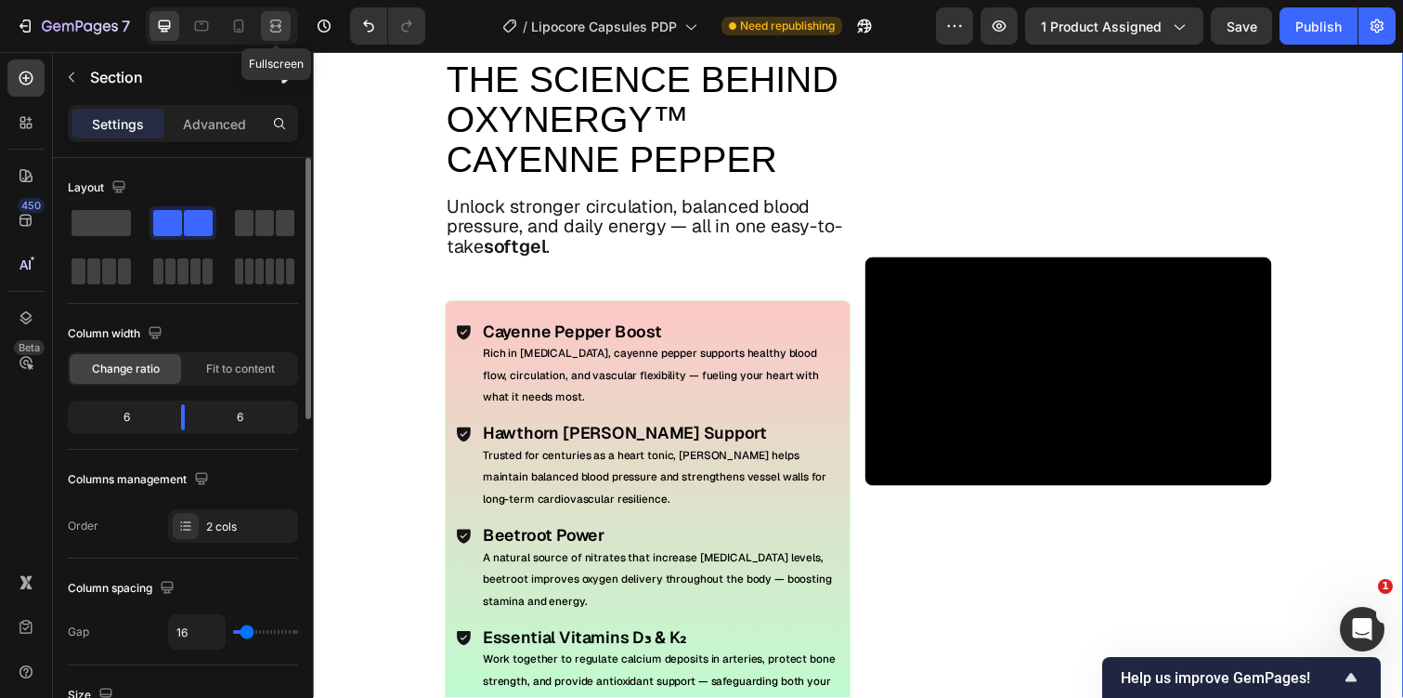
click at [284, 19] on icon at bounding box center [276, 26] width 19 height 19
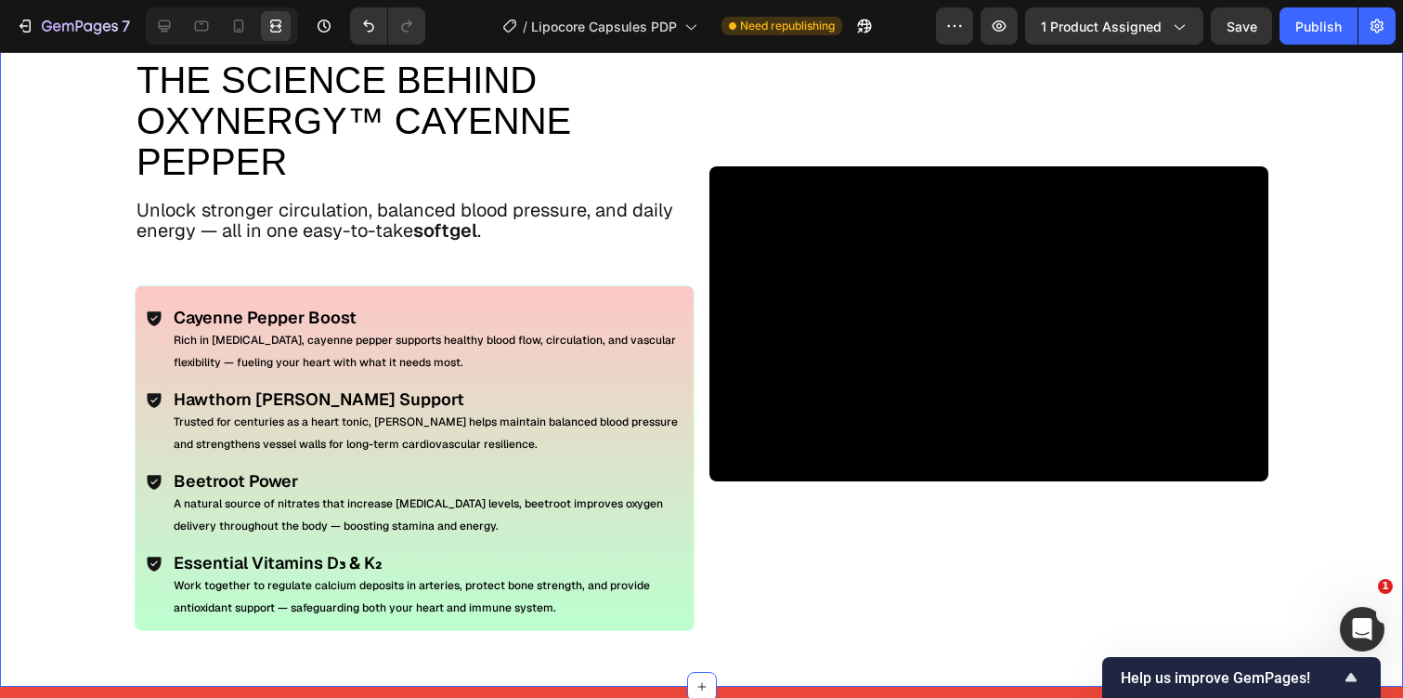
click at [754, 567] on div "Video" at bounding box center [990, 323] width 560 height 615
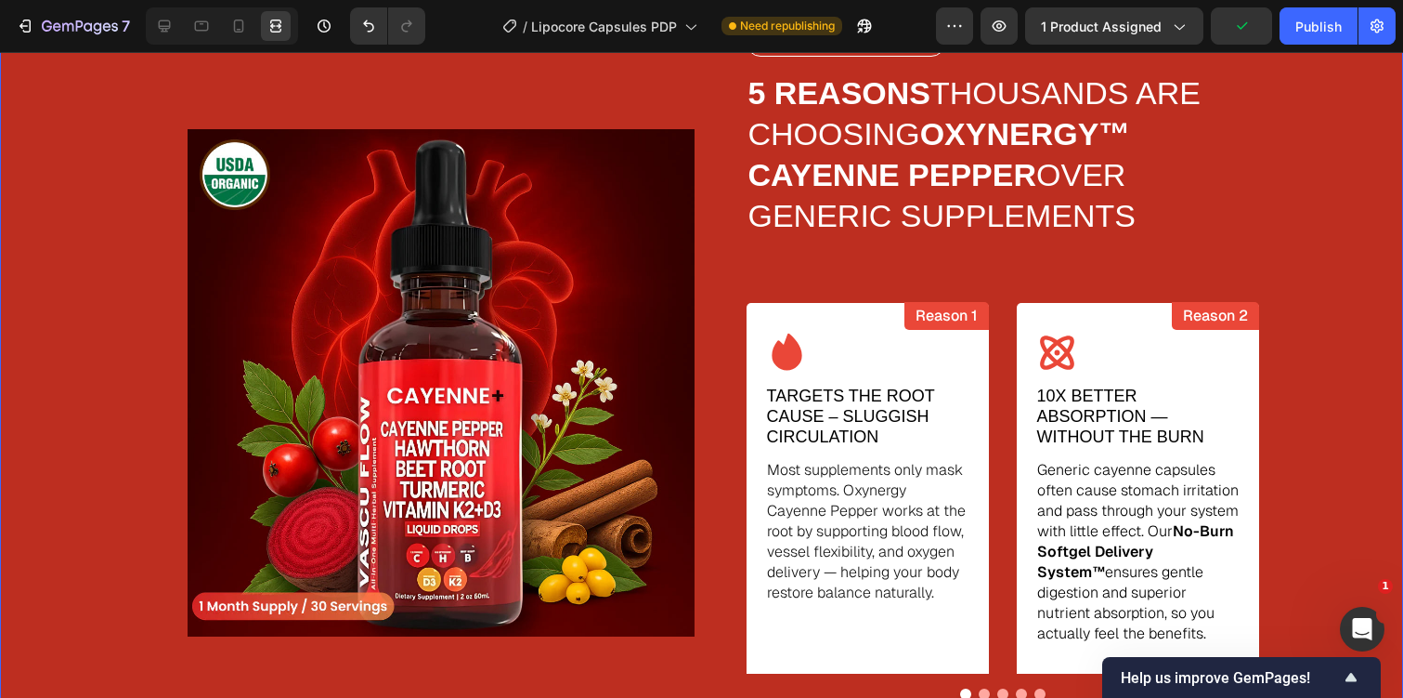
scroll to position [2680, 0]
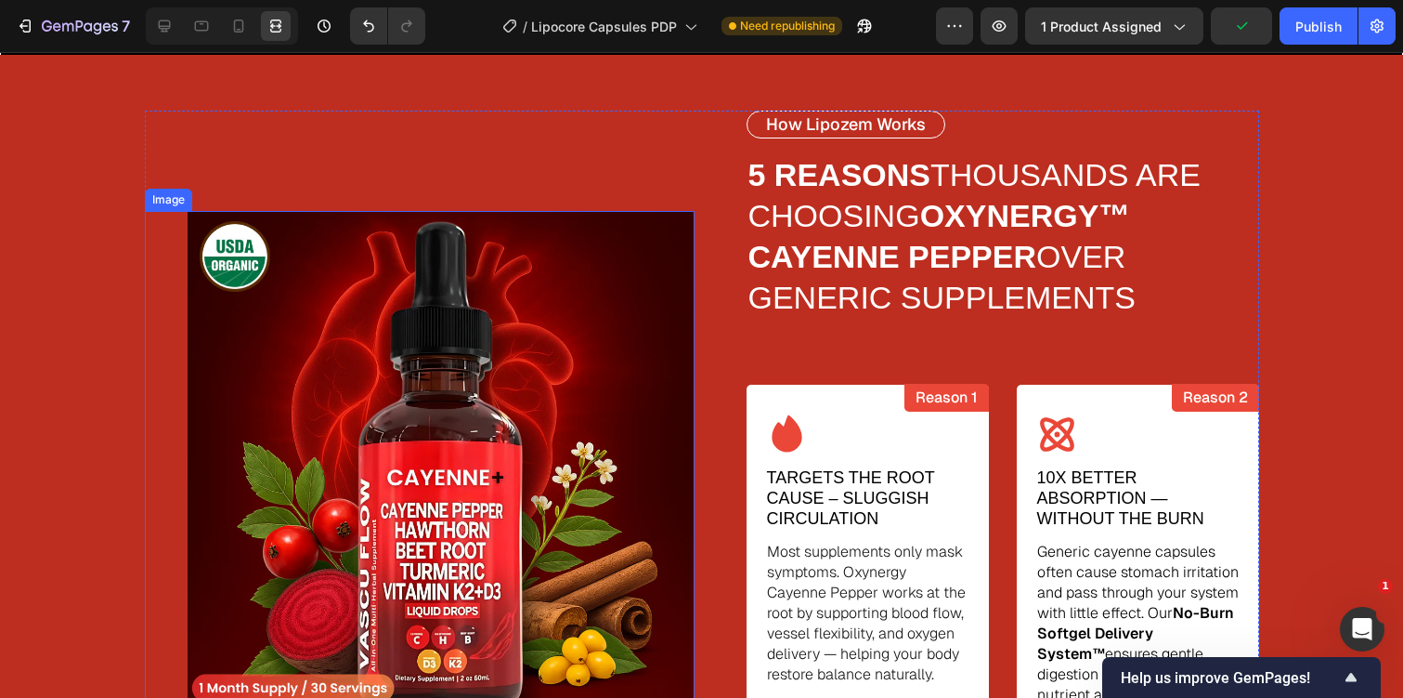
click at [366, 297] on img at bounding box center [441, 464] width 507 height 507
click at [163, 25] on icon at bounding box center [165, 26] width 12 height 12
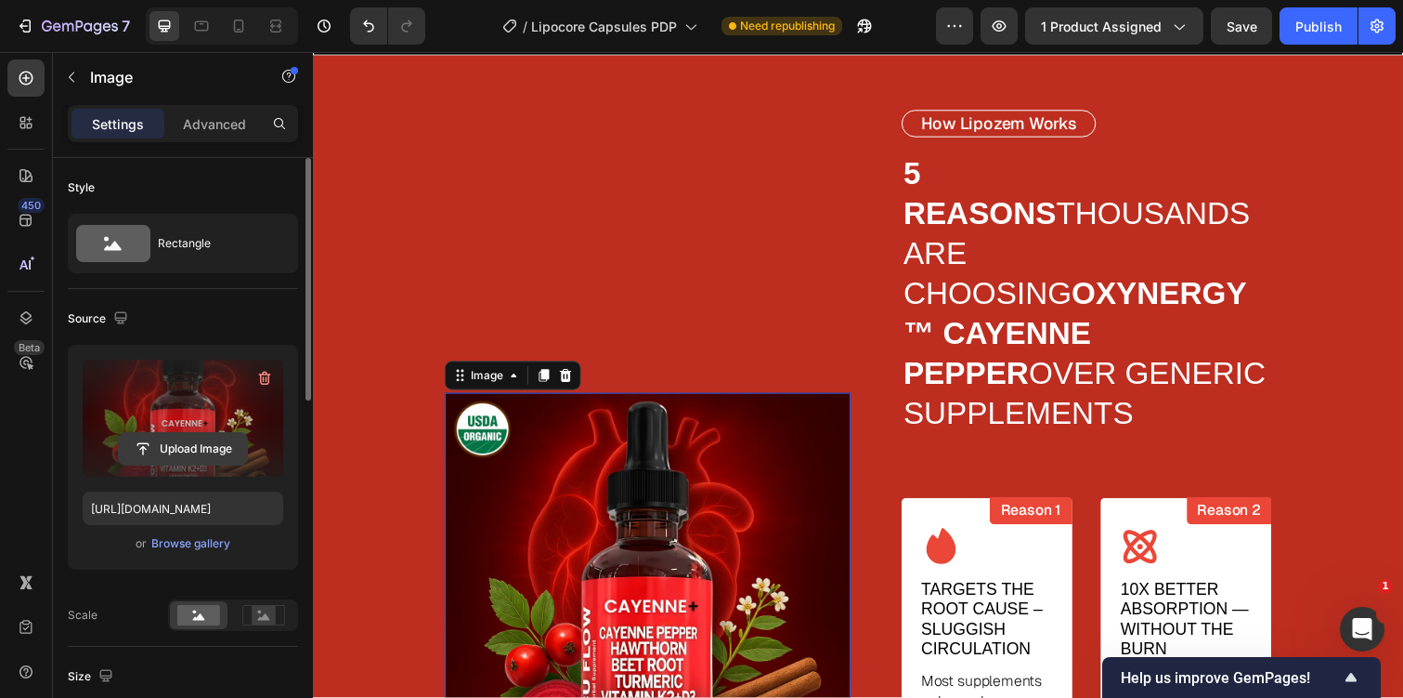
click at [208, 448] on input "file" at bounding box center [183, 449] width 128 height 32
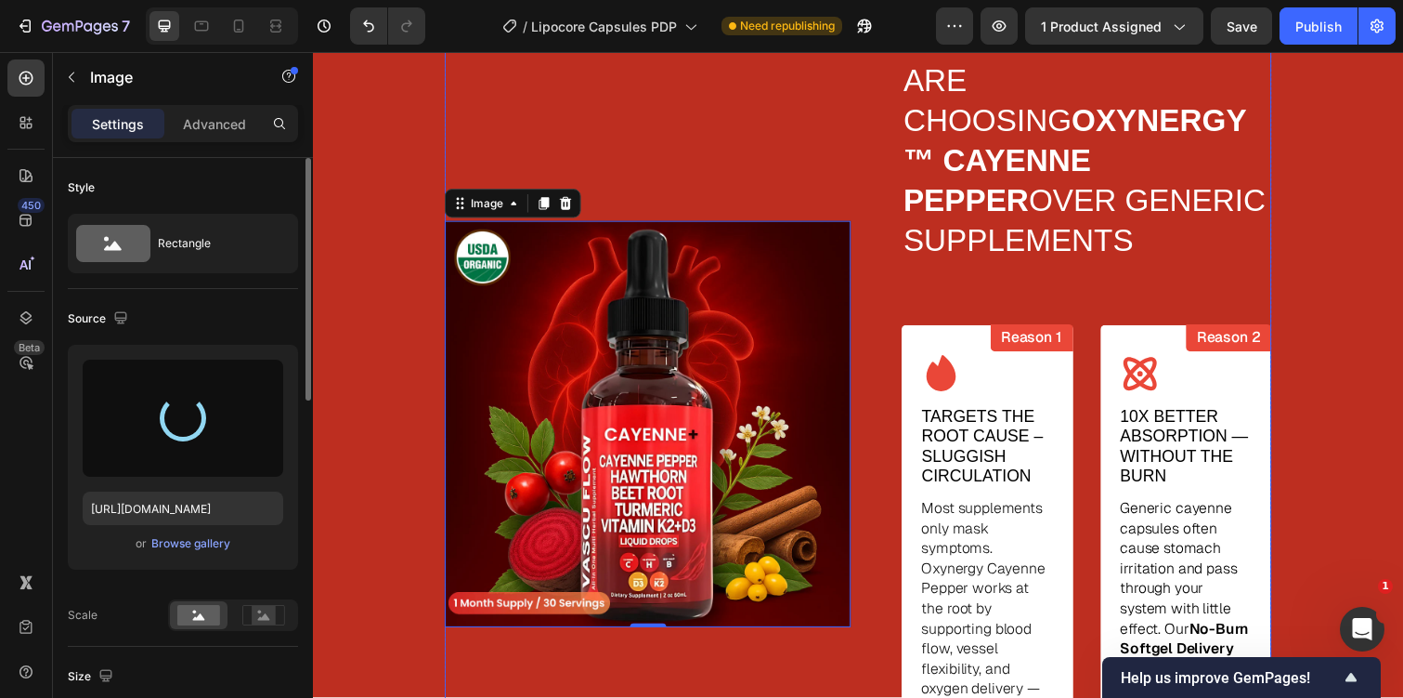
scroll to position [2883, 0]
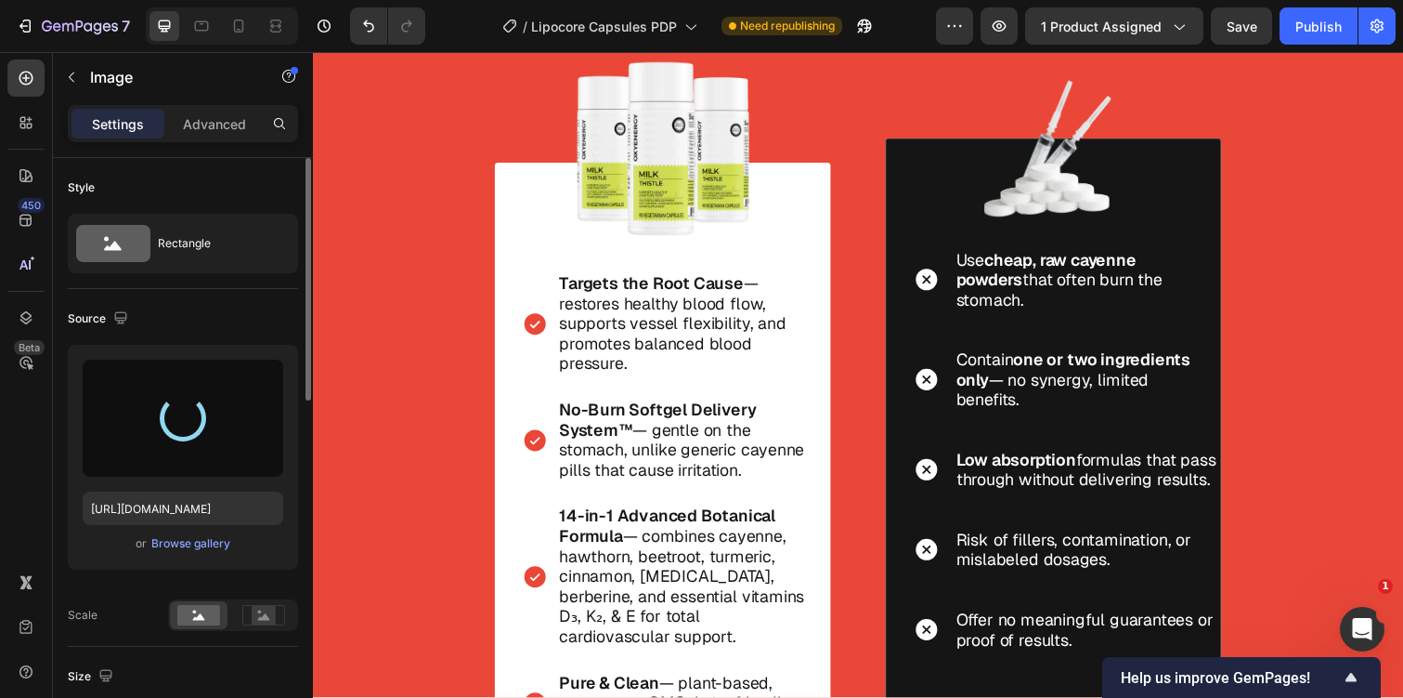
type input "https://cdn.shopify.com/s/files/1/0728/8009/5384/files/gempages_584625223475659…"
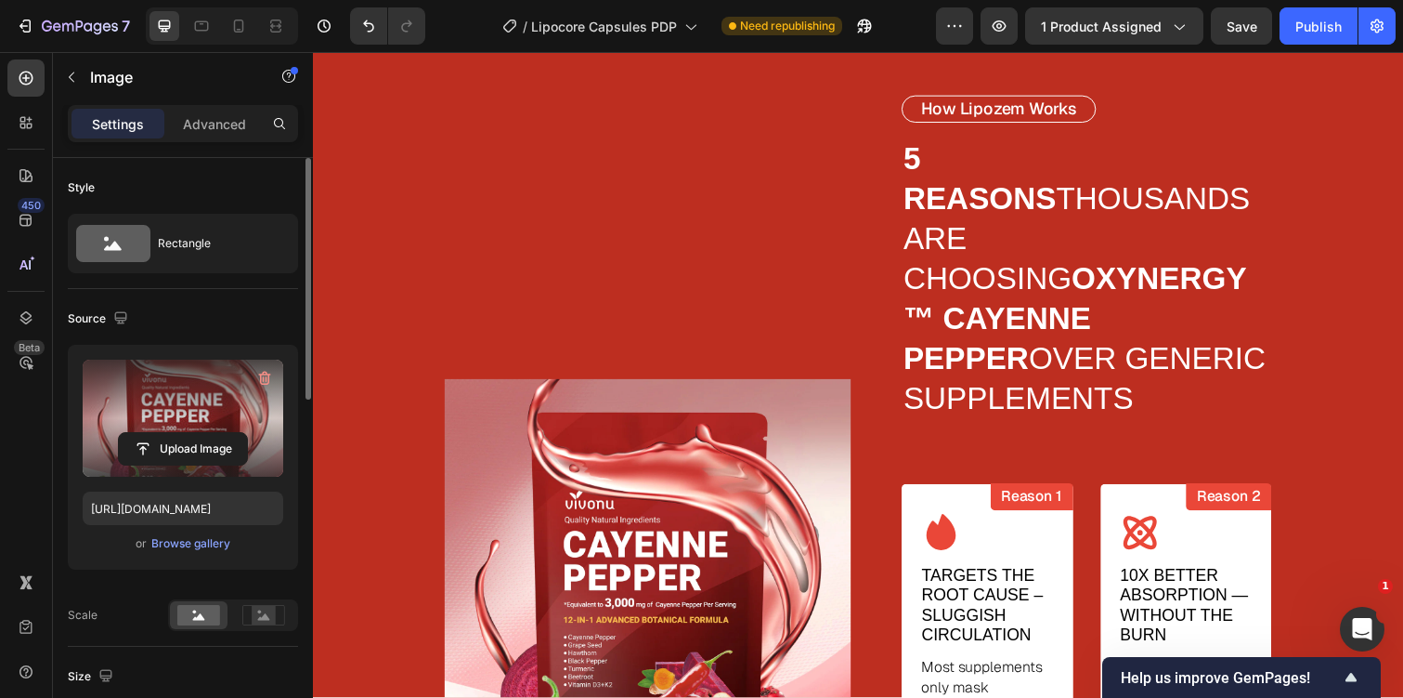
scroll to position [2559, 0]
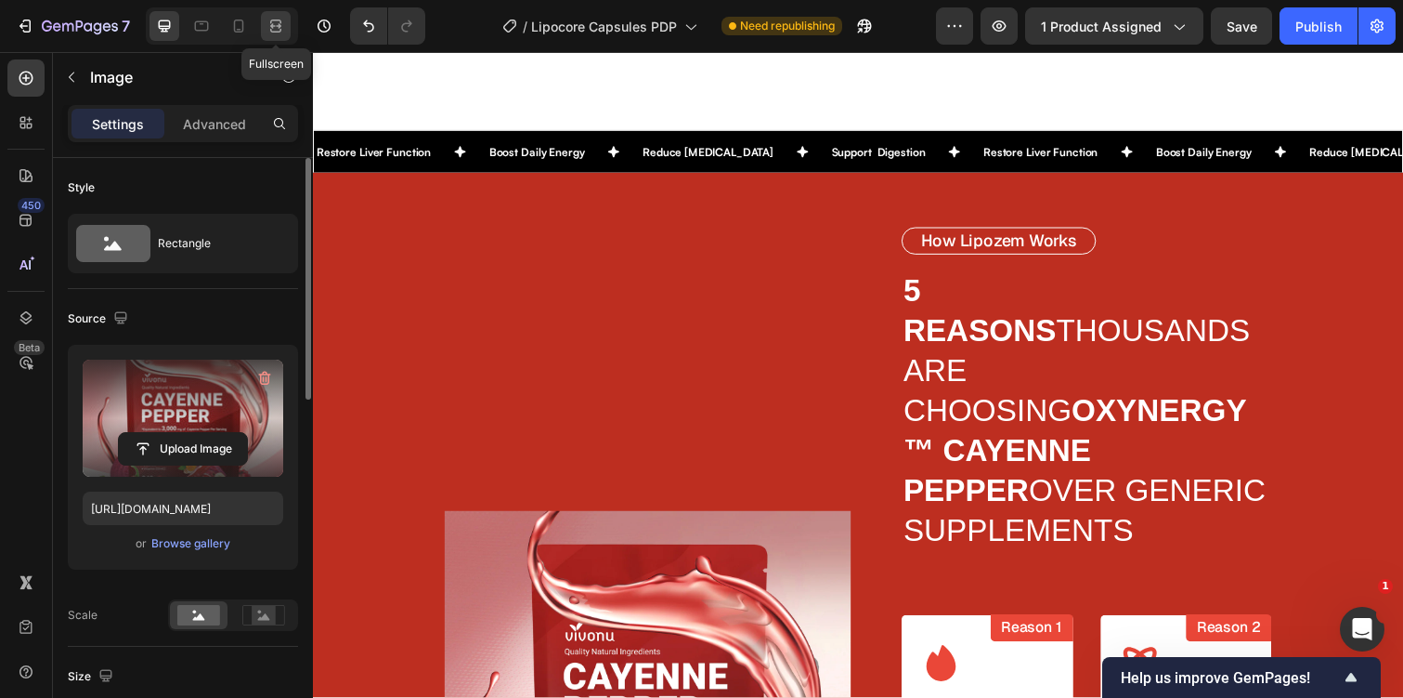
click at [275, 17] on icon at bounding box center [276, 26] width 19 height 19
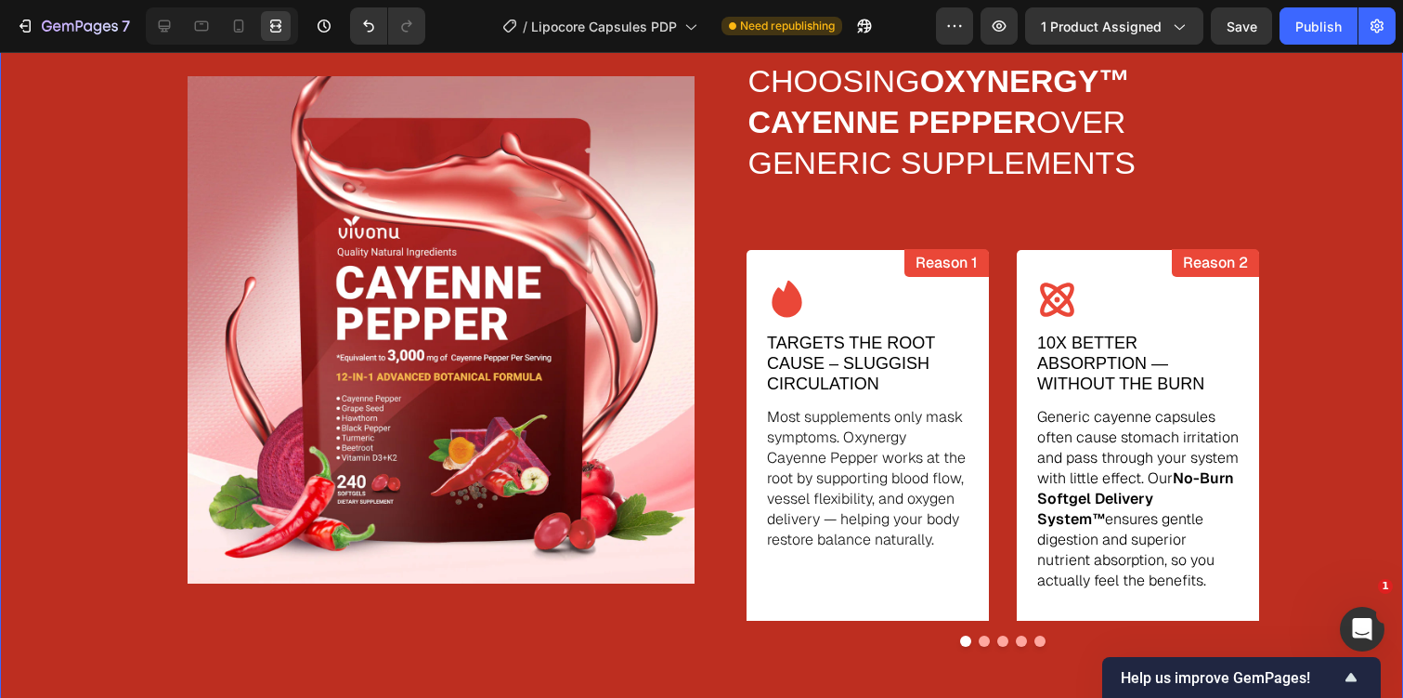
scroll to position [2860, 0]
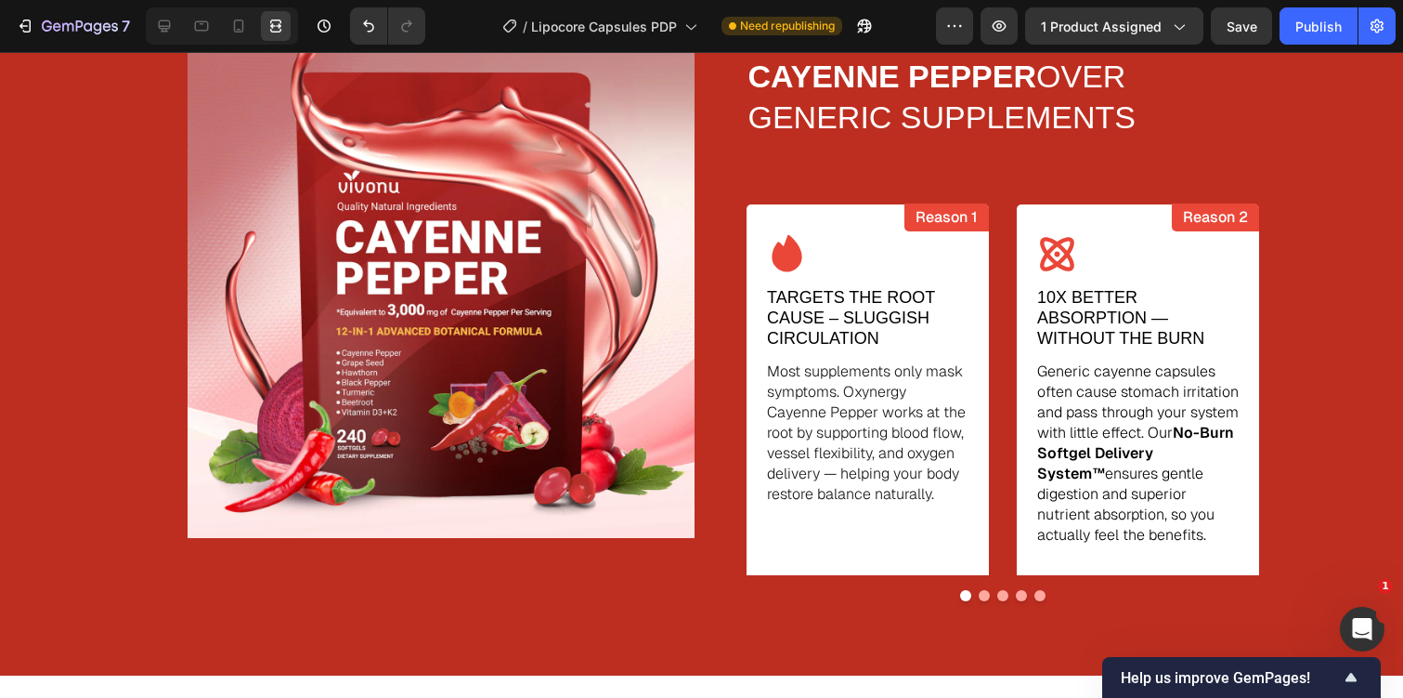
click at [446, 269] on img at bounding box center [441, 284] width 507 height 507
click at [170, 24] on icon at bounding box center [164, 26] width 19 height 19
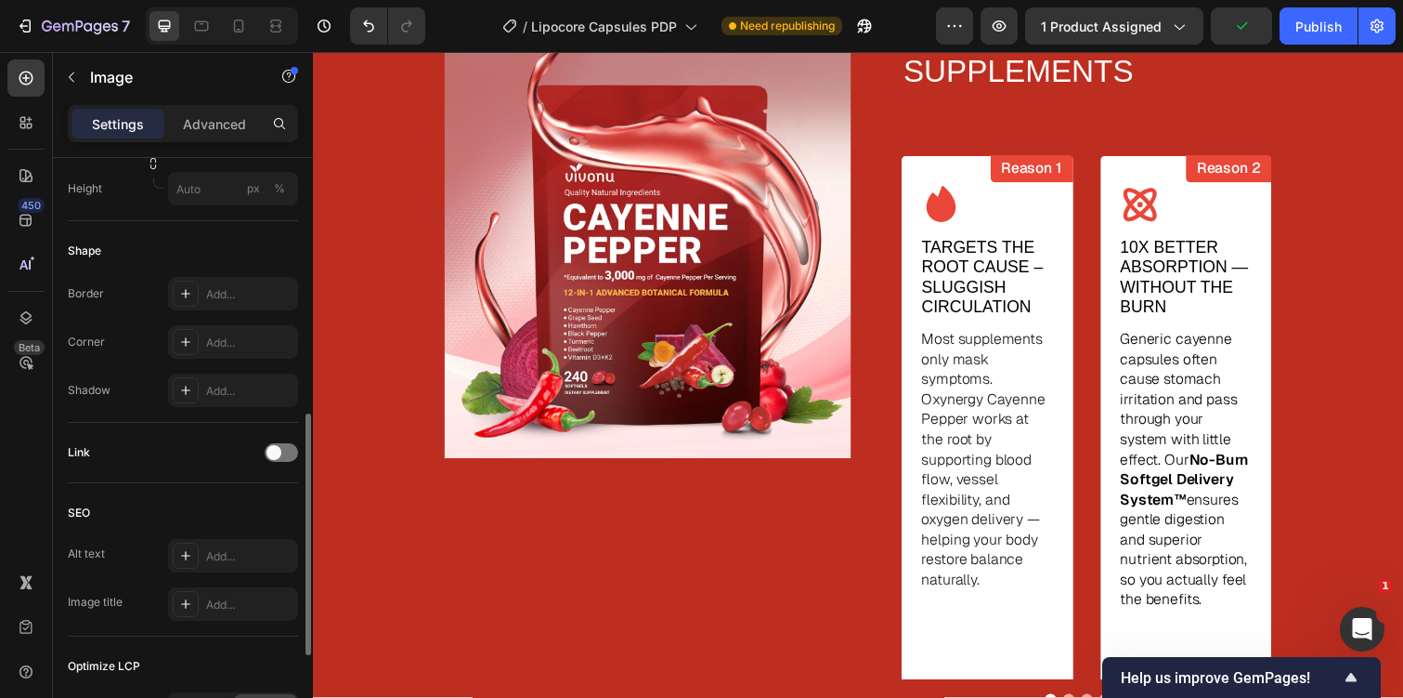
scroll to position [626, 0]
click at [193, 331] on div at bounding box center [186, 343] width 26 height 26
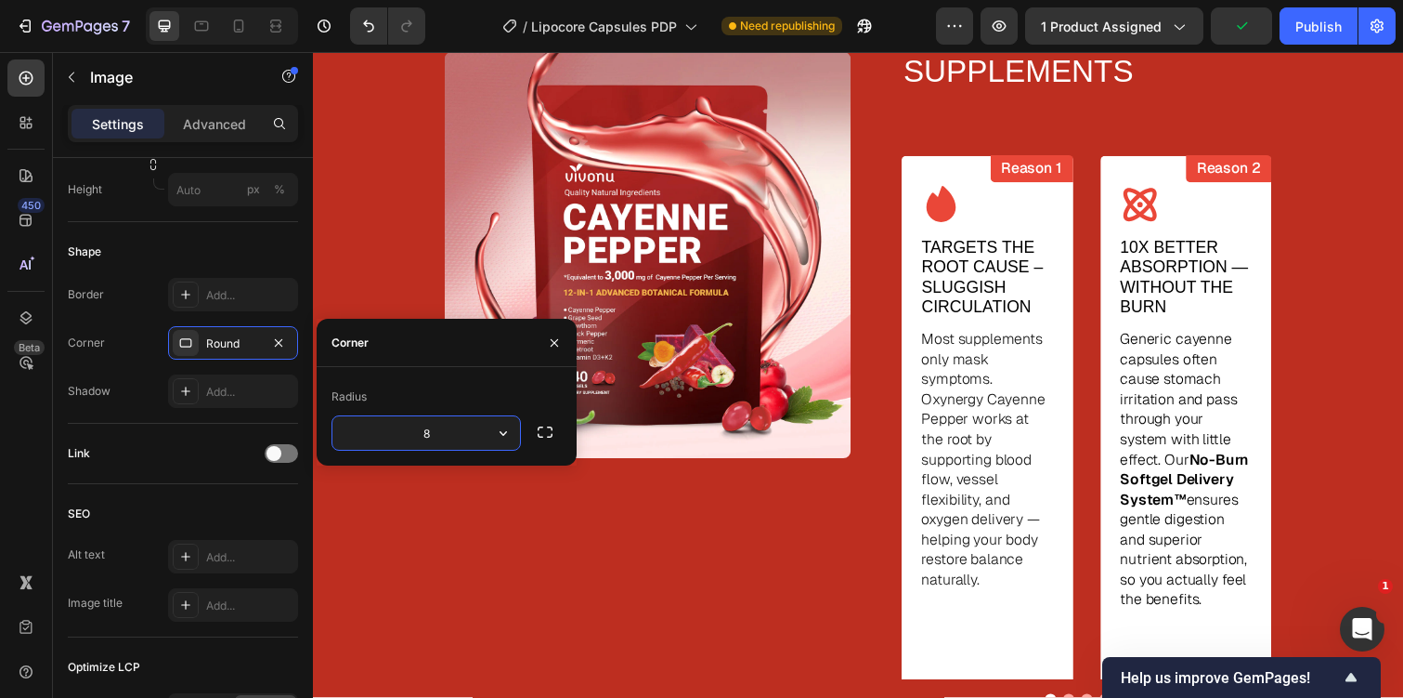
click at [549, 221] on img at bounding box center [655, 259] width 415 height 415
click at [282, 28] on icon at bounding box center [276, 26] width 19 height 19
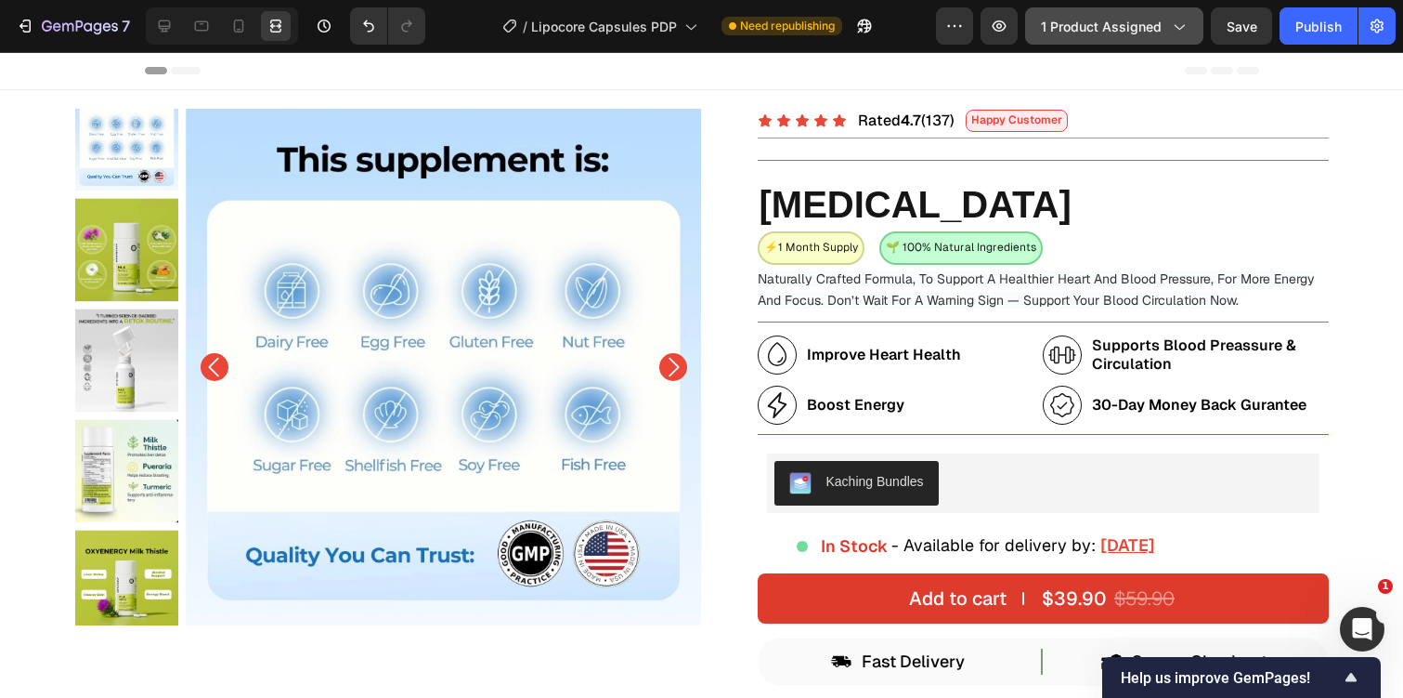
click at [1125, 27] on span "1 product assigned" at bounding box center [1101, 27] width 121 height 20
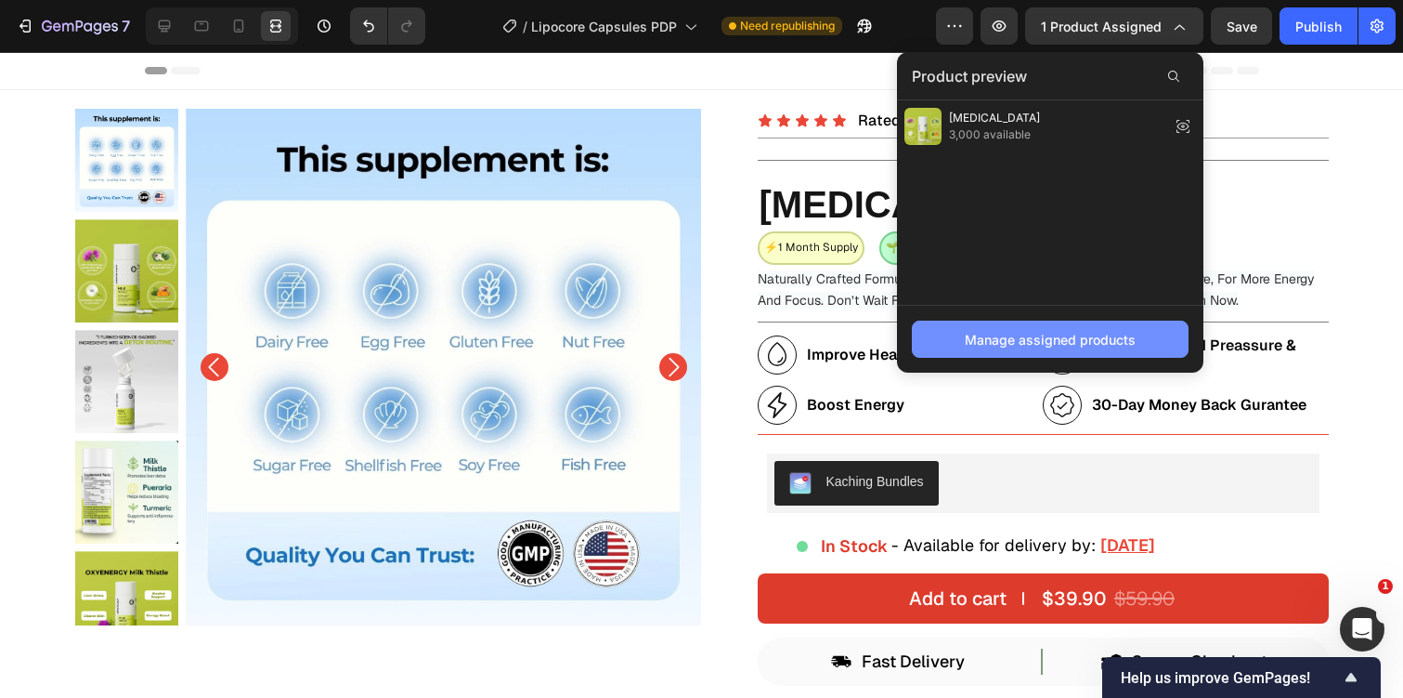
click at [1018, 328] on button "Manage assigned products" at bounding box center [1050, 338] width 277 height 37
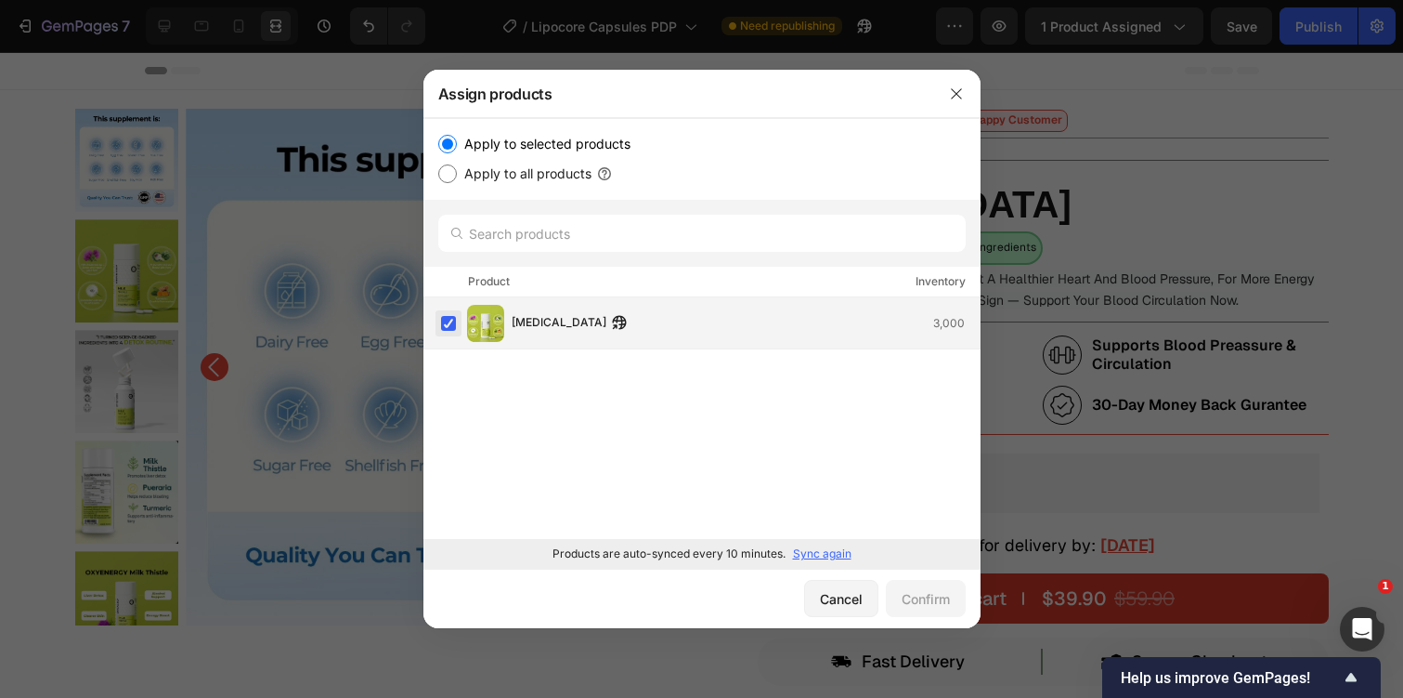
click at [449, 326] on label at bounding box center [448, 323] width 15 height 15
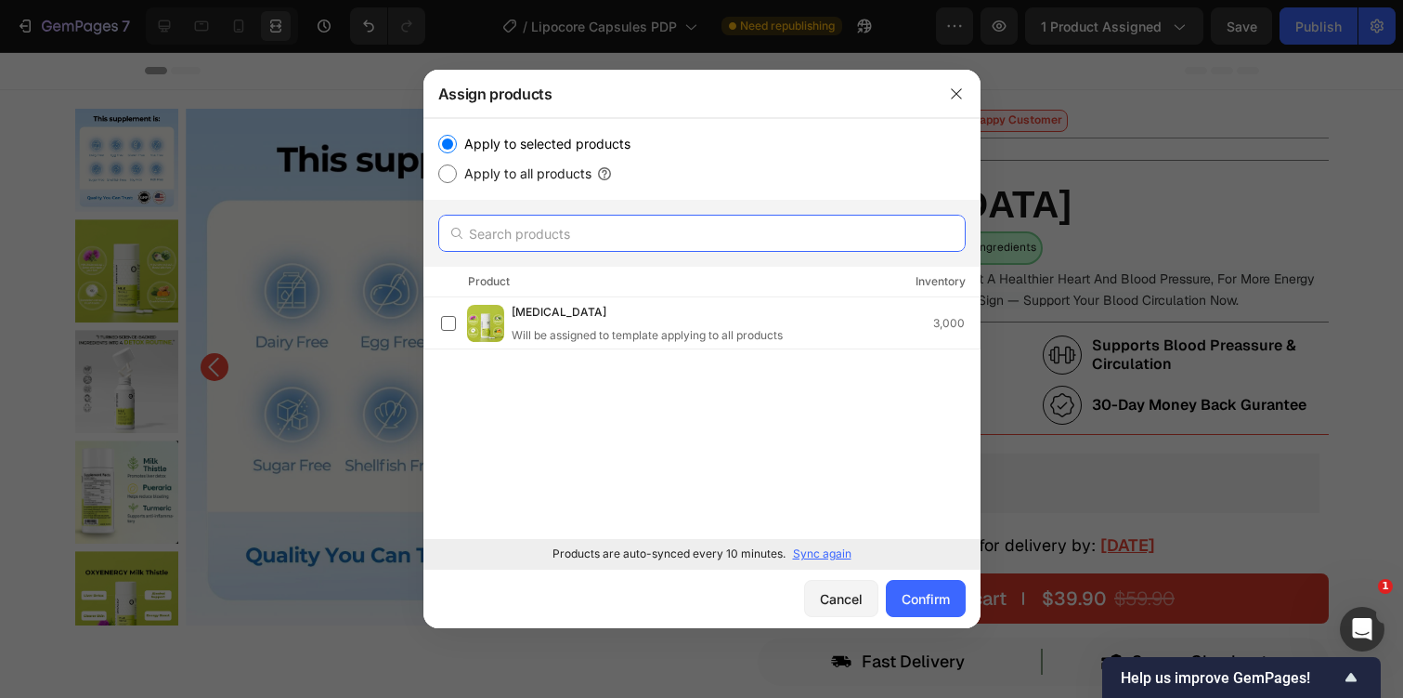
click at [555, 229] on input "text" at bounding box center [702, 233] width 528 height 37
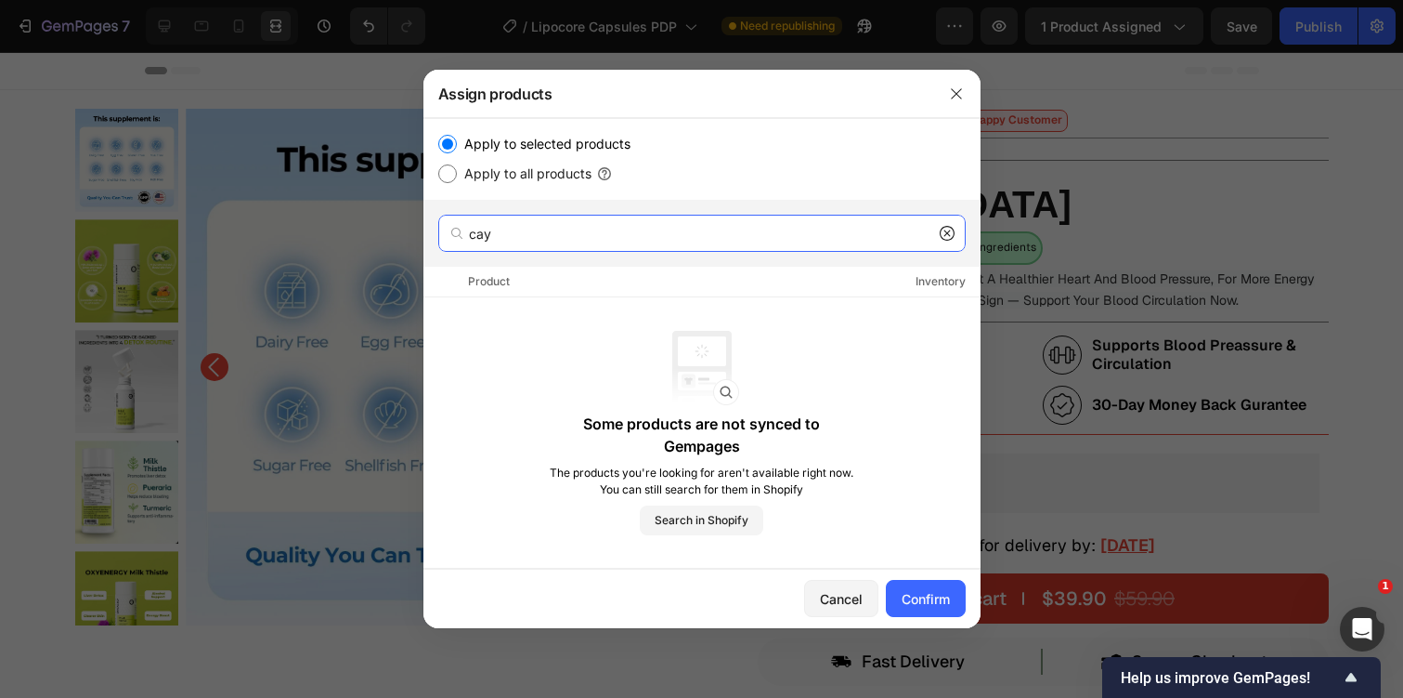
type input "cay"
click at [534, 179] on label "Apply to all products" at bounding box center [524, 174] width 135 height 22
click at [457, 179] on input "Apply to all products" at bounding box center [447, 173] width 19 height 19
radio input "true"
click at [579, 133] on label "Apply to selected products" at bounding box center [544, 144] width 174 height 22
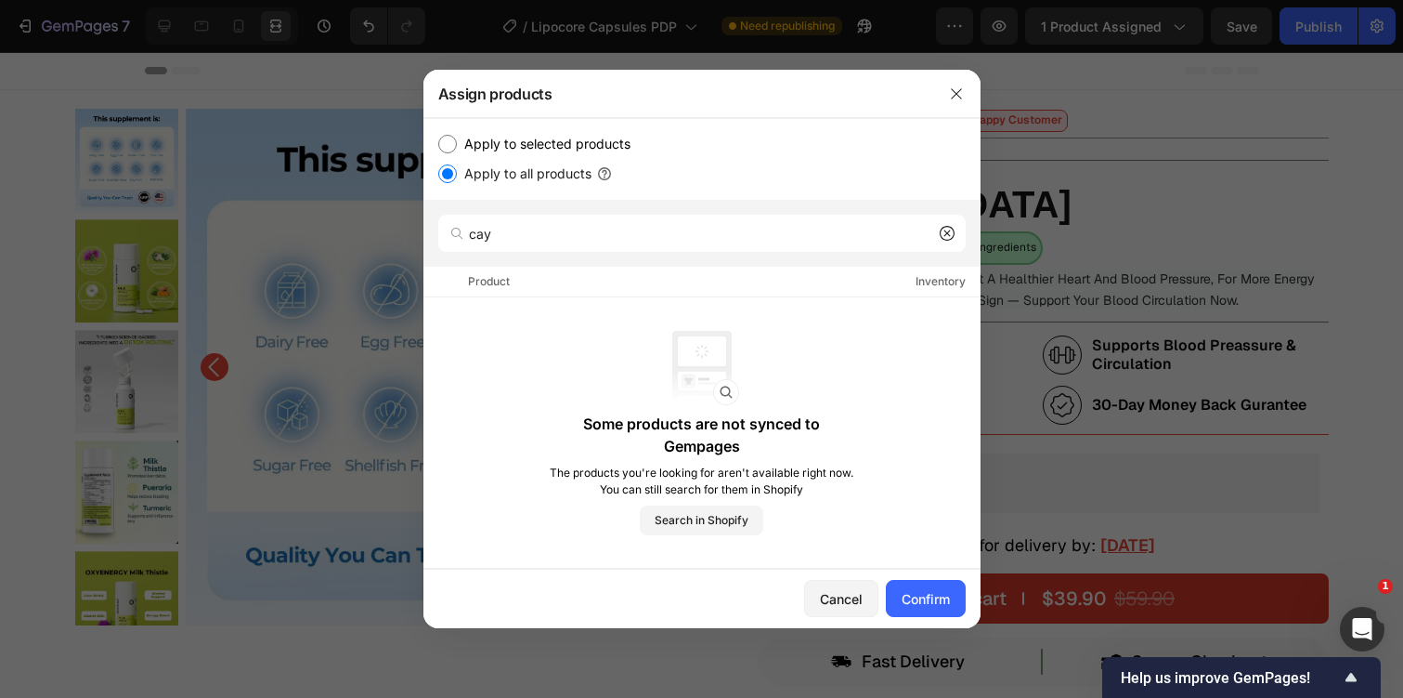
click at [457, 135] on input "Apply to selected products" at bounding box center [447, 144] width 19 height 19
radio input "true"
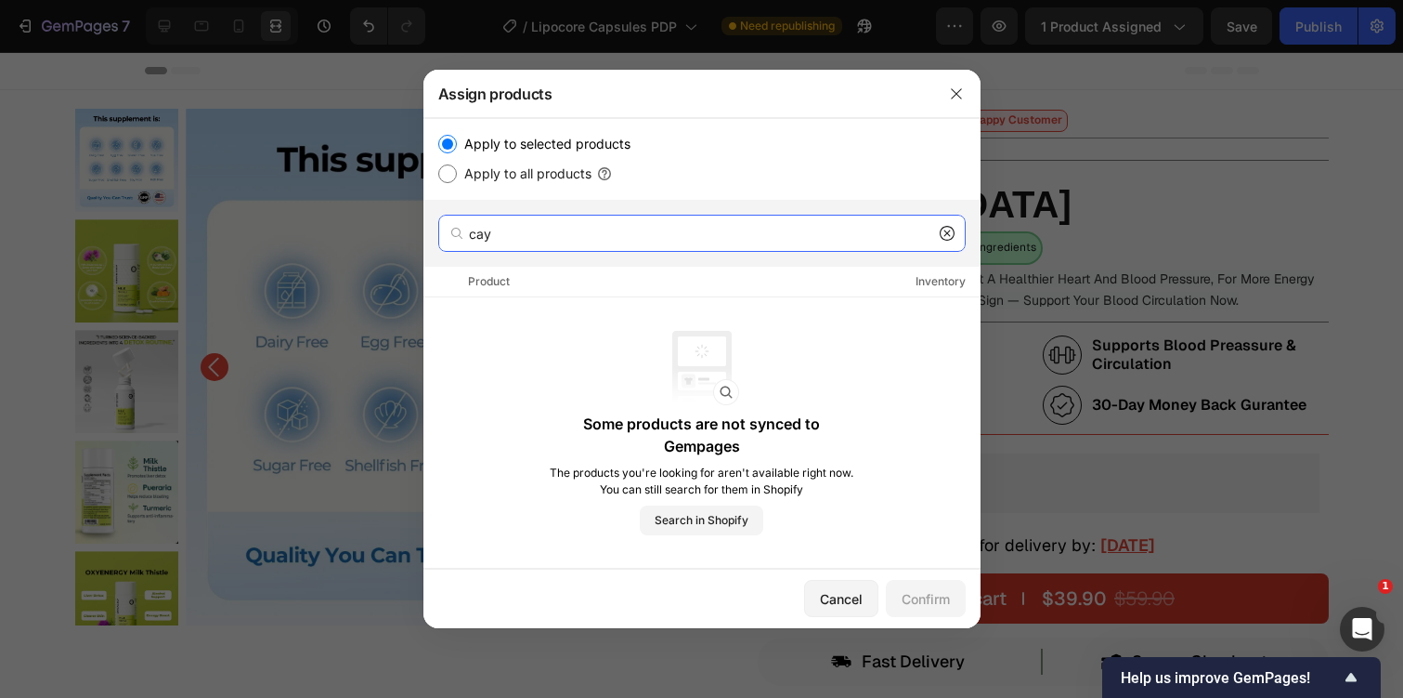
click at [554, 241] on input "cay" at bounding box center [702, 233] width 528 height 37
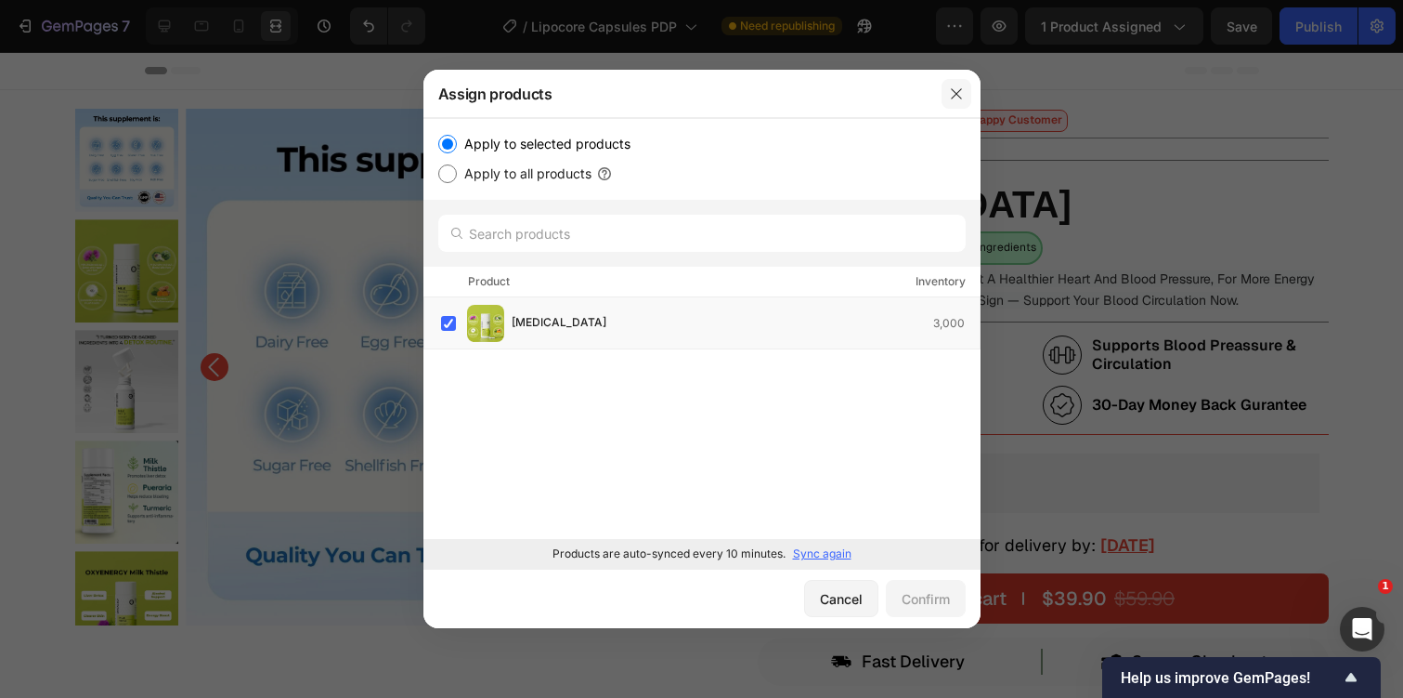
click at [953, 101] on button "button" at bounding box center [957, 94] width 30 height 30
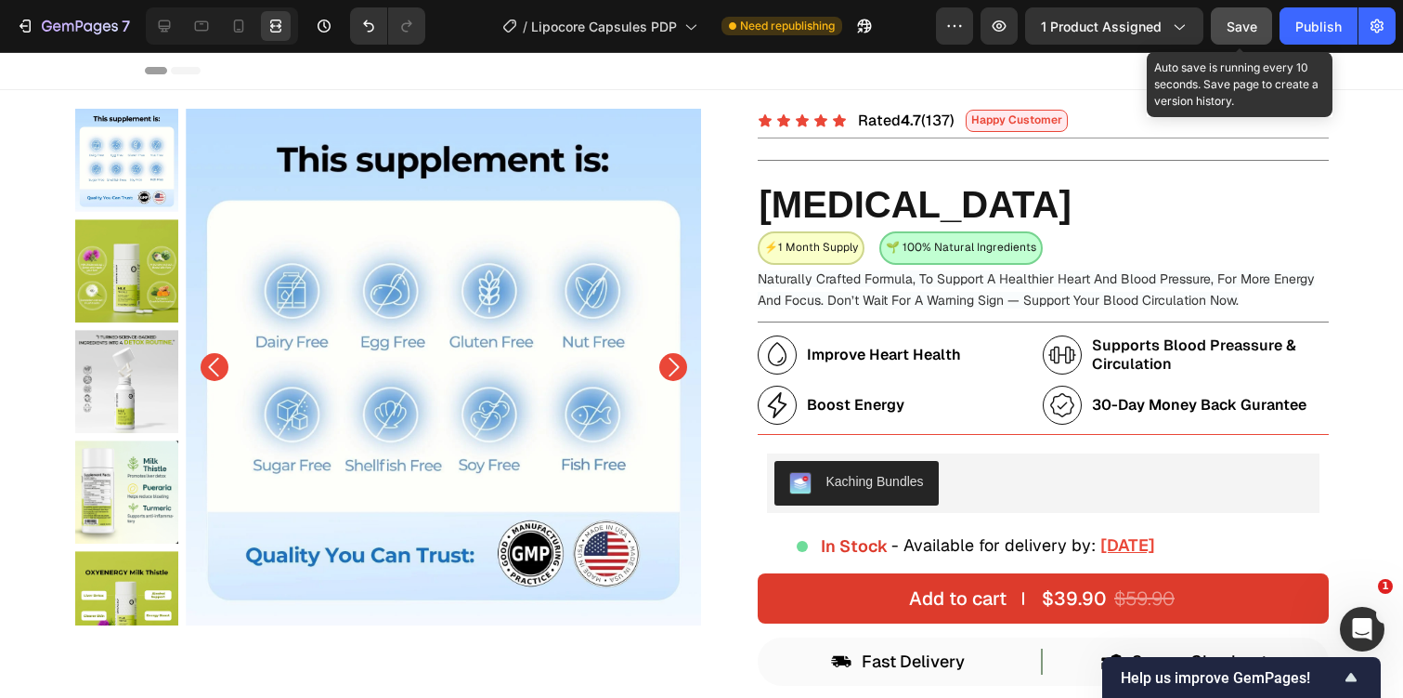
click at [1252, 22] on span "Save" at bounding box center [1242, 27] width 31 height 16
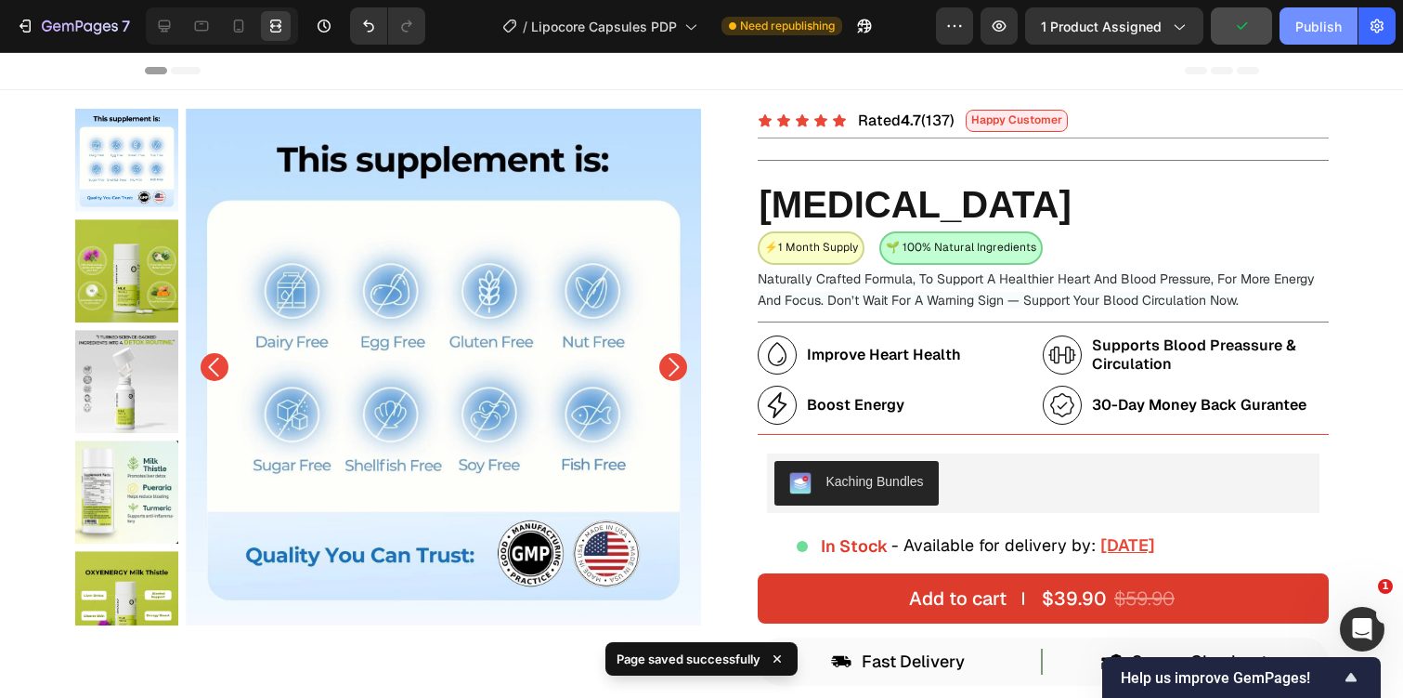
click at [1331, 17] on div "Publish" at bounding box center [1319, 27] width 46 height 20
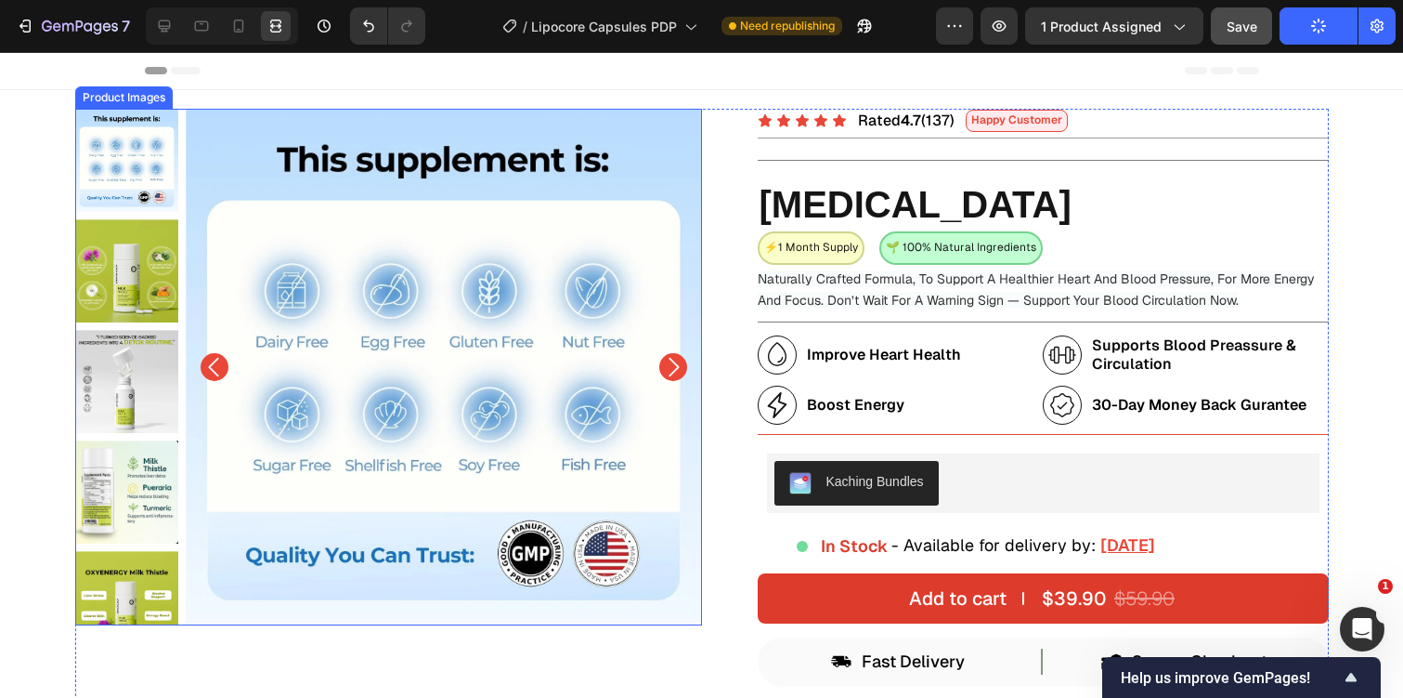
click at [508, 334] on img at bounding box center [444, 367] width 516 height 516
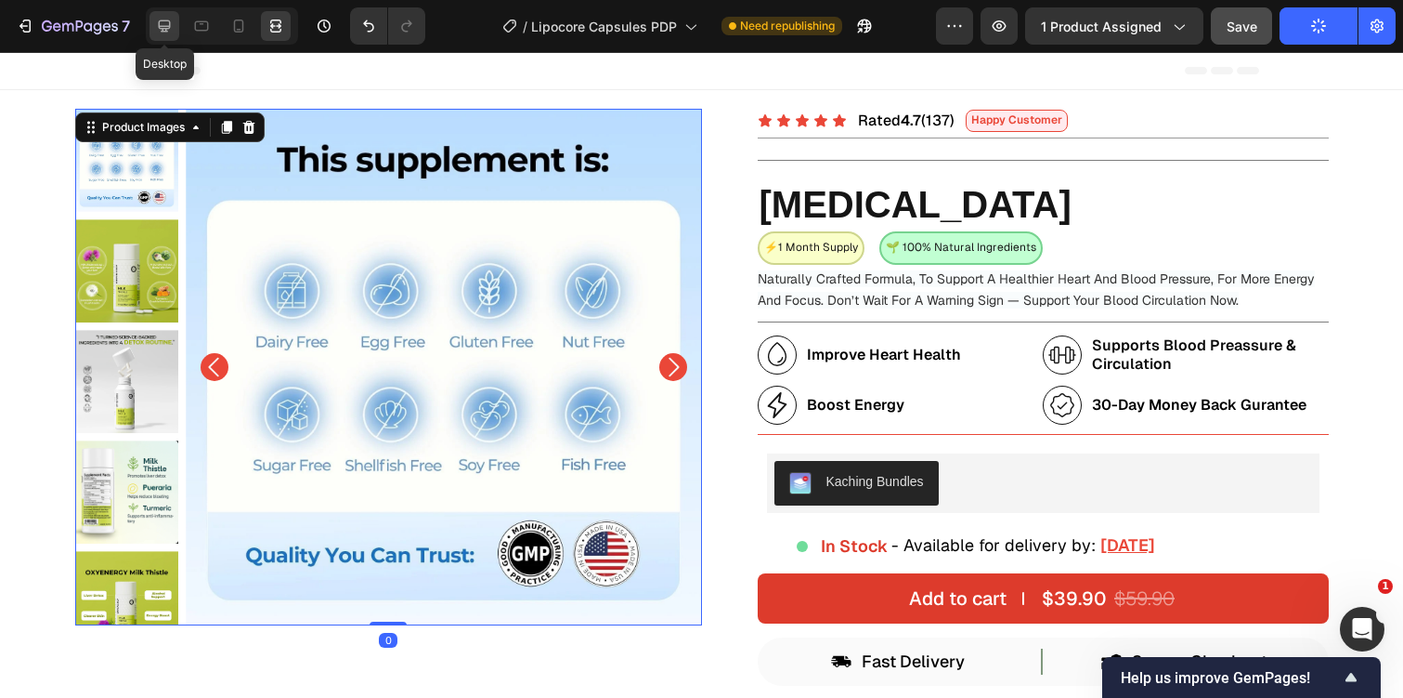
click at [161, 25] on icon at bounding box center [165, 26] width 12 height 12
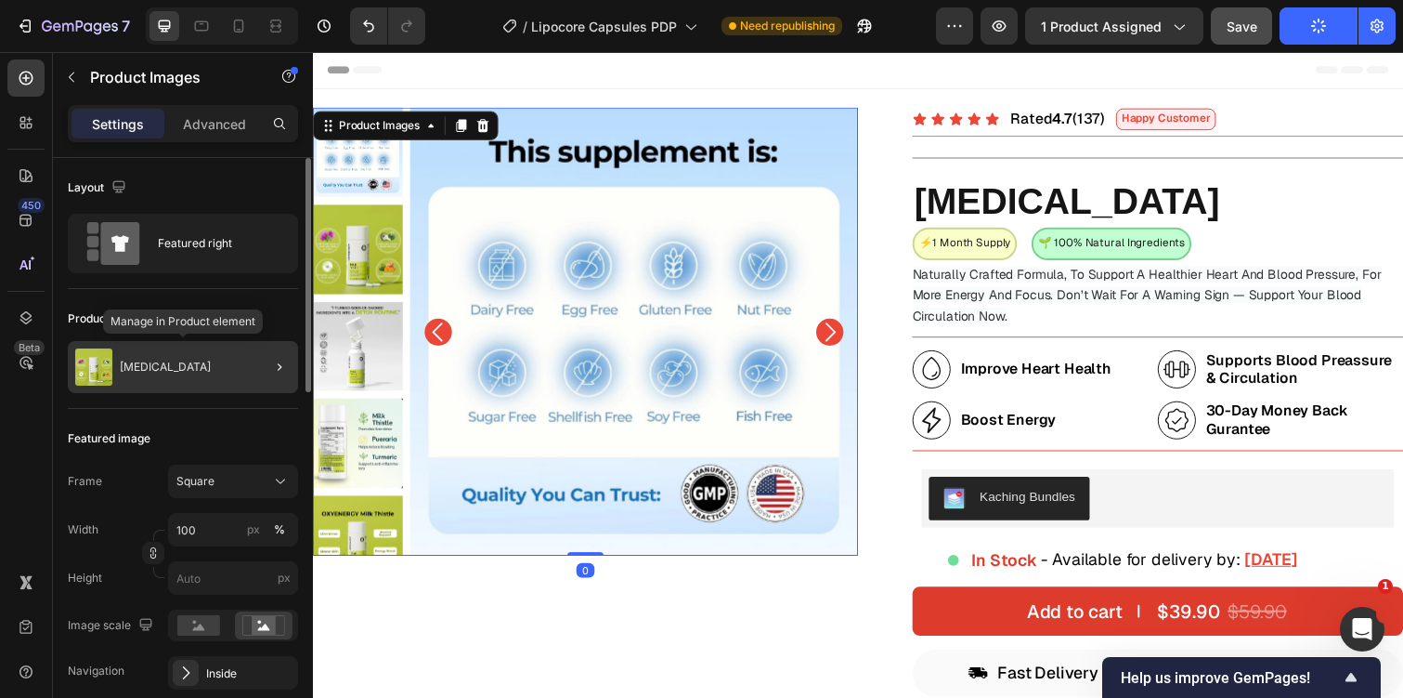
click at [167, 365] on p "Milk Thistle" at bounding box center [165, 366] width 91 height 13
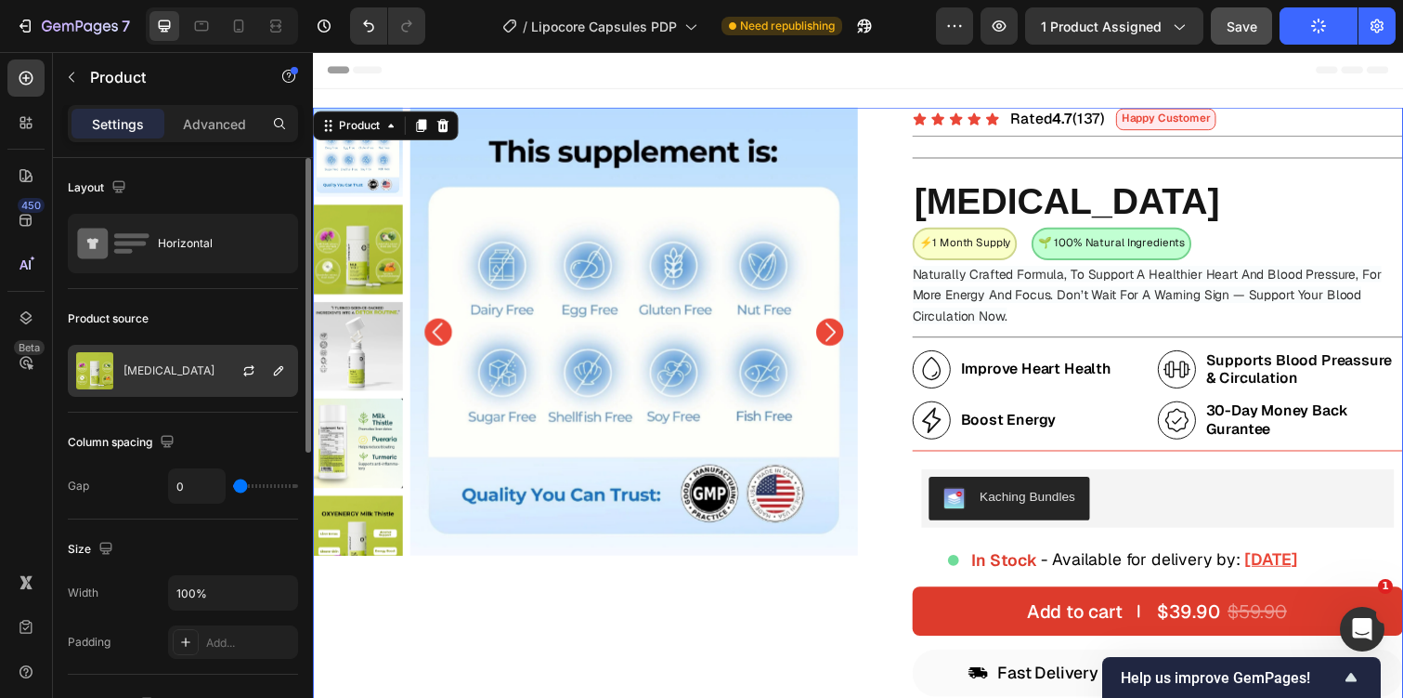
click at [220, 359] on div at bounding box center [256, 371] width 82 height 50
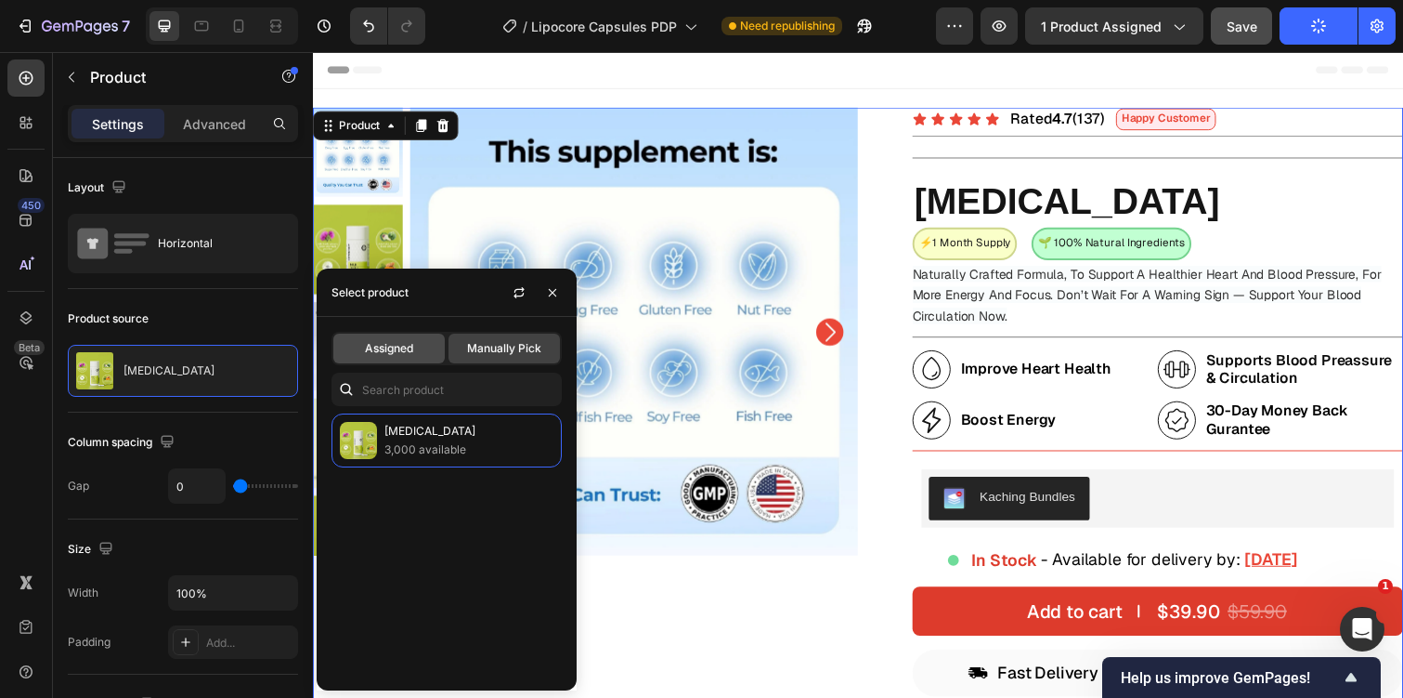
click at [375, 358] on div "Assigned" at bounding box center [388, 348] width 111 height 30
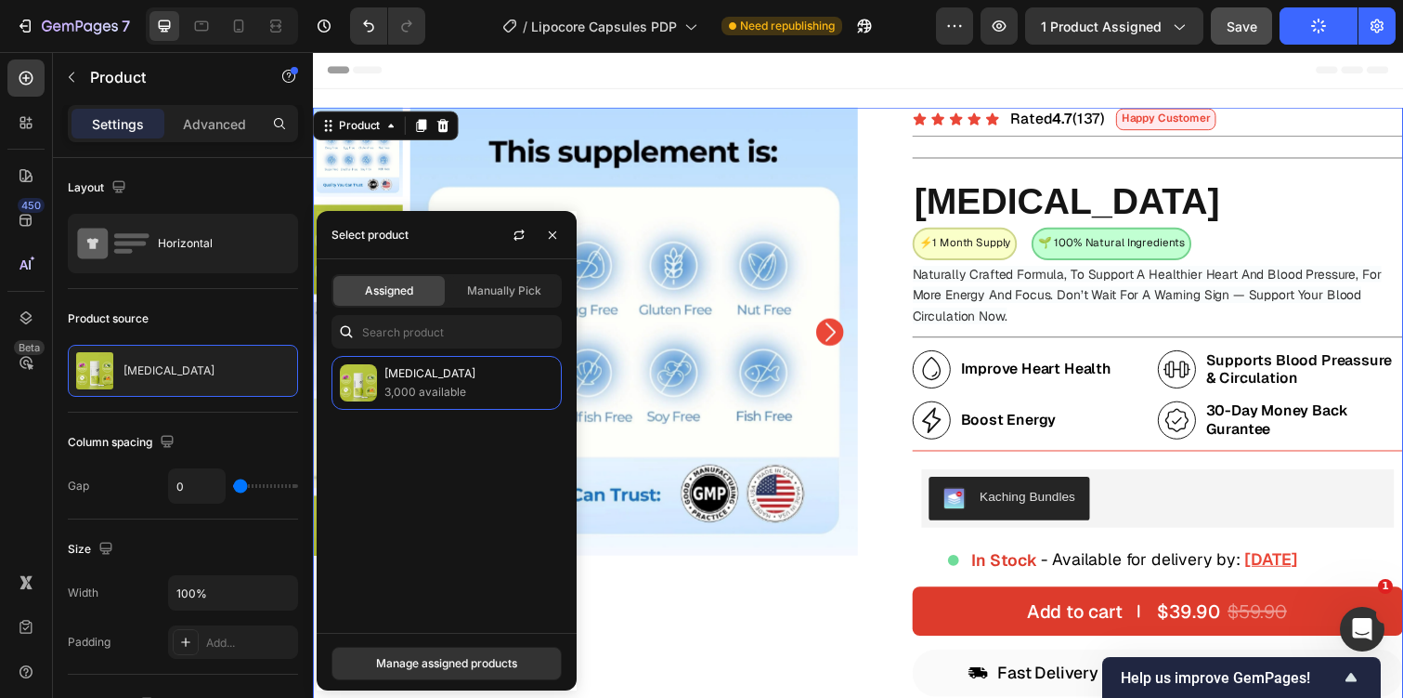
click at [483, 309] on div "Assigned Manually Pick Milk Thistle 3,000 available" at bounding box center [447, 445] width 260 height 373
click at [509, 293] on span "Manually Pick" at bounding box center [504, 290] width 74 height 17
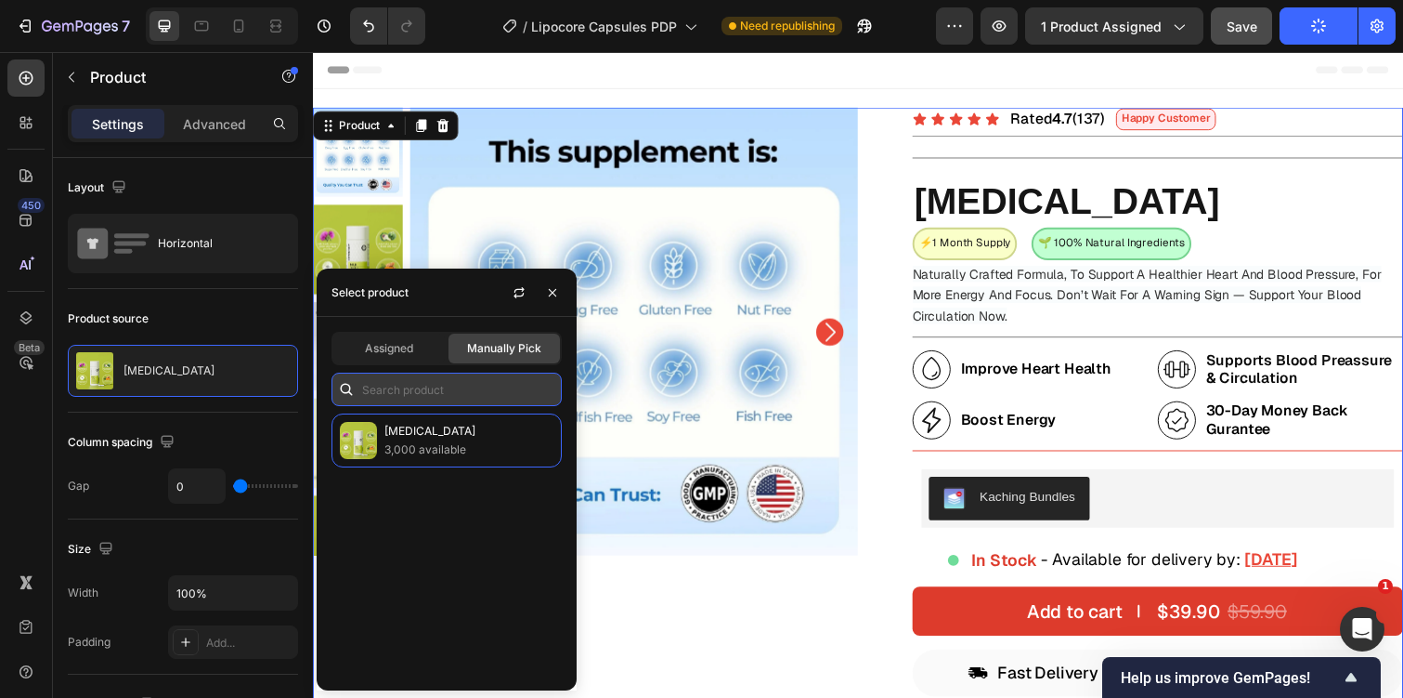
click at [427, 389] on input "text" at bounding box center [447, 388] width 230 height 33
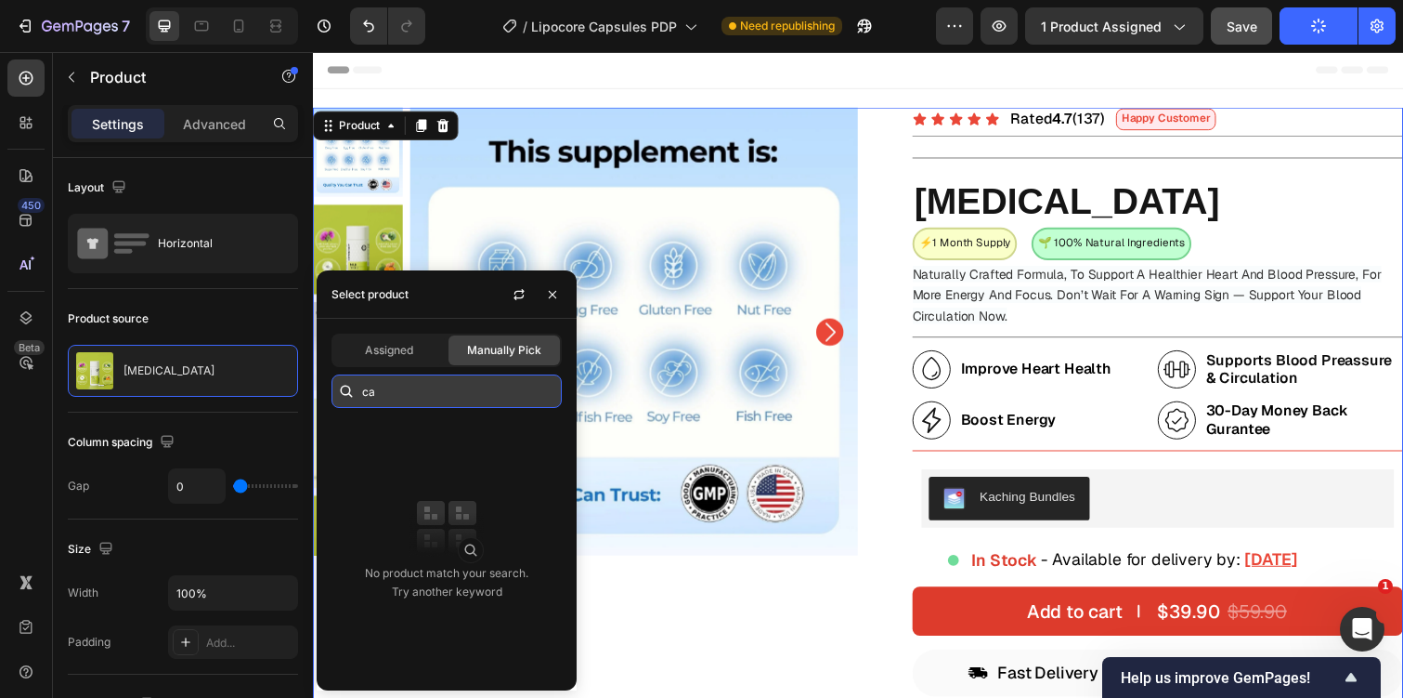
type input "c"
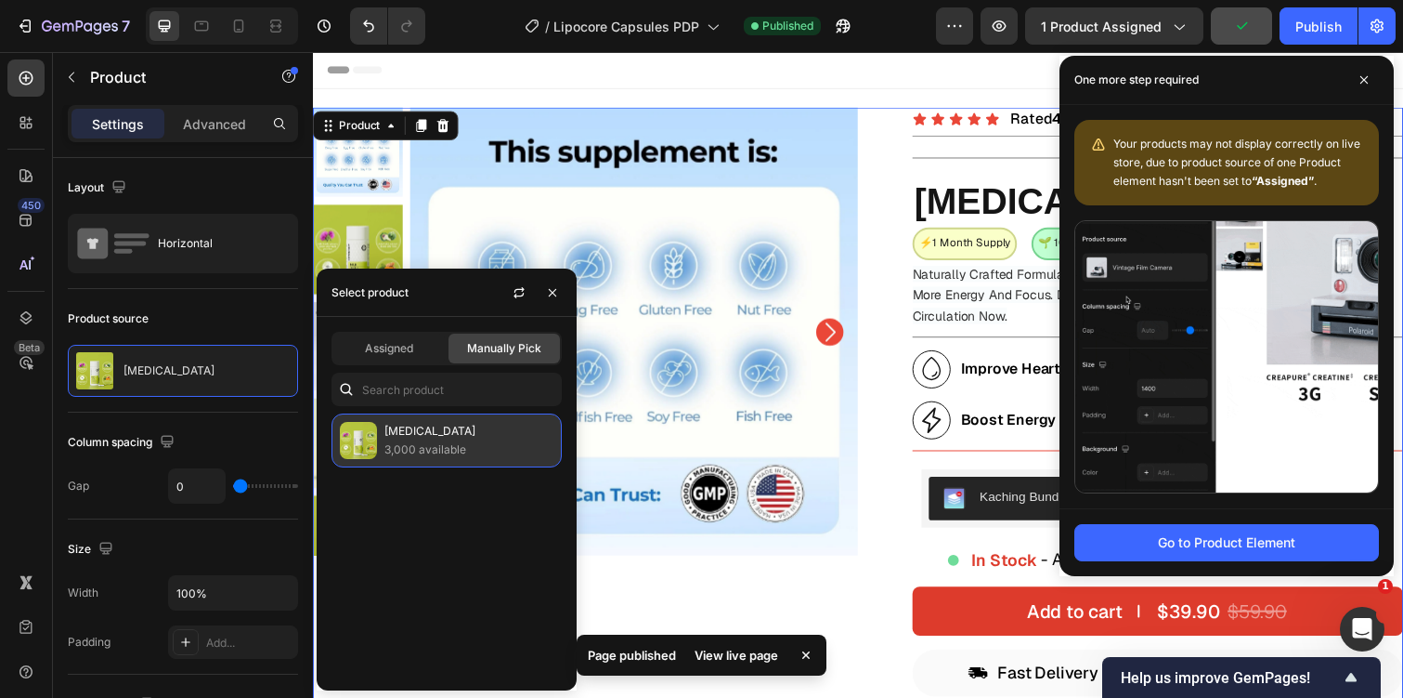
click at [478, 442] on p "3,000 available" at bounding box center [469, 449] width 169 height 19
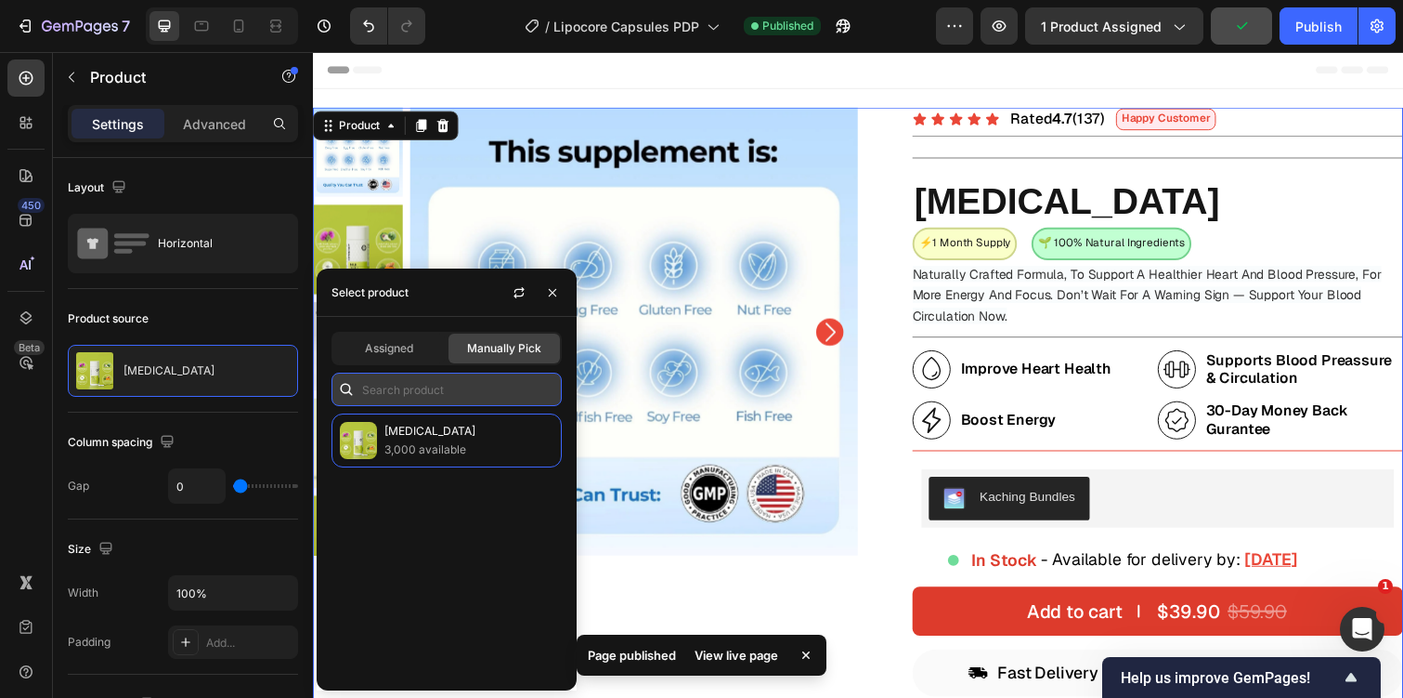
click at [476, 382] on input "text" at bounding box center [447, 388] width 230 height 33
type input "ca"
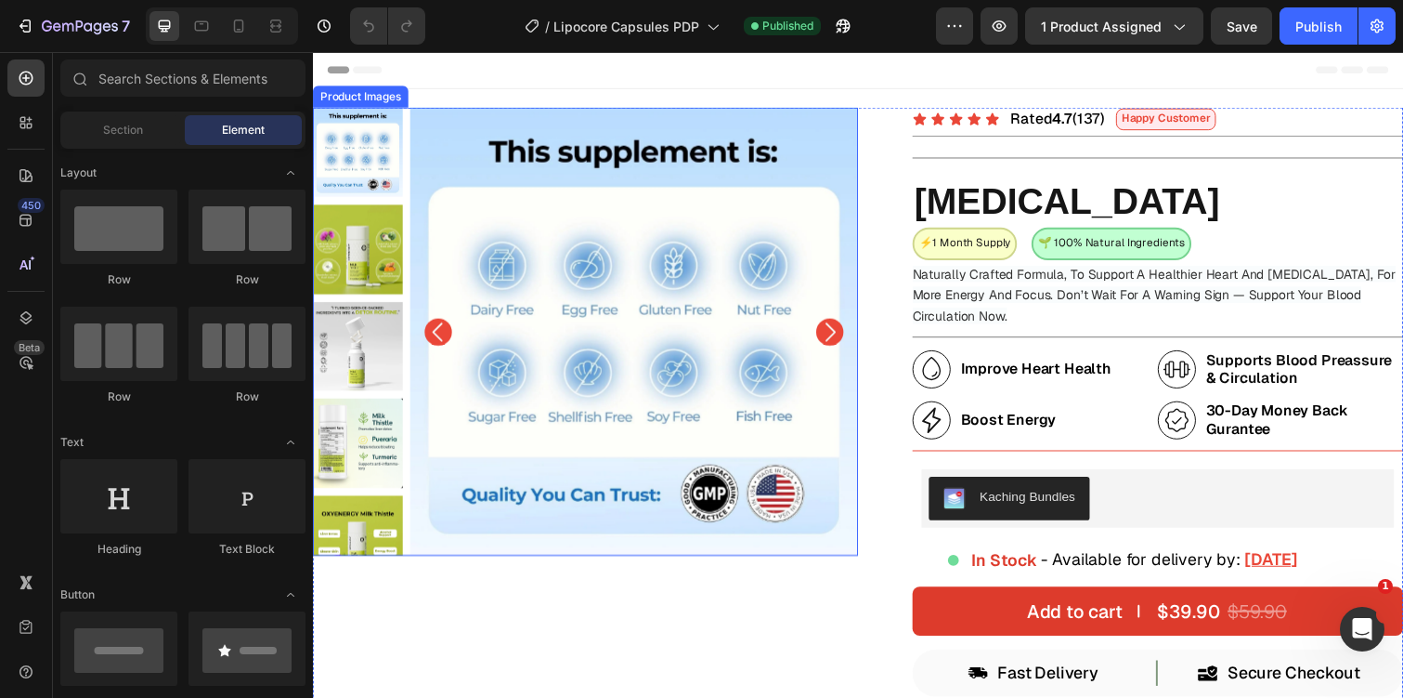
click at [473, 280] on img at bounding box center [641, 338] width 458 height 458
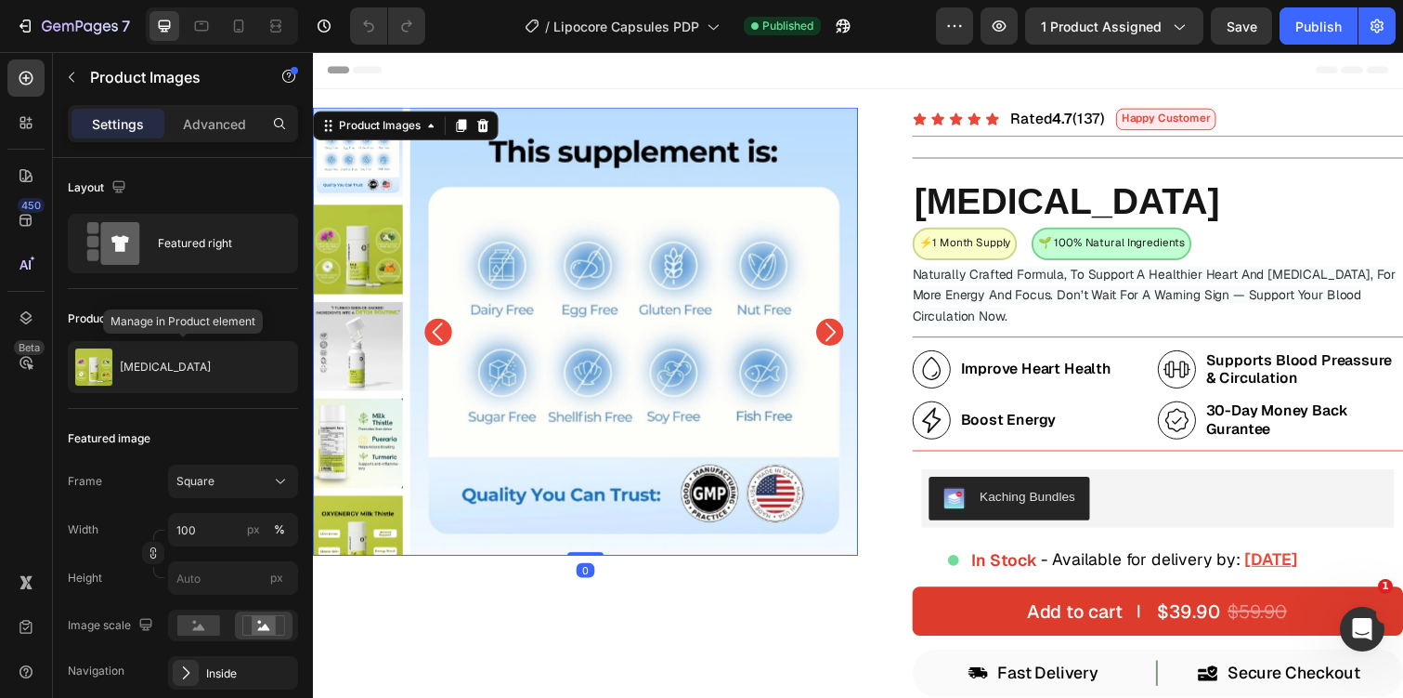
click at [180, 381] on div "[MEDICAL_DATA]" at bounding box center [183, 367] width 230 height 52
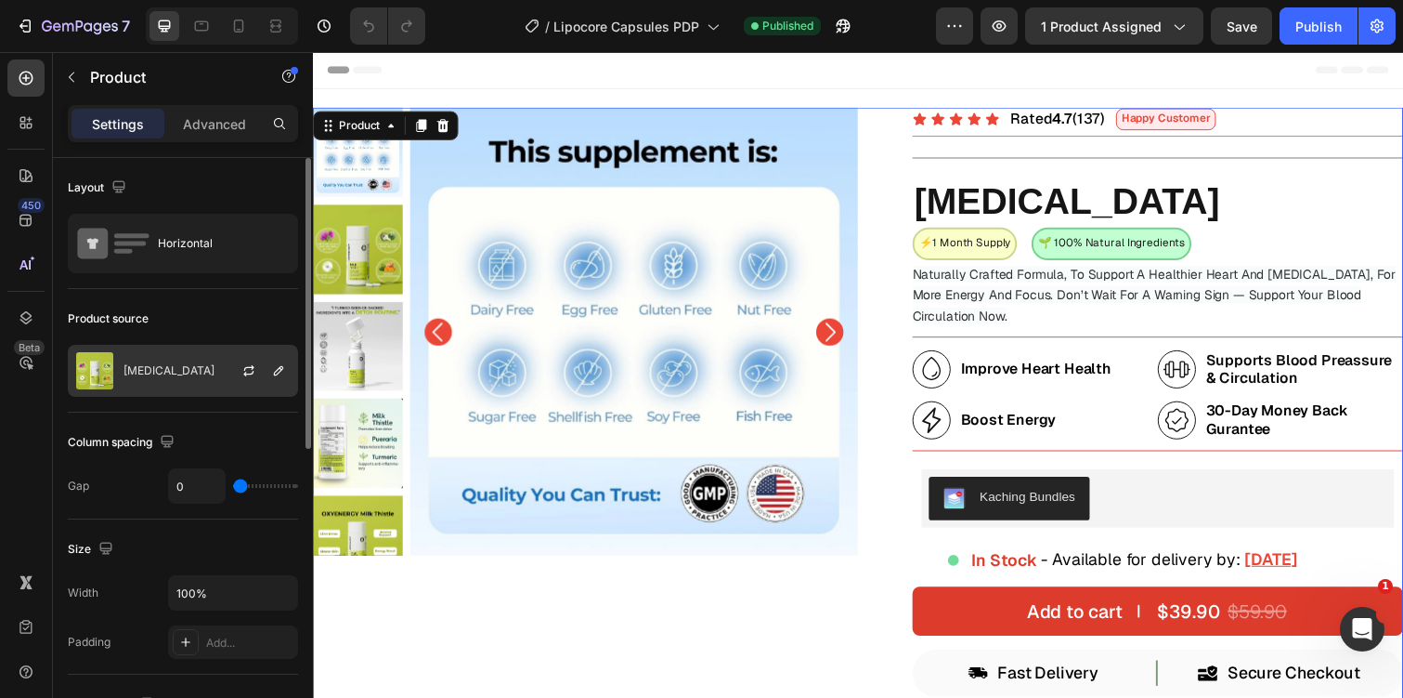
click at [220, 381] on div at bounding box center [256, 371] width 82 height 50
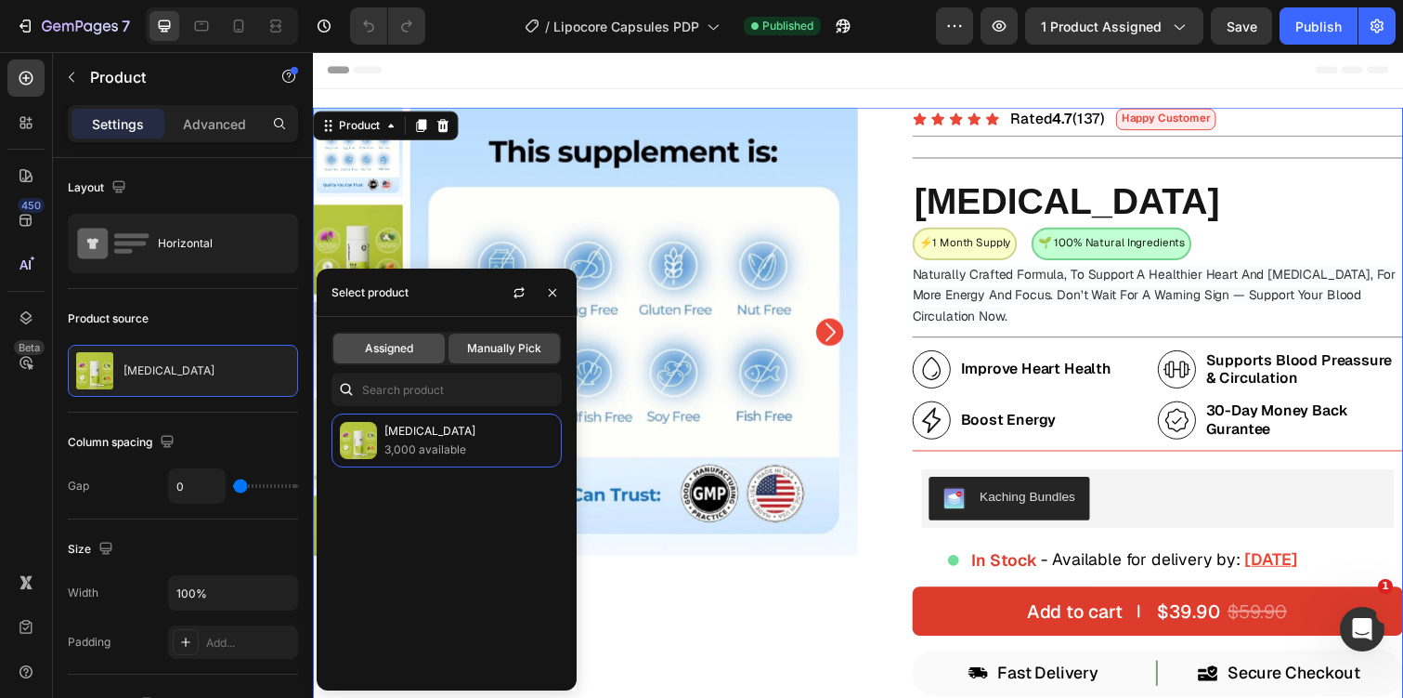
click at [387, 353] on span "Assigned" at bounding box center [389, 348] width 48 height 17
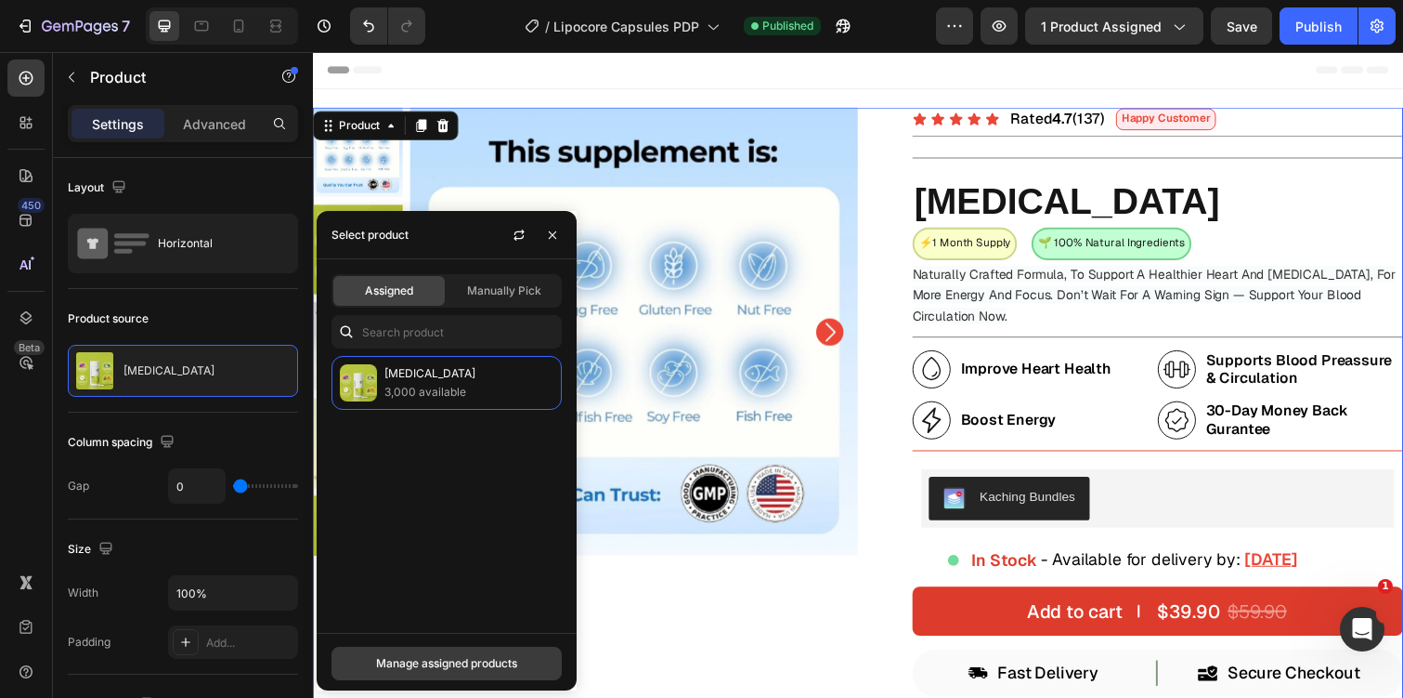
click at [422, 660] on div "Manage assigned products" at bounding box center [446, 663] width 141 height 17
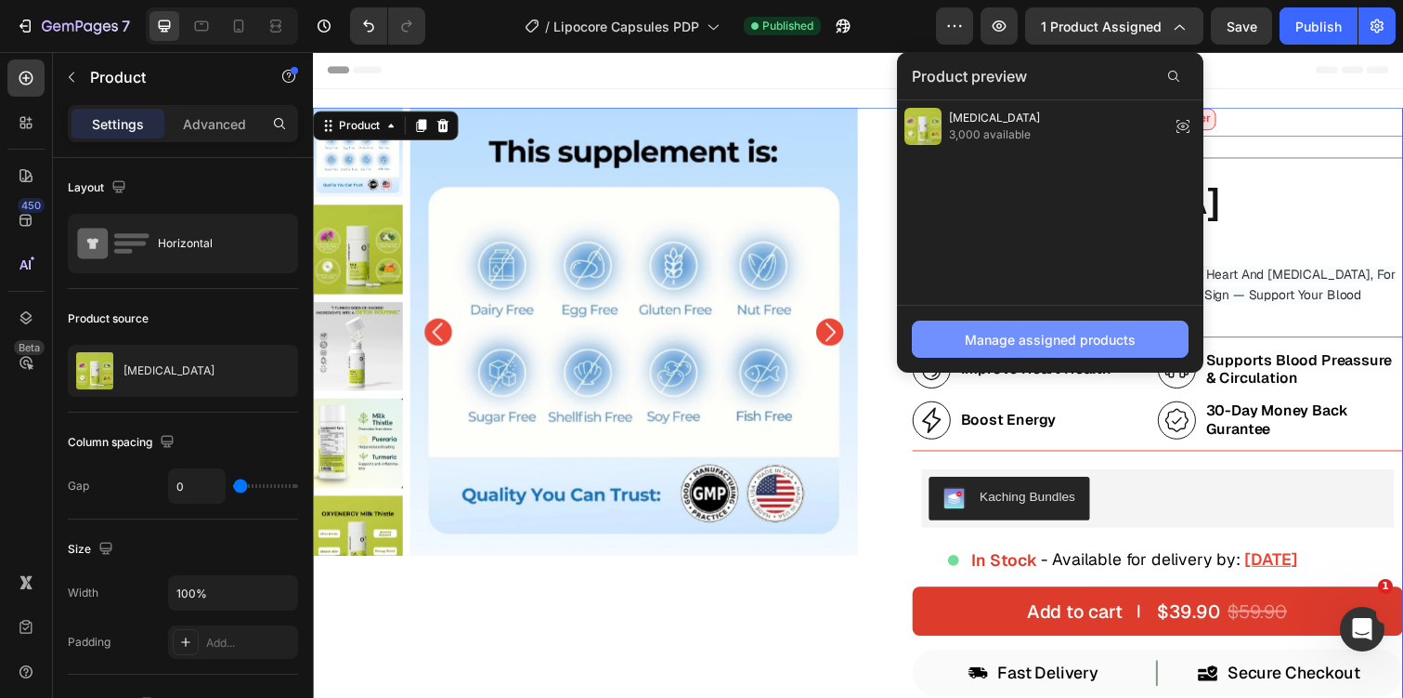
click at [990, 327] on button "Manage assigned products" at bounding box center [1050, 338] width 277 height 37
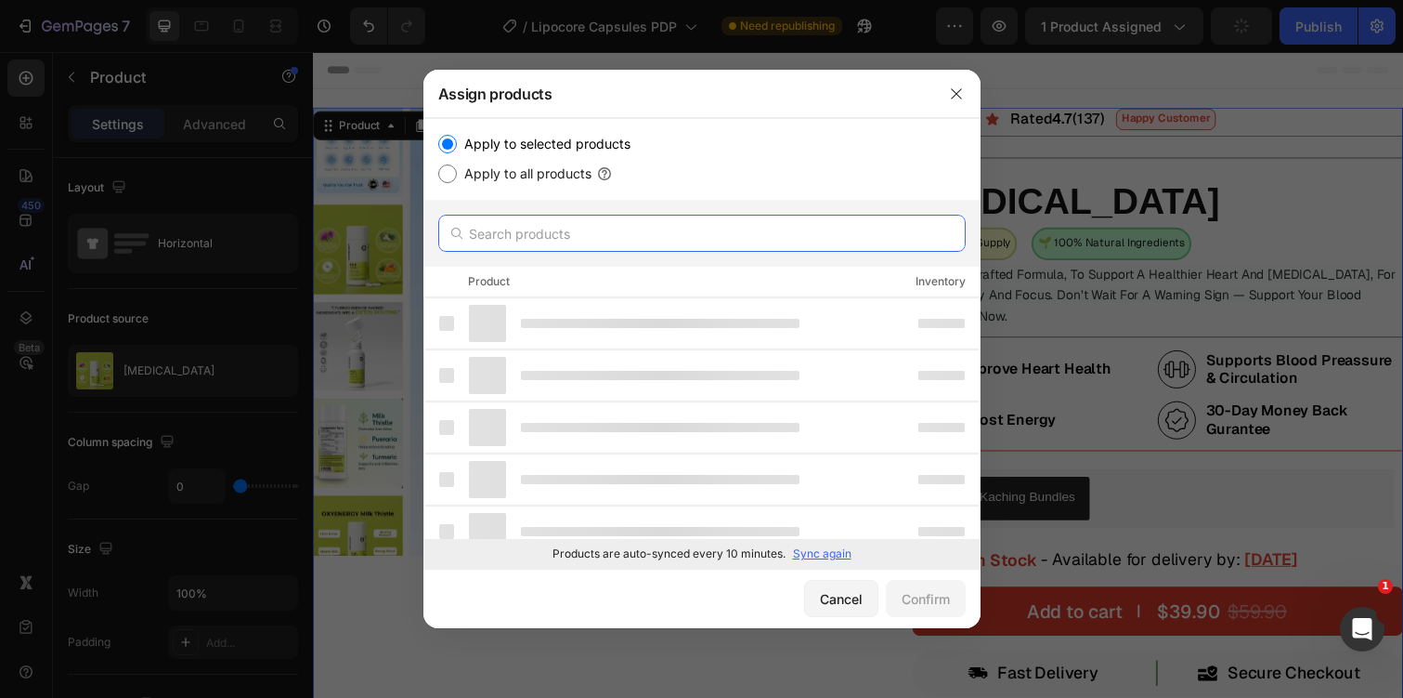
click at [711, 228] on input "text" at bounding box center [702, 233] width 528 height 37
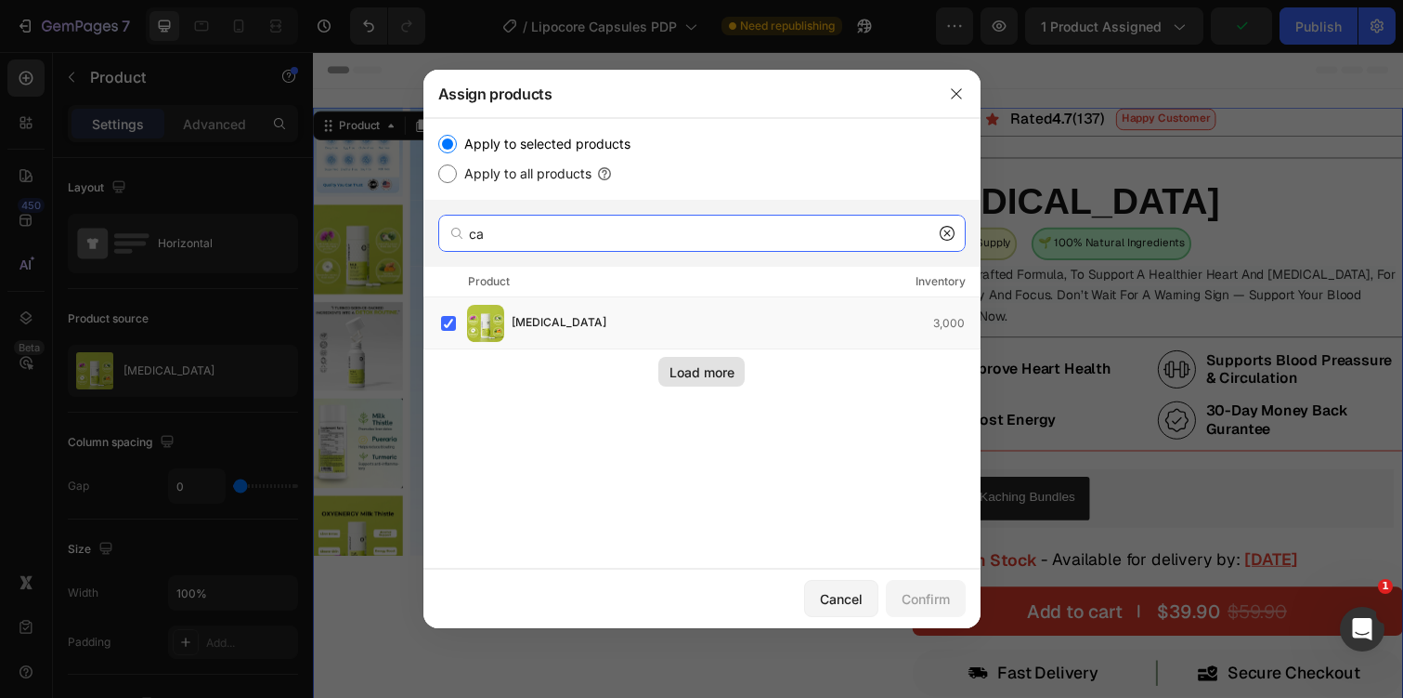
type input "ca"
click at [673, 368] on div "Load more" at bounding box center [702, 372] width 65 height 20
click at [447, 317] on label at bounding box center [448, 323] width 15 height 15
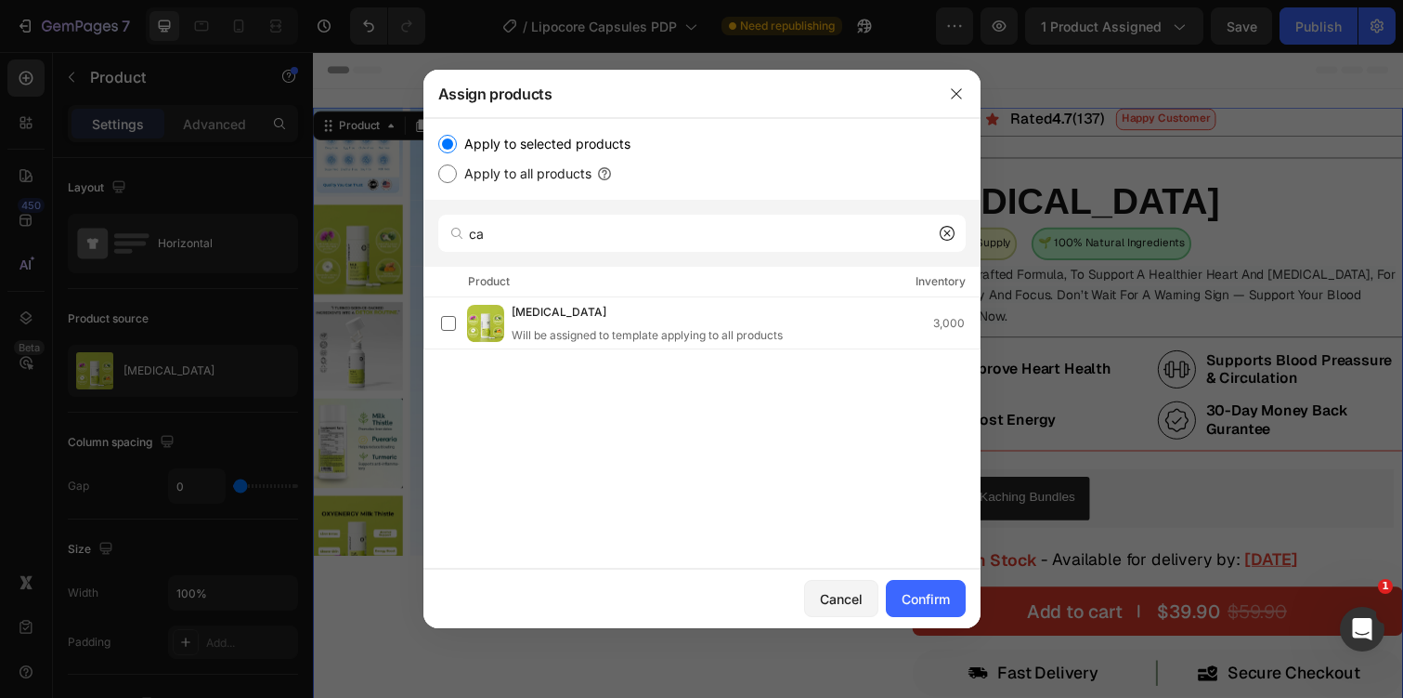
click at [529, 178] on label "Apply to all products" at bounding box center [524, 174] width 135 height 22
click at [457, 178] on input "Apply to all products" at bounding box center [447, 173] width 19 height 19
radio input "true"
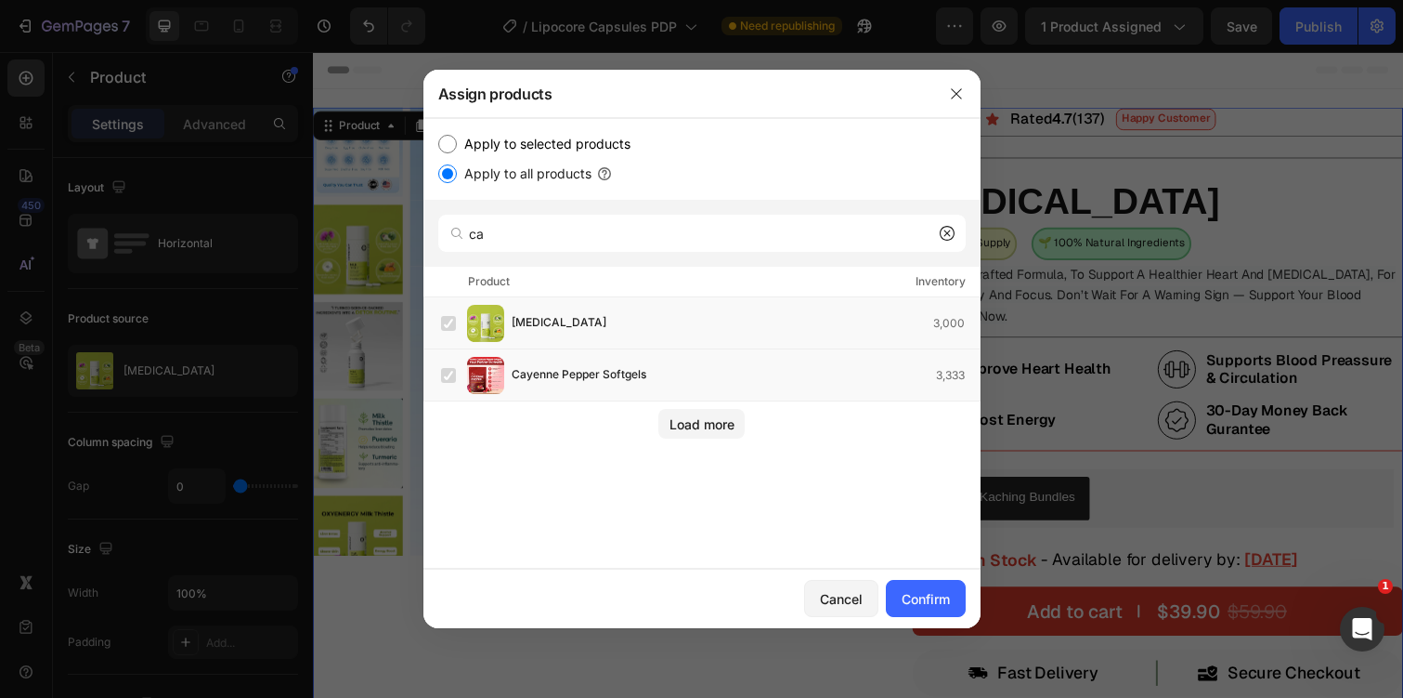
click at [520, 138] on label "Apply to selected products" at bounding box center [544, 144] width 174 height 22
click at [457, 138] on input "Apply to selected products" at bounding box center [447, 144] width 19 height 19
radio input "true"
click at [453, 336] on div "Milk Thistle 3,000" at bounding box center [710, 323] width 539 height 37
click at [450, 372] on label at bounding box center [448, 375] width 15 height 15
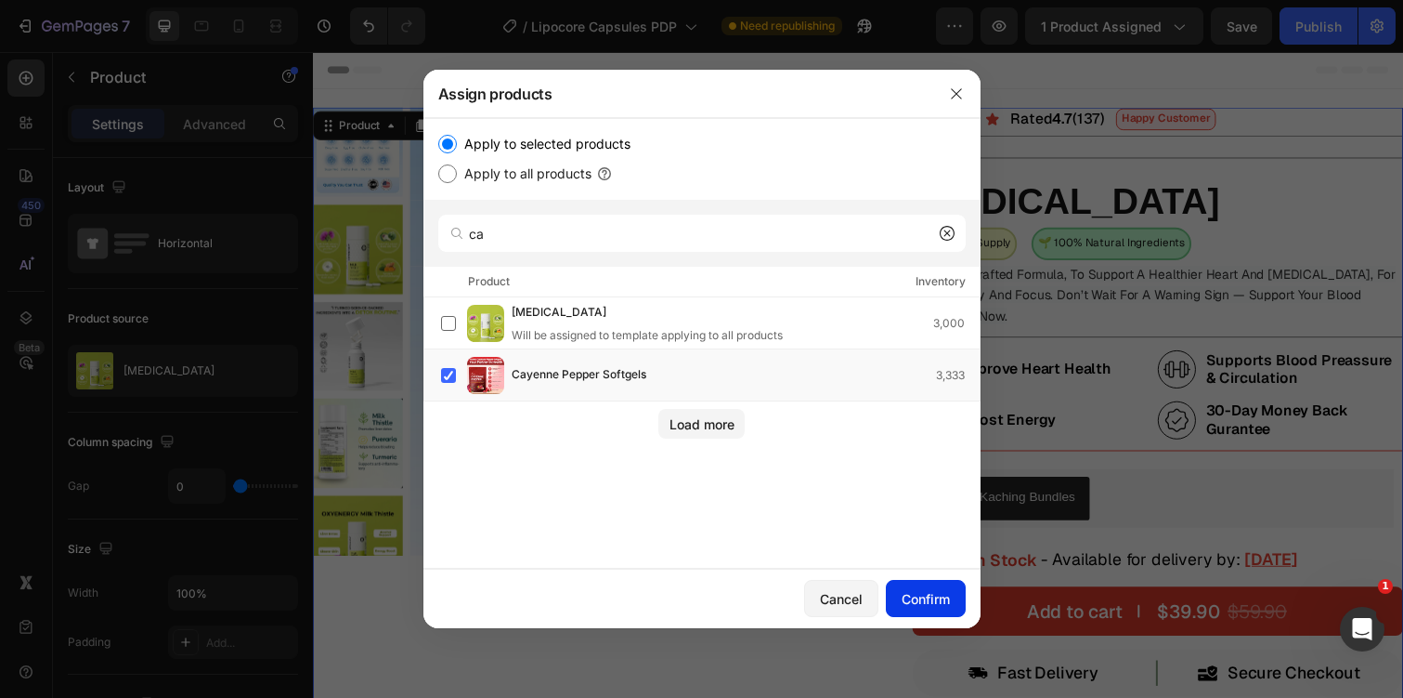
click at [940, 607] on div "Confirm" at bounding box center [926, 599] width 48 height 20
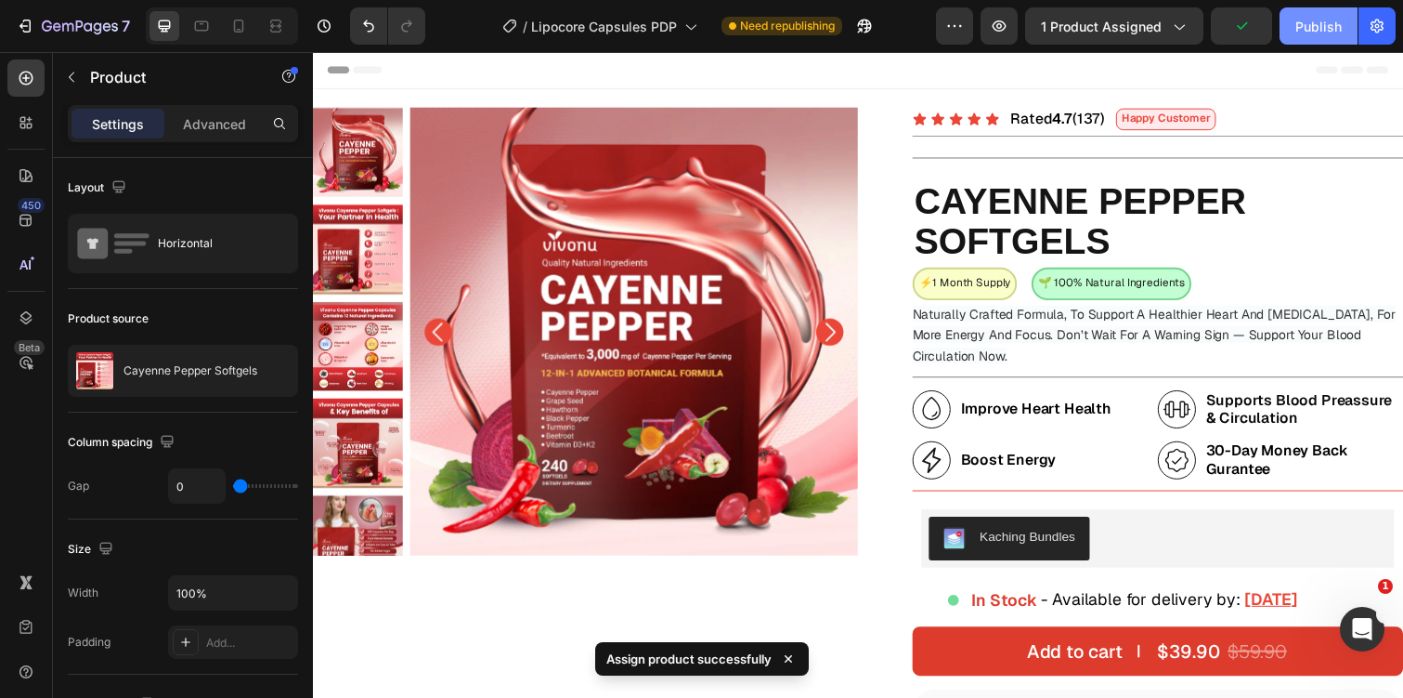
click at [1312, 31] on div "Publish" at bounding box center [1319, 27] width 46 height 20
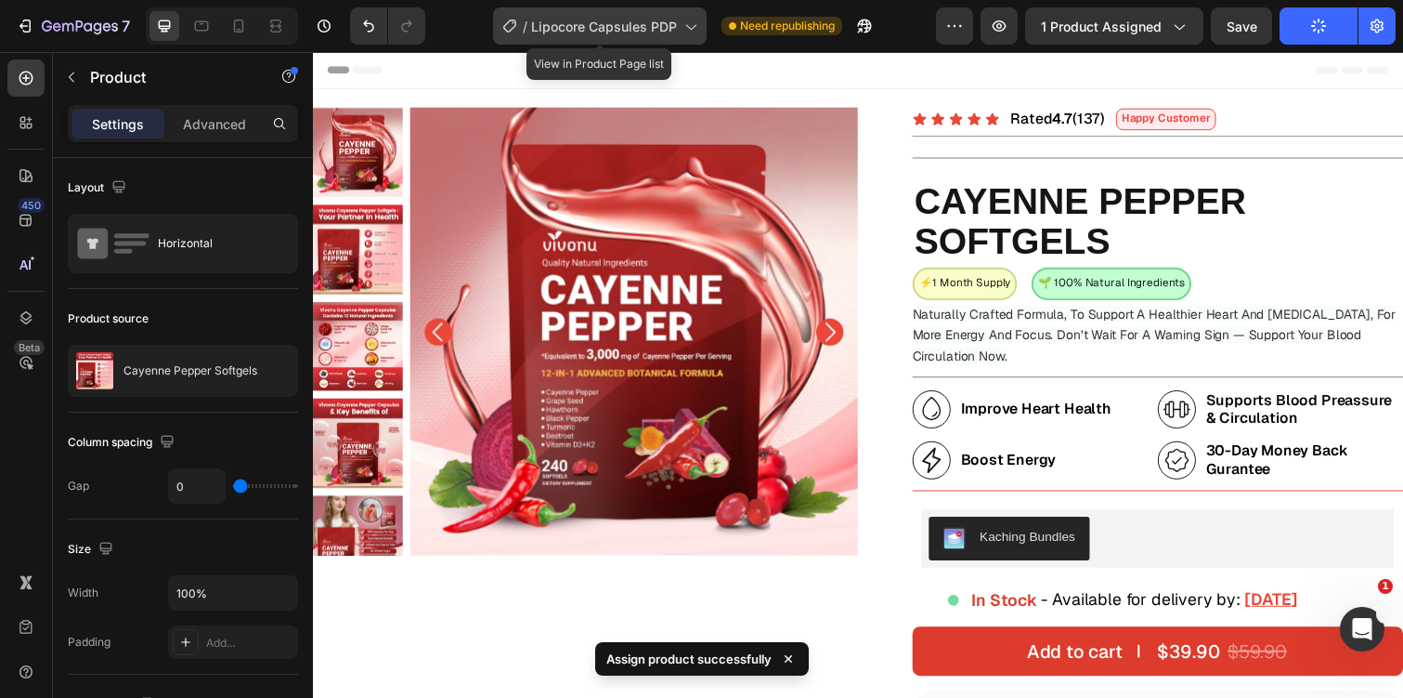
click at [651, 36] on div "/ Lipocore Capsules PDP" at bounding box center [600, 25] width 214 height 37
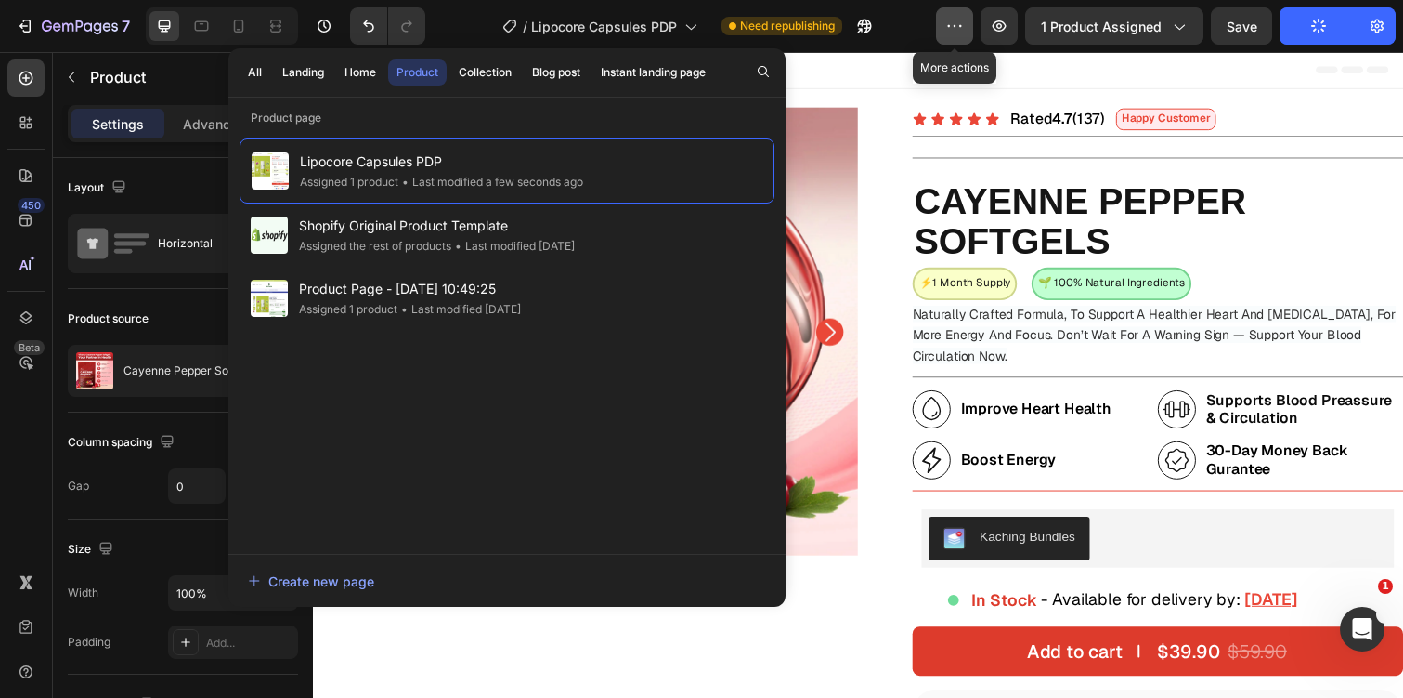
click at [960, 20] on icon "button" at bounding box center [955, 26] width 19 height 19
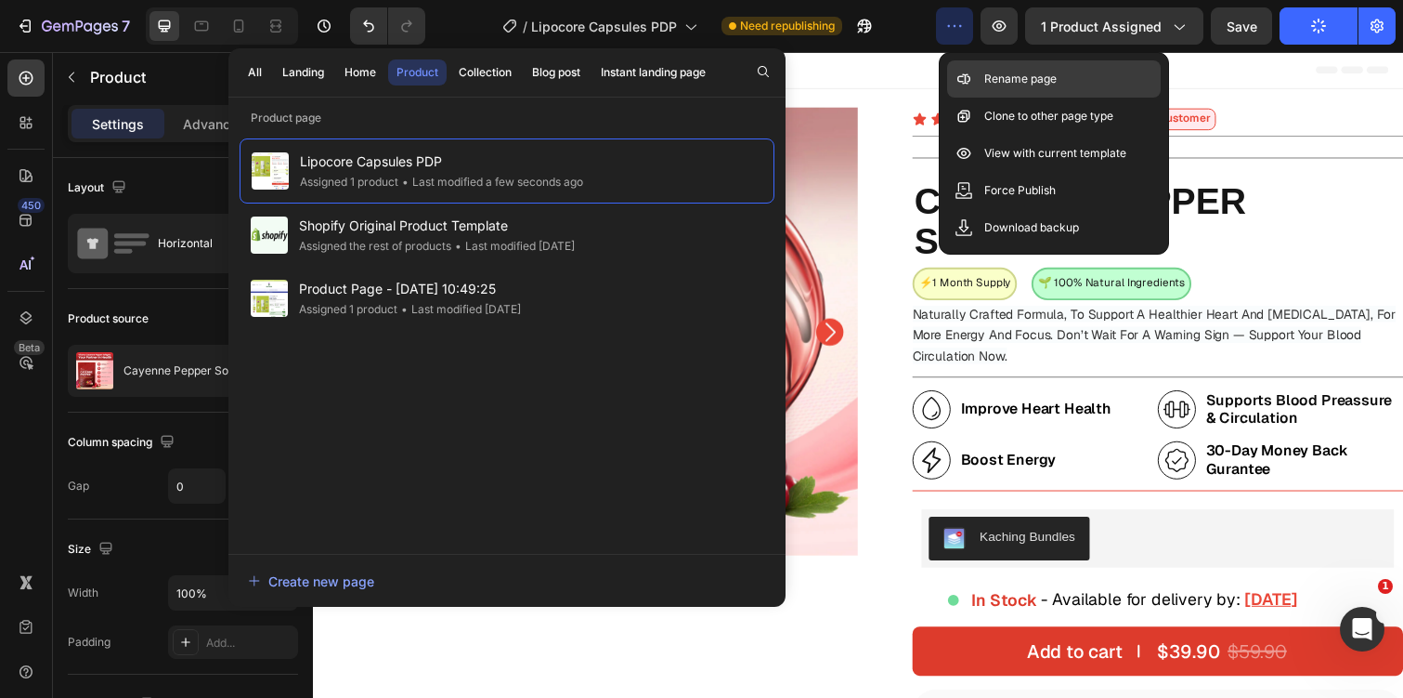
click at [990, 85] on p "Rename page" at bounding box center [1021, 79] width 72 height 19
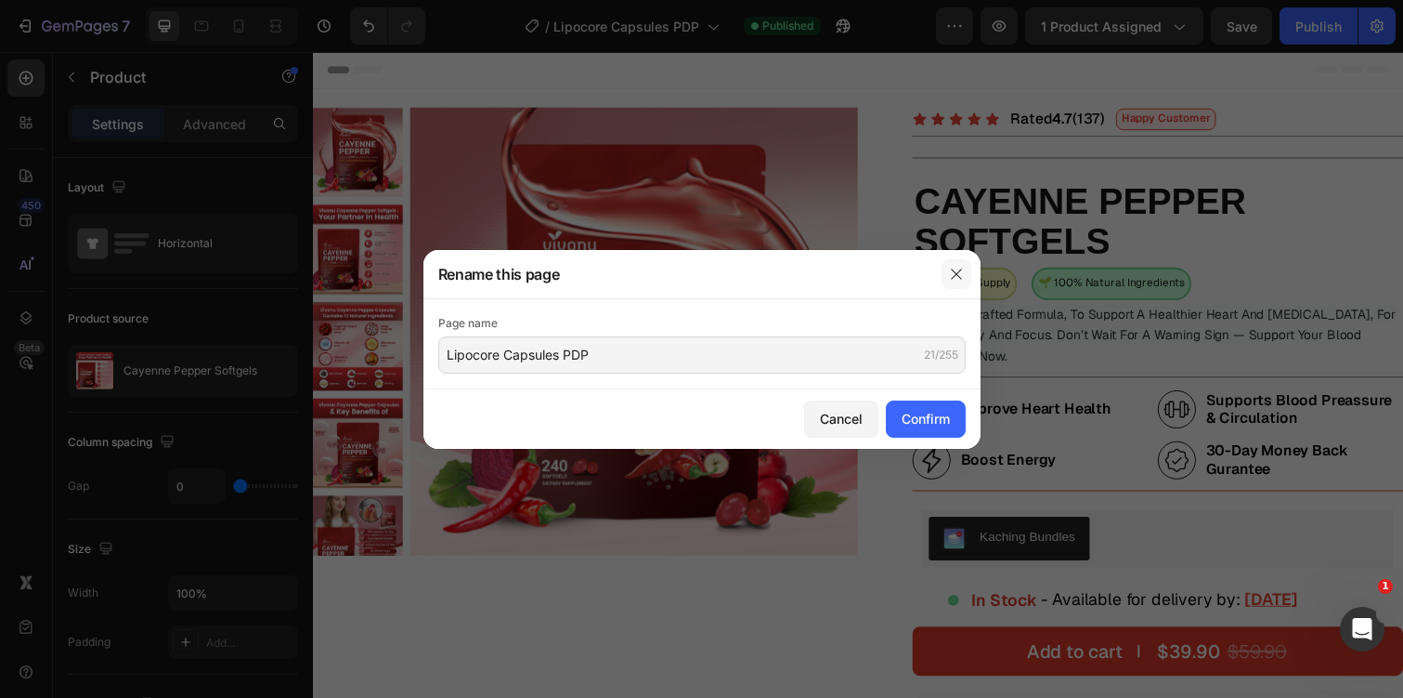
click at [951, 269] on icon "button" at bounding box center [956, 274] width 15 height 15
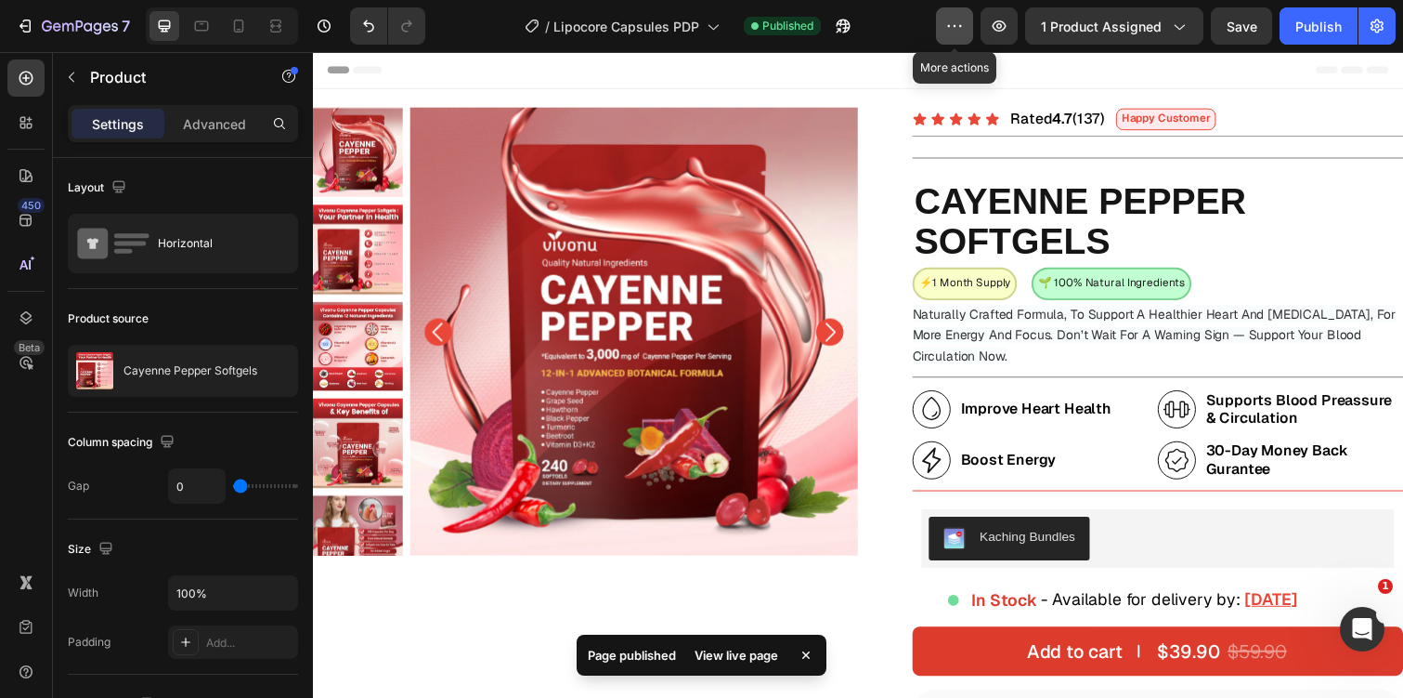
click at [961, 32] on icon "button" at bounding box center [955, 26] width 19 height 19
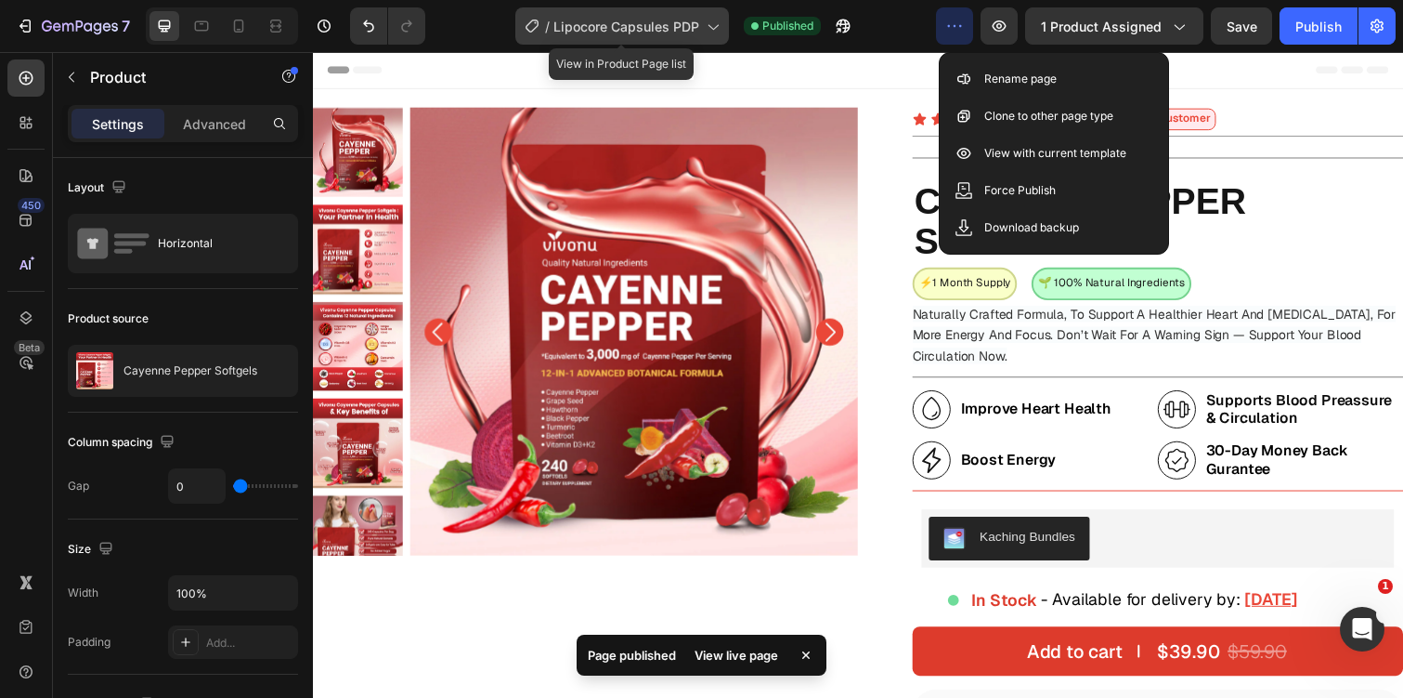
click at [579, 28] on span "Lipocore Capsules PDP" at bounding box center [627, 27] width 146 height 20
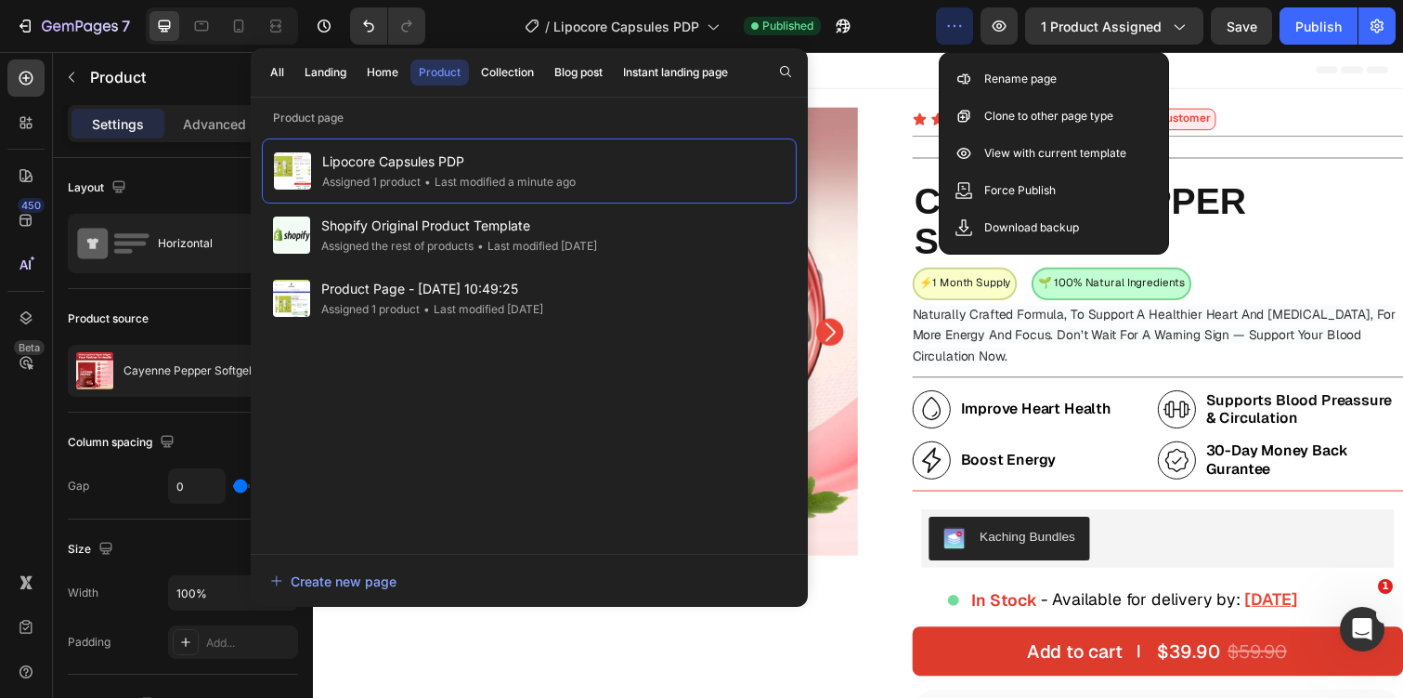
click at [30, 473] on div "450 Beta" at bounding box center [25, 311] width 37 height 504
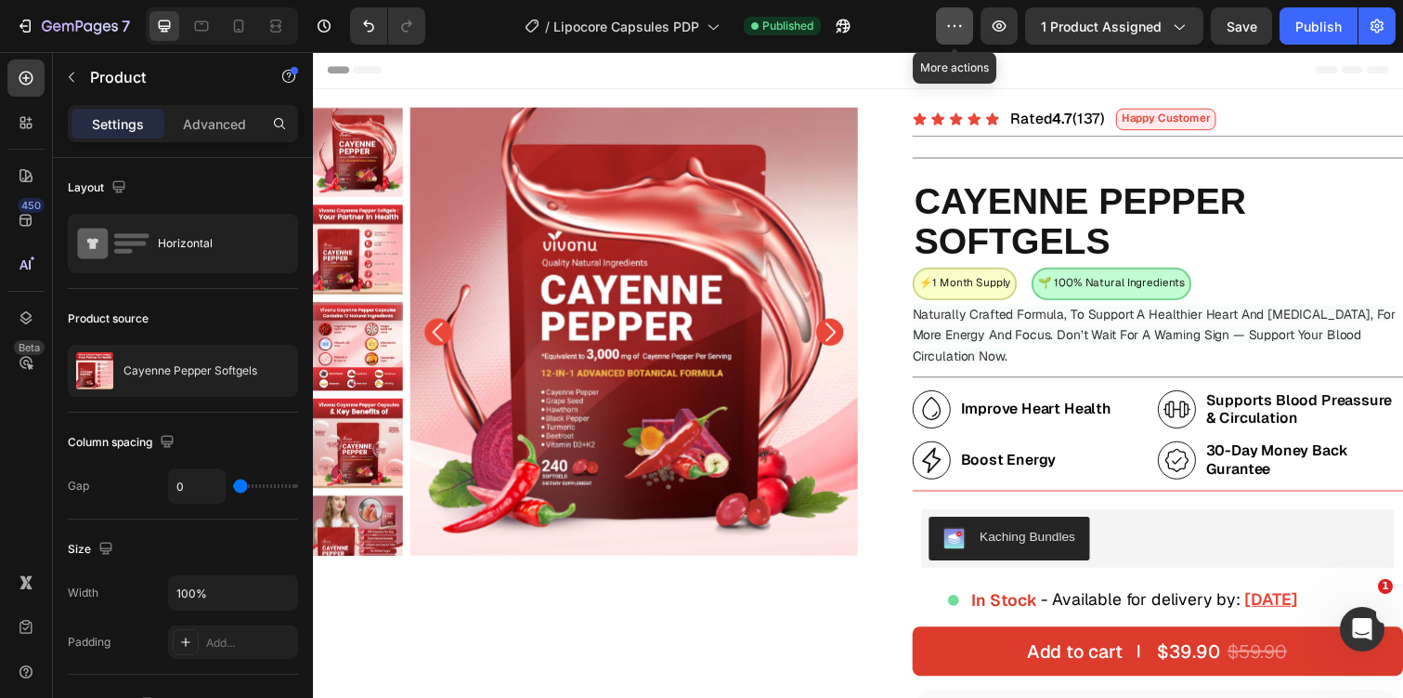
click at [961, 28] on icon "button" at bounding box center [955, 26] width 19 height 19
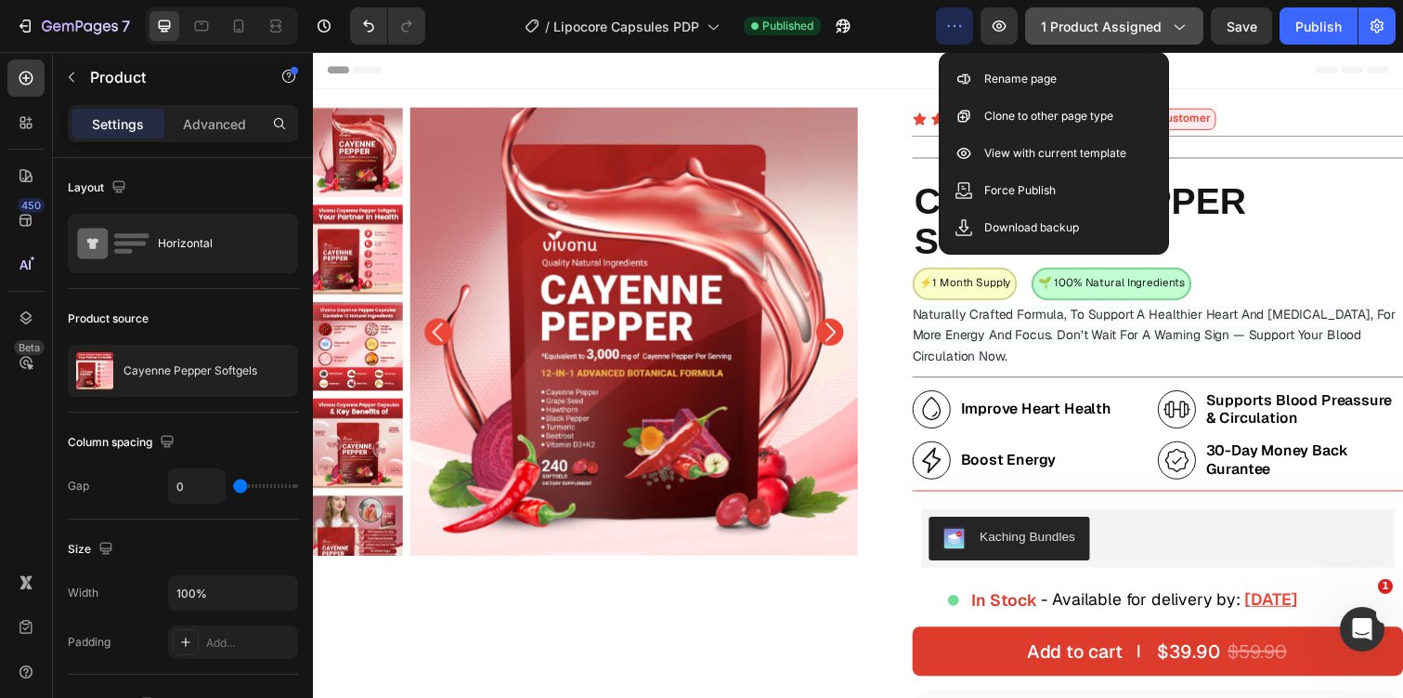
click at [1091, 10] on button "1 product assigned" at bounding box center [1114, 25] width 178 height 37
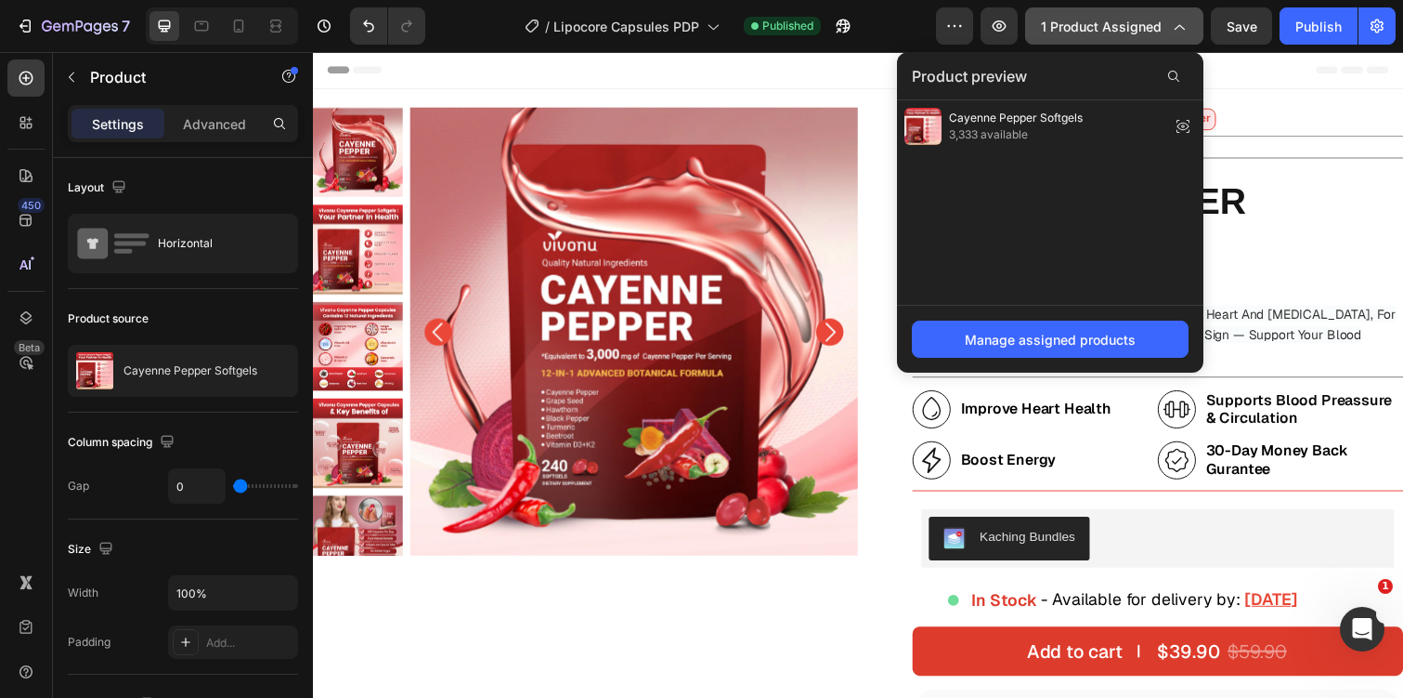
click at [1091, 10] on button "1 product assigned" at bounding box center [1114, 25] width 178 height 37
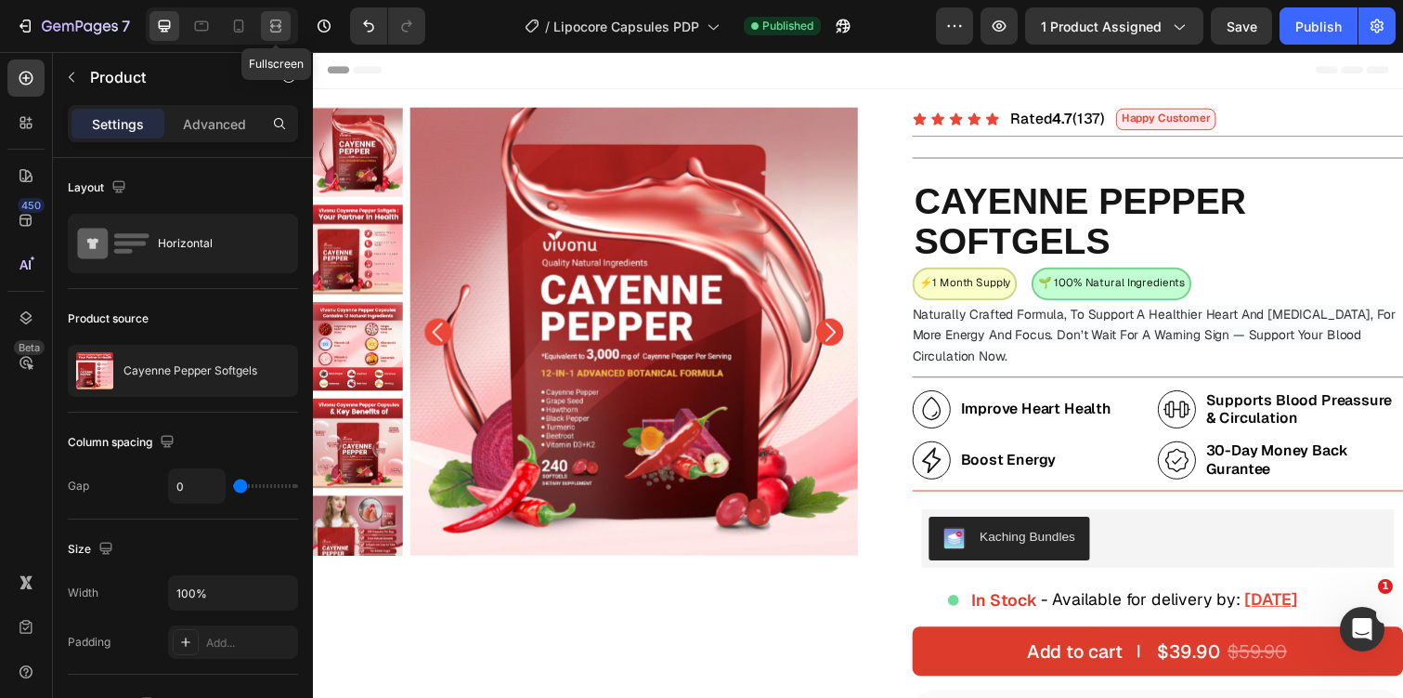
click at [267, 34] on icon at bounding box center [276, 26] width 19 height 19
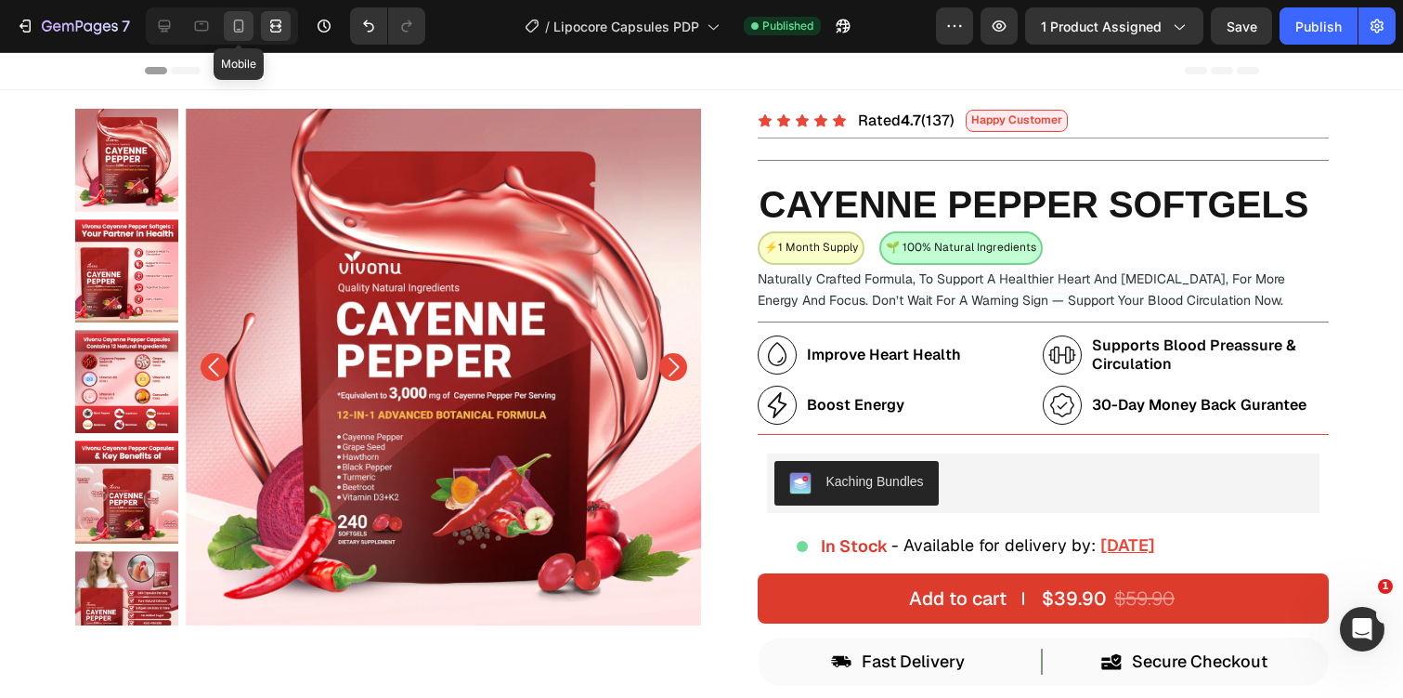
click at [234, 33] on icon at bounding box center [238, 26] width 19 height 19
type input "16"
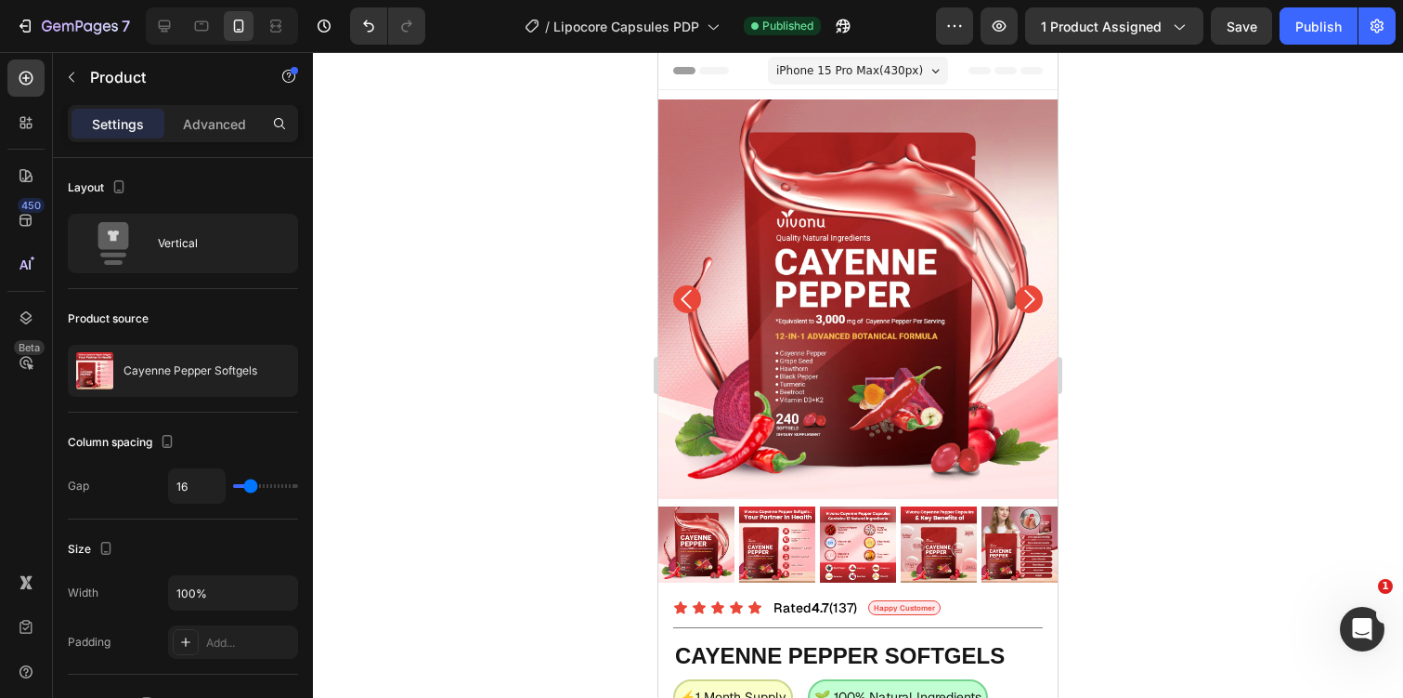
click at [1272, 215] on div at bounding box center [858, 375] width 1090 height 646
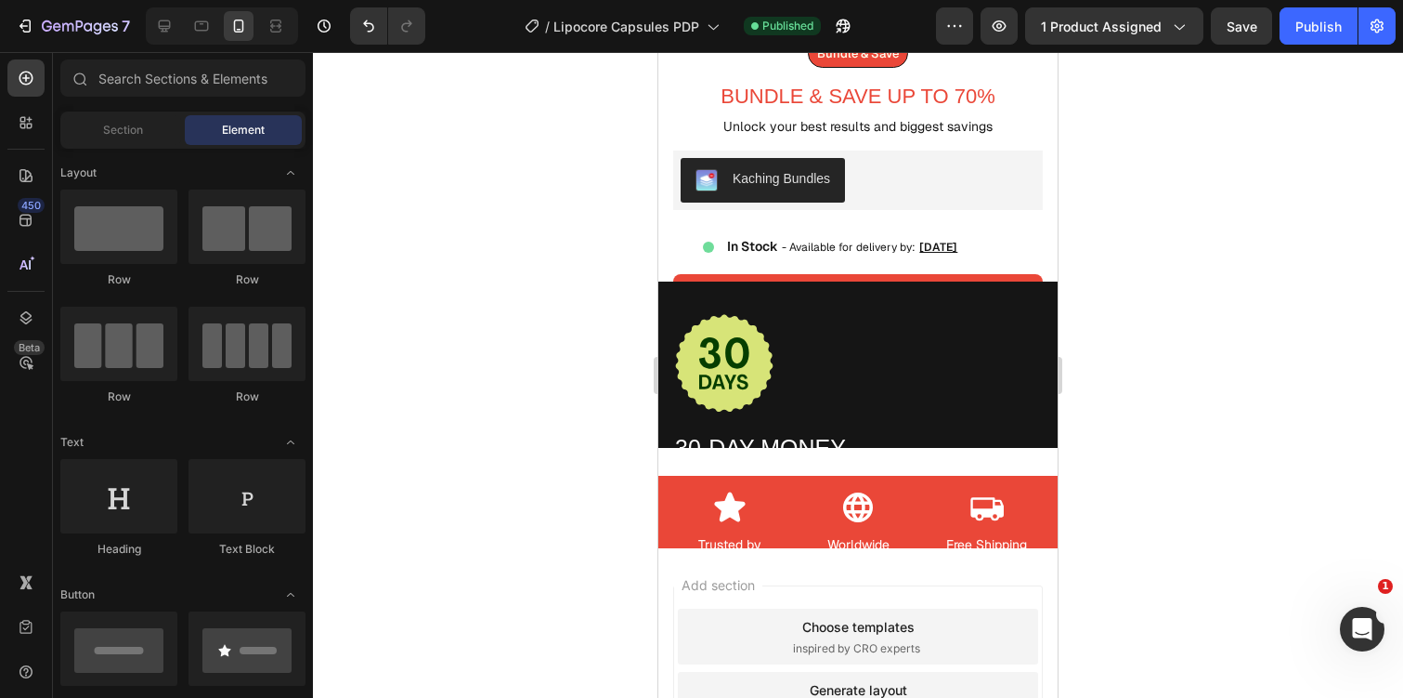
scroll to position [6786, 0]
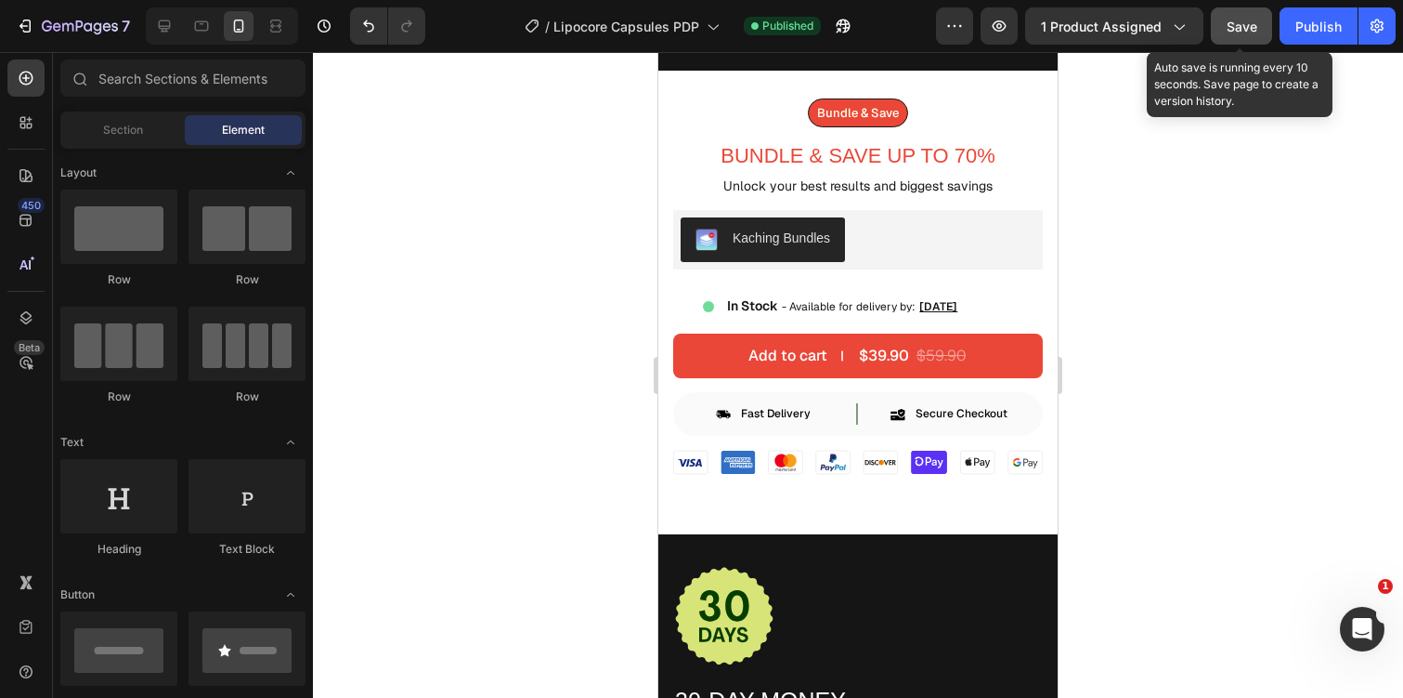
click at [1230, 30] on span "Save" at bounding box center [1242, 27] width 31 height 16
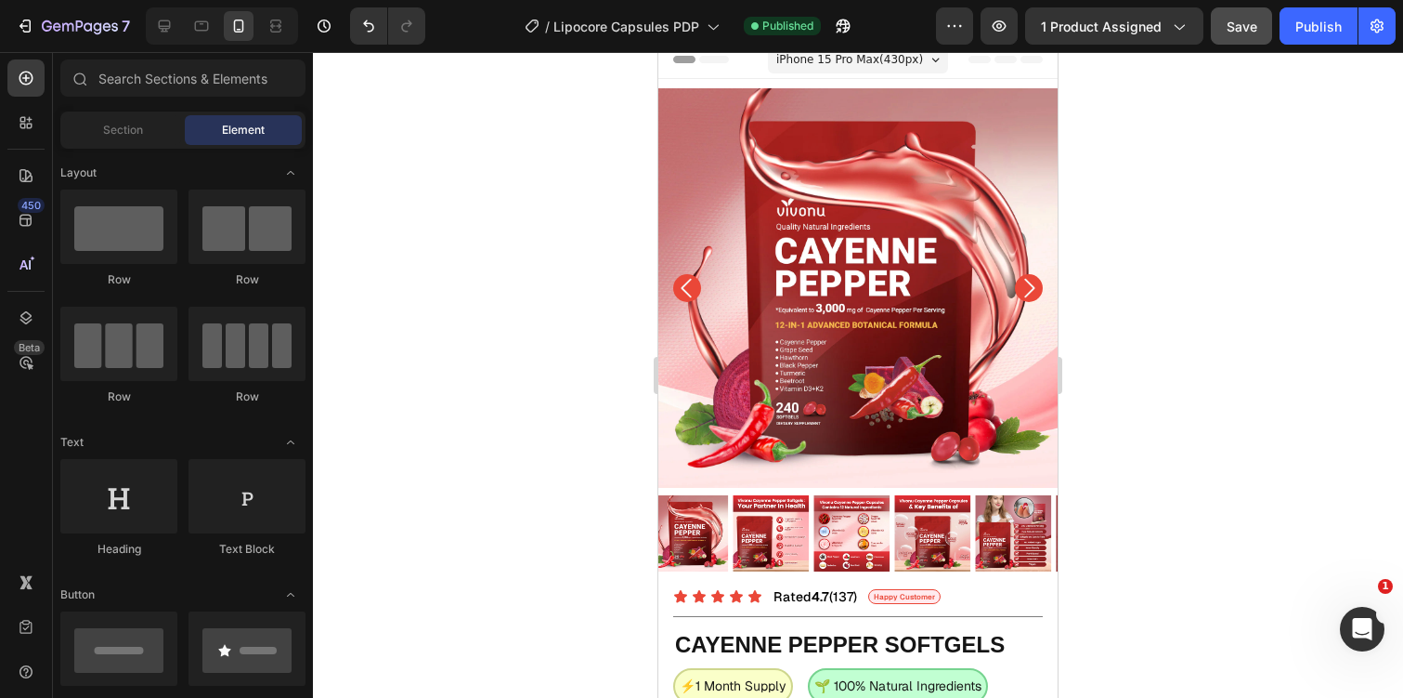
scroll to position [0, 0]
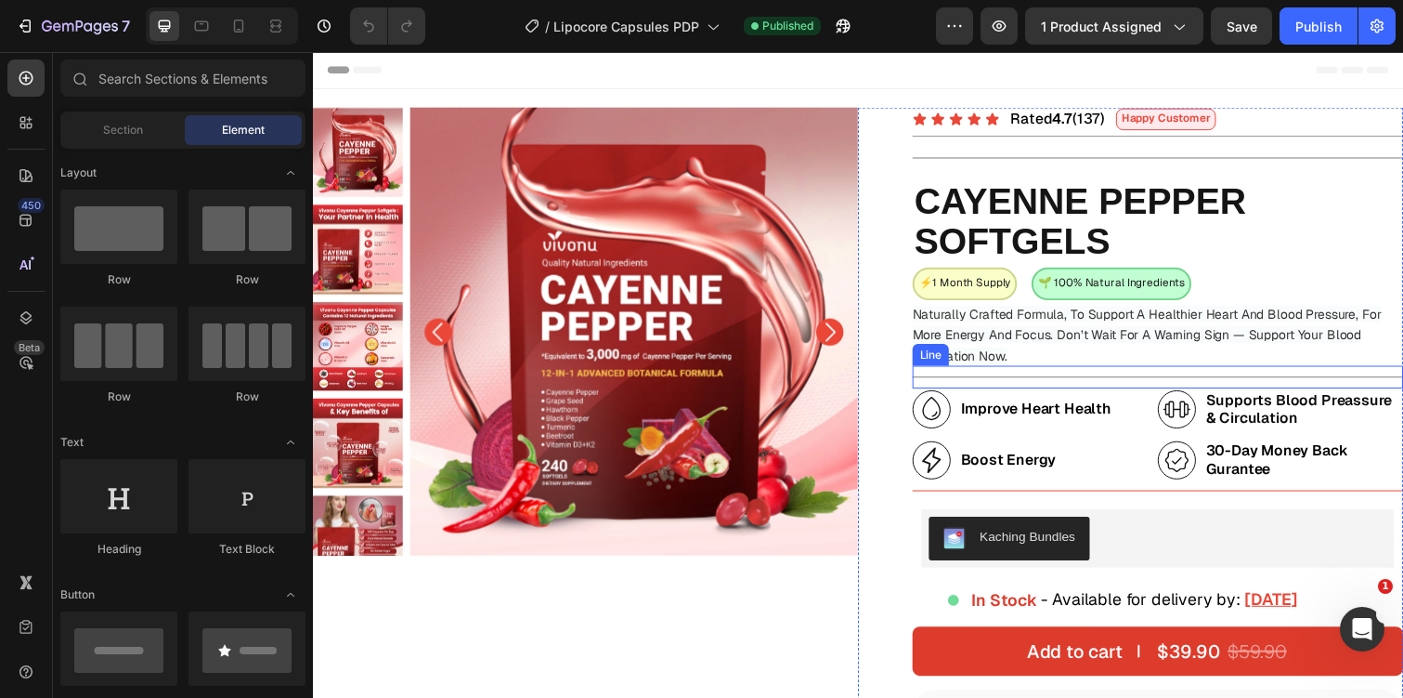
click at [984, 379] on div "Title Line" at bounding box center [1177, 383] width 502 height 23
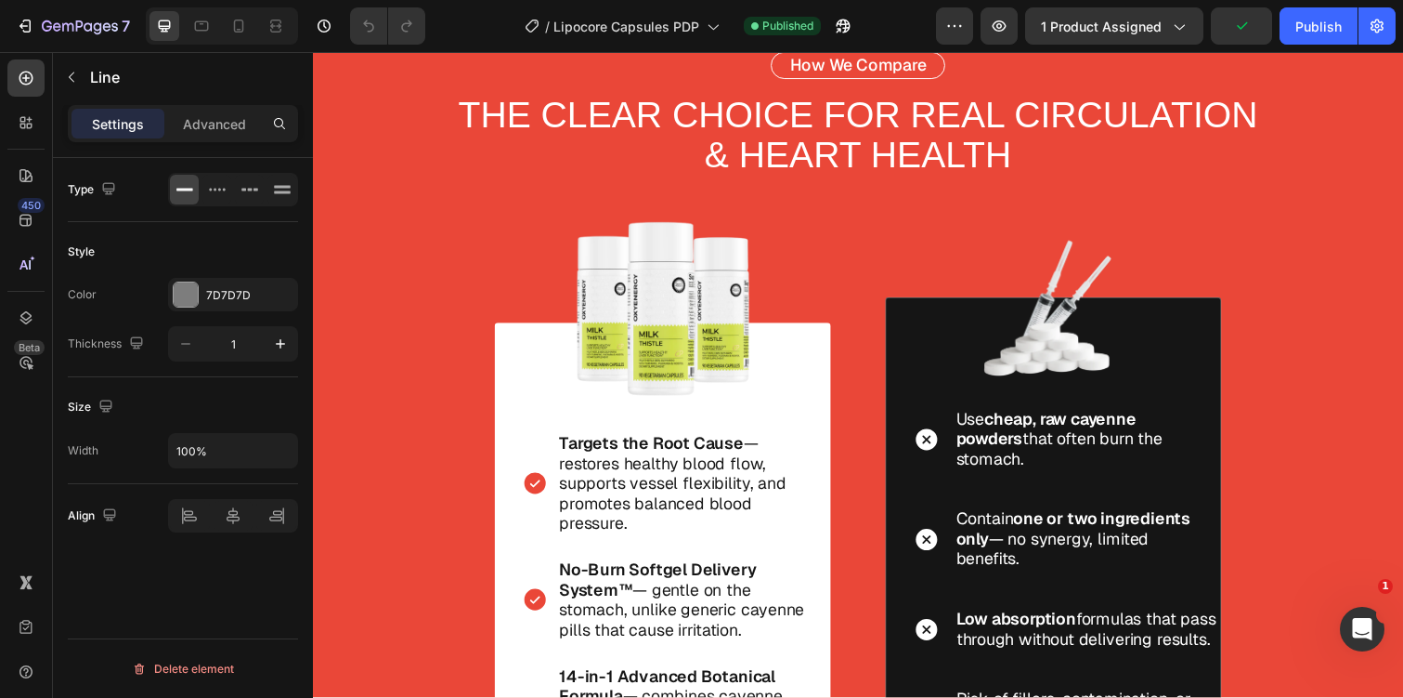
scroll to position [4661, 0]
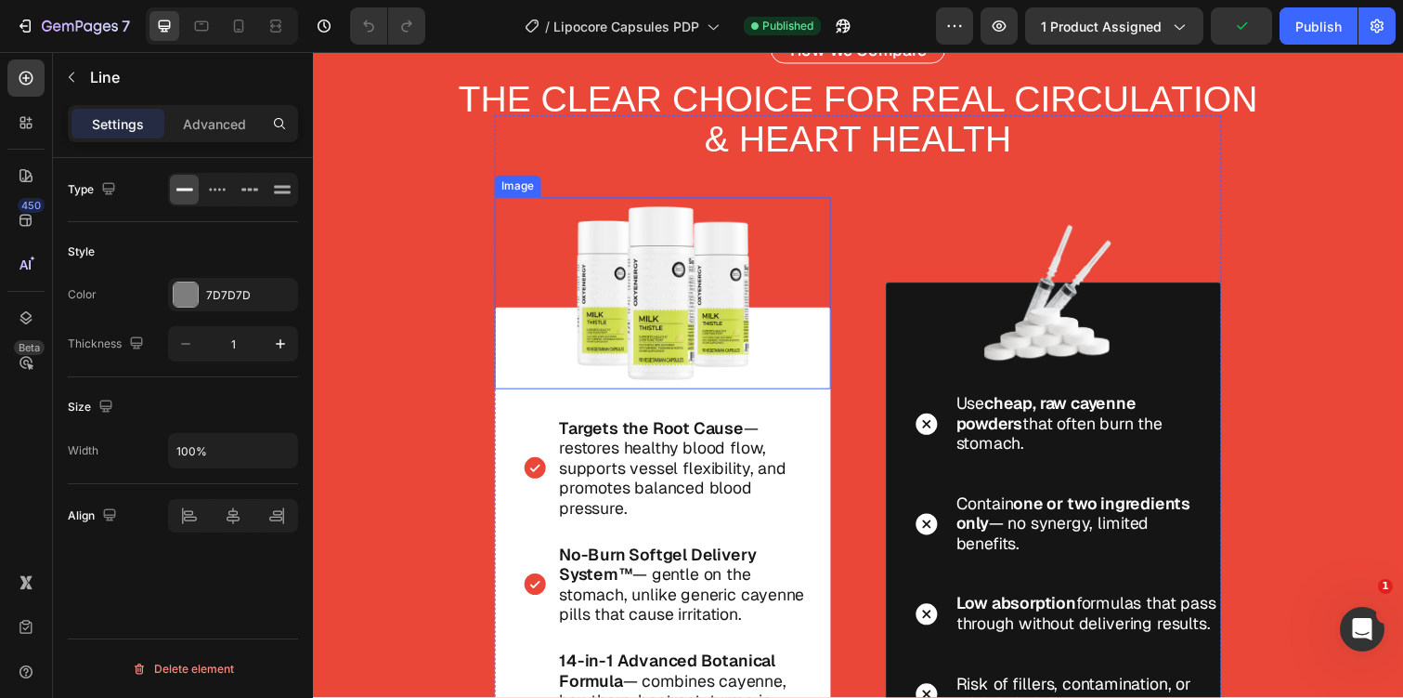
click at [670, 290] on img at bounding box center [671, 299] width 196 height 196
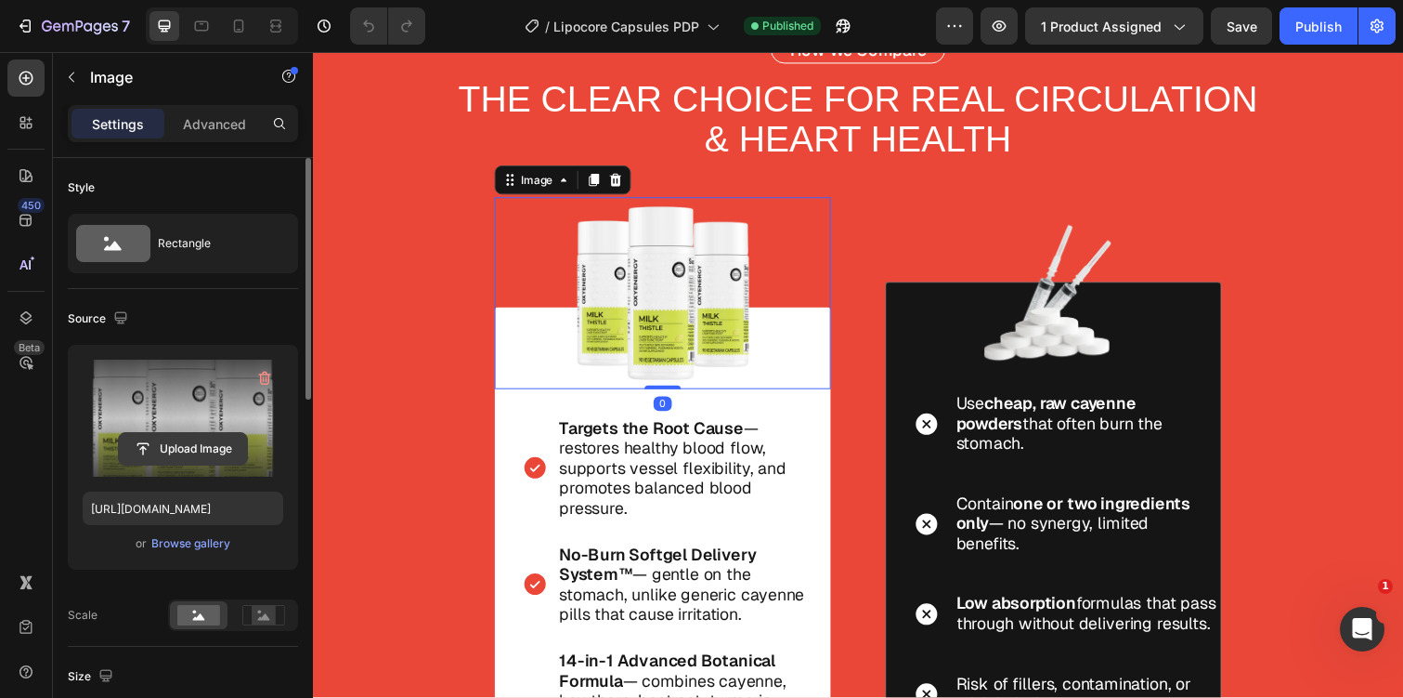
click at [201, 441] on input "file" at bounding box center [183, 449] width 128 height 32
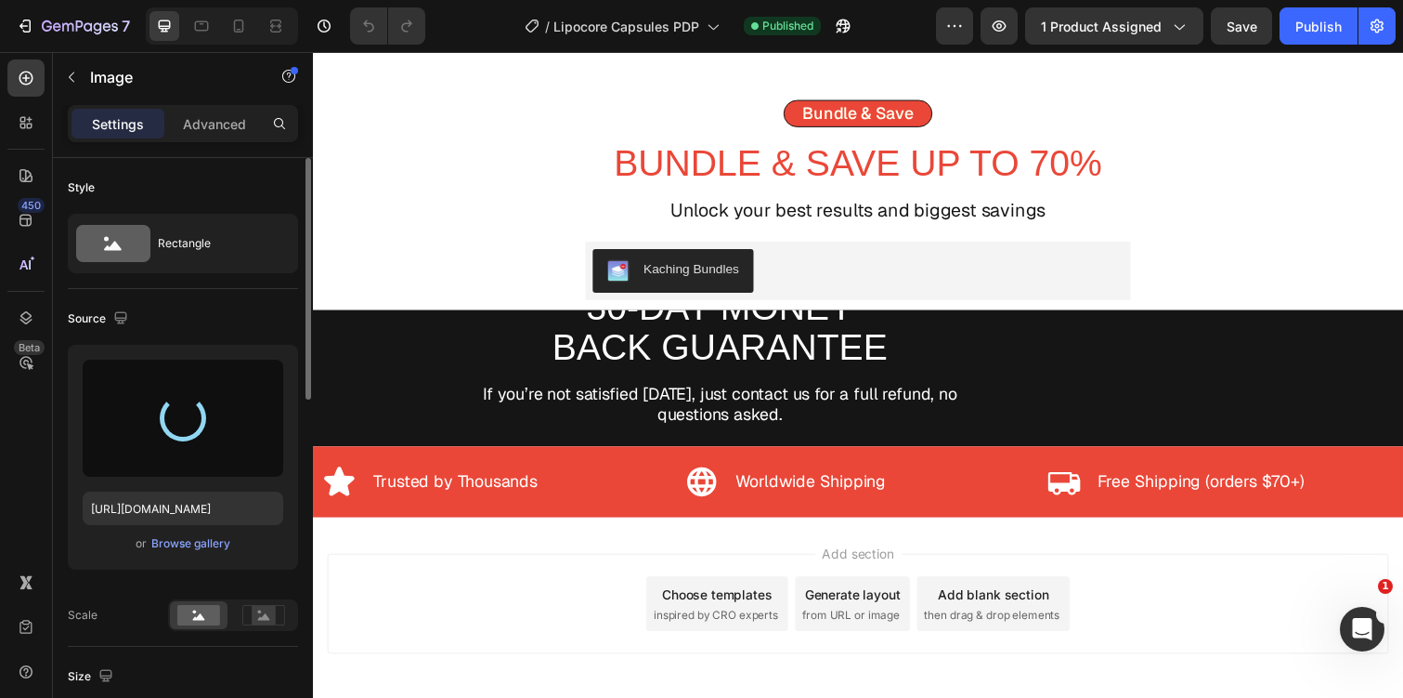
scroll to position [6816, 0]
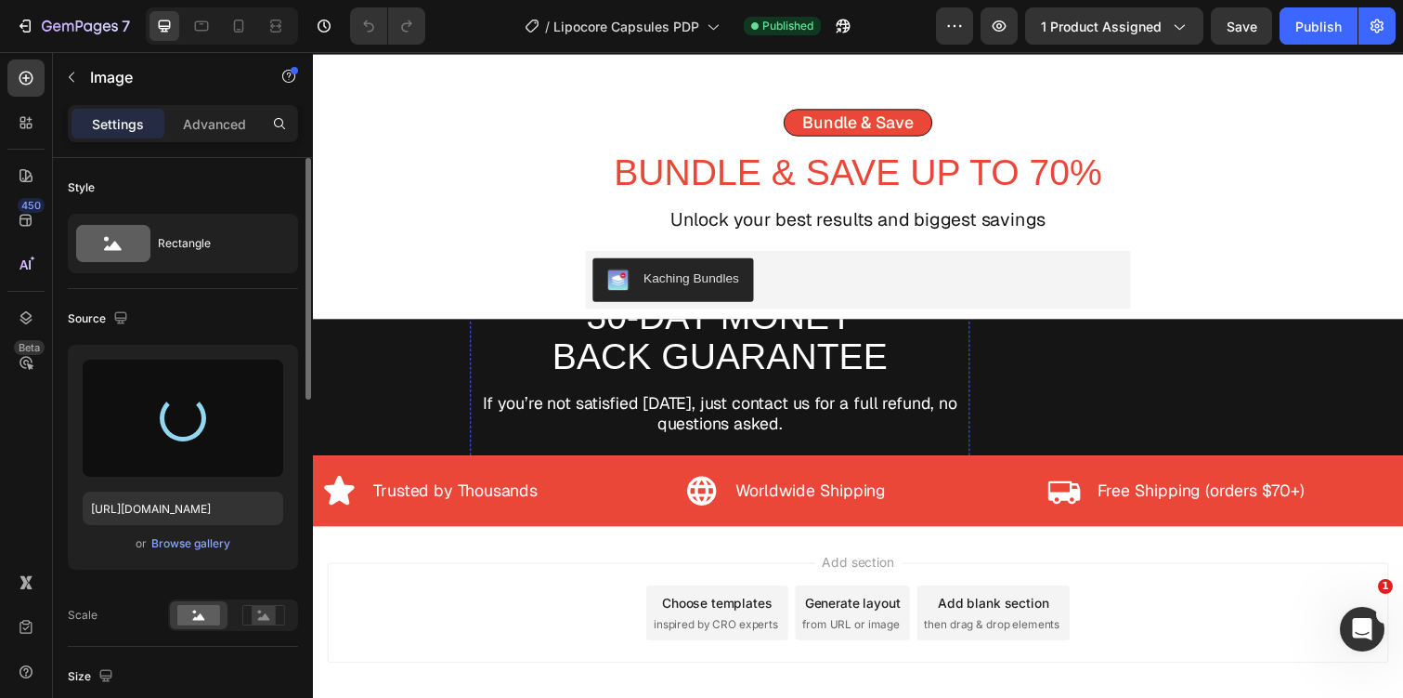
type input "[URL][DOMAIN_NAME]"
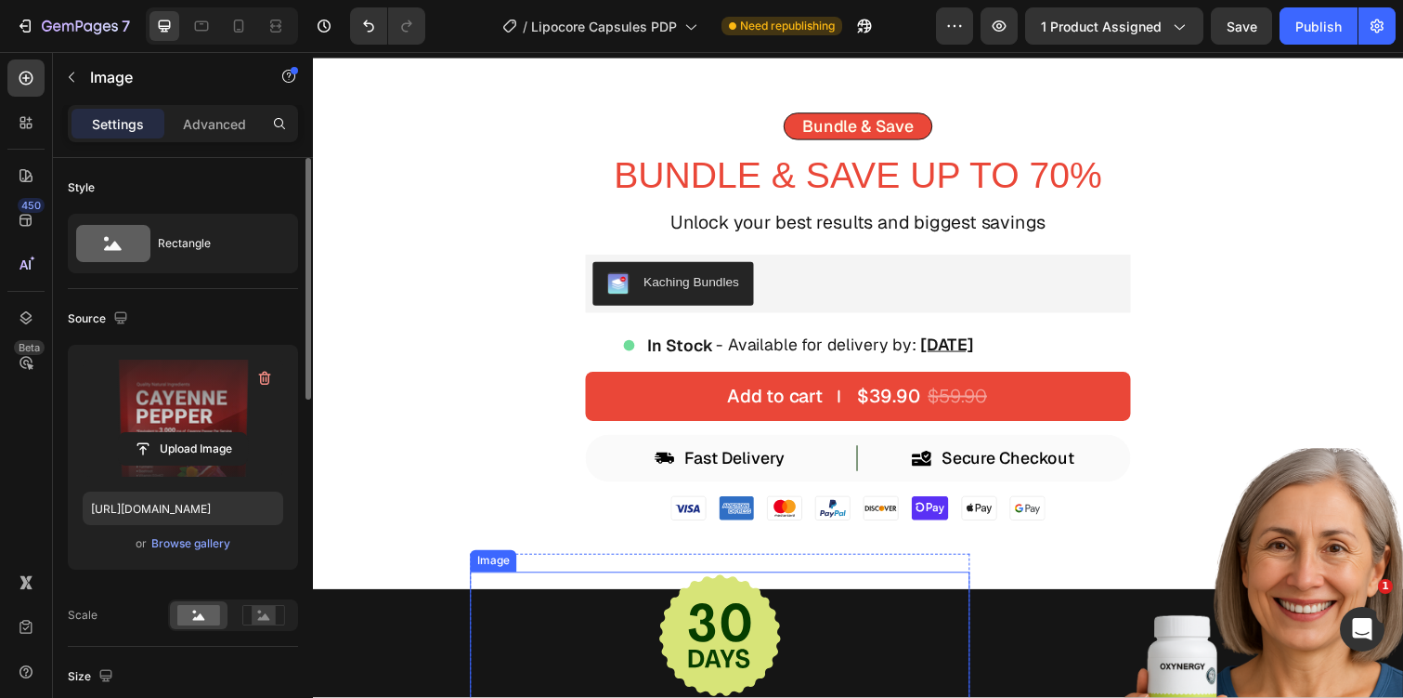
click at [712, 593] on img at bounding box center [729, 648] width 130 height 130
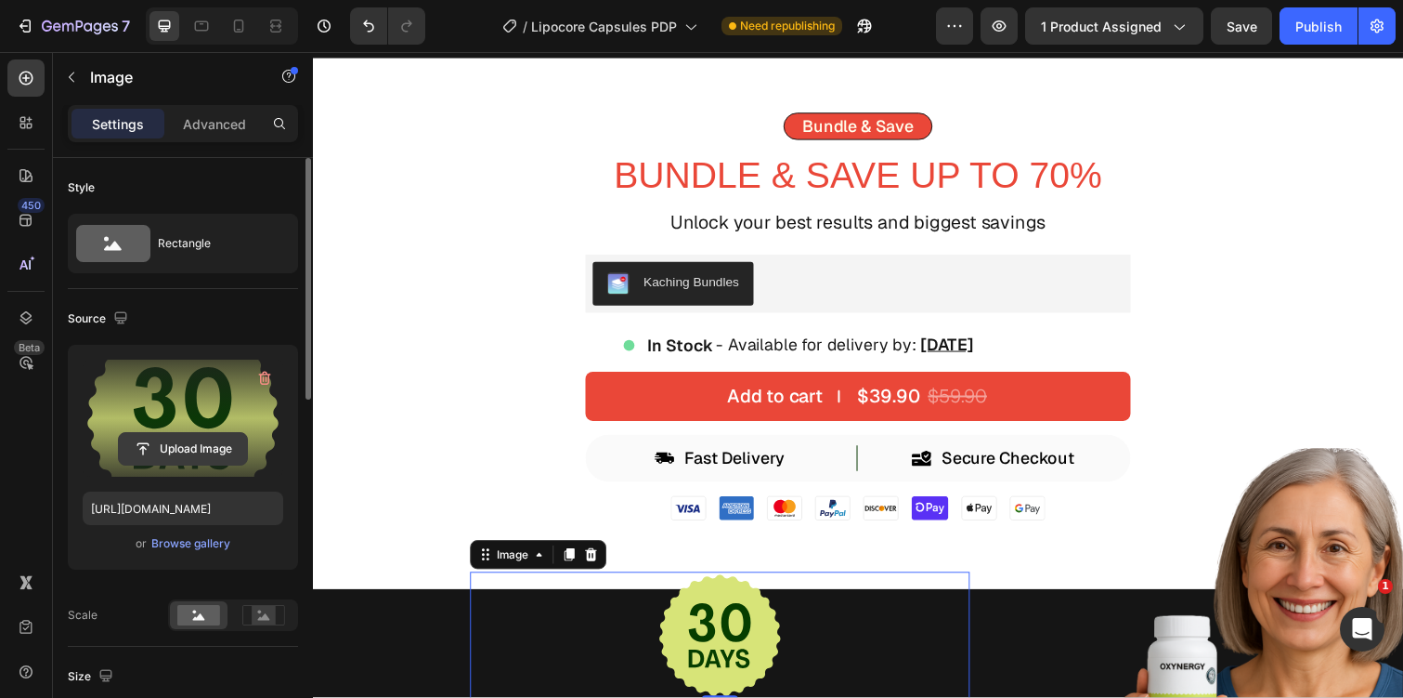
click at [191, 443] on input "file" at bounding box center [183, 449] width 128 height 32
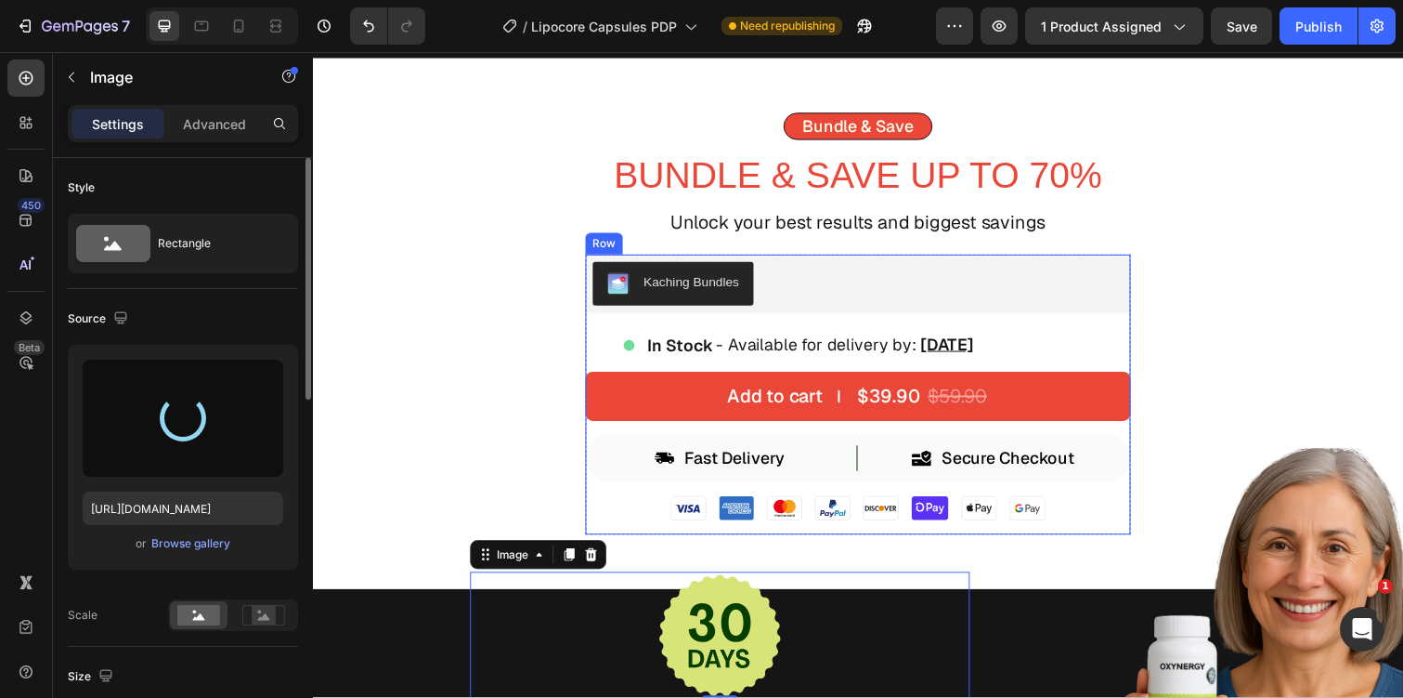
type input "[URL][DOMAIN_NAME]"
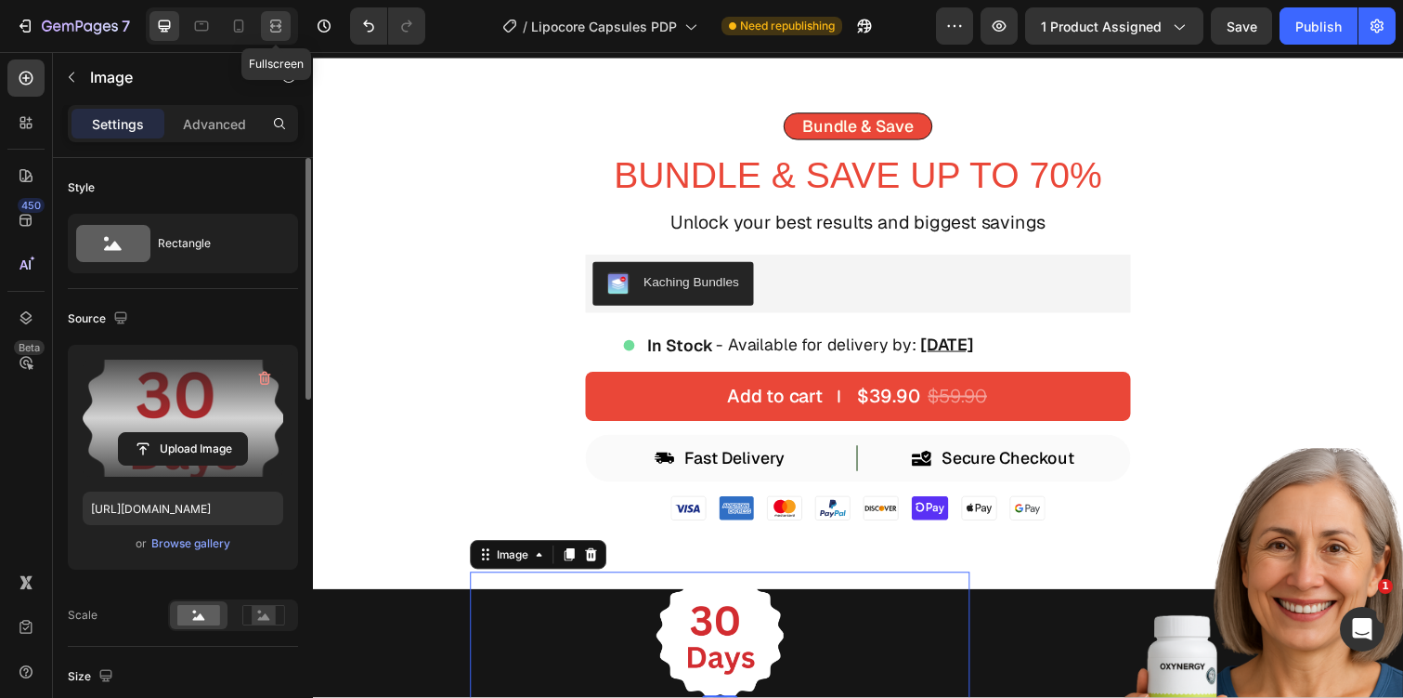
click at [283, 23] on icon at bounding box center [276, 26] width 19 height 19
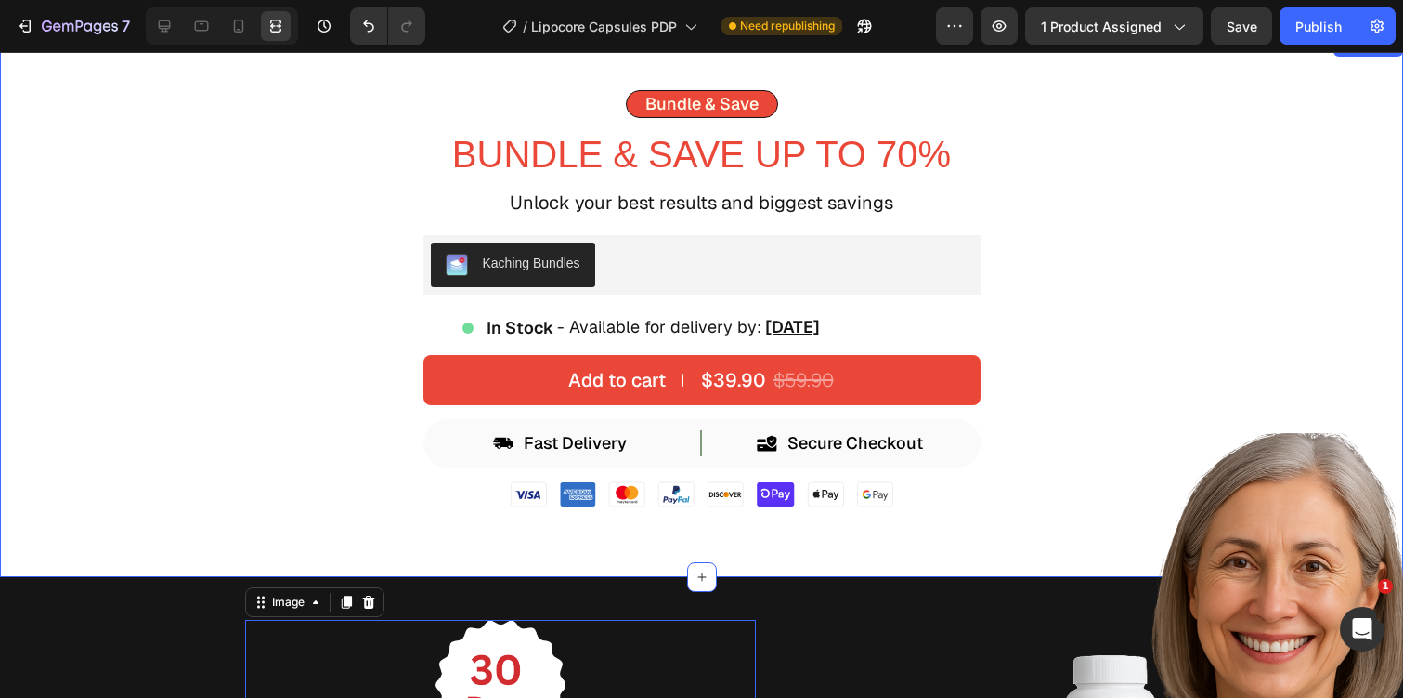
click at [1145, 294] on div "Bundle & Save Text Block Bundle & Save Up to 70% Text Block Unlock your best re…" at bounding box center [702, 305] width 1134 height 431
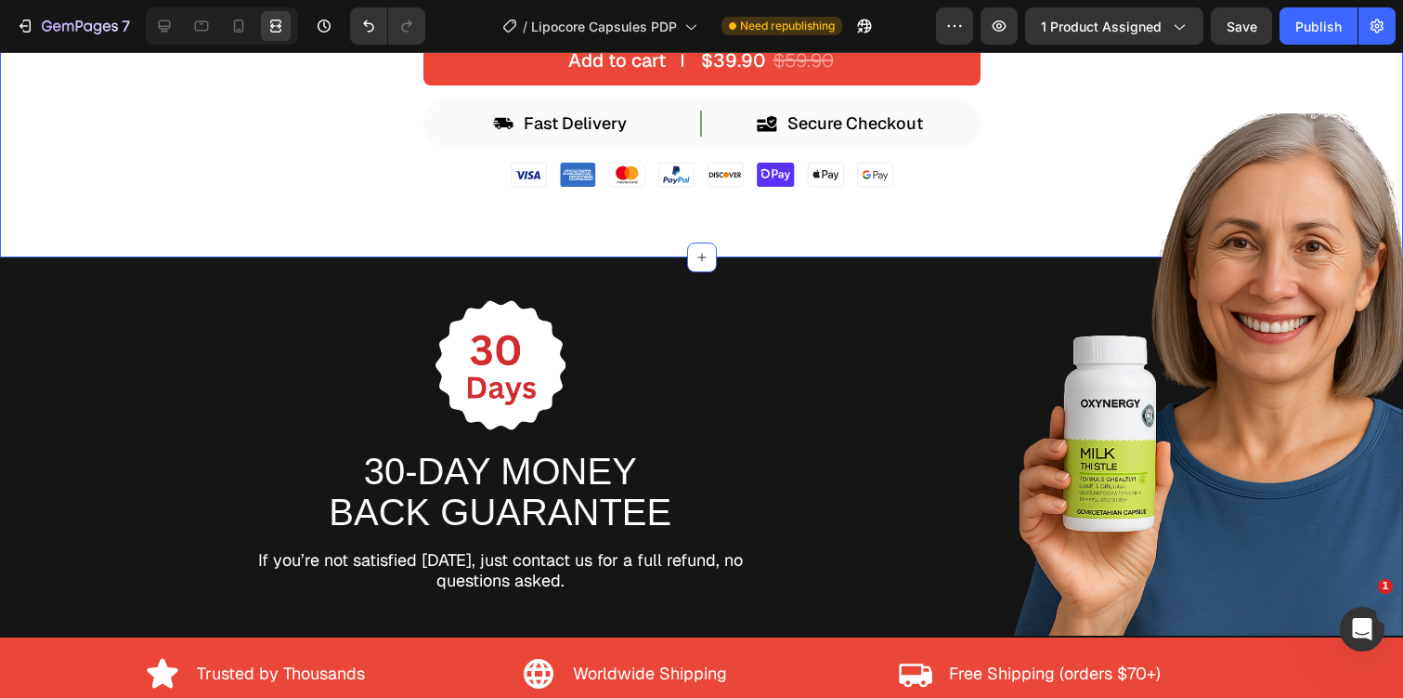
scroll to position [7137, 0]
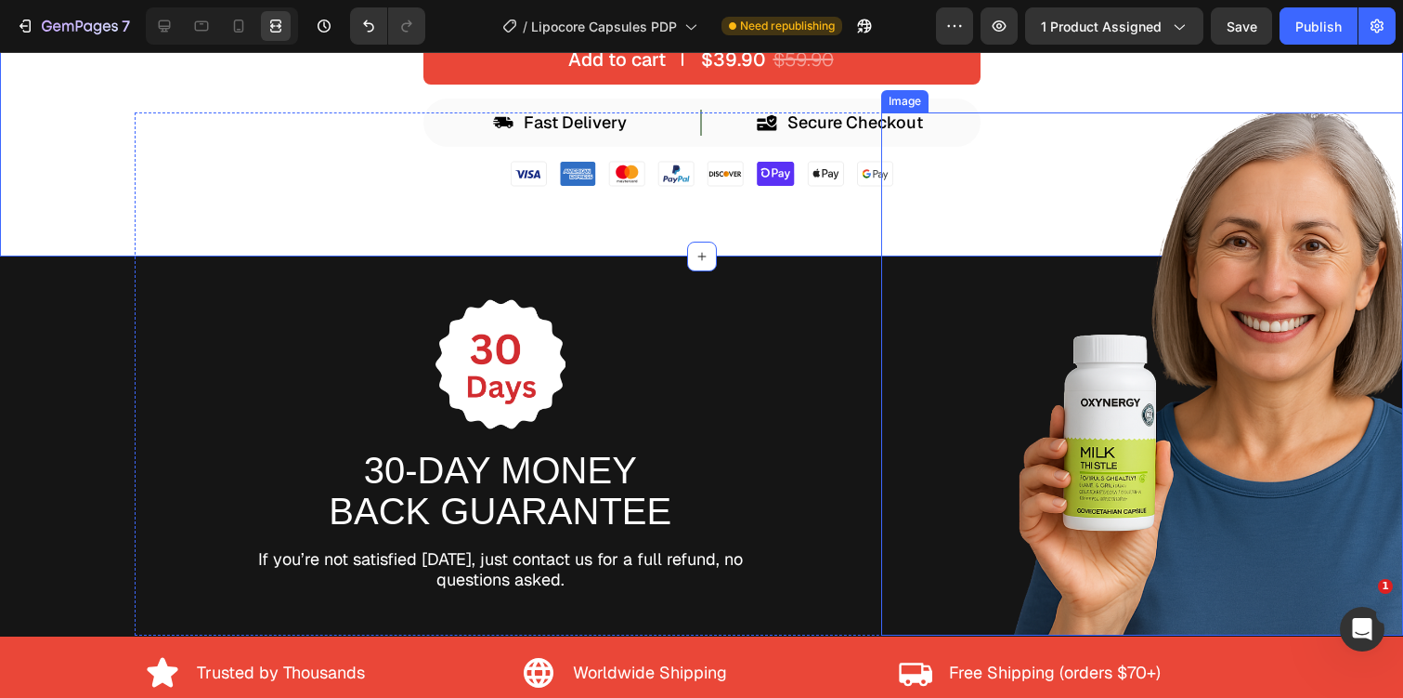
click at [1289, 286] on img at bounding box center [1142, 373] width 523 height 523
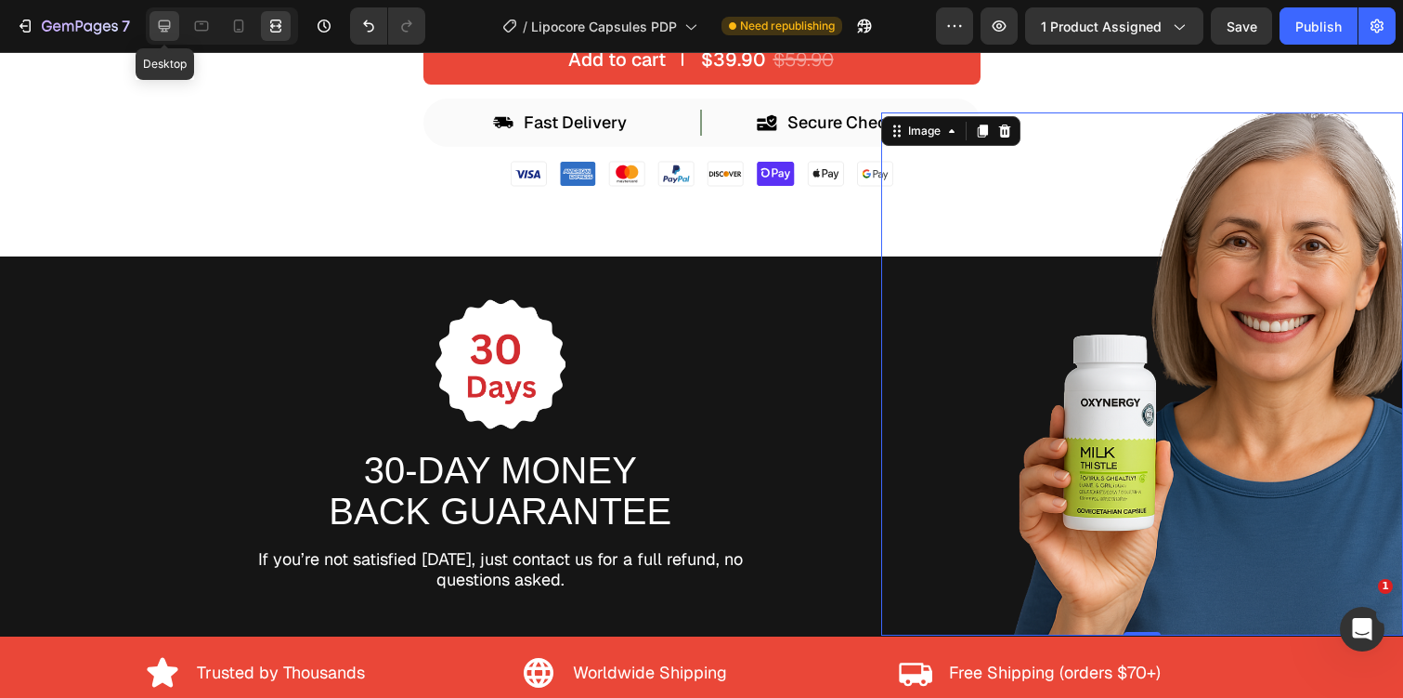
click at [158, 27] on icon at bounding box center [164, 26] width 19 height 19
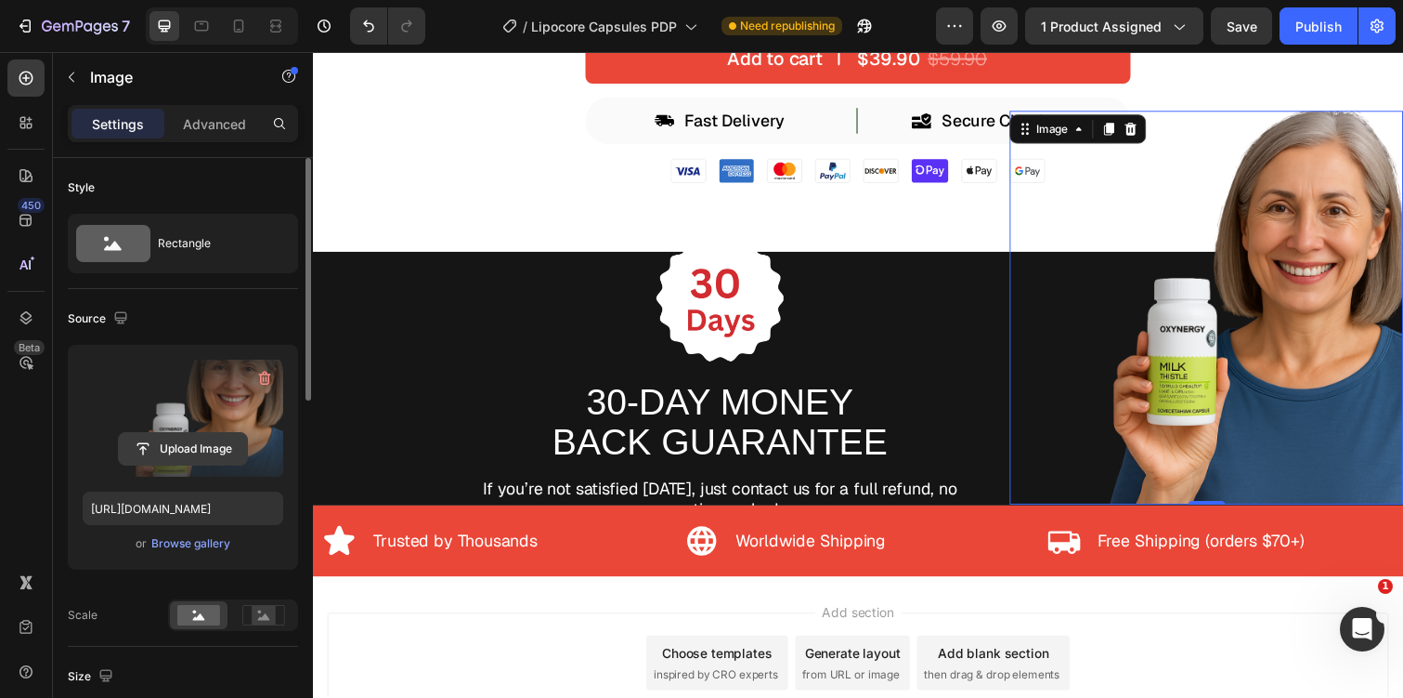
click at [179, 452] on input "file" at bounding box center [183, 449] width 128 height 32
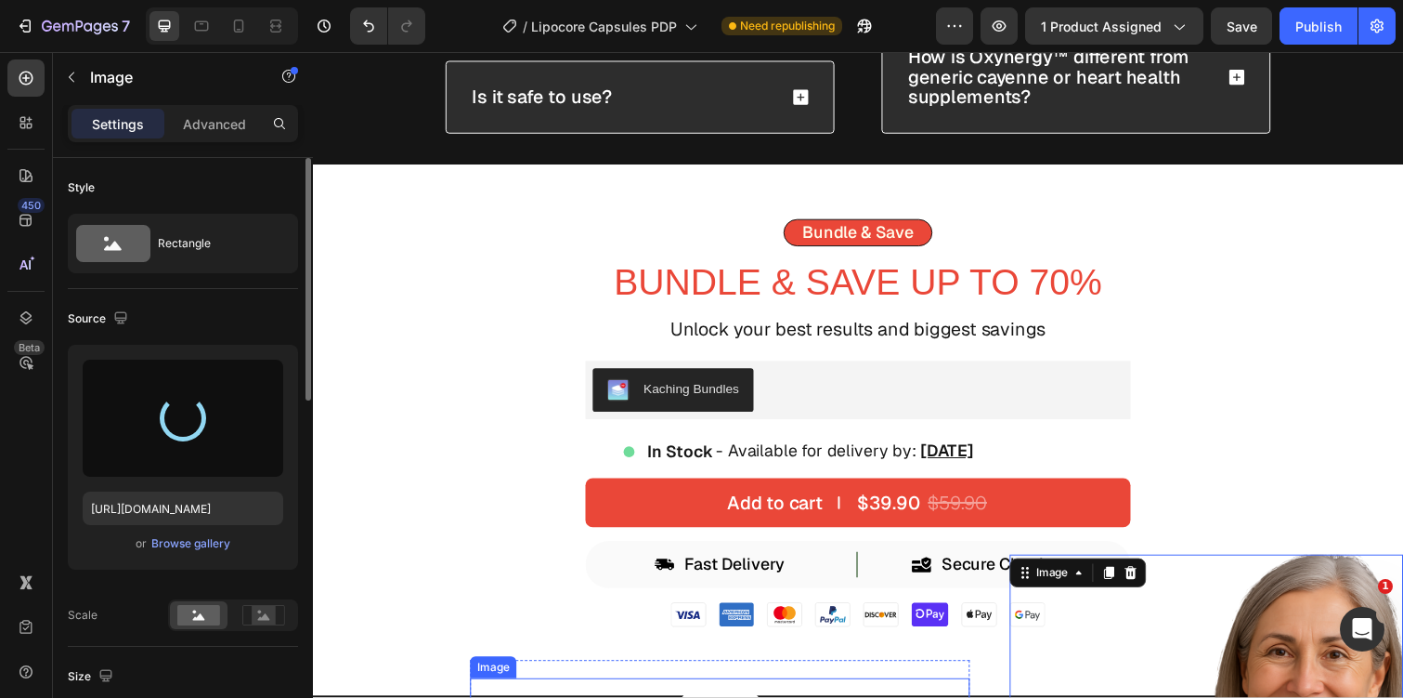
scroll to position [6786, 0]
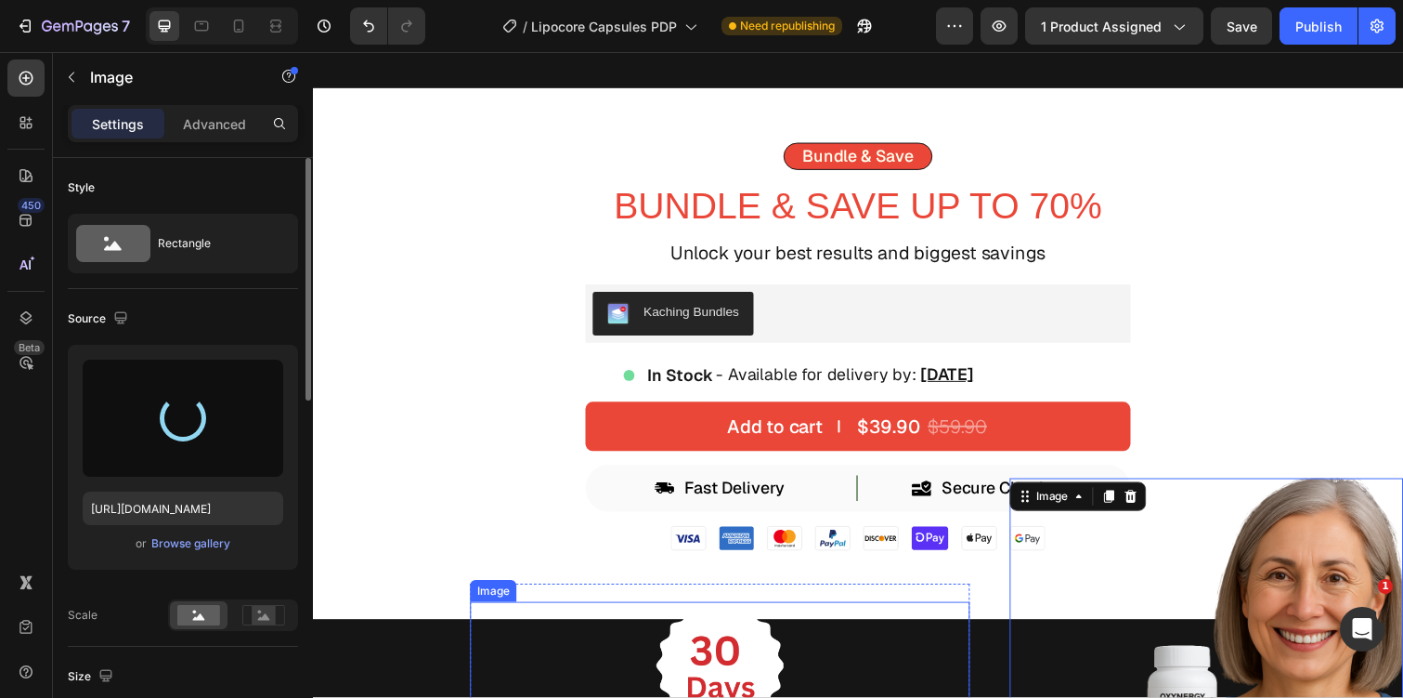
type input "[URL][DOMAIN_NAME]"
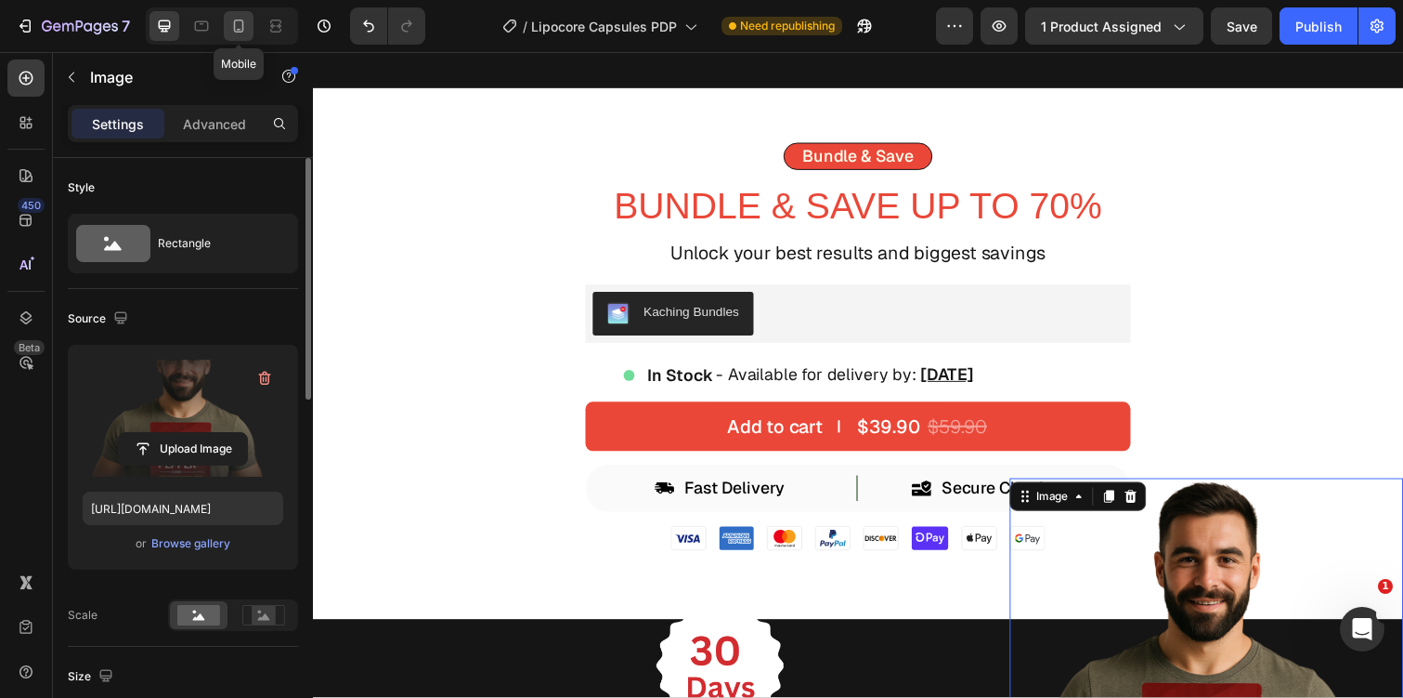
click at [244, 29] on icon at bounding box center [238, 26] width 19 height 19
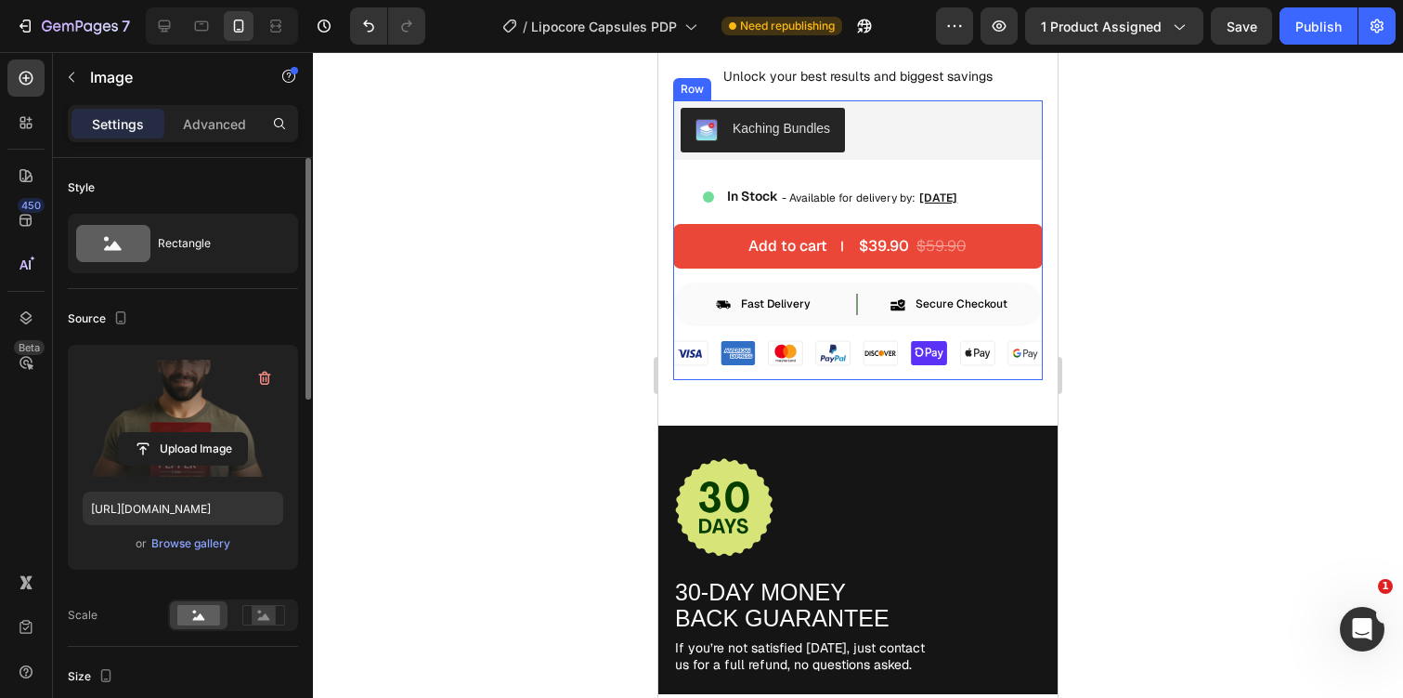
scroll to position [7035, 0]
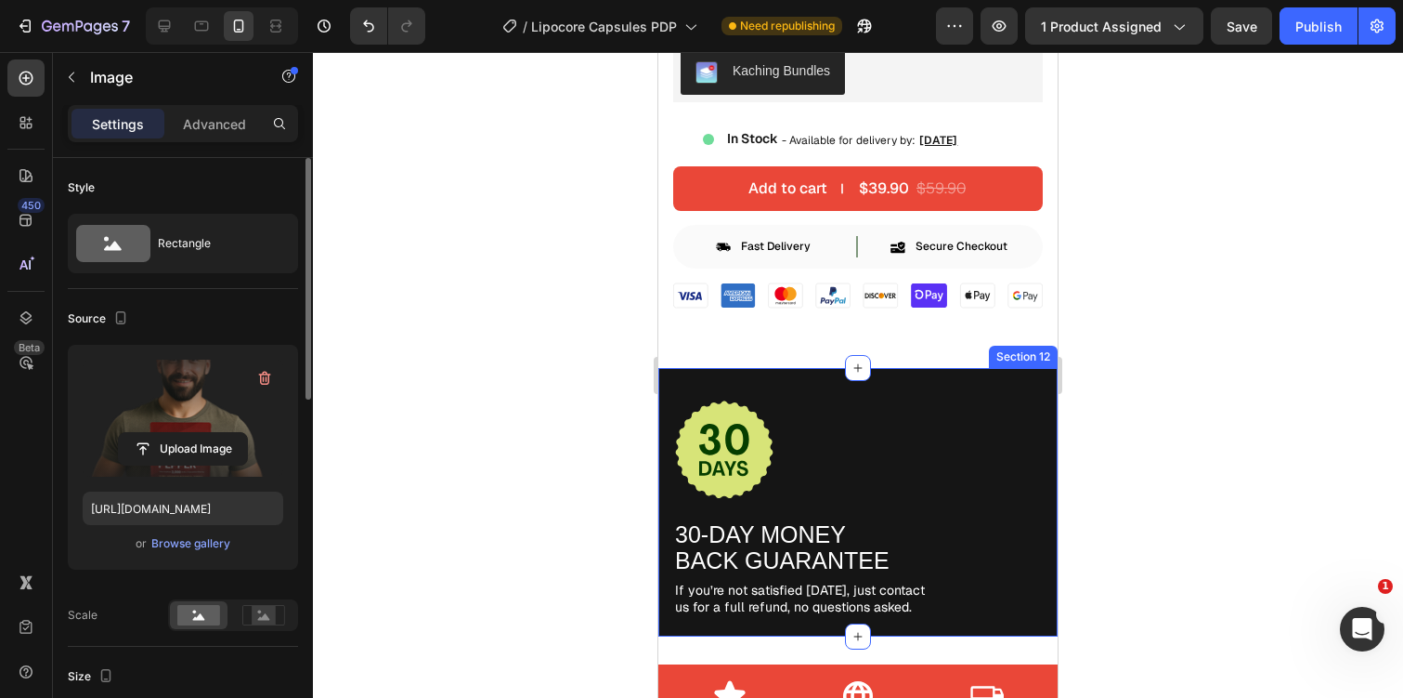
click at [1031, 386] on div "Image 30-DAY MONEY BACK GUARANTEE Text Block If you’re not satisfied [DATE], ju…" at bounding box center [858, 502] width 399 height 268
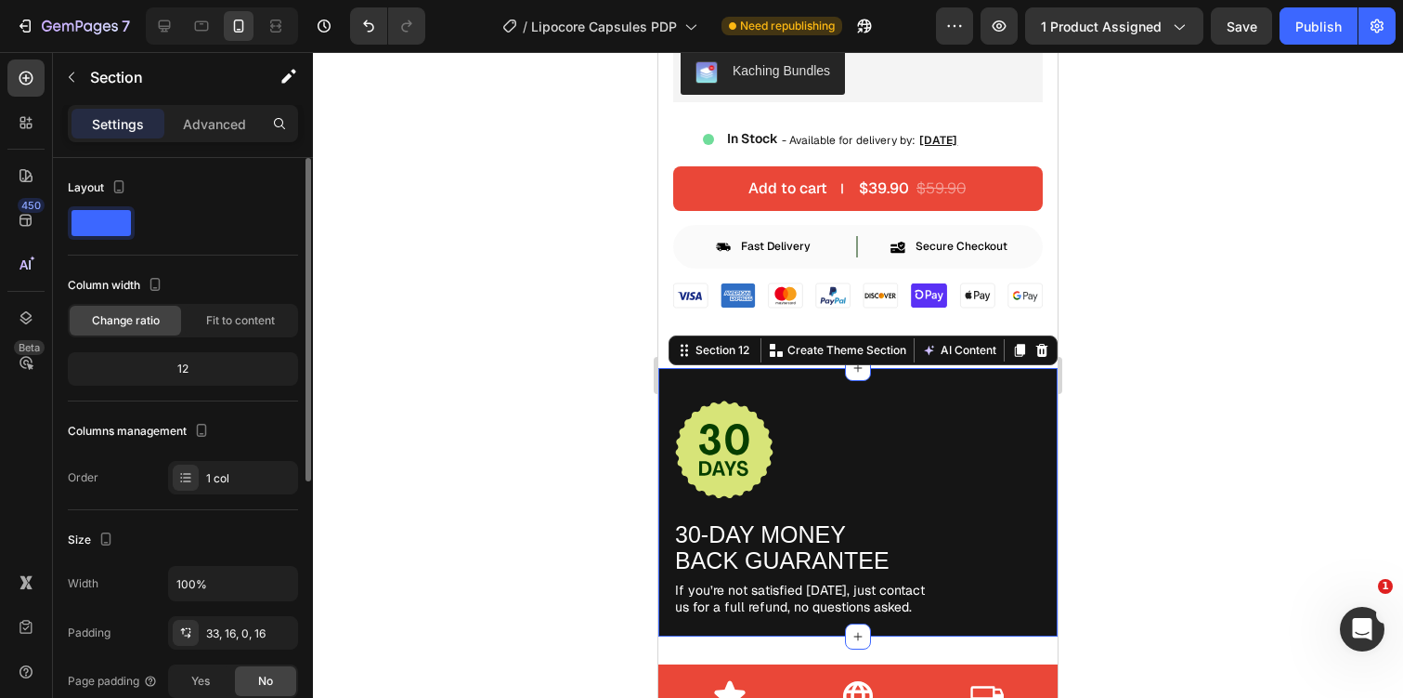
scroll to position [492, 0]
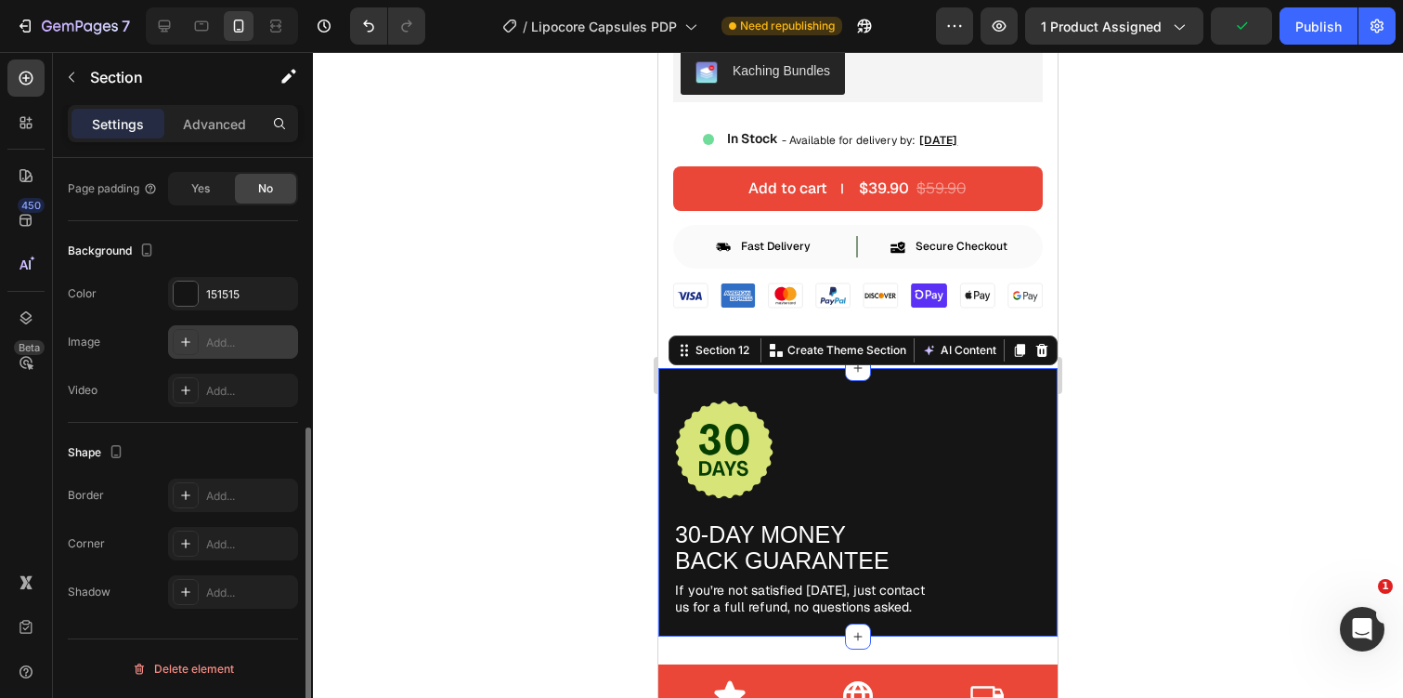
click at [194, 351] on div at bounding box center [186, 342] width 26 height 26
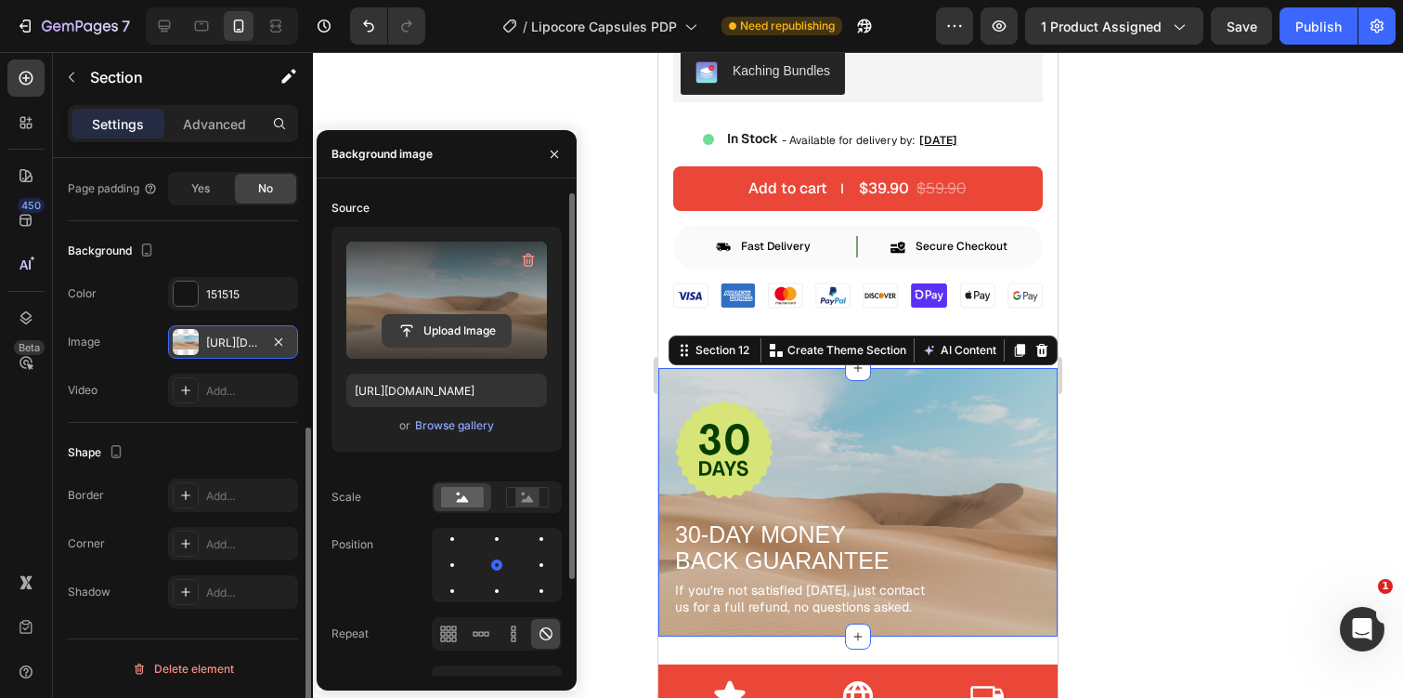
click at [462, 334] on input "file" at bounding box center [447, 331] width 128 height 32
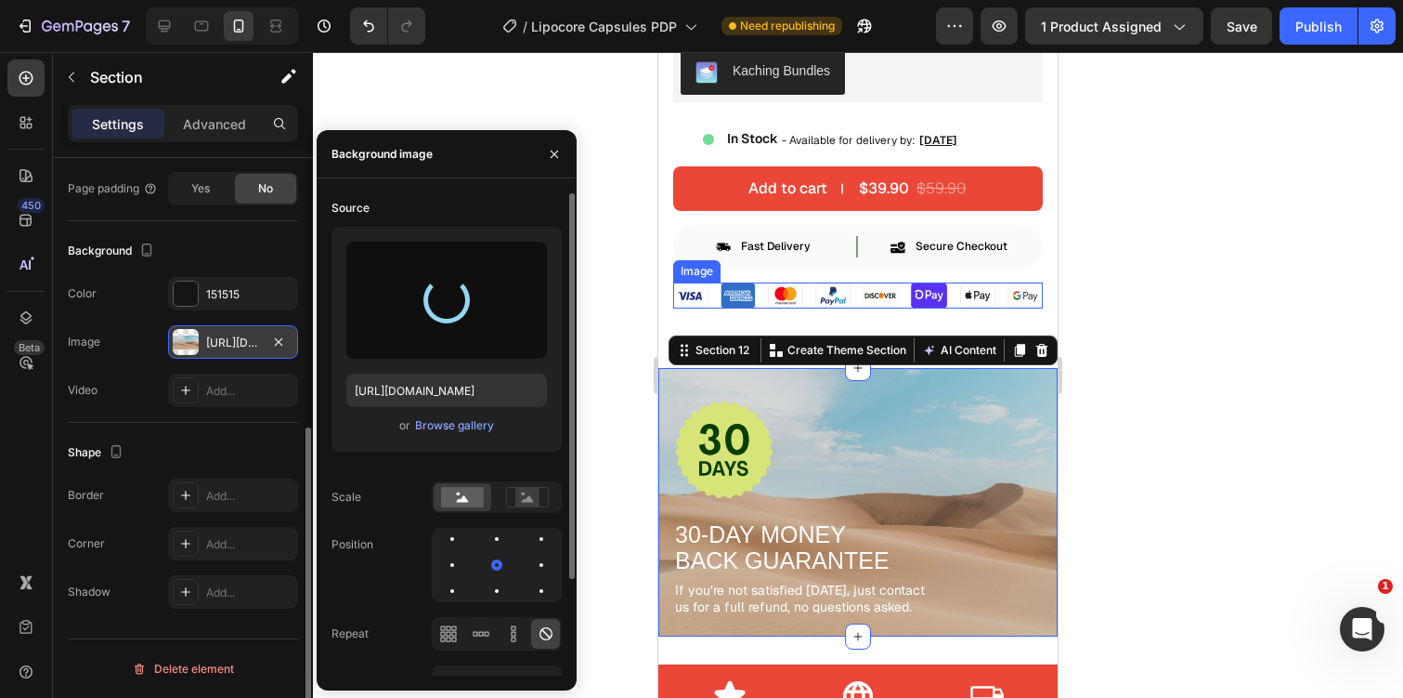
type input "[URL][DOMAIN_NAME]"
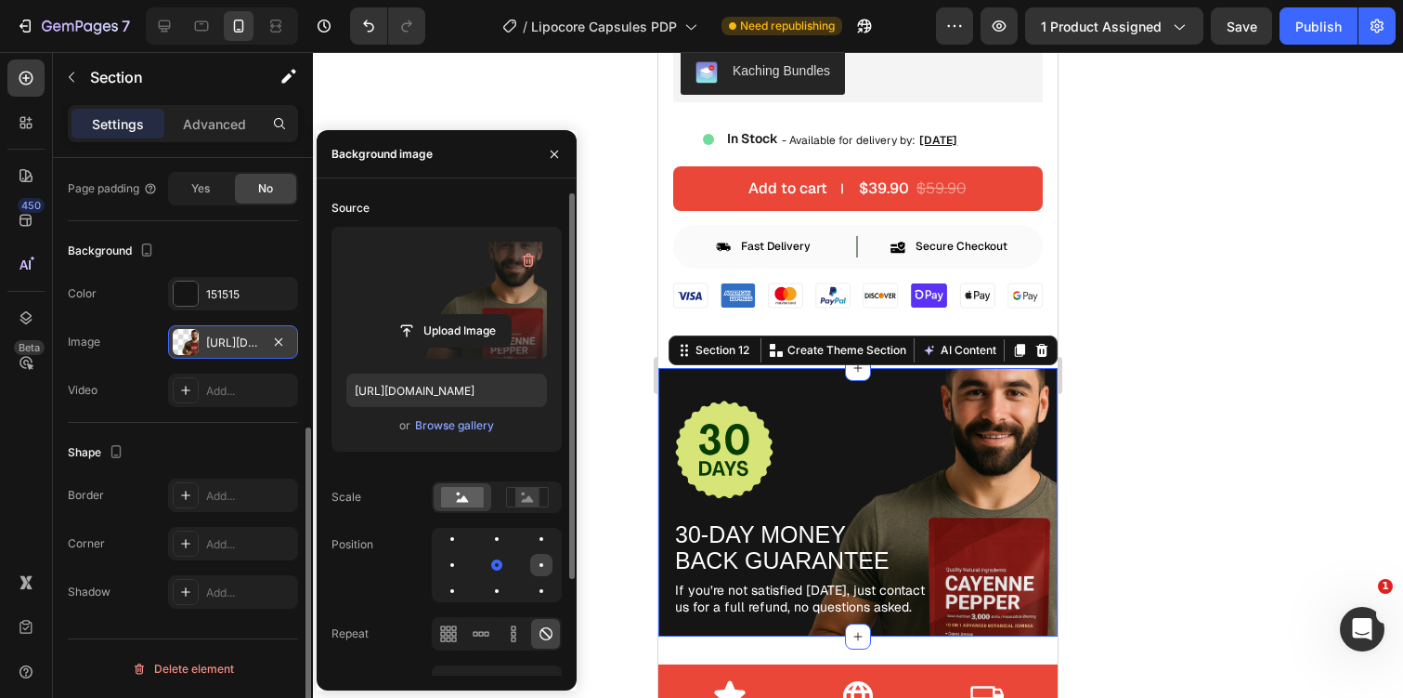
click at [539, 566] on div at bounding box center [541, 565] width 22 height 22
click at [499, 562] on div at bounding box center [497, 565] width 22 height 22
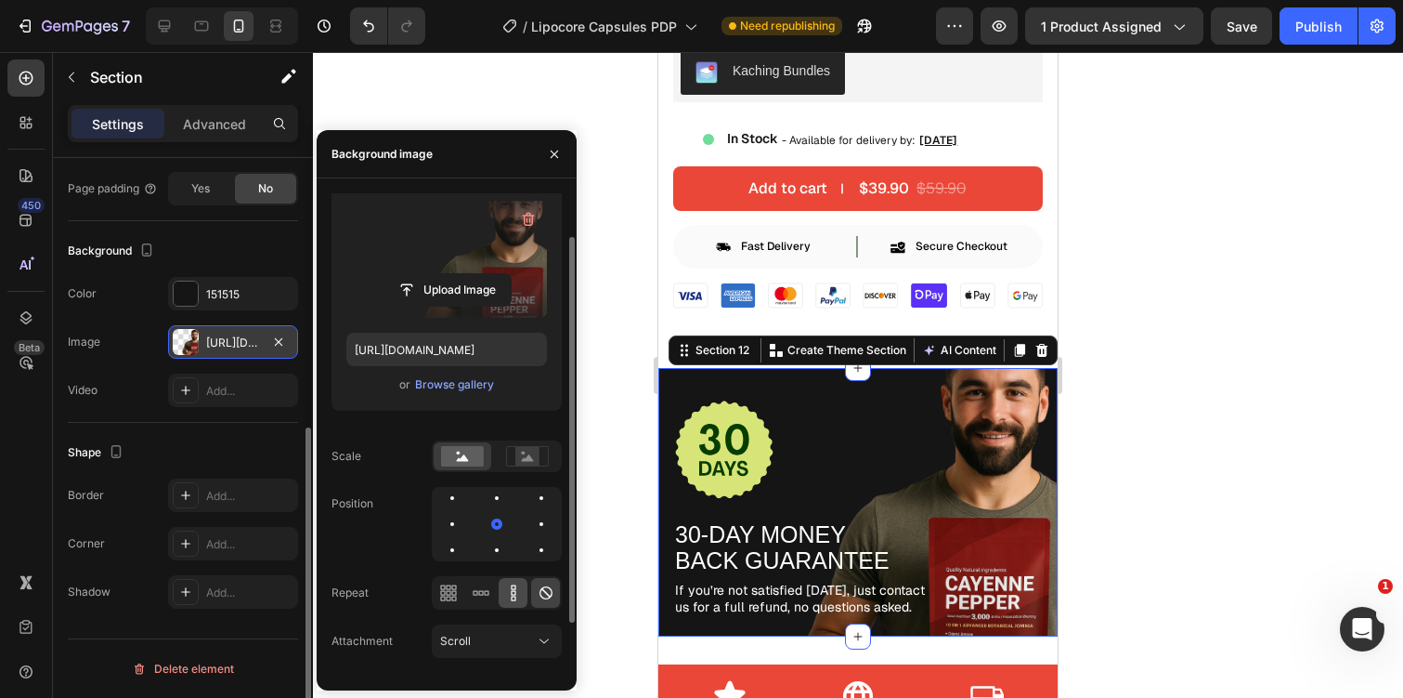
scroll to position [59, 0]
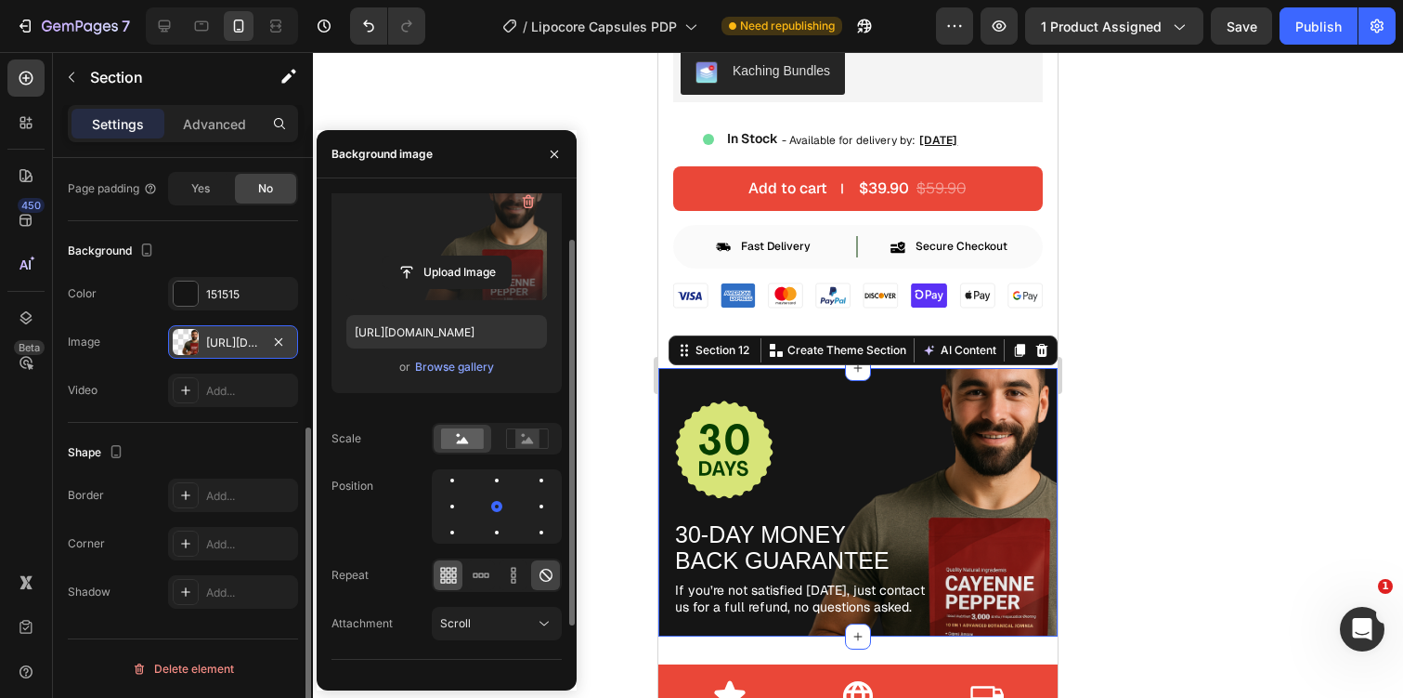
click at [453, 575] on icon at bounding box center [448, 575] width 19 height 19
click at [535, 577] on div at bounding box center [545, 575] width 29 height 30
click at [519, 438] on rect at bounding box center [527, 438] width 24 height 19
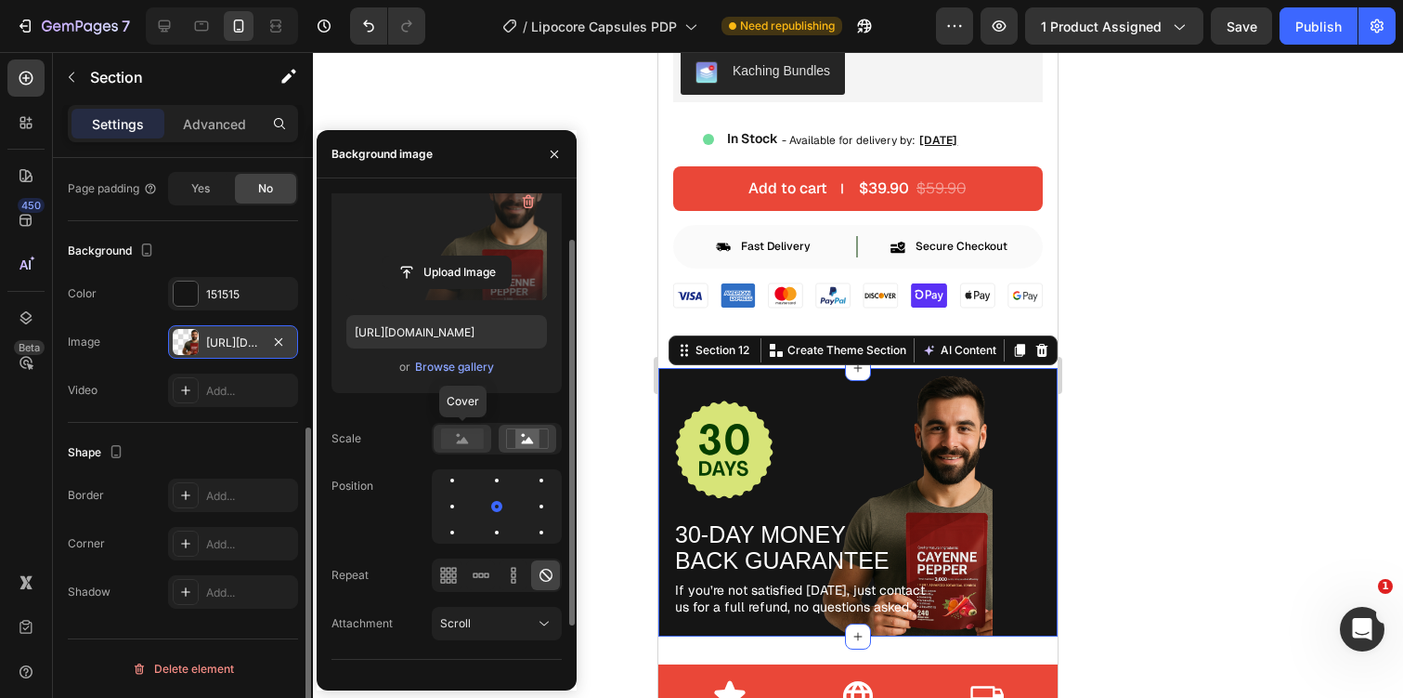
click at [468, 432] on rect at bounding box center [462, 438] width 43 height 20
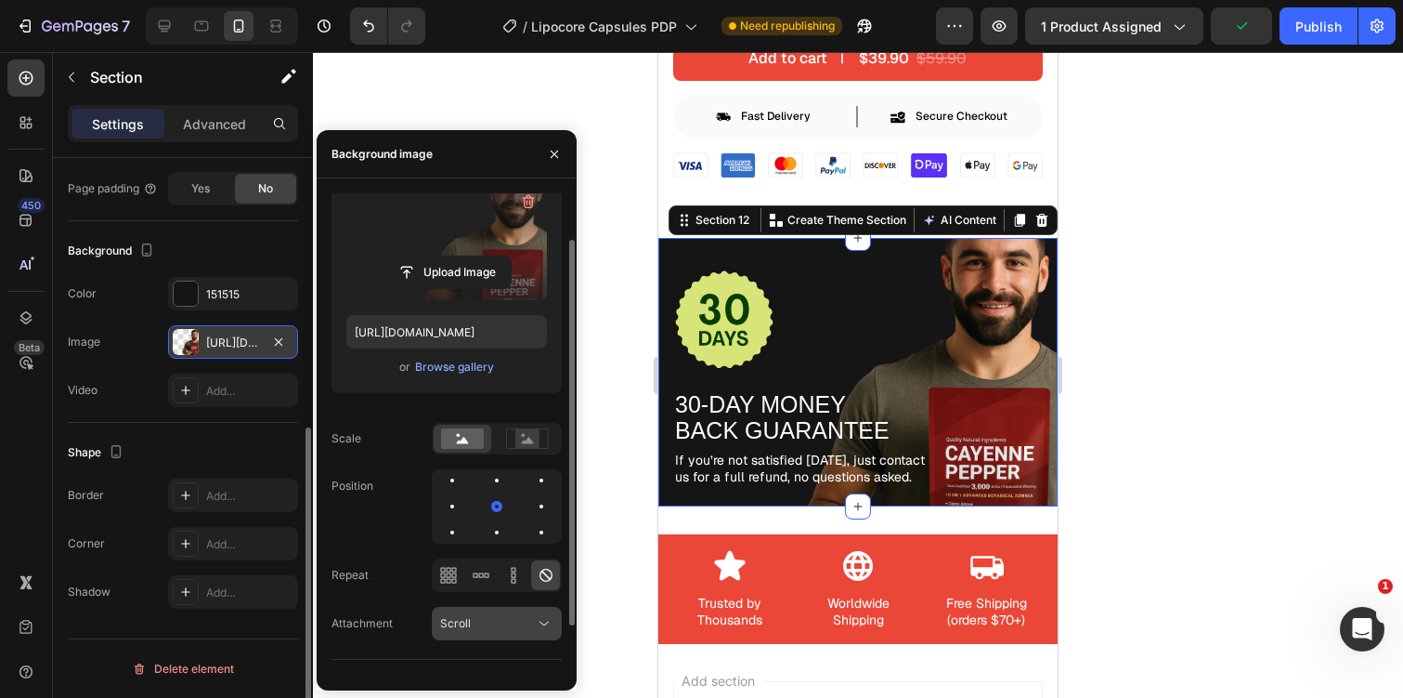
scroll to position [121, 0]
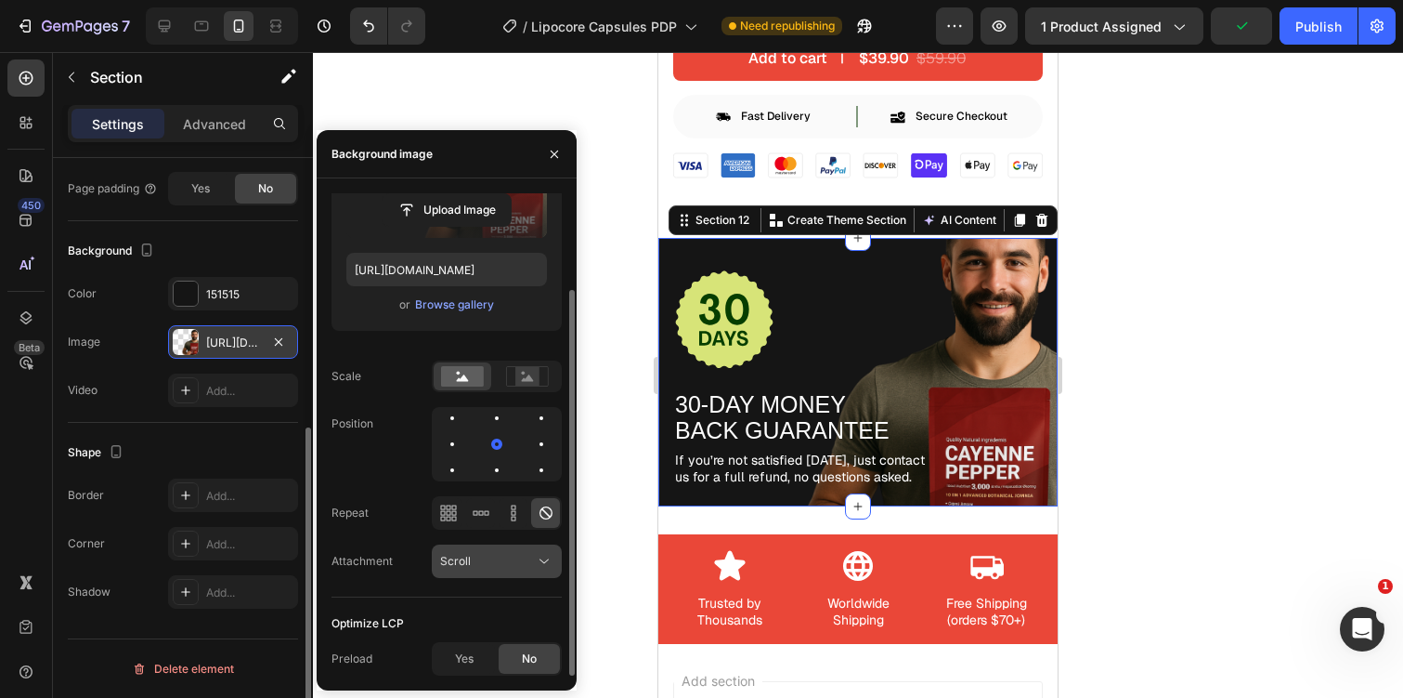
click at [540, 567] on icon at bounding box center [544, 561] width 19 height 19
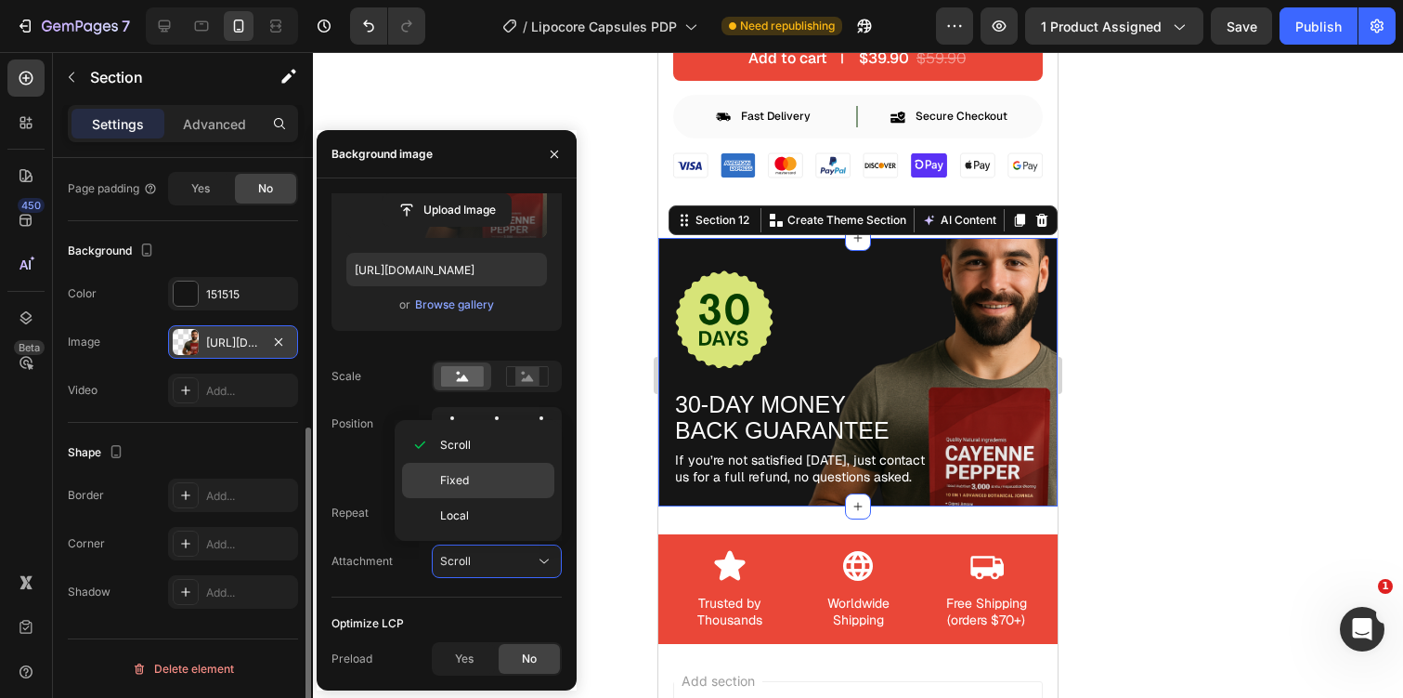
click at [496, 483] on p "Fixed" at bounding box center [493, 480] width 106 height 17
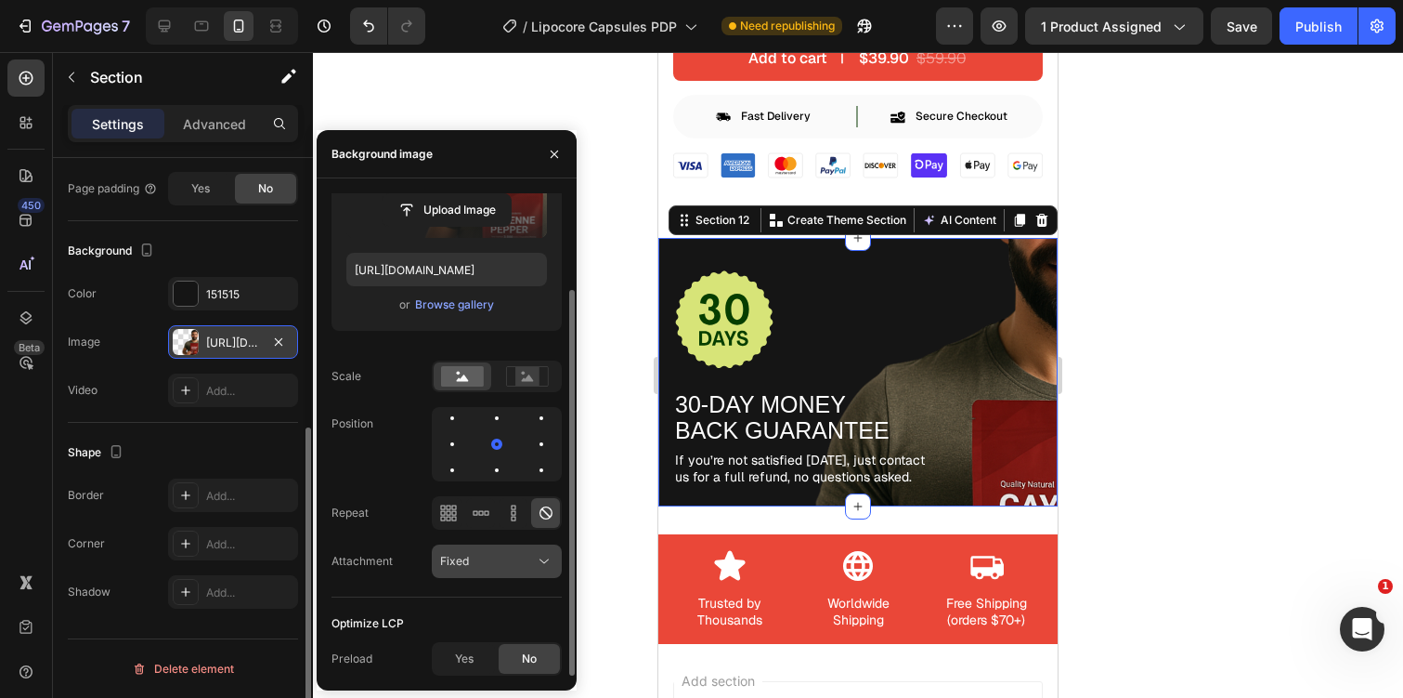
click at [507, 574] on button "Fixed" at bounding box center [497, 560] width 130 height 33
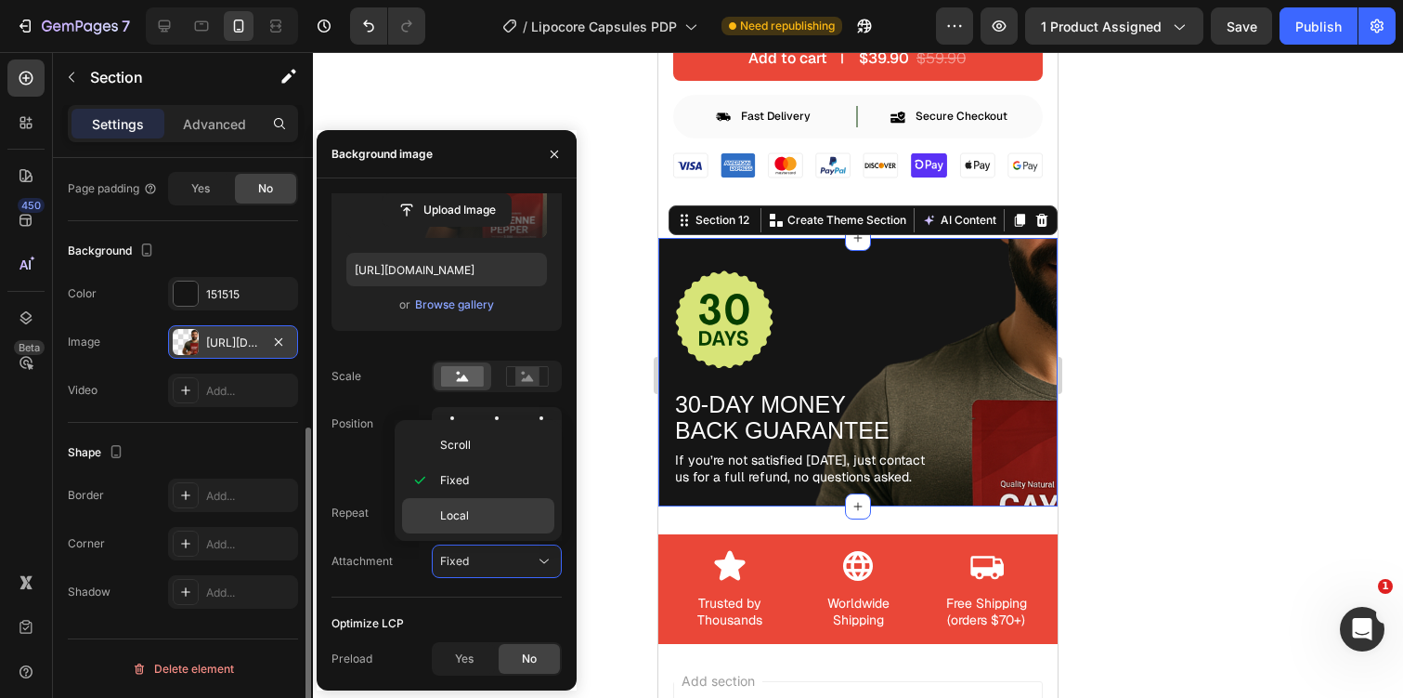
click at [513, 515] on p "Local" at bounding box center [493, 515] width 106 height 17
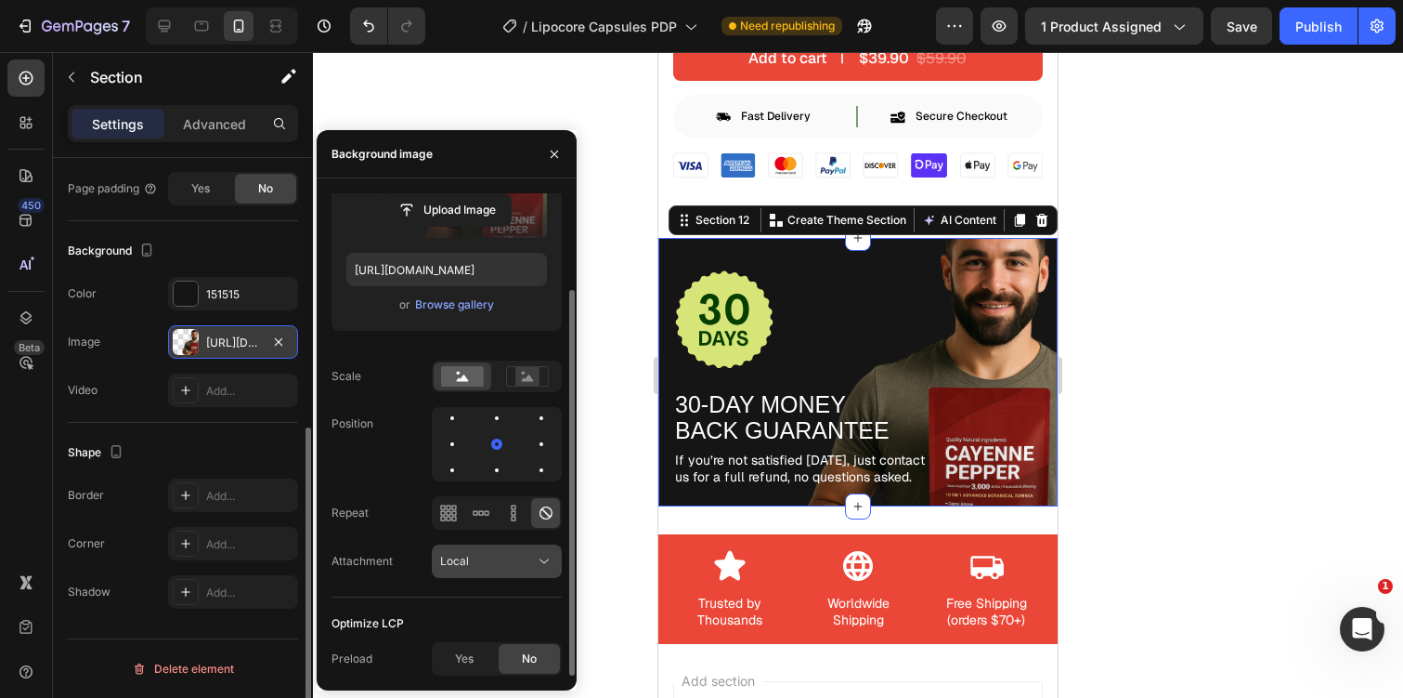
click at [507, 548] on button "Local" at bounding box center [497, 560] width 130 height 33
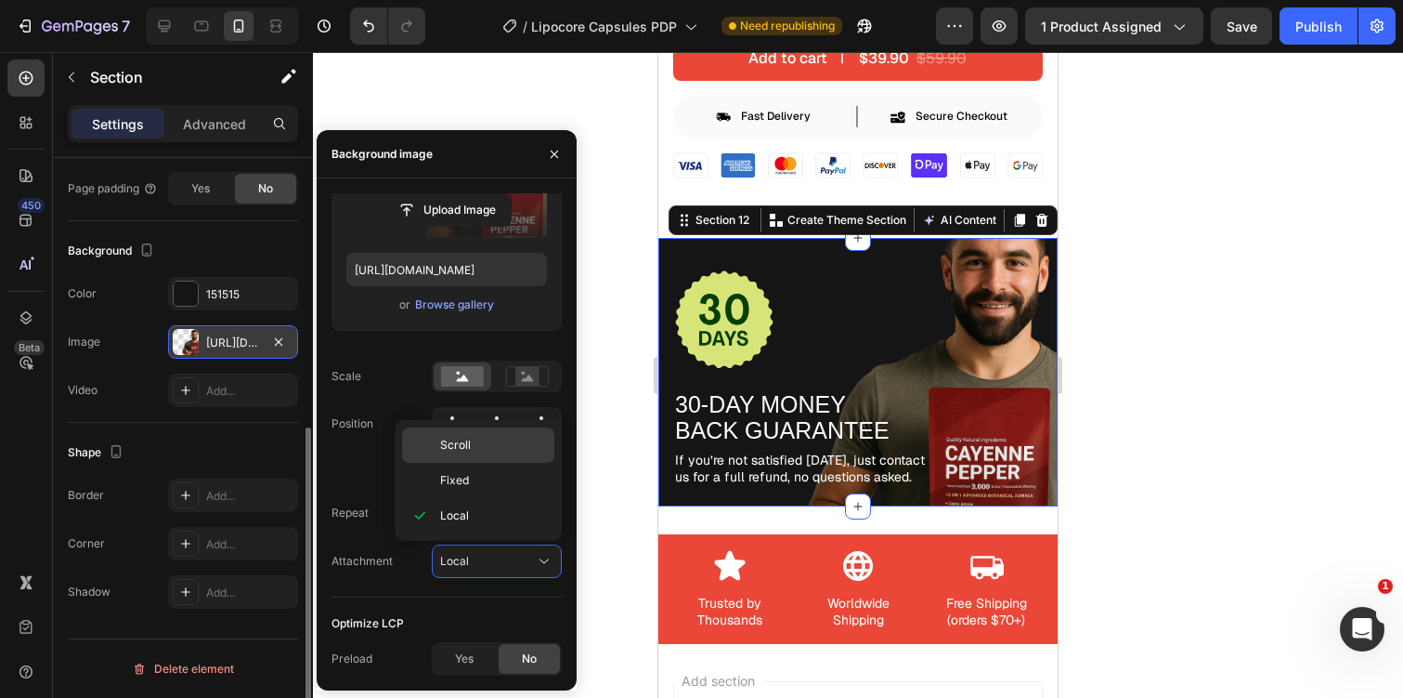
click at [516, 456] on div "Scroll" at bounding box center [478, 444] width 152 height 35
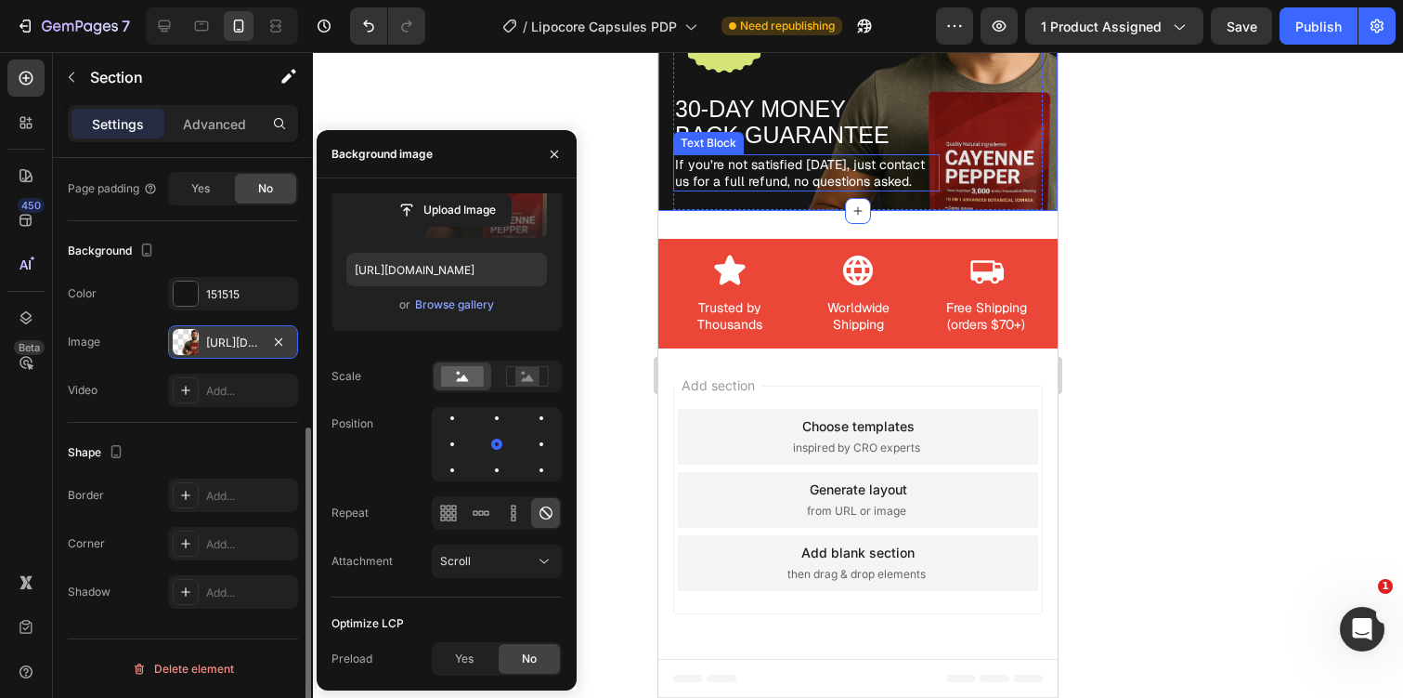
scroll to position [7475, 0]
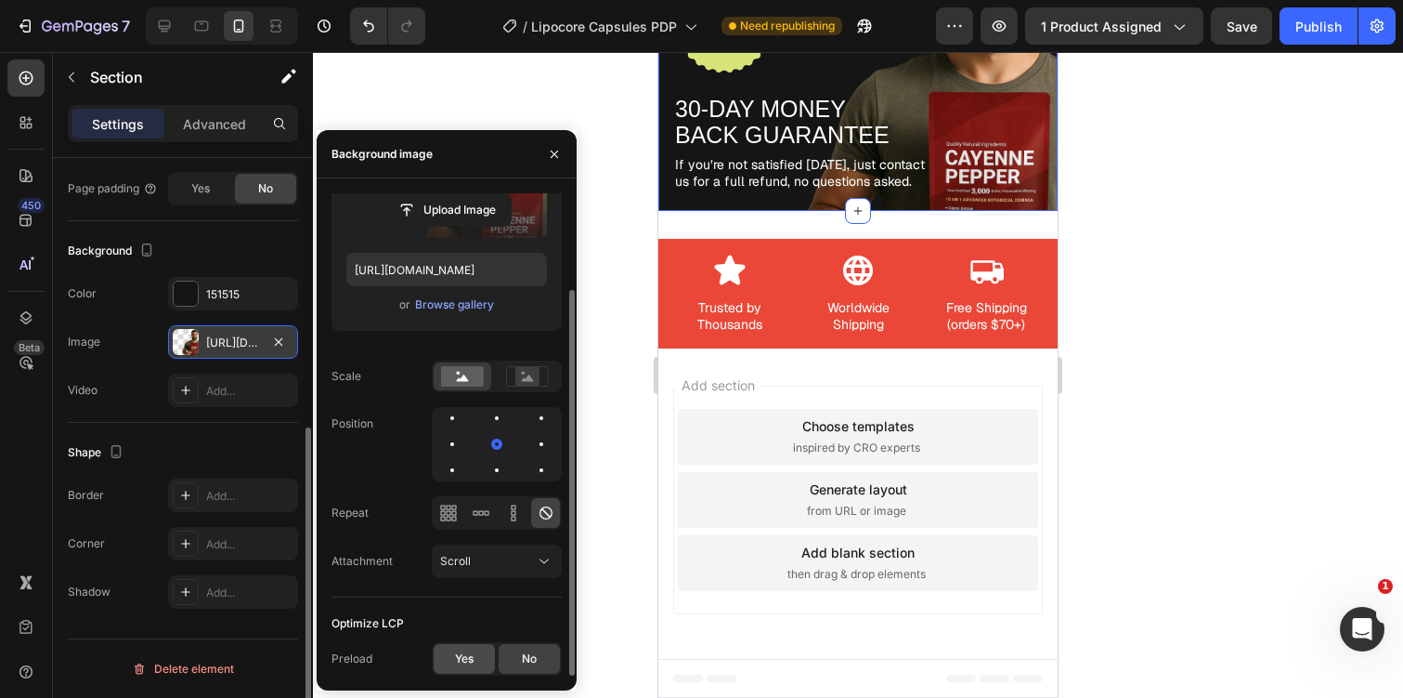
click at [482, 659] on div "Yes" at bounding box center [464, 659] width 61 height 30
click at [522, 652] on span "No" at bounding box center [529, 658] width 15 height 17
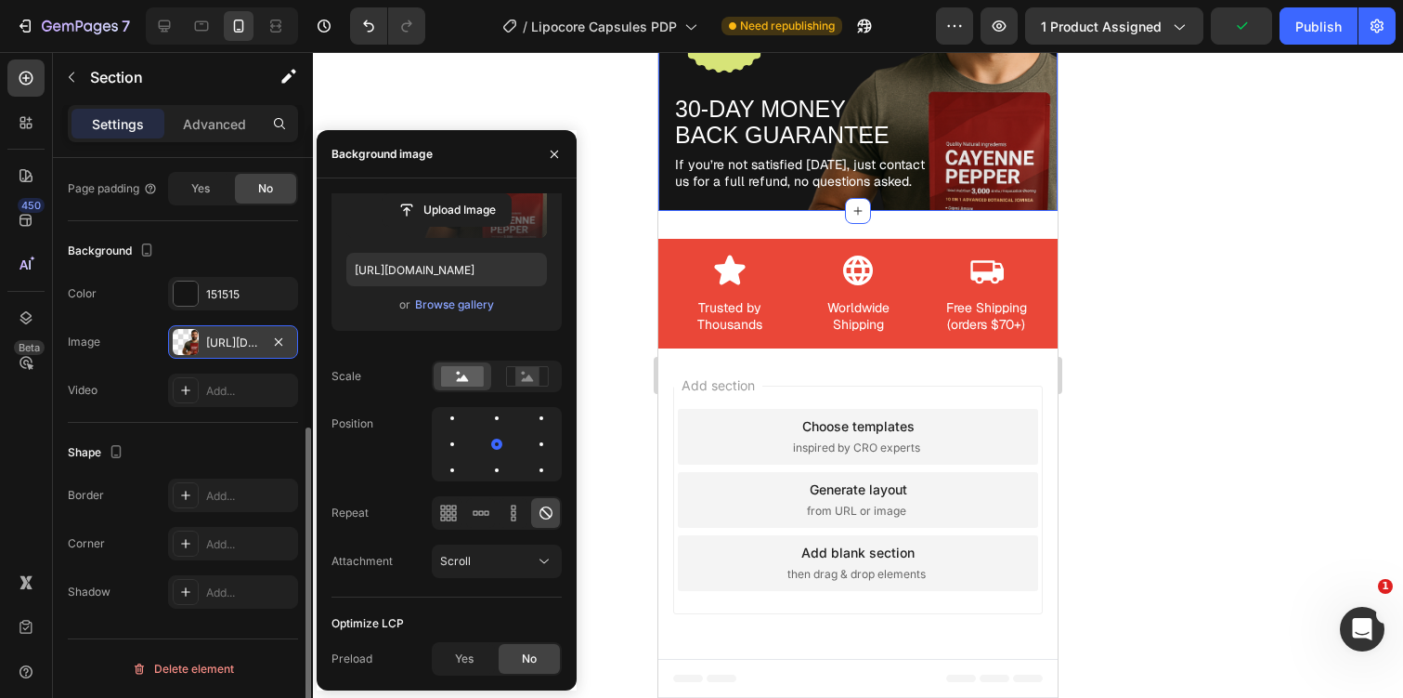
scroll to position [7337, 0]
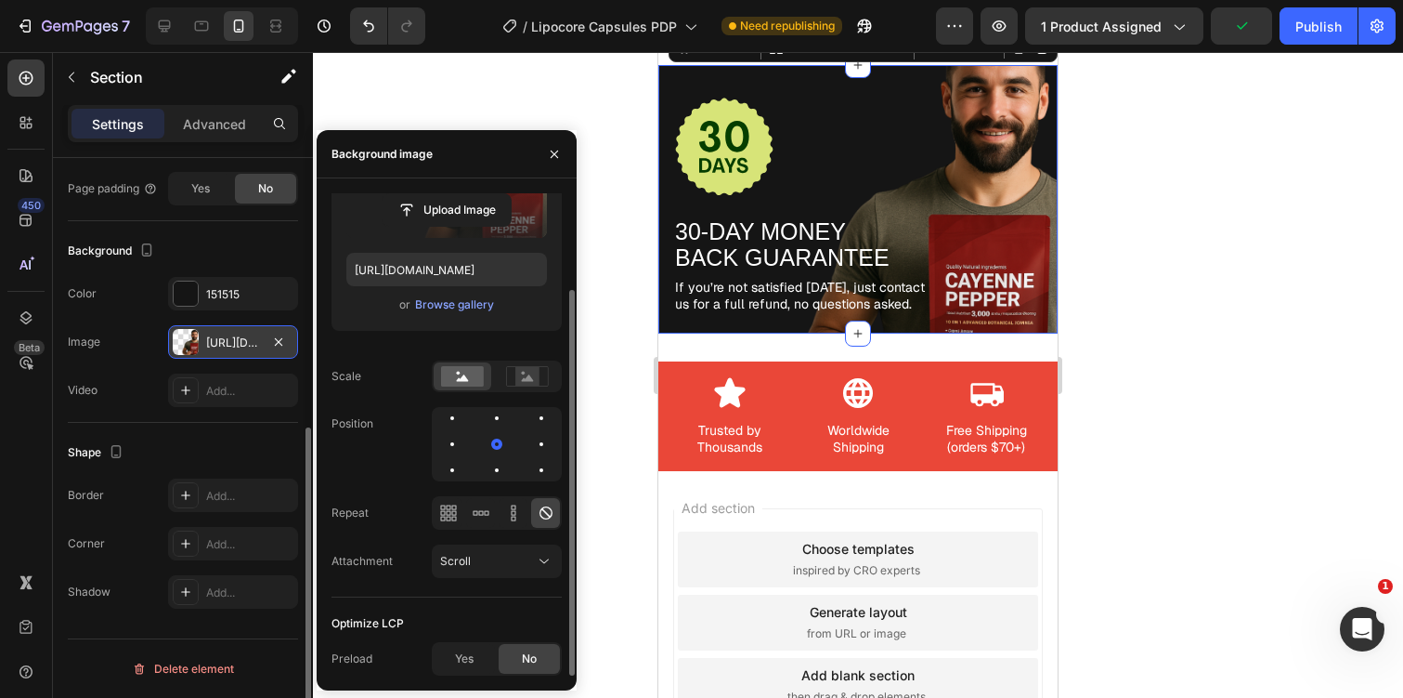
click at [554, 444] on div at bounding box center [497, 444] width 130 height 74
click at [546, 444] on div at bounding box center [541, 444] width 22 height 22
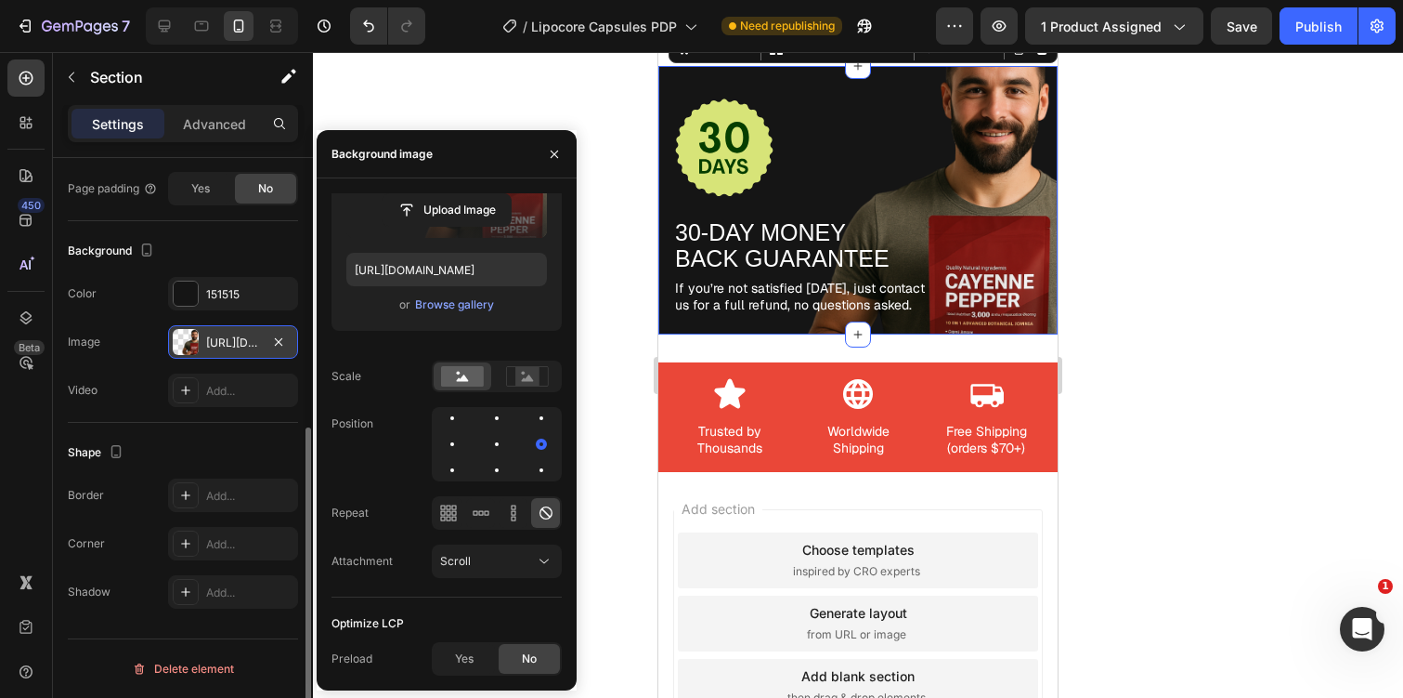
click at [428, 90] on div at bounding box center [858, 375] width 1090 height 646
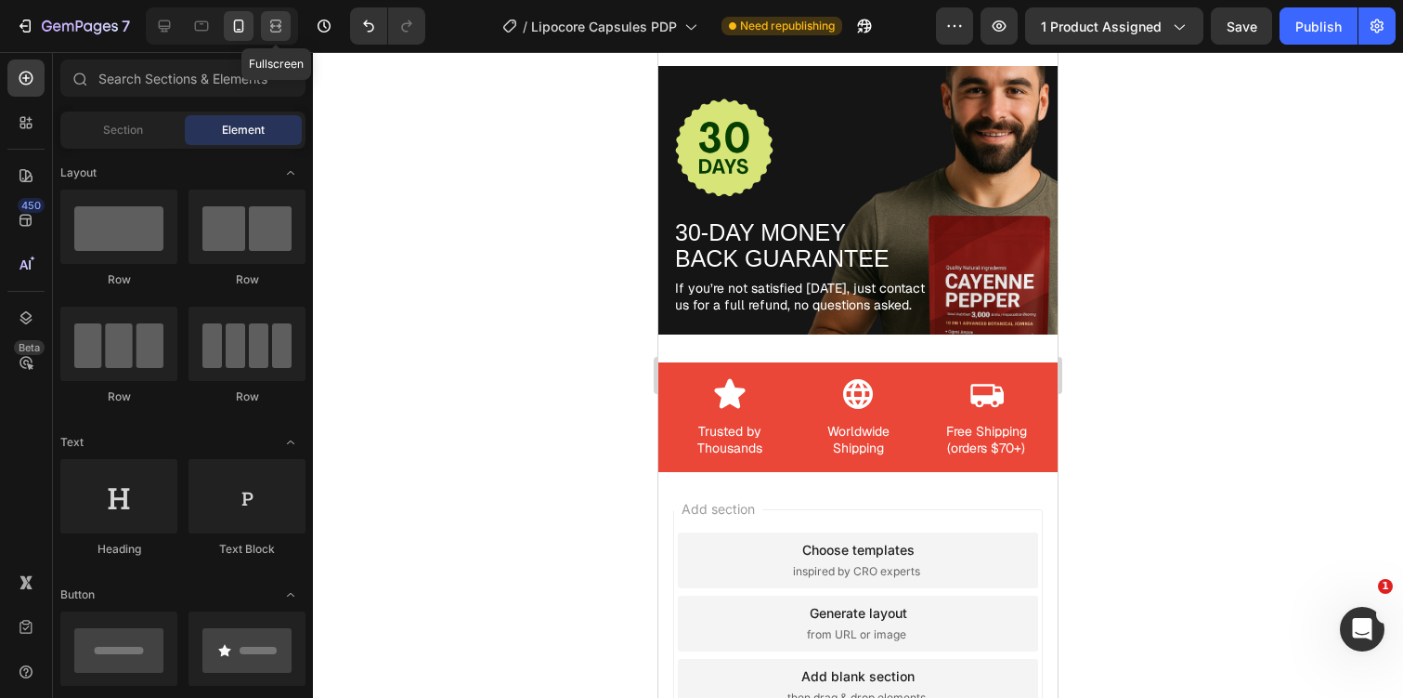
click at [283, 18] on icon at bounding box center [276, 26] width 19 height 19
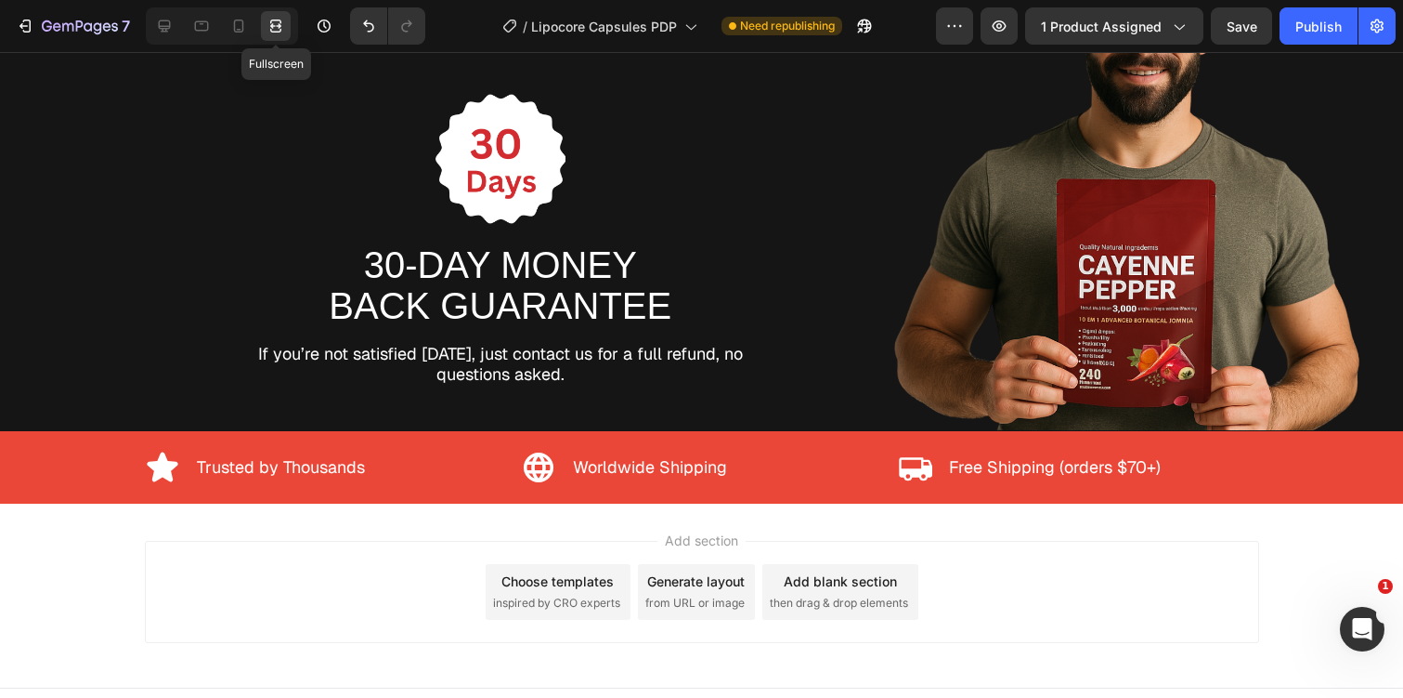
scroll to position [7192, 0]
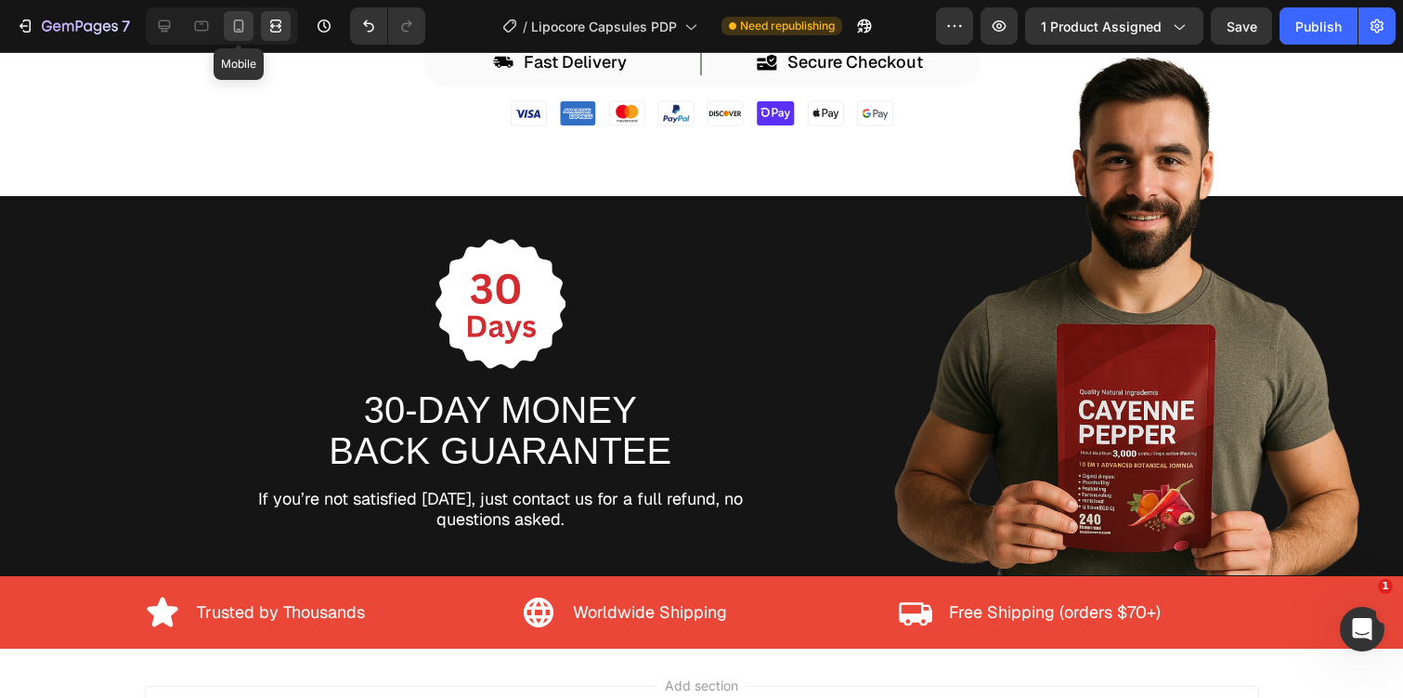
click at [246, 33] on icon at bounding box center [238, 26] width 19 height 19
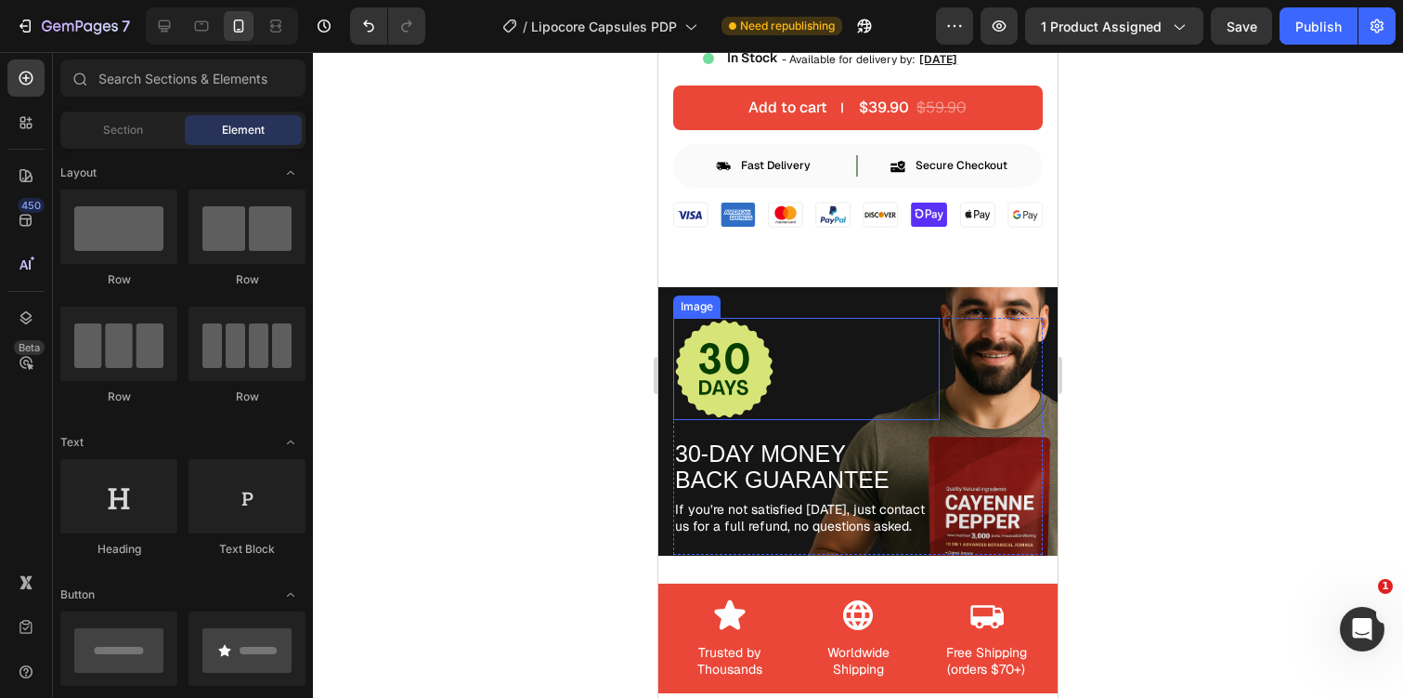
scroll to position [7102, 0]
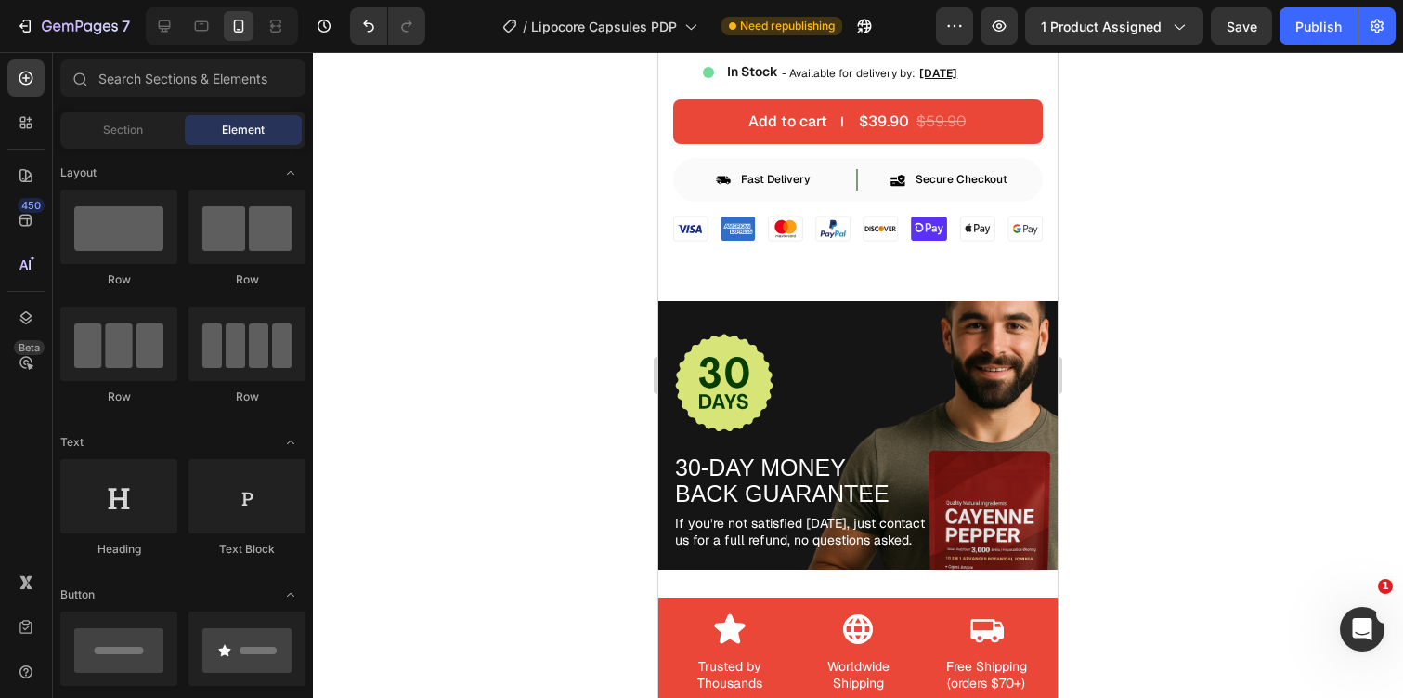
click at [1194, 242] on div at bounding box center [858, 375] width 1090 height 646
click at [767, 373] on img at bounding box center [724, 383] width 102 height 102
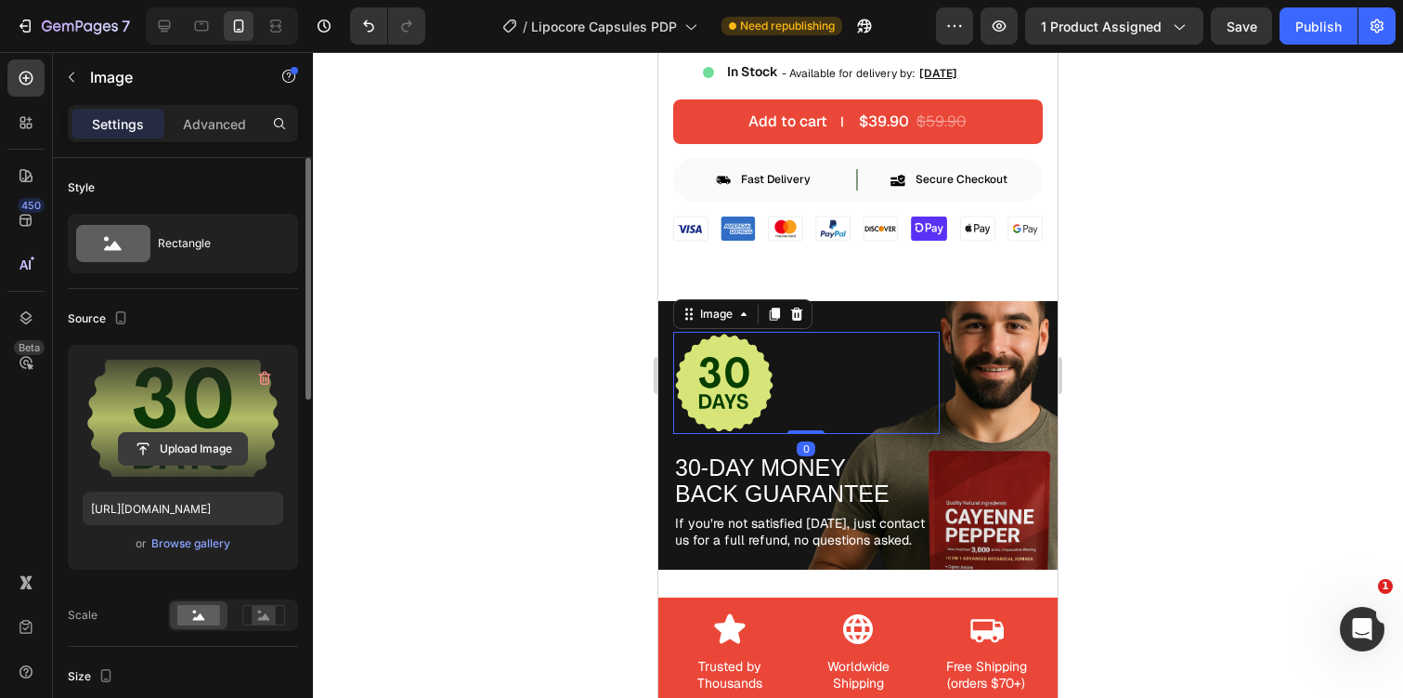
click at [196, 438] on input "file" at bounding box center [183, 449] width 128 height 32
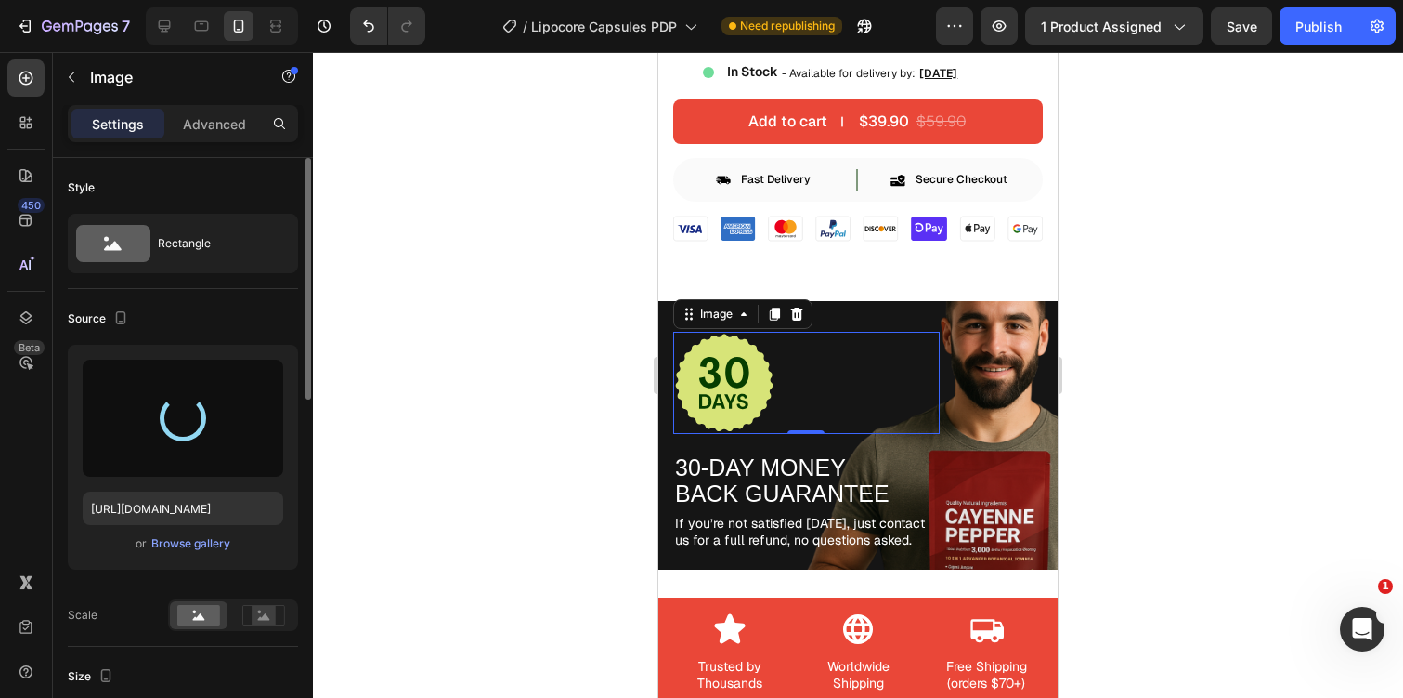
type input "[URL][DOMAIN_NAME]"
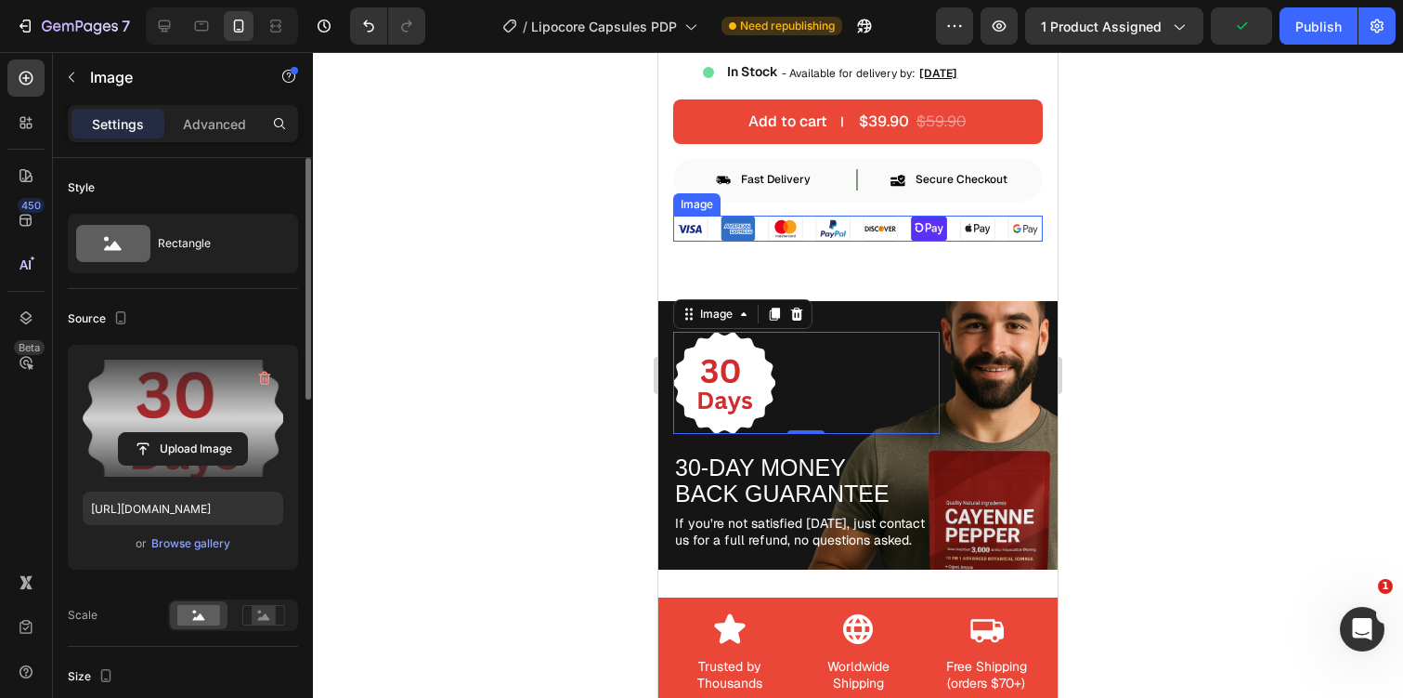
click at [1204, 286] on div at bounding box center [858, 375] width 1090 height 646
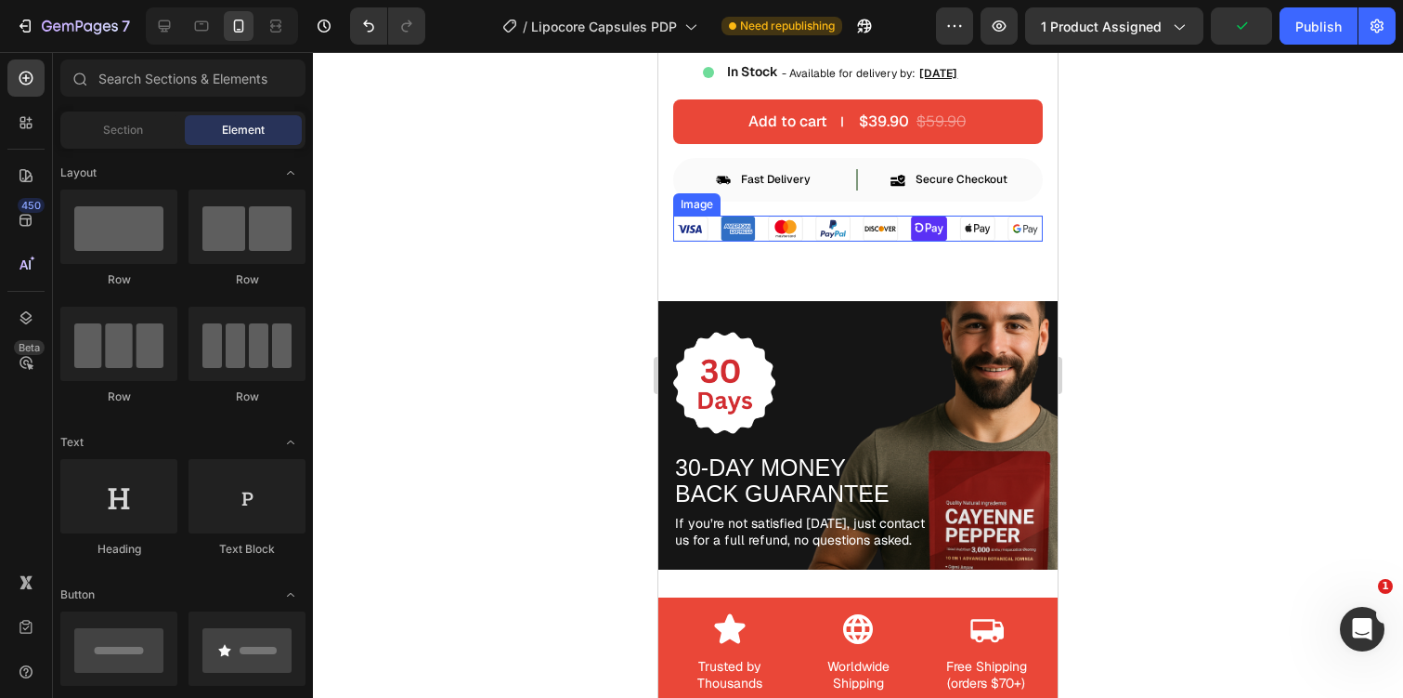
click at [1204, 286] on div at bounding box center [858, 375] width 1090 height 646
click at [276, 33] on icon at bounding box center [276, 26] width 19 height 19
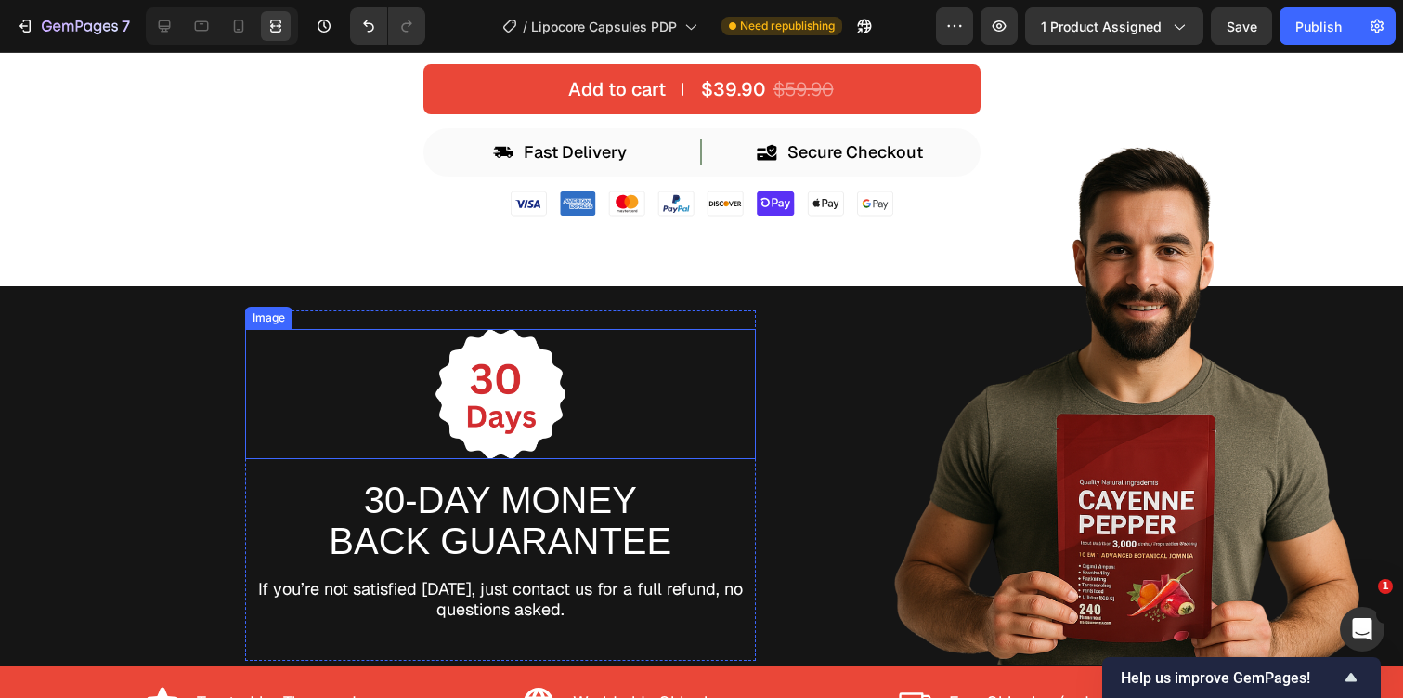
click at [434, 439] on div at bounding box center [500, 394] width 511 height 130
click at [170, 31] on icon at bounding box center [164, 26] width 19 height 19
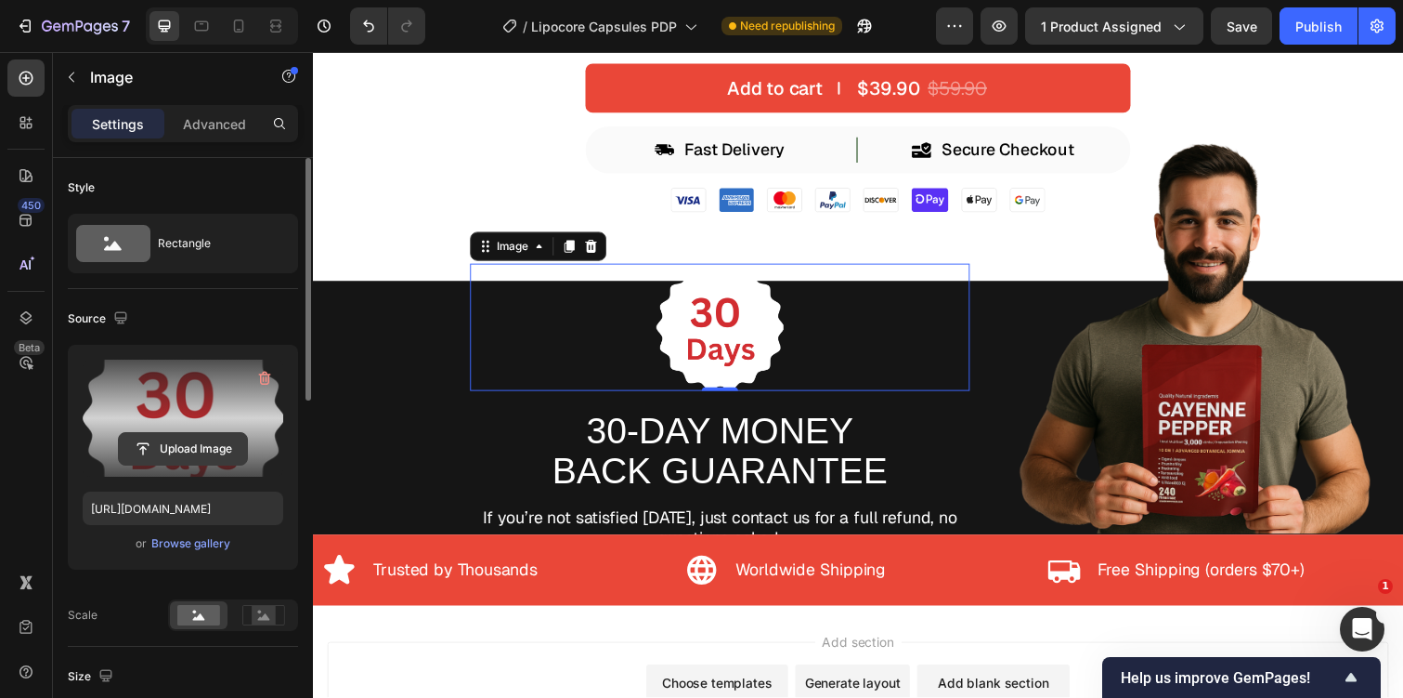
click at [171, 443] on input "file" at bounding box center [183, 449] width 128 height 32
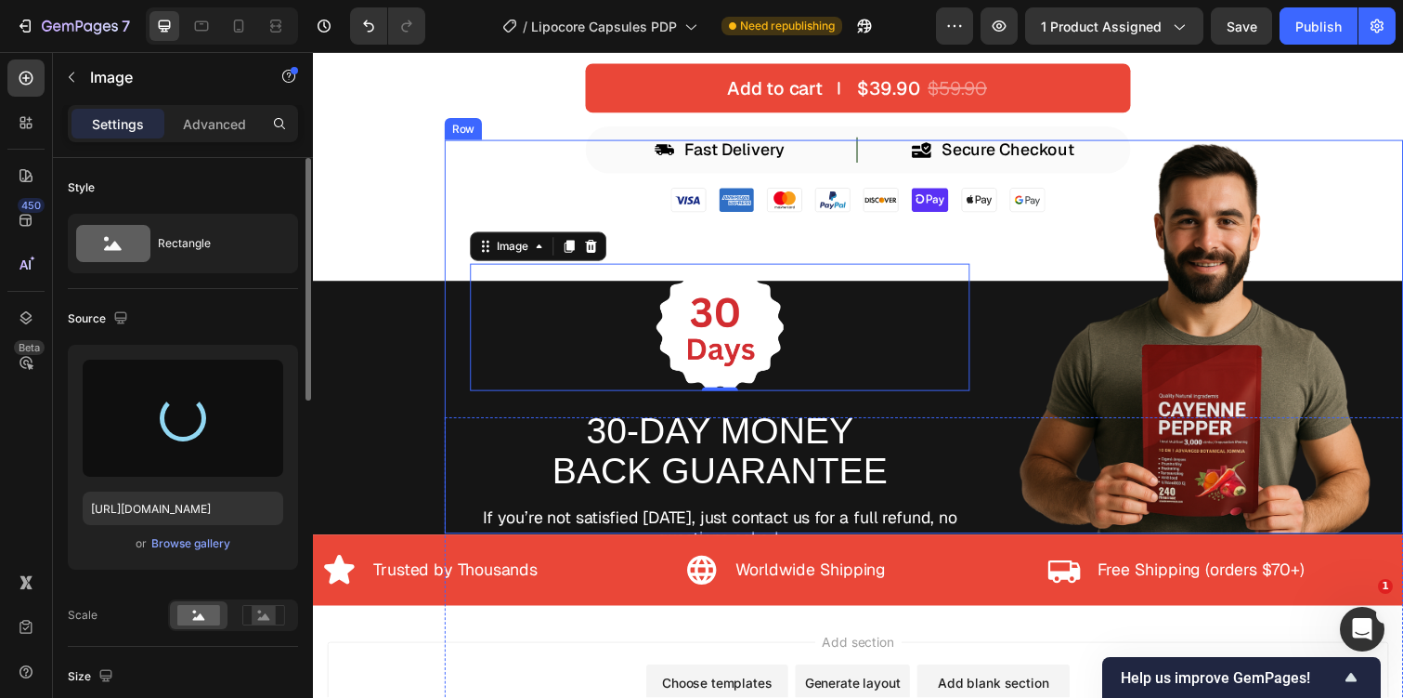
type input "[URL][DOMAIN_NAME]"
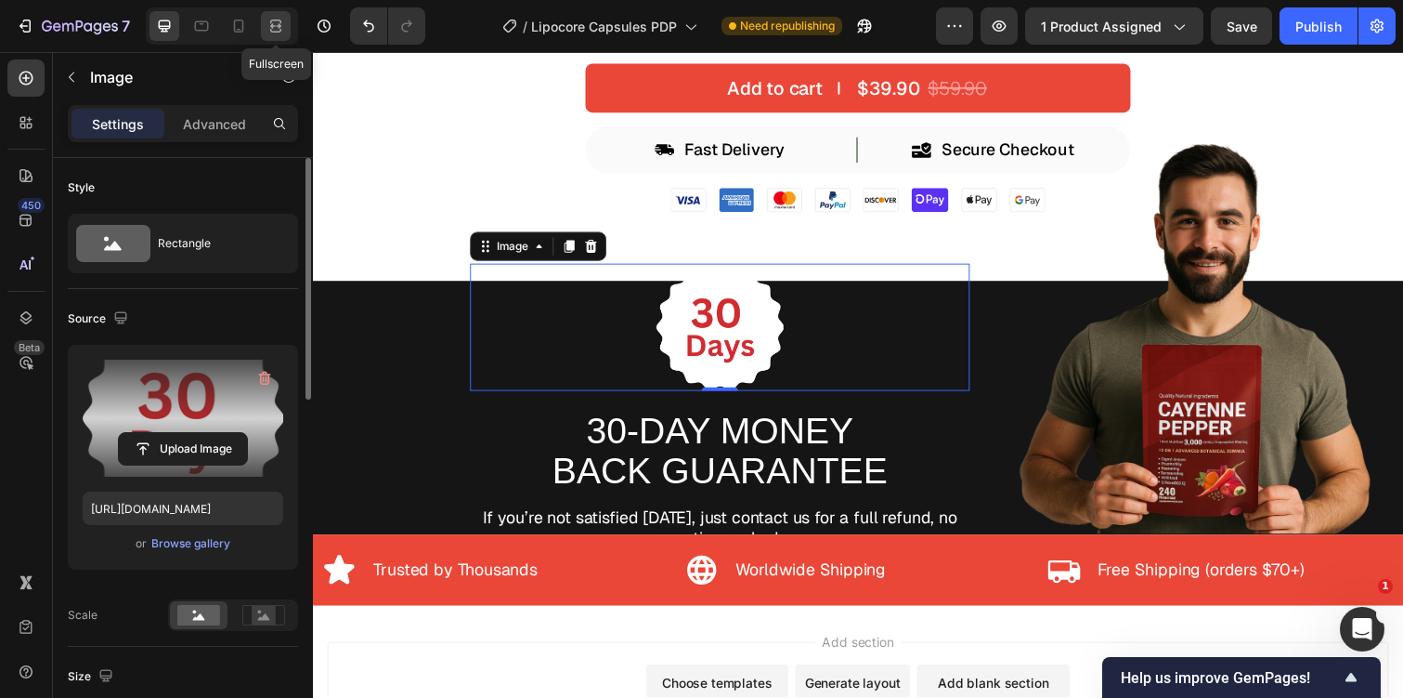
click at [278, 22] on icon at bounding box center [276, 26] width 19 height 19
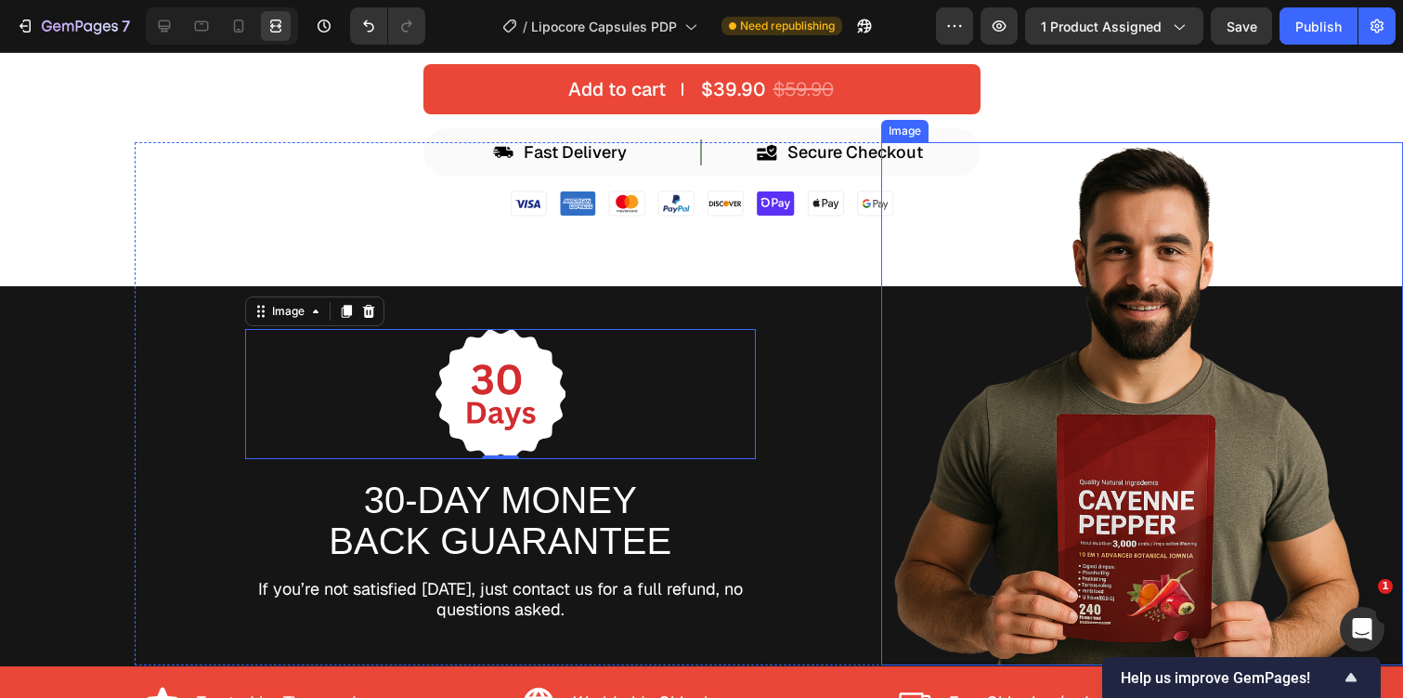
click at [917, 377] on img at bounding box center [1142, 403] width 523 height 523
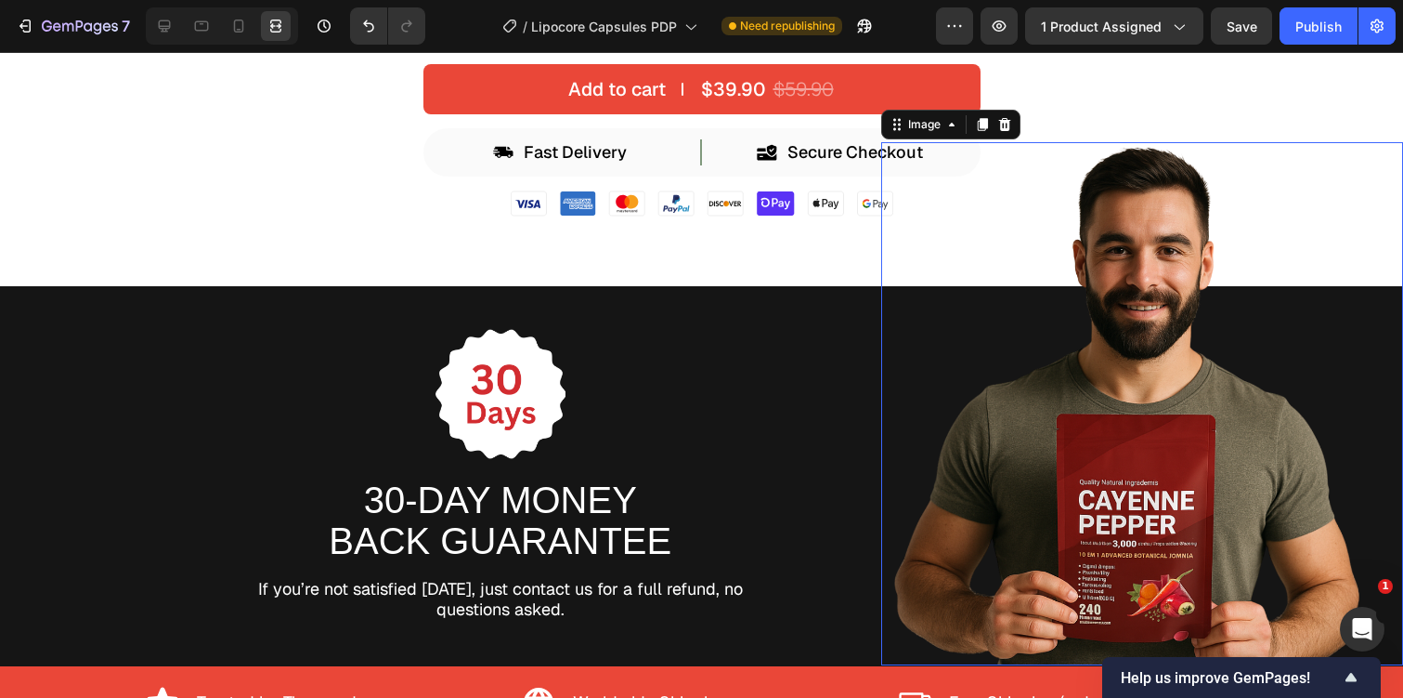
scroll to position [492, 0]
click at [237, 29] on icon at bounding box center [239, 30] width 5 height 2
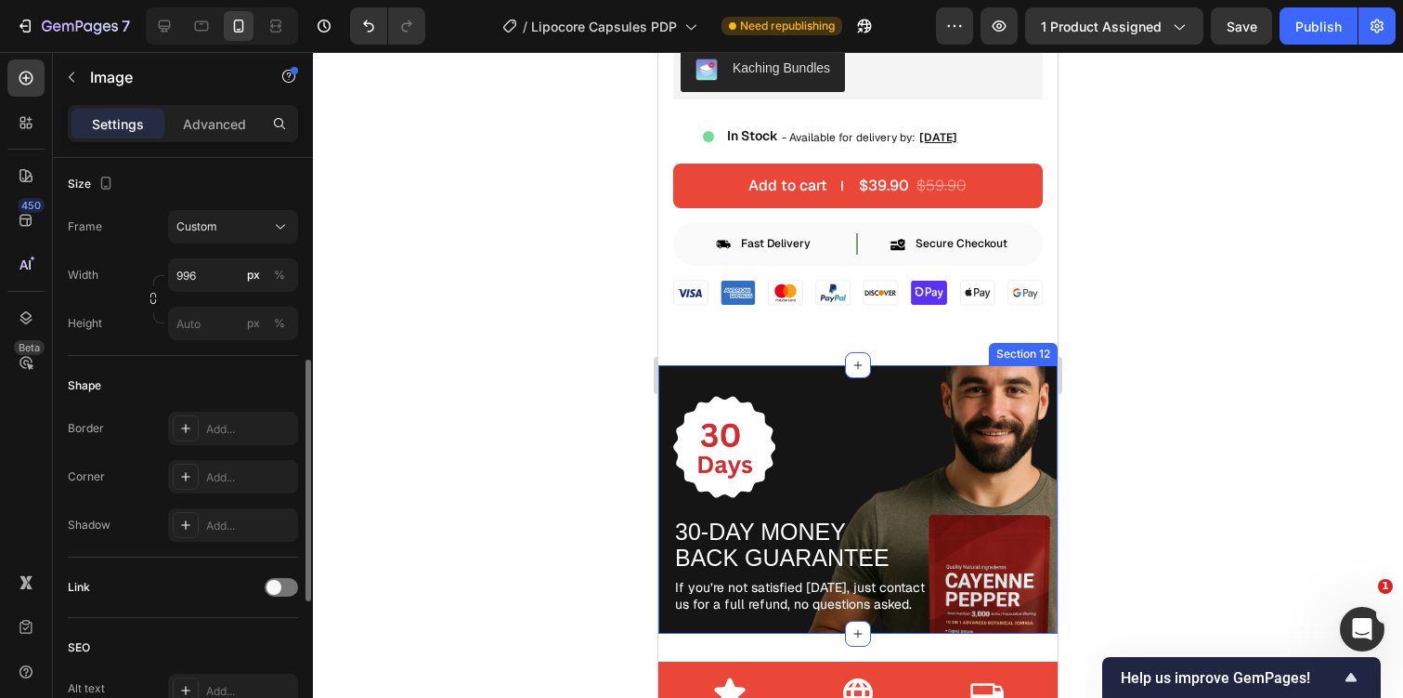
scroll to position [7037, 0]
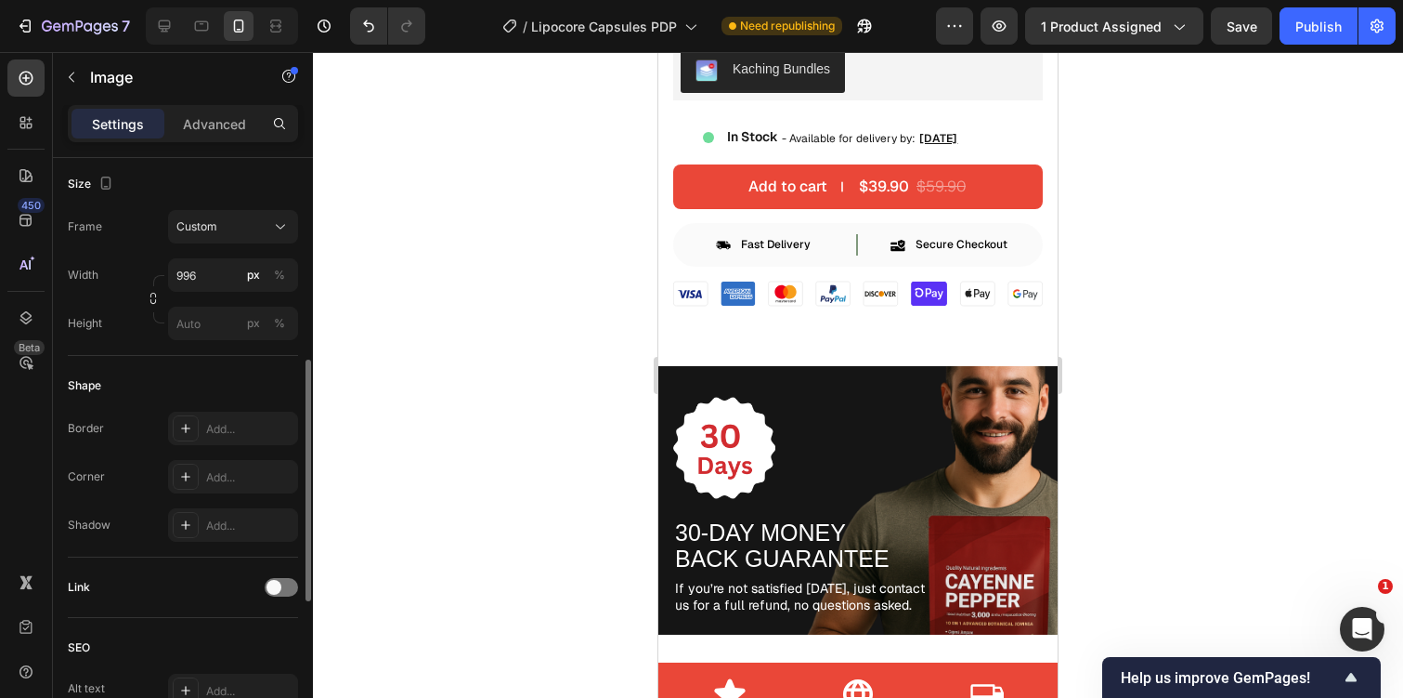
click at [1371, 362] on div at bounding box center [858, 375] width 1090 height 646
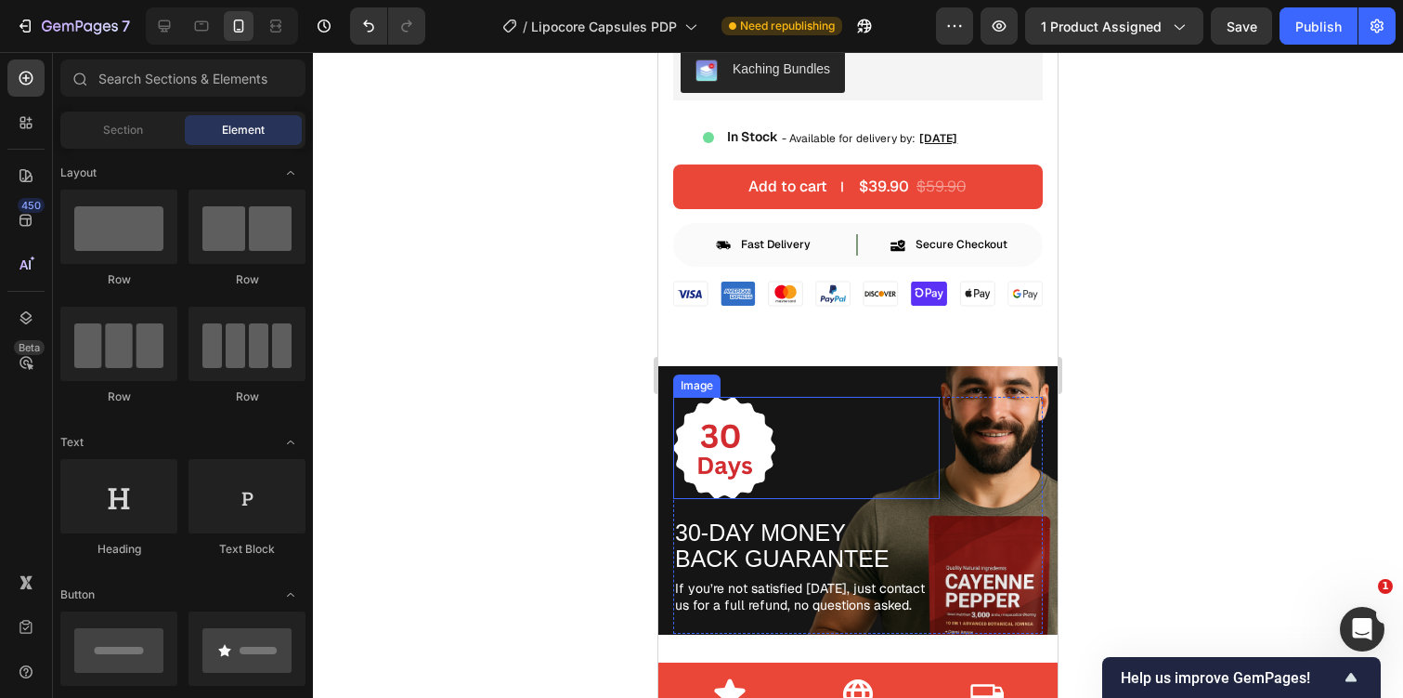
click at [755, 446] on img at bounding box center [724, 448] width 102 height 102
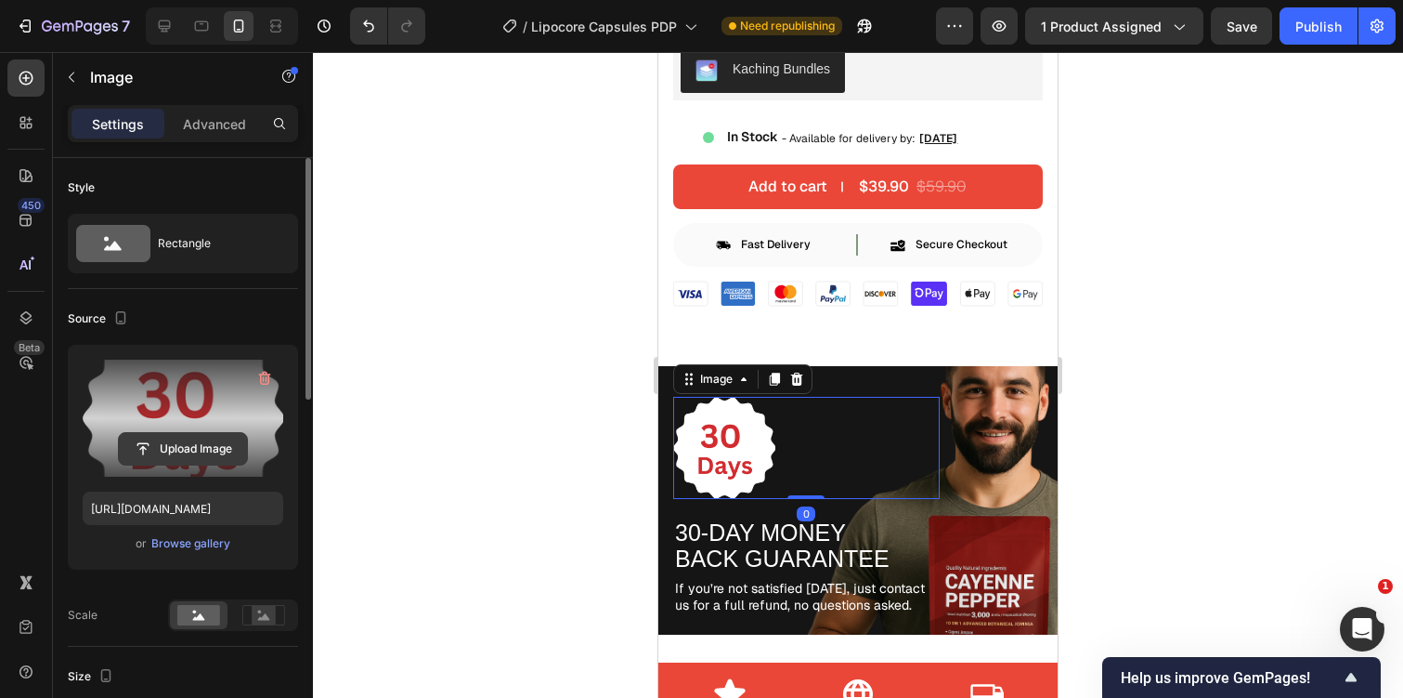
click at [153, 453] on input "file" at bounding box center [183, 449] width 128 height 32
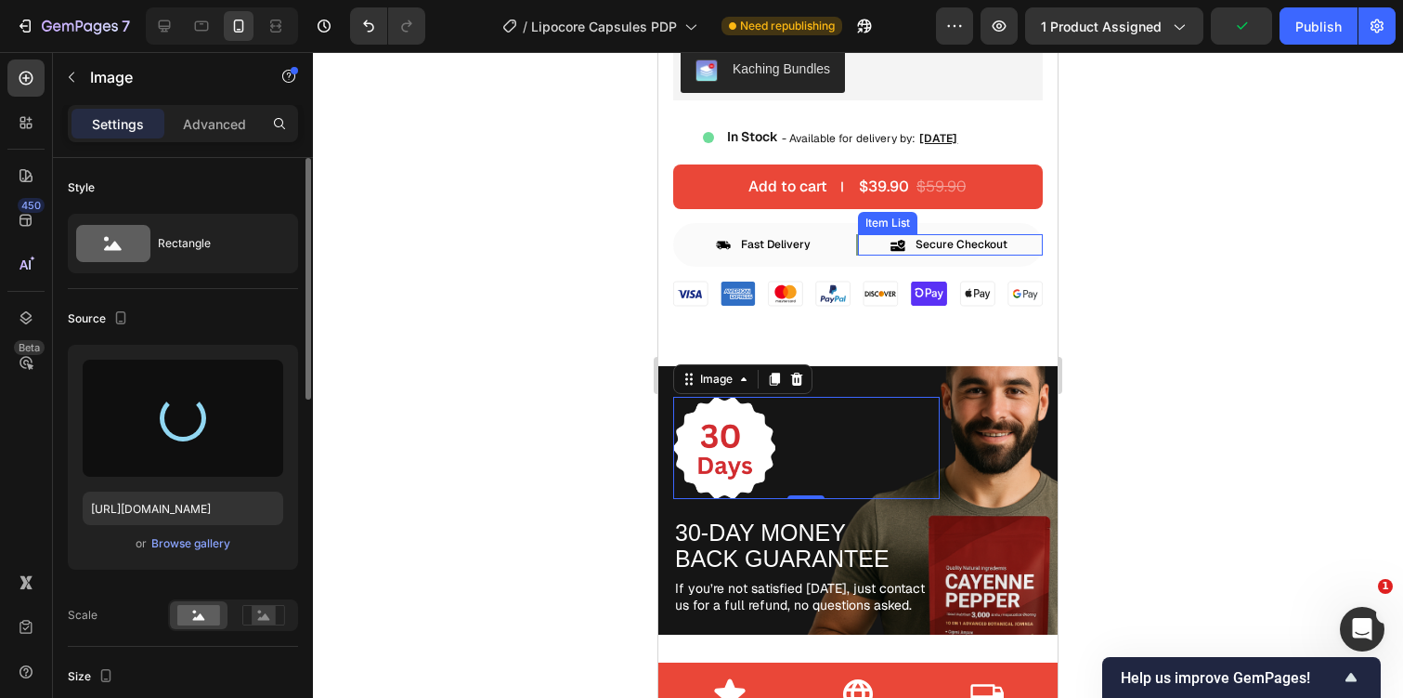
type input "[URL][DOMAIN_NAME]"
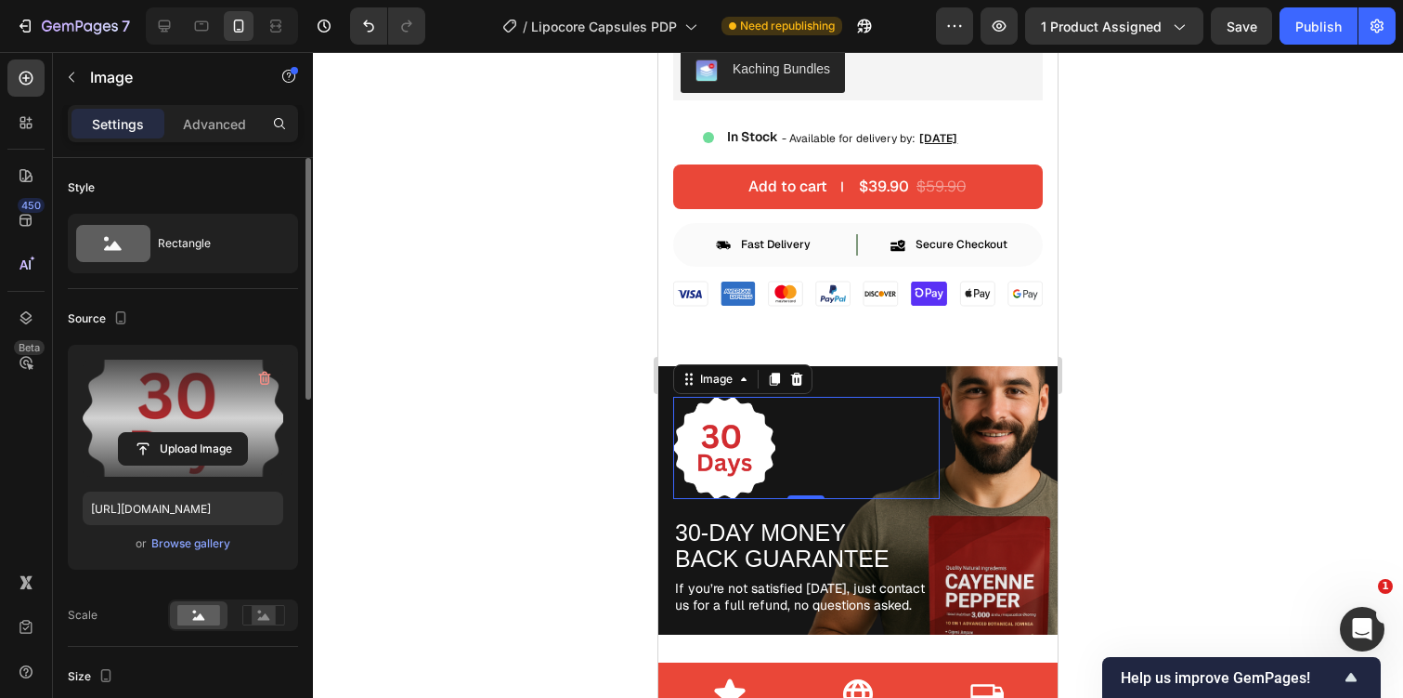
click at [1198, 289] on div at bounding box center [858, 375] width 1090 height 646
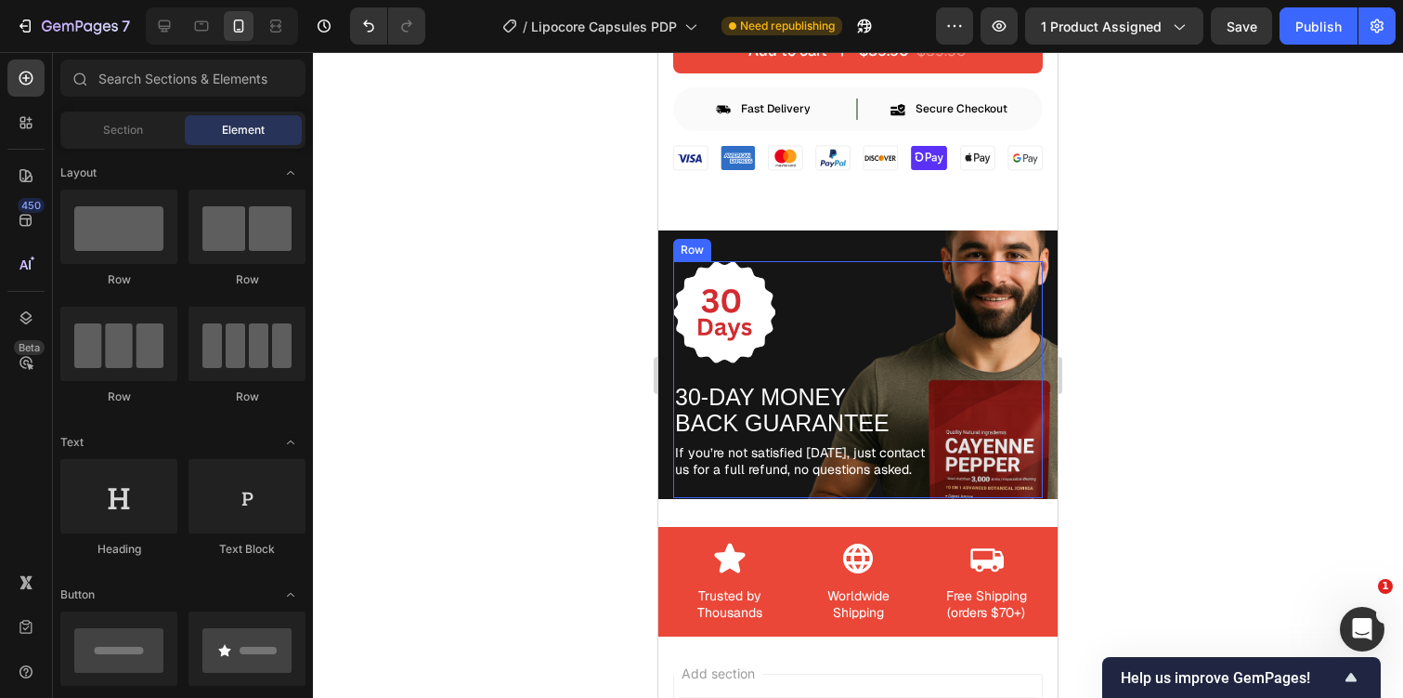
scroll to position [7176, 0]
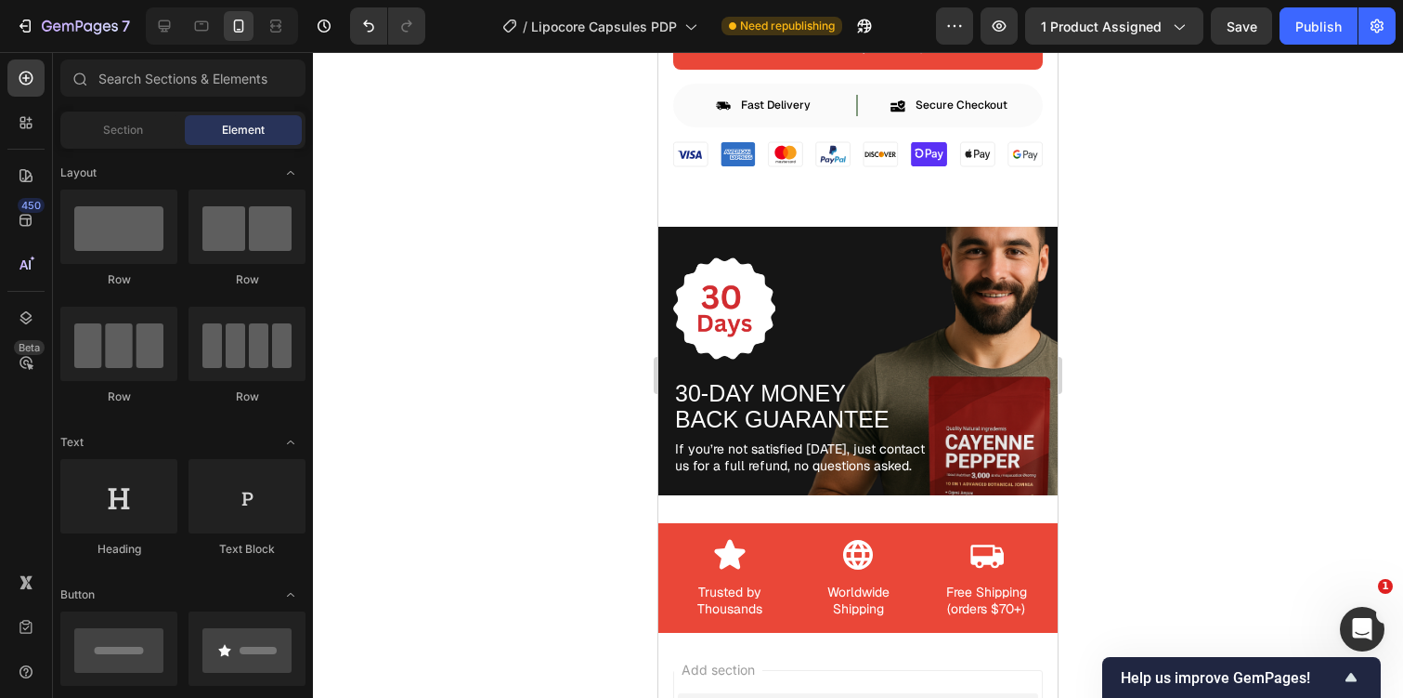
click at [1210, 336] on div at bounding box center [858, 375] width 1090 height 646
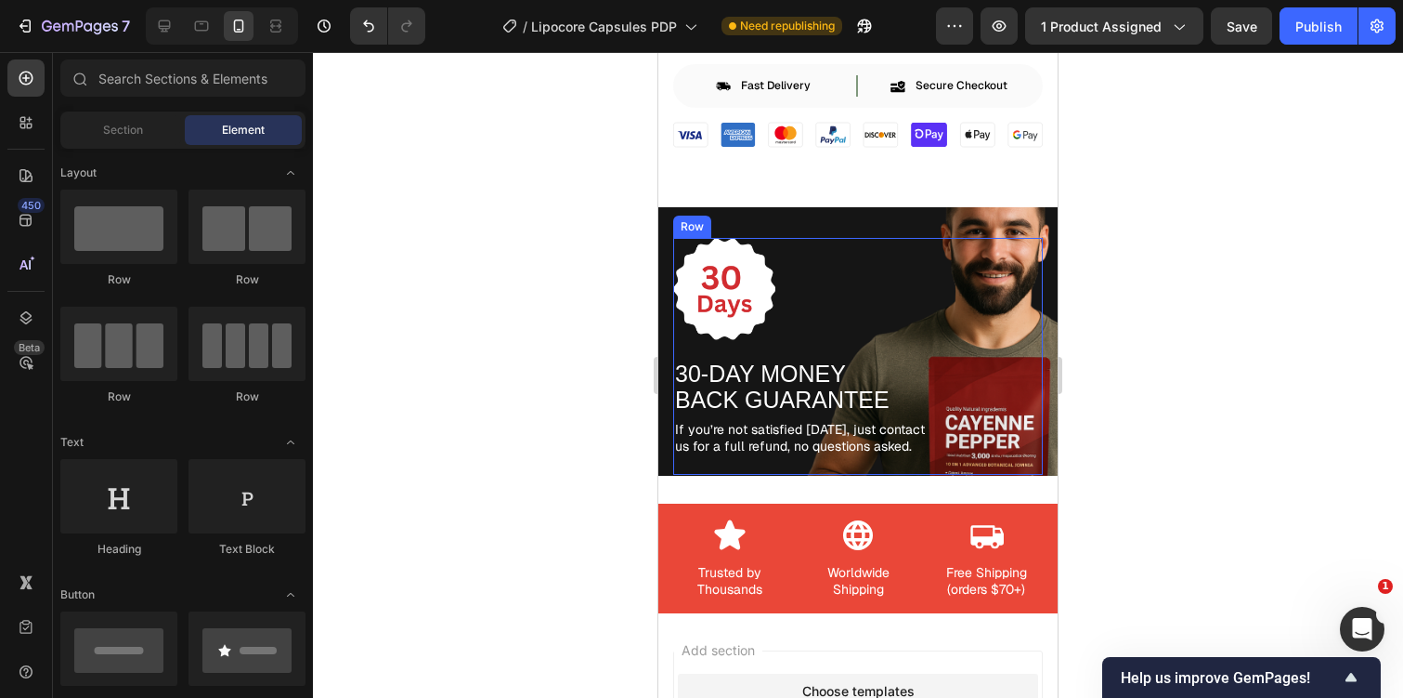
scroll to position [7207, 0]
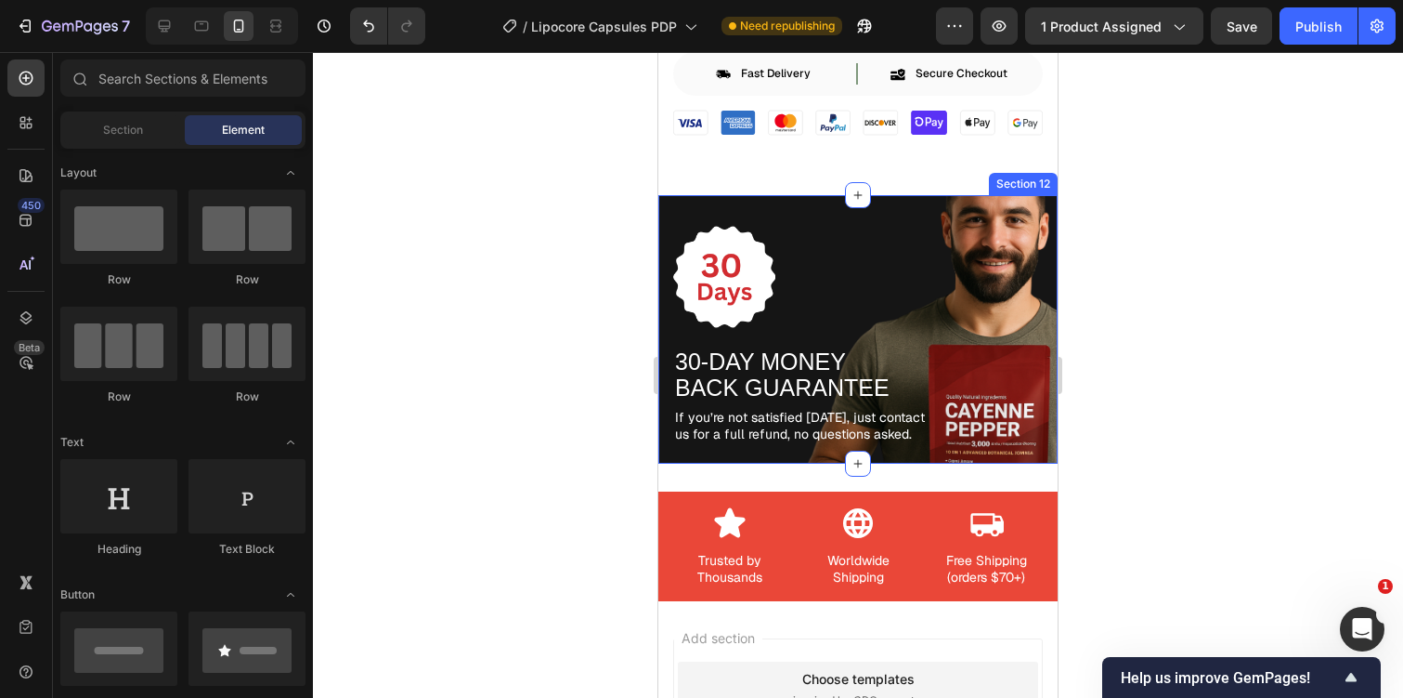
click at [663, 459] on div "Image 30-DAY MONEY BACK GUARANTEE Text Block If you’re not satisfied [DATE], ju…" at bounding box center [858, 329] width 399 height 268
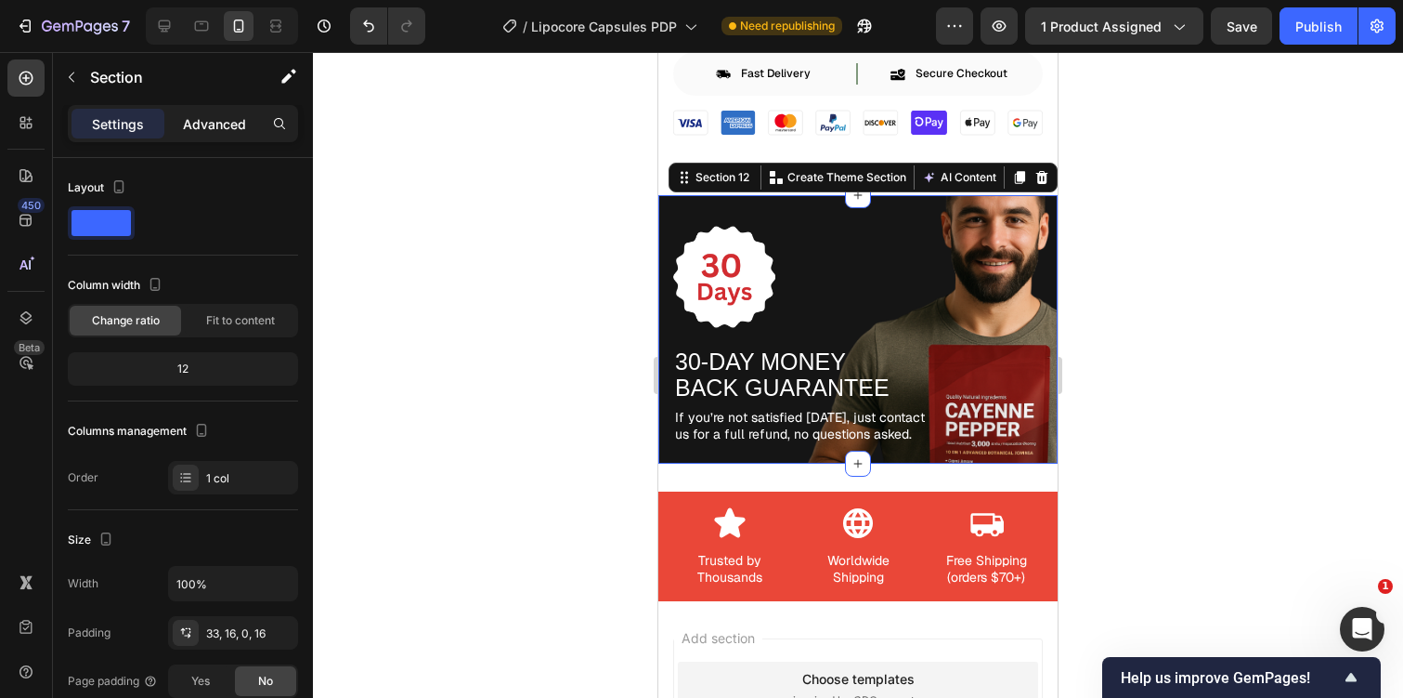
click at [197, 122] on p "Advanced" at bounding box center [214, 124] width 63 height 20
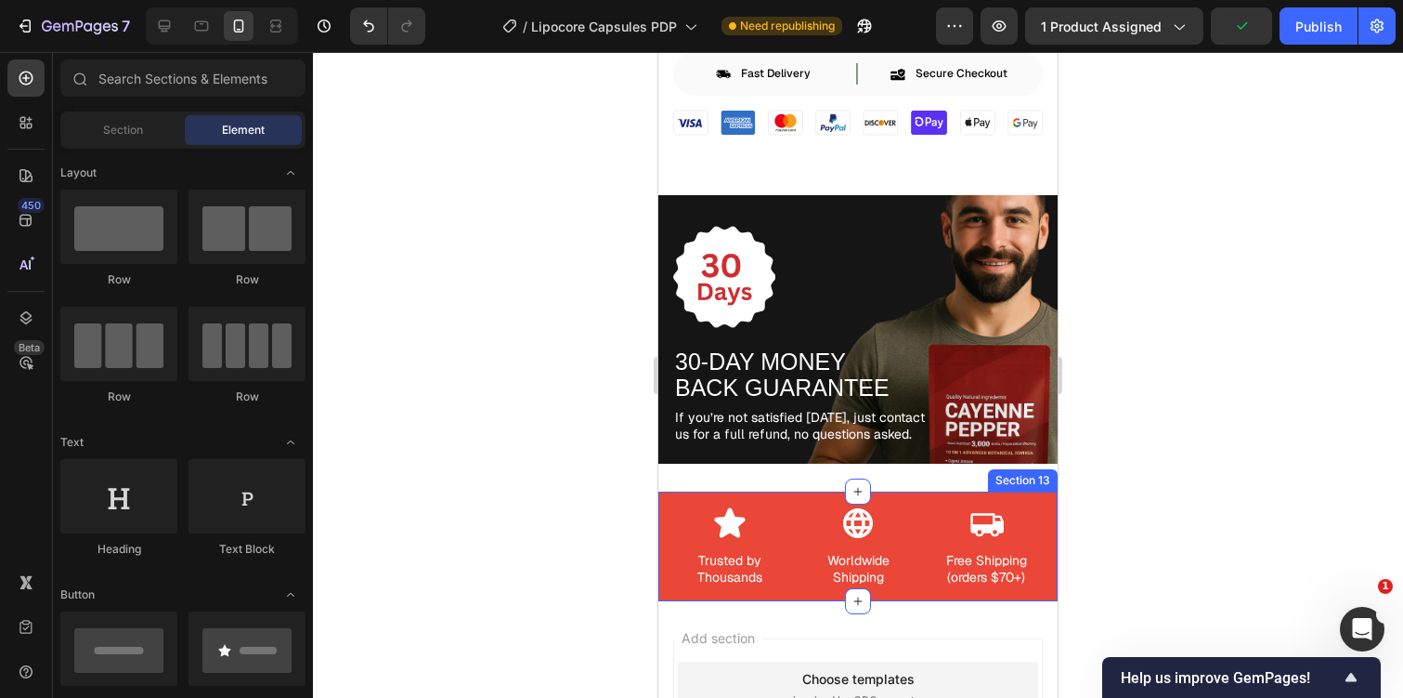
click at [802, 515] on div "Icon Trusted by Thousands Text Block Row Icon Worldwide Shipping Text Block Row…" at bounding box center [858, 546] width 399 height 110
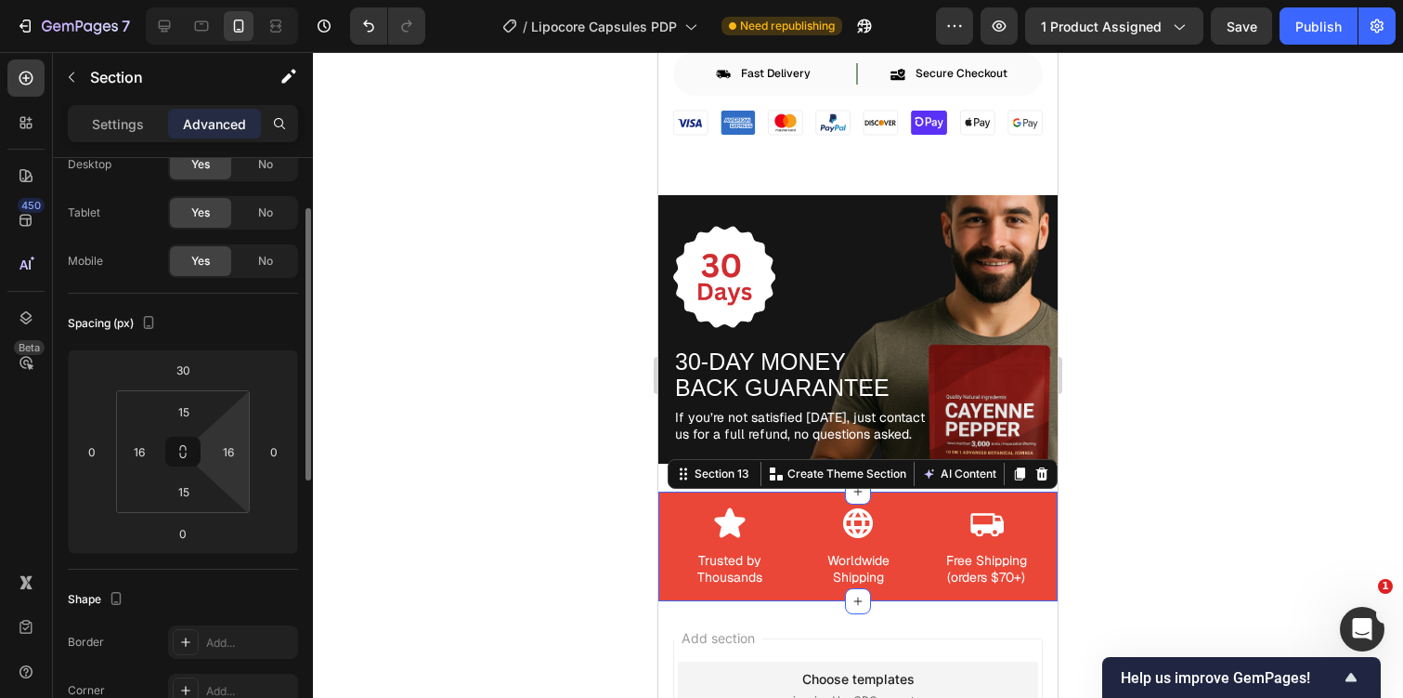
scroll to position [80, 0]
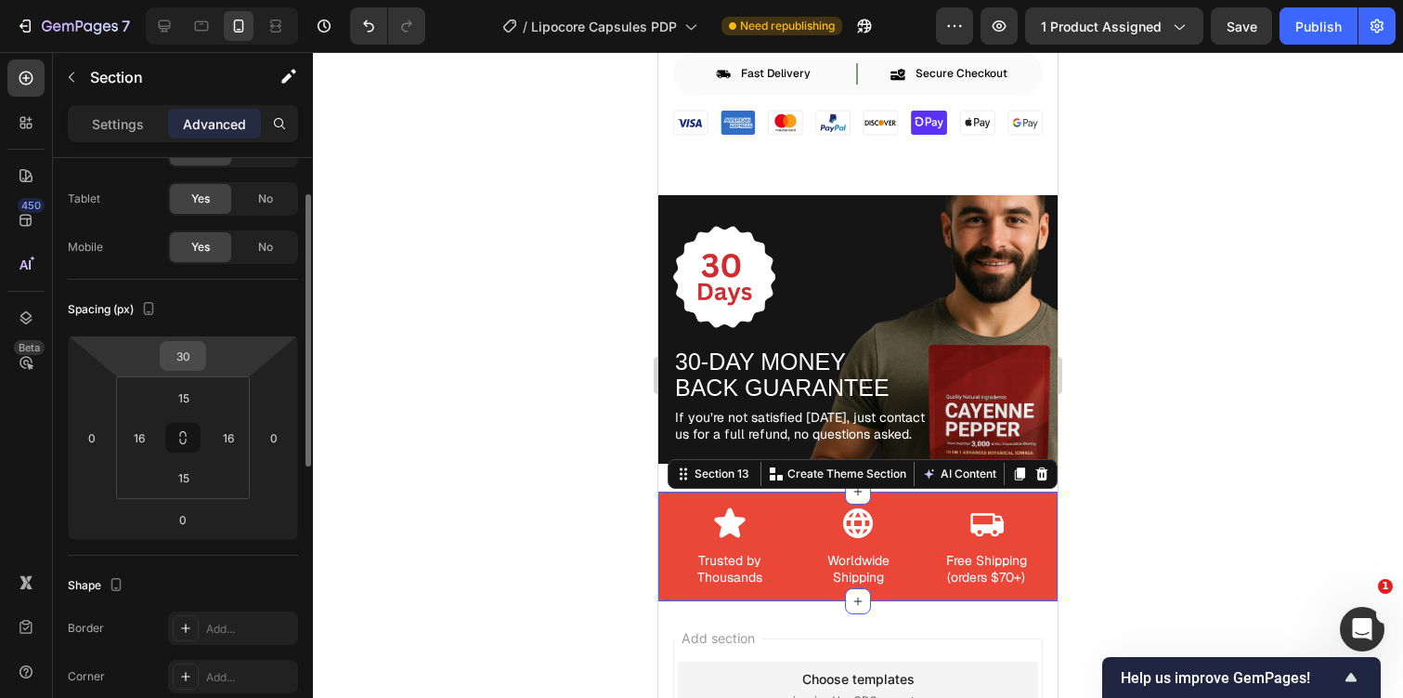
click at [188, 360] on input "30" at bounding box center [182, 356] width 37 height 28
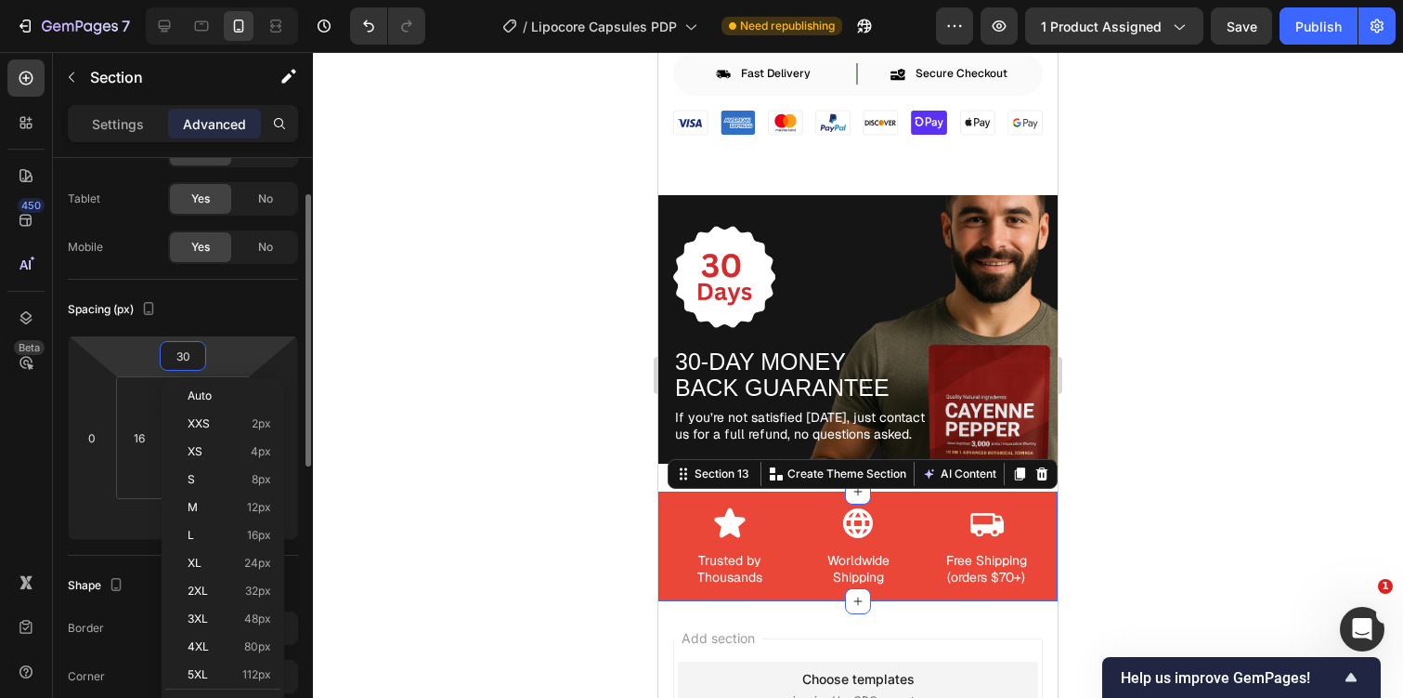
type input "0"
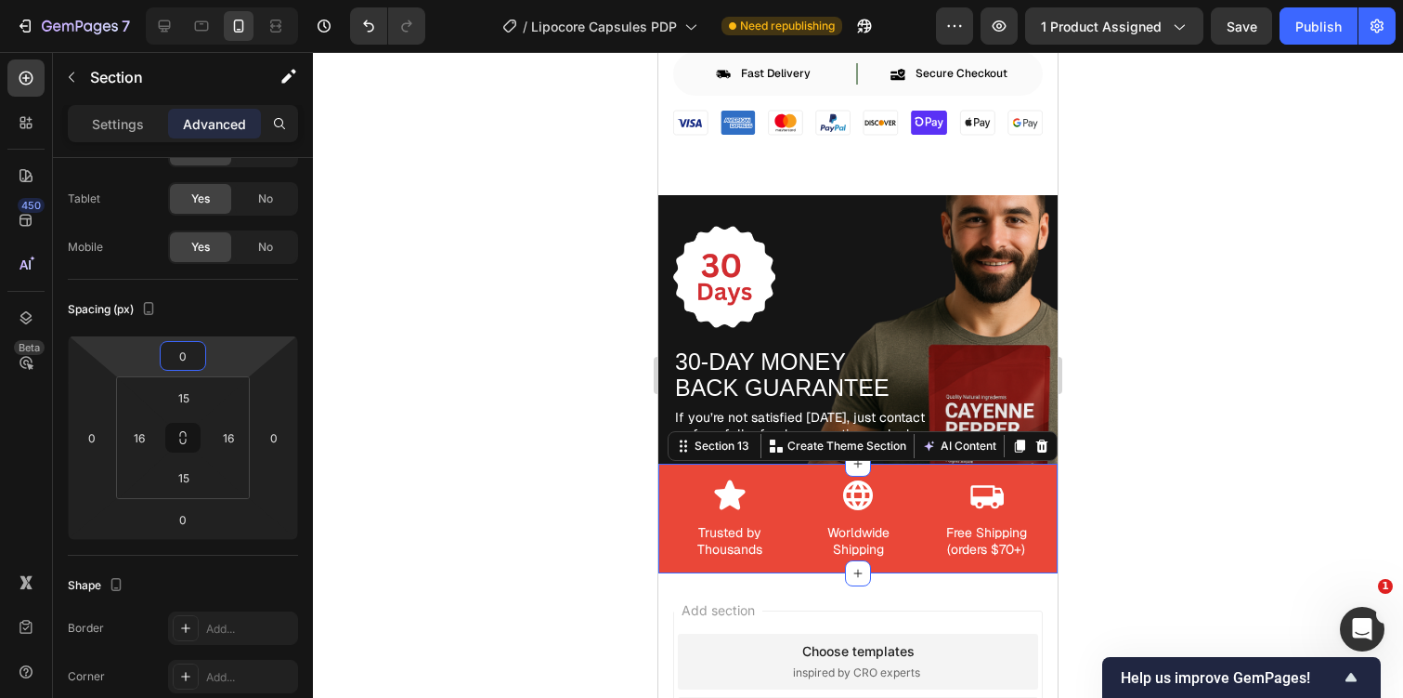
click at [1168, 329] on div at bounding box center [858, 375] width 1090 height 646
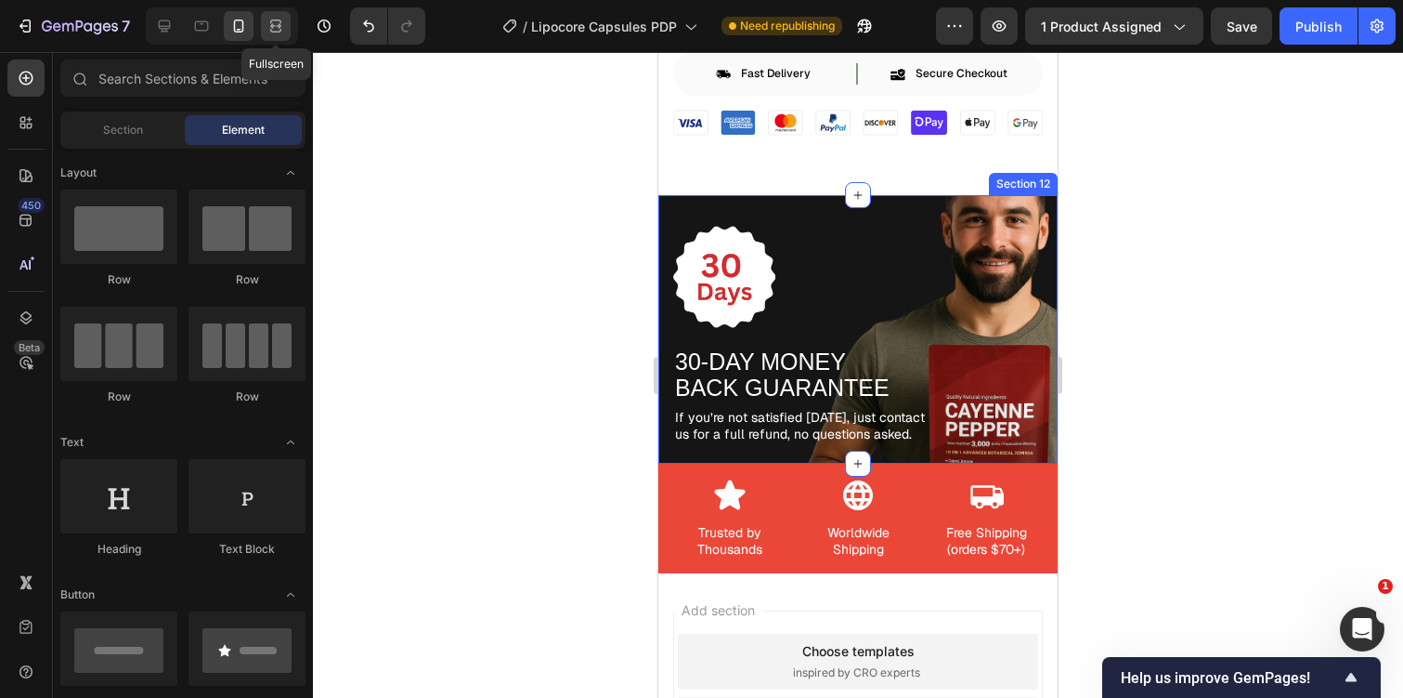
click at [282, 17] on icon at bounding box center [276, 26] width 19 height 19
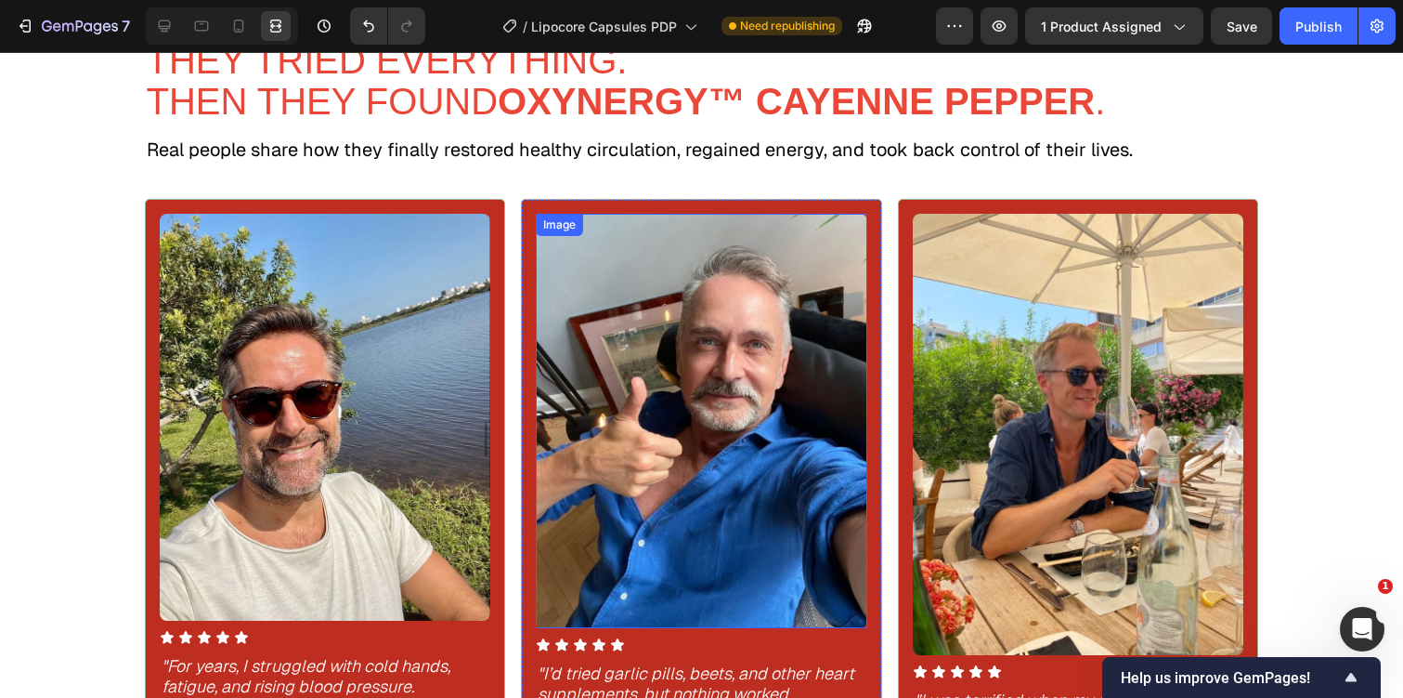
scroll to position [1749, 0]
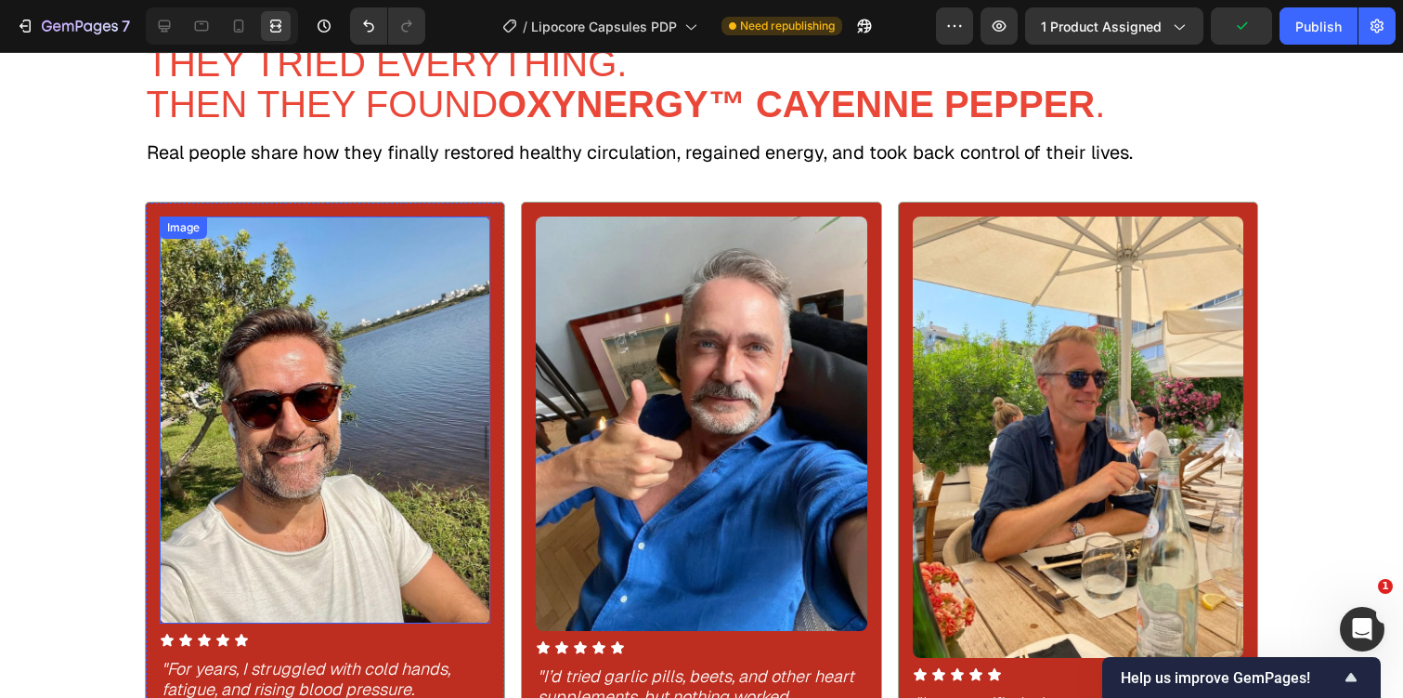
click at [434, 466] on img at bounding box center [326, 419] width 332 height 407
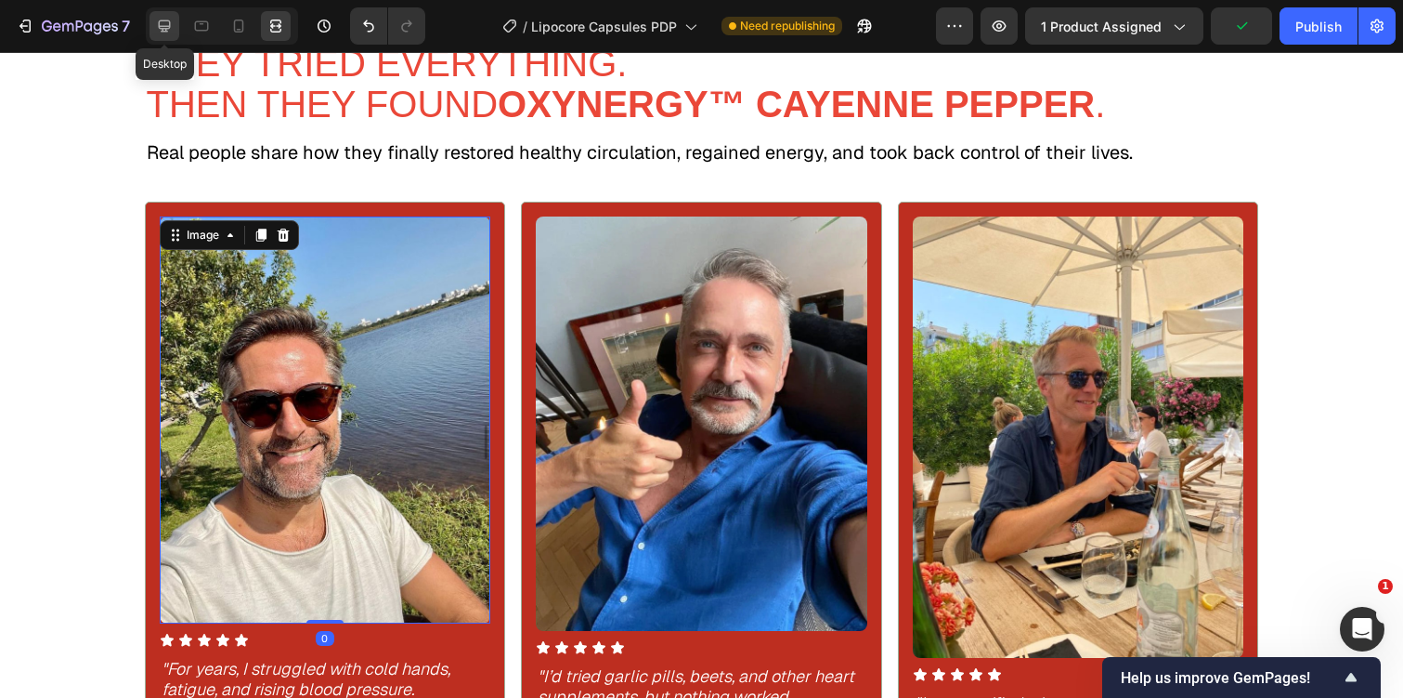
click at [153, 35] on div at bounding box center [165, 26] width 30 height 30
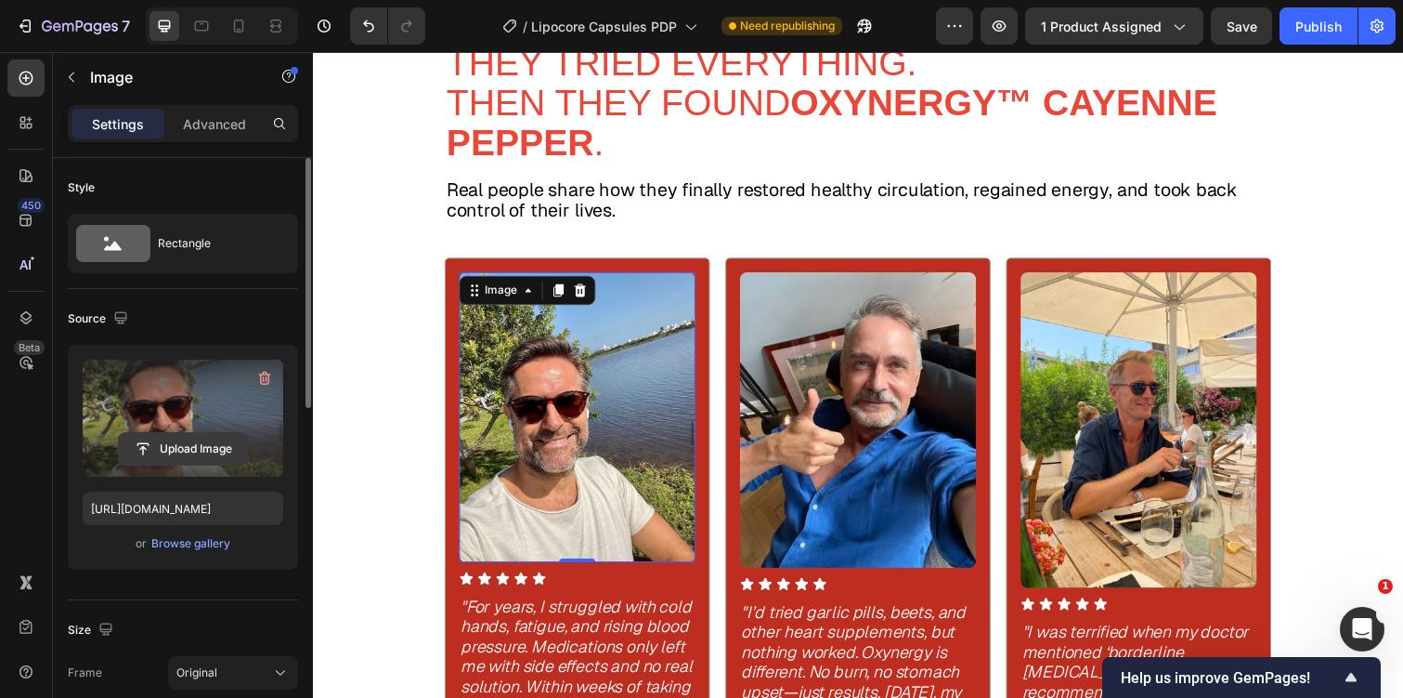
click at [177, 433] on input "file" at bounding box center [183, 449] width 128 height 32
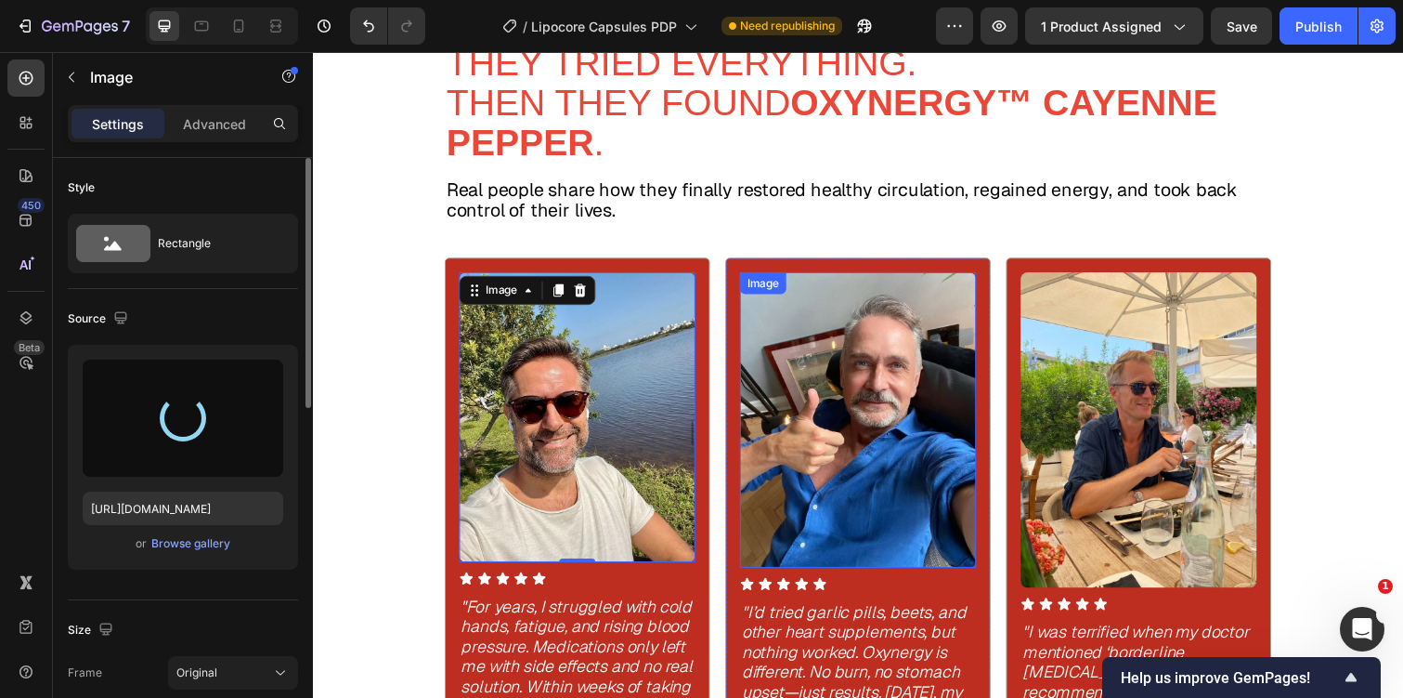
type input "[URL][DOMAIN_NAME]"
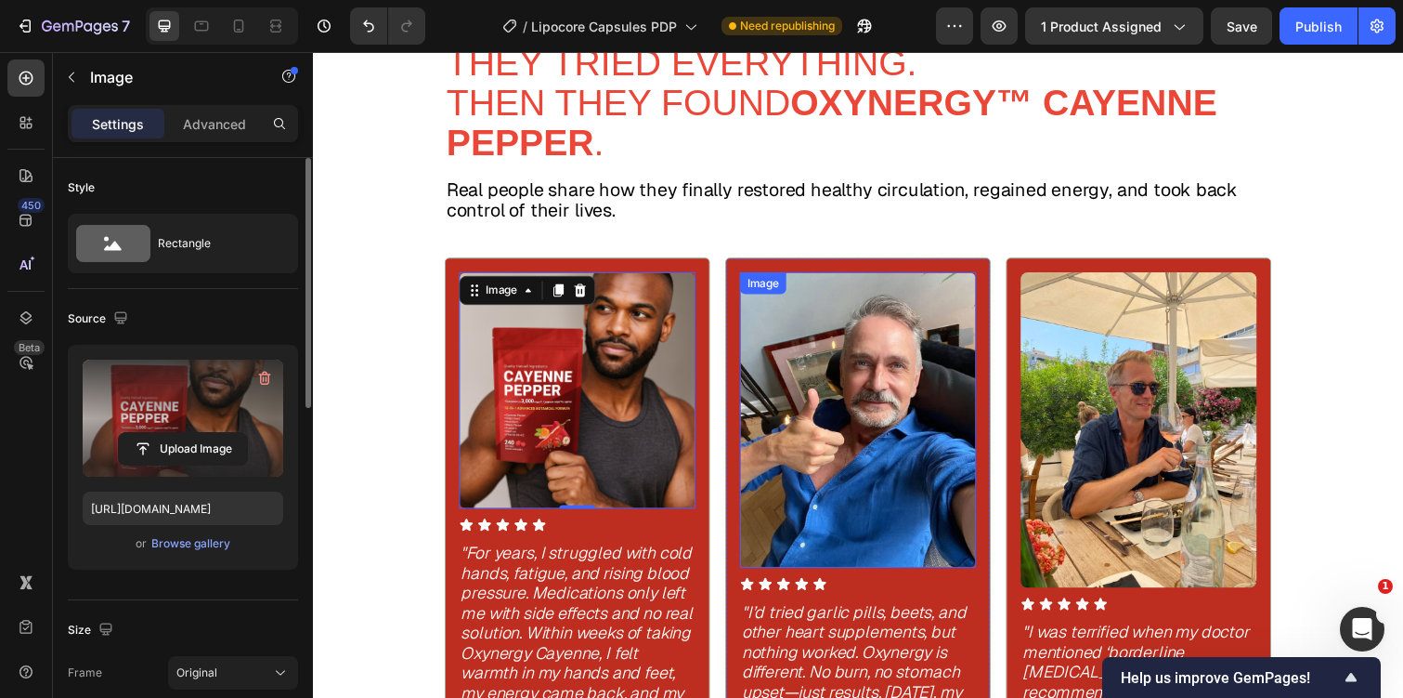
click at [849, 389] on img at bounding box center [870, 429] width 241 height 302
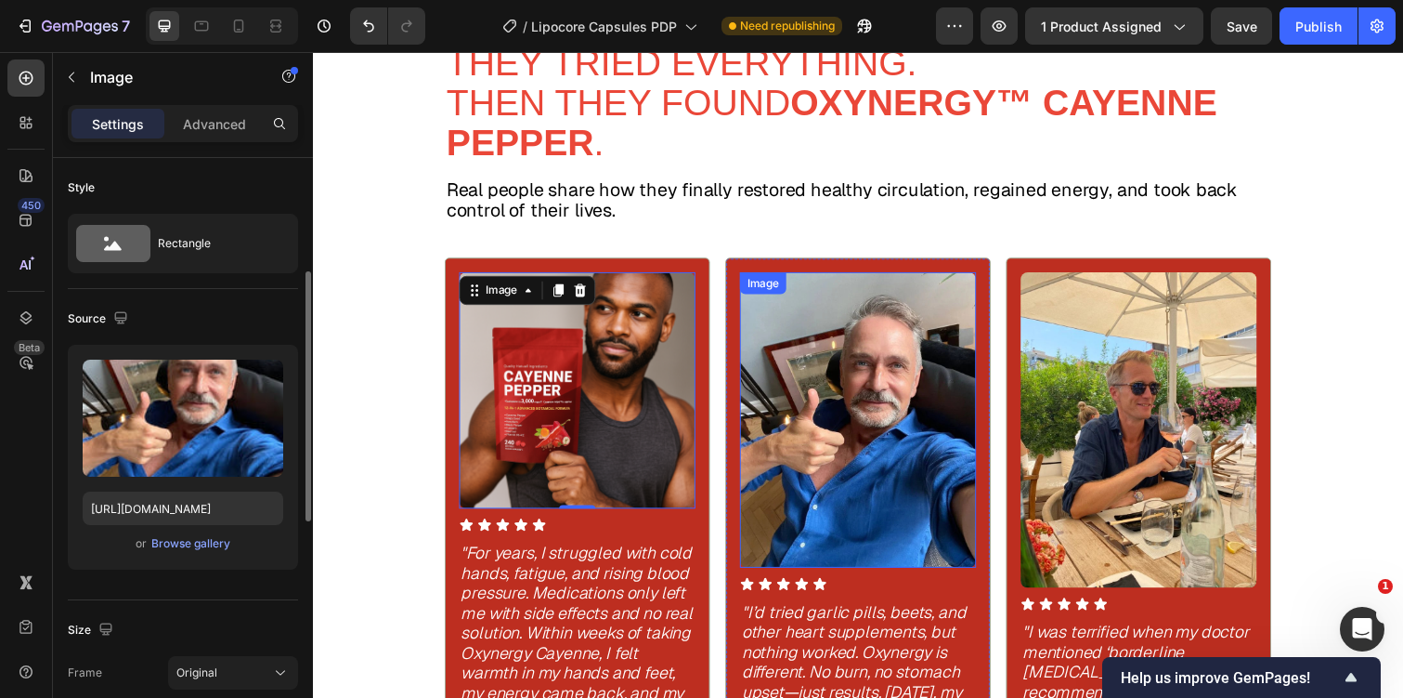
scroll to position [80, 0]
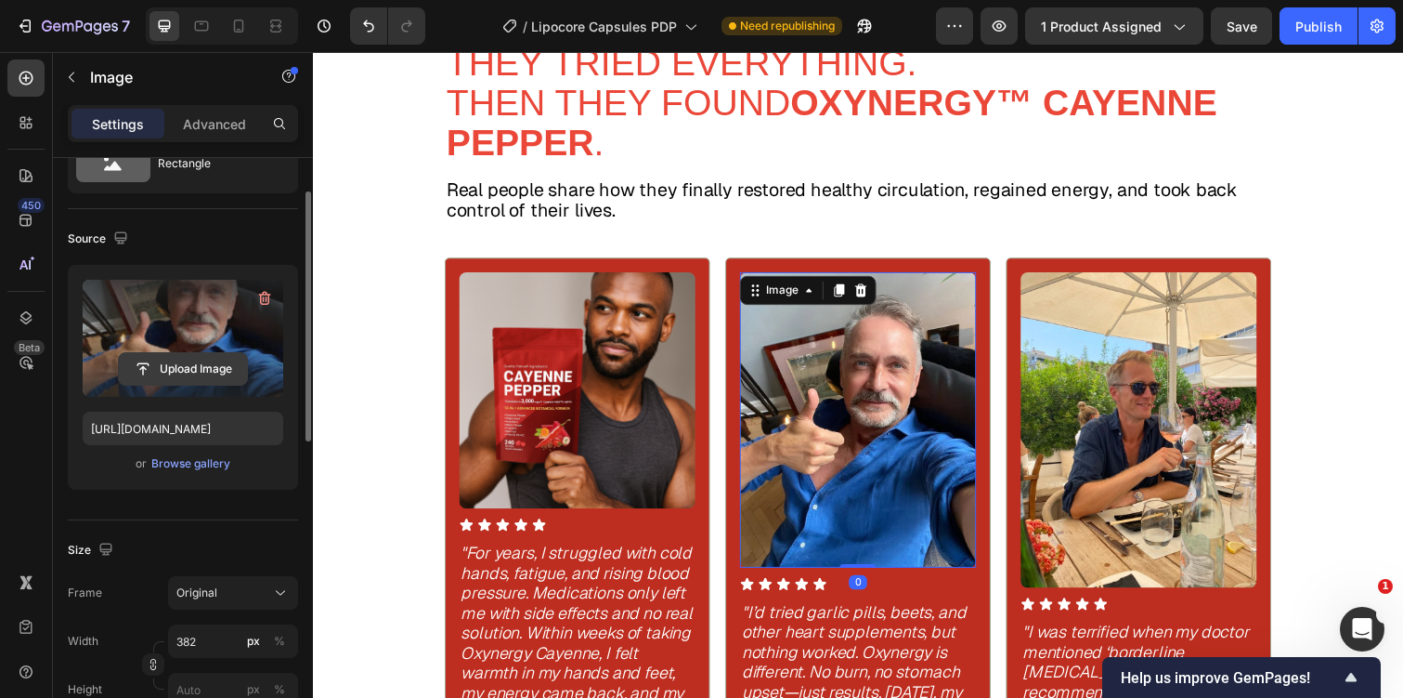
click at [201, 362] on input "file" at bounding box center [183, 369] width 128 height 32
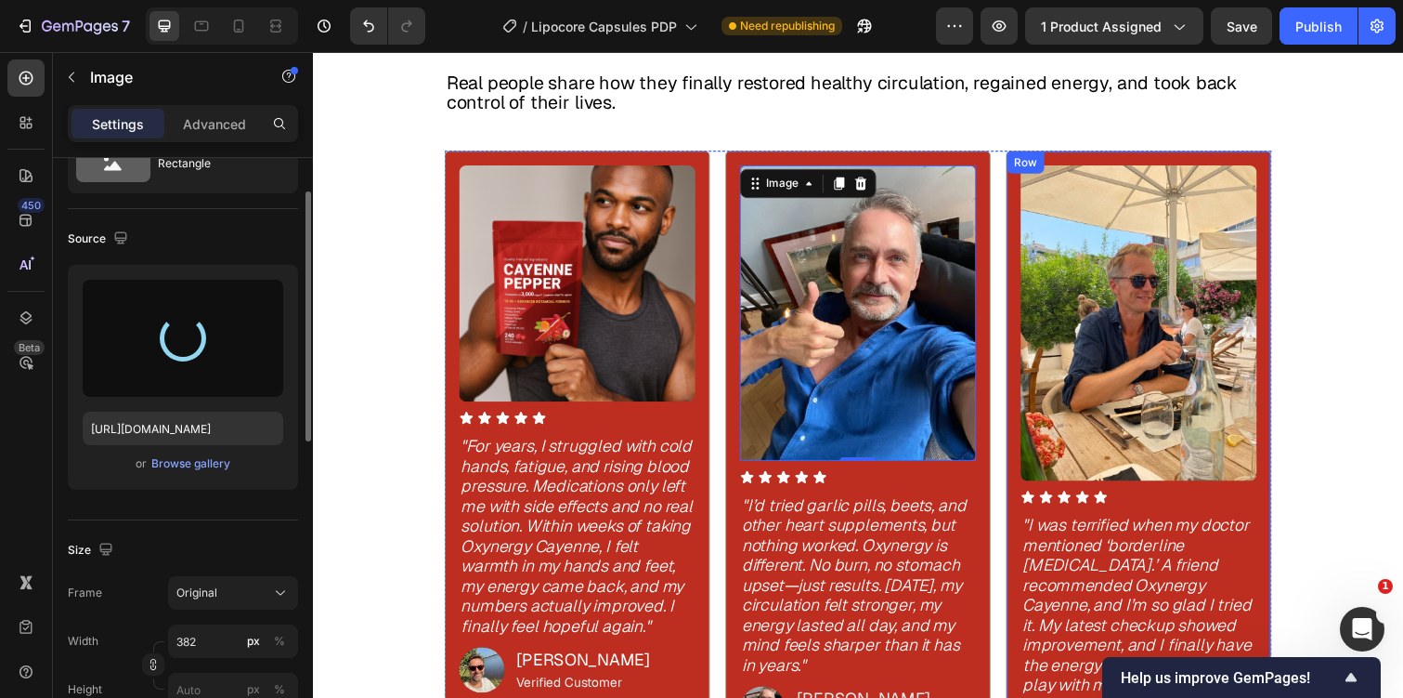
scroll to position [1860, 0]
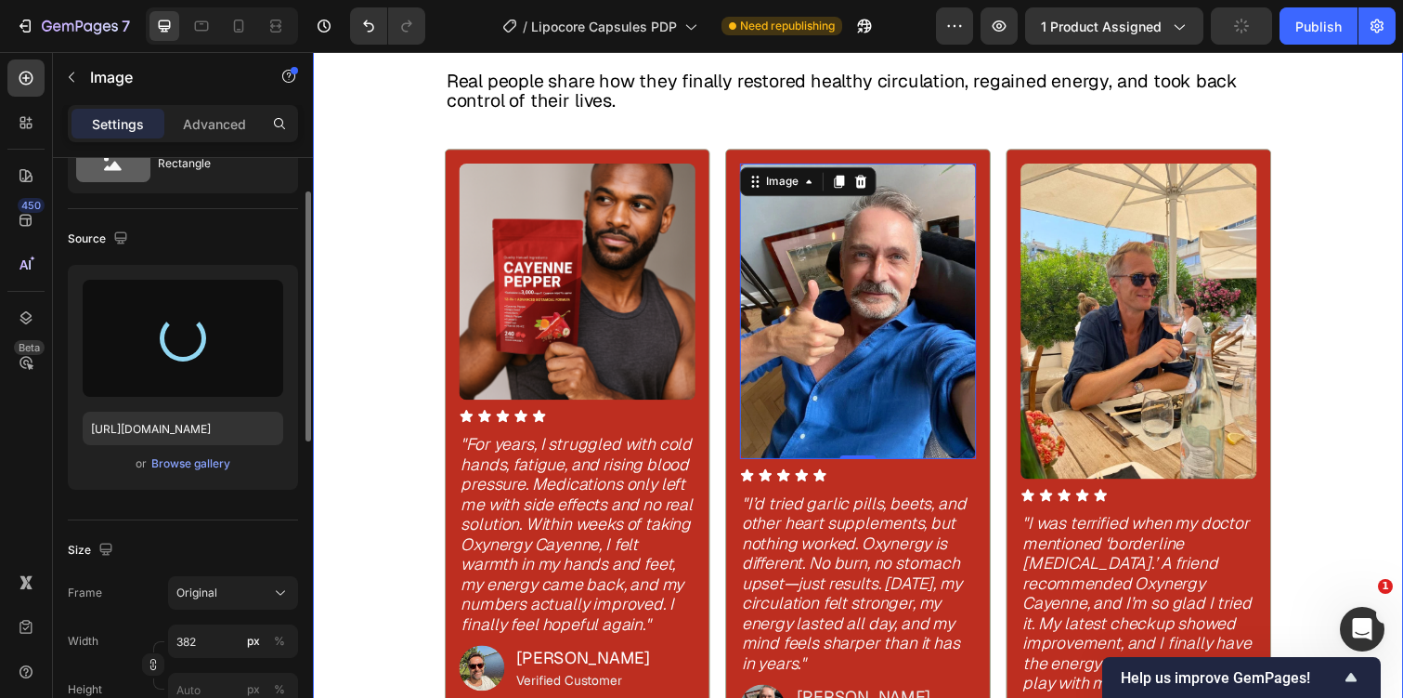
type input "[URL][DOMAIN_NAME]"
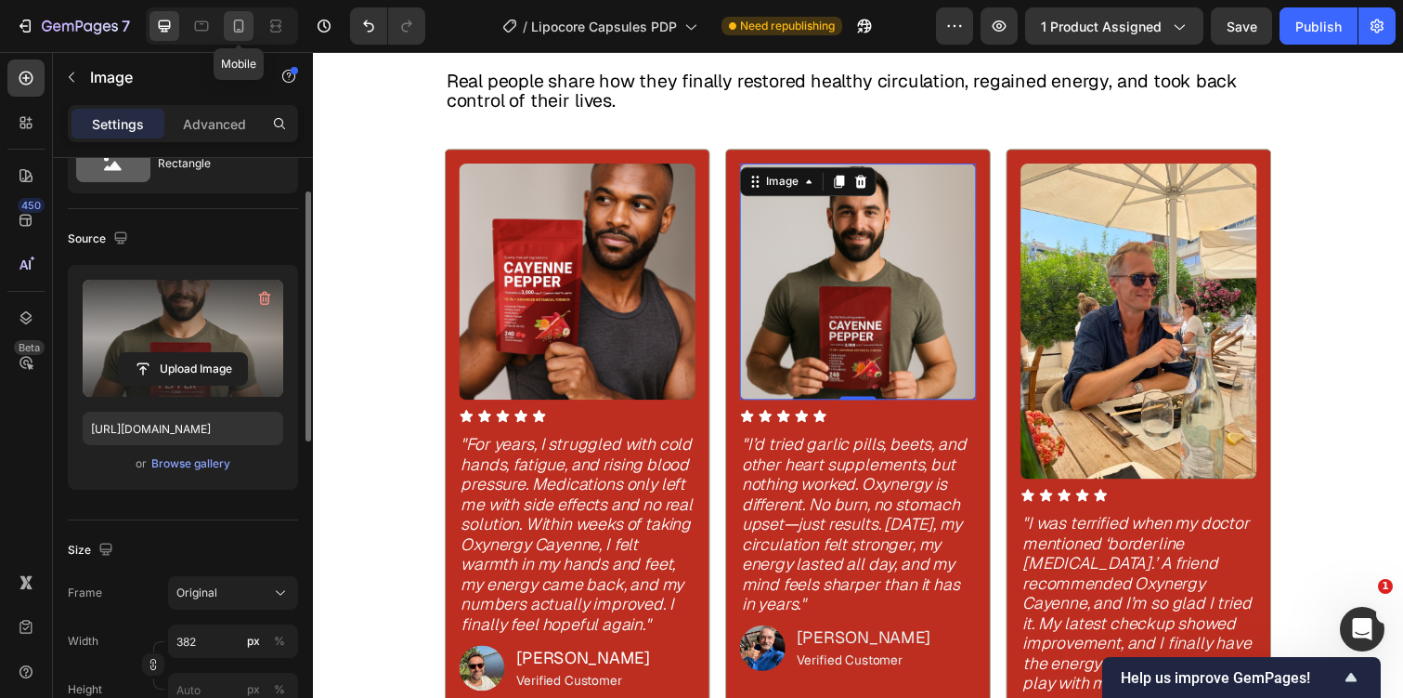
click at [240, 32] on icon at bounding box center [239, 26] width 10 height 13
type input "301"
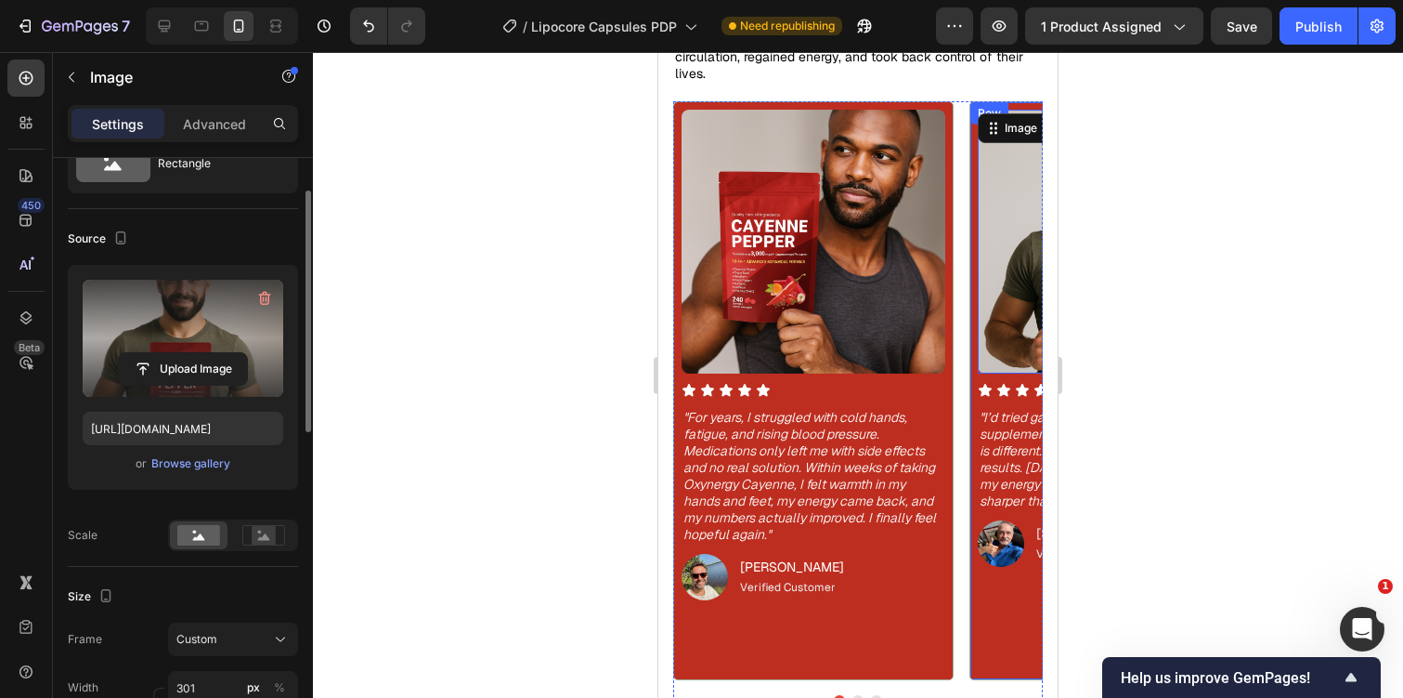
scroll to position [1852, 0]
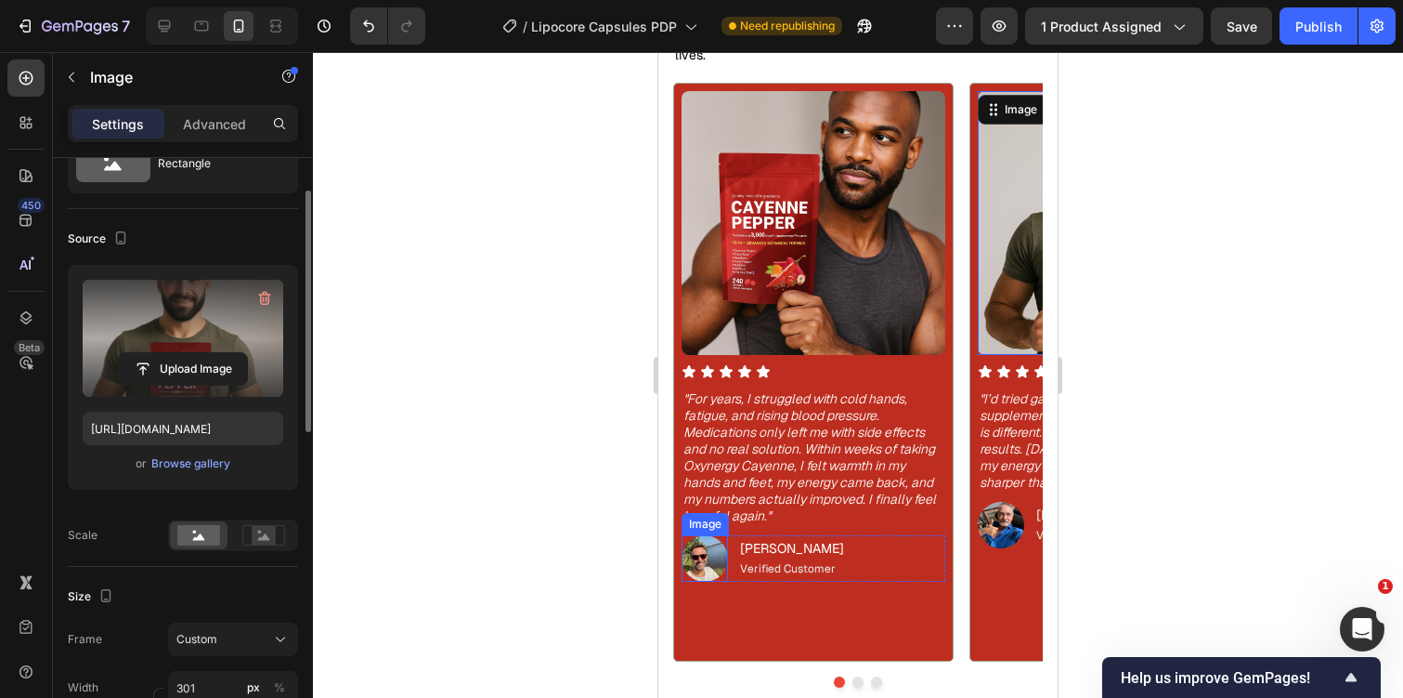
click at [714, 541] on img at bounding box center [705, 558] width 46 height 46
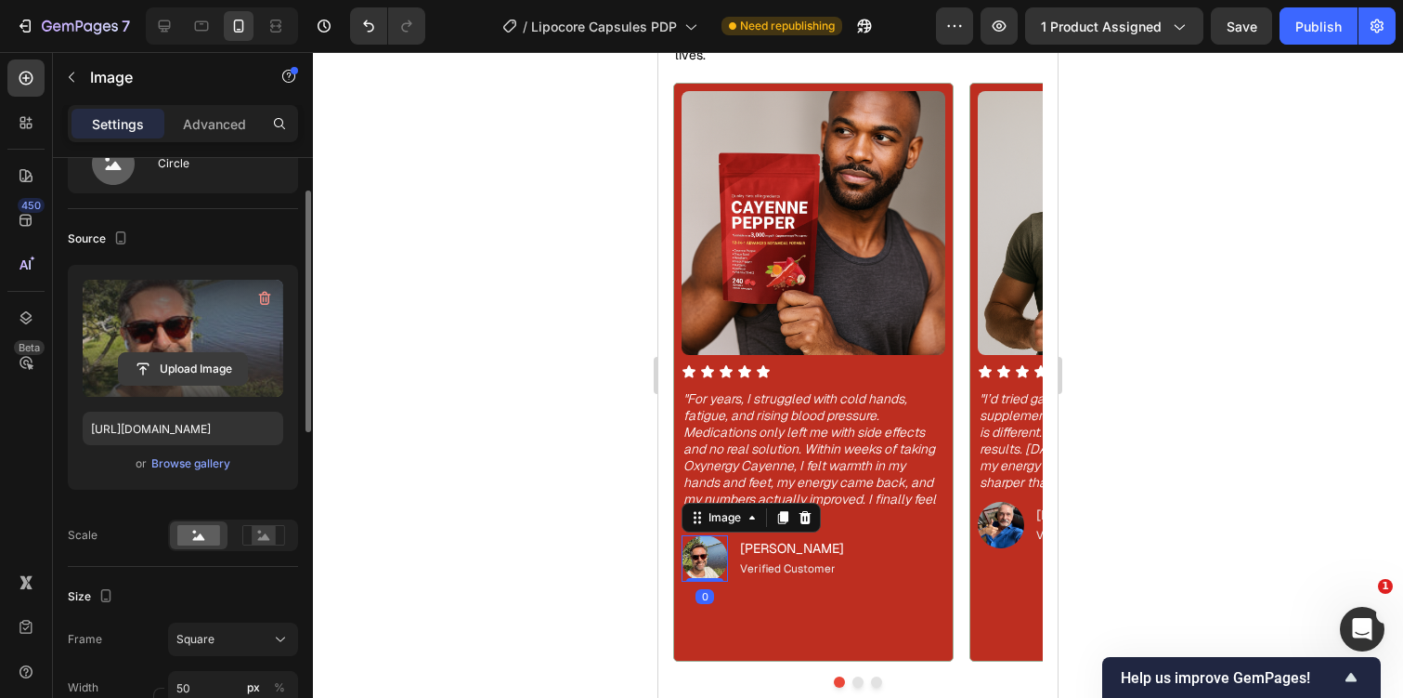
click at [174, 362] on input "file" at bounding box center [183, 369] width 128 height 32
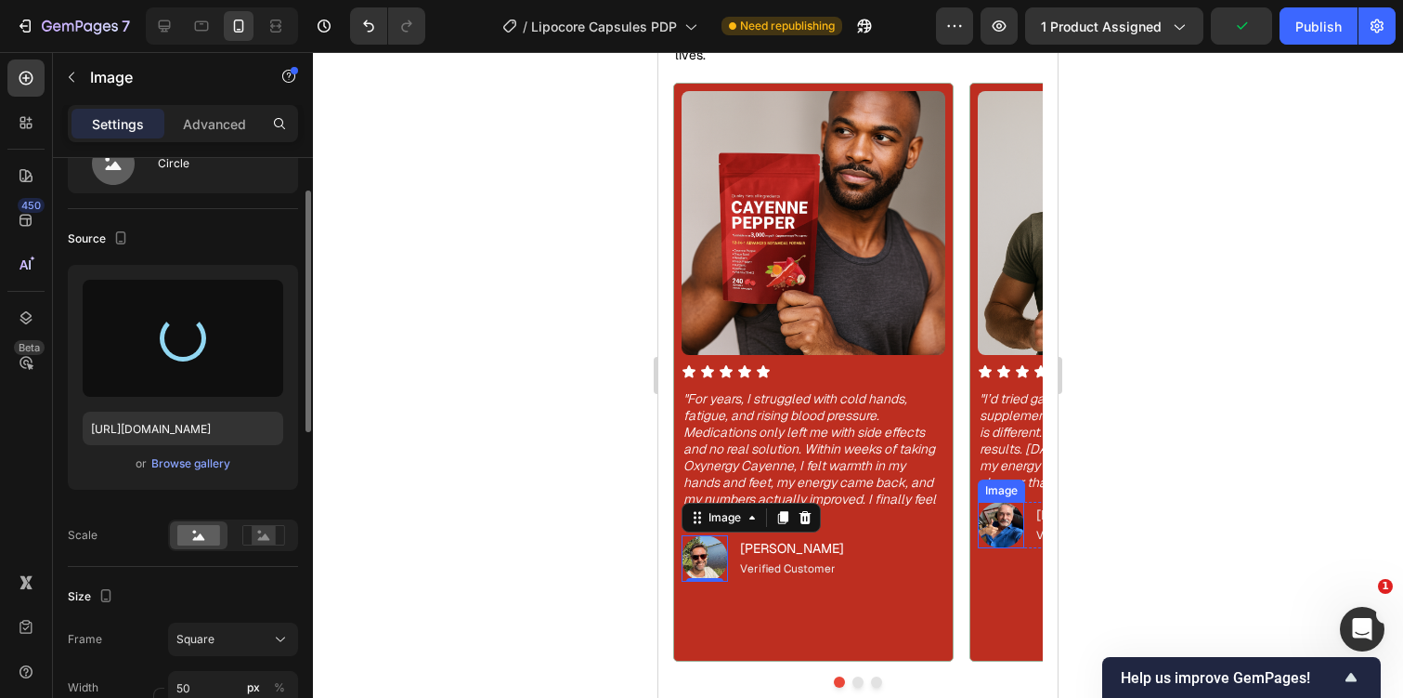
type input "[URL][DOMAIN_NAME]"
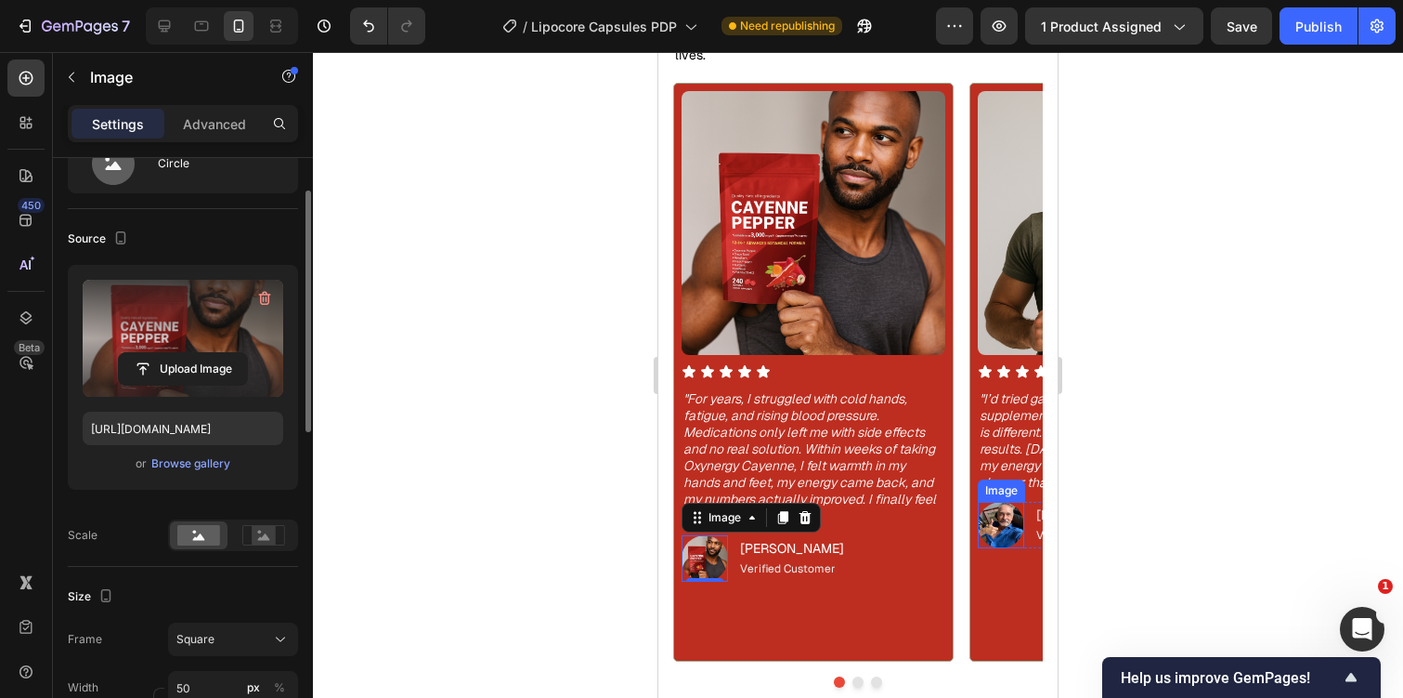
click at [993, 539] on img at bounding box center [1001, 525] width 46 height 46
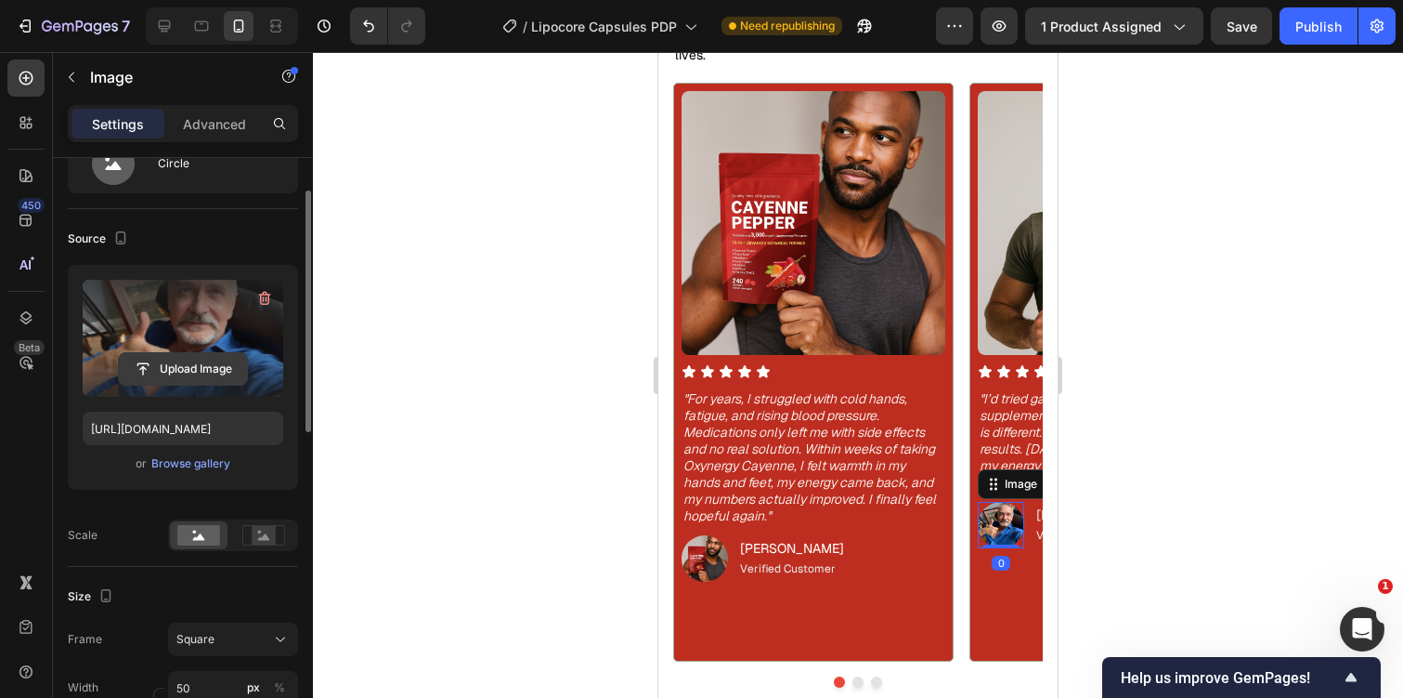
click at [171, 369] on input "file" at bounding box center [183, 369] width 128 height 32
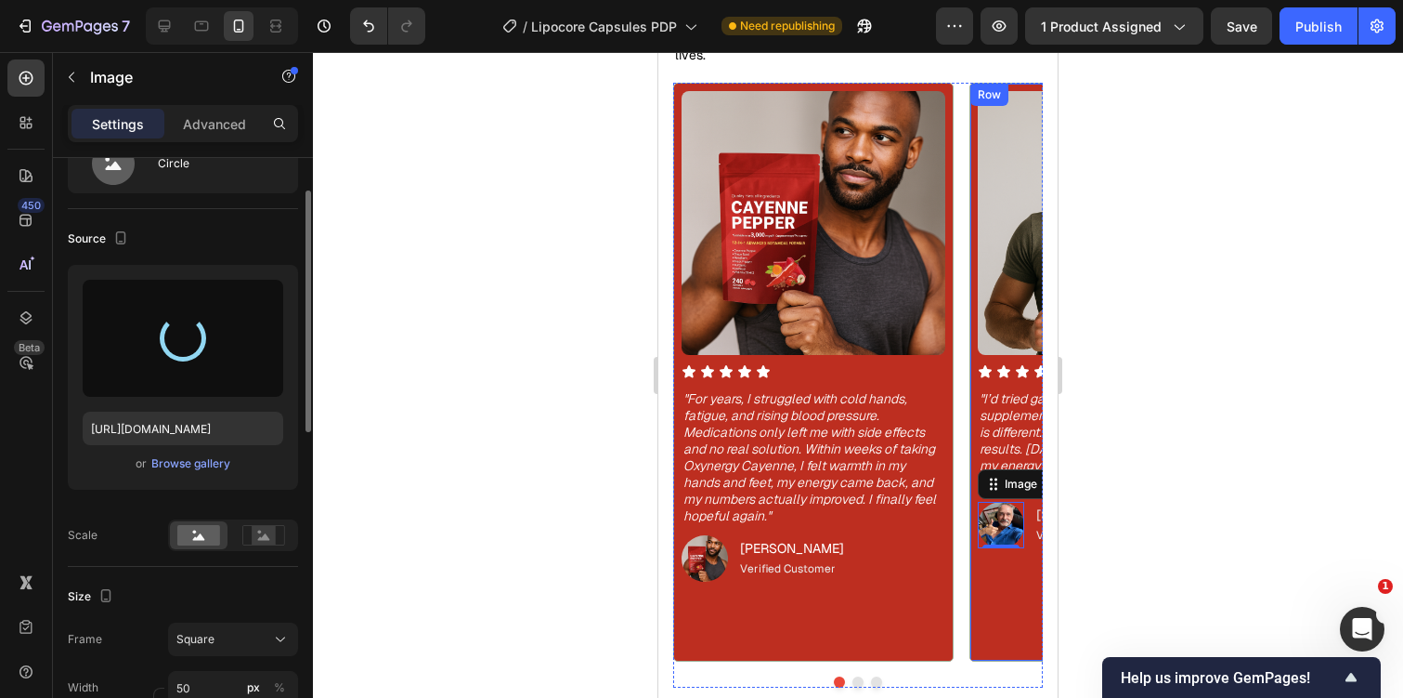
type input "[URL][DOMAIN_NAME]"
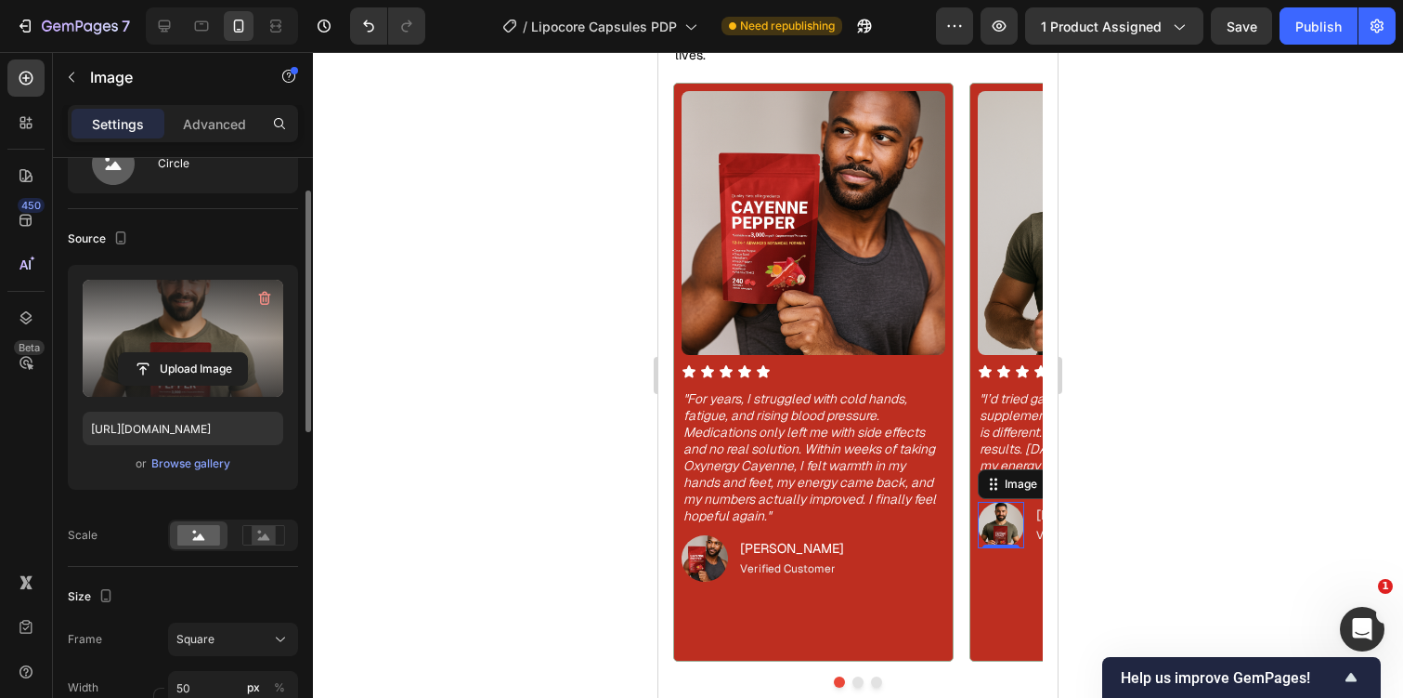
click at [1231, 284] on div at bounding box center [858, 375] width 1090 height 646
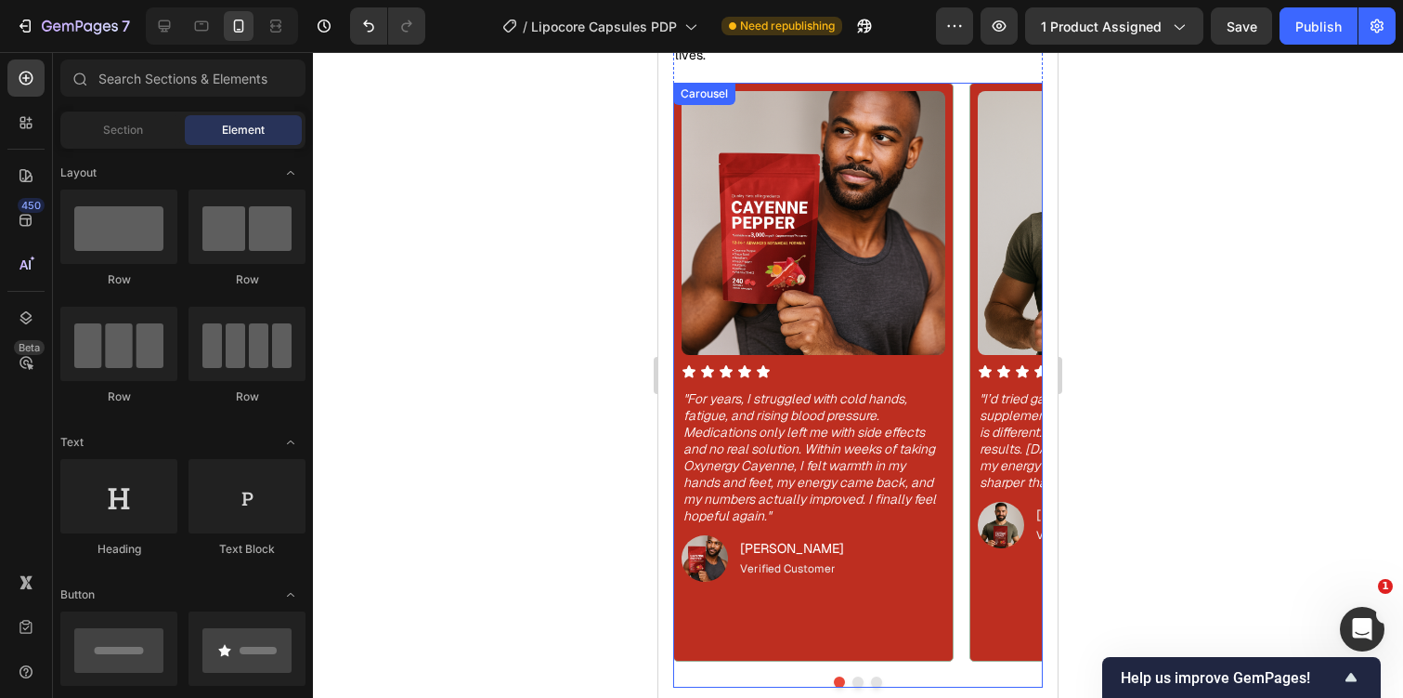
click at [853, 681] on button "Dot" at bounding box center [858, 681] width 11 height 11
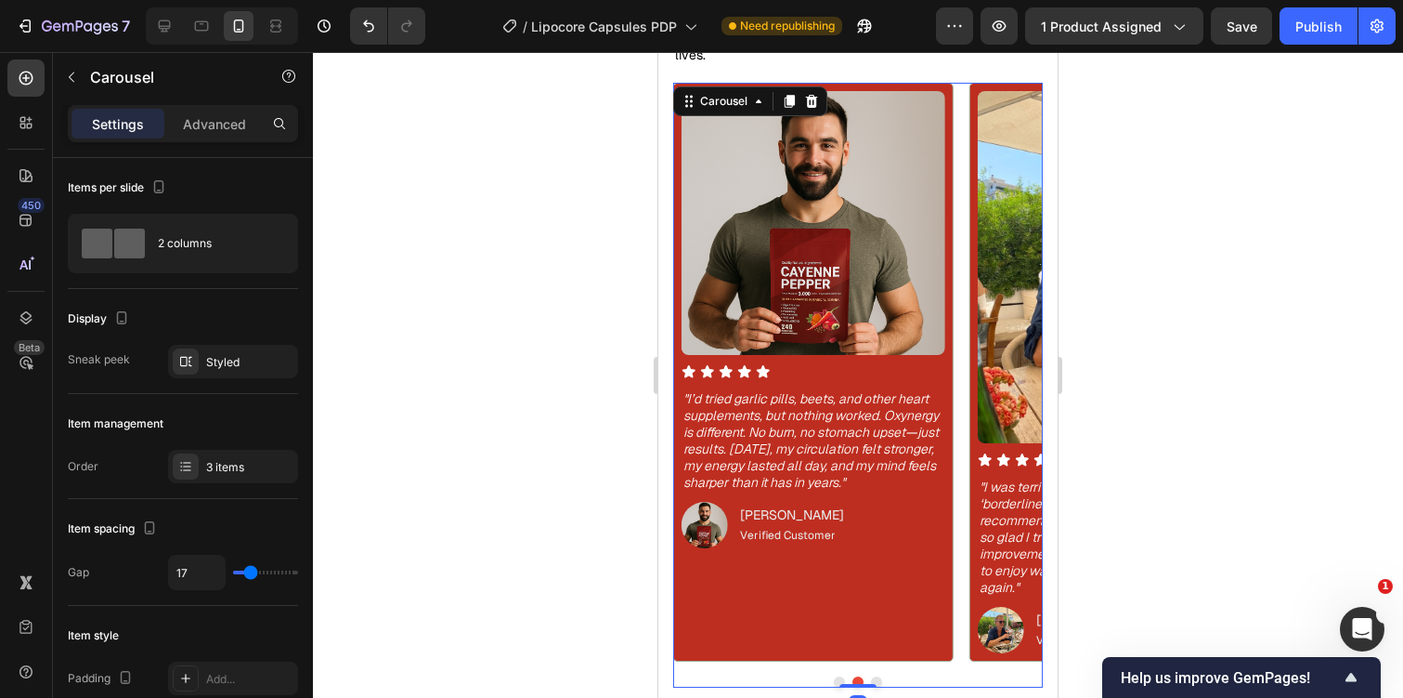
click at [881, 681] on button "Dot" at bounding box center [876, 681] width 11 height 11
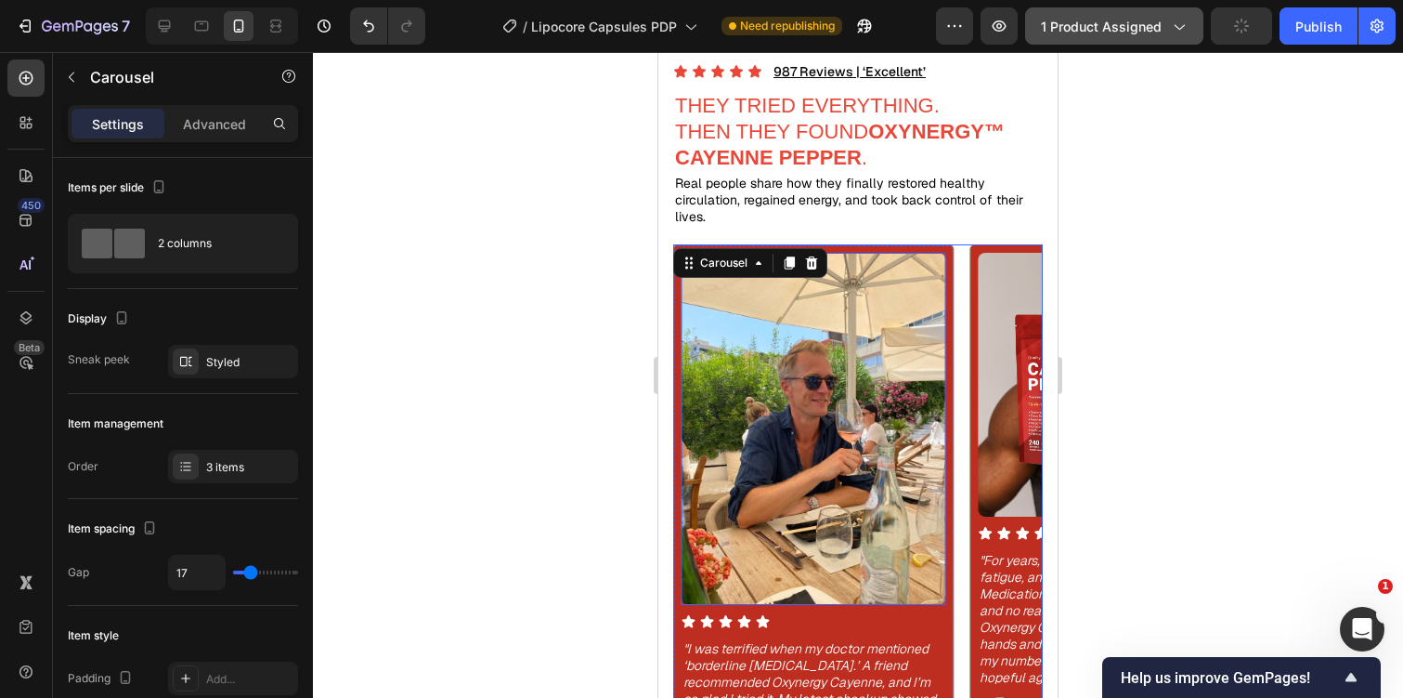
scroll to position [1576, 0]
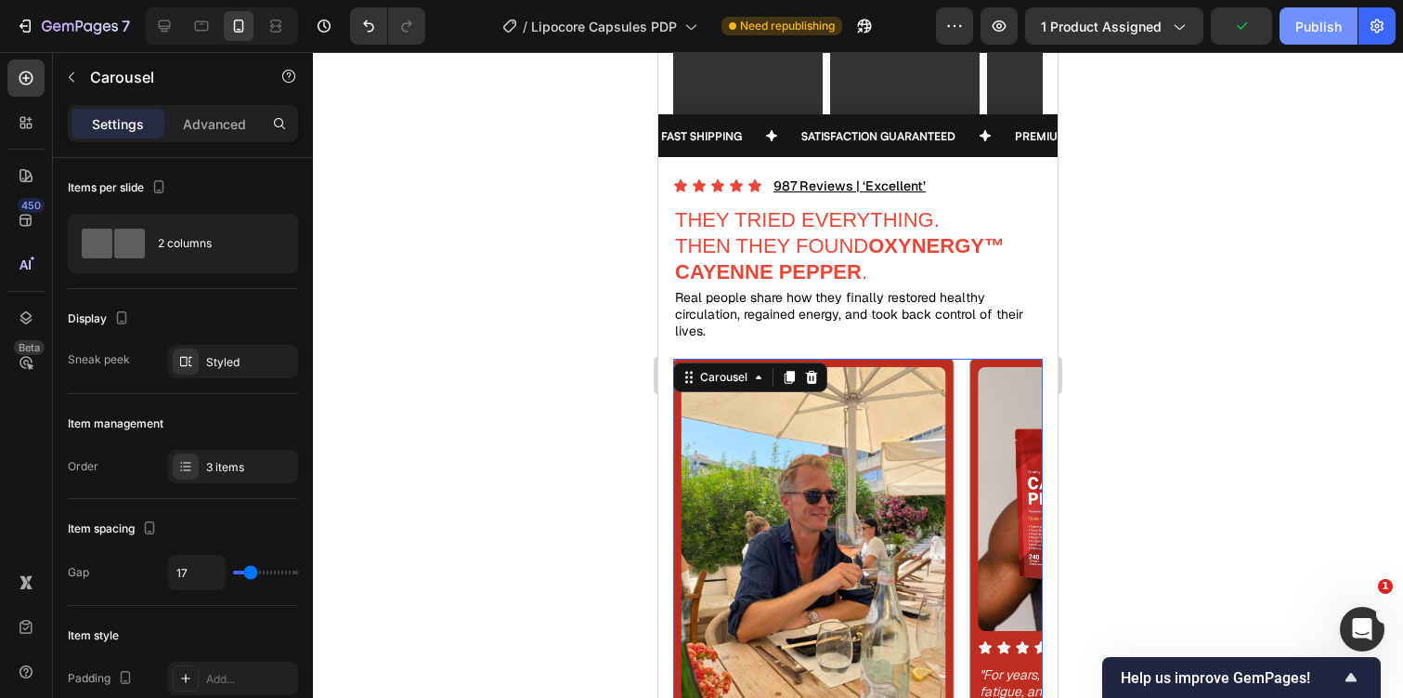
click at [1334, 19] on div "Publish" at bounding box center [1319, 27] width 46 height 20
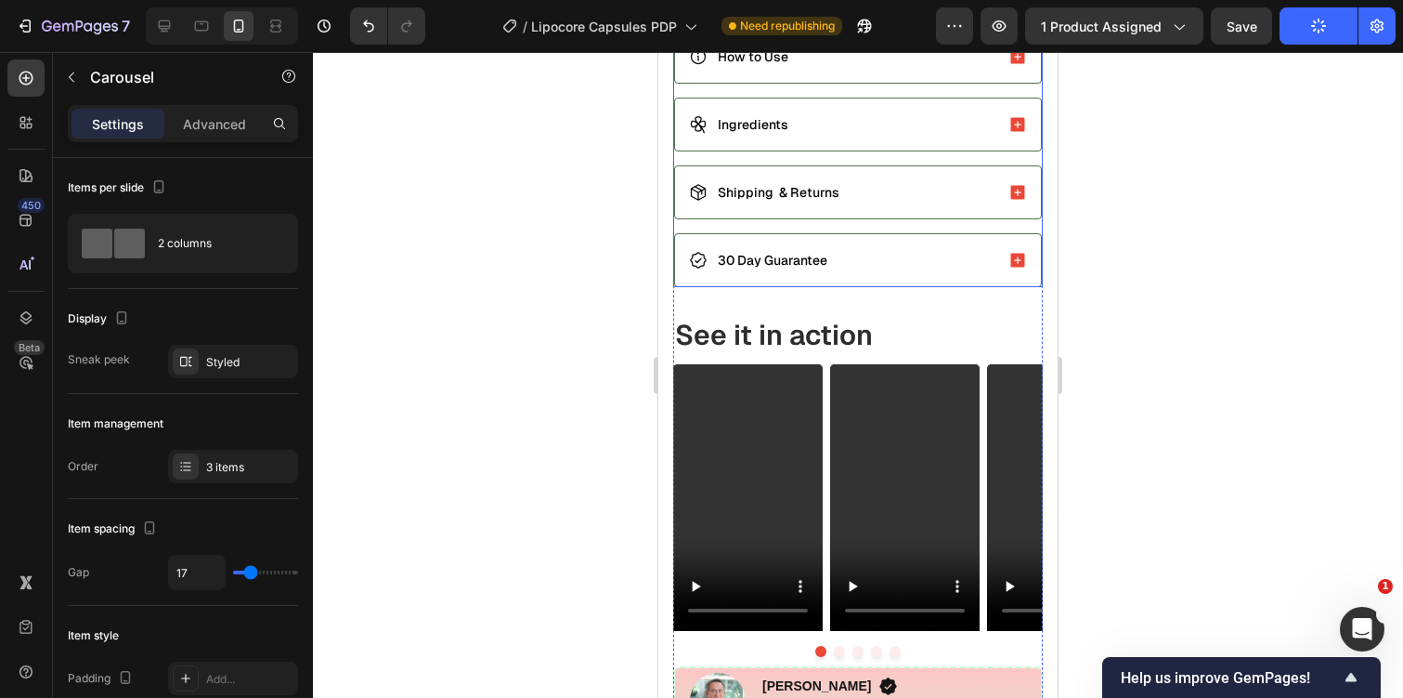
scroll to position [1262, 0]
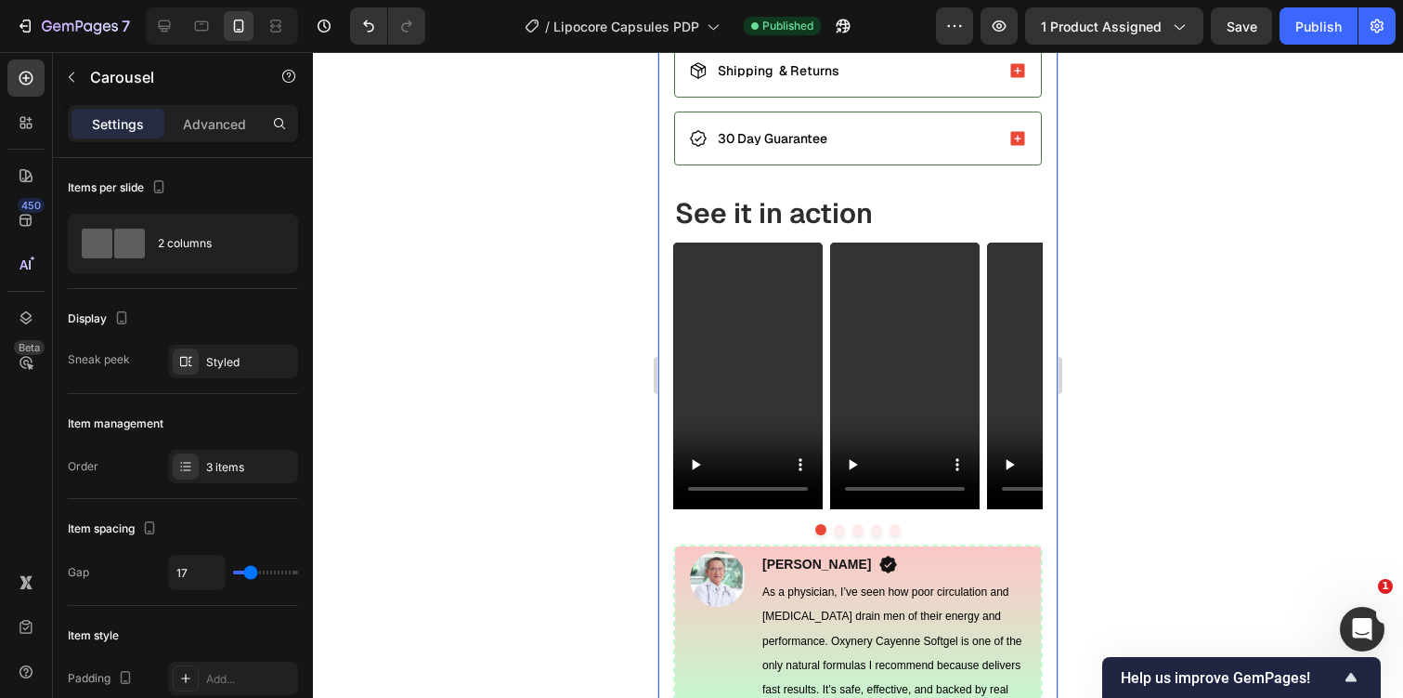
click at [1099, 138] on div at bounding box center [858, 375] width 1090 height 646
